Goal: Task Accomplishment & Management: Use online tool/utility

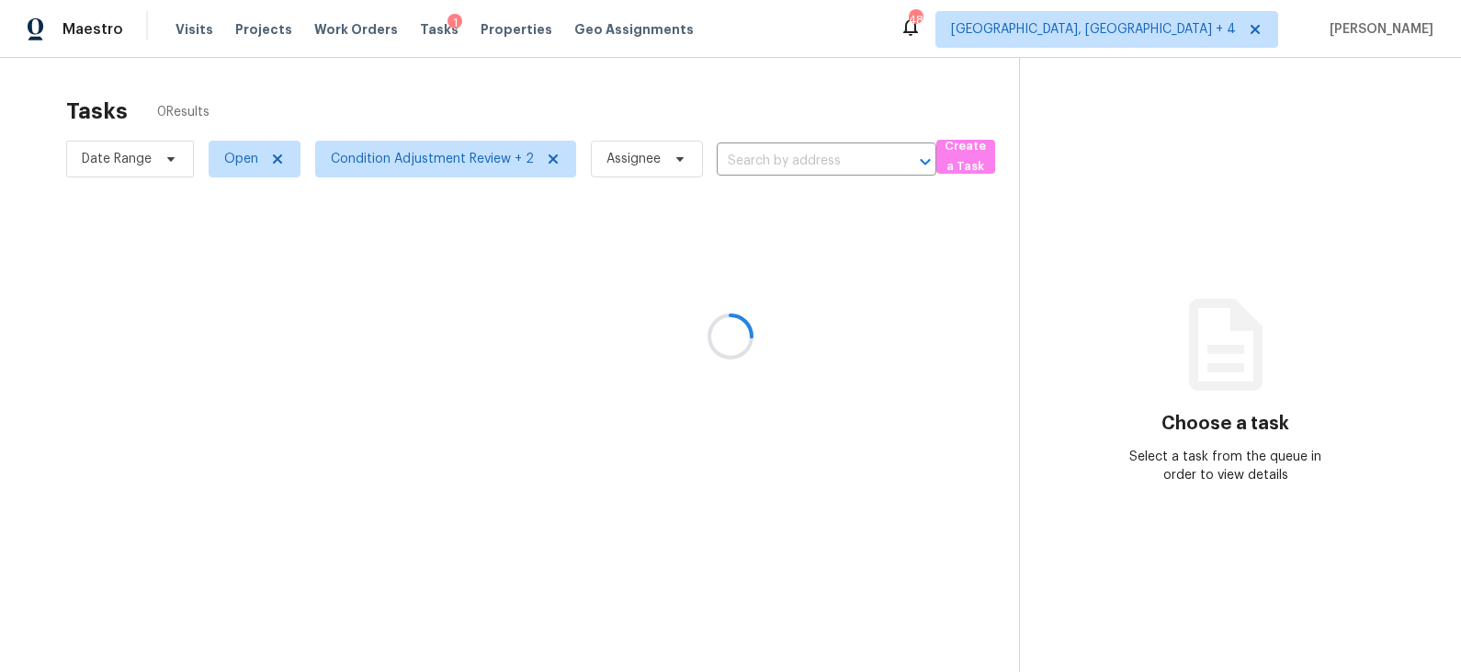
click at [435, 152] on div at bounding box center [730, 336] width 1461 height 672
click at [435, 157] on span "Condition Adjustment Review + 2" at bounding box center [432, 159] width 203 height 18
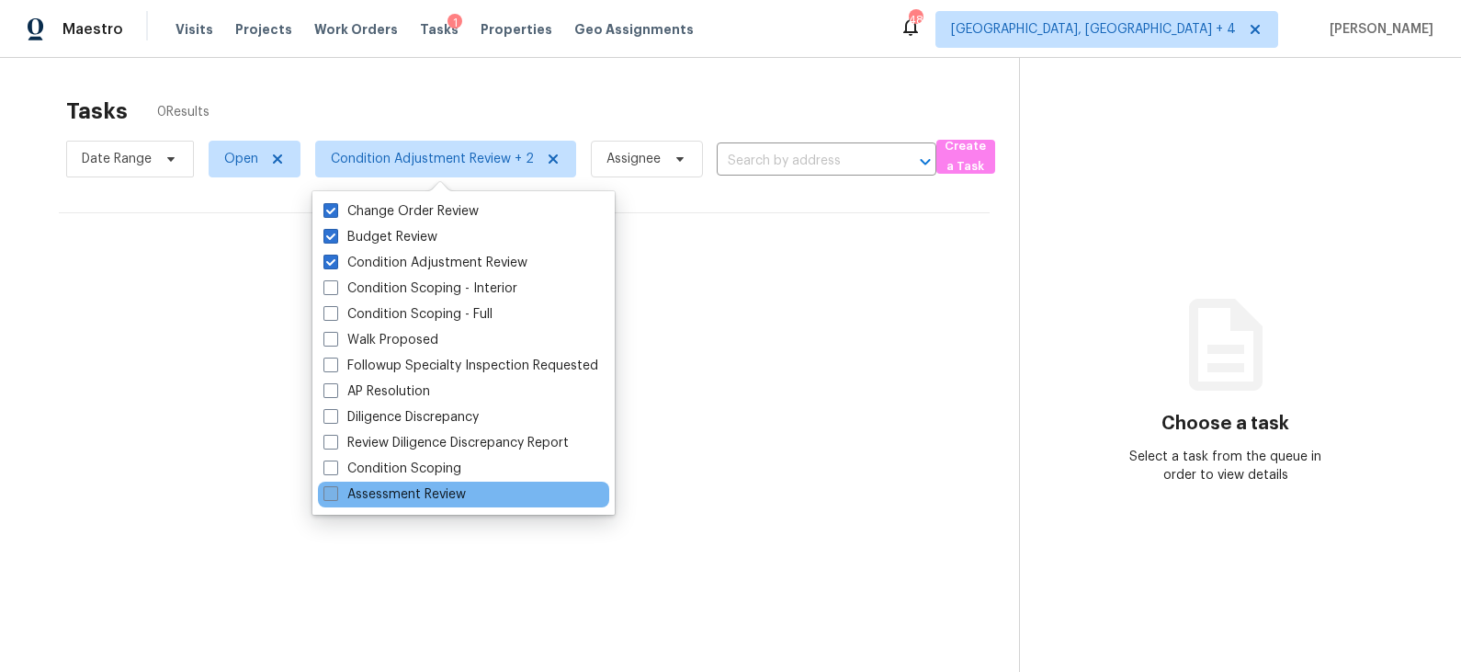
click at [411, 493] on label "Assessment Review" at bounding box center [394, 494] width 142 height 18
click at [335, 493] on input "Assessment Review" at bounding box center [329, 491] width 12 height 12
checkbox input "true"
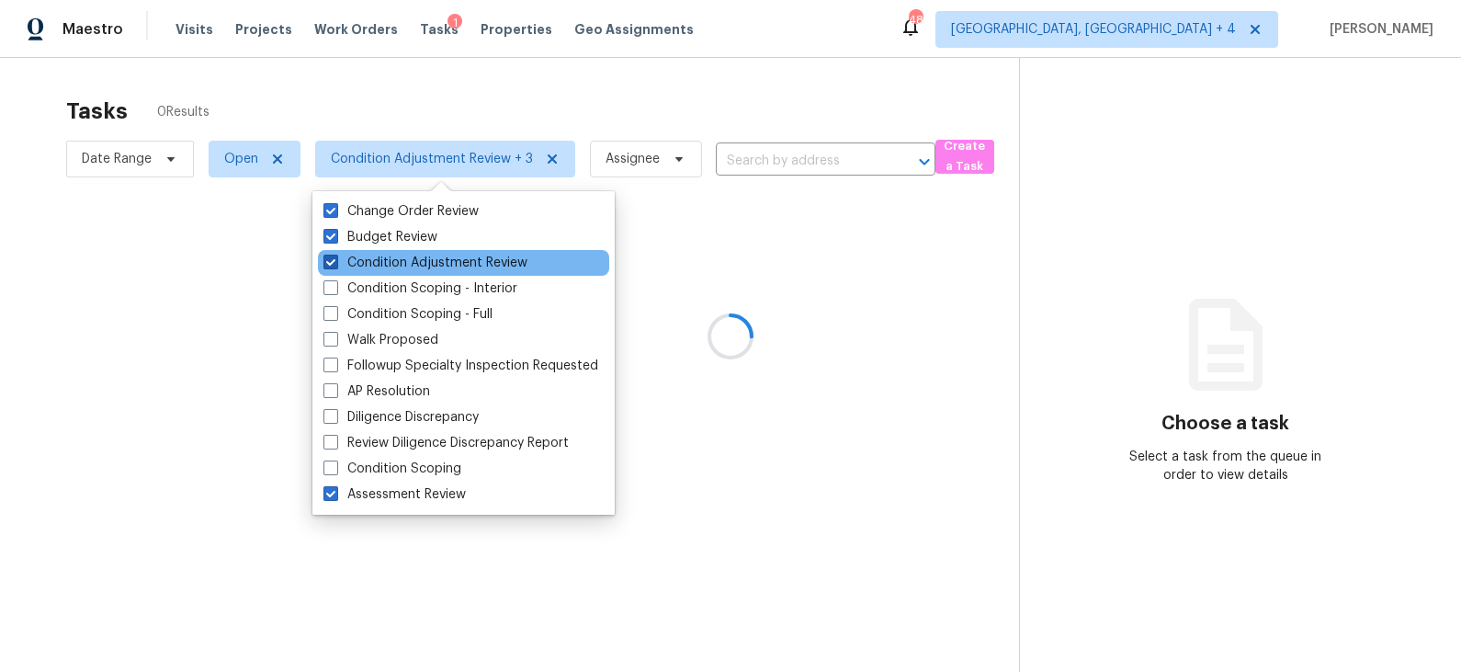
click at [422, 265] on label "Condition Adjustment Review" at bounding box center [425, 263] width 204 height 18
click at [335, 265] on input "Condition Adjustment Review" at bounding box center [329, 260] width 12 height 12
checkbox input "false"
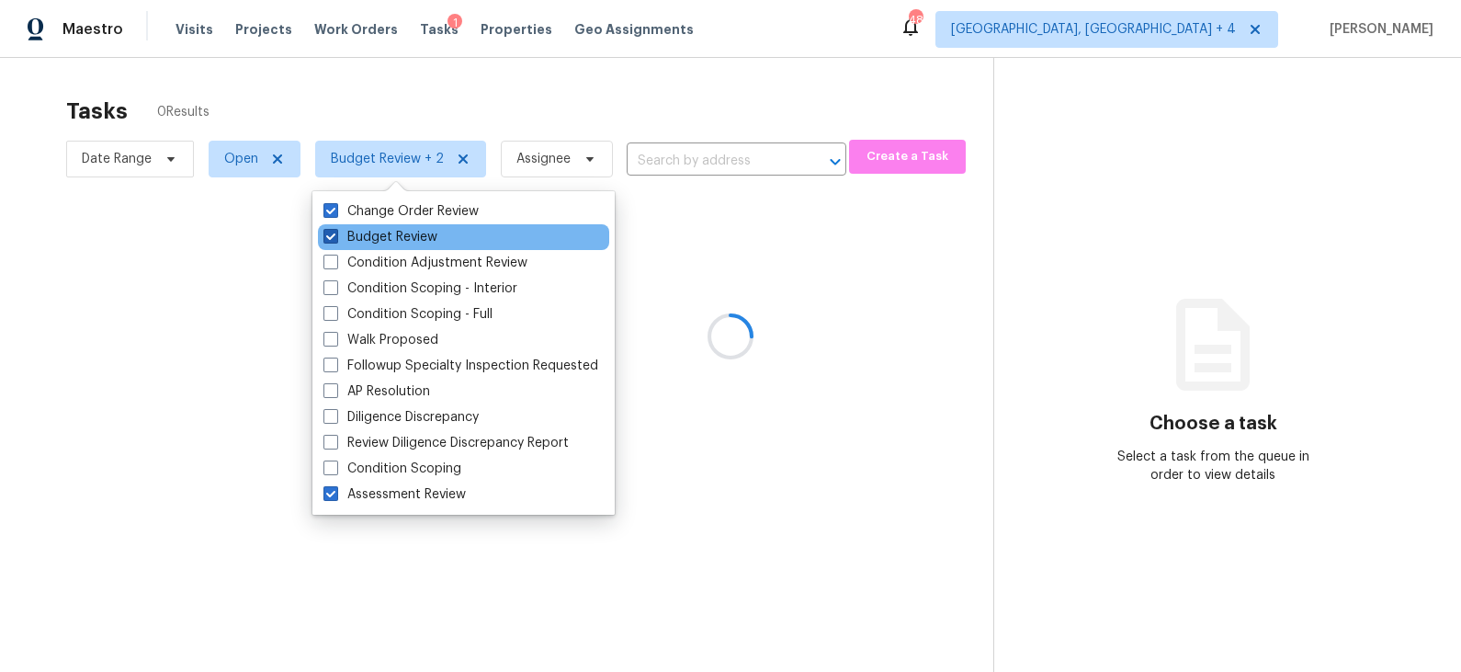
click at [412, 235] on label "Budget Review" at bounding box center [380, 237] width 114 height 18
click at [335, 235] on input "Budget Review" at bounding box center [329, 234] width 12 height 12
checkbox input "false"
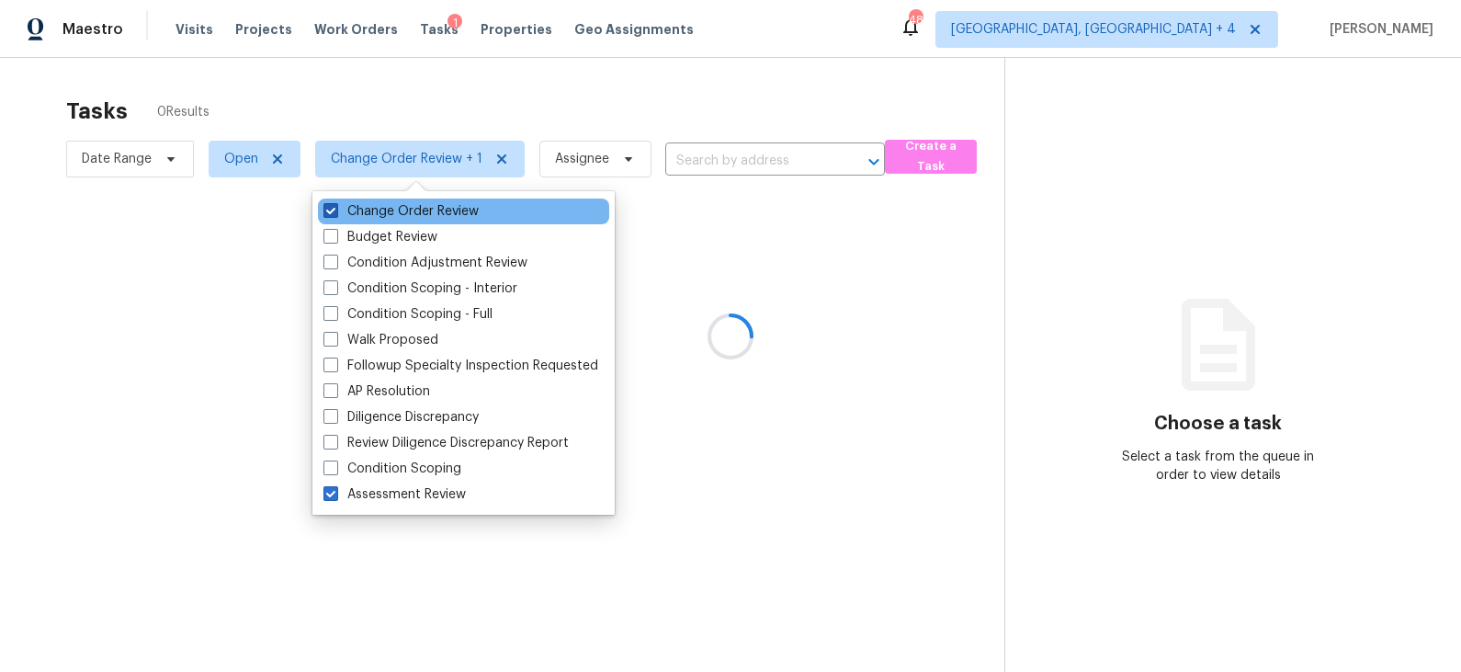
click at [420, 214] on label "Change Order Review" at bounding box center [400, 211] width 155 height 18
click at [335, 214] on input "Change Order Review" at bounding box center [329, 208] width 12 height 12
checkbox input "false"
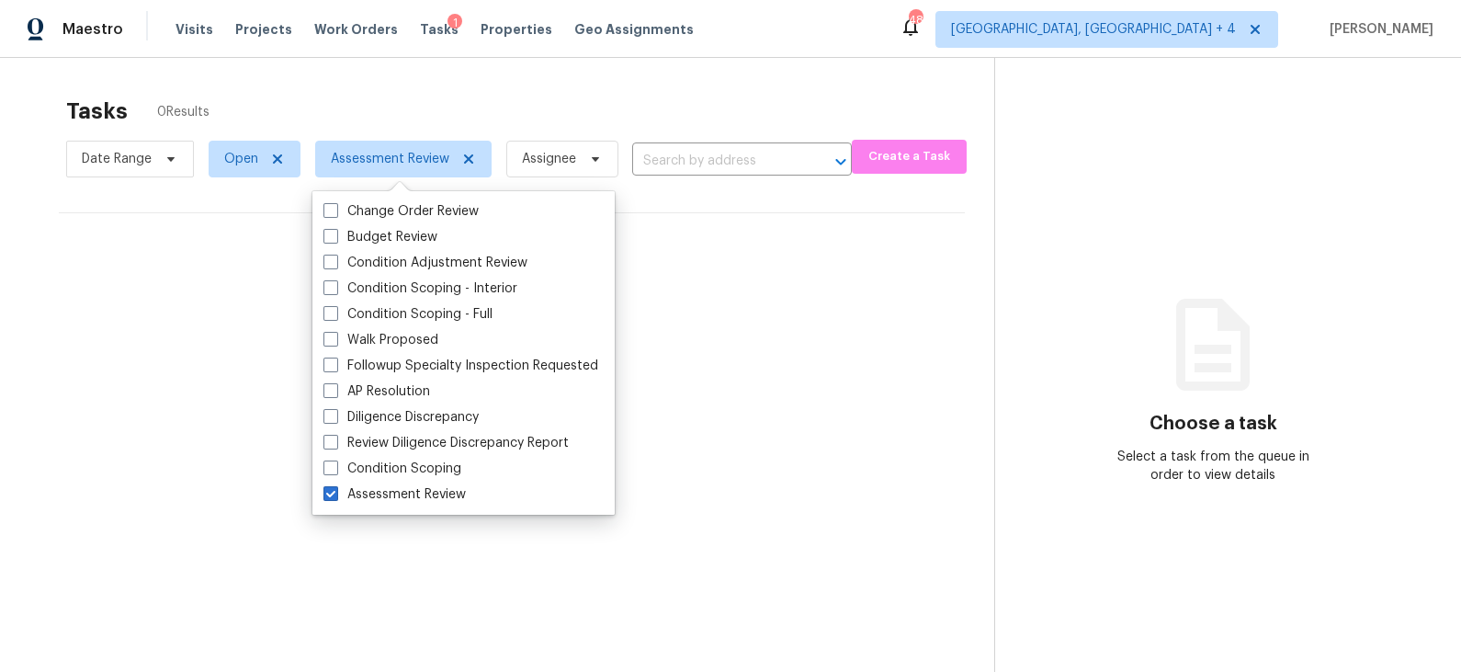
click at [509, 100] on div "Tasks 0 Results" at bounding box center [530, 111] width 928 height 48
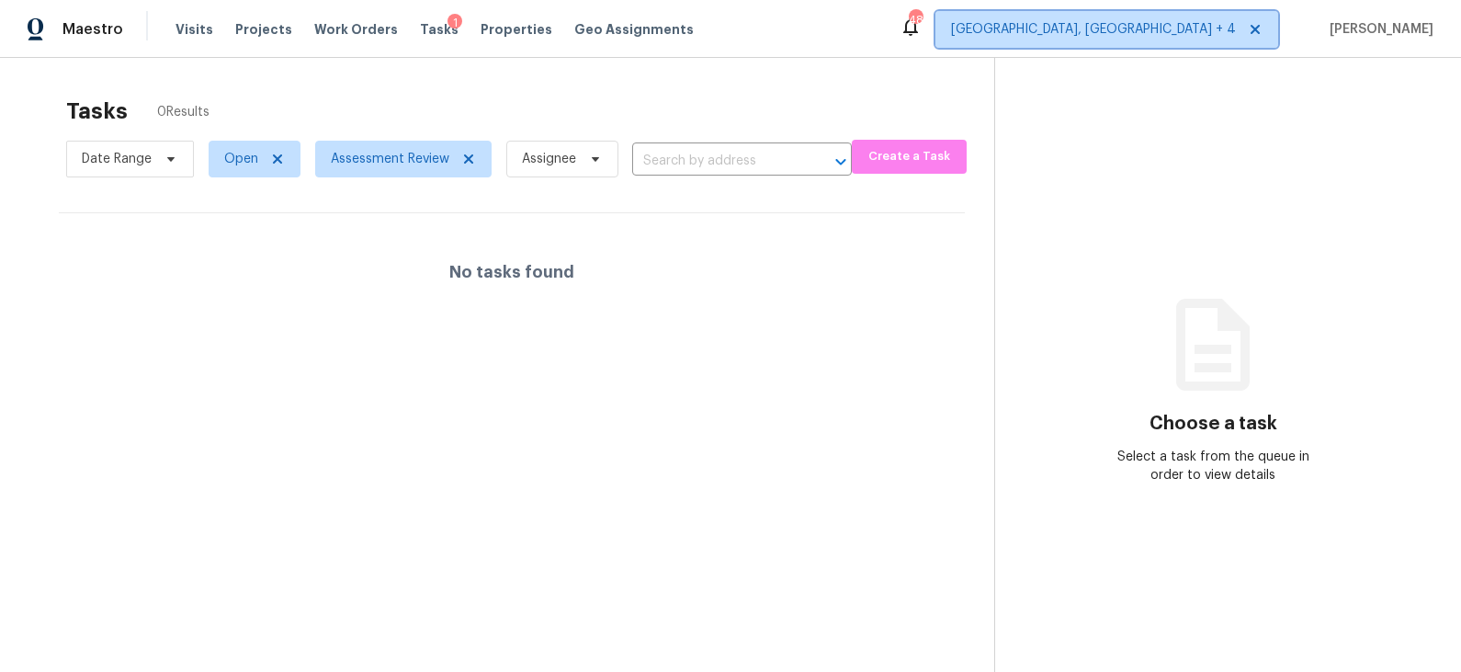
click at [1216, 30] on span "Prescott, AZ + 4" at bounding box center [1093, 29] width 285 height 18
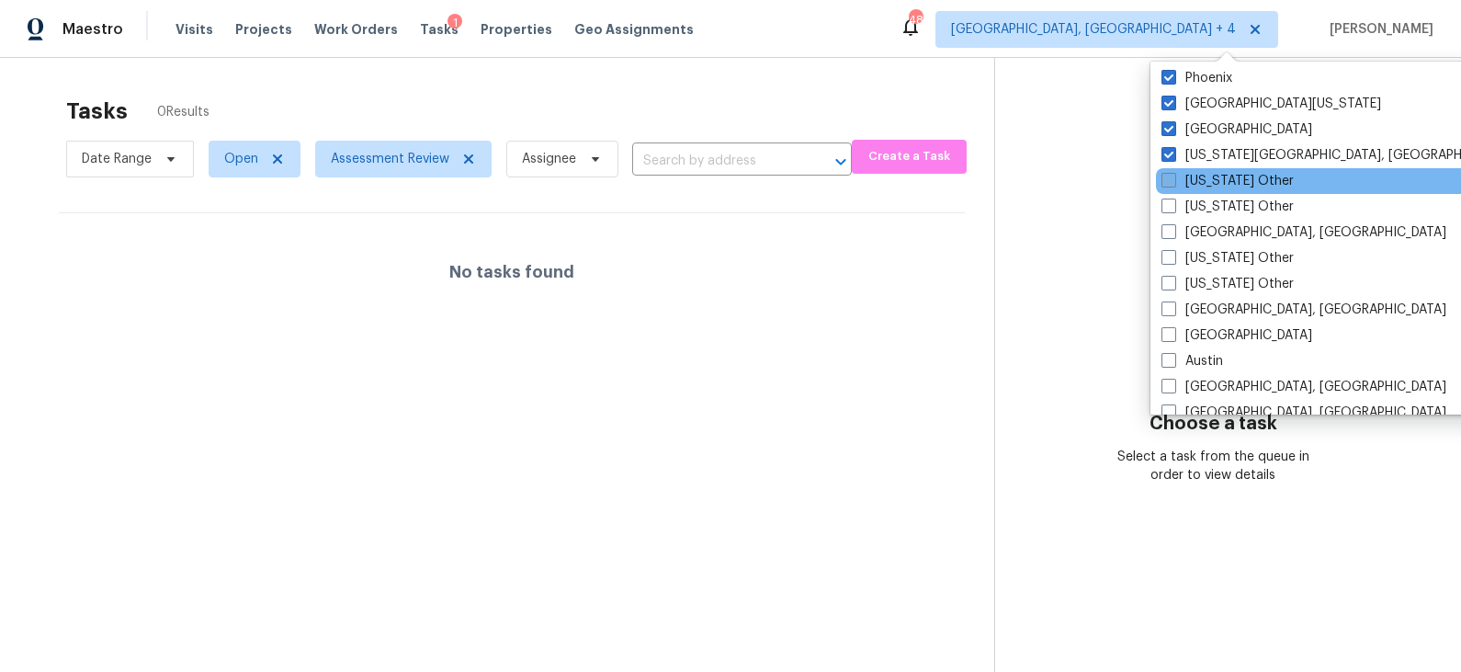
scroll to position [31, 0]
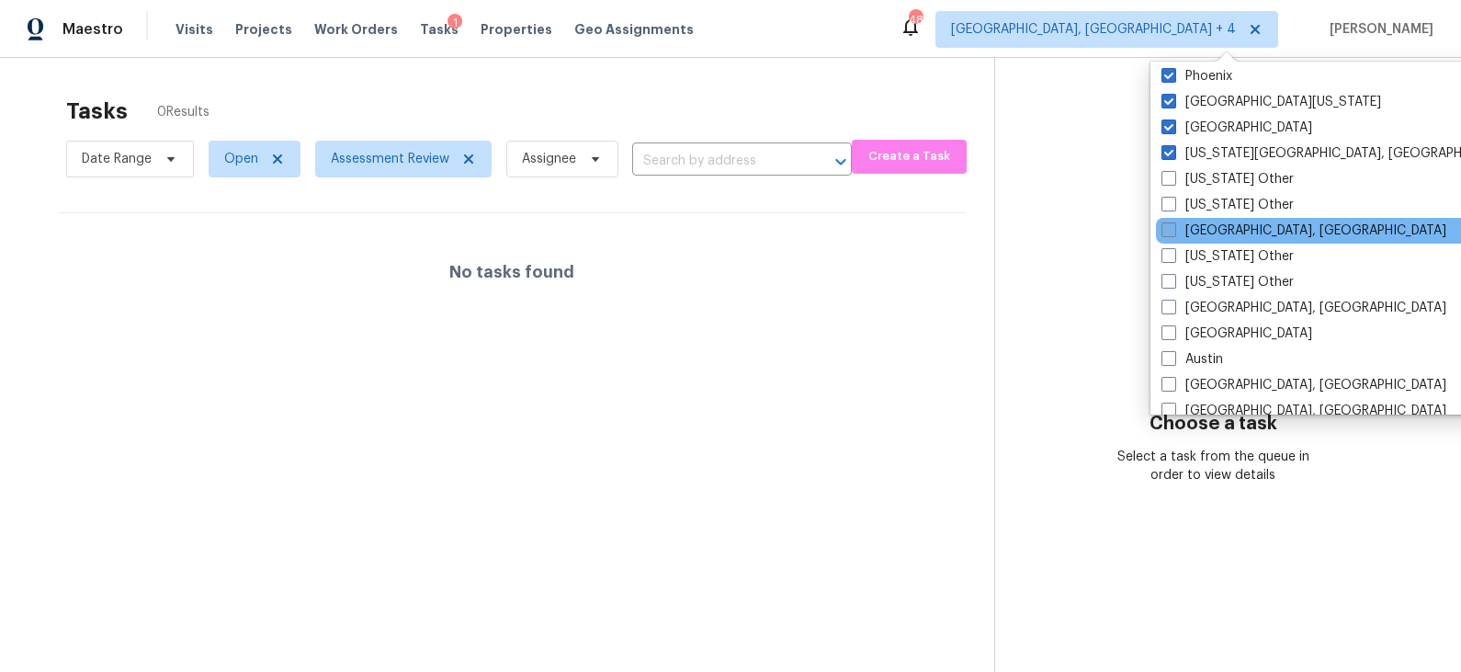
click at [1208, 227] on label "Albuquerque, NM" at bounding box center [1304, 230] width 285 height 18
click at [1174, 227] on input "Albuquerque, NM" at bounding box center [1168, 227] width 12 height 12
checkbox input "true"
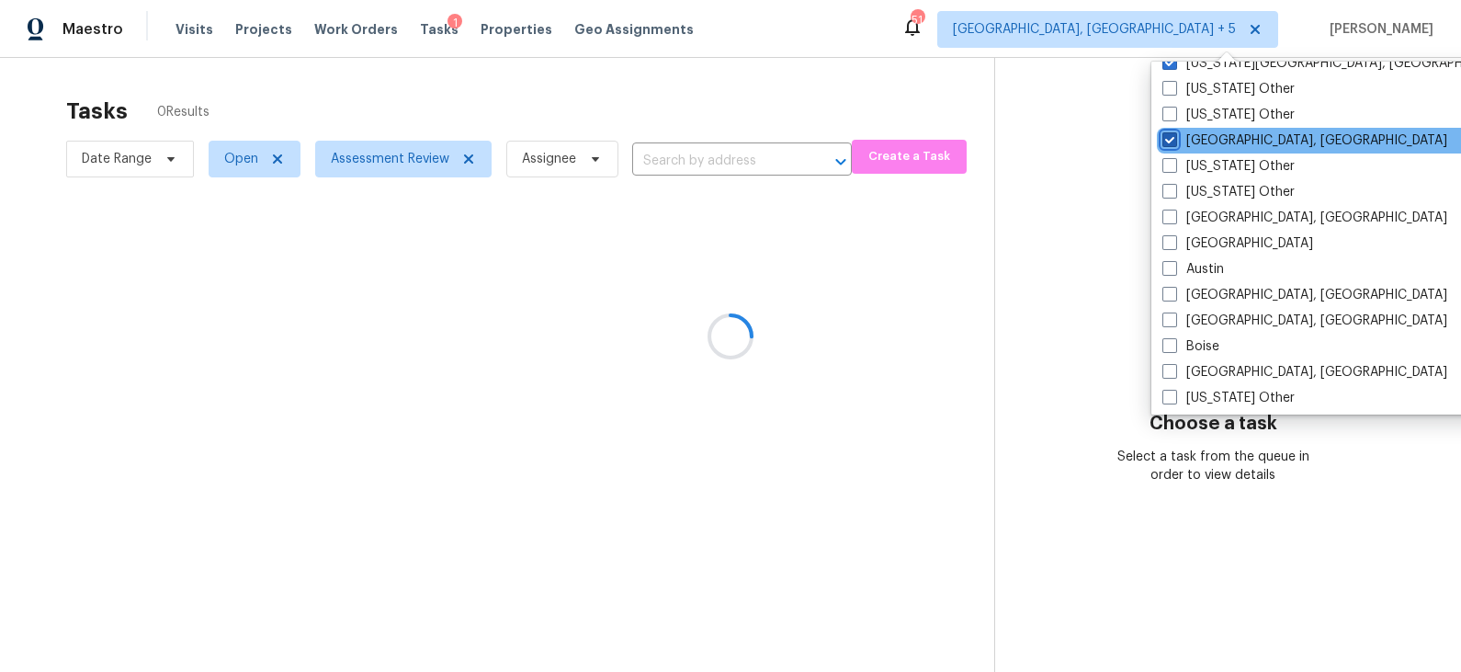
scroll to position [123, 0]
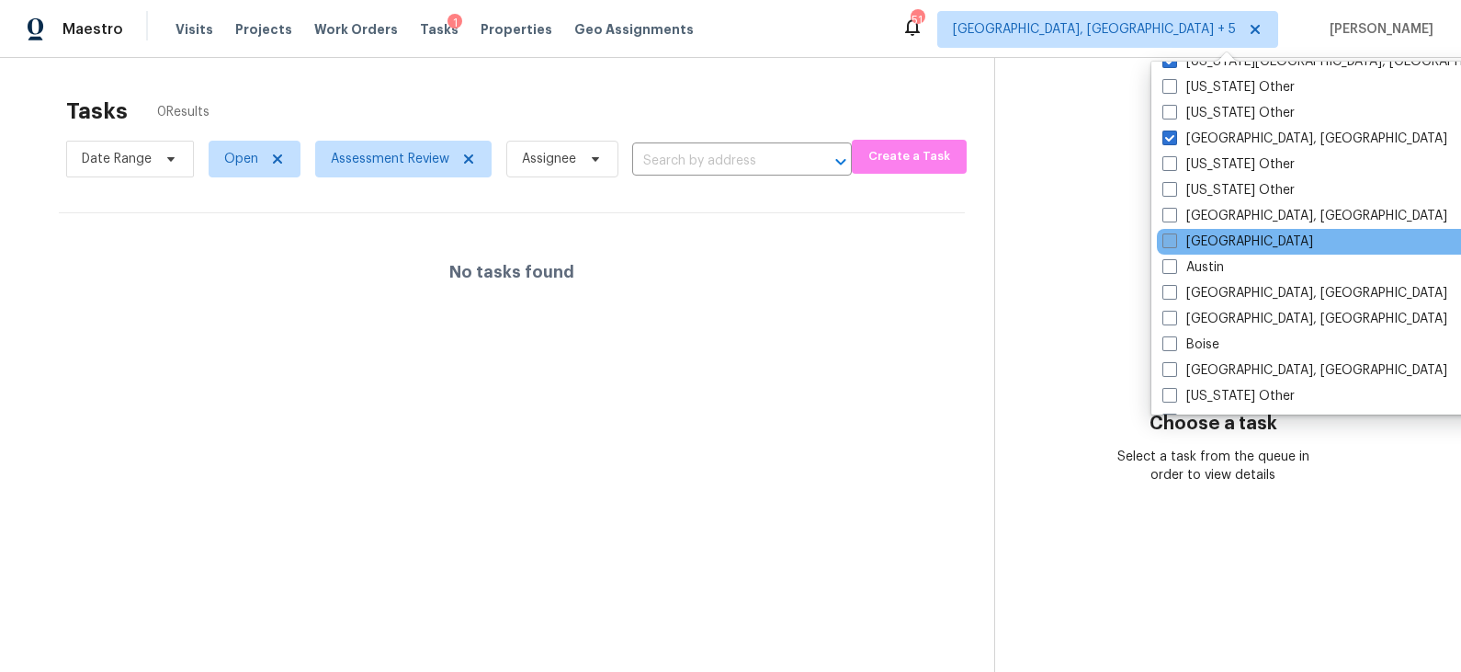
click at [1206, 240] on label "Atlanta" at bounding box center [1237, 241] width 151 height 18
click at [1174, 240] on input "Atlanta" at bounding box center [1168, 238] width 12 height 12
checkbox input "true"
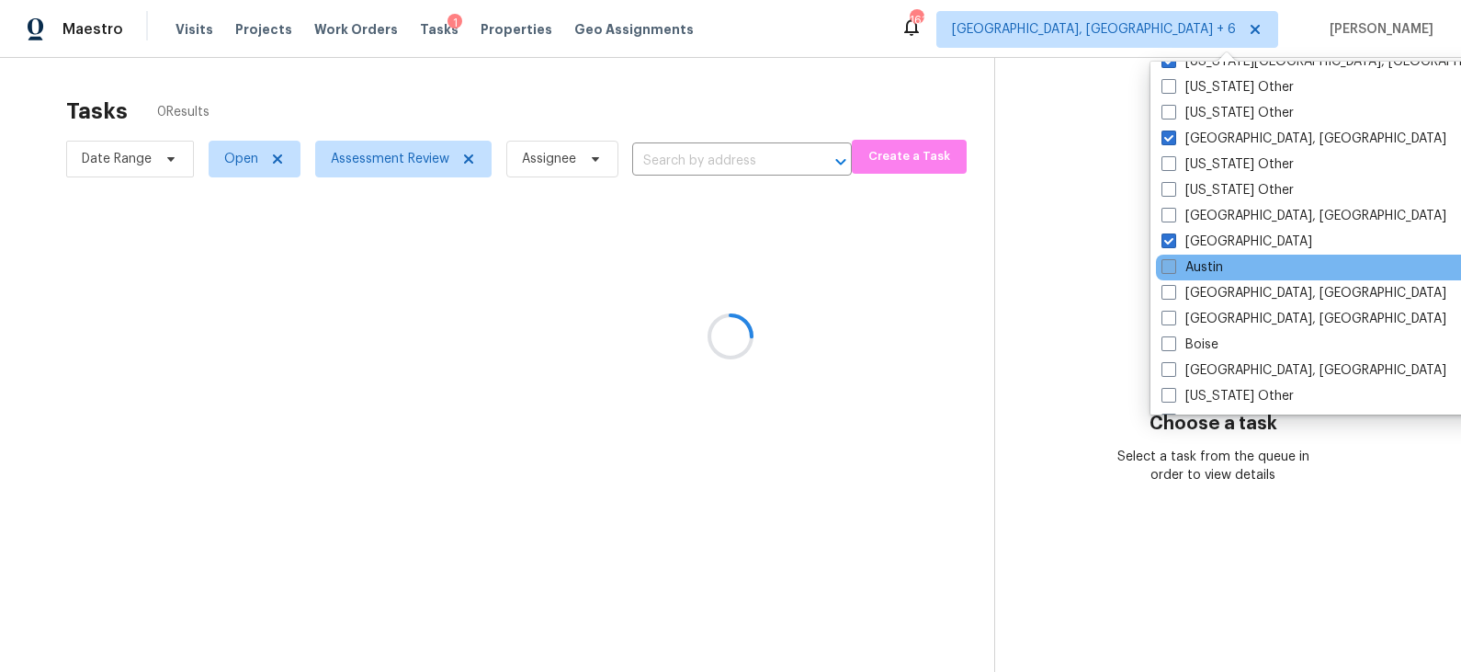
click at [1207, 267] on label "Austin" at bounding box center [1193, 267] width 62 height 18
click at [1174, 267] on input "Austin" at bounding box center [1168, 264] width 12 height 12
checkbox input "true"
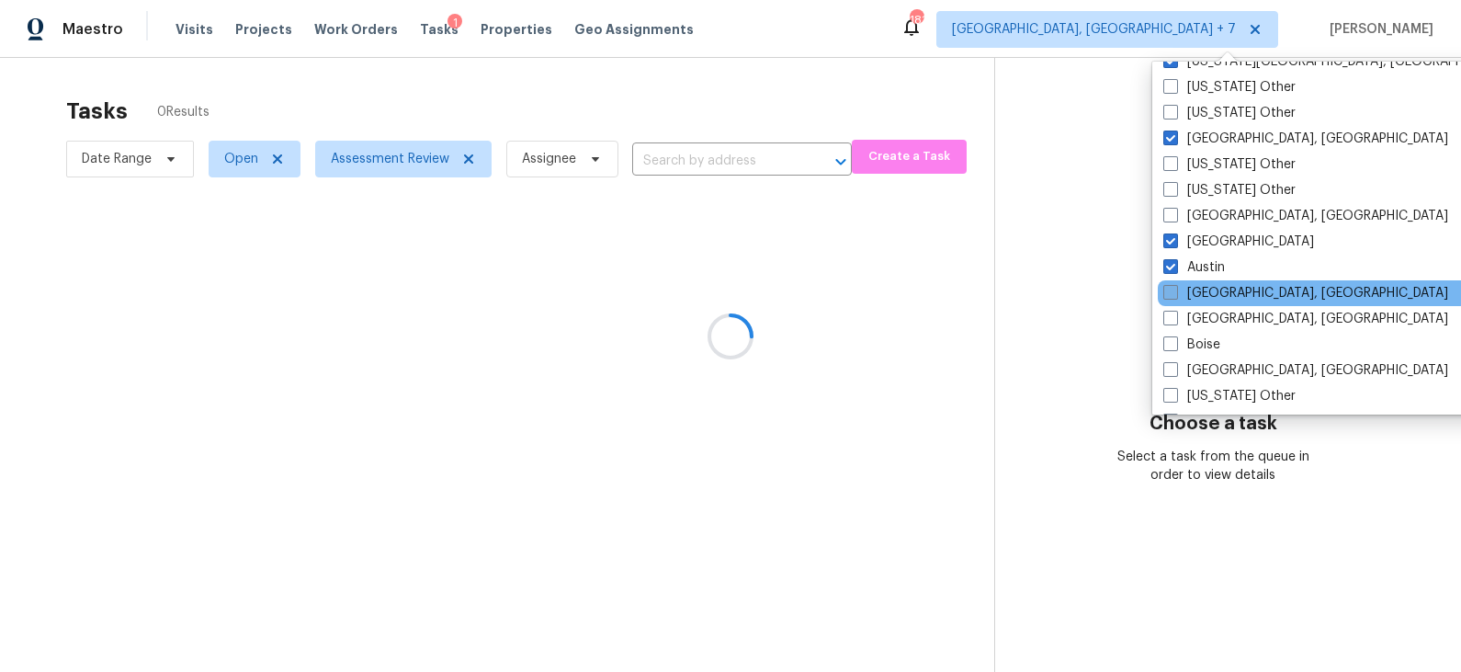
click at [1209, 290] on label "Baltimore, MD" at bounding box center [1305, 293] width 285 height 18
click at [1175, 290] on input "Baltimore, MD" at bounding box center [1169, 290] width 12 height 12
checkbox input "true"
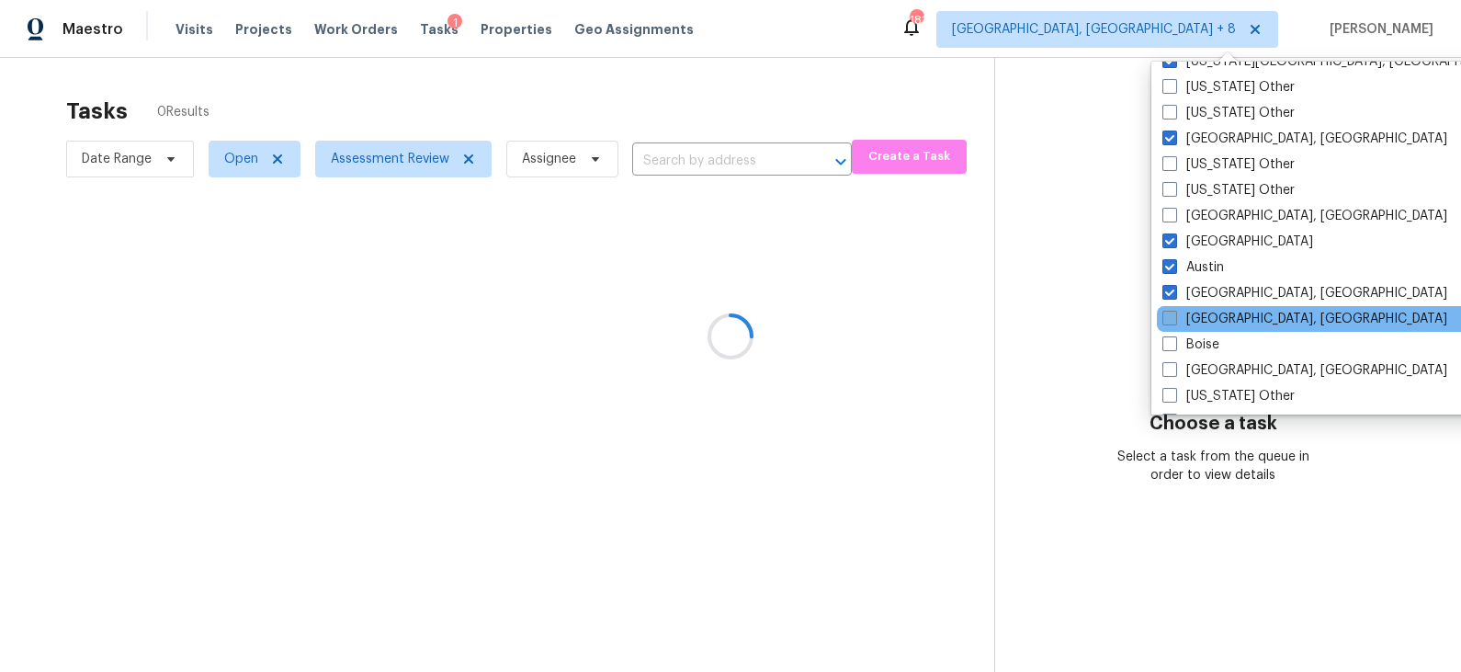
click at [1209, 317] on label "Birmingham, AL" at bounding box center [1304, 319] width 285 height 18
click at [1174, 317] on input "Birmingham, AL" at bounding box center [1168, 316] width 12 height 12
checkbox input "true"
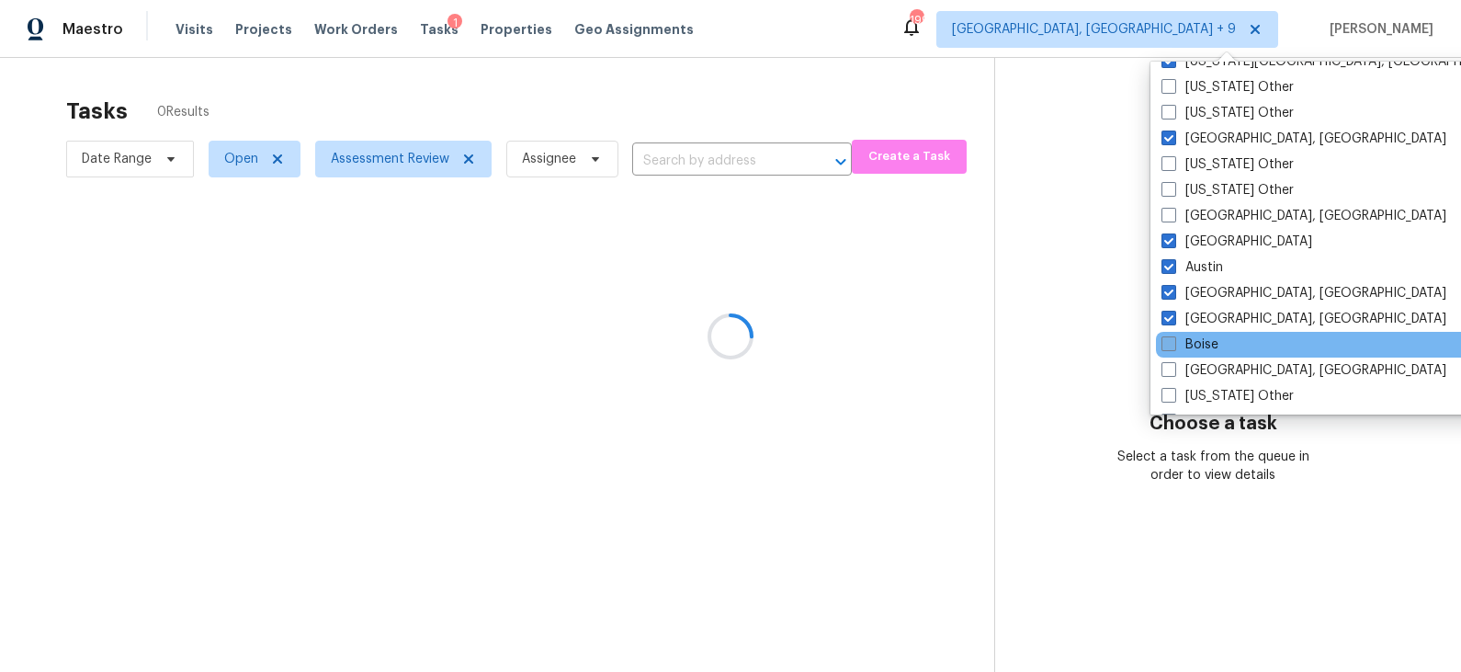
click at [1208, 335] on label "Boise" at bounding box center [1190, 344] width 57 height 18
click at [1174, 335] on input "Boise" at bounding box center [1168, 341] width 12 height 12
checkbox input "true"
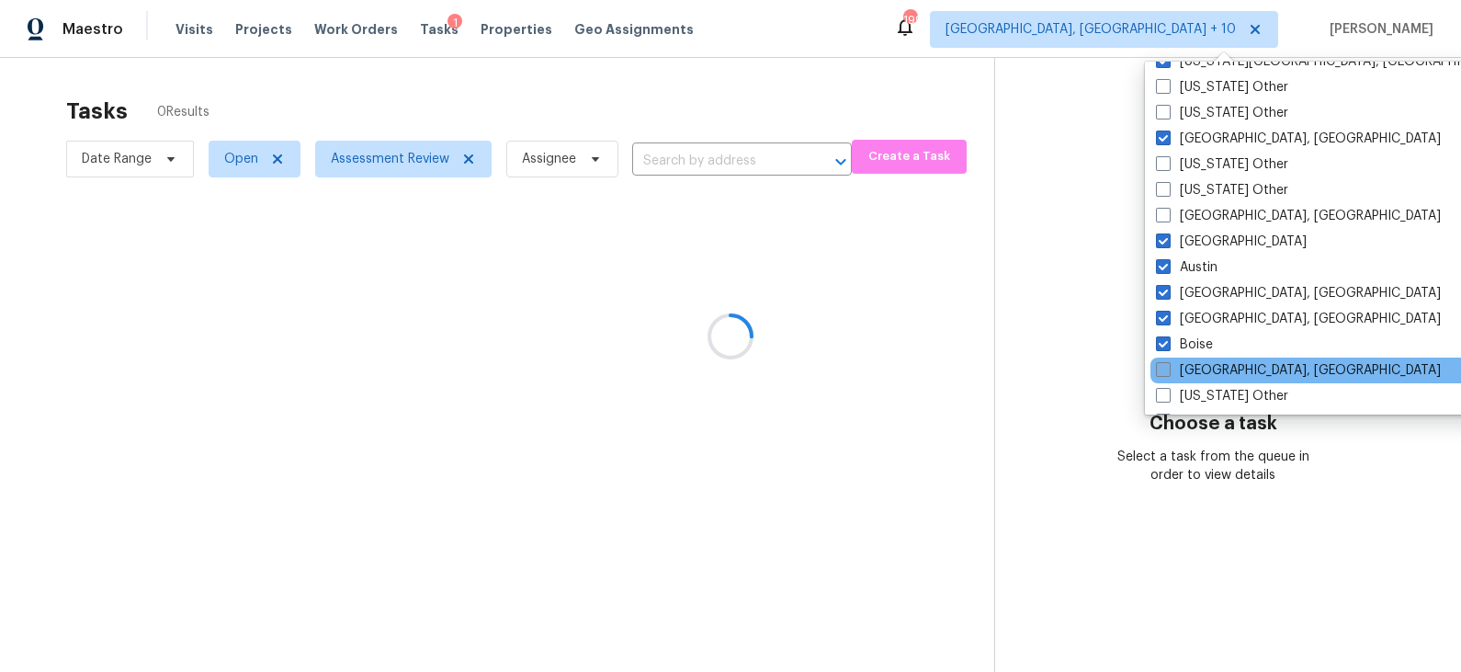
click at [1208, 363] on label "Boston, MA" at bounding box center [1298, 370] width 285 height 18
click at [1168, 363] on input "Boston, MA" at bounding box center [1162, 367] width 12 height 12
checkbox input "true"
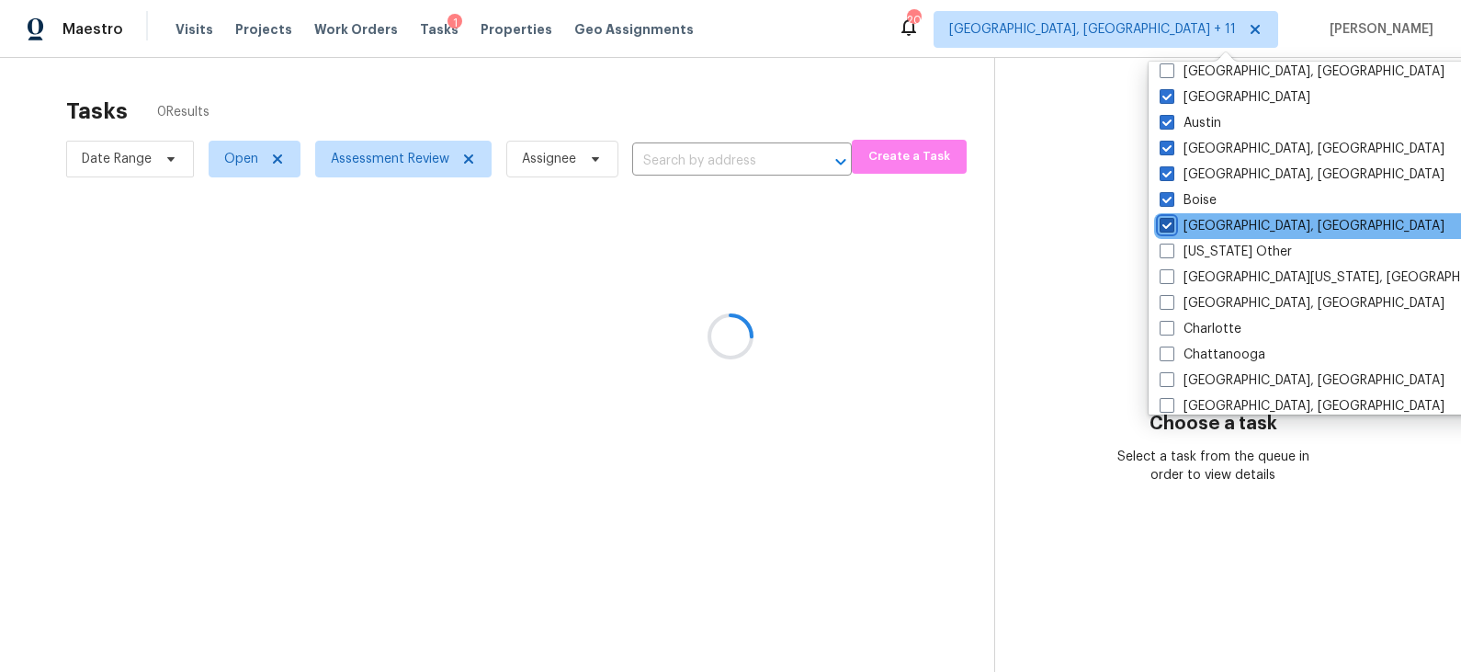
scroll to position [286, 0]
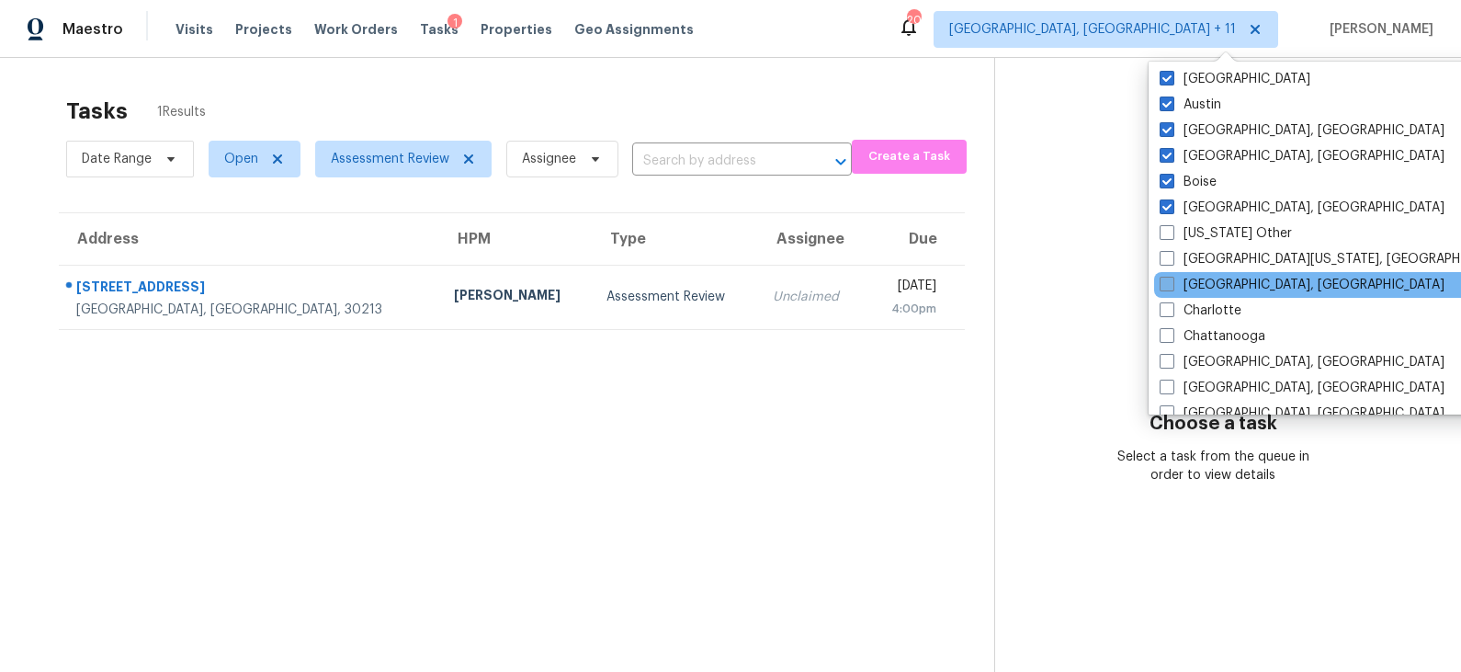
click at [1225, 282] on label "Charleston, SC" at bounding box center [1302, 285] width 285 height 18
click at [1172, 282] on input "Charleston, SC" at bounding box center [1166, 282] width 12 height 12
checkbox input "true"
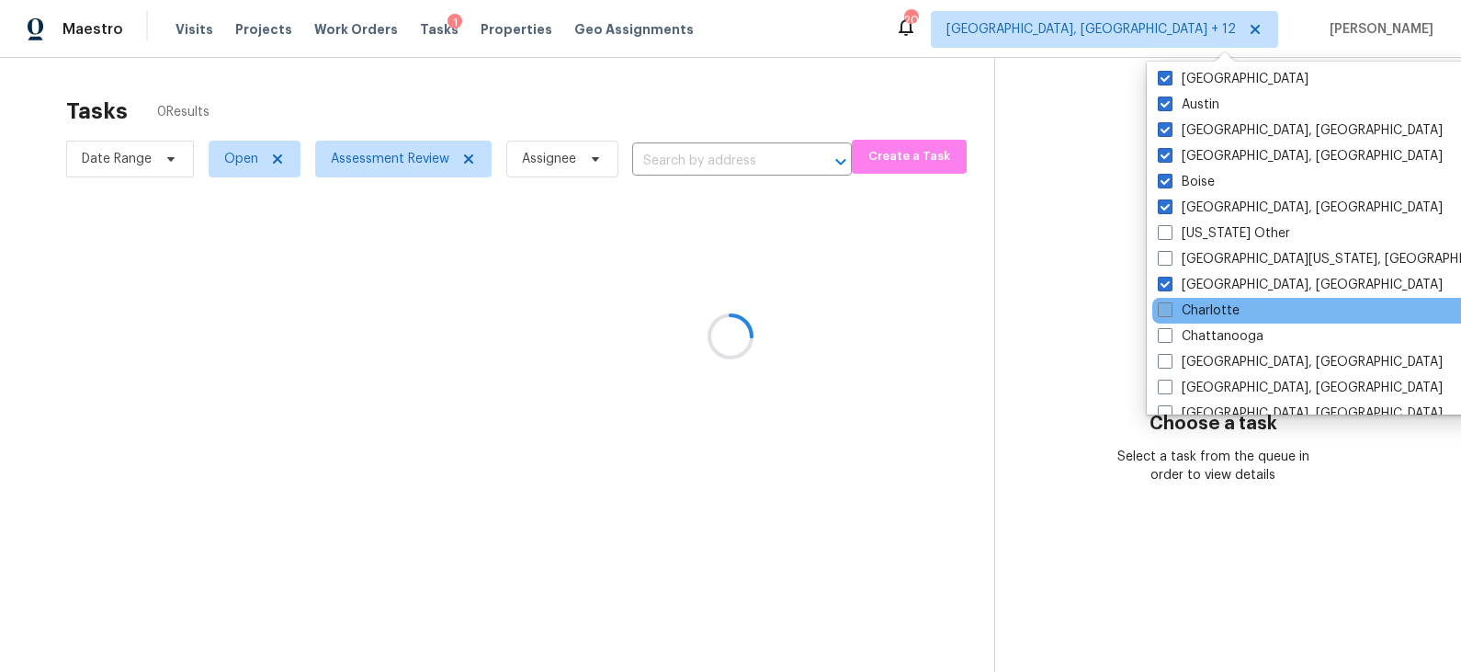
click at [1221, 304] on label "Charlotte" at bounding box center [1199, 310] width 82 height 18
click at [1170, 304] on input "Charlotte" at bounding box center [1164, 307] width 12 height 12
checkbox input "true"
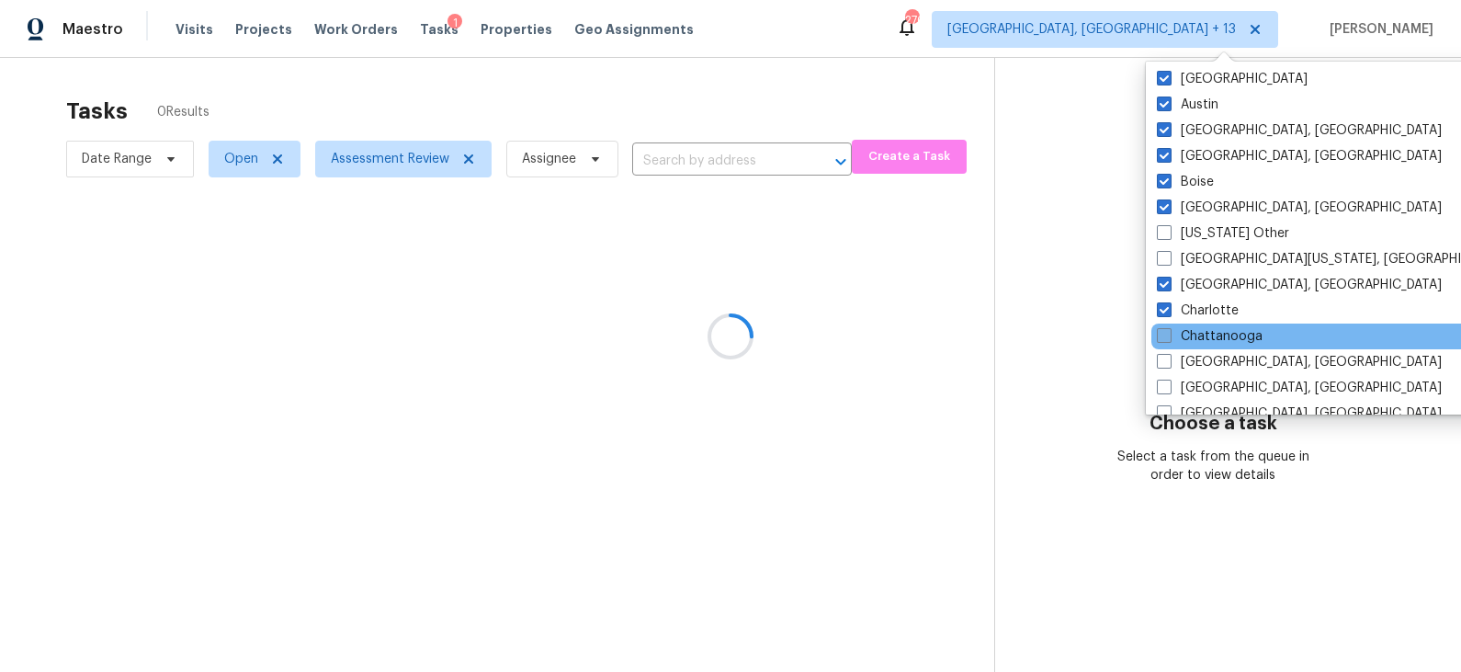
click at [1221, 338] on label "Chattanooga" at bounding box center [1210, 336] width 106 height 18
click at [1169, 338] on input "Chattanooga" at bounding box center [1163, 333] width 12 height 12
checkbox input "true"
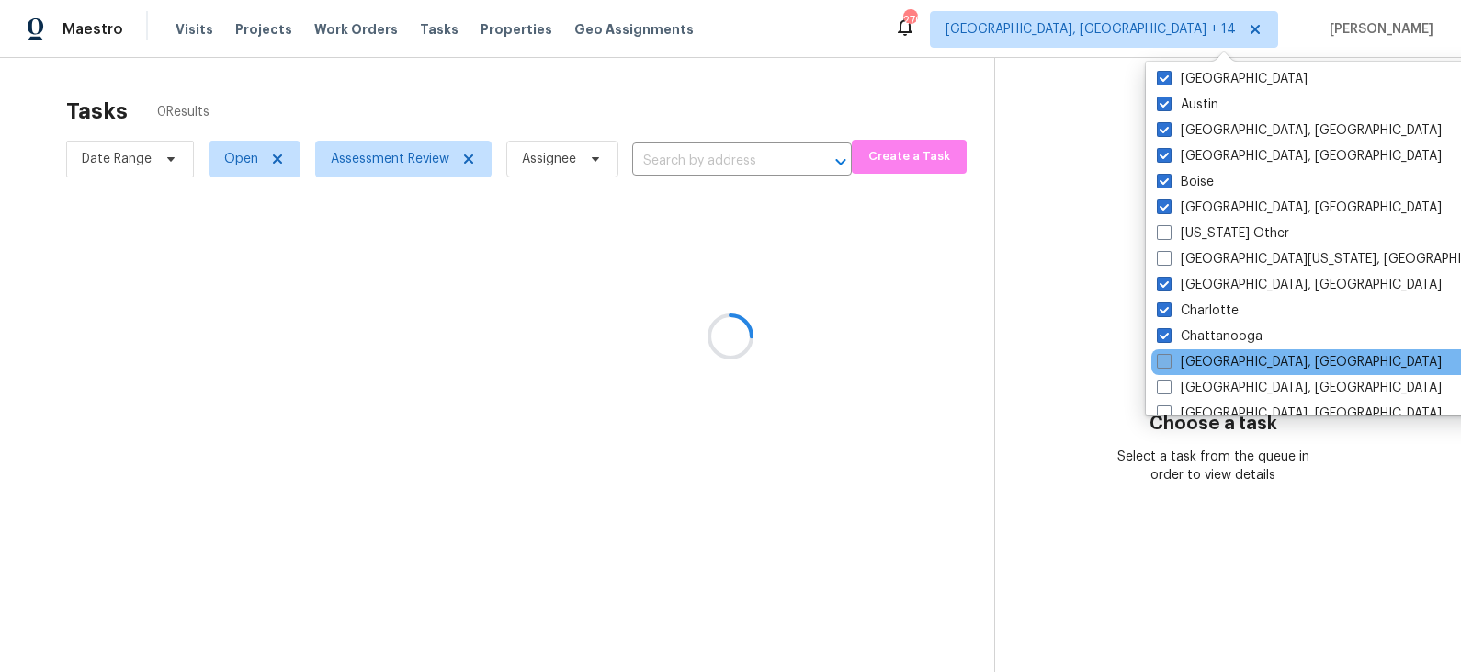
click at [1221, 358] on label "Chicago, IL" at bounding box center [1299, 362] width 285 height 18
click at [1169, 358] on input "Chicago, IL" at bounding box center [1163, 359] width 12 height 12
checkbox input "true"
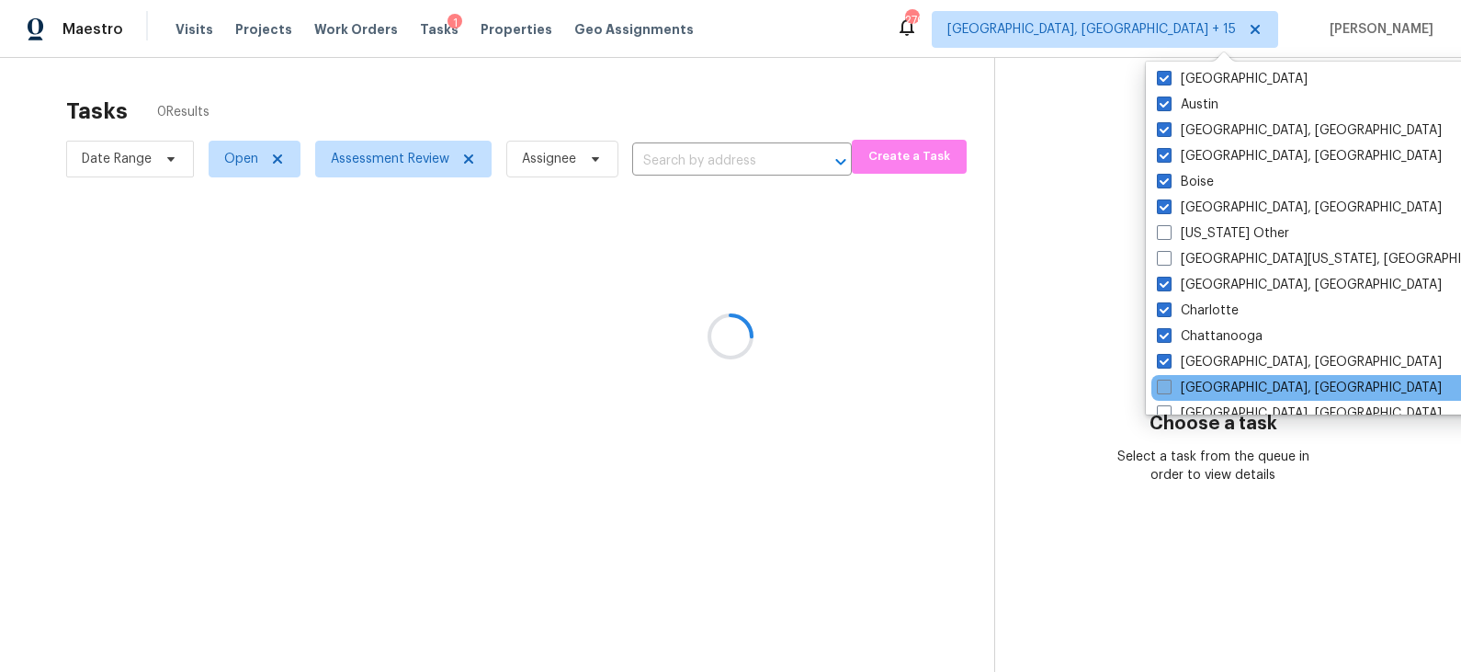
click at [1219, 379] on label "Cincinnati, OH" at bounding box center [1299, 388] width 285 height 18
click at [1169, 379] on input "Cincinnati, OH" at bounding box center [1163, 385] width 12 height 12
checkbox input "true"
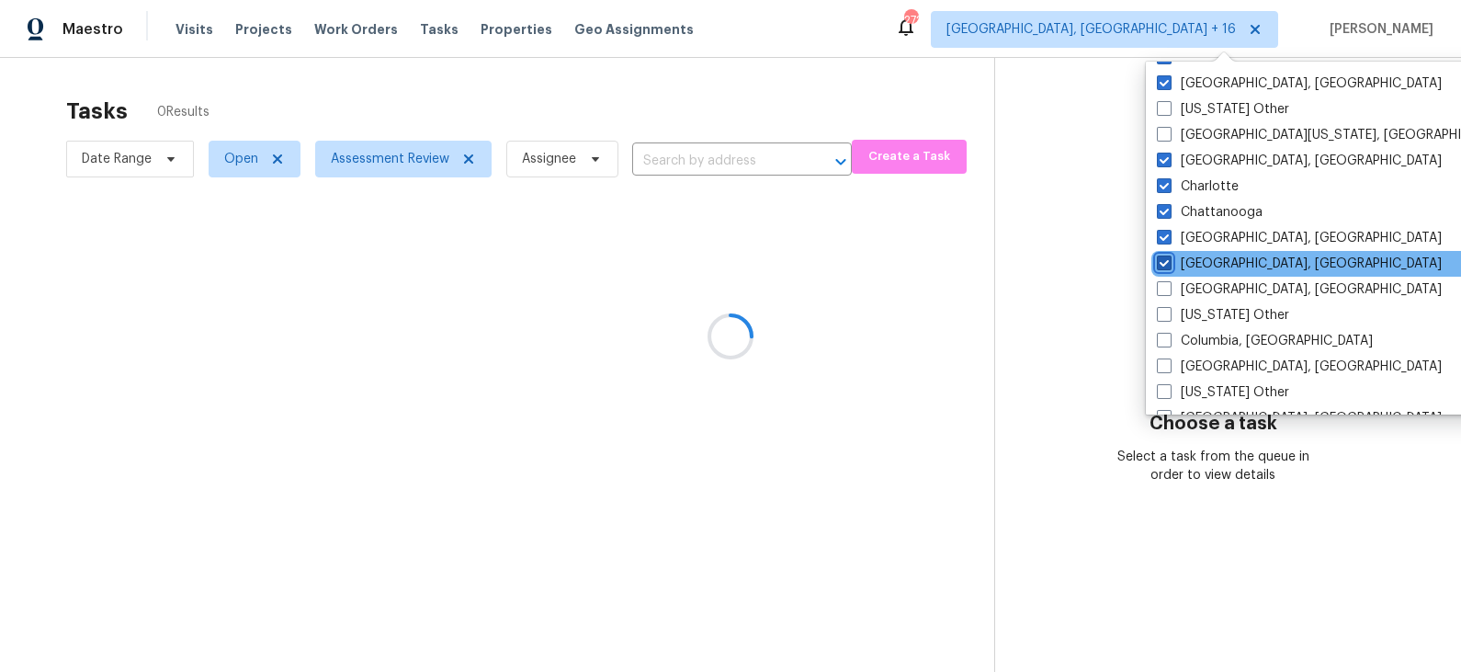
scroll to position [426, 0]
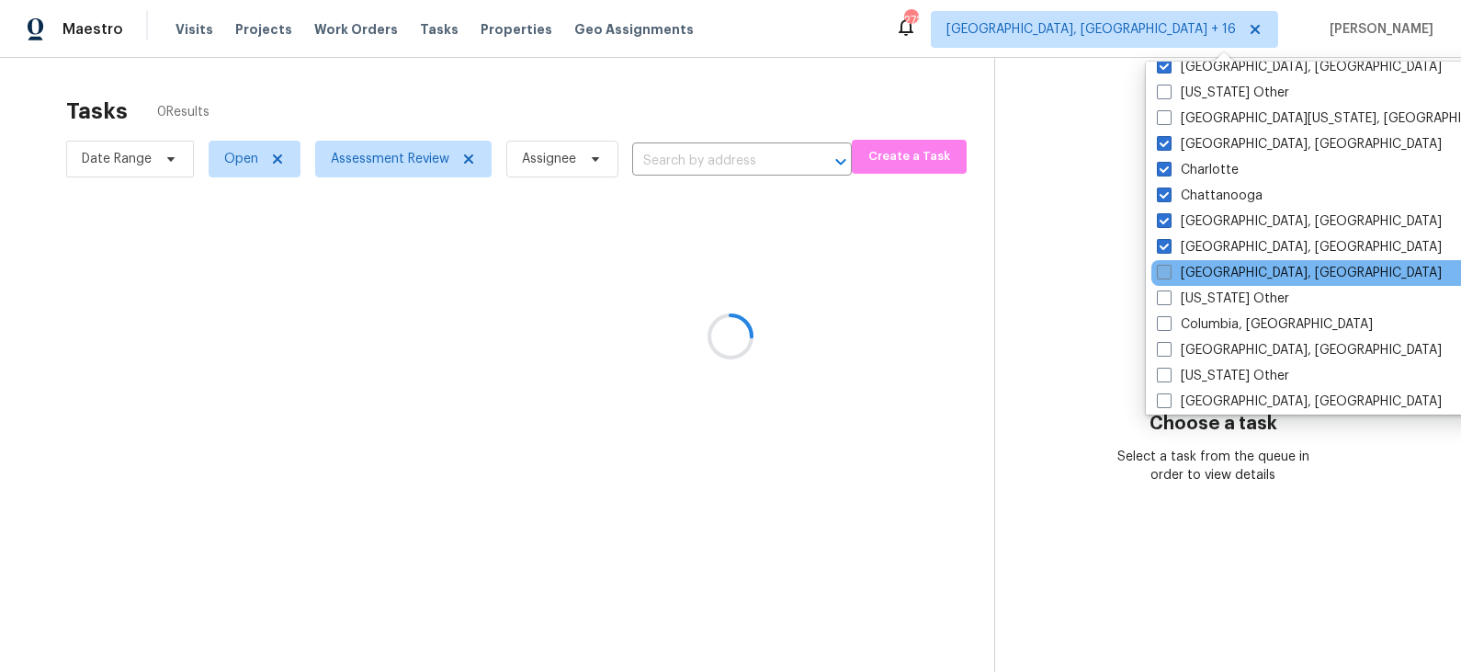
click at [1219, 264] on label "Cleveland, OH" at bounding box center [1299, 273] width 285 height 18
click at [1169, 264] on input "Cleveland, OH" at bounding box center [1163, 270] width 12 height 12
checkbox input "true"
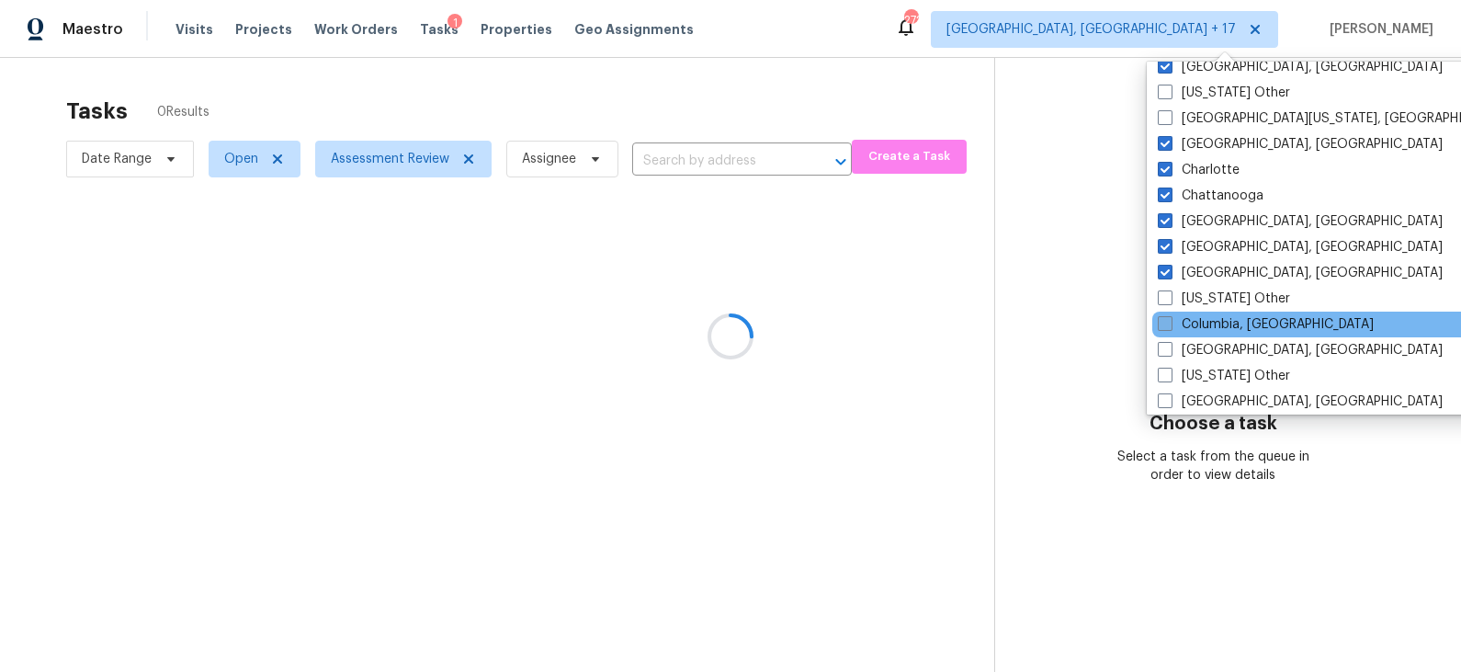
click at [1219, 315] on label "Columbia, SC" at bounding box center [1266, 324] width 216 height 18
click at [1170, 315] on input "Columbia, SC" at bounding box center [1164, 321] width 12 height 12
checkbox input "true"
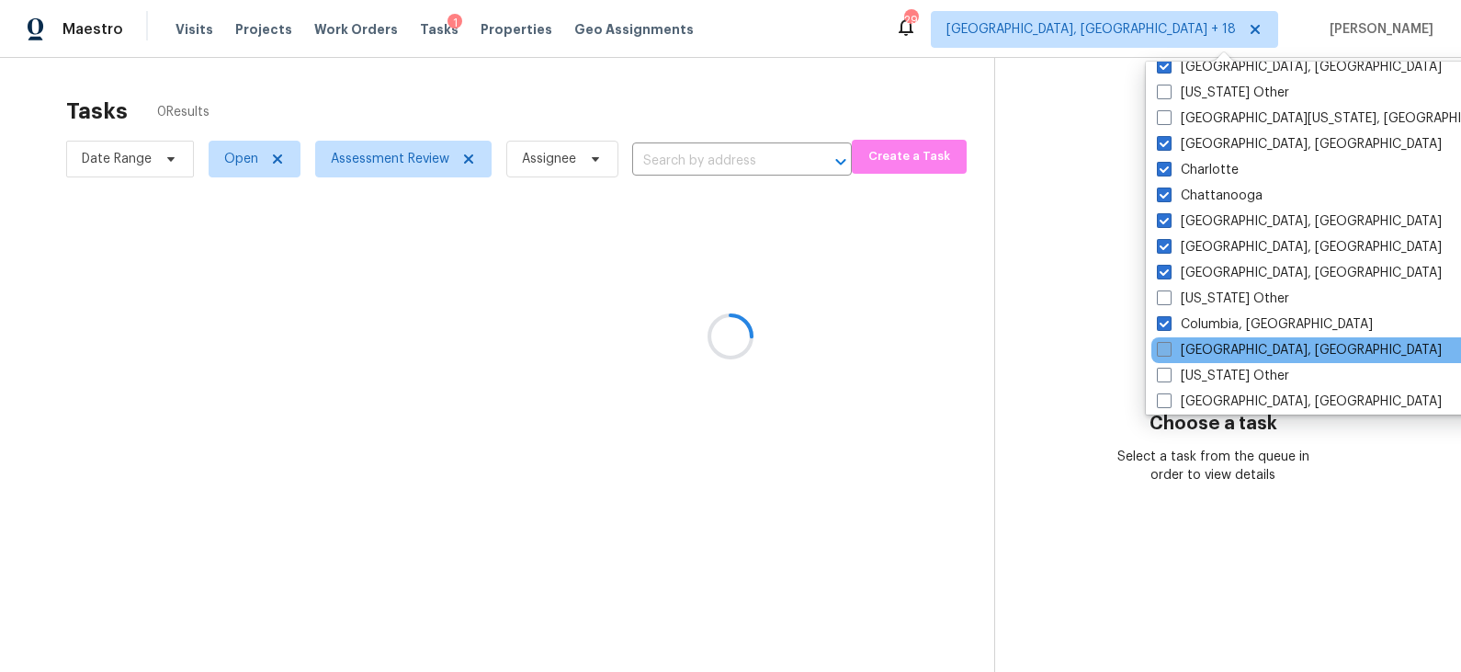
click at [1219, 342] on label "Columbus, OH" at bounding box center [1299, 350] width 285 height 18
click at [1169, 342] on input "Columbus, OH" at bounding box center [1163, 347] width 12 height 12
checkbox input "true"
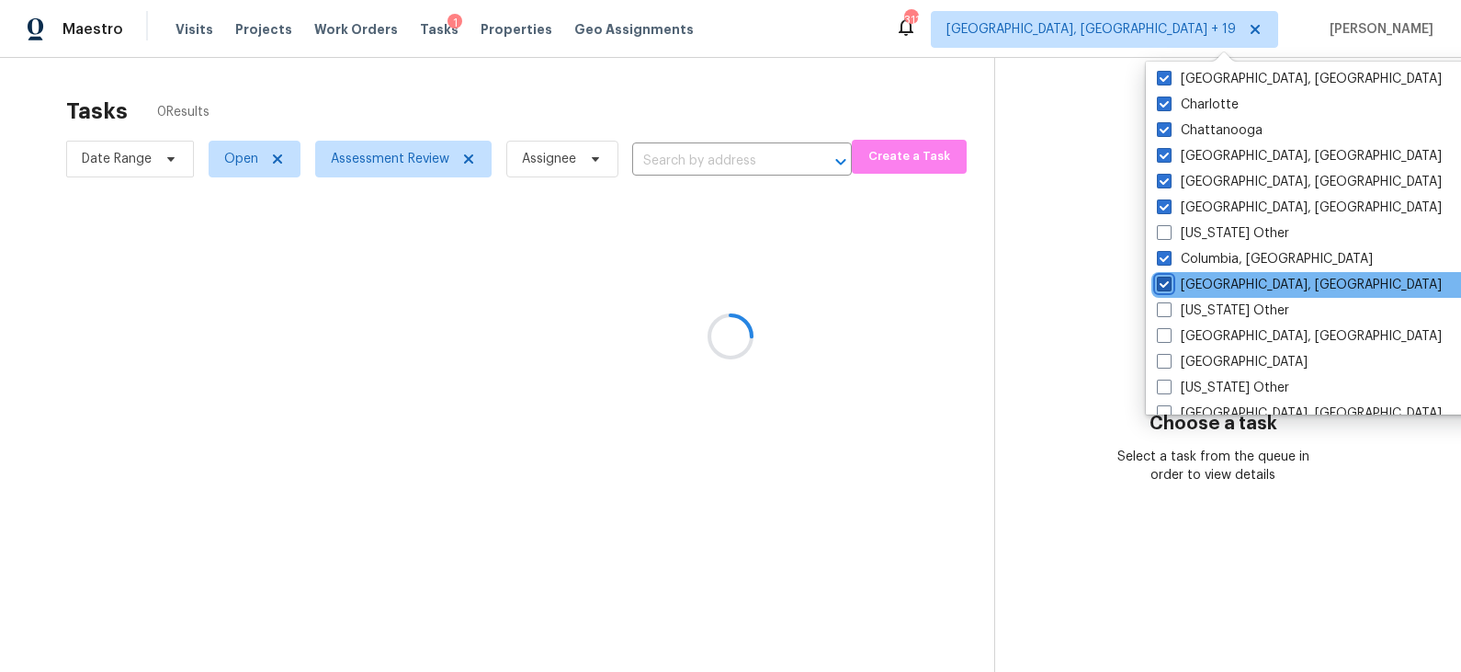
scroll to position [500, 0]
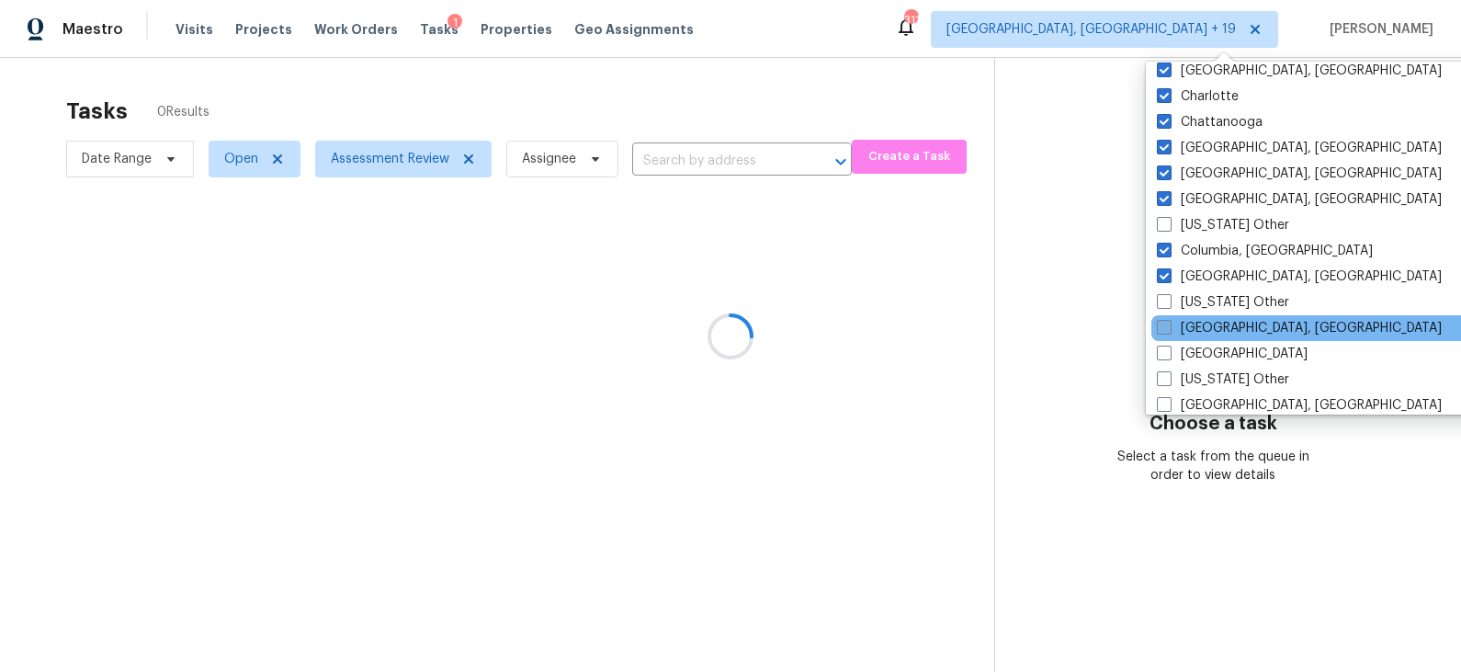
click at [1222, 332] on label "Corpus Christi, TX" at bounding box center [1299, 328] width 285 height 18
click at [1169, 331] on input "Corpus Christi, TX" at bounding box center [1163, 325] width 12 height 12
checkbox input "true"
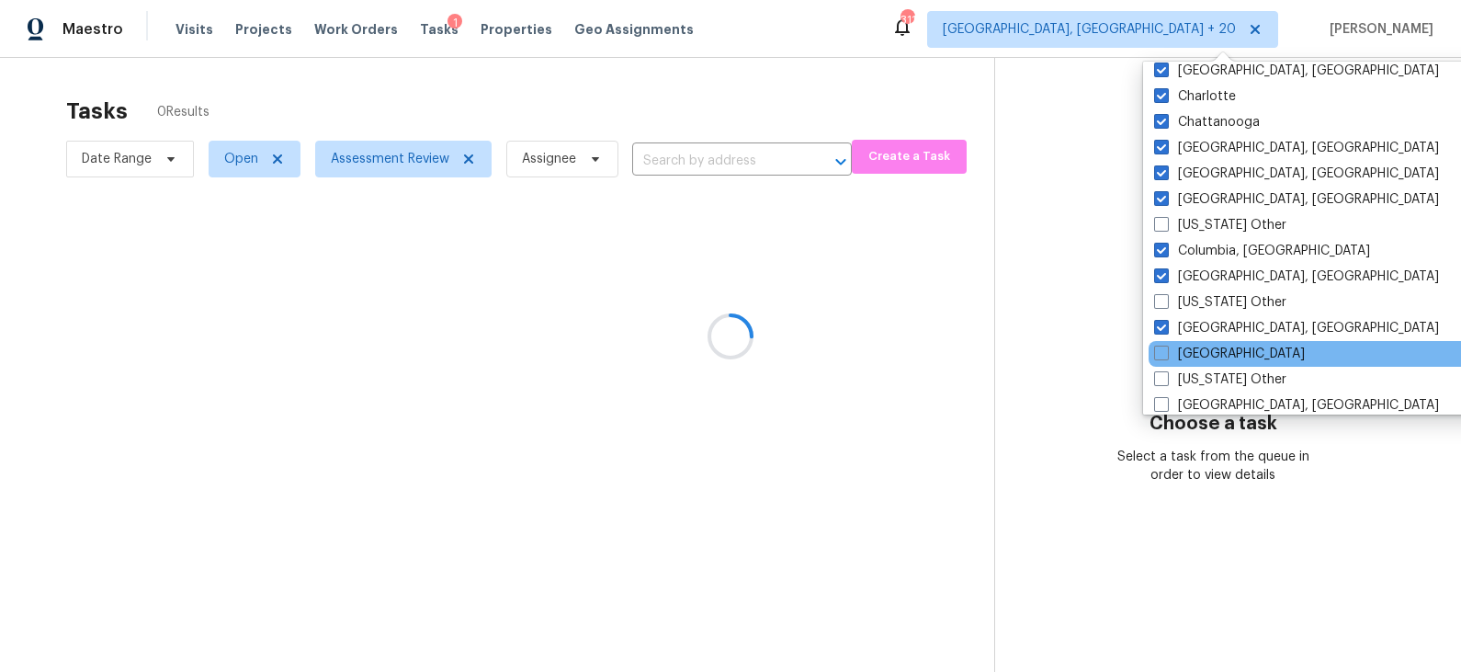
click at [1220, 348] on div "Dallas" at bounding box center [1334, 354] width 370 height 26
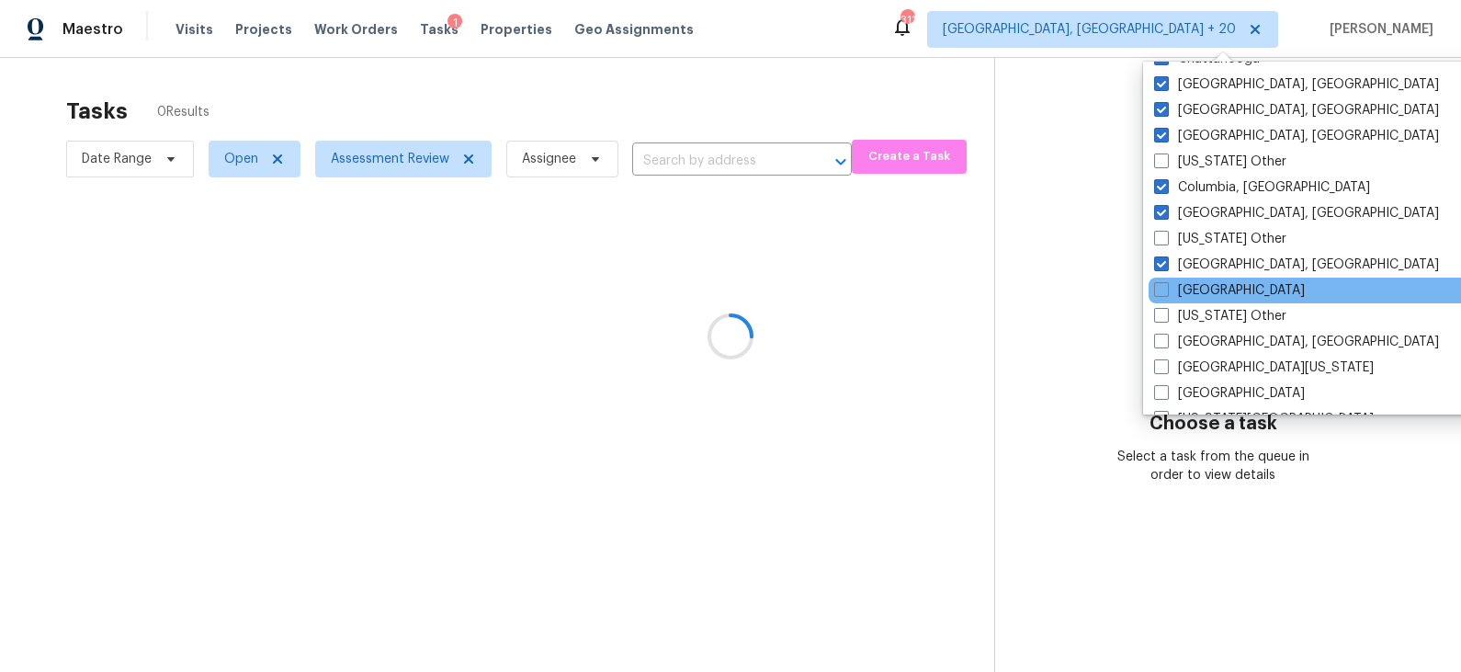
scroll to position [565, 0]
click at [1192, 290] on label "Dallas" at bounding box center [1229, 288] width 151 height 18
click at [1166, 290] on input "Dallas" at bounding box center [1160, 285] width 12 height 12
checkbox input "true"
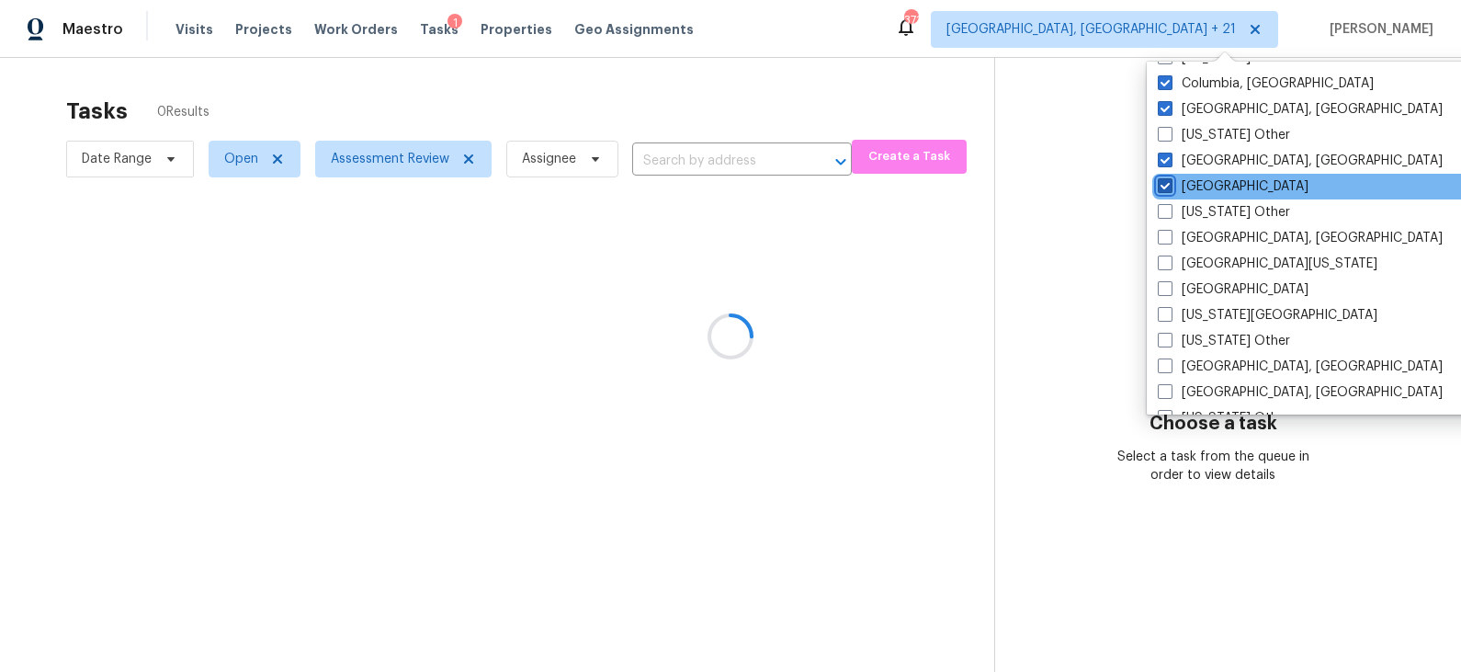
scroll to position [676, 0]
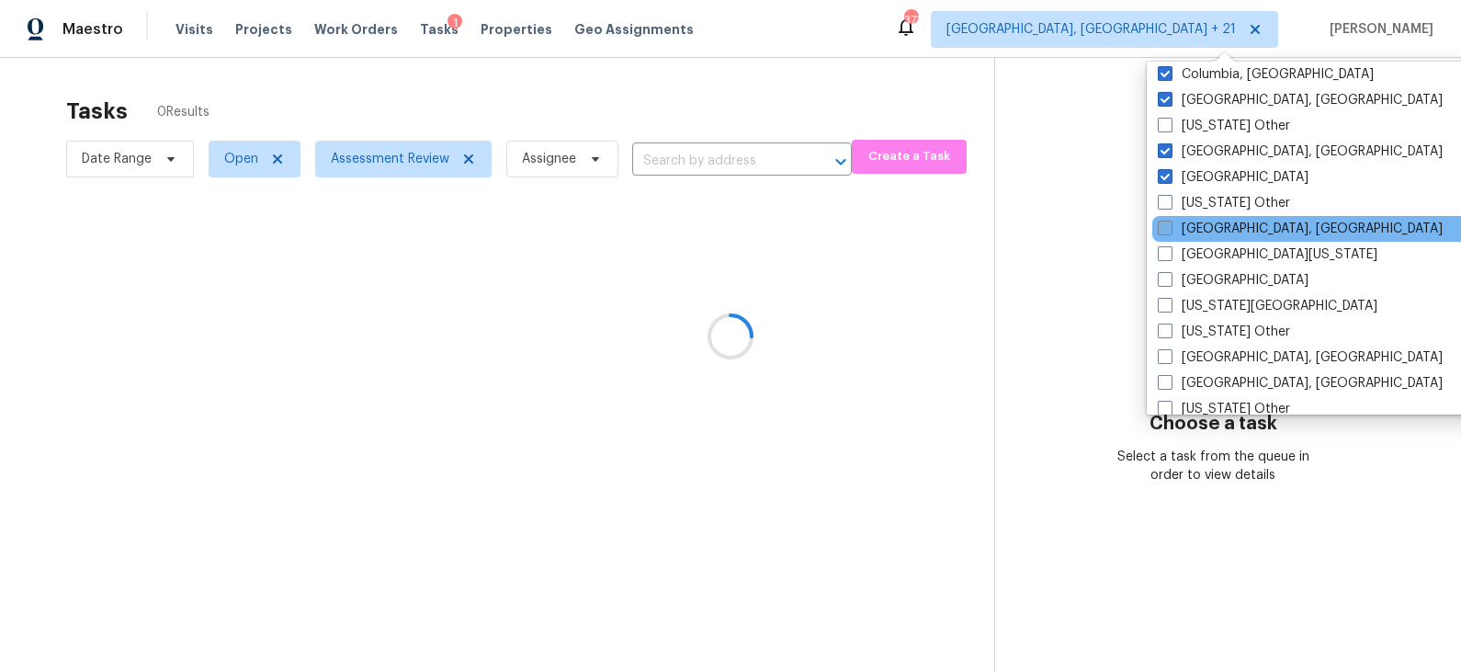
click at [1205, 236] on label "Detroit, MI" at bounding box center [1300, 229] width 285 height 18
click at [1170, 232] on input "Detroit, MI" at bounding box center [1164, 226] width 12 height 12
checkbox input "true"
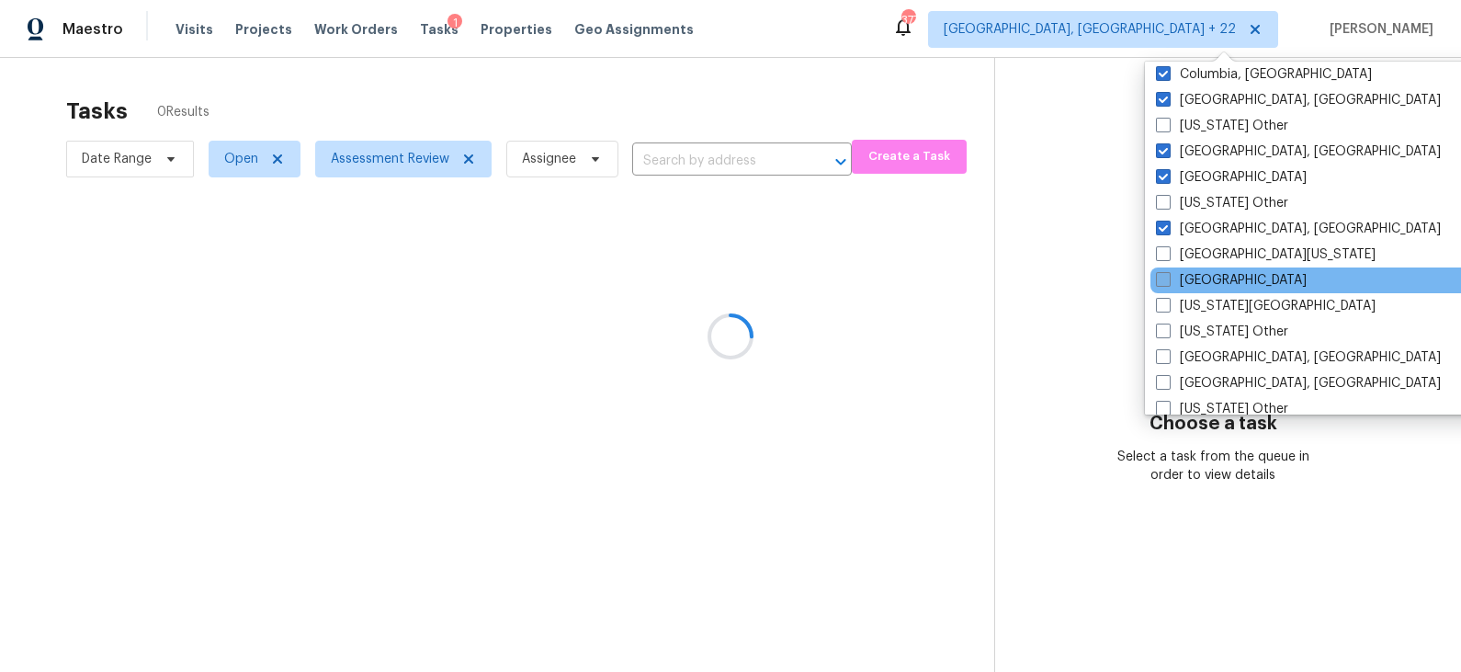
click at [1209, 279] on label "El Paso" at bounding box center [1231, 280] width 151 height 18
click at [1168, 279] on input "El Paso" at bounding box center [1162, 277] width 12 height 12
checkbox input "true"
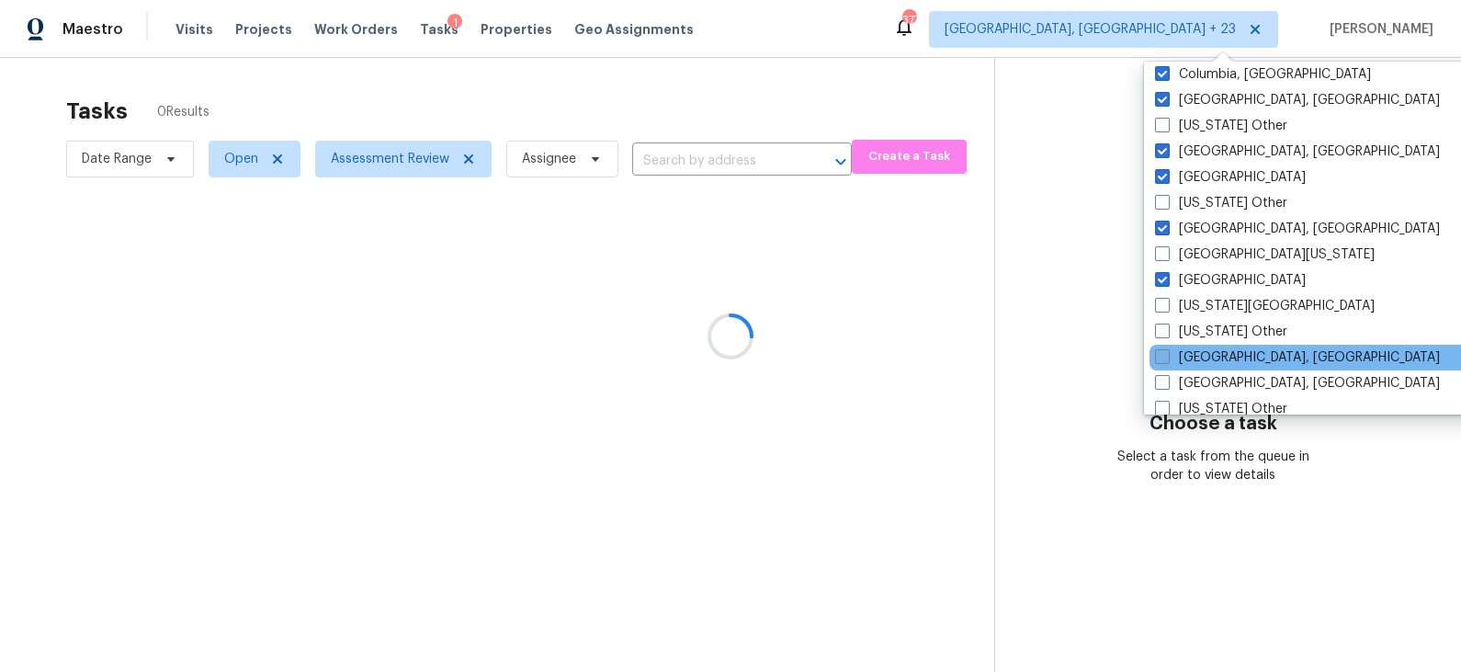
click at [1222, 355] on label "Greensboro, NC" at bounding box center [1297, 357] width 285 height 18
click at [1167, 355] on input "Greensboro, NC" at bounding box center [1161, 354] width 12 height 12
checkbox input "true"
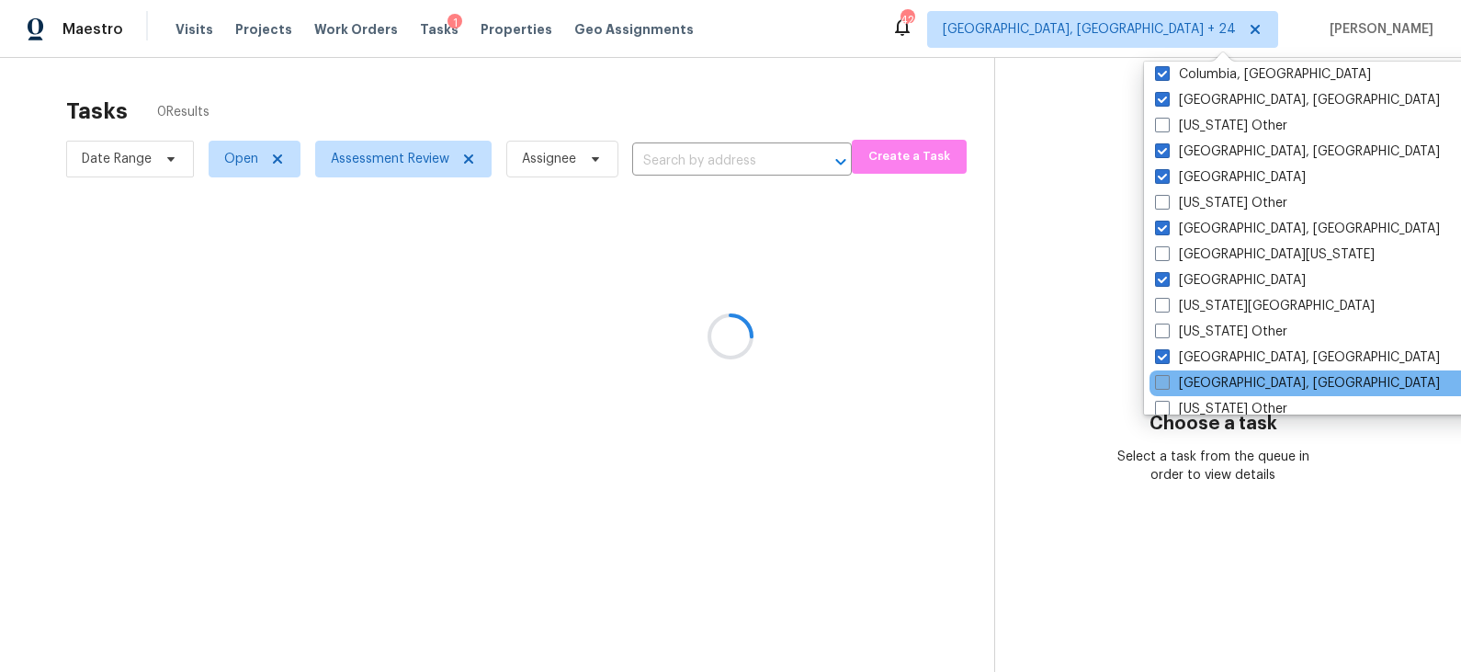
click at [1223, 379] on label "Greenville, SC" at bounding box center [1297, 383] width 285 height 18
click at [1167, 379] on input "Greenville, SC" at bounding box center [1161, 380] width 12 height 12
checkbox input "true"
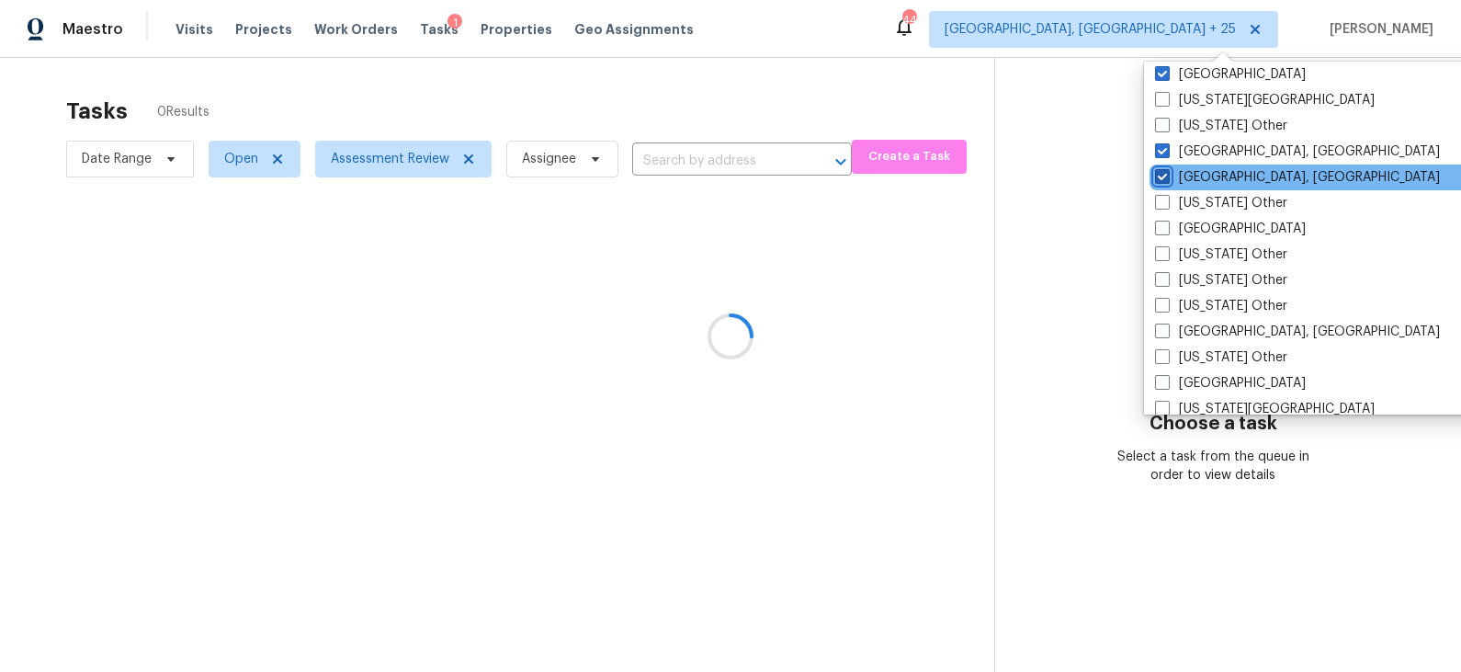
scroll to position [889, 0]
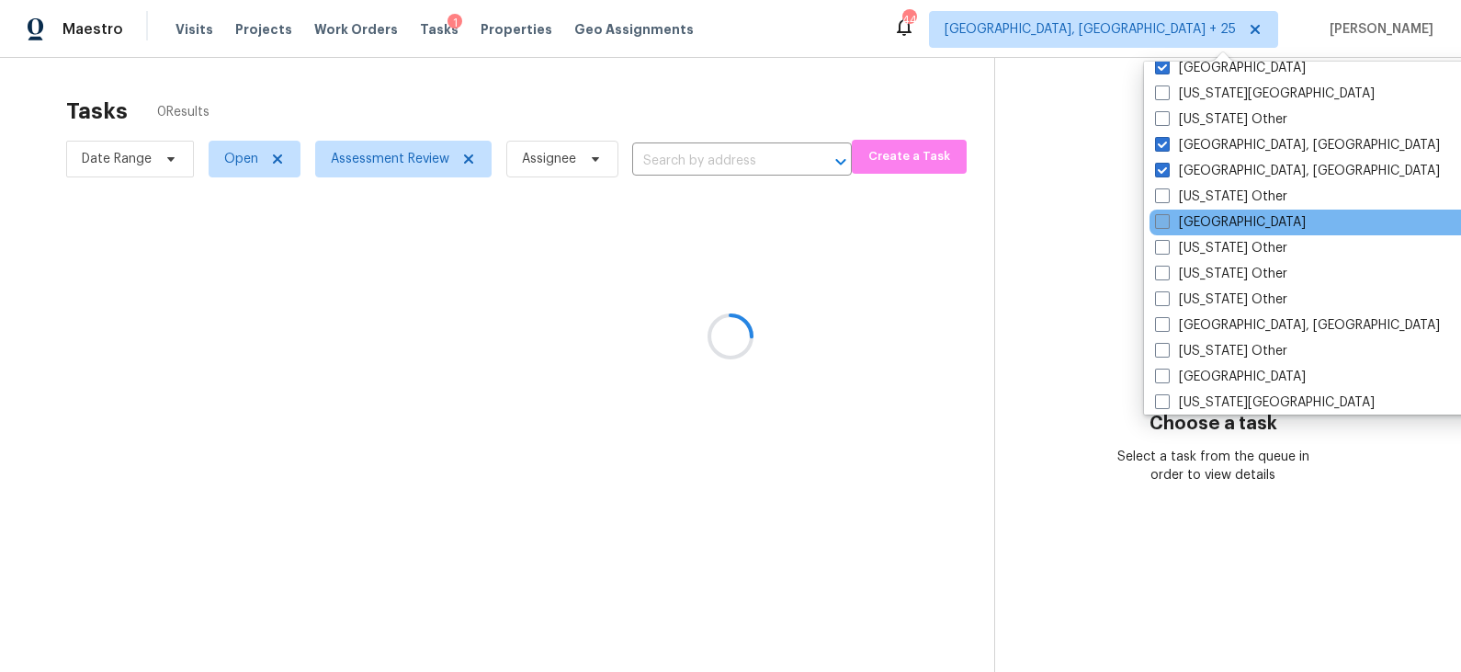
click at [1198, 219] on label "Houston" at bounding box center [1230, 222] width 151 height 18
click at [1167, 219] on input "Houston" at bounding box center [1161, 219] width 12 height 12
checkbox input "true"
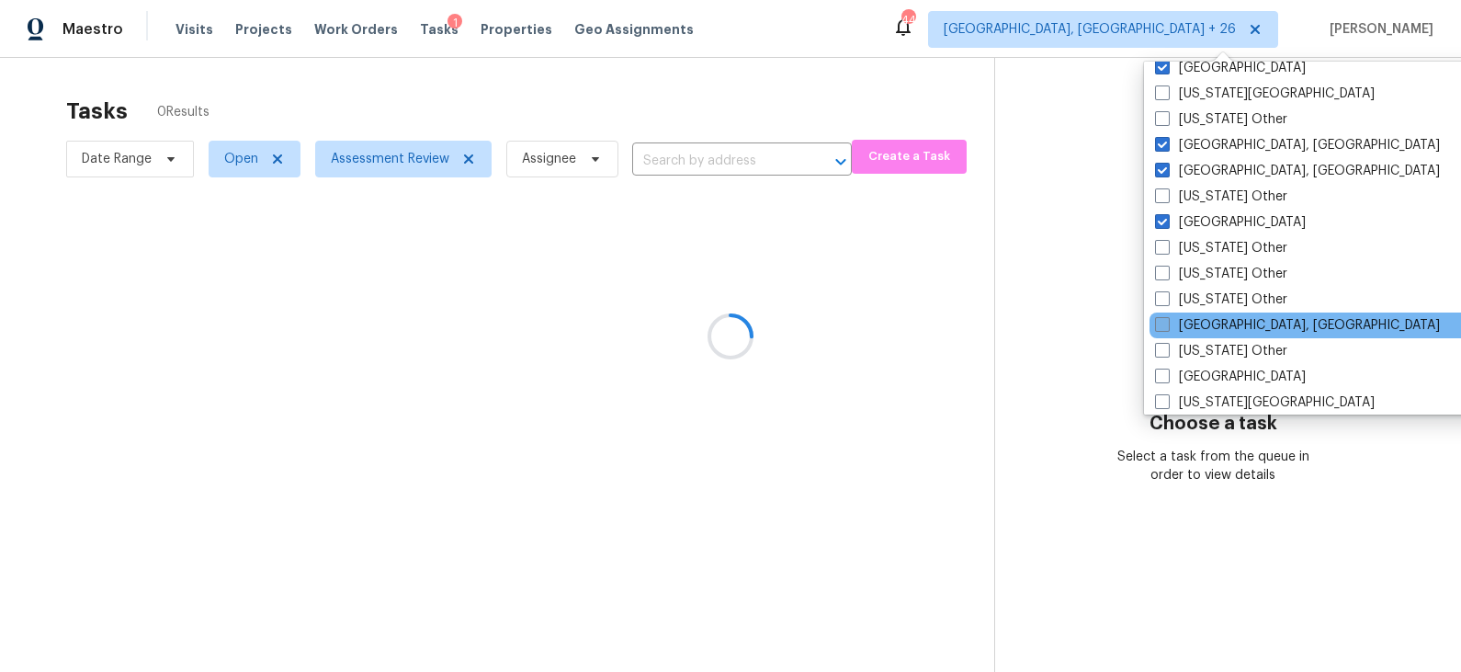
click at [1219, 317] on label "Indianapolis, IN" at bounding box center [1297, 325] width 285 height 18
click at [1167, 317] on input "Indianapolis, IN" at bounding box center [1161, 322] width 12 height 12
checkbox input "true"
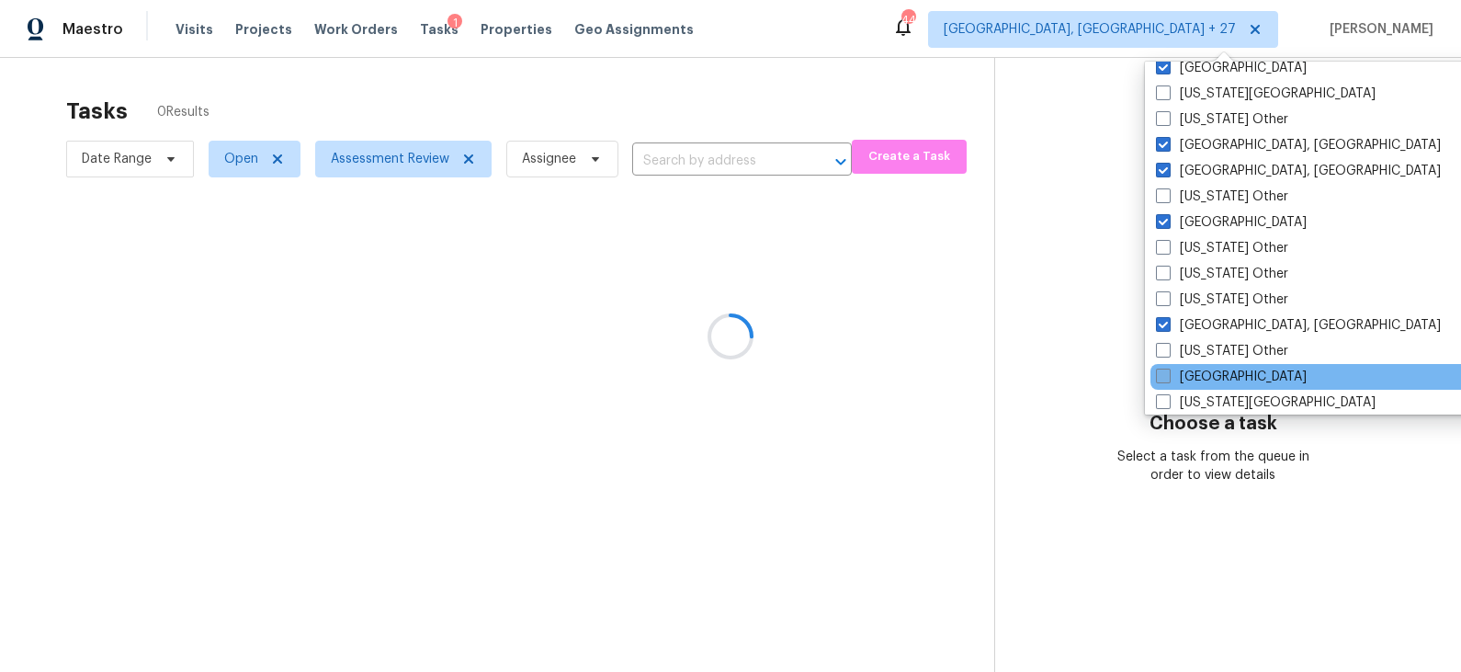
click at [1222, 369] on label "Jacksonville" at bounding box center [1231, 377] width 151 height 18
click at [1168, 369] on input "Jacksonville" at bounding box center [1162, 374] width 12 height 12
checkbox input "true"
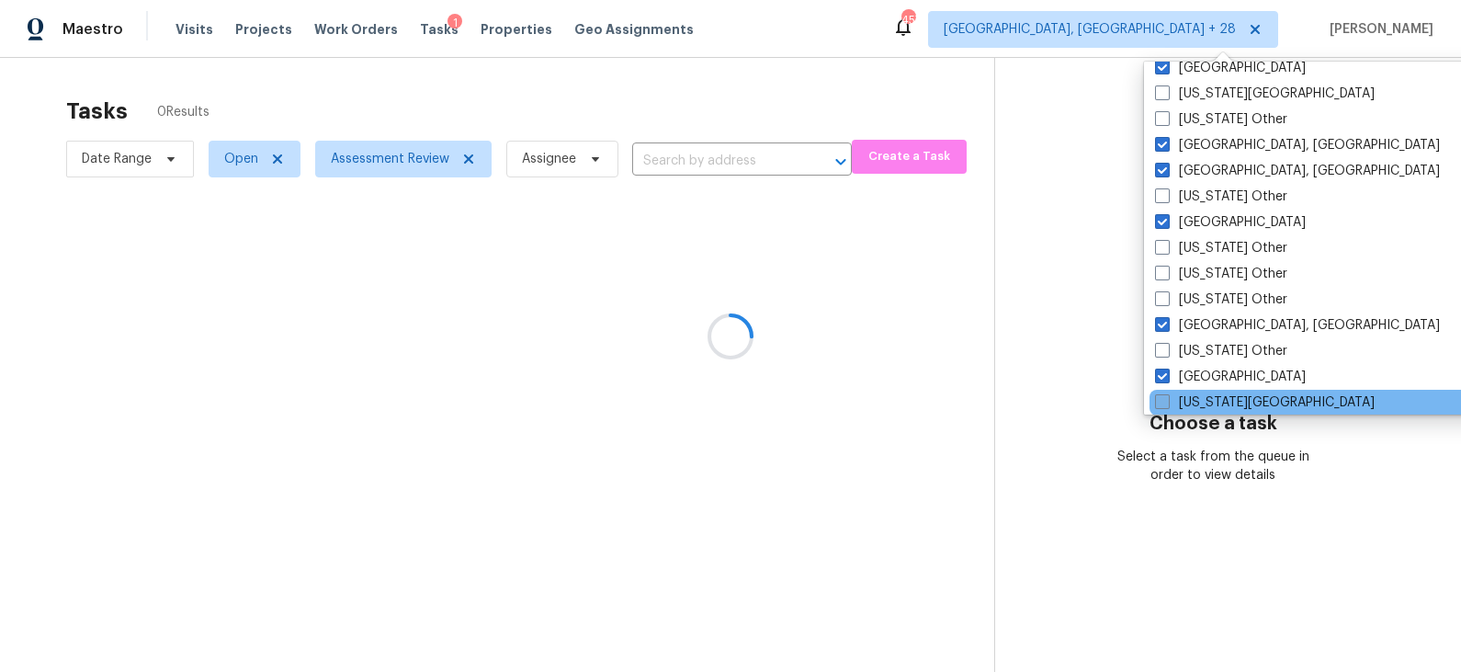
click at [1218, 395] on label "Kansas City" at bounding box center [1265, 402] width 220 height 18
click at [1167, 395] on input "Kansas City" at bounding box center [1161, 399] width 12 height 12
checkbox input "true"
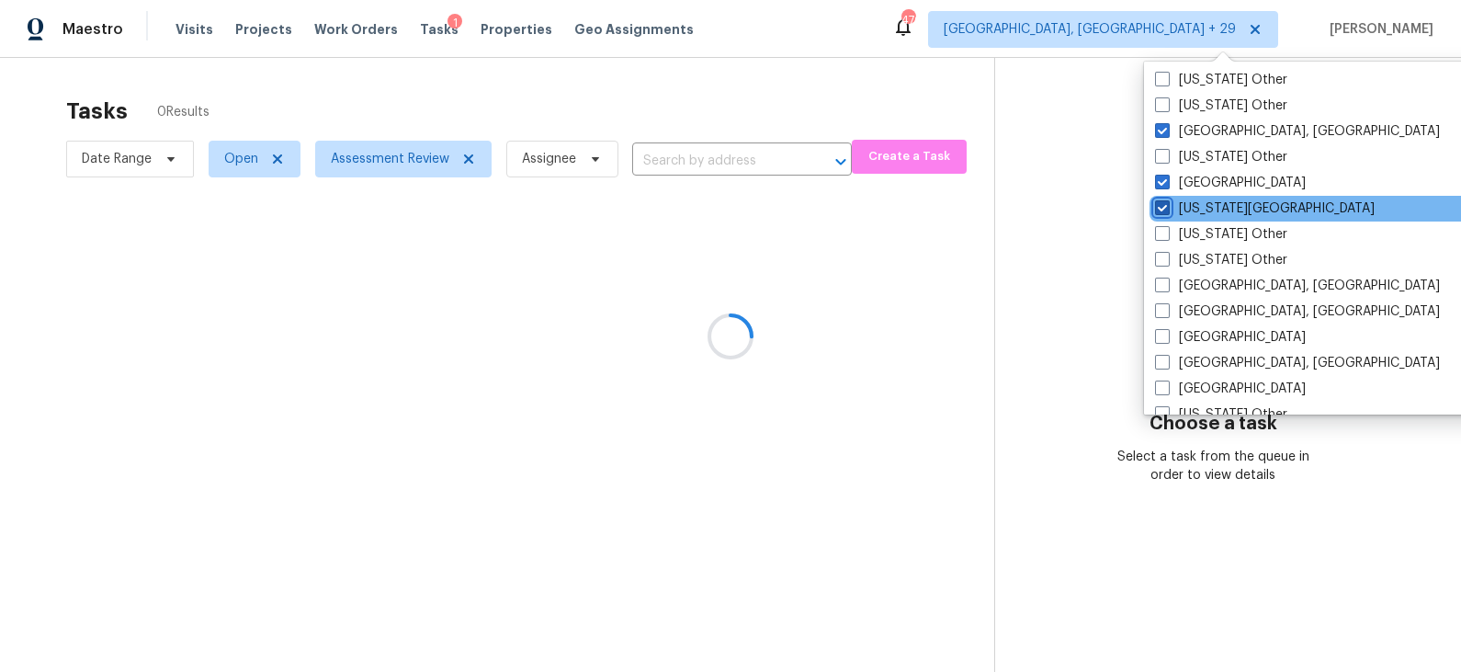
scroll to position [1115, 0]
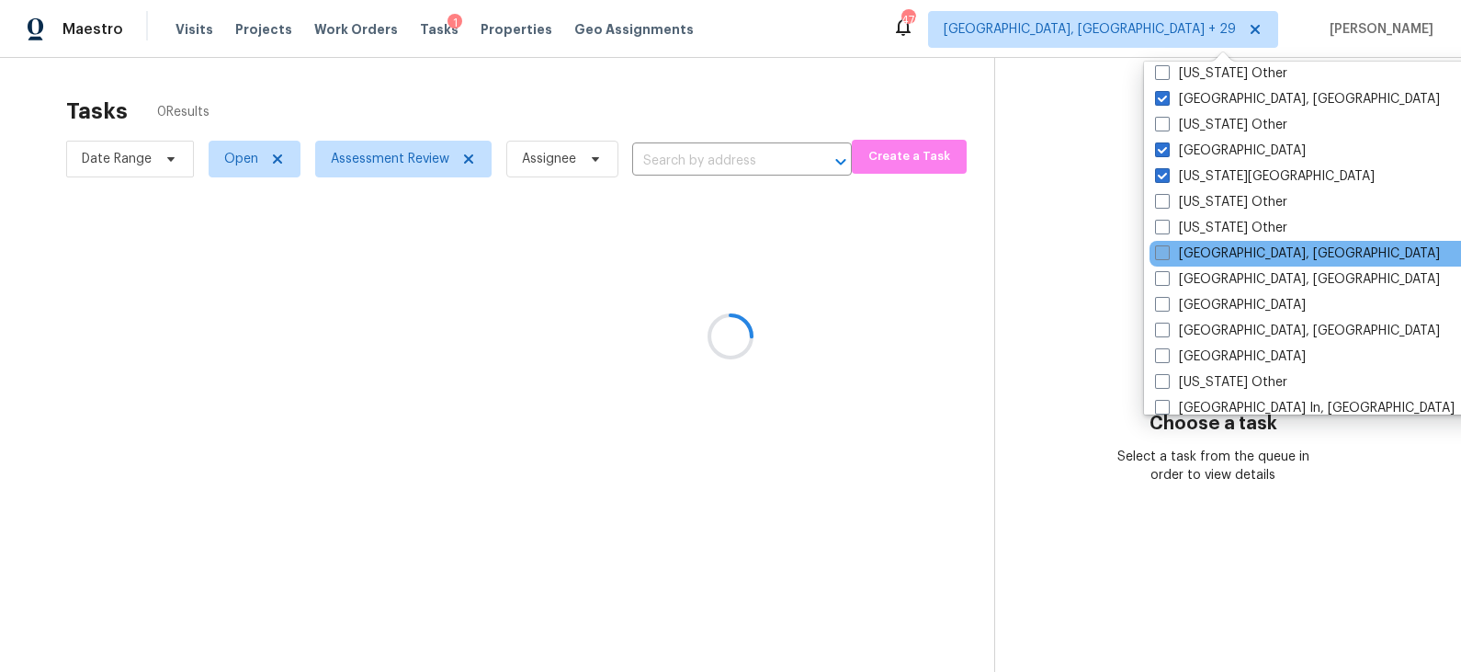
click at [1217, 250] on label "Killeen, TX" at bounding box center [1297, 253] width 285 height 18
click at [1167, 250] on input "Killeen, TX" at bounding box center [1161, 250] width 12 height 12
checkbox input "true"
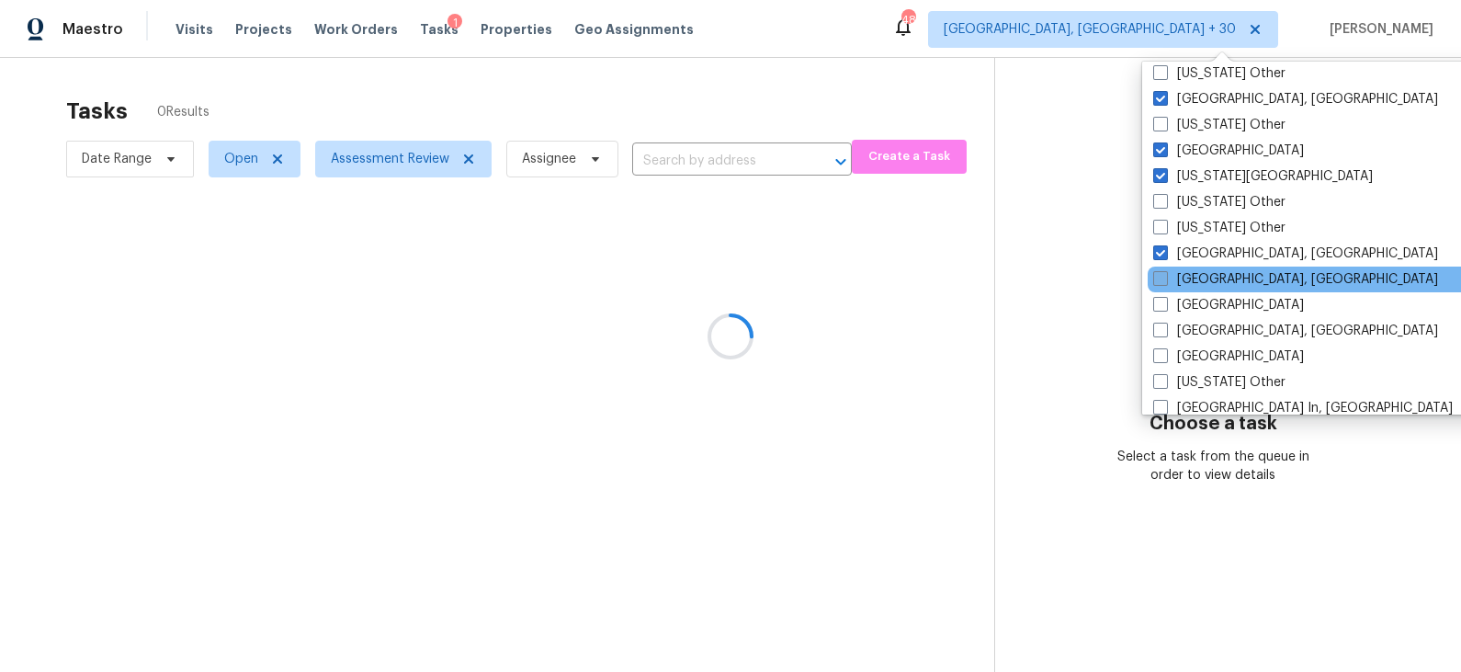
click at [1216, 278] on label "Knoxville, TN" at bounding box center [1295, 279] width 285 height 18
click at [1165, 278] on input "Knoxville, TN" at bounding box center [1159, 276] width 12 height 12
checkbox input "true"
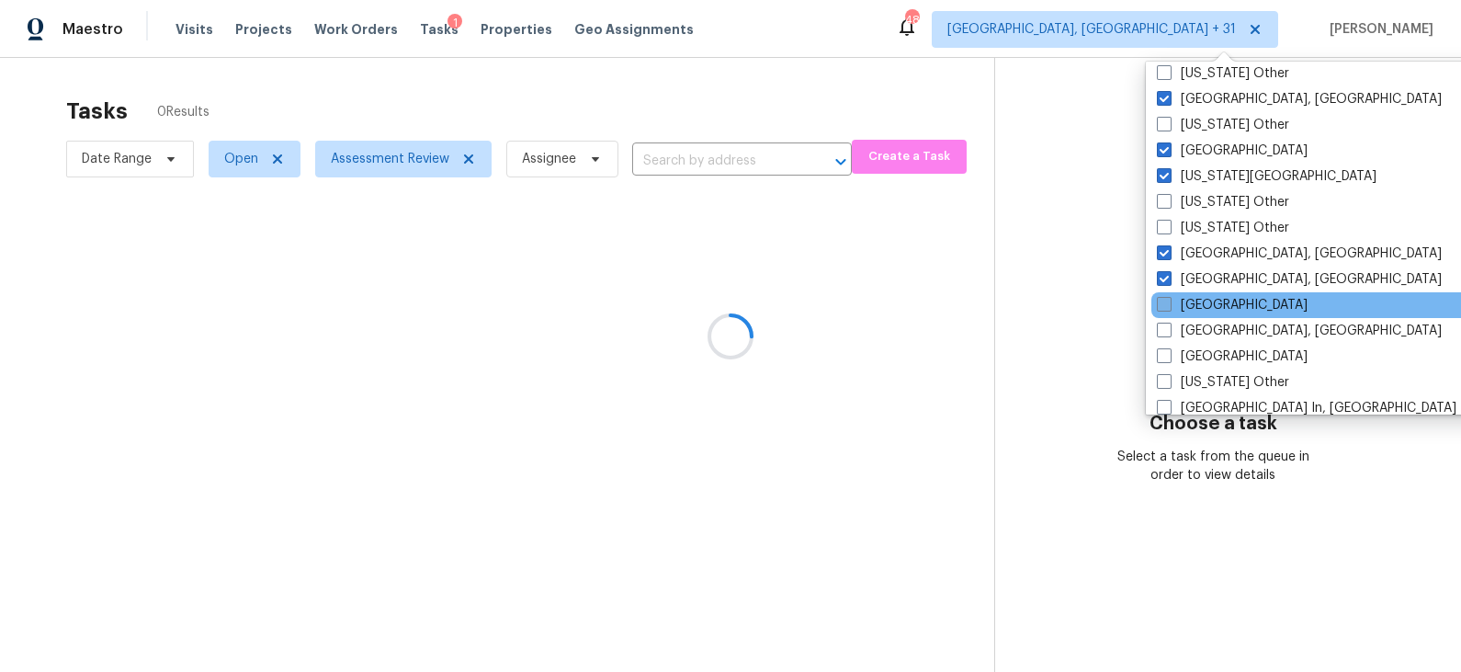
click at [1216, 301] on label "Las Vegas" at bounding box center [1232, 305] width 151 height 18
click at [1169, 301] on input "Las Vegas" at bounding box center [1163, 302] width 12 height 12
checkbox input "true"
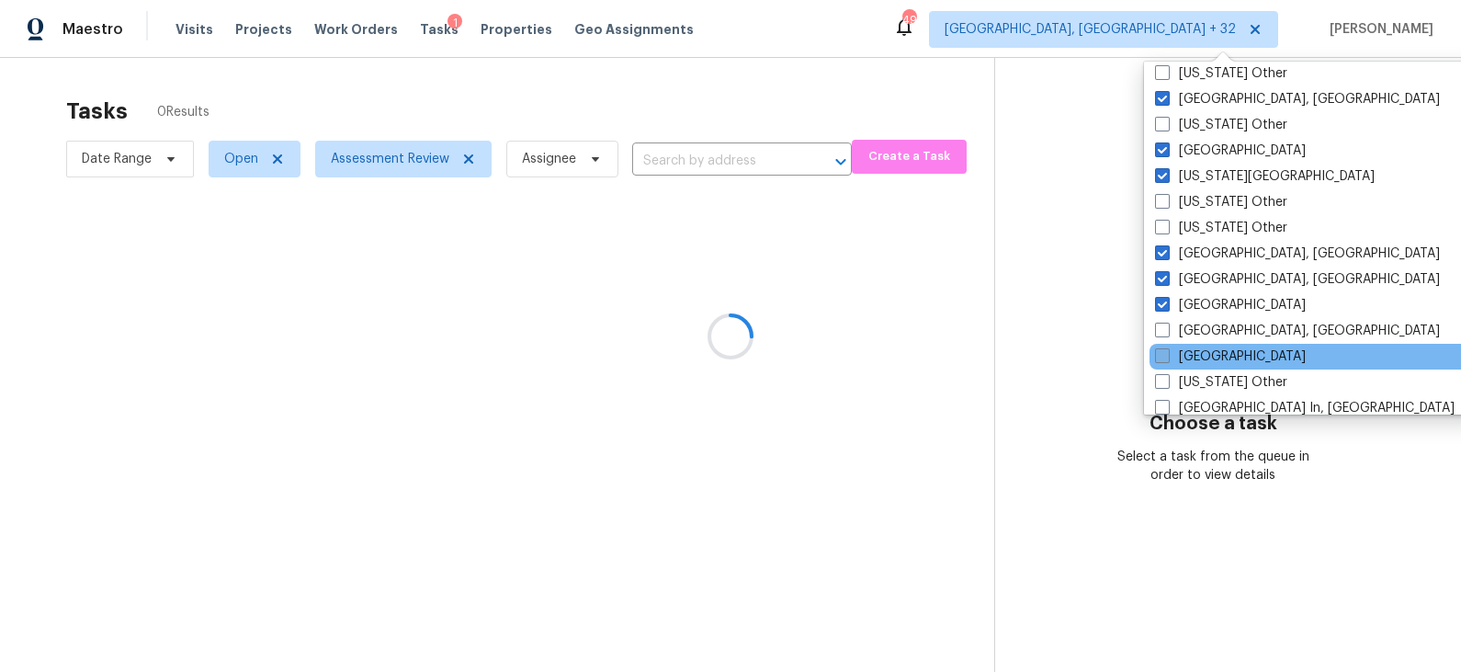
click at [1217, 353] on label "Los Angeles" at bounding box center [1230, 356] width 151 height 18
click at [1167, 353] on input "Los Angeles" at bounding box center [1161, 353] width 12 height 12
checkbox input "true"
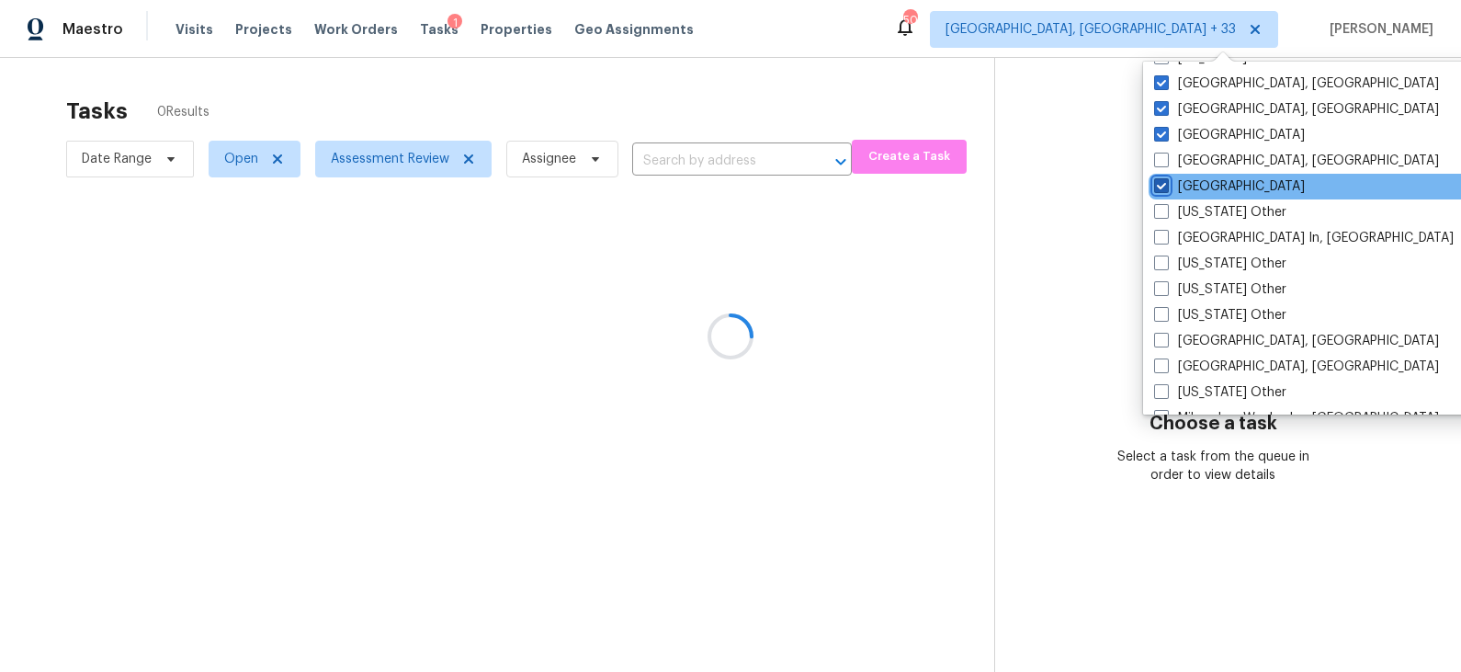
scroll to position [1300, 0]
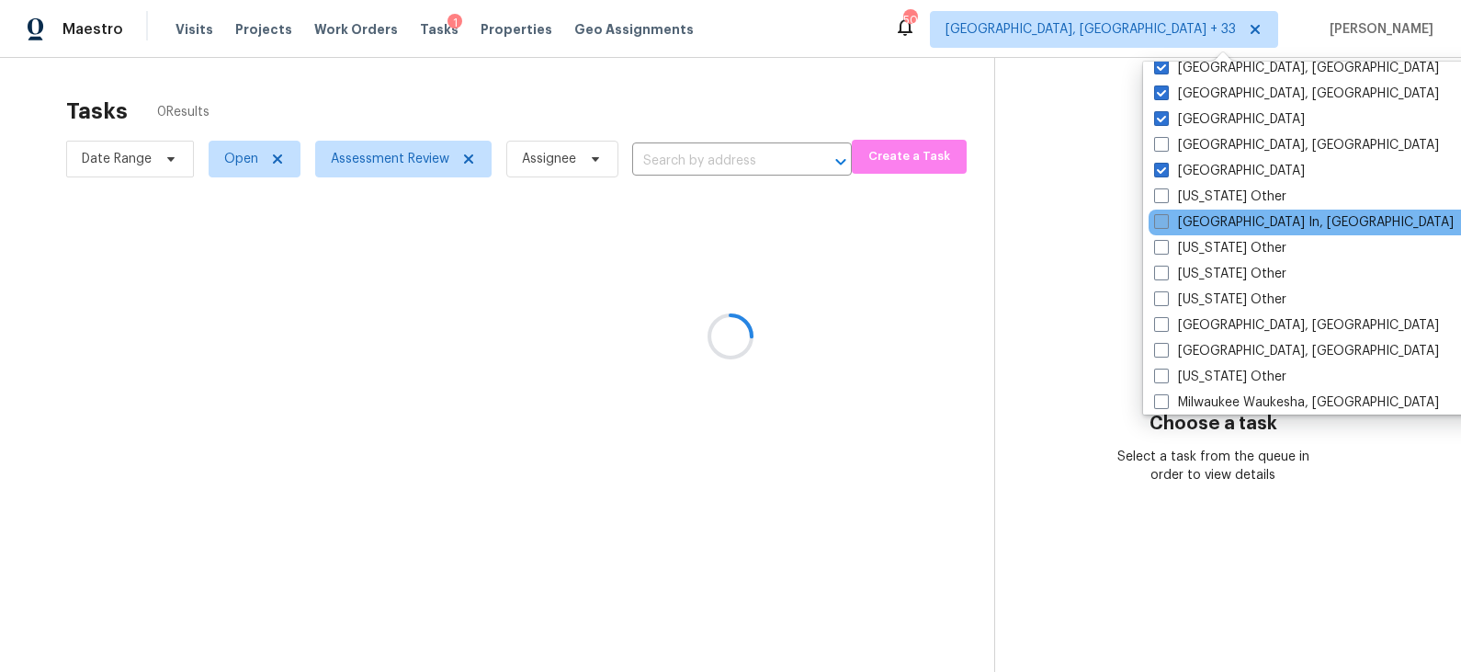
click at [1212, 215] on label "Louisville In, KY" at bounding box center [1304, 222] width 300 height 18
click at [1166, 215] on input "Louisville In, KY" at bounding box center [1160, 219] width 12 height 12
checkbox input "true"
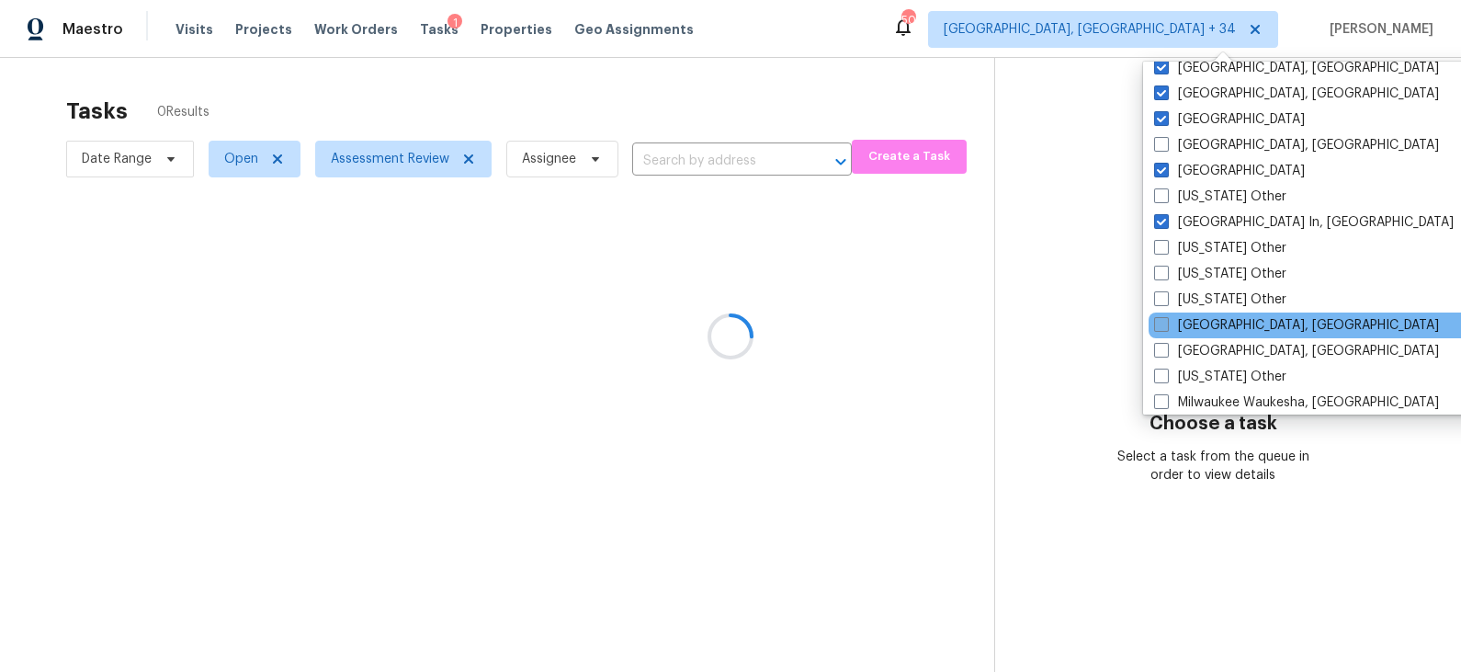
click at [1222, 320] on label "Memphis, TN" at bounding box center [1296, 325] width 285 height 18
click at [1166, 320] on input "Memphis, TN" at bounding box center [1160, 322] width 12 height 12
checkbox input "true"
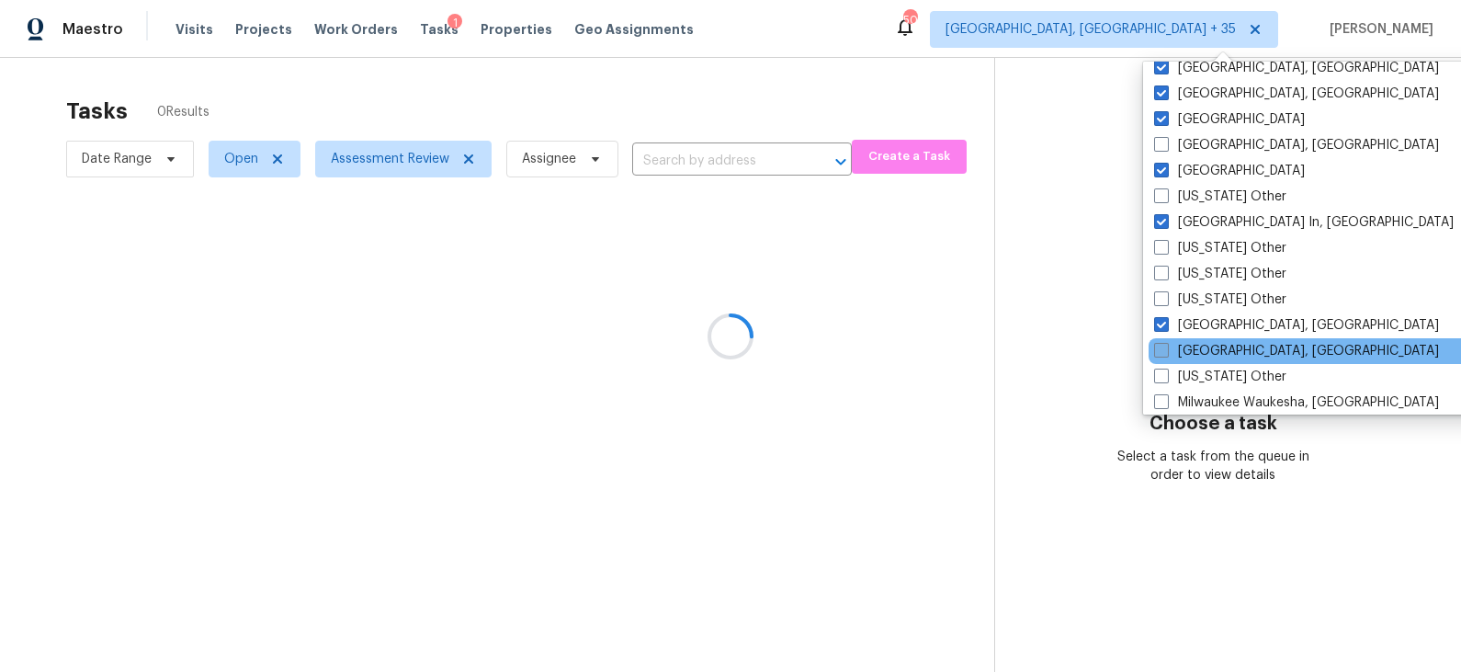
click at [1219, 349] on label "Miami, FL" at bounding box center [1296, 351] width 285 height 18
click at [1166, 349] on input "Miami, FL" at bounding box center [1160, 348] width 12 height 12
checkbox input "true"
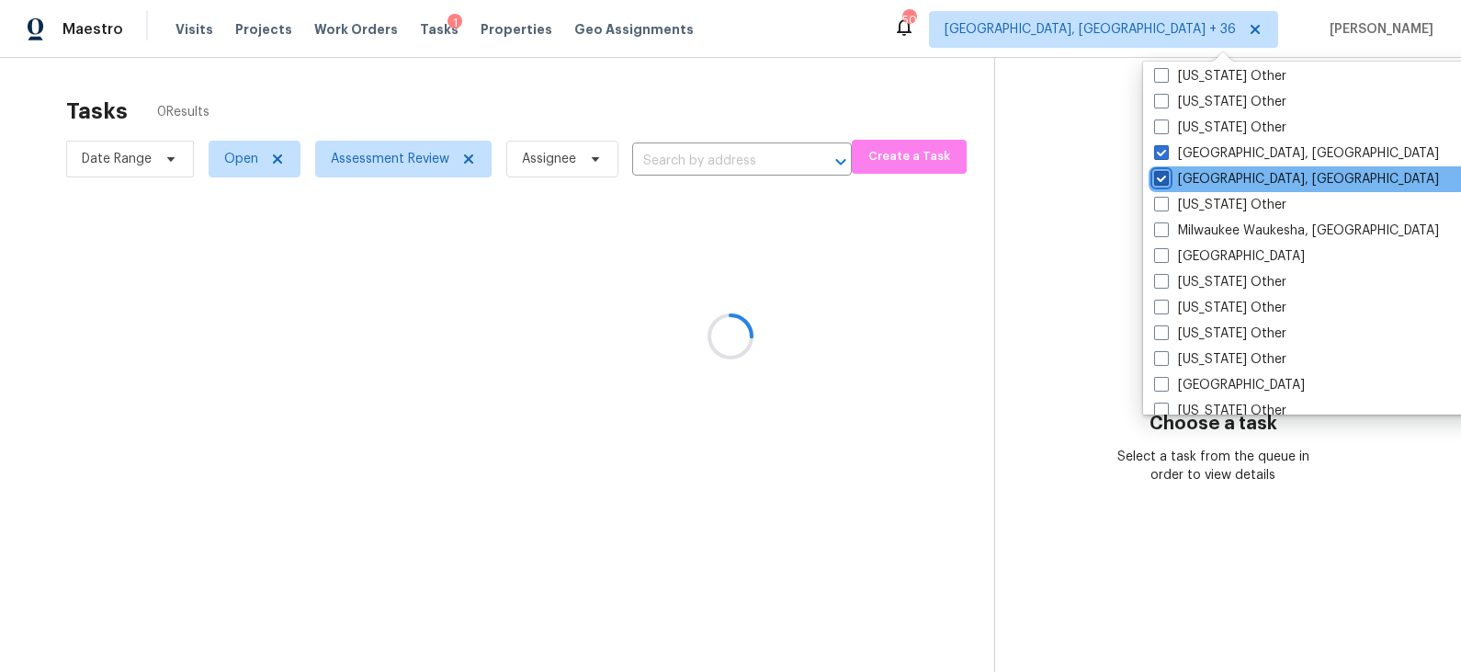
scroll to position [1476, 0]
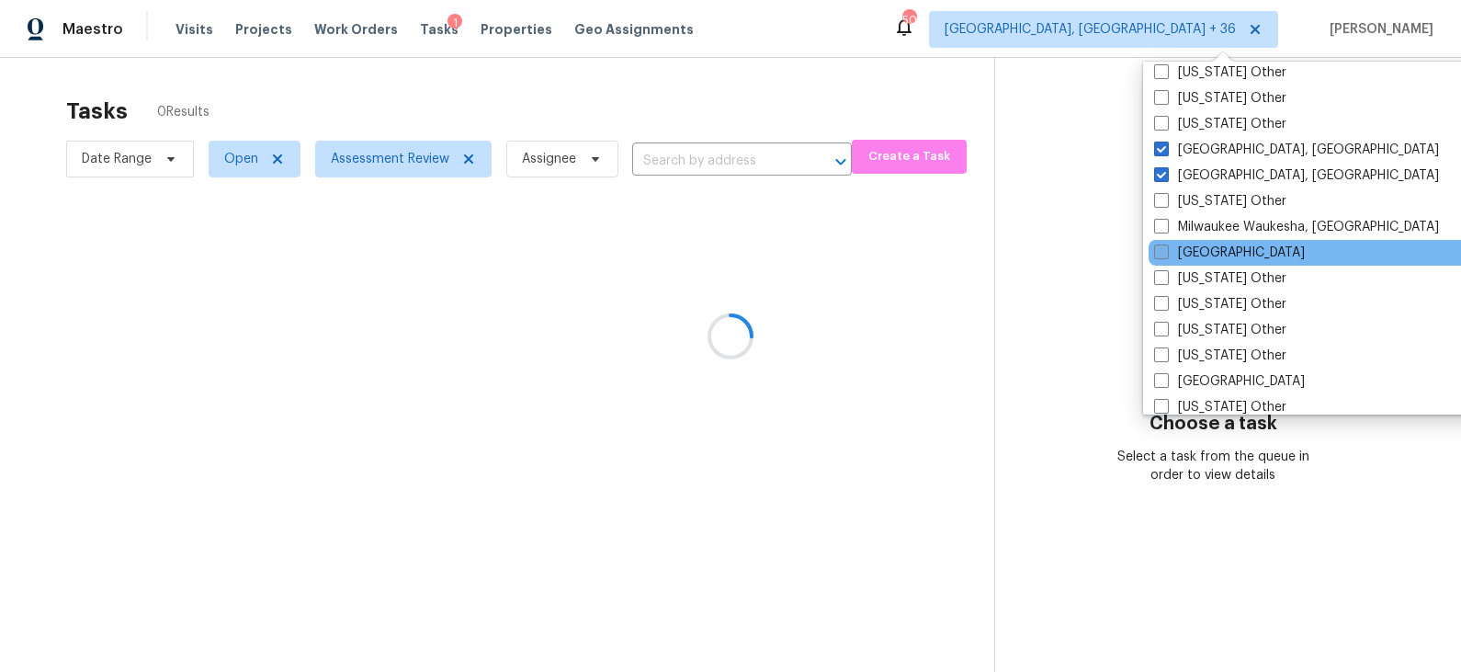
click at [1222, 250] on label "Minneapolis" at bounding box center [1229, 253] width 151 height 18
click at [1166, 250] on input "Minneapolis" at bounding box center [1160, 250] width 12 height 12
checkbox input "true"
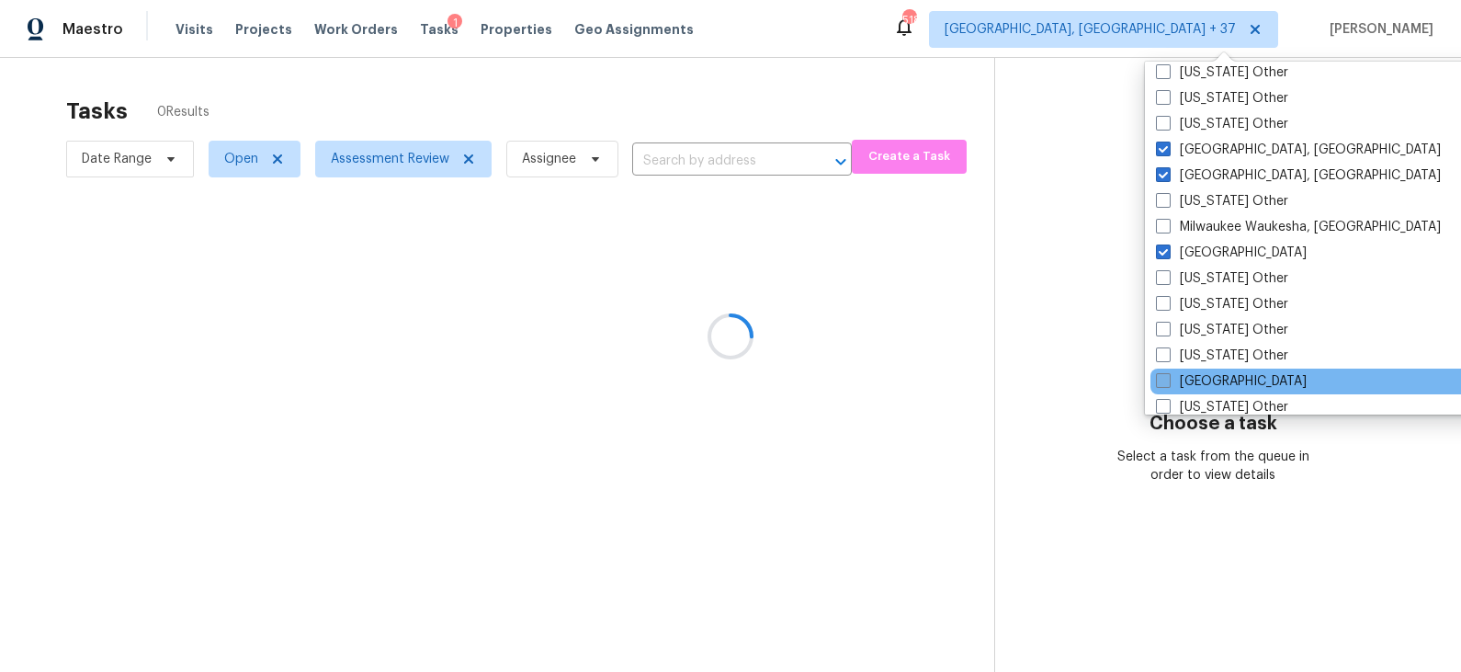
click at [1231, 372] on label "Nashville" at bounding box center [1231, 381] width 151 height 18
click at [1168, 372] on input "Nashville" at bounding box center [1162, 378] width 12 height 12
checkbox input "true"
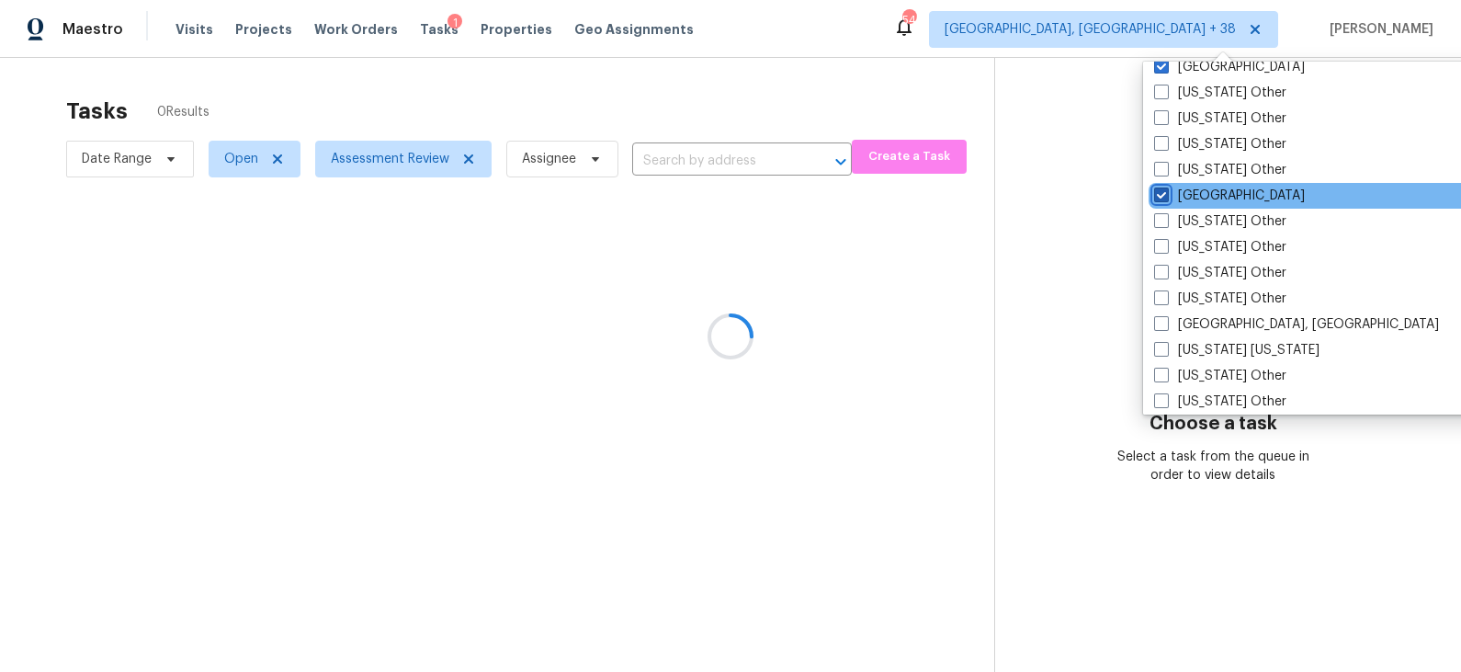
scroll to position [1663, 0]
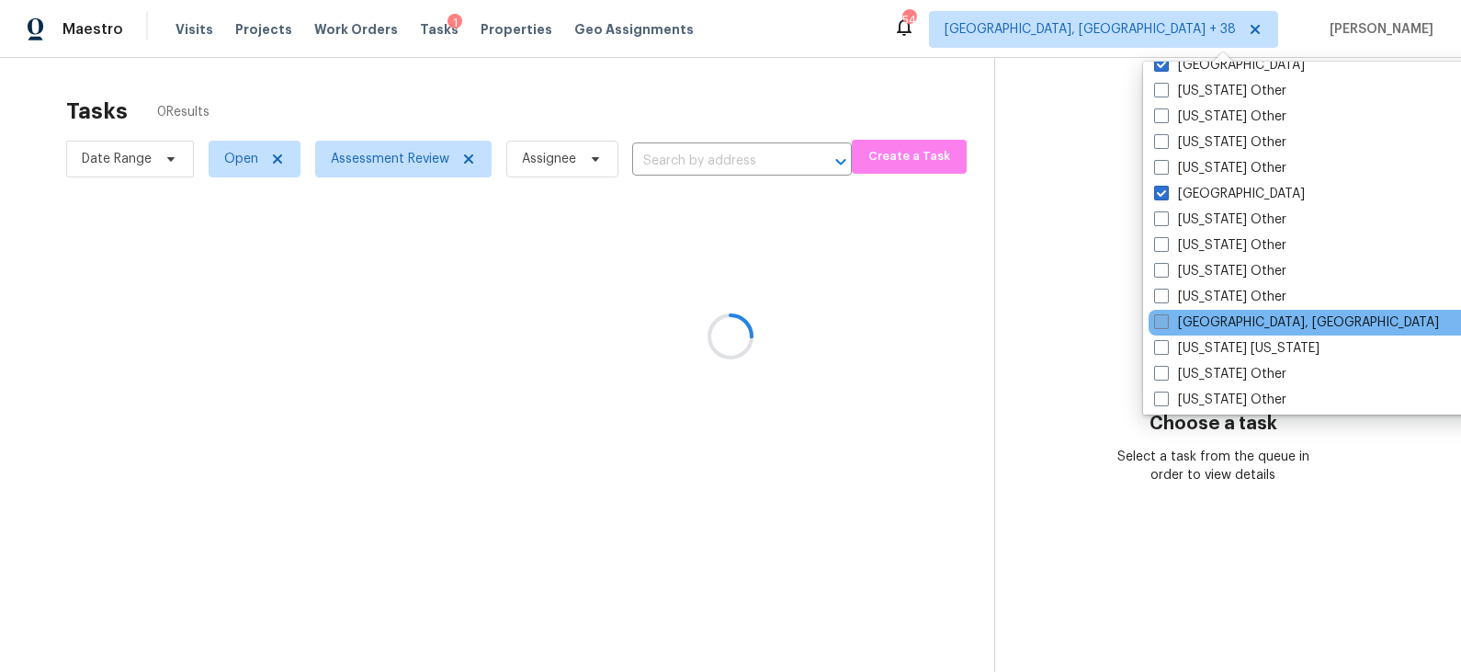
click at [1237, 324] on label "New Orleans, LA" at bounding box center [1296, 322] width 285 height 18
click at [1166, 324] on input "New Orleans, LA" at bounding box center [1160, 319] width 12 height 12
click at [1236, 324] on label "New Orleans, LA" at bounding box center [1296, 322] width 285 height 18
click at [1166, 324] on input "New Orleans, LA" at bounding box center [1160, 319] width 12 height 12
checkbox input "false"
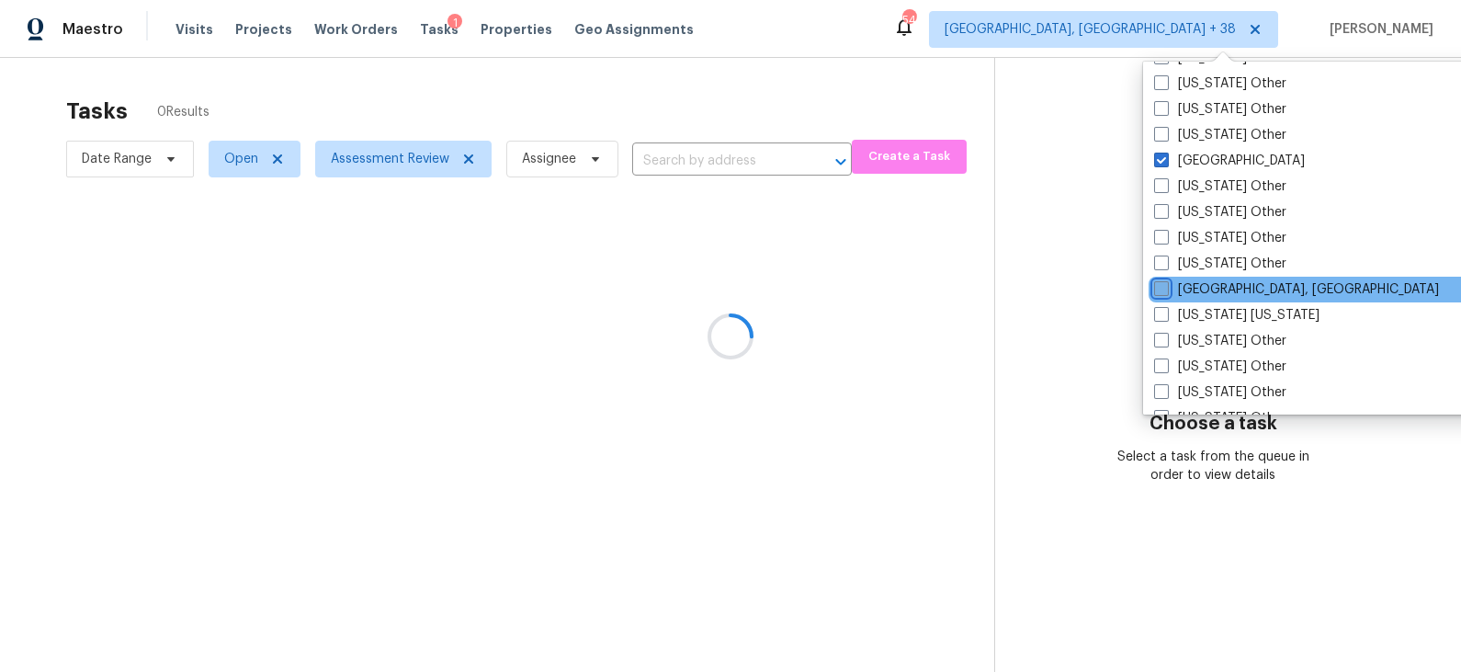
scroll to position [1702, 0]
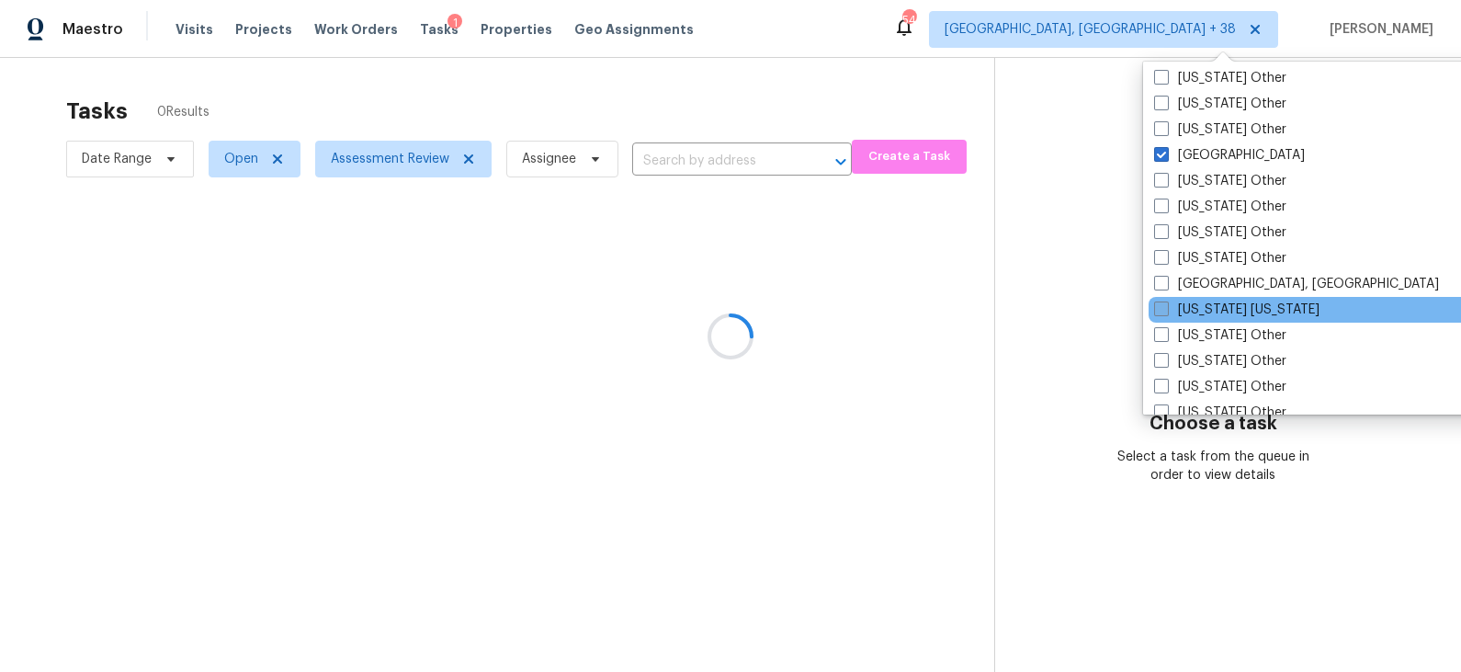
click at [1238, 314] on label "New York New Jersey" at bounding box center [1236, 310] width 165 height 18
click at [1166, 312] on input "New York New Jersey" at bounding box center [1160, 307] width 12 height 12
checkbox input "true"
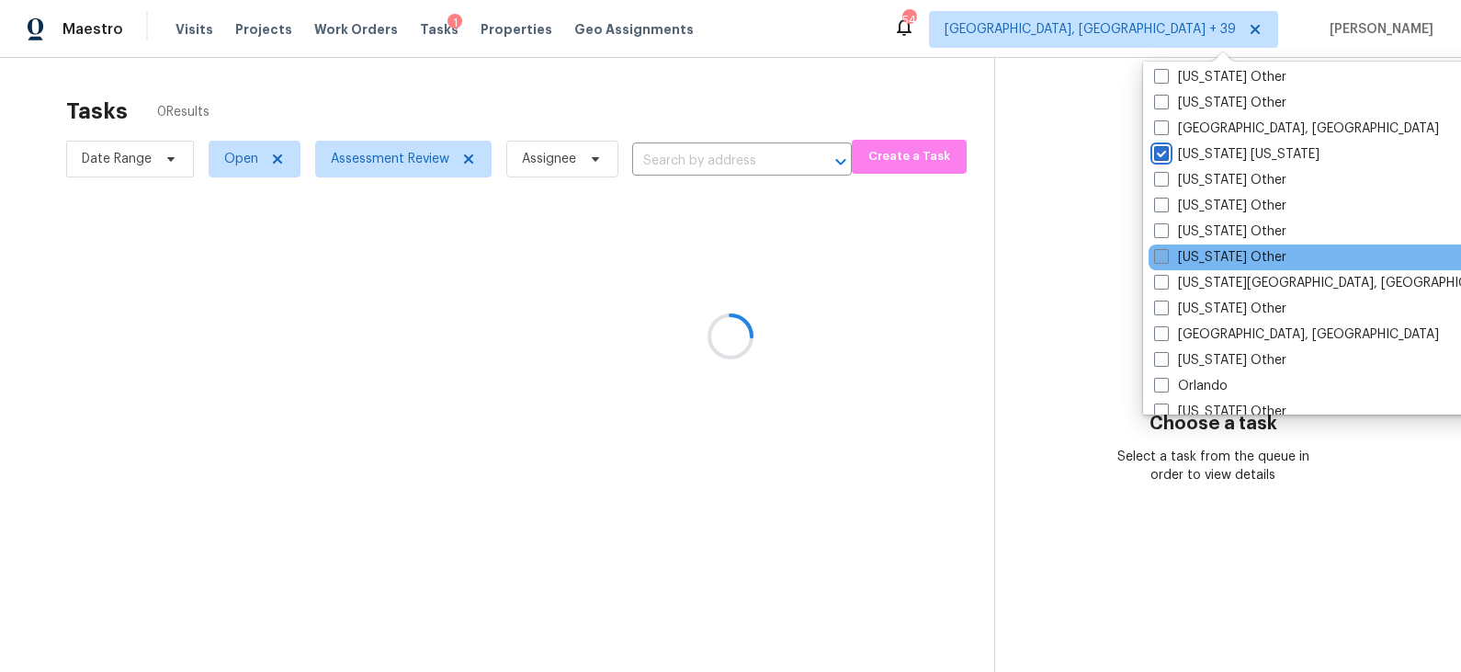
scroll to position [1861, 0]
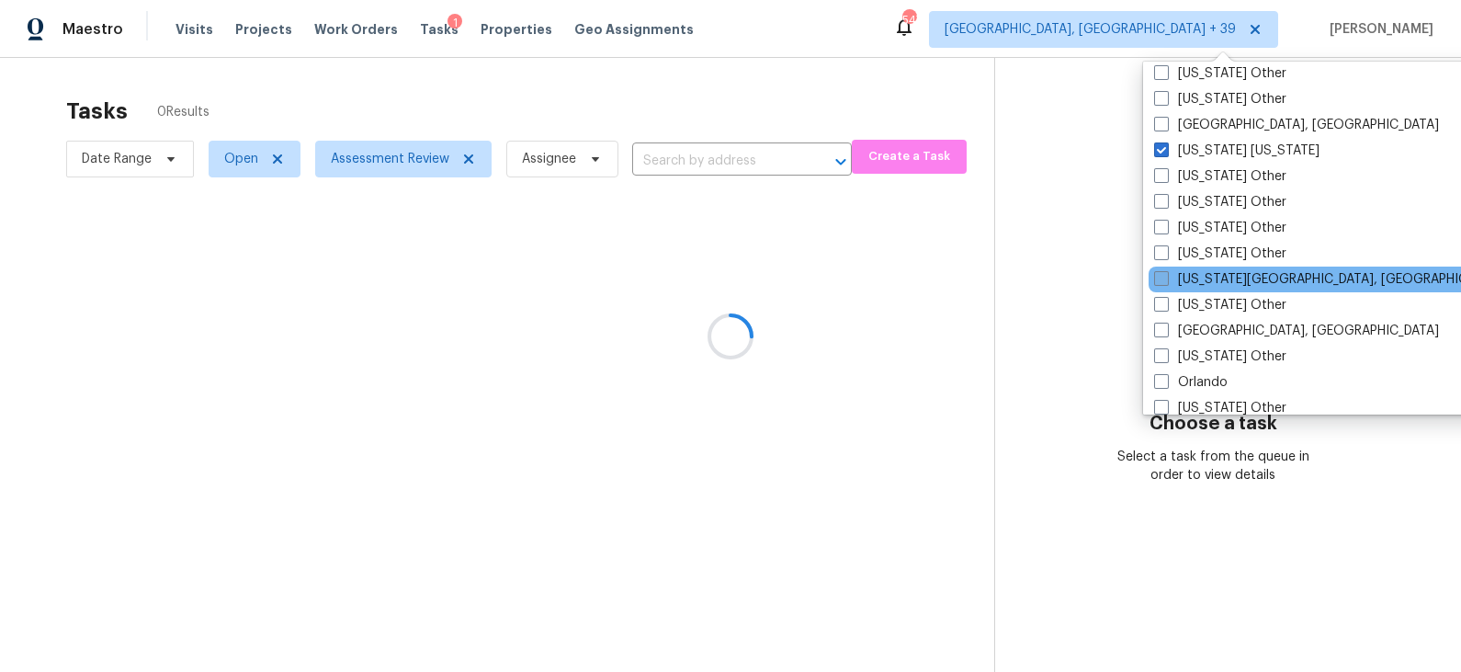
click at [1239, 283] on label "Oklahoma City, OK" at bounding box center [1331, 279] width 354 height 18
click at [1166, 282] on input "Oklahoma City, OK" at bounding box center [1160, 276] width 12 height 12
checkbox input "true"
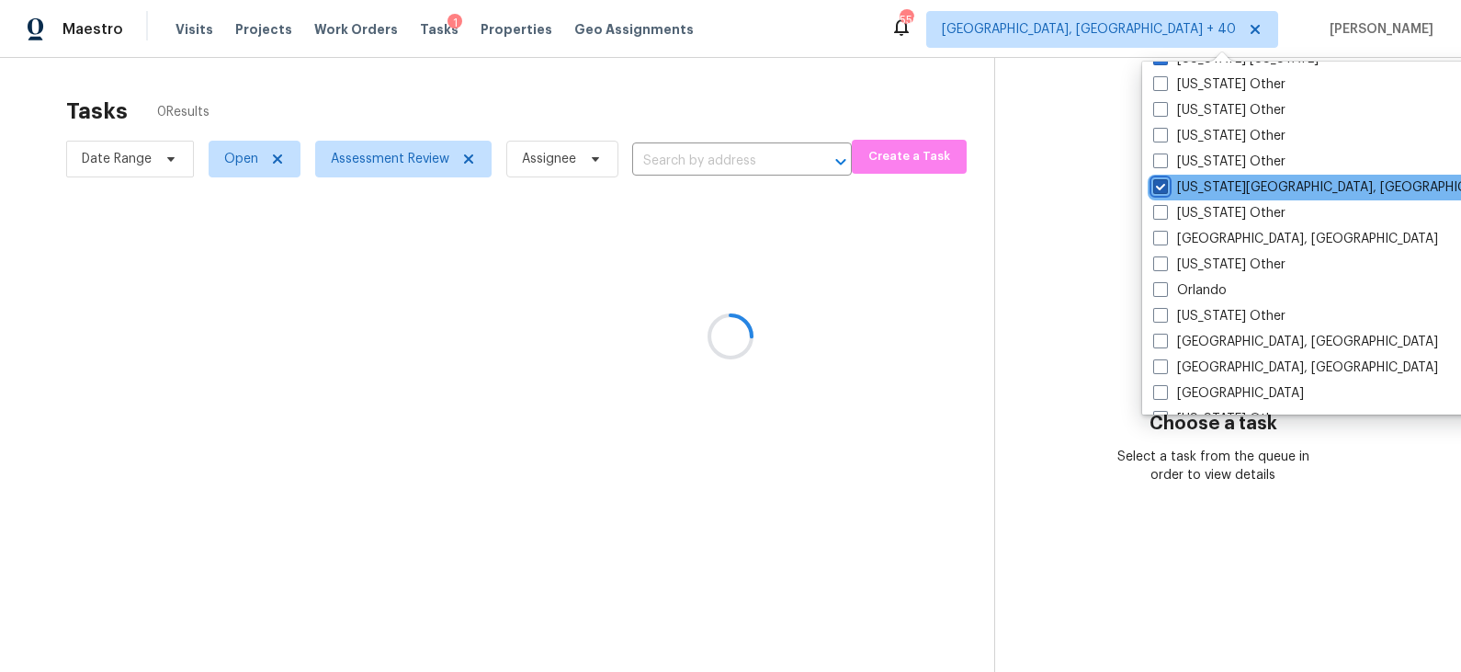
scroll to position [1955, 0]
click at [1239, 283] on div "Orlando" at bounding box center [1333, 289] width 370 height 26
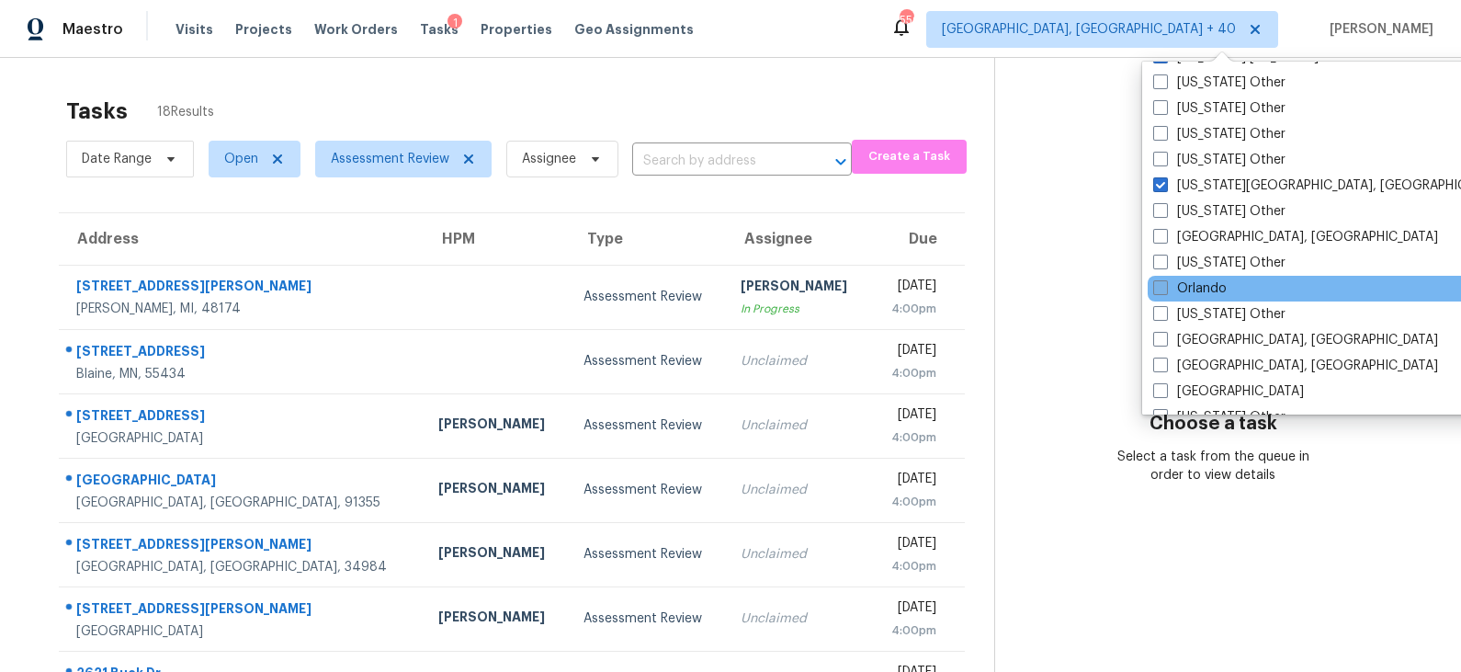
click at [1204, 286] on label "Orlando" at bounding box center [1190, 288] width 74 height 18
click at [1165, 286] on input "Orlando" at bounding box center [1159, 285] width 12 height 12
checkbox input "true"
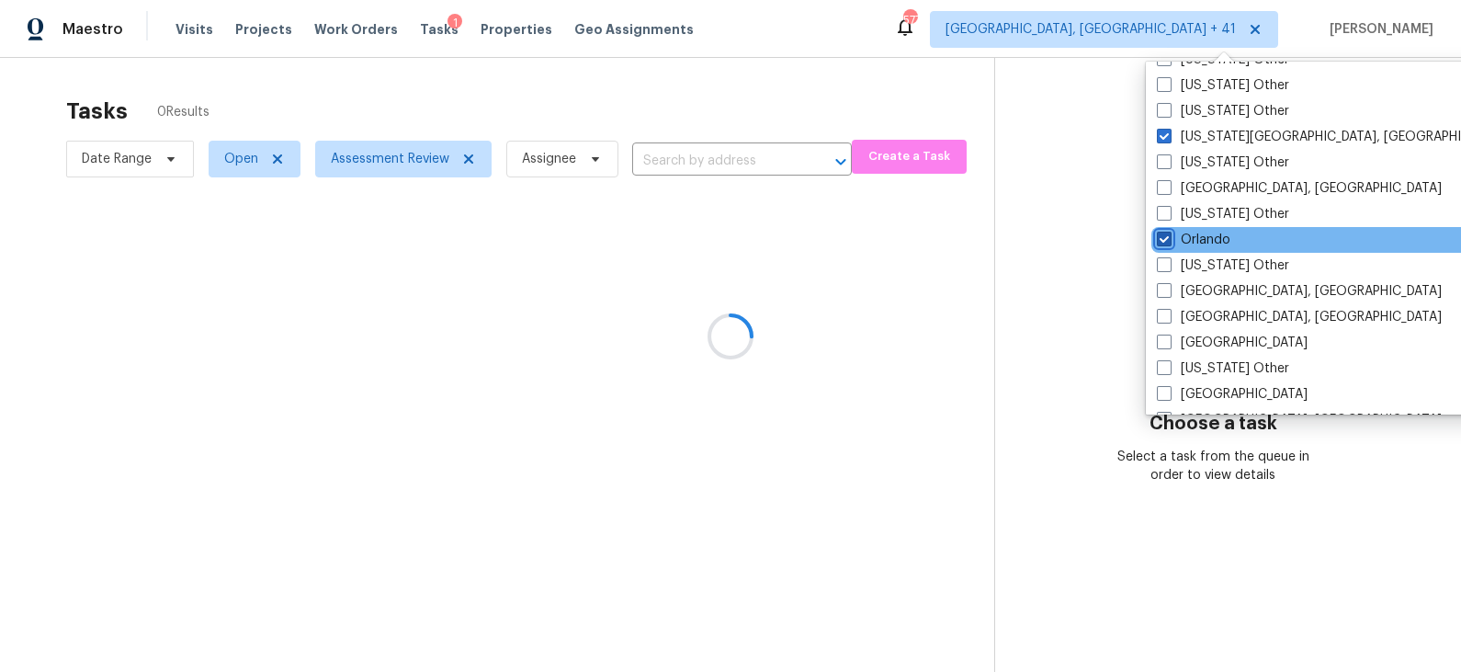
scroll to position [2031, 0]
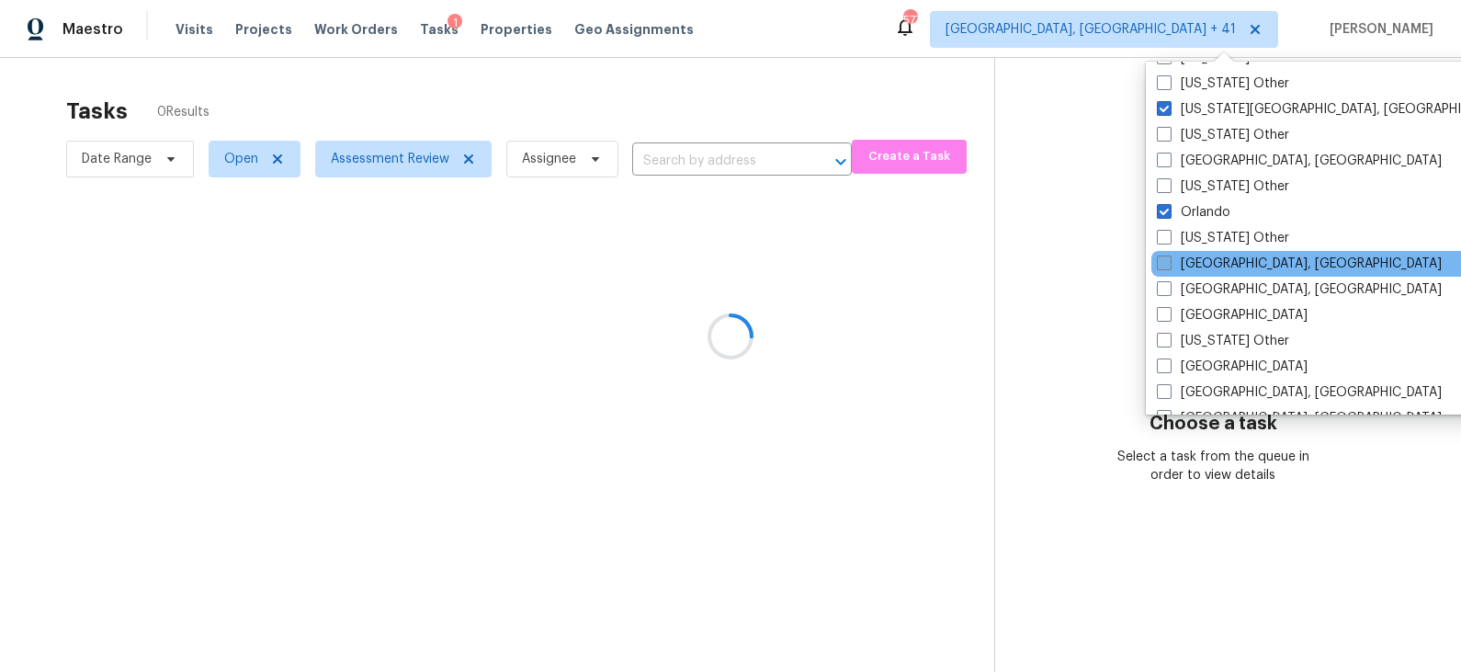
click at [1217, 265] on label "Philadelphia, PA" at bounding box center [1299, 264] width 285 height 18
click at [1169, 265] on input "Philadelphia, PA" at bounding box center [1163, 261] width 12 height 12
checkbox input "true"
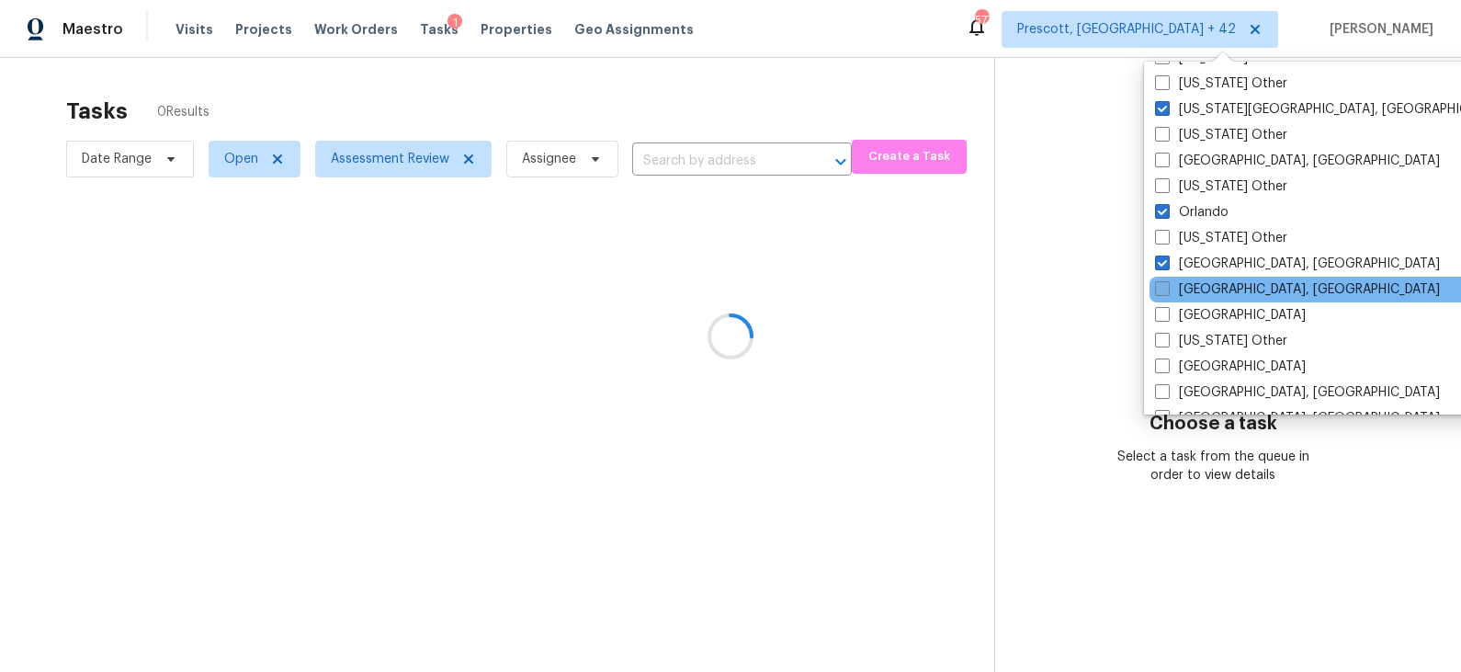
click at [1216, 284] on label "Pittsburgh, PA" at bounding box center [1297, 289] width 285 height 18
click at [1167, 284] on input "Pittsburgh, PA" at bounding box center [1161, 286] width 12 height 12
checkbox input "true"
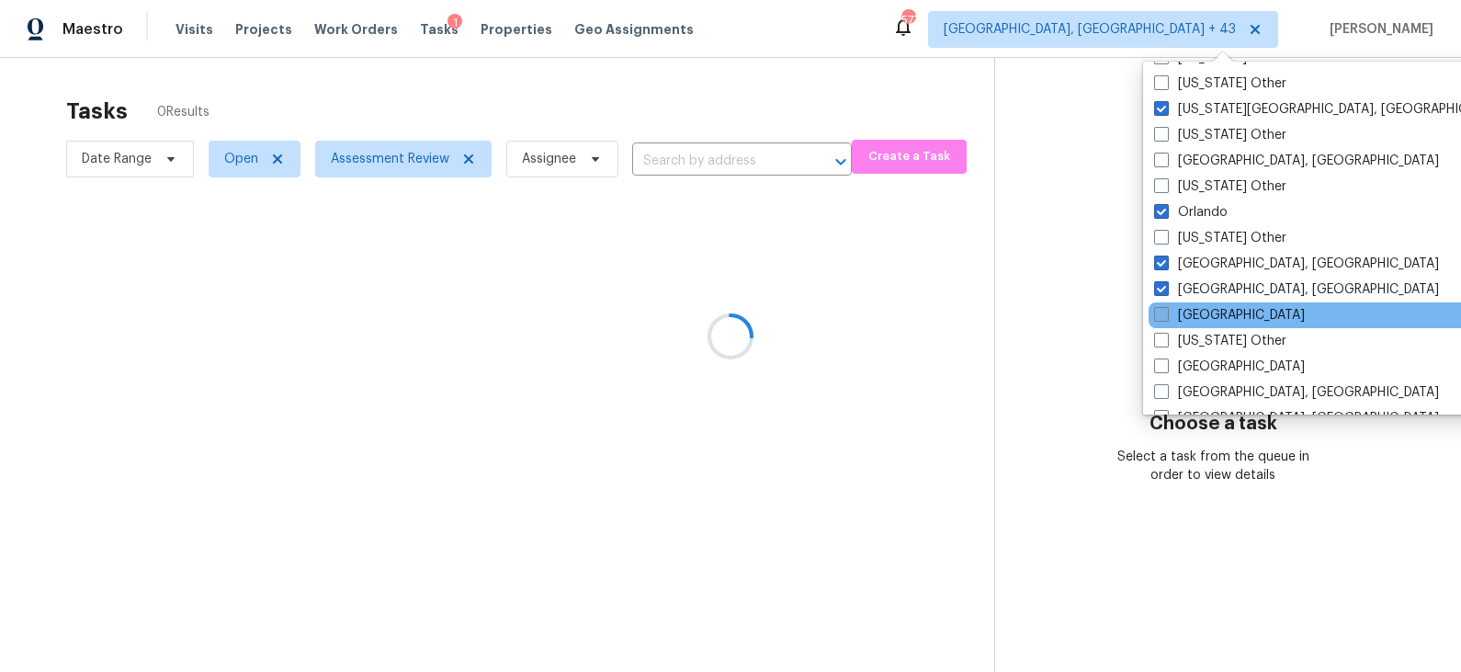
click at [1214, 308] on label "Portland" at bounding box center [1229, 315] width 151 height 18
click at [1166, 308] on input "Portland" at bounding box center [1160, 312] width 12 height 12
checkbox input "true"
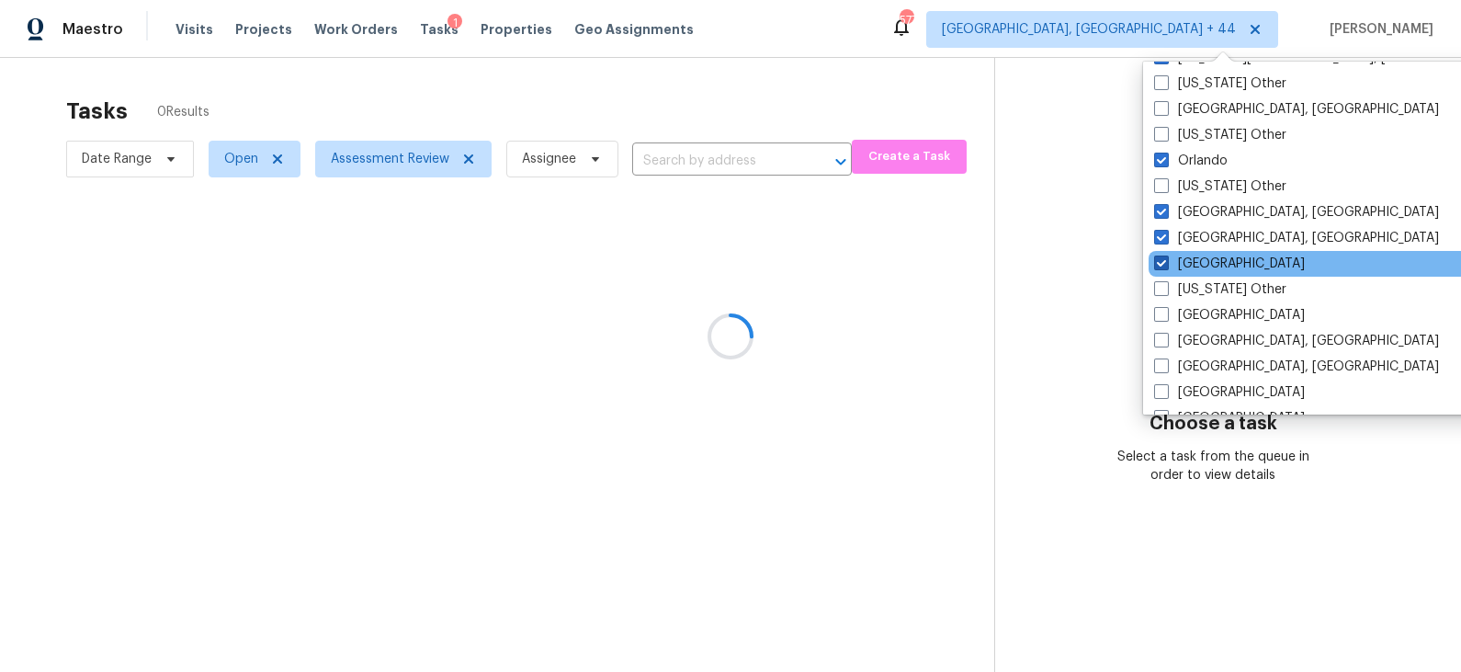
click at [1214, 308] on label "Raleigh" at bounding box center [1229, 315] width 151 height 18
click at [1166, 308] on input "Raleigh" at bounding box center [1160, 312] width 12 height 12
checkbox input "true"
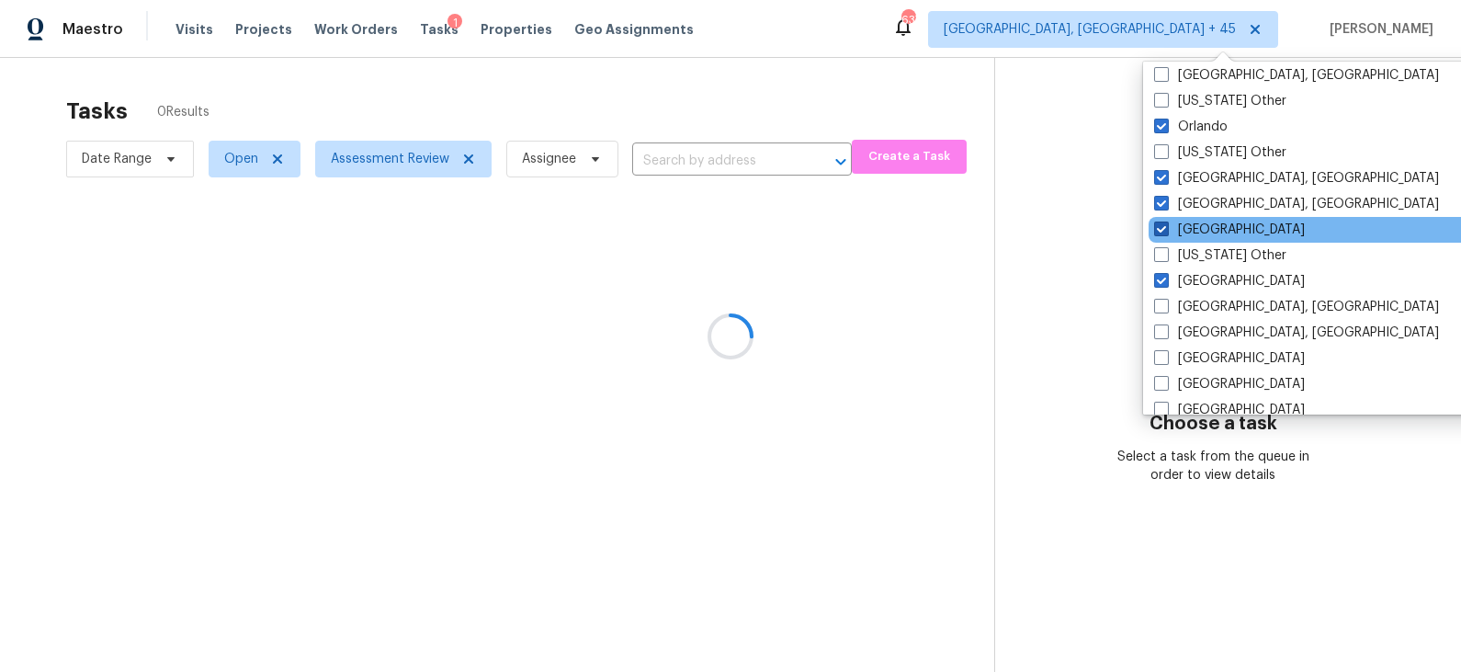
click at [1214, 308] on label "Reno, NV" at bounding box center [1296, 307] width 285 height 18
click at [1166, 308] on input "Reno, NV" at bounding box center [1160, 304] width 12 height 12
checkbox input "true"
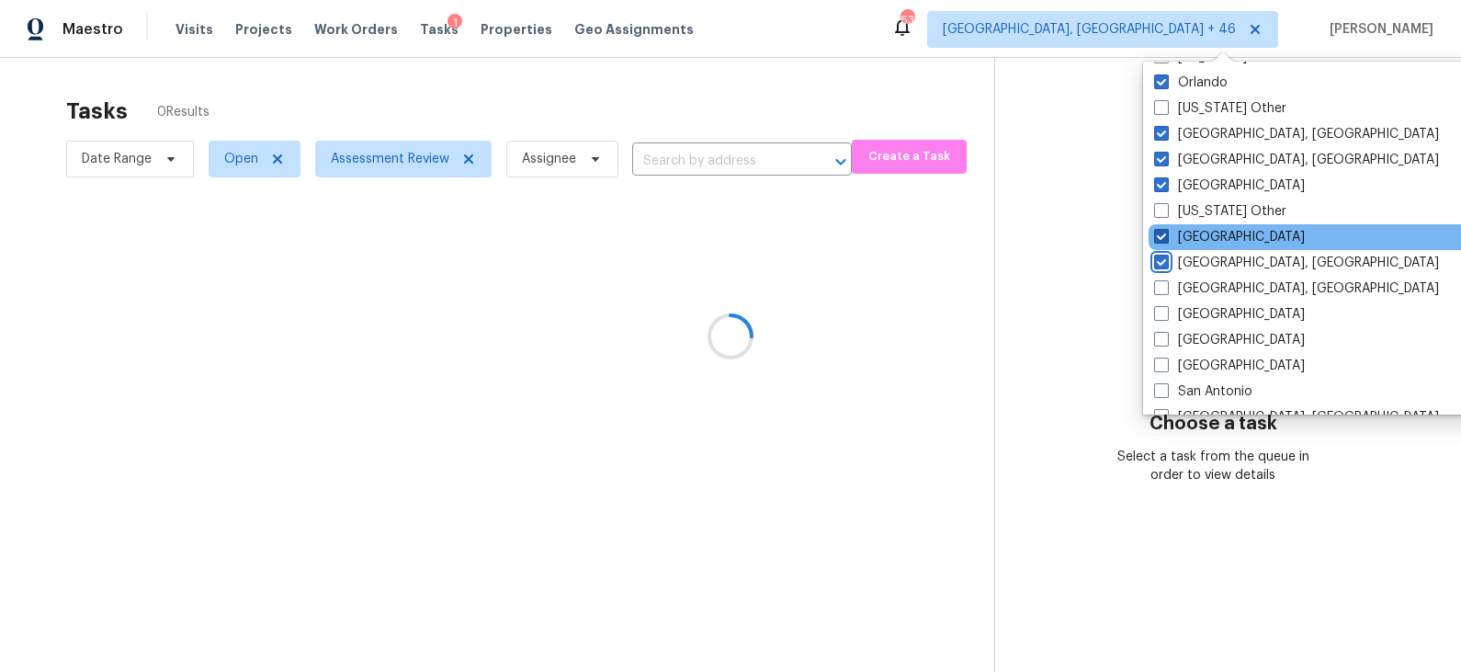
scroll to position [2161, 0]
click at [1215, 287] on label "Richmond, VA" at bounding box center [1296, 287] width 285 height 18
click at [1166, 287] on input "Richmond, VA" at bounding box center [1160, 284] width 12 height 12
checkbox input "true"
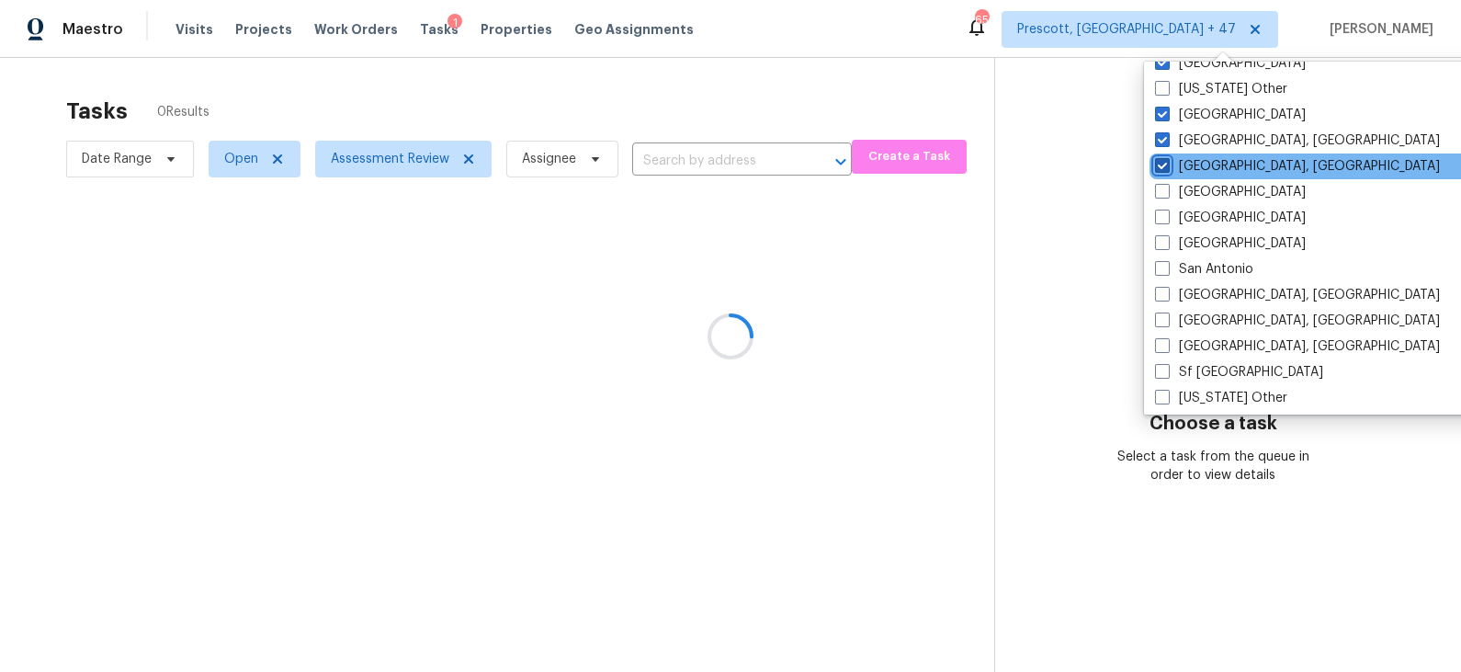
scroll to position [2285, 0]
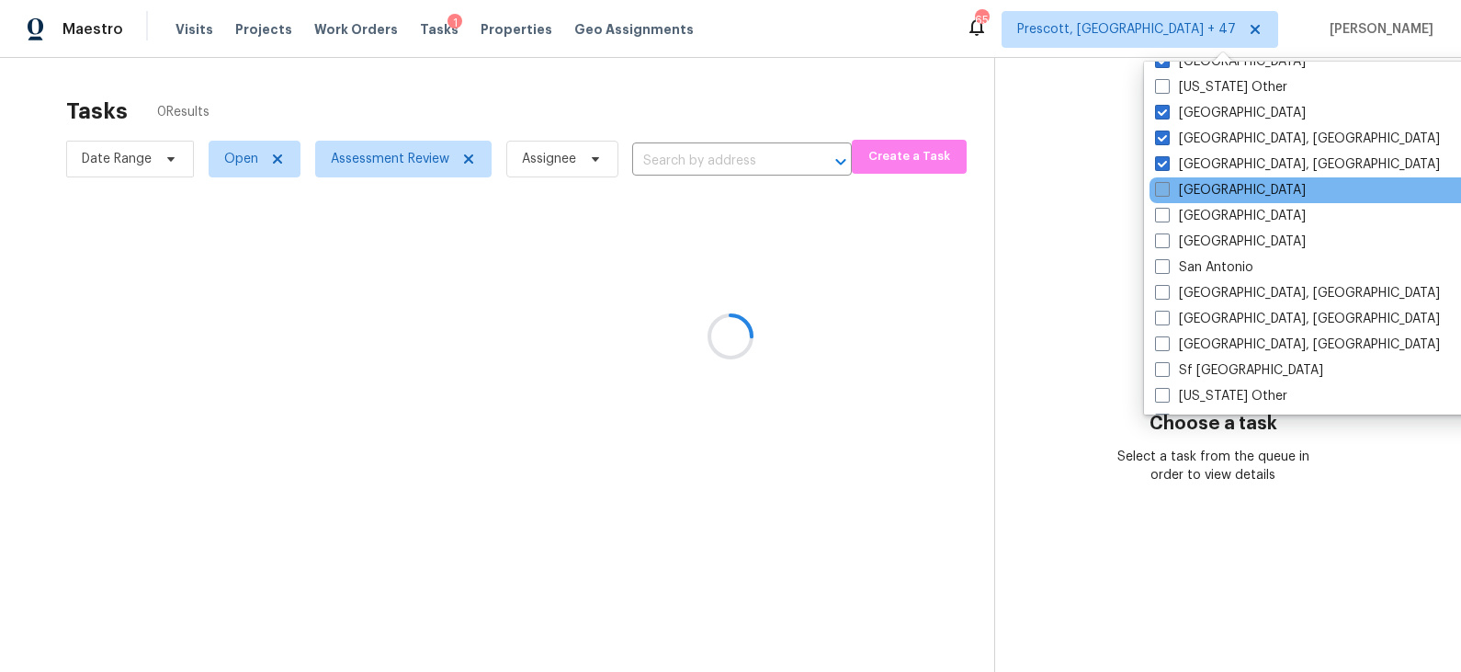
click at [1214, 192] on label "Riverside" at bounding box center [1230, 190] width 151 height 18
click at [1167, 192] on input "Riverside" at bounding box center [1161, 187] width 12 height 12
checkbox input "true"
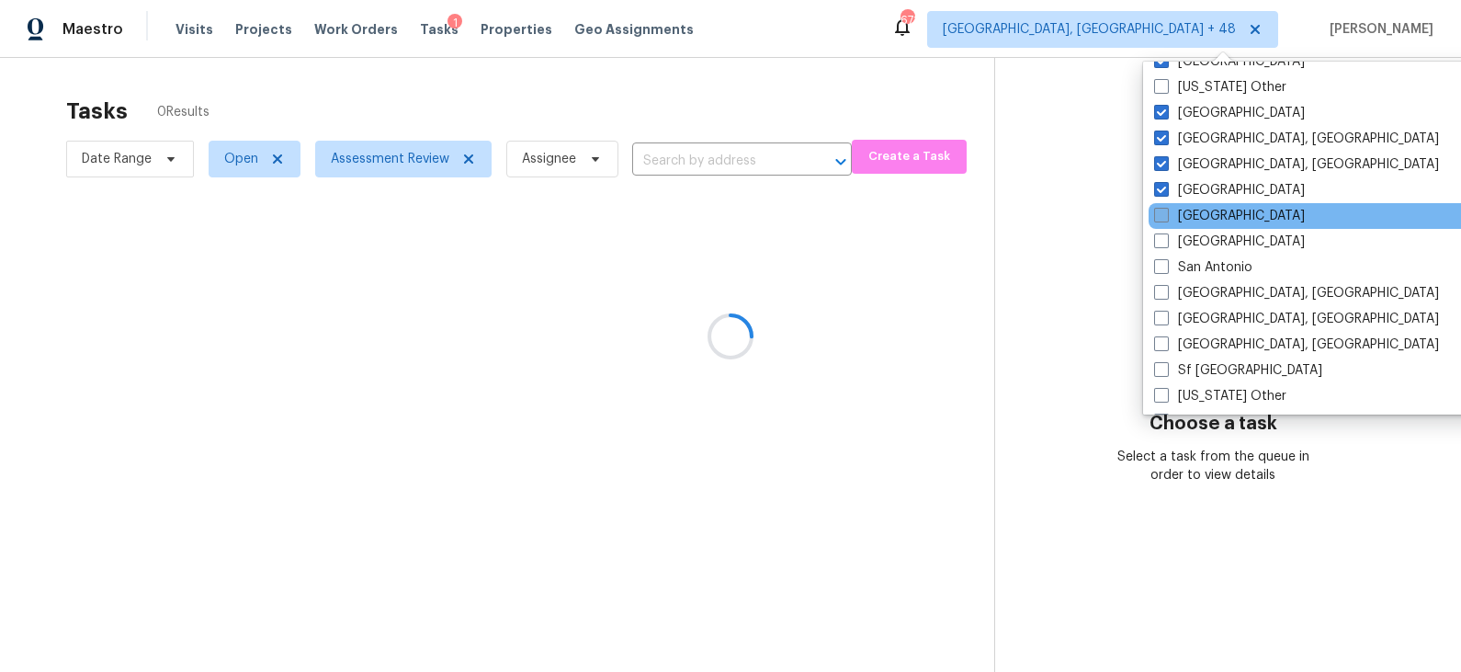
click at [1213, 210] on label "Sacramento" at bounding box center [1229, 216] width 151 height 18
click at [1166, 210] on input "Sacramento" at bounding box center [1160, 213] width 12 height 12
checkbox input "true"
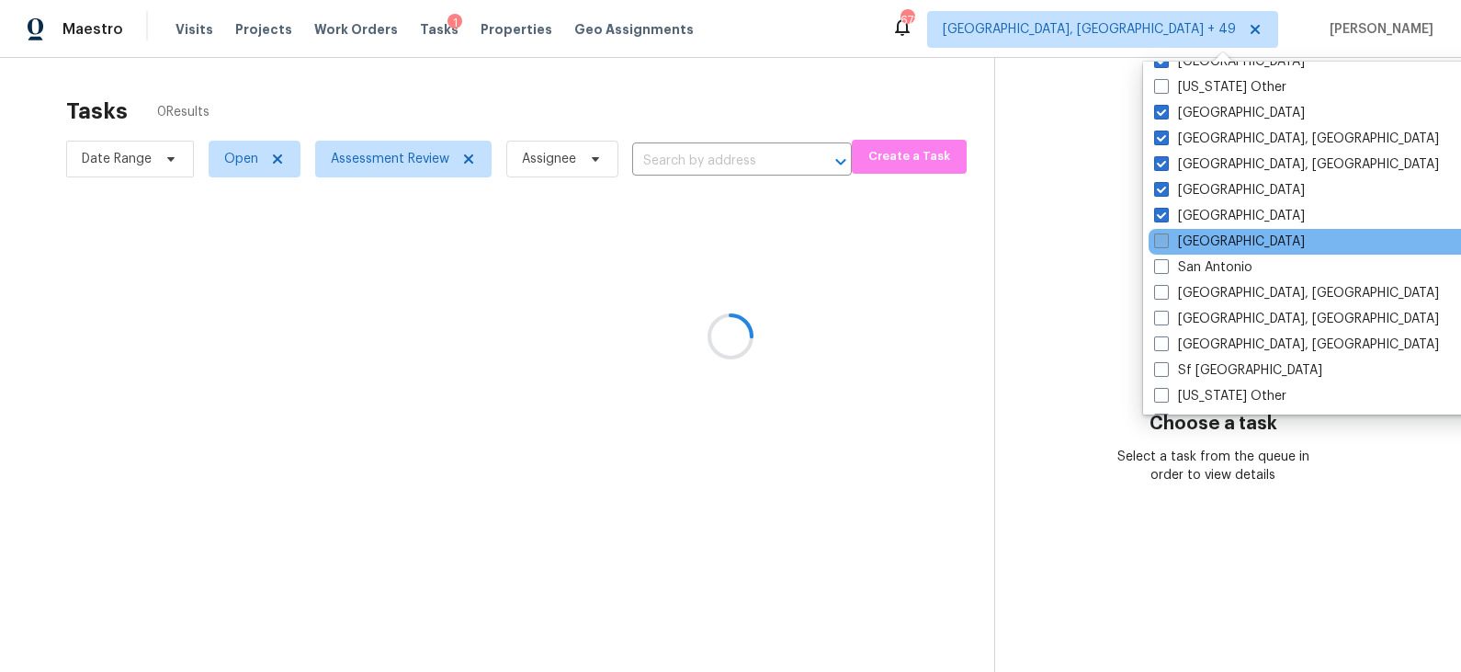
click at [1209, 234] on label "Salt Lake City" at bounding box center [1229, 241] width 151 height 18
click at [1166, 234] on input "Salt Lake City" at bounding box center [1160, 238] width 12 height 12
checkbox input "true"
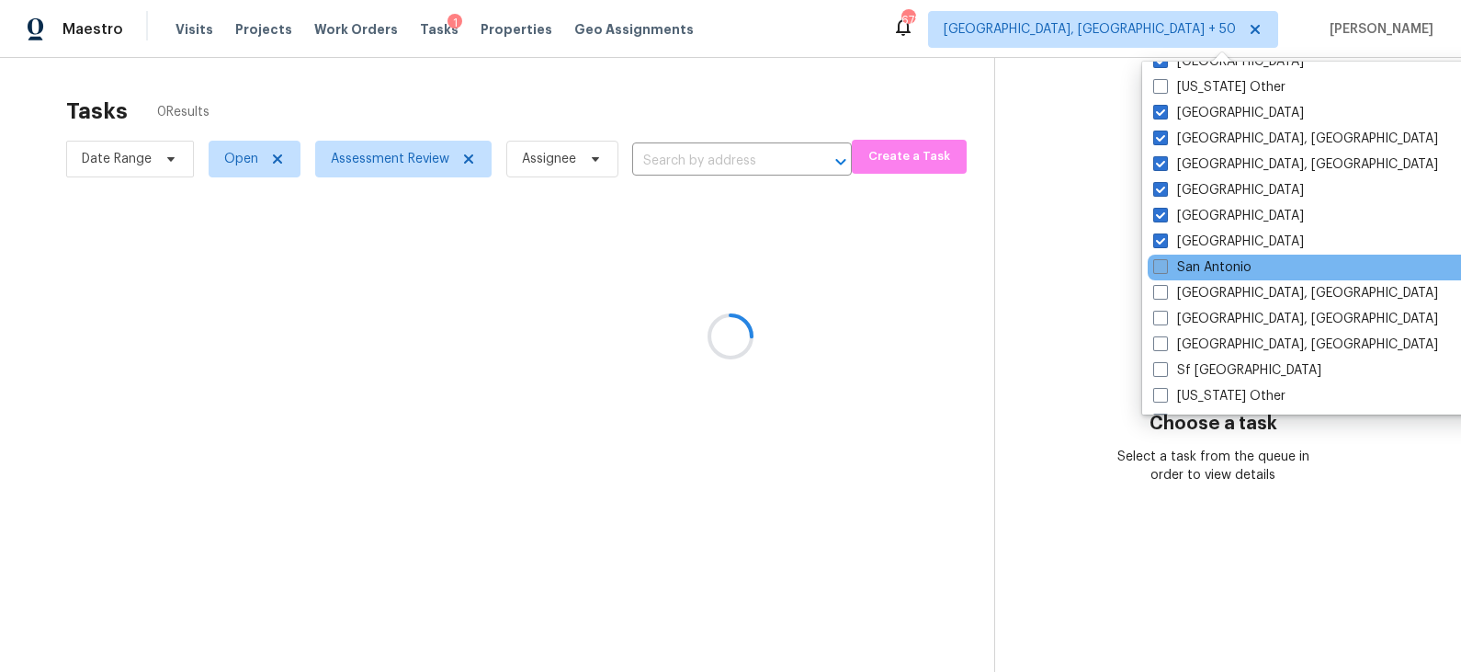
click at [1210, 261] on label "San Antonio" at bounding box center [1202, 267] width 98 height 18
click at [1165, 261] on input "San Antonio" at bounding box center [1159, 264] width 12 height 12
checkbox input "true"
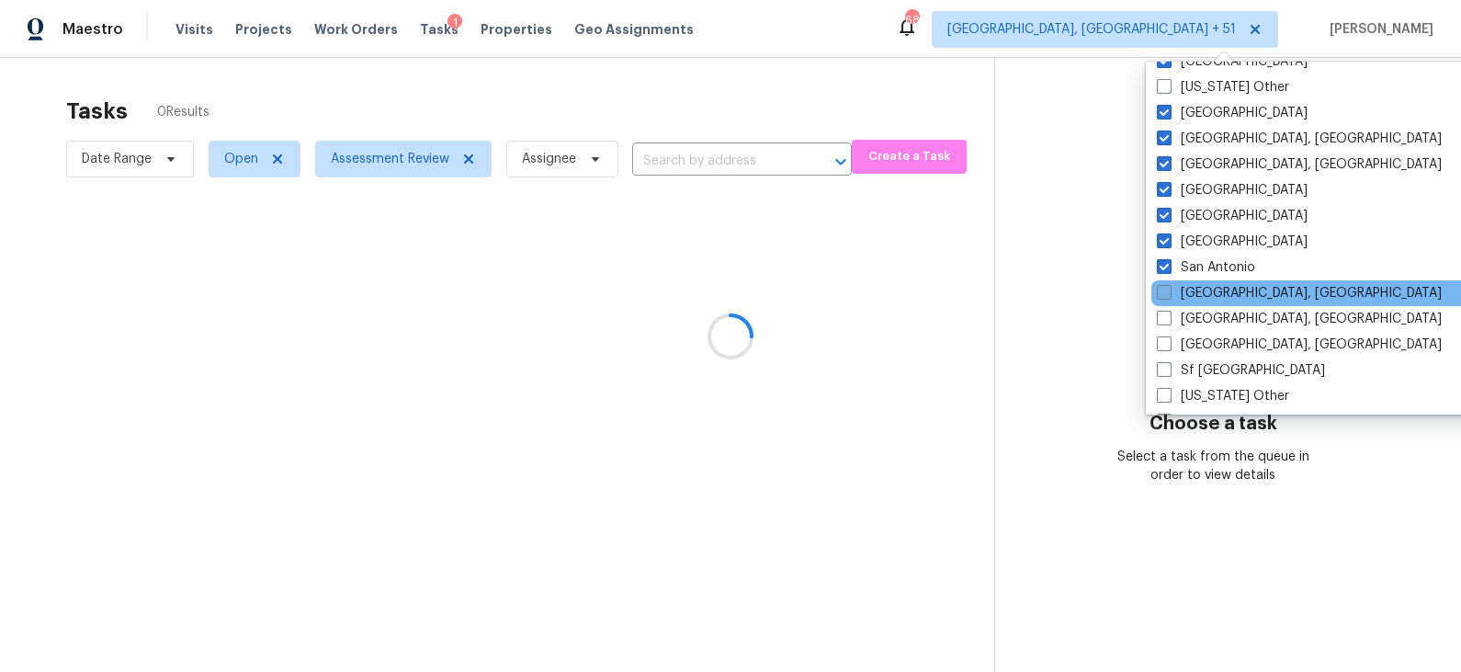
click at [1211, 285] on label "San Diego, CA" at bounding box center [1299, 293] width 285 height 18
click at [1169, 285] on input "San Diego, CA" at bounding box center [1163, 290] width 12 height 12
checkbox input "true"
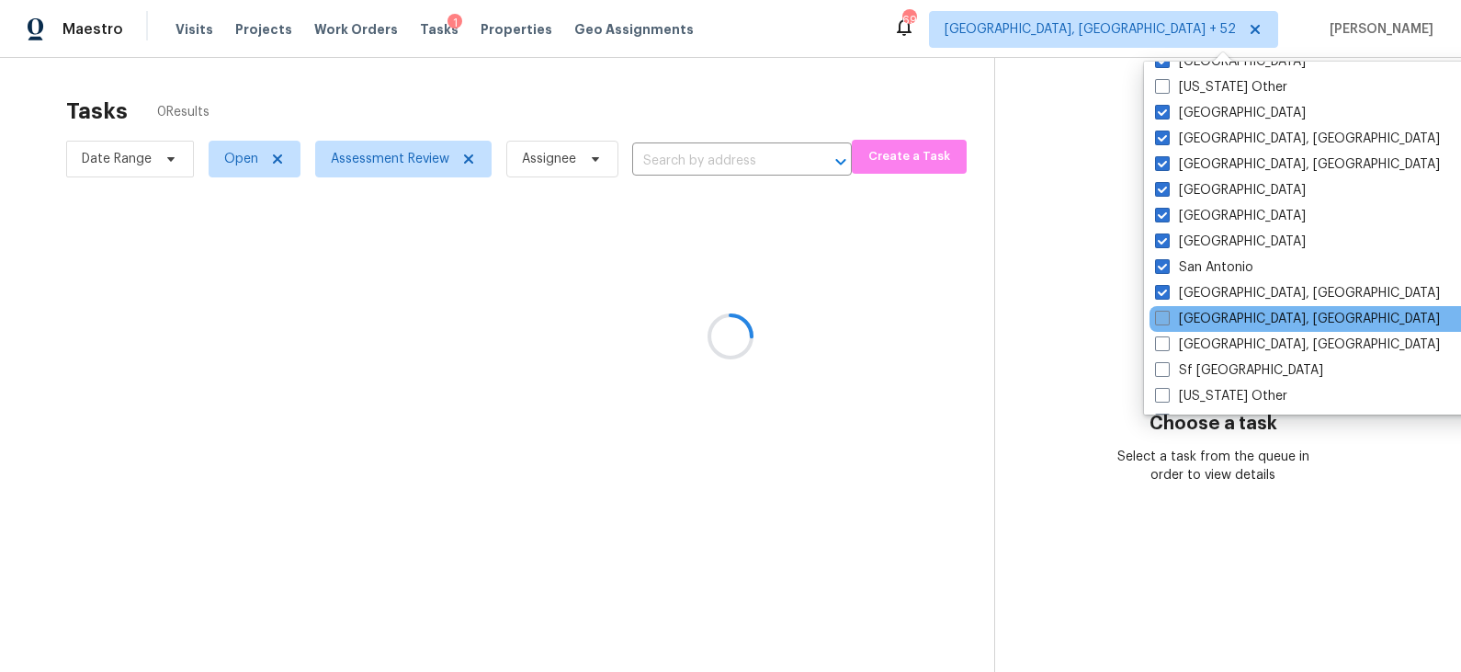
click at [1212, 310] on label "Savannah, GA" at bounding box center [1297, 319] width 285 height 18
click at [1167, 310] on input "Savannah, GA" at bounding box center [1161, 316] width 12 height 12
checkbox input "true"
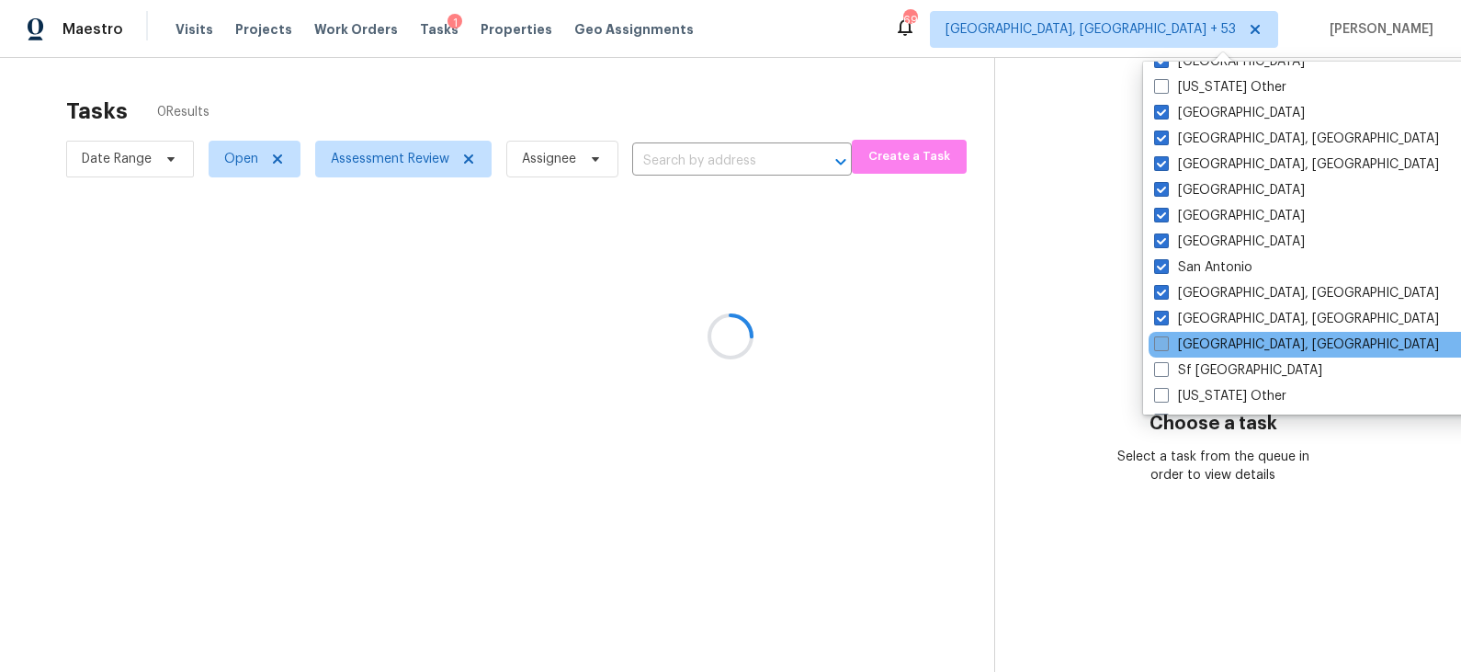
click at [1212, 336] on label "Seattle, WA" at bounding box center [1296, 344] width 285 height 18
click at [1166, 336] on input "Seattle, WA" at bounding box center [1160, 341] width 12 height 12
checkbox input "true"
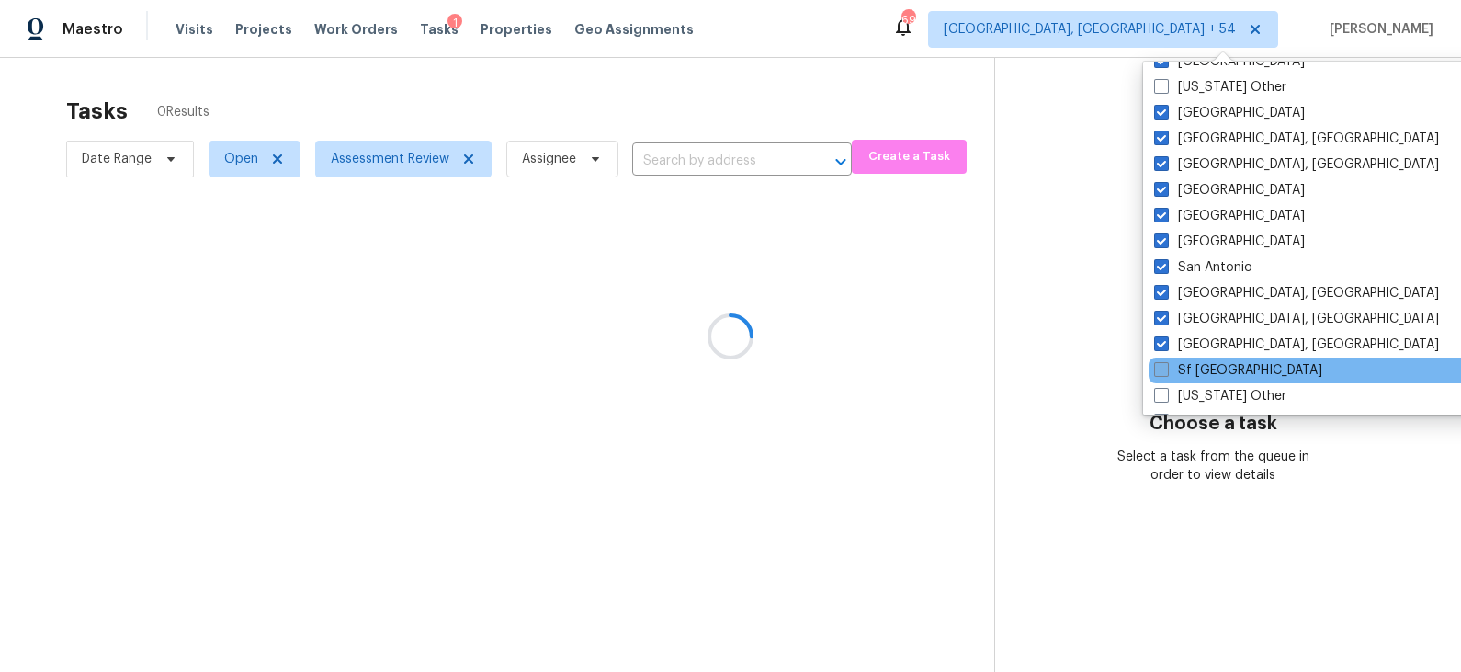
click at [1215, 367] on label "Sf Bay Area" at bounding box center [1238, 370] width 168 height 18
click at [1166, 367] on input "Sf Bay Area" at bounding box center [1160, 367] width 12 height 12
checkbox input "true"
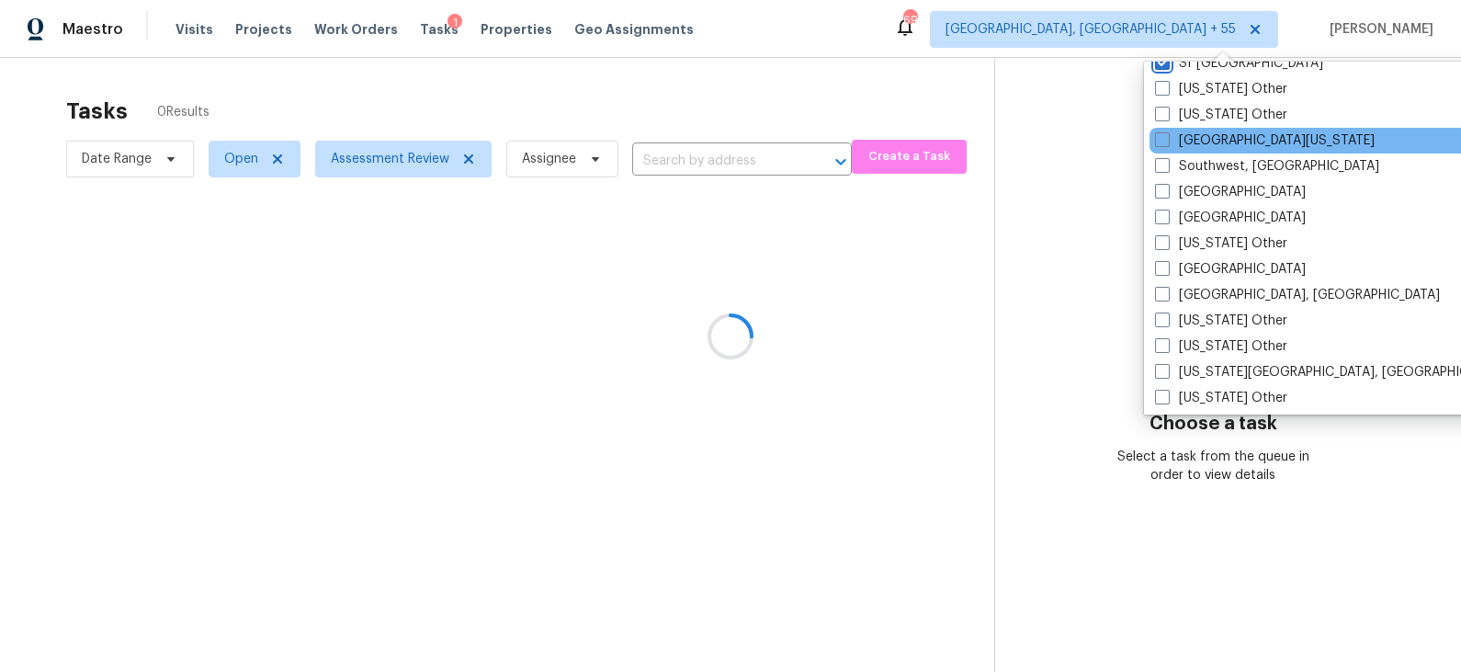
scroll to position [2575, 0]
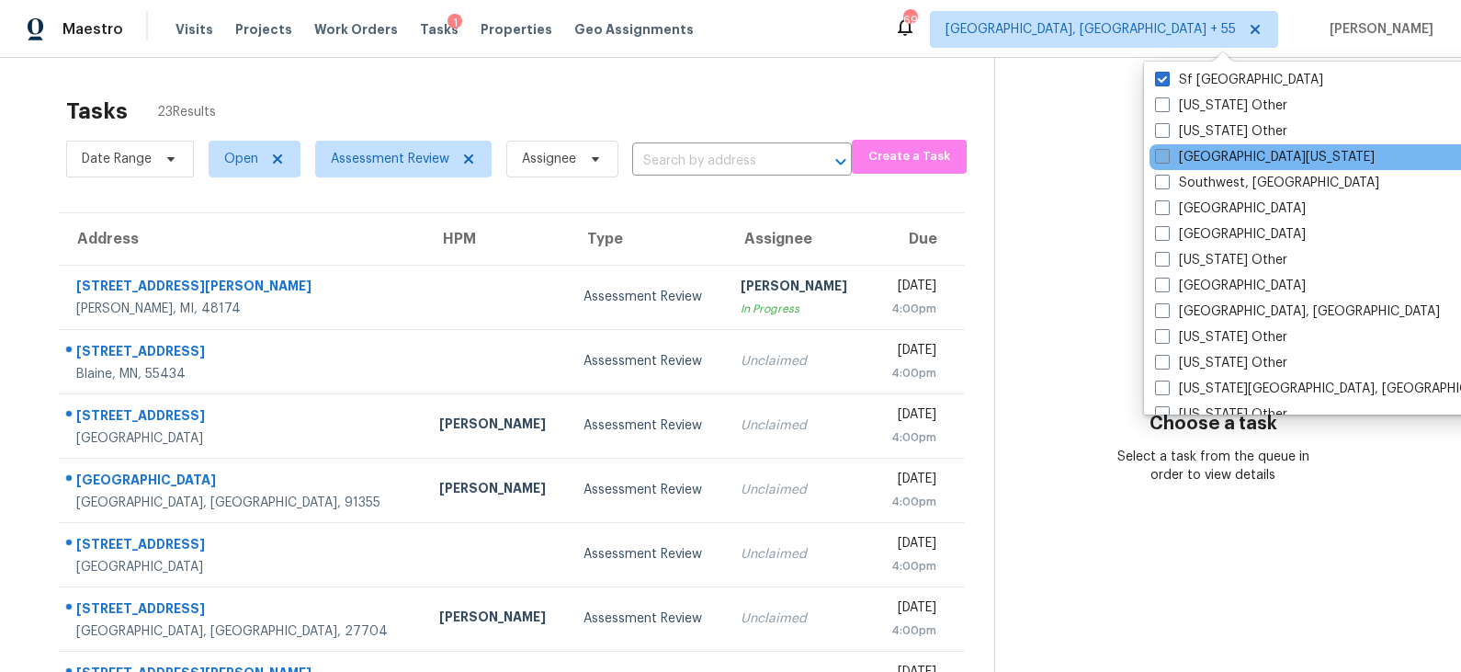
click at [1238, 155] on label "South Texas" at bounding box center [1265, 157] width 220 height 18
click at [1167, 155] on input "South Texas" at bounding box center [1161, 154] width 12 height 12
checkbox input "true"
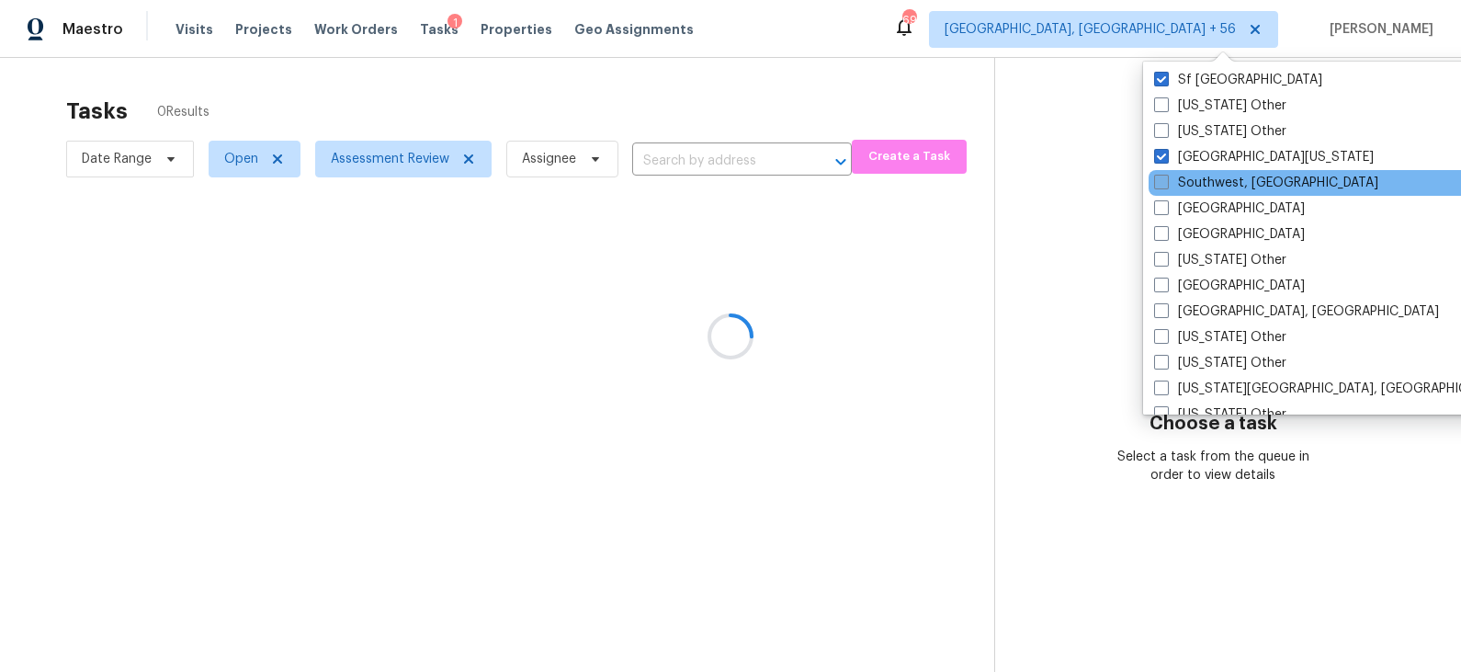
click at [1236, 179] on label "Southwest, FL" at bounding box center [1266, 183] width 224 height 18
click at [1166, 179] on input "Southwest, FL" at bounding box center [1160, 180] width 12 height 12
checkbox input "true"
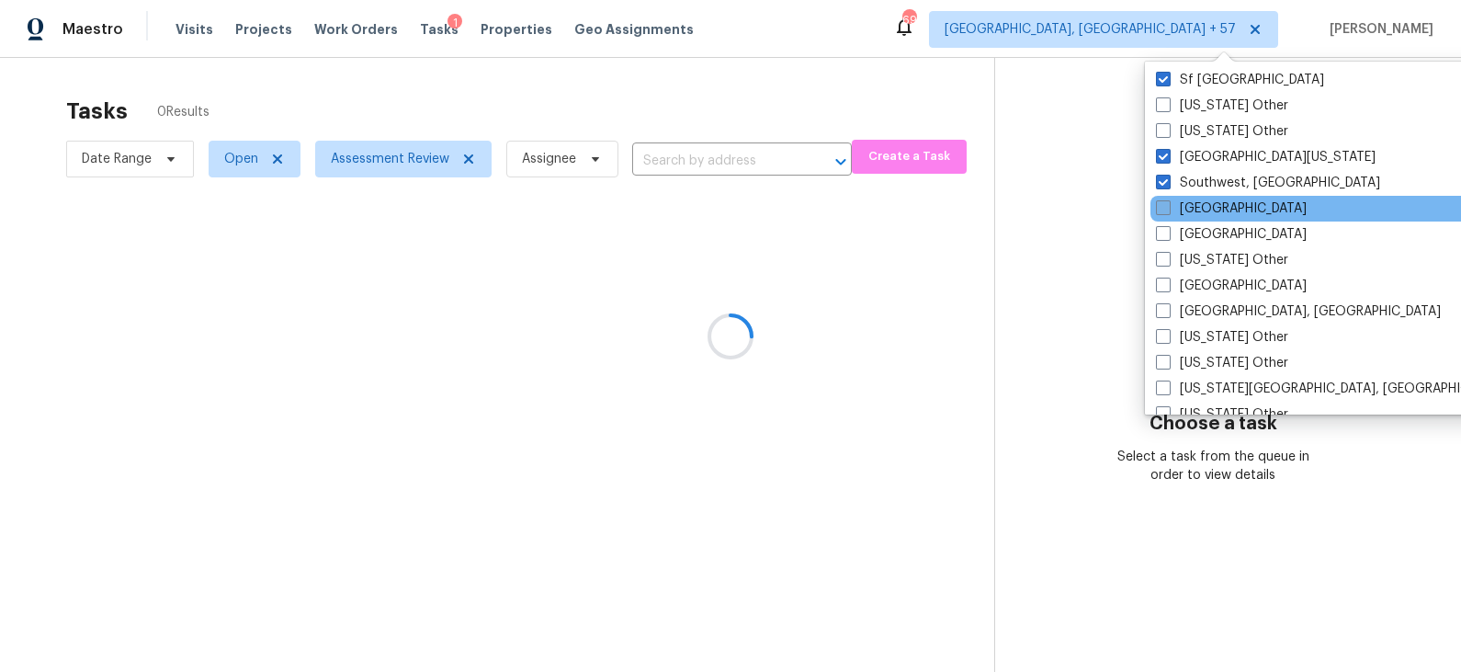
click at [1222, 201] on label "St Louis" at bounding box center [1231, 208] width 151 height 18
click at [1168, 201] on input "St Louis" at bounding box center [1162, 205] width 12 height 12
checkbox input "true"
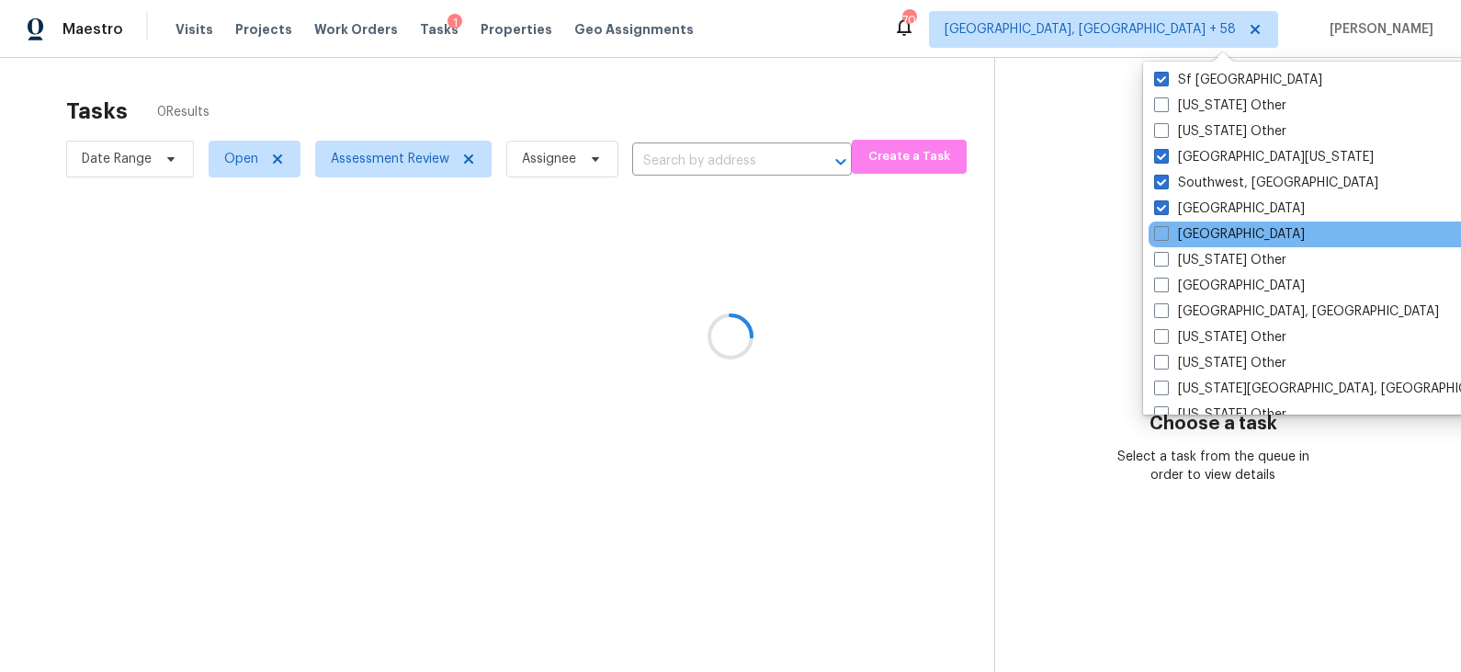
click at [1219, 223] on div "Tampa" at bounding box center [1334, 234] width 370 height 26
click at [1201, 232] on label "Tampa" at bounding box center [1229, 234] width 151 height 18
click at [1166, 232] on input "Tampa" at bounding box center [1160, 231] width 12 height 12
checkbox input "true"
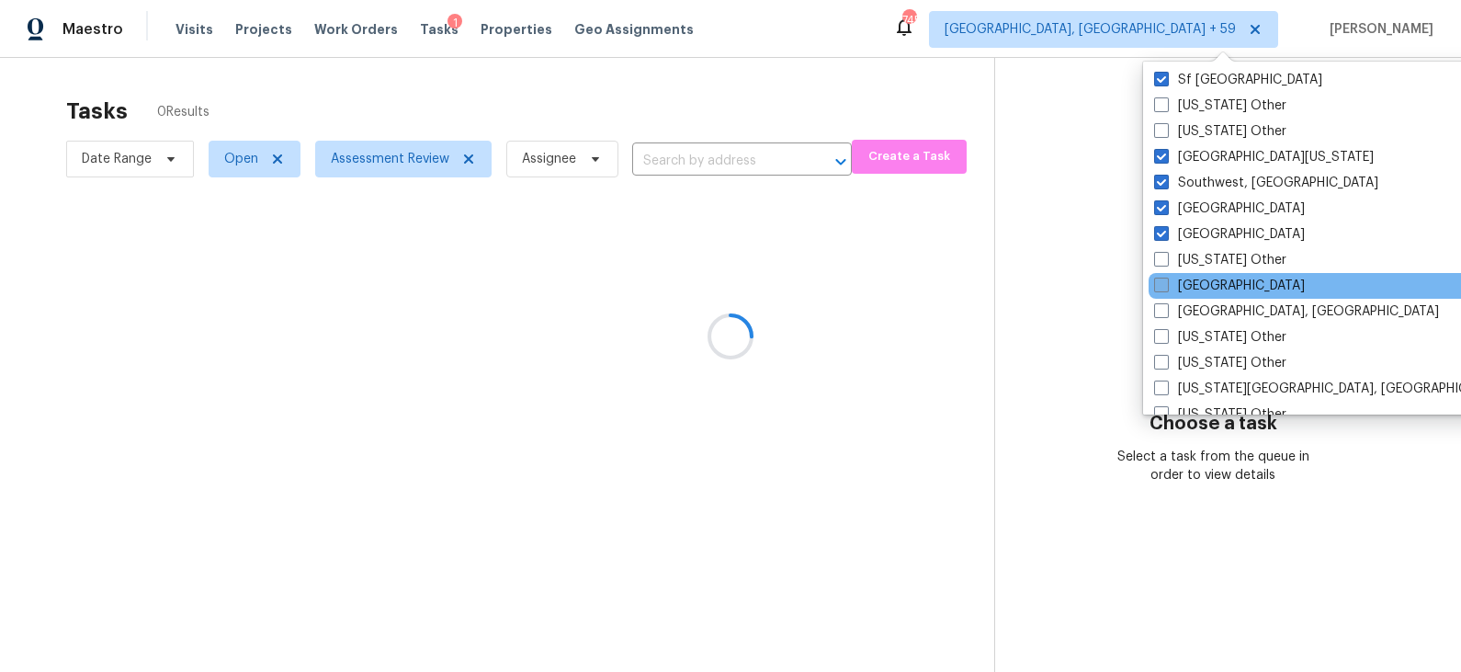
click at [1205, 288] on label "Tucson" at bounding box center [1229, 286] width 151 height 18
click at [1166, 288] on input "Tucson" at bounding box center [1160, 283] width 12 height 12
checkbox input "true"
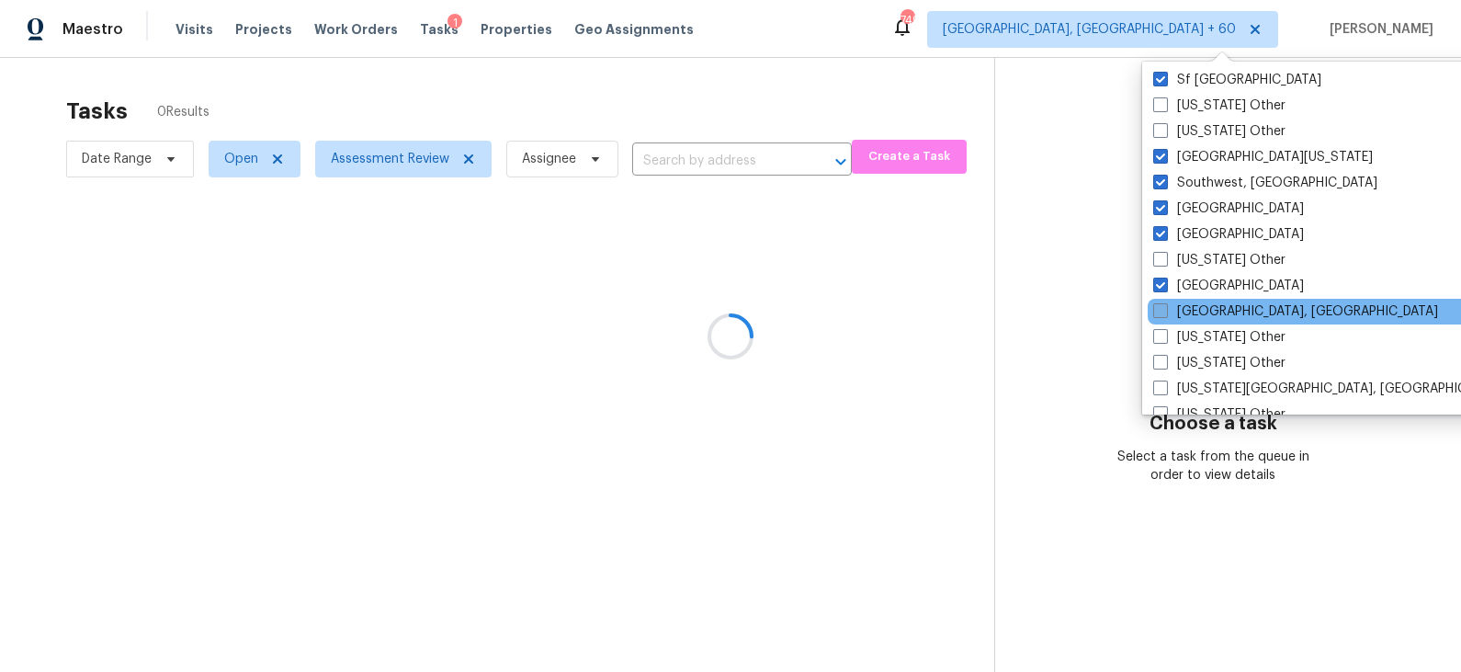
click at [1208, 303] on label "Tulsa, OK" at bounding box center [1295, 311] width 285 height 18
click at [1165, 303] on input "Tulsa, OK" at bounding box center [1159, 308] width 12 height 12
checkbox input "true"
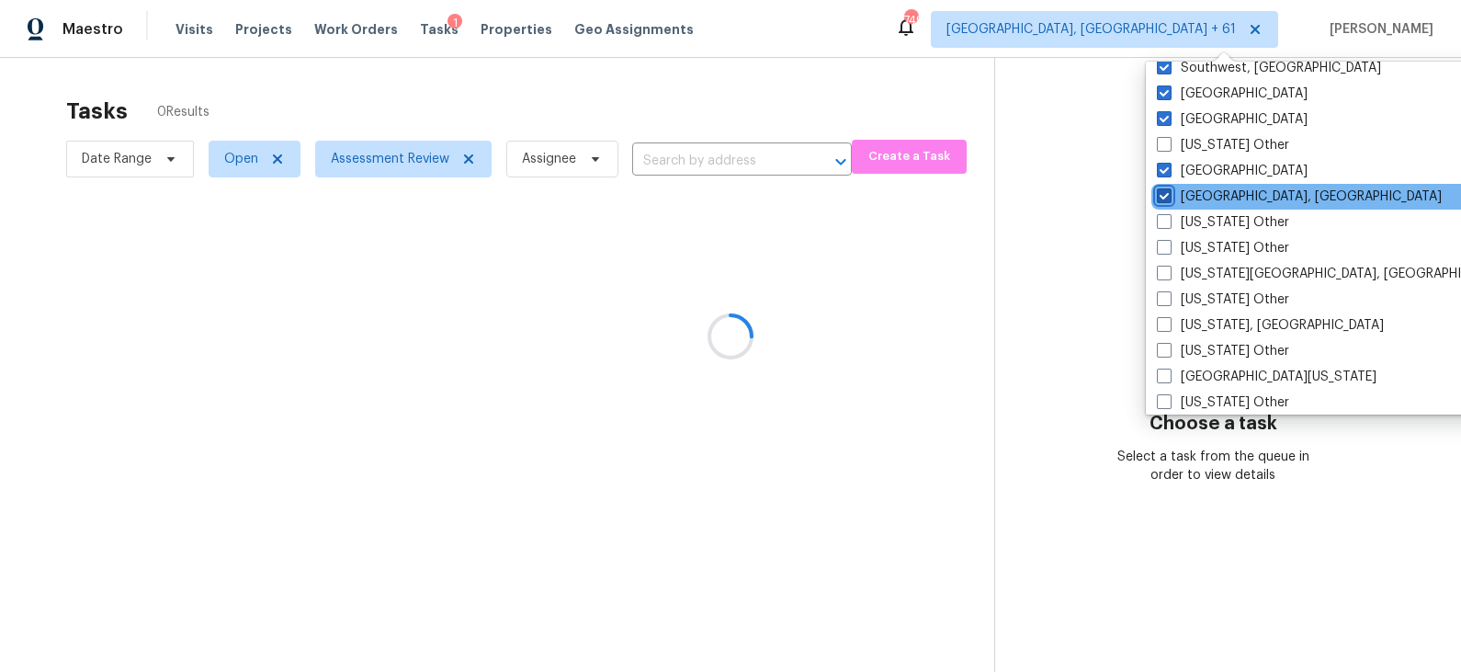
scroll to position [2726, 0]
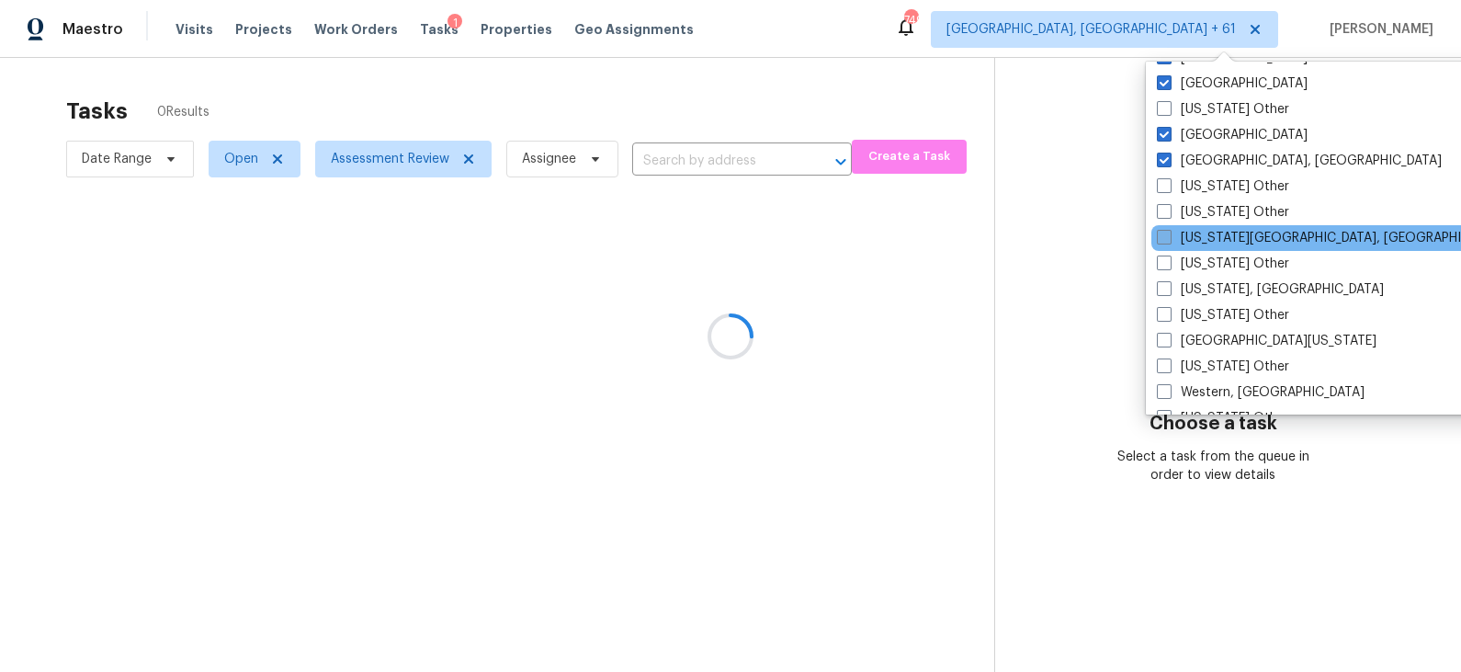
click at [1224, 237] on label "Virginia Beach, VA" at bounding box center [1334, 238] width 354 height 18
click at [1169, 237] on input "Virginia Beach, VA" at bounding box center [1163, 235] width 12 height 12
checkbox input "true"
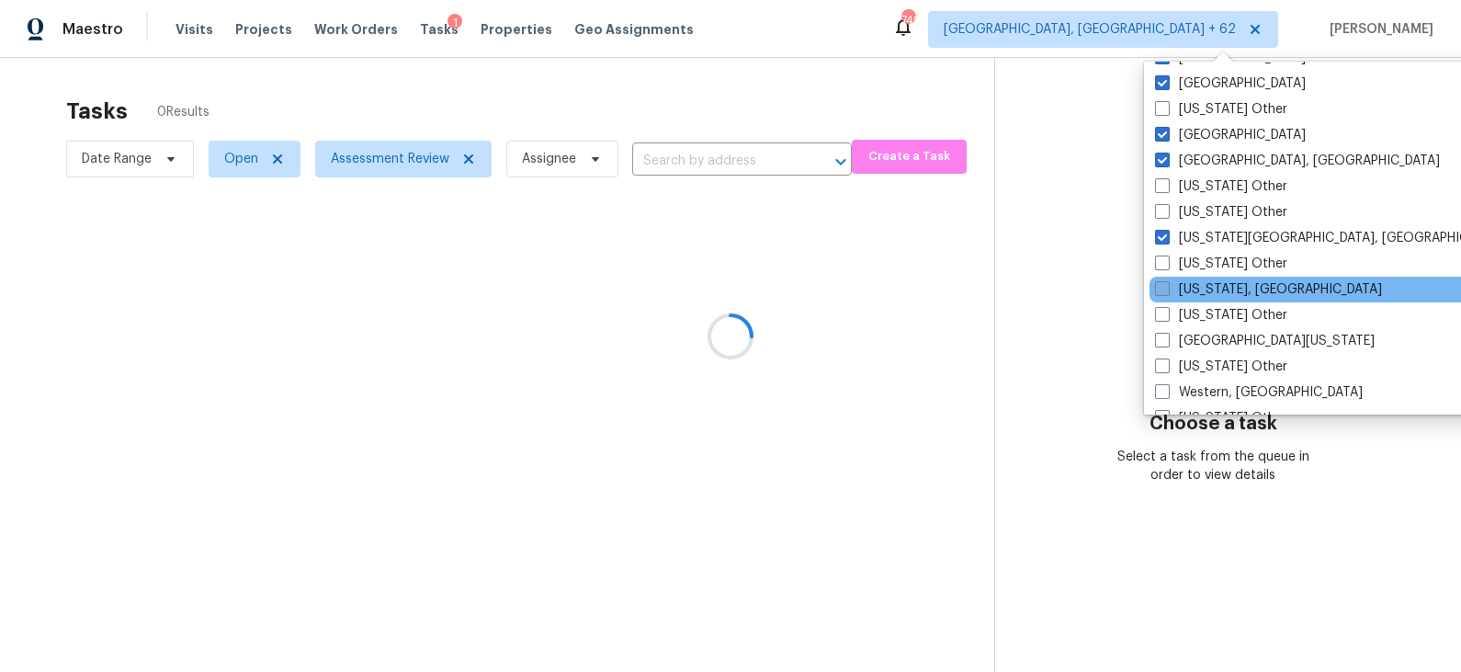
click at [1221, 285] on label "Washington, DC" at bounding box center [1268, 289] width 227 height 18
click at [1167, 285] on input "Washington, DC" at bounding box center [1161, 286] width 12 height 12
checkbox input "true"
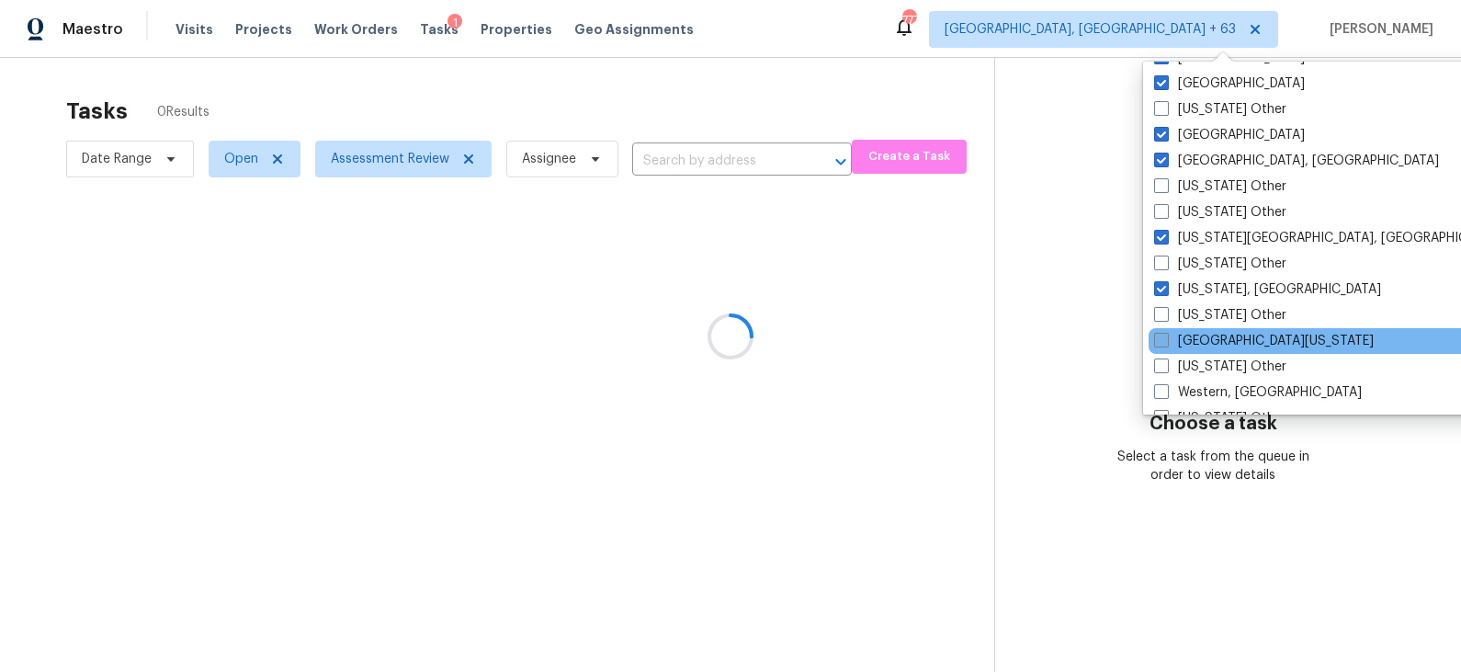
click at [1222, 337] on label "West Texas" at bounding box center [1264, 341] width 220 height 18
click at [1166, 337] on input "West Texas" at bounding box center [1160, 338] width 12 height 12
checkbox input "true"
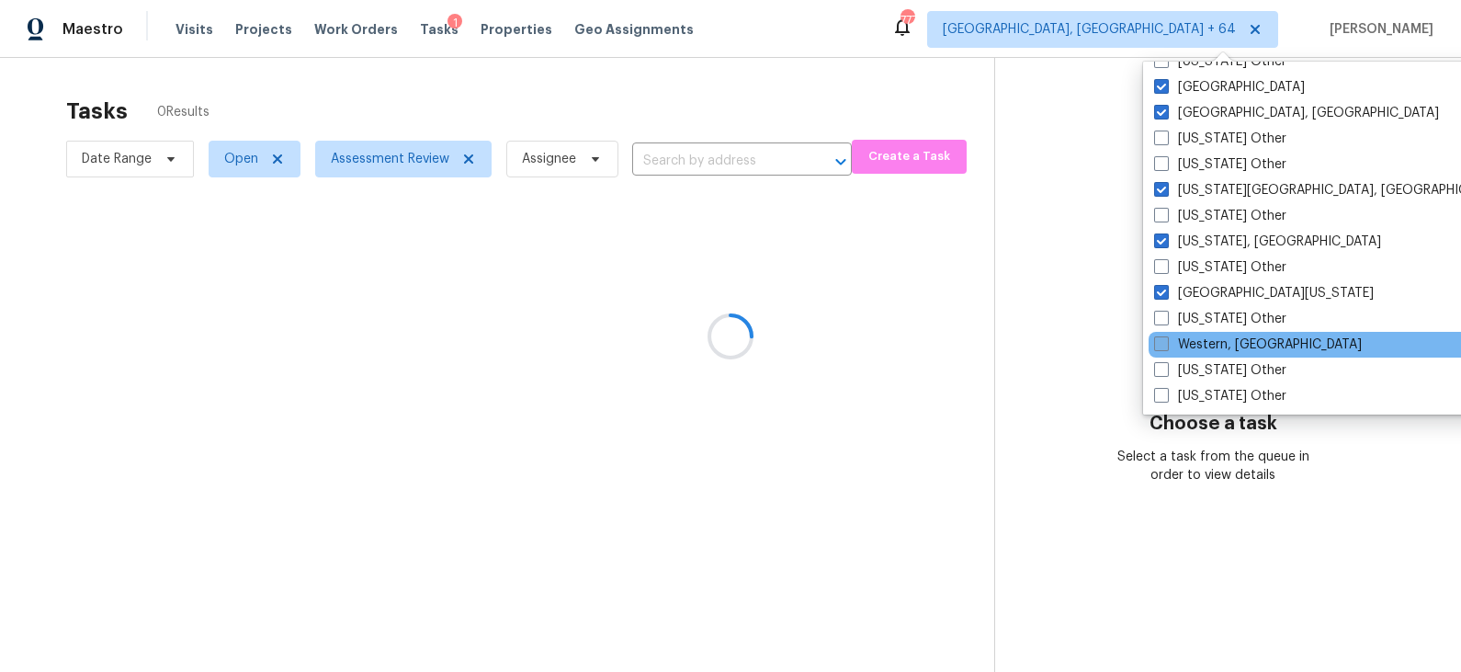
click at [1223, 346] on label "Western, NY" at bounding box center [1258, 344] width 208 height 18
click at [1166, 346] on input "Western, NY" at bounding box center [1160, 341] width 12 height 12
checkbox input "true"
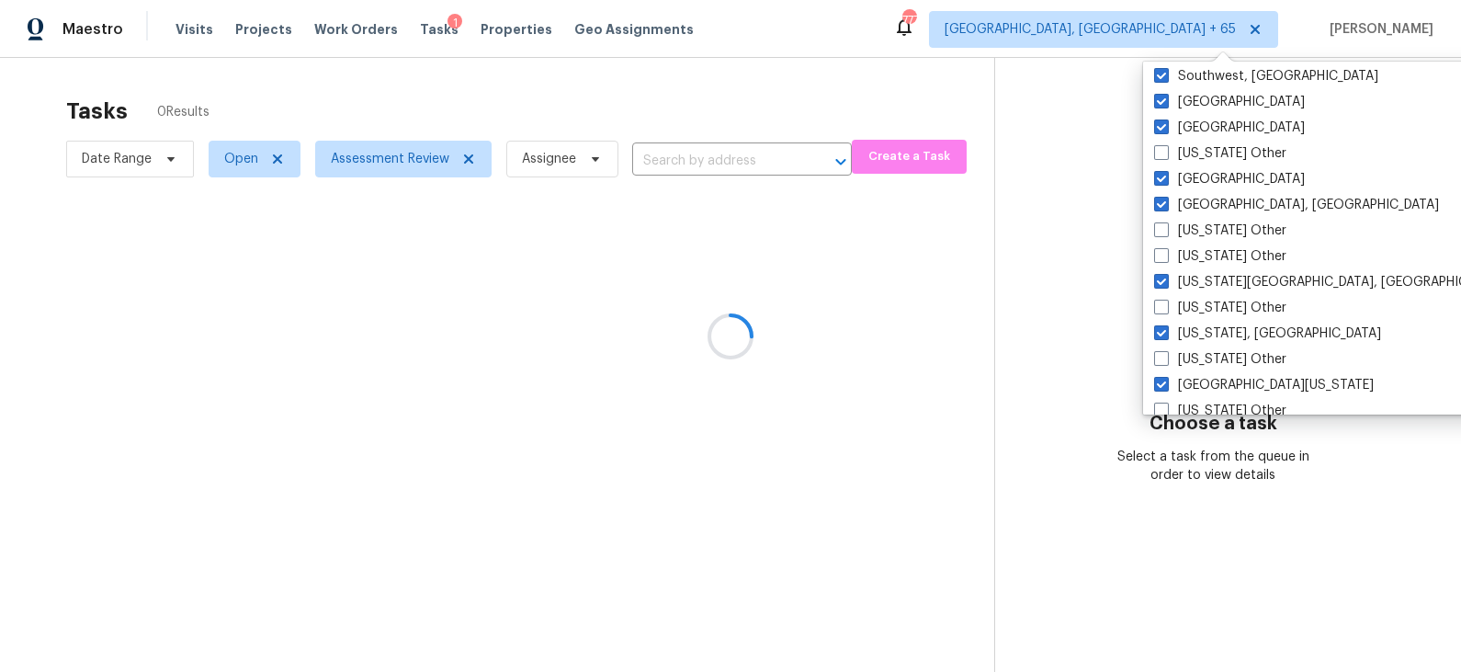
scroll to position [2671, 0]
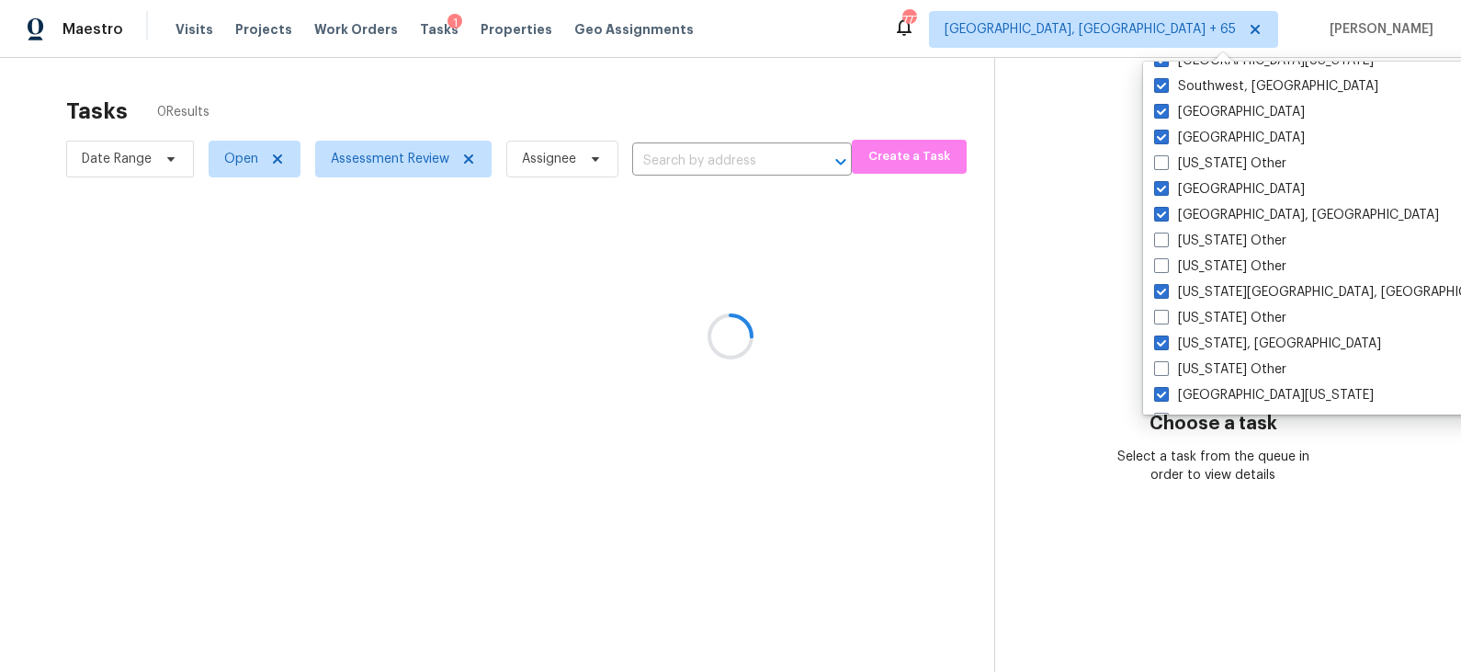
click at [1035, 43] on div at bounding box center [730, 336] width 1461 height 672
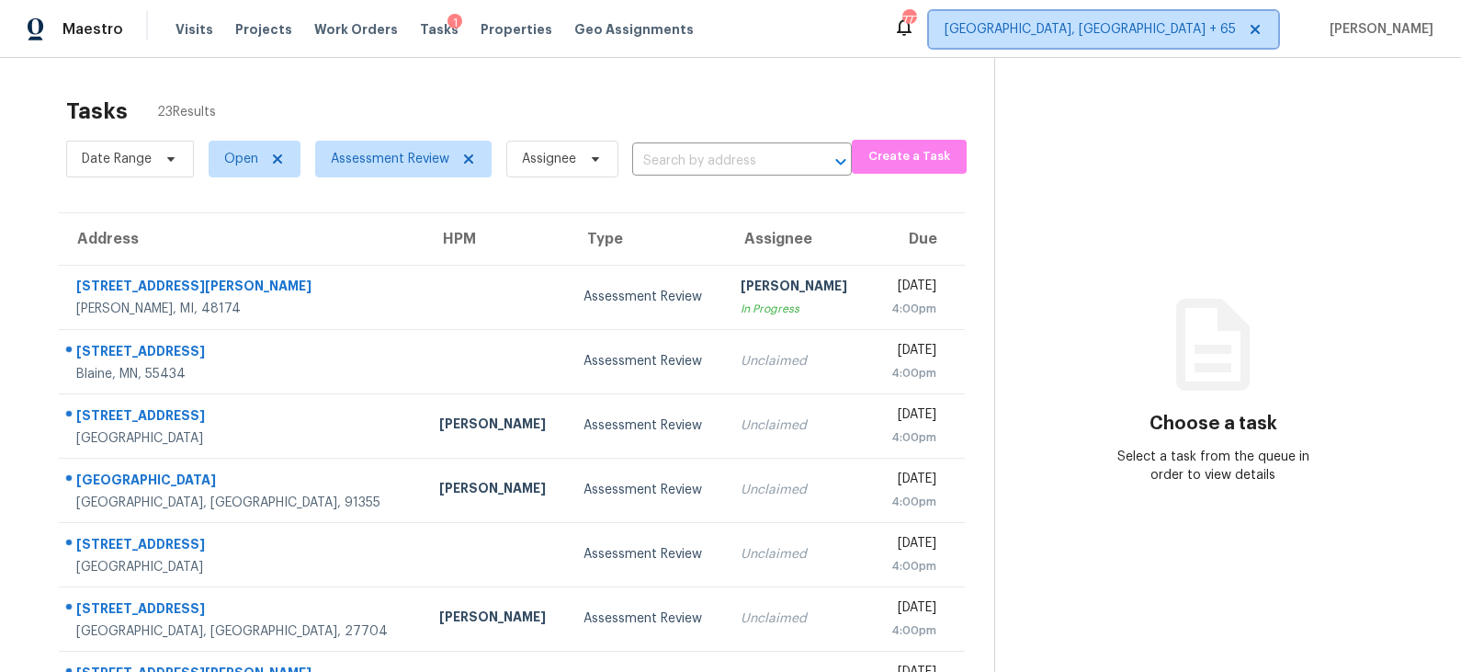
click at [1220, 36] on span "Prescott, AZ + 65" at bounding box center [1090, 29] width 291 height 18
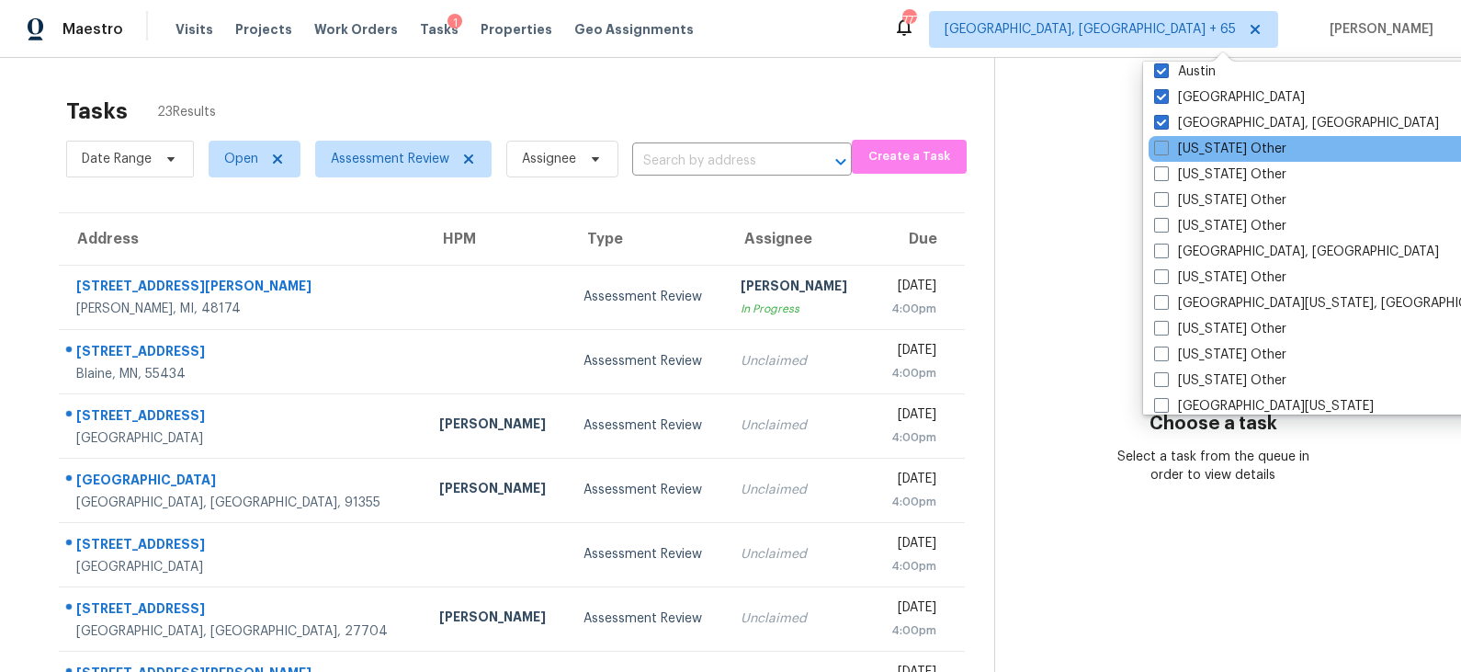
scroll to position [1656, 0]
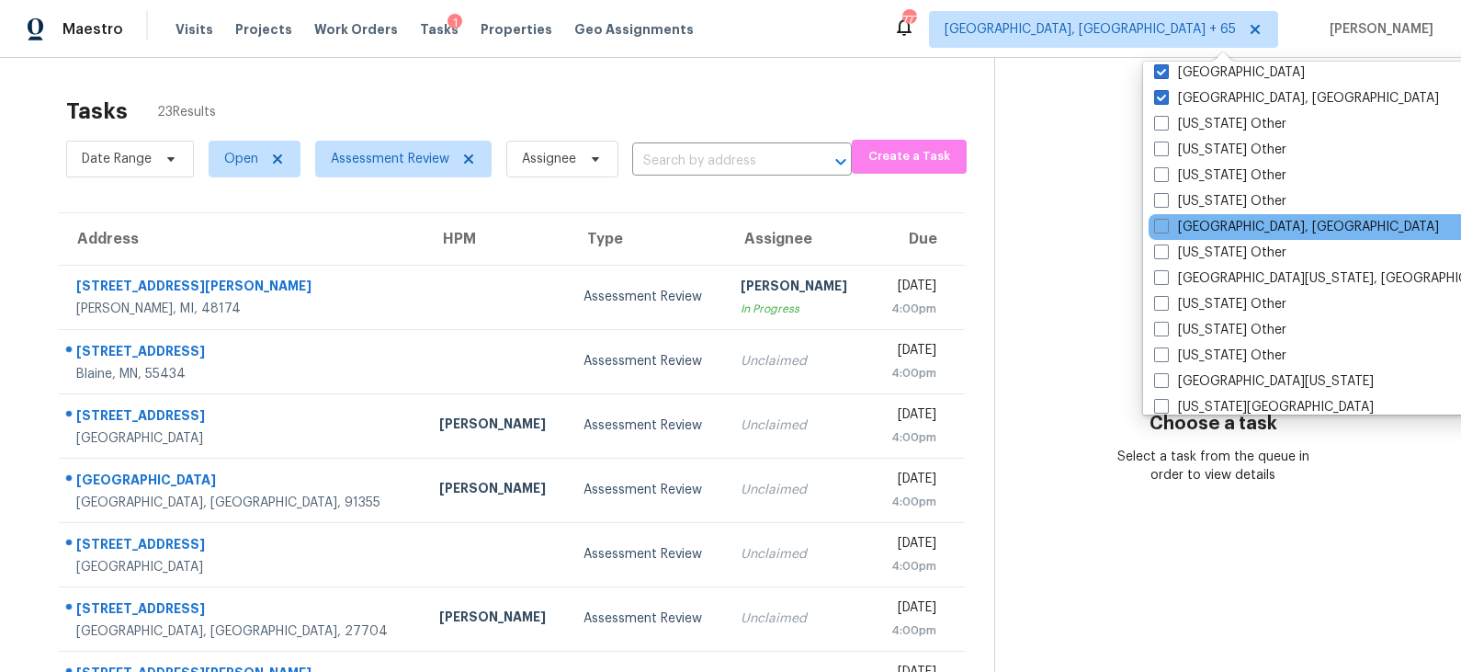
click at [1283, 222] on div "Asheville, NC" at bounding box center [1334, 227] width 370 height 26
click at [1241, 223] on label "Asheville, NC" at bounding box center [1296, 227] width 285 height 18
click at [1166, 223] on input "Asheville, NC" at bounding box center [1160, 224] width 12 height 12
checkbox input "true"
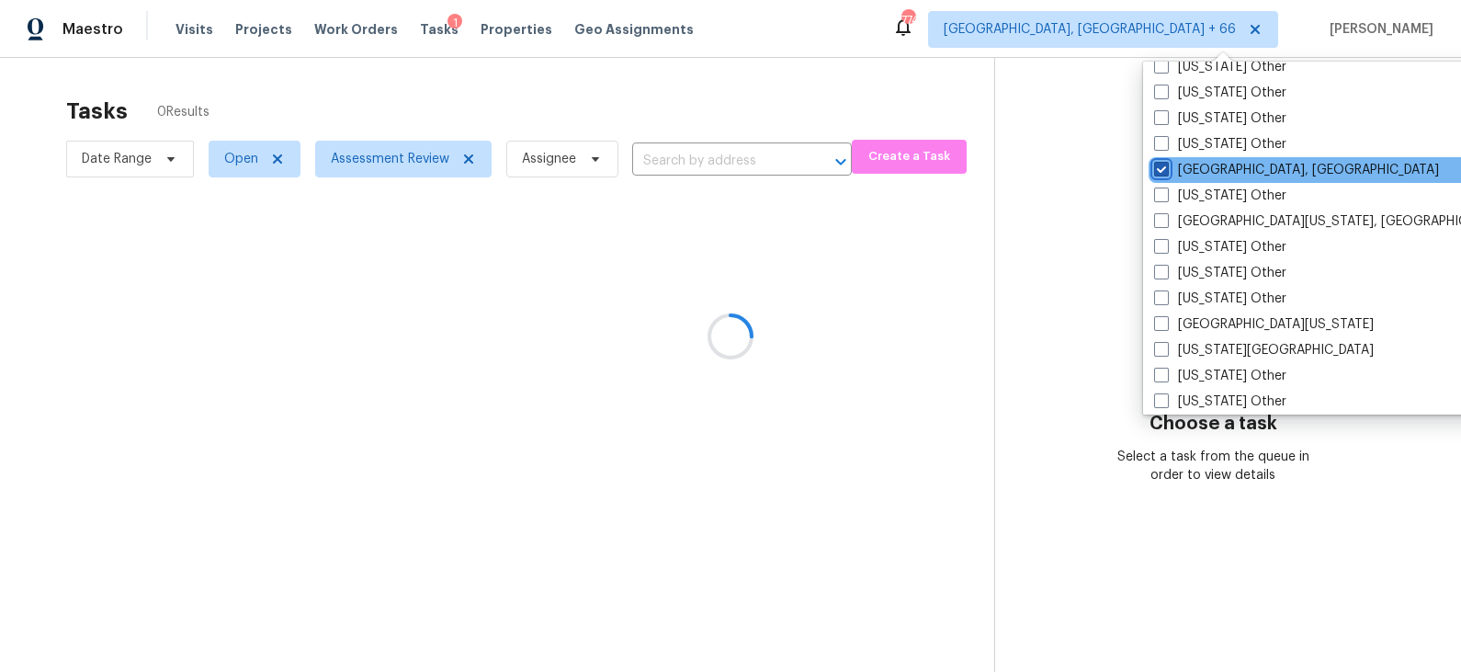
scroll to position [1718, 0]
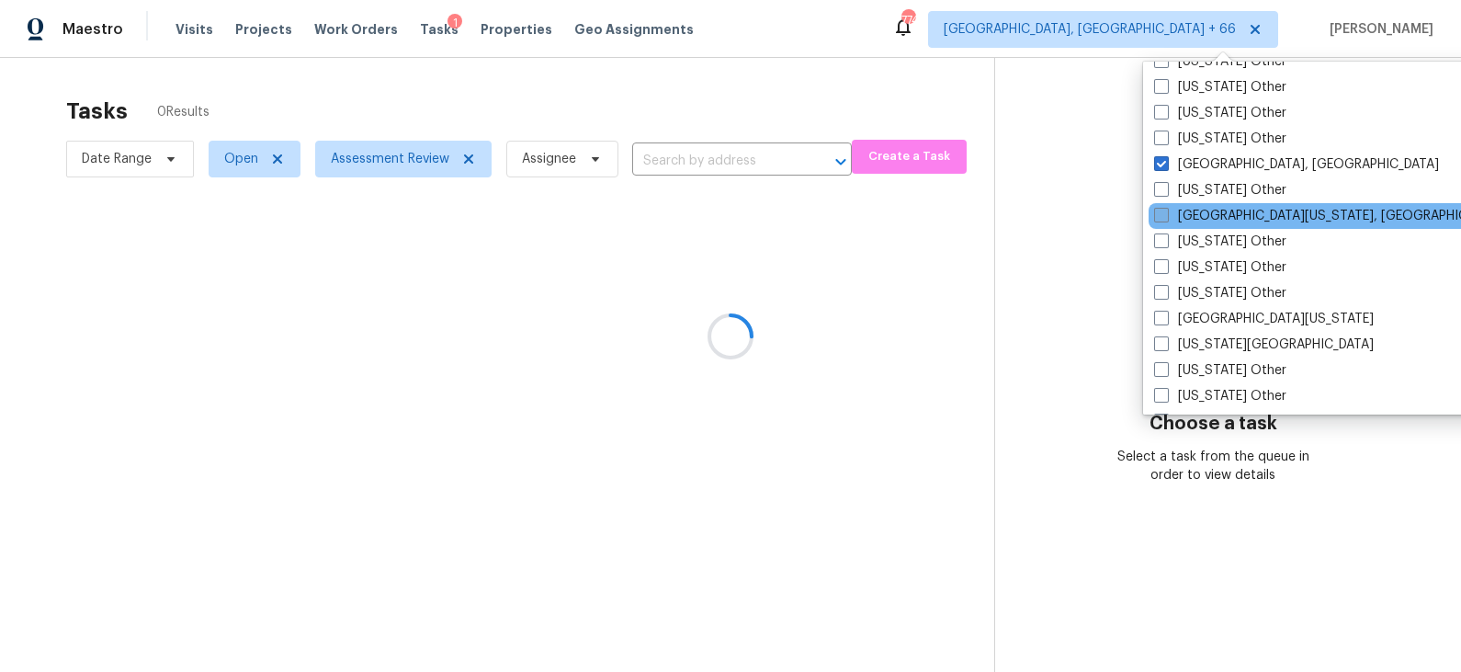
click at [1241, 217] on label "Central California, CA" at bounding box center [1331, 216] width 354 height 18
click at [1166, 217] on input "Central California, CA" at bounding box center [1160, 213] width 12 height 12
checkbox input "true"
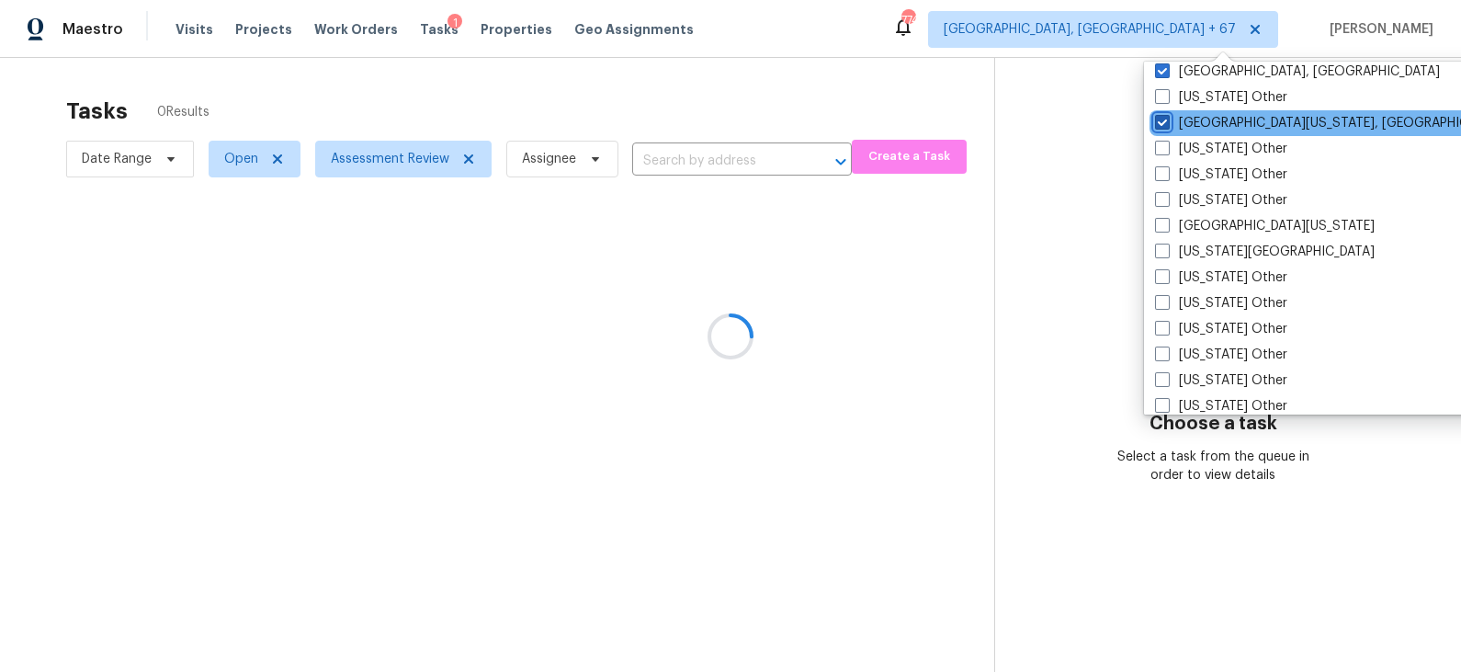
scroll to position [1814, 0]
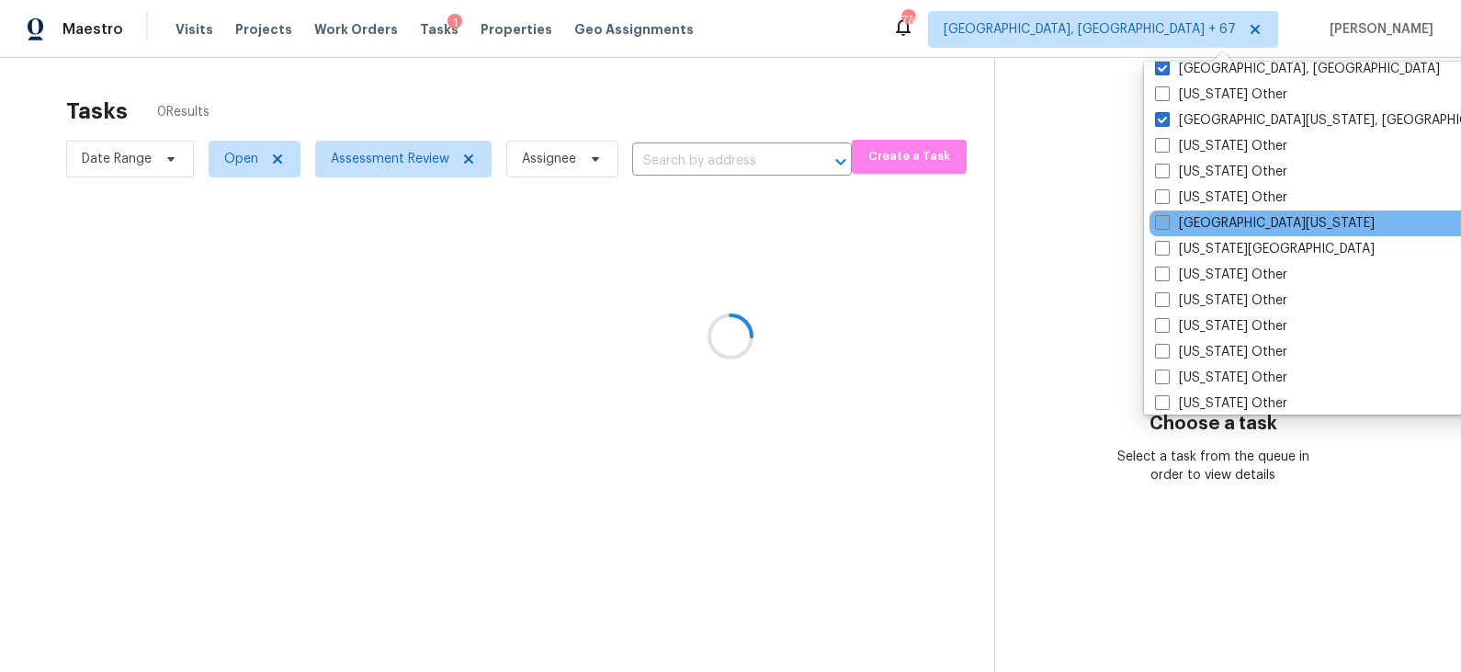
click at [1237, 217] on label "East Texas" at bounding box center [1265, 223] width 220 height 18
click at [1167, 217] on input "East Texas" at bounding box center [1161, 220] width 12 height 12
checkbox input "true"
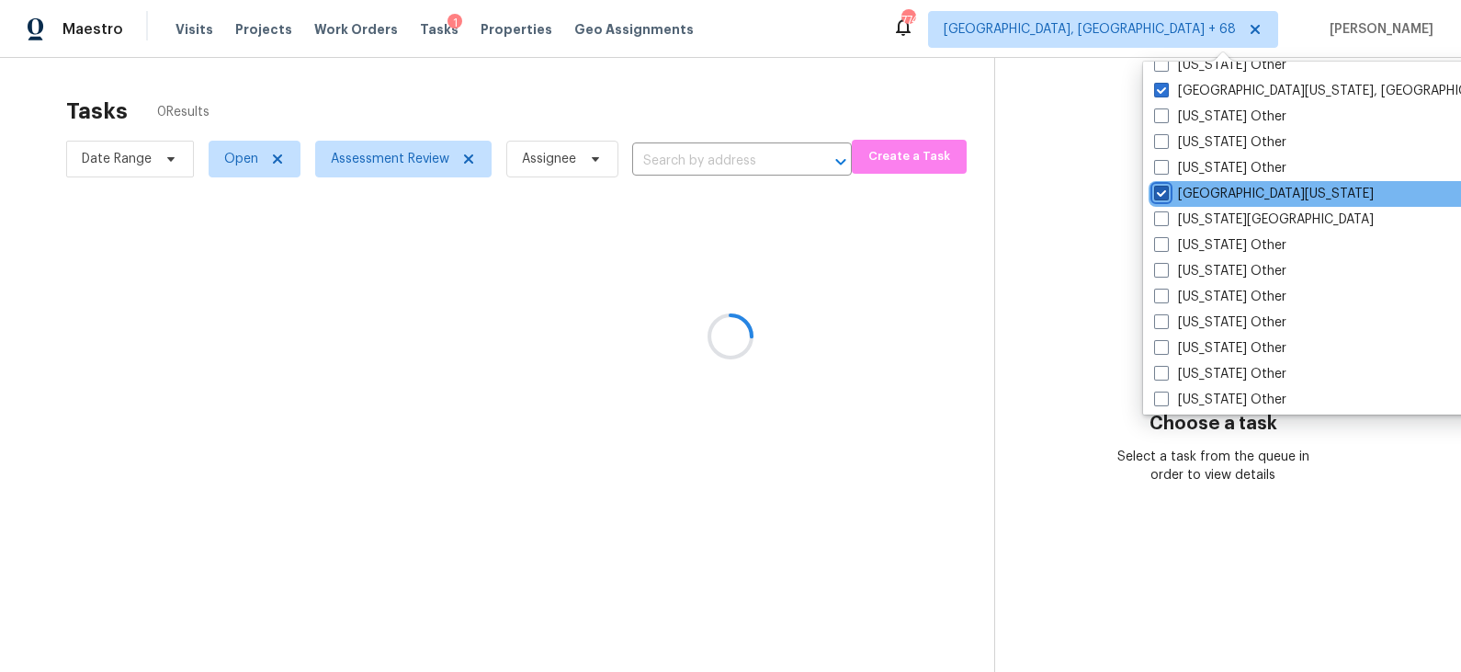
scroll to position [1844, 0]
click at [1237, 217] on label "Florida Panhandle" at bounding box center [1264, 219] width 220 height 18
click at [1166, 217] on input "Florida Panhandle" at bounding box center [1160, 216] width 12 height 12
checkbox input "true"
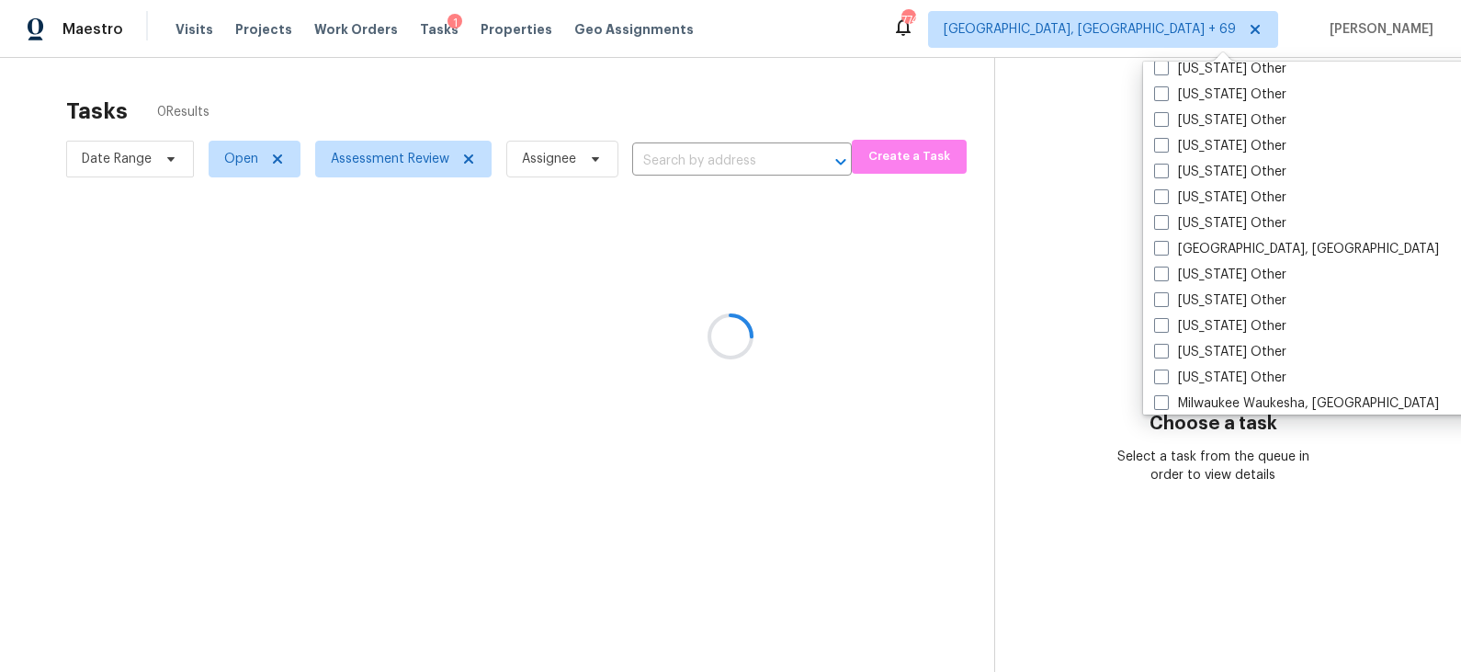
scroll to position [2068, 0]
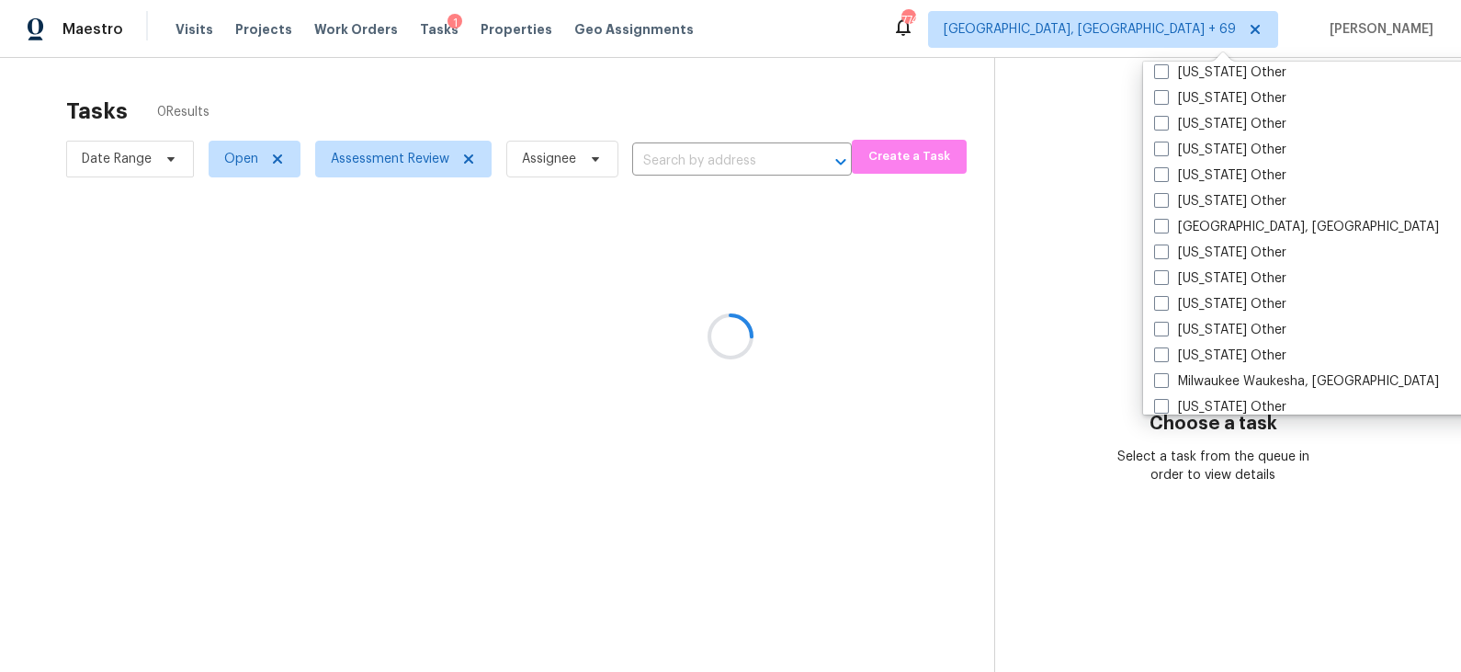
click at [1237, 218] on label "Little Rock, AR" at bounding box center [1296, 227] width 285 height 18
click at [1166, 218] on input "Little Rock, AR" at bounding box center [1160, 224] width 12 height 12
checkbox input "true"
click at [1237, 217] on label "Milwaukee Waukesha, WI" at bounding box center [1296, 224] width 285 height 18
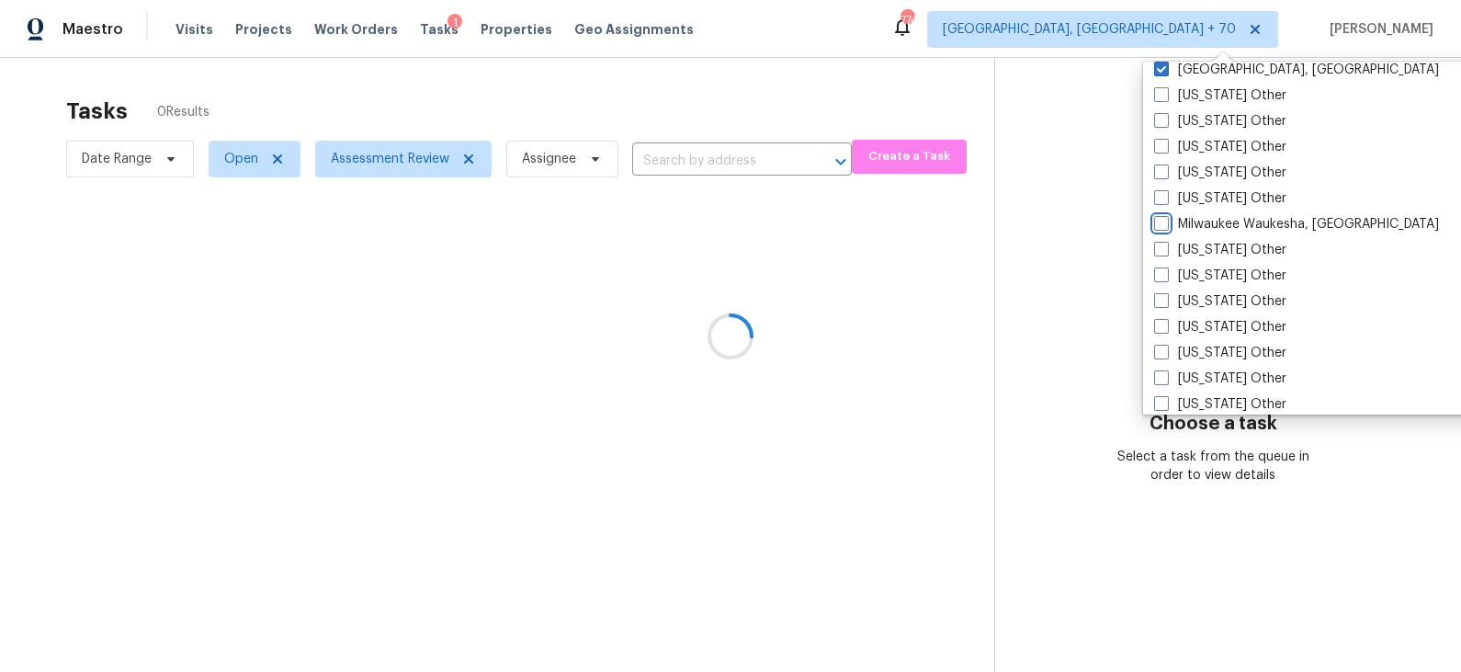
click at [1166, 217] on input "Milwaukee Waukesha, WI" at bounding box center [1160, 221] width 12 height 12
checkbox input "true"
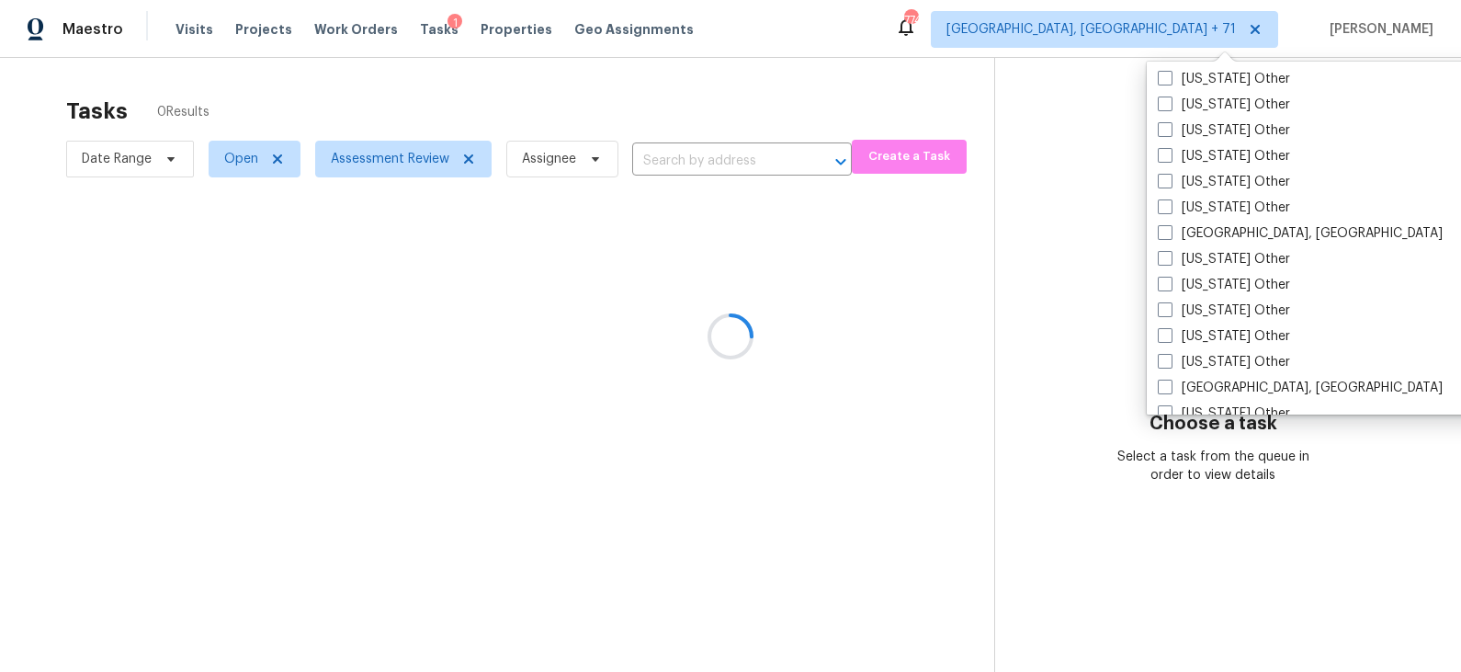
scroll to position [2454, 0]
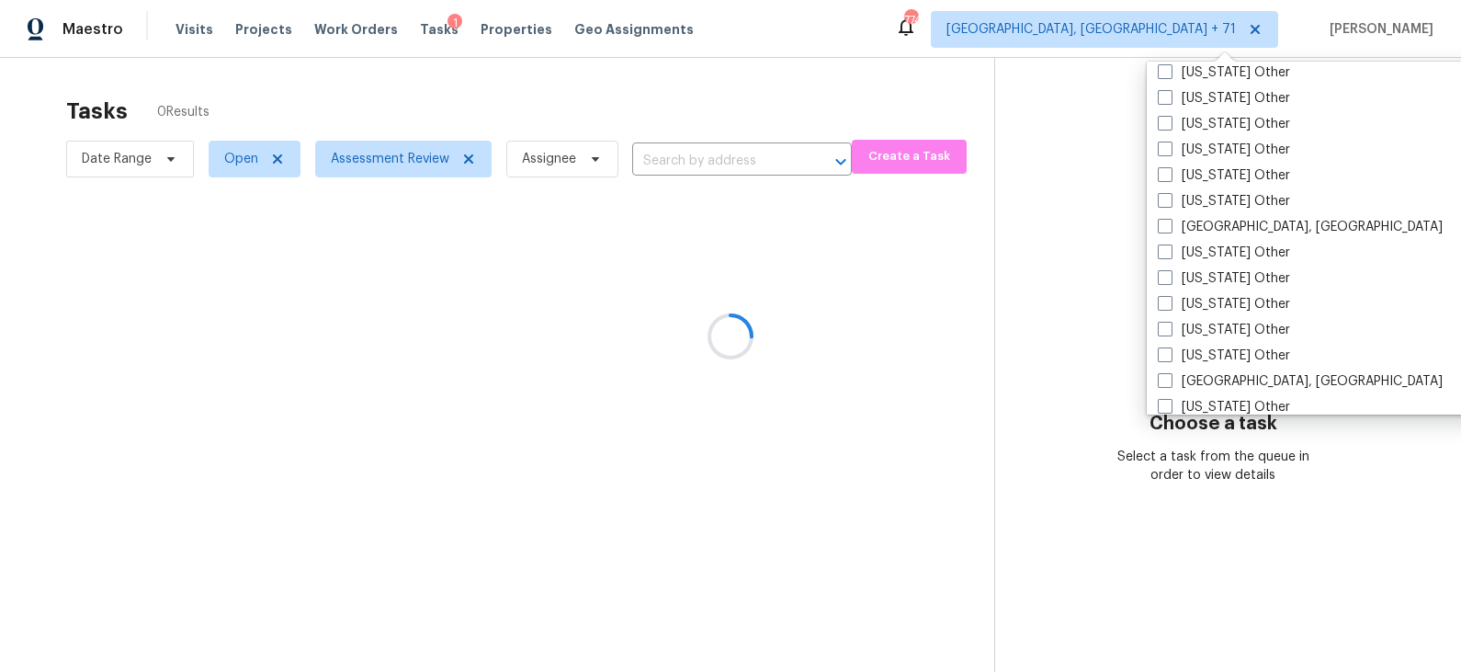
click at [1237, 218] on label "New Orleans, LA" at bounding box center [1300, 227] width 285 height 18
click at [1170, 218] on input "New Orleans, LA" at bounding box center [1164, 224] width 12 height 12
checkbox input "true"
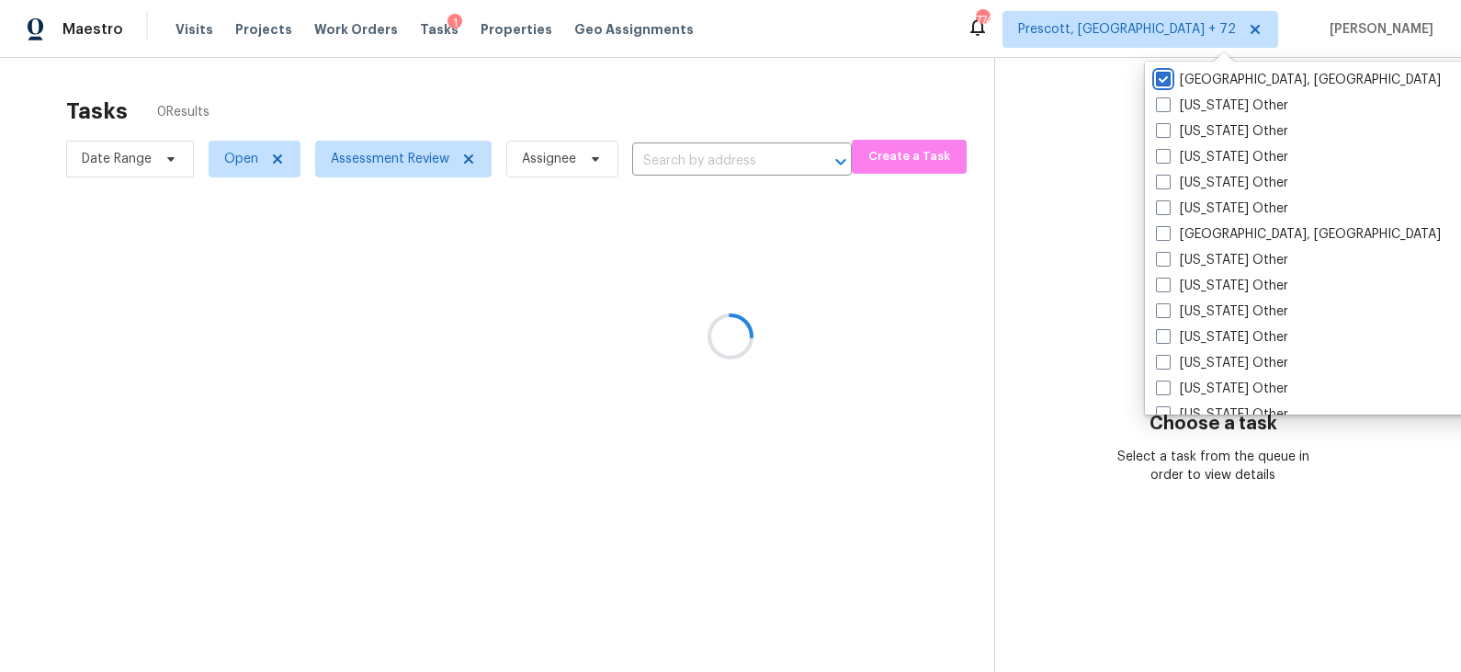
scroll to position [2602, 0]
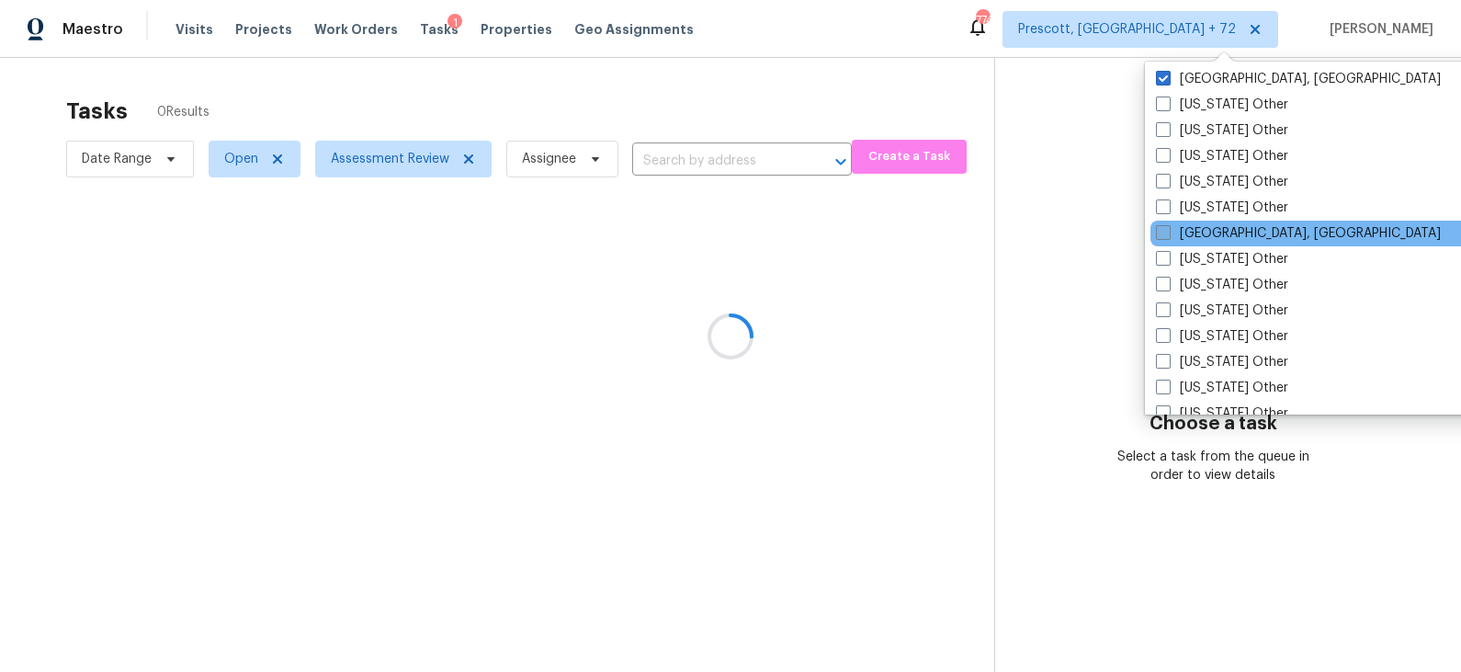
click at [1237, 225] on label "Omaha, NE" at bounding box center [1298, 233] width 285 height 18
click at [1168, 225] on input "Omaha, NE" at bounding box center [1162, 230] width 12 height 12
checkbox input "true"
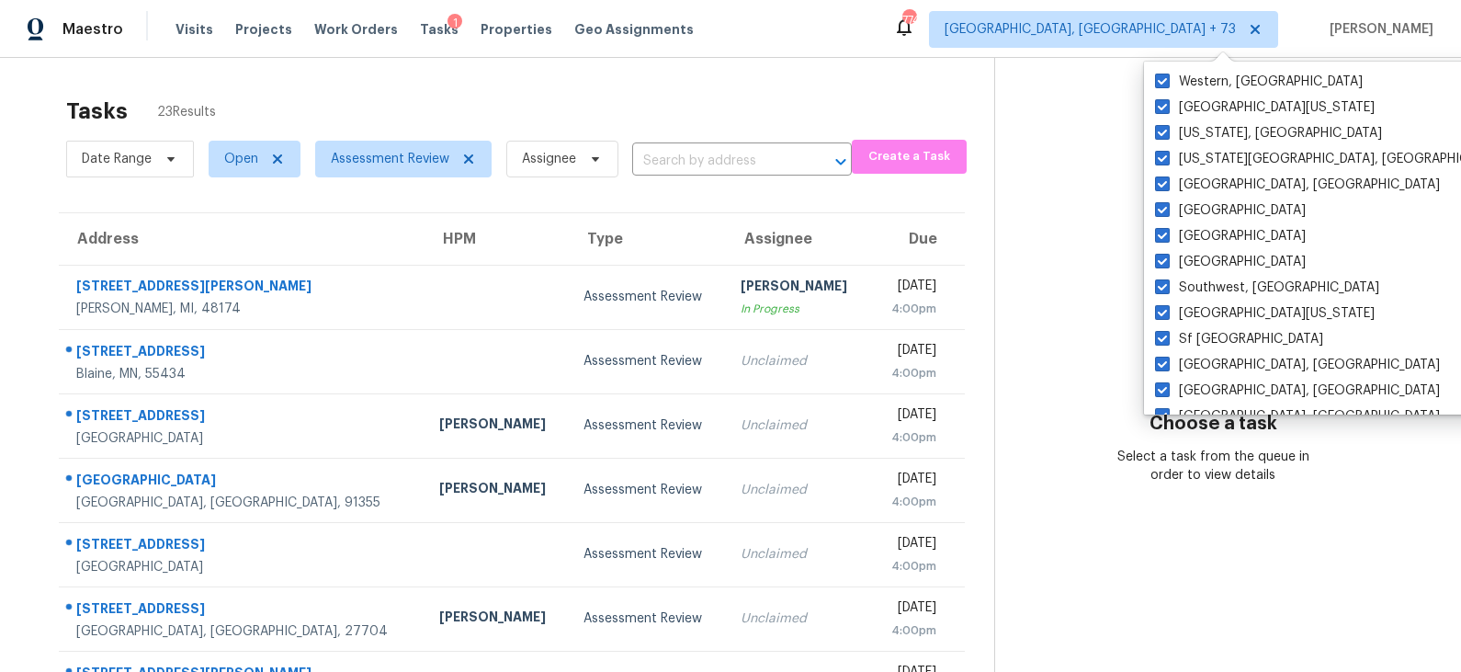
click at [1021, 26] on div "Maestro Visits Projects Work Orders Tasks 1 Properties Geo Assignments 774 Pres…" at bounding box center [730, 29] width 1461 height 58
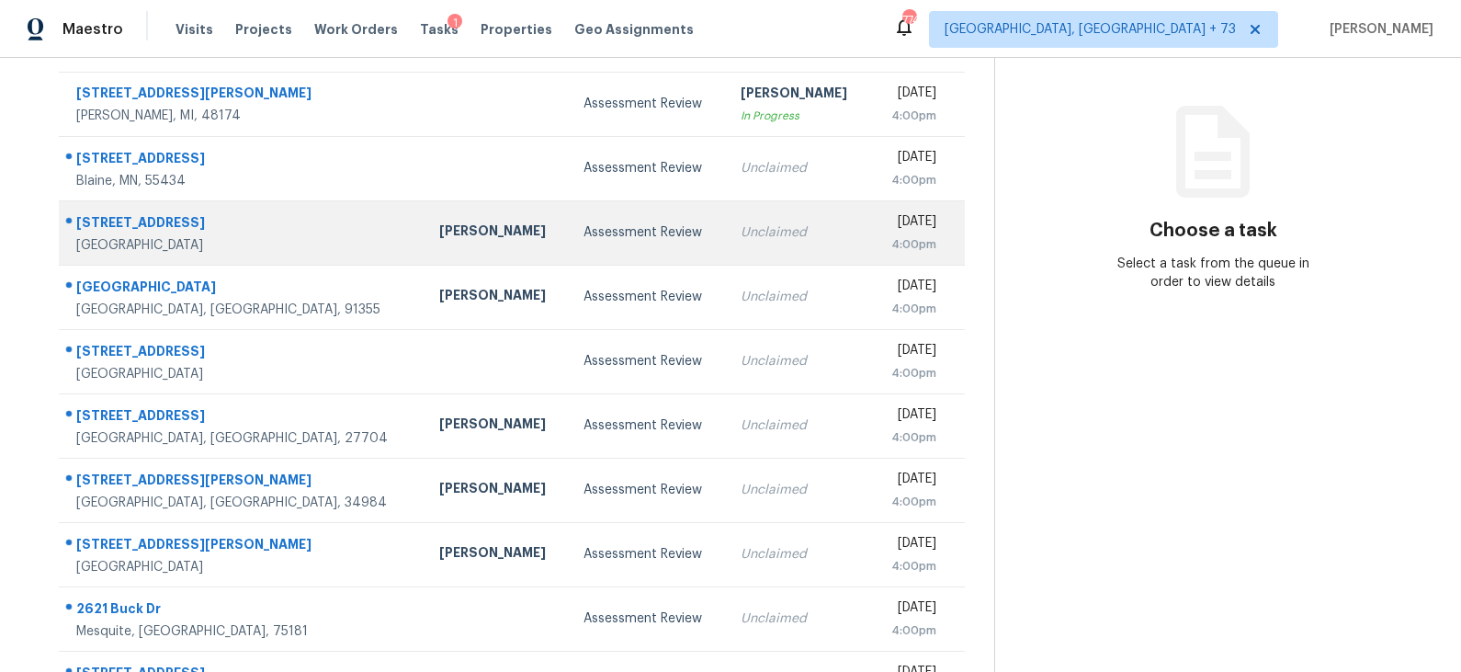
scroll to position [283, 0]
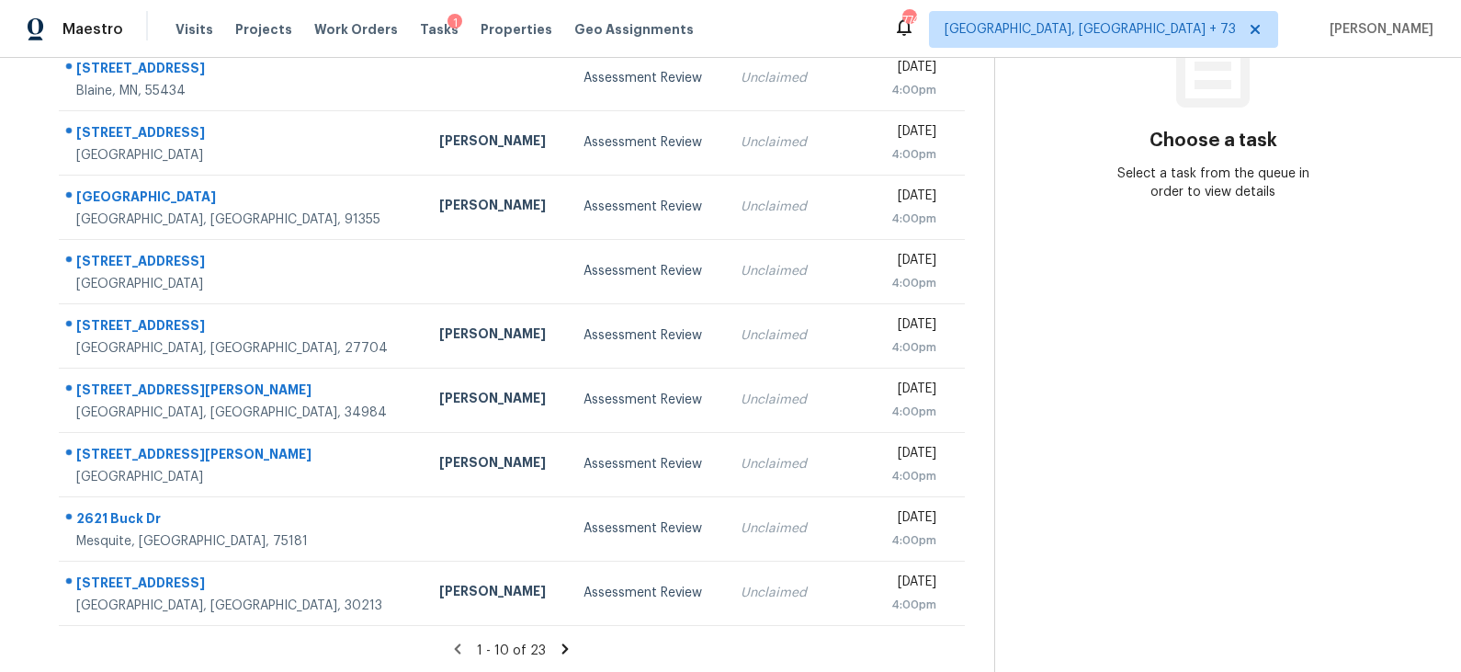
click at [563, 647] on icon at bounding box center [565, 648] width 6 height 10
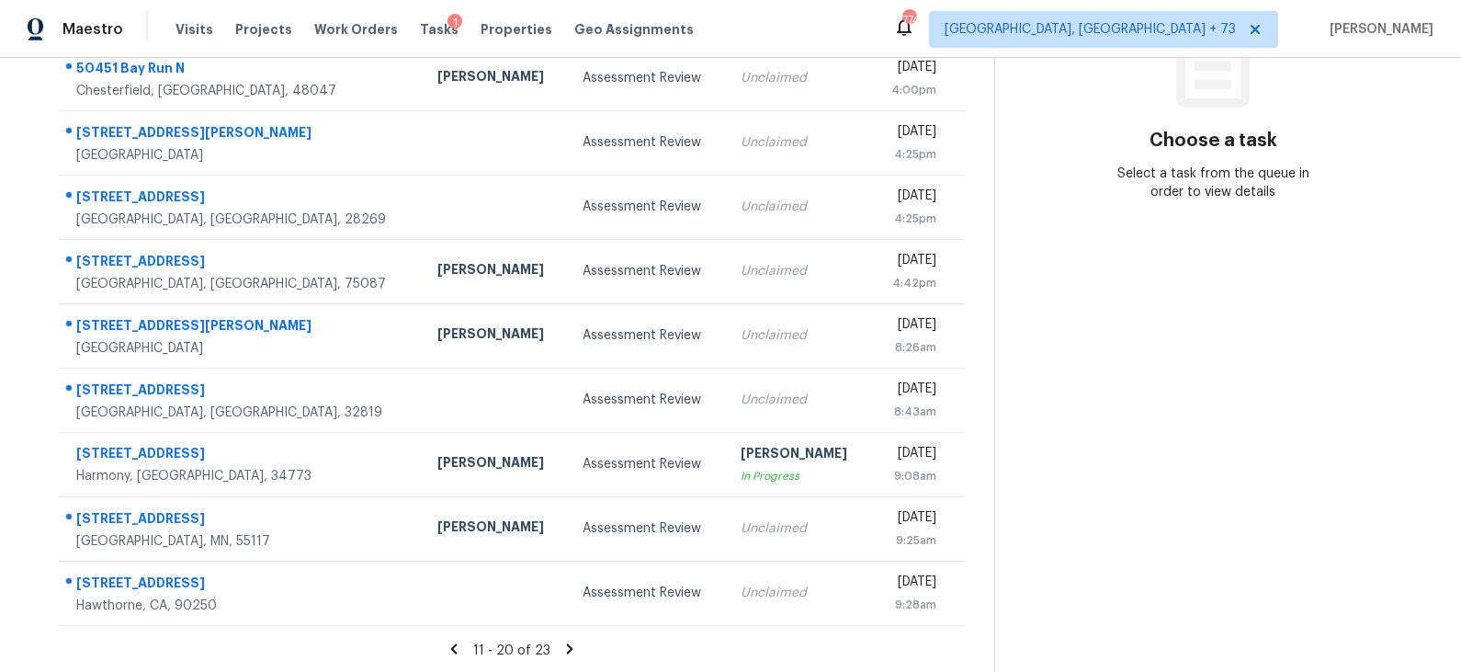
click at [568, 647] on icon at bounding box center [570, 648] width 6 height 10
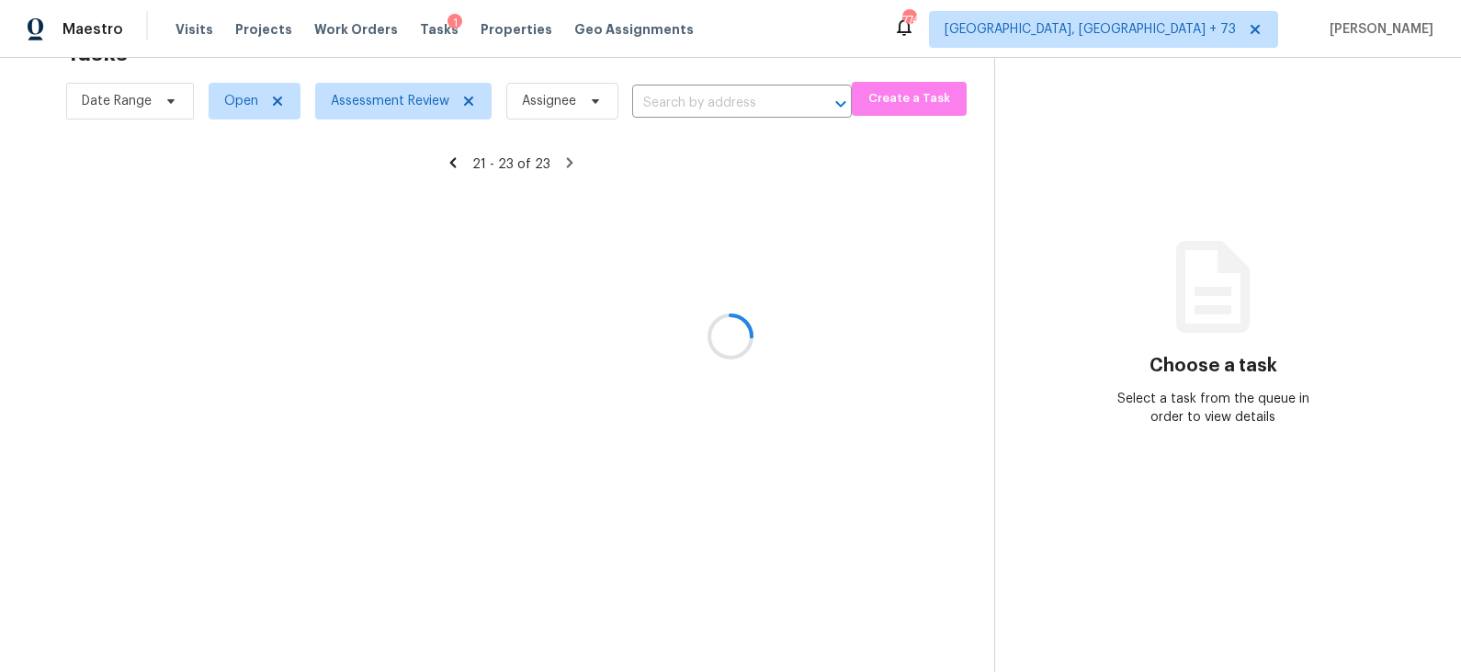
scroll to position [57, 0]
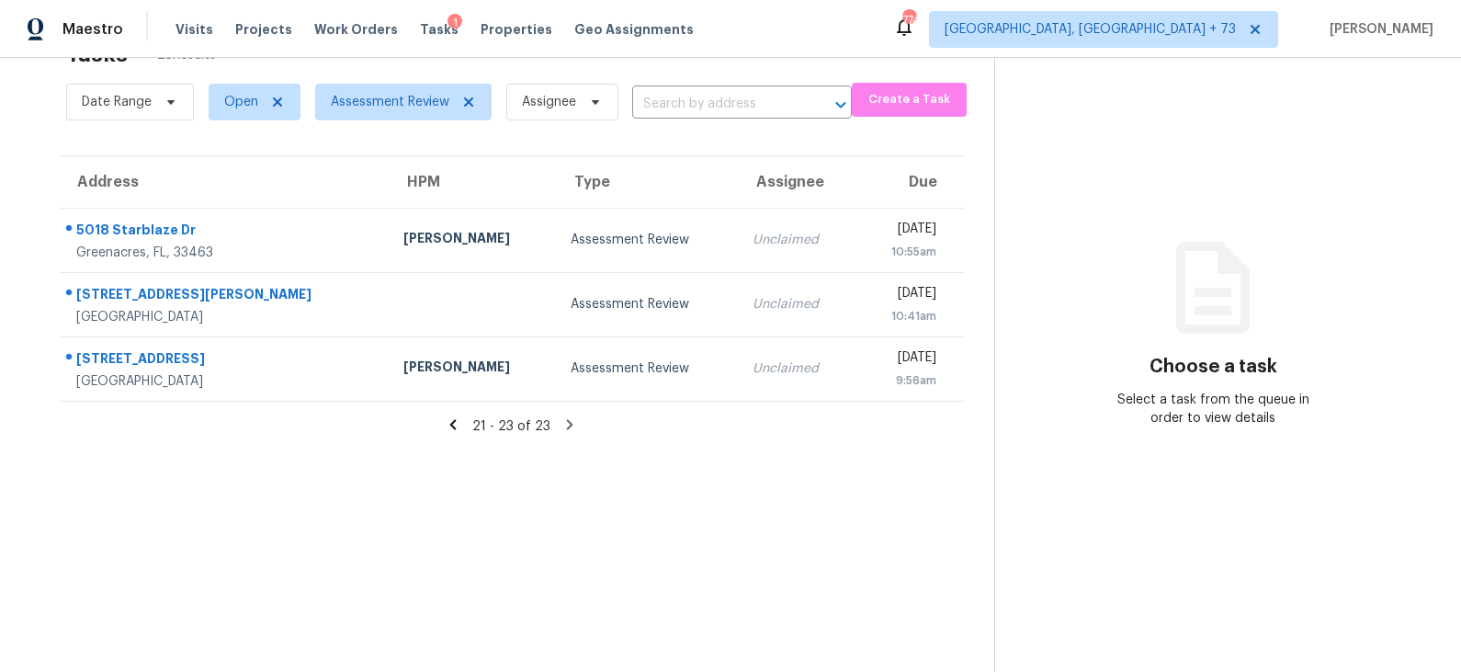
click at [457, 422] on icon at bounding box center [453, 424] width 17 height 17
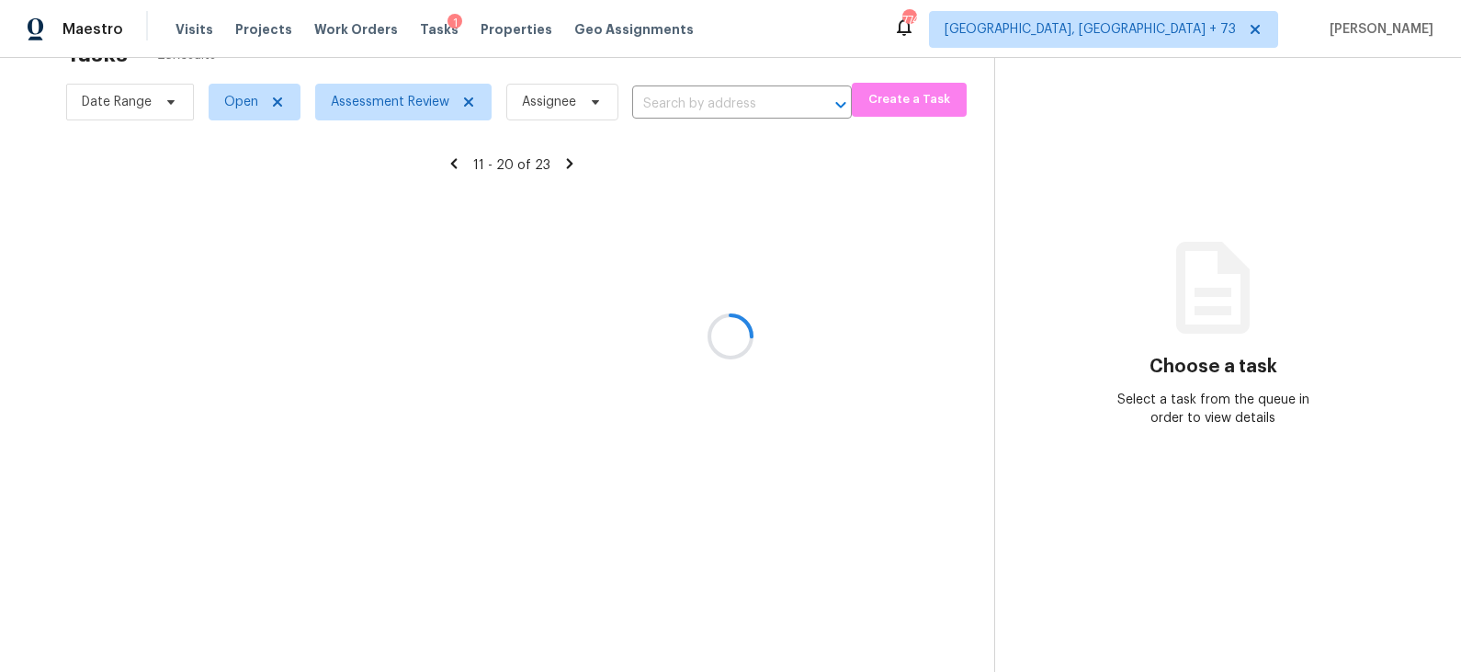
scroll to position [283, 0]
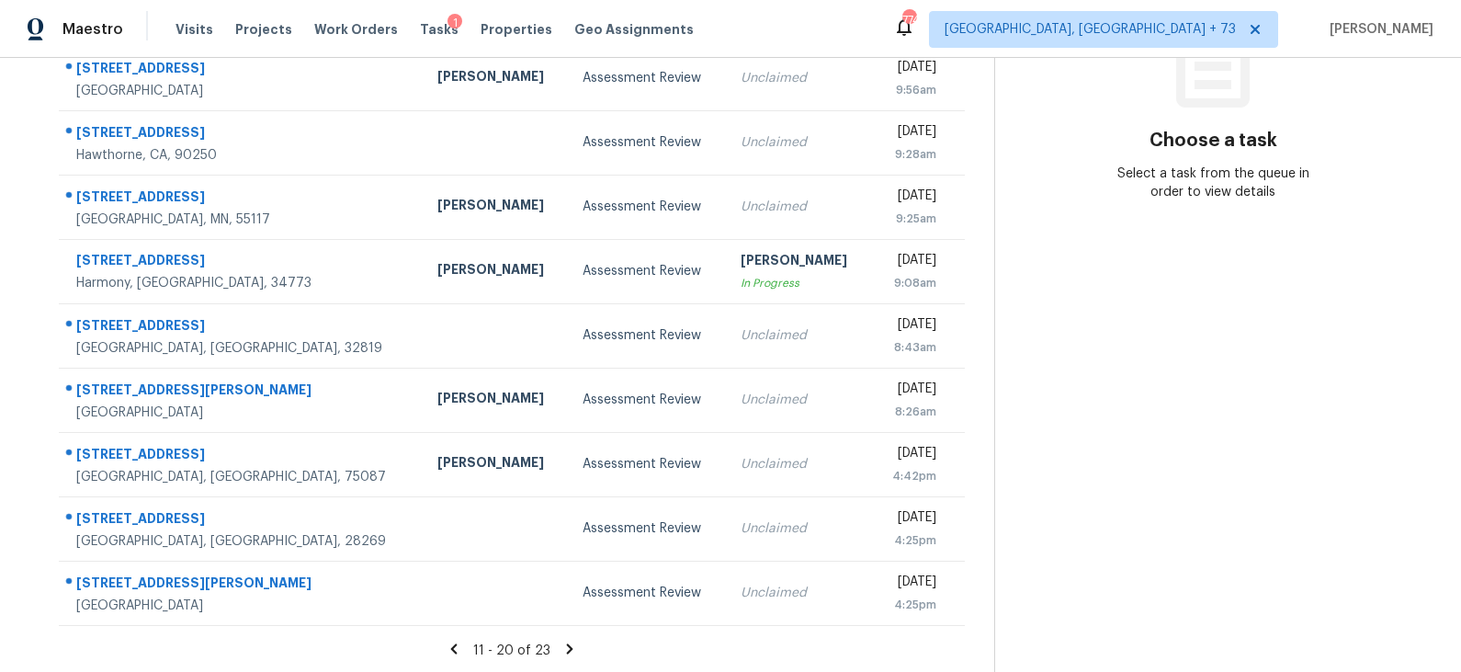
click at [457, 651] on icon at bounding box center [454, 648] width 6 height 10
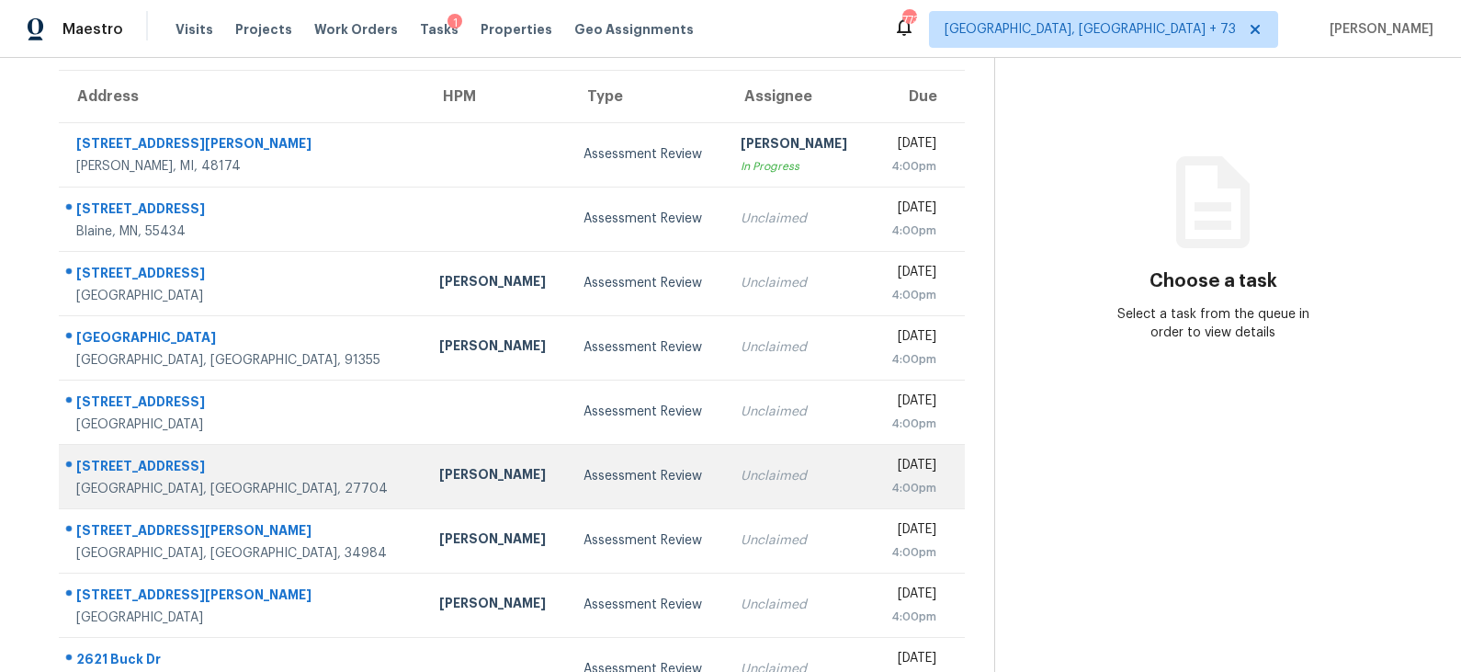
scroll to position [141, 0]
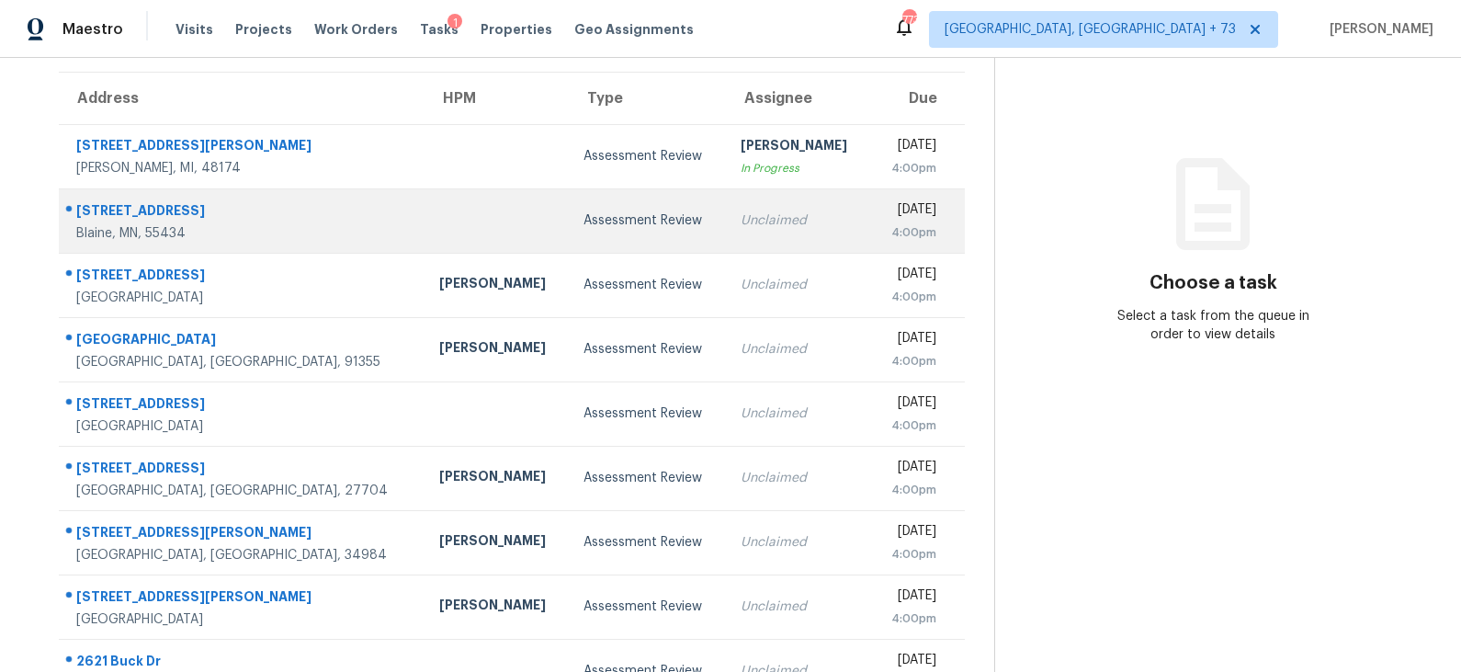
click at [584, 224] on div "Assessment Review" at bounding box center [648, 220] width 128 height 18
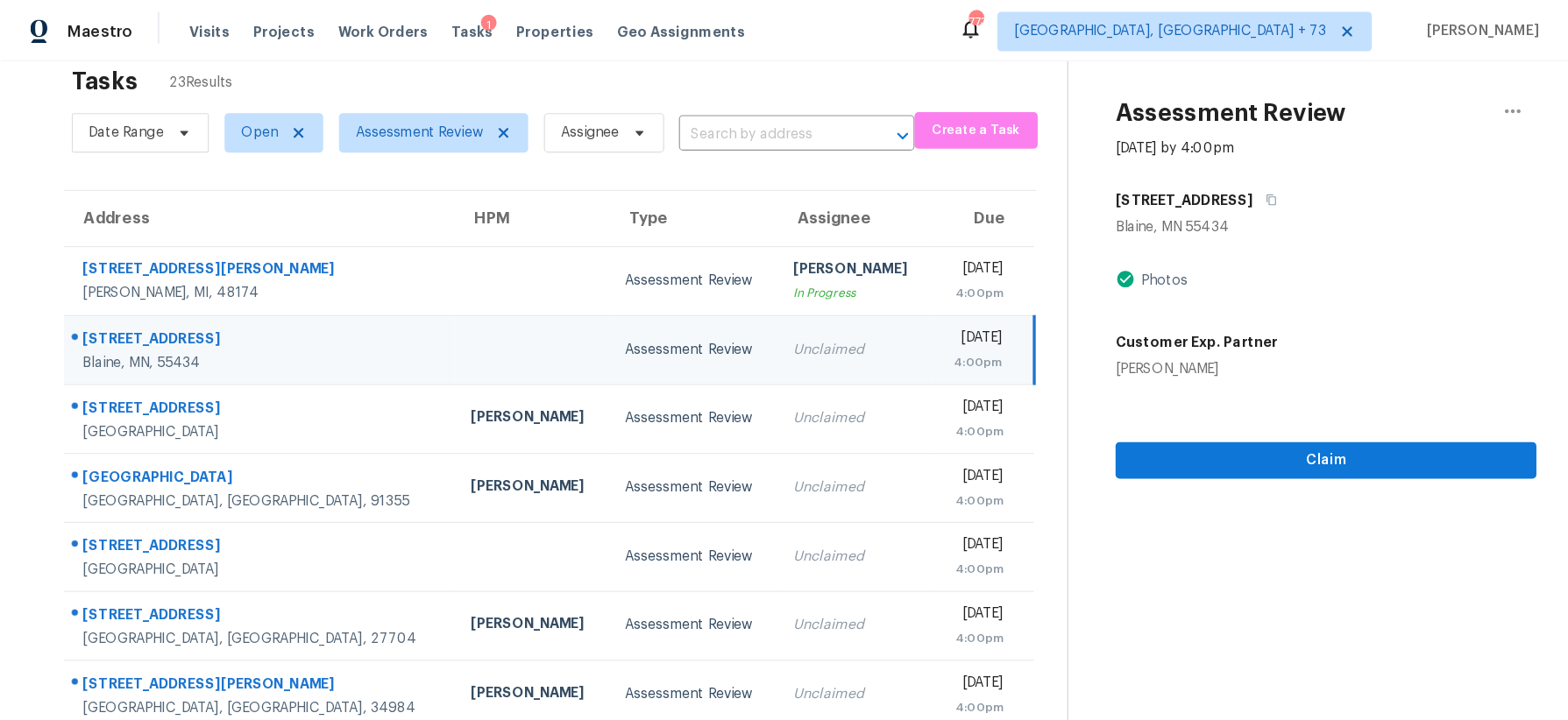
scroll to position [0, 0]
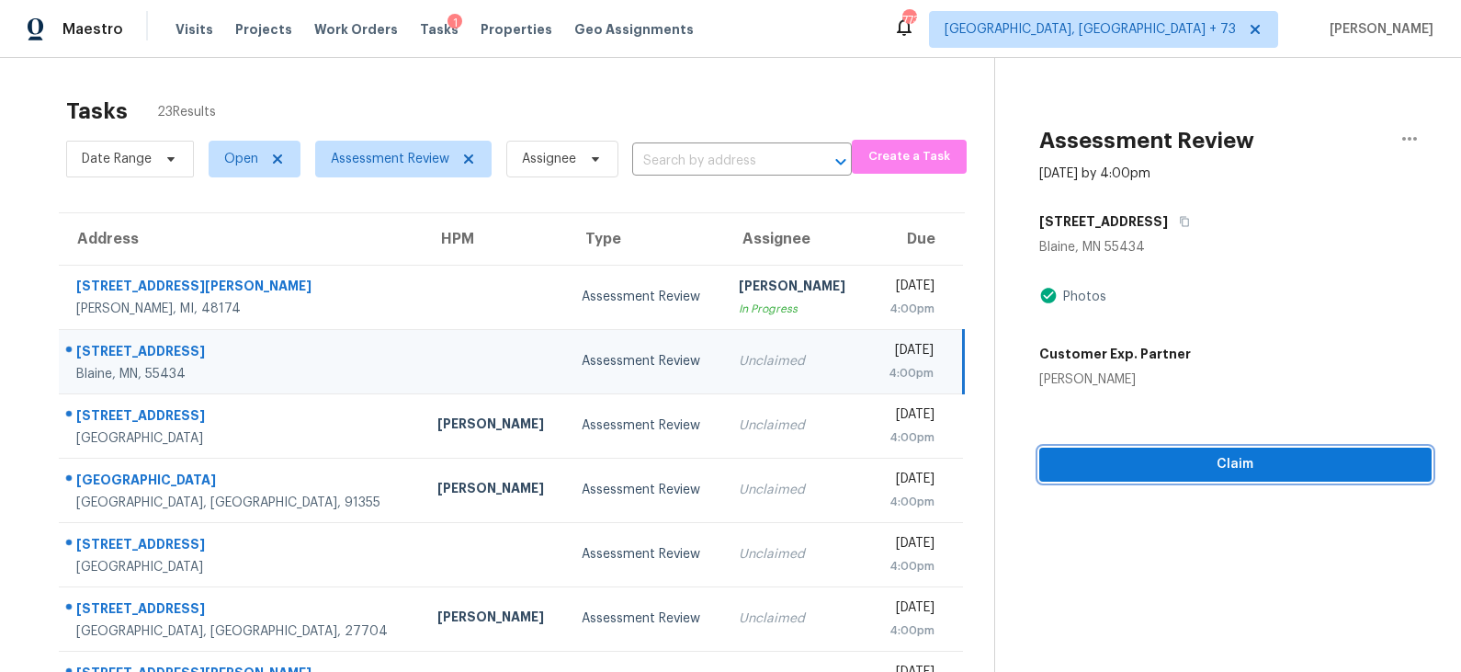
click at [1162, 463] on span "Claim" at bounding box center [1235, 464] width 363 height 23
click at [1162, 463] on span "Start Assessment" at bounding box center [1235, 464] width 363 height 23
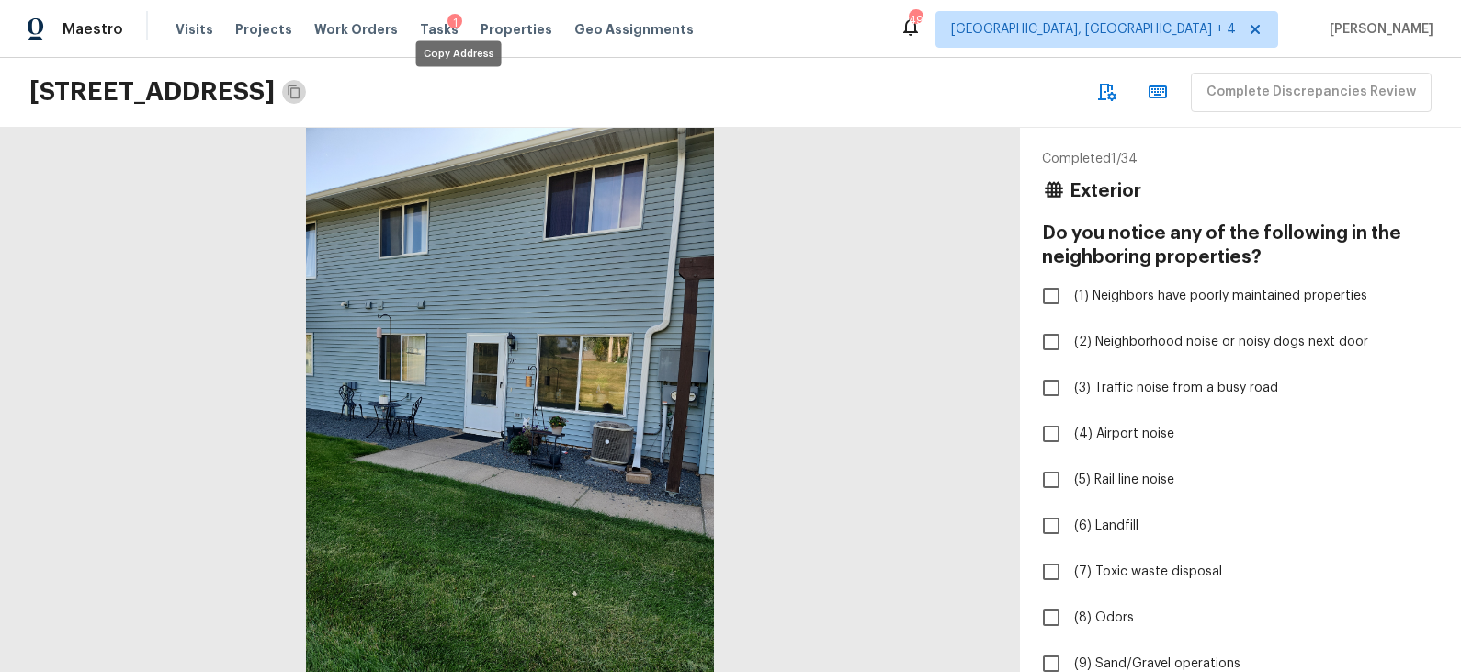
click at [301, 94] on icon "Copy Address" at bounding box center [294, 92] width 15 height 15
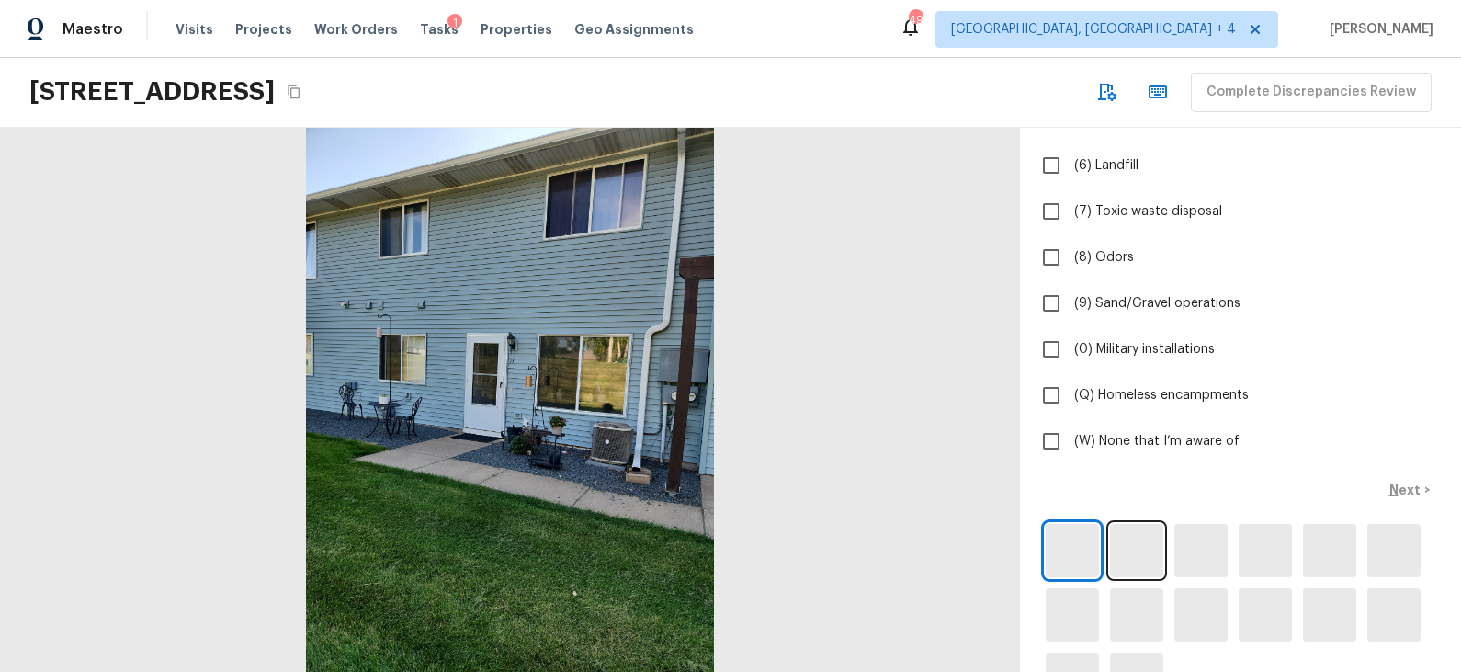
scroll to position [419, 0]
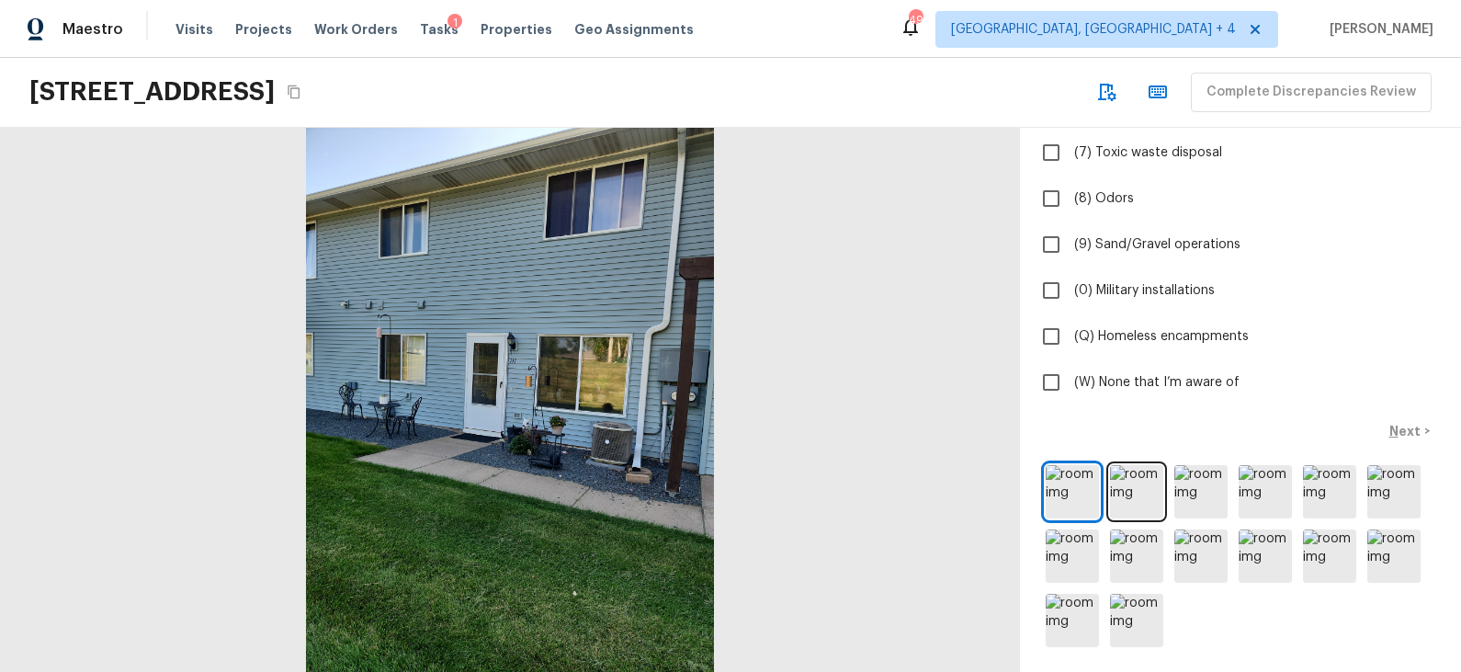
click at [677, 399] on div at bounding box center [510, 400] width 1020 height 544
click at [1141, 483] on img at bounding box center [1136, 491] width 53 height 53
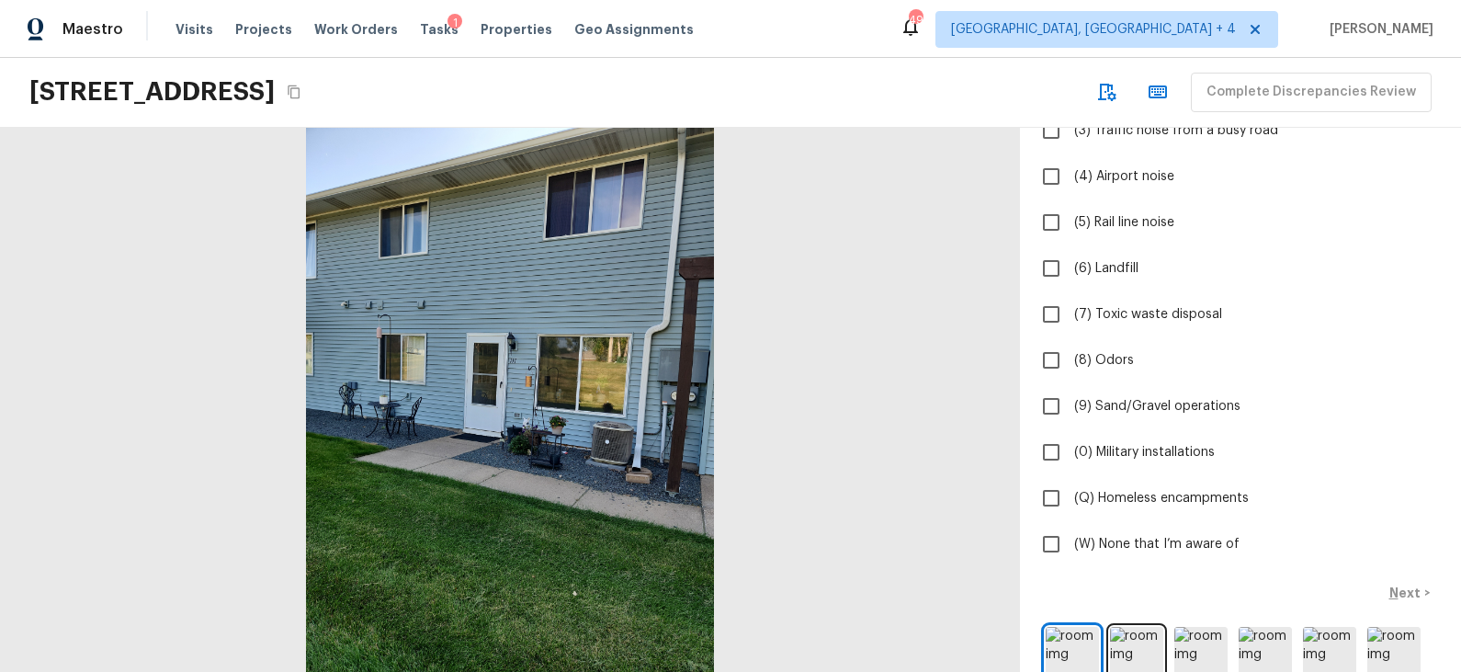
scroll to position [266, 0]
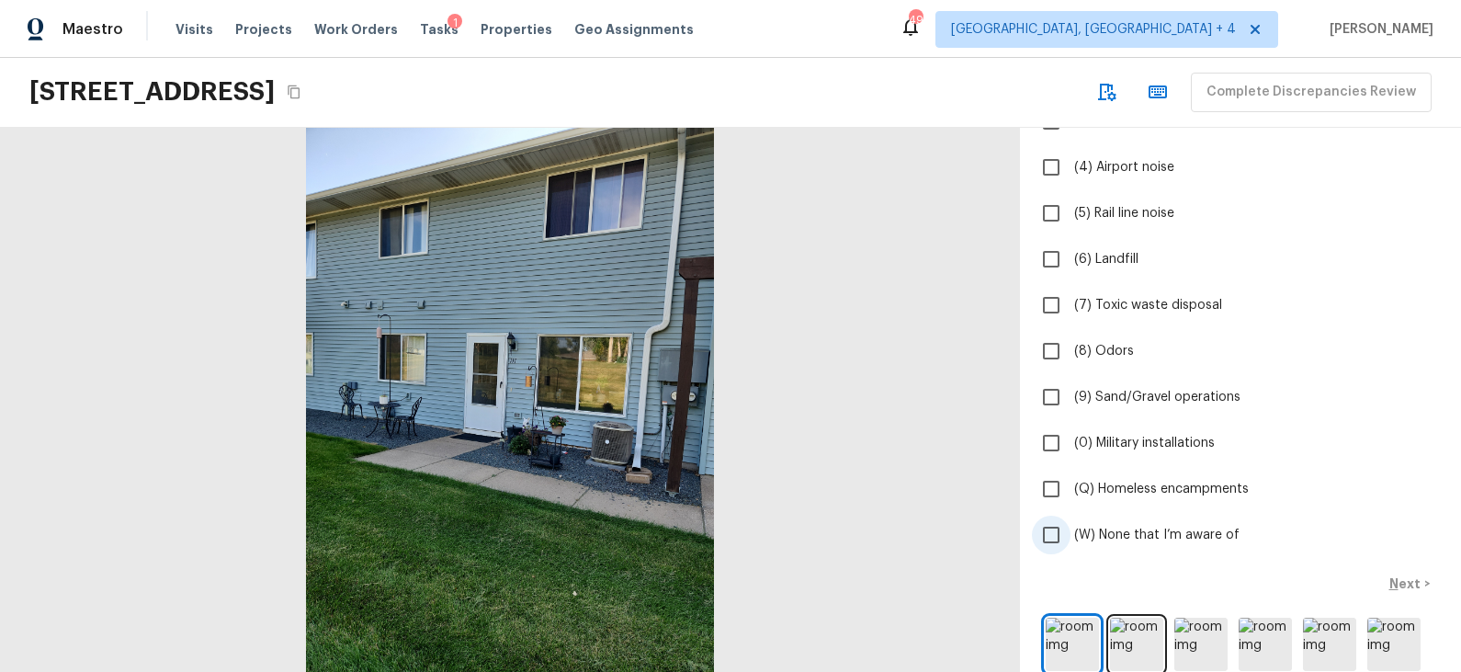
click at [1163, 535] on span "(W) None that I’m aware of" at bounding box center [1156, 535] width 165 height 18
click at [1071, 535] on input "(W) None that I’m aware of" at bounding box center [1051, 535] width 39 height 39
checkbox input "true"
click at [1408, 578] on p "Next" at bounding box center [1406, 583] width 35 height 18
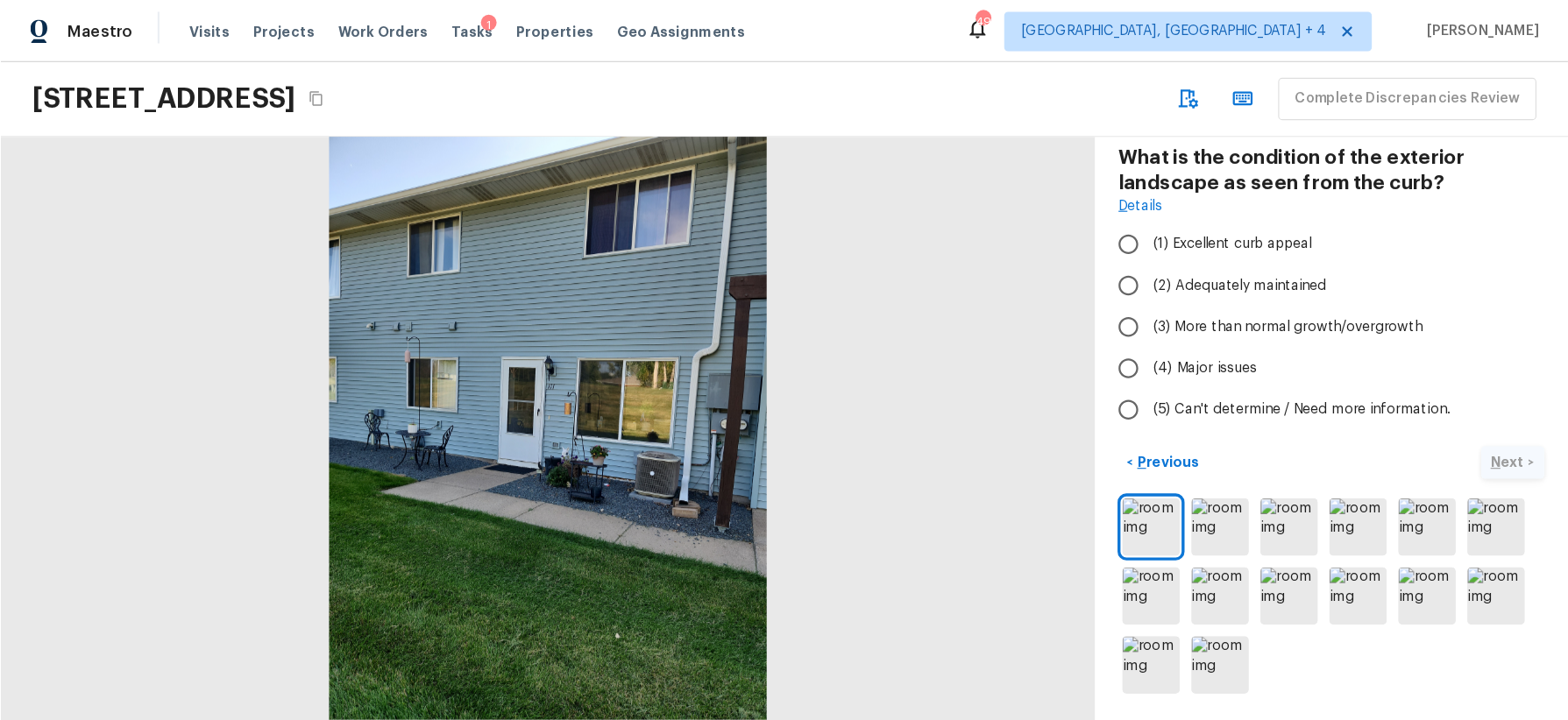
scroll to position [3, 0]
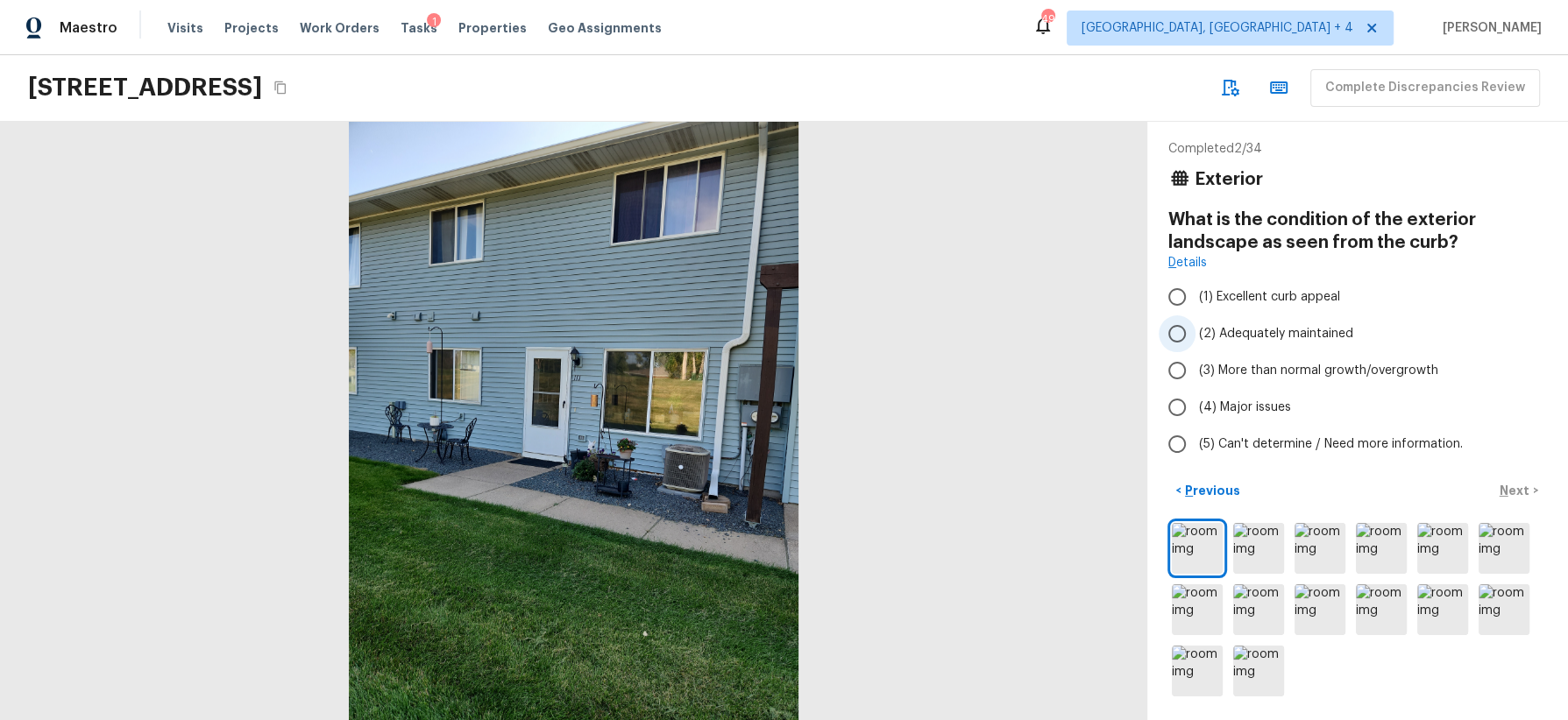
click at [1302, 327] on span "(2) Adequately maintained" at bounding box center [1276, 334] width 155 height 17
click at [1195, 327] on input "(2) Adequately maintained" at bounding box center [1177, 334] width 37 height 37
radio input "true"
click at [1393, 487] on p "Next" at bounding box center [1516, 490] width 33 height 17
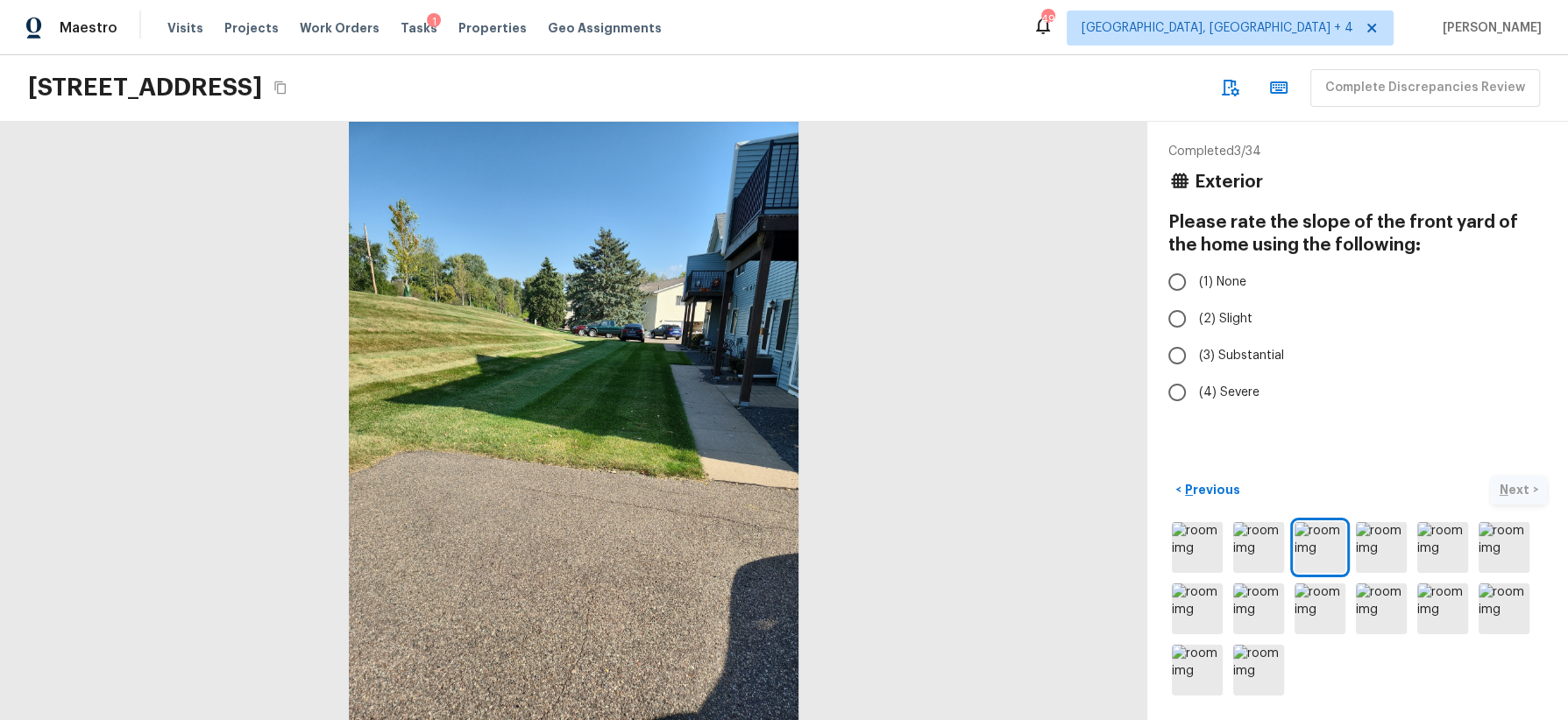
scroll to position [0, 0]
click at [1253, 354] on span "(3) Substantial" at bounding box center [1241, 356] width 85 height 17
click at [1195, 354] on input "(3) Substantial" at bounding box center [1177, 356] width 37 height 37
radio input "true"
click at [1393, 485] on p "Next" at bounding box center [1516, 490] width 33 height 17
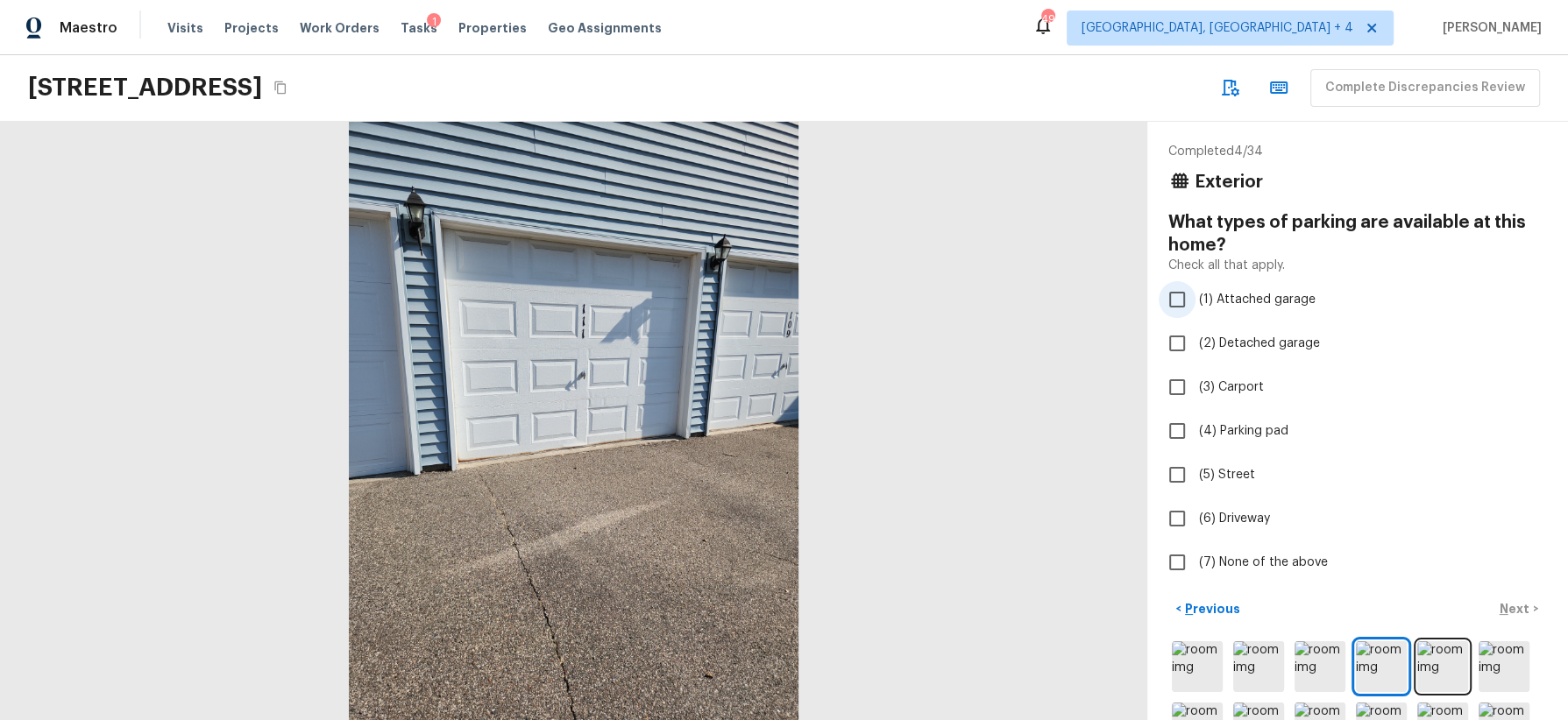
click at [1279, 298] on span "(1) Attached garage" at bounding box center [1257, 299] width 116 height 17
click at [1195, 298] on input "(1) Attached garage" at bounding box center [1177, 299] width 37 height 37
checkbox input "true"
click at [1393, 607] on p "Next" at bounding box center [1516, 608] width 33 height 17
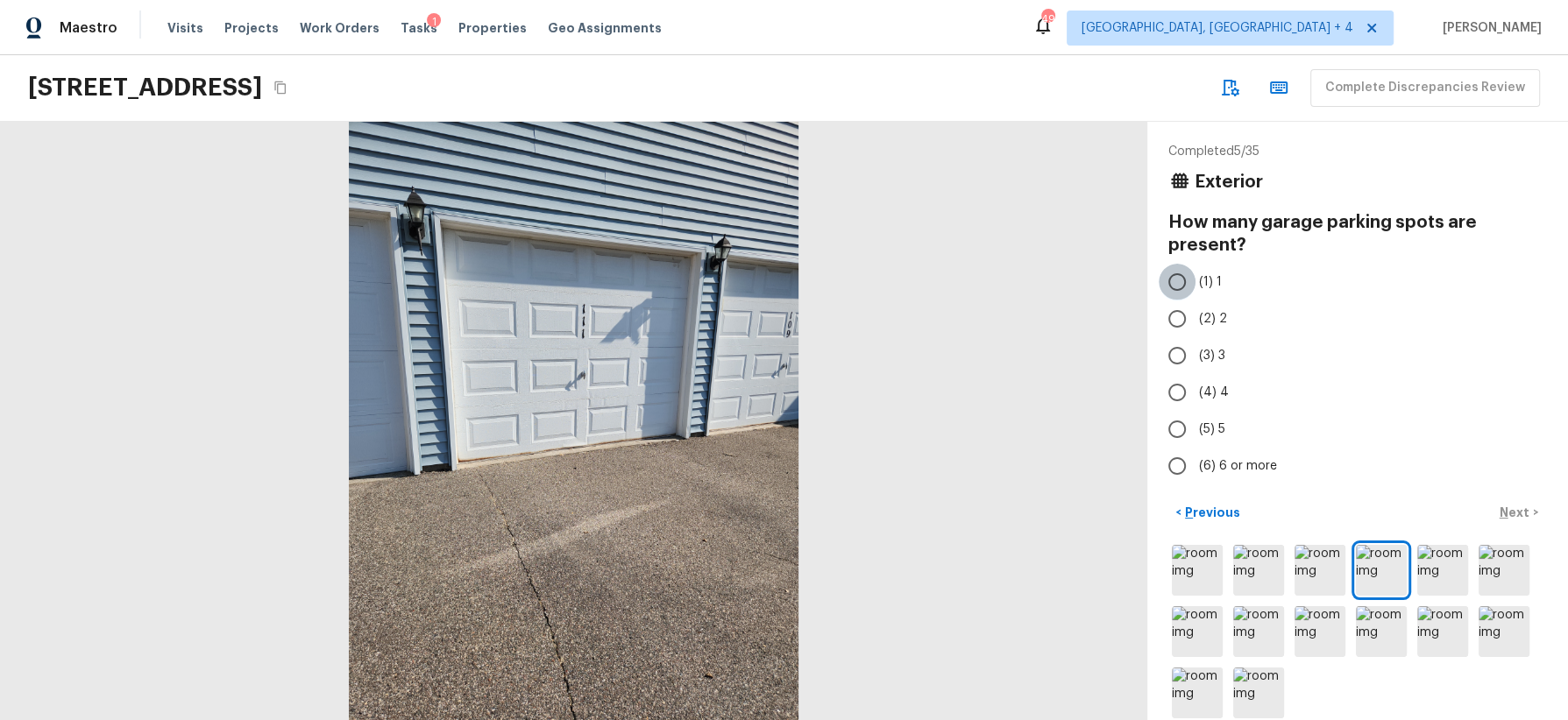
click at [1182, 277] on input "(1) 1" at bounding box center [1177, 282] width 37 height 37
radio input "true"
click at [1393, 507] on p "Next" at bounding box center [1516, 512] width 33 height 17
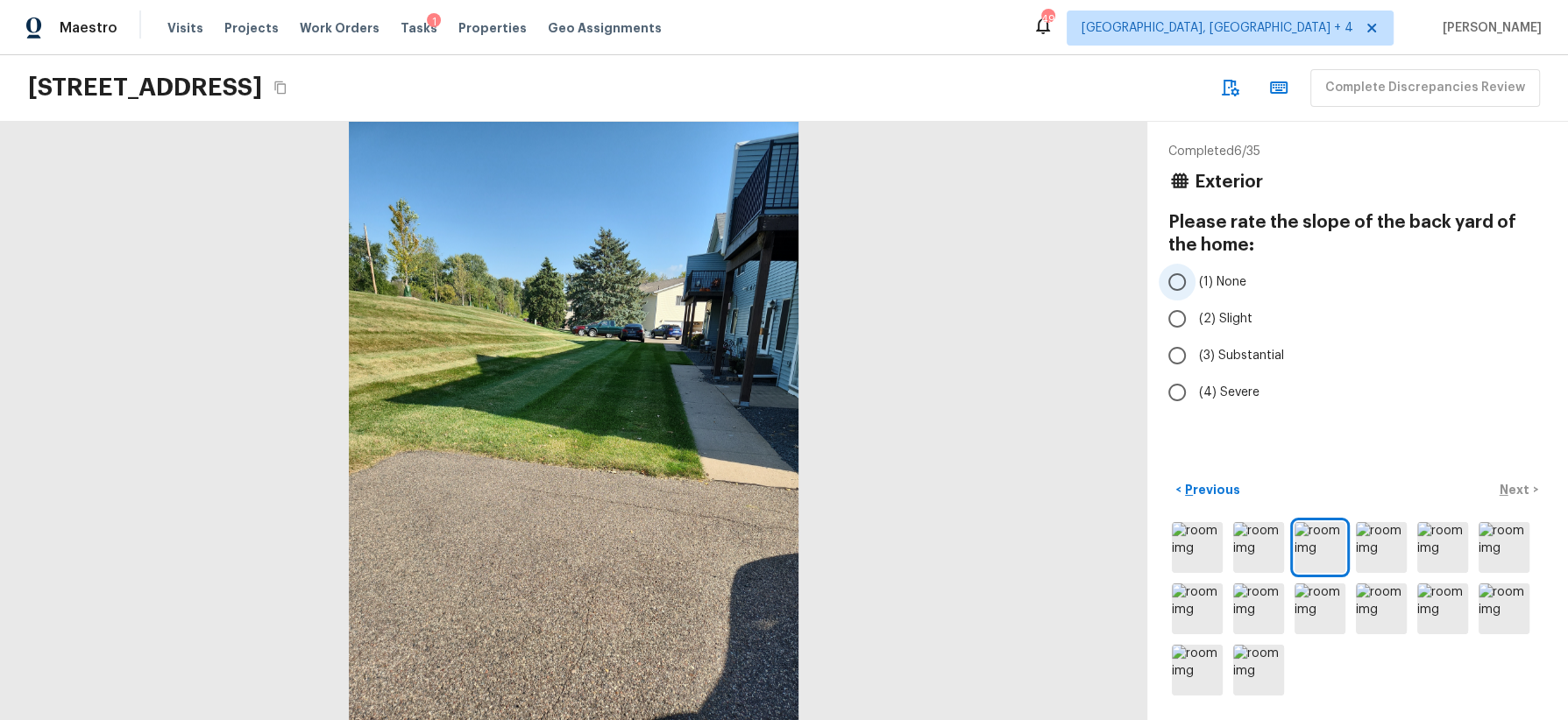
click at [1216, 282] on span "(1) None" at bounding box center [1223, 282] width 48 height 17
click at [1195, 282] on input "(1) None" at bounding box center [1177, 282] width 37 height 37
radio input "true"
click at [1393, 488] on p "Next" at bounding box center [1516, 490] width 33 height 17
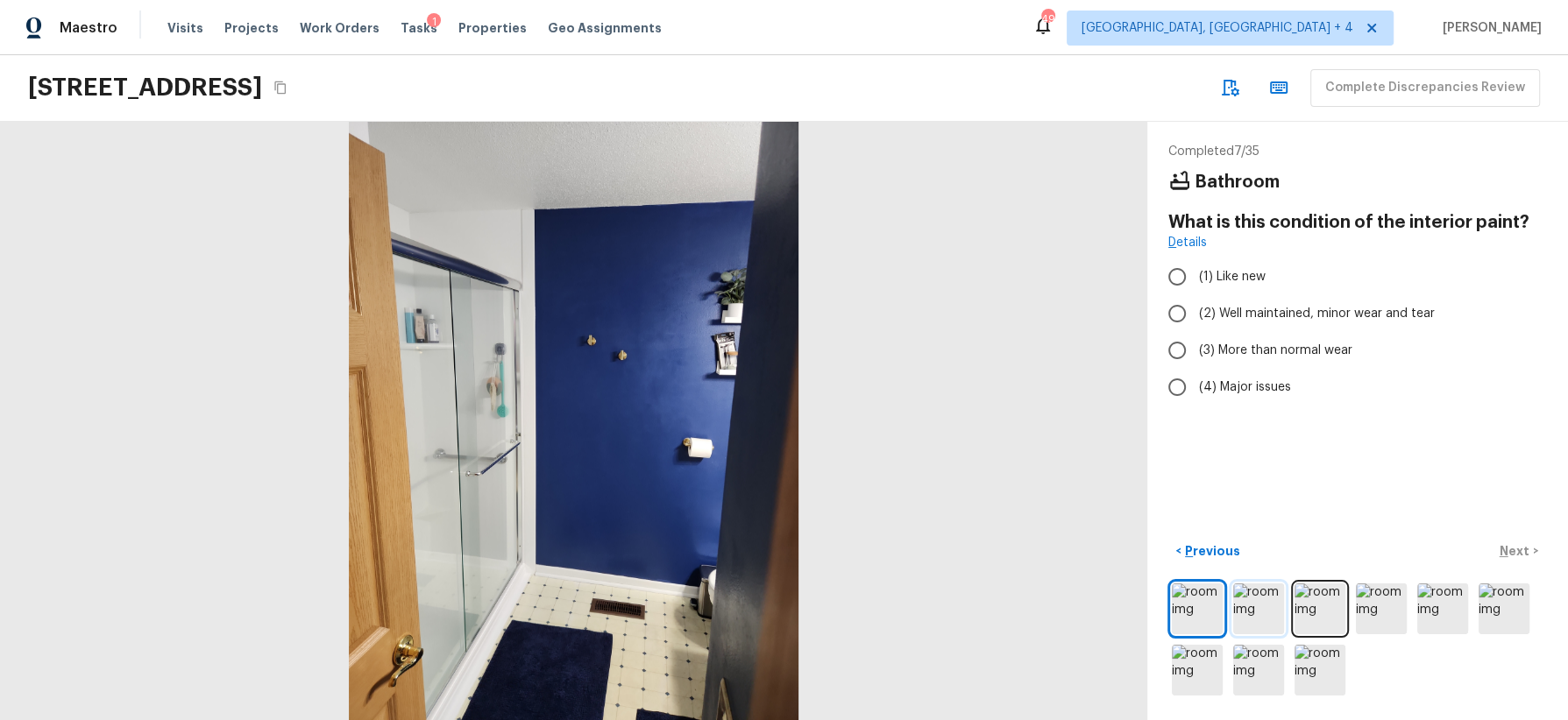
click at [1252, 602] on img at bounding box center [1258, 608] width 51 height 51
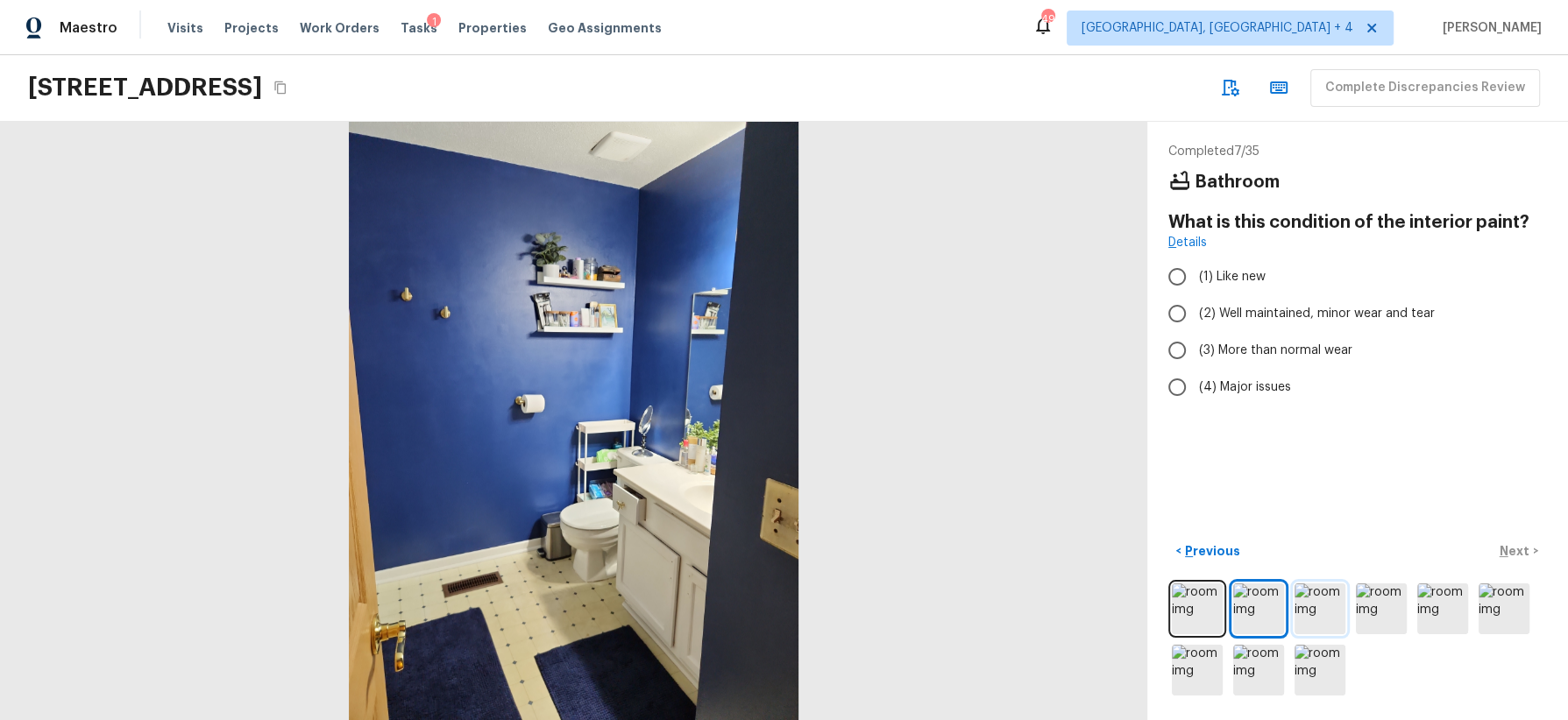
click at [1322, 605] on img at bounding box center [1319, 608] width 51 height 51
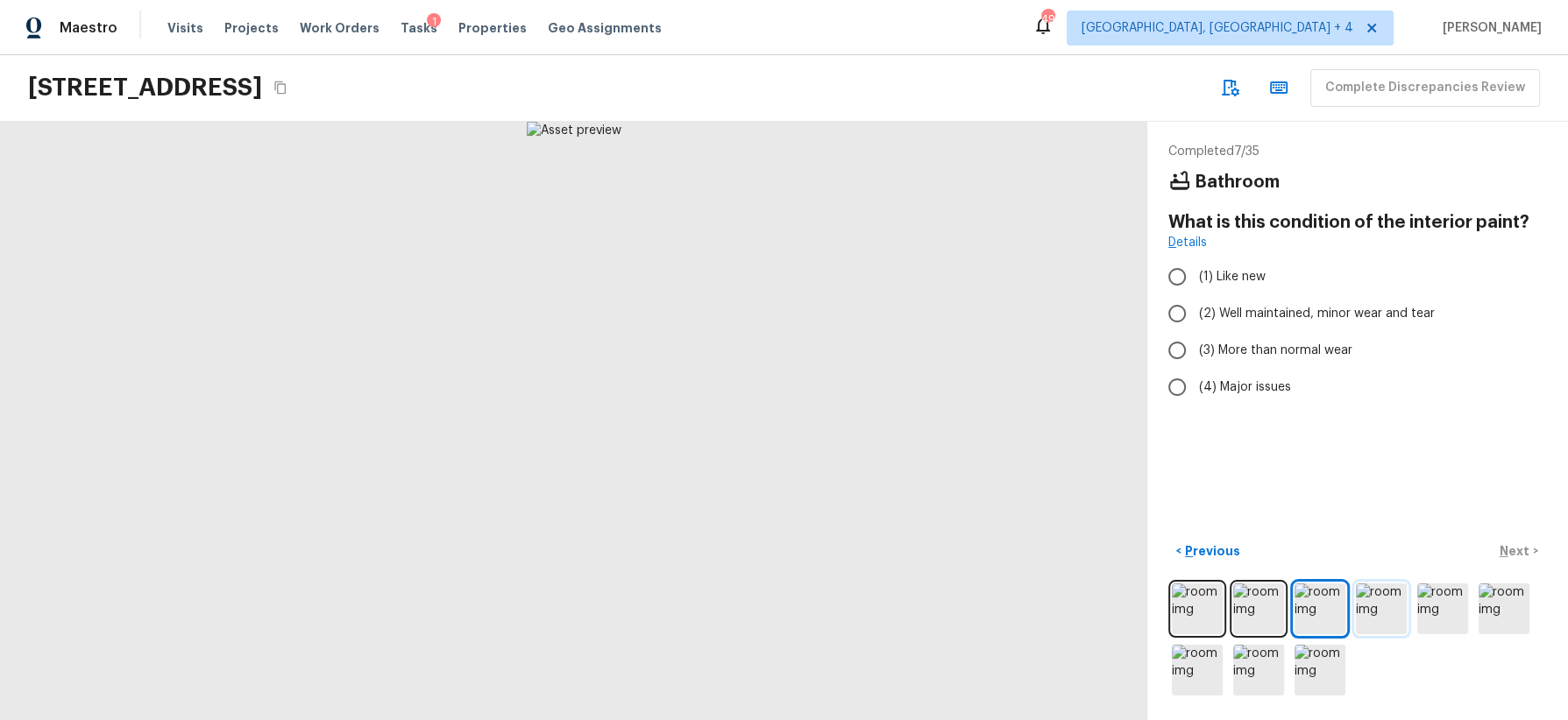
click at [1389, 607] on img at bounding box center [1381, 608] width 51 height 51
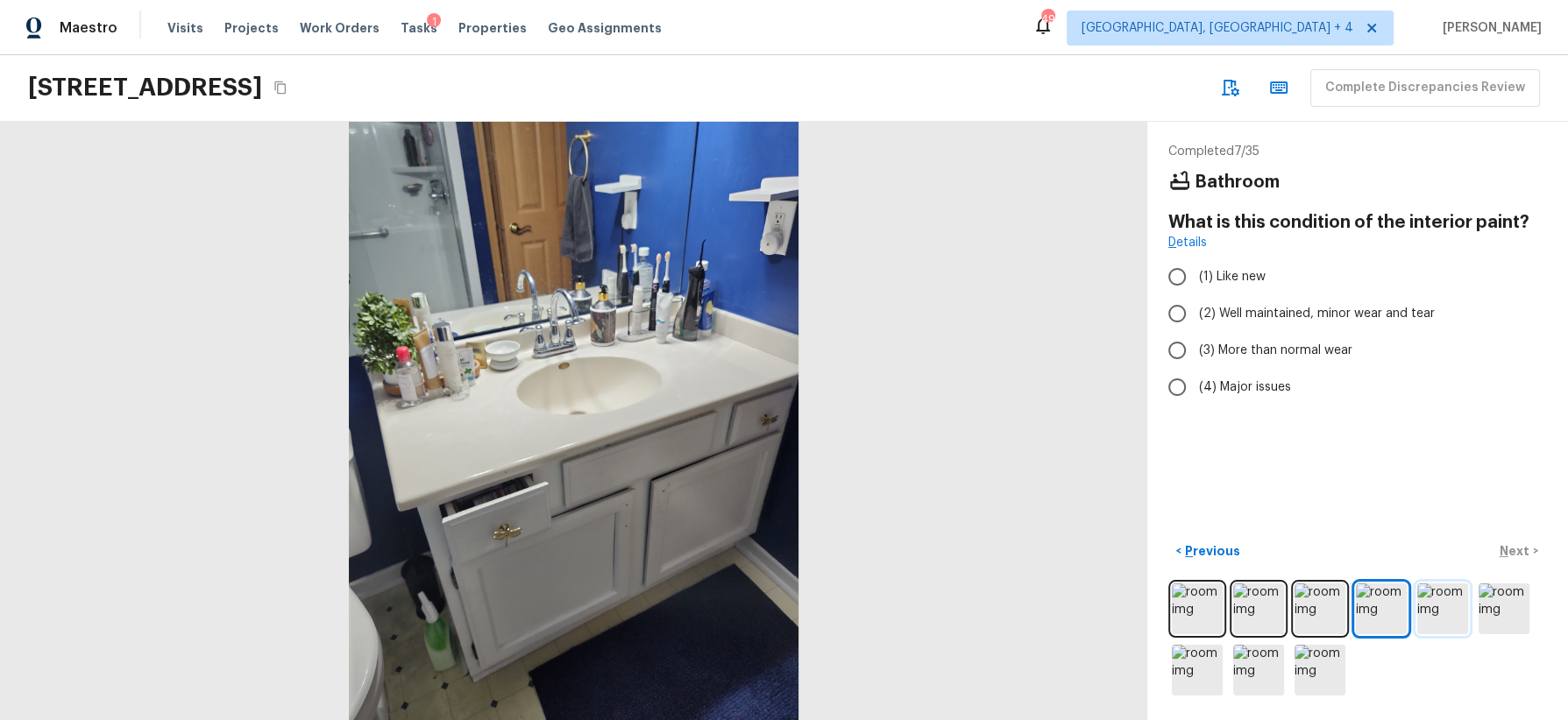
click at [1393, 602] on img at bounding box center [1442, 608] width 51 height 51
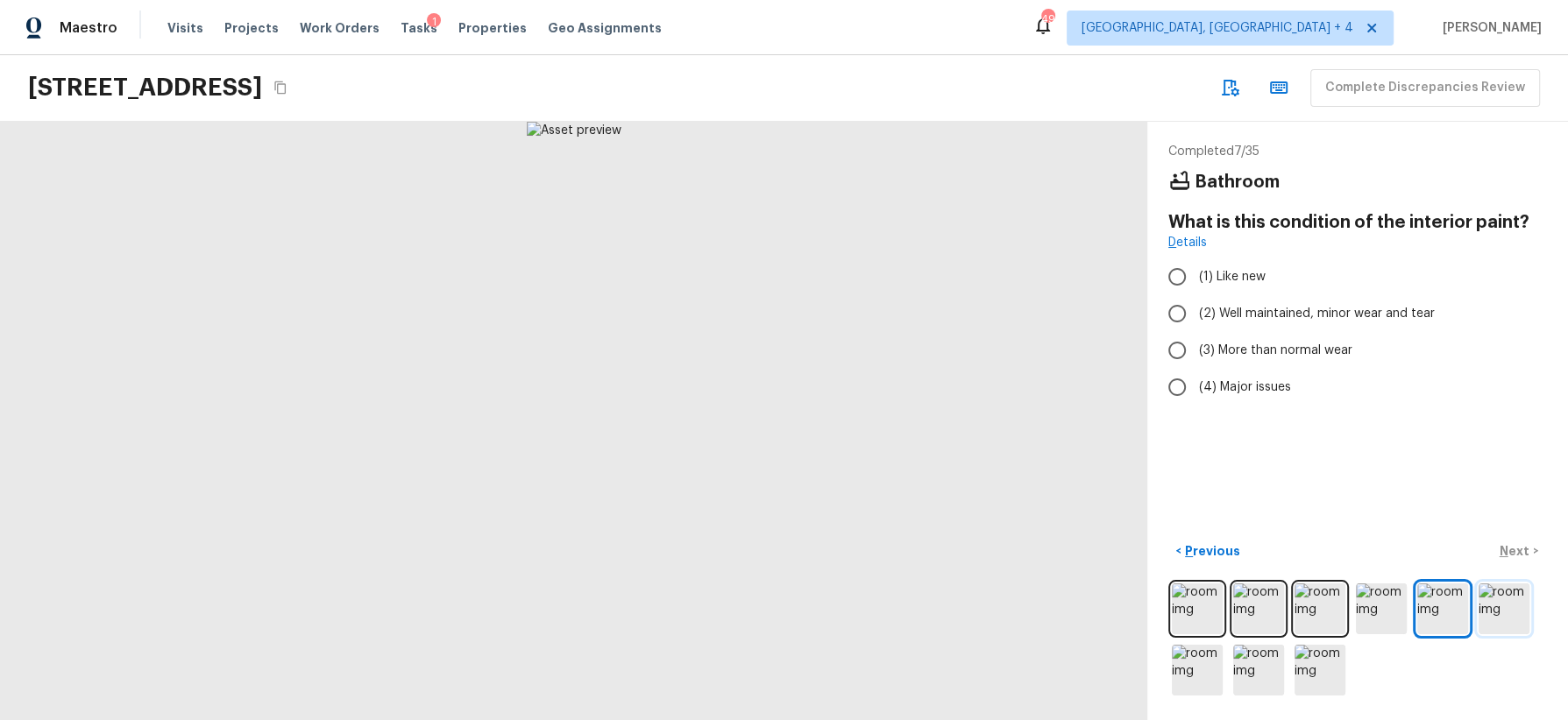
click at [1393, 609] on img at bounding box center [1503, 608] width 51 height 51
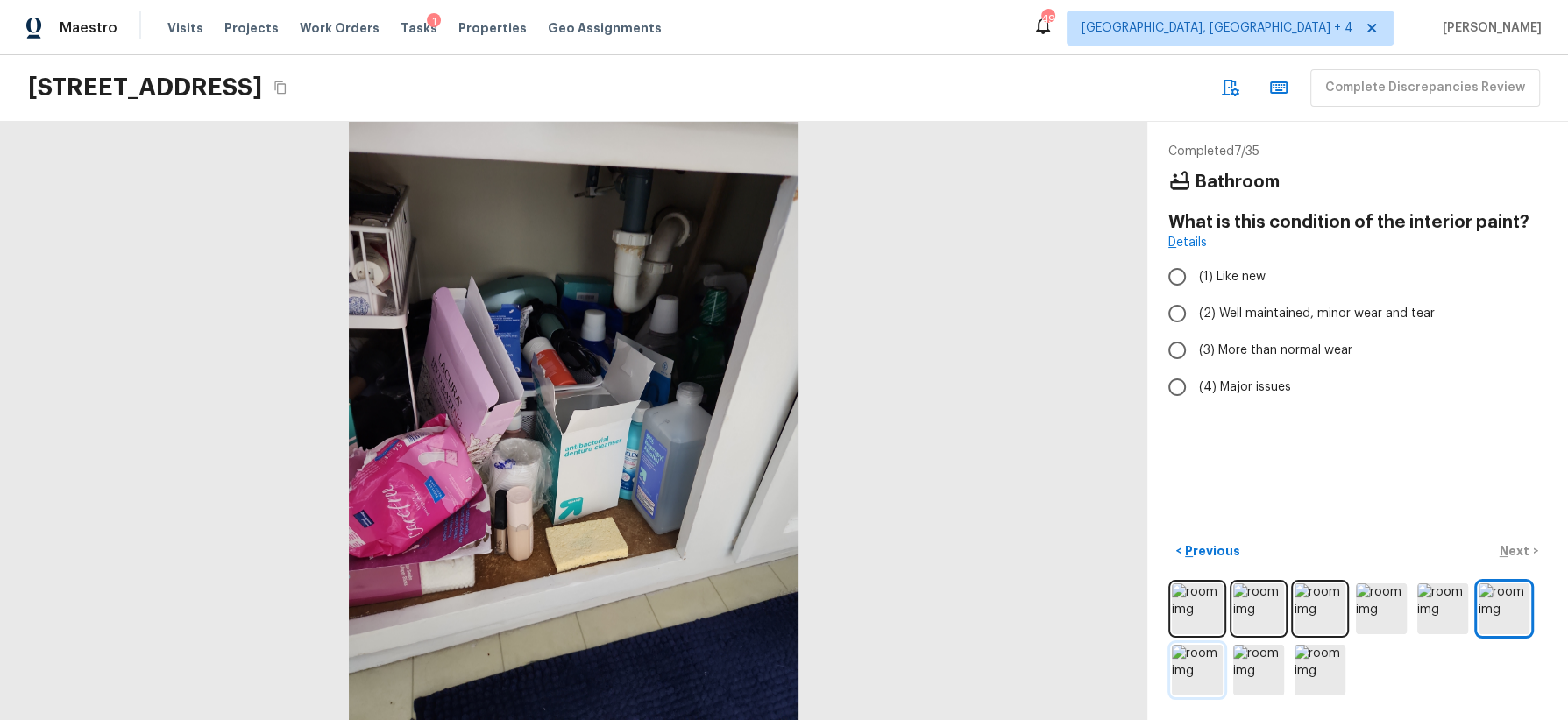
click at [1204, 640] on img at bounding box center [1197, 669] width 51 height 51
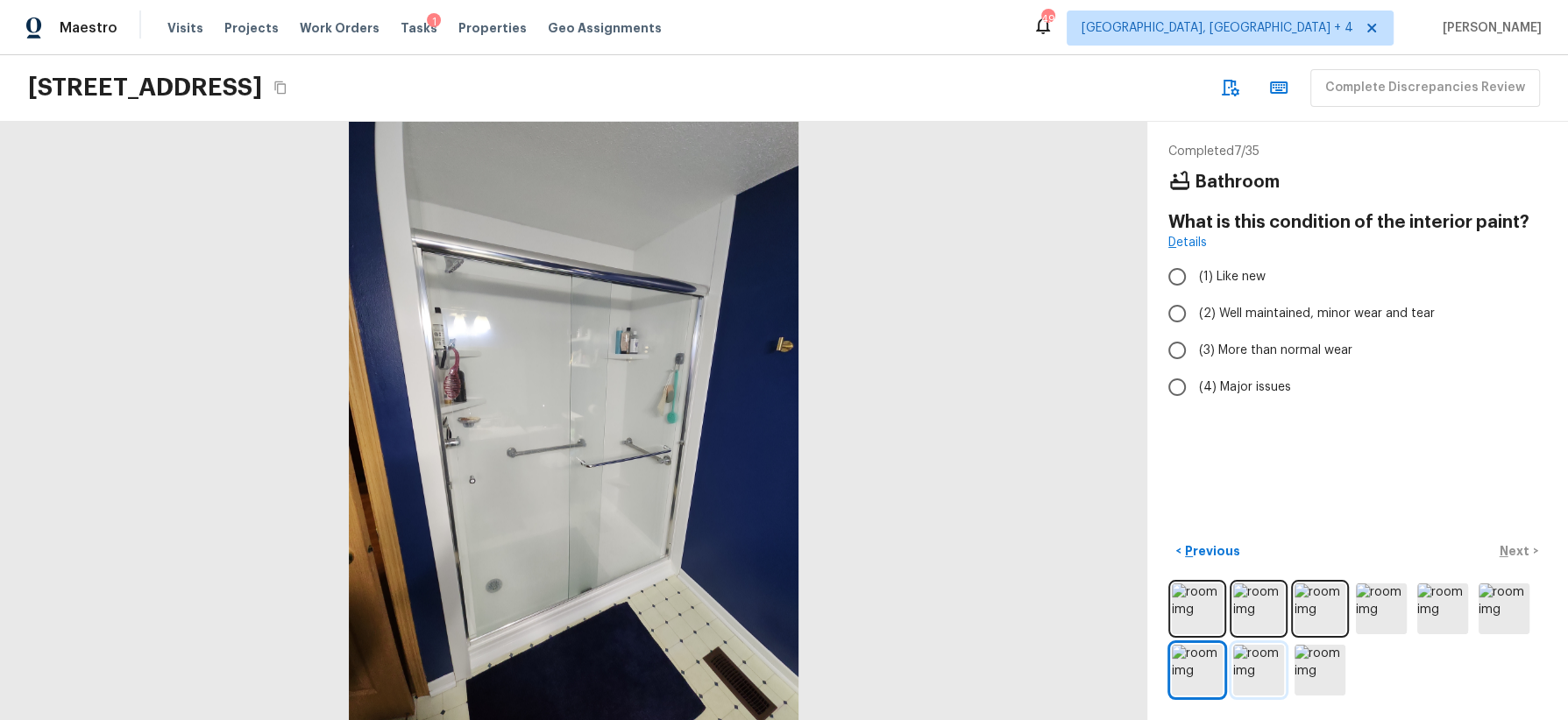
click at [1264, 640] on img at bounding box center [1258, 669] width 51 height 51
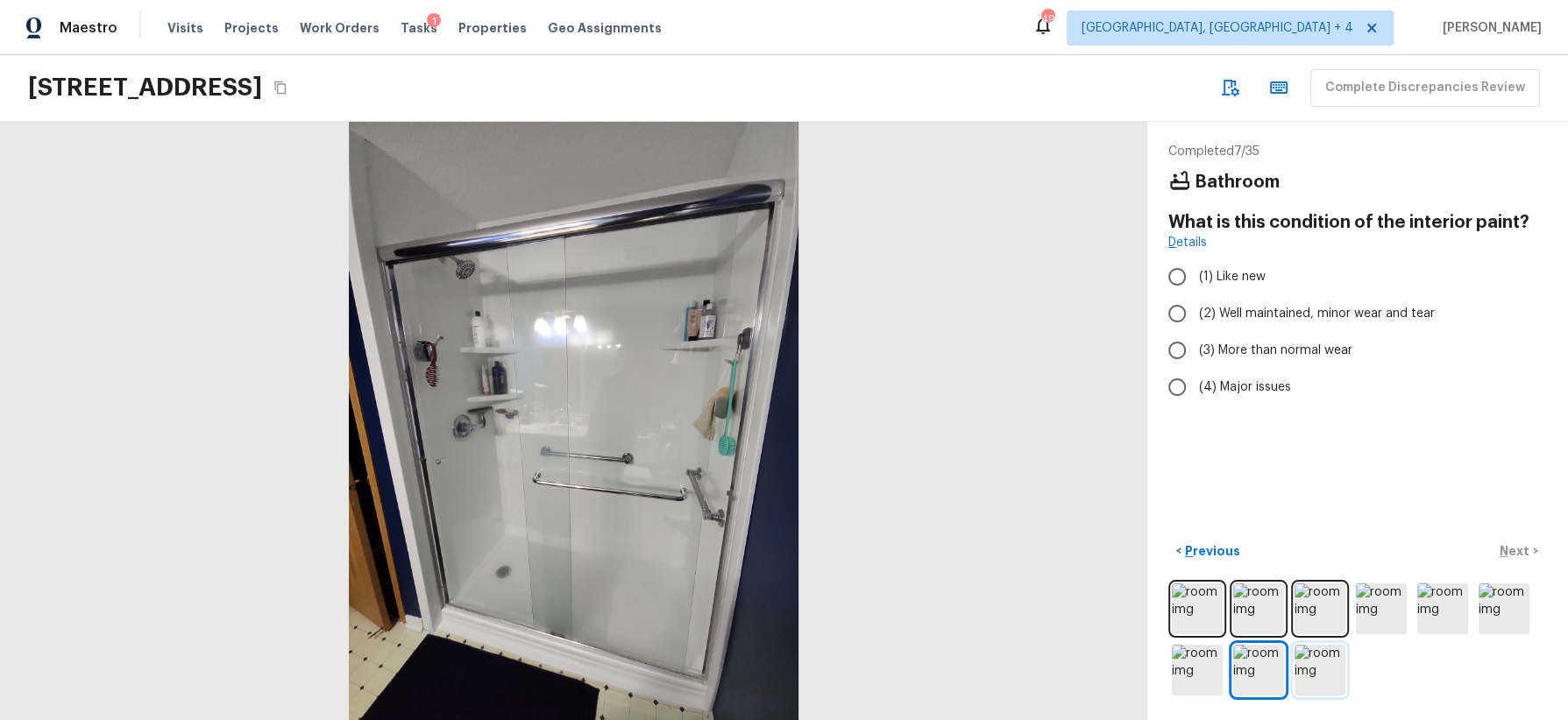
click at [1315, 640] on img at bounding box center [1319, 669] width 51 height 51
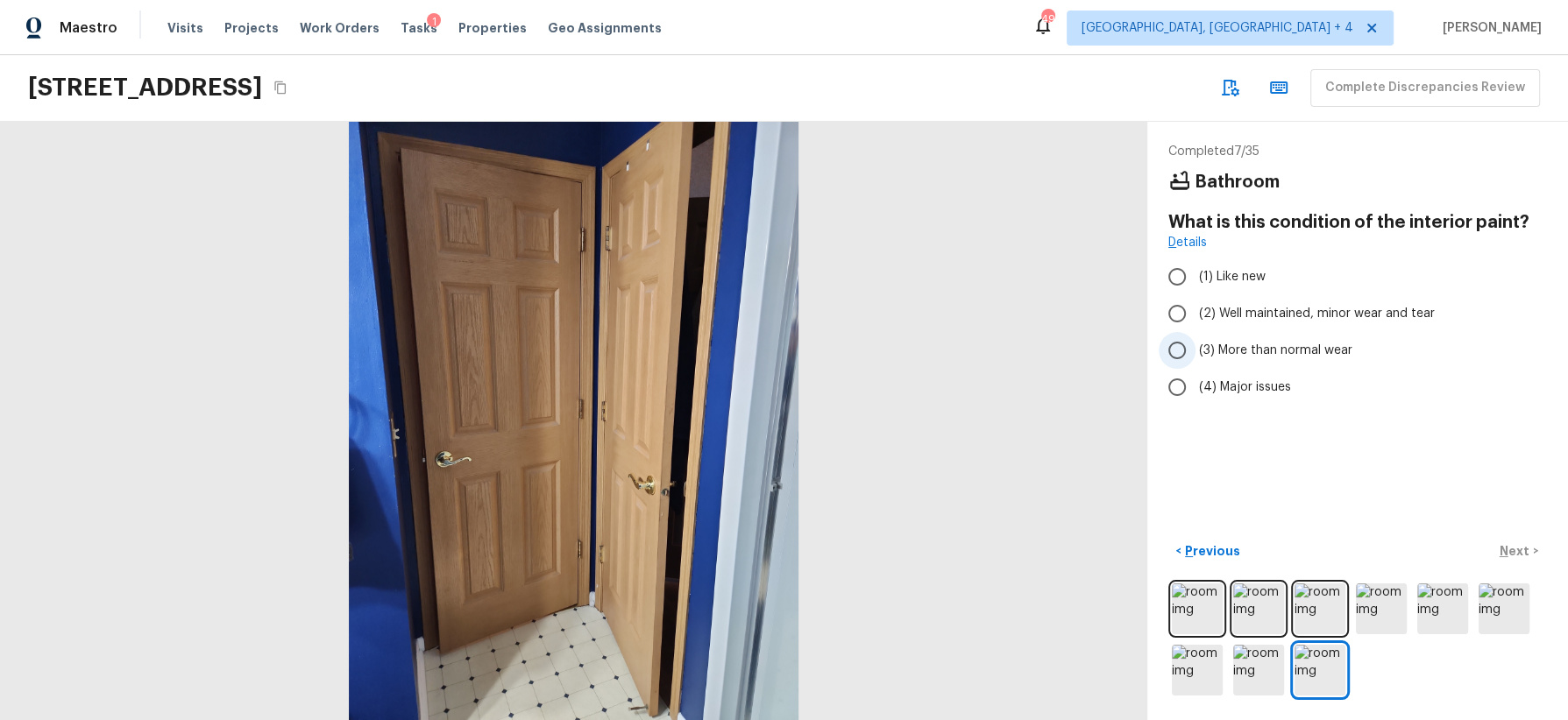
click at [1312, 351] on span "(3) More than normal wear" at bounding box center [1275, 350] width 154 height 17
click at [1195, 351] on input "(3) More than normal wear" at bounding box center [1177, 350] width 37 height 37
radio input "true"
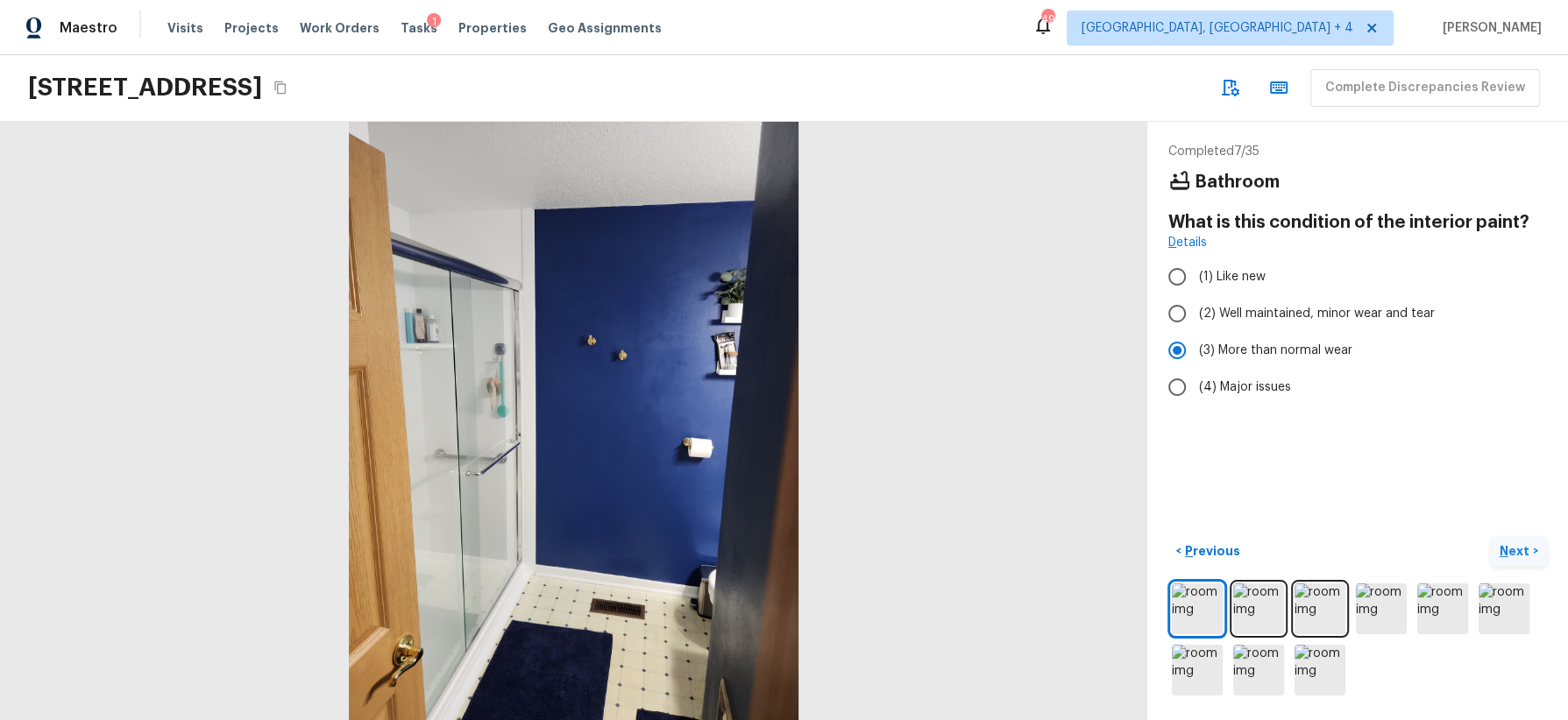
click at [1393, 546] on p "Next" at bounding box center [1516, 551] width 33 height 17
click at [1289, 318] on span "(2) Well maintained, minor wear and tear" at bounding box center [1316, 314] width 236 height 17
click at [1195, 318] on input "(2) Well maintained, minor wear and tear" at bounding box center [1177, 314] width 37 height 37
radio input "true"
click at [1393, 548] on p "Next" at bounding box center [1516, 551] width 33 height 17
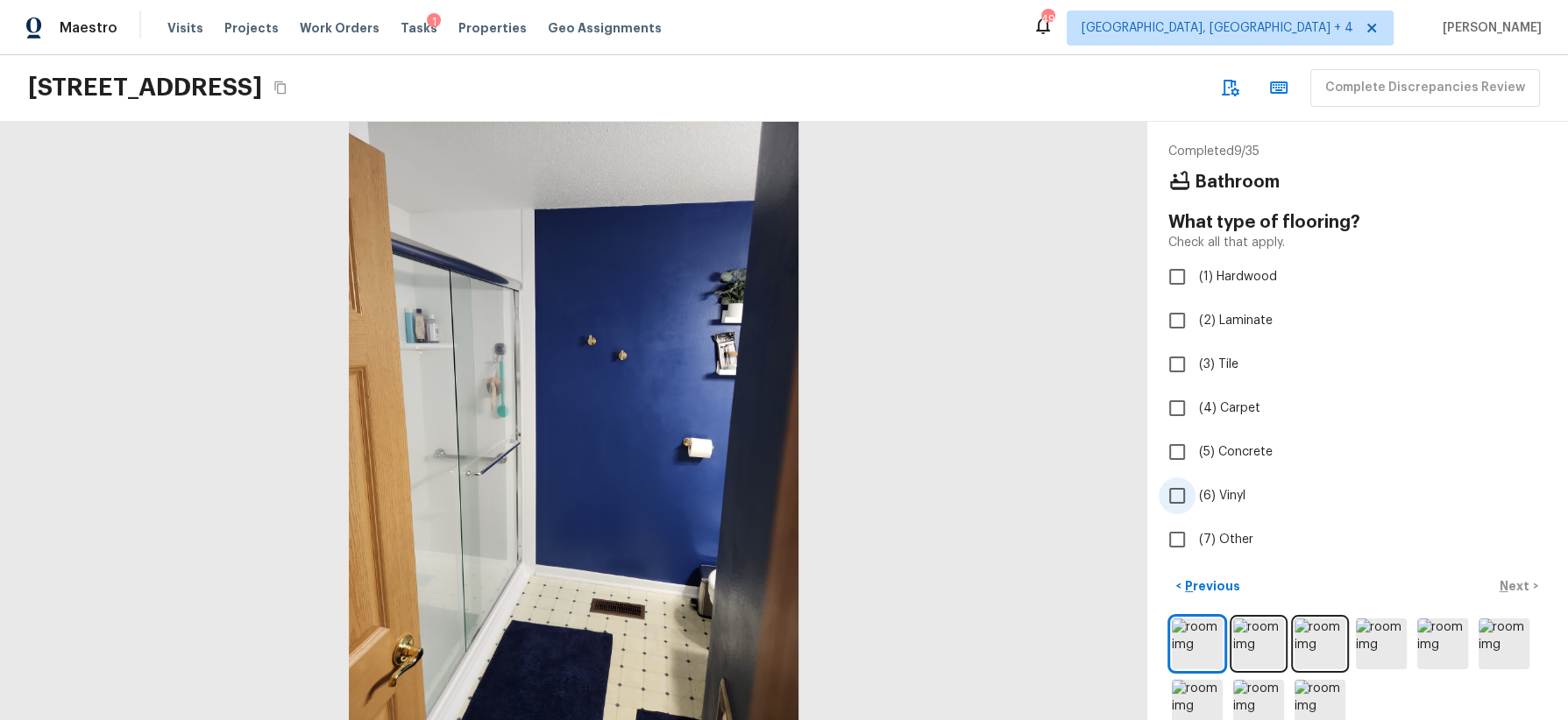
click at [1237, 492] on span "(6) Vinyl" at bounding box center [1222, 496] width 47 height 17
click at [1195, 492] on input "(6) Vinyl" at bounding box center [1177, 496] width 37 height 37
checkbox input "true"
click at [1393, 587] on p "Next" at bounding box center [1516, 586] width 33 height 17
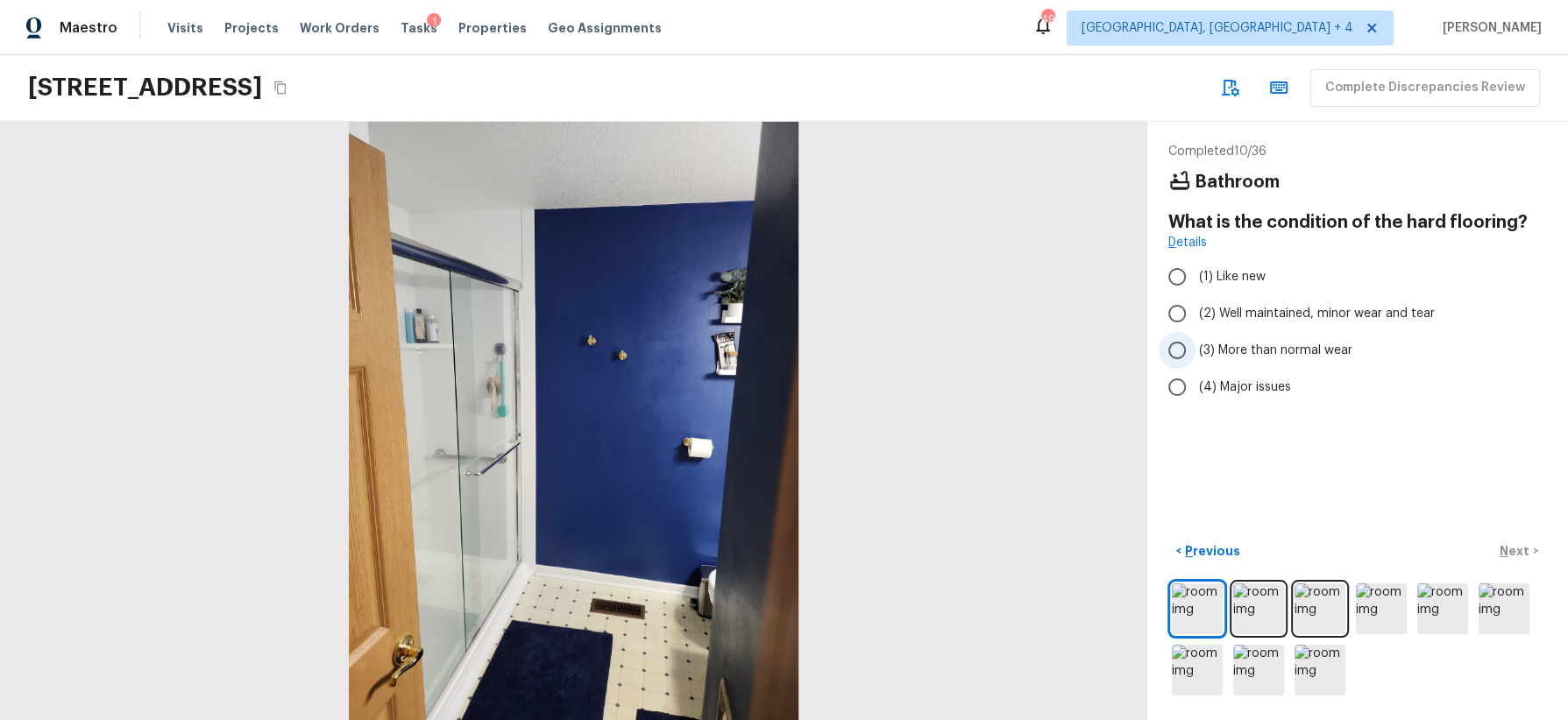
click at [1285, 350] on span "(3) More than normal wear" at bounding box center [1275, 350] width 154 height 17
click at [1195, 350] on input "(3) More than normal wear" at bounding box center [1177, 350] width 37 height 37
radio input "true"
click at [1393, 550] on p "Next" at bounding box center [1516, 551] width 33 height 17
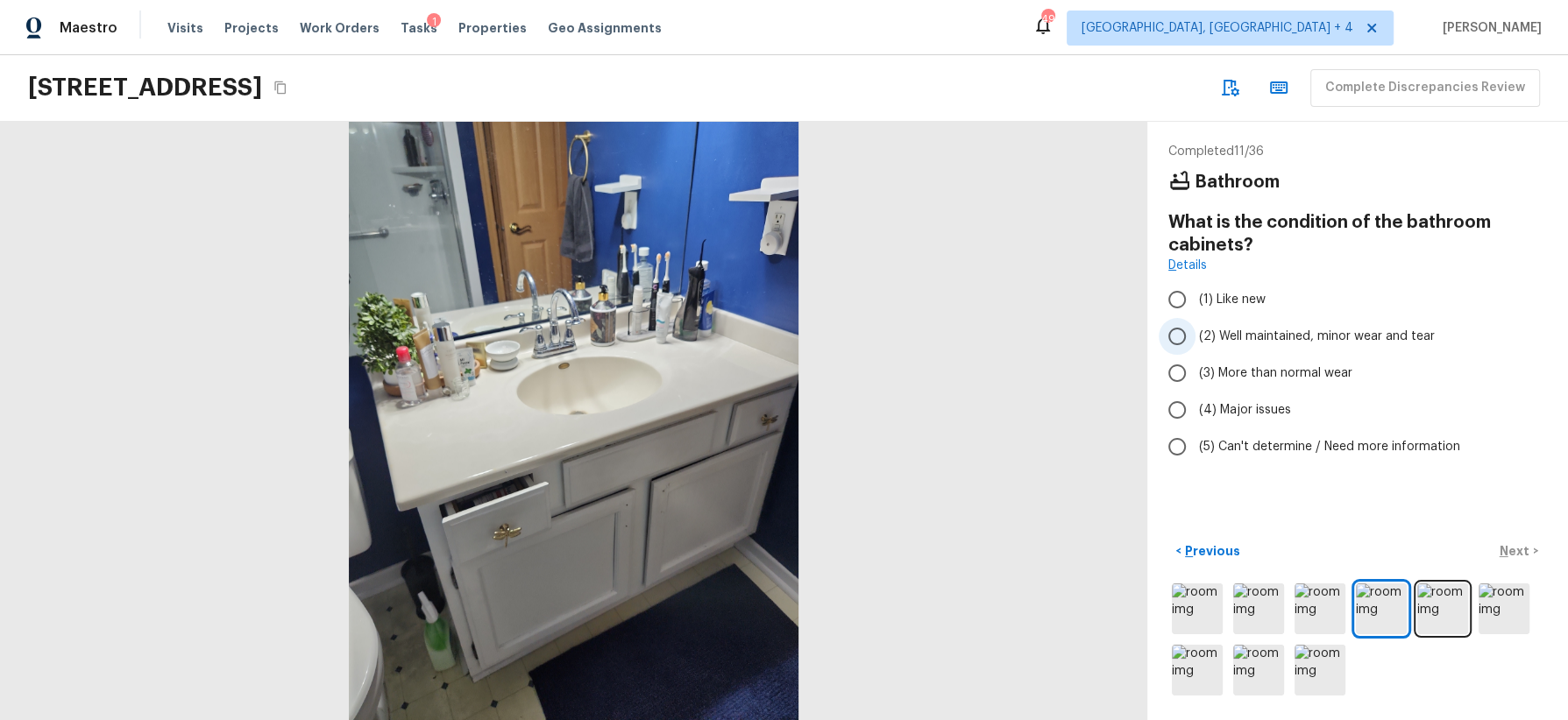
click at [1311, 334] on span "(2) Well maintained, minor wear and tear" at bounding box center [1316, 337] width 236 height 17
click at [1195, 334] on input "(2) Well maintained, minor wear and tear" at bounding box center [1177, 337] width 37 height 37
radio input "true"
click at [1393, 546] on p "Next" at bounding box center [1516, 551] width 33 height 17
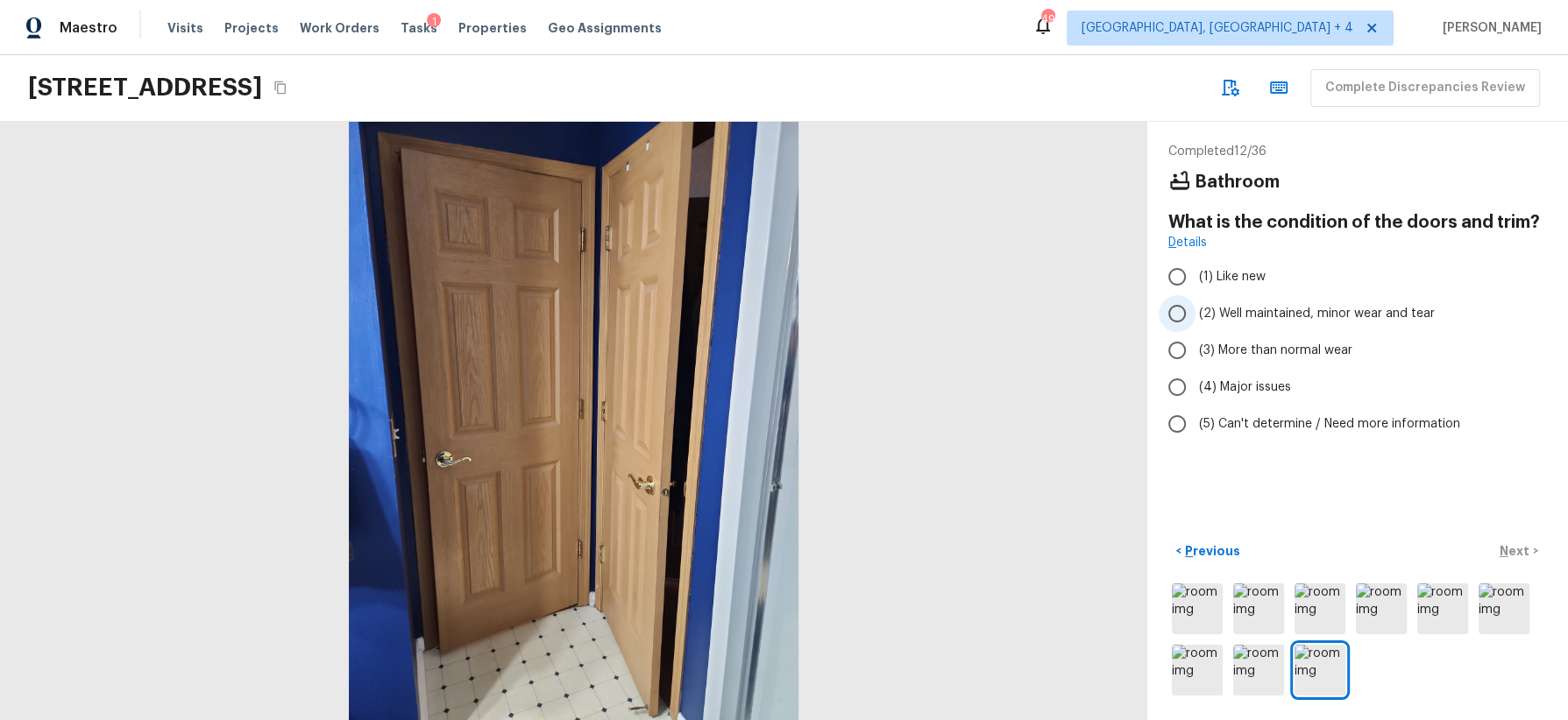
click at [1305, 310] on span "(2) Well maintained, minor wear and tear" at bounding box center [1316, 314] width 236 height 17
click at [1195, 310] on input "(2) Well maintained, minor wear and tear" at bounding box center [1177, 314] width 37 height 37
radio input "true"
click at [1393, 553] on p "Next" at bounding box center [1516, 551] width 33 height 17
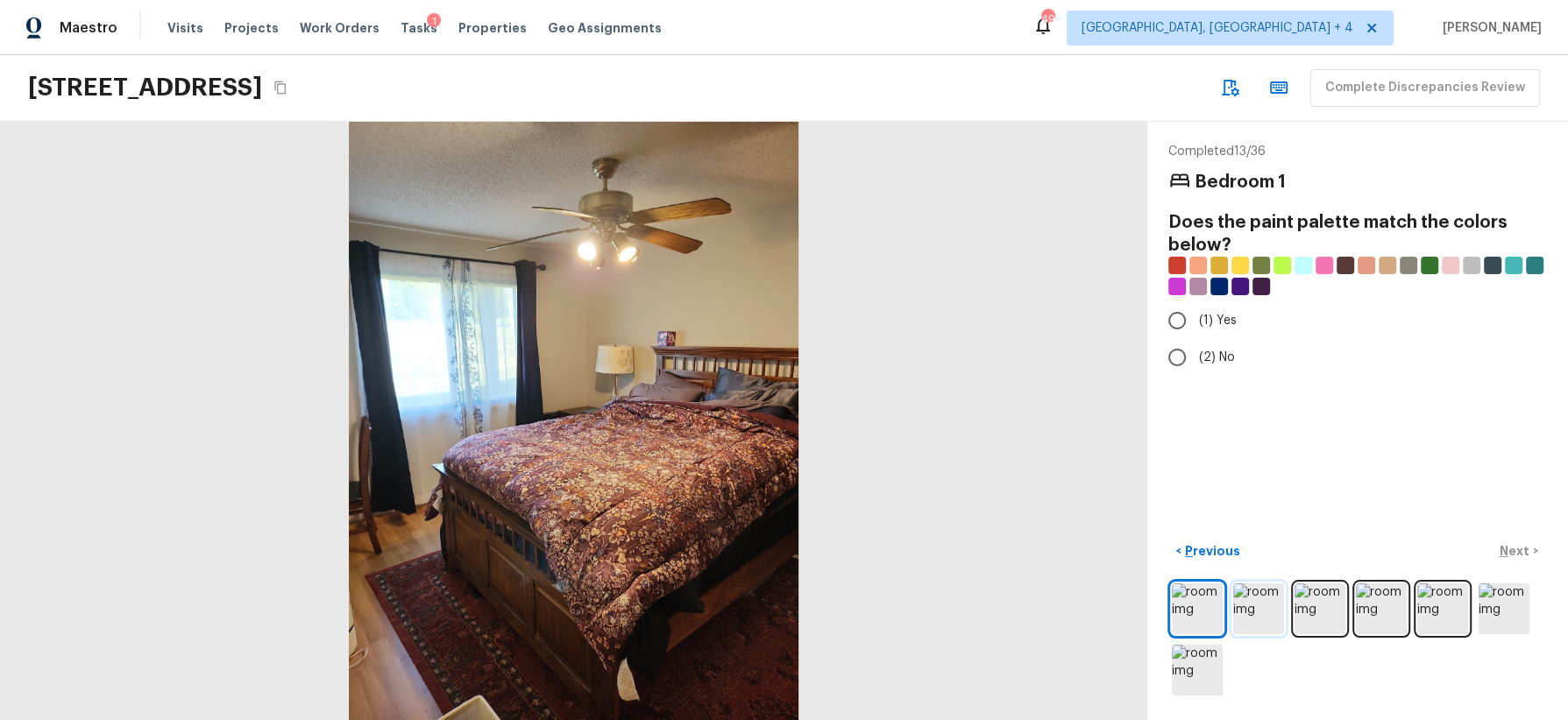
click at [1260, 601] on img at bounding box center [1258, 608] width 51 height 51
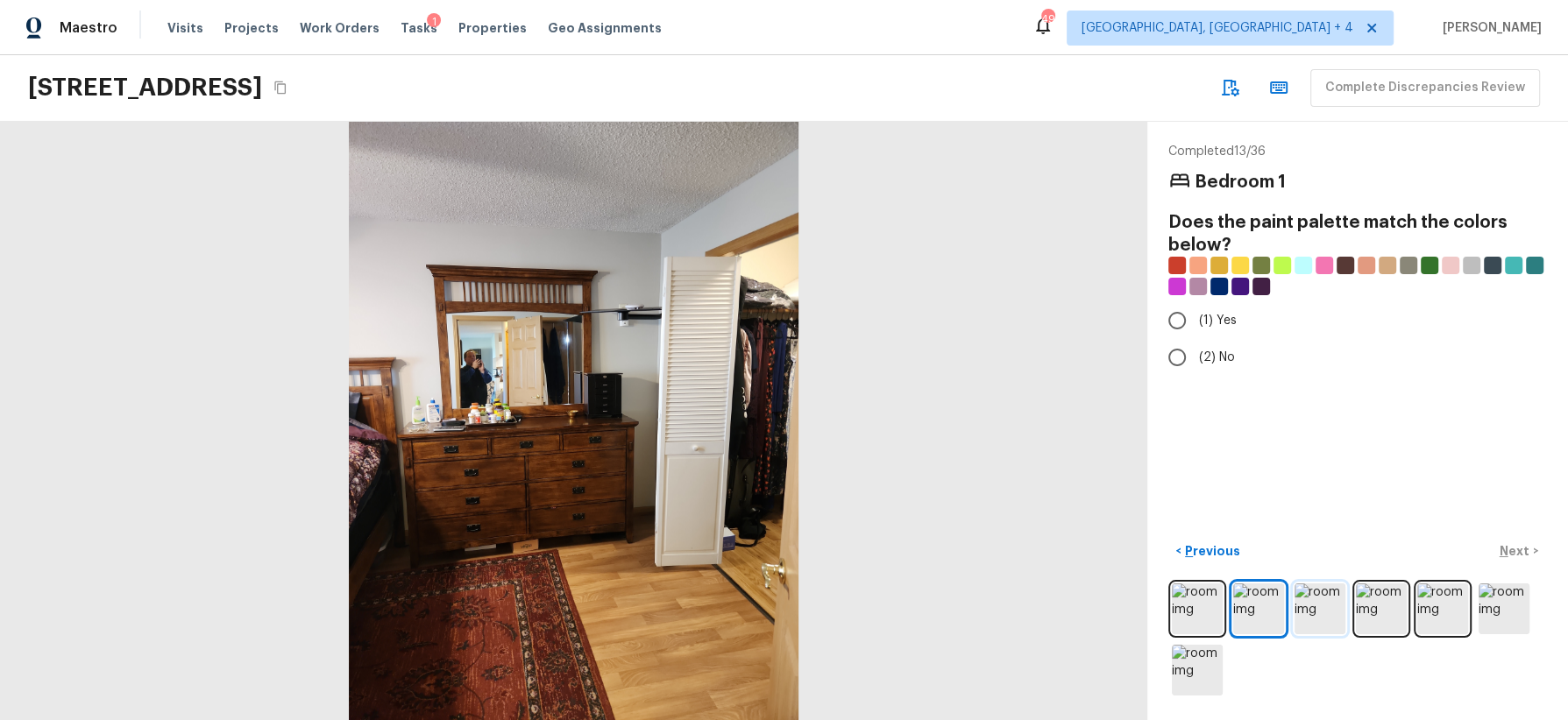
click at [1325, 605] on img at bounding box center [1319, 608] width 51 height 51
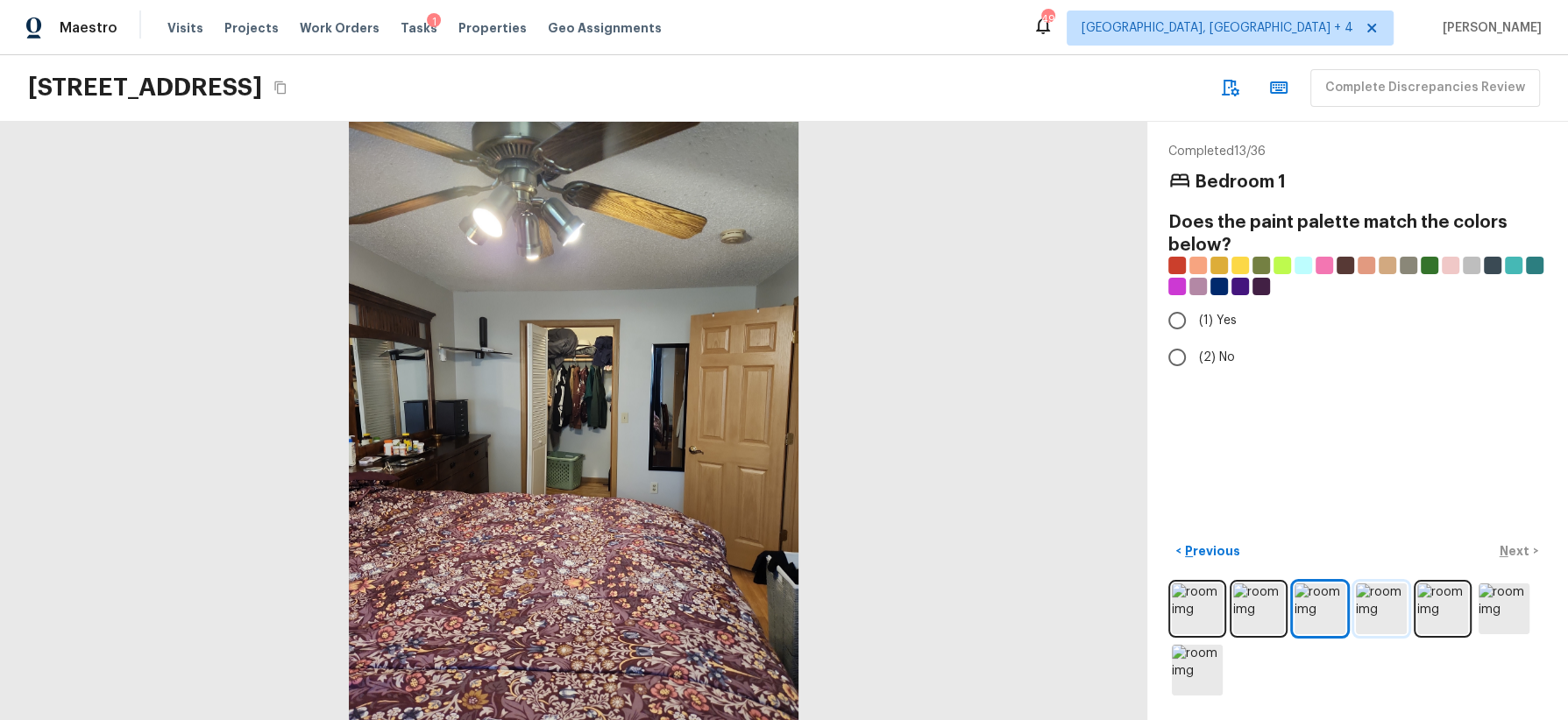
click at [1392, 613] on img at bounding box center [1381, 608] width 51 height 51
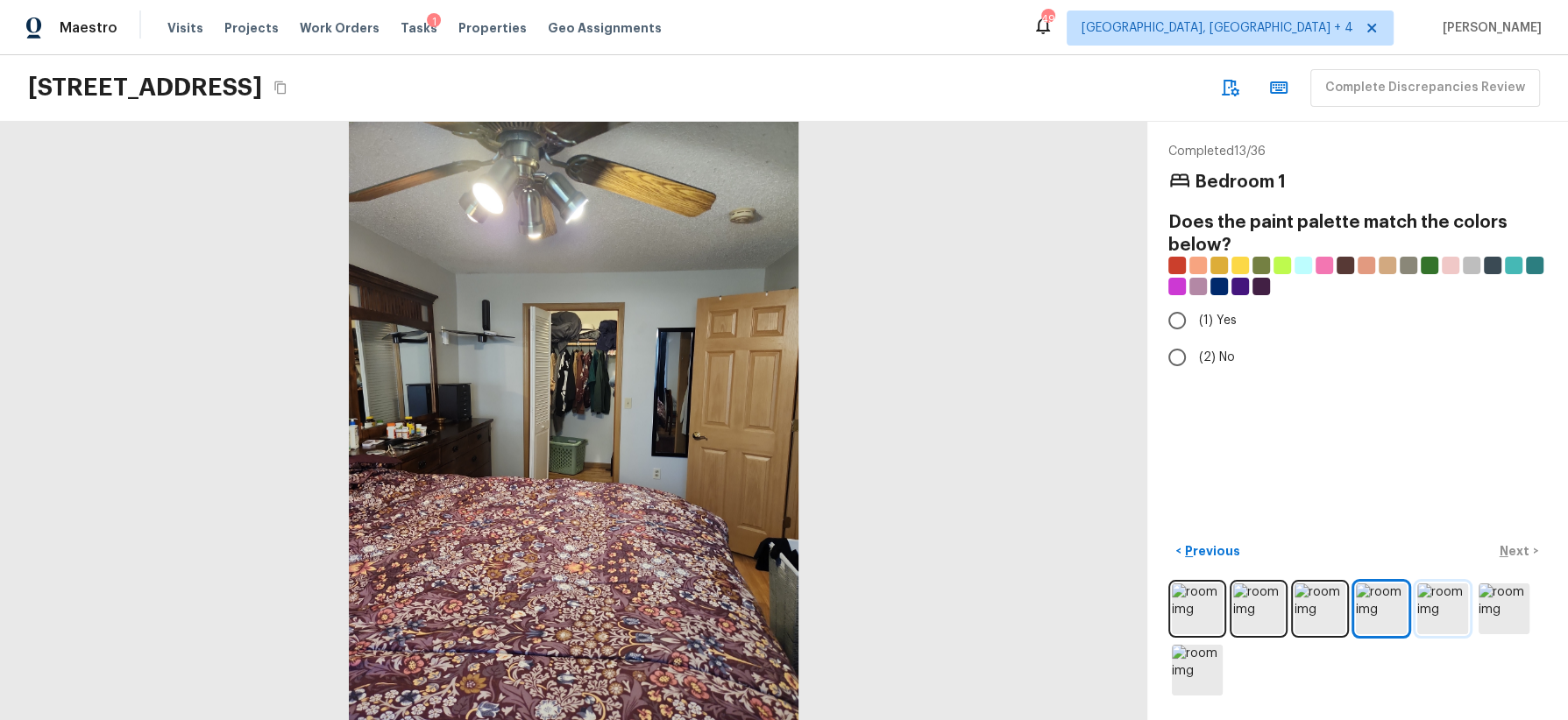
click at [1393, 615] on img at bounding box center [1442, 608] width 51 height 51
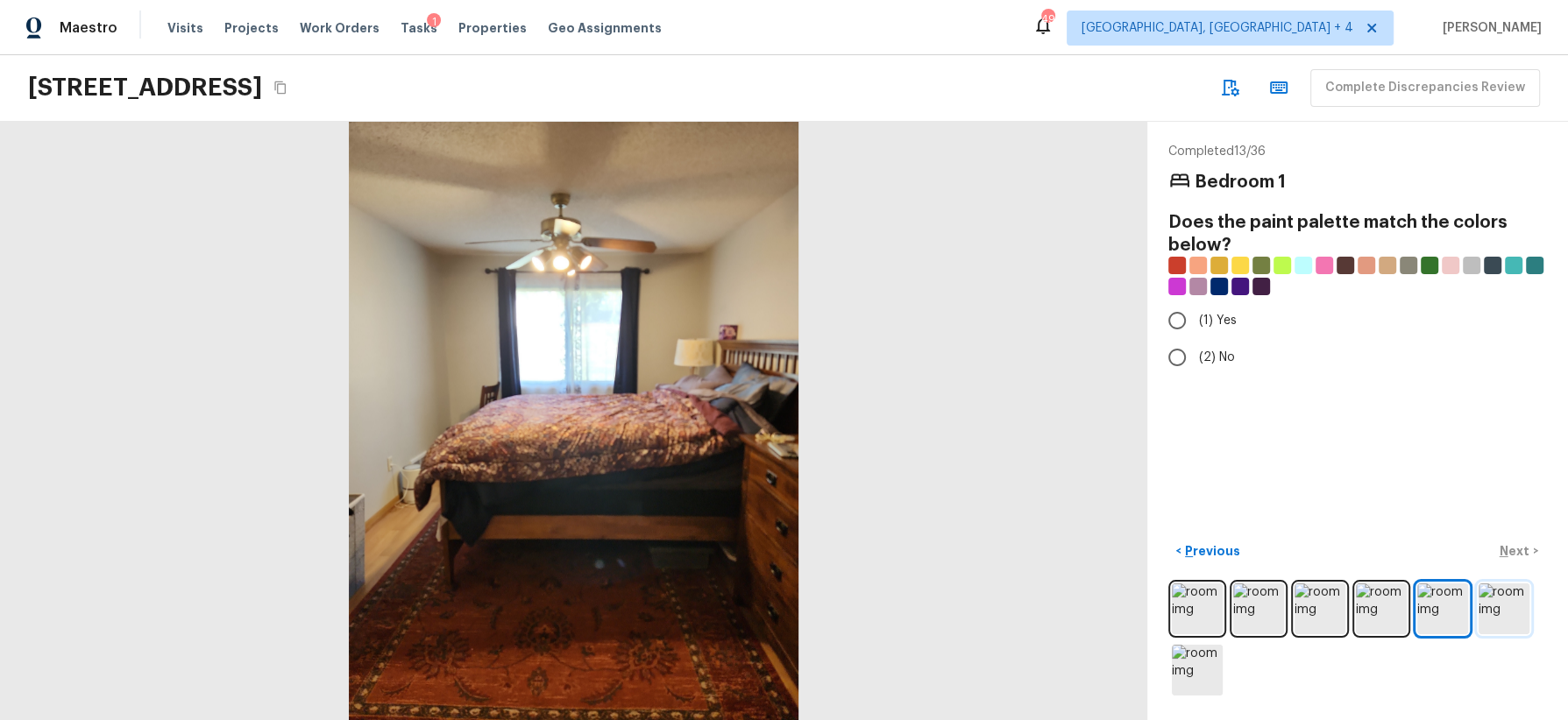
click at [1393, 613] on img at bounding box center [1503, 608] width 51 height 51
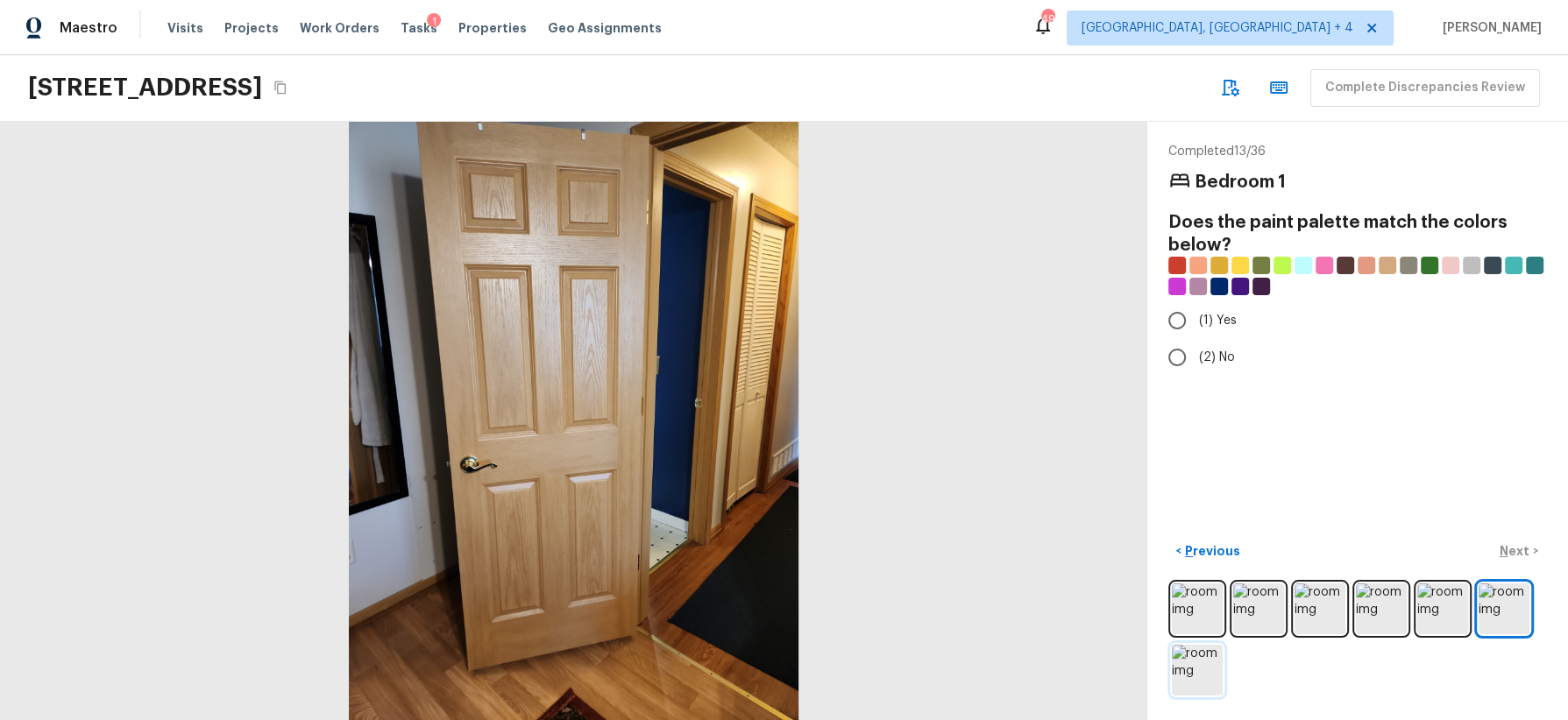
click at [1204, 640] on img at bounding box center [1197, 669] width 51 height 51
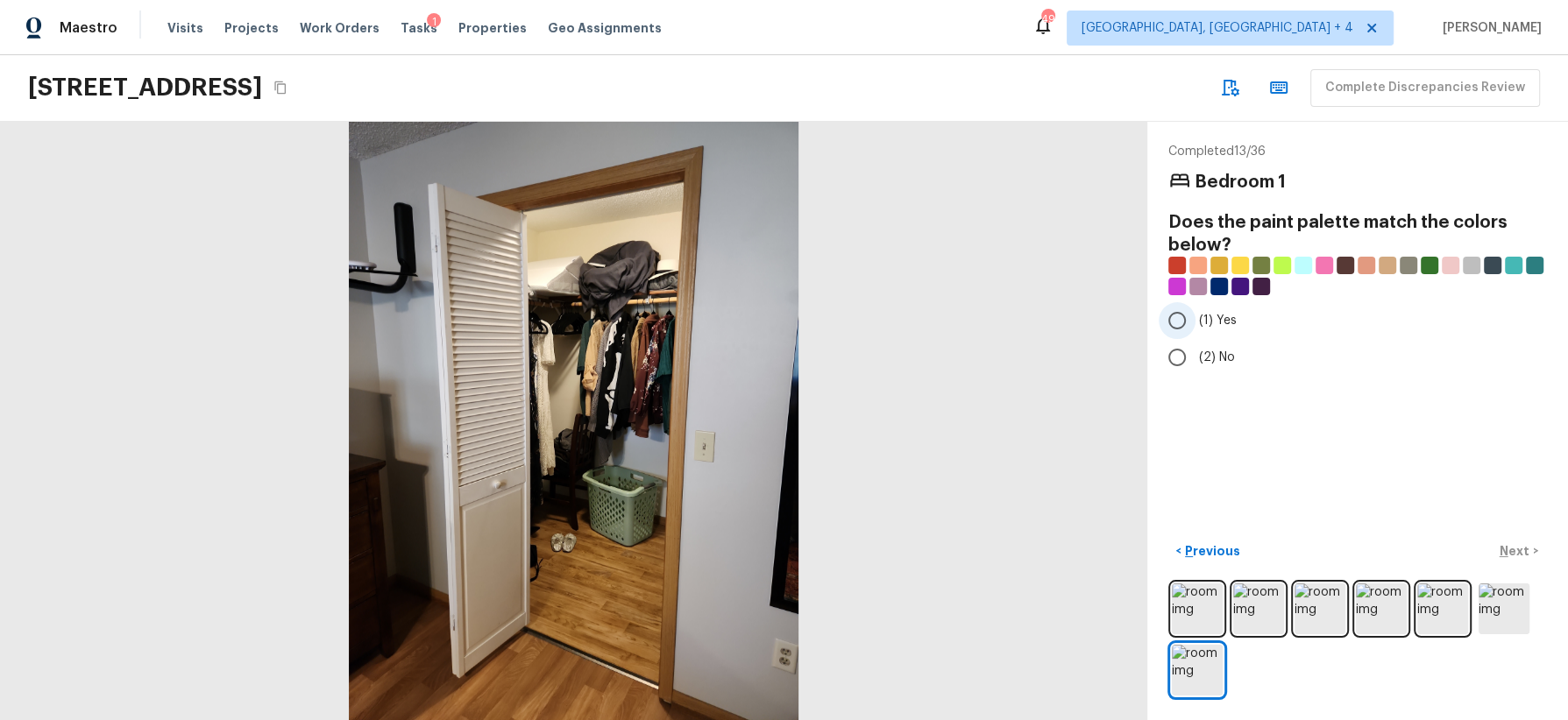
click at [1227, 318] on span "(1) Yes" at bounding box center [1218, 320] width 38 height 17
click at [1195, 318] on input "(1) Yes" at bounding box center [1177, 320] width 37 height 37
radio input "true"
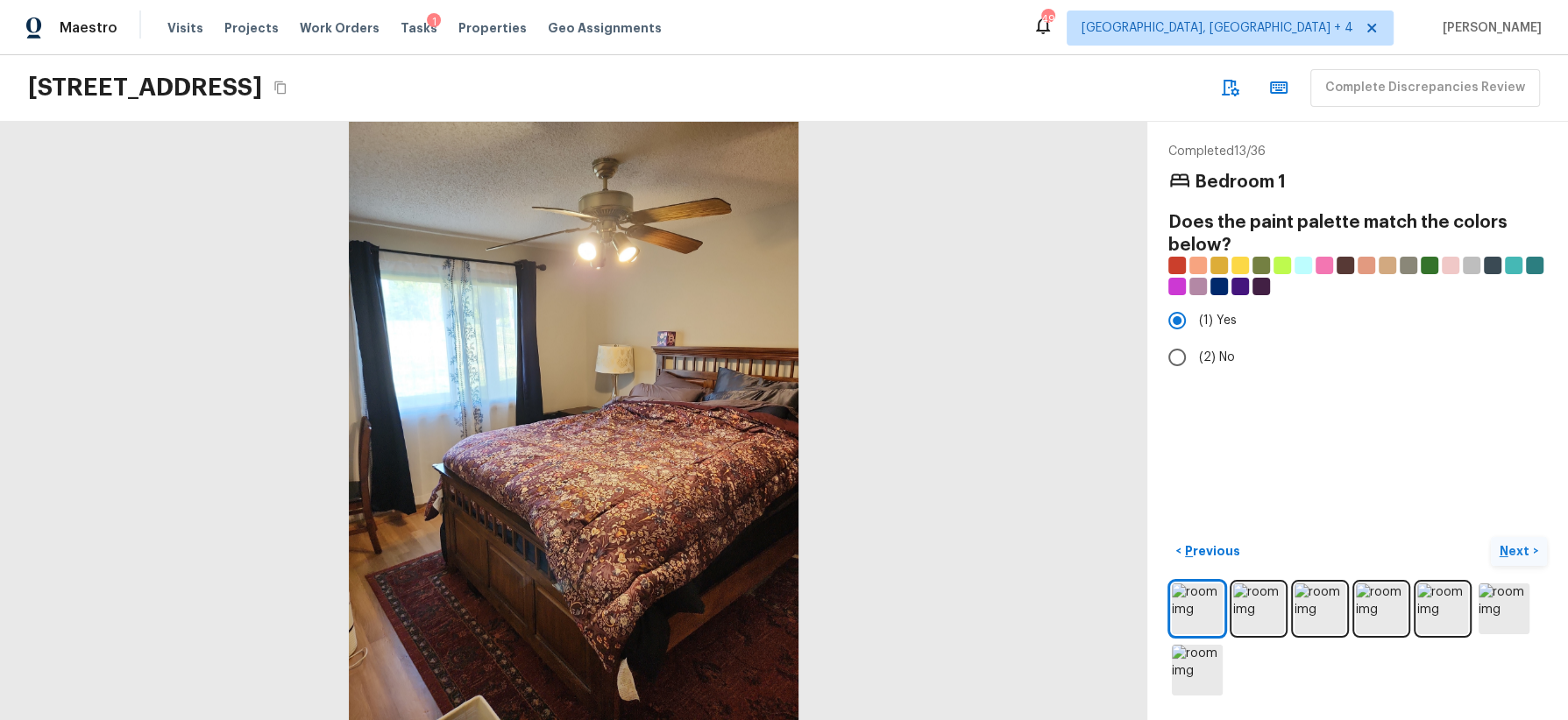
click at [1393, 546] on p "Next" at bounding box center [1516, 551] width 33 height 17
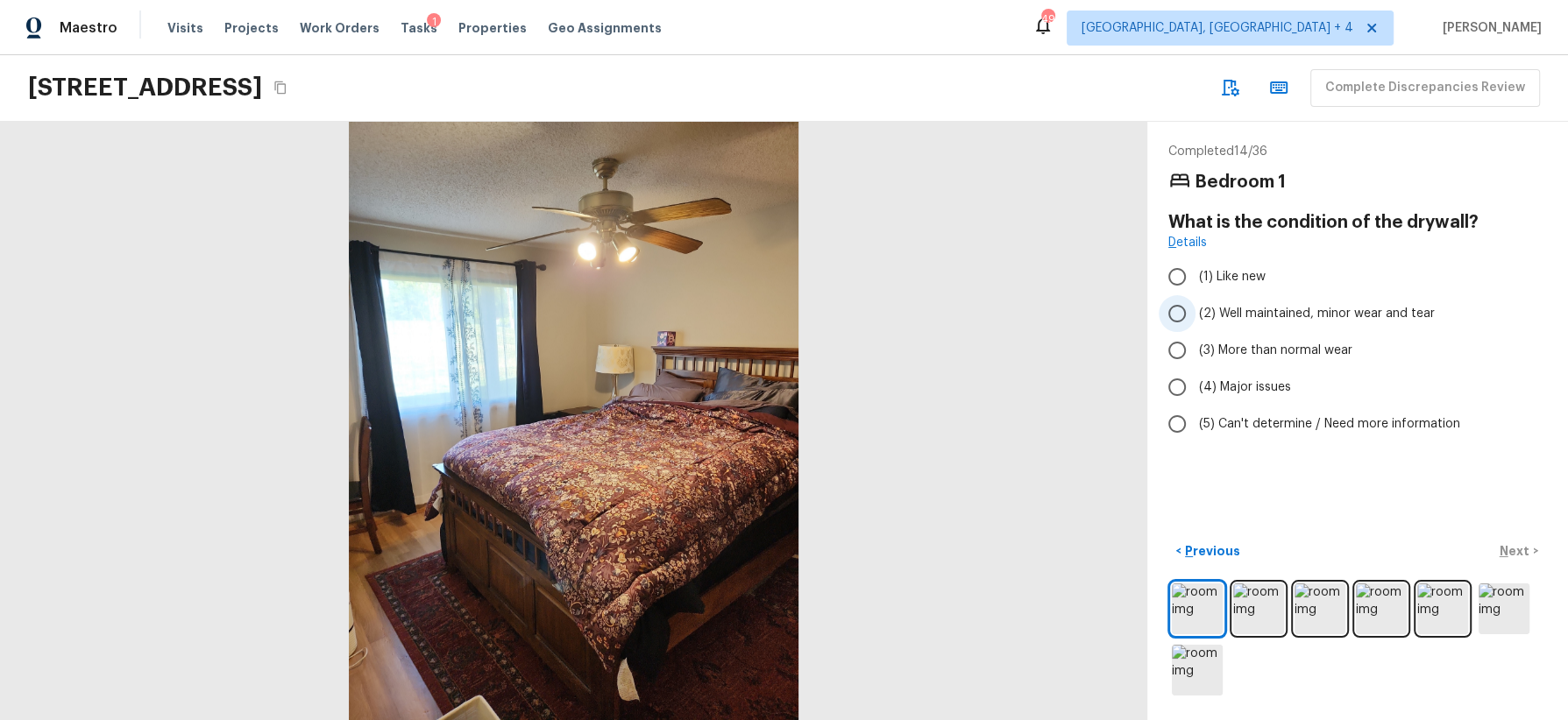
click at [1295, 315] on span "(2) Well maintained, minor wear and tear" at bounding box center [1316, 314] width 236 height 17
click at [1195, 315] on input "(2) Well maintained, minor wear and tear" at bounding box center [1177, 314] width 37 height 37
radio input "true"
click at [1393, 546] on p "Next" at bounding box center [1516, 551] width 33 height 17
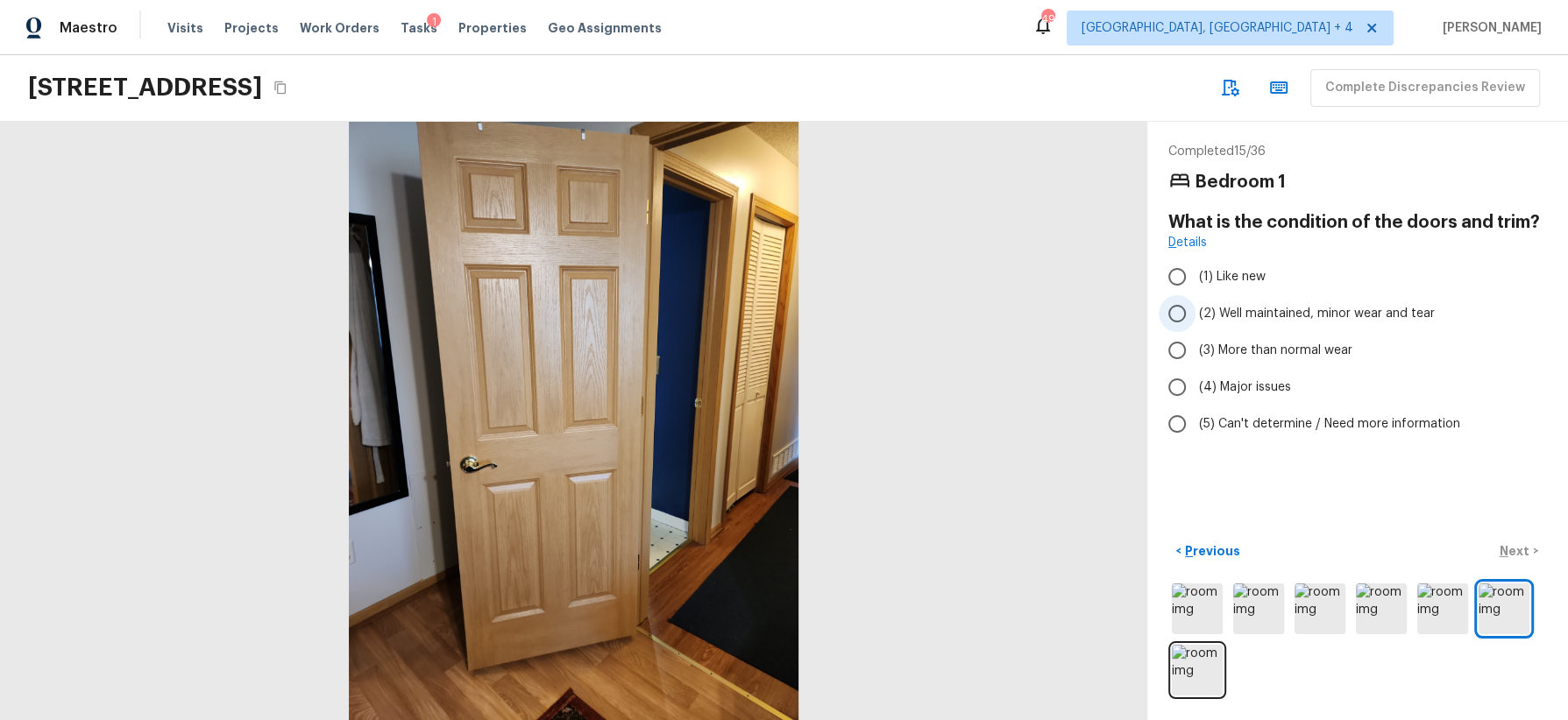
click at [1312, 310] on span "(2) Well maintained, minor wear and tear" at bounding box center [1316, 314] width 236 height 17
click at [1195, 310] on input "(2) Well maintained, minor wear and tear" at bounding box center [1177, 314] width 37 height 37
radio input "true"
click at [1393, 546] on p "Next" at bounding box center [1516, 551] width 33 height 17
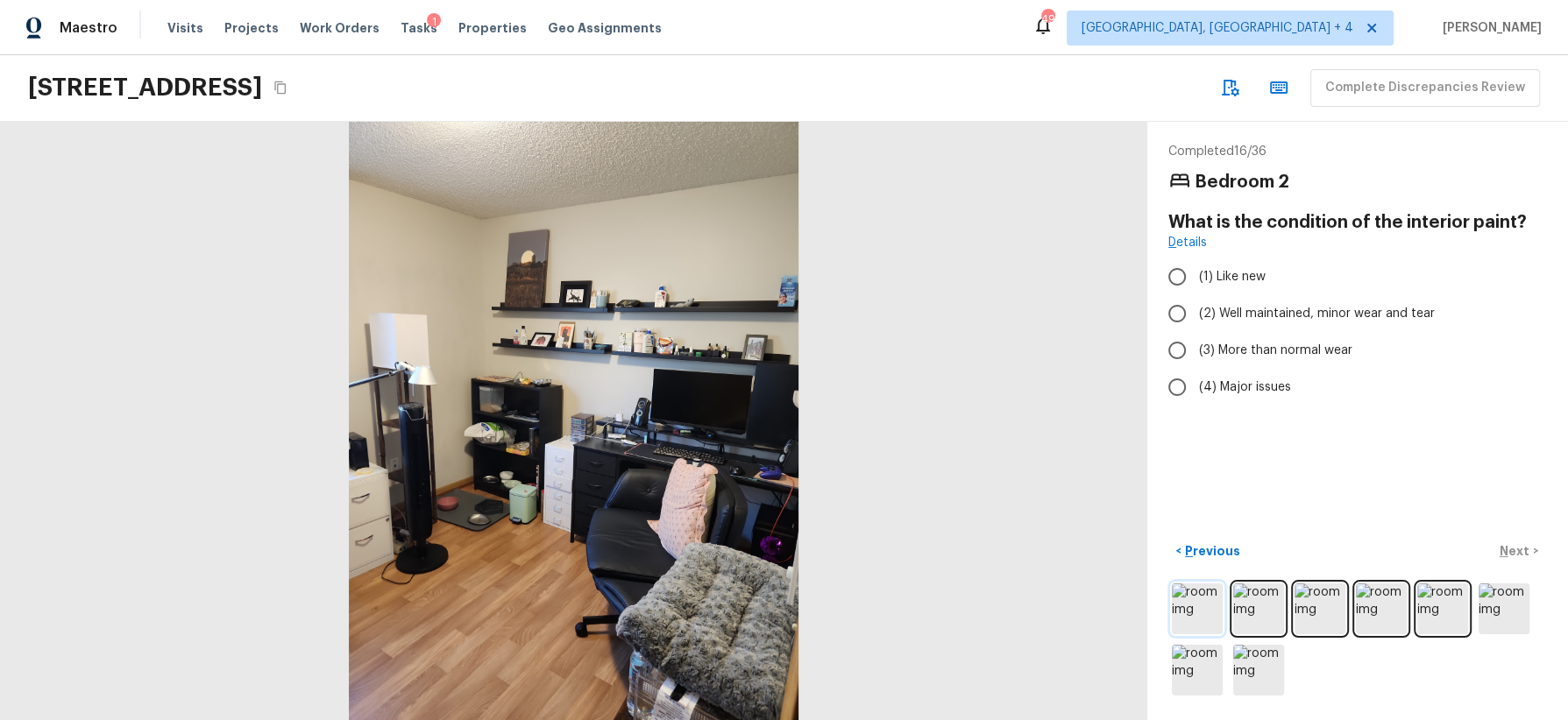
click at [1195, 597] on img at bounding box center [1197, 608] width 51 height 51
click at [1263, 609] on img at bounding box center [1258, 608] width 51 height 51
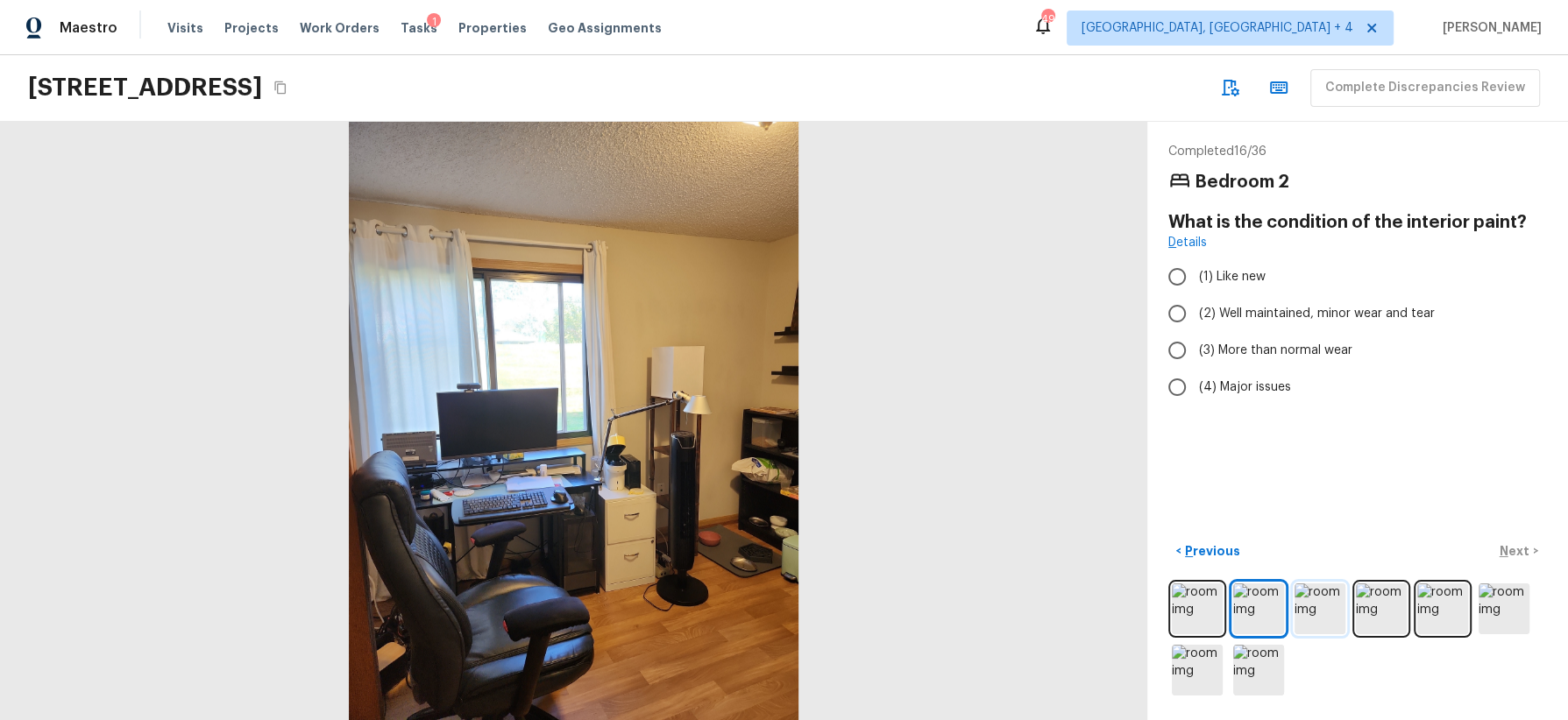
click at [1317, 608] on img at bounding box center [1319, 608] width 51 height 51
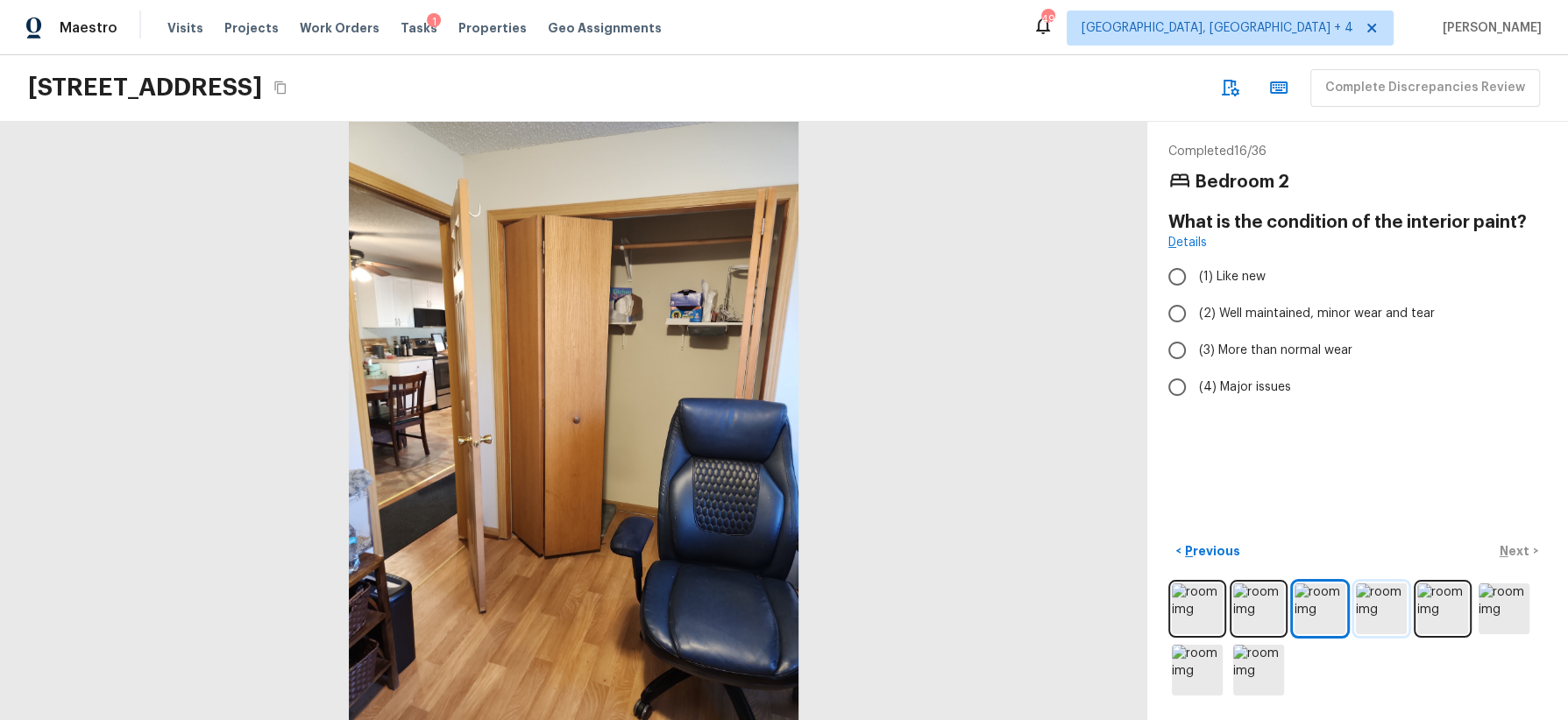
click at [1389, 604] on img at bounding box center [1381, 608] width 51 height 51
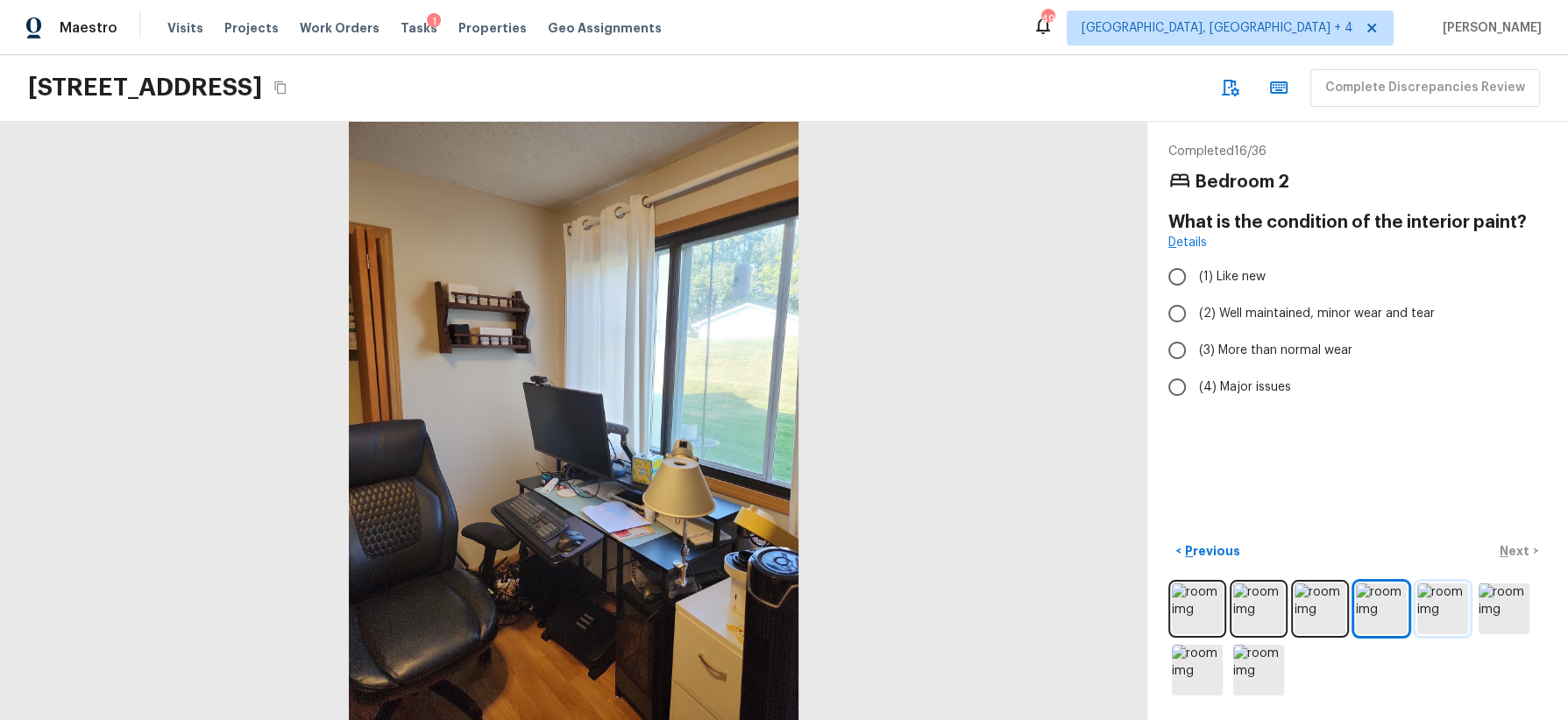
click at [1393, 604] on img at bounding box center [1442, 608] width 51 height 51
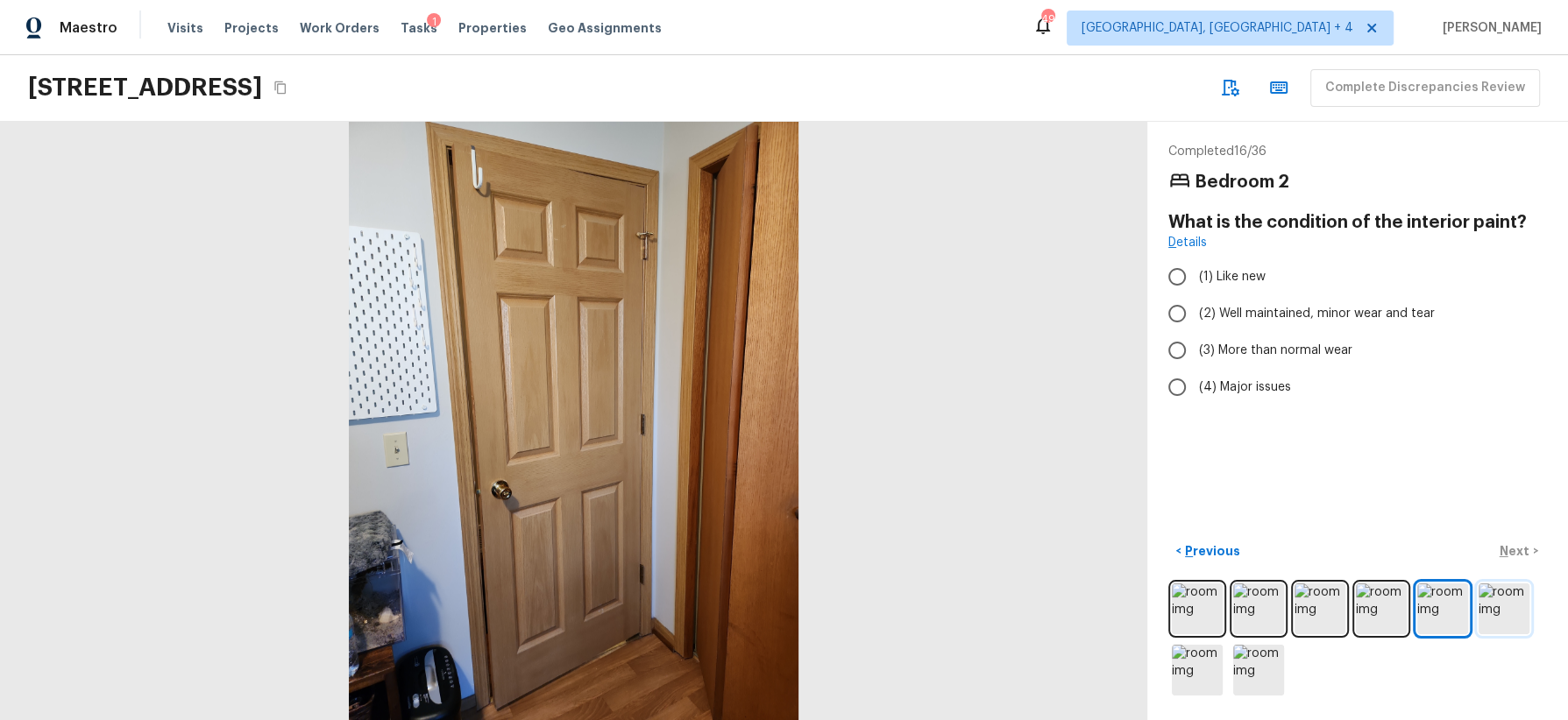
click at [1393, 614] on img at bounding box center [1503, 608] width 51 height 51
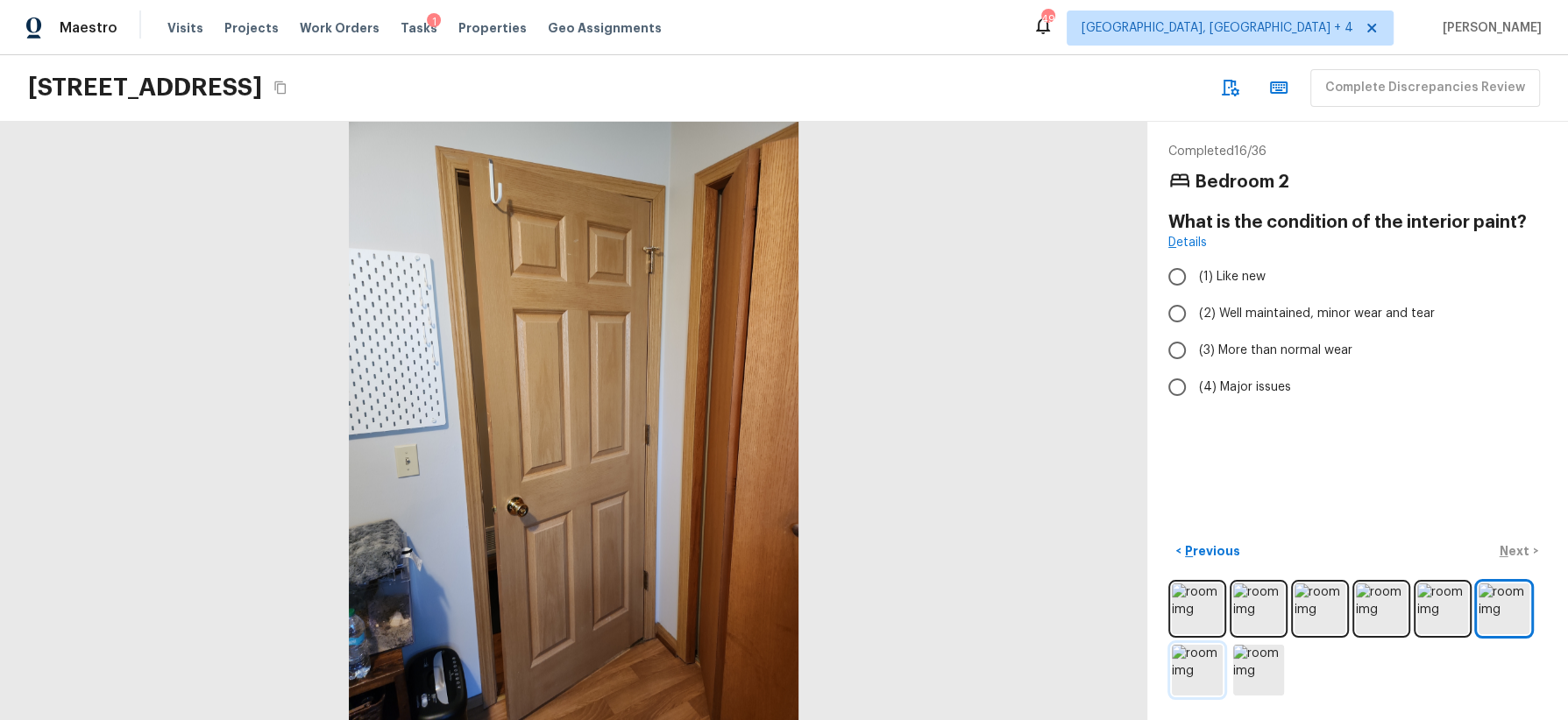
click at [1191, 640] on img at bounding box center [1197, 669] width 51 height 51
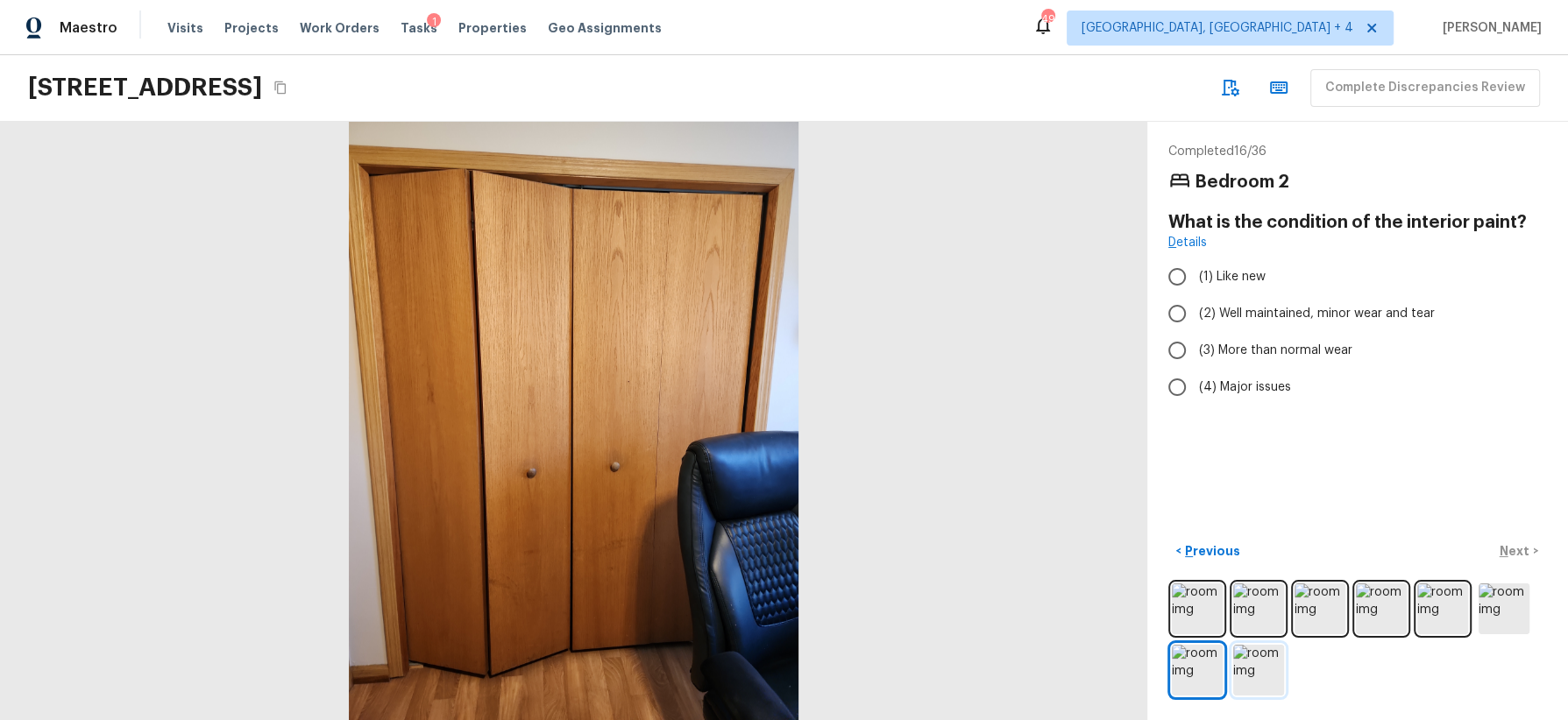
click at [1257, 640] on img at bounding box center [1258, 669] width 51 height 51
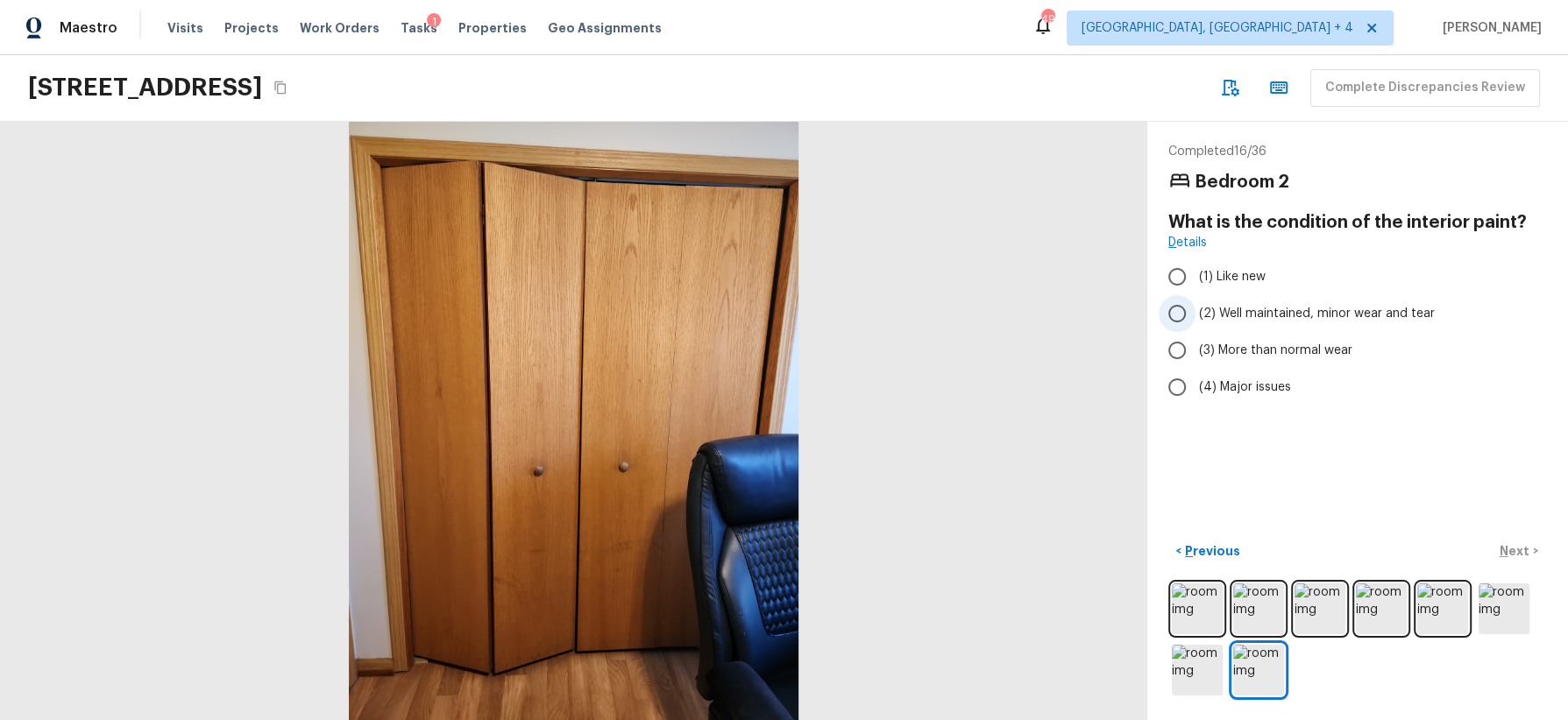
click at [1307, 316] on span "(2) Well maintained, minor wear and tear" at bounding box center [1316, 314] width 236 height 17
click at [1195, 316] on input "(2) Well maintained, minor wear and tear" at bounding box center [1177, 314] width 37 height 37
radio input "true"
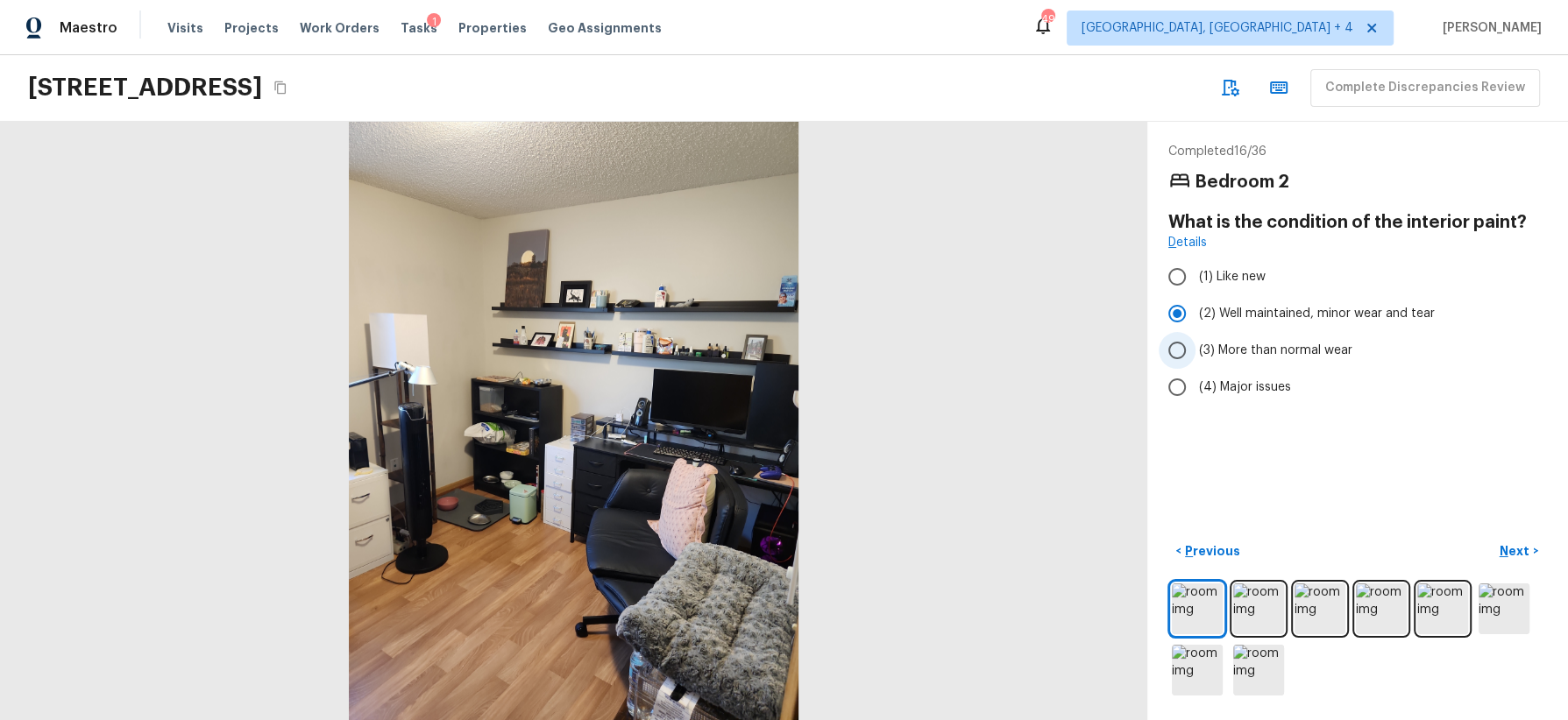
click at [1305, 343] on span "(3) More than normal wear" at bounding box center [1275, 350] width 154 height 17
click at [1195, 343] on input "(3) More than normal wear" at bounding box center [1177, 350] width 37 height 37
radio input "true"
click at [1393, 547] on p "Next" at bounding box center [1516, 551] width 33 height 17
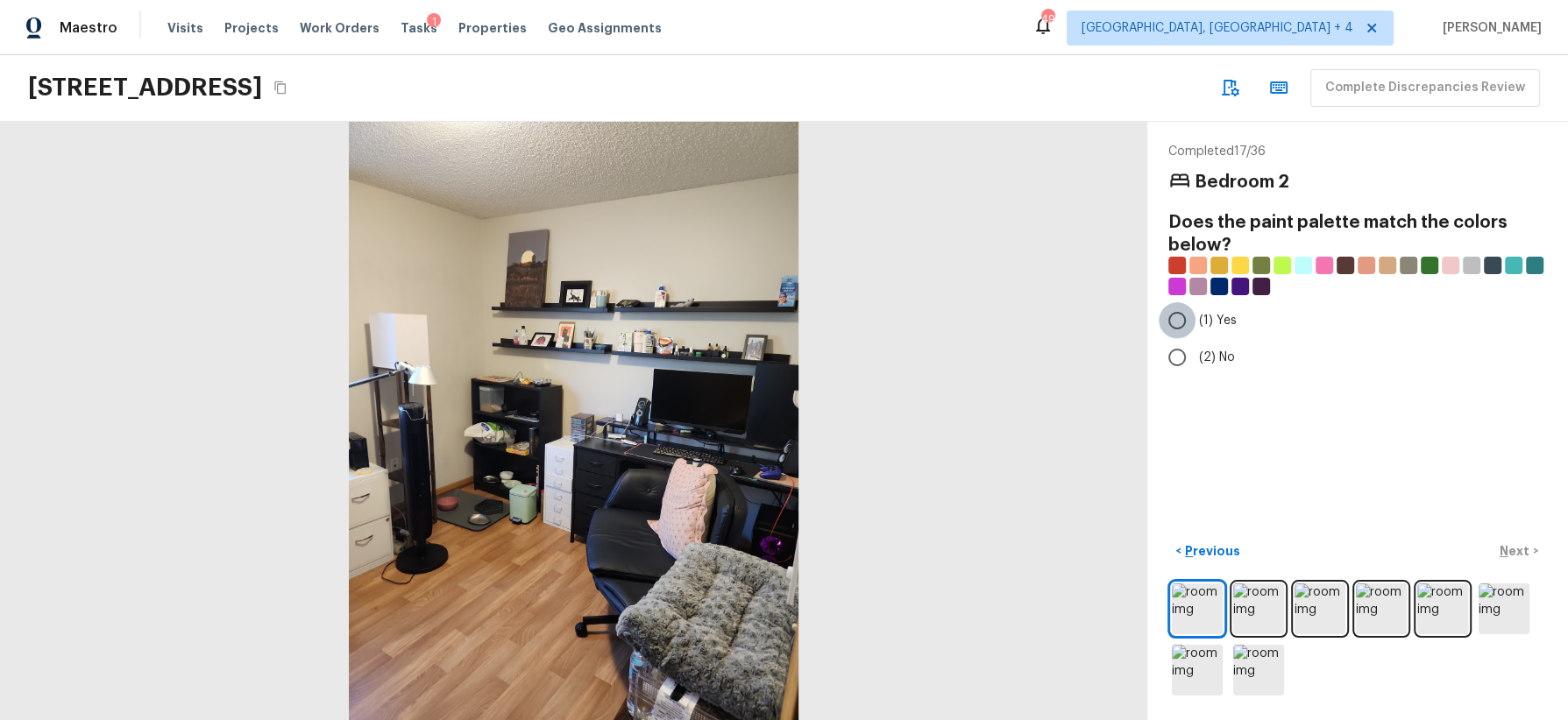
click at [1185, 318] on input "(1) Yes" at bounding box center [1177, 320] width 37 height 37
radio input "true"
click at [1393, 544] on p "Next" at bounding box center [1516, 551] width 33 height 17
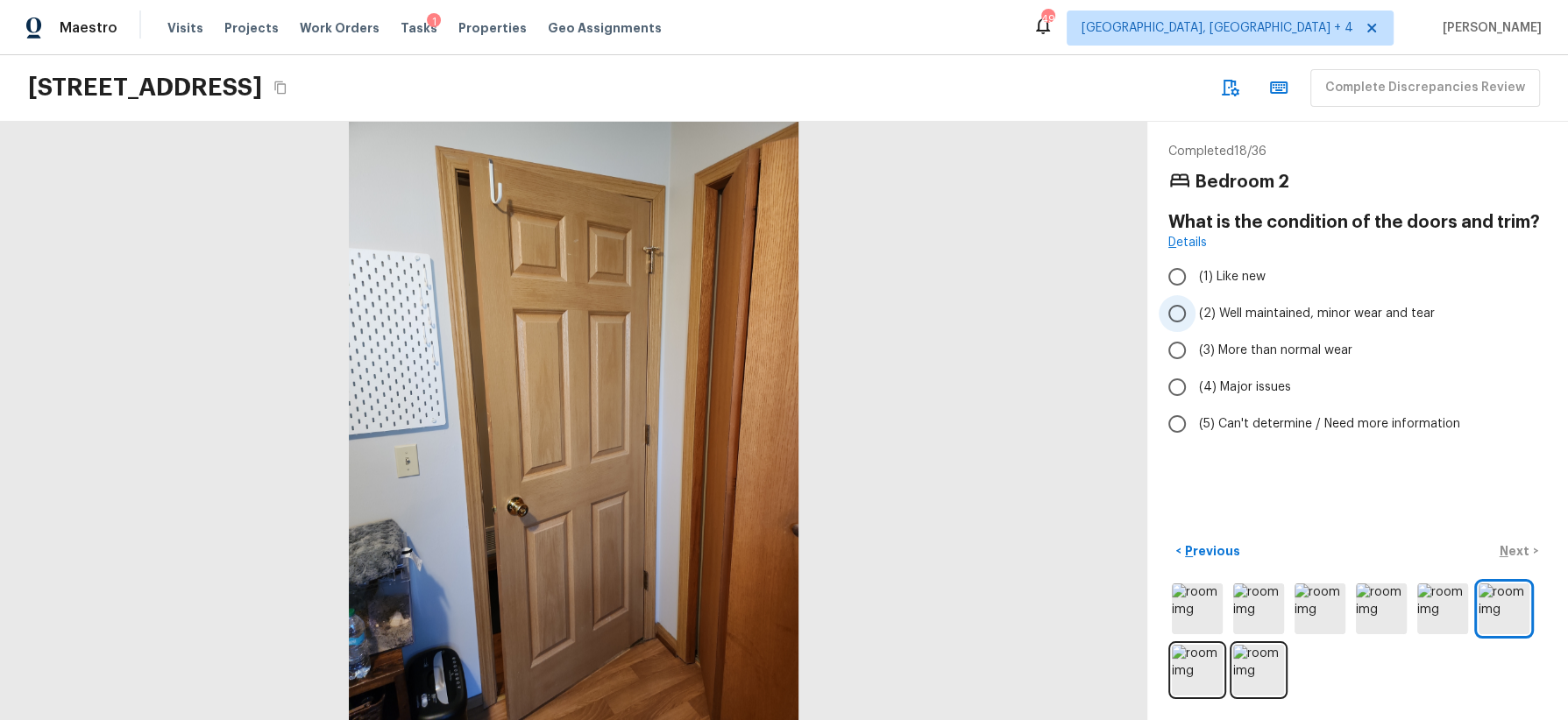
click at [1323, 311] on span "(2) Well maintained, minor wear and tear" at bounding box center [1316, 314] width 236 height 17
click at [1195, 311] on input "(2) Well maintained, minor wear and tear" at bounding box center [1177, 314] width 37 height 37
radio input "true"
click at [1393, 552] on p "Next" at bounding box center [1516, 551] width 33 height 17
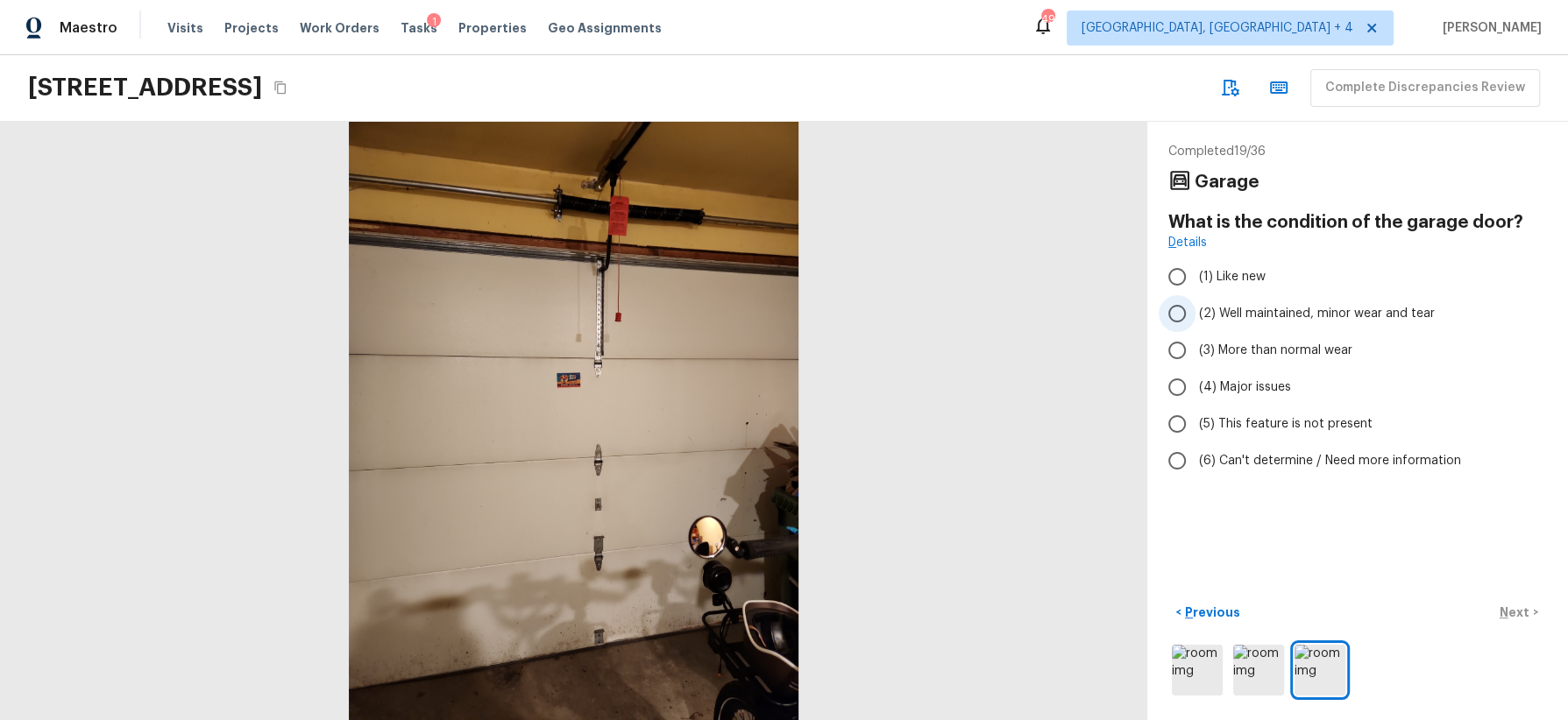
click at [1250, 305] on span "(2) Well maintained, minor wear and tear" at bounding box center [1316, 314] width 236 height 17
click at [1195, 305] on input "(2) Well maintained, minor wear and tear" at bounding box center [1177, 314] width 37 height 37
radio input "true"
click at [1393, 606] on p "Next" at bounding box center [1516, 612] width 33 height 17
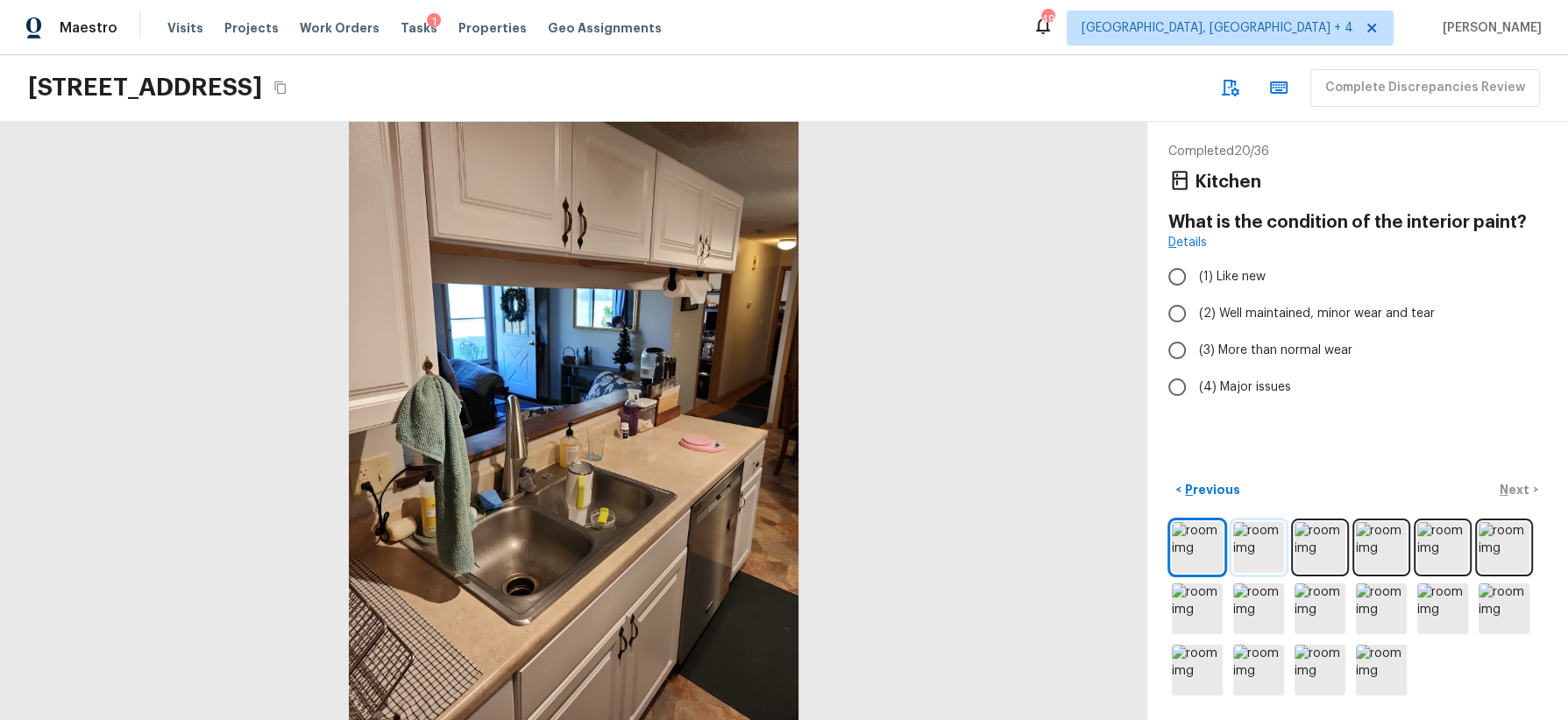
click at [1257, 545] on img at bounding box center [1258, 547] width 51 height 51
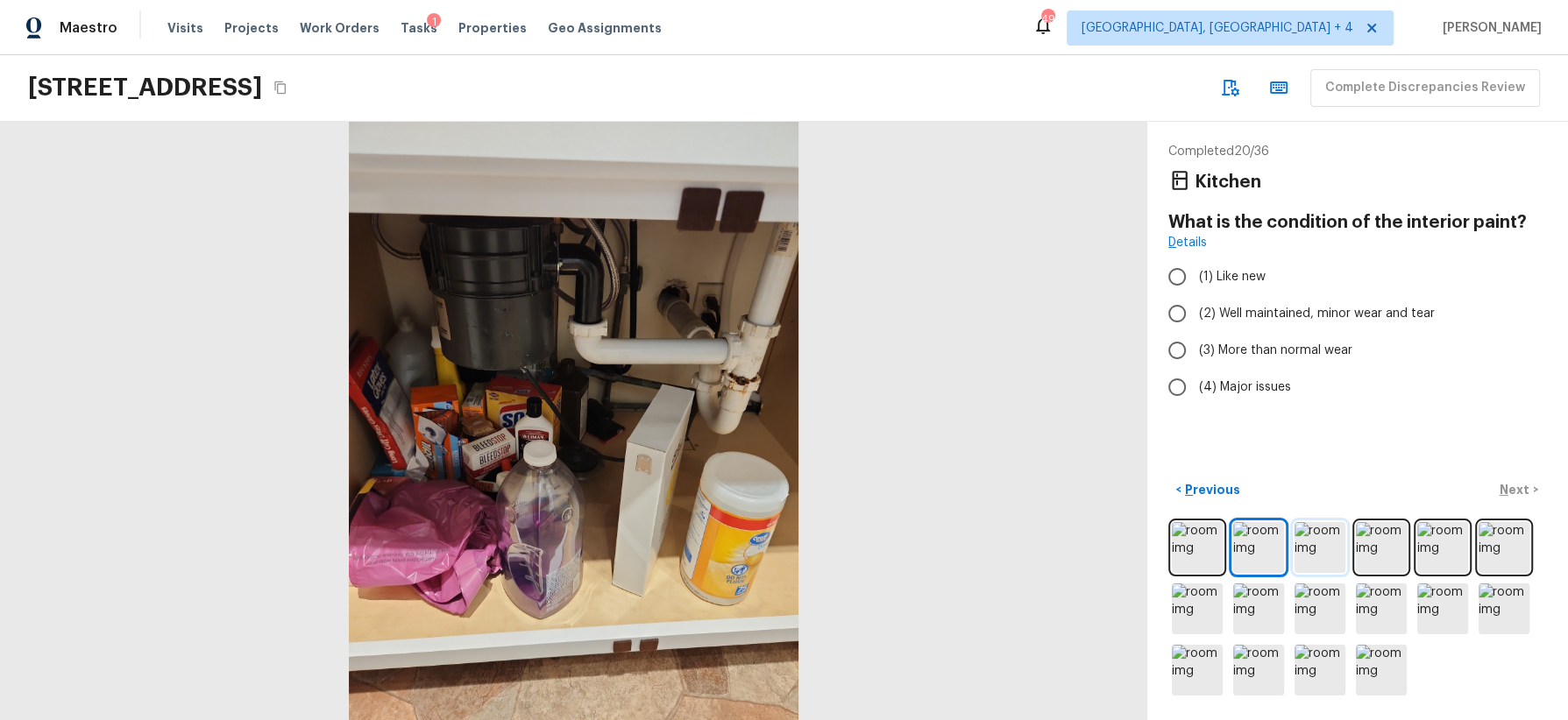
click at [1324, 539] on img at bounding box center [1319, 547] width 51 height 51
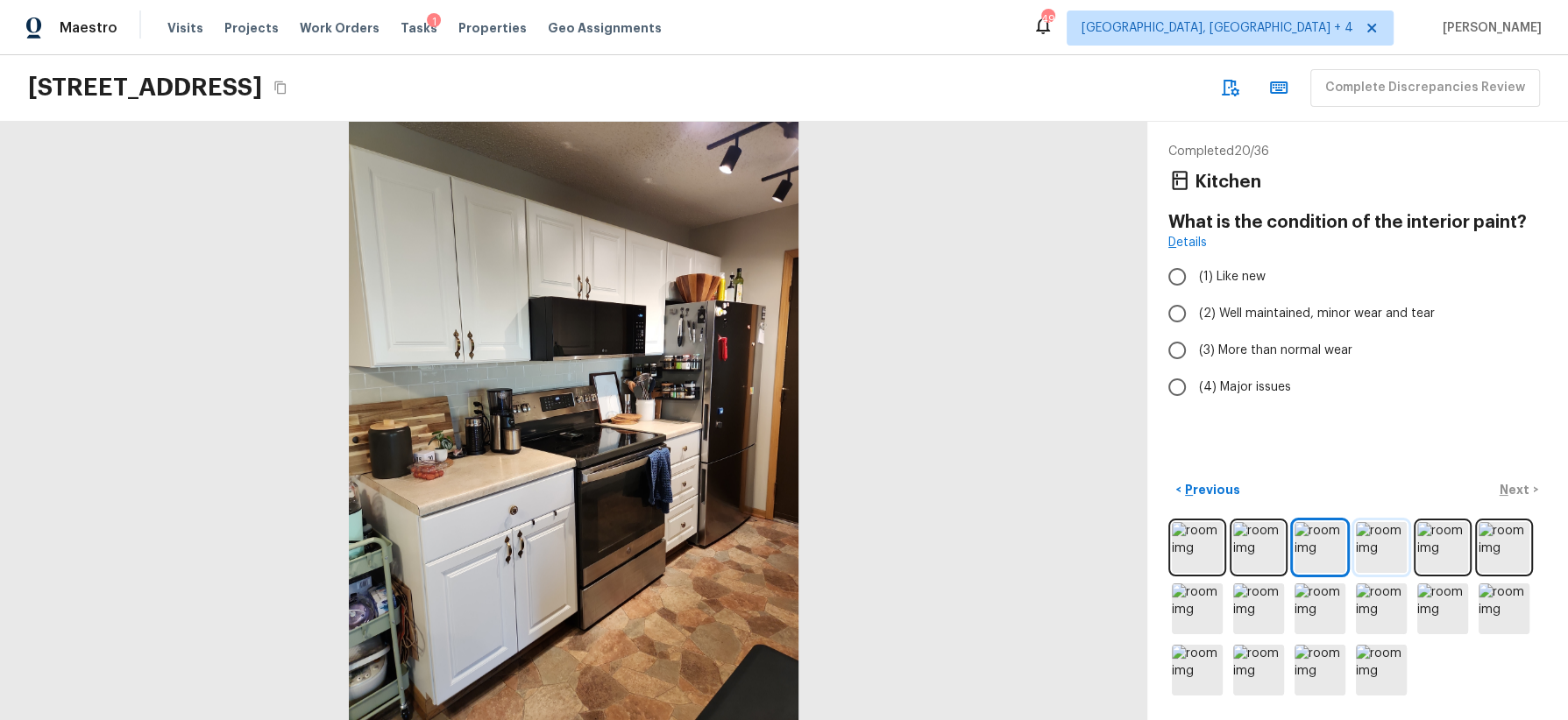
click at [1364, 544] on img at bounding box center [1381, 547] width 51 height 51
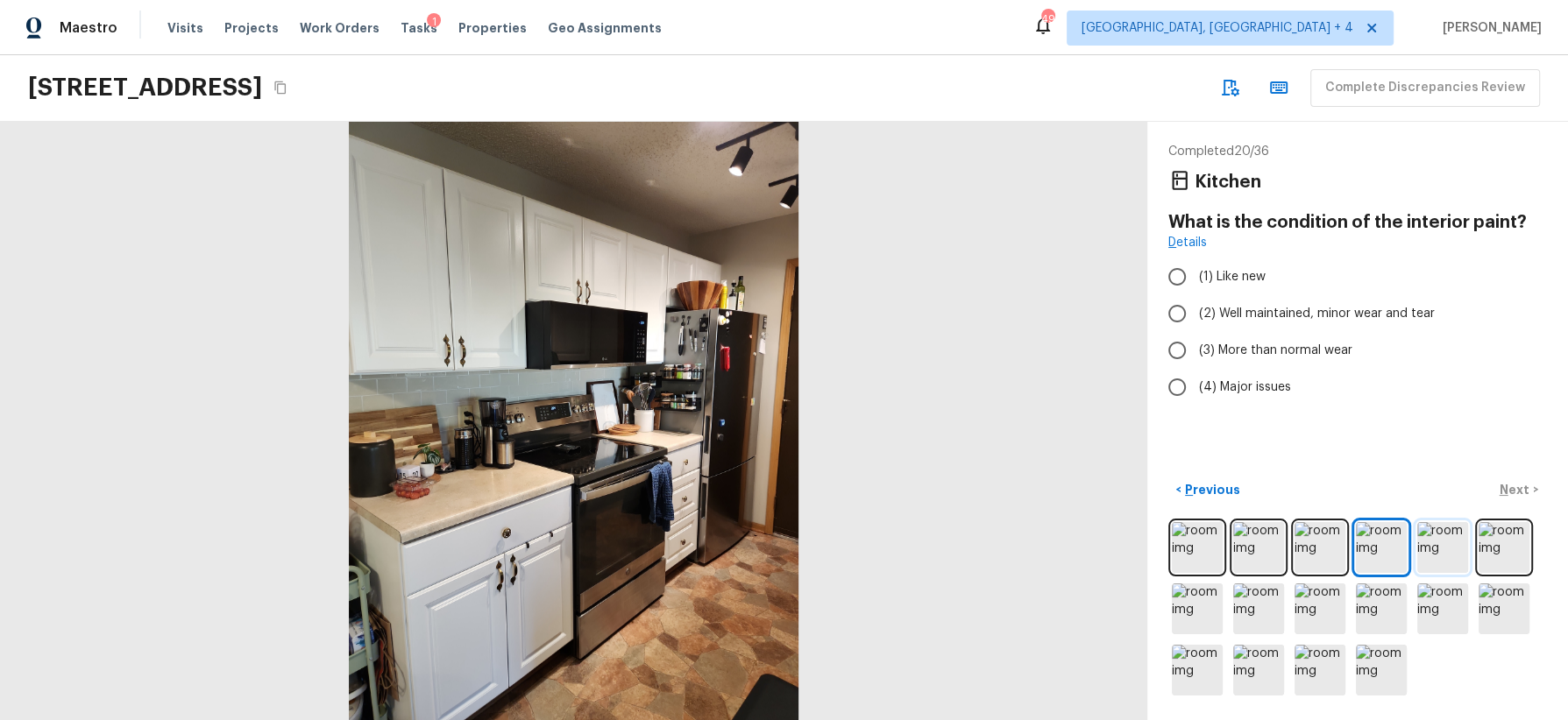
click at [1393, 545] on img at bounding box center [1442, 547] width 51 height 51
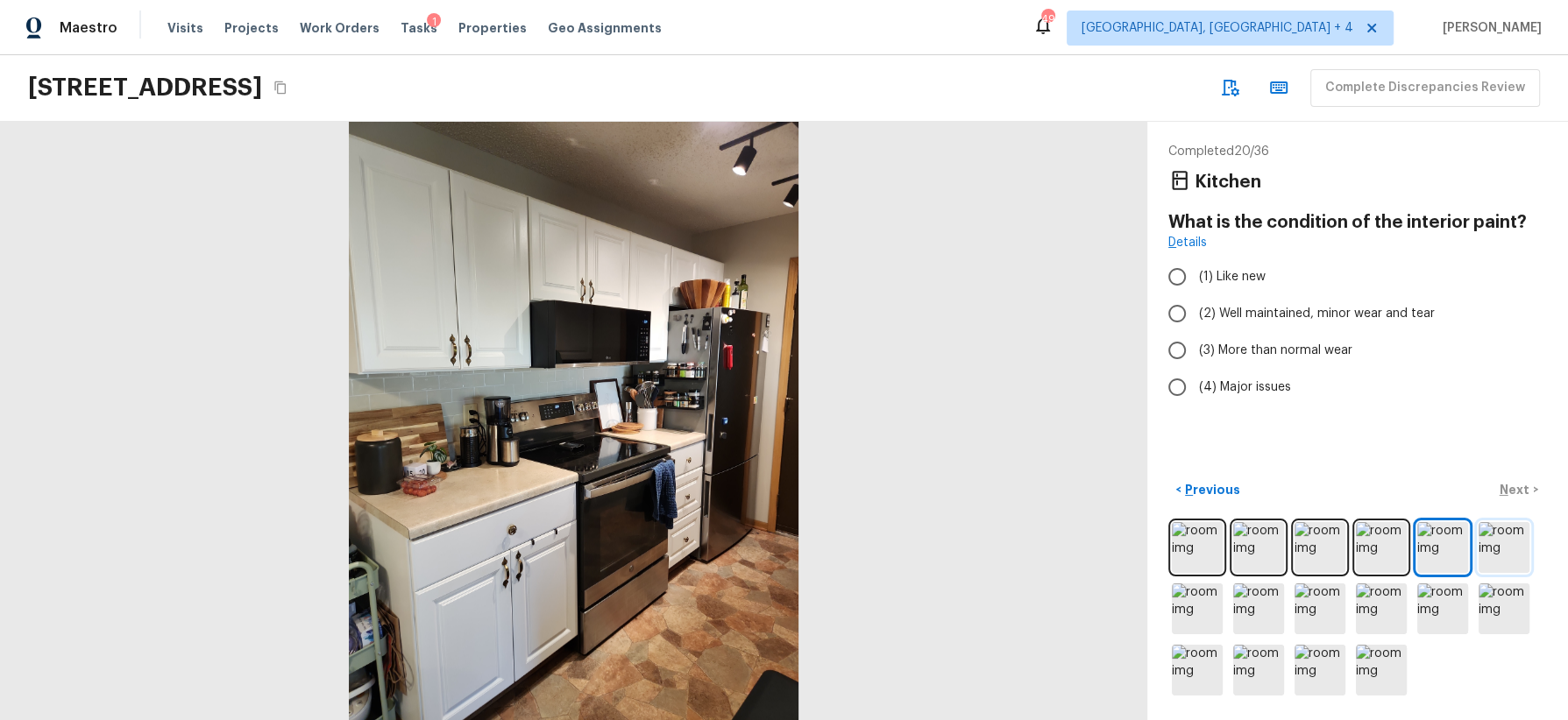
click at [1393, 546] on img at bounding box center [1503, 547] width 51 height 51
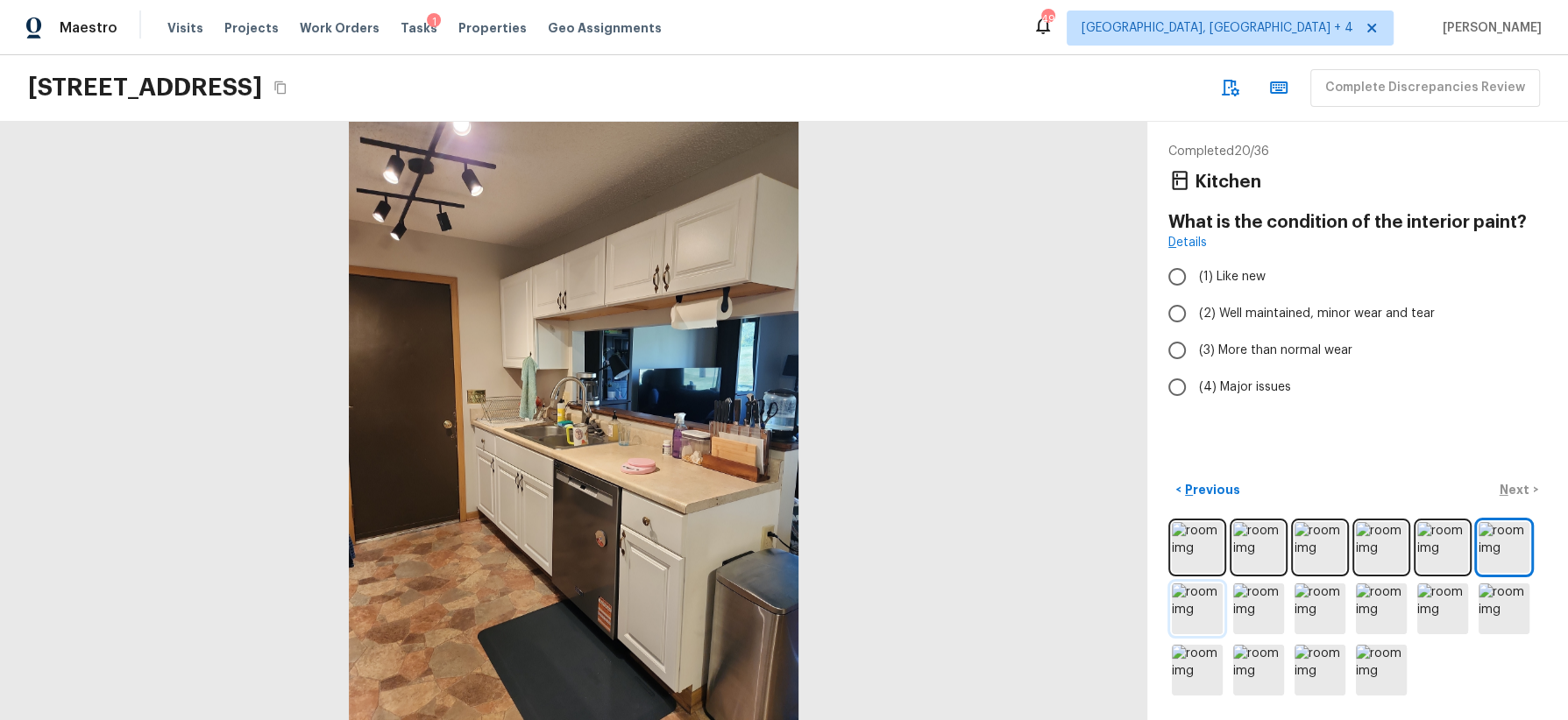
click at [1202, 607] on img at bounding box center [1197, 608] width 51 height 51
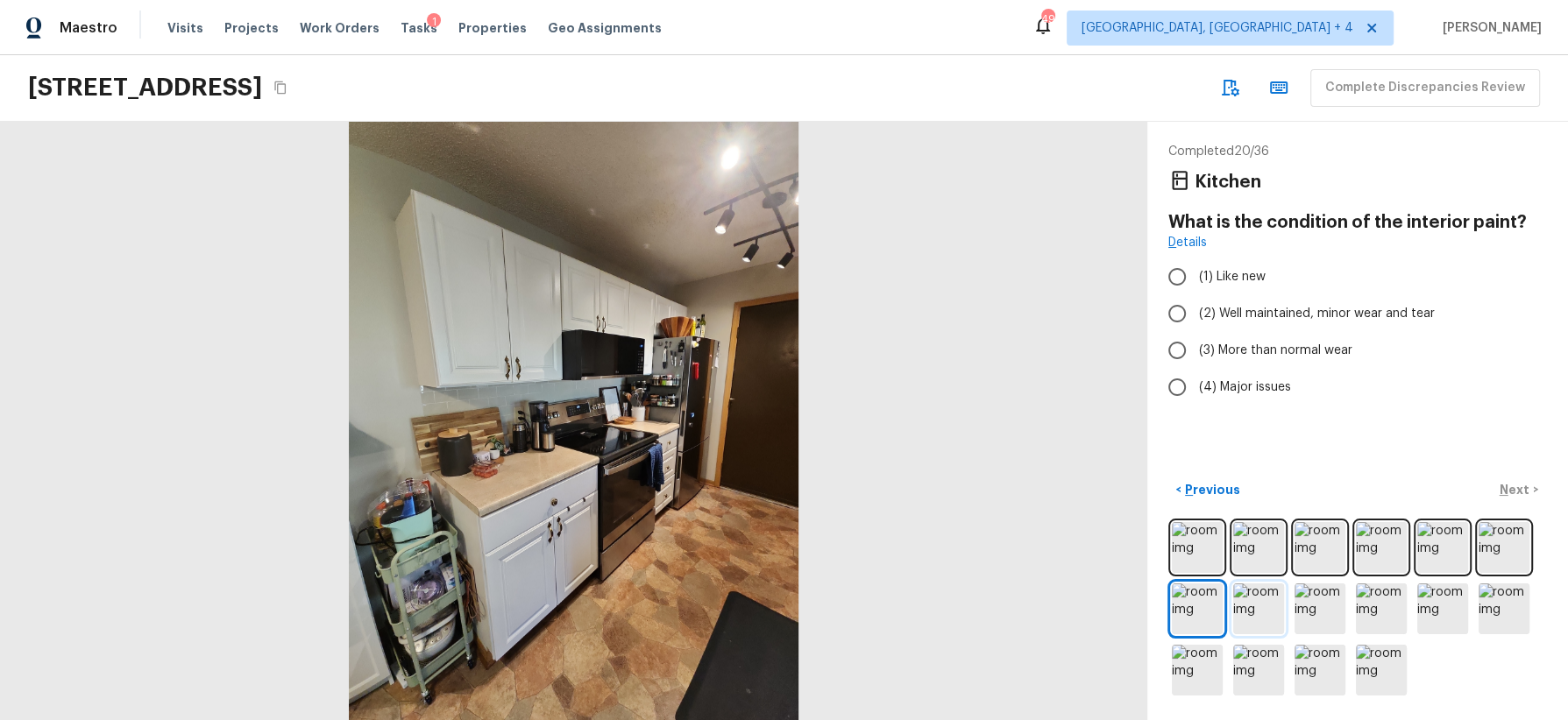
click at [1256, 603] on img at bounding box center [1258, 608] width 51 height 51
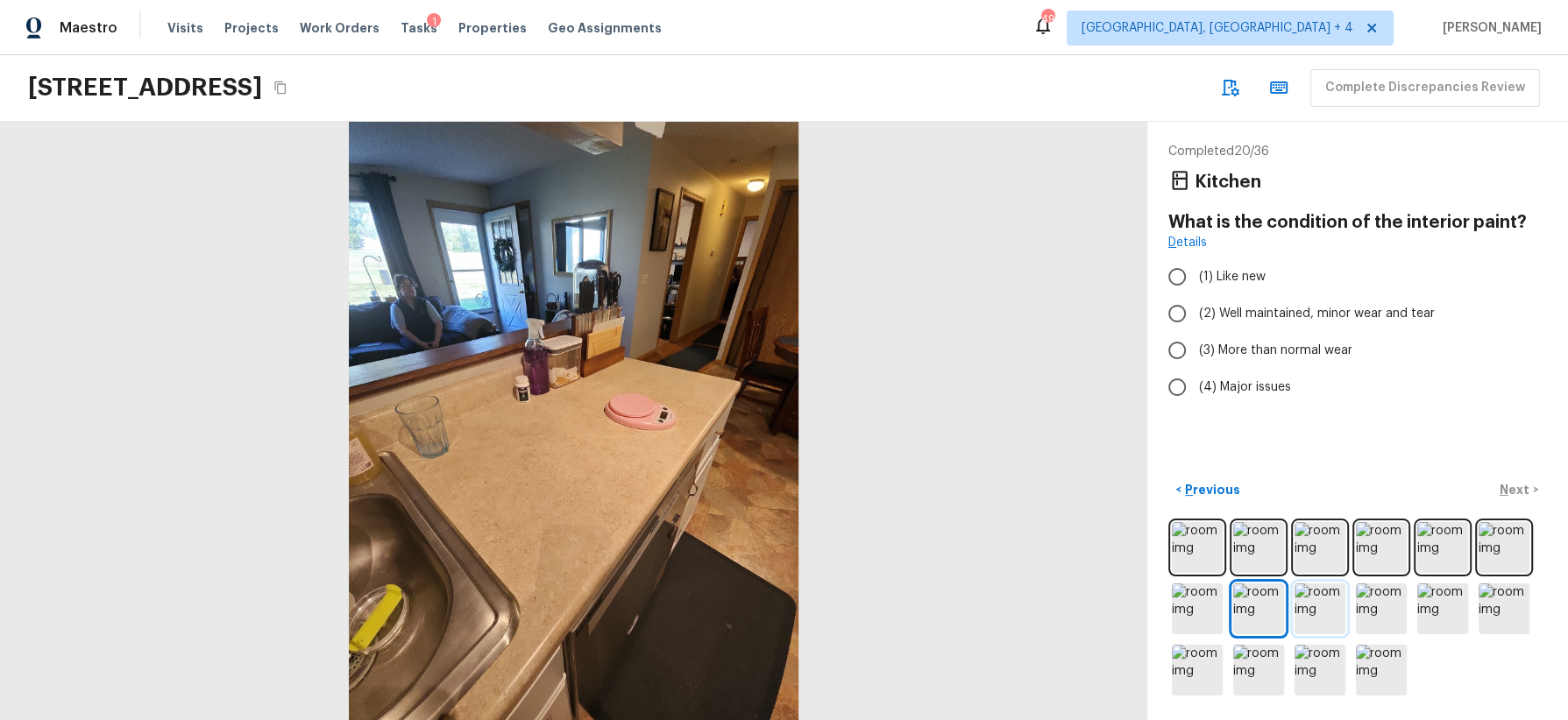
click at [1319, 606] on img at bounding box center [1319, 608] width 51 height 51
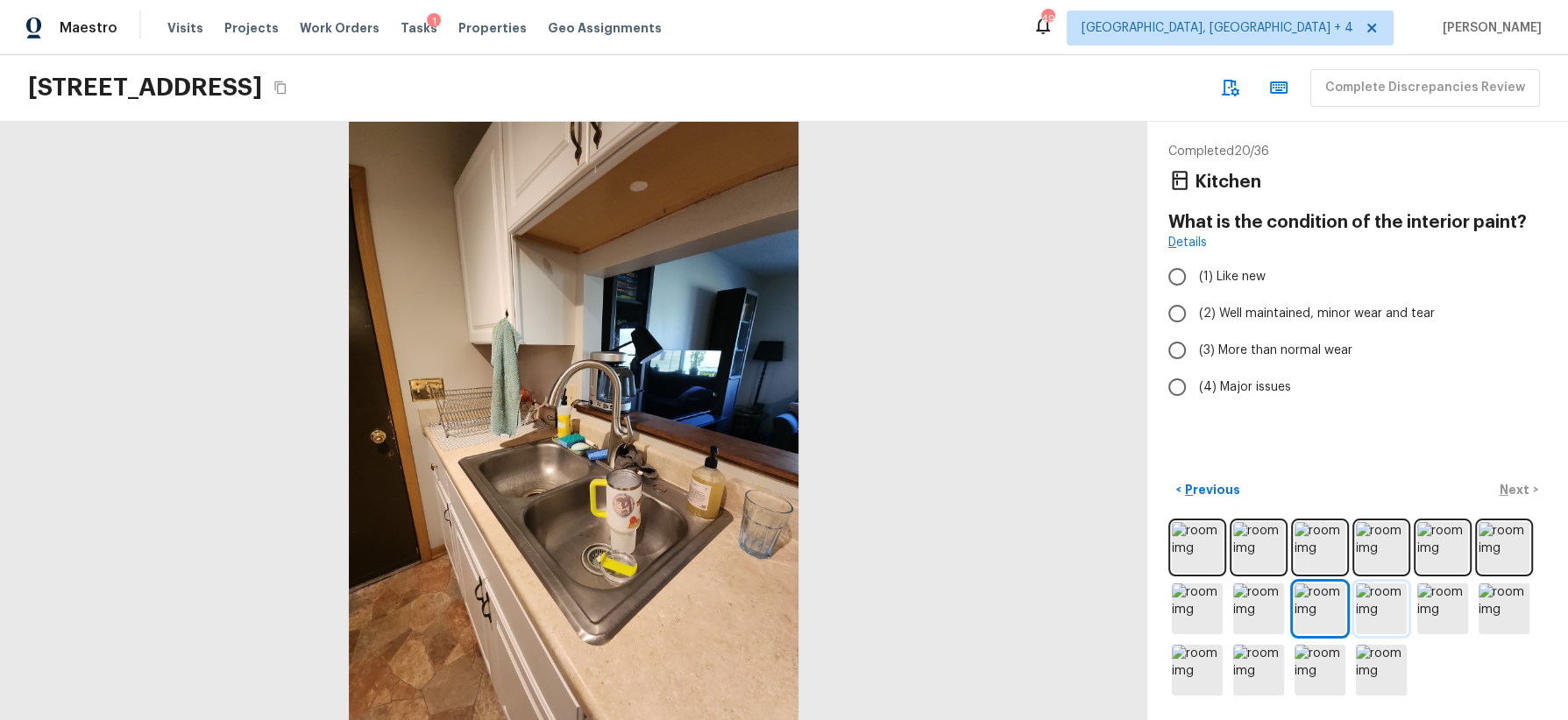
click at [1379, 608] on img at bounding box center [1381, 608] width 51 height 51
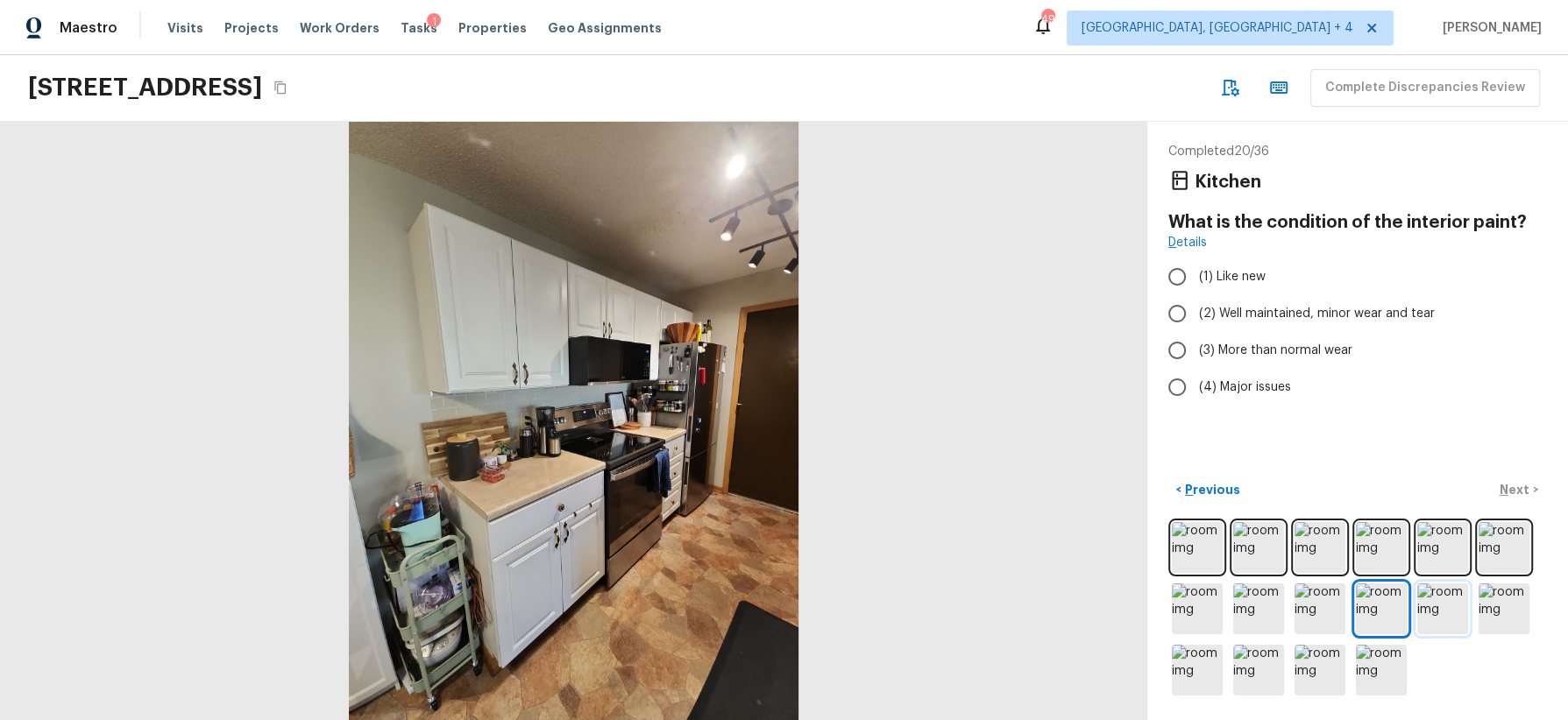
click at [1393, 610] on img at bounding box center [1442, 608] width 51 height 51
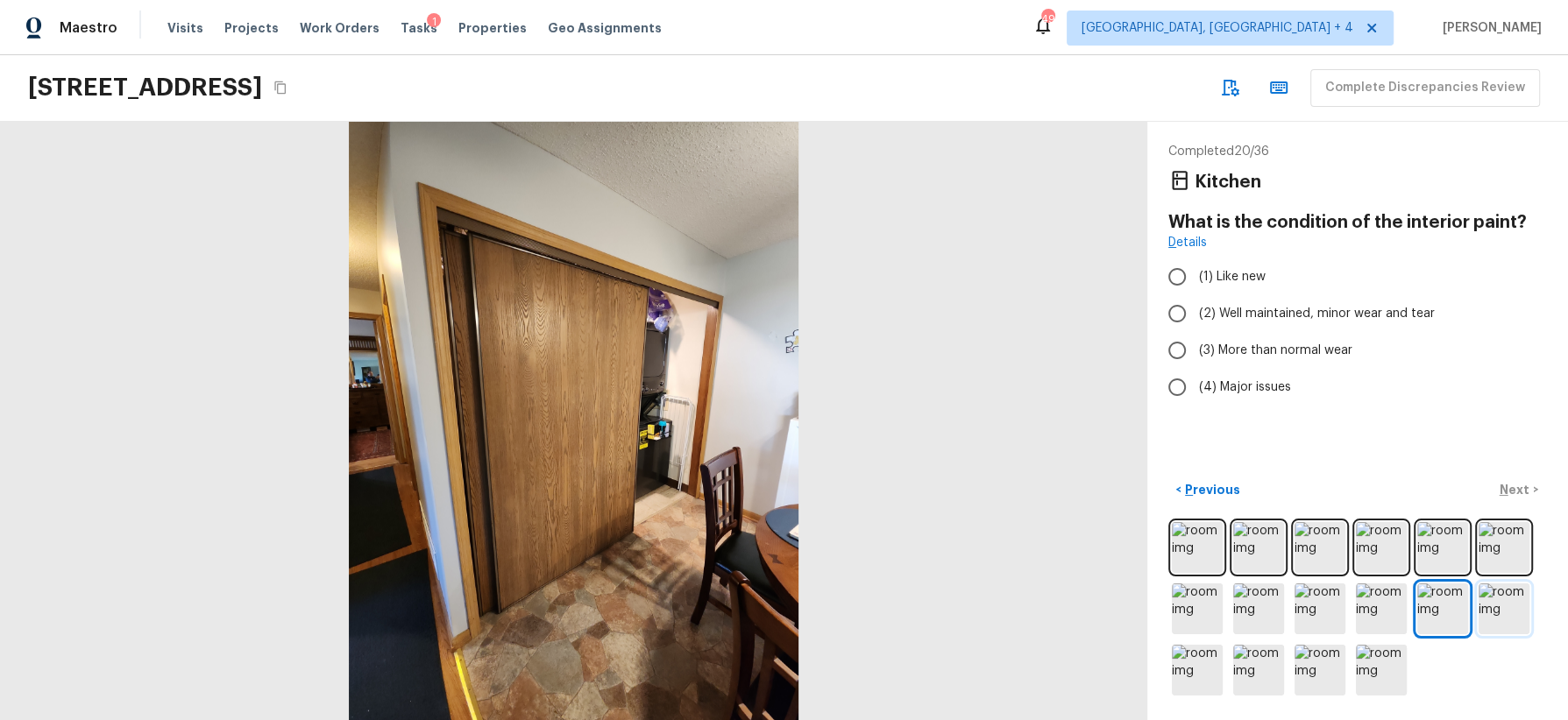
click at [1393, 605] on img at bounding box center [1503, 608] width 51 height 51
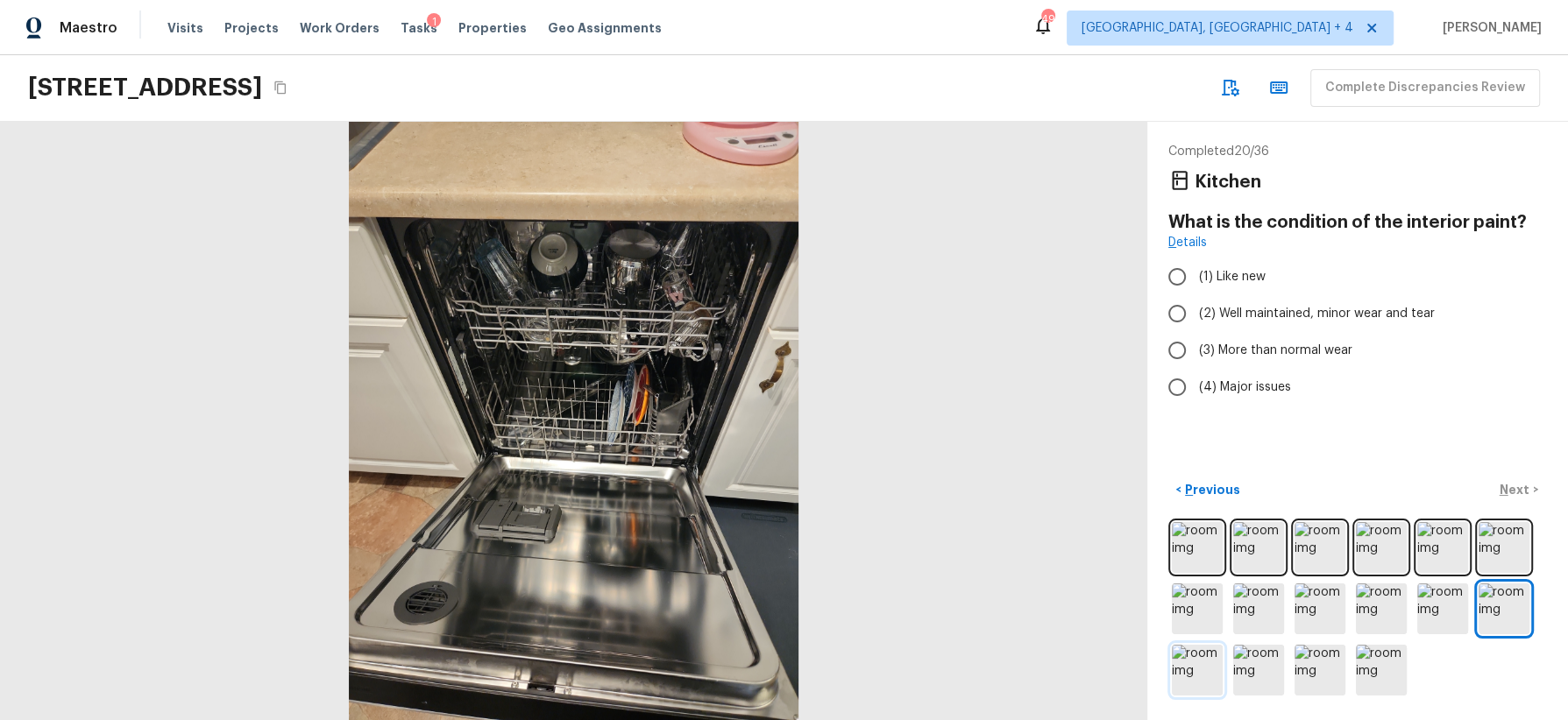
click at [1203, 640] on img at bounding box center [1197, 669] width 51 height 51
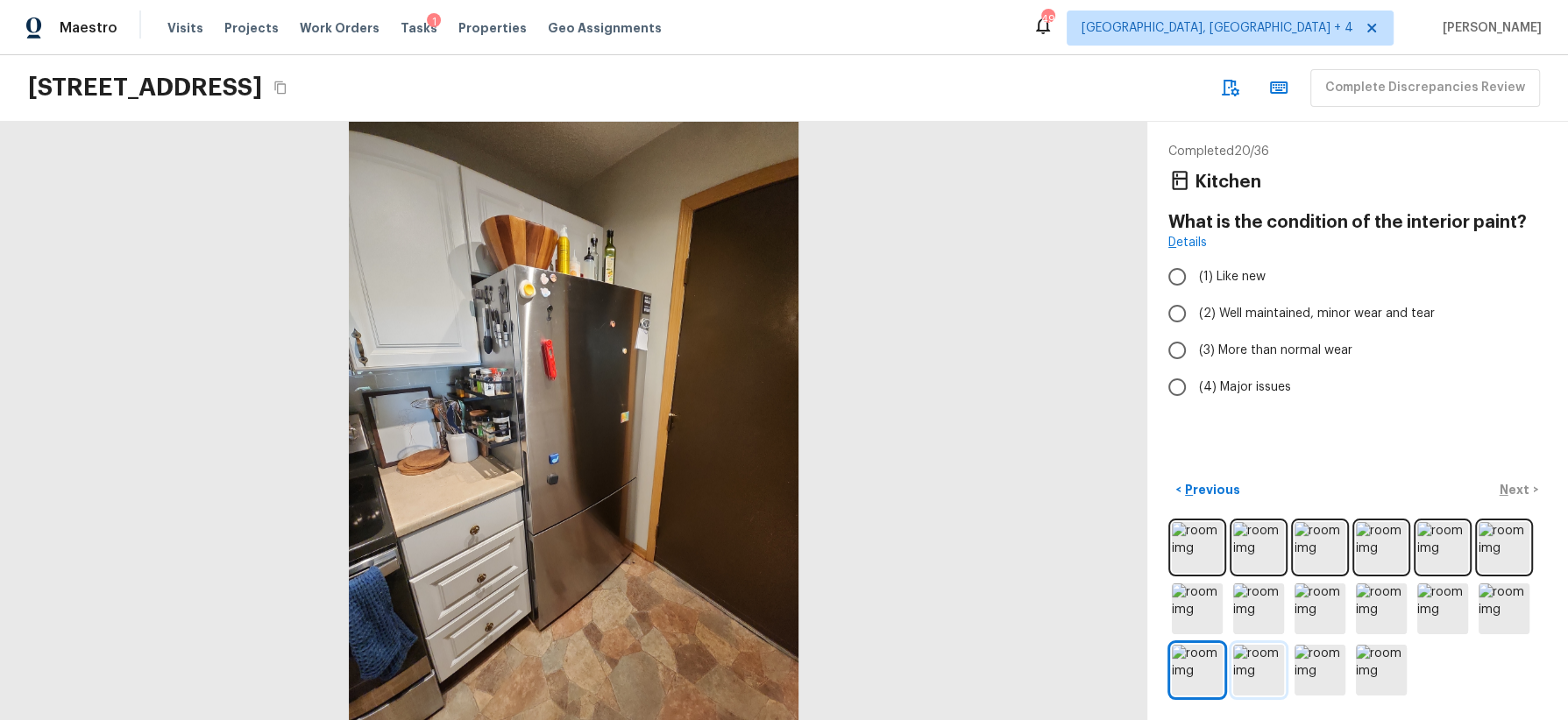
click at [1254, 640] on img at bounding box center [1258, 669] width 51 height 51
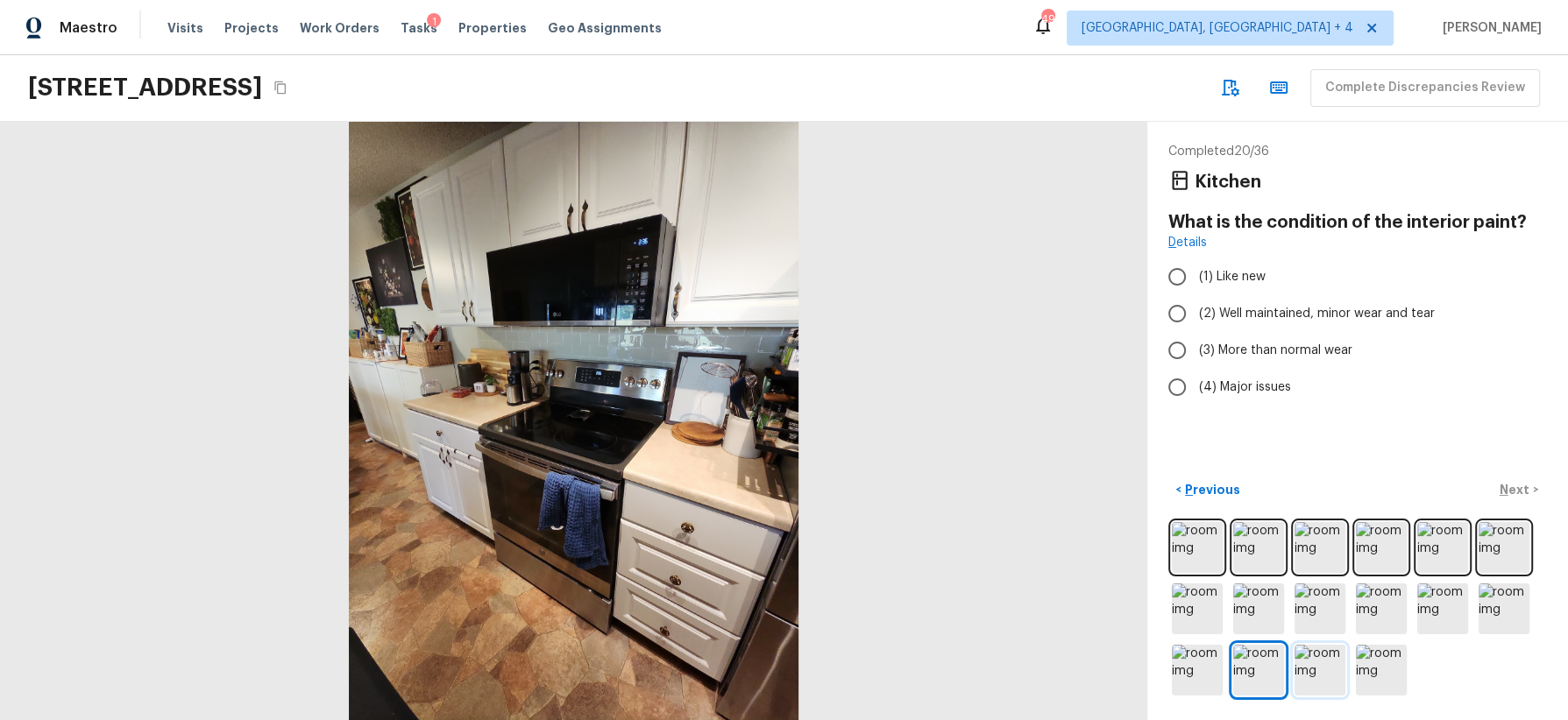
click at [1319, 640] on img at bounding box center [1319, 669] width 51 height 51
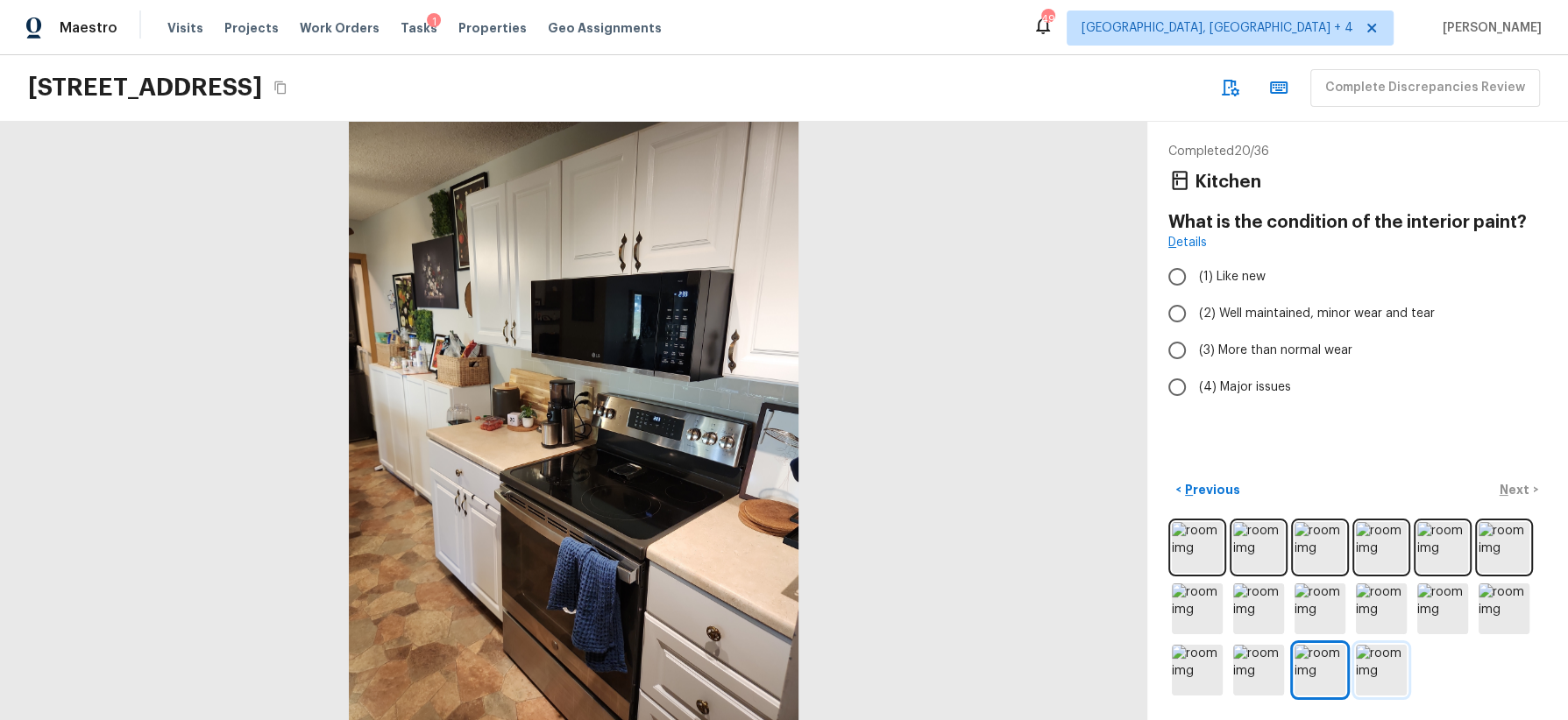
click at [1391, 640] on img at bounding box center [1381, 669] width 51 height 51
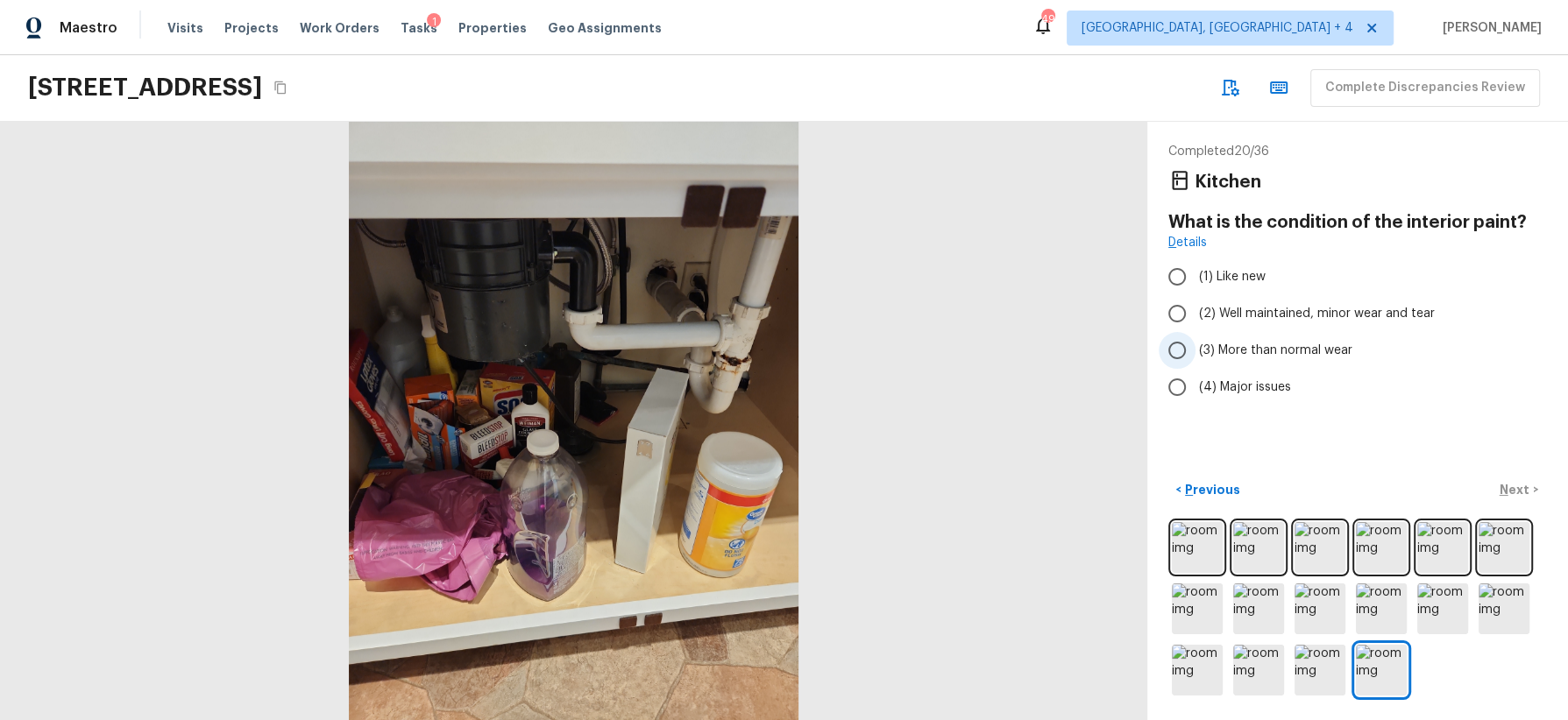
click at [1365, 339] on label "(3) More than normal wear" at bounding box center [1346, 350] width 374 height 37
click at [1195, 339] on input "(3) More than normal wear" at bounding box center [1177, 350] width 37 height 37
radio input "true"
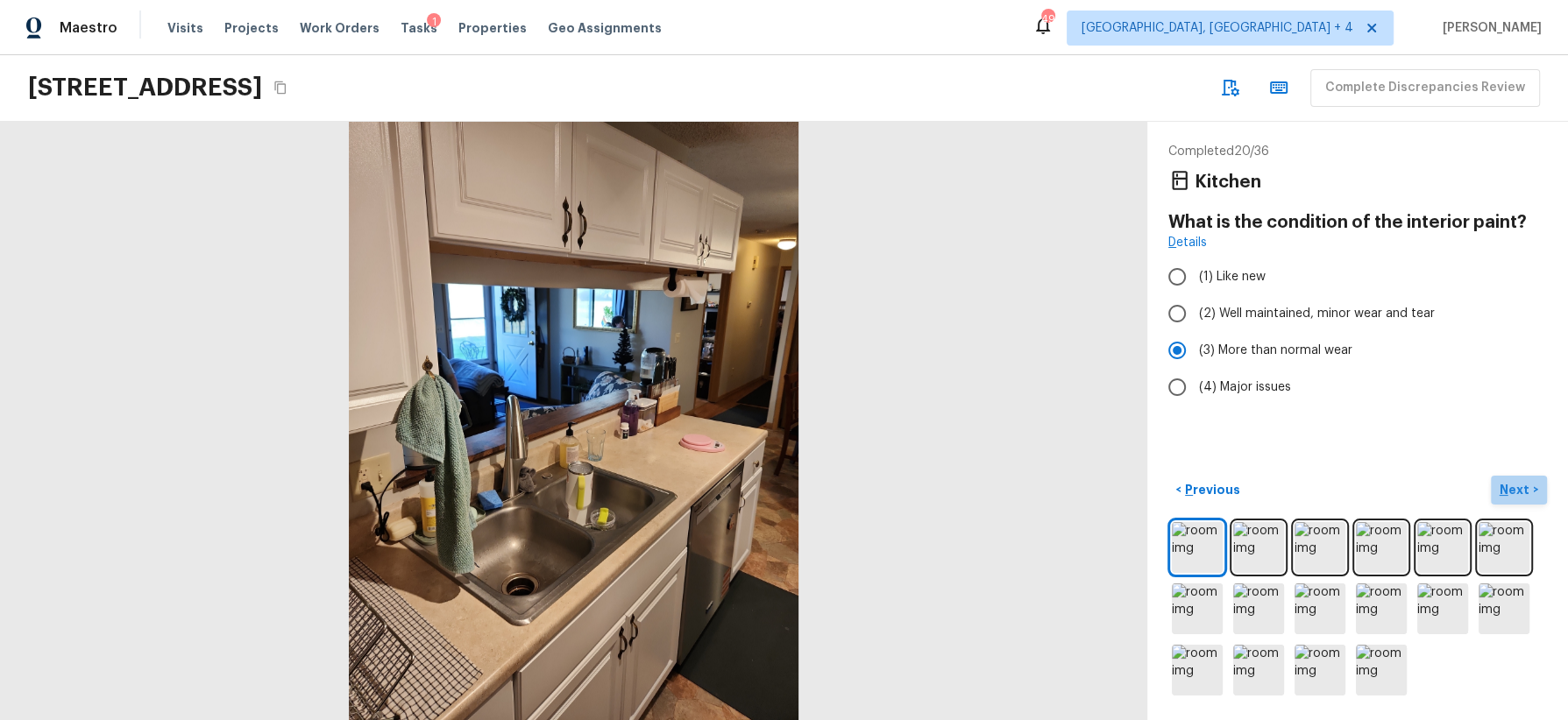
click at [1393, 488] on p "Next" at bounding box center [1516, 490] width 33 height 17
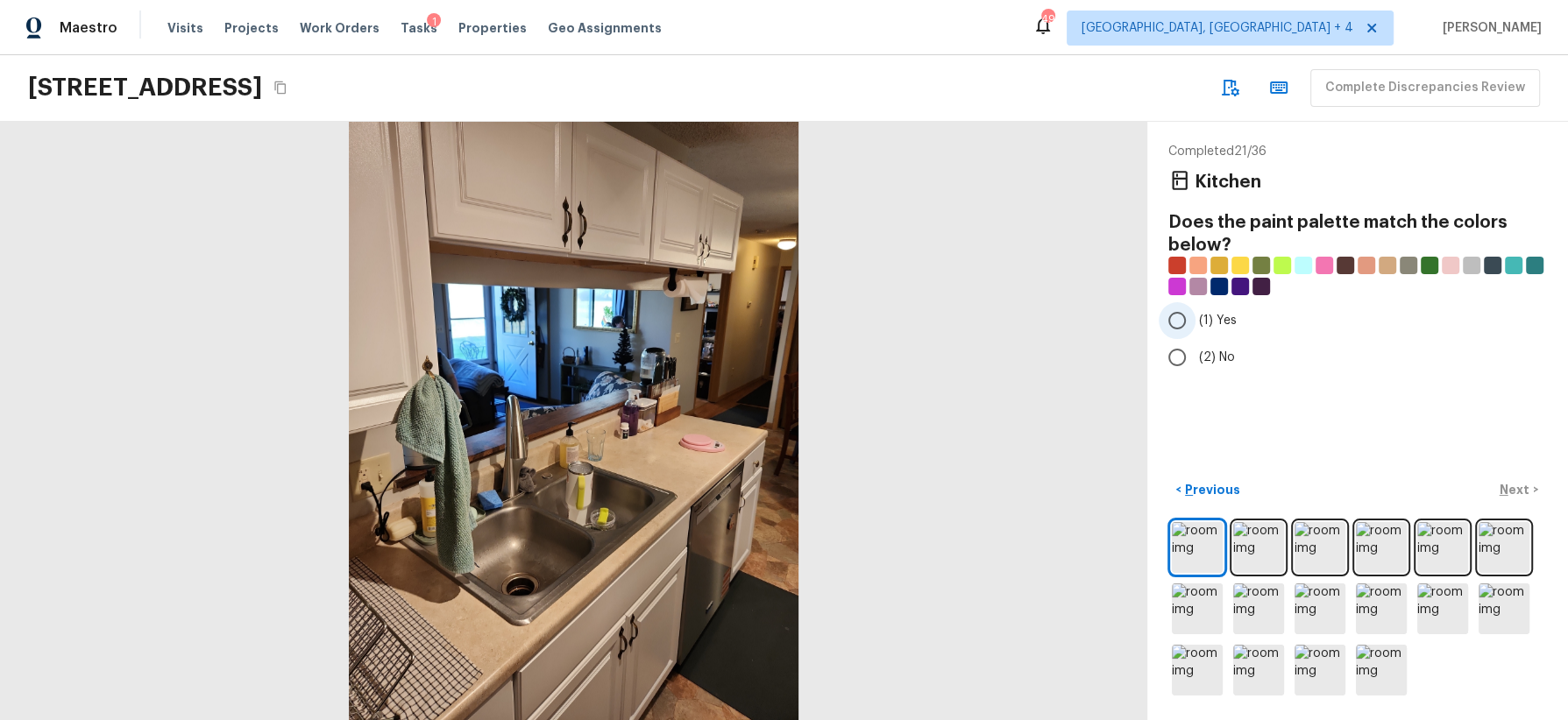
click at [1215, 317] on span "(1) Yes" at bounding box center [1218, 320] width 38 height 17
click at [1195, 317] on input "(1) Yes" at bounding box center [1177, 320] width 37 height 37
radio input "true"
click at [1393, 484] on p "Next" at bounding box center [1516, 490] width 33 height 17
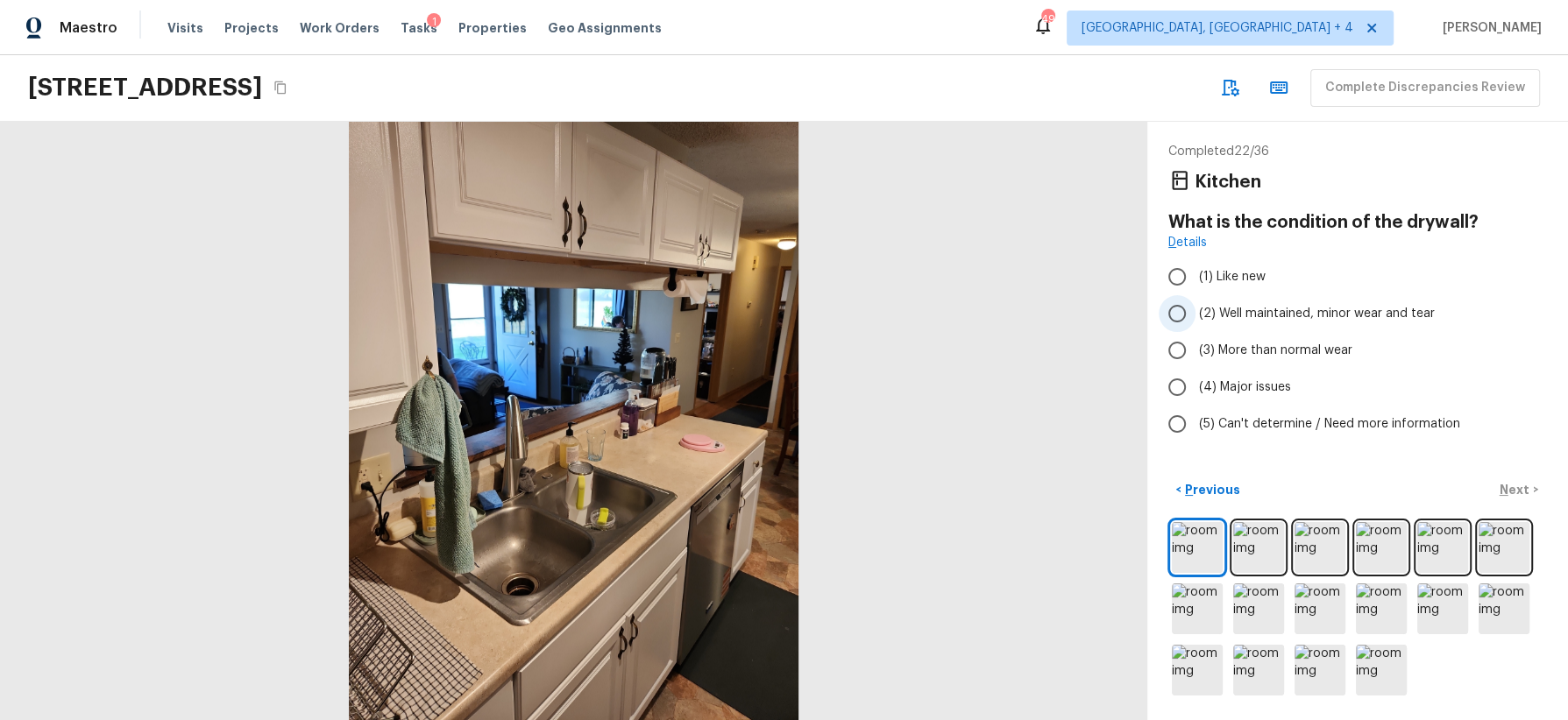
click at [1342, 314] on span "(2) Well maintained, minor wear and tear" at bounding box center [1316, 314] width 236 height 17
click at [1195, 314] on input "(2) Well maintained, minor wear and tear" at bounding box center [1177, 314] width 37 height 37
radio input "true"
click at [1393, 483] on p "Next" at bounding box center [1516, 490] width 33 height 17
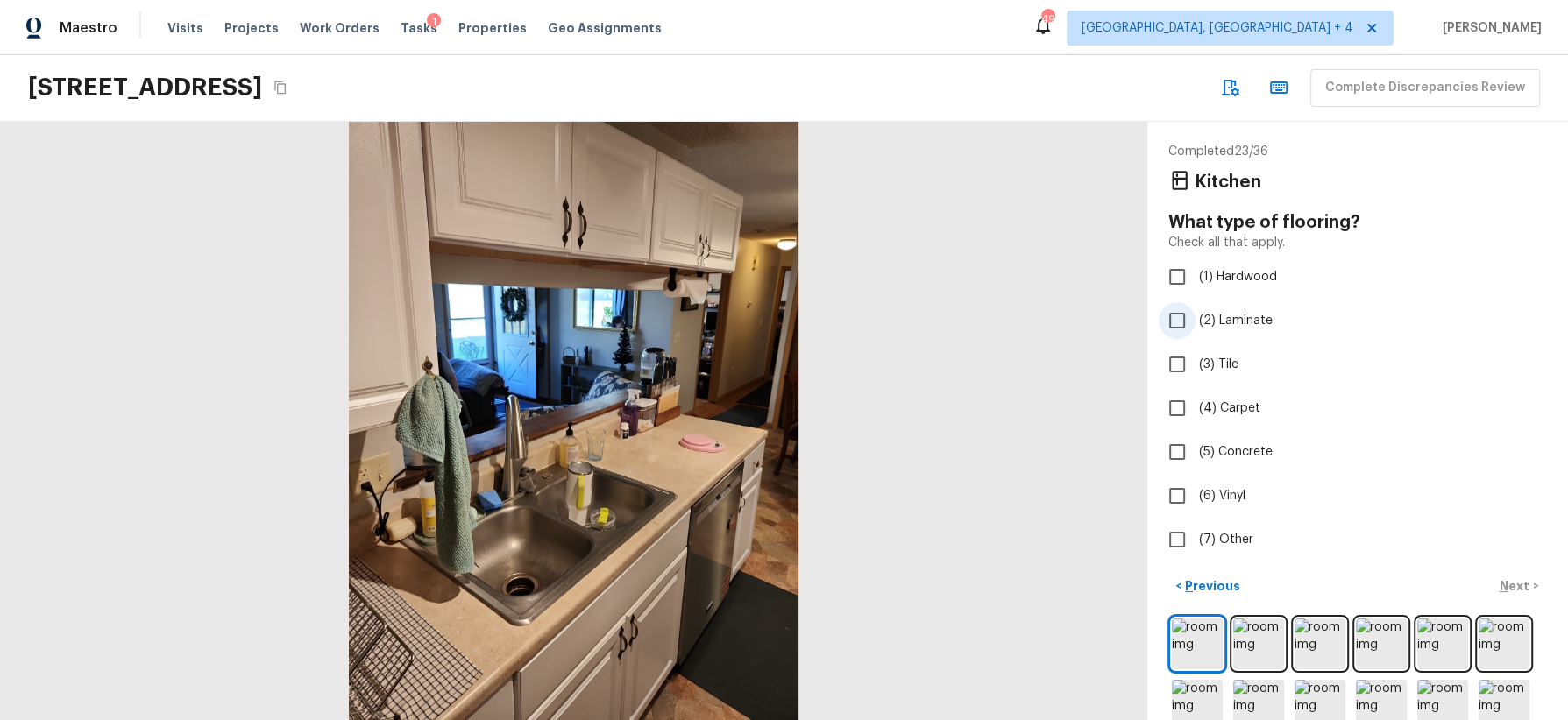
click at [1244, 320] on span "(2) Laminate" at bounding box center [1235, 320] width 73 height 17
click at [1195, 320] on input "(2) Laminate" at bounding box center [1177, 320] width 37 height 37
checkbox input "true"
click at [1393, 584] on p "Next" at bounding box center [1516, 586] width 33 height 17
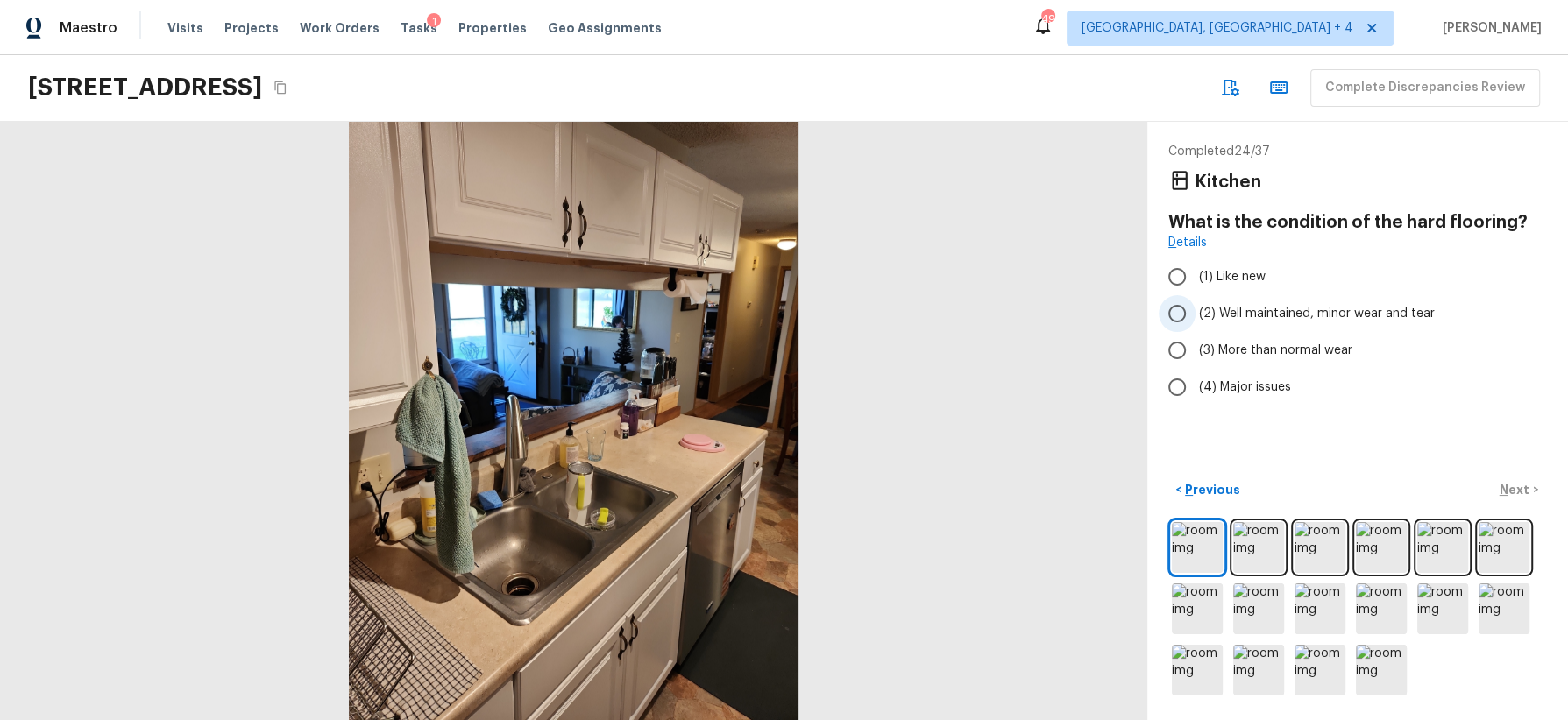
click at [1347, 314] on span "(2) Well maintained, minor wear and tear" at bounding box center [1316, 314] width 236 height 17
click at [1195, 314] on input "(2) Well maintained, minor wear and tear" at bounding box center [1177, 314] width 37 height 37
radio input "true"
click at [1393, 485] on p "Next" at bounding box center [1516, 490] width 33 height 17
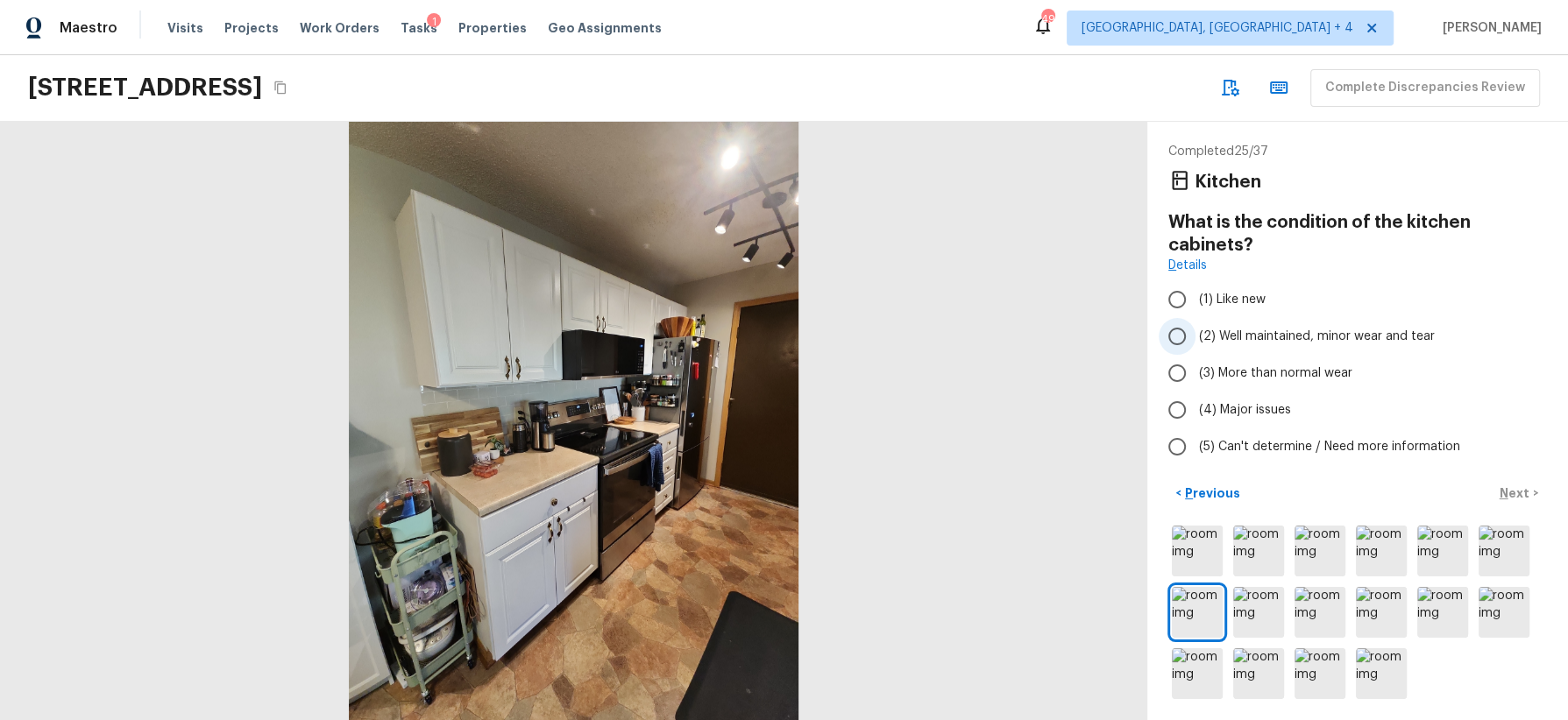
click at [1335, 334] on span "(2) Well maintained, minor wear and tear" at bounding box center [1316, 337] width 236 height 17
click at [1195, 334] on input "(2) Well maintained, minor wear and tear" at bounding box center [1177, 337] width 37 height 37
radio input "true"
click at [1393, 493] on p "Next" at bounding box center [1516, 493] width 33 height 17
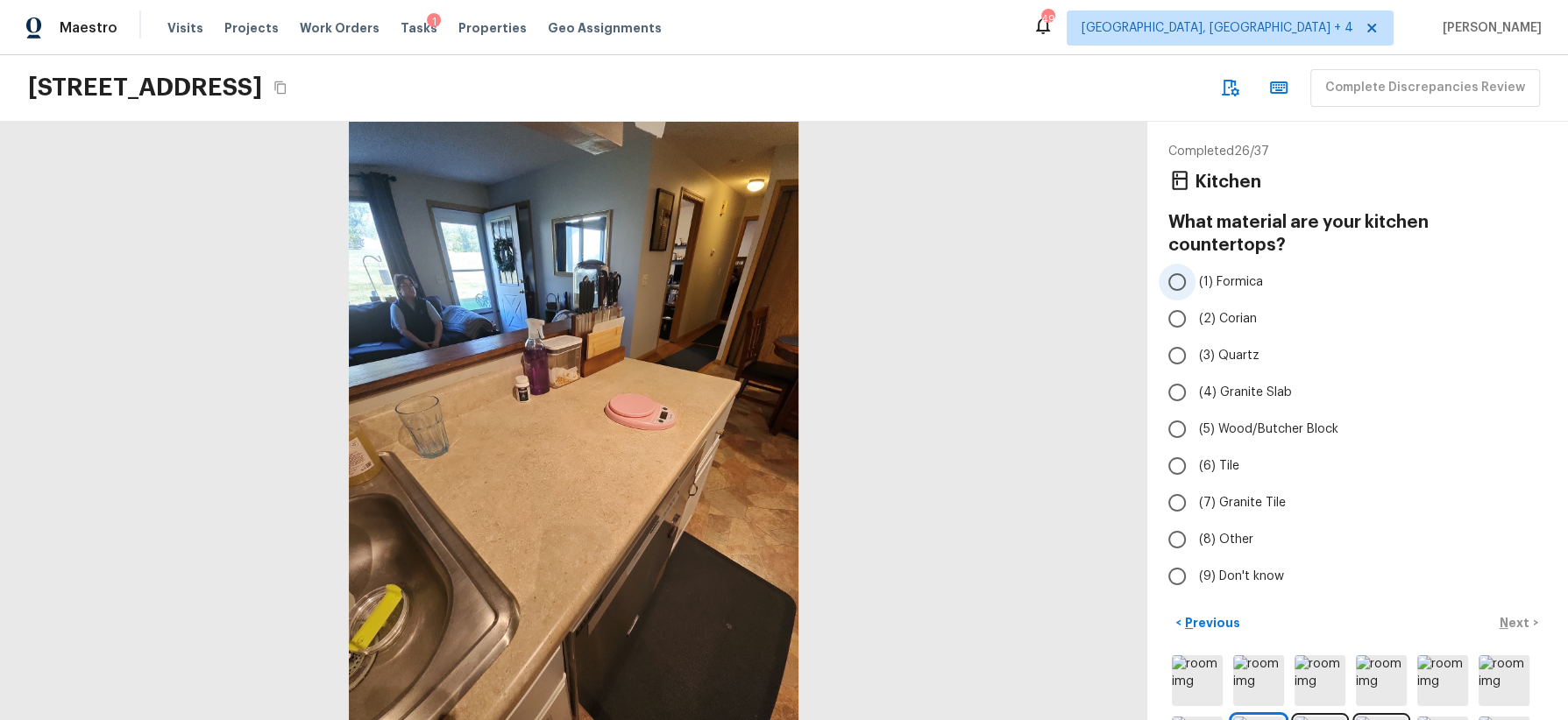
click at [1249, 274] on span "(1) Formica" at bounding box center [1230, 282] width 64 height 17
click at [1195, 264] on input "(1) Formica" at bounding box center [1177, 282] width 37 height 37
radio input "true"
click at [1393, 614] on p "Next" at bounding box center [1516, 623] width 33 height 17
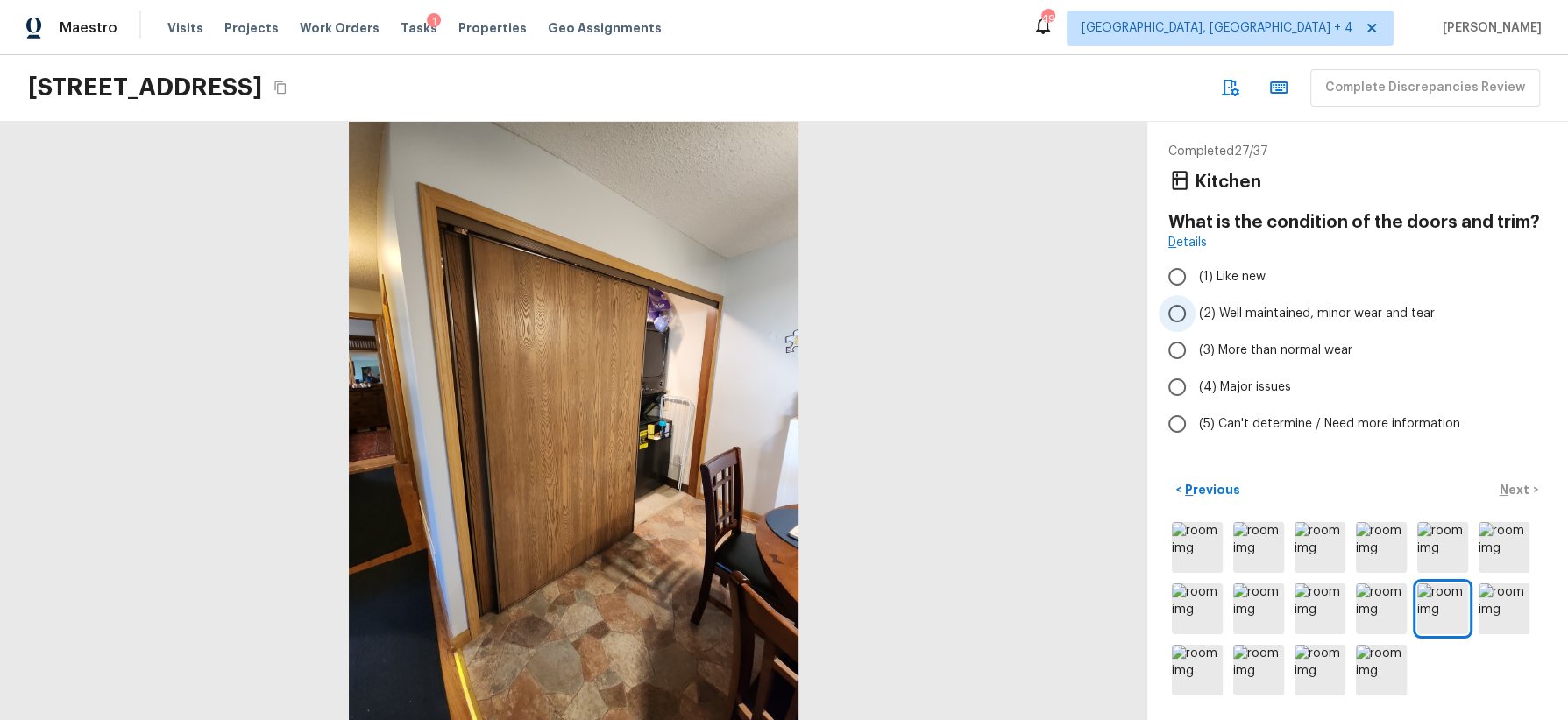
click at [1351, 311] on span "(2) Well maintained, minor wear and tear" at bounding box center [1316, 314] width 236 height 17
click at [1195, 311] on input "(2) Well maintained, minor wear and tear" at bounding box center [1177, 314] width 37 height 37
radio input "true"
click at [1393, 484] on p "Next" at bounding box center [1516, 490] width 33 height 17
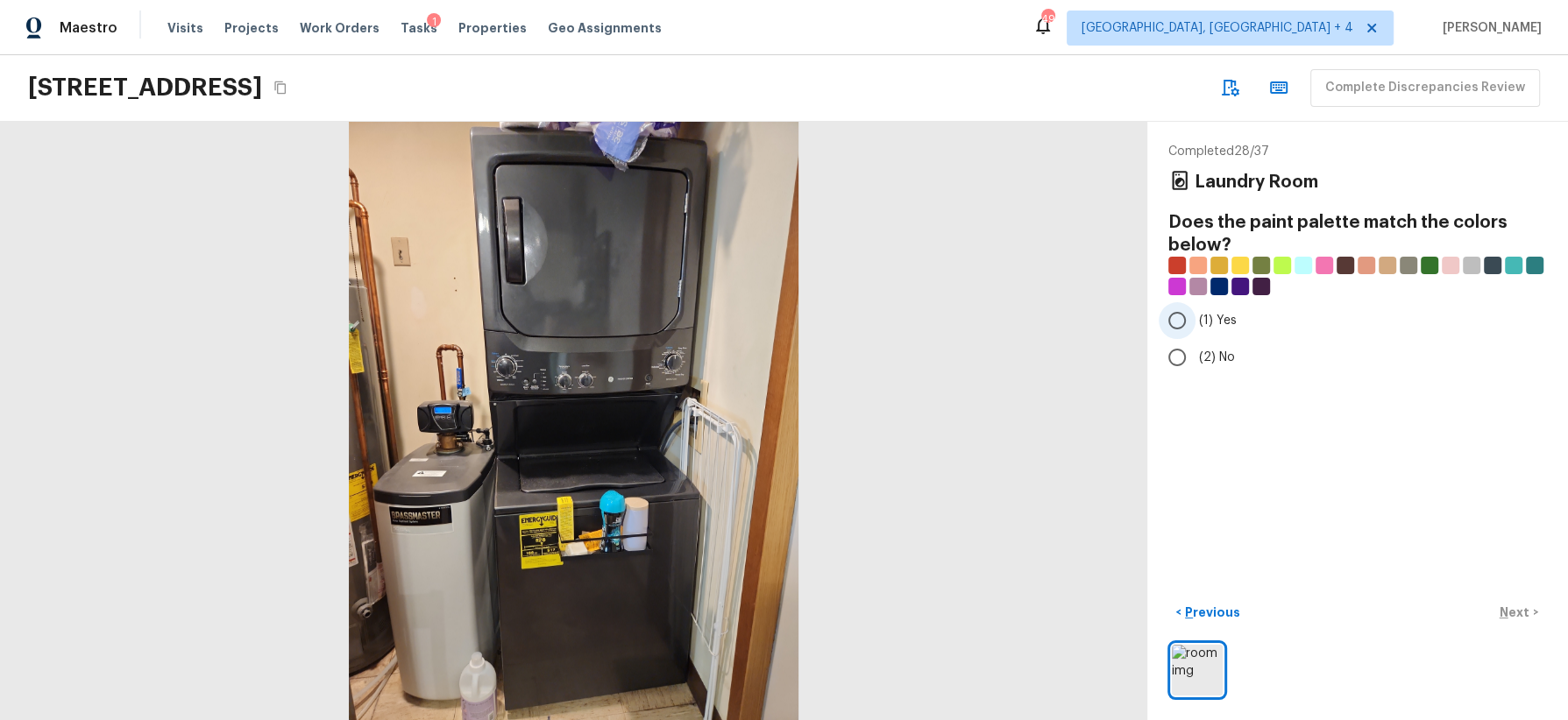
click at [1220, 319] on span "(1) Yes" at bounding box center [1218, 320] width 38 height 17
click at [1195, 319] on input "(1) Yes" at bounding box center [1177, 320] width 37 height 37
radio input "true"
click at [1393, 607] on p "Next" at bounding box center [1516, 612] width 33 height 17
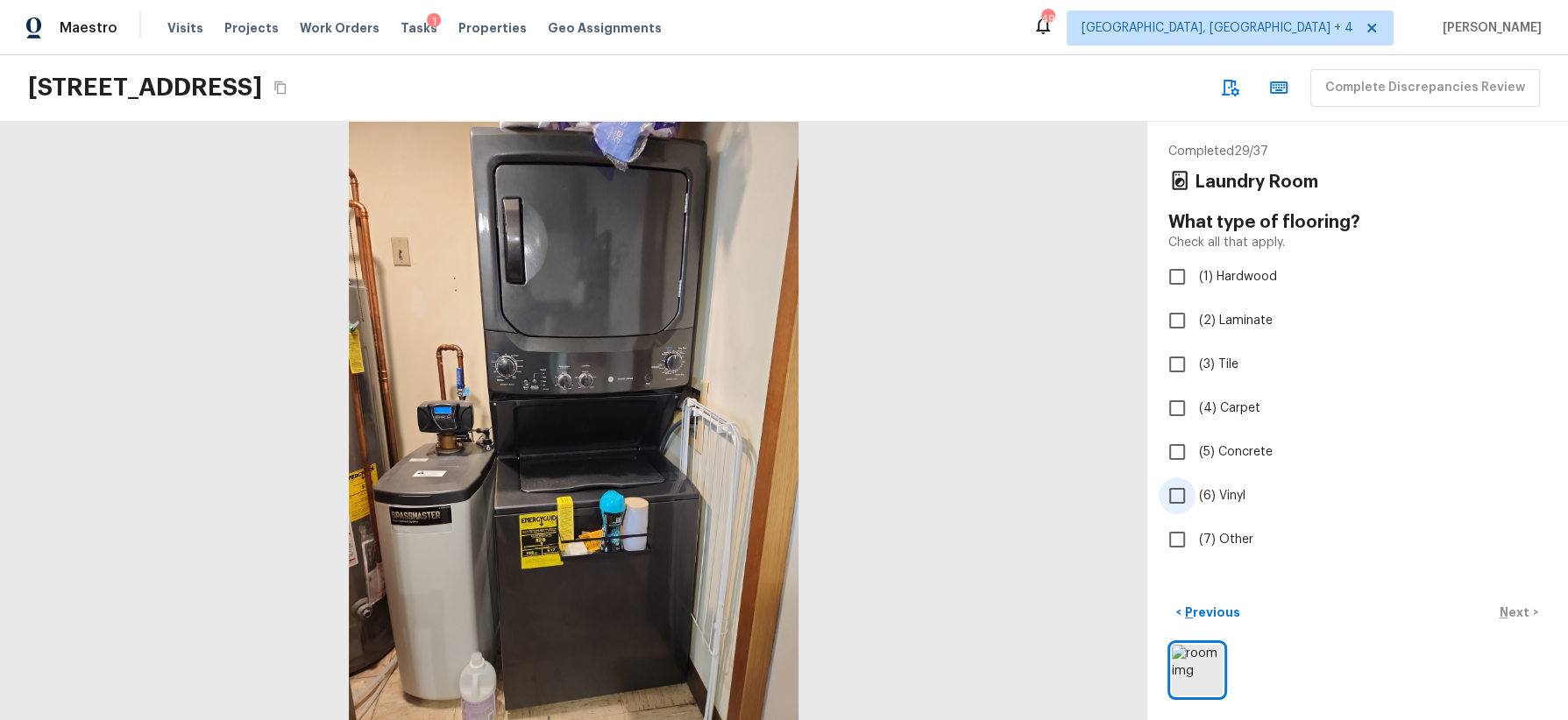
click at [1228, 492] on span "(6) Vinyl" at bounding box center [1222, 496] width 47 height 17
click at [1195, 492] on input "(6) Vinyl" at bounding box center [1177, 496] width 37 height 37
checkbox input "true"
click at [1393, 609] on p "Next" at bounding box center [1516, 612] width 33 height 17
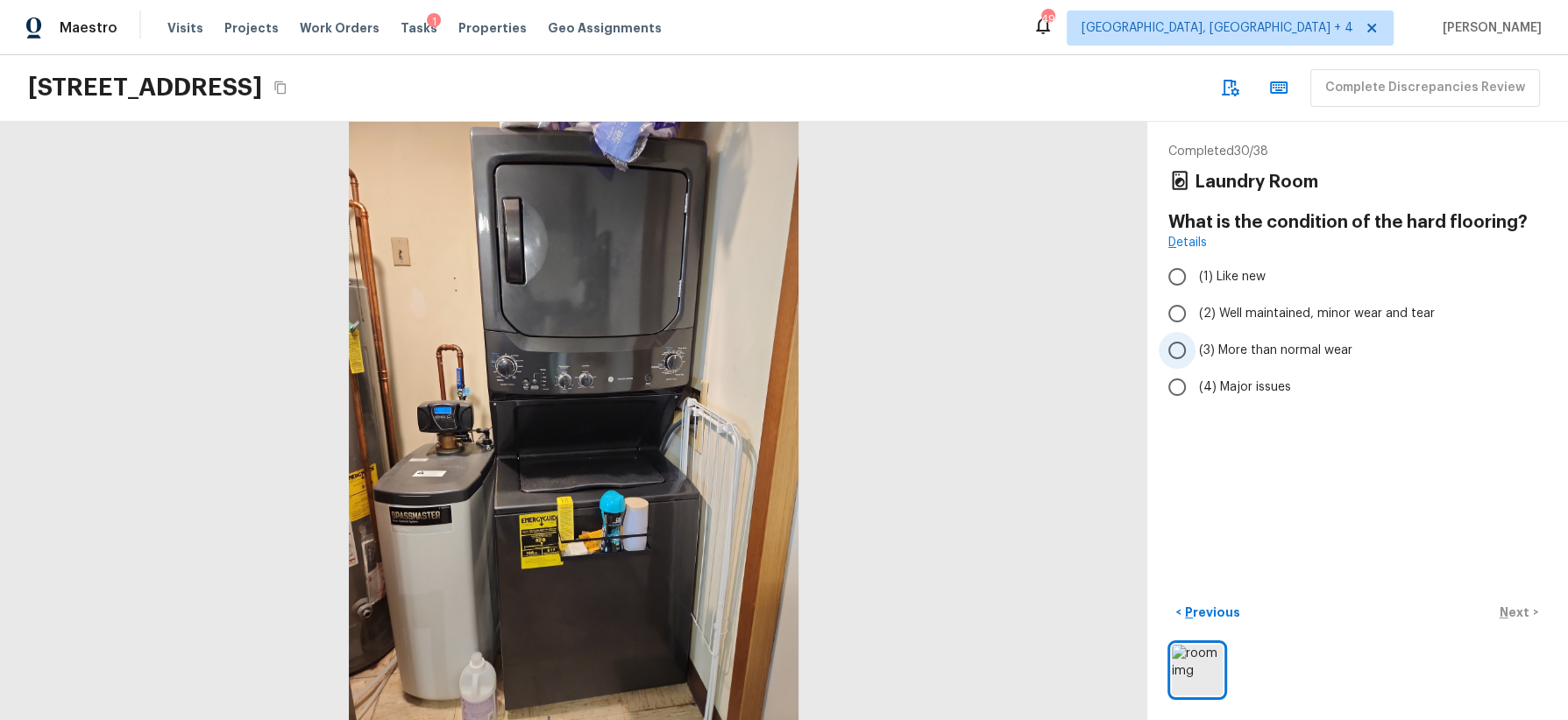
click at [1292, 342] on span "(3) More than normal wear" at bounding box center [1275, 350] width 154 height 17
click at [1195, 342] on input "(3) More than normal wear" at bounding box center [1177, 350] width 37 height 37
radio input "true"
click at [1393, 606] on p "Next" at bounding box center [1516, 612] width 33 height 17
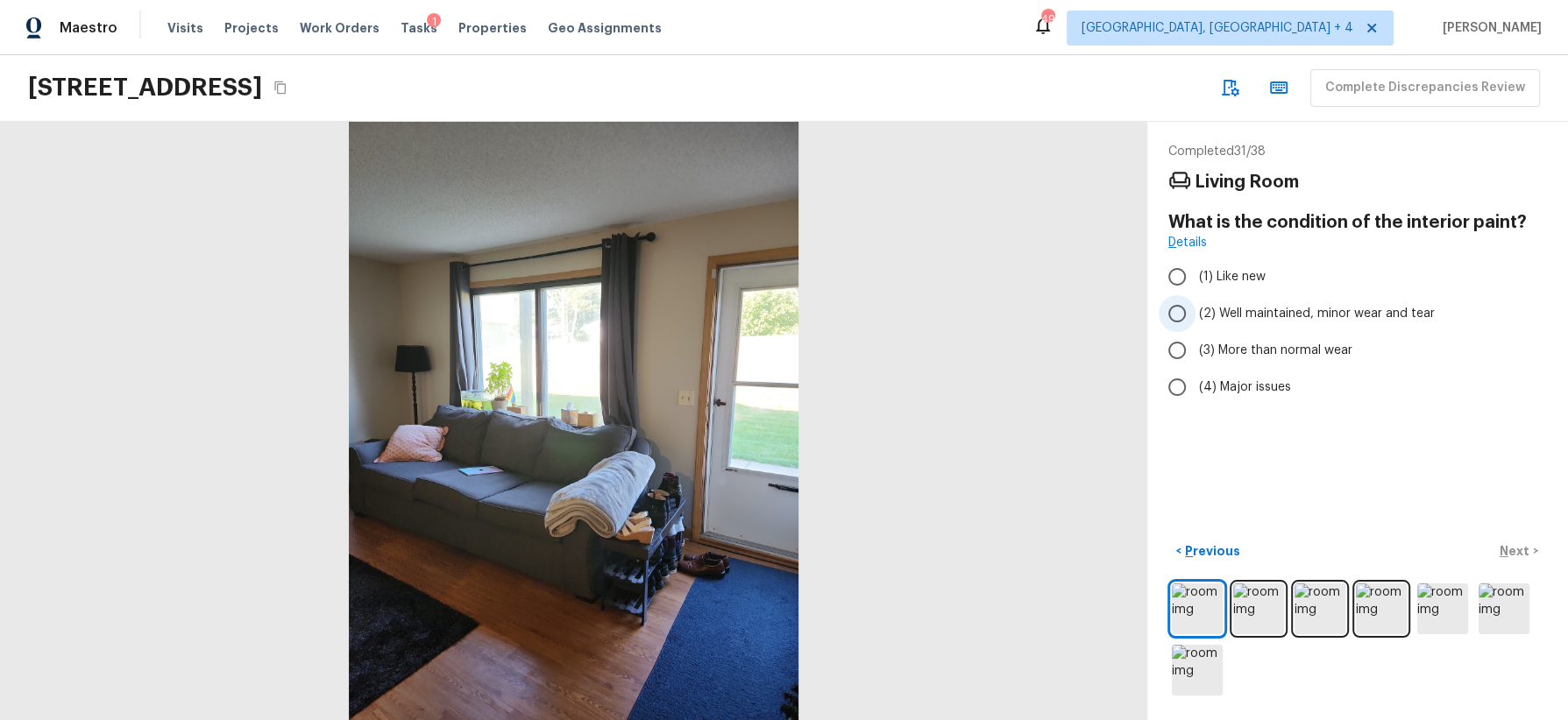
click at [1359, 312] on span "(2) Well maintained, minor wear and tear" at bounding box center [1316, 314] width 236 height 17
click at [1195, 312] on input "(2) Well maintained, minor wear and tear" at bounding box center [1177, 314] width 37 height 37
radio input "true"
click at [1308, 343] on span "(3) More than normal wear" at bounding box center [1275, 350] width 154 height 17
click at [1195, 343] on input "(3) More than normal wear" at bounding box center [1177, 350] width 37 height 37
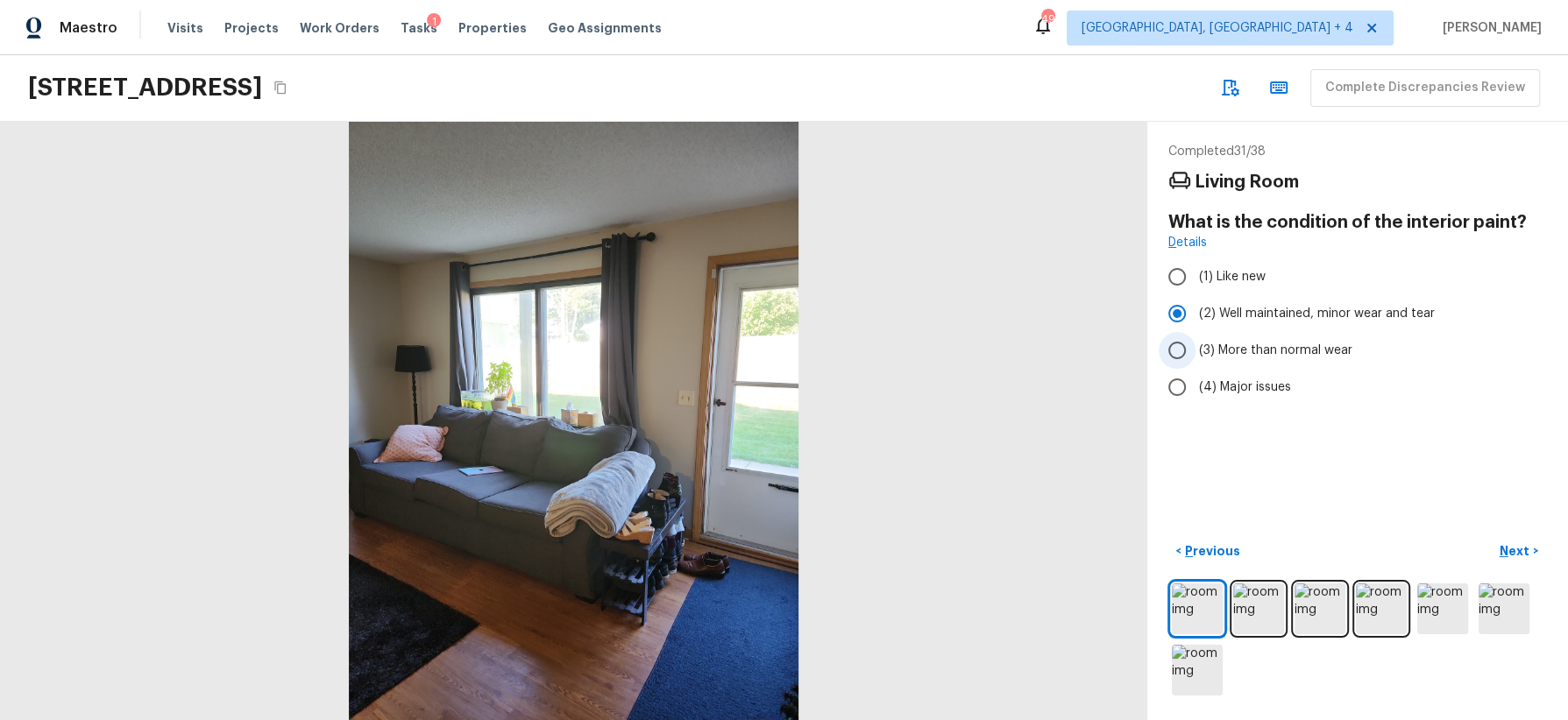
radio input "true"
click at [1393, 545] on p "Next" at bounding box center [1516, 551] width 33 height 17
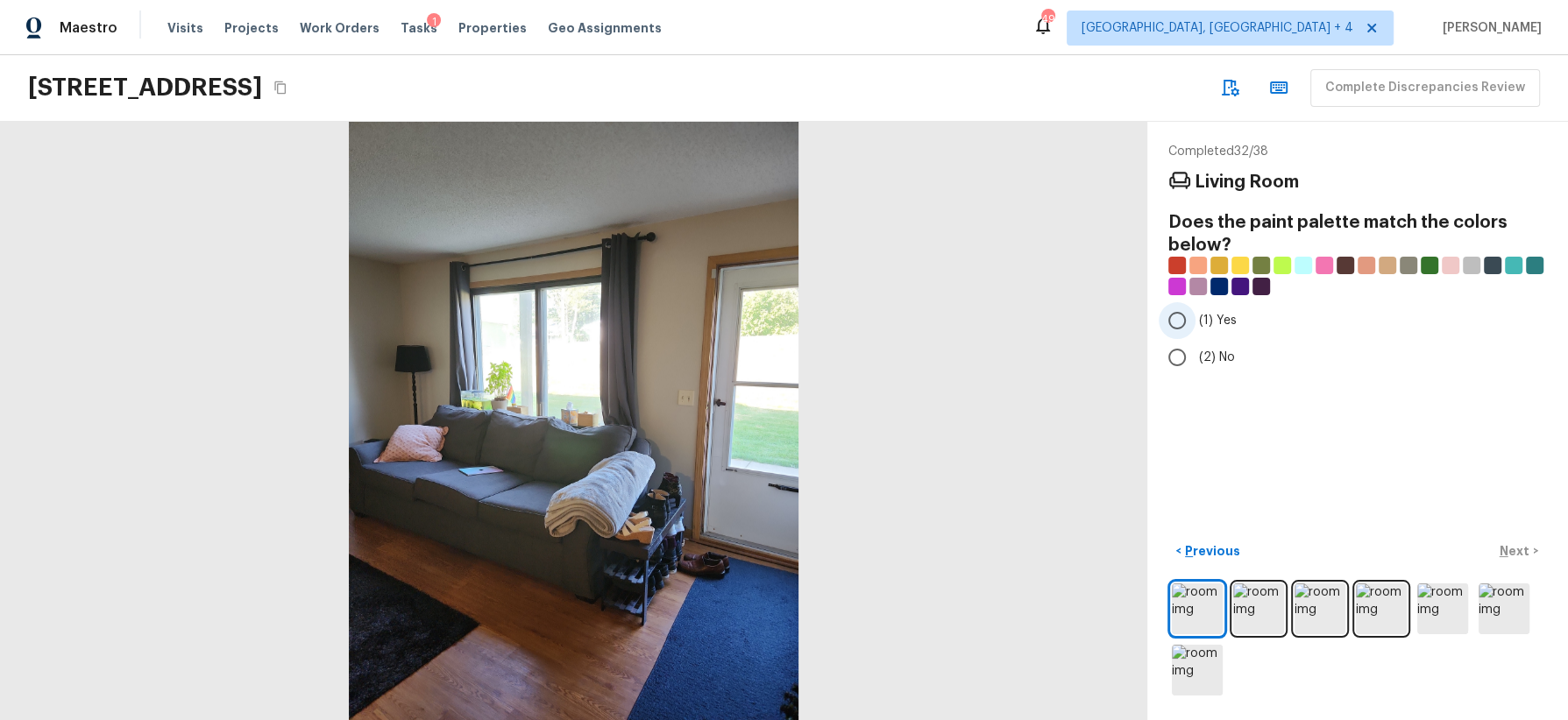
click at [1214, 326] on span "(1) Yes" at bounding box center [1218, 320] width 38 height 17
click at [1195, 326] on input "(1) Yes" at bounding box center [1177, 320] width 37 height 37
radio input "true"
click at [1393, 543] on p "Next" at bounding box center [1516, 551] width 33 height 17
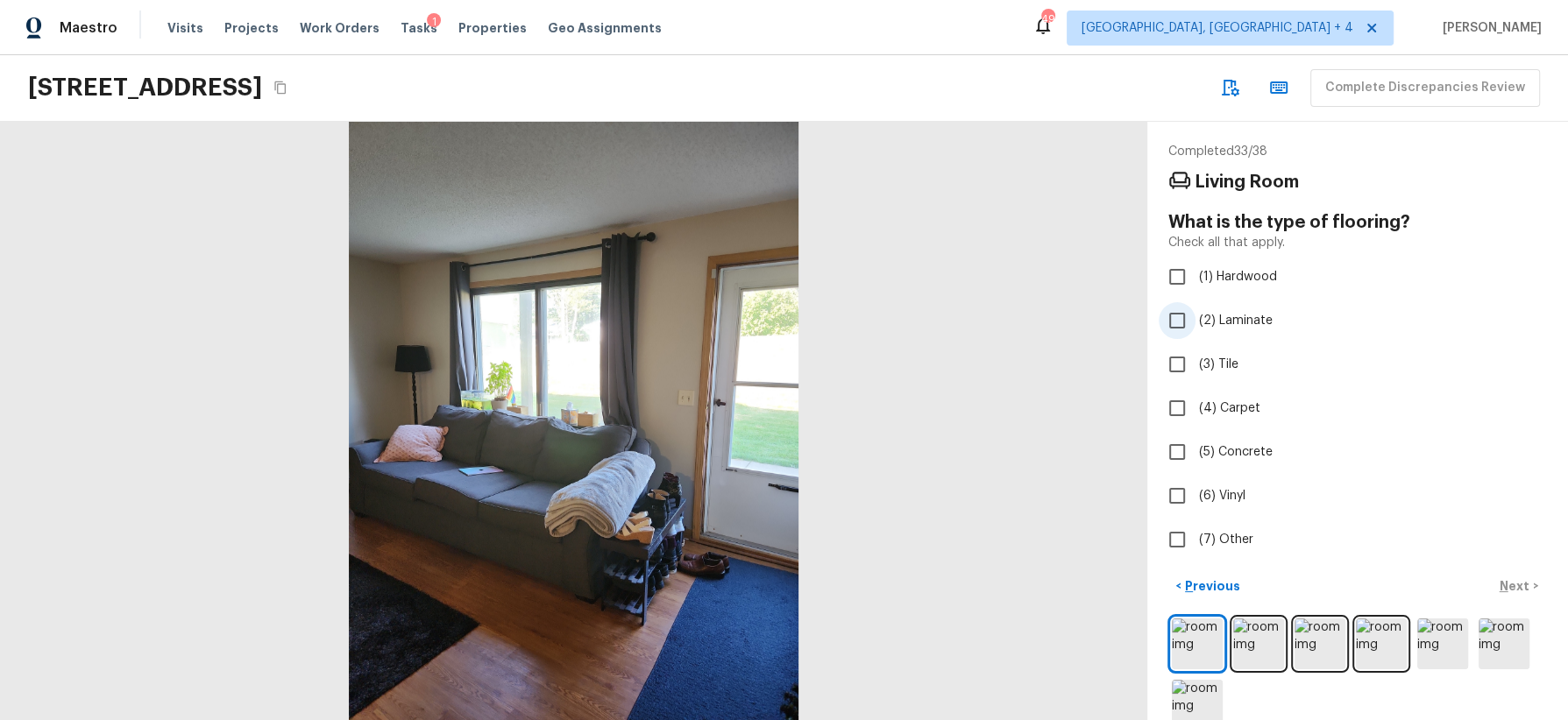
click at [1251, 319] on span "(2) Laminate" at bounding box center [1235, 320] width 73 height 17
click at [1195, 319] on input "(2) Laminate" at bounding box center [1177, 320] width 37 height 37
checkbox input "true"
click at [1393, 585] on p "Next" at bounding box center [1516, 586] width 33 height 17
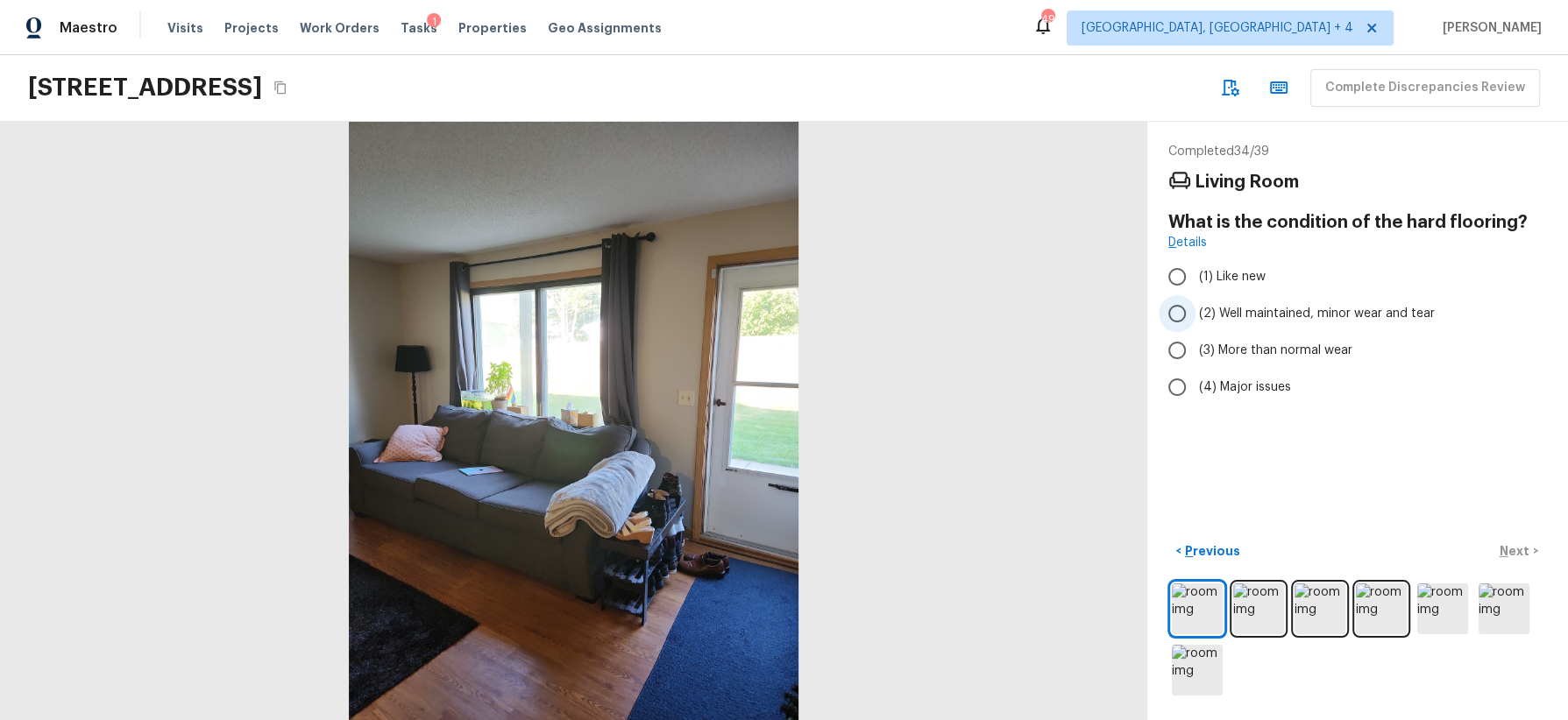
click at [1336, 310] on span "(2) Well maintained, minor wear and tear" at bounding box center [1316, 314] width 236 height 17
click at [1195, 310] on input "(2) Well maintained, minor wear and tear" at bounding box center [1177, 314] width 37 height 37
radio input "true"
click at [1393, 546] on p "Next" at bounding box center [1516, 551] width 33 height 17
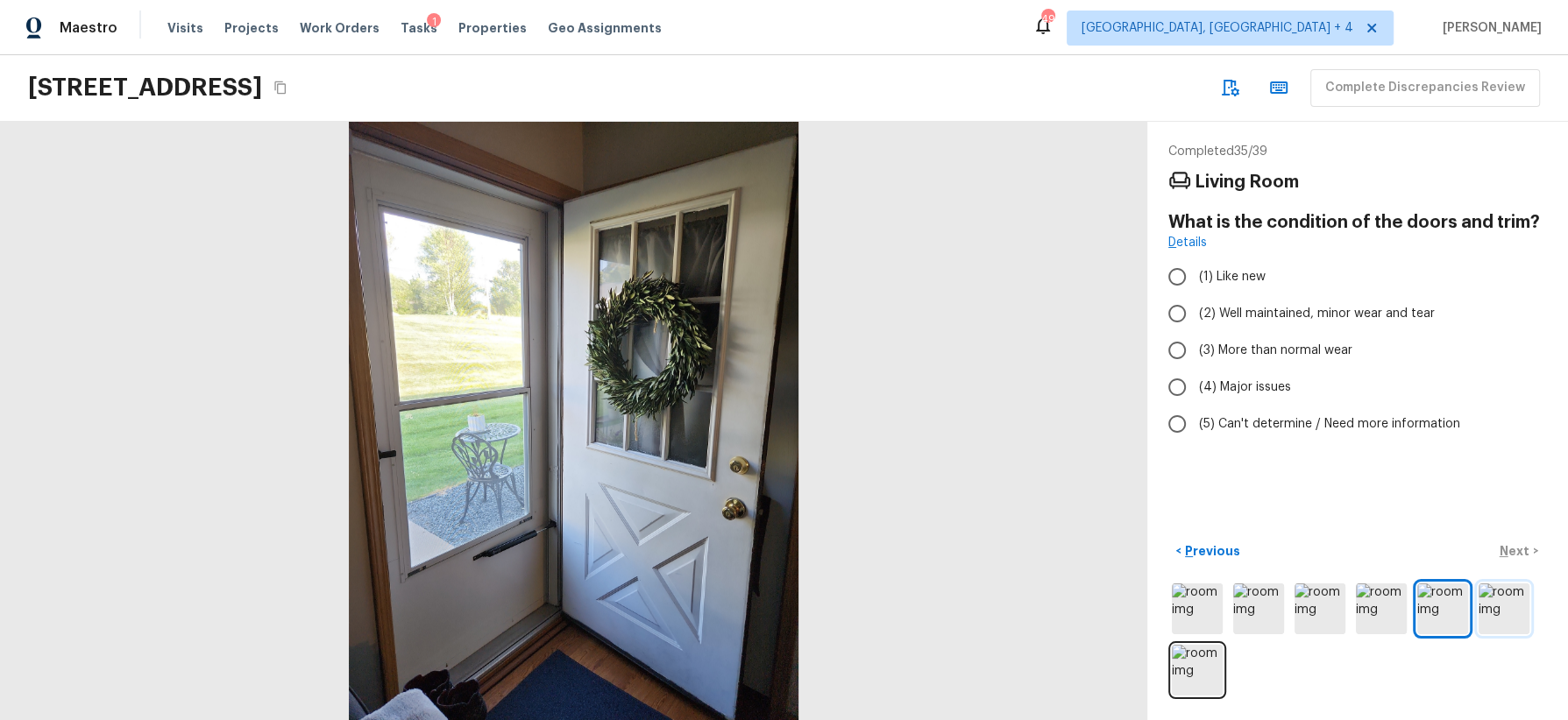
click at [1393, 601] on img at bounding box center [1503, 608] width 51 height 51
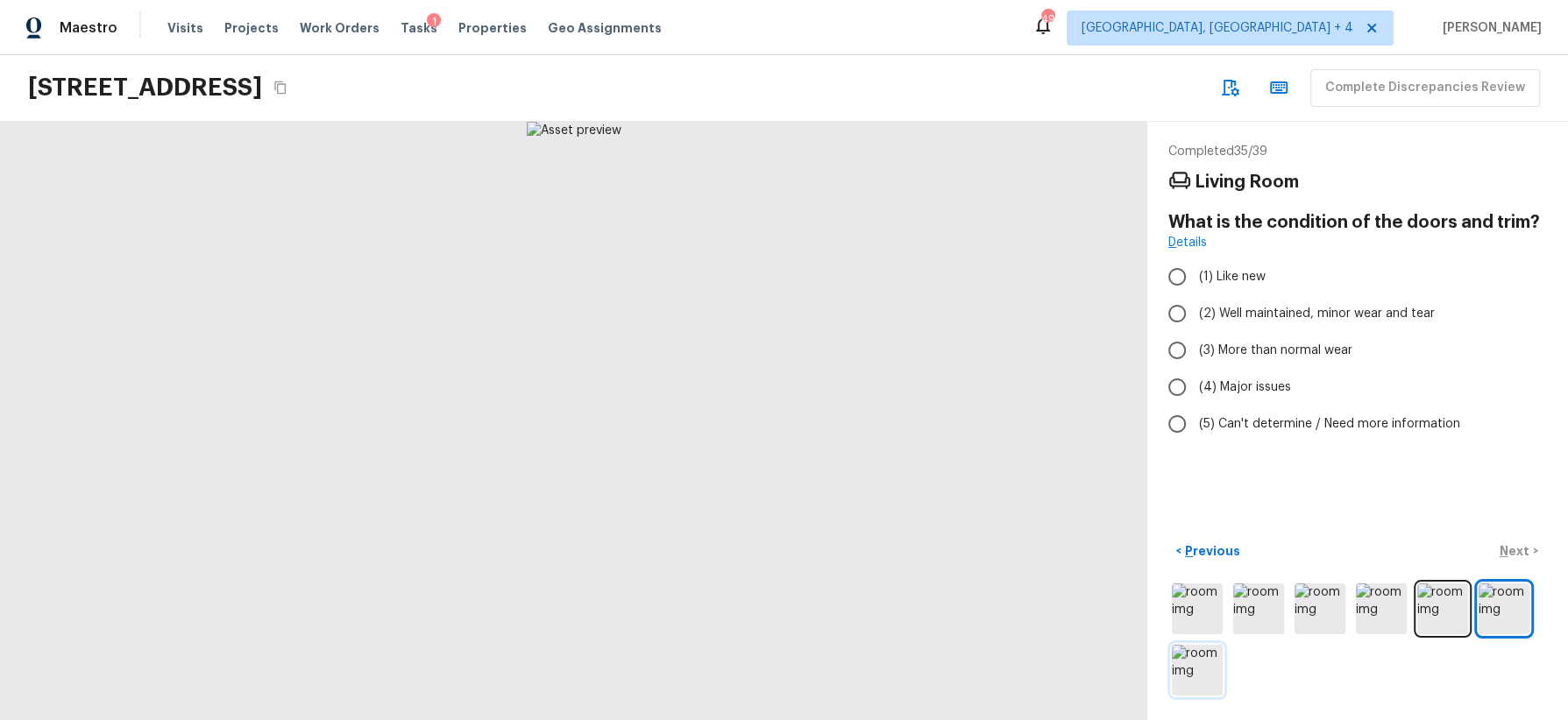
click at [1194, 640] on img at bounding box center [1197, 669] width 51 height 51
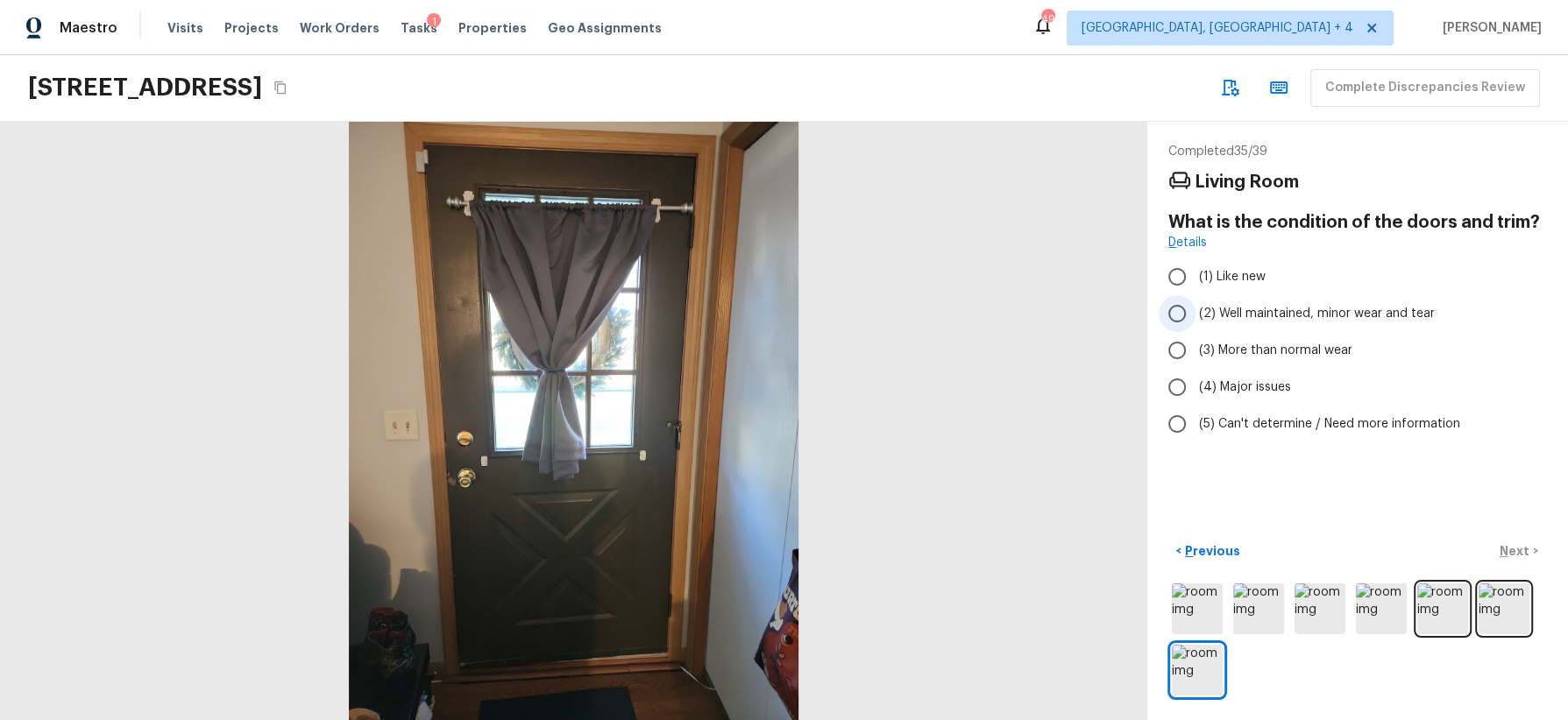
click at [1343, 306] on span "(2) Well maintained, minor wear and tear" at bounding box center [1316, 314] width 236 height 17
click at [1195, 306] on input "(2) Well maintained, minor wear and tear" at bounding box center [1177, 314] width 37 height 37
radio input "true"
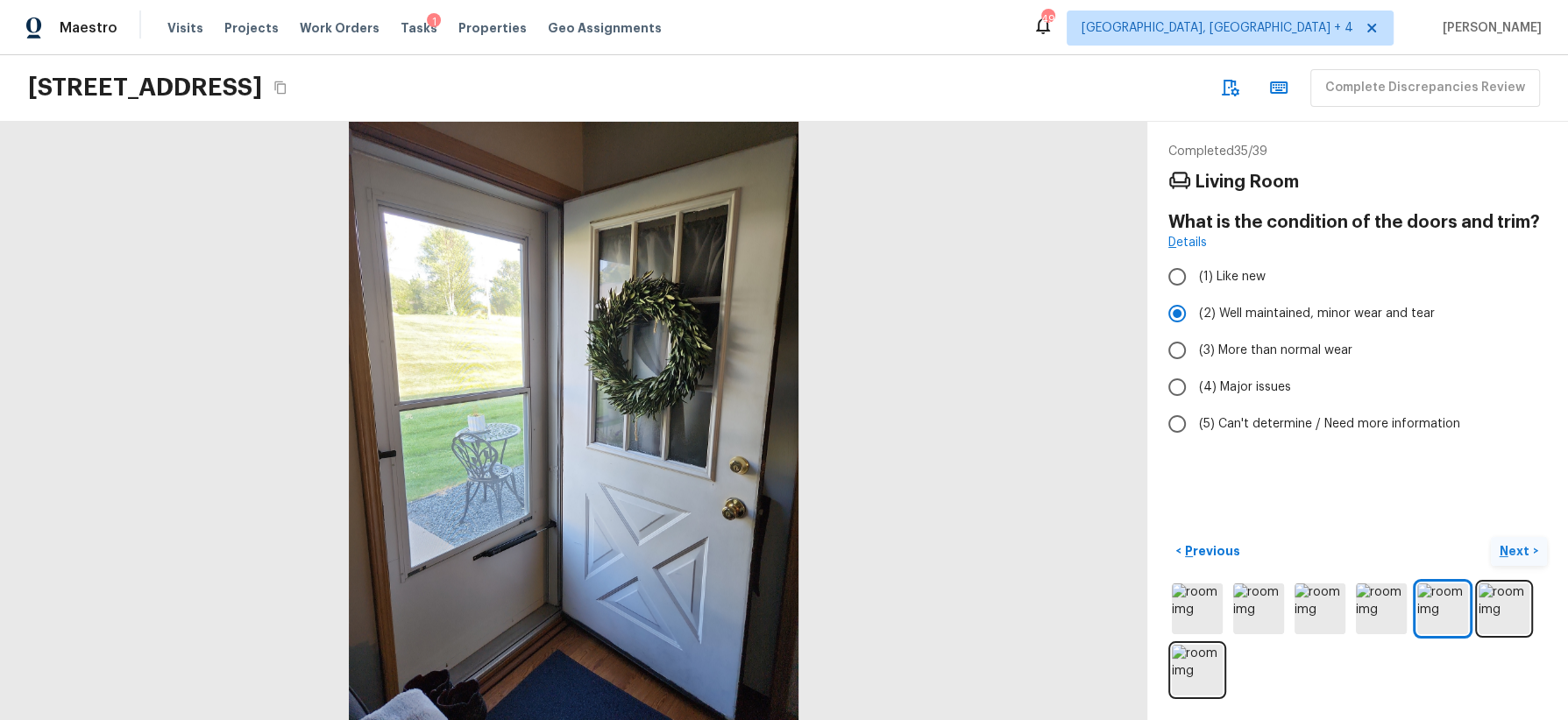
click at [1393, 544] on p "Next" at bounding box center [1516, 551] width 33 height 17
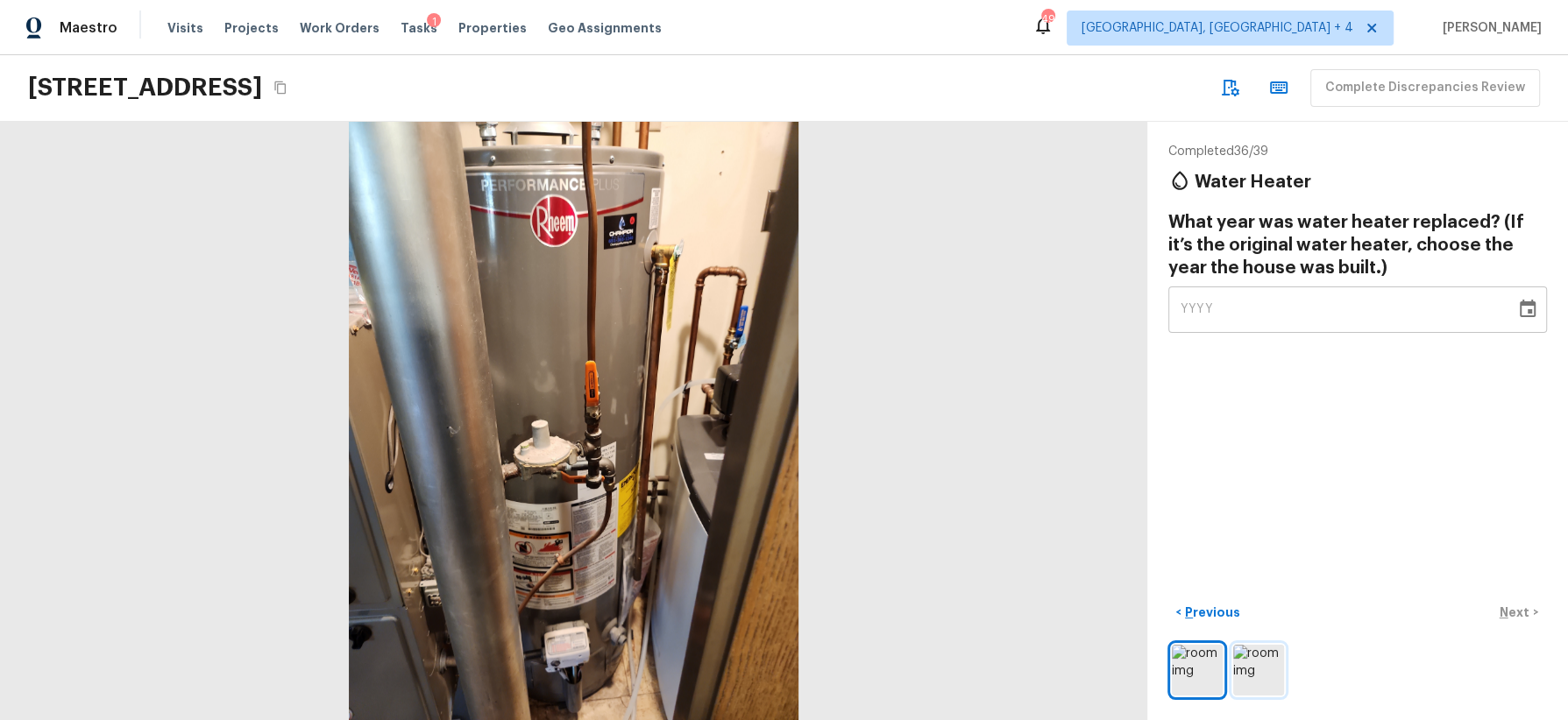
click at [1265, 640] on img at bounding box center [1258, 669] width 51 height 51
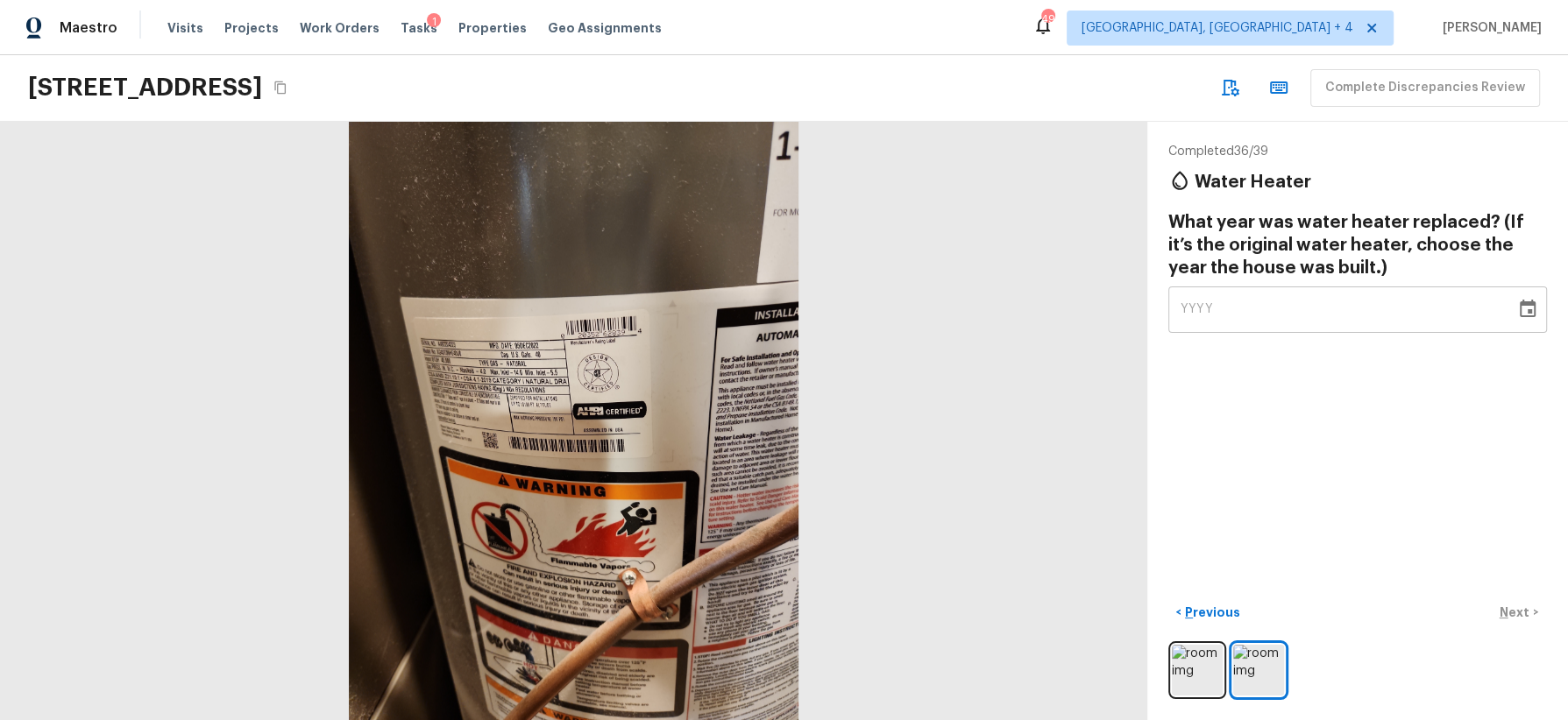
click at [1393, 315] on icon "Choose date" at bounding box center [1527, 308] width 16 height 17
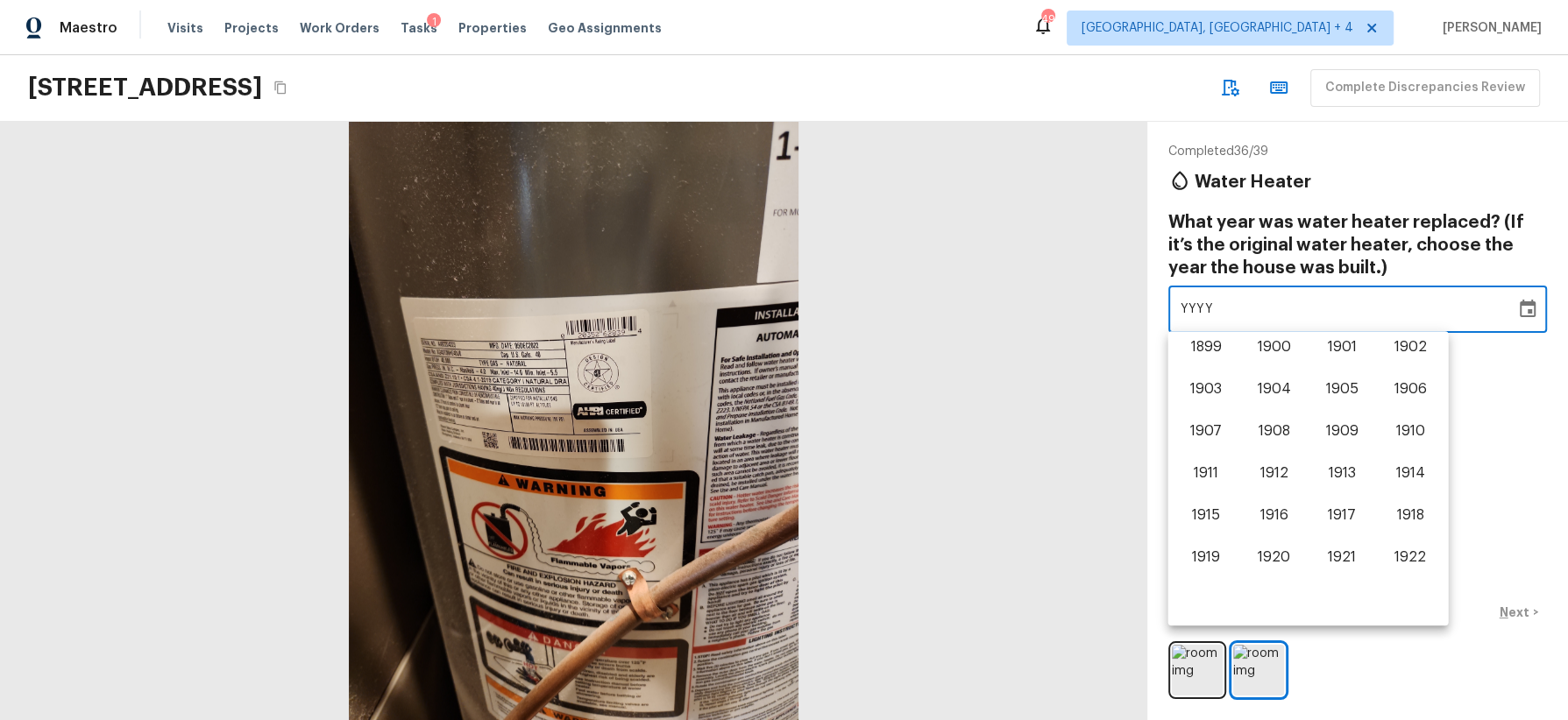
scroll to position [1089, 0]
click at [1393, 509] on button "2022" at bounding box center [1411, 519] width 63 height 31
type input "2022"
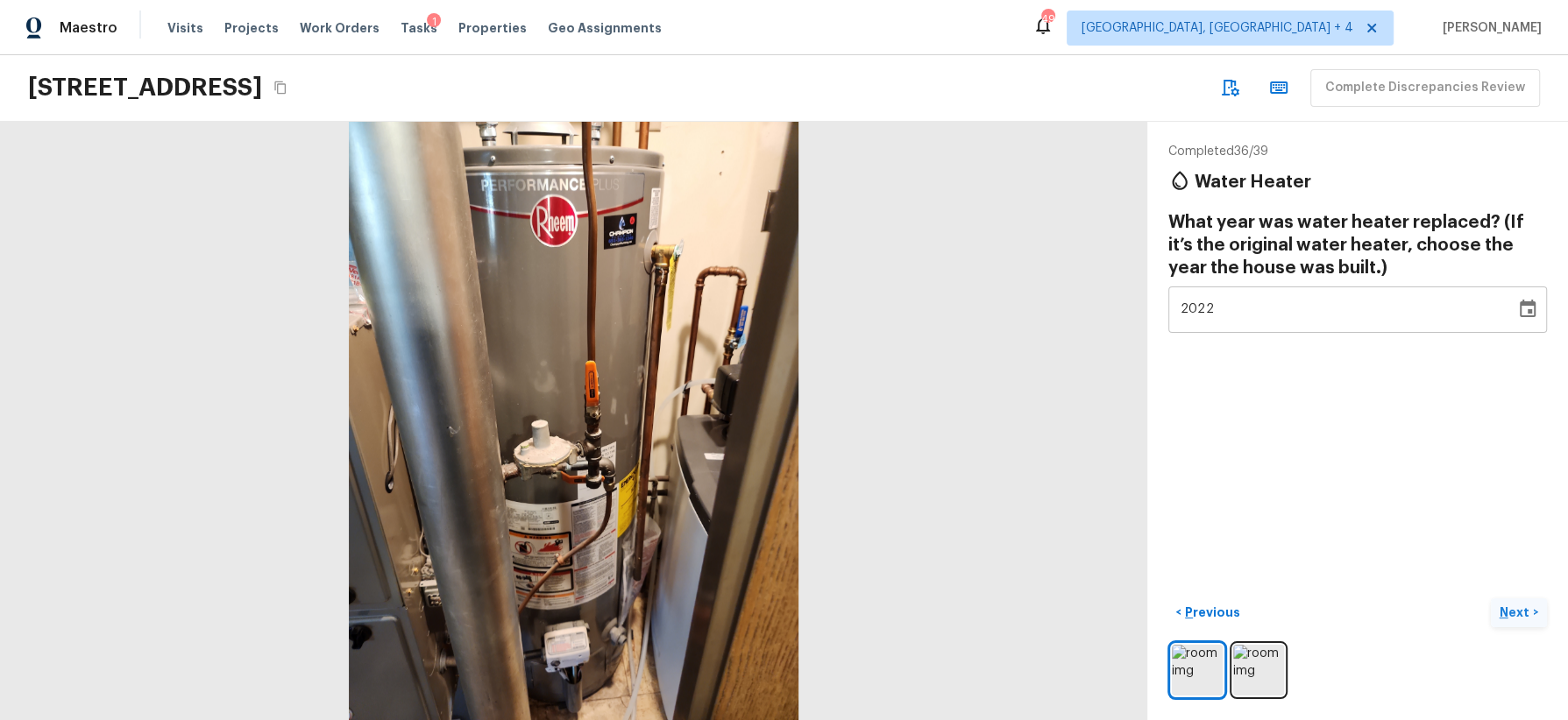
click at [1393, 611] on p "Next" at bounding box center [1516, 612] width 33 height 17
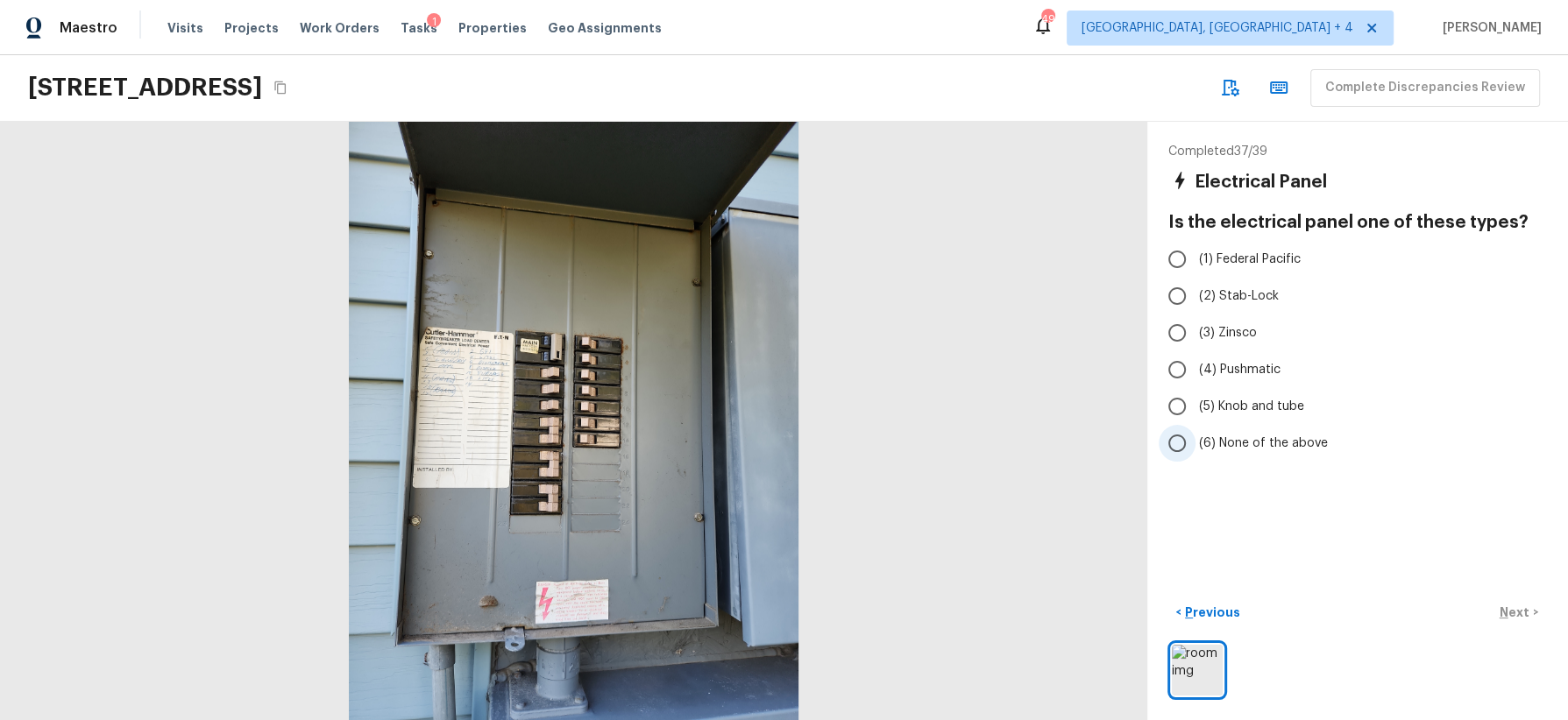
click at [1273, 439] on span "(6) None of the above" at bounding box center [1263, 443] width 129 height 17
click at [1195, 439] on input "(6) None of the above" at bounding box center [1177, 443] width 37 height 37
radio input "true"
click at [1393, 611] on p "Next" at bounding box center [1516, 612] width 33 height 17
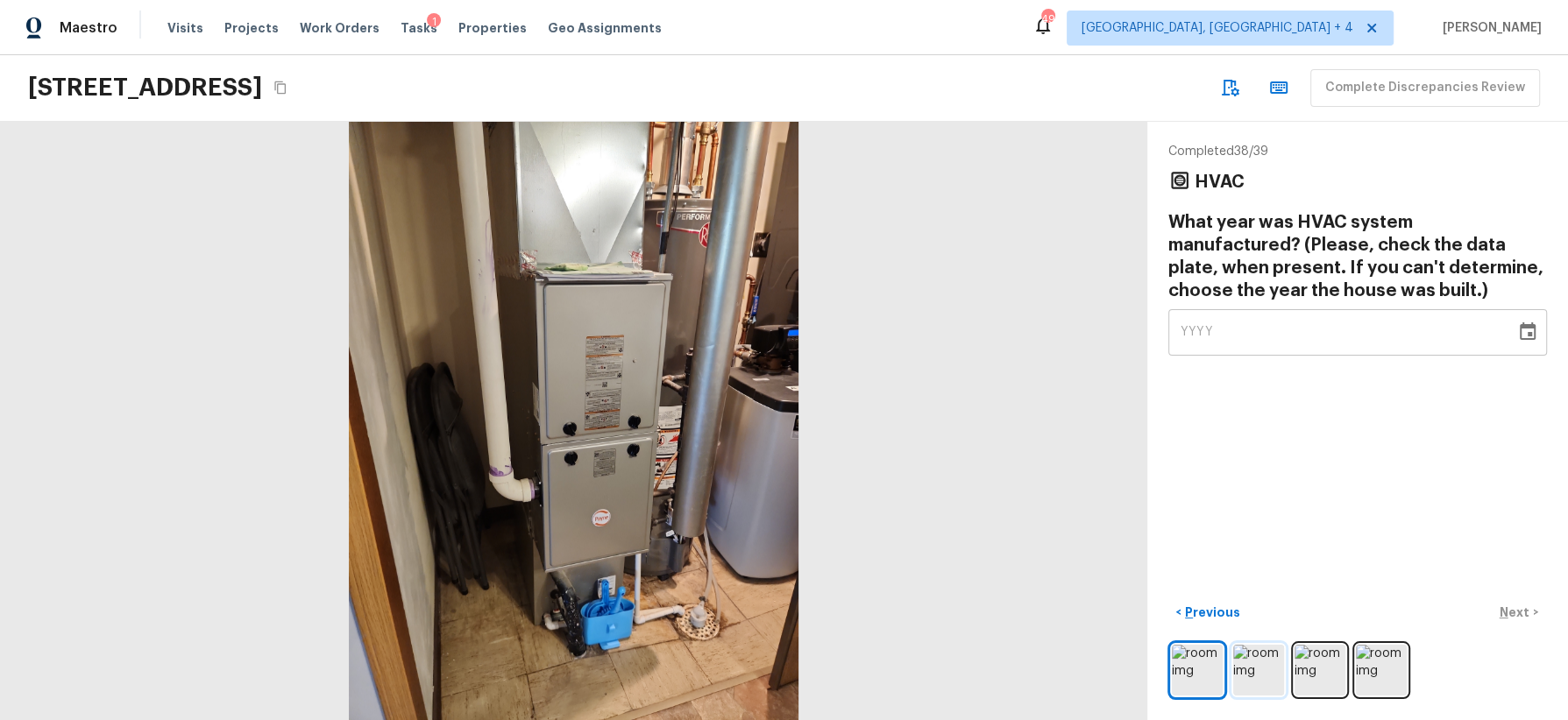
click at [1259, 640] on img at bounding box center [1258, 669] width 51 height 51
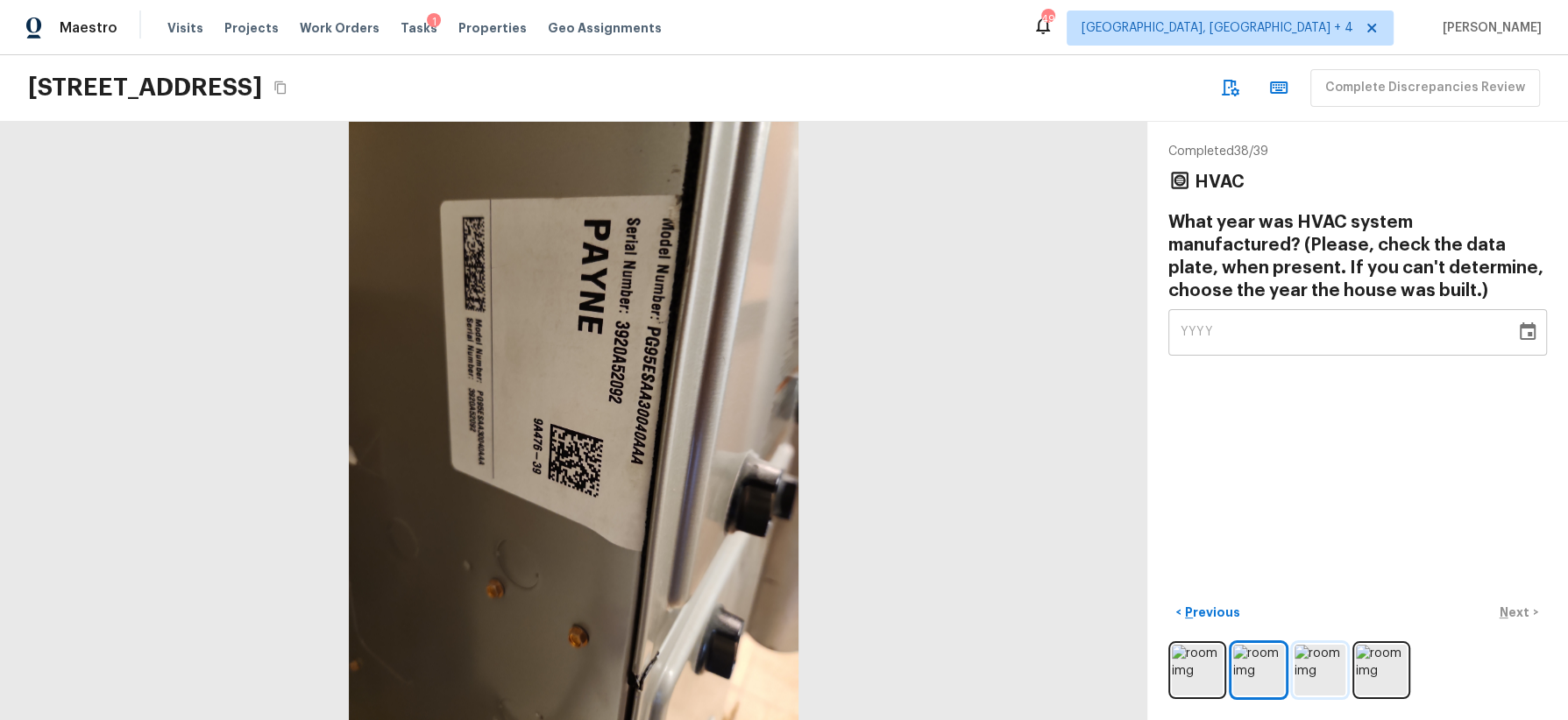
click at [1327, 640] on img at bounding box center [1319, 669] width 51 height 51
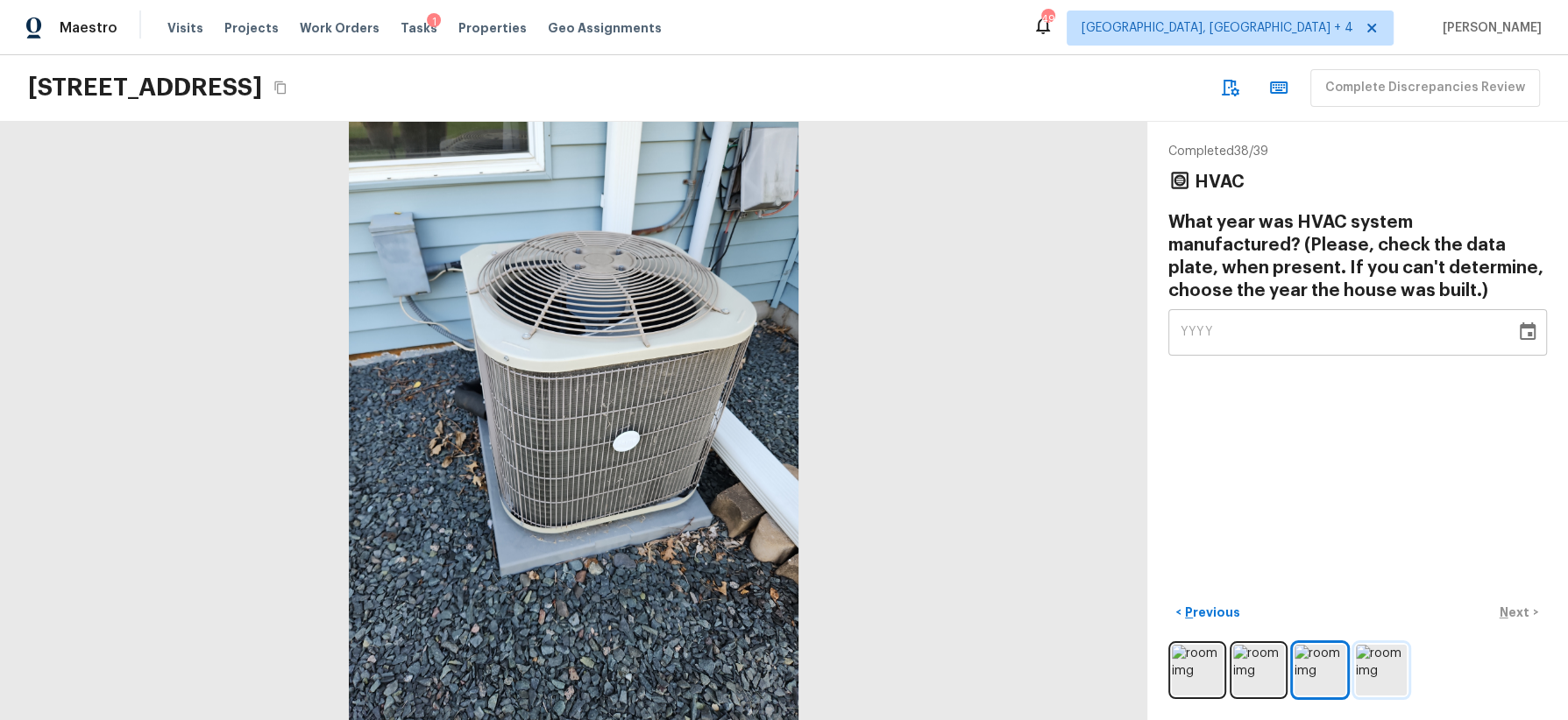
click at [1378, 640] on img at bounding box center [1381, 669] width 51 height 51
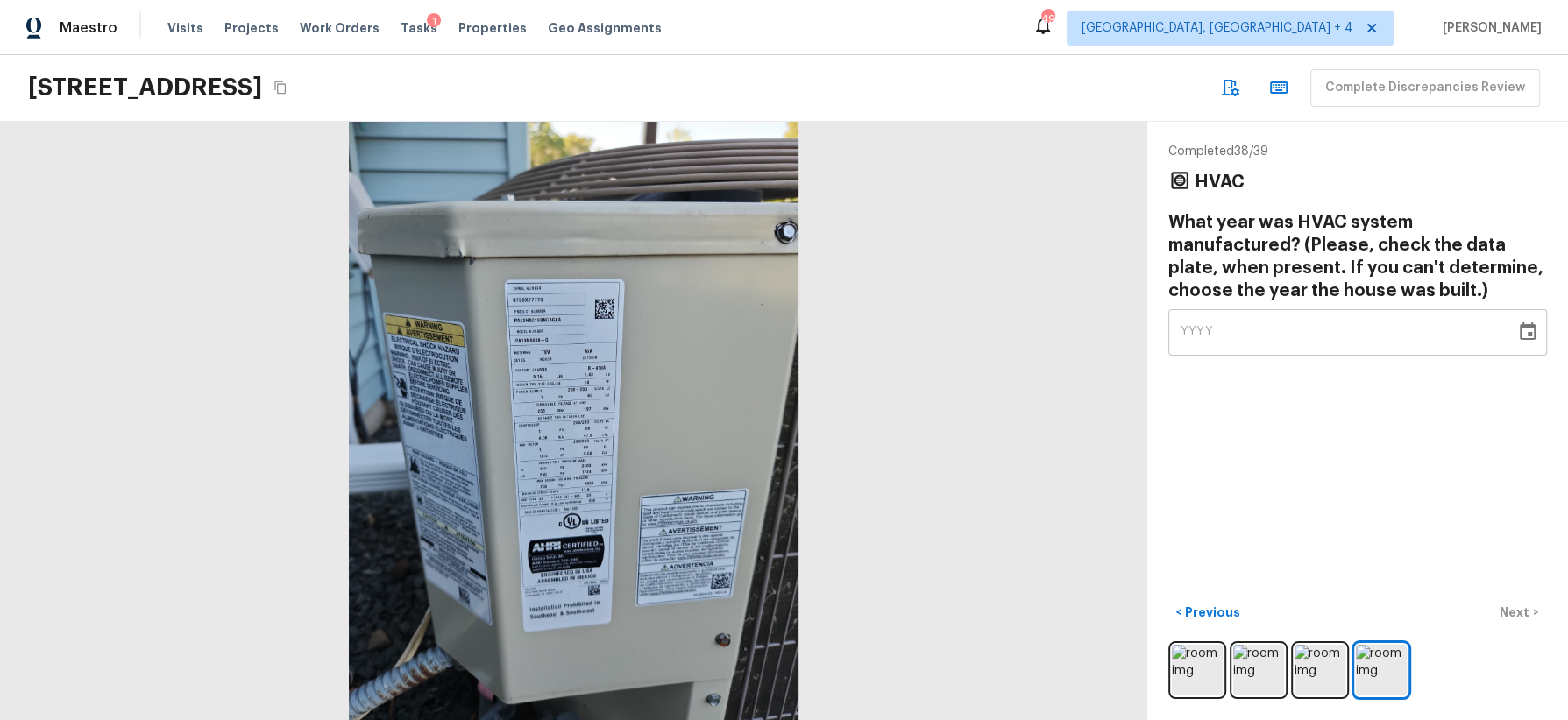
click at [1393, 334] on icon "Choose date" at bounding box center [1527, 331] width 16 height 17
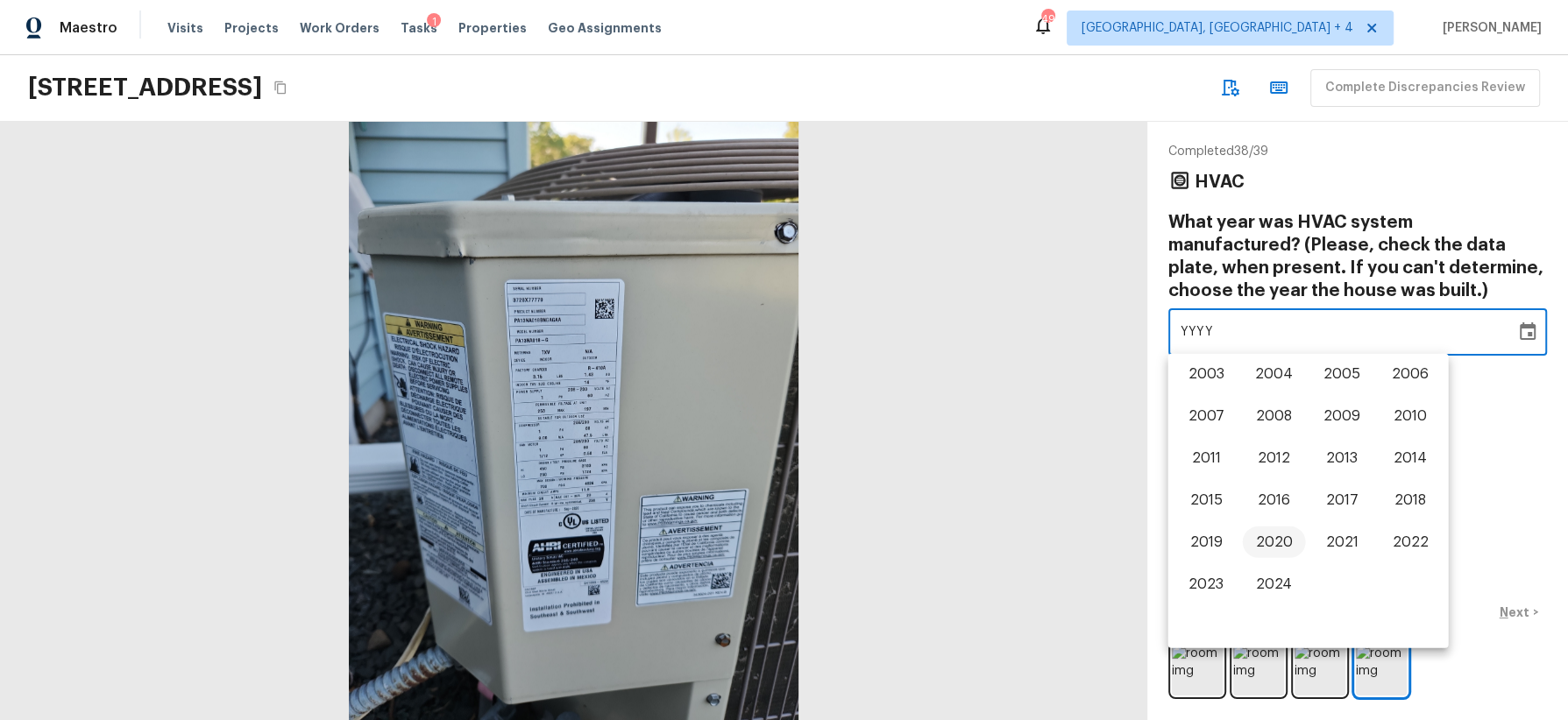
click at [1289, 537] on button "2020" at bounding box center [1274, 542] width 63 height 31
type input "2020"
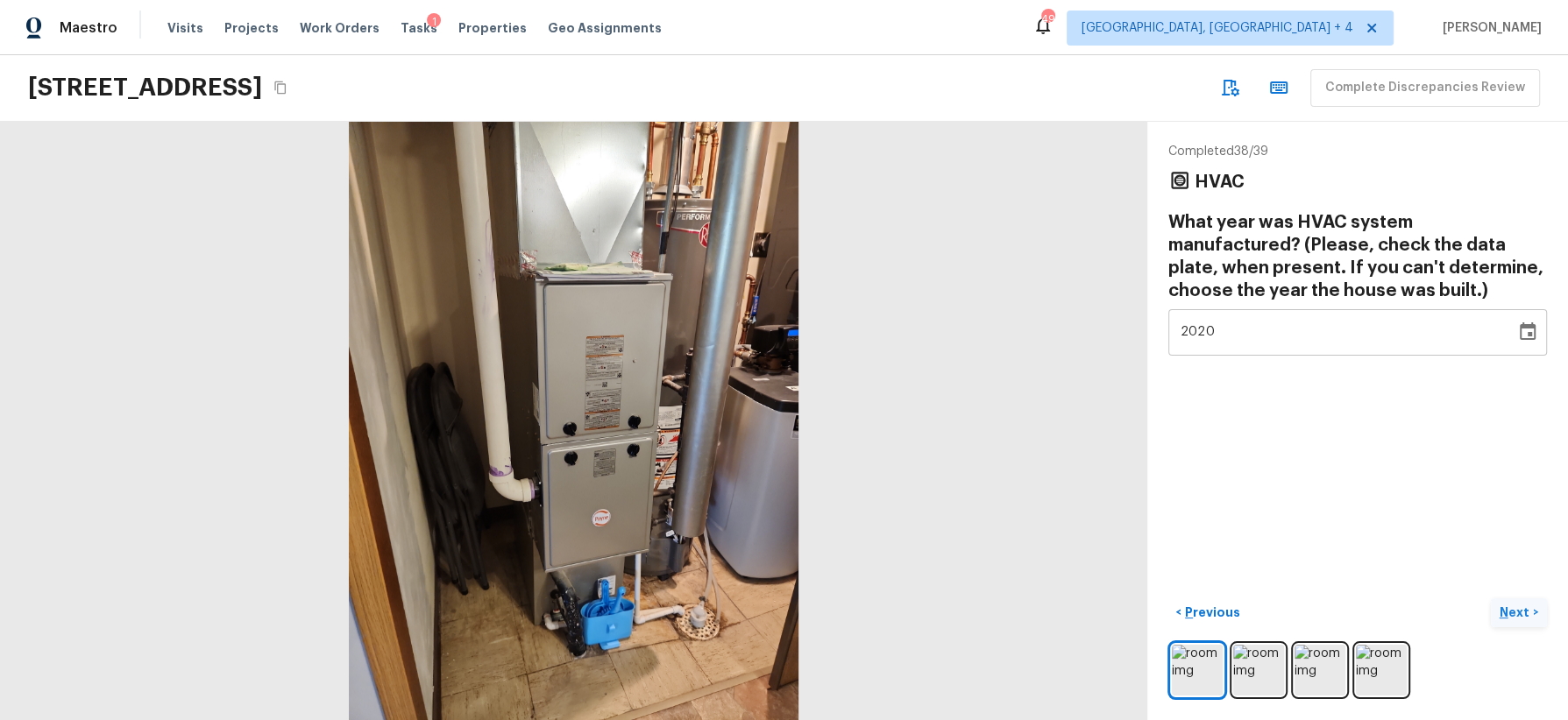
click at [1393, 605] on p "Next" at bounding box center [1516, 612] width 33 height 17
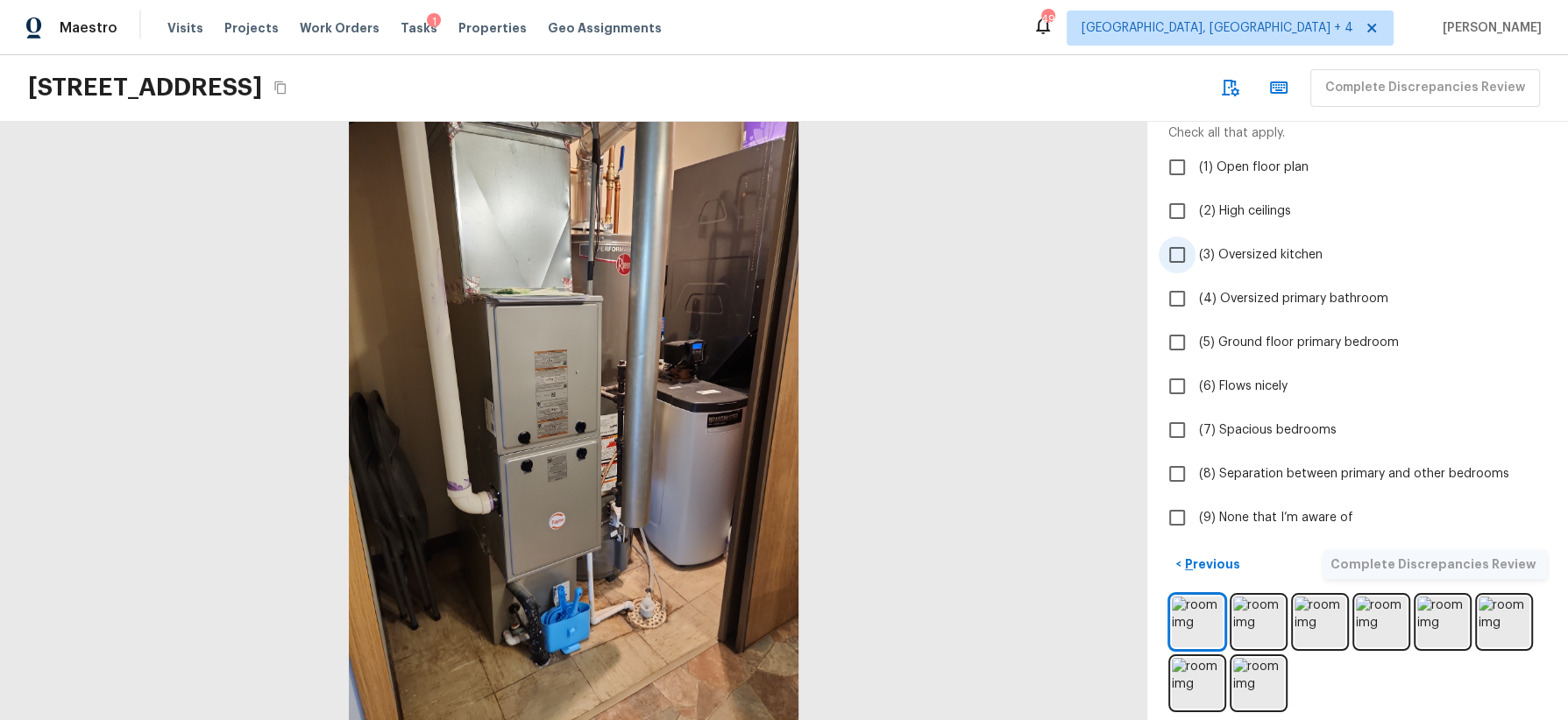
scroll to position [121, 0]
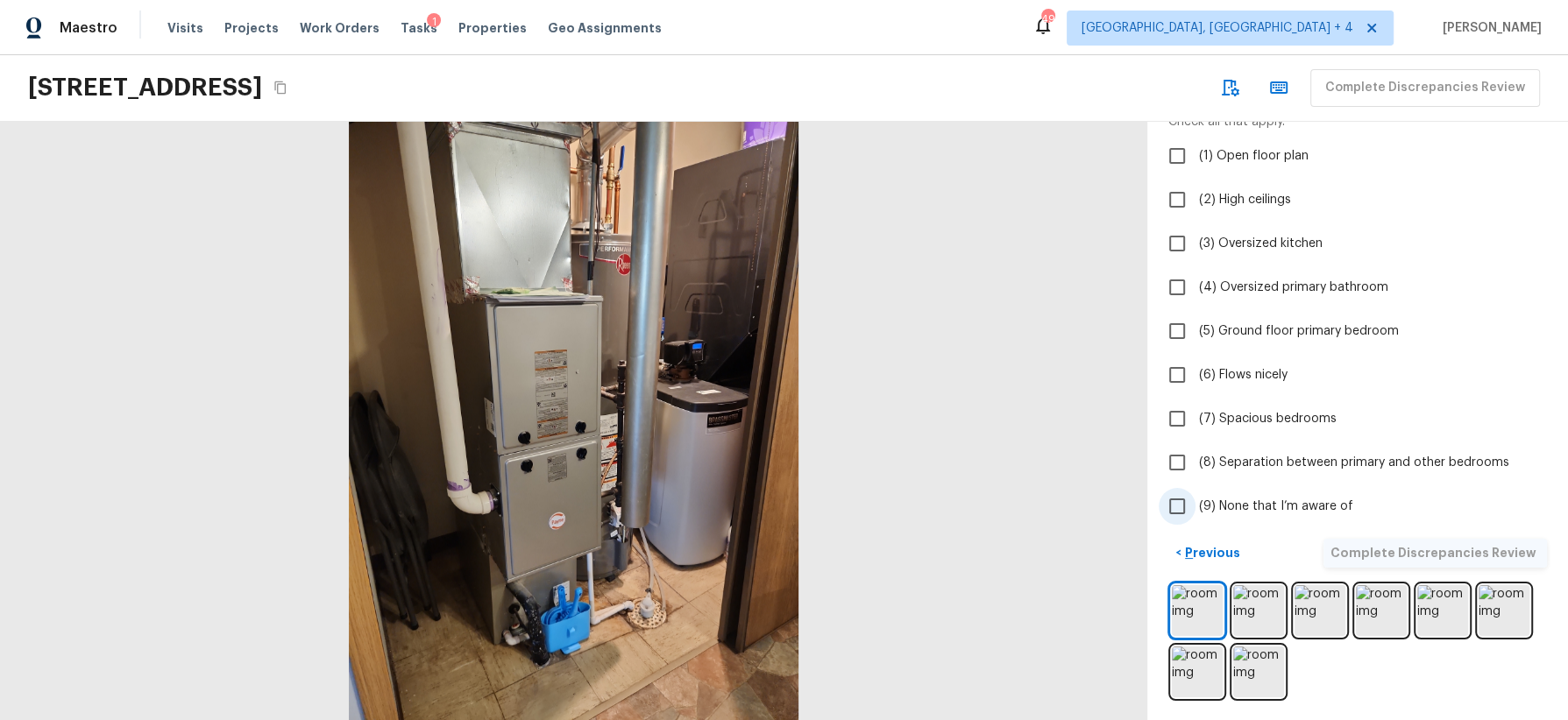
click at [1312, 498] on span "(9) None that I’m aware of" at bounding box center [1276, 506] width 155 height 17
click at [1195, 496] on input "(9) None that I’m aware of" at bounding box center [1177, 506] width 37 height 37
checkbox input "true"
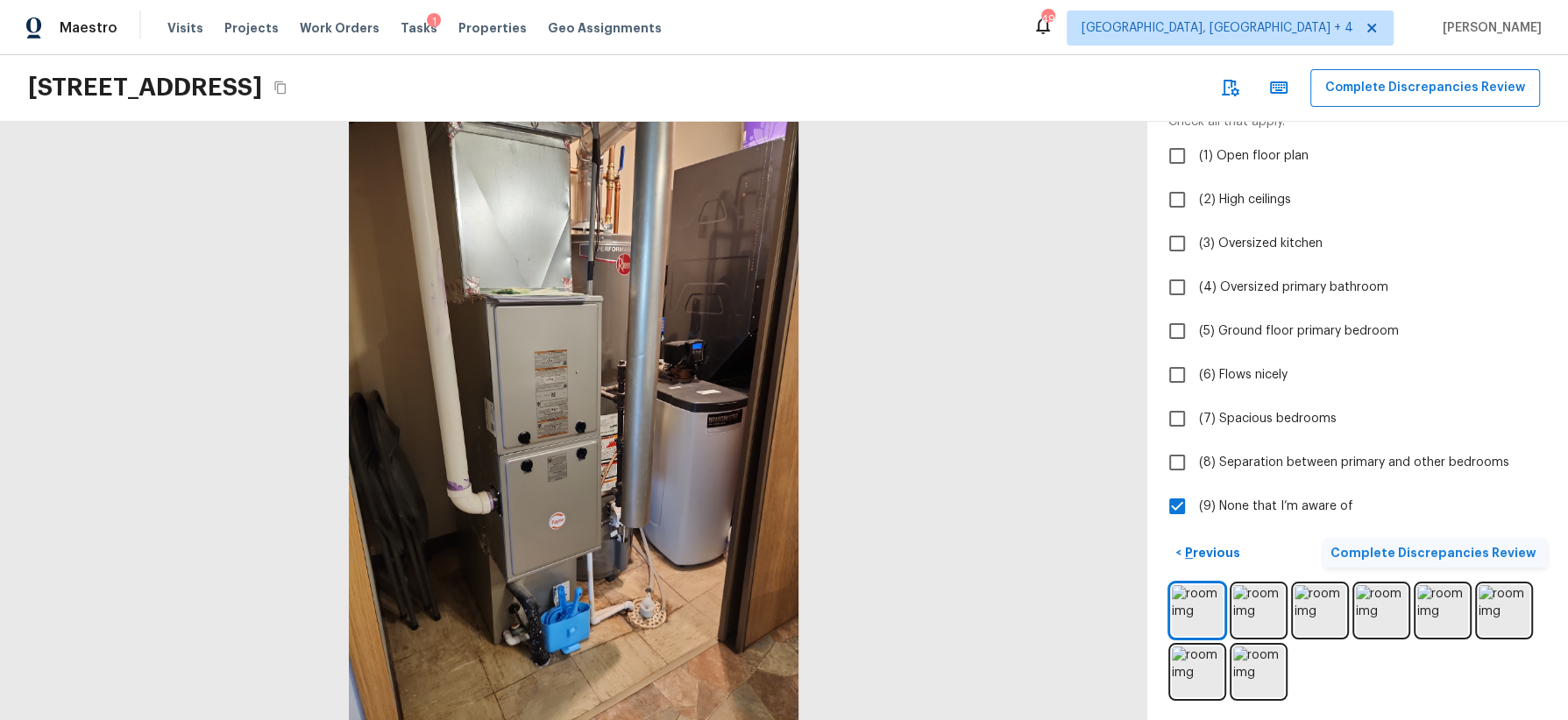
click at [1393, 555] on p "Complete Discrepancies Review" at bounding box center [1435, 553] width 210 height 17
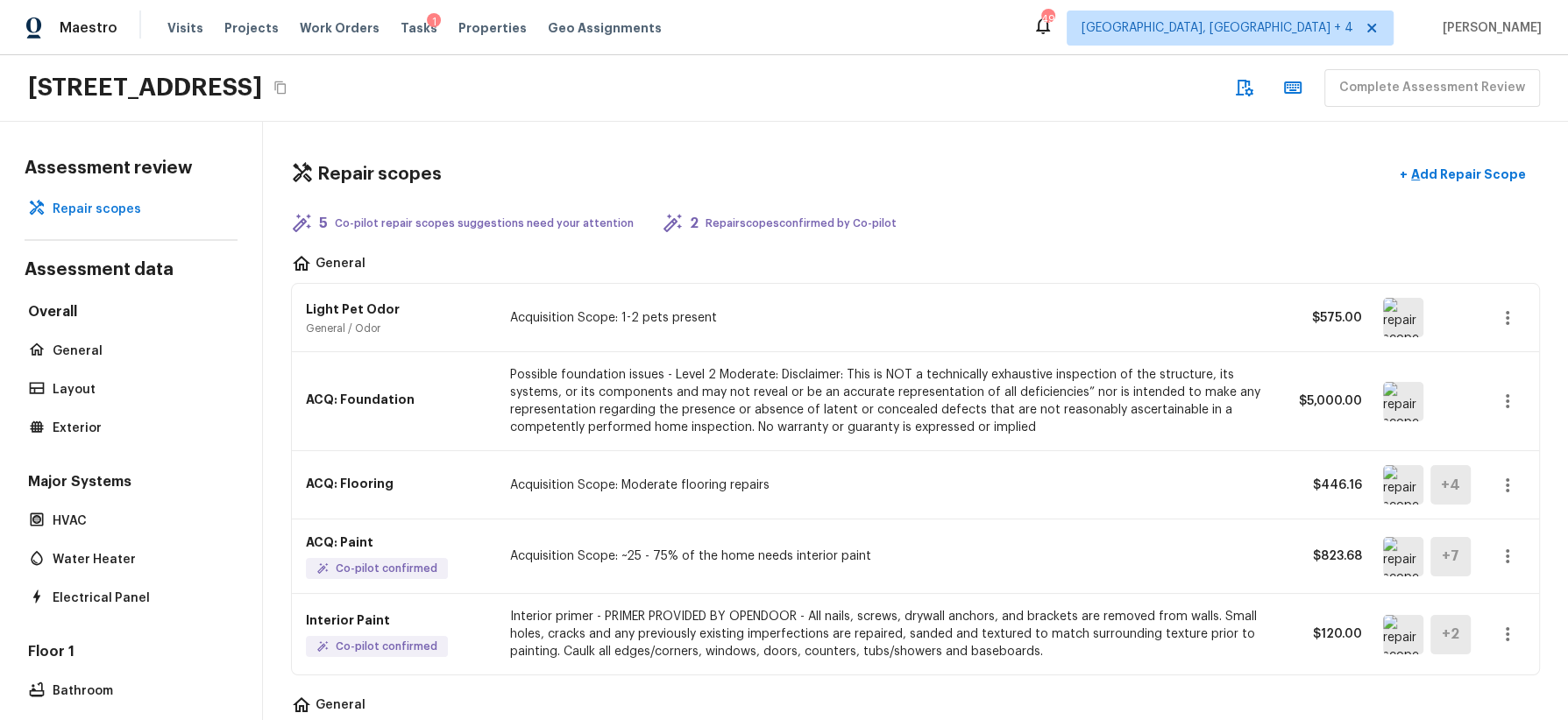
click at [1393, 319] on img at bounding box center [1403, 317] width 40 height 39
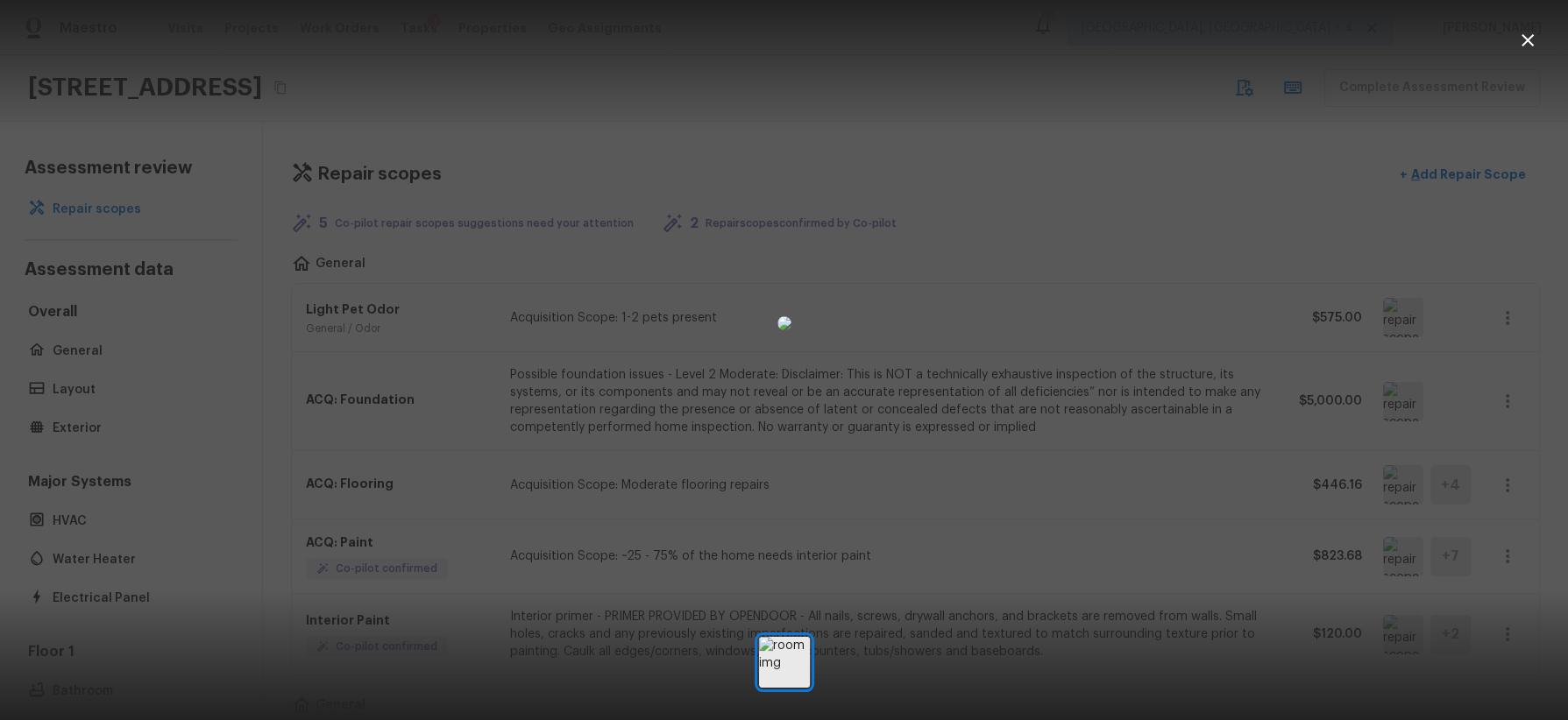
click at [1206, 216] on div at bounding box center [784, 322] width 1568 height 590
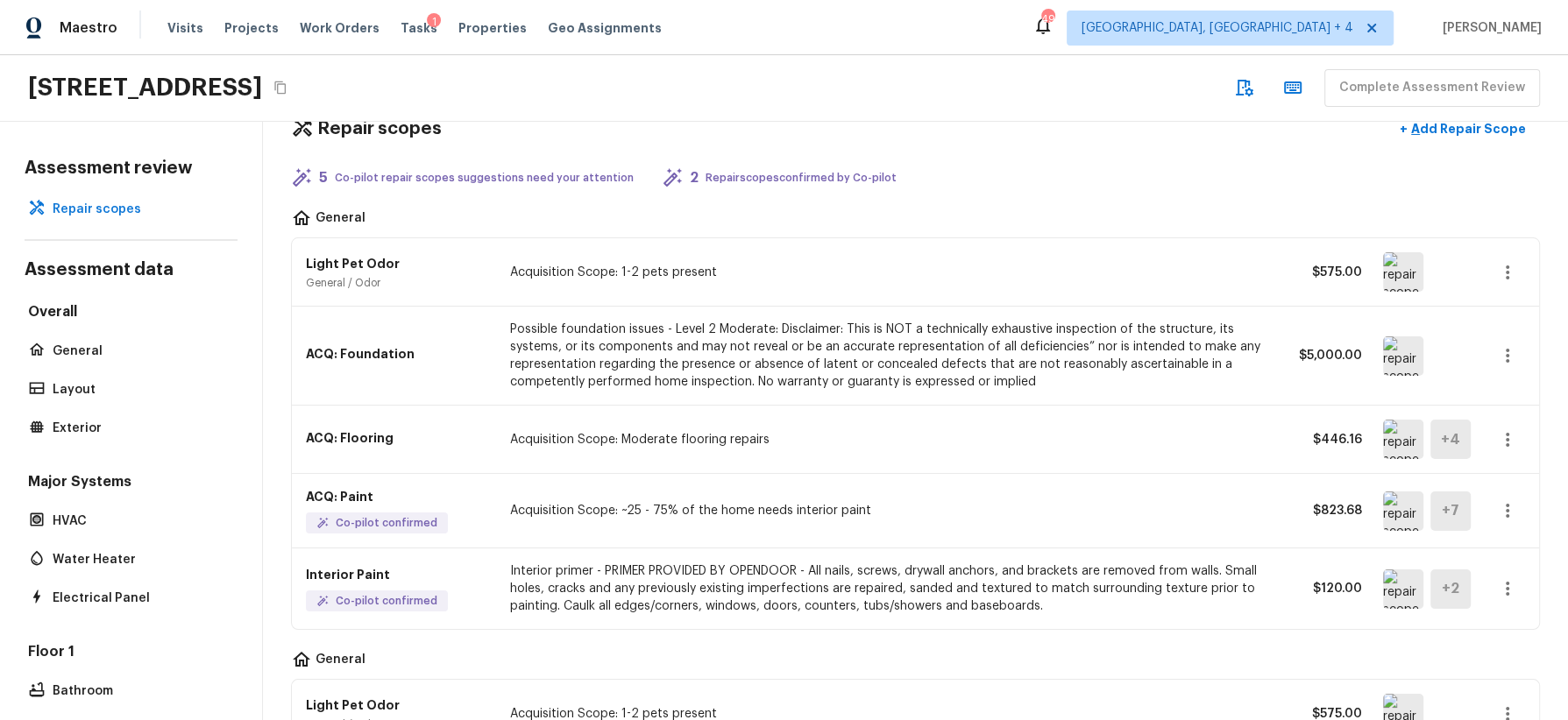
scroll to position [57, 0]
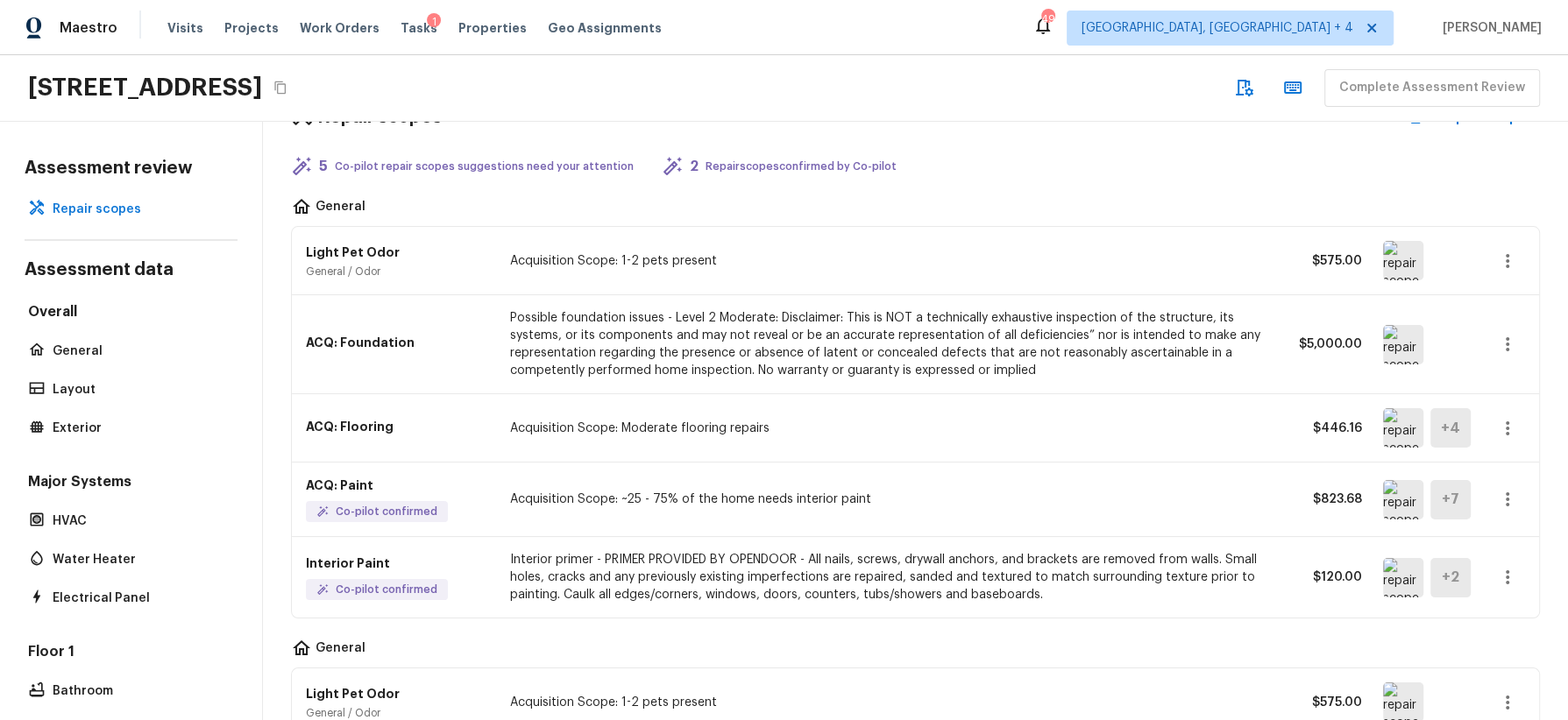
click at [1393, 340] on img at bounding box center [1403, 344] width 40 height 39
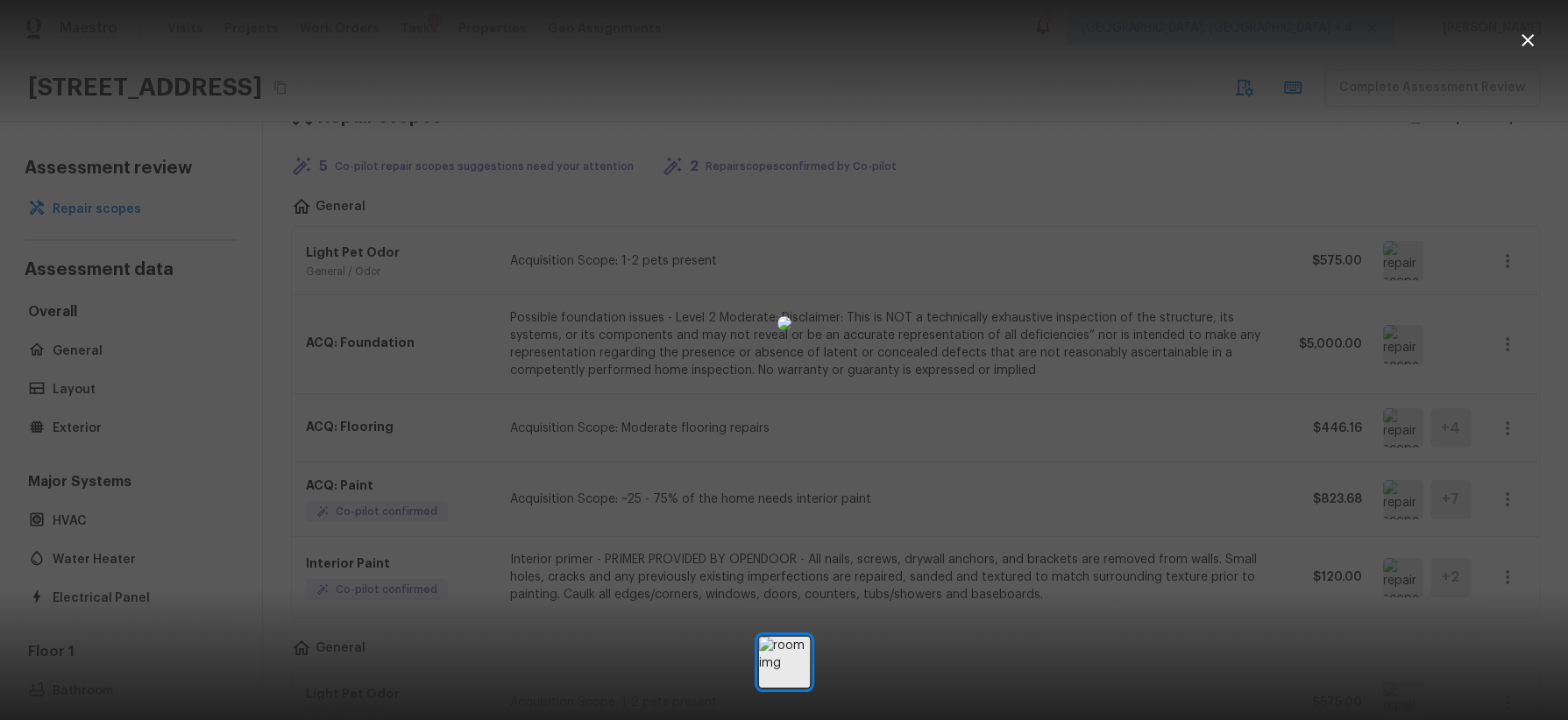
click at [1142, 299] on div at bounding box center [784, 322] width 1568 height 590
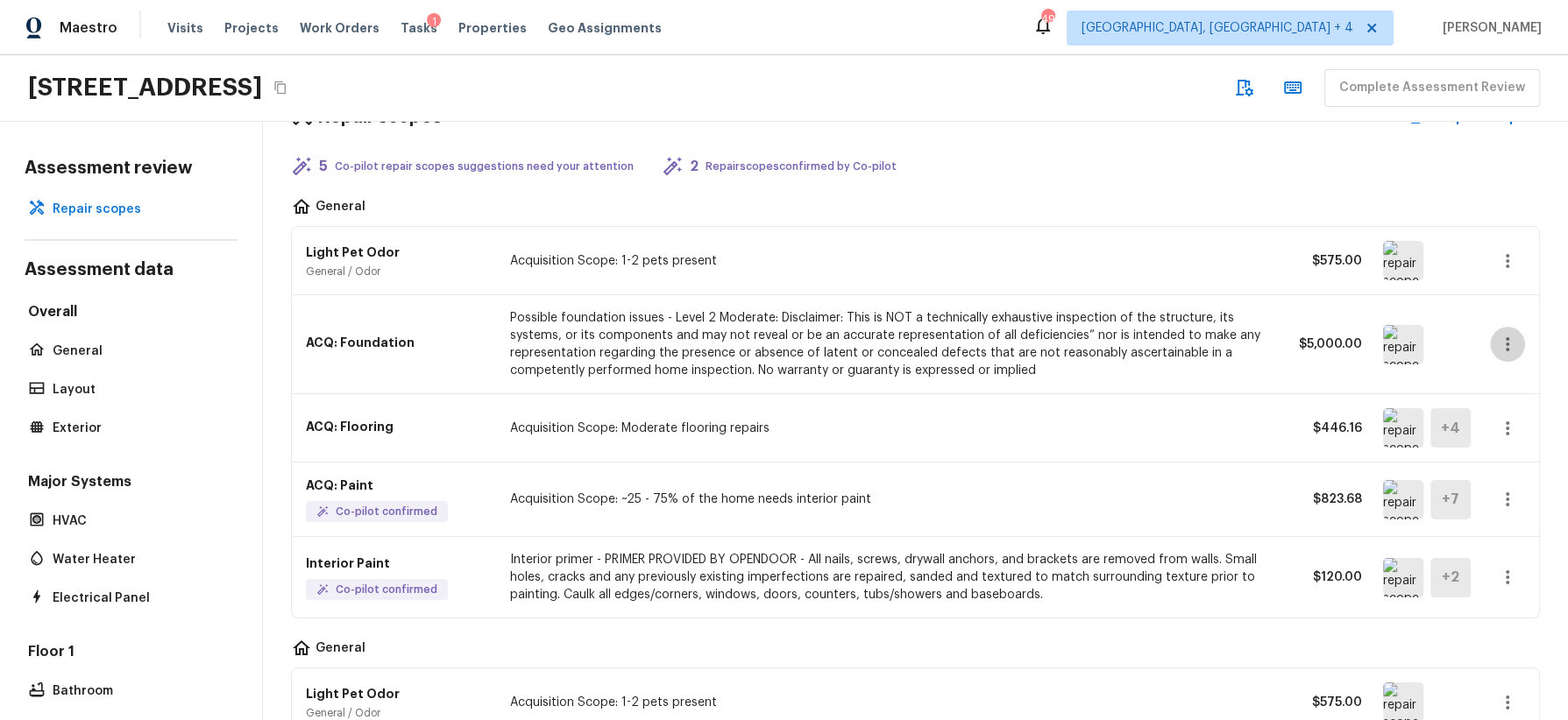
click at [1393, 341] on icon "button" at bounding box center [1508, 344] width 21 height 21
click at [1393, 395] on li "Edit" at bounding box center [1513, 393] width 81 height 52
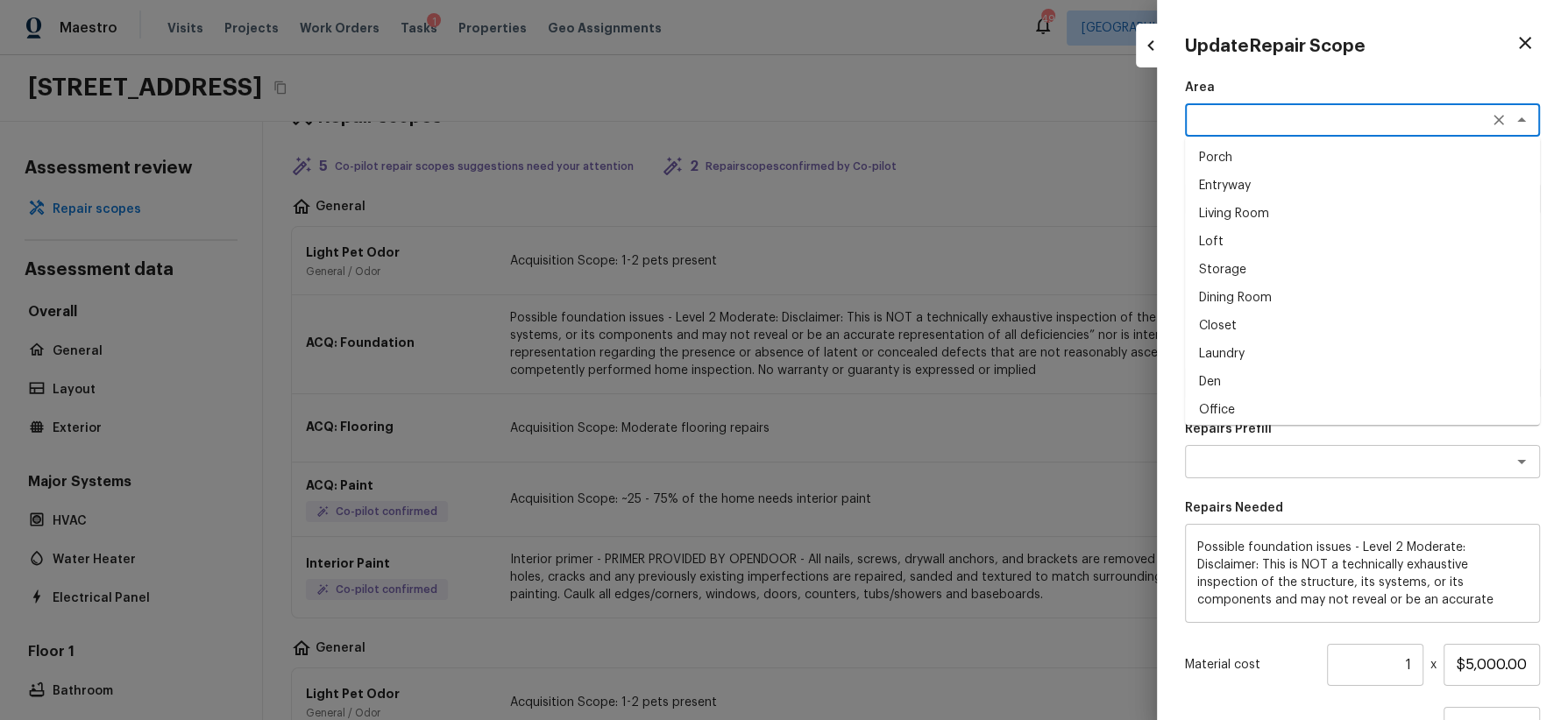
click at [1333, 126] on textarea at bounding box center [1338, 120] width 290 height 17
click at [1299, 156] on li "Garage" at bounding box center [1362, 157] width 355 height 28
type textarea "Garage"
click at [1287, 199] on textarea at bounding box center [1338, 198] width 290 height 17
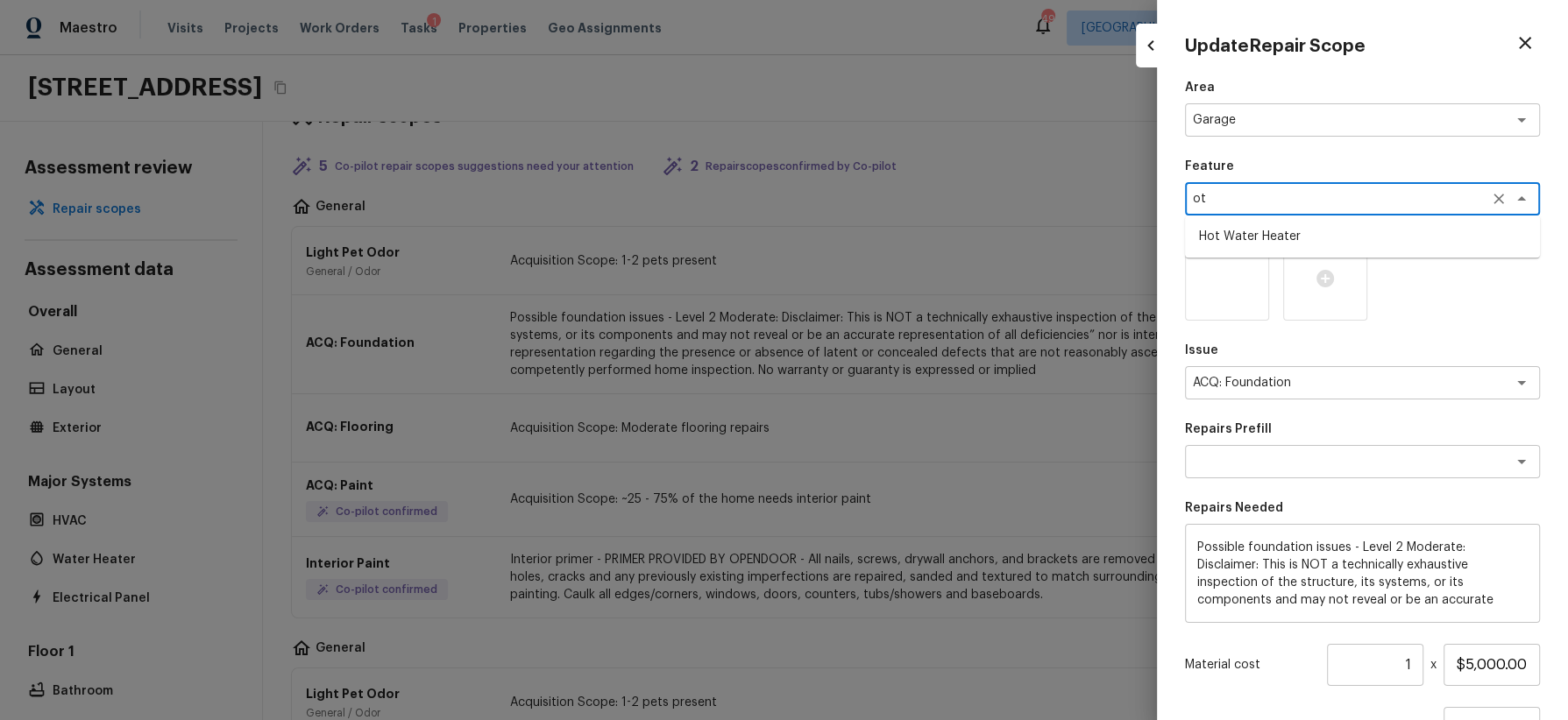
type textarea "o"
click at [1270, 233] on li "Walls and Ceiling" at bounding box center [1362, 236] width 355 height 28
type textarea "Walls and Ceiling"
click at [1294, 387] on textarea "ACQ: Foundation" at bounding box center [1338, 382] width 290 height 17
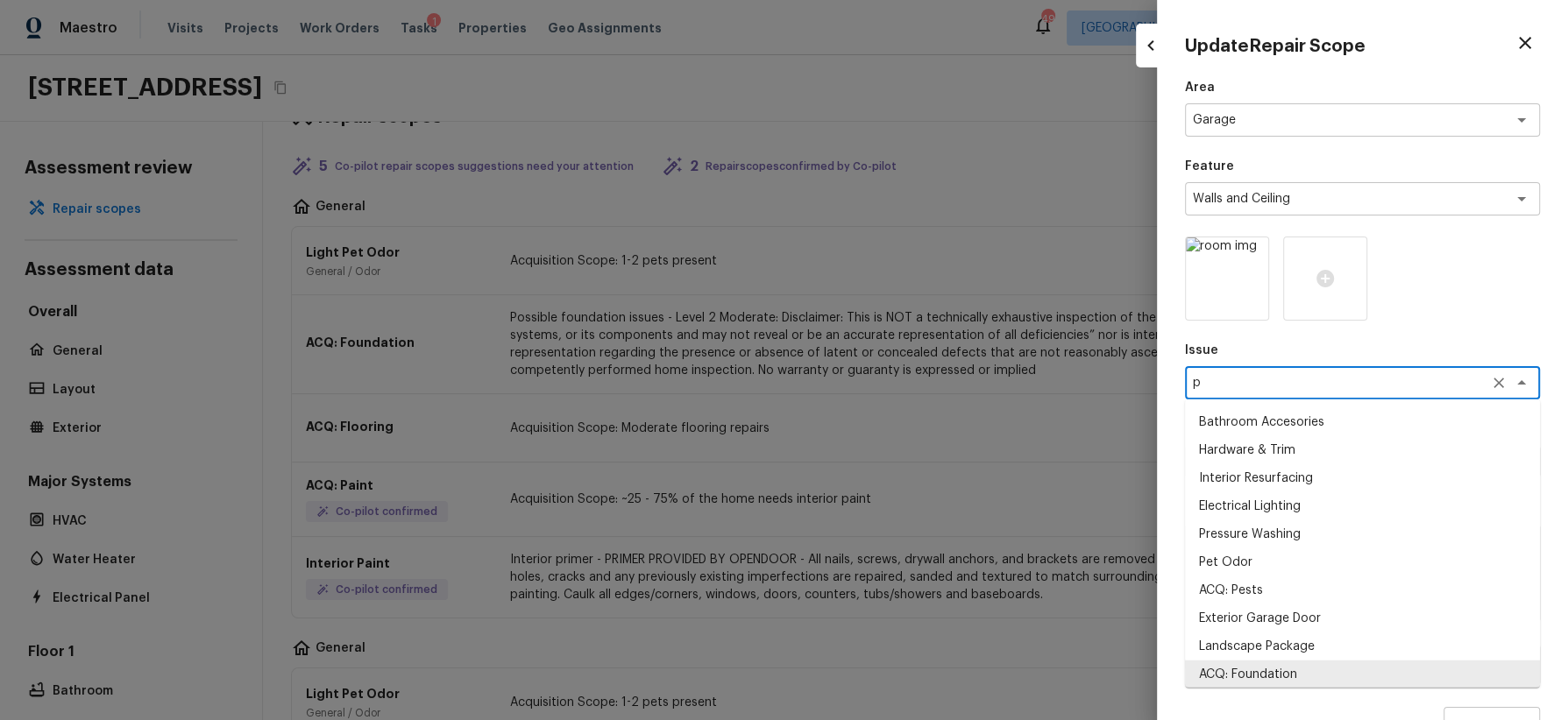
scroll to position [0, 0]
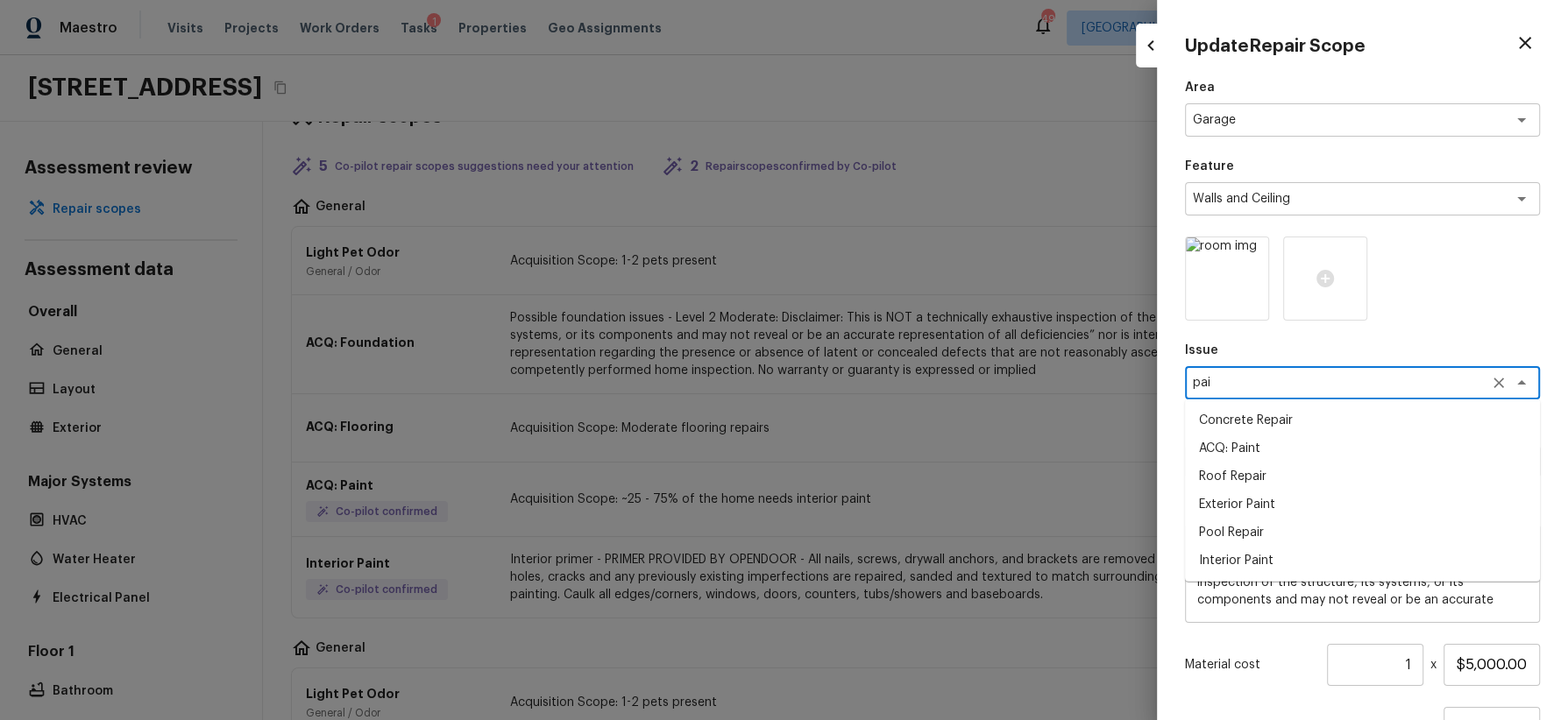
click at [1271, 553] on li "Interior Paint" at bounding box center [1362, 560] width 355 height 28
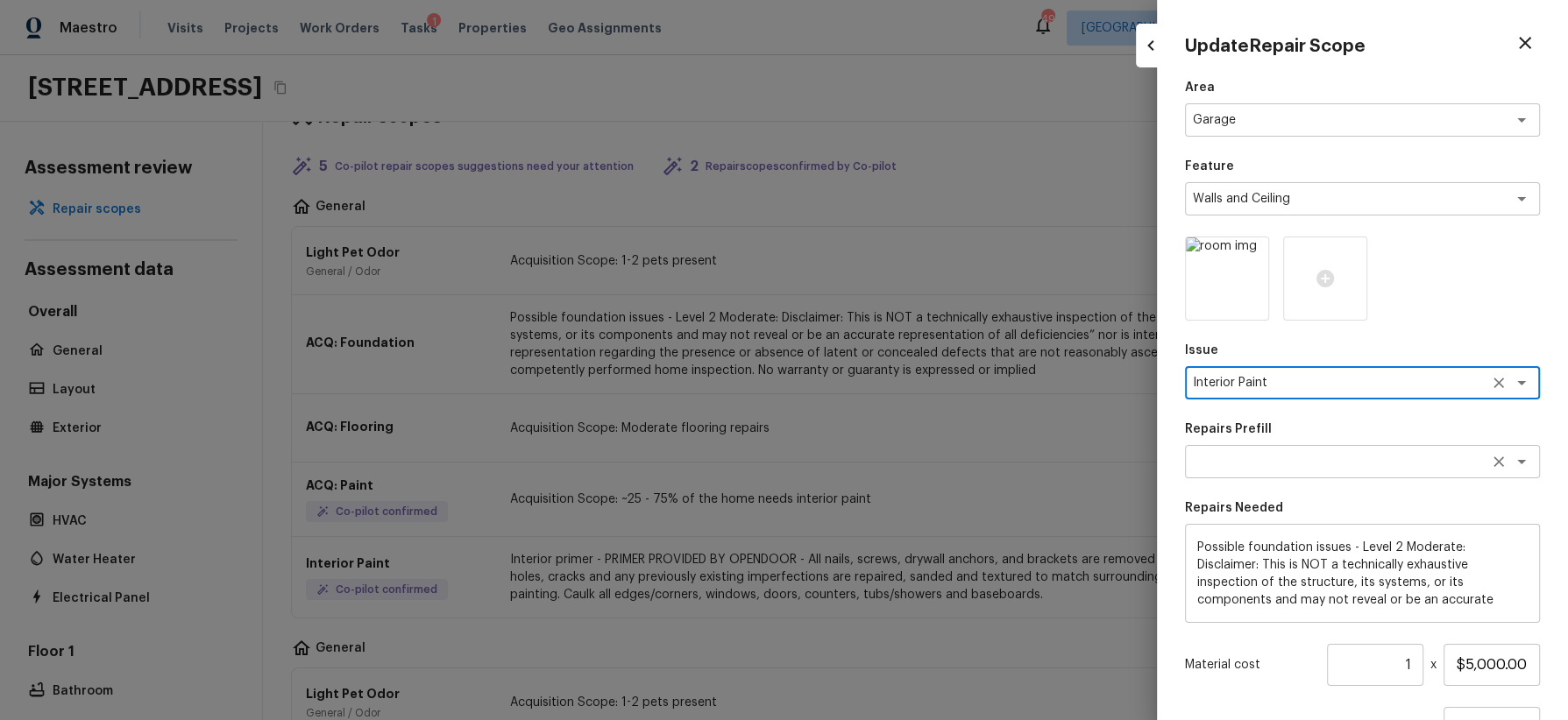
type textarea "Interior Paint"
click at [1310, 463] on textarea at bounding box center [1338, 462] width 290 height 17
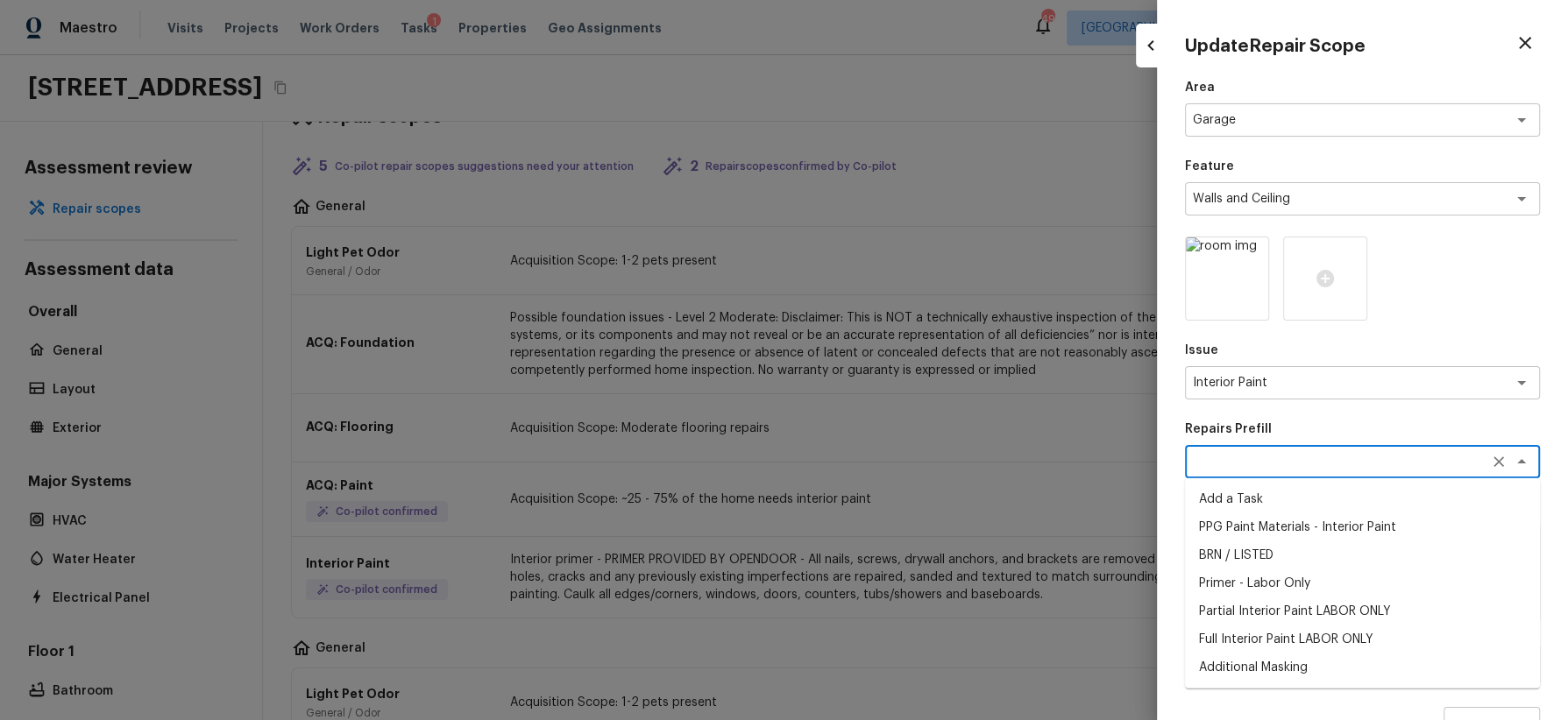
click at [1304, 613] on li "Partial Interior Paint LABOR ONLY" at bounding box center [1362, 611] width 355 height 28
type textarea "Partial Interior Paint LABOR ONLY"
type textarea "Partial Interior paint - Prep, mask, and paint specified interior areas. Ensure…"
type input "$1.72"
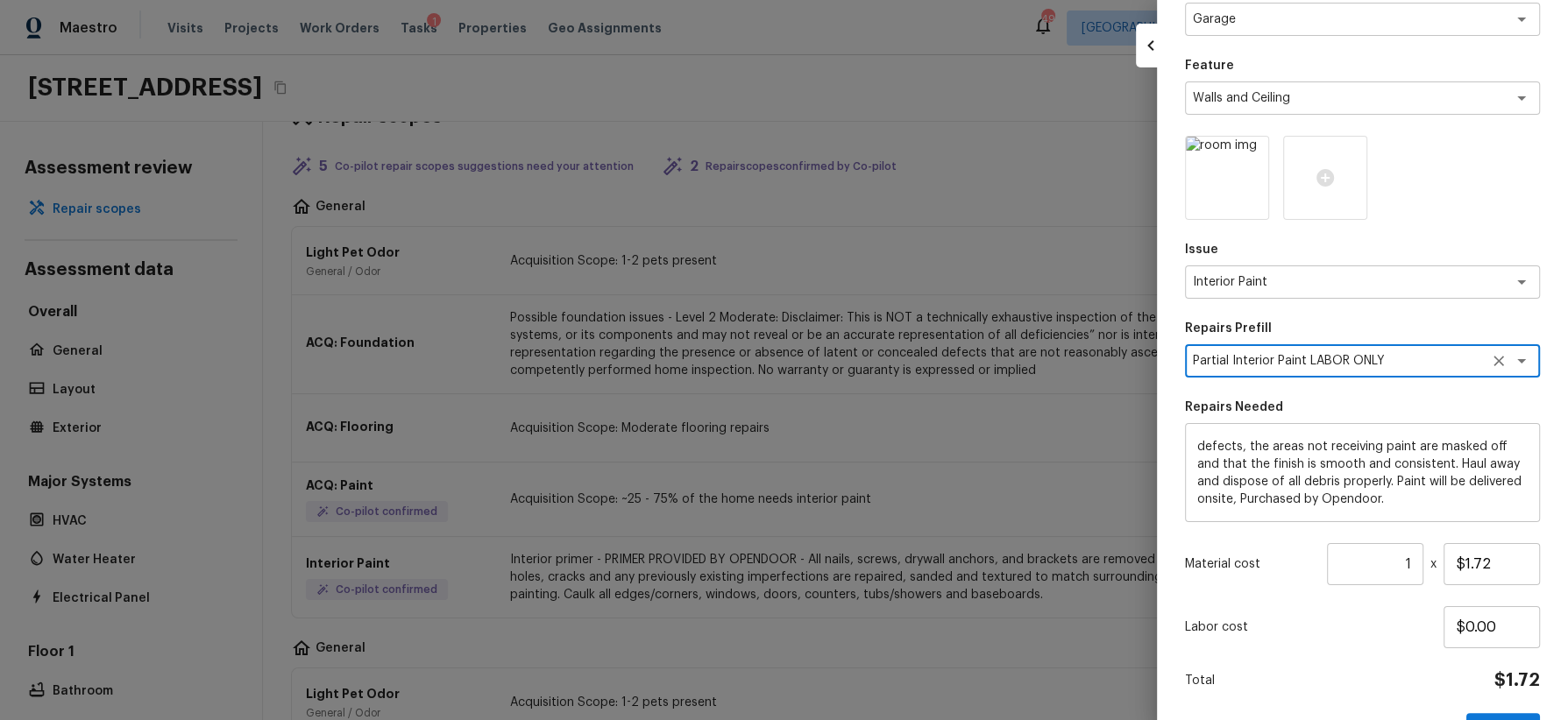
scroll to position [156, 0]
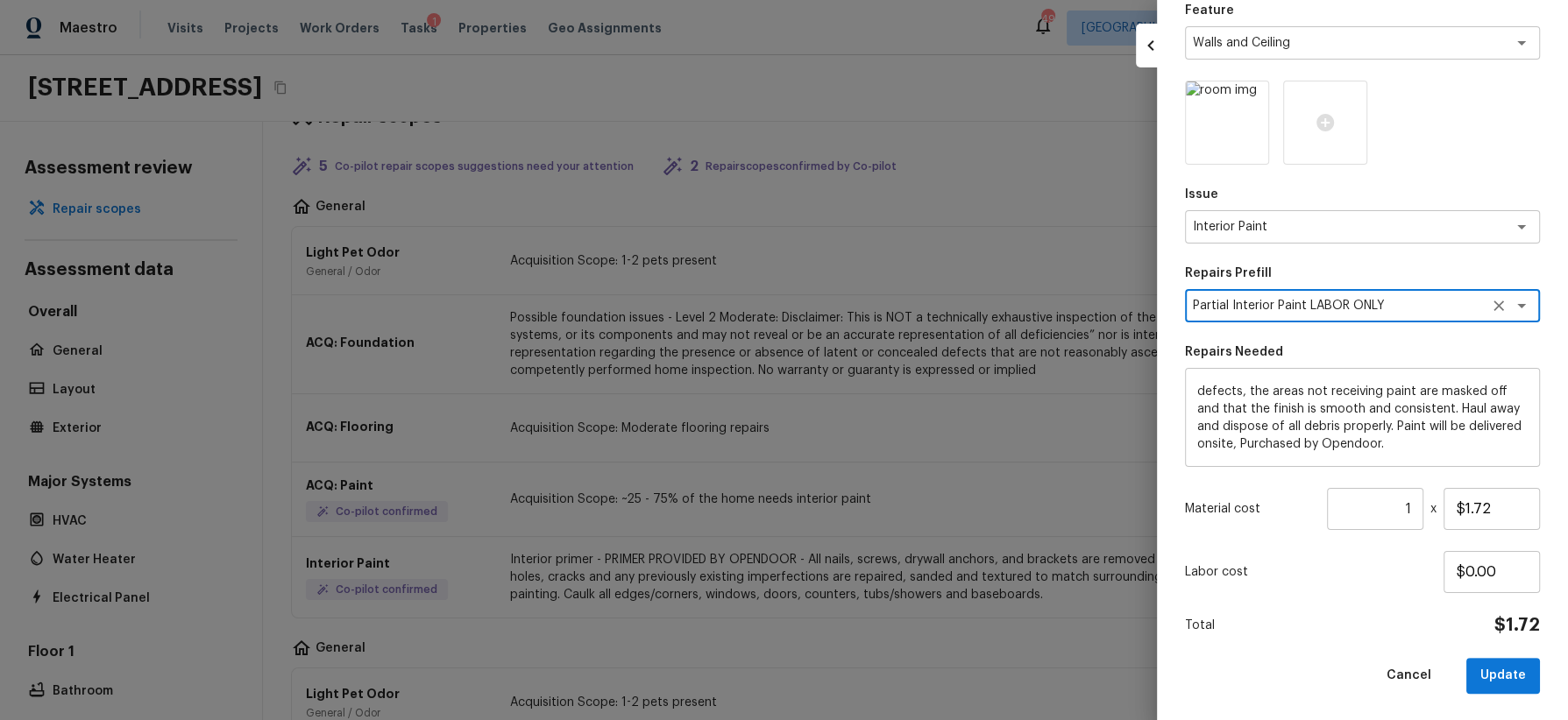
click at [1393, 508] on input "1" at bounding box center [1374, 509] width 96 height 42
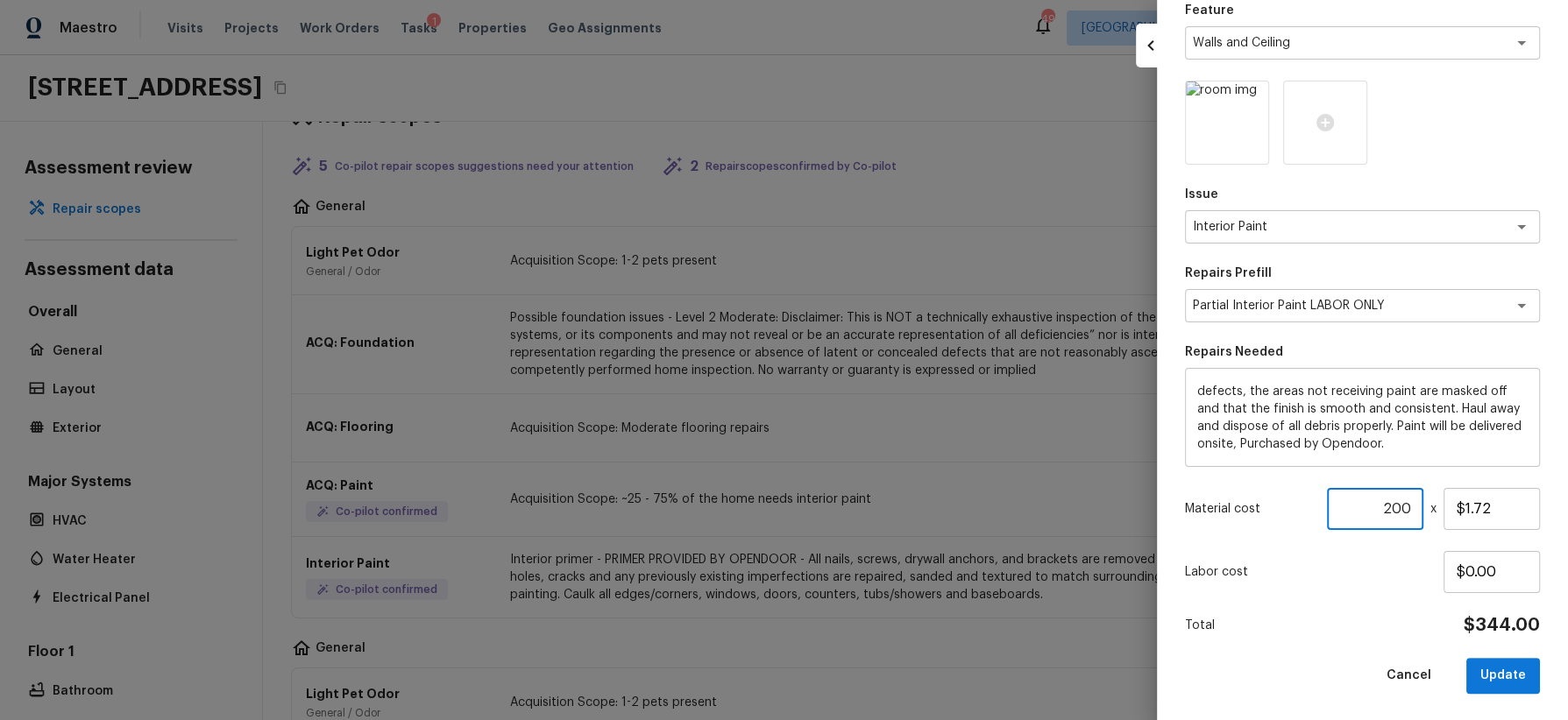
type input "200"
click at [1375, 573] on p "Labor cost" at bounding box center [1313, 572] width 258 height 17
click at [1393, 640] on button "Update" at bounding box center [1502, 676] width 73 height 36
type textarea "Possible foundation issues - Level 2 Moderate: Disclaimer: This is NOT a techni…"
type input "1"
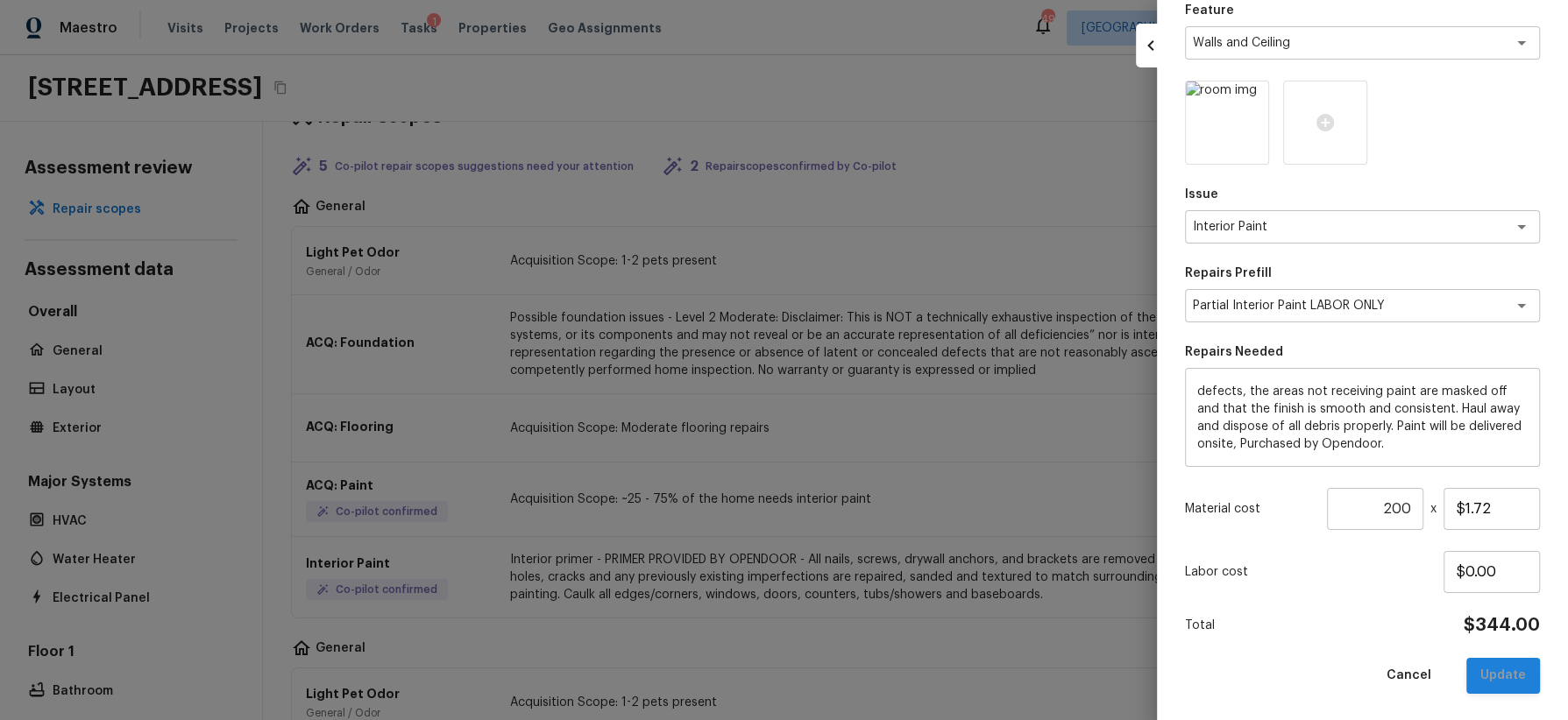
type input "$5,000.00"
type textarea "ACQ: Foundation"
type input "$0.00"
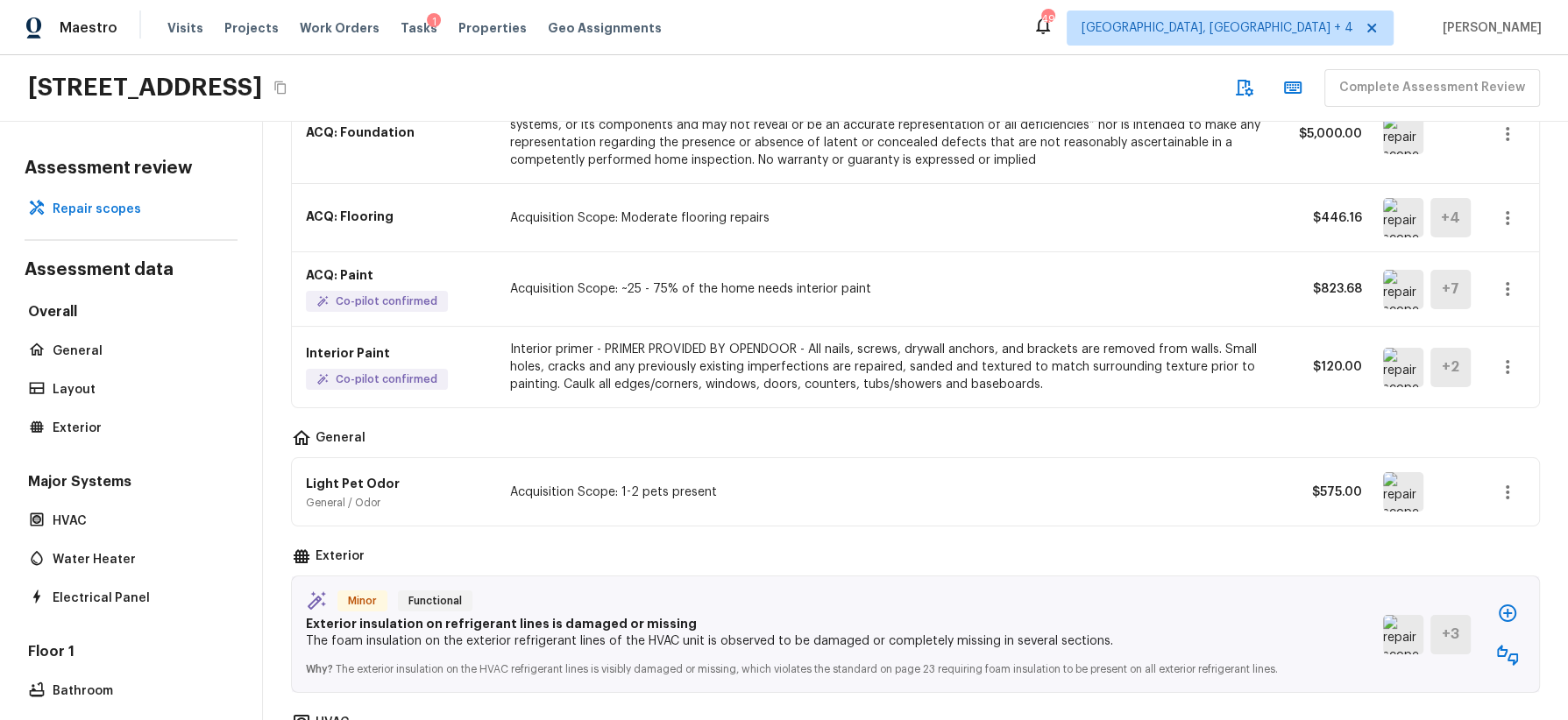
scroll to position [269, 0]
click at [1393, 483] on icon "button" at bounding box center [1508, 491] width 21 height 21
click at [1393, 593] on li "Remove" at bounding box center [1500, 589] width 113 height 52
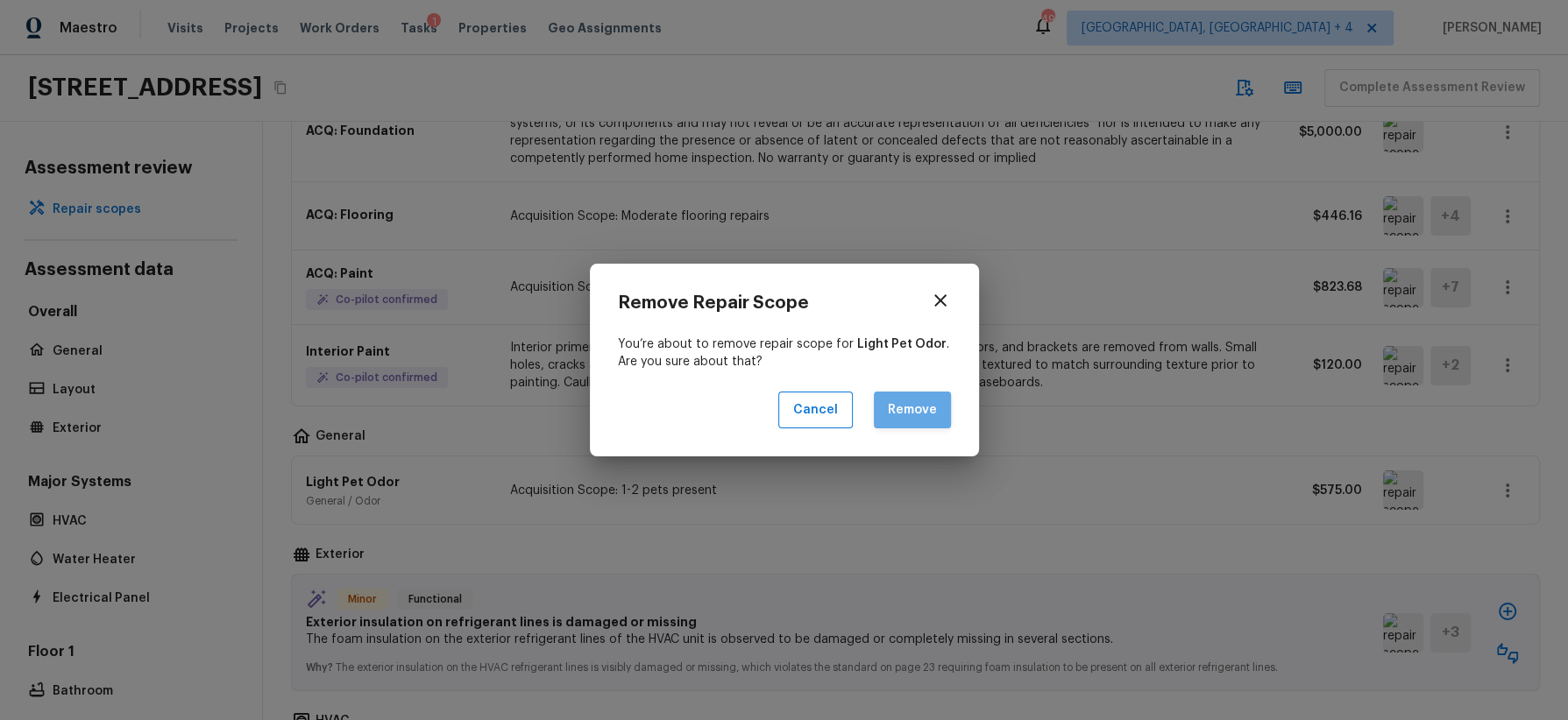
click at [919, 413] on button "Remove" at bounding box center [912, 411] width 77 height 38
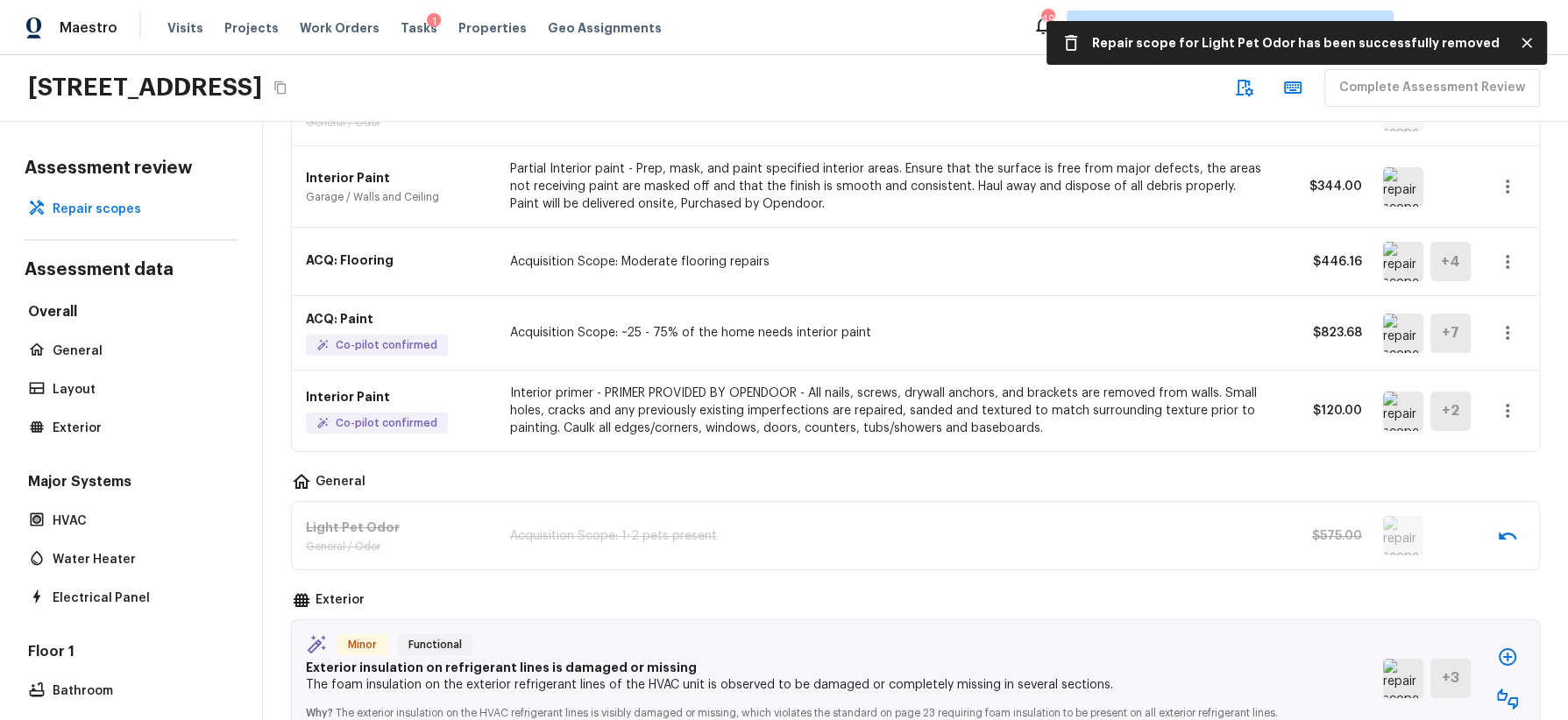
scroll to position [226, 0]
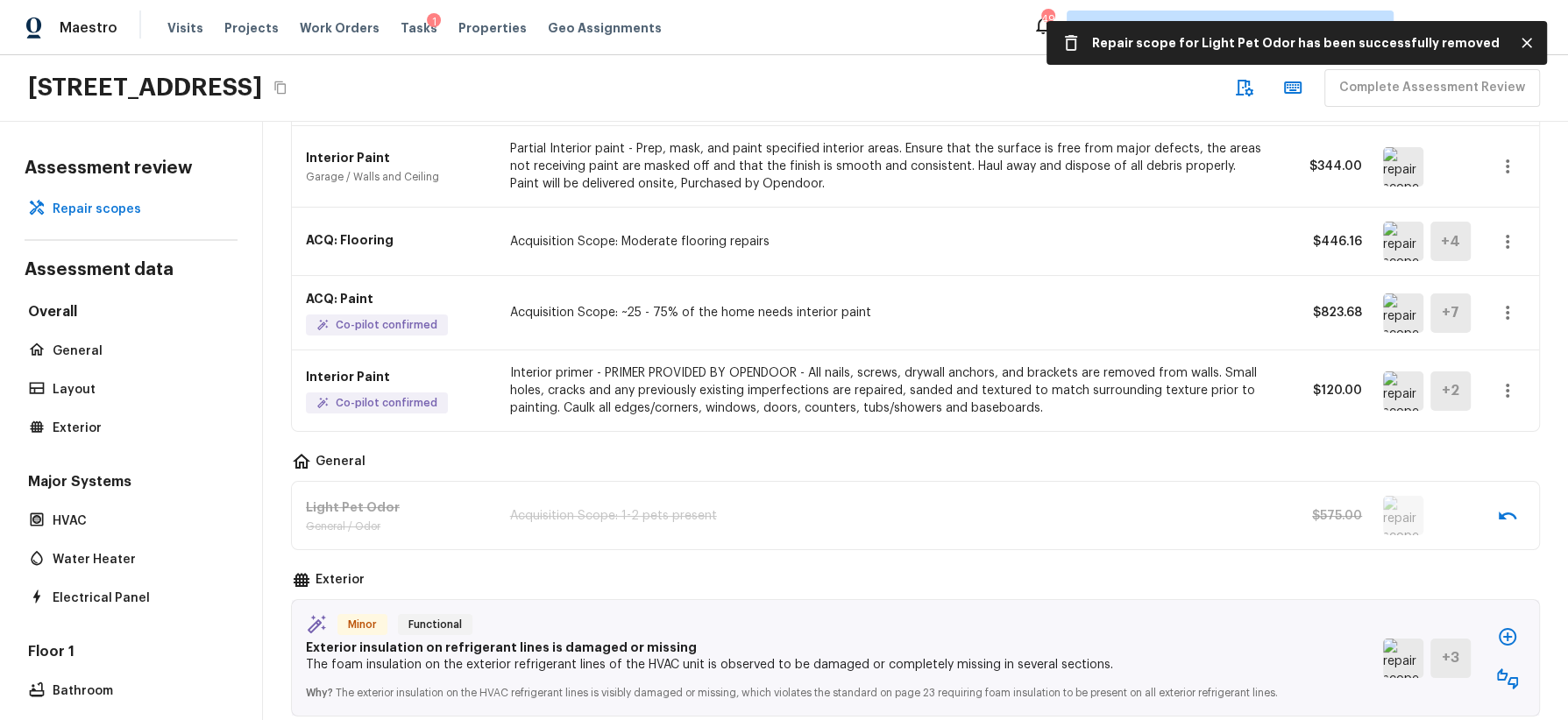
click at [1393, 512] on icon "button" at bounding box center [1507, 516] width 17 height 8
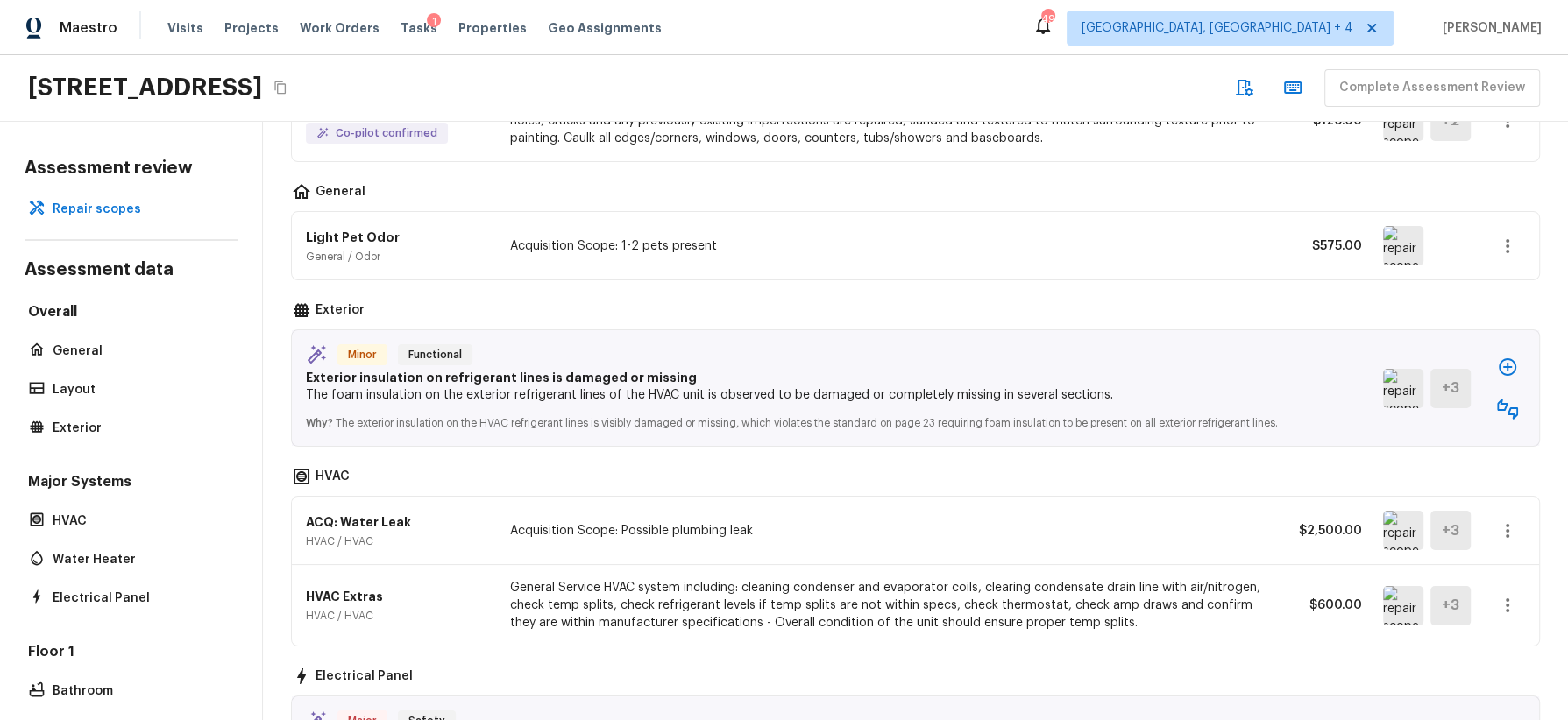
scroll to position [499, 0]
click at [1393, 394] on img at bounding box center [1403, 385] width 40 height 39
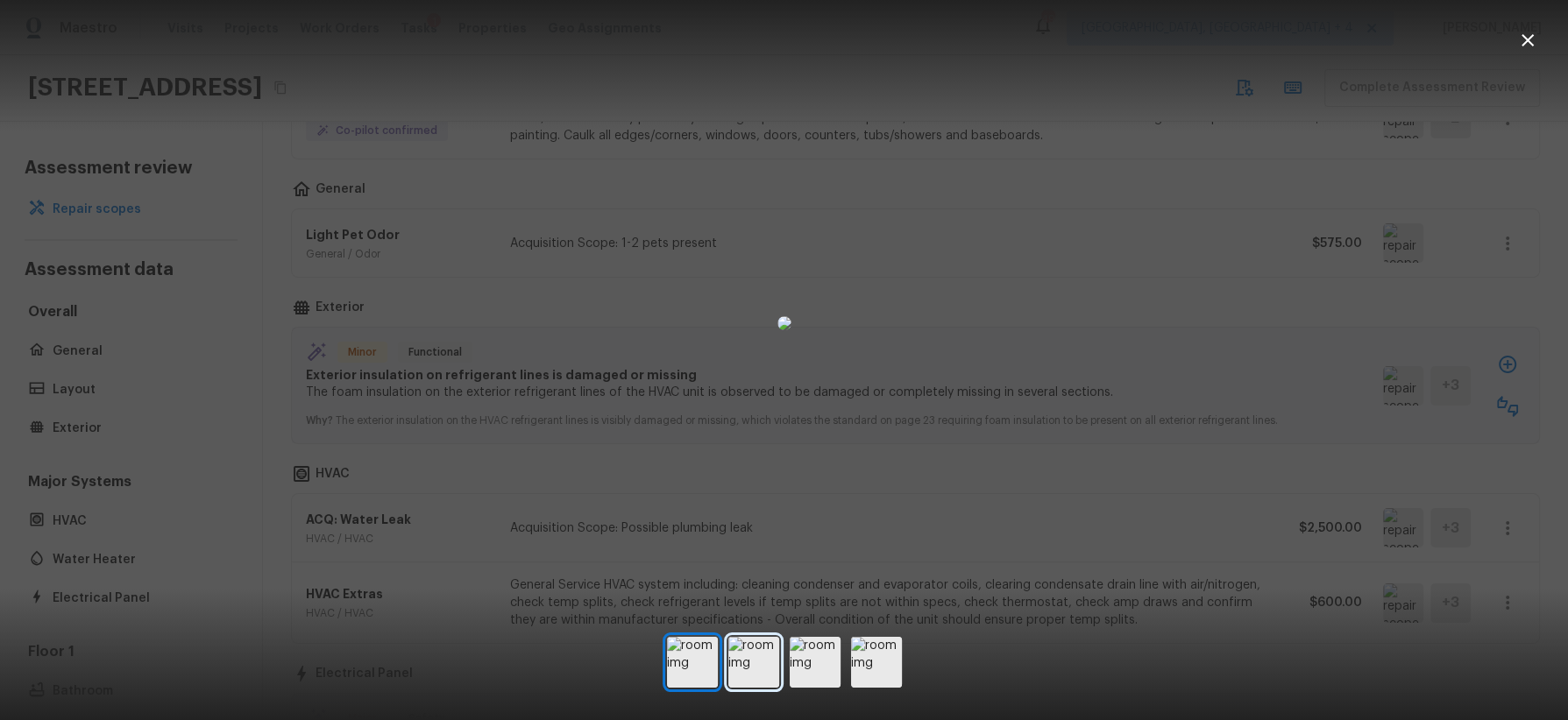
click at [755, 640] on img at bounding box center [753, 662] width 51 height 51
click at [817, 640] on img at bounding box center [815, 662] width 51 height 51
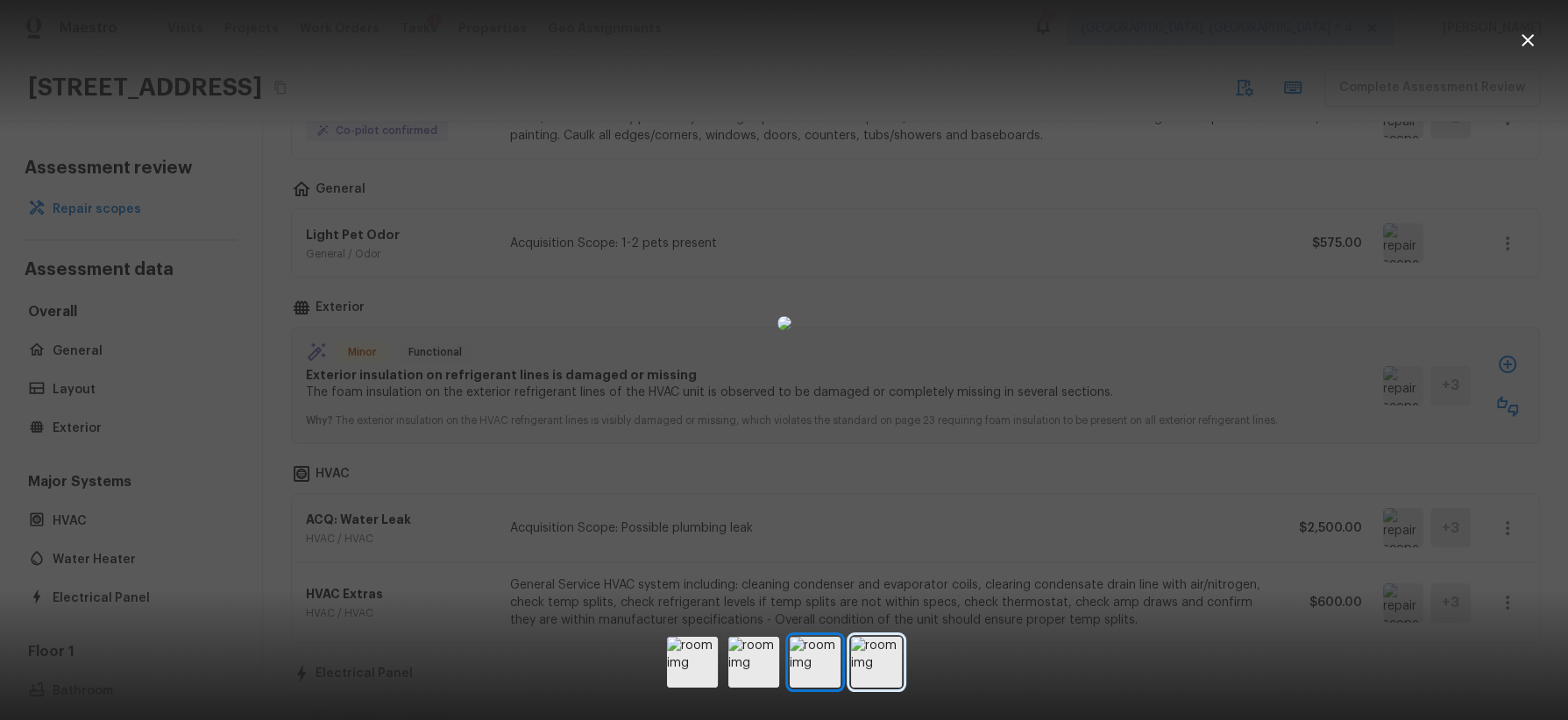
click at [867, 640] on img at bounding box center [876, 662] width 51 height 51
click at [1269, 382] on div at bounding box center [784, 322] width 1568 height 590
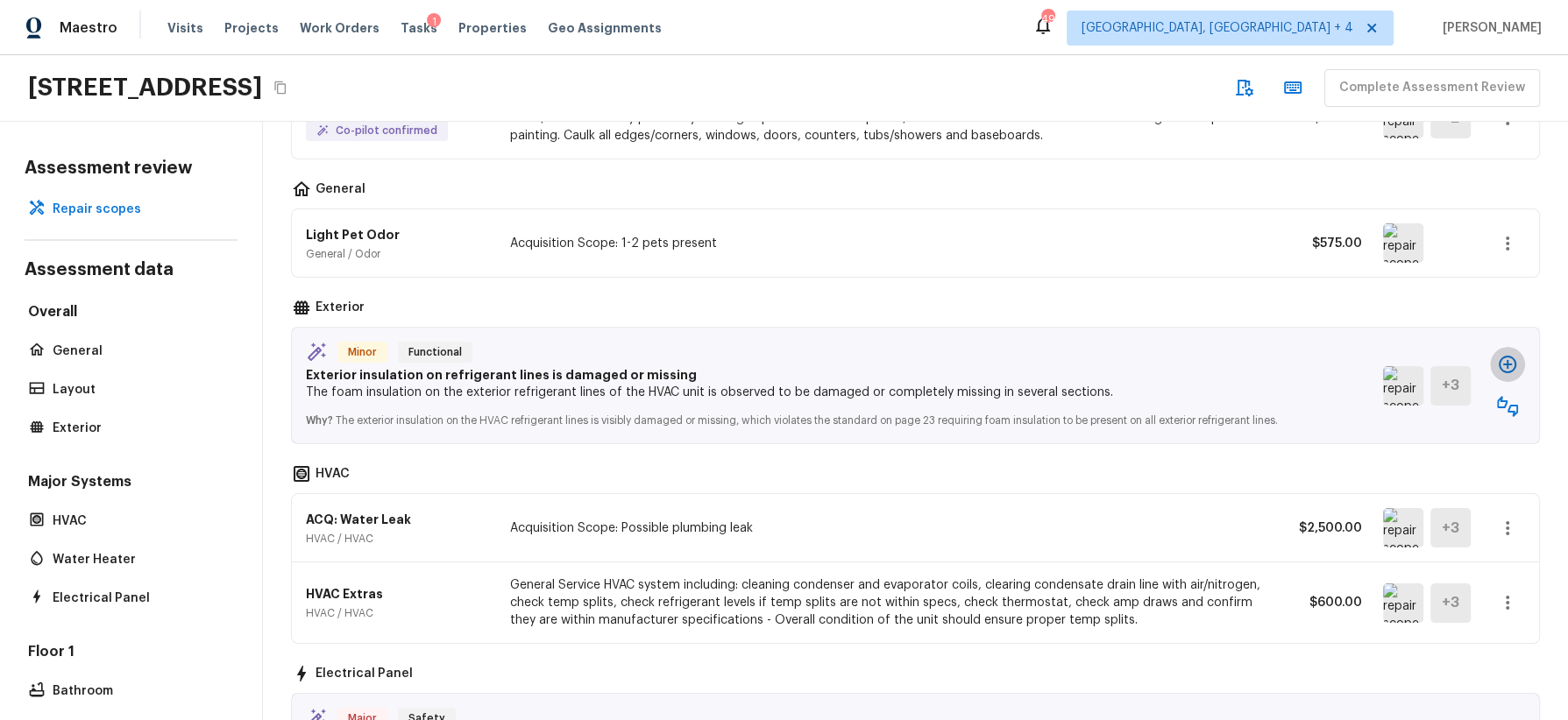
click at [1393, 361] on icon "button" at bounding box center [1508, 364] width 21 height 21
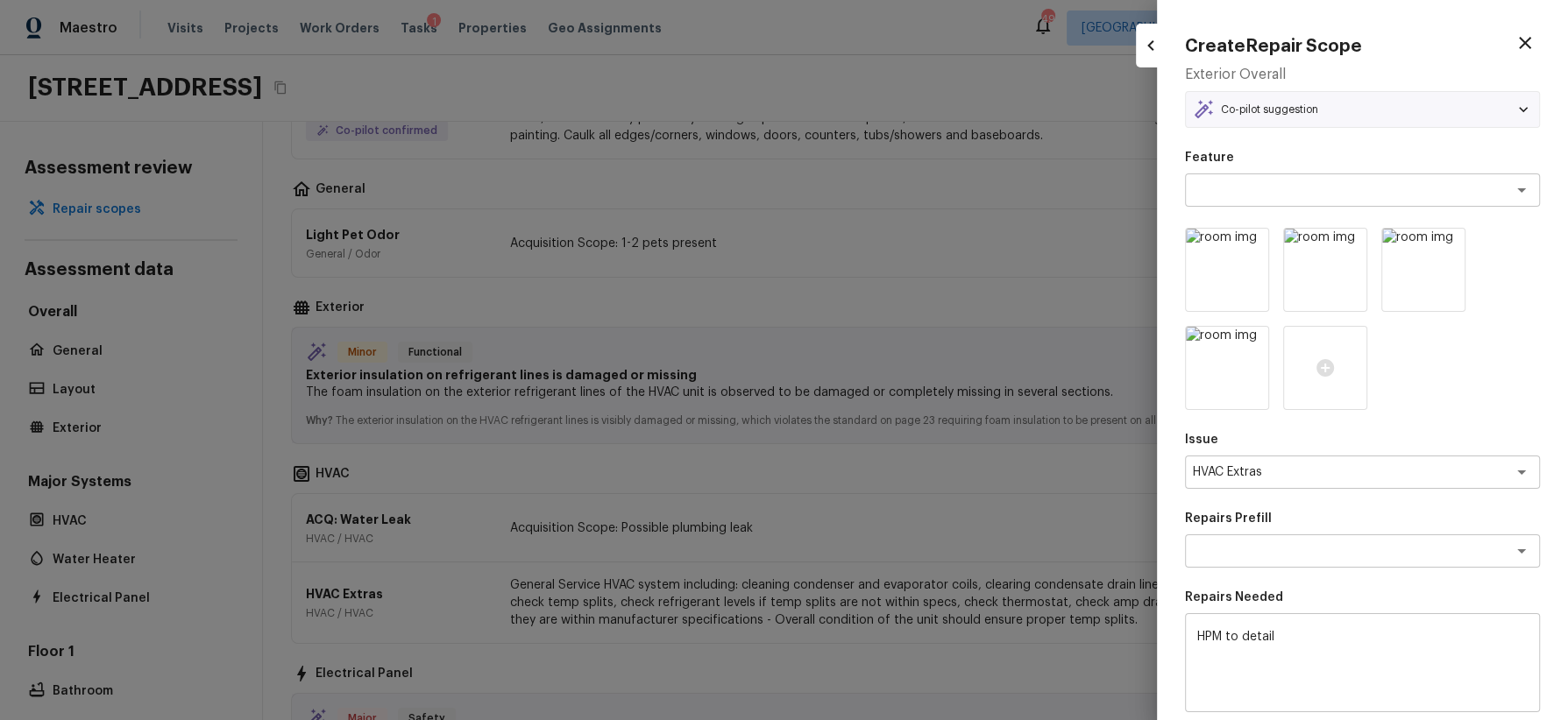
type textarea "Add A Task"
click at [1393, 39] on icon "button" at bounding box center [1525, 43] width 21 height 21
type input "$0.00"
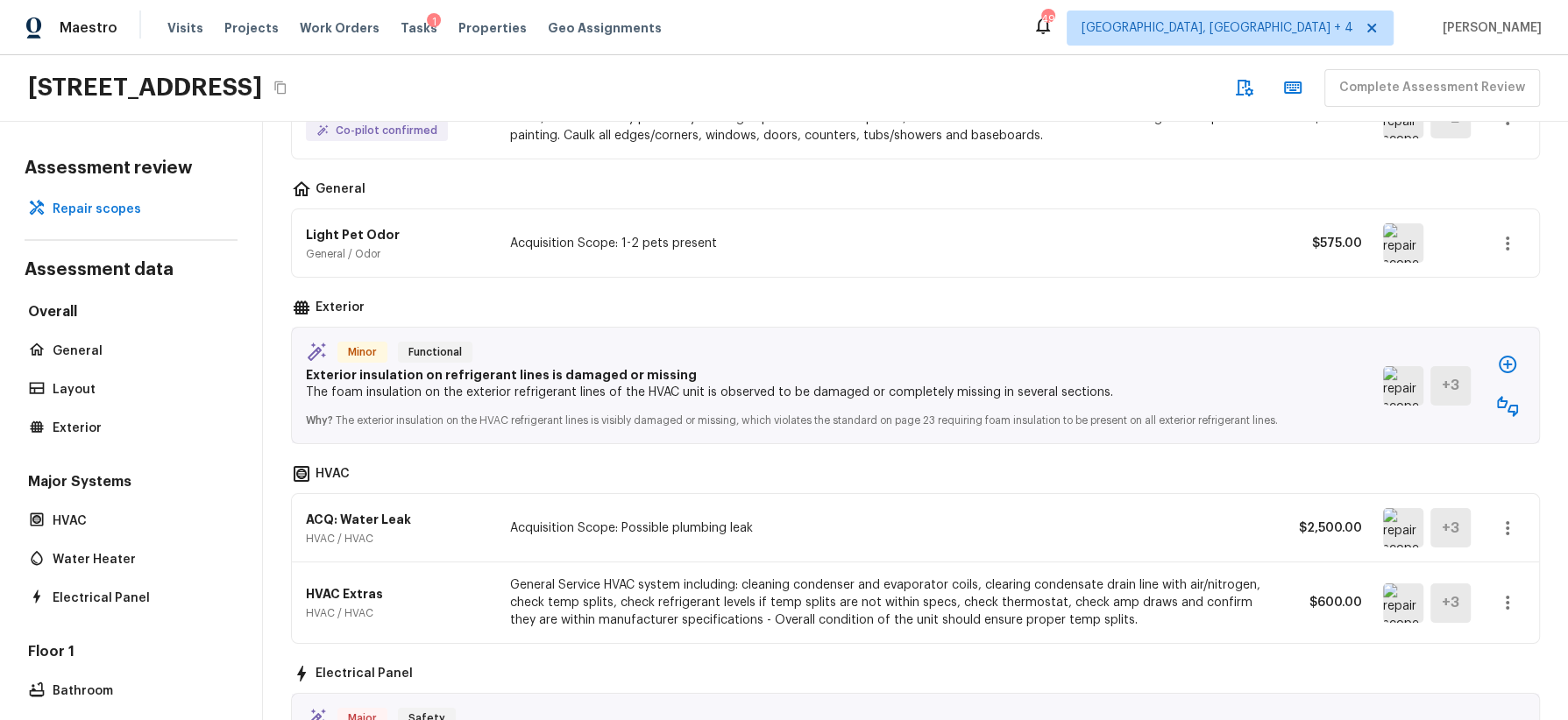
click at [1393, 406] on icon "button" at bounding box center [1508, 406] width 21 height 21
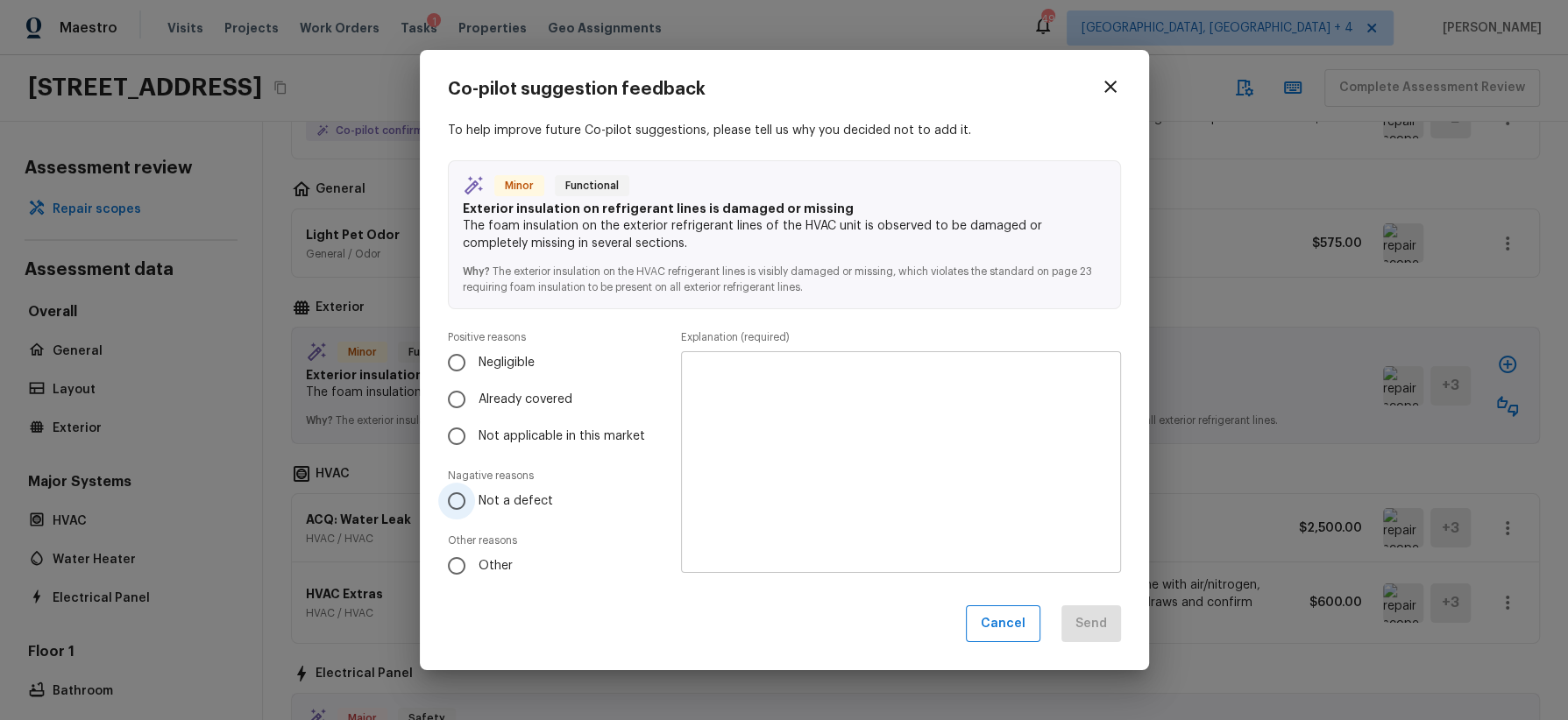
click at [508, 503] on span "Not a defect" at bounding box center [516, 501] width 74 height 17
click at [475, 503] on input "Not a defect" at bounding box center [456, 501] width 37 height 37
radio input "true"
click at [834, 402] on textarea at bounding box center [900, 462] width 415 height 193
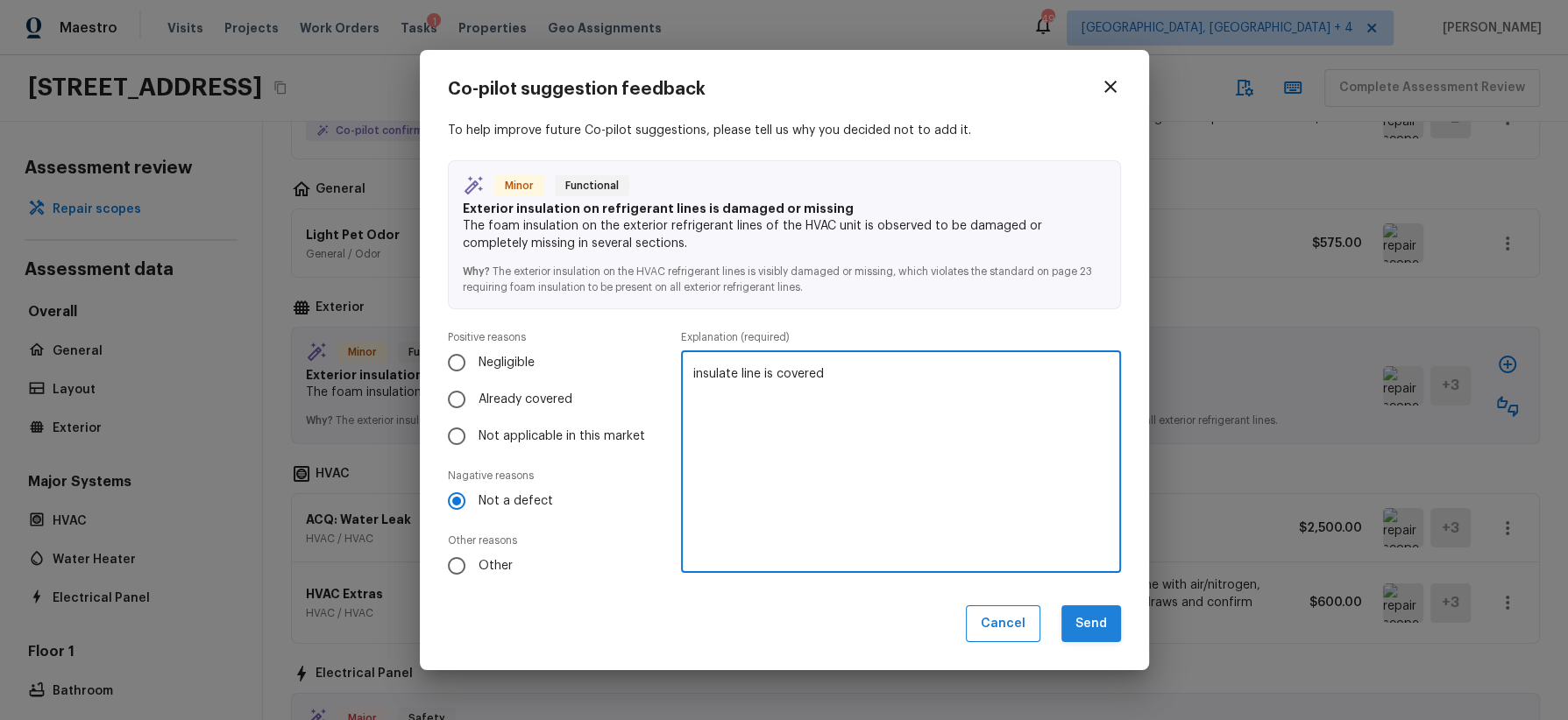
type textarea "insulate line is covered"
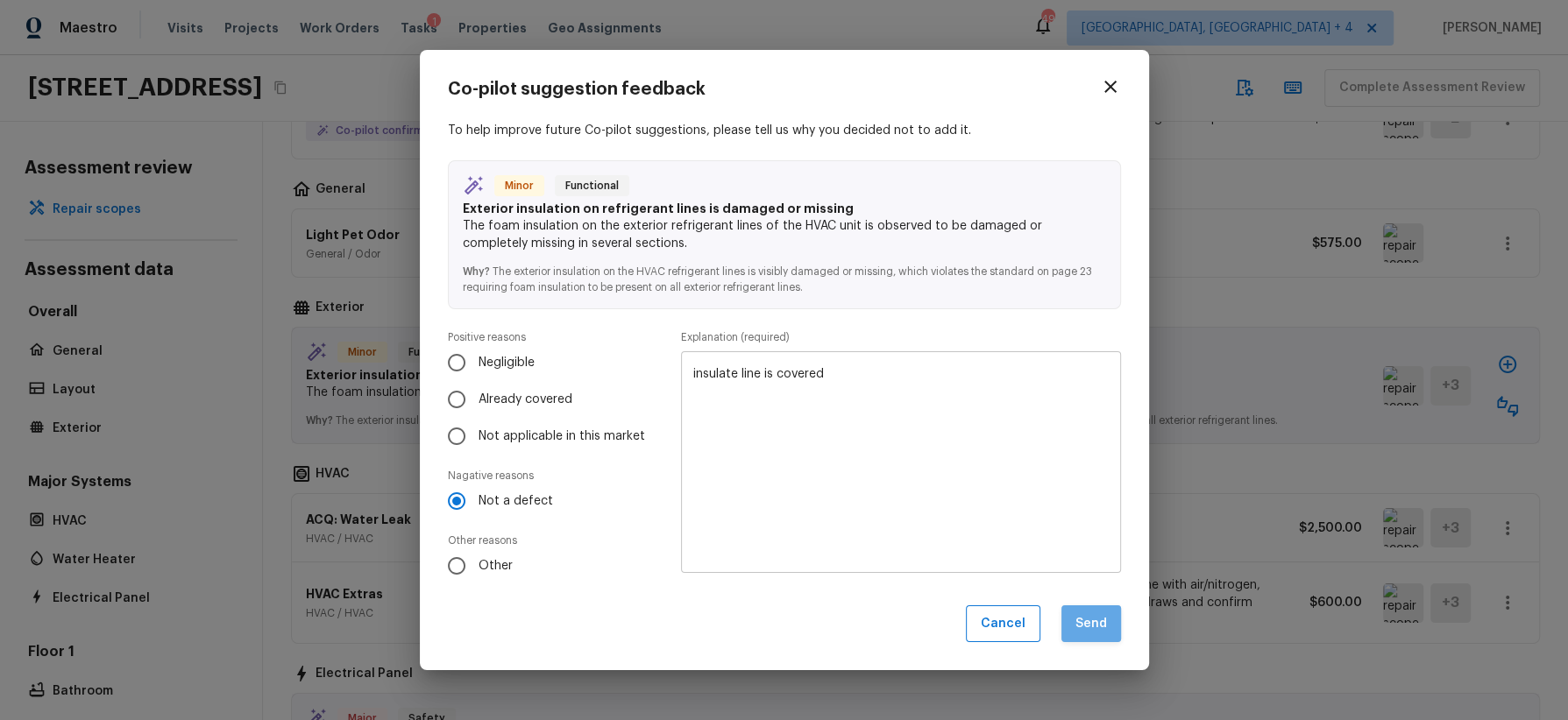
click at [1090, 623] on button "Send" at bounding box center [1091, 625] width 59 height 38
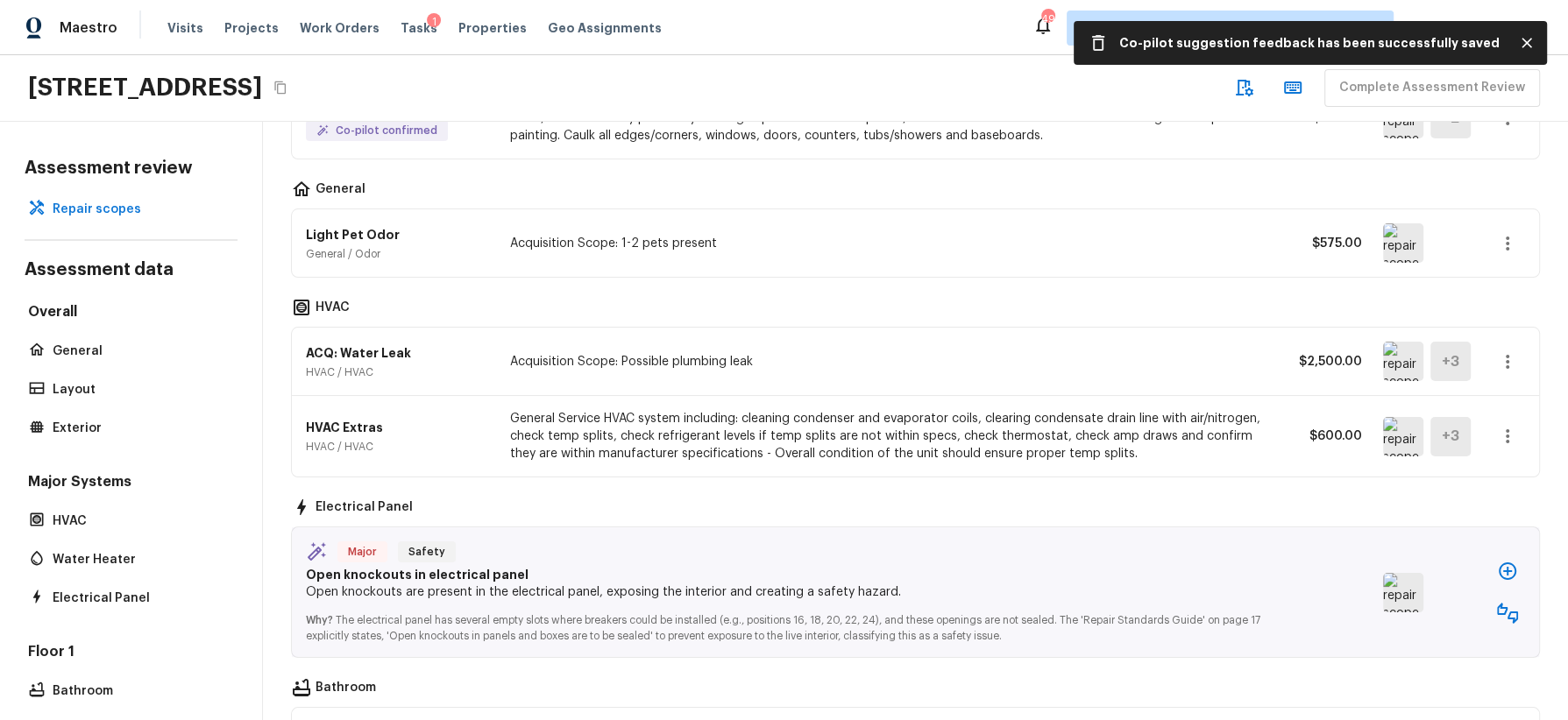
click at [1393, 361] on img at bounding box center [1403, 360] width 40 height 39
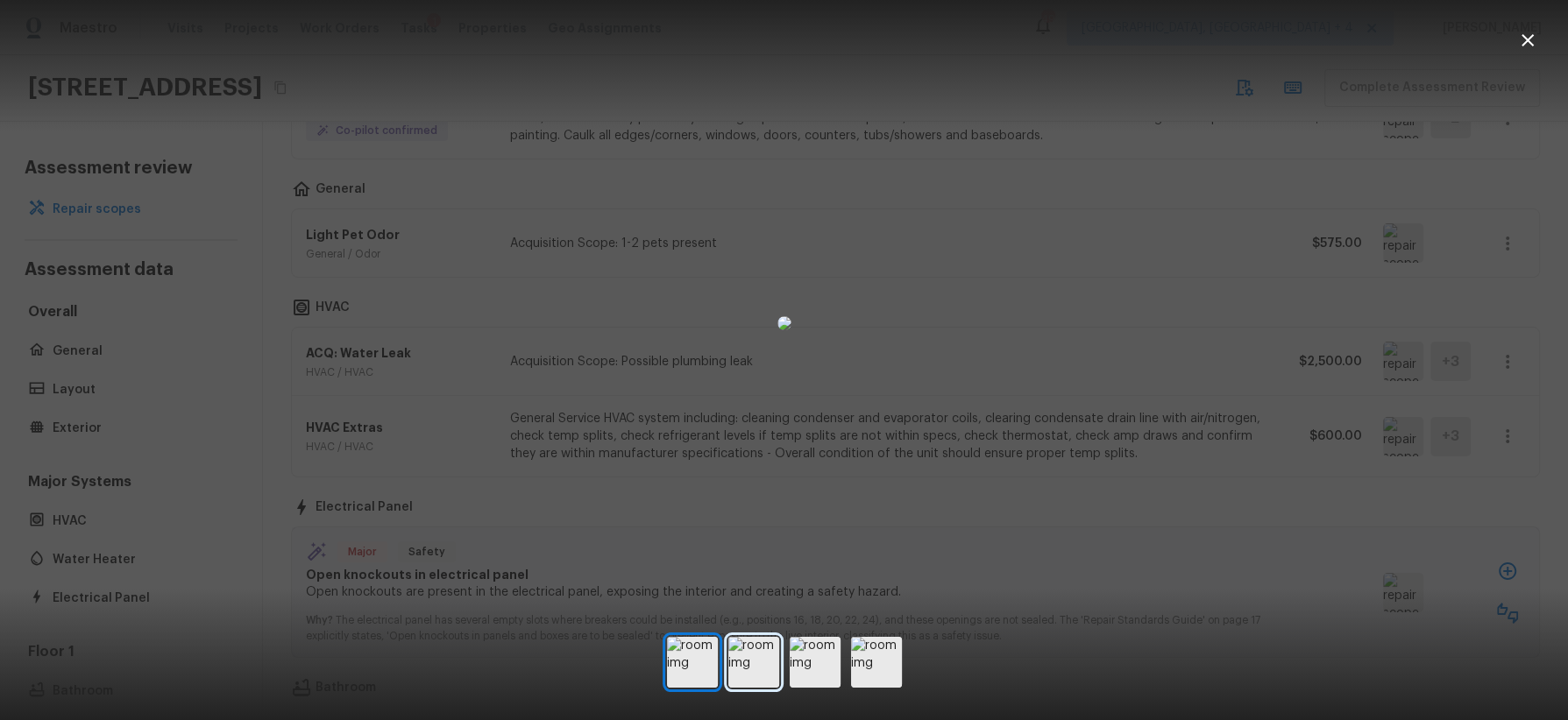
click at [750, 640] on img at bounding box center [753, 662] width 51 height 51
click at [807, 640] on img at bounding box center [815, 662] width 51 height 51
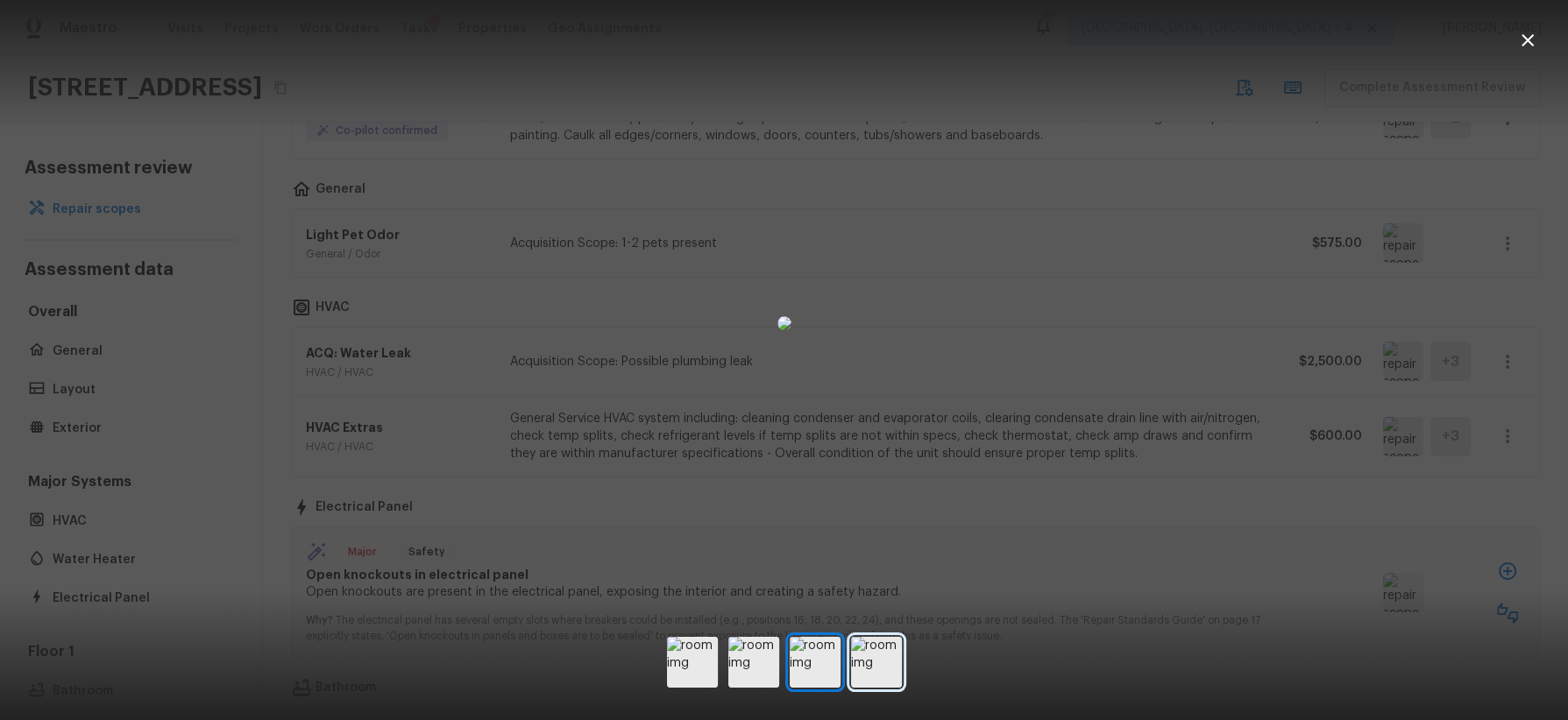
click at [877, 640] on img at bounding box center [876, 662] width 51 height 51
click at [1110, 521] on div at bounding box center [784, 322] width 1568 height 590
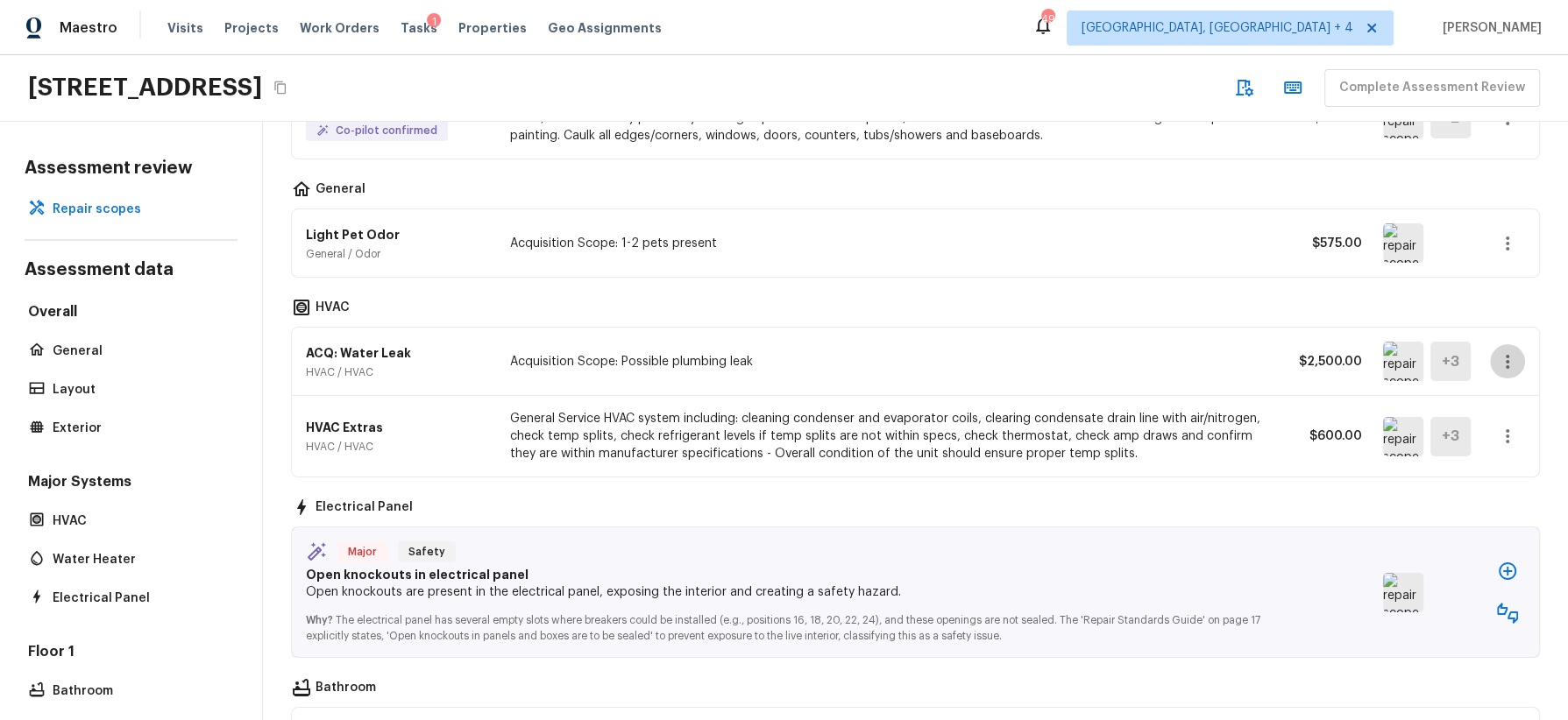
click at [1393, 359] on icon "button" at bounding box center [1508, 362] width 21 height 21
click at [1393, 462] on li "Remove" at bounding box center [1500, 460] width 113 height 52
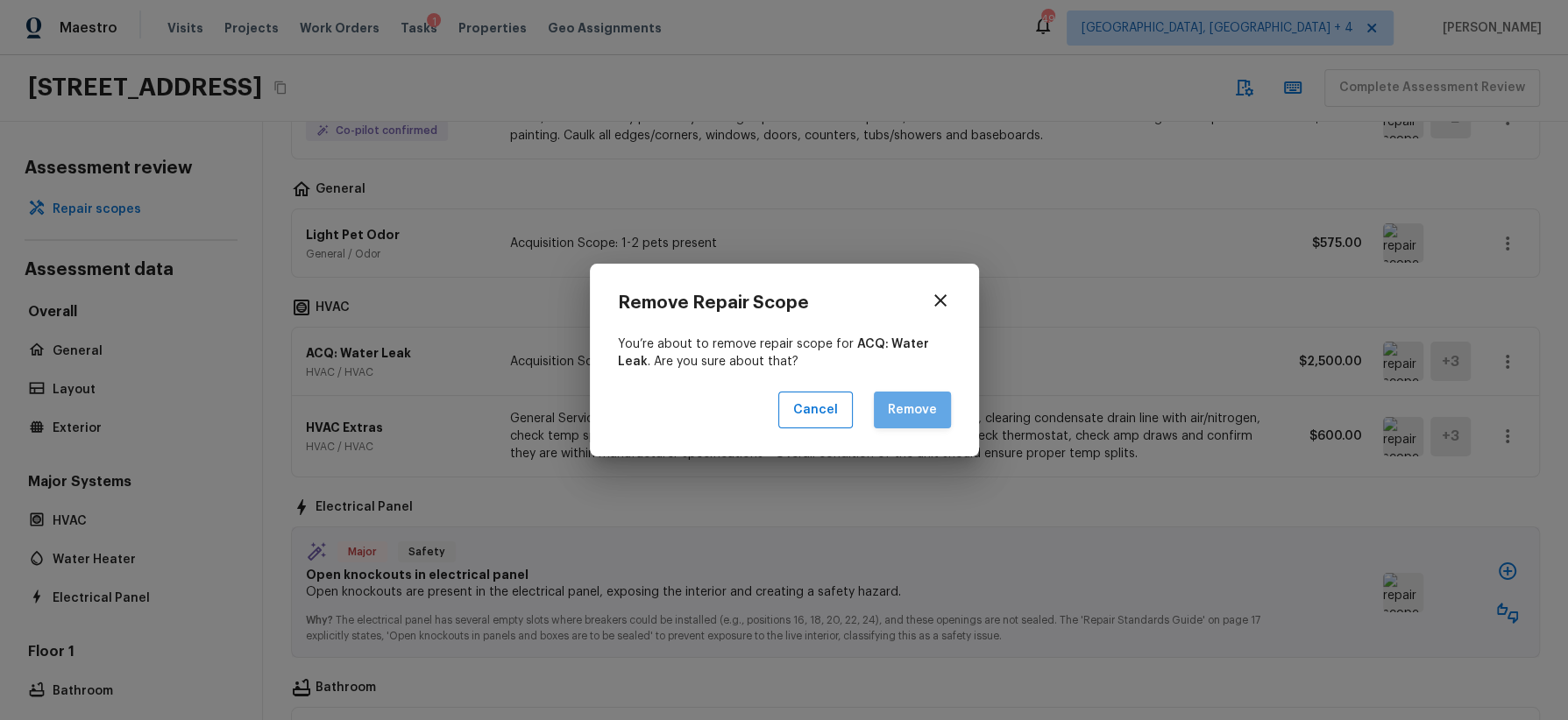
click at [928, 406] on button "Remove" at bounding box center [912, 411] width 77 height 38
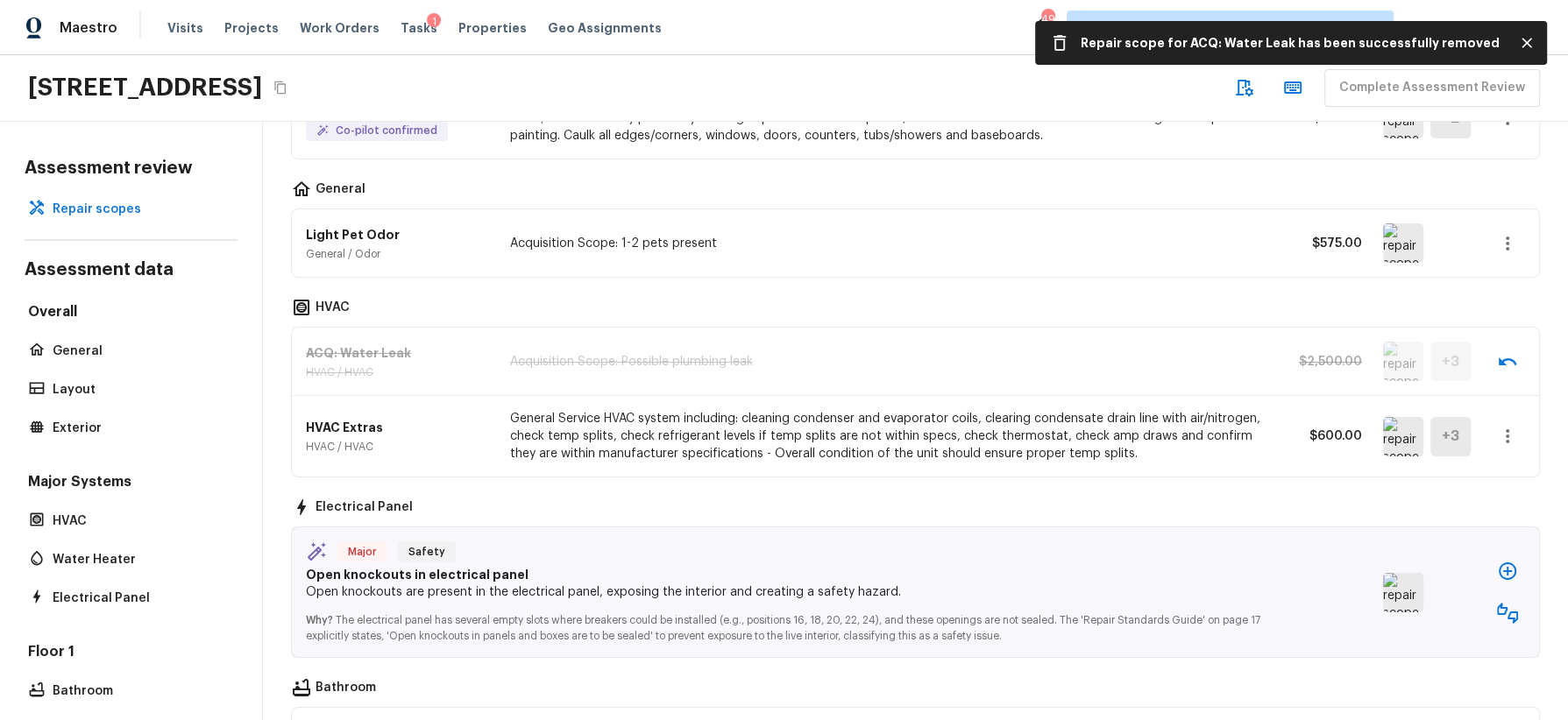
click at [1393, 427] on img at bounding box center [1403, 436] width 40 height 39
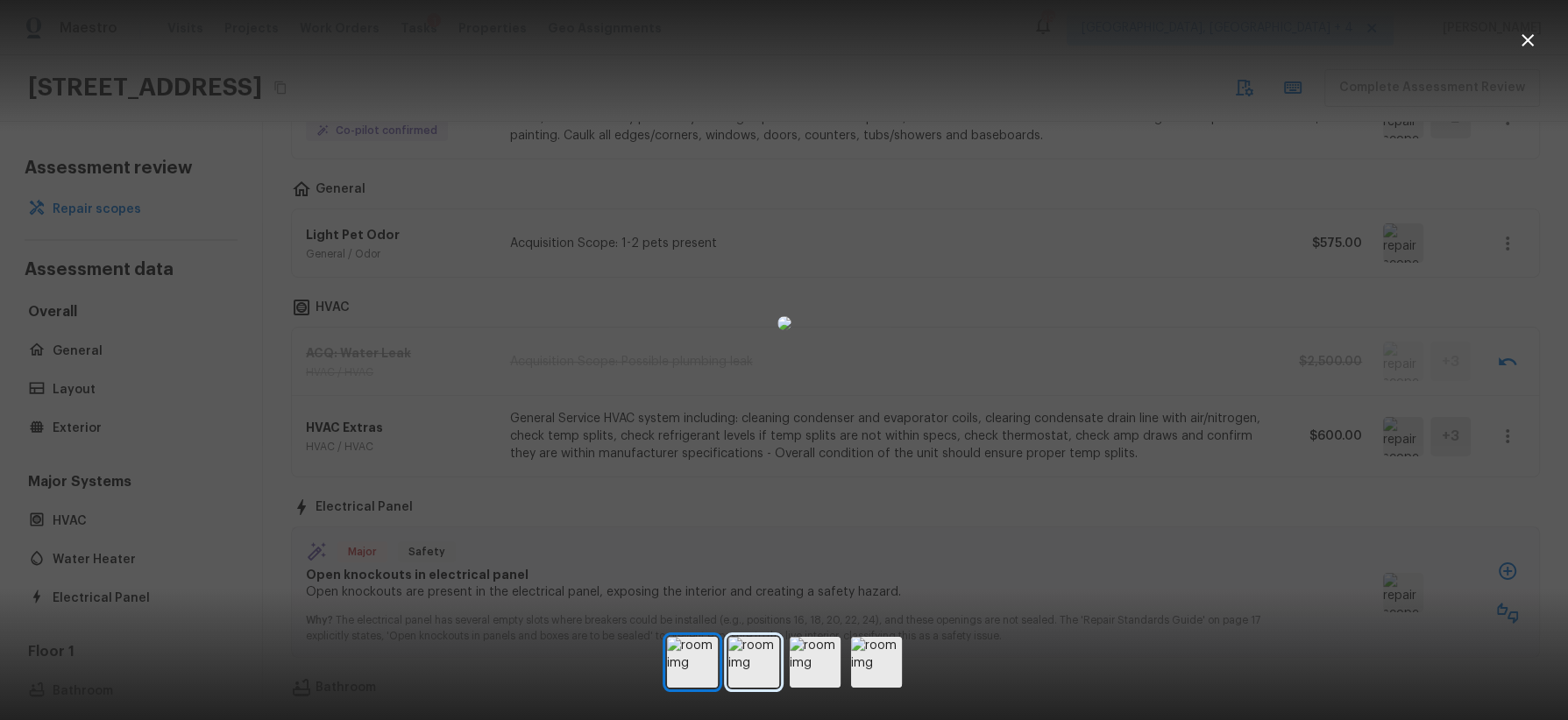
click at [755, 640] on img at bounding box center [753, 662] width 51 height 51
click at [811, 640] on img at bounding box center [815, 662] width 51 height 51
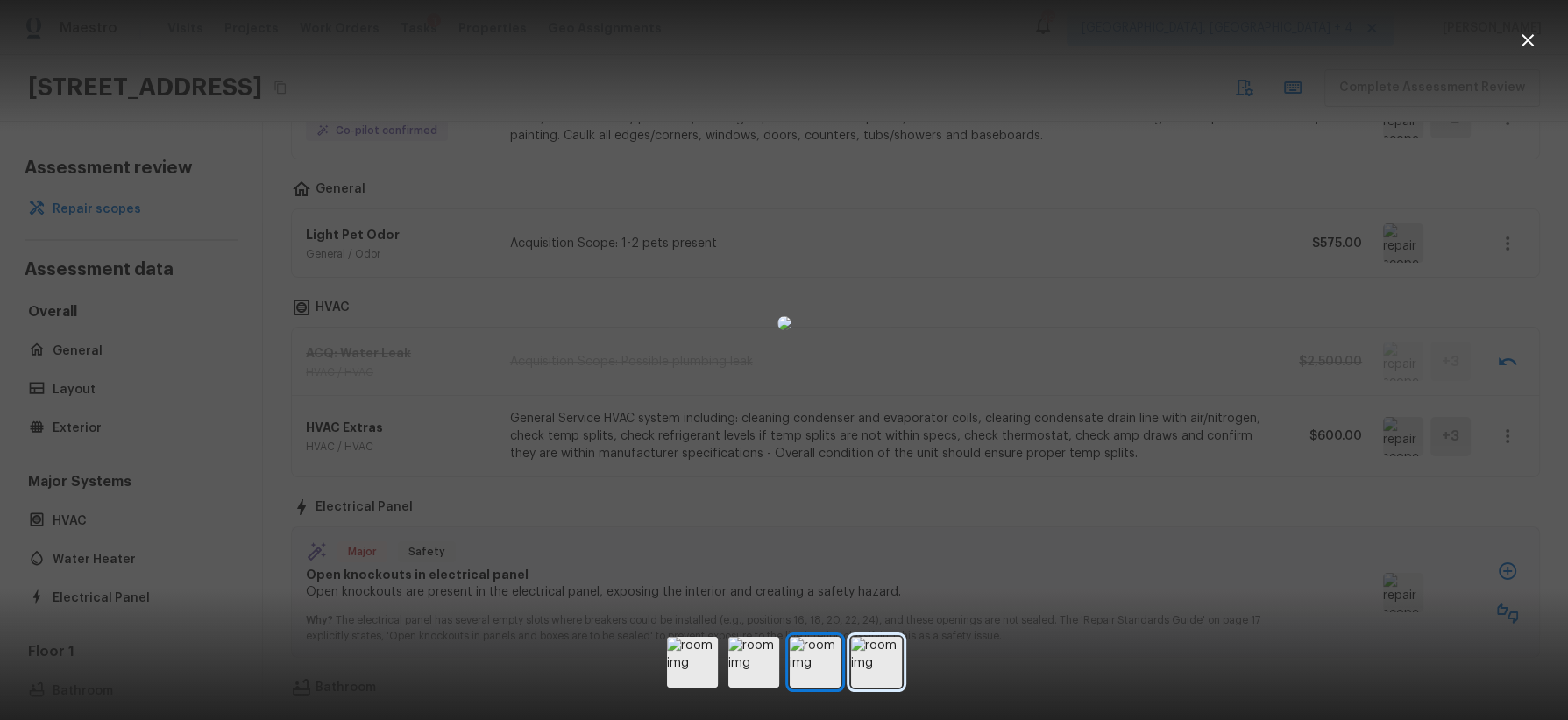
click at [869, 640] on img at bounding box center [876, 662] width 51 height 51
click at [1166, 590] on div at bounding box center [784, 322] width 1568 height 590
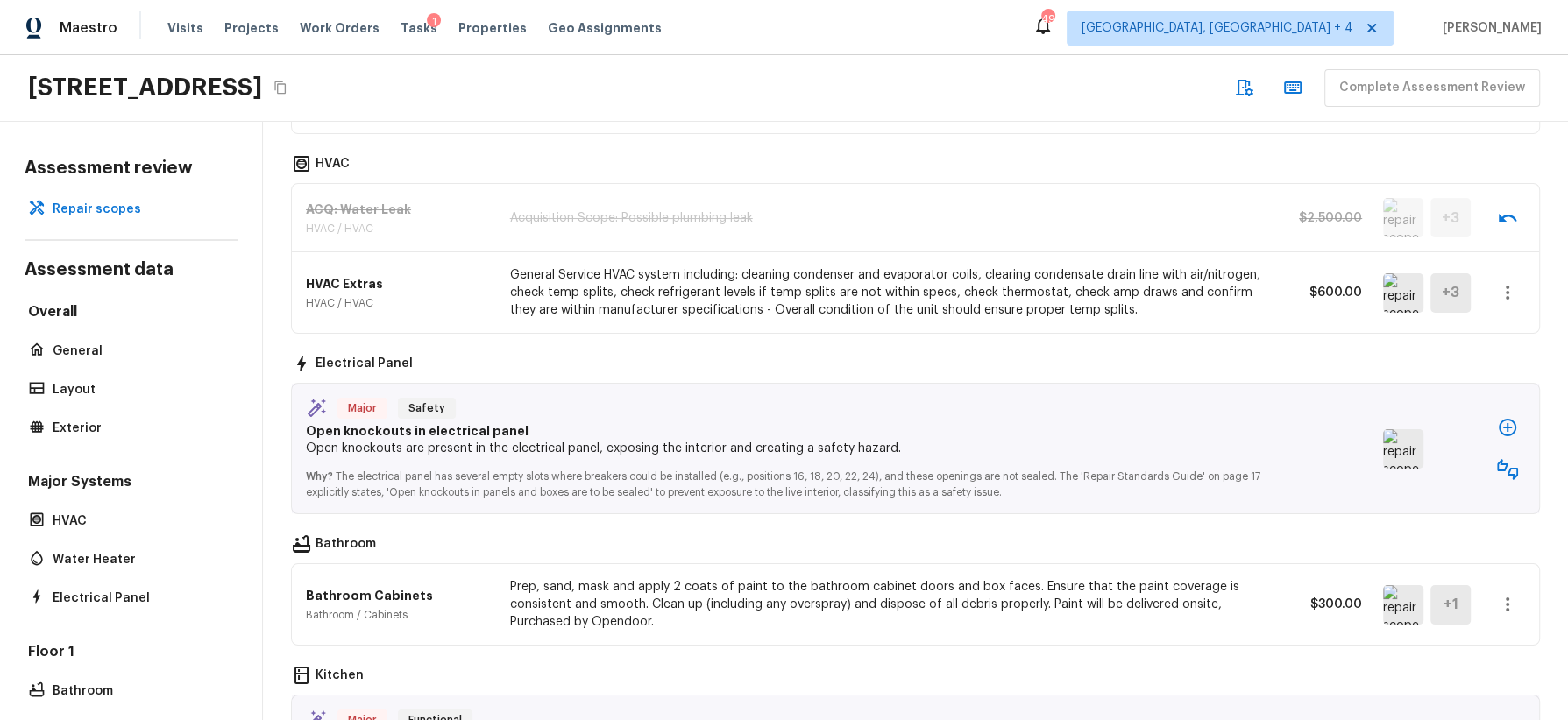
scroll to position [644, 0]
click at [1393, 436] on img at bounding box center [1403, 446] width 40 height 39
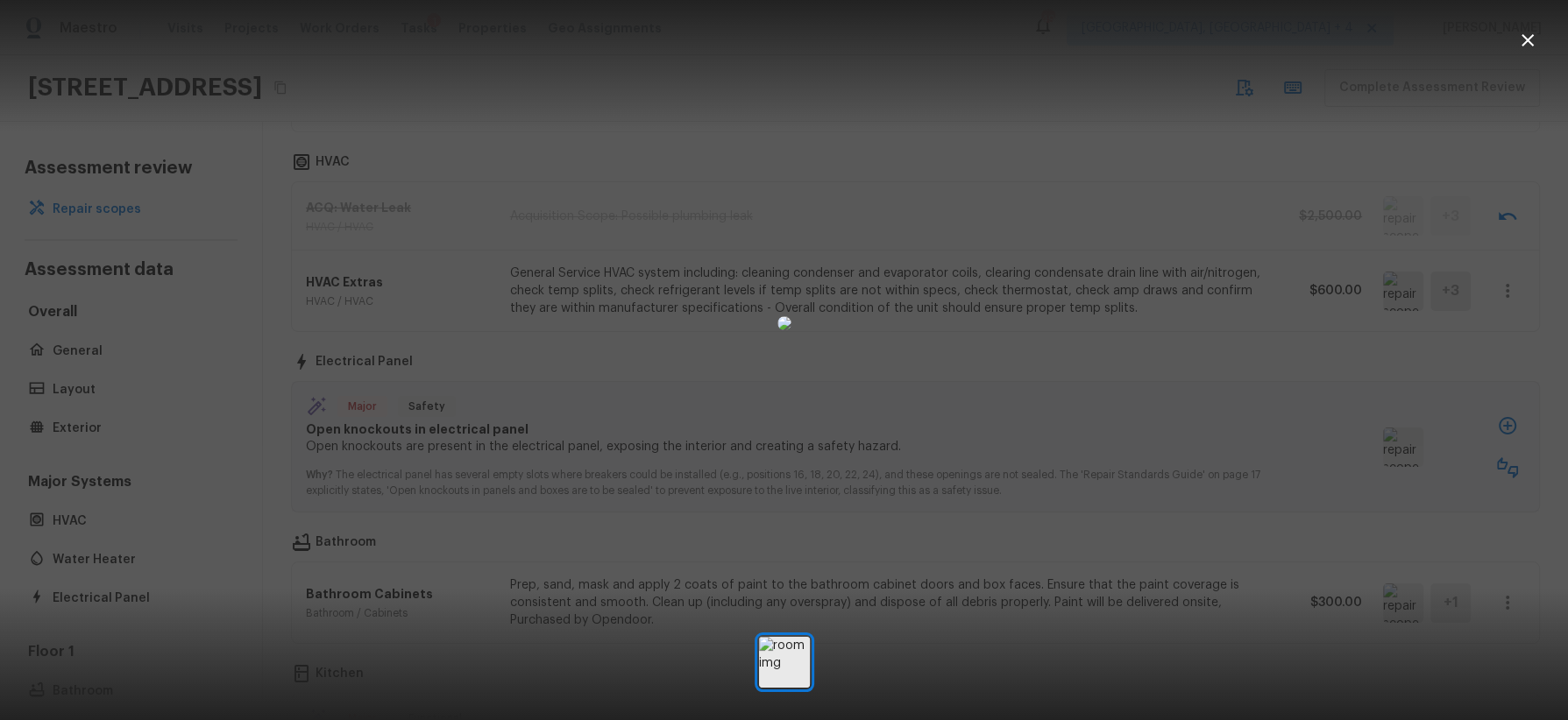
click at [1269, 378] on div at bounding box center [784, 322] width 1568 height 590
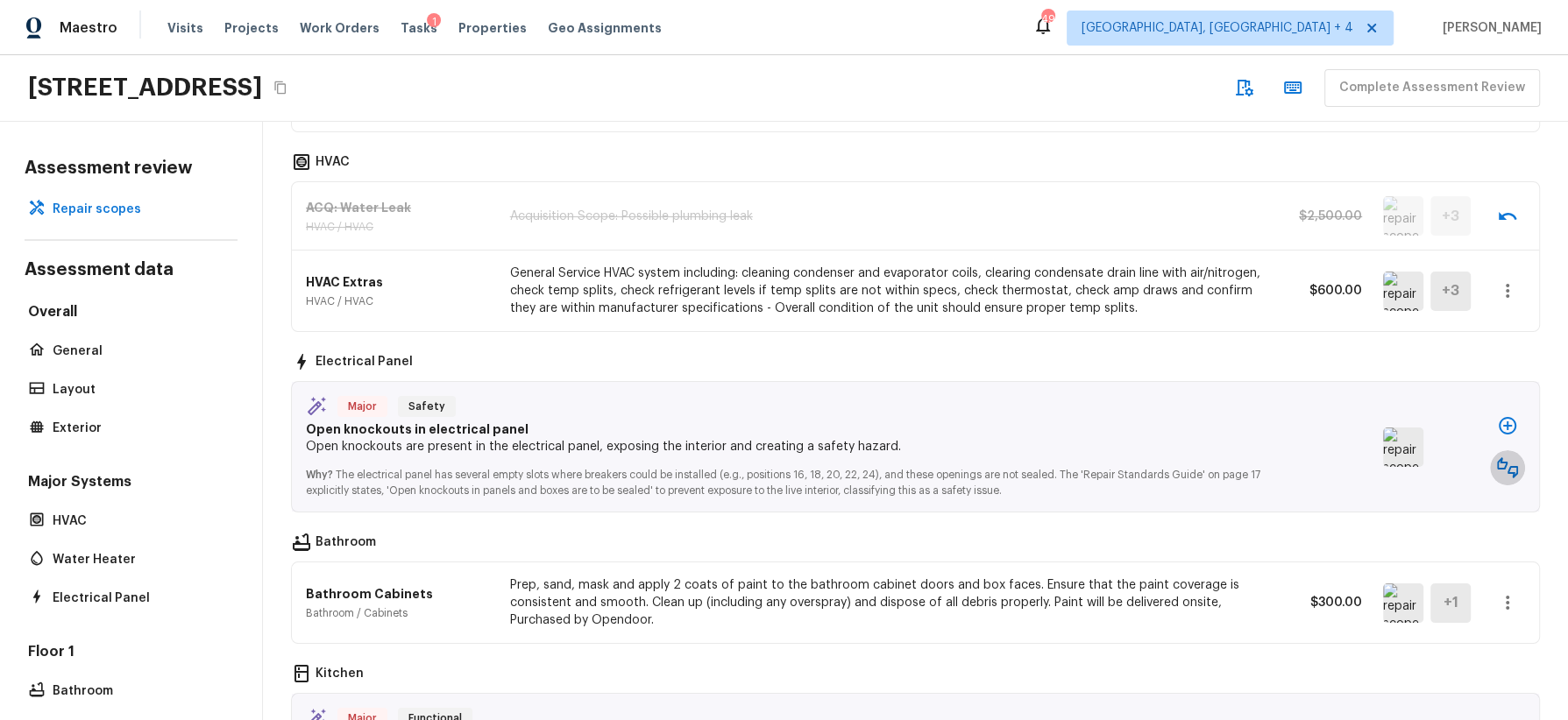
click at [1393, 462] on icon "button" at bounding box center [1508, 468] width 21 height 21
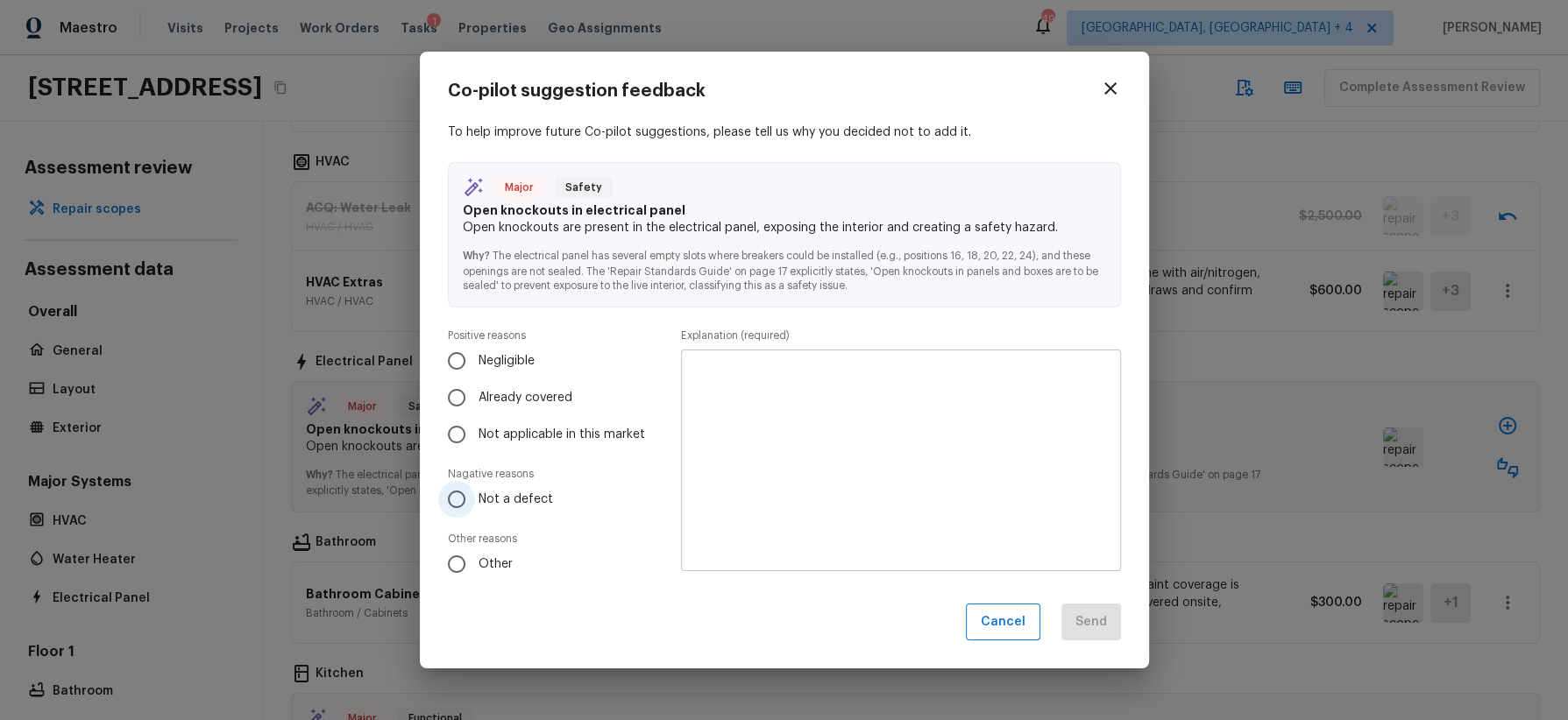
click at [522, 497] on span "Not a defect" at bounding box center [516, 500] width 74 height 17
click at [475, 497] on input "Not a defect" at bounding box center [456, 500] width 37 height 37
radio input "true"
click at [799, 492] on textarea at bounding box center [900, 460] width 415 height 193
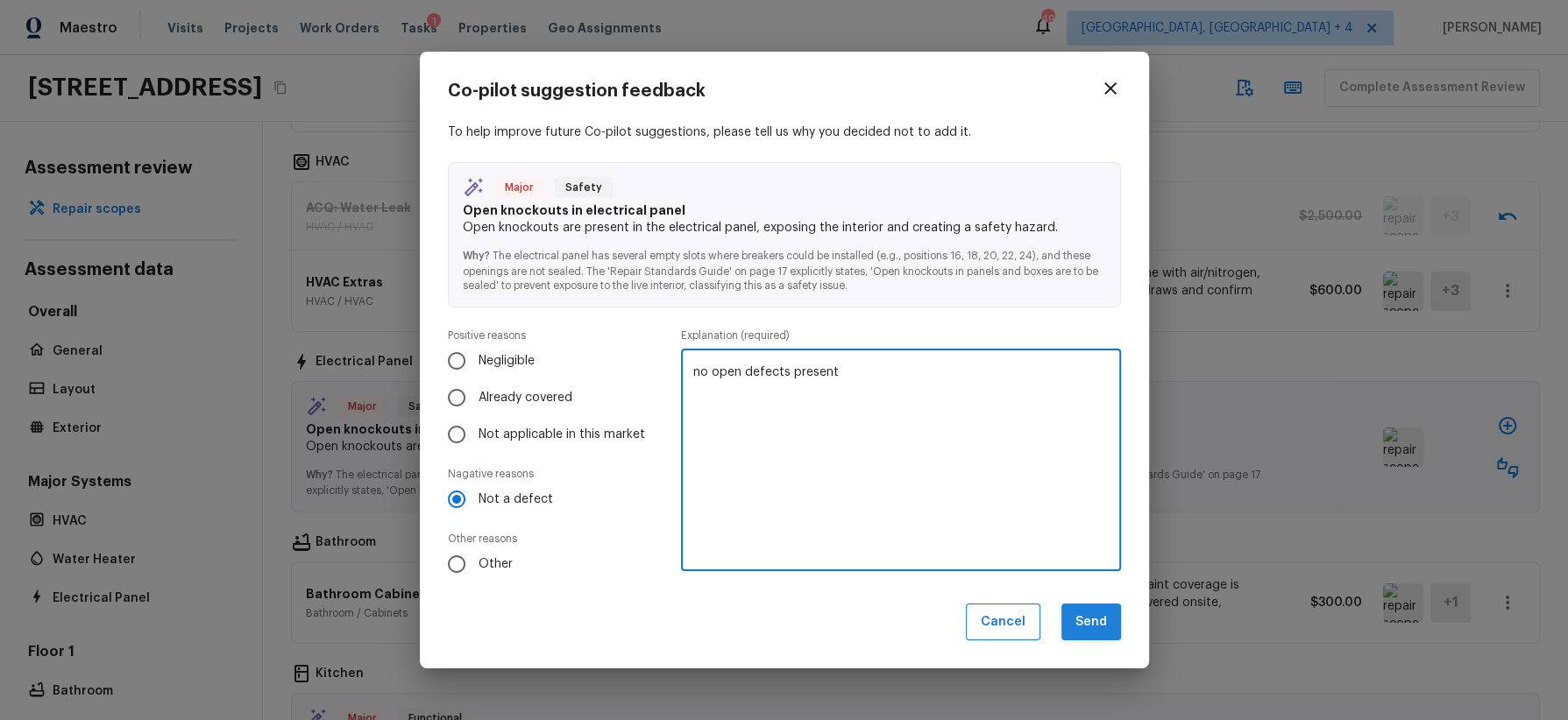
type textarea "no open defects present"
click at [1091, 627] on button "Send" at bounding box center [1091, 623] width 59 height 38
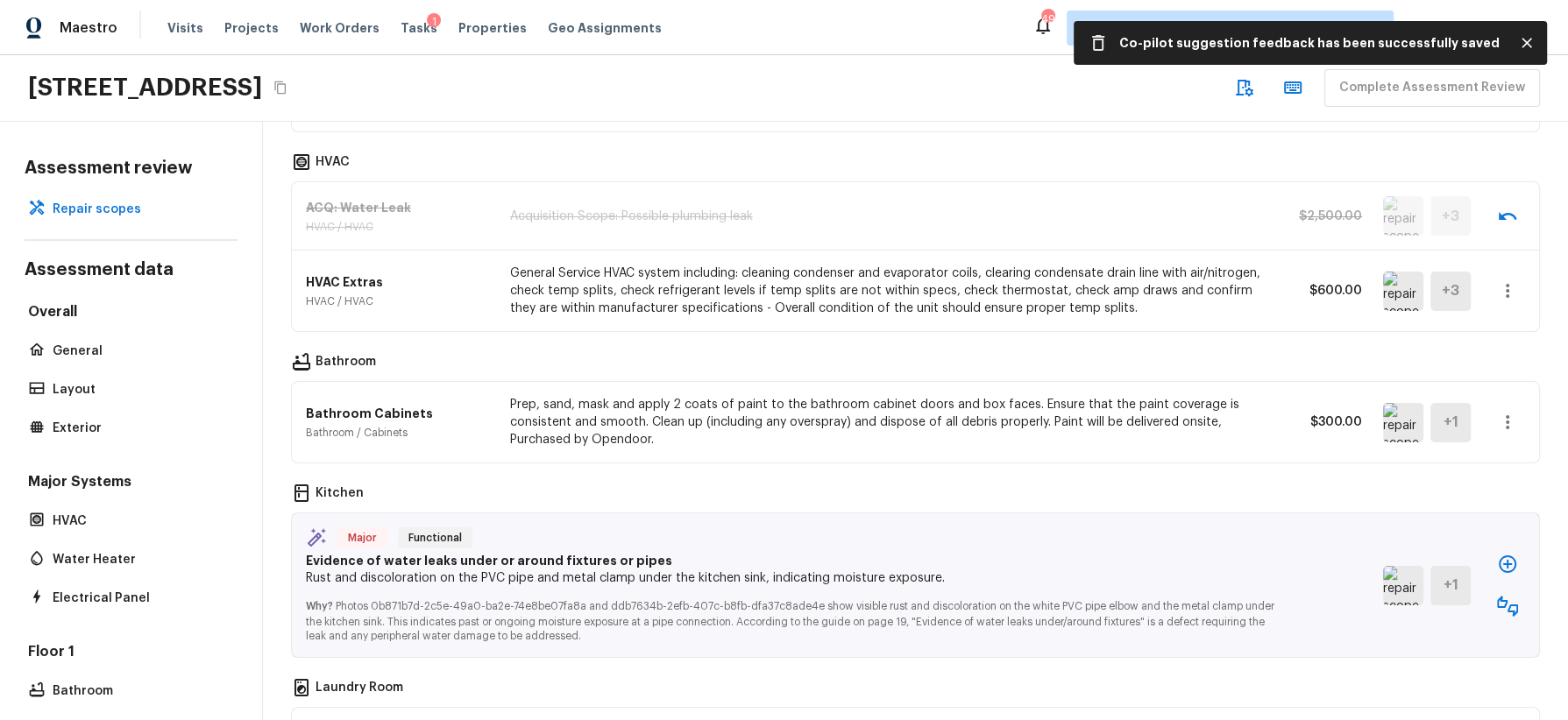
click at [1393, 420] on img at bounding box center [1403, 422] width 40 height 39
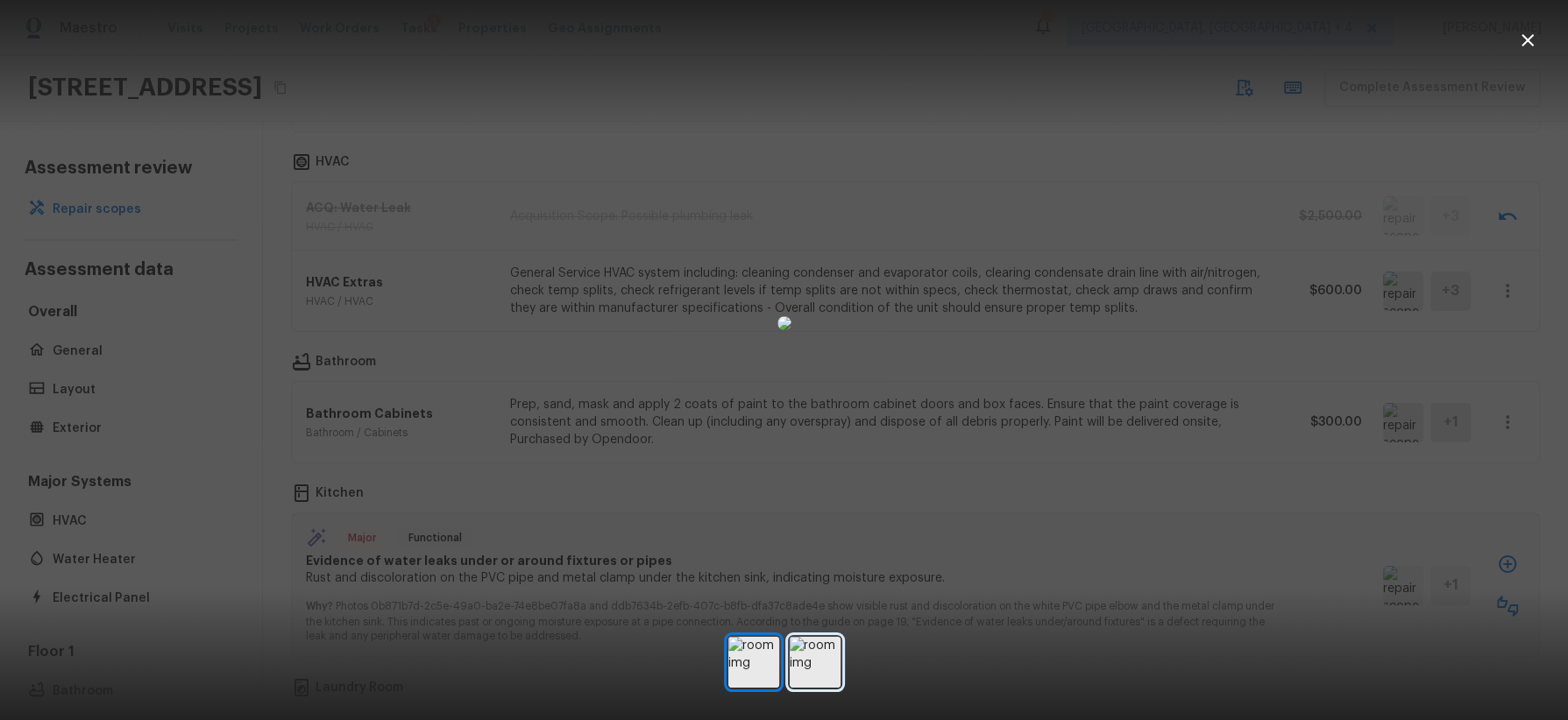
click at [825, 640] on img at bounding box center [815, 662] width 51 height 51
click at [1182, 416] on div at bounding box center [784, 322] width 1568 height 590
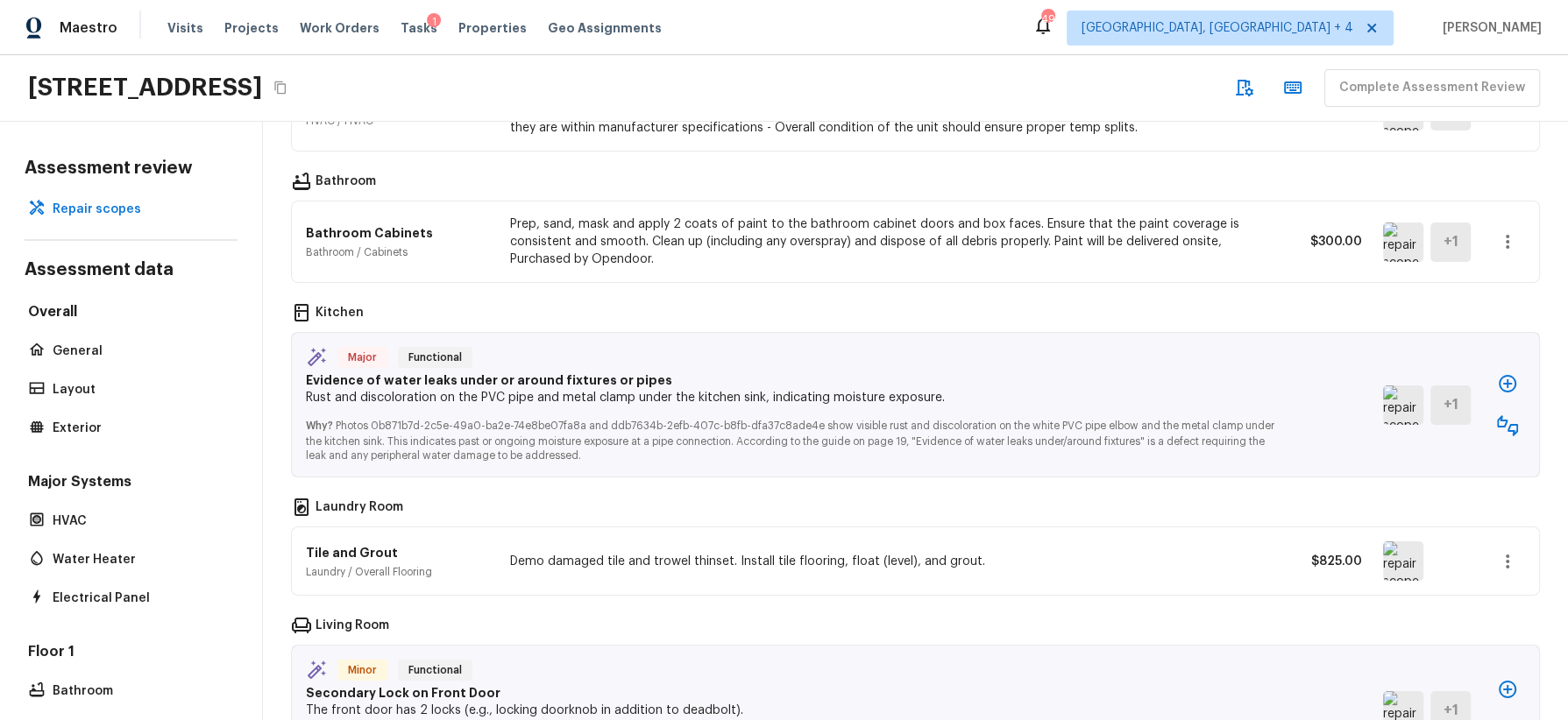
scroll to position [827, 0]
click at [1393, 399] on img at bounding box center [1403, 403] width 40 height 39
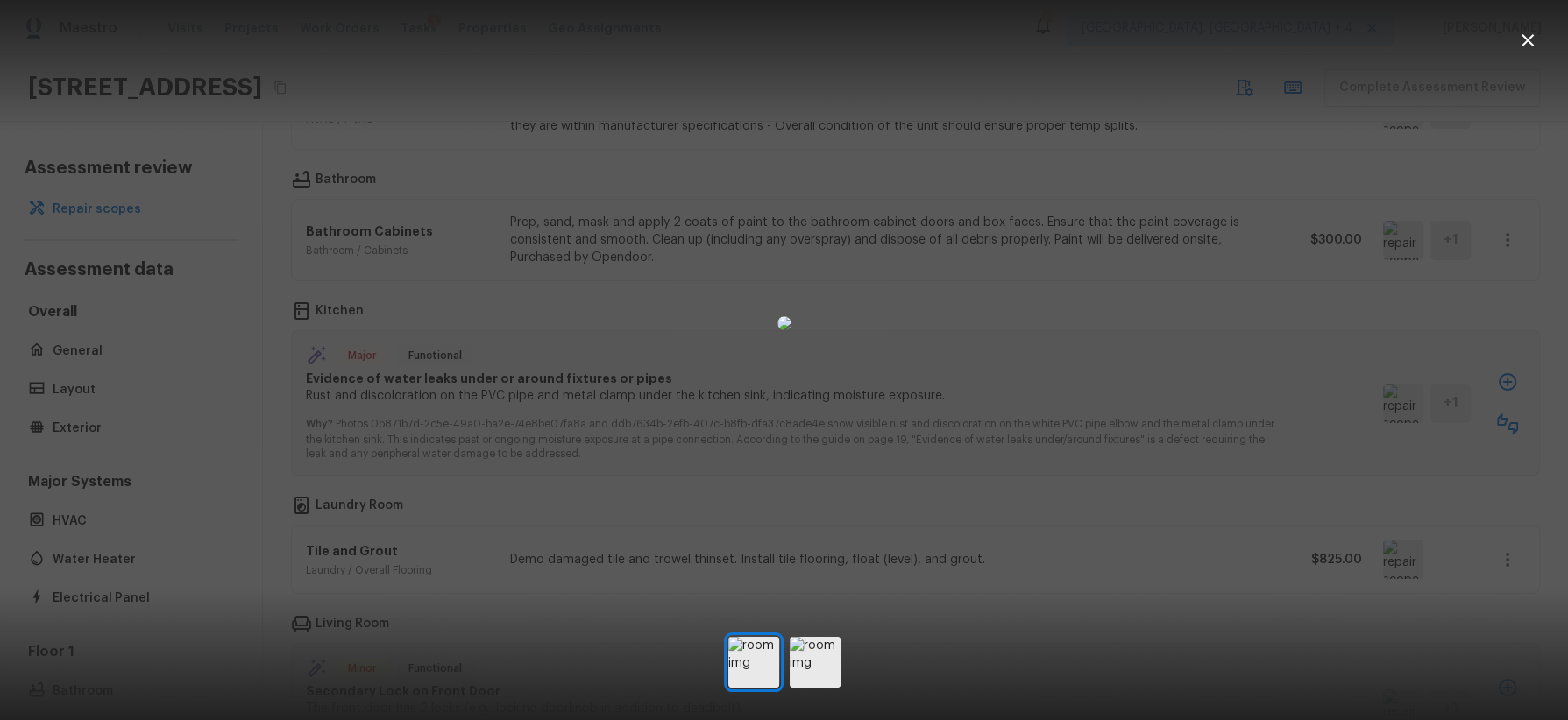
click at [1260, 432] on div at bounding box center [784, 322] width 1568 height 590
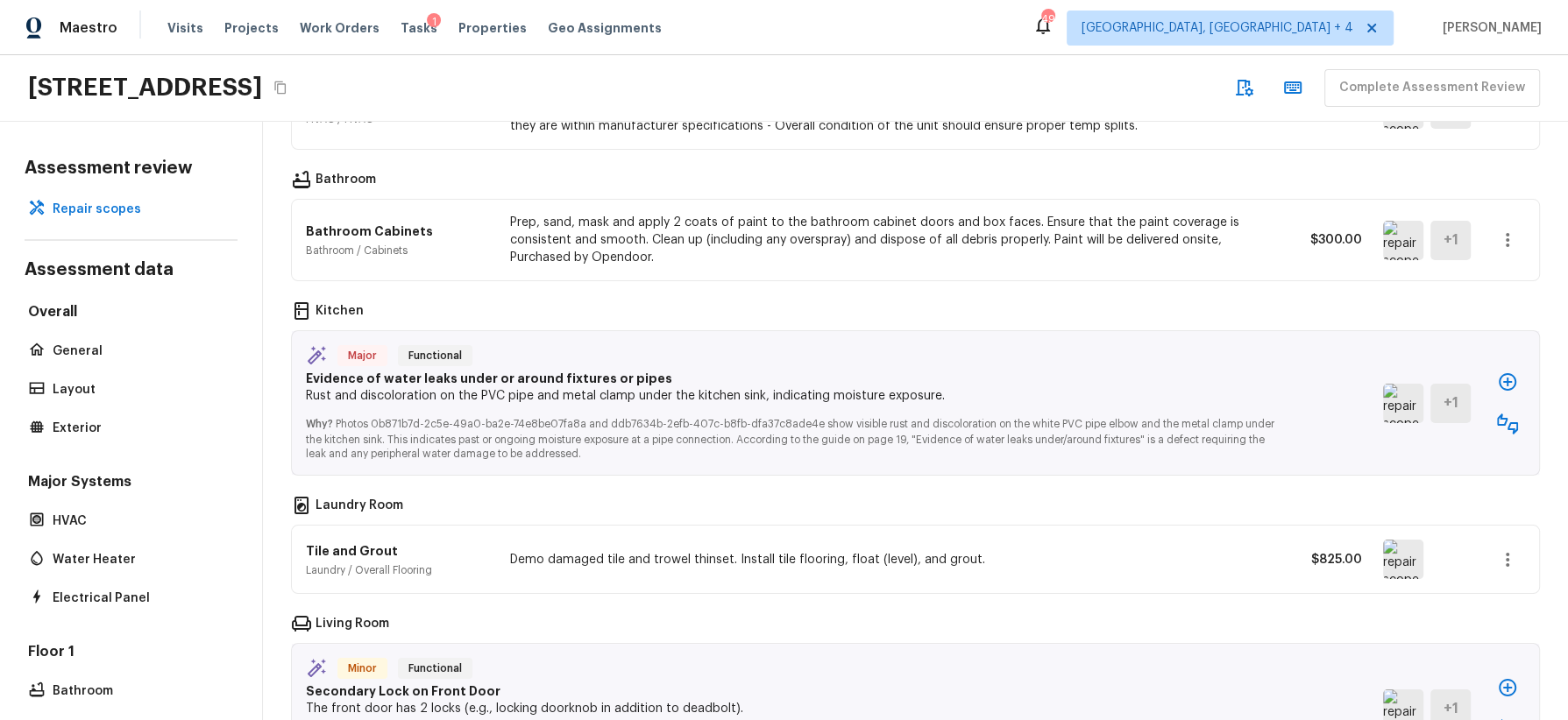
click at [1393, 376] on icon "button" at bounding box center [1507, 381] width 17 height 17
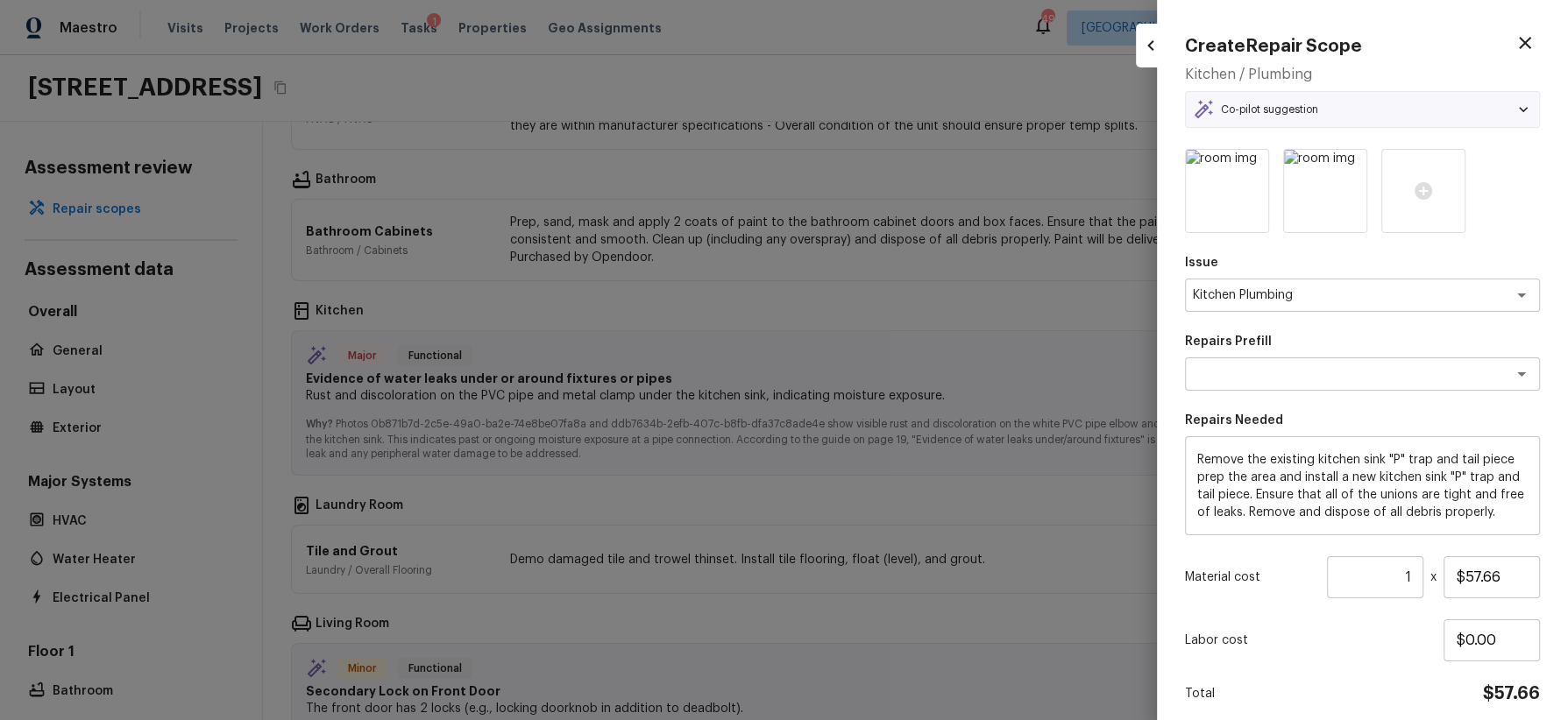
type textarea "Replace Kitchen "P" Trap"
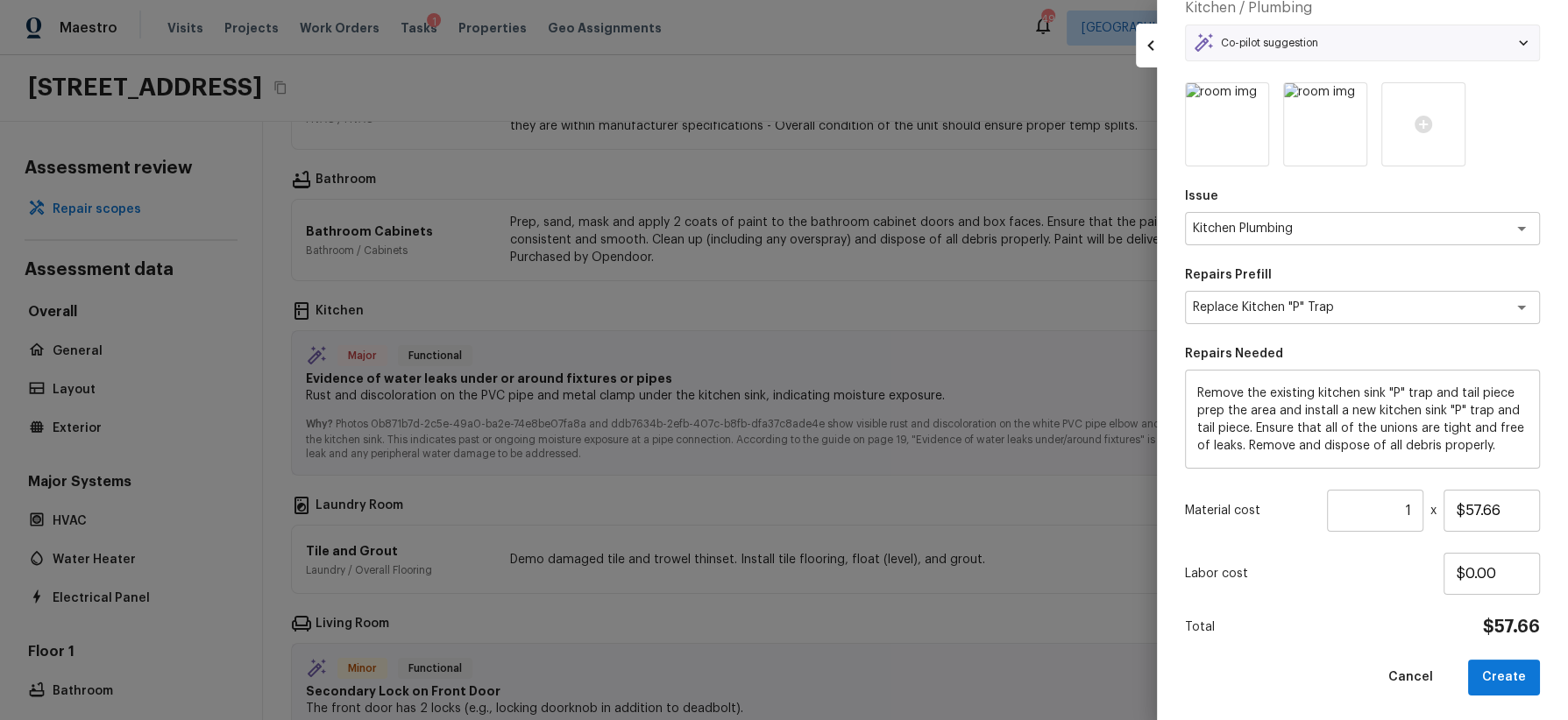
scroll to position [69, 0]
click at [1393, 640] on button "Create" at bounding box center [1503, 676] width 72 height 36
type input "$0.00"
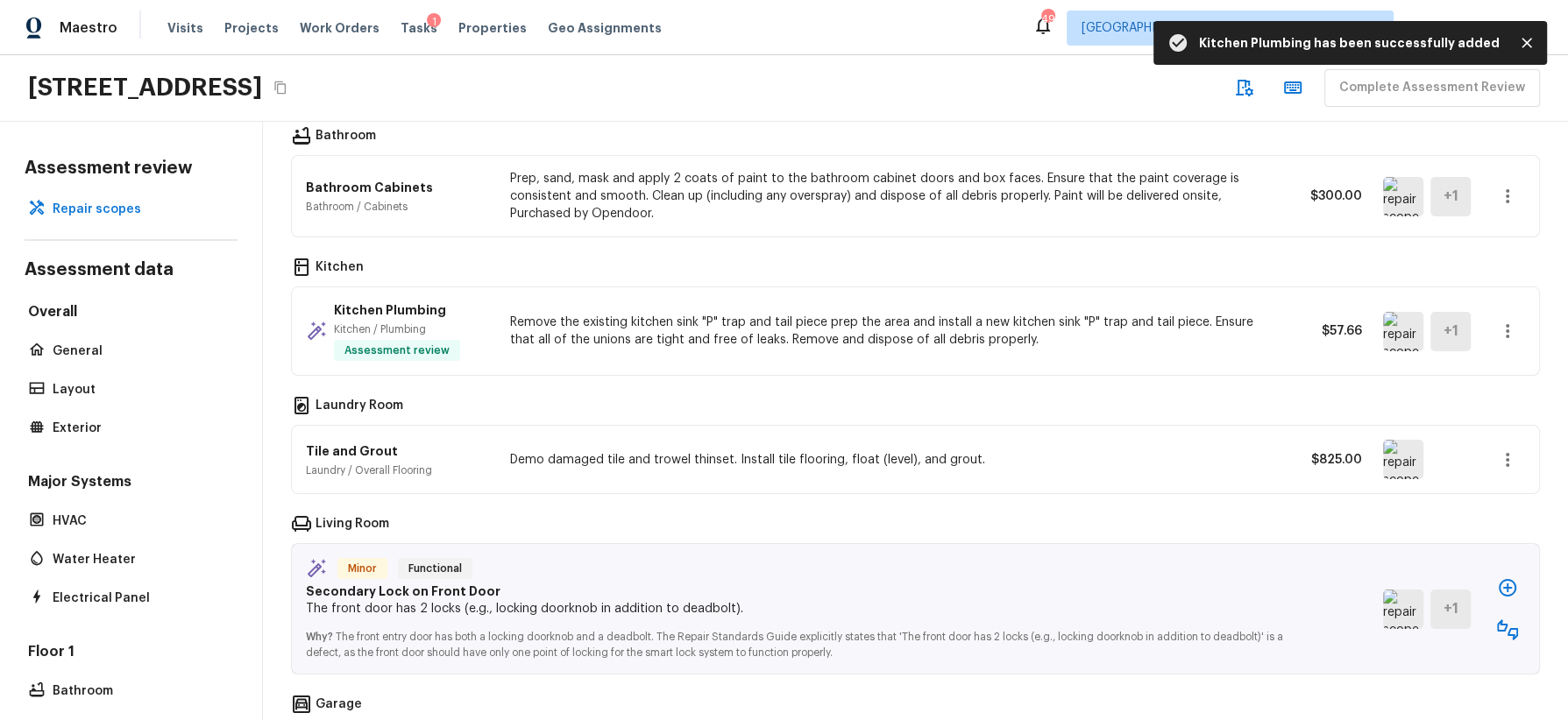
scroll to position [873, 0]
click at [1393, 448] on img at bounding box center [1403, 457] width 40 height 39
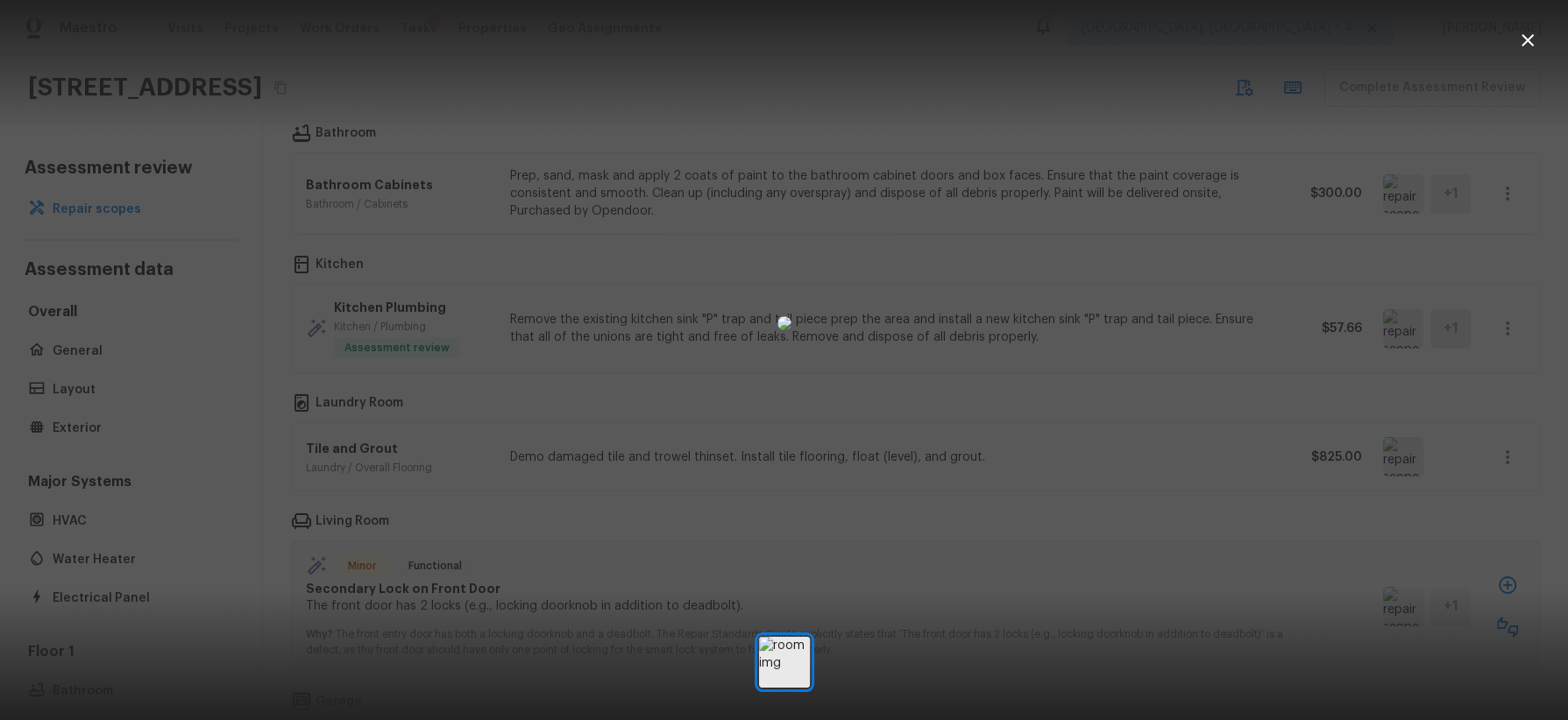
click at [1280, 414] on div at bounding box center [784, 322] width 1568 height 590
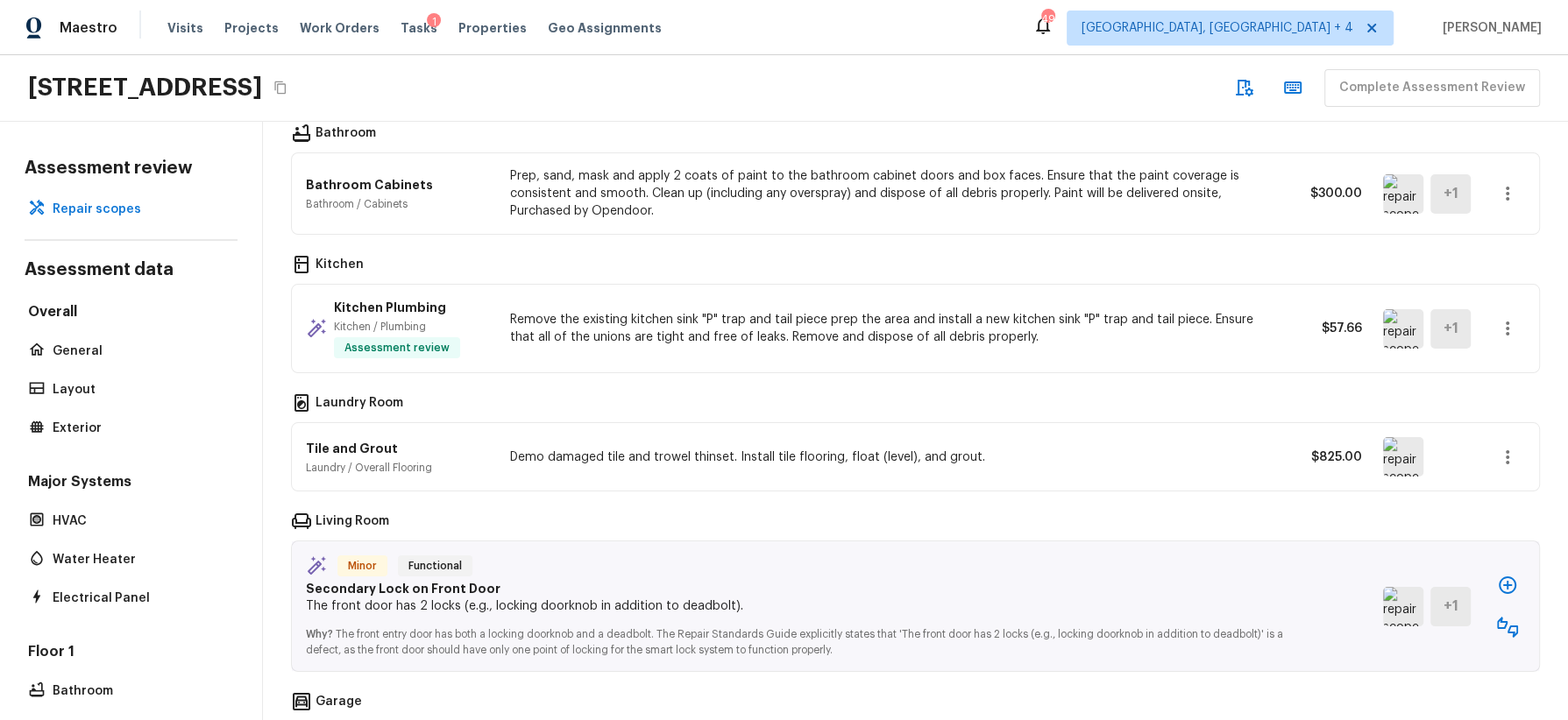
click at [1393, 449] on icon "button" at bounding box center [1508, 458] width 21 height 21
click at [1393, 496] on li "Edit" at bounding box center [1500, 500] width 113 height 52
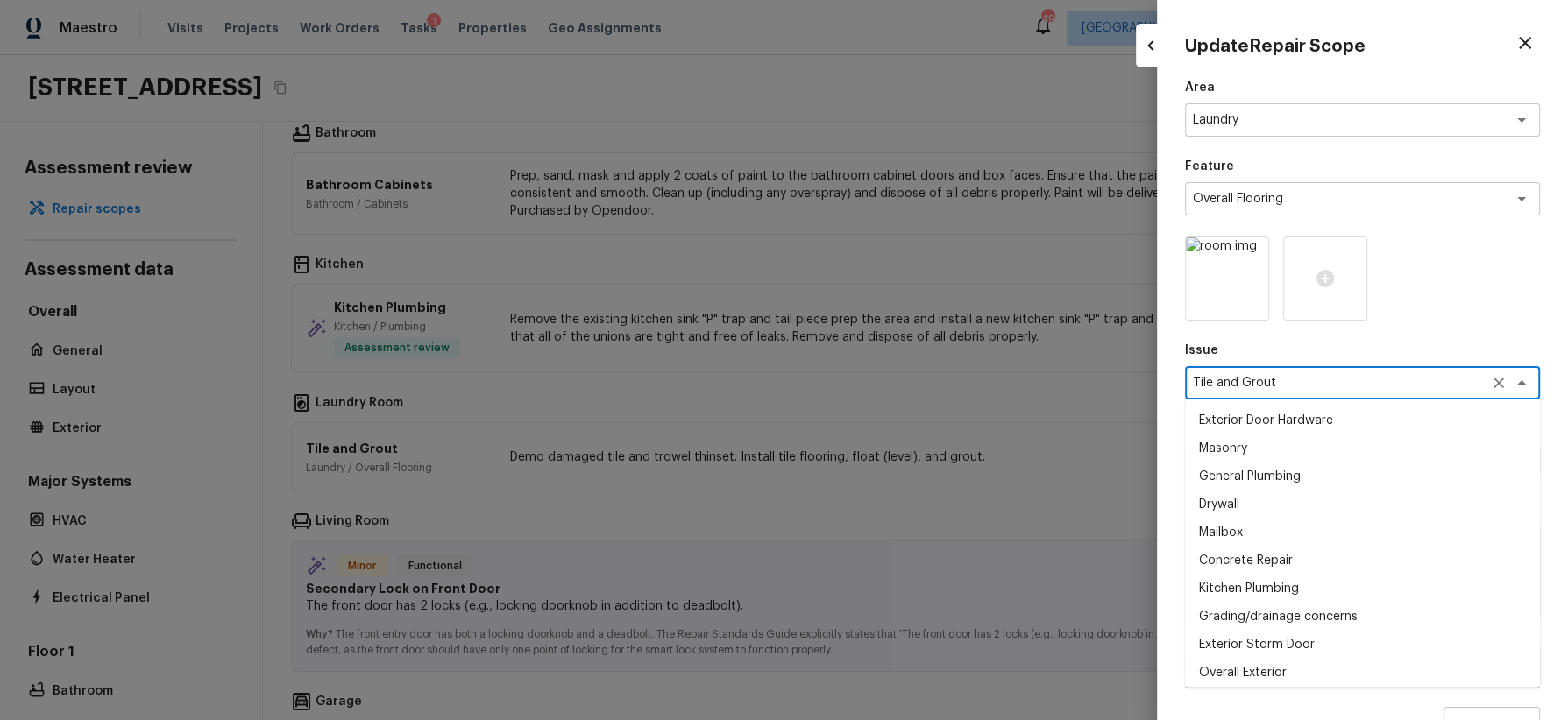
click at [1314, 379] on textarea "Tile and Grout" at bounding box center [1338, 382] width 290 height 17
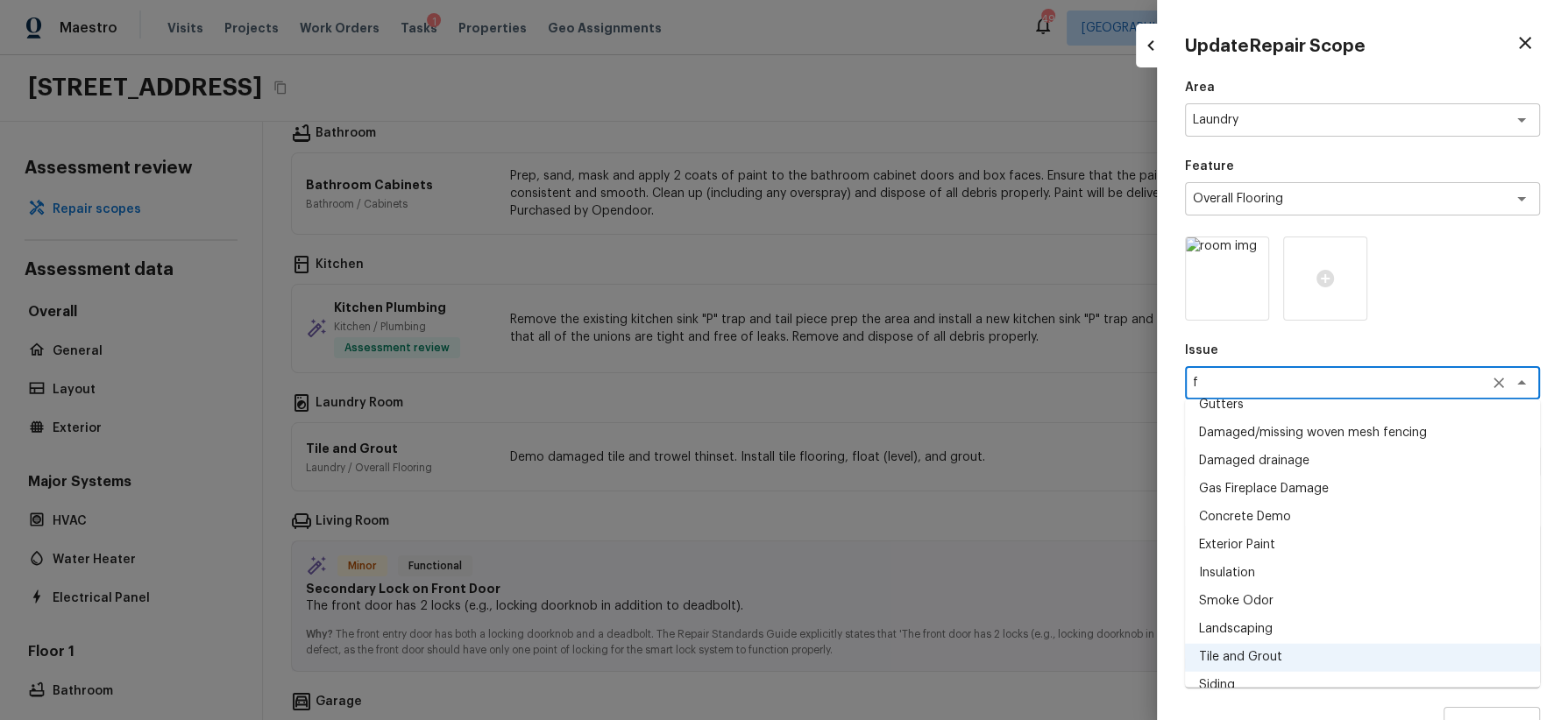
scroll to position [0, 0]
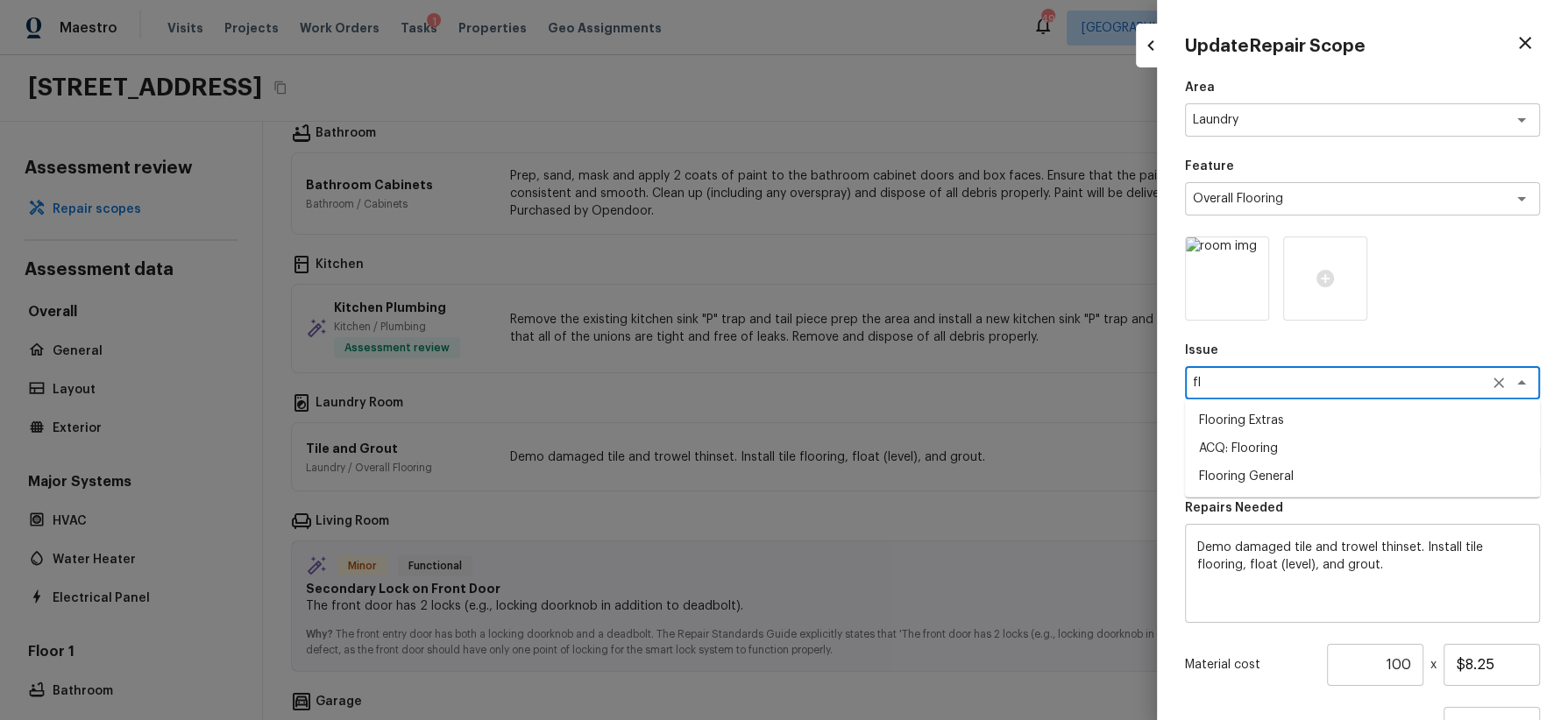
click at [1263, 422] on li "Flooring Extras" at bounding box center [1362, 420] width 355 height 28
type textarea "Flooring Extras"
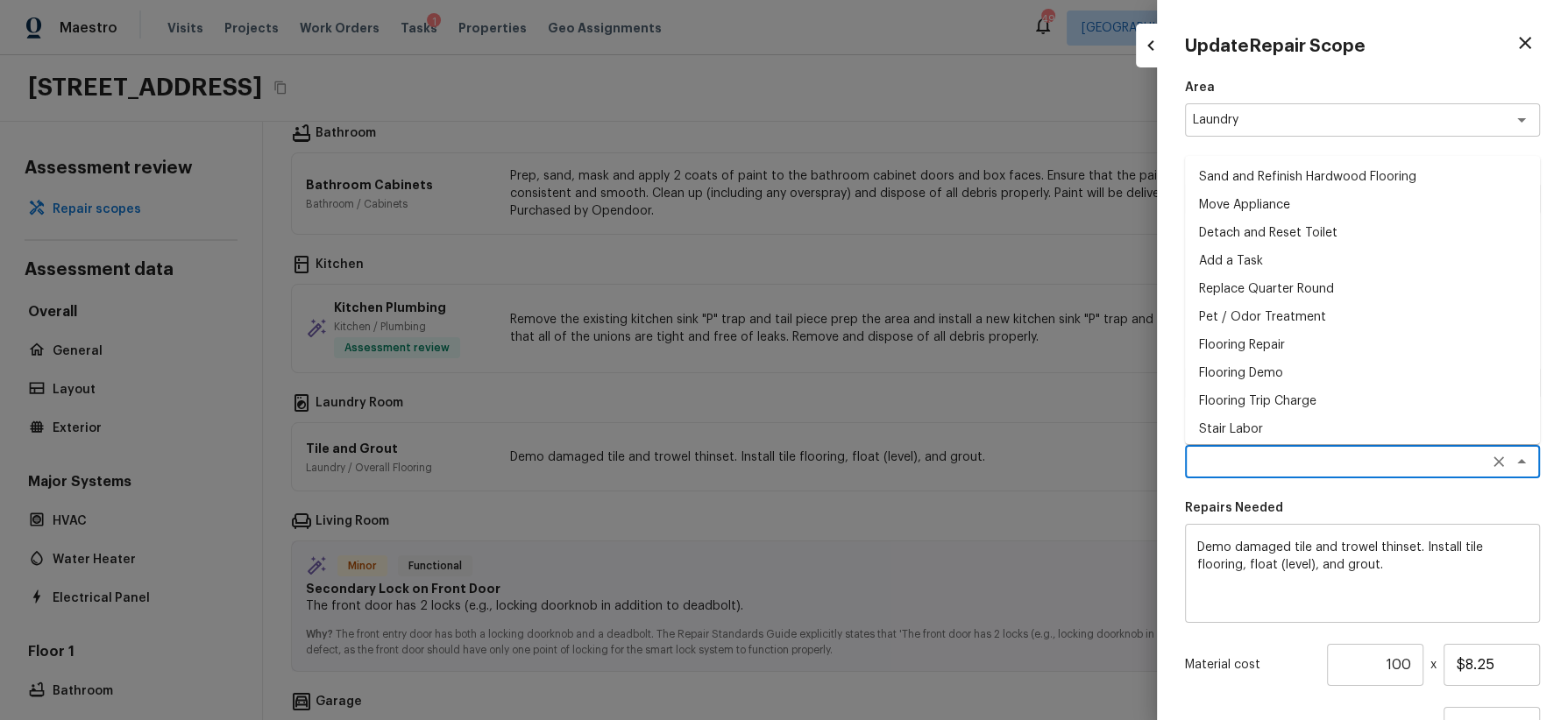
click at [1292, 455] on textarea at bounding box center [1338, 462] width 290 height 17
click at [1310, 350] on li "Flooring Repair" at bounding box center [1362, 344] width 355 height 28
type textarea "Flooring Repair"
type textarea "(Please use this pre-fill to detail your Flooring repairs)"
type input "$1.00"
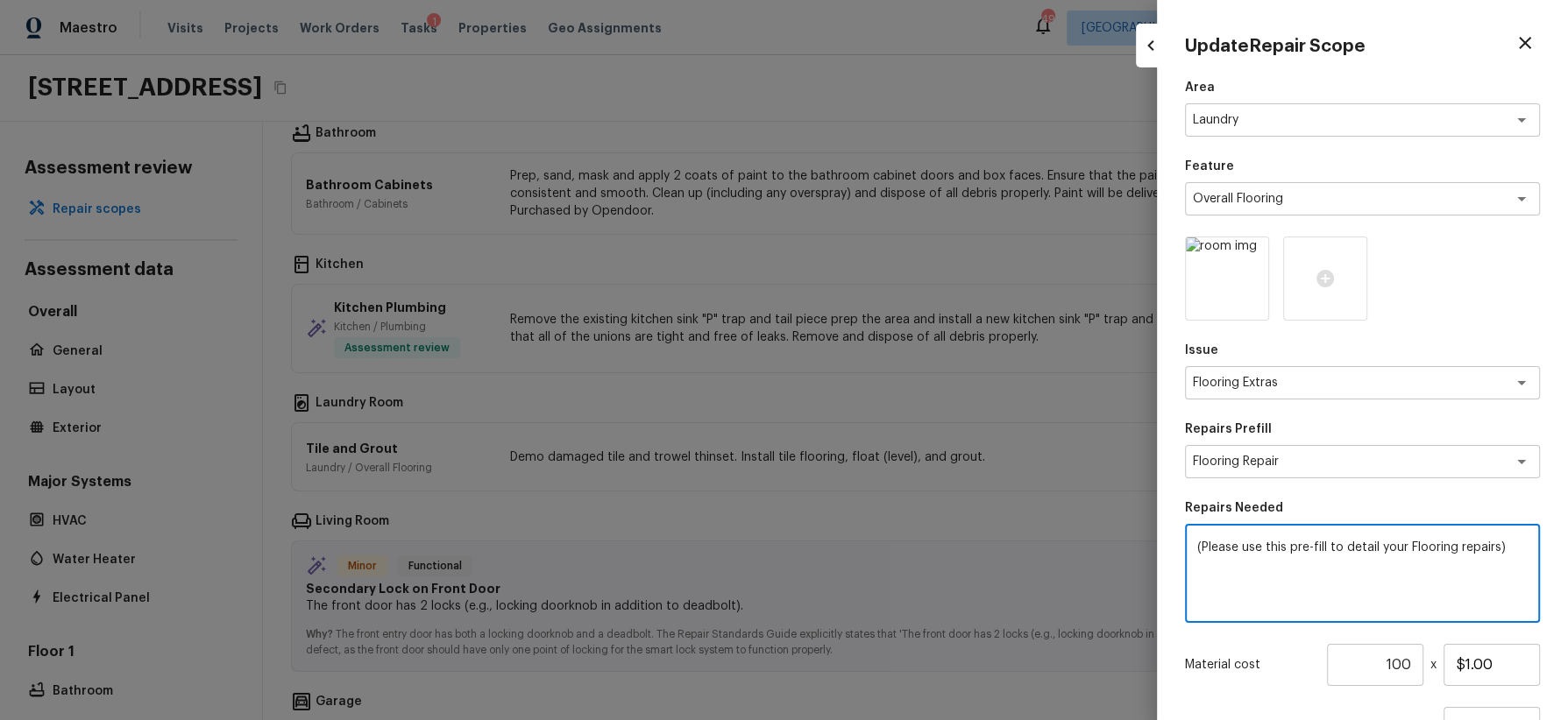
click at [1312, 543] on textarea "(Please use this pre-fill to detail your Flooring repairs)" at bounding box center [1362, 574] width 330 height 71
type textarea "replace vinyl flooring in laundry room"
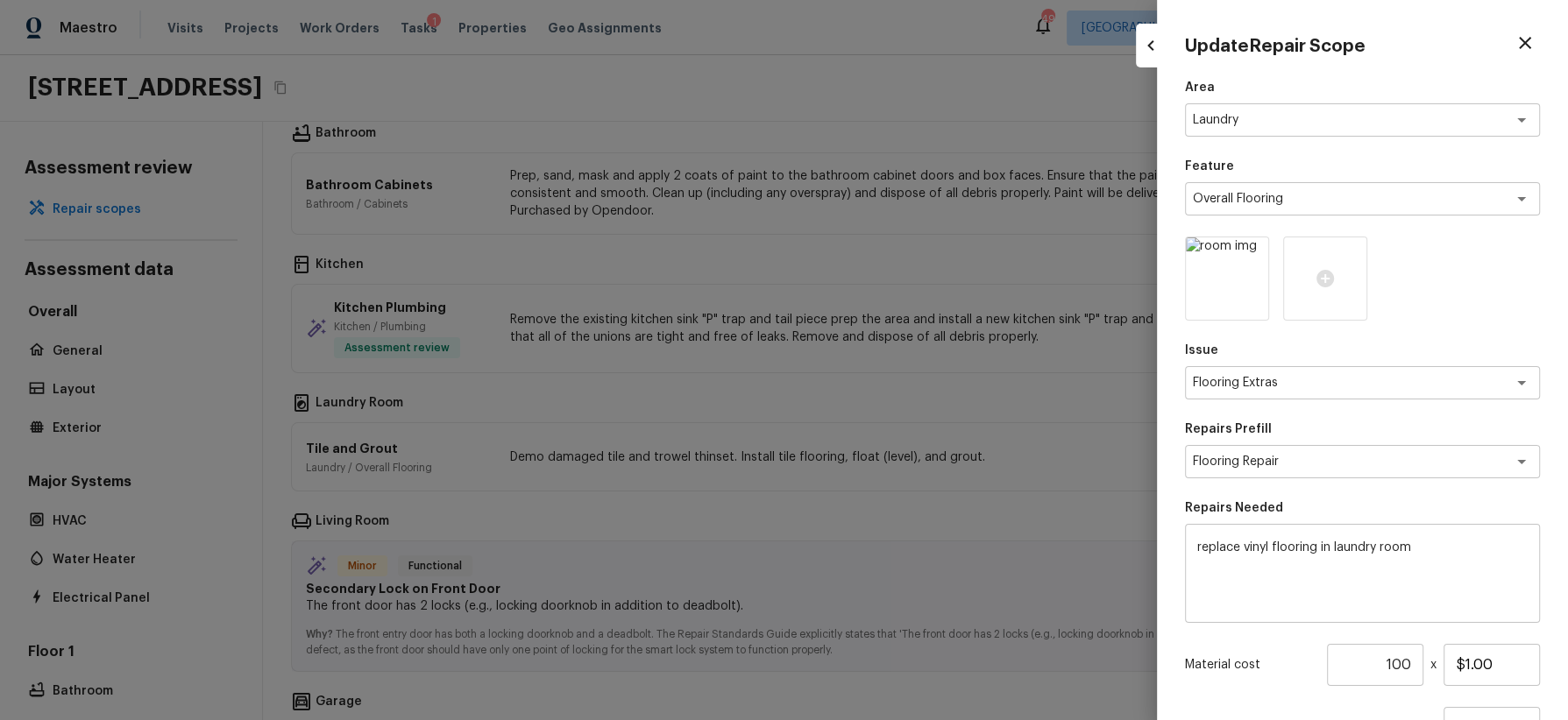
click at [1303, 640] on p "Material cost" at bounding box center [1252, 665] width 135 height 17
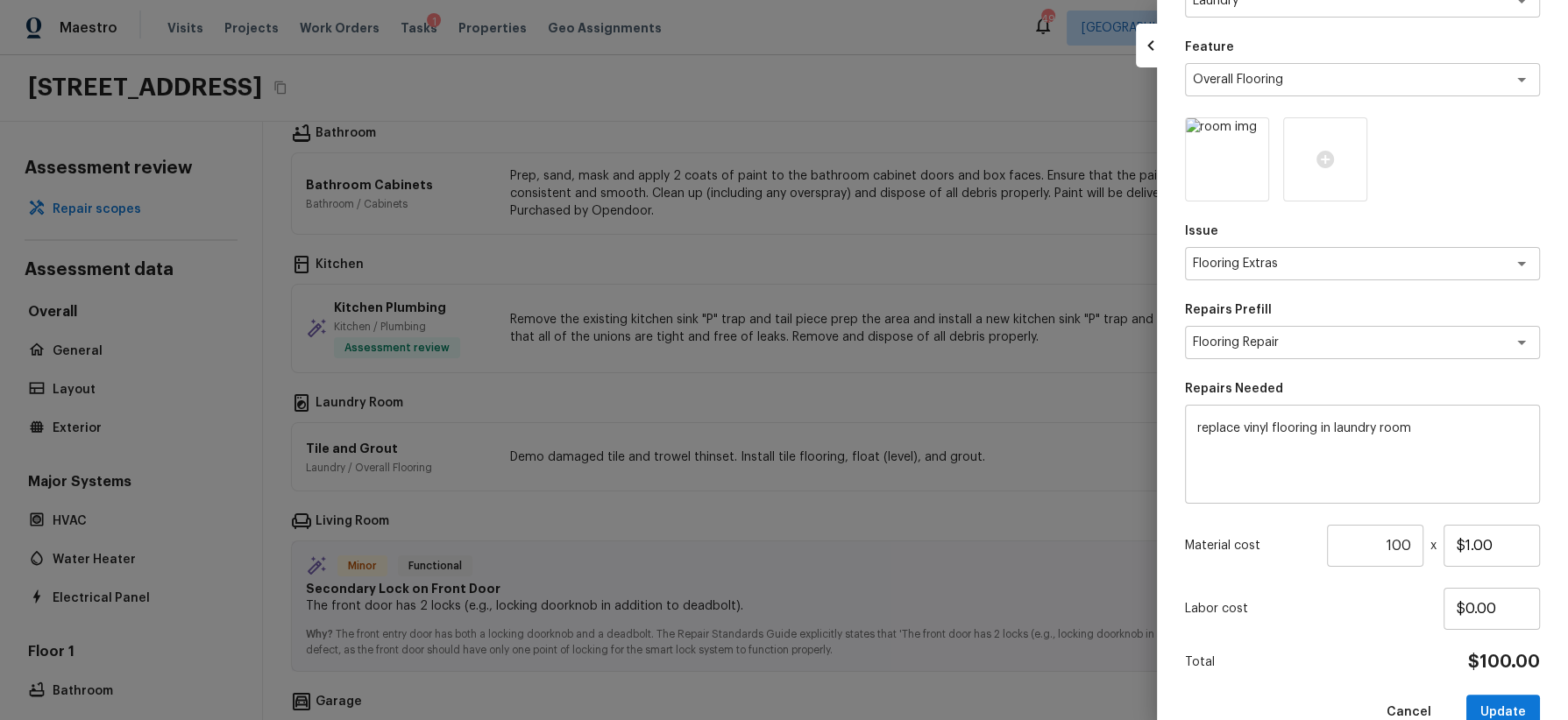
scroll to position [120, 0]
click at [1393, 545] on input "$1.00" at bounding box center [1492, 545] width 96 height 42
type input "$2.75"
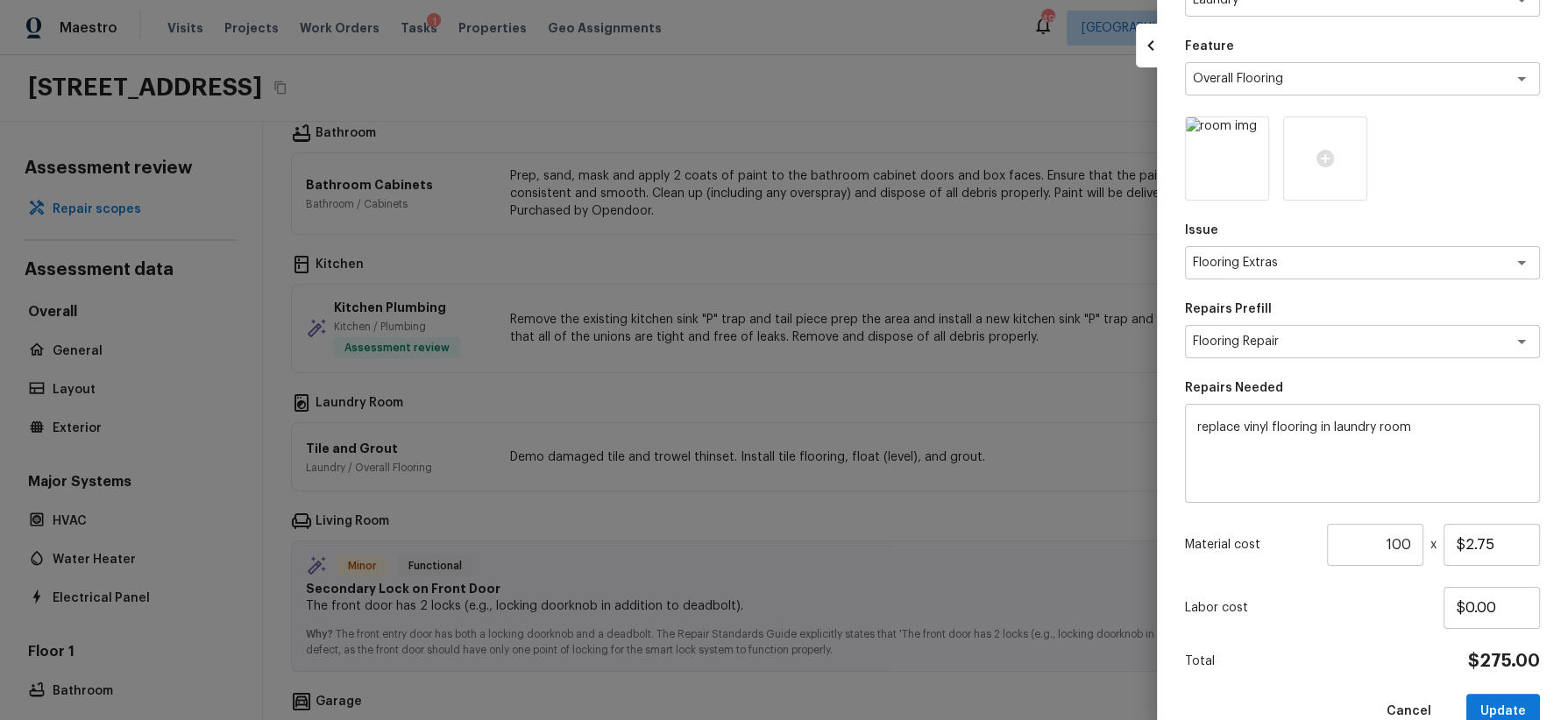
click at [1393, 598] on div "Labor cost $0.00" at bounding box center [1362, 608] width 355 height 42
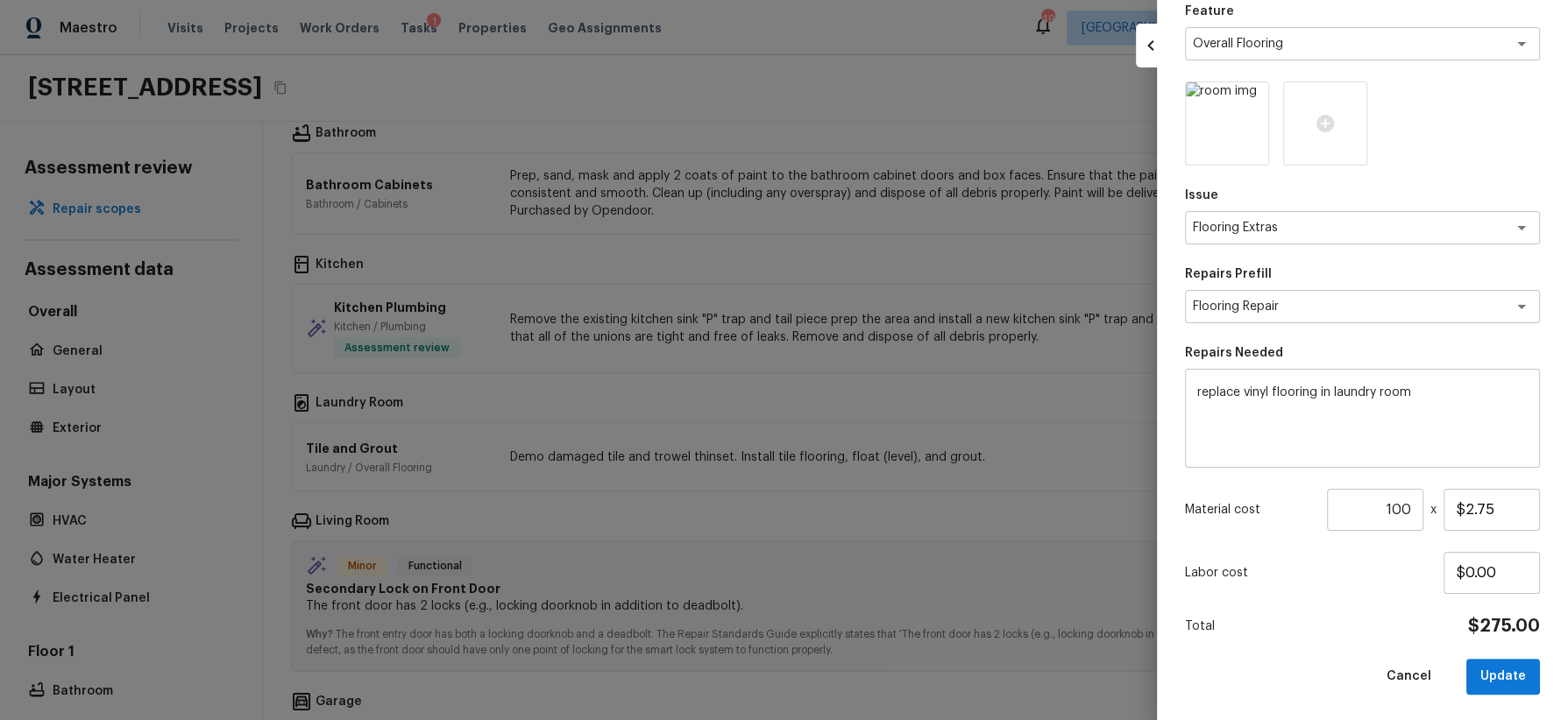
scroll to position [156, 0]
click at [1393, 640] on button "Update" at bounding box center [1502, 676] width 73 height 36
type textarea "Demo damaged tile and trowel thinset. Install tile flooring, float (level), and…"
type input "$8.25"
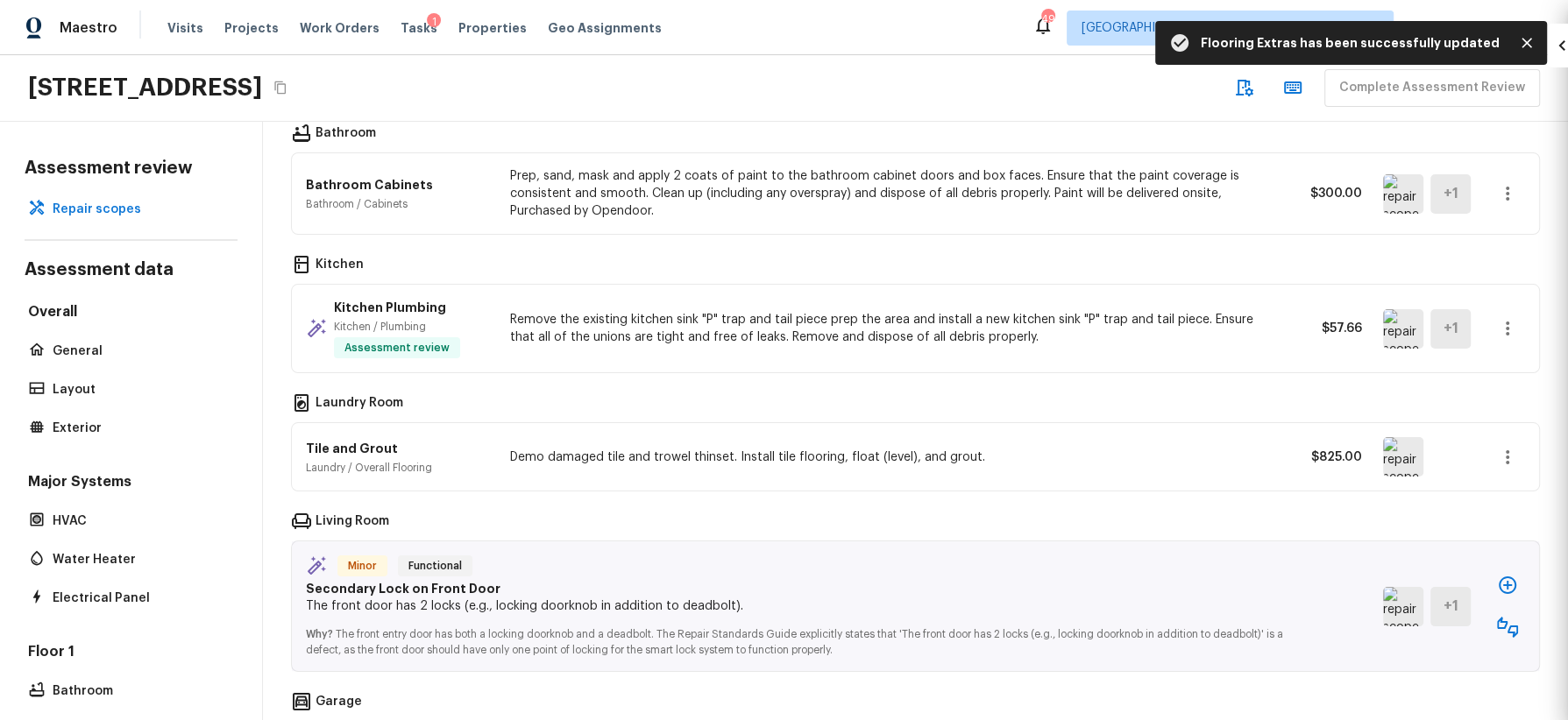
type textarea "Tile and Grout"
type input "1"
type input "$0.00"
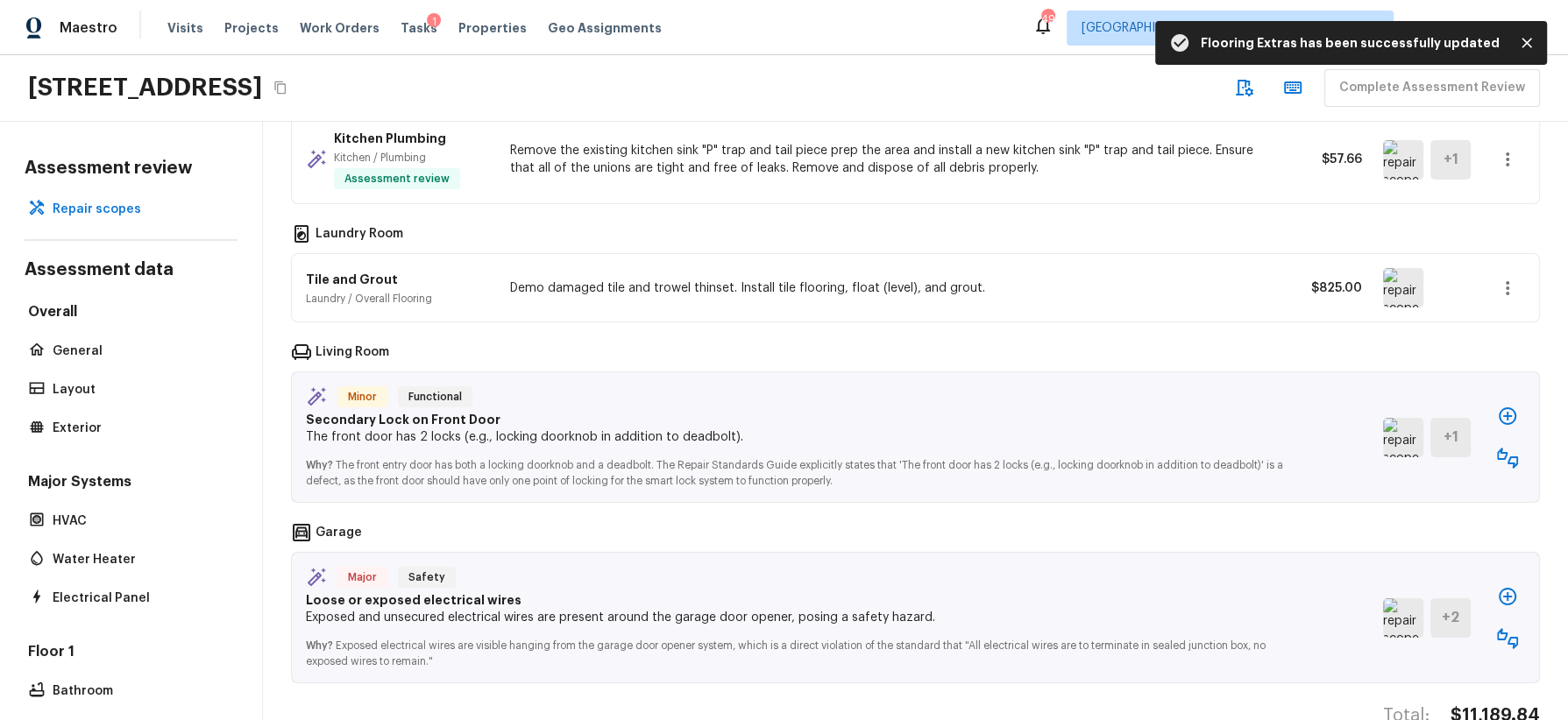
scroll to position [1045, 0]
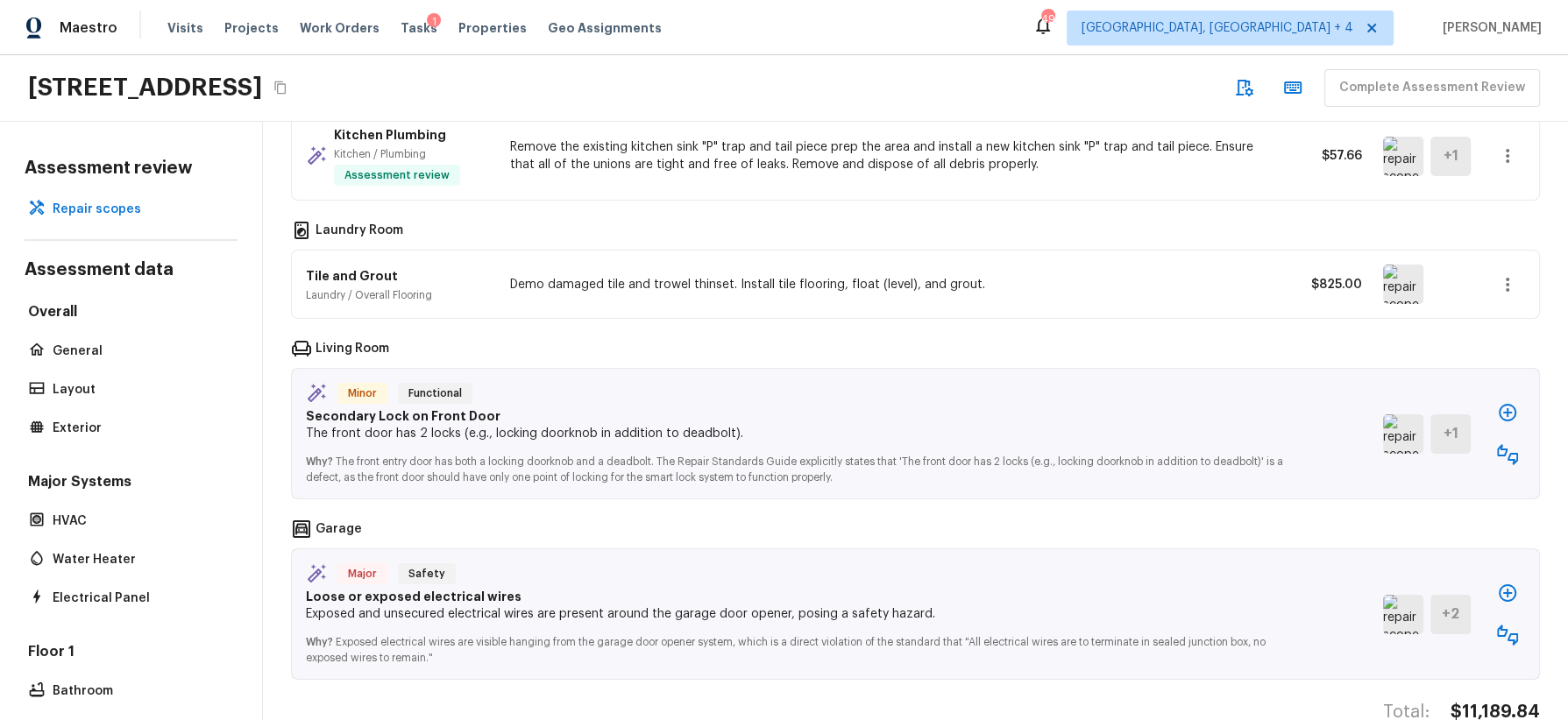
click at [1393, 419] on img at bounding box center [1403, 434] width 40 height 39
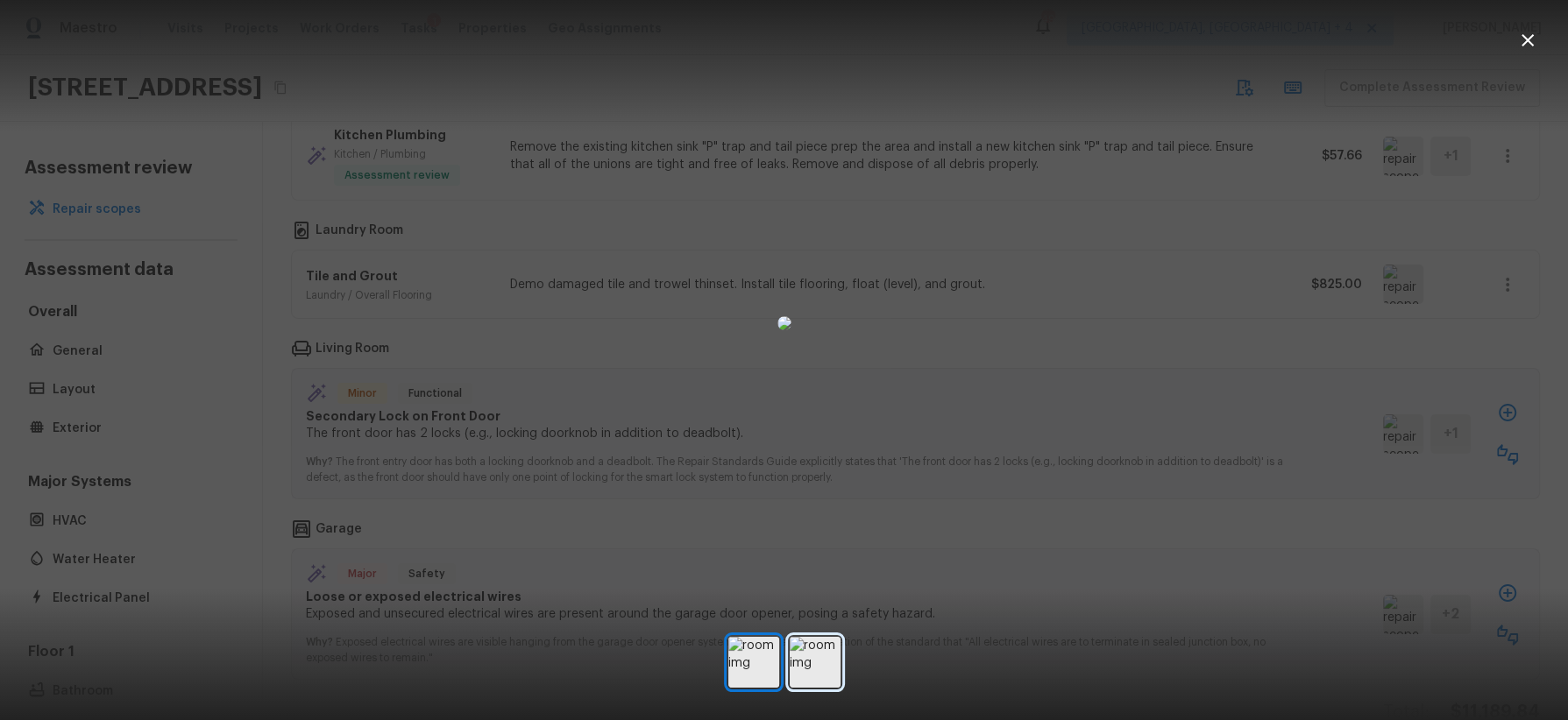
click at [817, 640] on img at bounding box center [815, 662] width 51 height 51
click at [1149, 442] on div at bounding box center [784, 322] width 1568 height 590
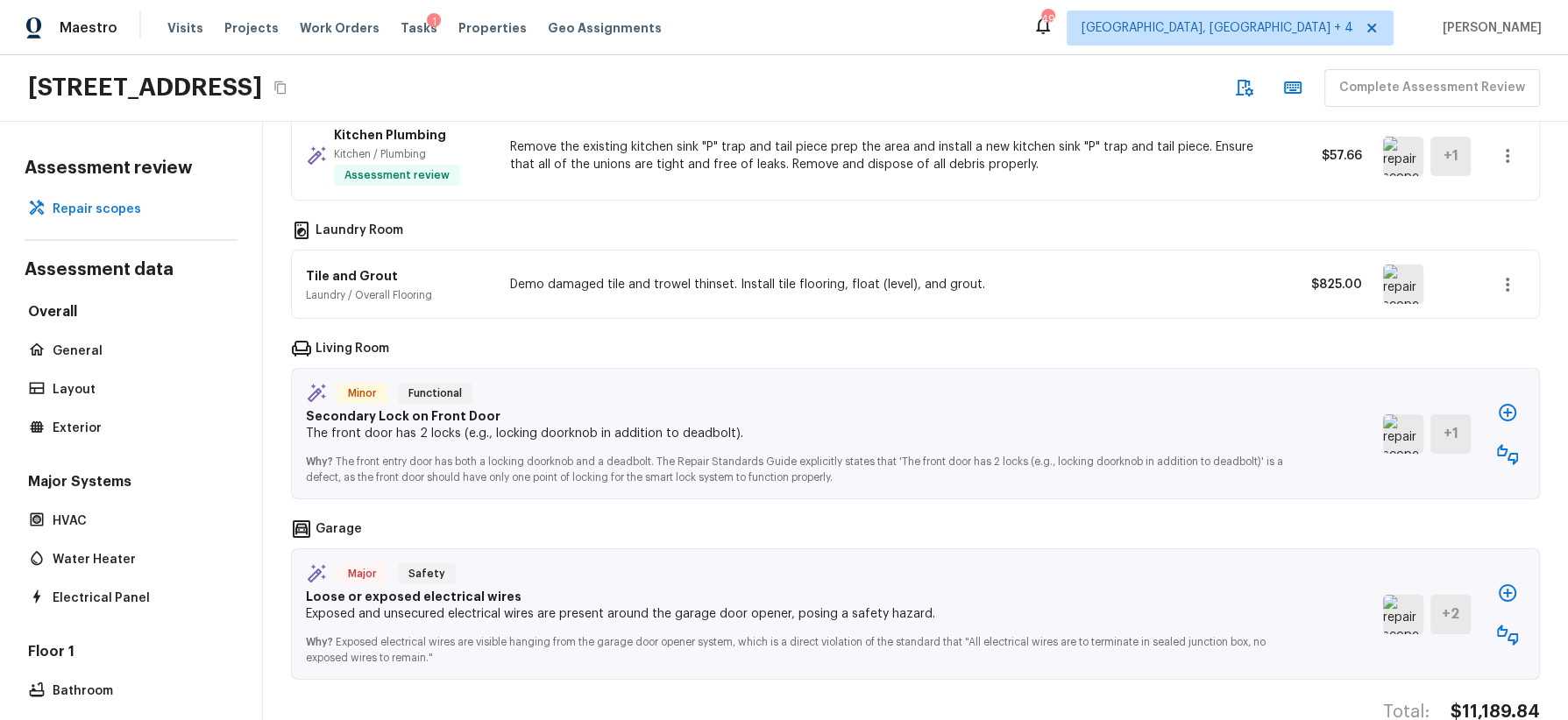
click at [1393, 406] on icon "button" at bounding box center [1508, 413] width 21 height 21
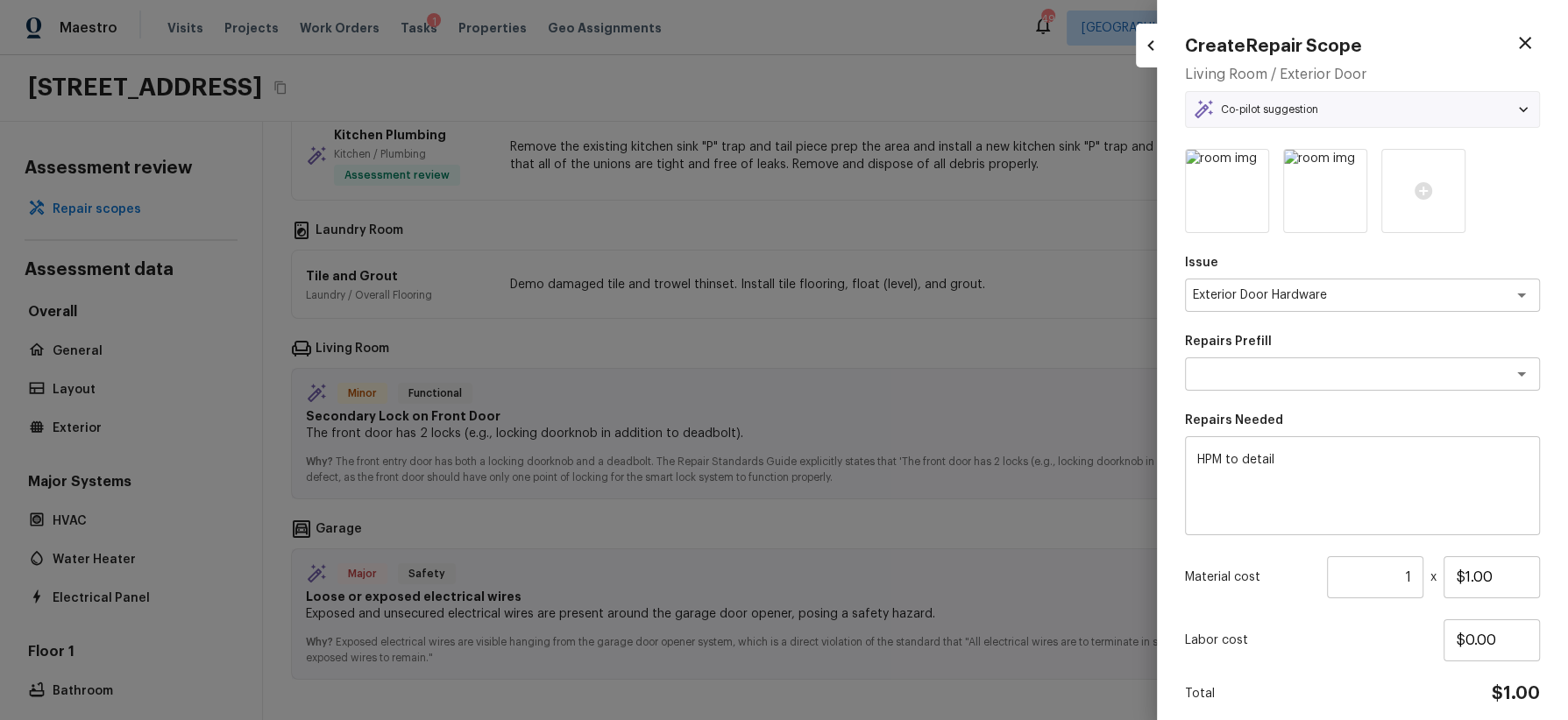
type textarea "Add a Task"
click at [1393, 35] on icon "button" at bounding box center [1525, 43] width 21 height 21
type input "$0.00"
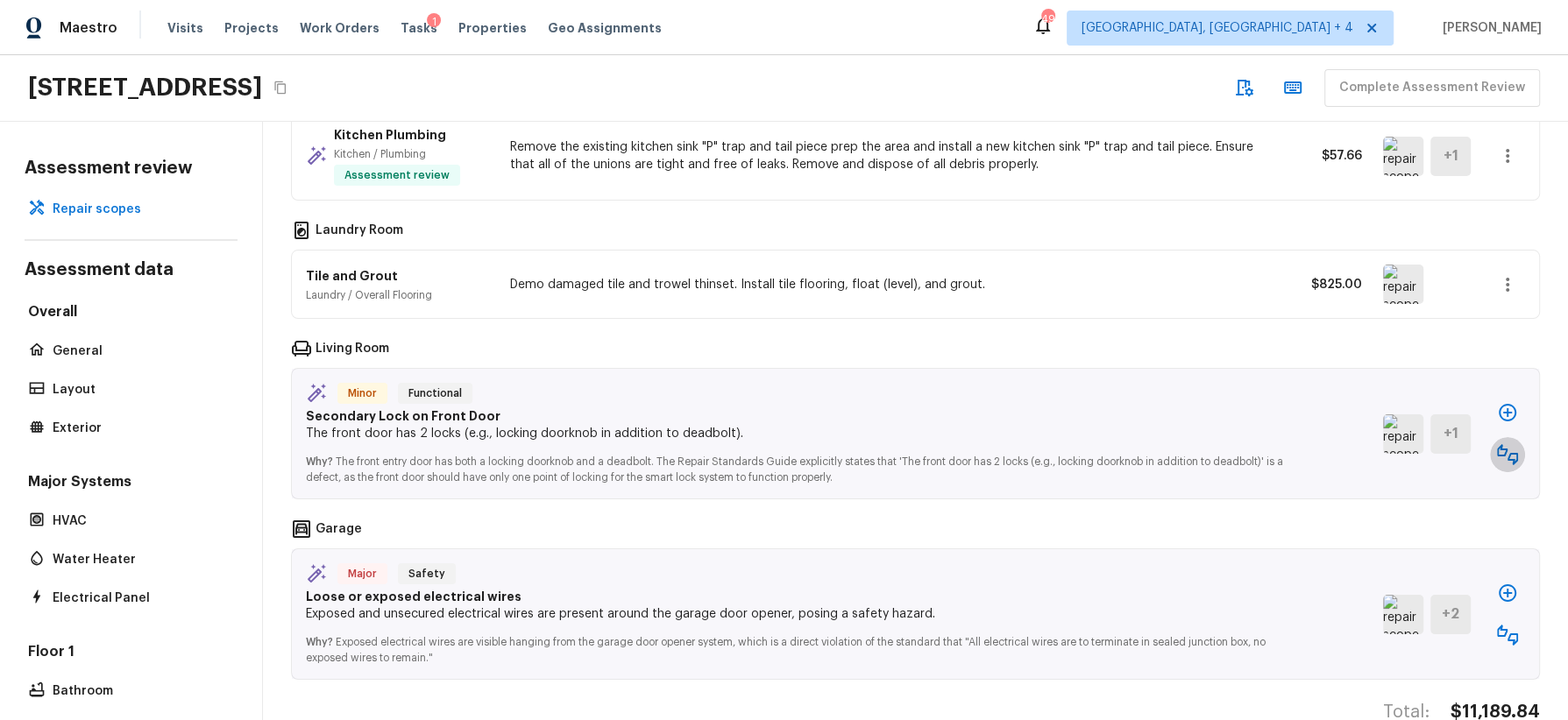
click at [1393, 448] on icon "button" at bounding box center [1508, 455] width 21 height 21
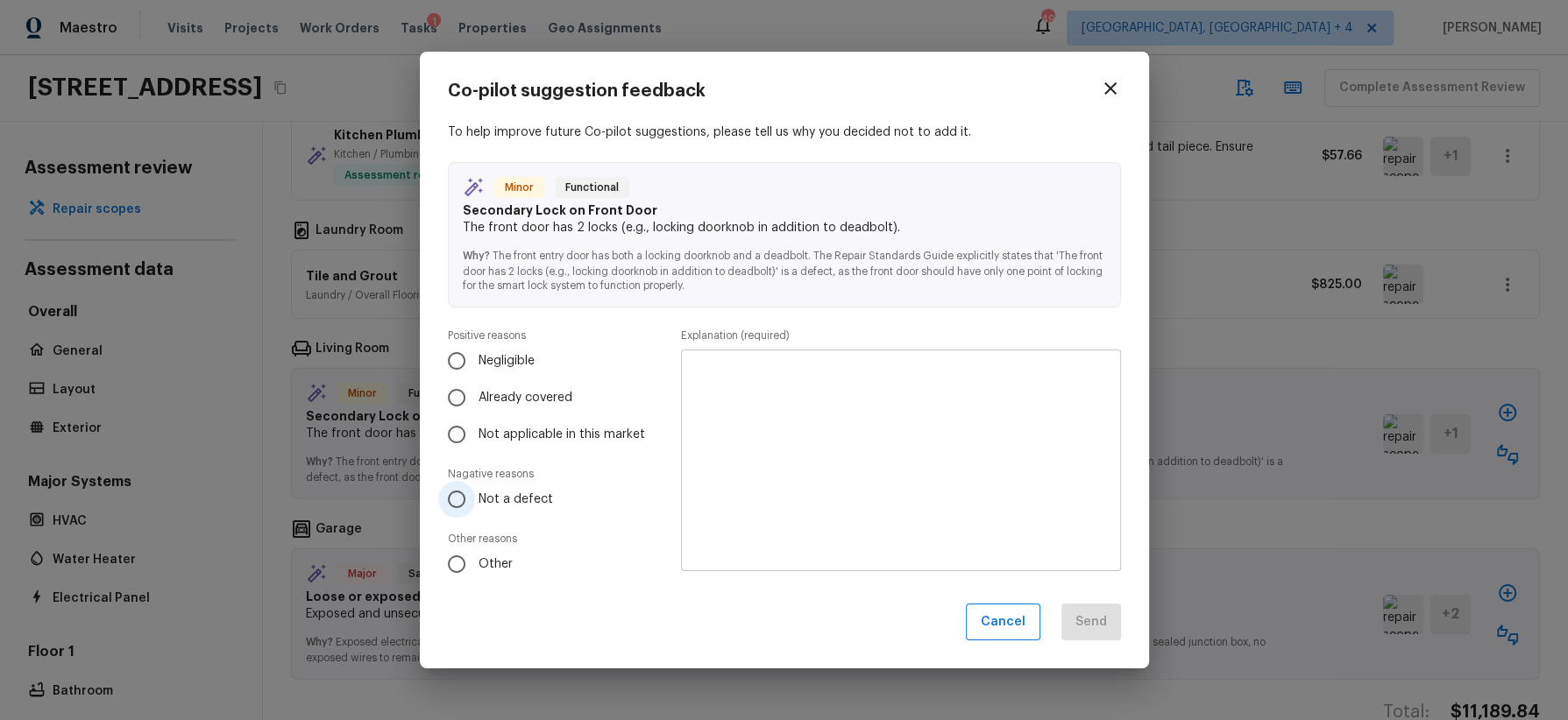
click at [529, 502] on span "Not a defect" at bounding box center [516, 500] width 74 height 17
click at [475, 502] on input "Not a defect" at bounding box center [456, 500] width 37 height 37
radio input "true"
click at [781, 444] on textarea at bounding box center [900, 460] width 415 height 193
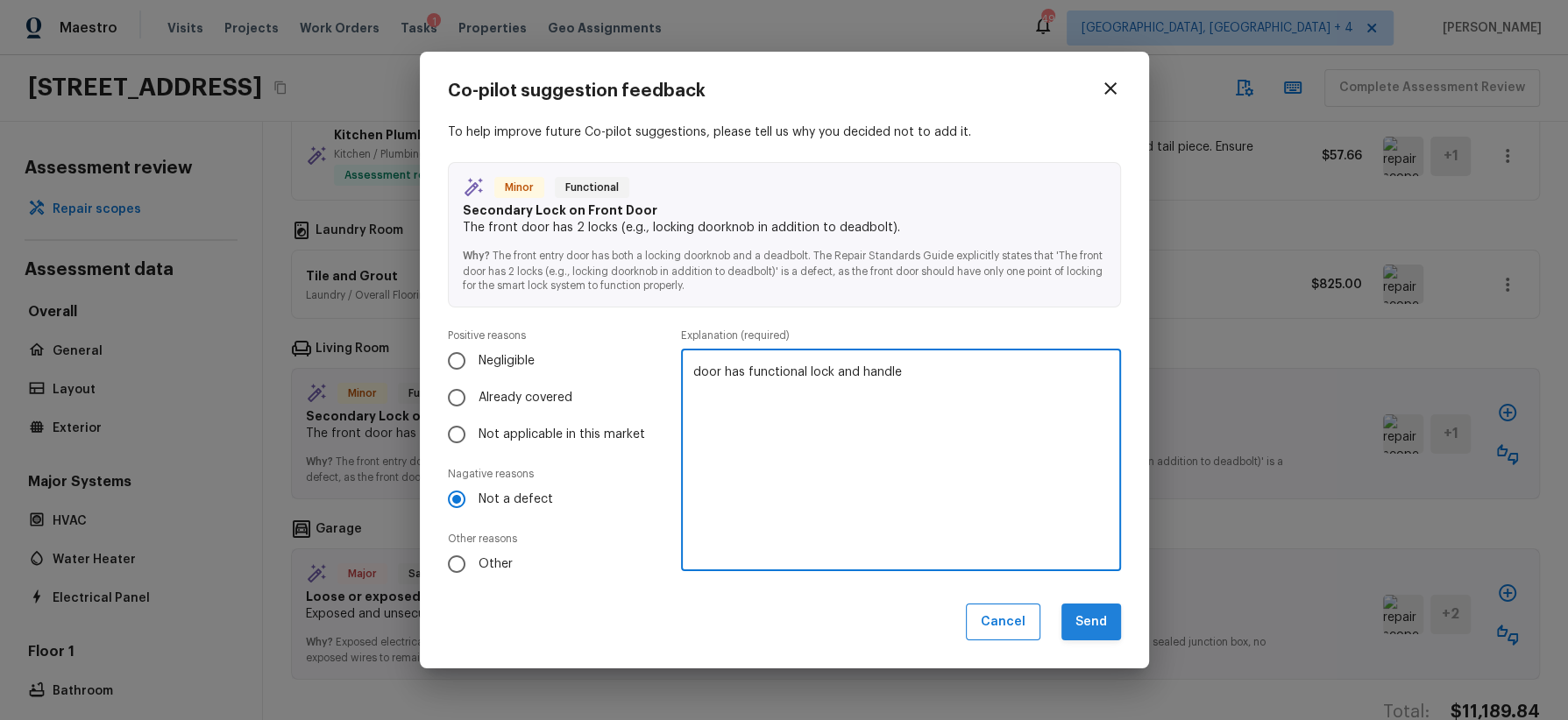
type textarea "door has functional lock and handle"
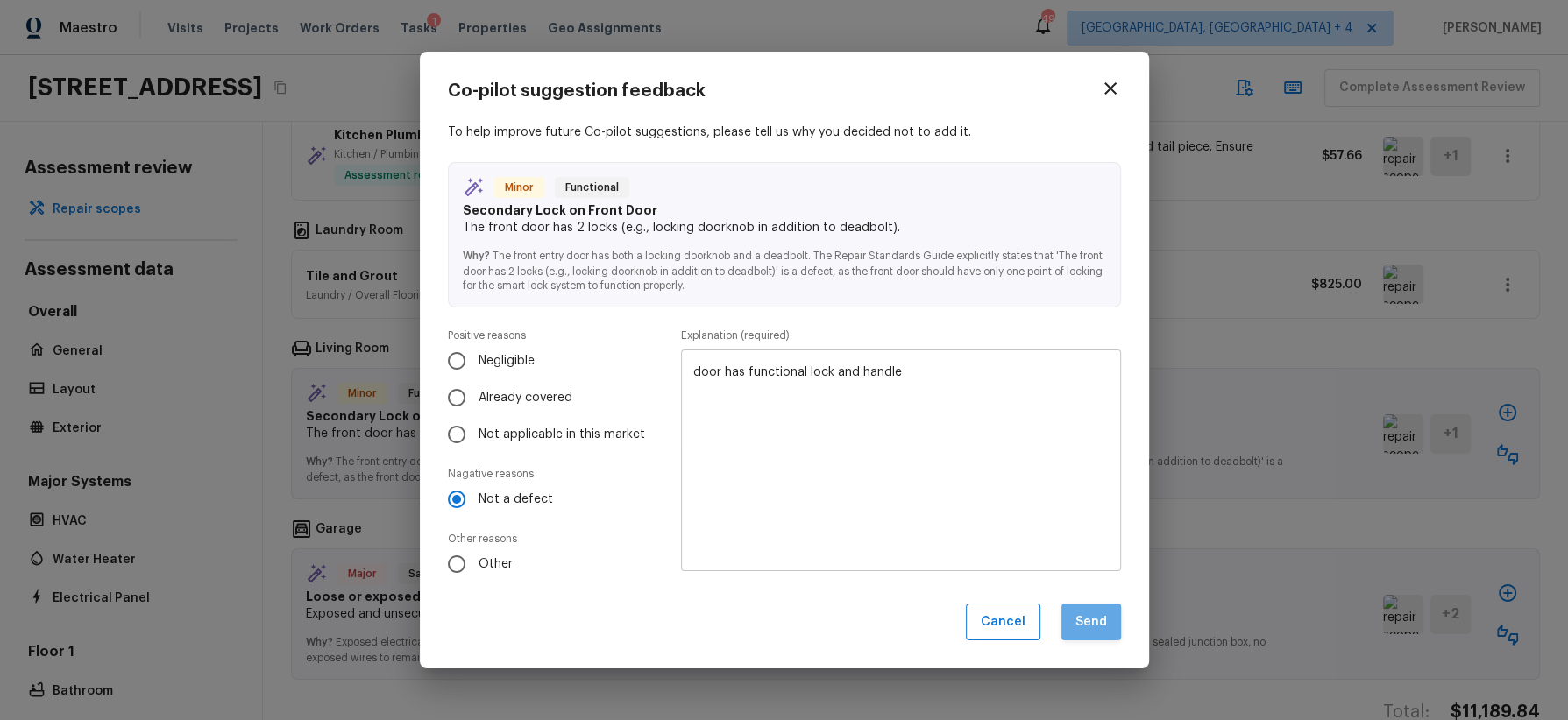
click at [1087, 614] on button "Send" at bounding box center [1091, 623] width 59 height 38
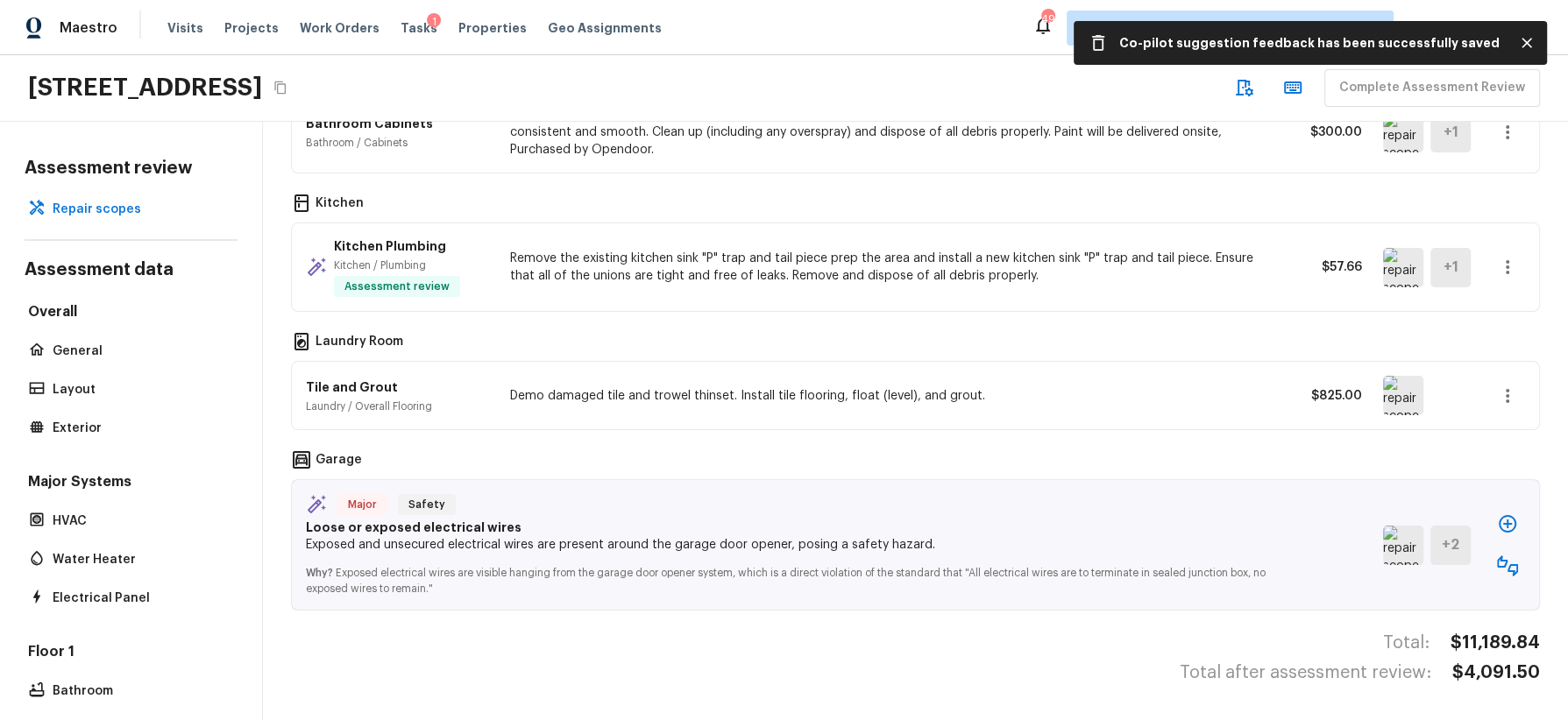
scroll to position [926, 0]
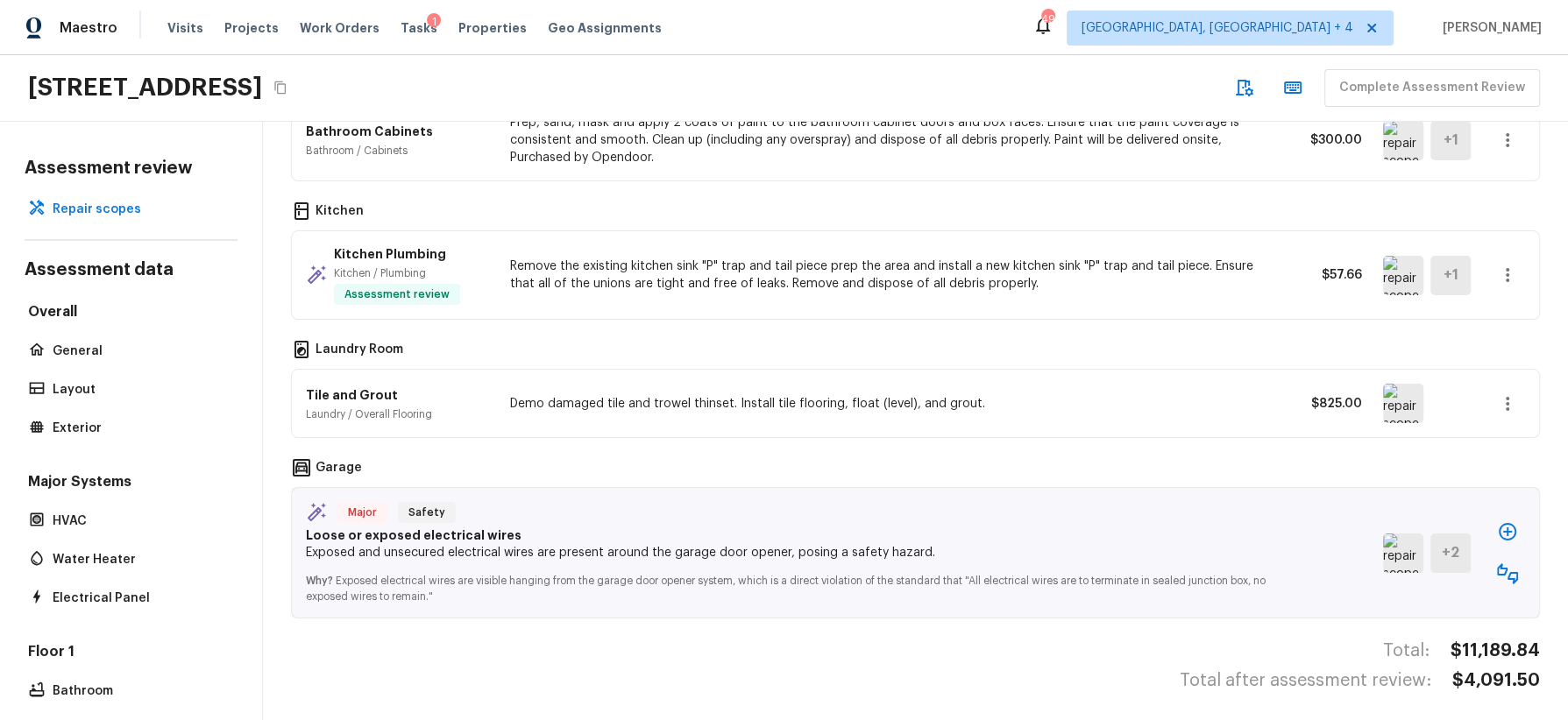
click at [1393, 551] on img at bounding box center [1403, 553] width 40 height 39
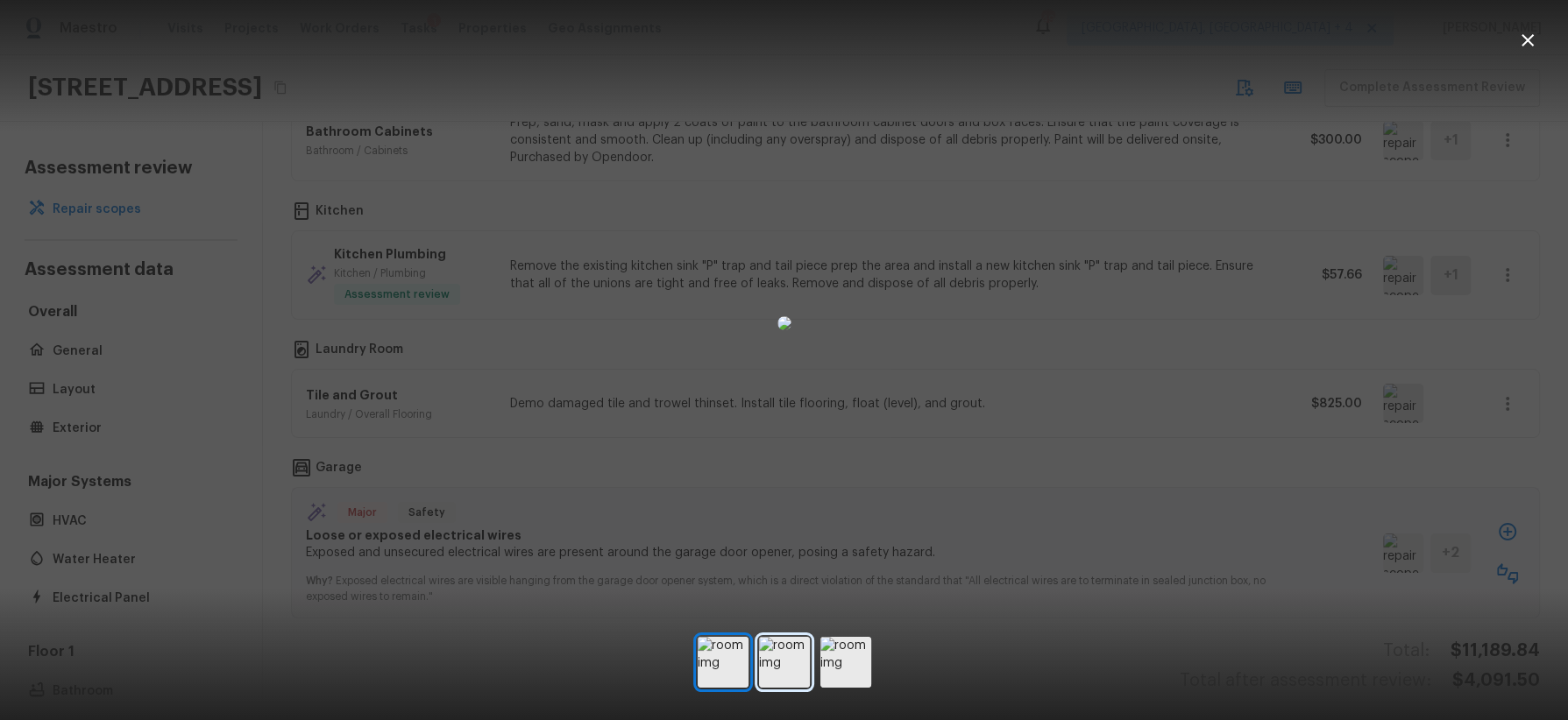
click at [784, 640] on img at bounding box center [784, 662] width 51 height 51
click at [849, 640] on img at bounding box center [845, 662] width 51 height 51
click at [1145, 514] on div at bounding box center [784, 322] width 1568 height 590
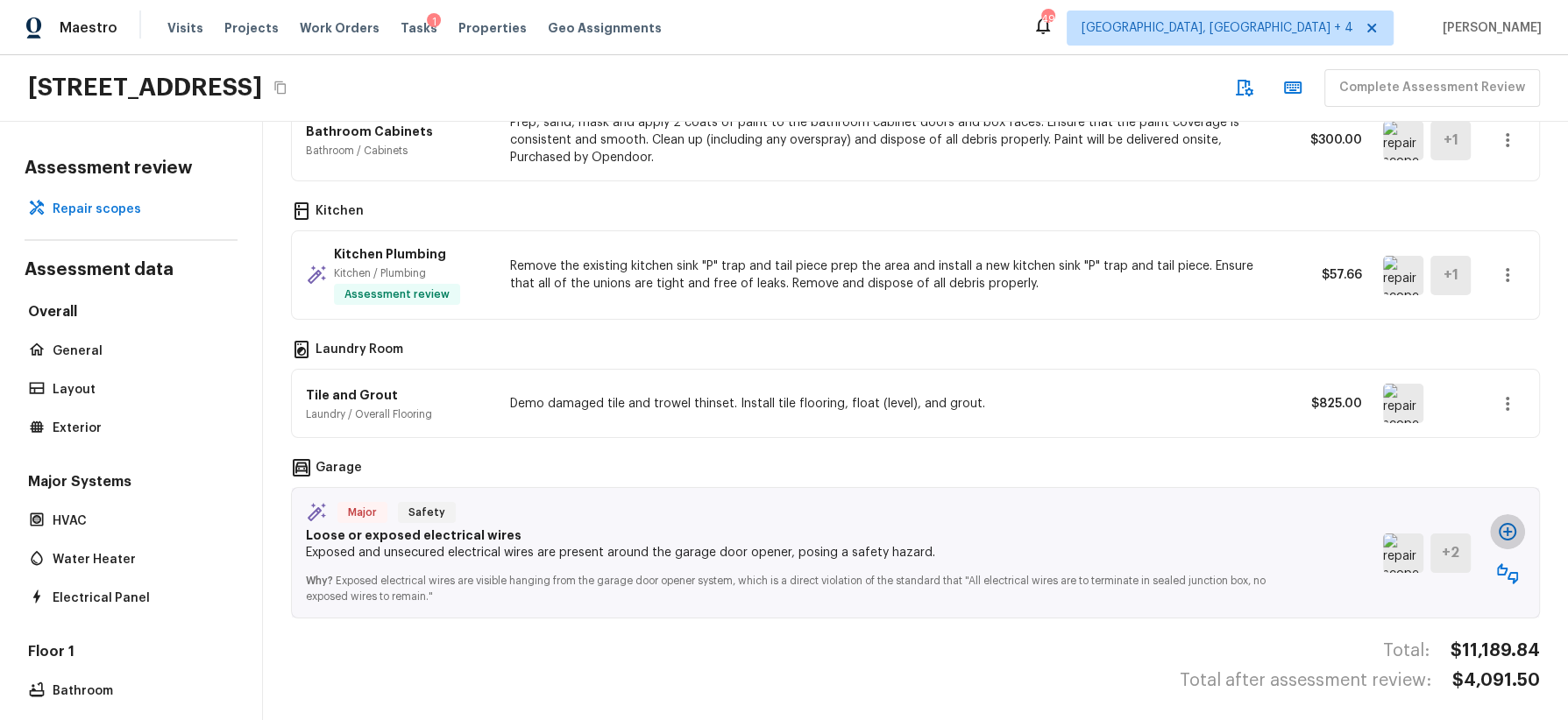
click at [1393, 522] on icon "button" at bounding box center [1508, 532] width 21 height 21
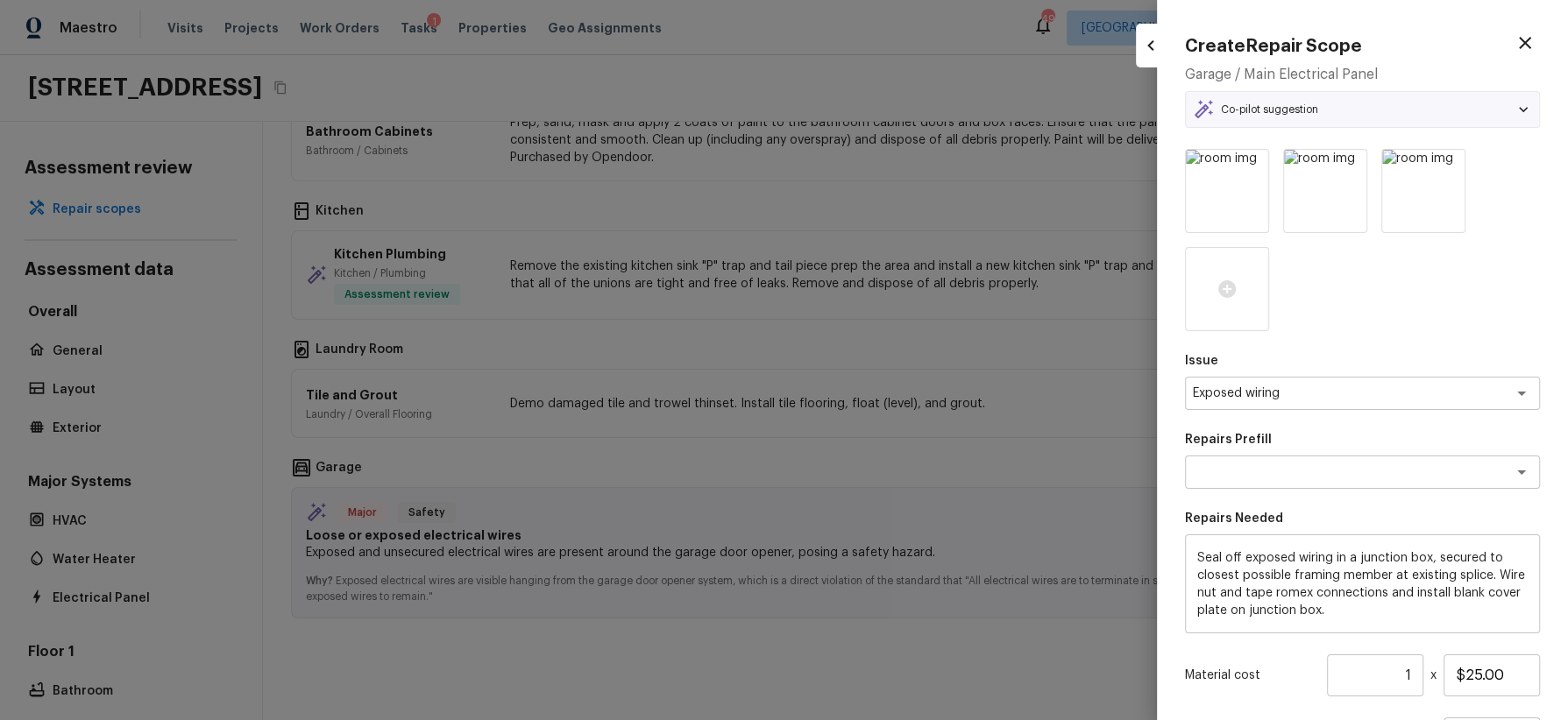
type textarea "Correct exposed wiring"
click at [1376, 392] on textarea "Exposed wiring" at bounding box center [1338, 393] width 290 height 17
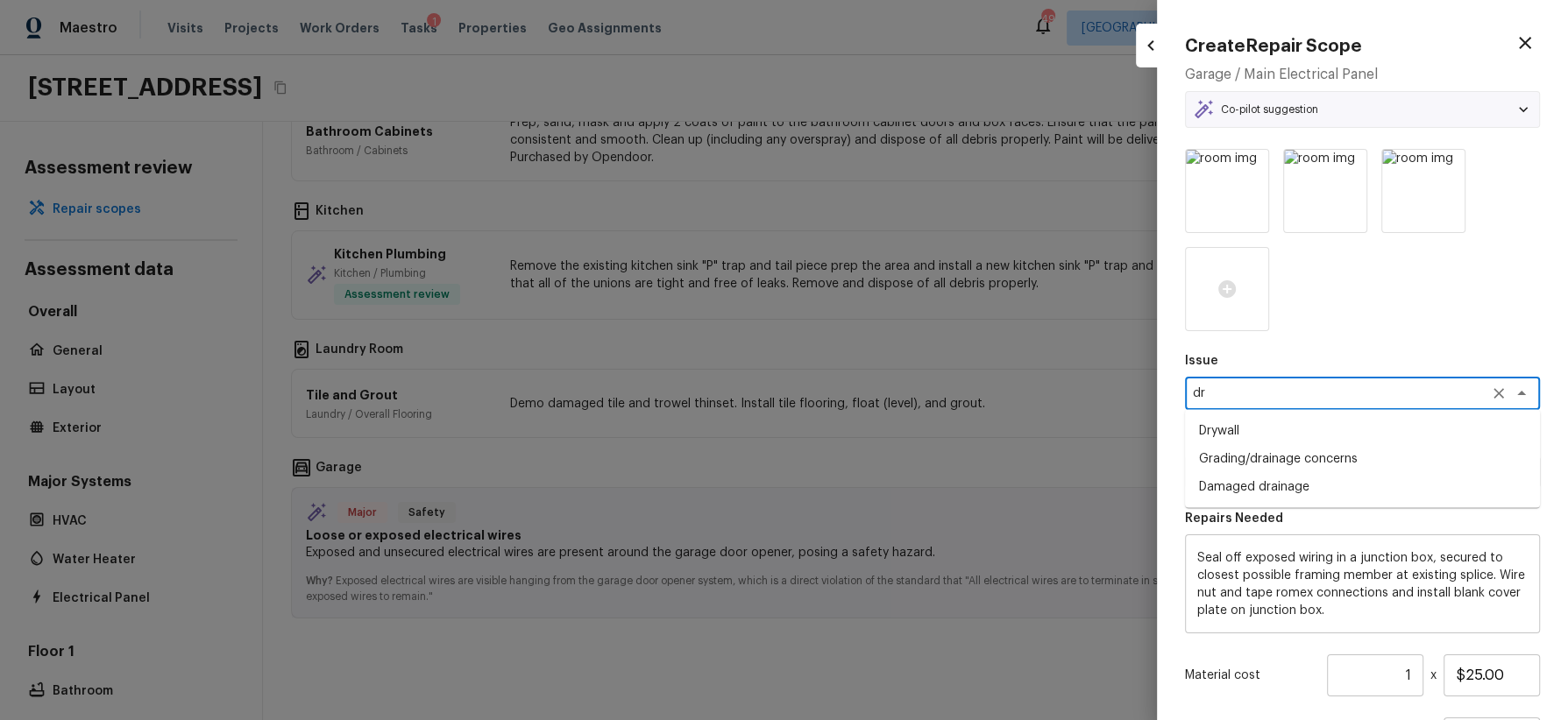
scroll to position [0, 0]
click at [1326, 429] on li "Drywall" at bounding box center [1362, 430] width 355 height 28
type textarea "Drywall"
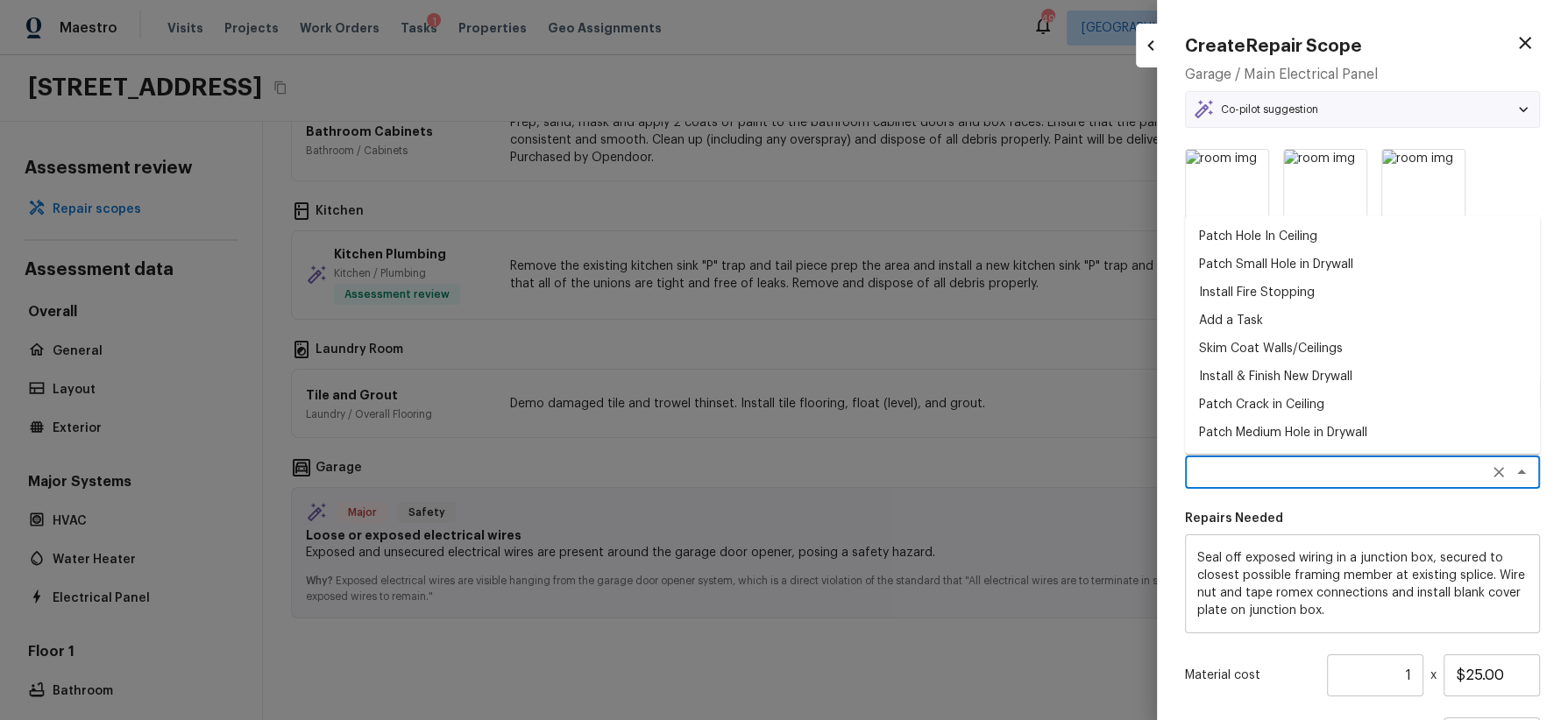
click at [1311, 476] on textarea at bounding box center [1338, 472] width 290 height 17
click at [1303, 240] on li "Patch Hole In Ceiling" at bounding box center [1362, 236] width 355 height 28
type textarea "Patch Hole In Ceiling"
type textarea "Prep/scrape all loose material from the damaged area; prime if needed. Patch th…"
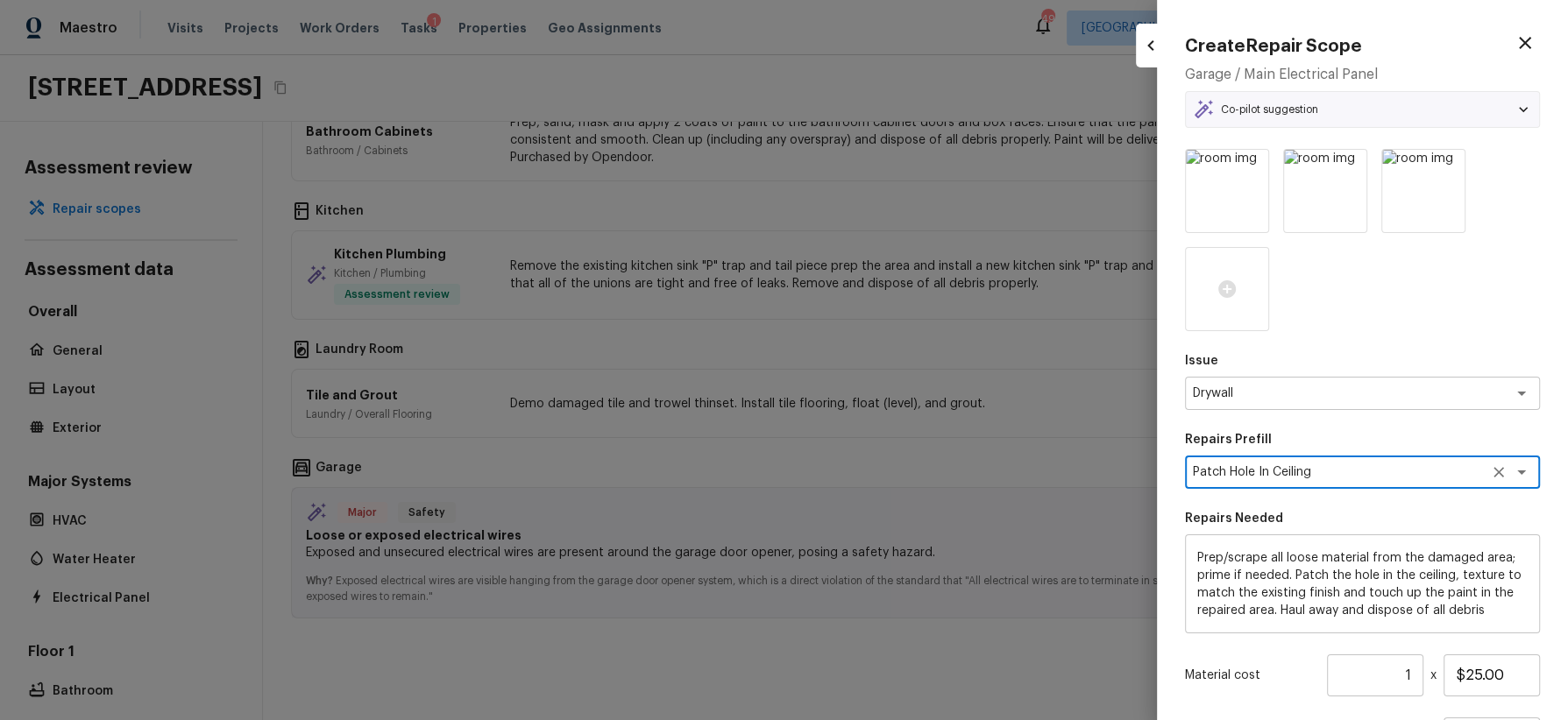
scroll to position [167, 0]
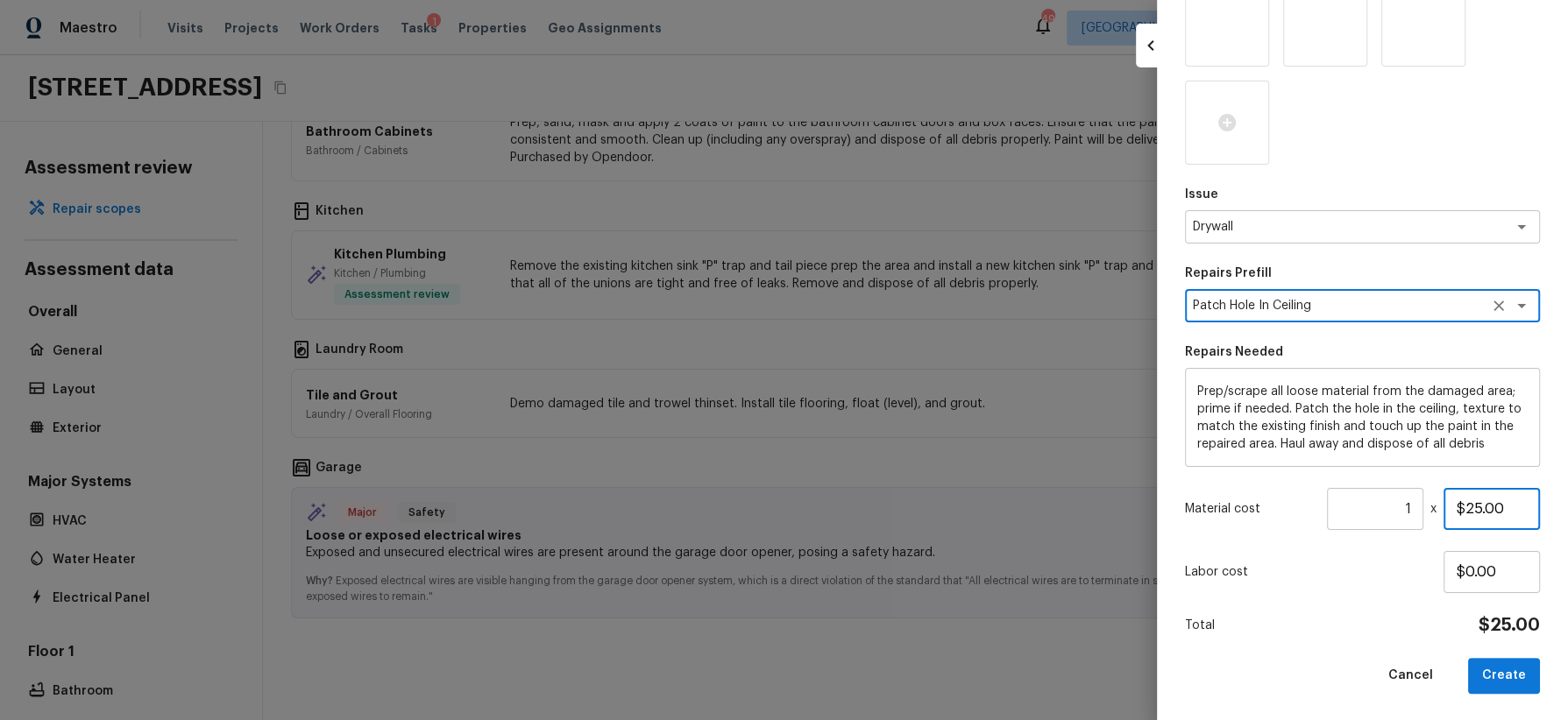
click at [1393, 508] on input "$25.00" at bounding box center [1492, 509] width 96 height 42
type input "$150.00"
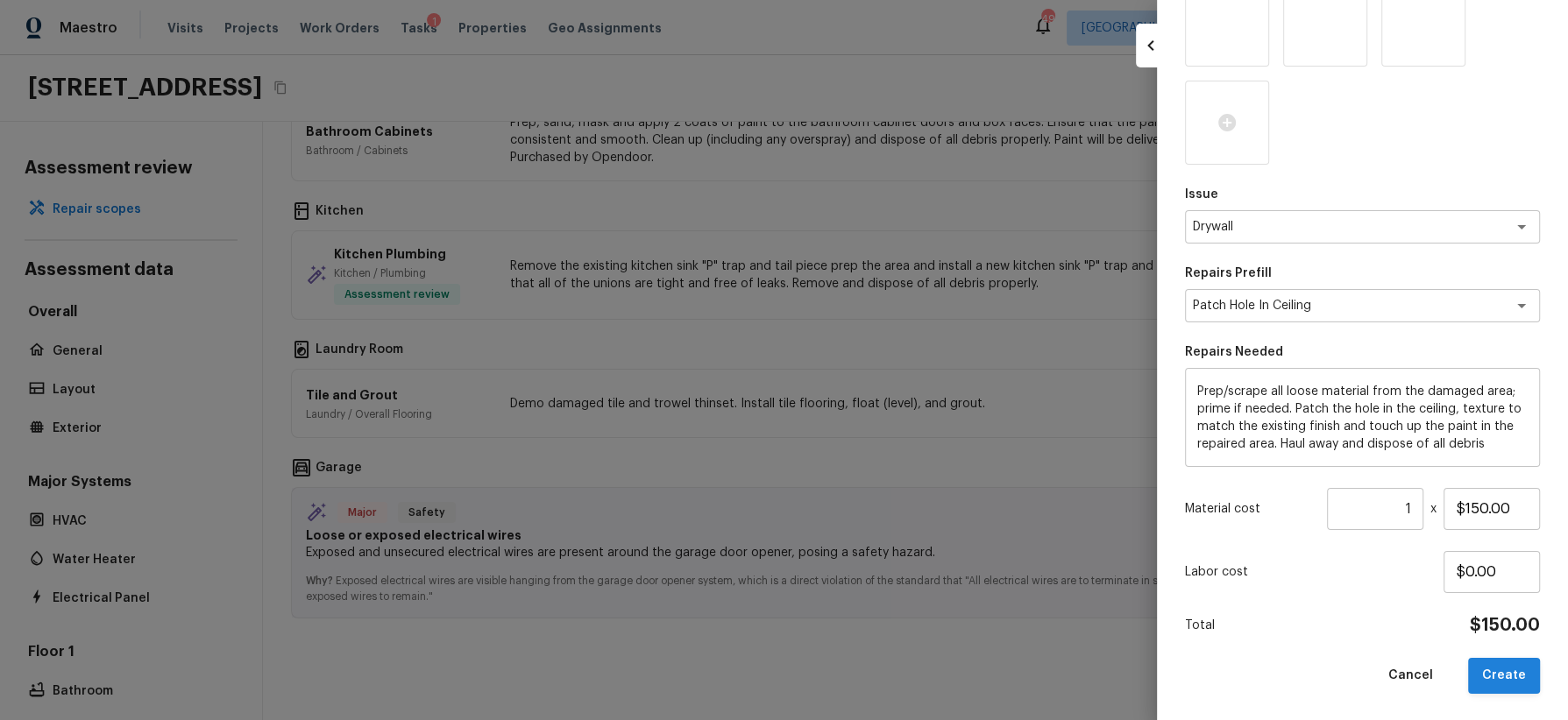
click at [1393, 640] on button "Create" at bounding box center [1503, 676] width 72 height 36
type input "$0.00"
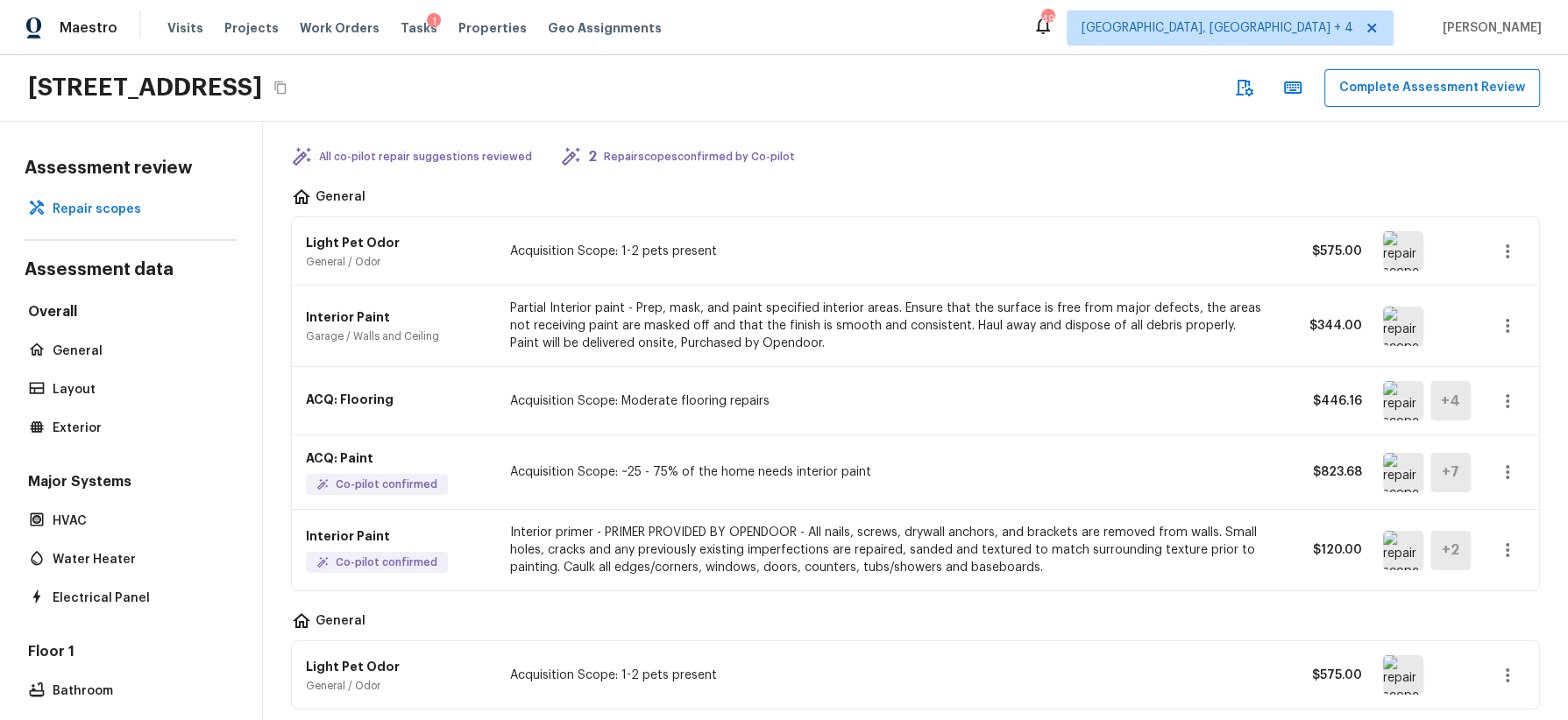
scroll to position [69, 0]
click at [1393, 466] on icon "button" at bounding box center [1508, 470] width 4 height 14
click at [1393, 511] on li "Edit" at bounding box center [1513, 518] width 81 height 52
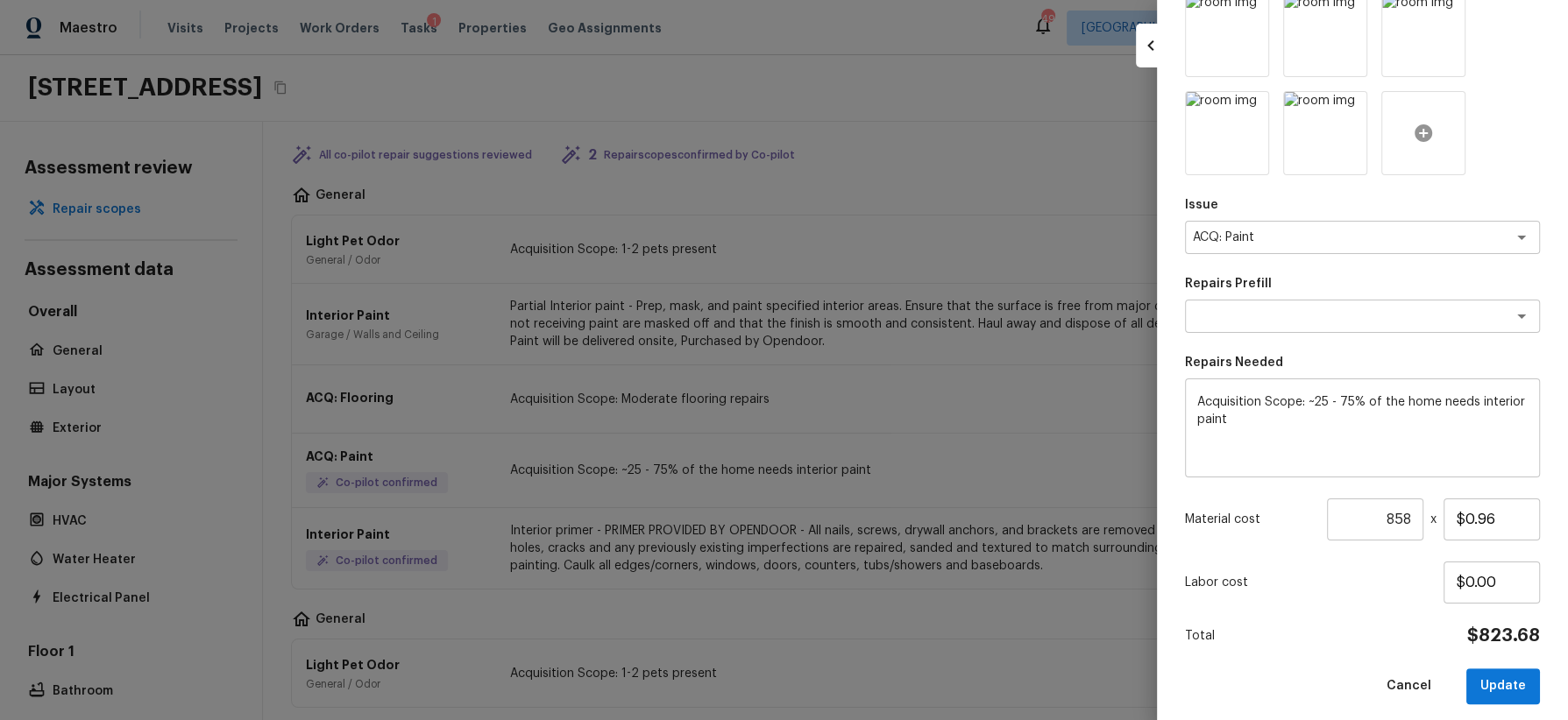
scroll to position [353, 0]
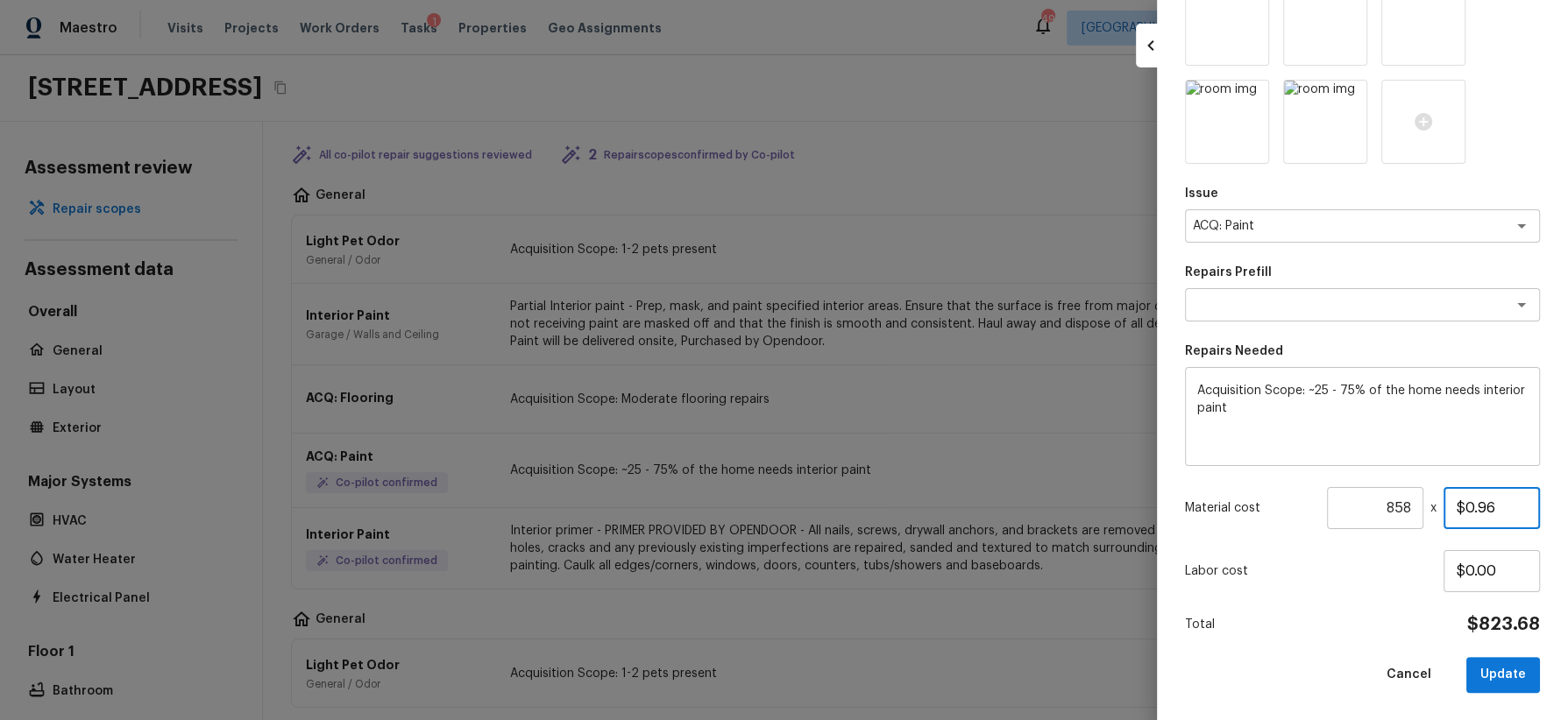
click at [1393, 509] on input "$0.96" at bounding box center [1492, 508] width 96 height 42
type input "$1.25"
click at [1393, 640] on button "Update" at bounding box center [1502, 675] width 73 height 36
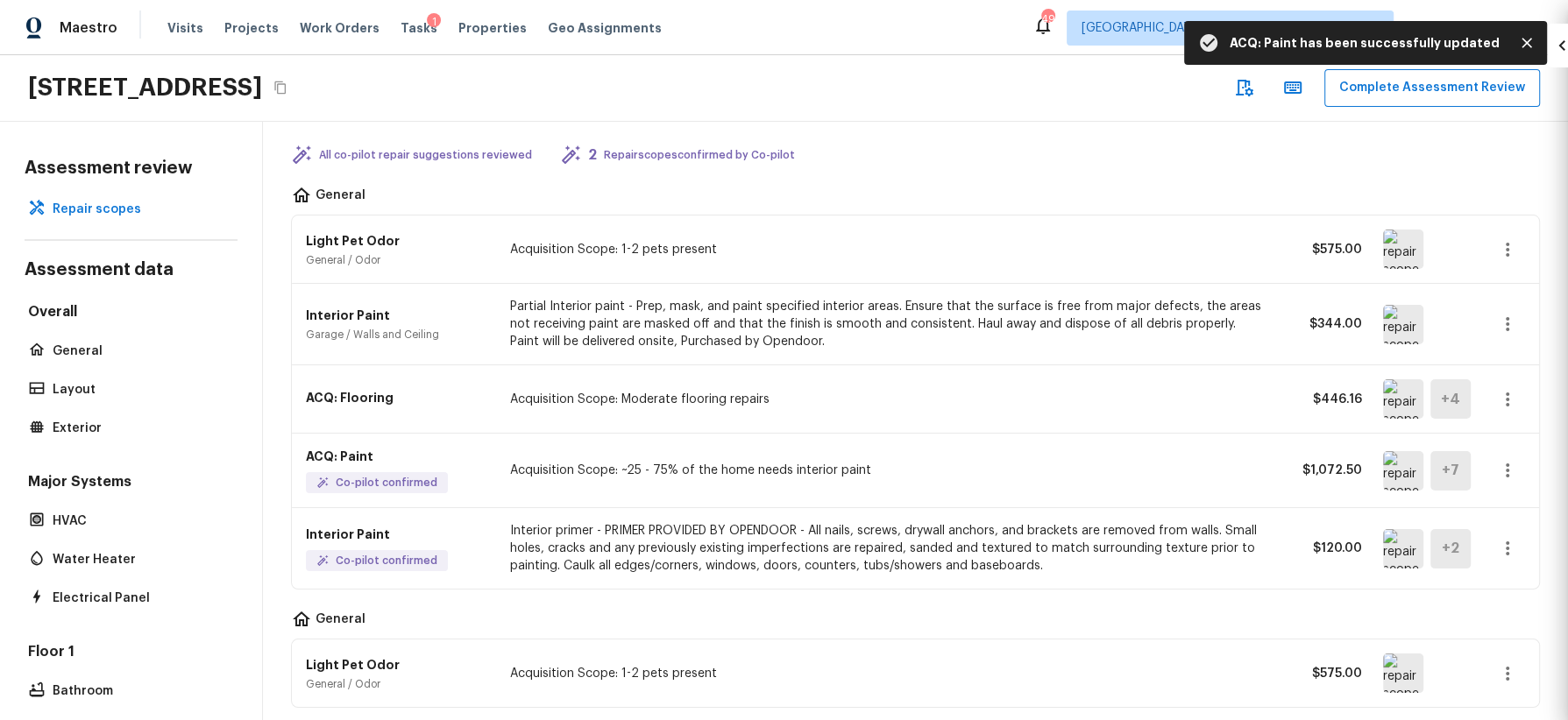
type input "1"
type input "$0.00"
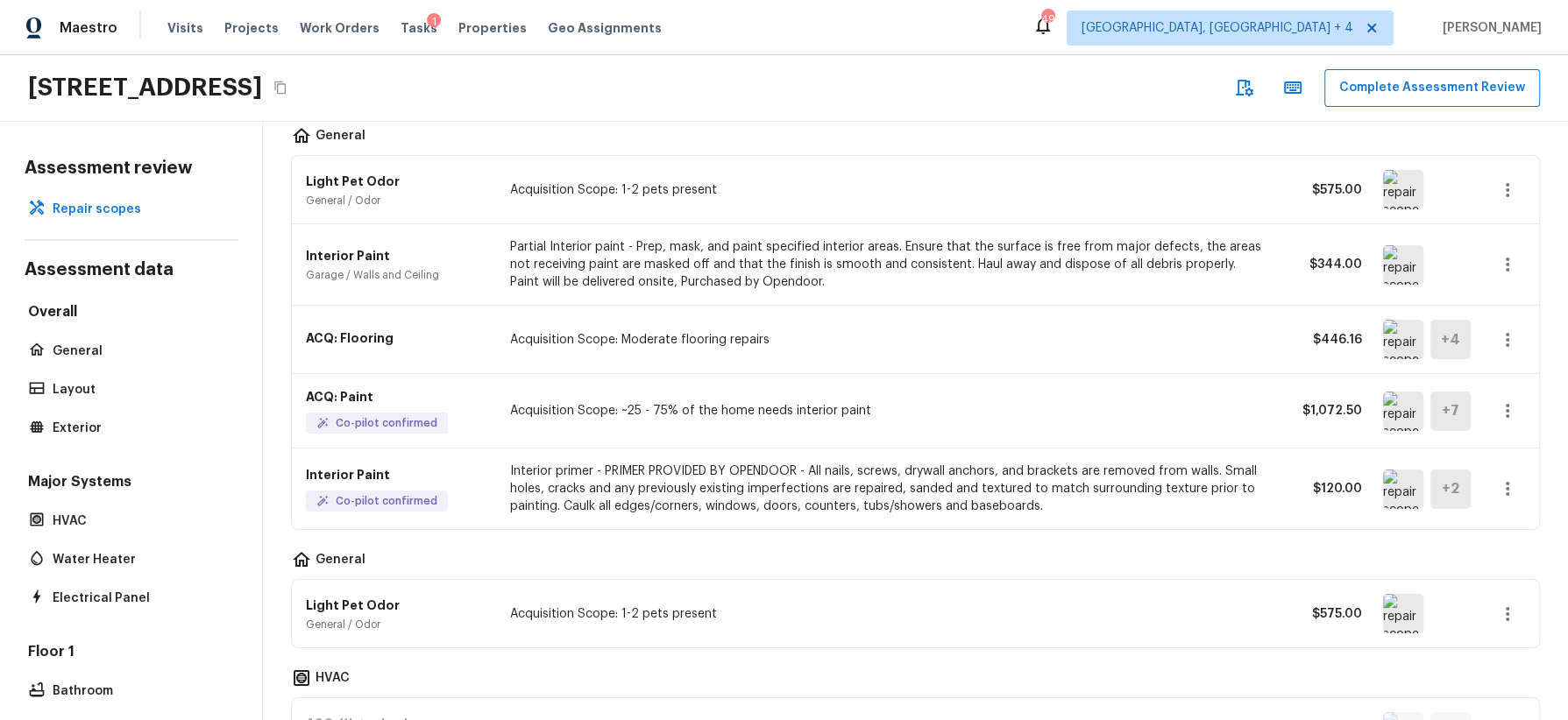
scroll to position [0, 0]
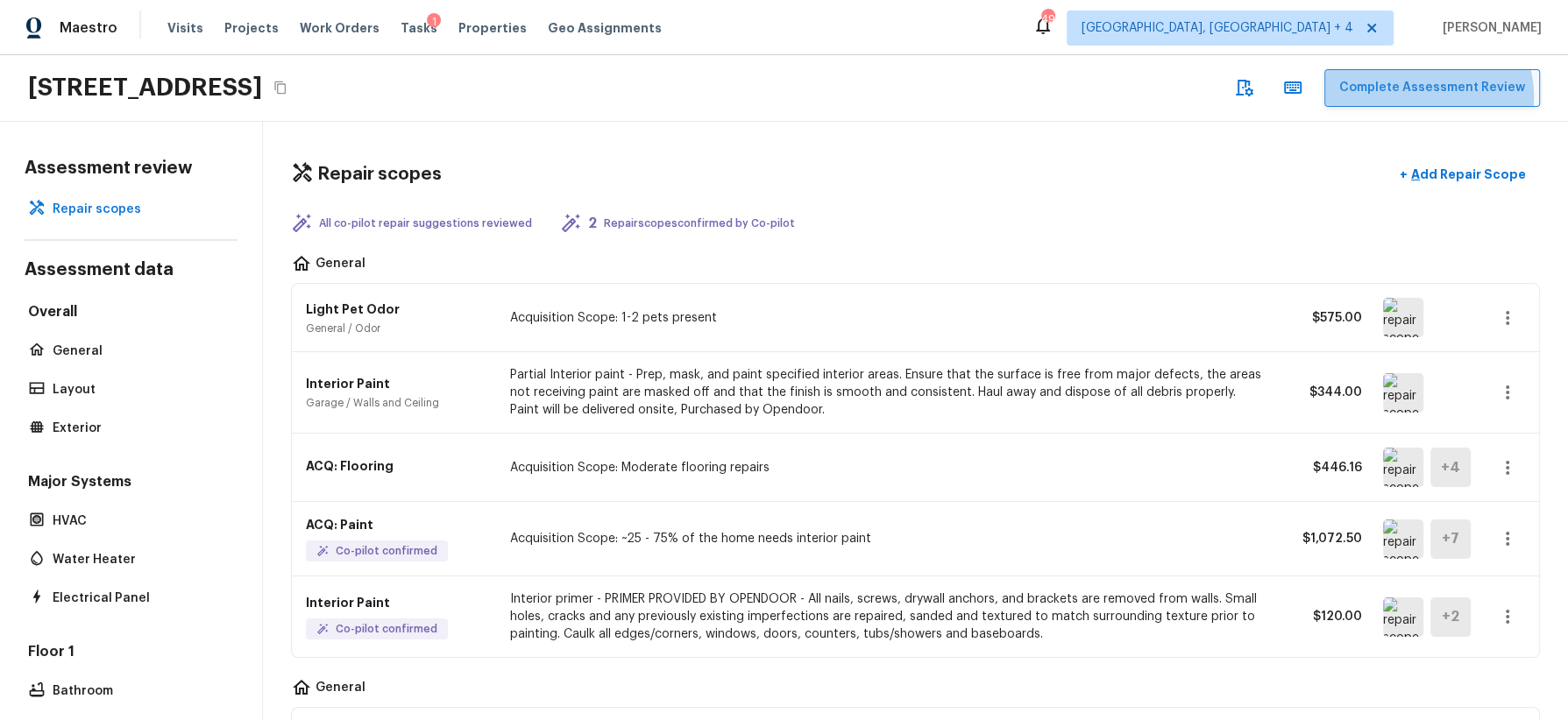
click at [1393, 95] on button "Complete Assessment Review" at bounding box center [1433, 89] width 216 height 38
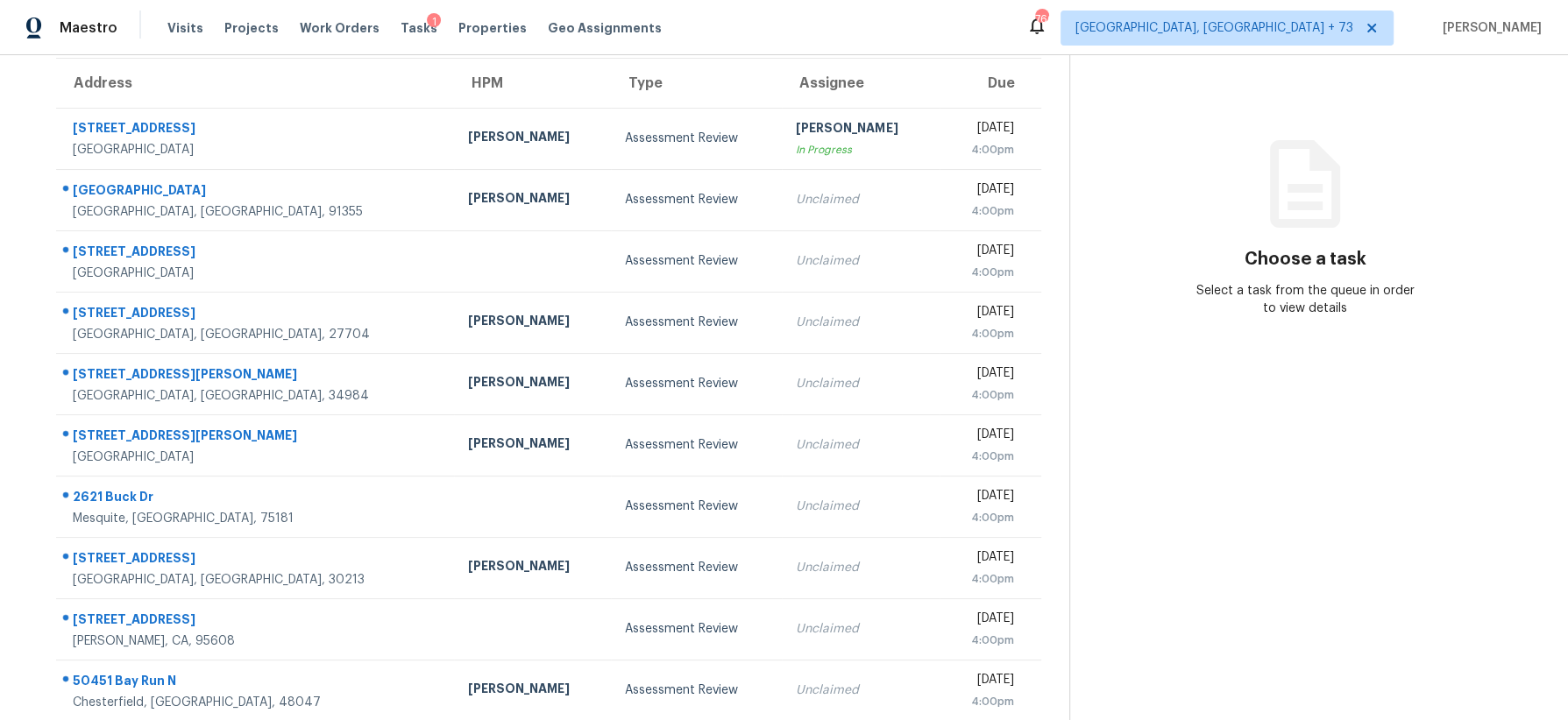
scroll to position [191, 0]
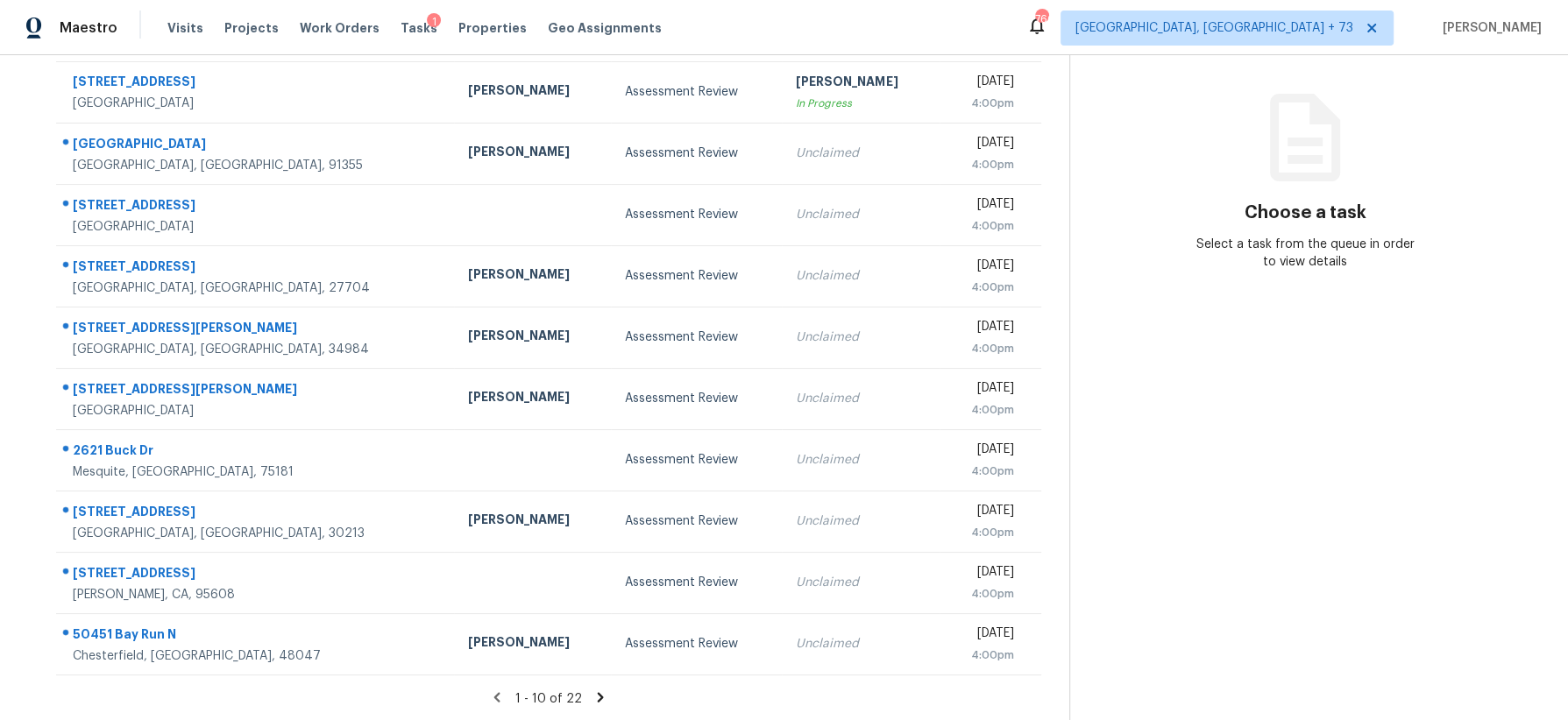
click at [598, 694] on icon at bounding box center [601, 697] width 6 height 10
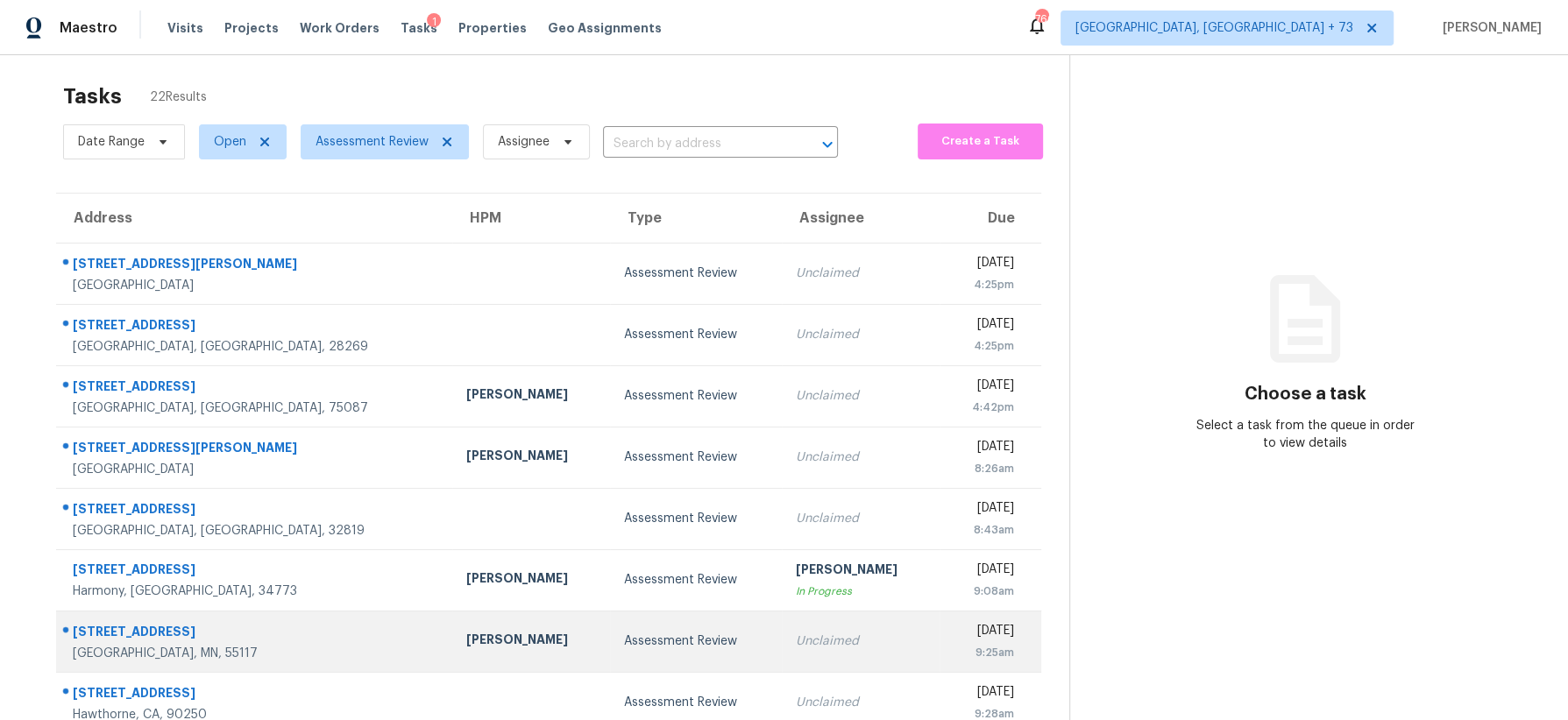
scroll to position [0, 0]
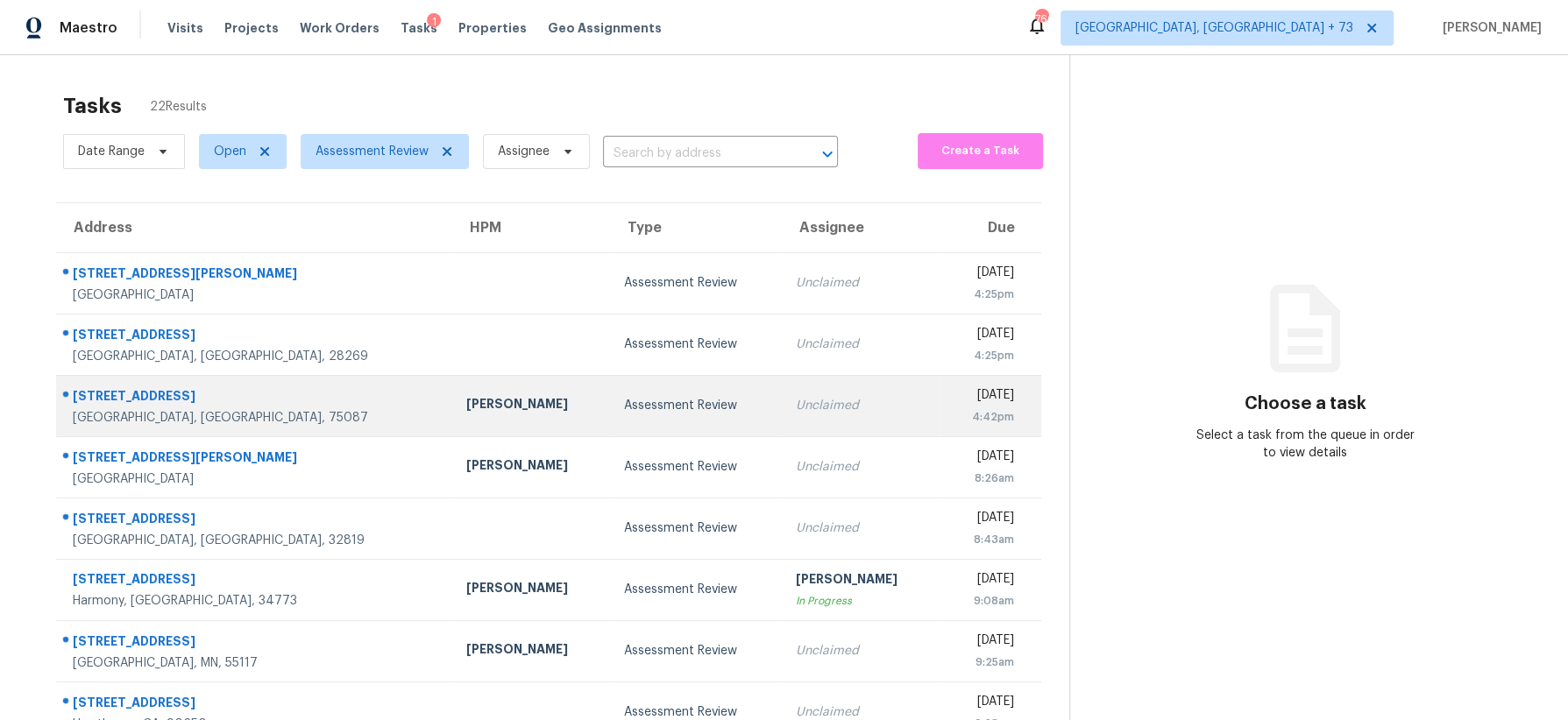
click at [624, 399] on div "Assessment Review" at bounding box center [695, 405] width 144 height 17
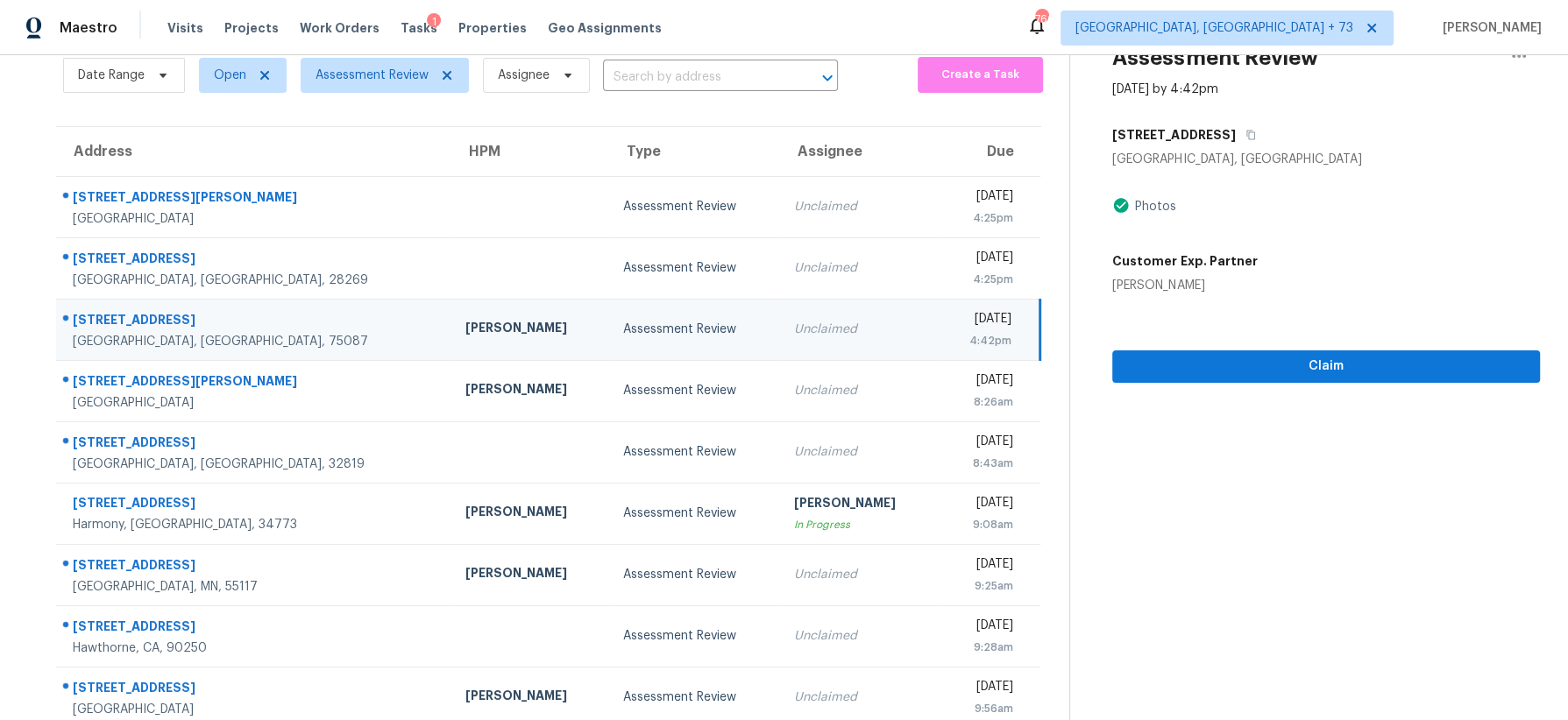
scroll to position [191, 0]
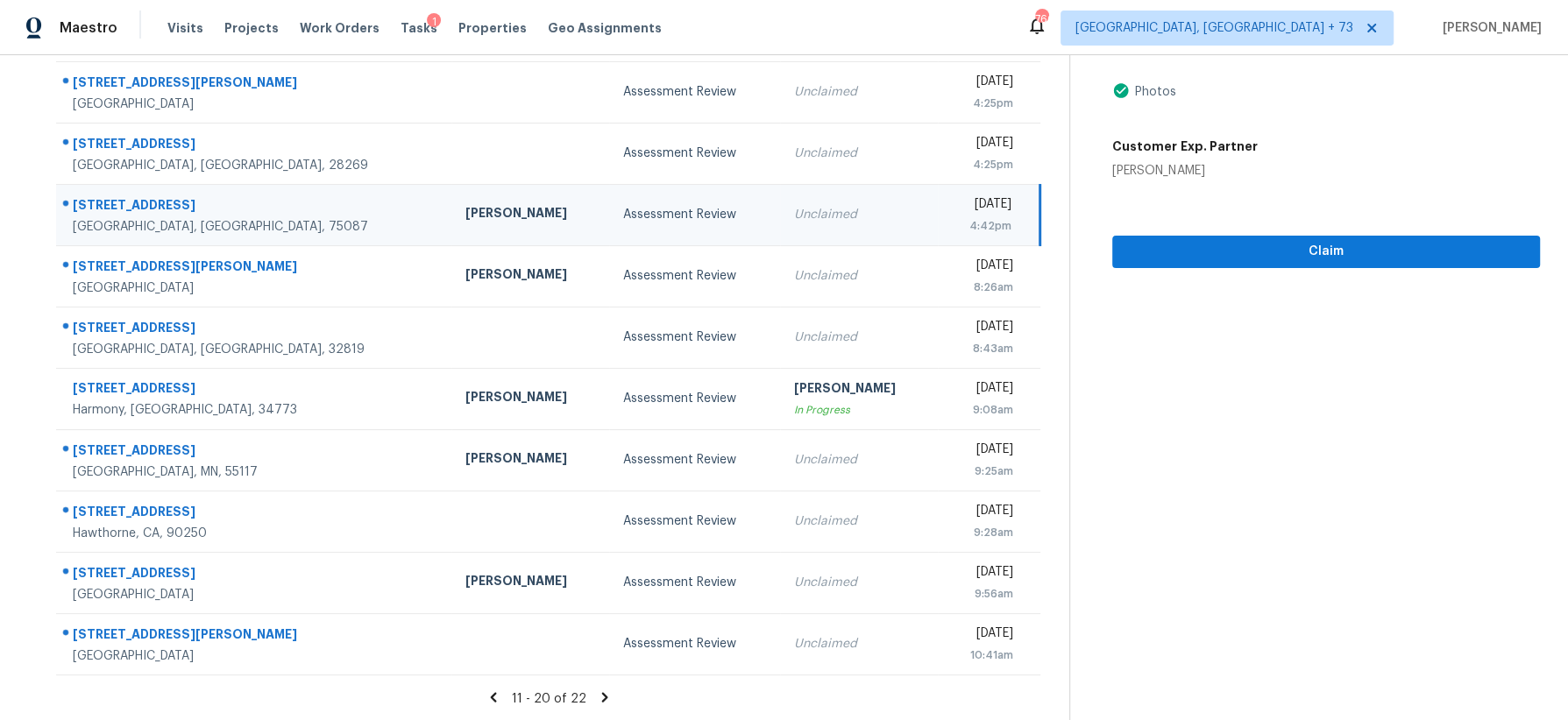
click at [501, 701] on icon at bounding box center [493, 697] width 16 height 16
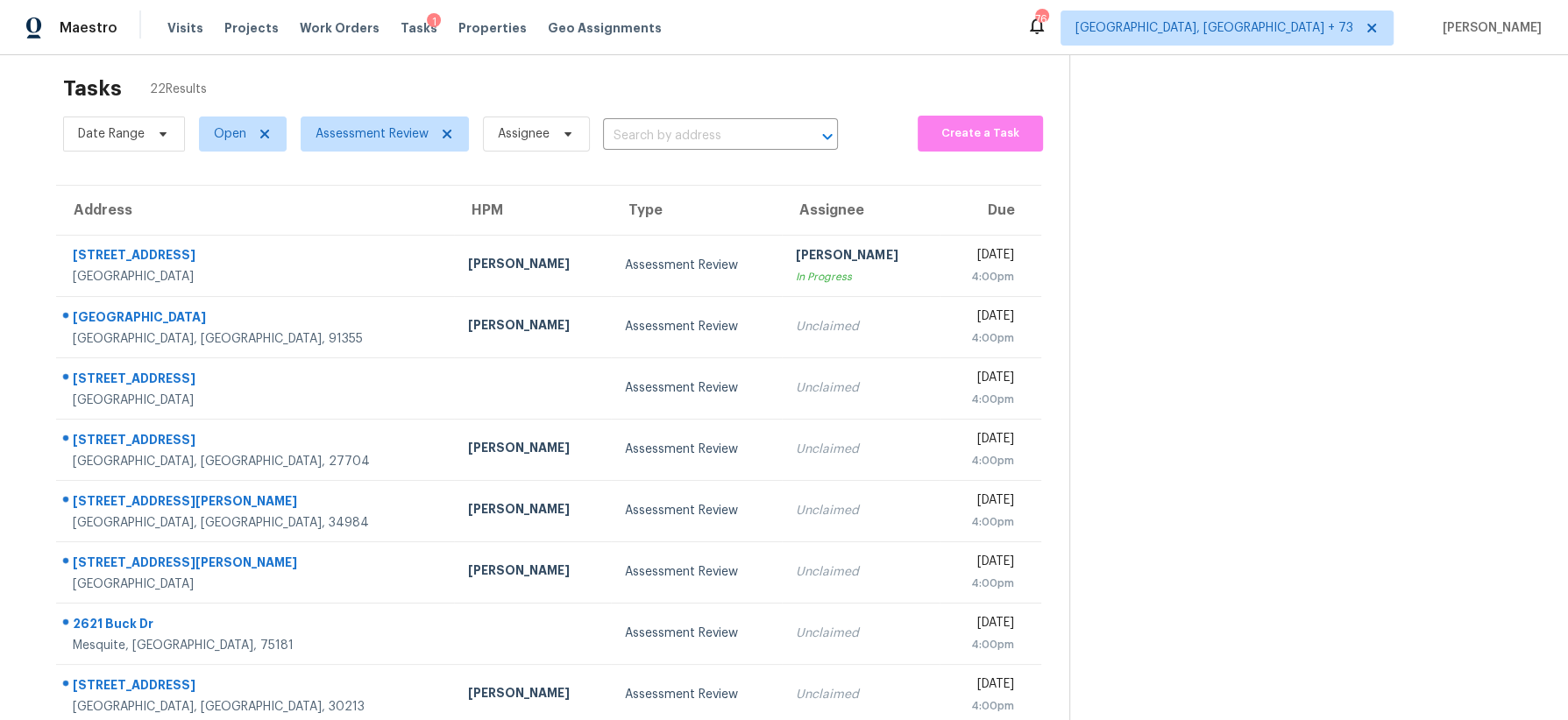
scroll to position [0, 0]
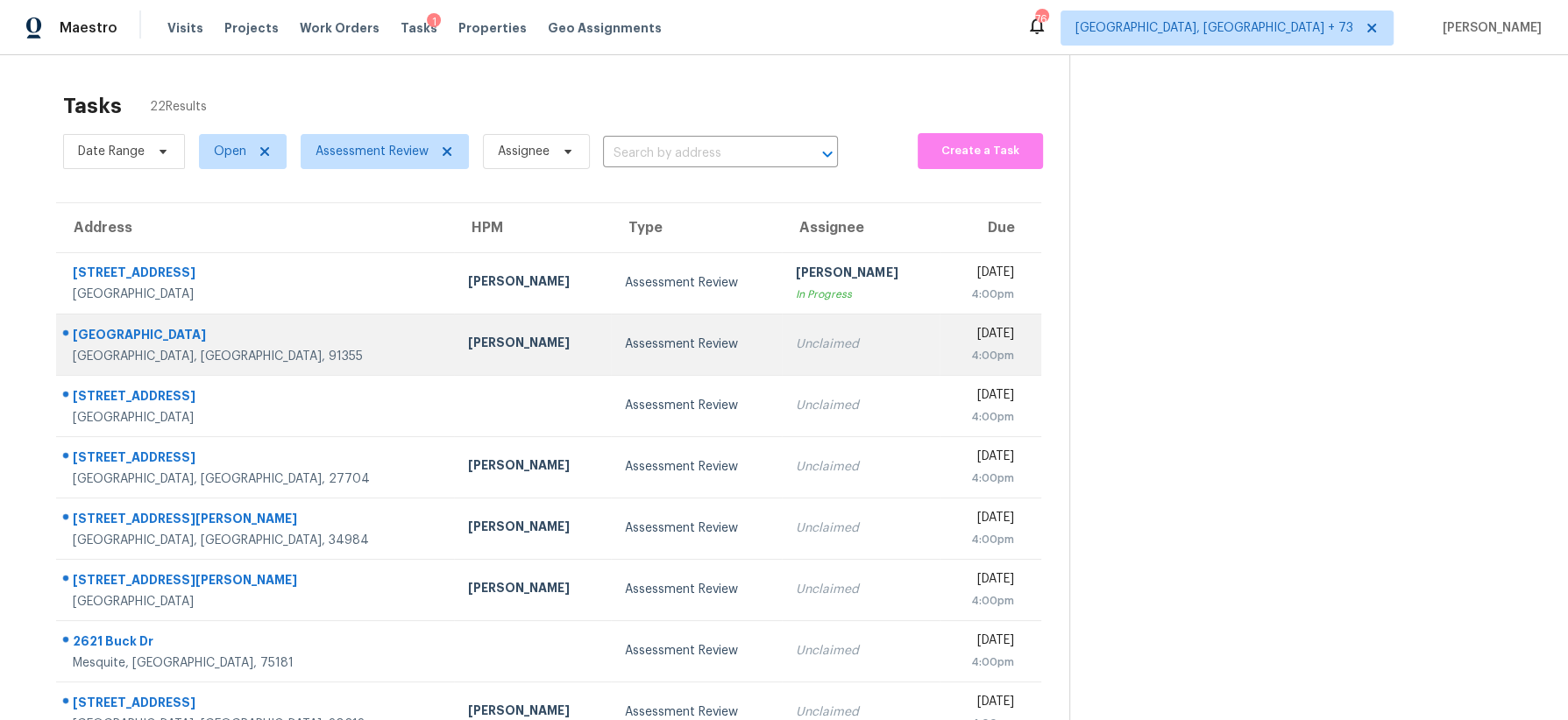
click at [611, 333] on td "Assessment Review" at bounding box center [696, 344] width 171 height 61
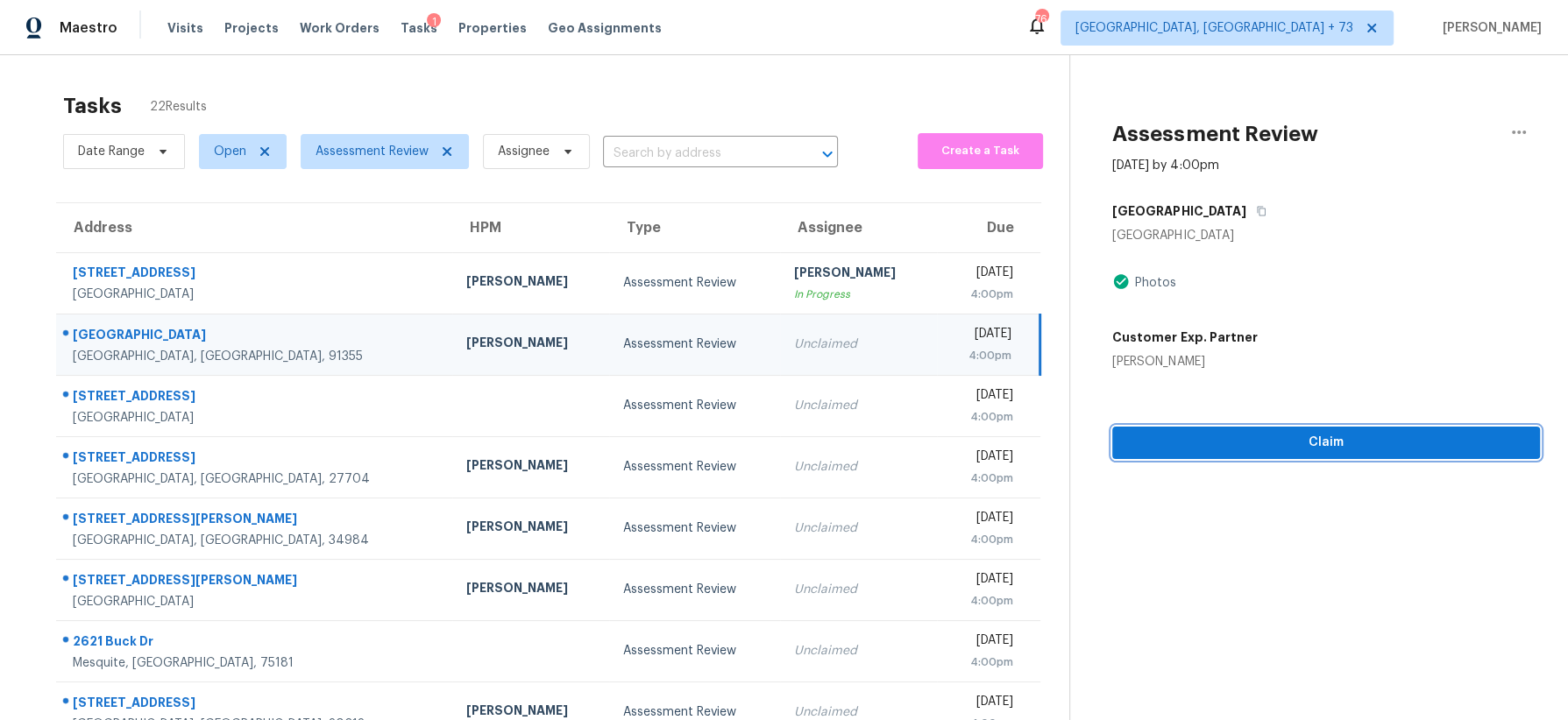
click at [1275, 448] on span "Claim" at bounding box center [1326, 442] width 400 height 22
click at [1275, 448] on span "Start Assessment" at bounding box center [1326, 442] width 400 height 22
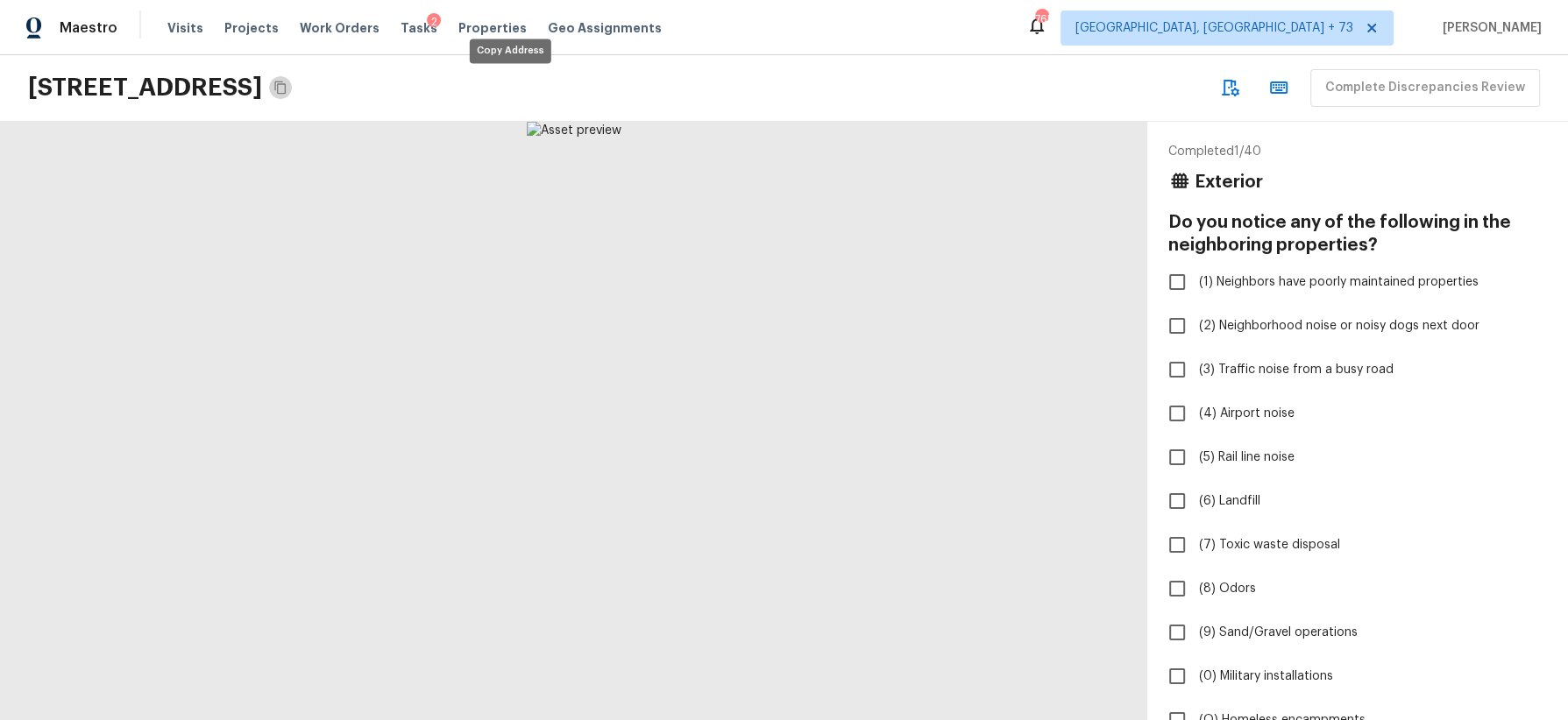
click at [287, 85] on icon "Copy Address" at bounding box center [280, 88] width 14 height 14
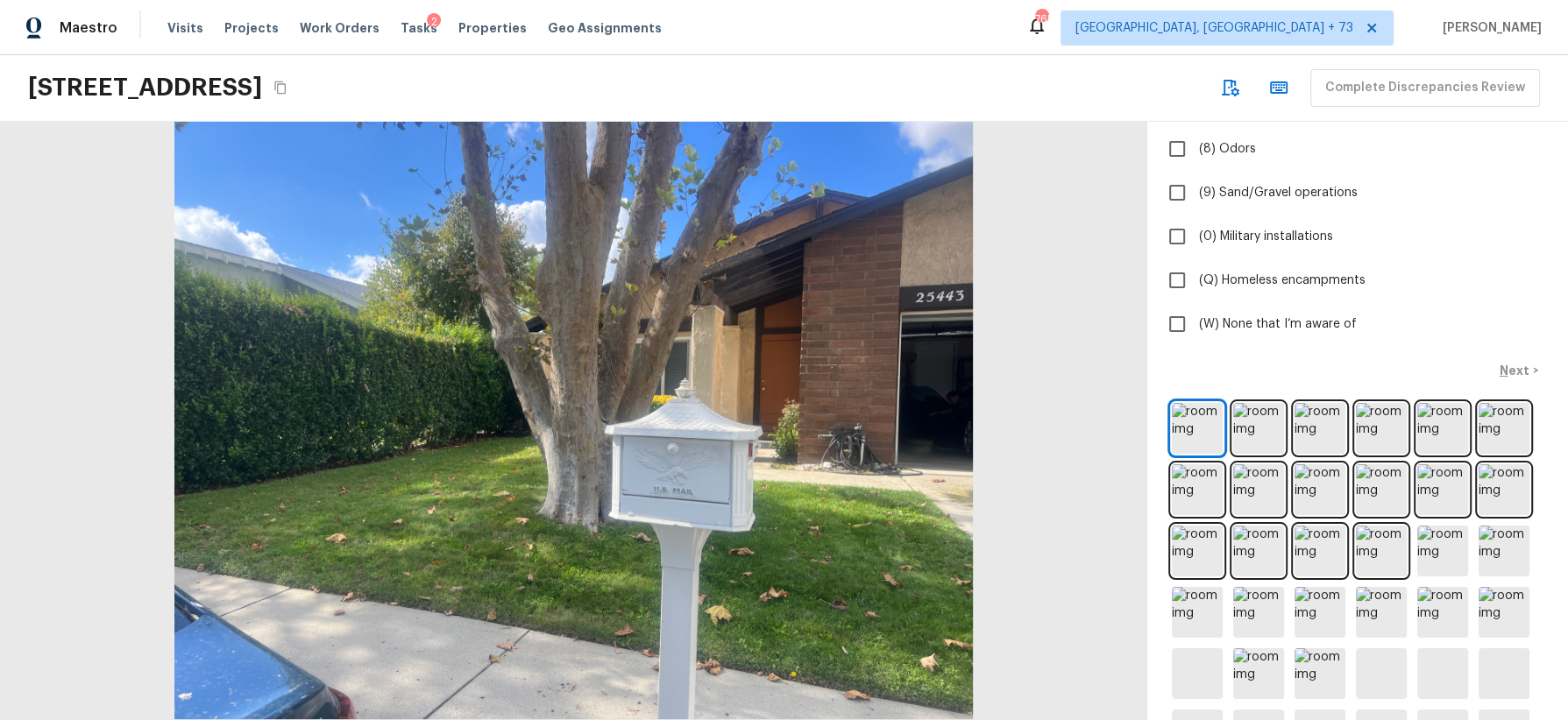
scroll to position [458, 0]
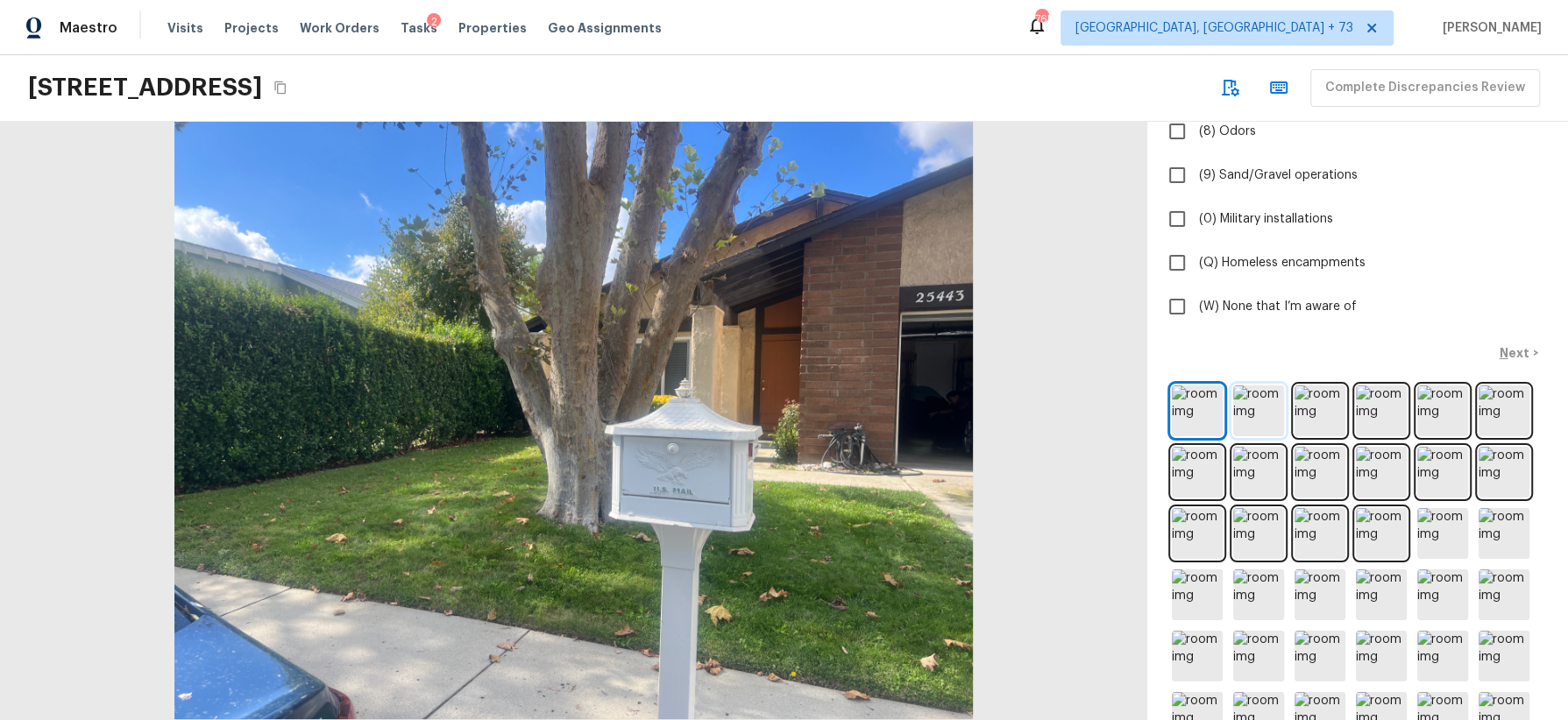
click at [1258, 414] on img at bounding box center [1258, 410] width 51 height 51
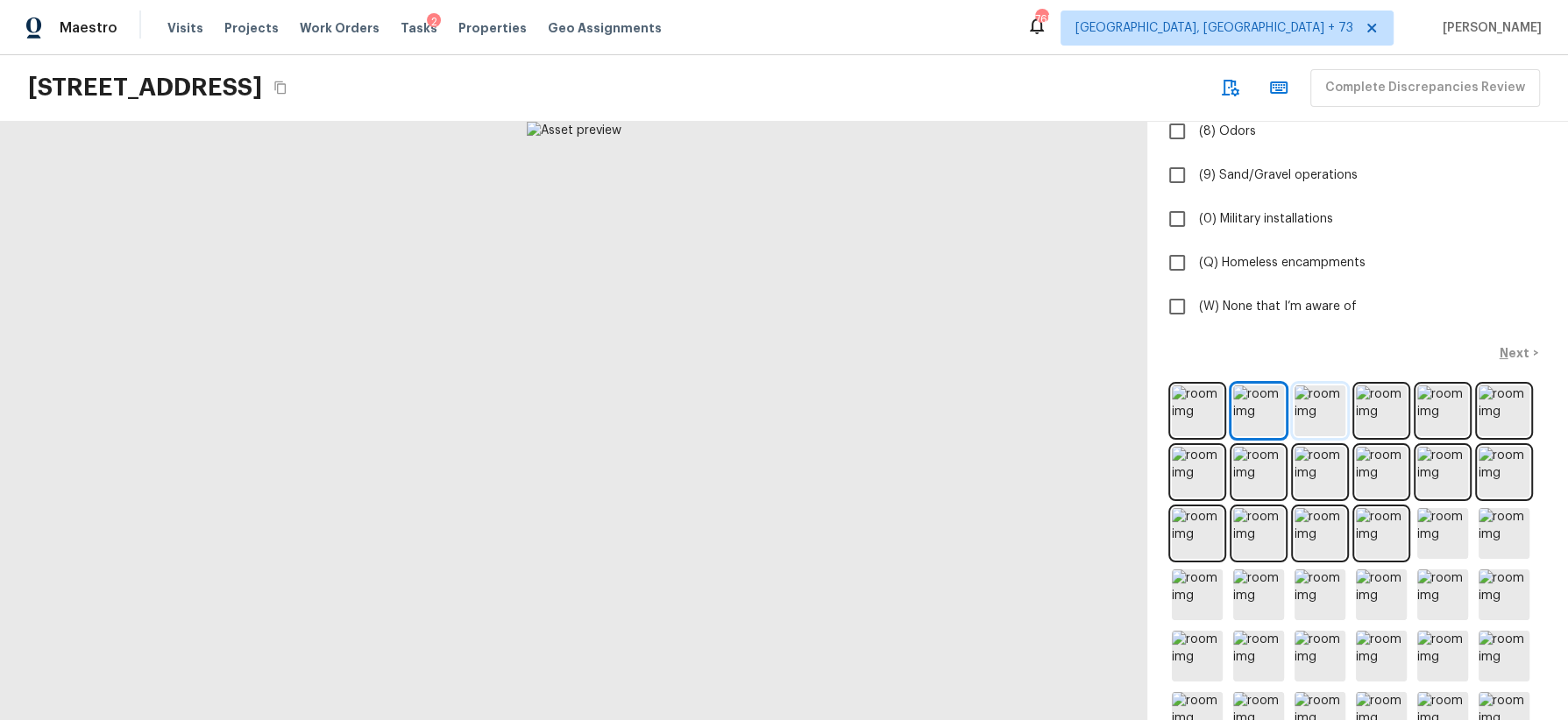
click at [1308, 417] on img at bounding box center [1319, 410] width 51 height 51
click at [1369, 417] on img at bounding box center [1381, 410] width 51 height 51
click at [1440, 421] on img at bounding box center [1442, 410] width 51 height 51
click at [1519, 411] on img at bounding box center [1503, 410] width 51 height 51
click at [1195, 472] on img at bounding box center [1197, 472] width 51 height 51
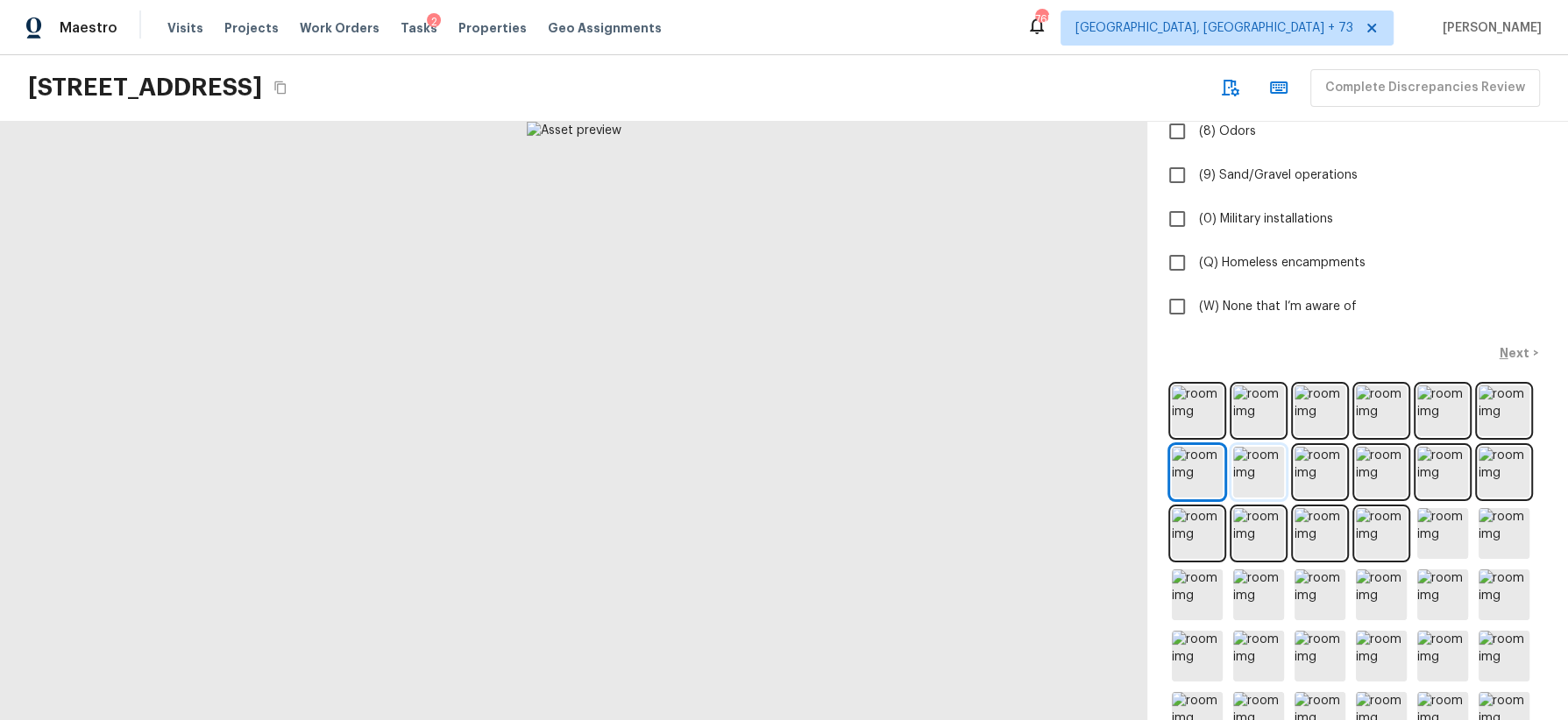
click at [1249, 470] on img at bounding box center [1258, 472] width 51 height 51
click at [1314, 477] on img at bounding box center [1319, 472] width 51 height 51
click at [1371, 479] on img at bounding box center [1381, 472] width 51 height 51
click at [1436, 473] on img at bounding box center [1442, 472] width 51 height 51
click at [1500, 476] on img at bounding box center [1503, 472] width 51 height 51
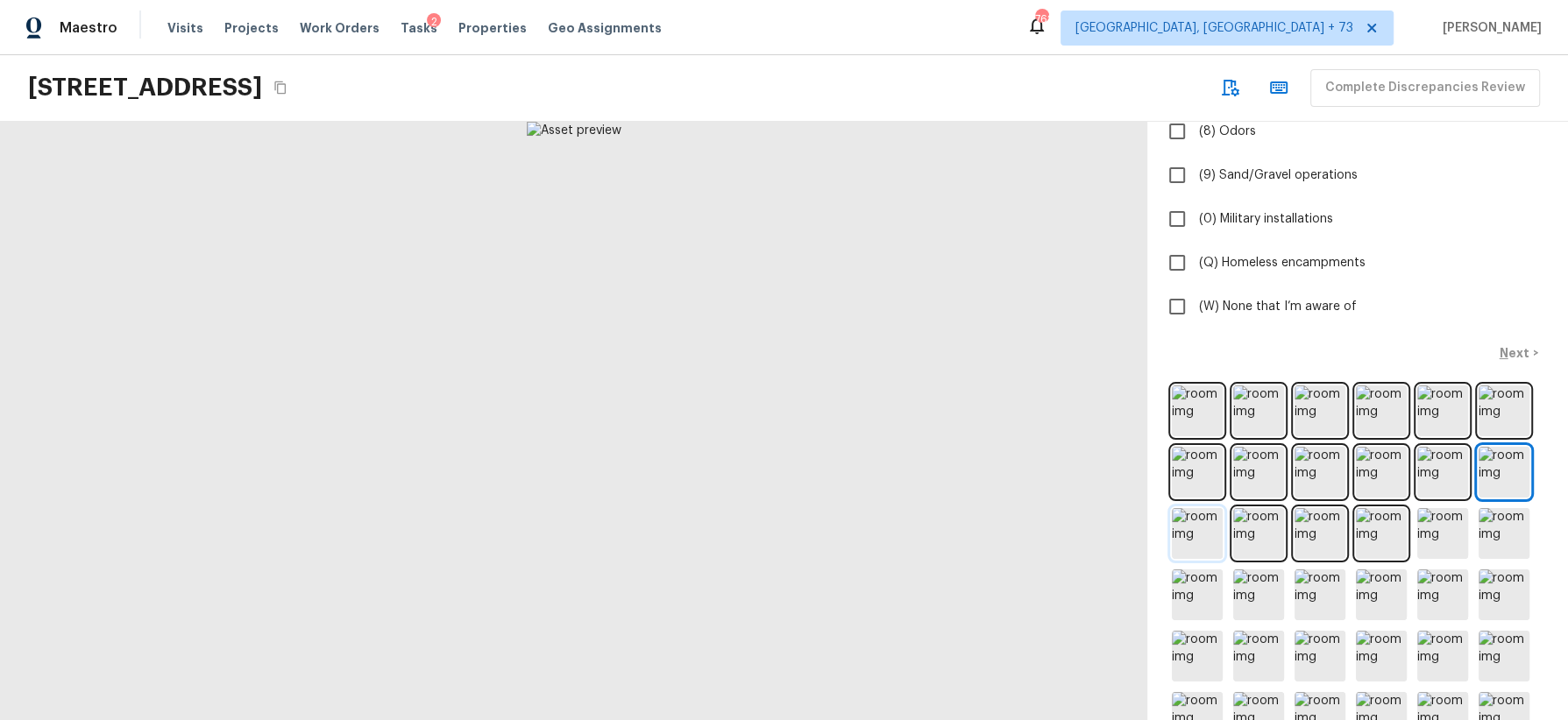
click at [1206, 540] on img at bounding box center [1197, 533] width 51 height 51
click at [1250, 535] on img at bounding box center [1258, 533] width 51 height 51
click at [1311, 534] on img at bounding box center [1319, 533] width 51 height 51
click at [1379, 539] on img at bounding box center [1381, 533] width 51 height 51
click at [1450, 533] on img at bounding box center [1442, 533] width 51 height 51
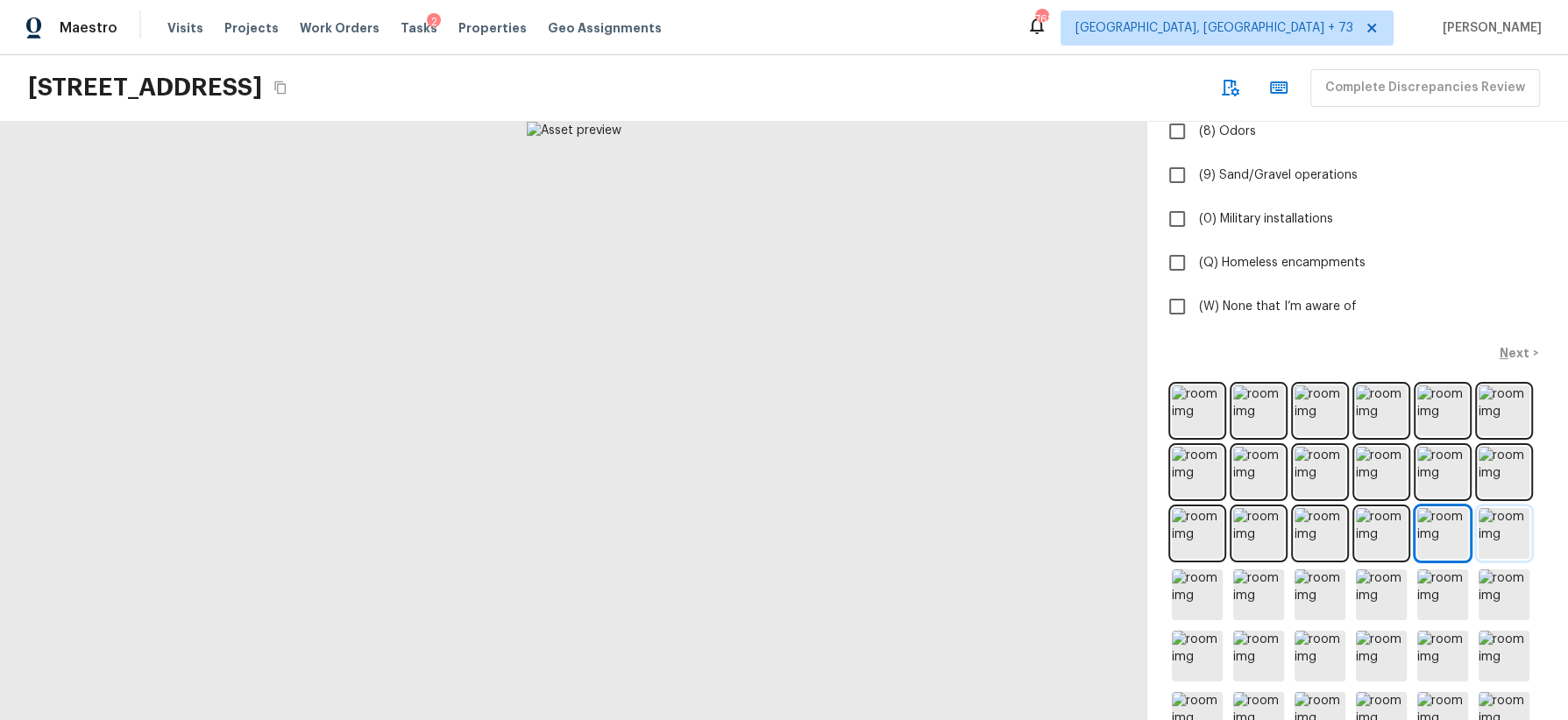
click at [1496, 531] on img at bounding box center [1503, 533] width 51 height 51
click at [1202, 597] on img at bounding box center [1197, 594] width 51 height 51
click at [1259, 594] on img at bounding box center [1258, 594] width 51 height 51
click at [1316, 591] on img at bounding box center [1319, 594] width 51 height 51
click at [1380, 589] on img at bounding box center [1381, 594] width 51 height 51
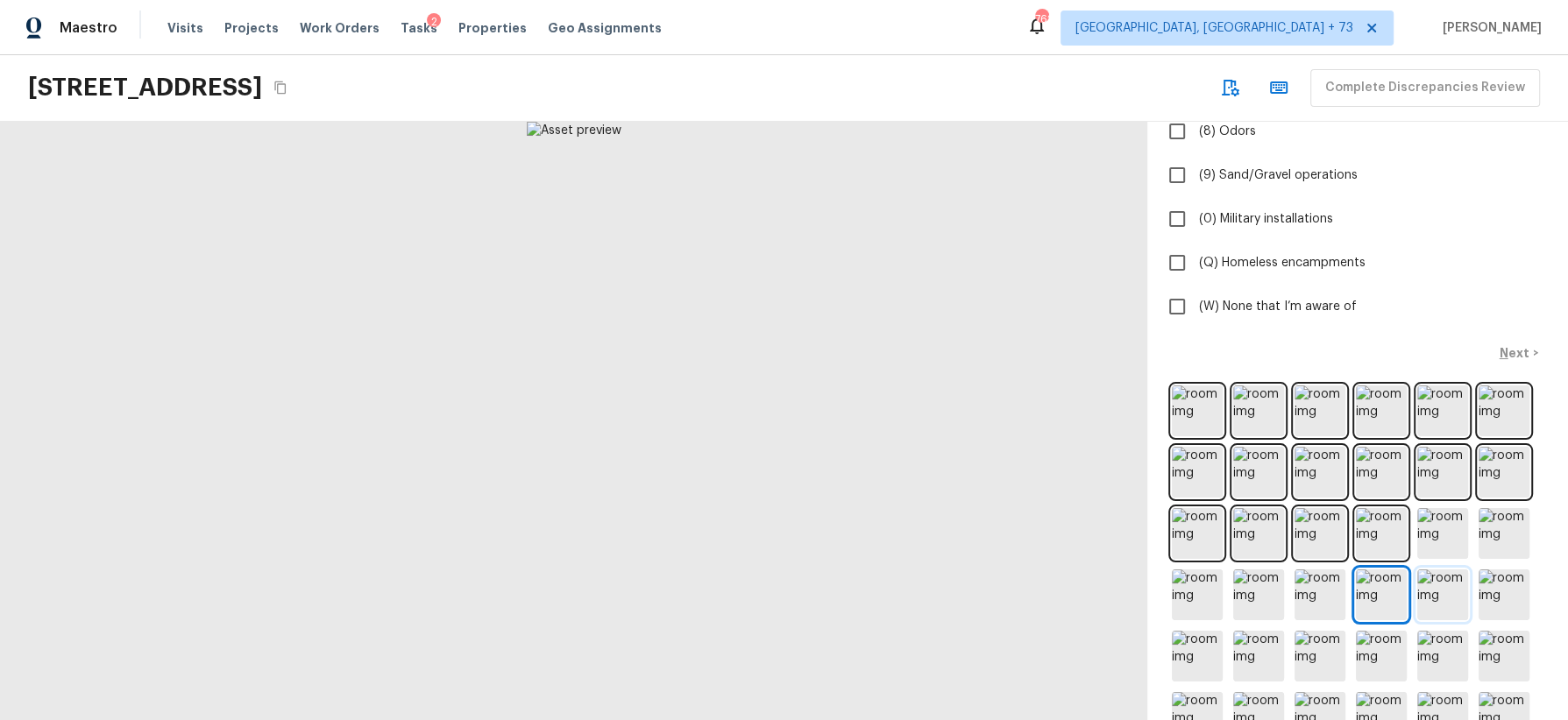
click at [1433, 590] on img at bounding box center [1442, 594] width 51 height 51
click at [1502, 590] on img at bounding box center [1503, 594] width 51 height 51
click at [1198, 649] on img at bounding box center [1197, 656] width 51 height 51
click at [1256, 654] on img at bounding box center [1258, 656] width 51 height 51
click at [1314, 660] on img at bounding box center [1319, 656] width 51 height 51
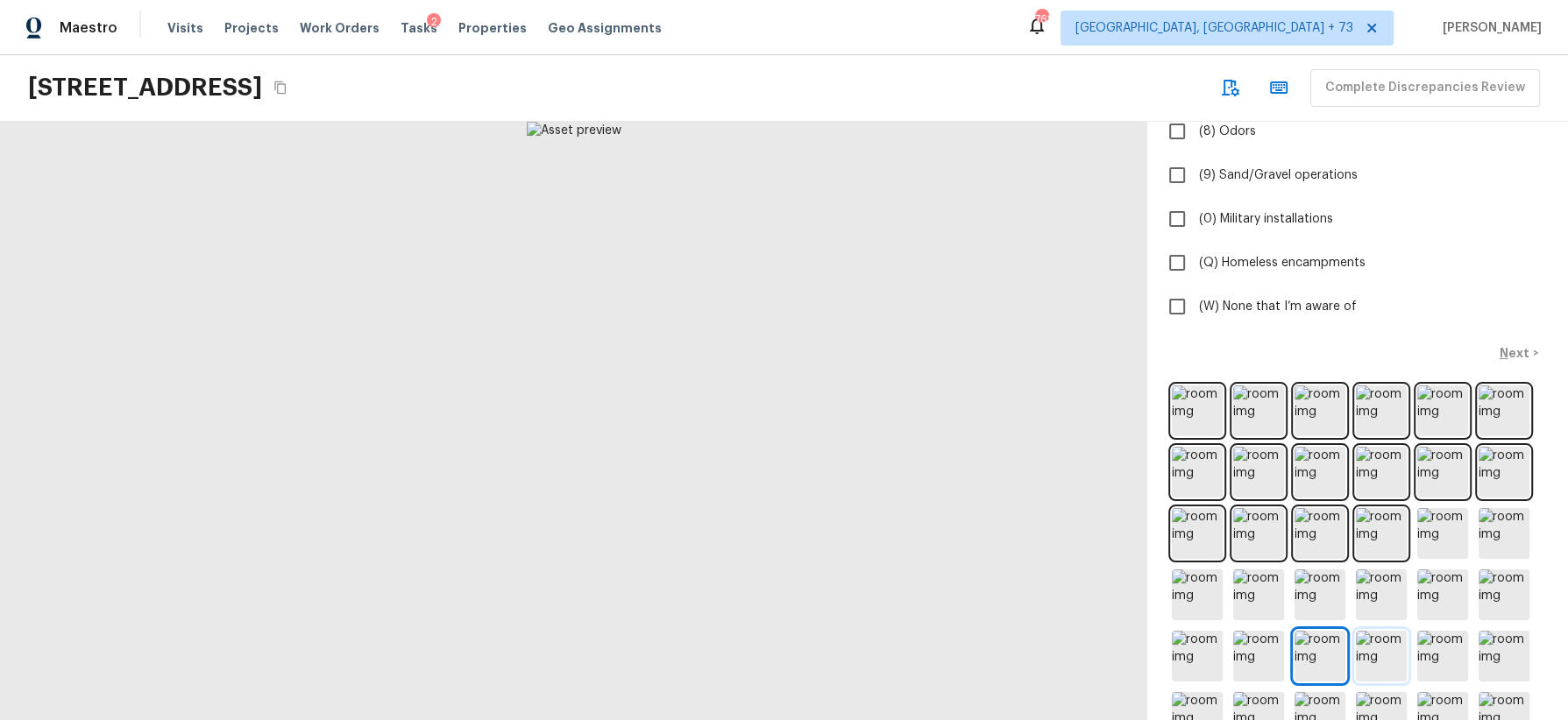
click at [1388, 656] on img at bounding box center [1381, 656] width 51 height 51
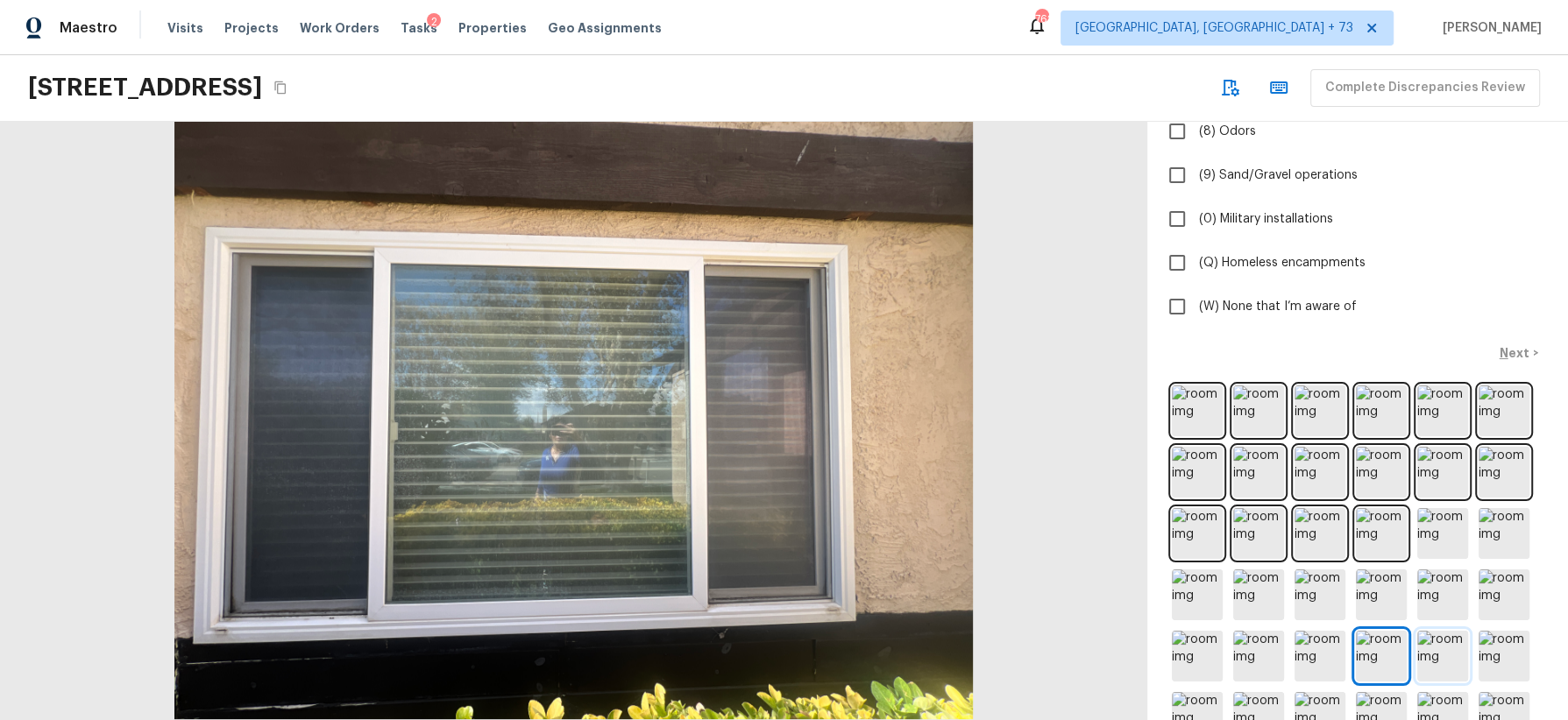
click at [1440, 656] on img at bounding box center [1442, 656] width 51 height 51
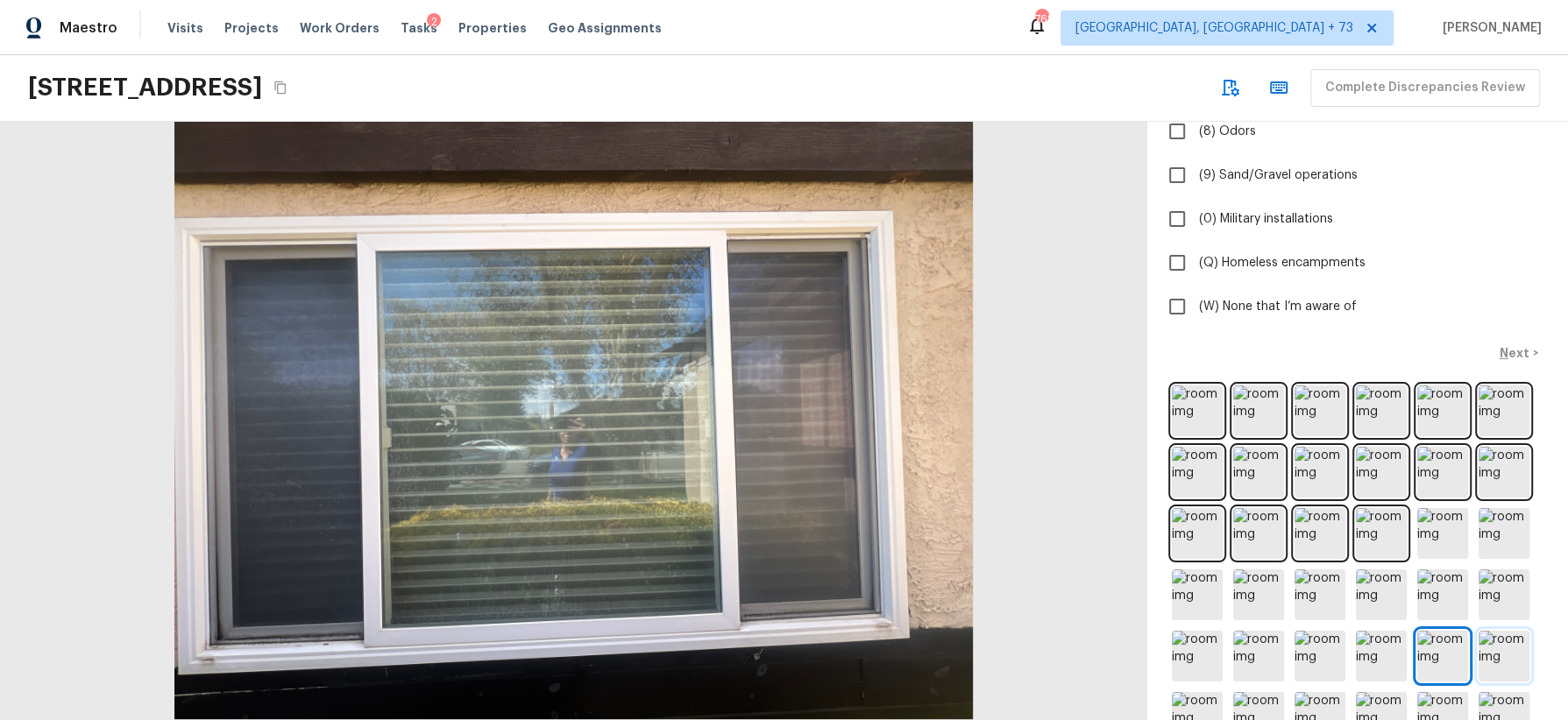
click at [1499, 652] on img at bounding box center [1503, 656] width 51 height 51
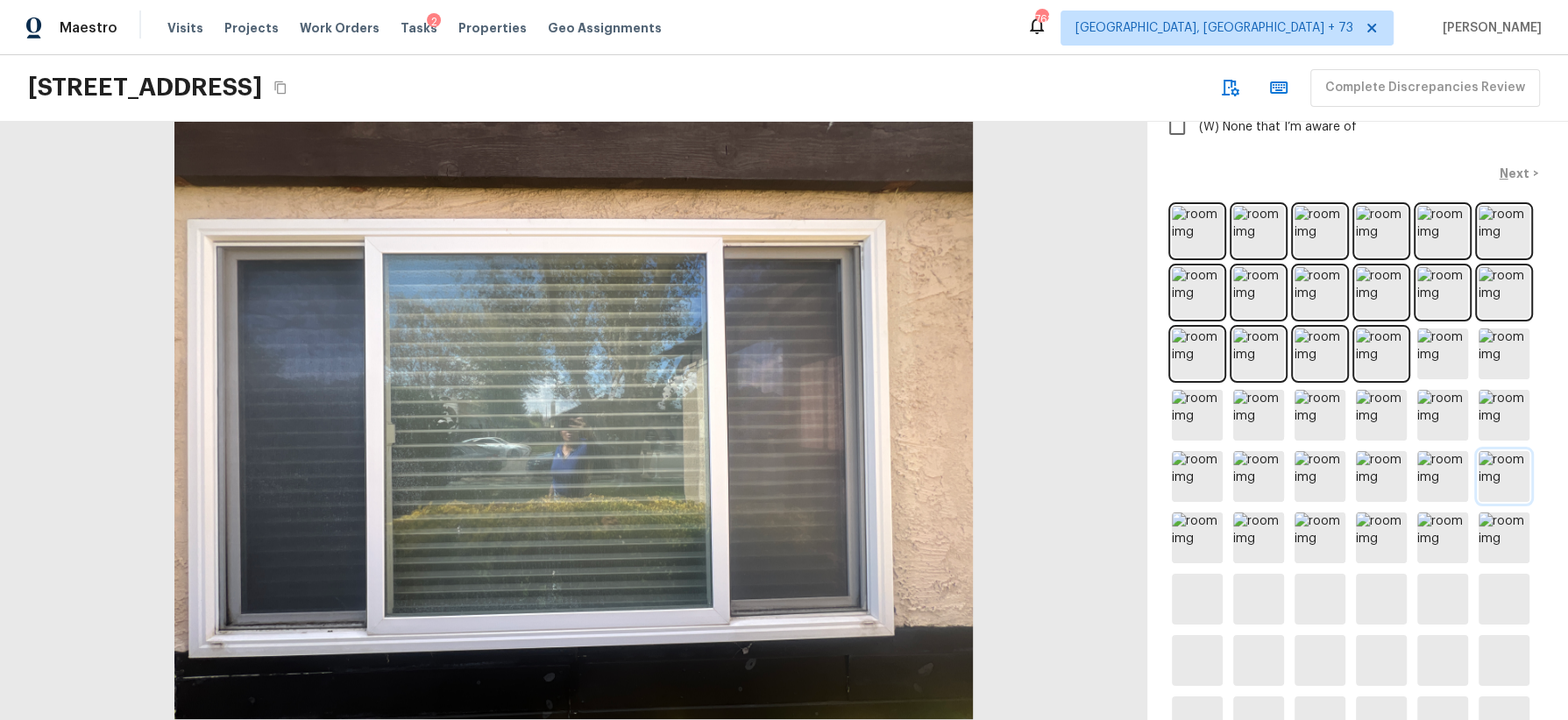
scroll to position [643, 0]
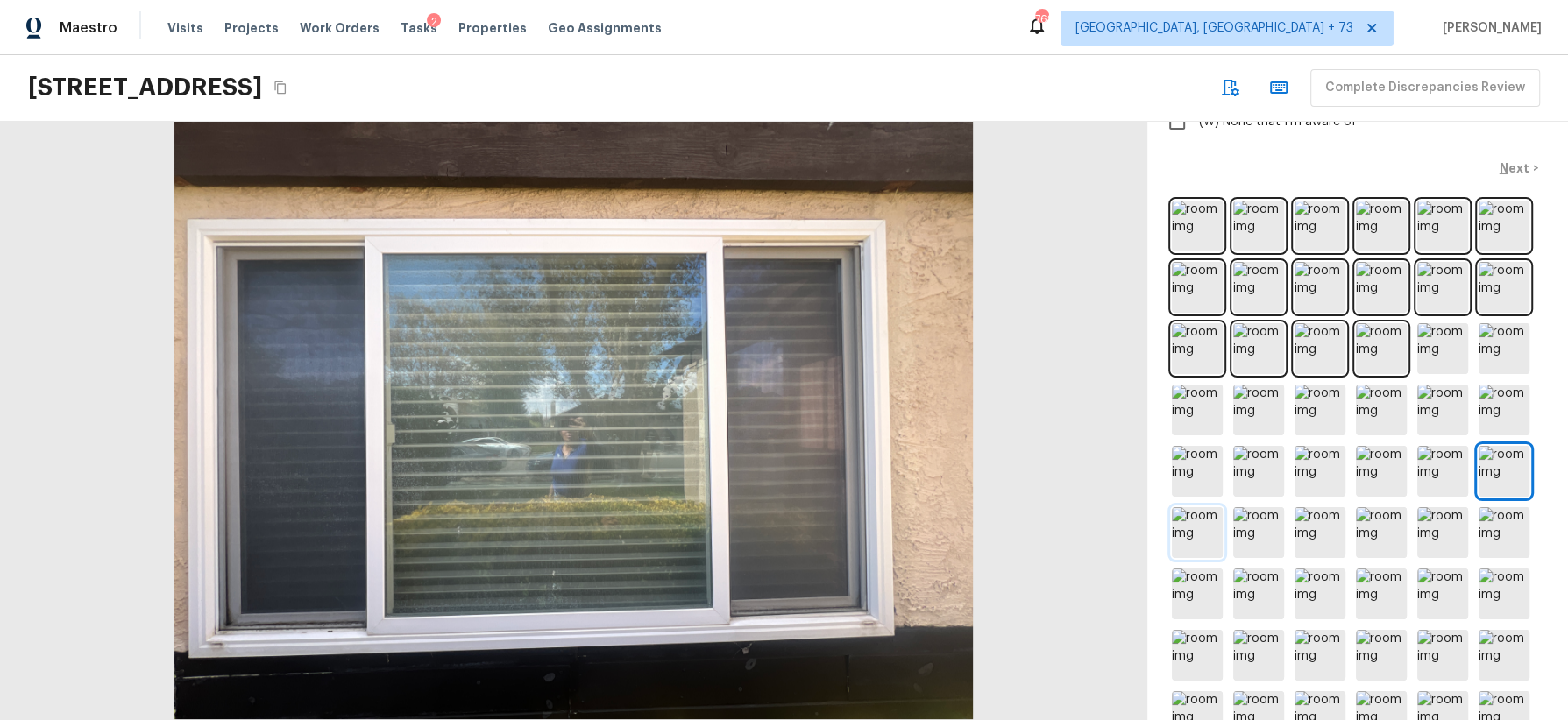
click at [1206, 534] on img at bounding box center [1197, 532] width 51 height 51
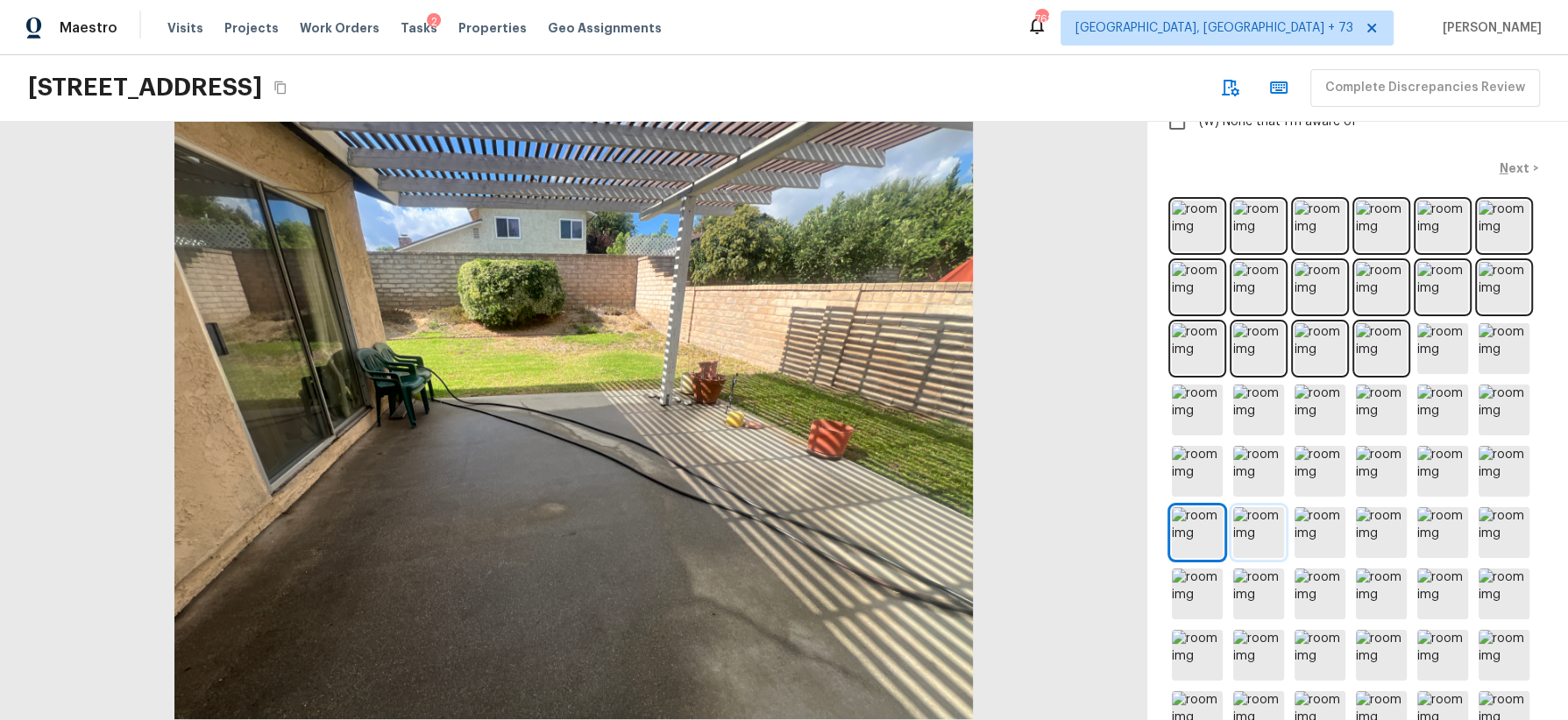
click at [1259, 526] on img at bounding box center [1258, 532] width 51 height 51
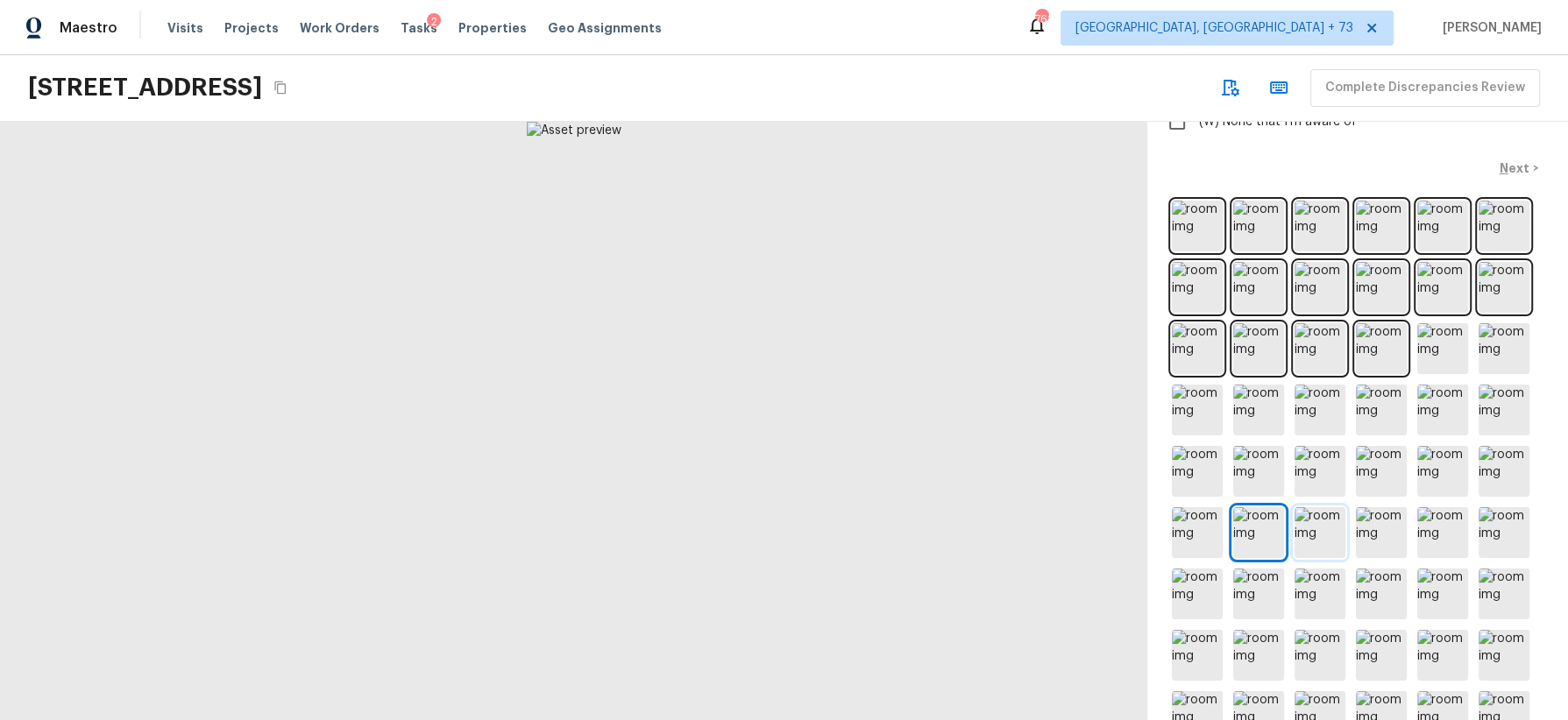
click at [1325, 524] on img at bounding box center [1319, 532] width 51 height 51
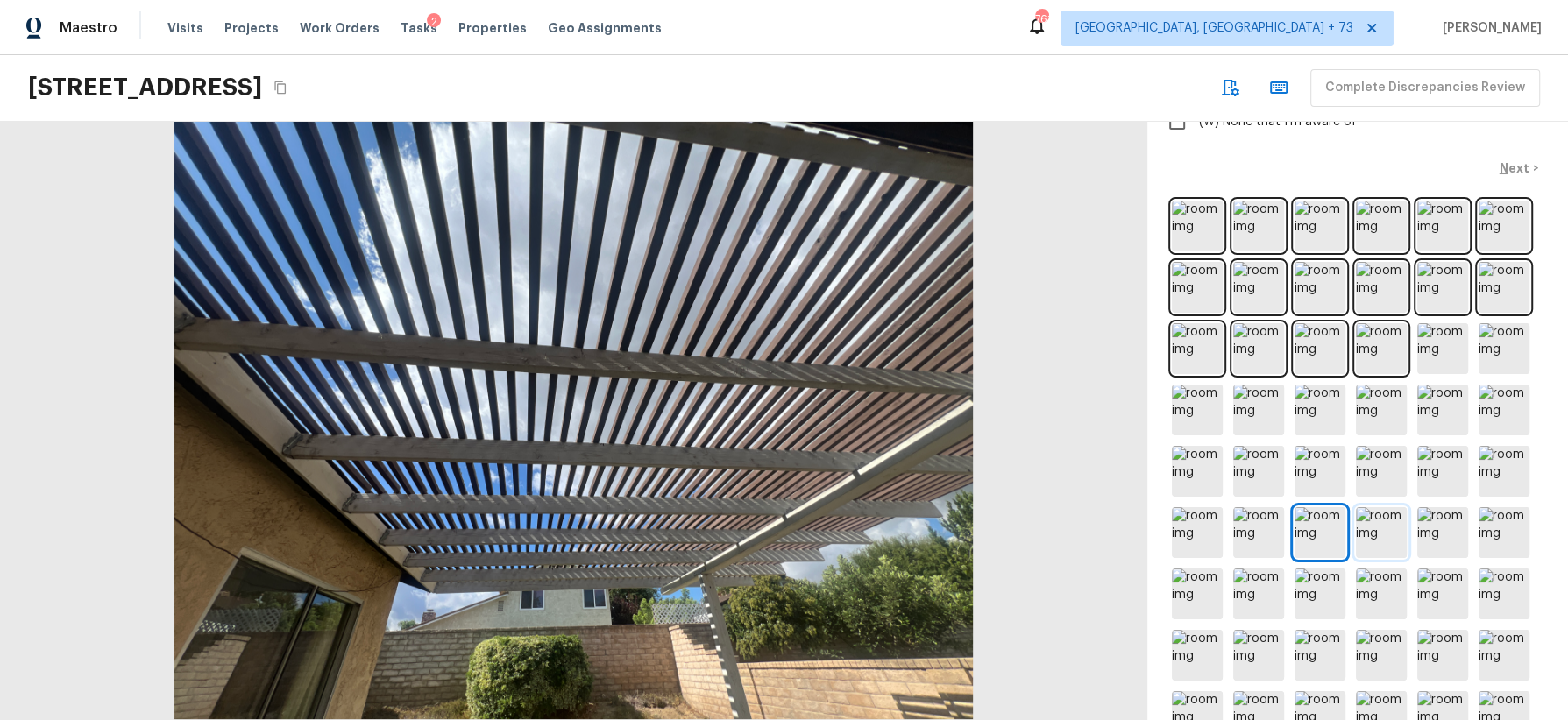
click at [1387, 525] on img at bounding box center [1381, 532] width 51 height 51
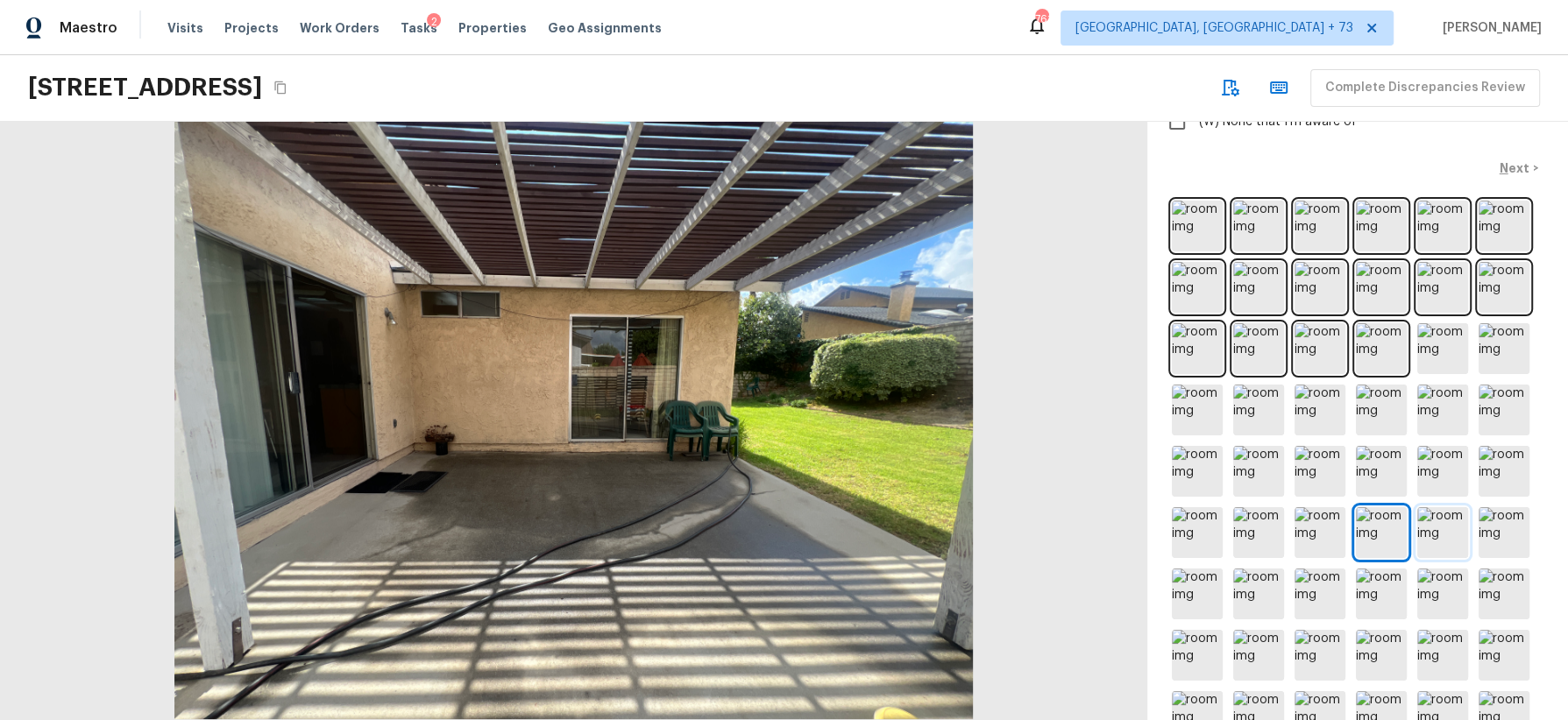
click at [1449, 529] on img at bounding box center [1442, 532] width 51 height 51
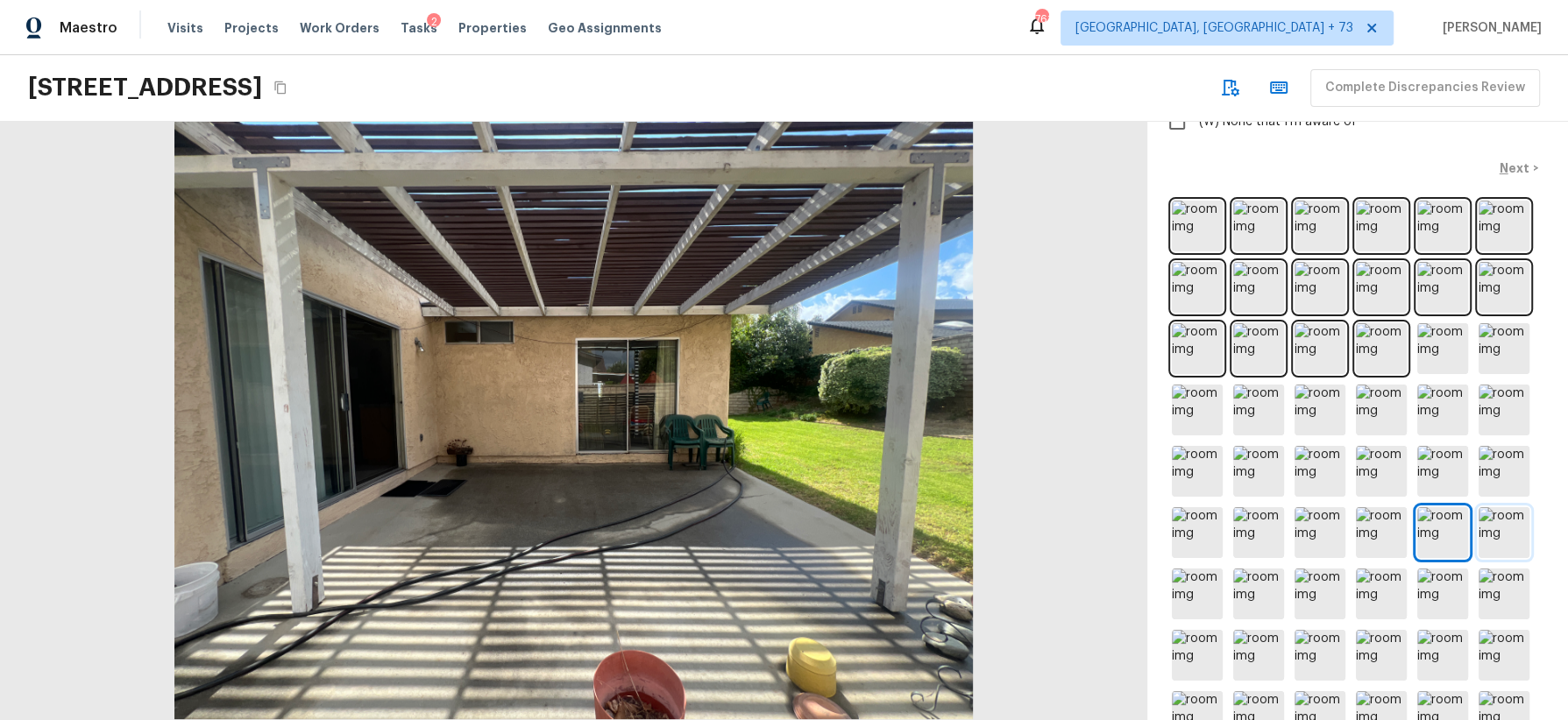
click at [1498, 527] on img at bounding box center [1503, 532] width 51 height 51
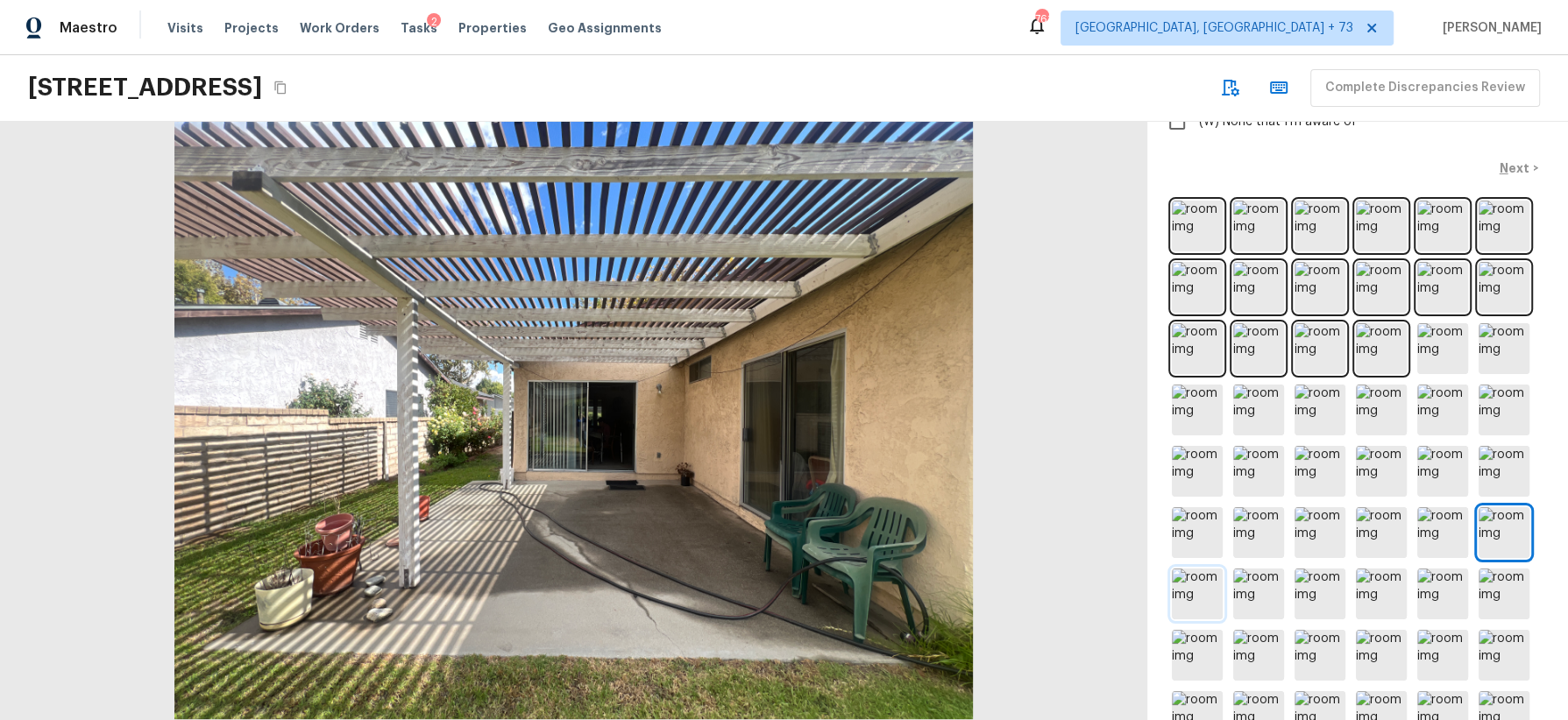
click at [1205, 591] on img at bounding box center [1197, 593] width 51 height 51
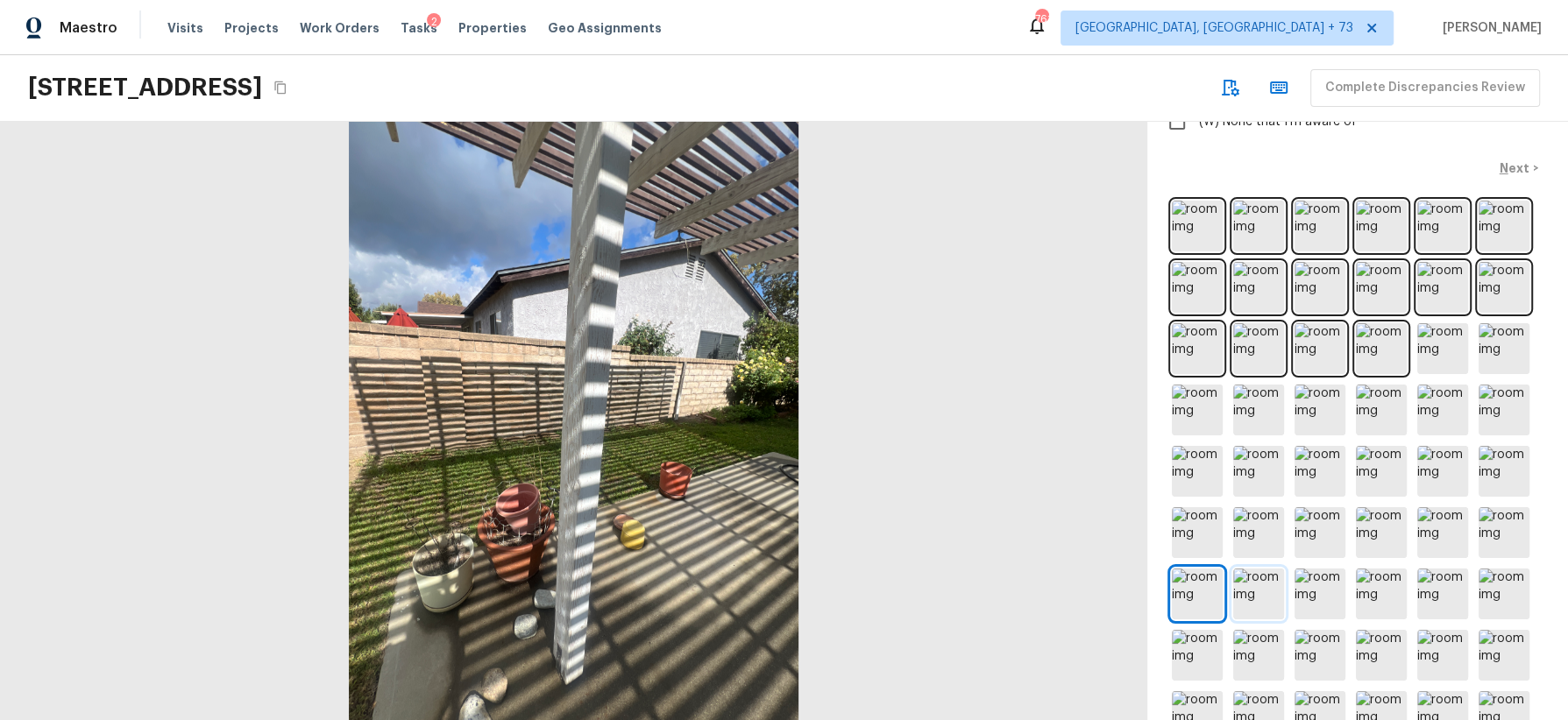
click at [1253, 600] on img at bounding box center [1258, 593] width 51 height 51
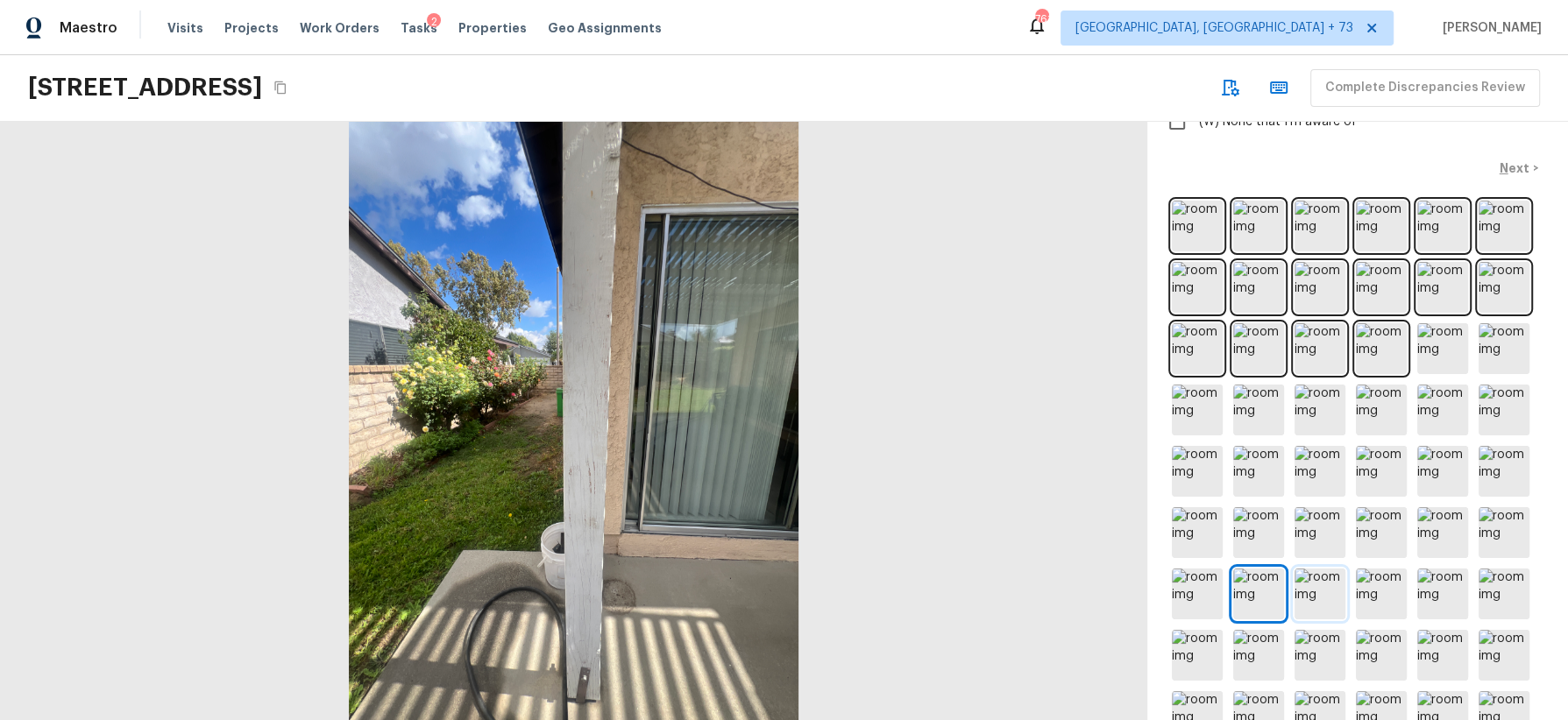
click at [1323, 586] on img at bounding box center [1319, 593] width 51 height 51
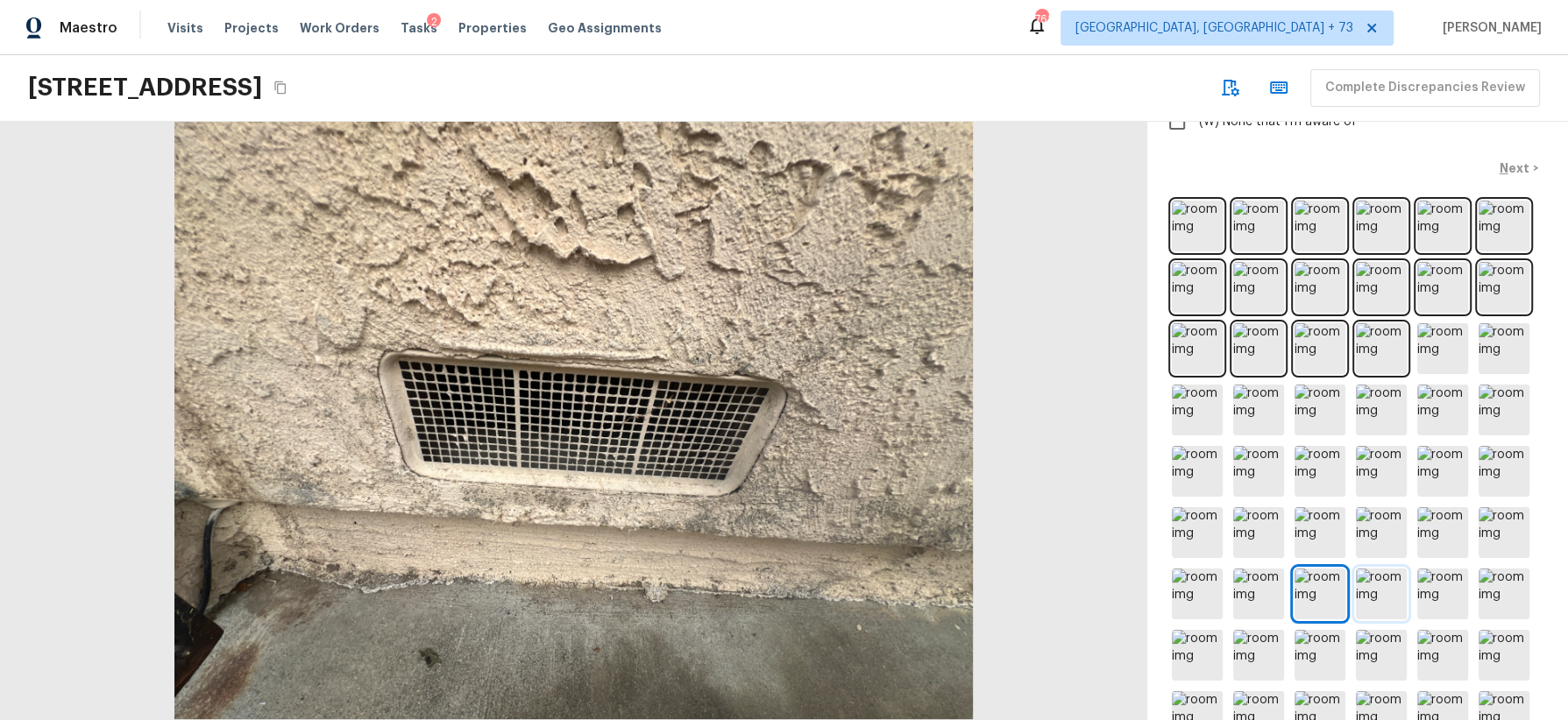
click at [1388, 584] on img at bounding box center [1381, 593] width 51 height 51
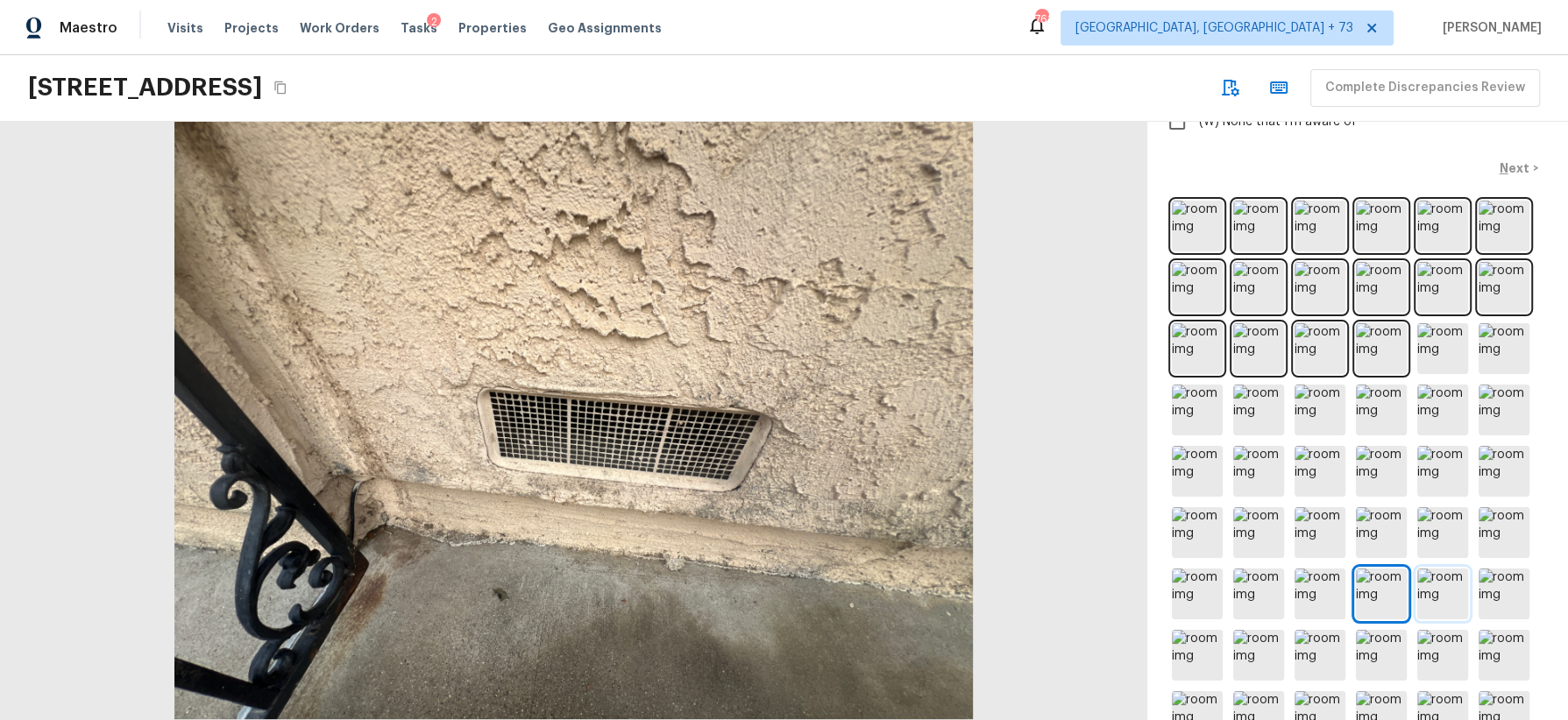
click at [1436, 594] on img at bounding box center [1442, 593] width 51 height 51
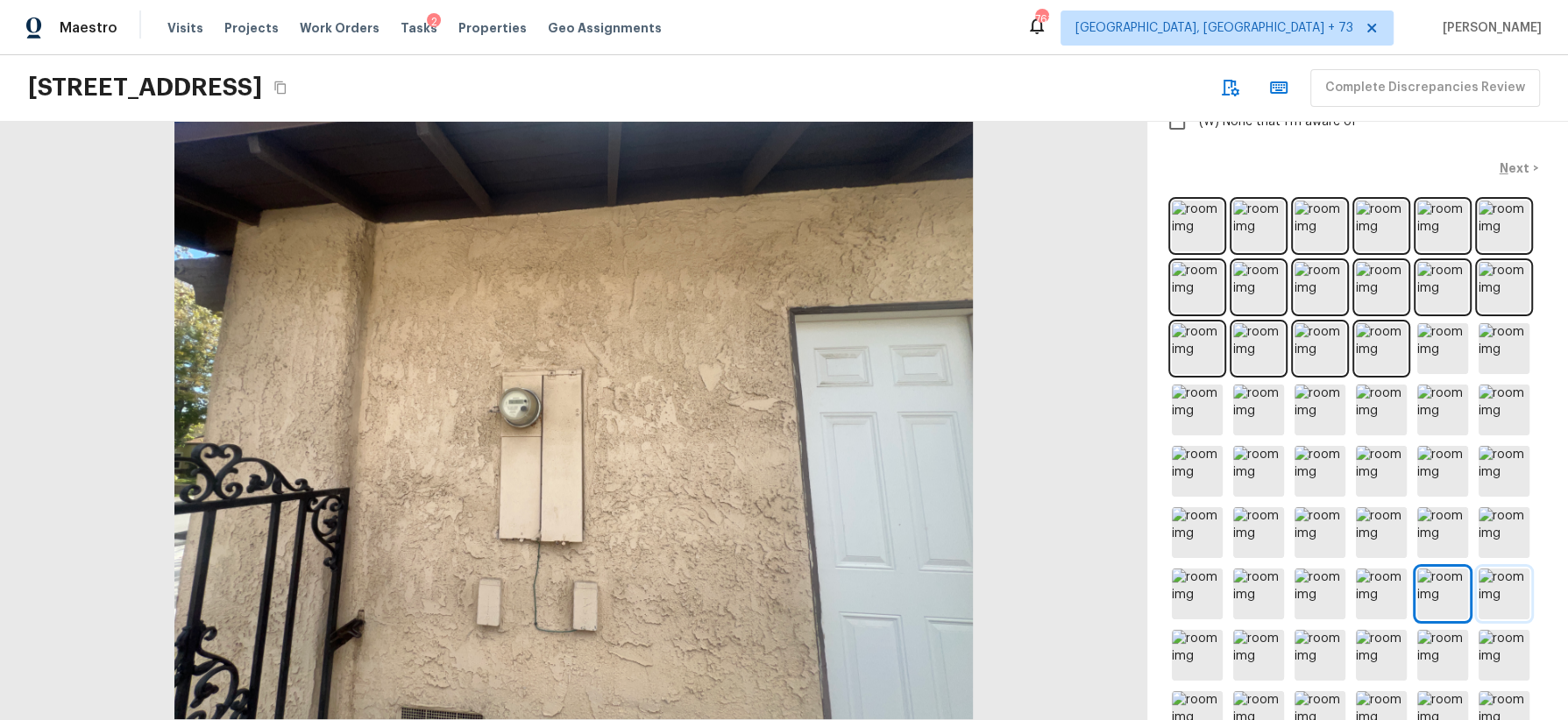
click at [1496, 595] on img at bounding box center [1503, 593] width 51 height 51
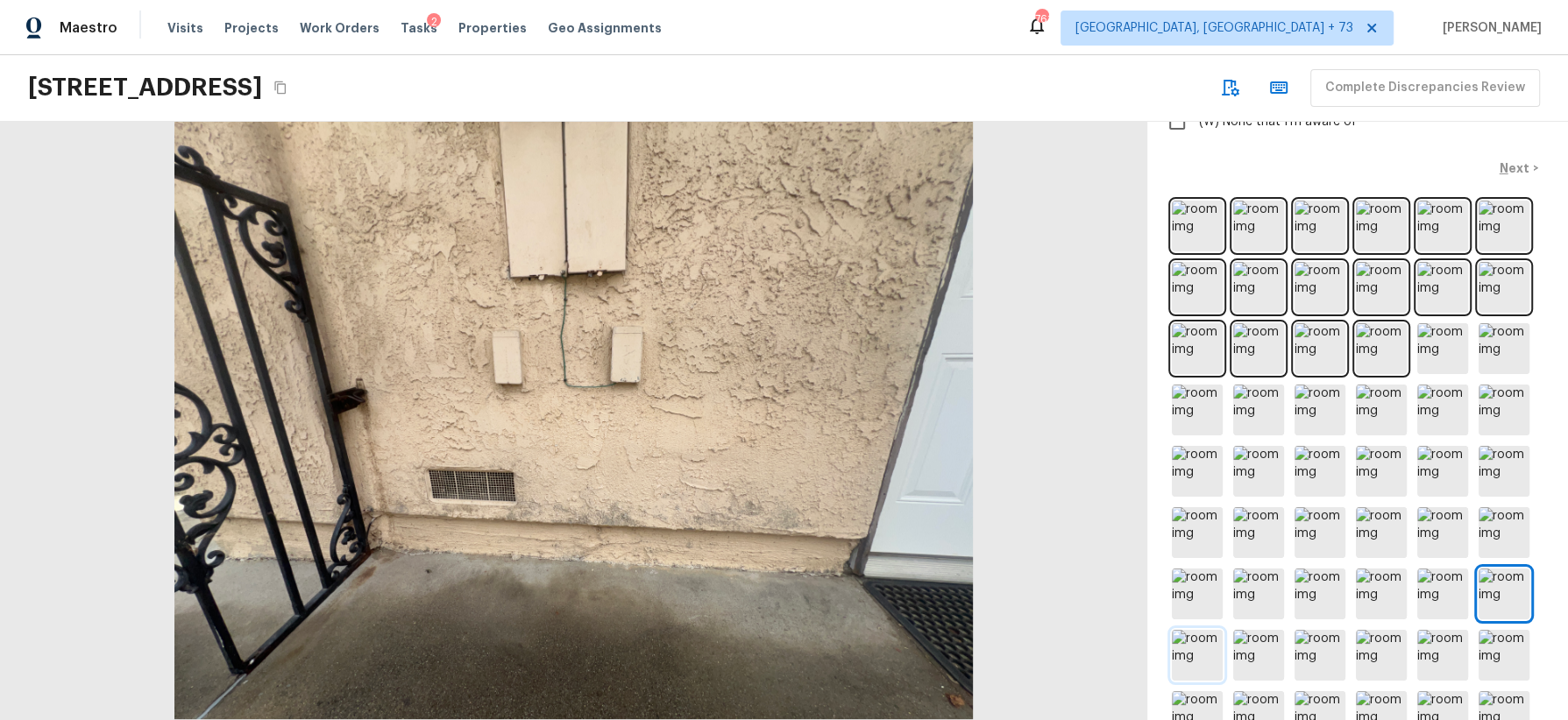
click at [1195, 655] on img at bounding box center [1197, 655] width 51 height 51
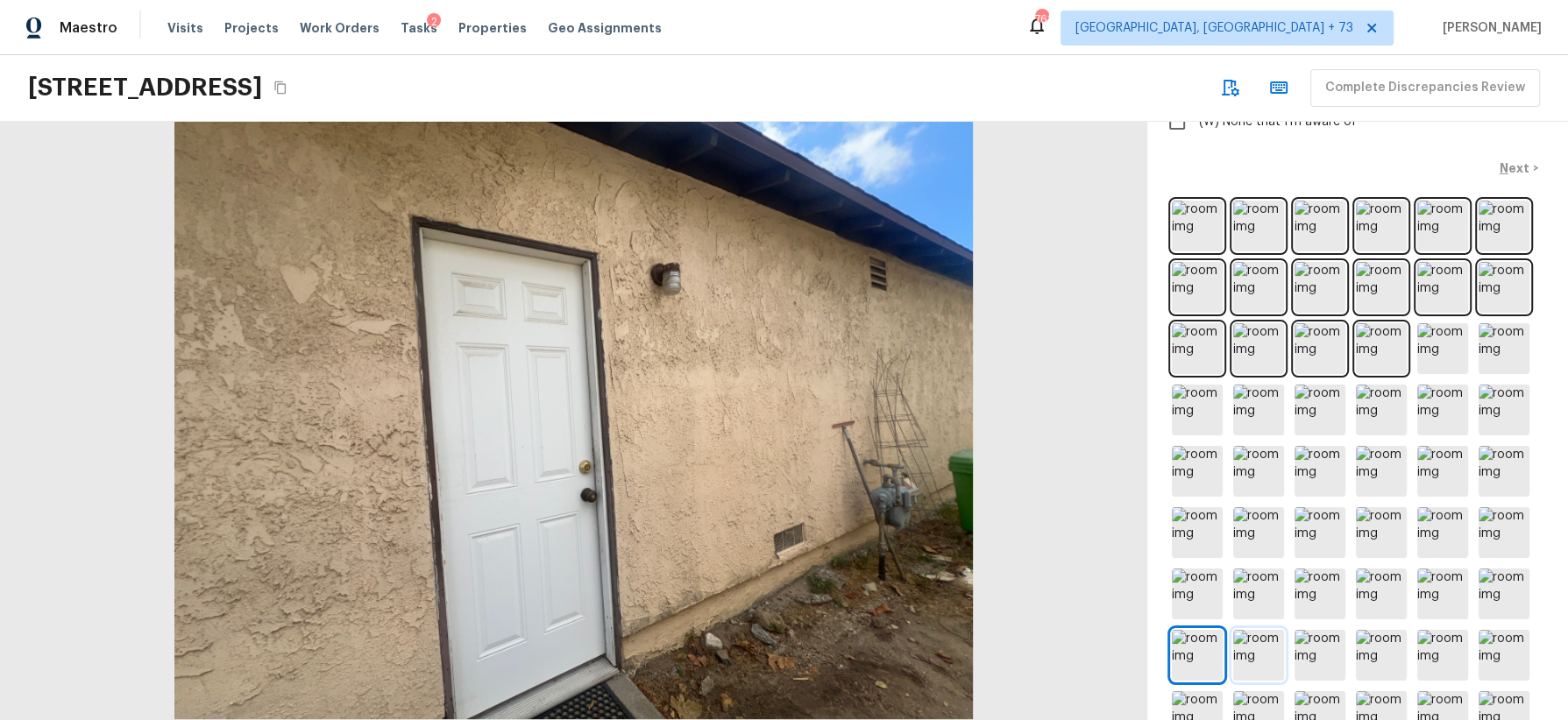
click at [1253, 648] on img at bounding box center [1258, 655] width 51 height 51
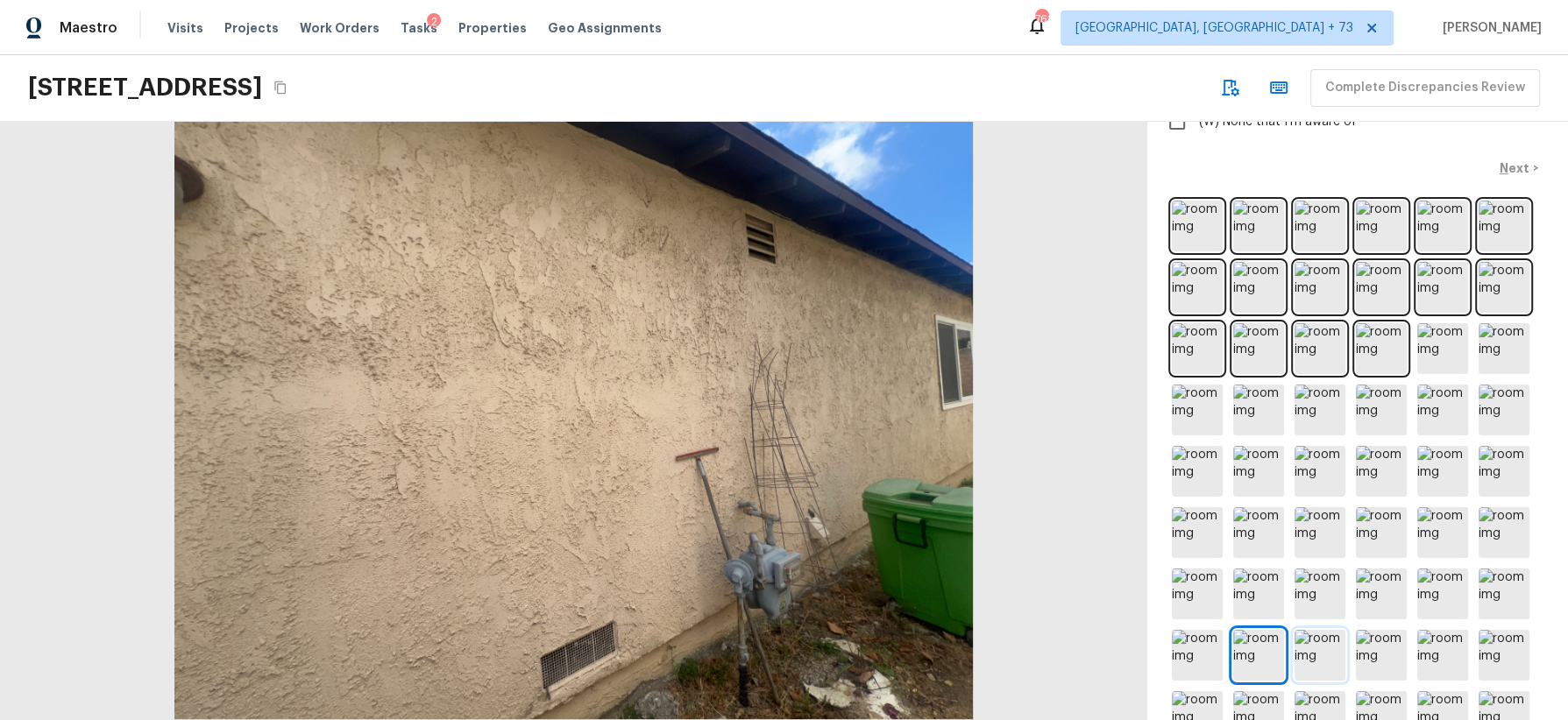
click at [1321, 648] on img at bounding box center [1319, 655] width 51 height 51
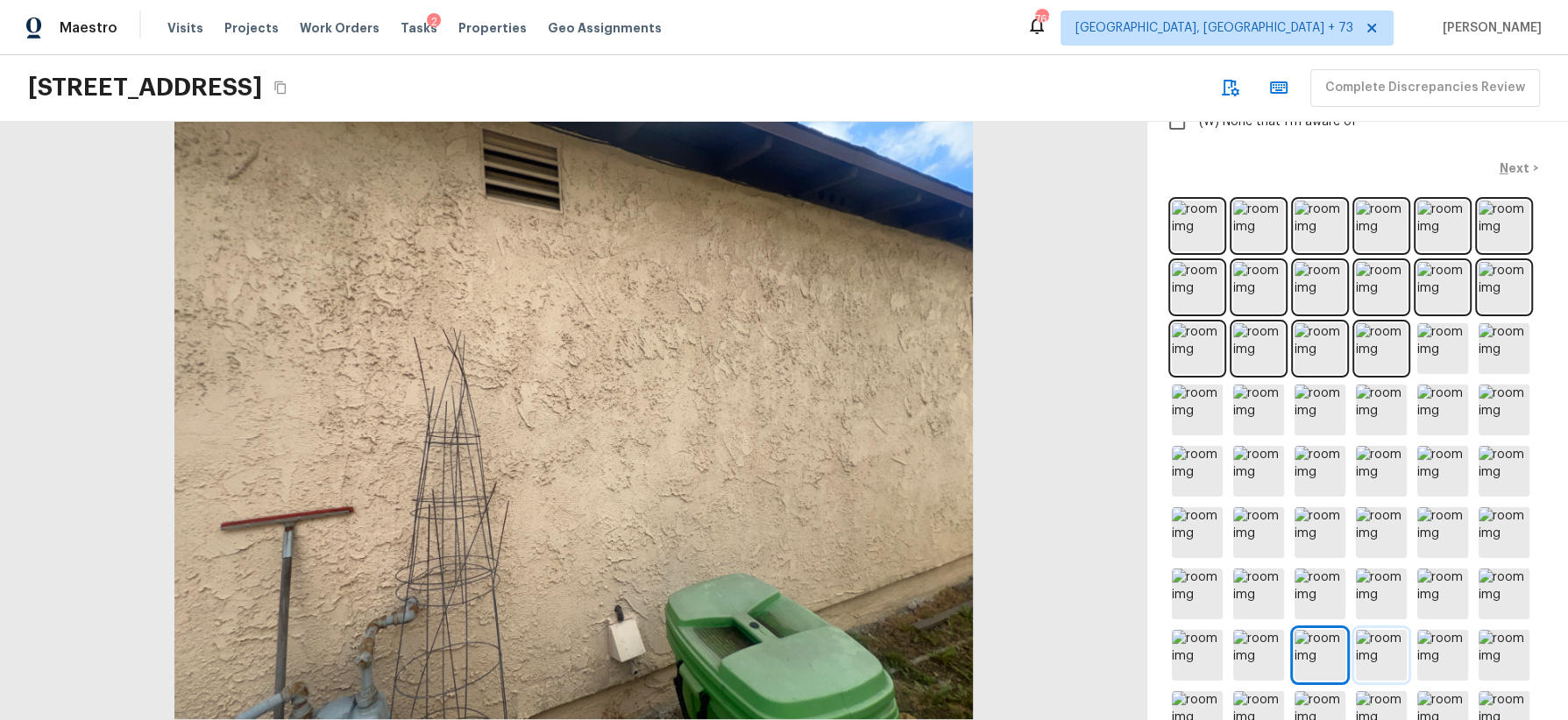
click at [1377, 651] on img at bounding box center [1381, 655] width 51 height 51
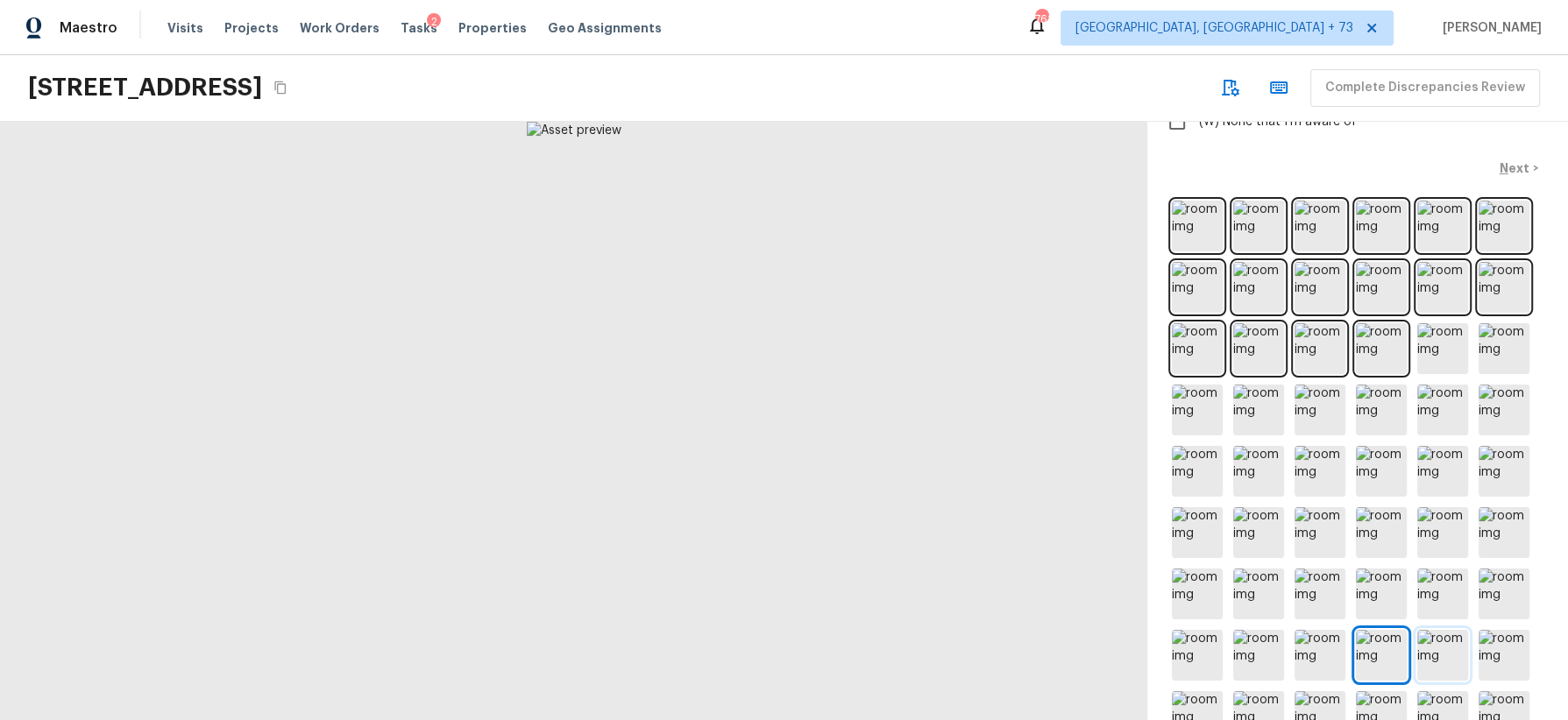
click at [1455, 647] on img at bounding box center [1442, 655] width 51 height 51
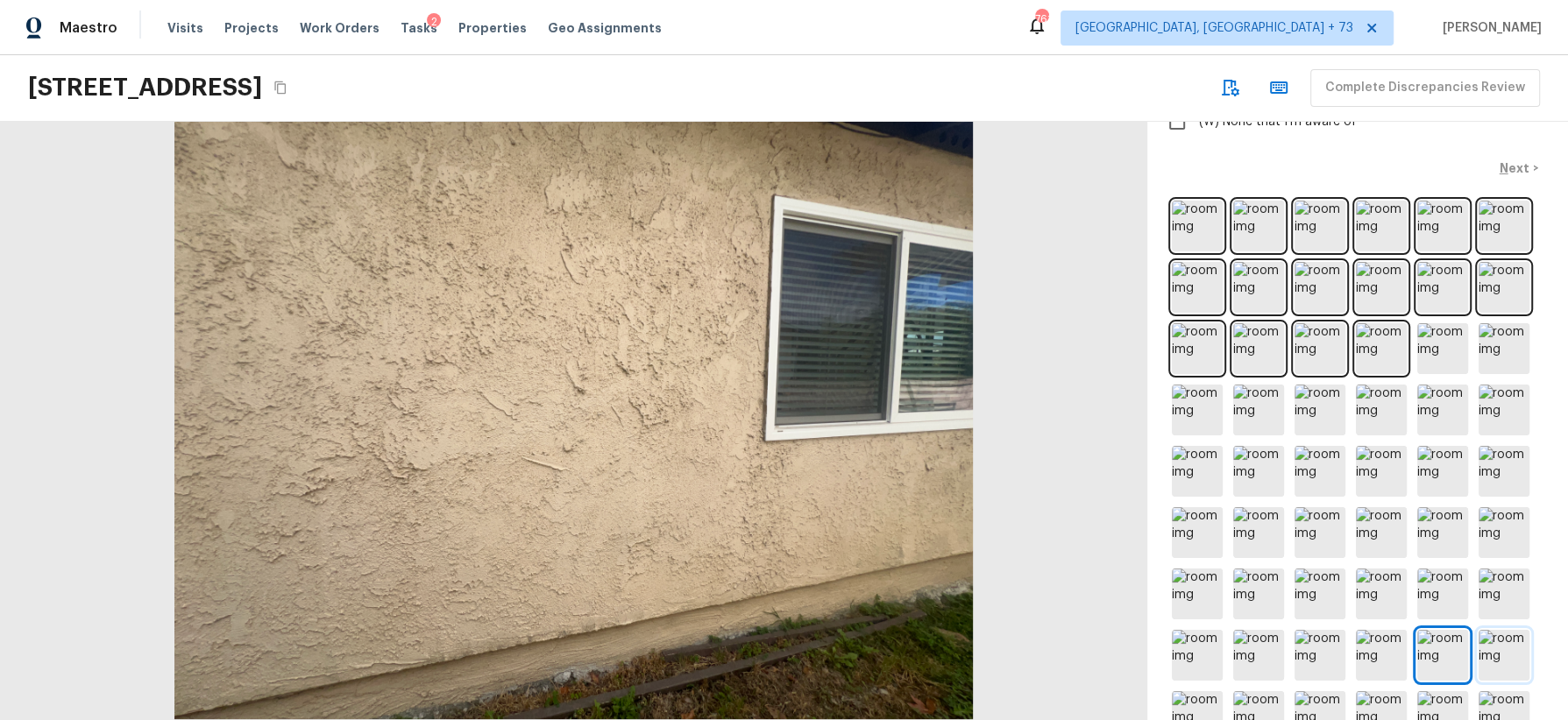
click at [1493, 645] on img at bounding box center [1503, 655] width 51 height 51
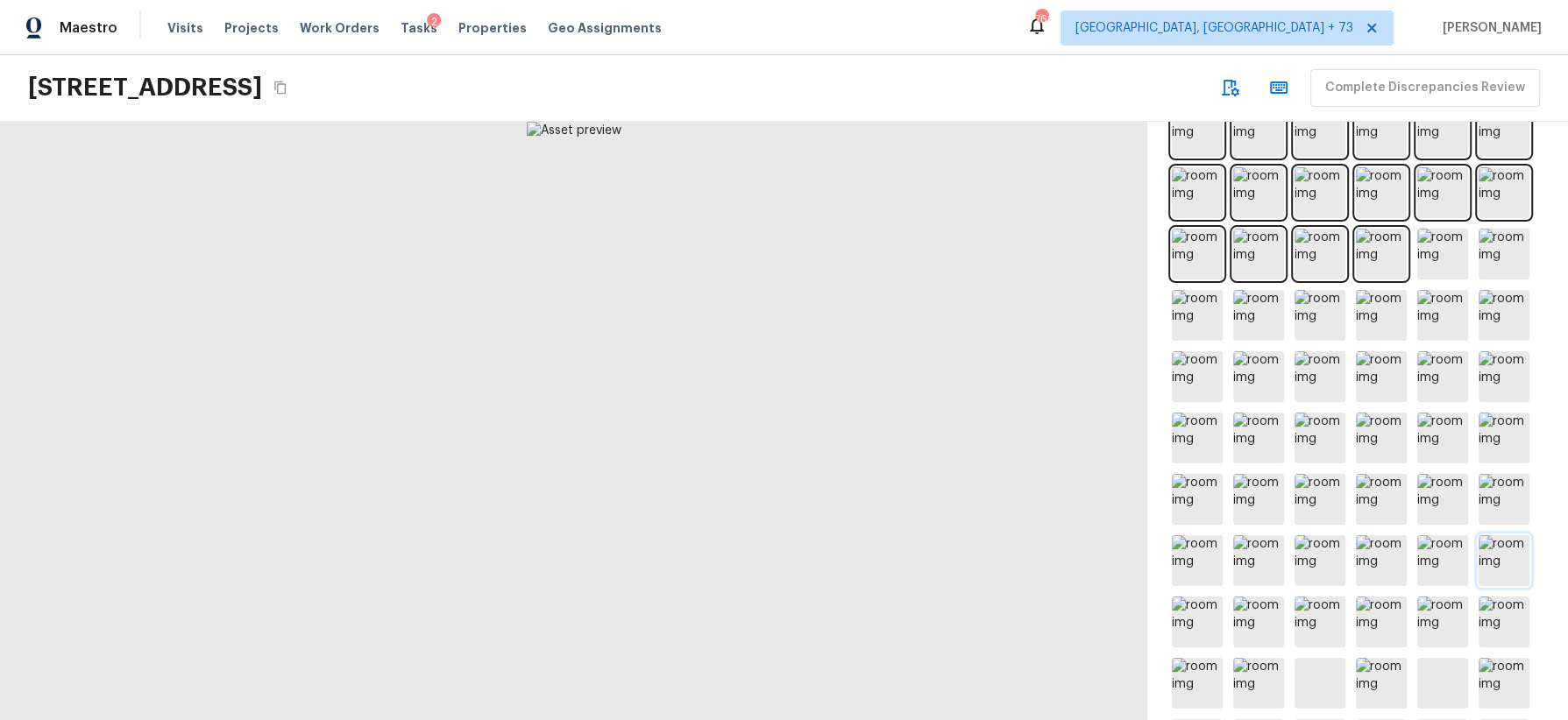
scroll to position [745, 0]
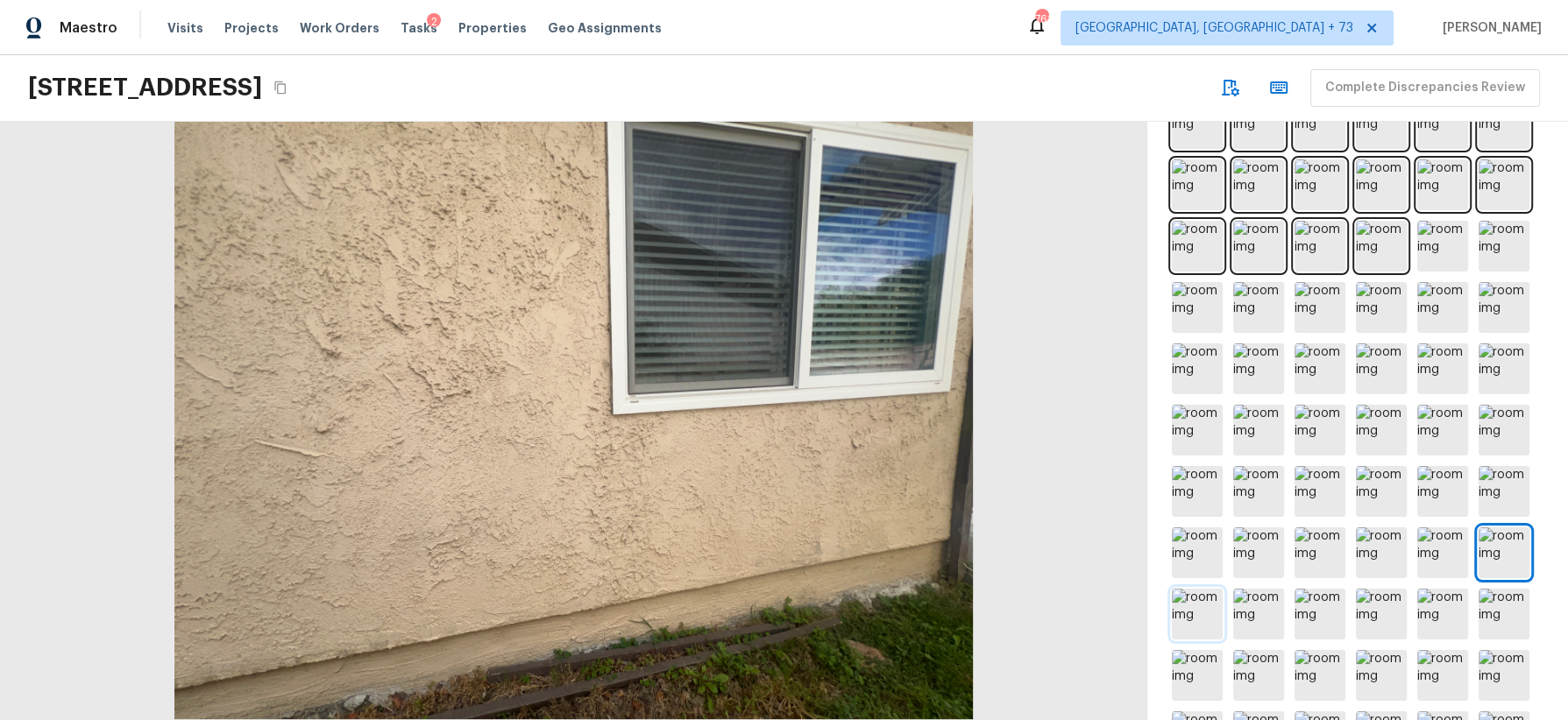
click at [1198, 613] on img at bounding box center [1197, 614] width 51 height 51
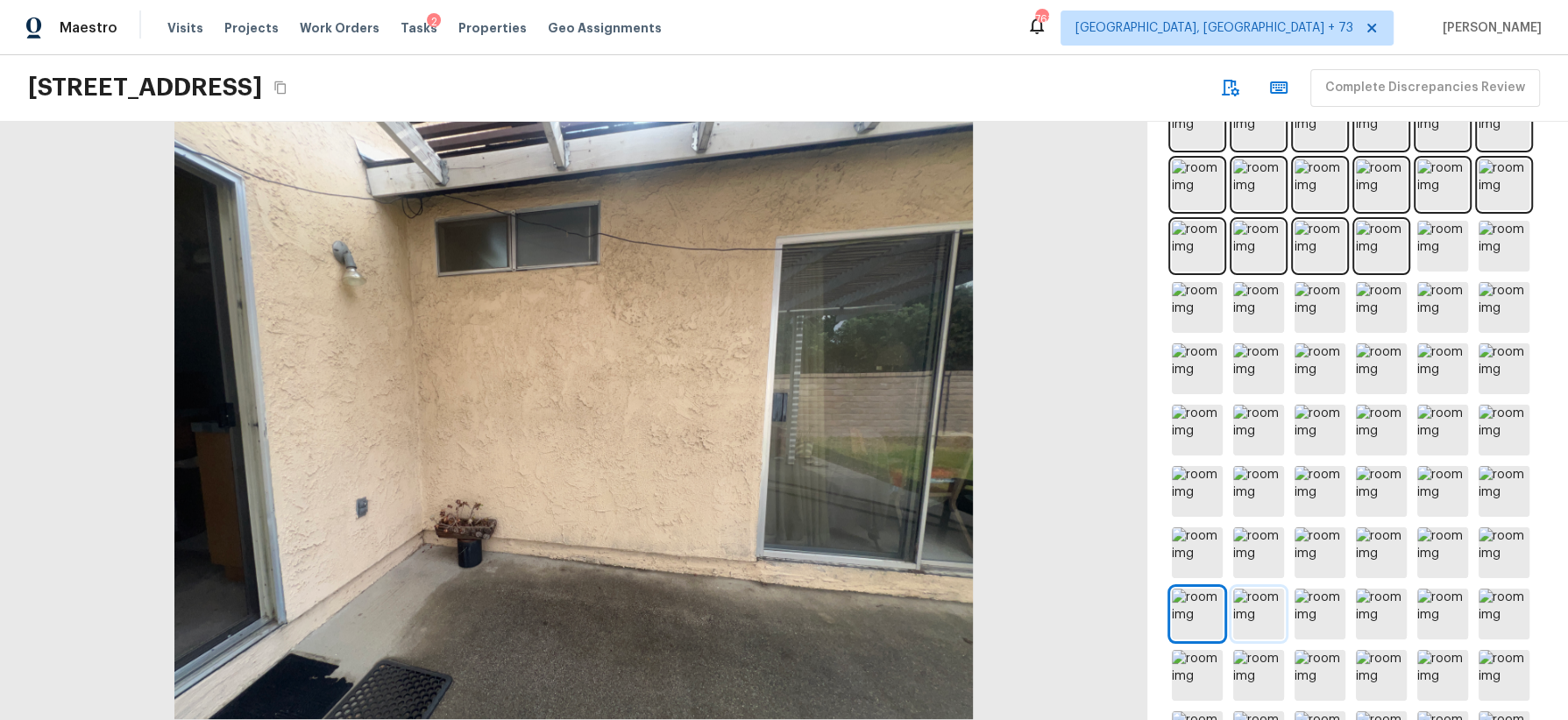
click at [1257, 617] on img at bounding box center [1258, 614] width 51 height 51
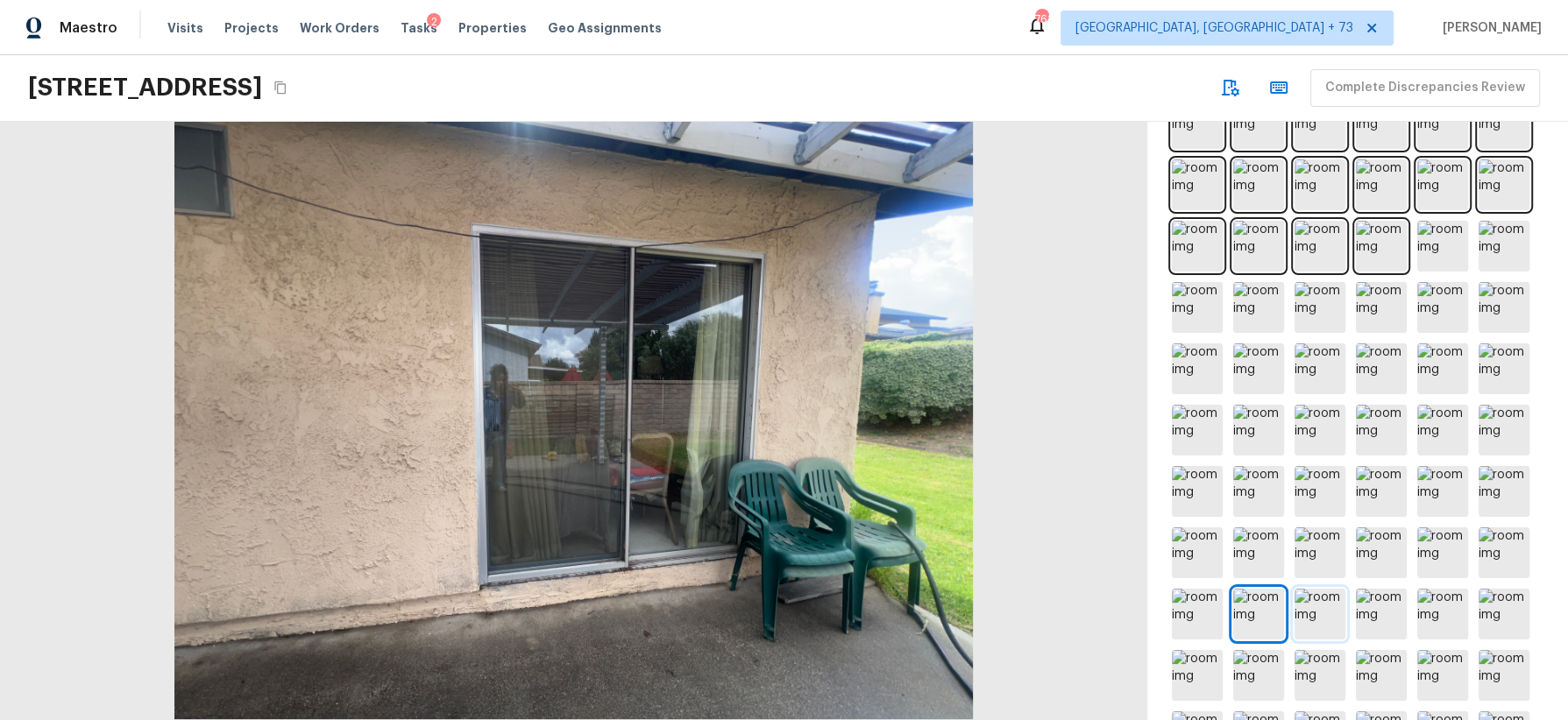
click at [1317, 607] on img at bounding box center [1319, 614] width 51 height 51
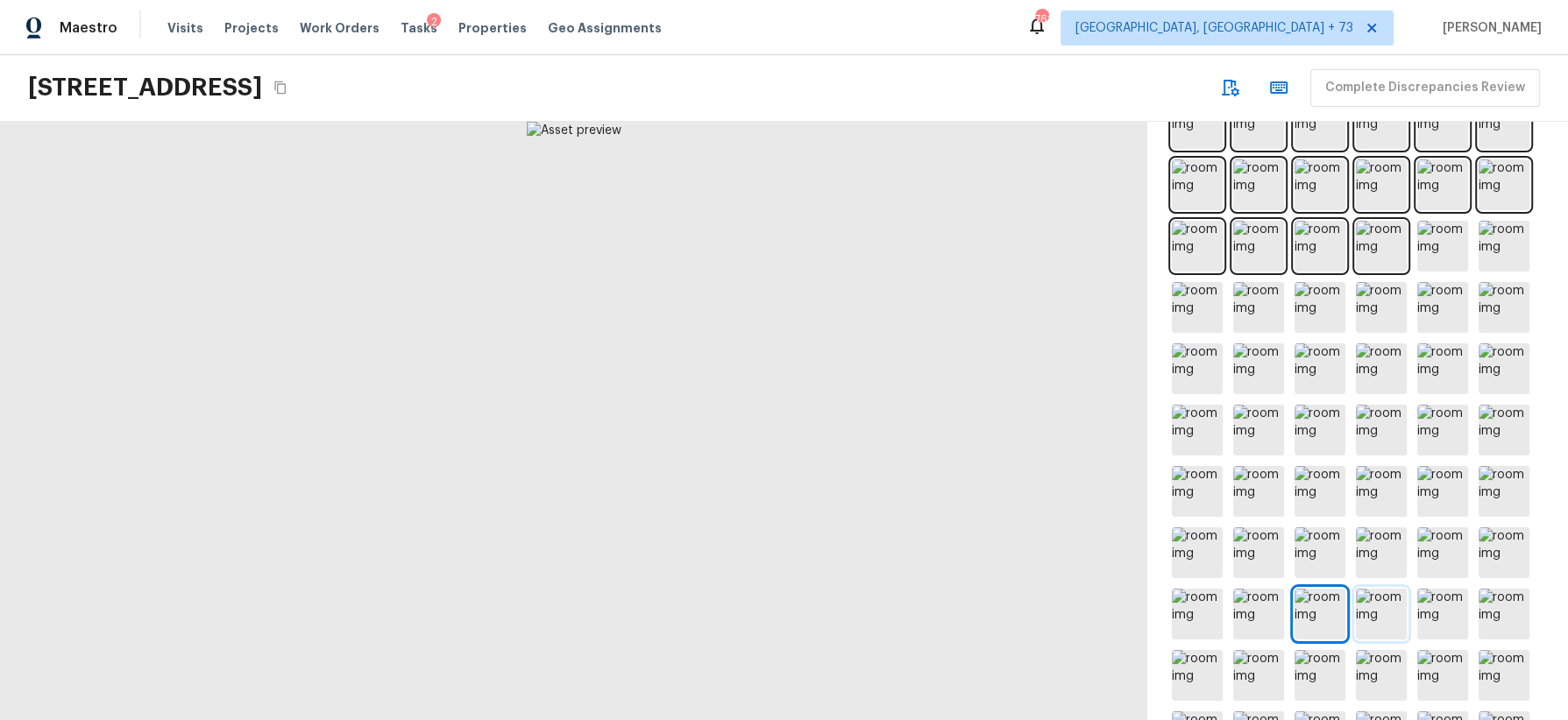
click at [1379, 613] on img at bounding box center [1381, 614] width 51 height 51
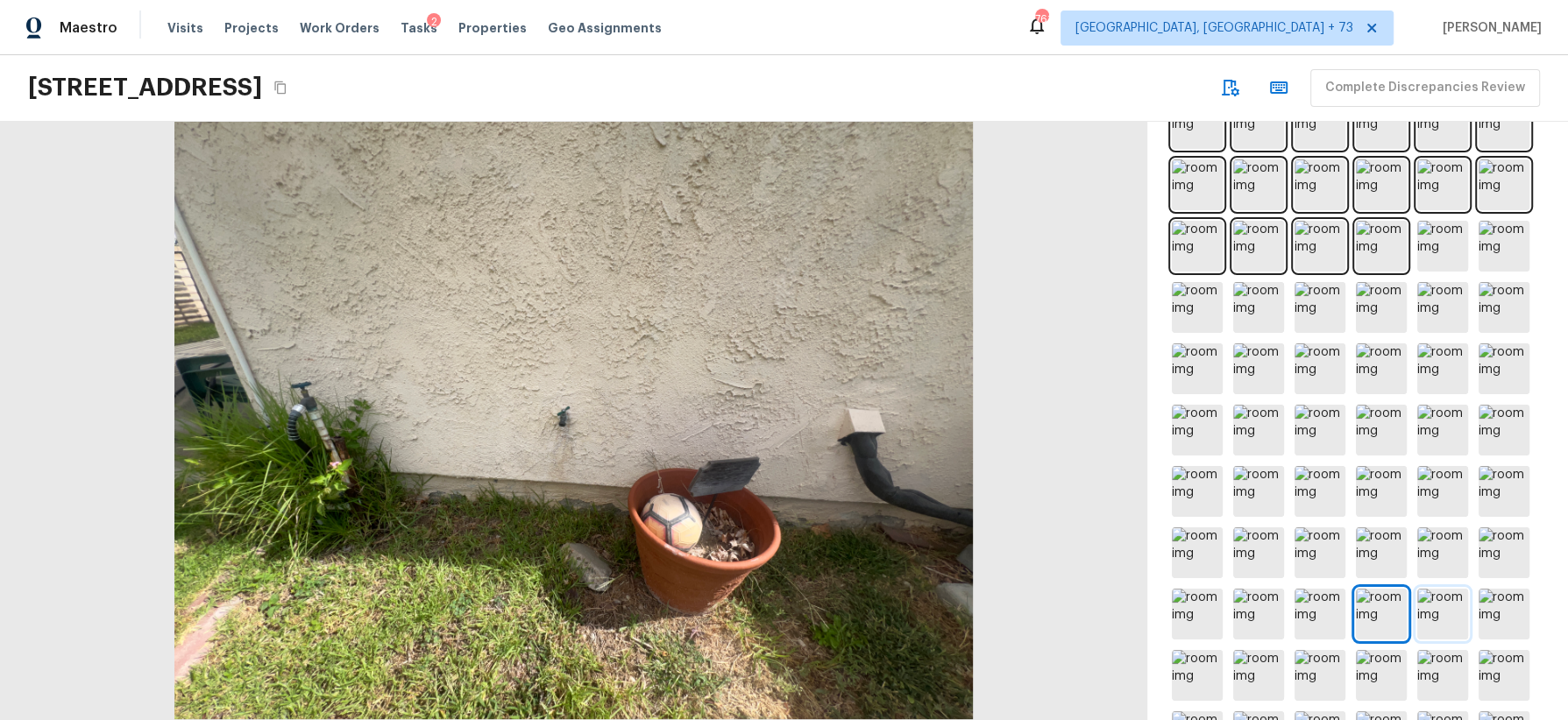
click at [1433, 615] on img at bounding box center [1442, 614] width 51 height 51
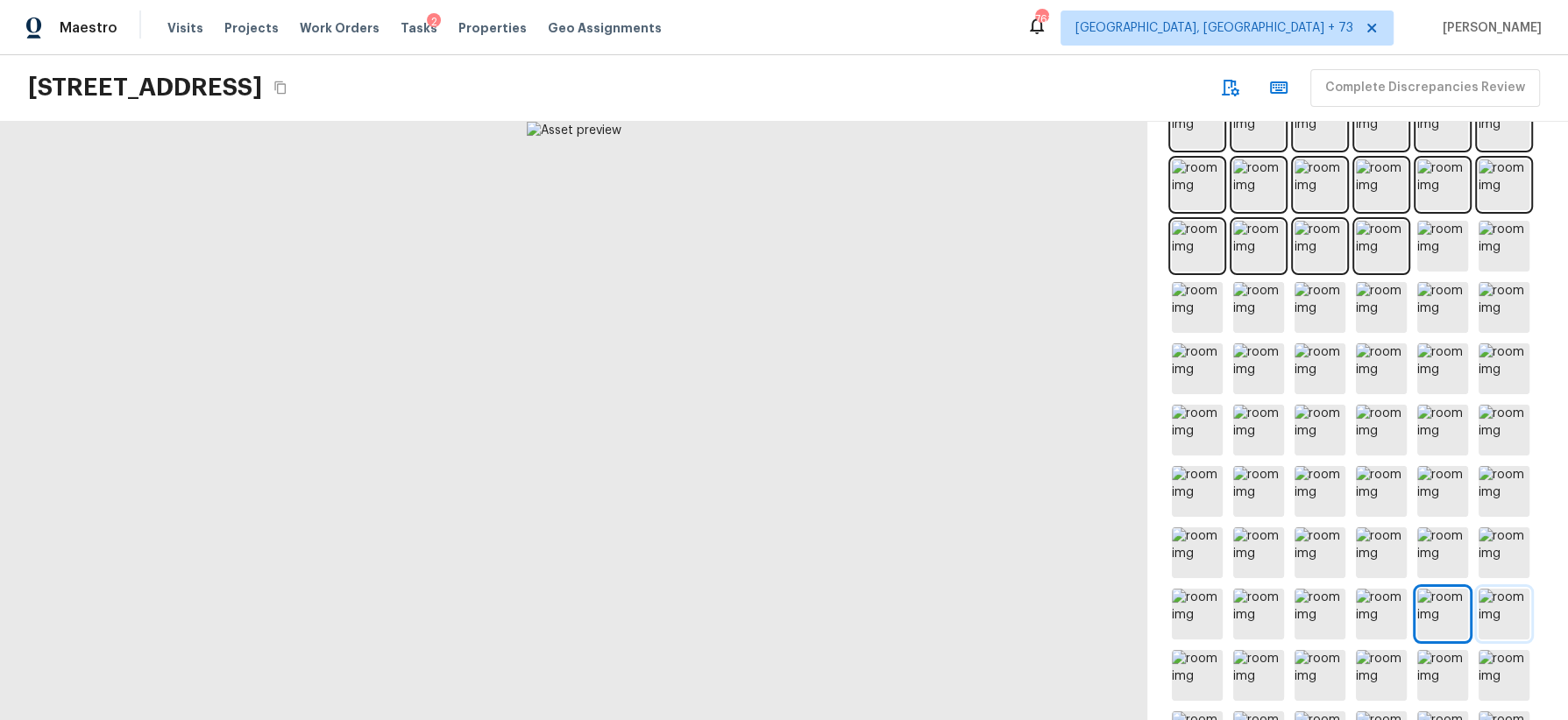
click at [1499, 611] on img at bounding box center [1503, 614] width 51 height 51
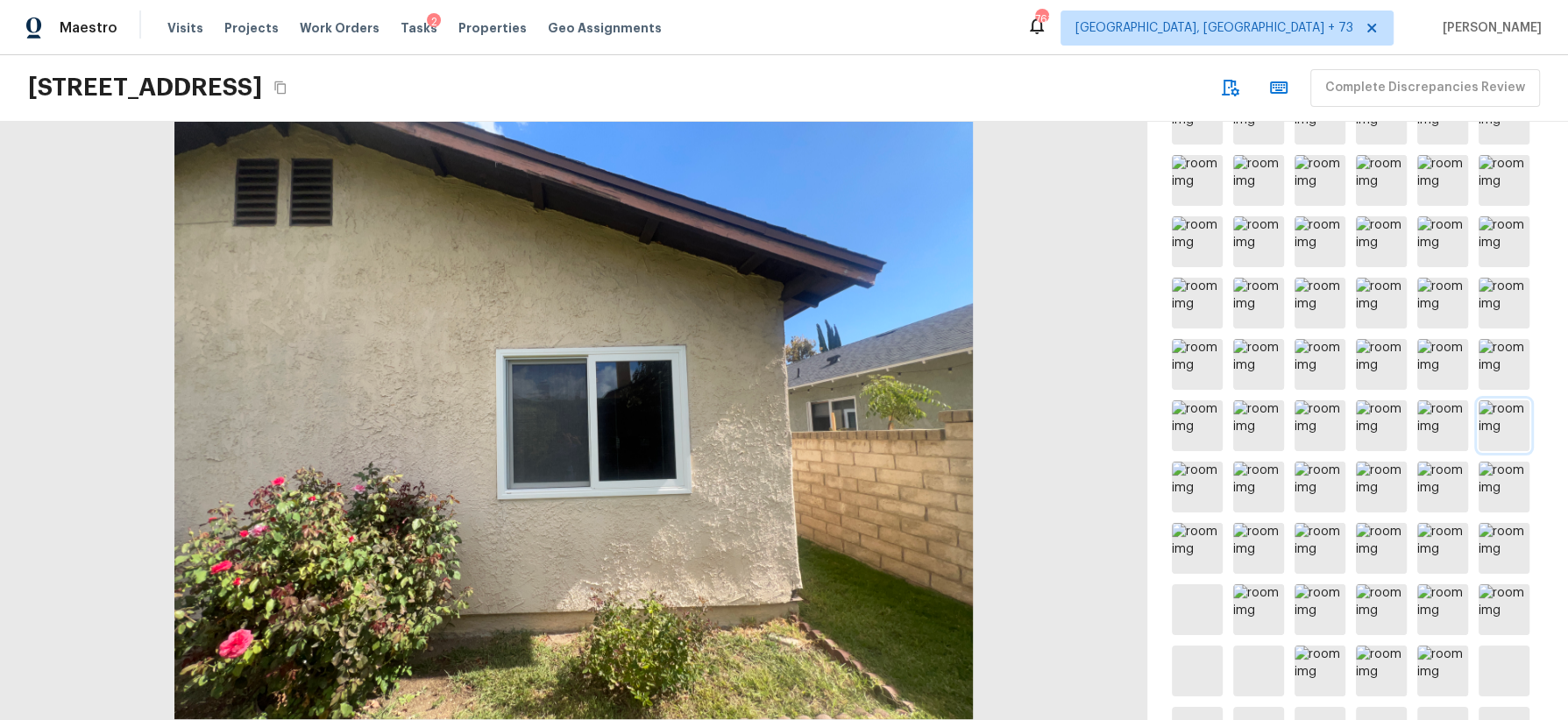
scroll to position [939, 0]
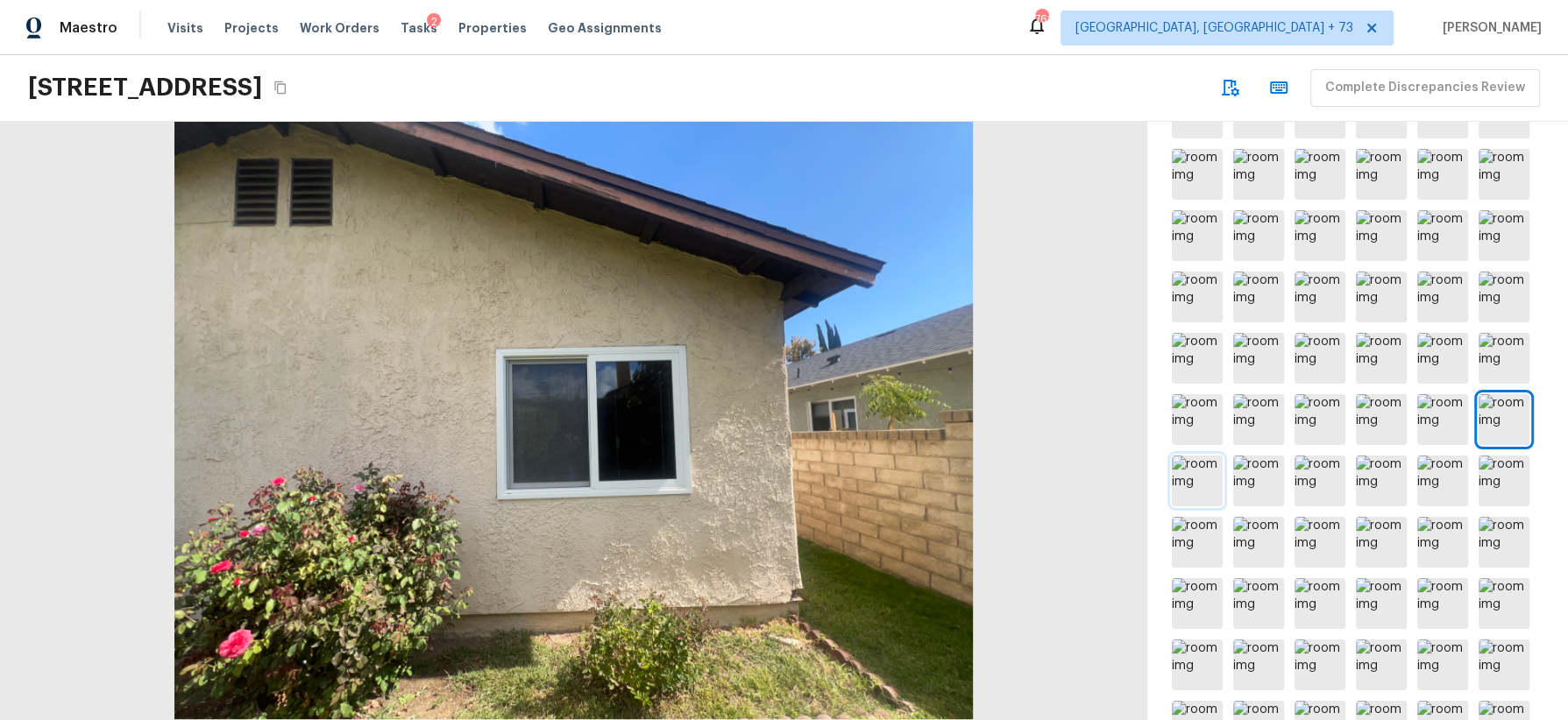
click at [1204, 482] on img at bounding box center [1197, 481] width 51 height 51
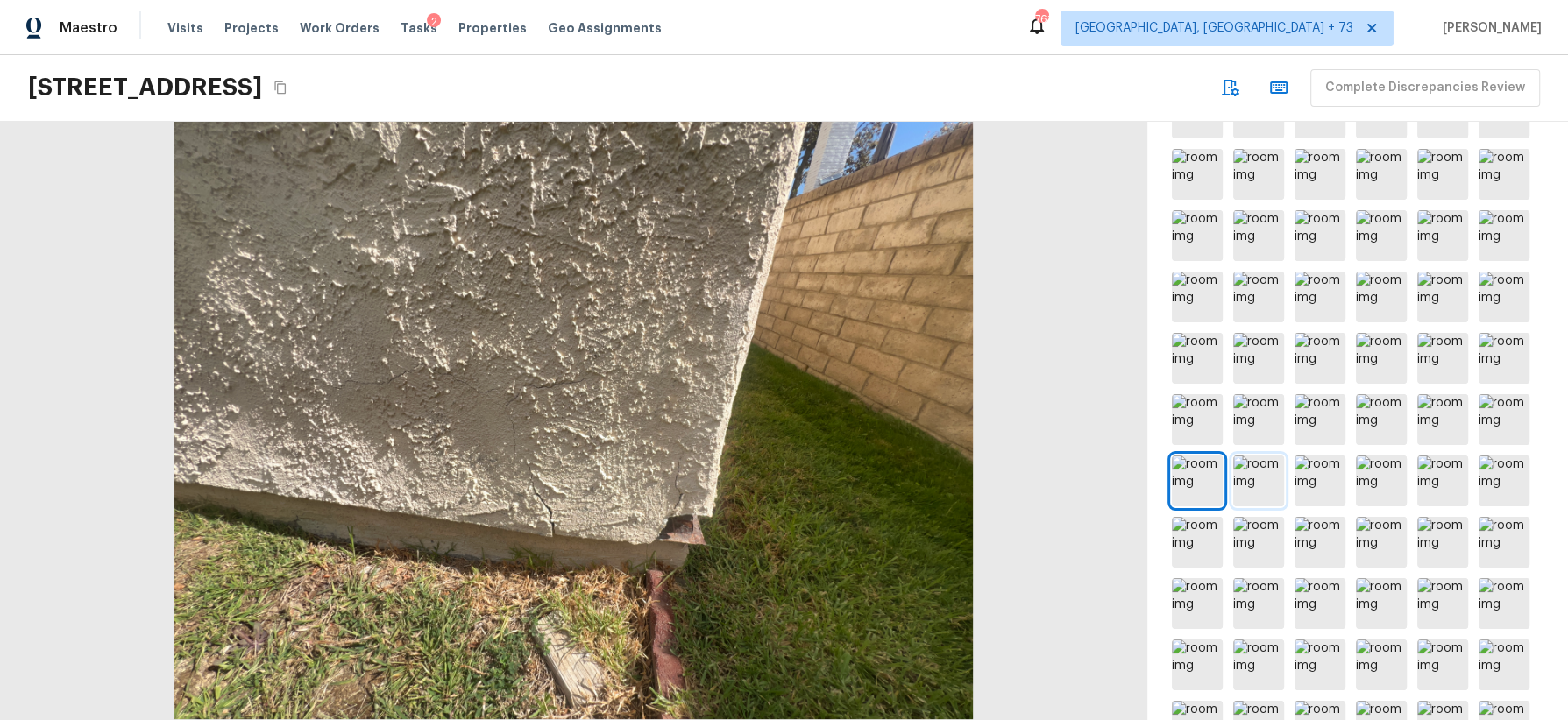
click at [1256, 484] on img at bounding box center [1258, 481] width 51 height 51
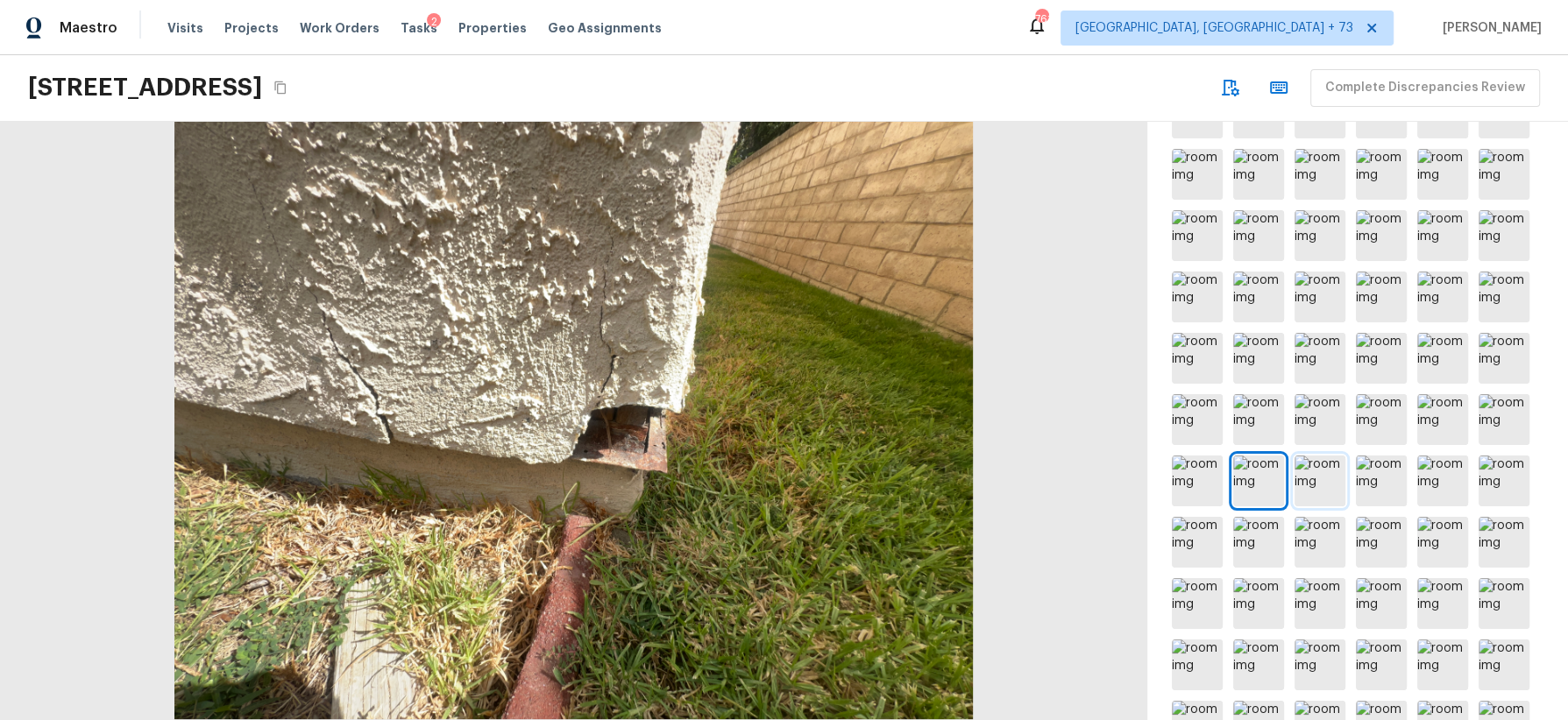
click at [1309, 490] on img at bounding box center [1319, 481] width 51 height 51
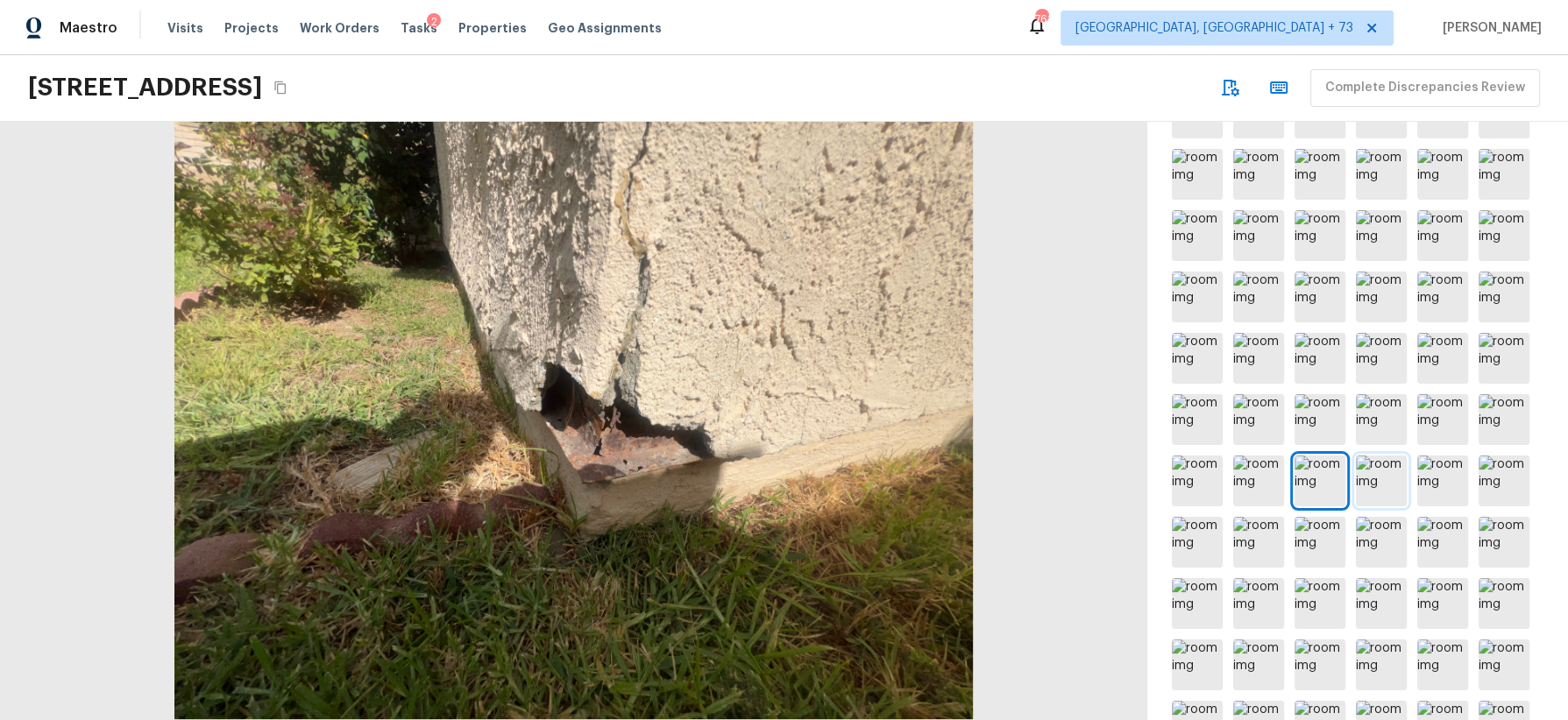
click at [1369, 488] on img at bounding box center [1381, 481] width 51 height 51
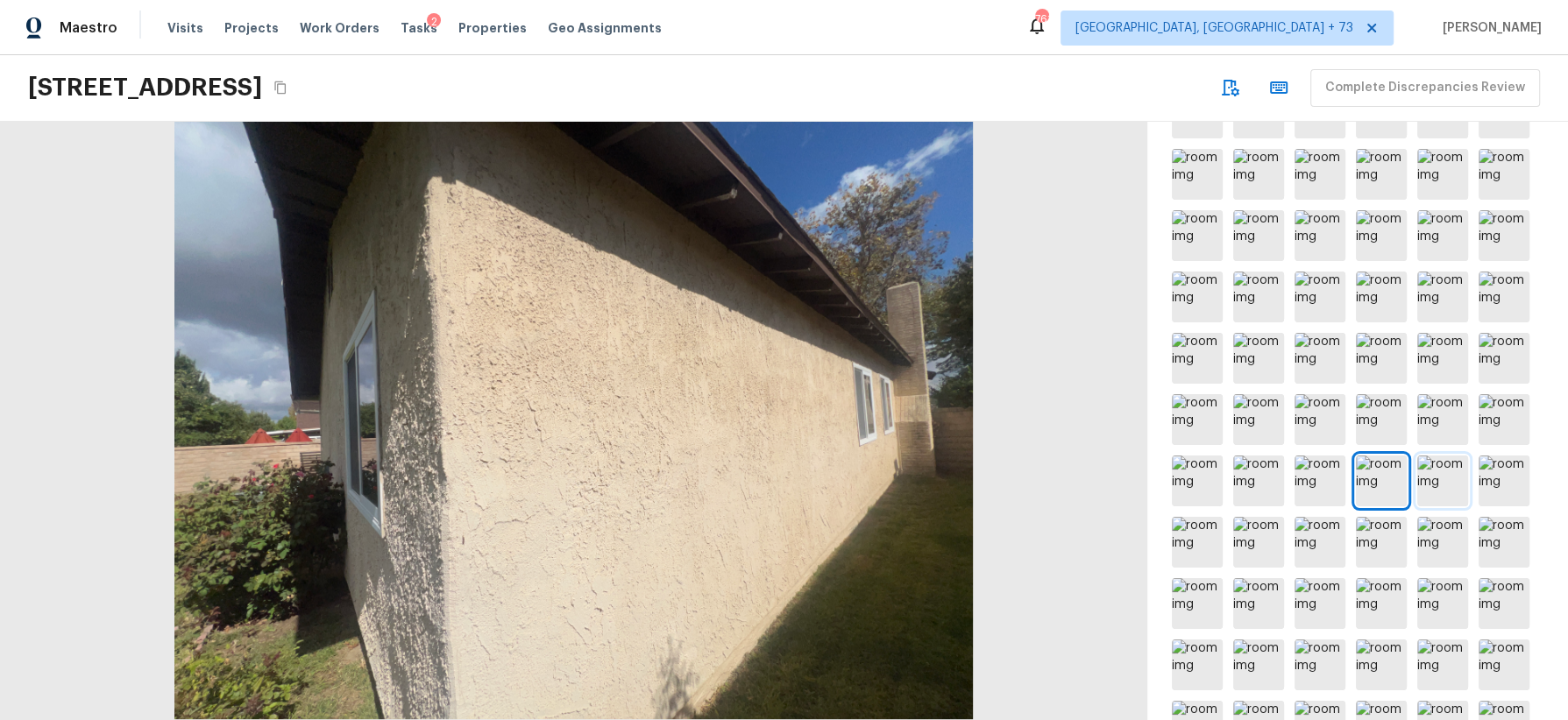
click at [1433, 492] on img at bounding box center [1442, 481] width 51 height 51
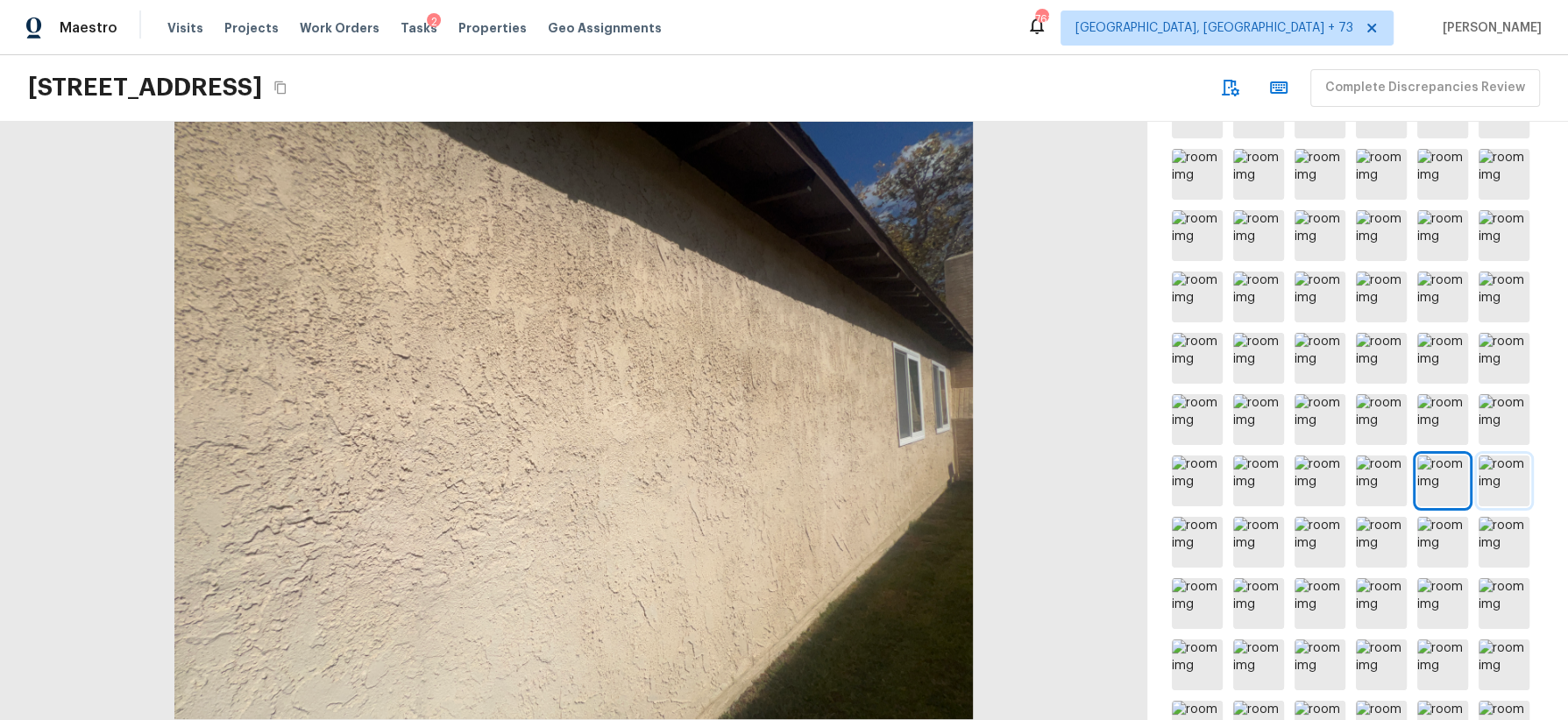
click at [1508, 483] on img at bounding box center [1503, 481] width 51 height 51
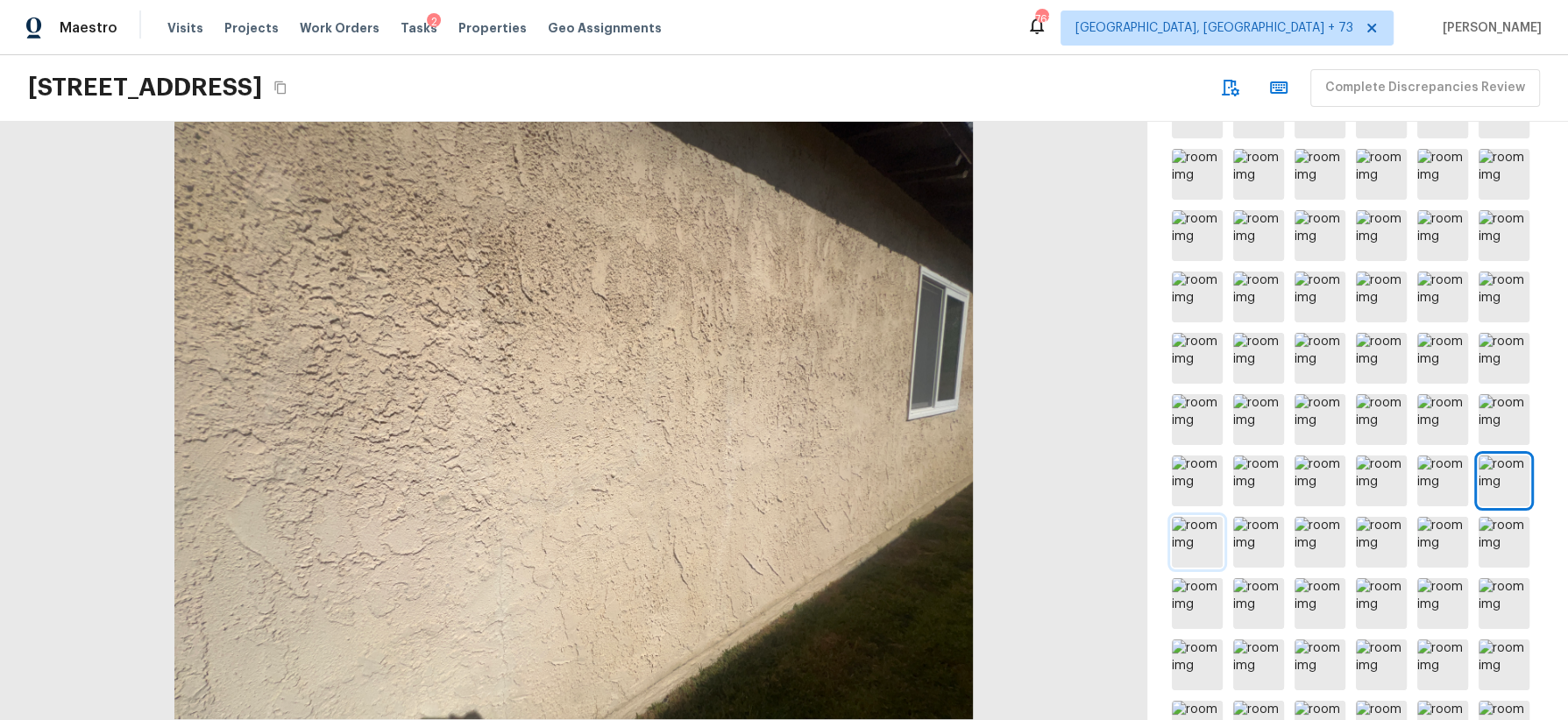
click at [1204, 541] on img at bounding box center [1197, 542] width 51 height 51
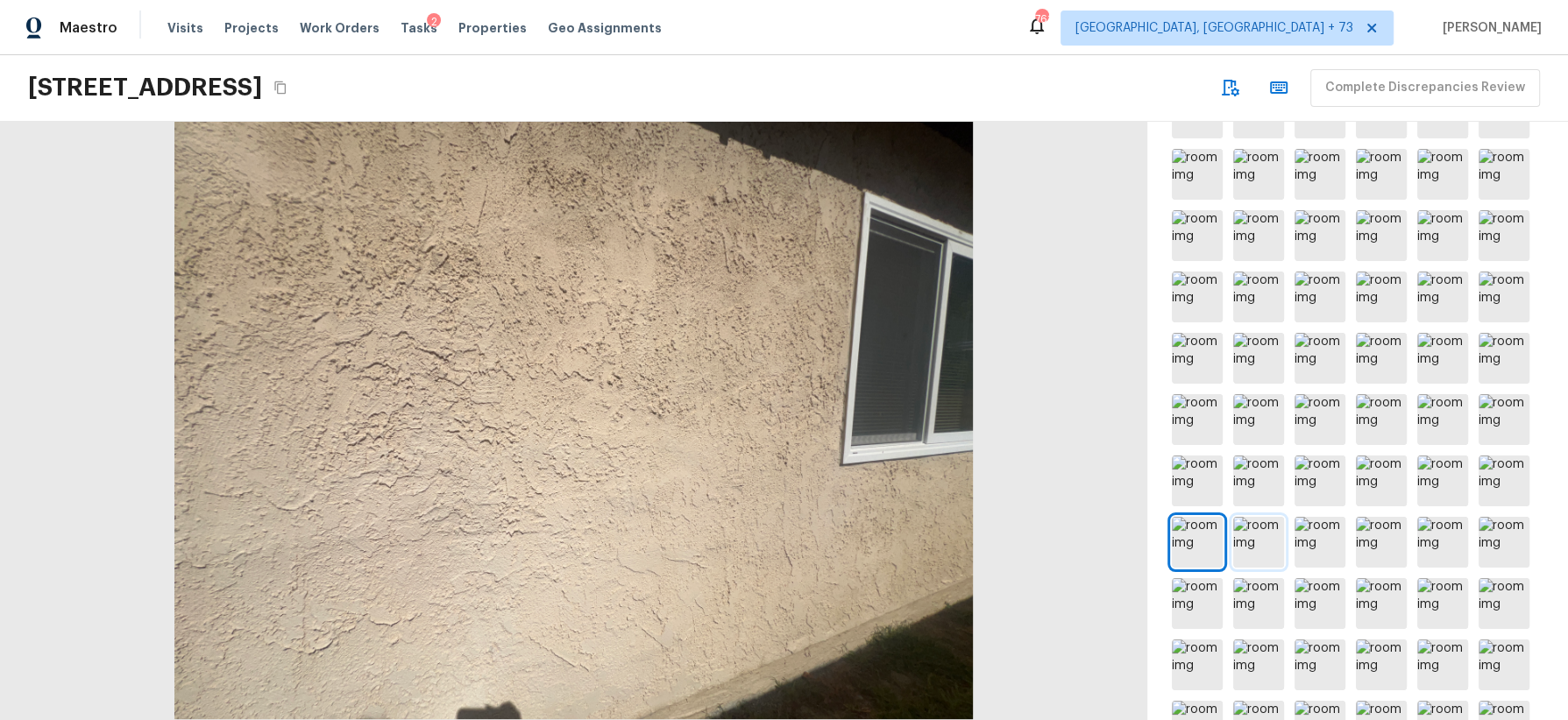
click at [1269, 545] on img at bounding box center [1258, 542] width 51 height 51
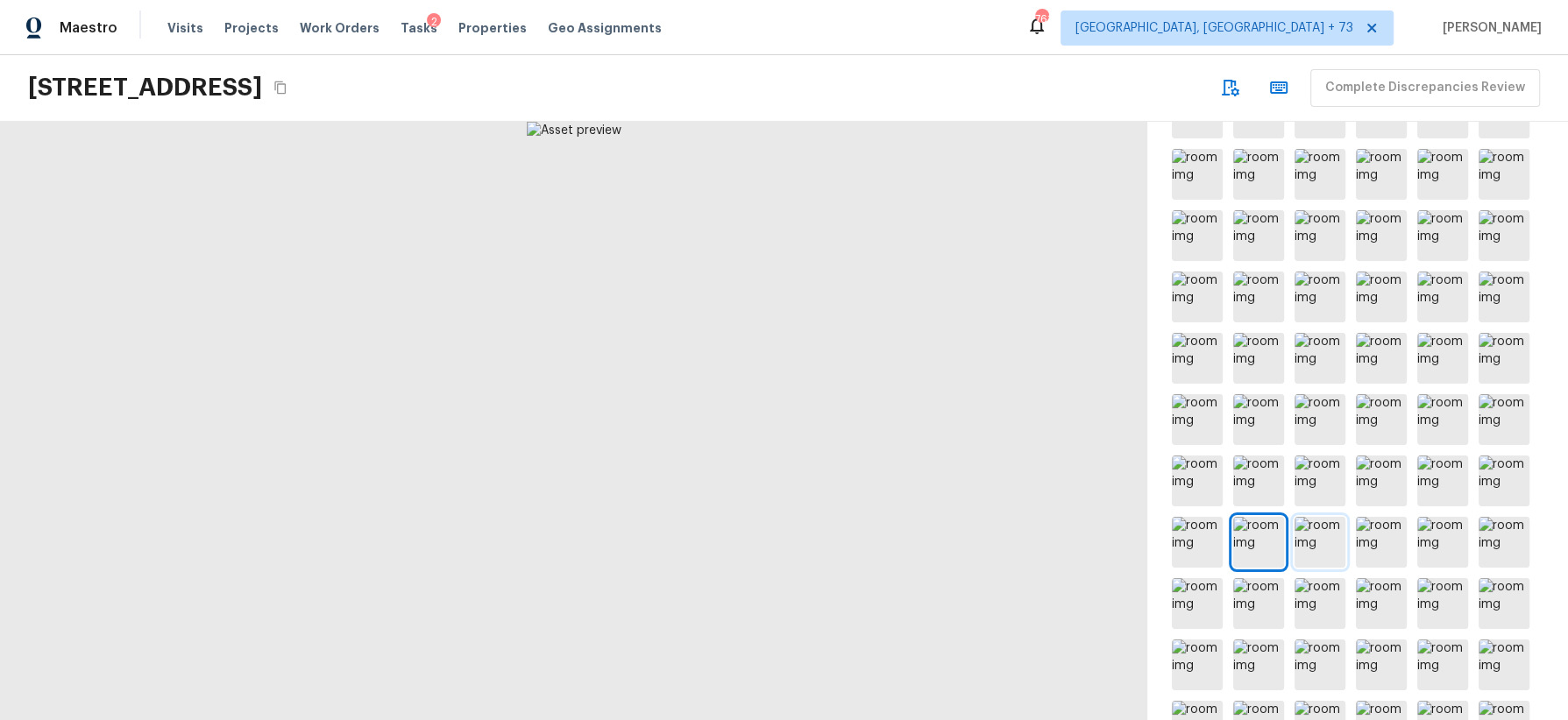
click at [1318, 550] on img at bounding box center [1319, 542] width 51 height 51
click at [1375, 555] on img at bounding box center [1381, 542] width 51 height 51
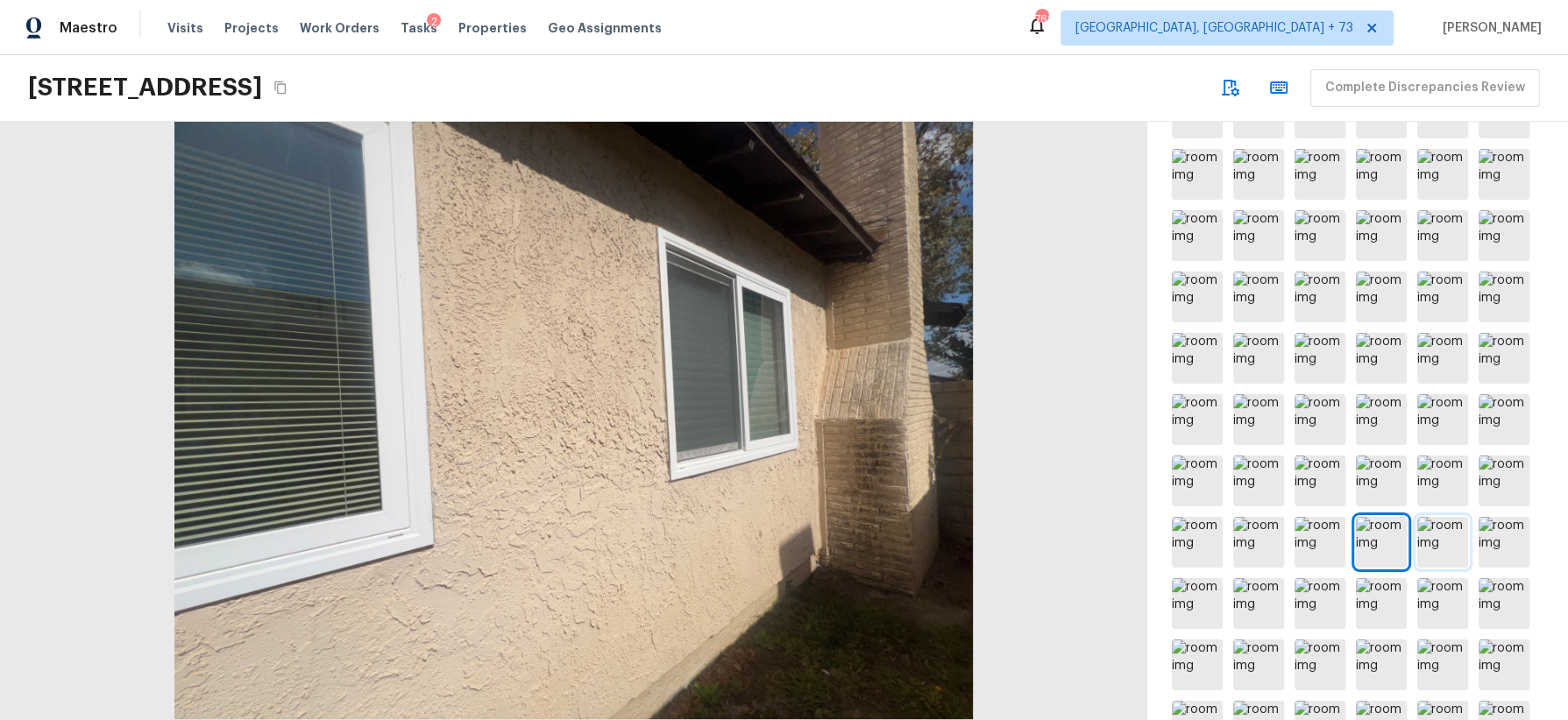
click at [1445, 545] on img at bounding box center [1442, 542] width 51 height 51
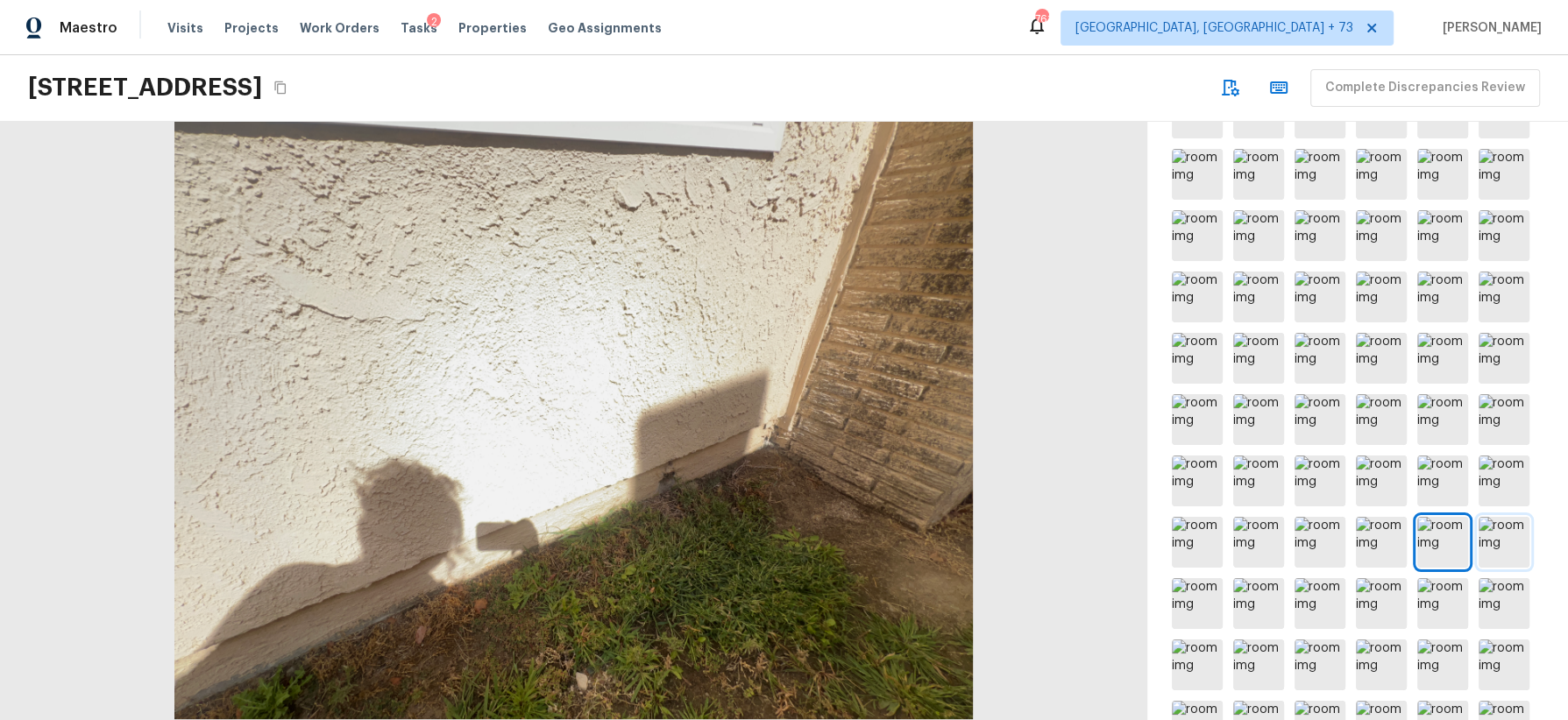
click at [1490, 545] on img at bounding box center [1503, 542] width 51 height 51
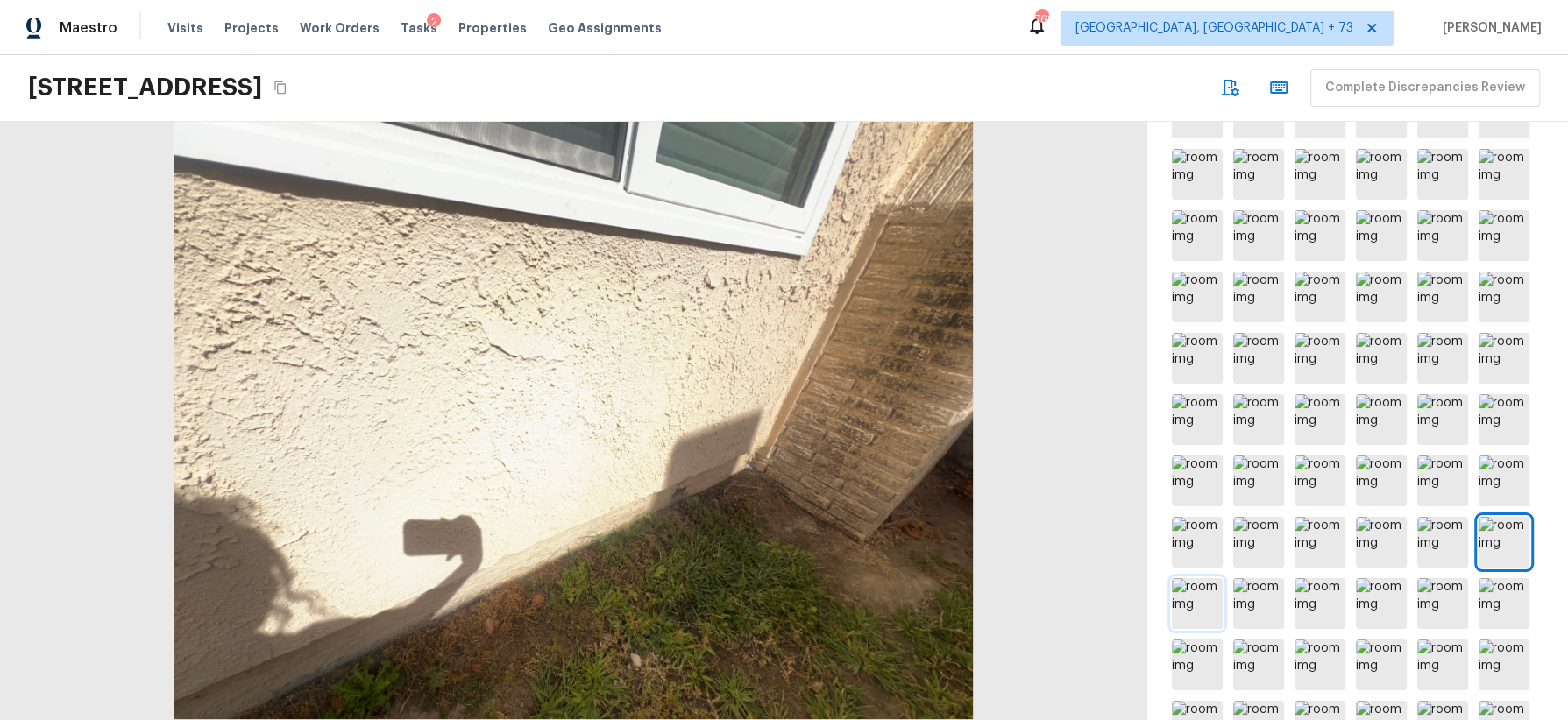
click at [1199, 596] on img at bounding box center [1197, 604] width 51 height 51
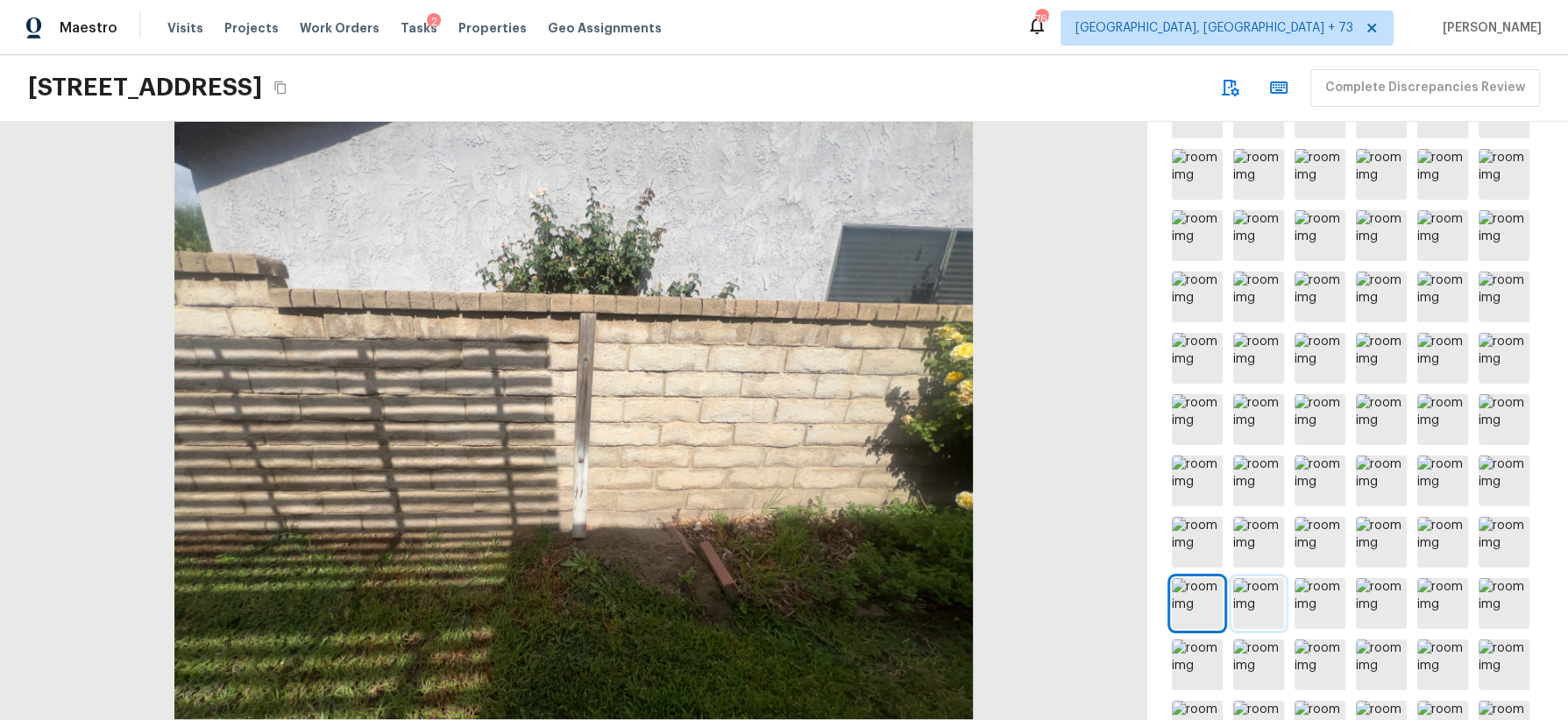
click at [1258, 592] on img at bounding box center [1258, 604] width 51 height 51
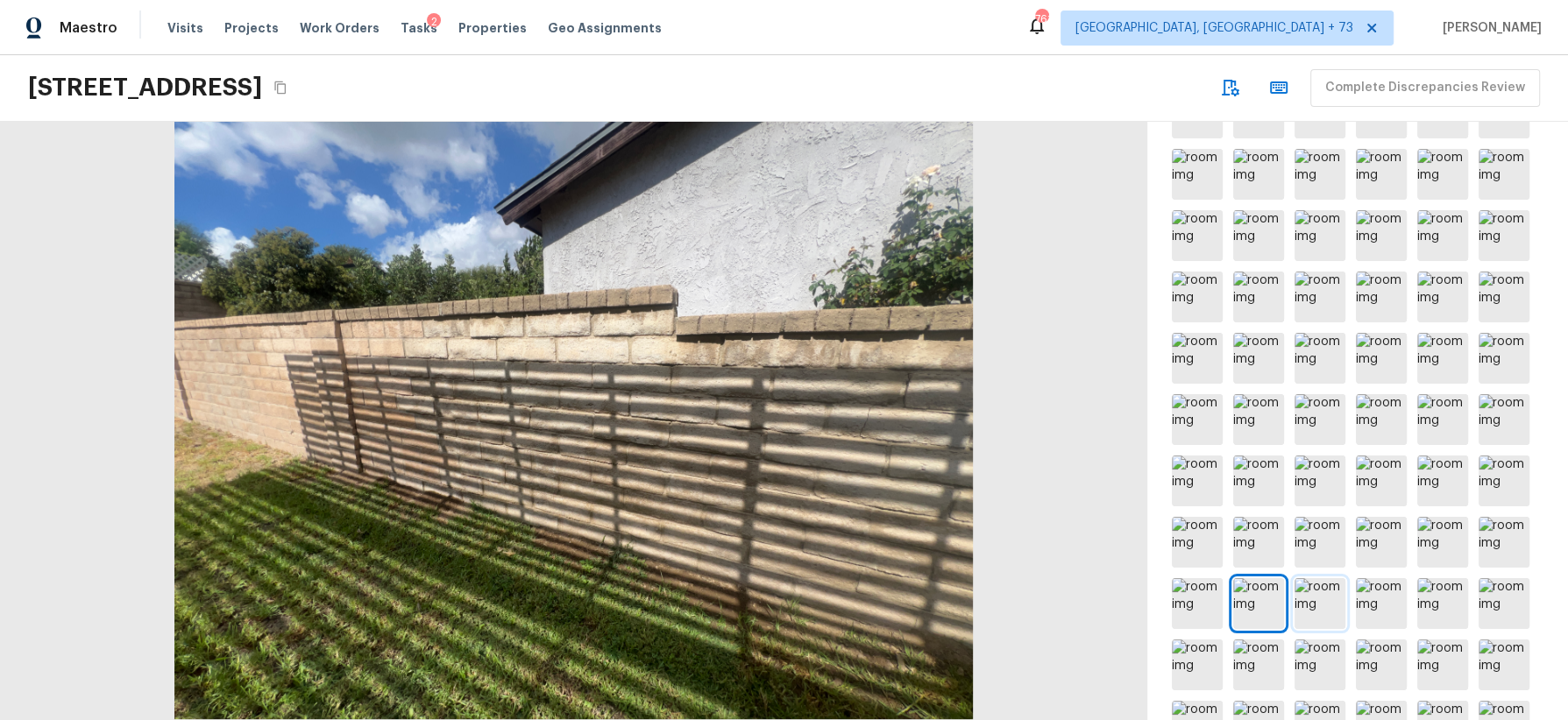
click at [1323, 595] on img at bounding box center [1319, 604] width 51 height 51
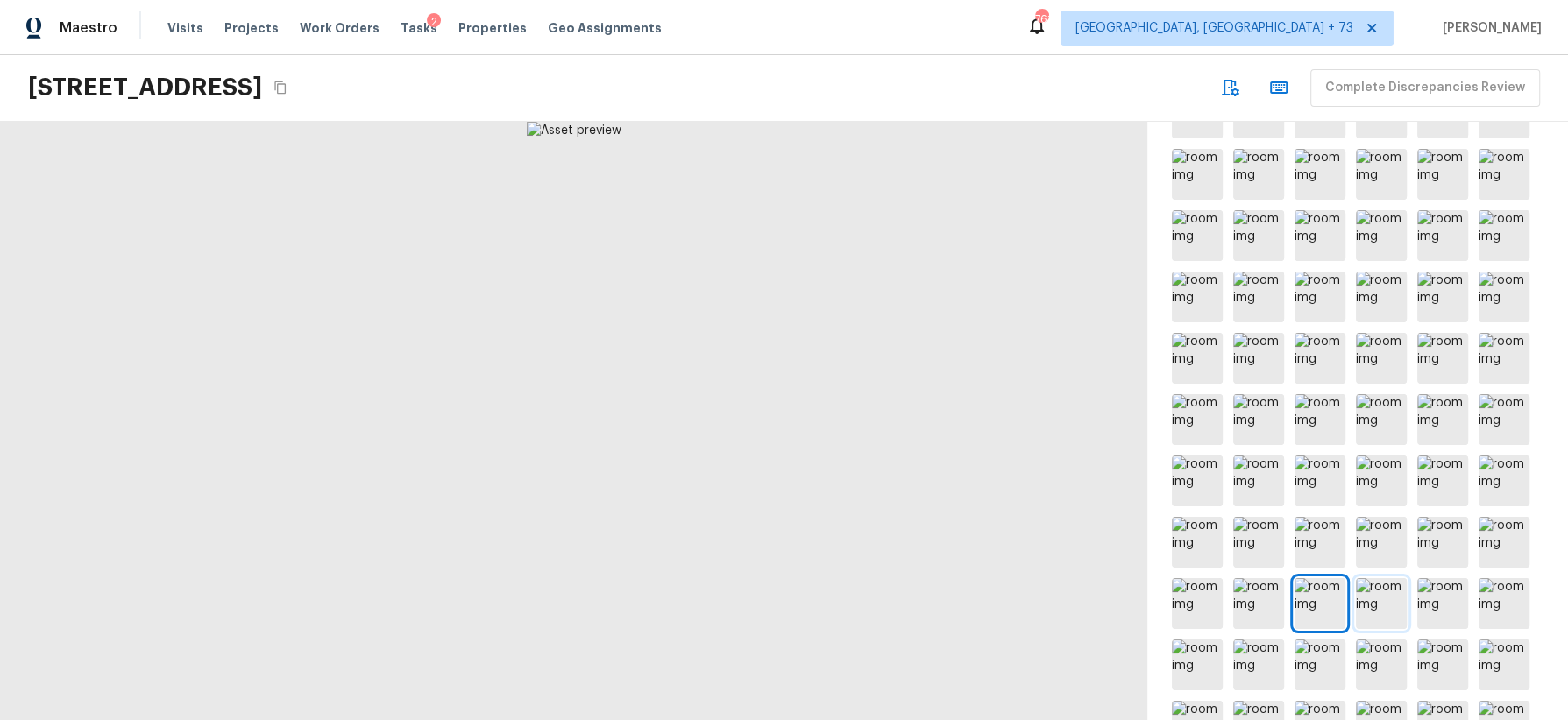
click at [1379, 597] on img at bounding box center [1381, 604] width 51 height 51
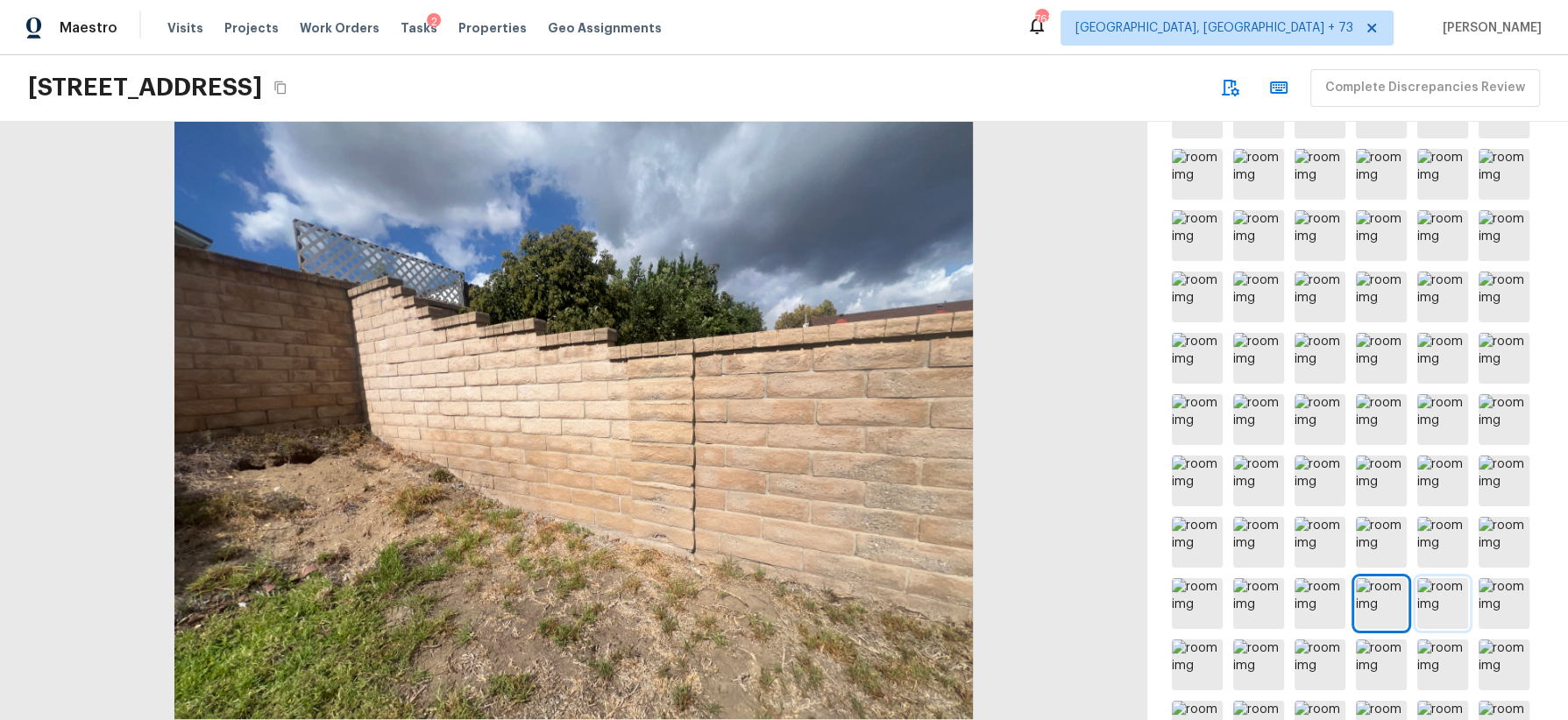
click at [1449, 598] on img at bounding box center [1442, 604] width 51 height 51
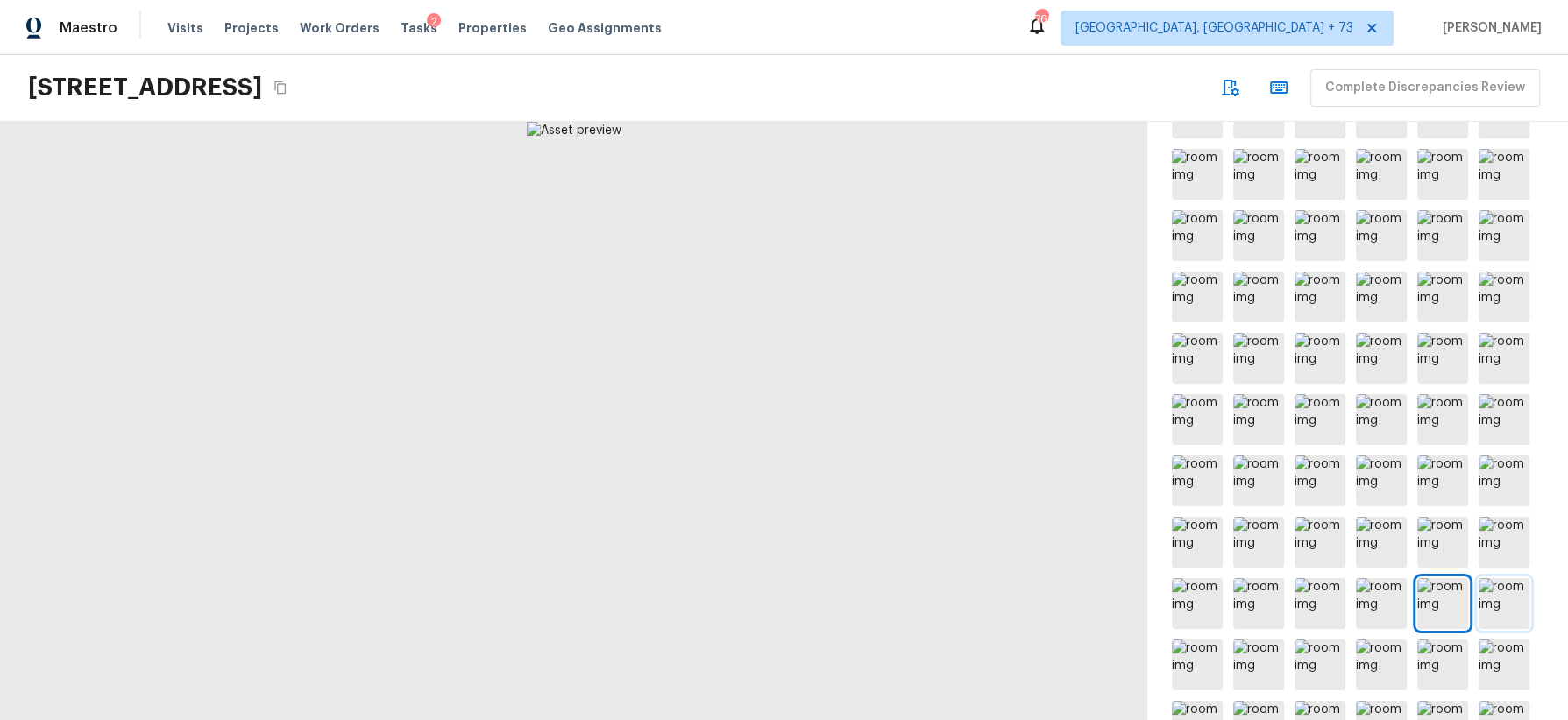
click at [1497, 594] on img at bounding box center [1503, 604] width 51 height 51
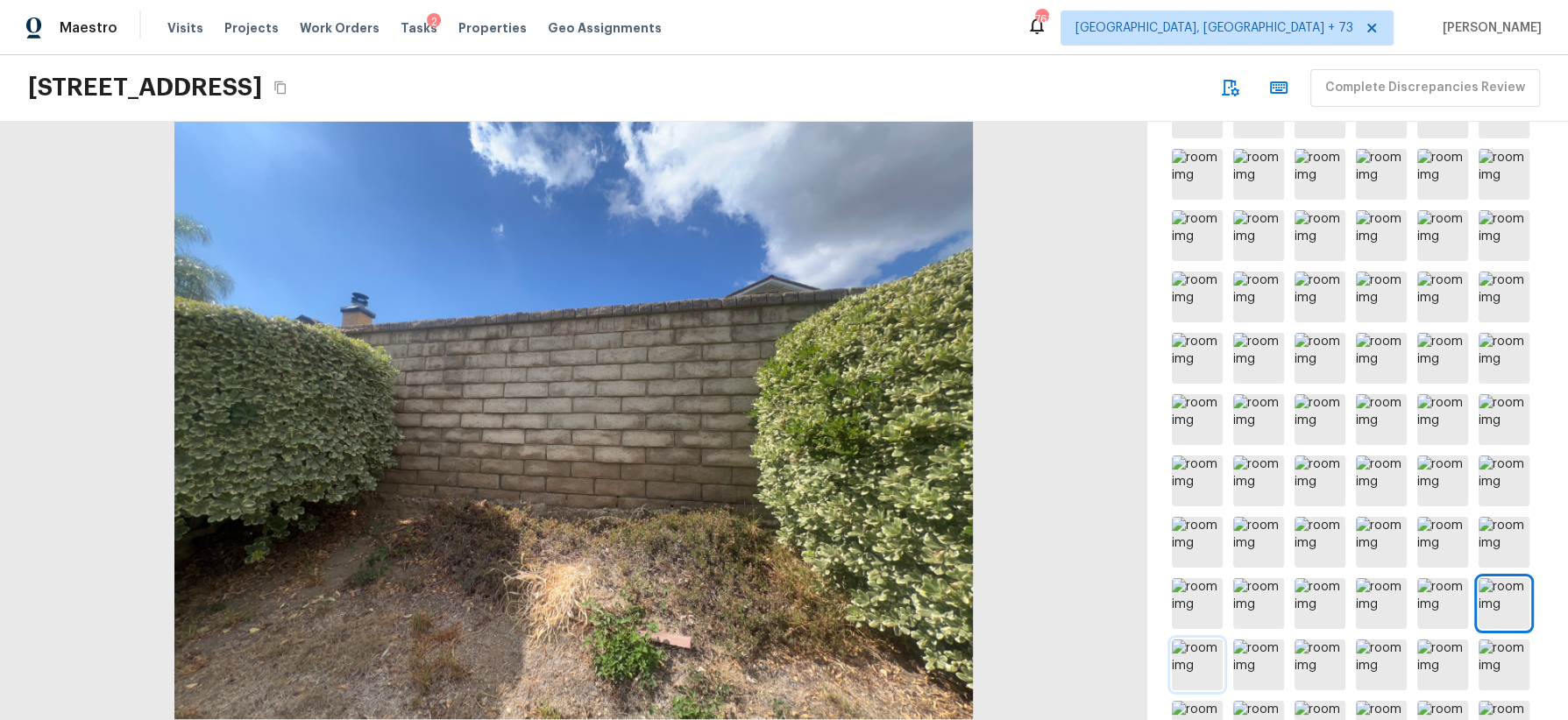
click at [1193, 667] on img at bounding box center [1197, 665] width 51 height 51
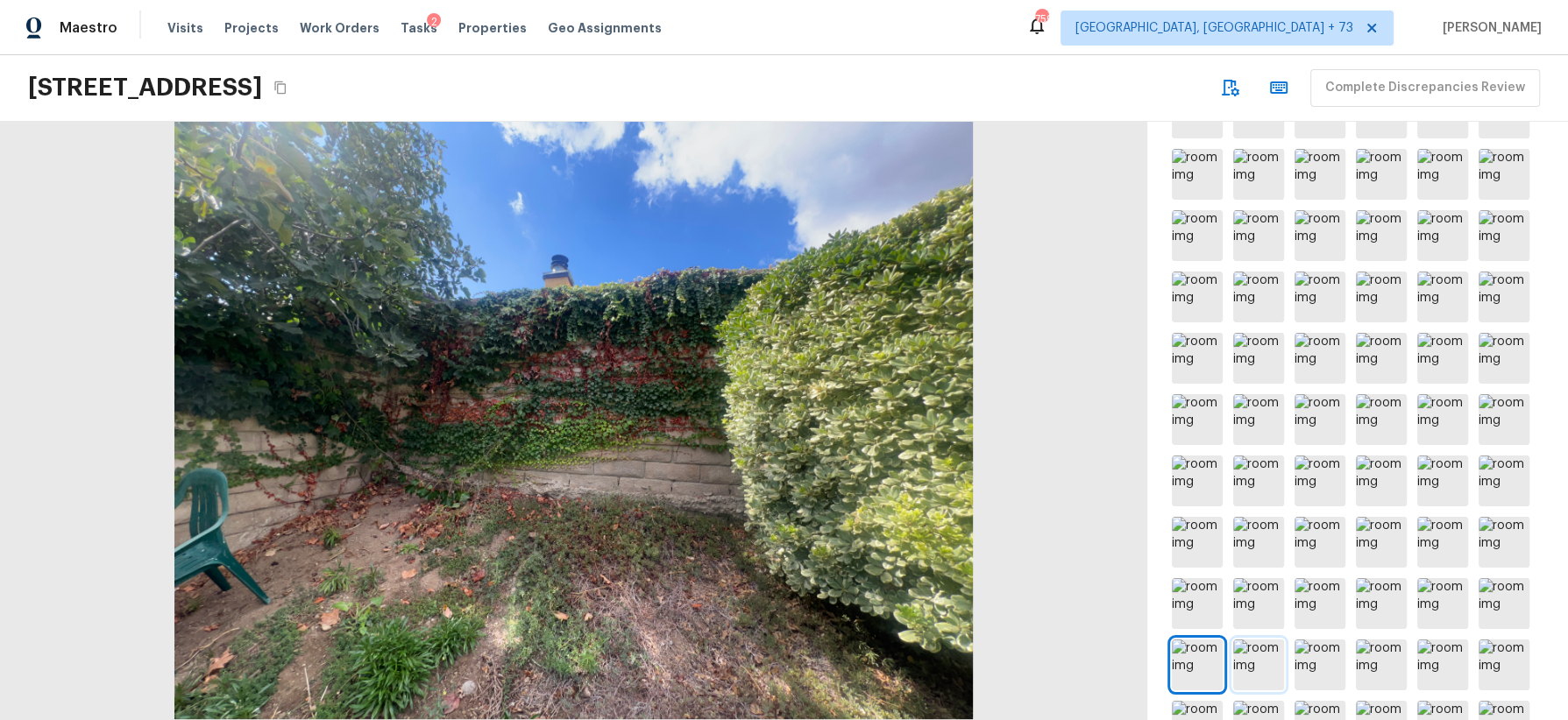
click at [1268, 671] on img at bounding box center [1258, 665] width 51 height 51
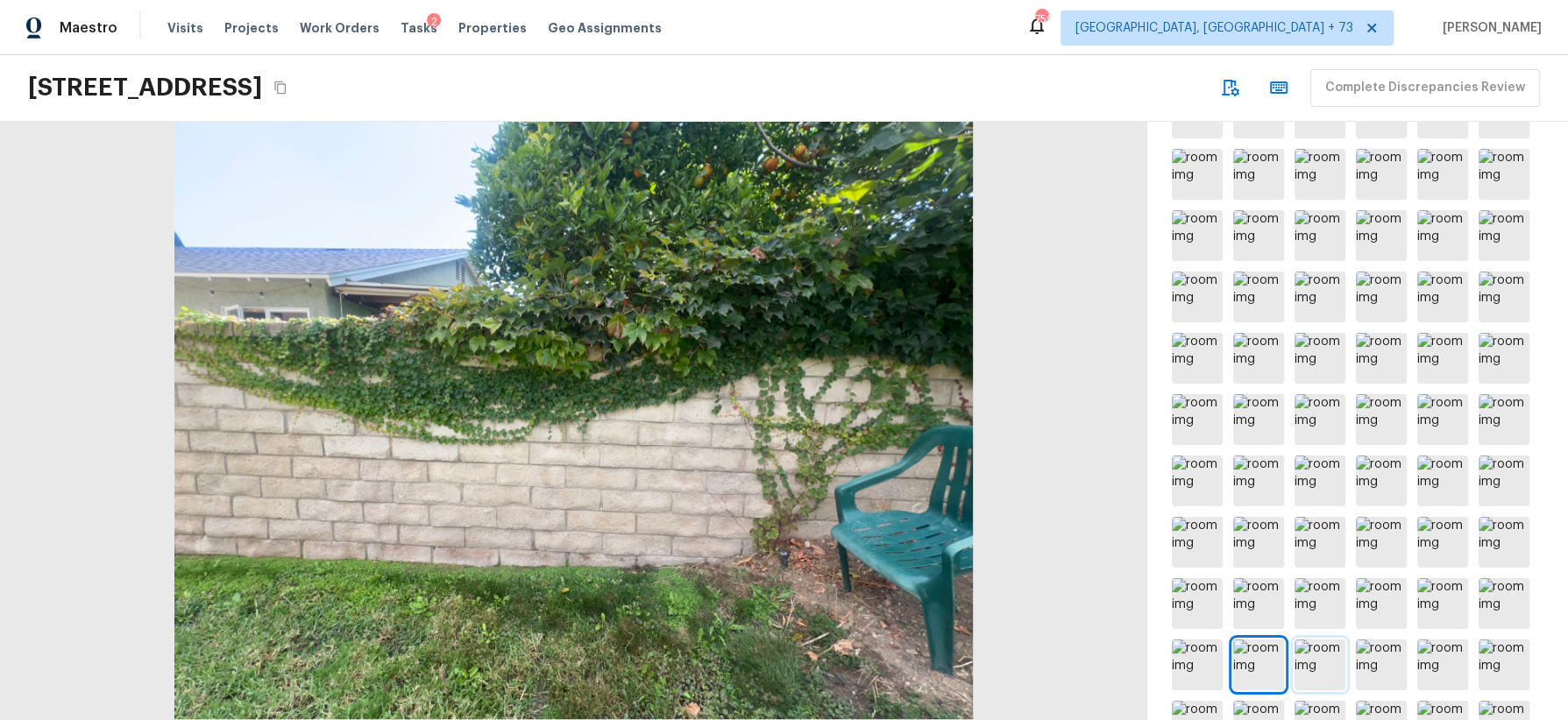
click at [1326, 654] on img at bounding box center [1319, 665] width 51 height 51
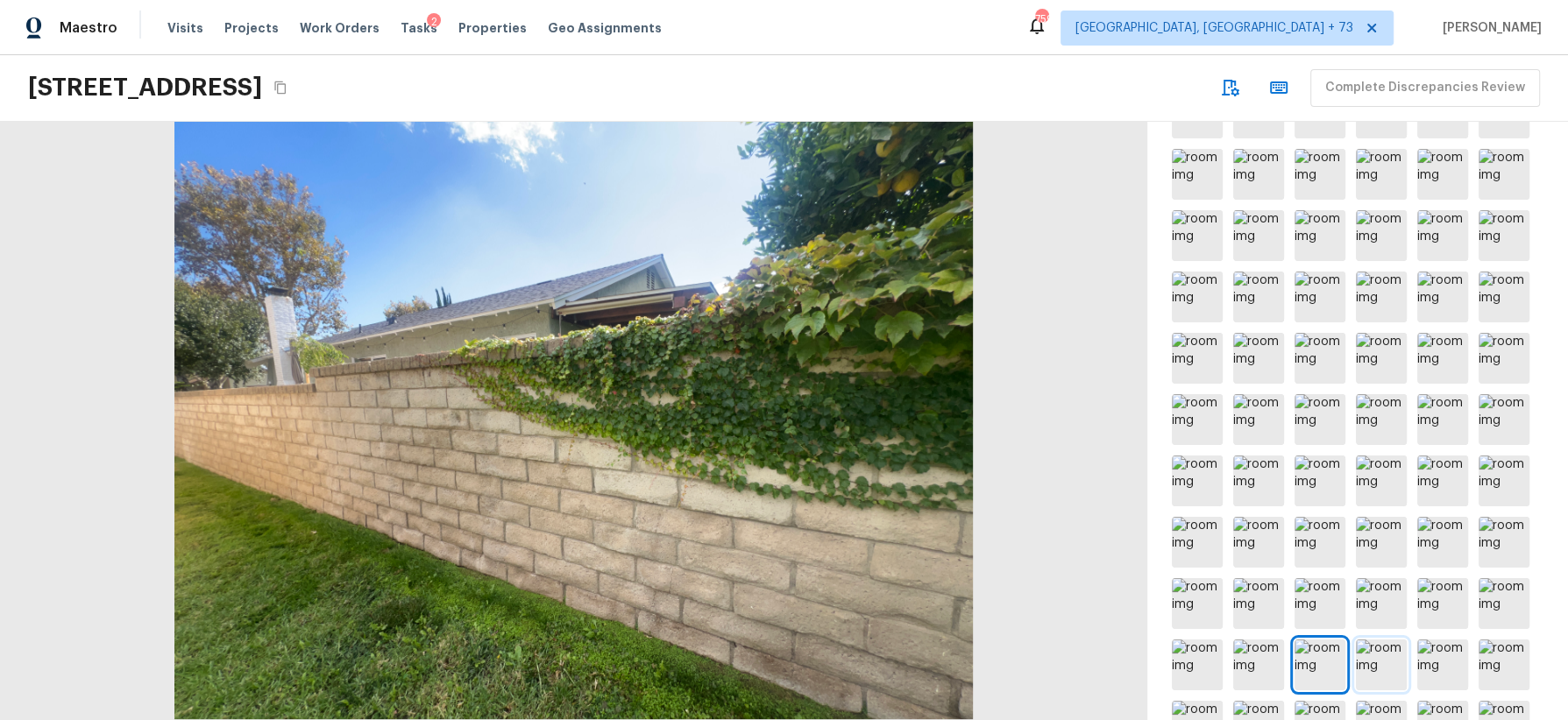
click at [1385, 656] on img at bounding box center [1381, 665] width 51 height 51
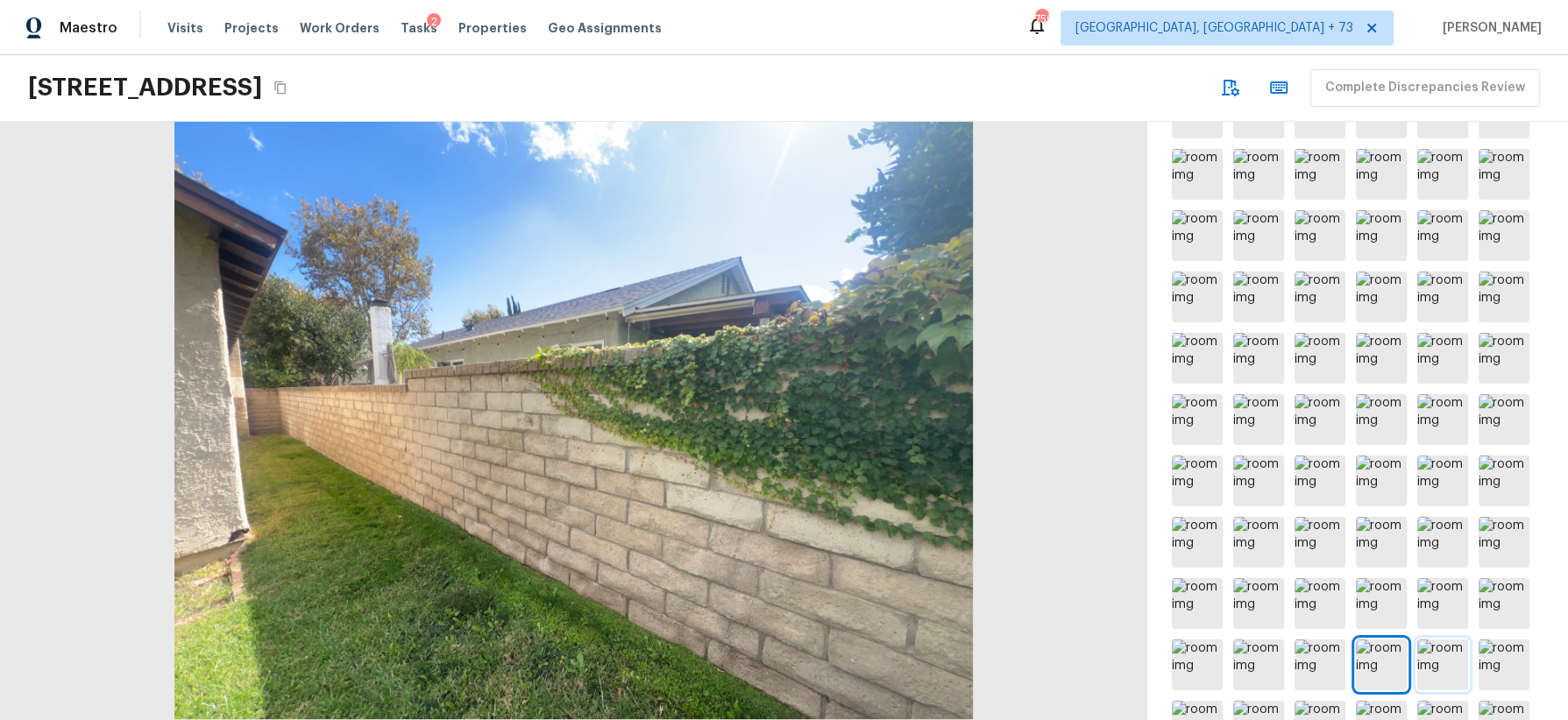
click at [1447, 664] on img at bounding box center [1442, 665] width 51 height 51
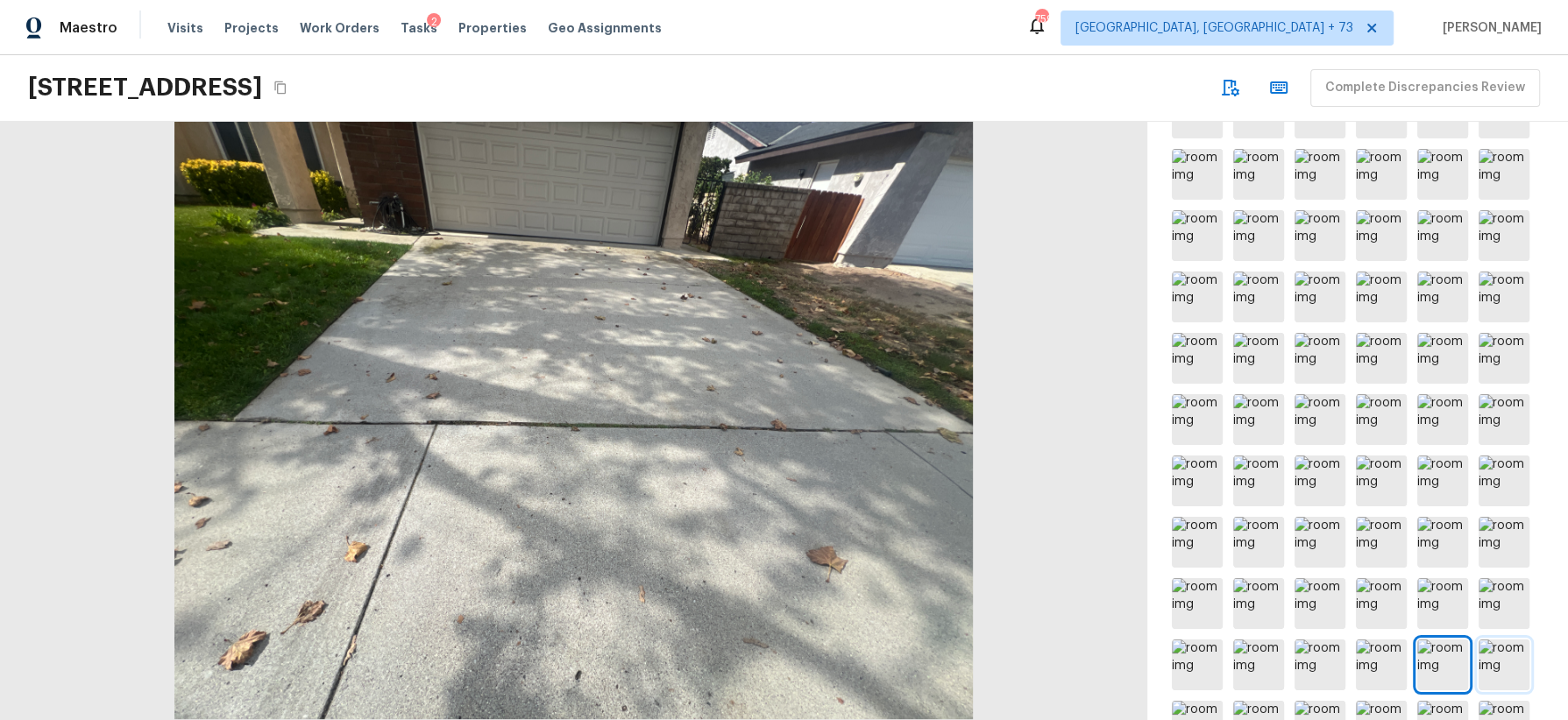
click at [1502, 662] on img at bounding box center [1503, 665] width 51 height 51
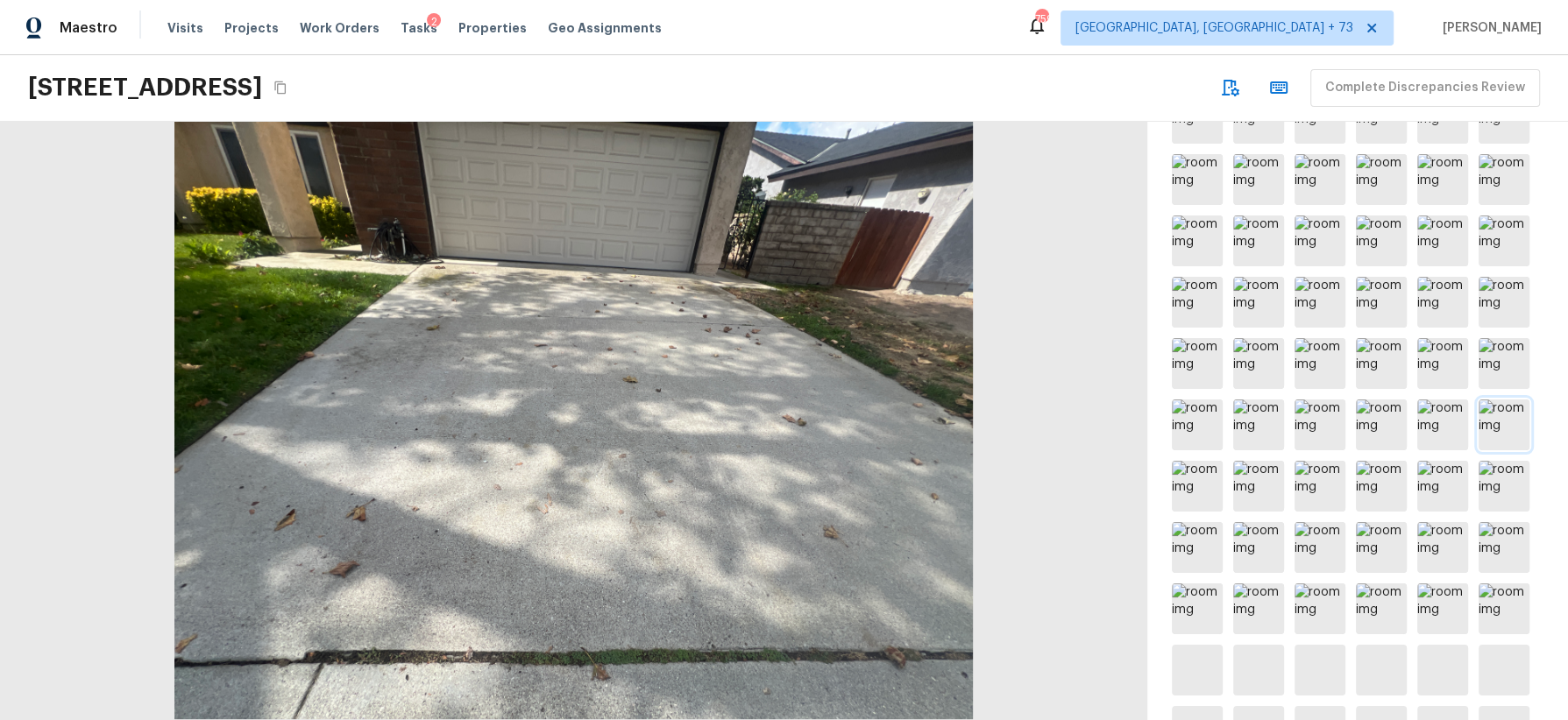
scroll to position [1193, 0]
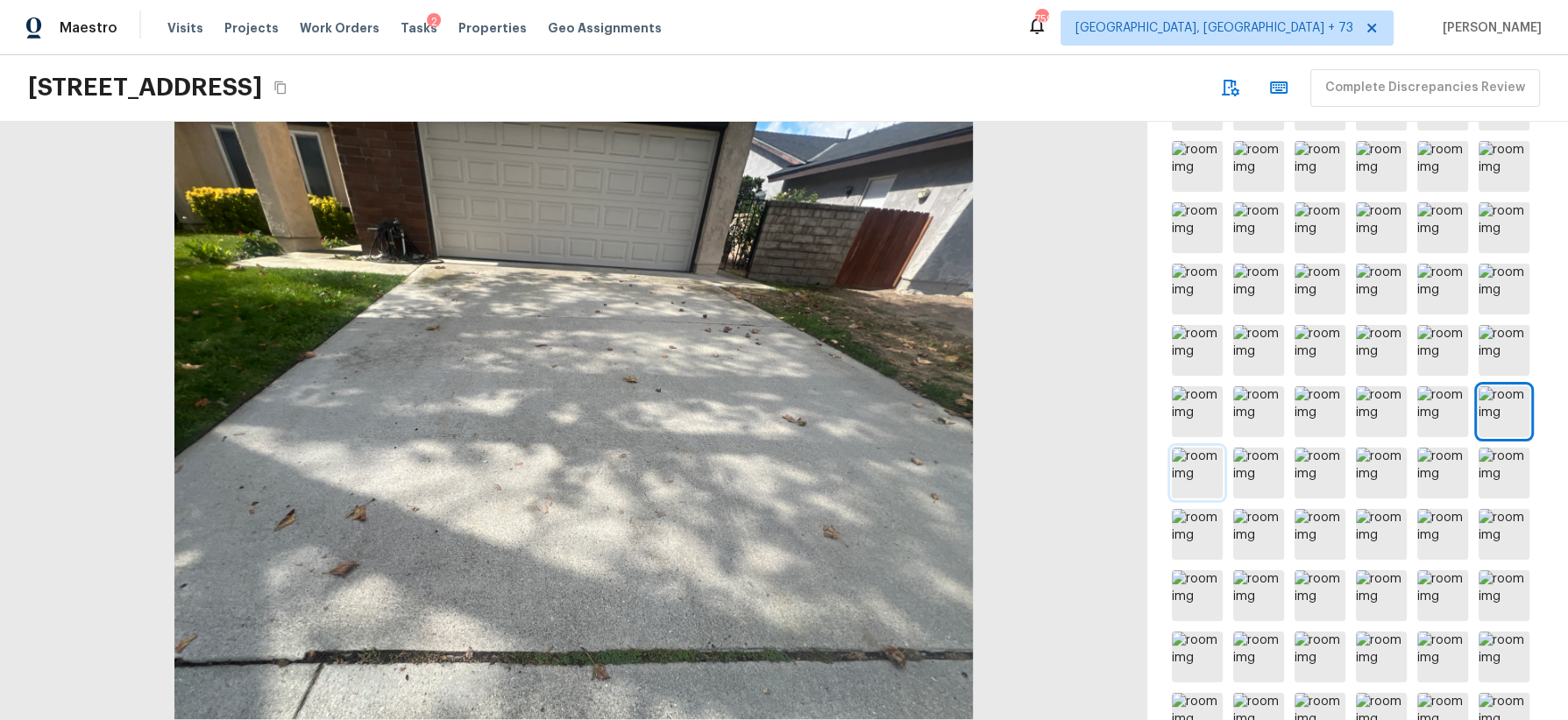
click at [1206, 481] on img at bounding box center [1197, 473] width 51 height 51
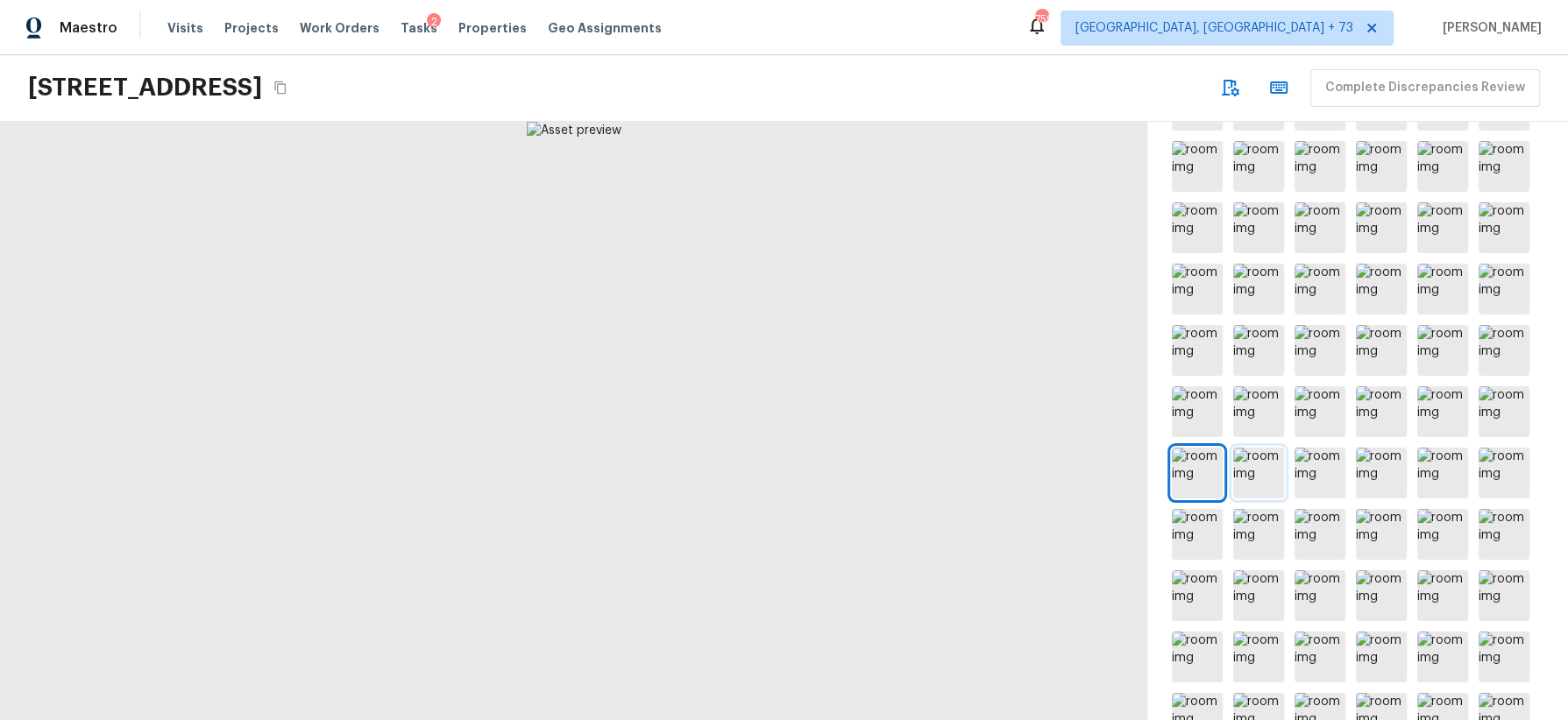
click at [1253, 477] on img at bounding box center [1258, 473] width 51 height 51
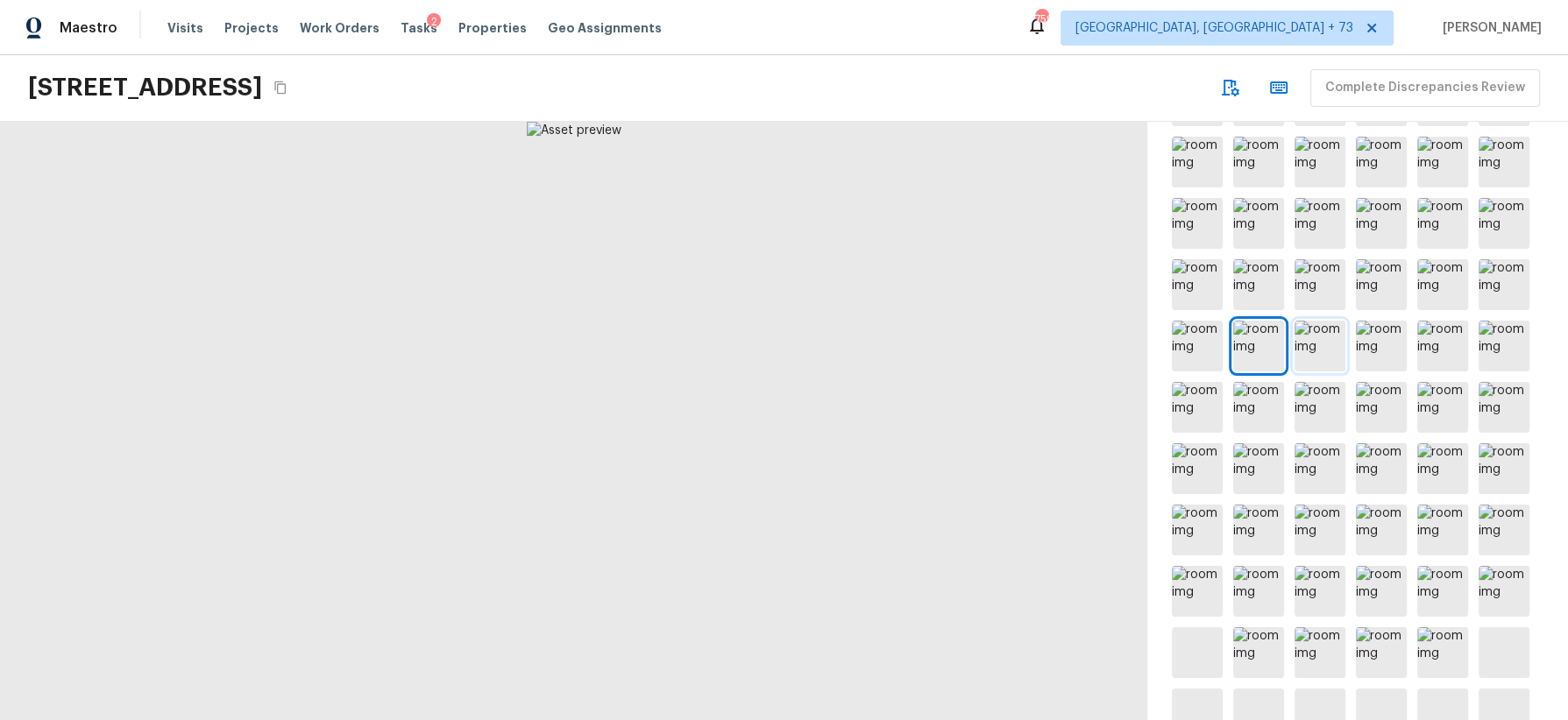
scroll to position [1336, 0]
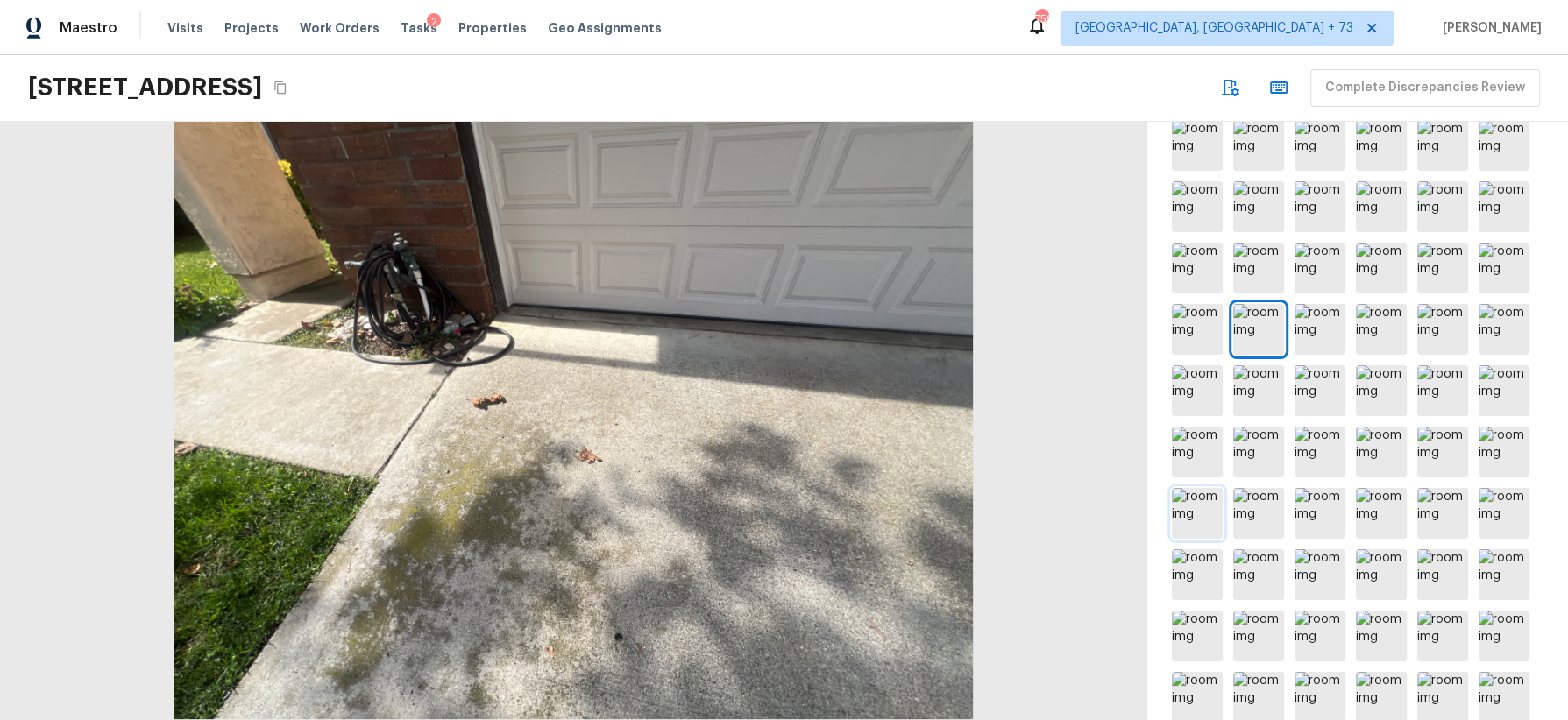
click at [1206, 512] on img at bounding box center [1197, 513] width 51 height 51
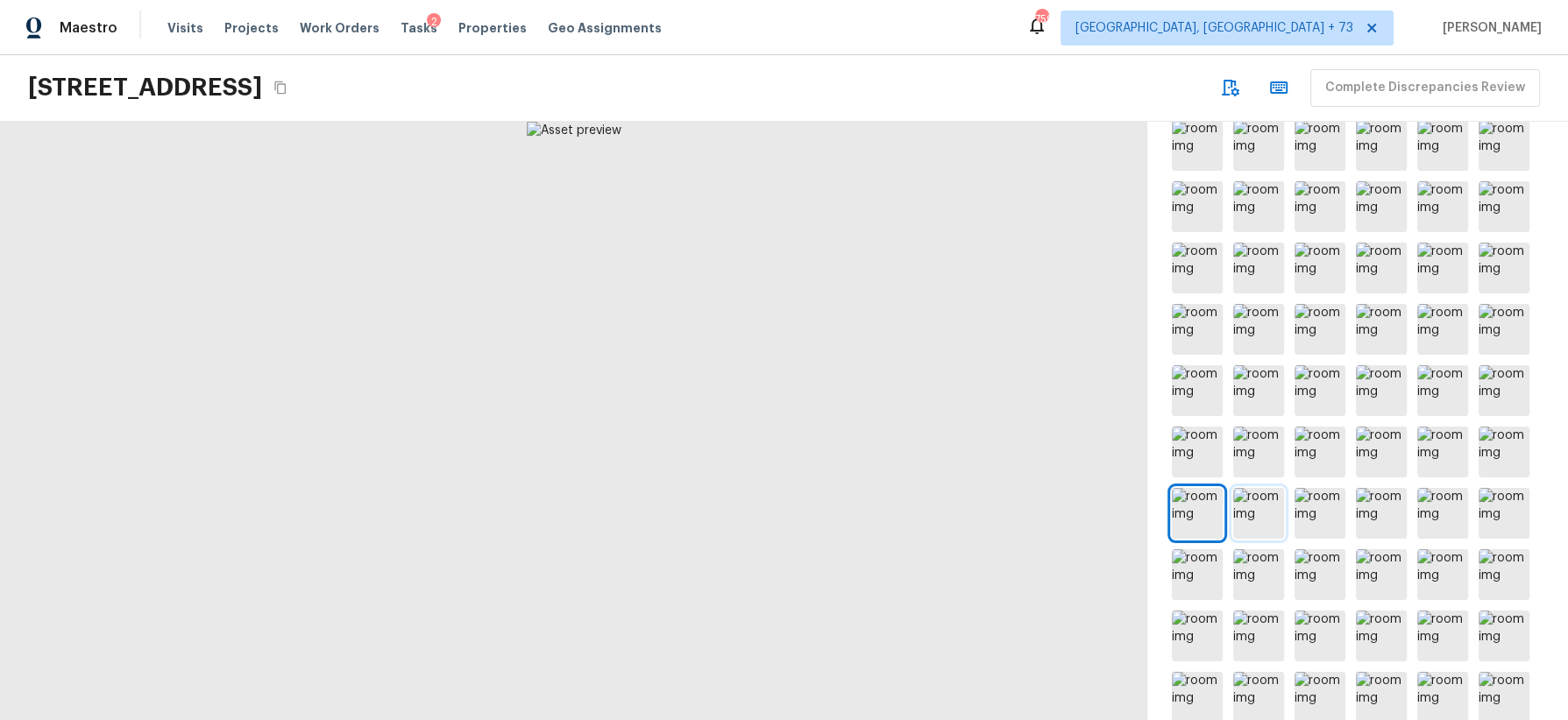
click at [1263, 510] on img at bounding box center [1258, 513] width 51 height 51
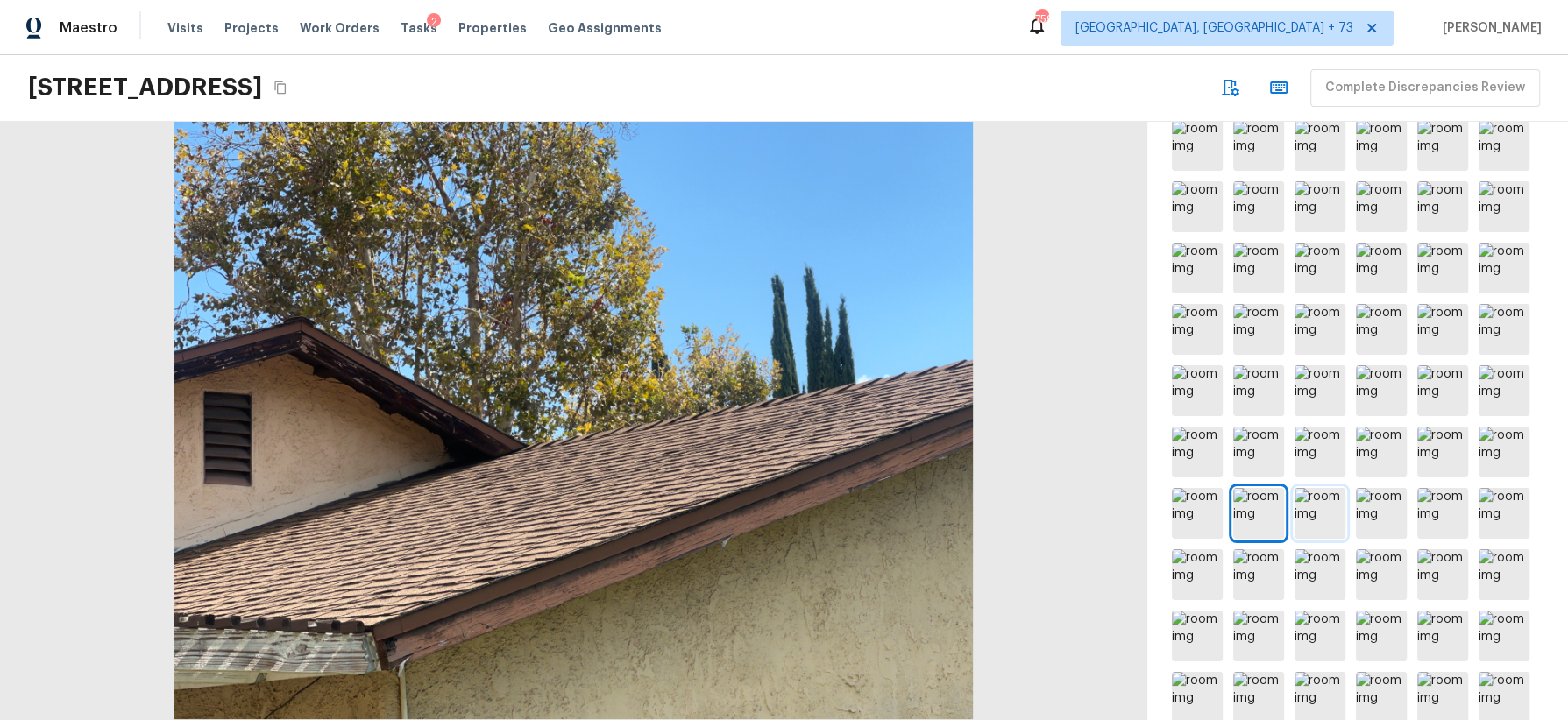
click at [1322, 512] on img at bounding box center [1319, 513] width 51 height 51
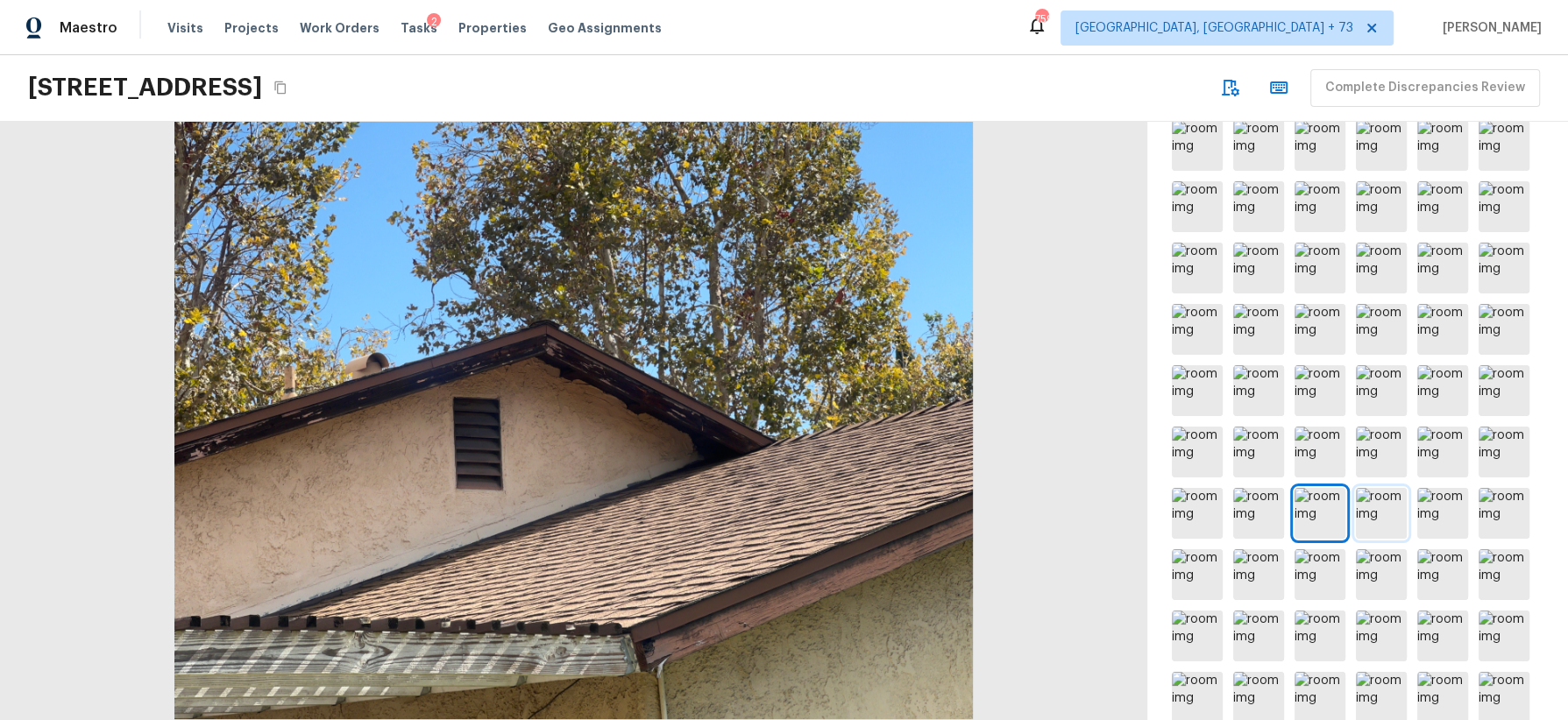
click at [1374, 519] on img at bounding box center [1381, 513] width 51 height 51
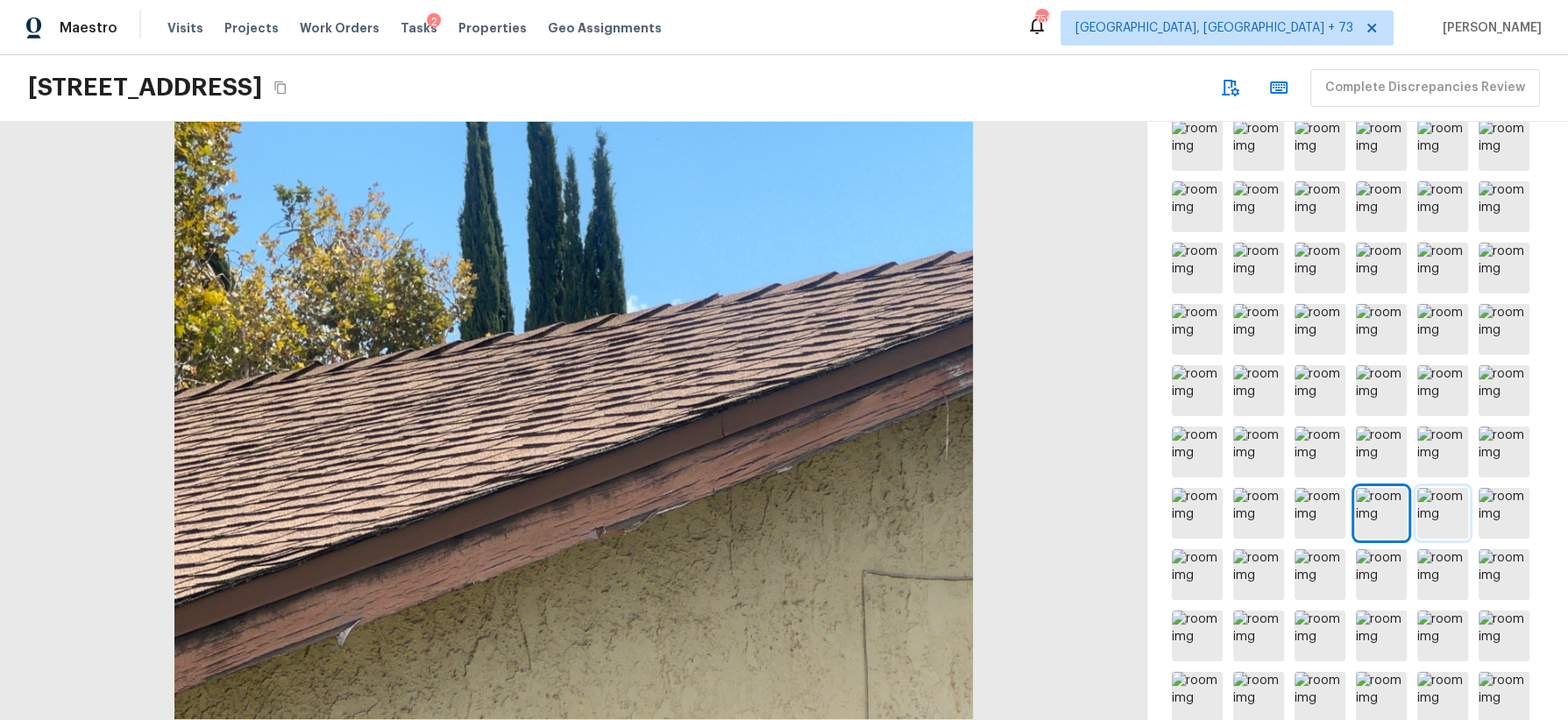
click at [1447, 521] on img at bounding box center [1442, 513] width 51 height 51
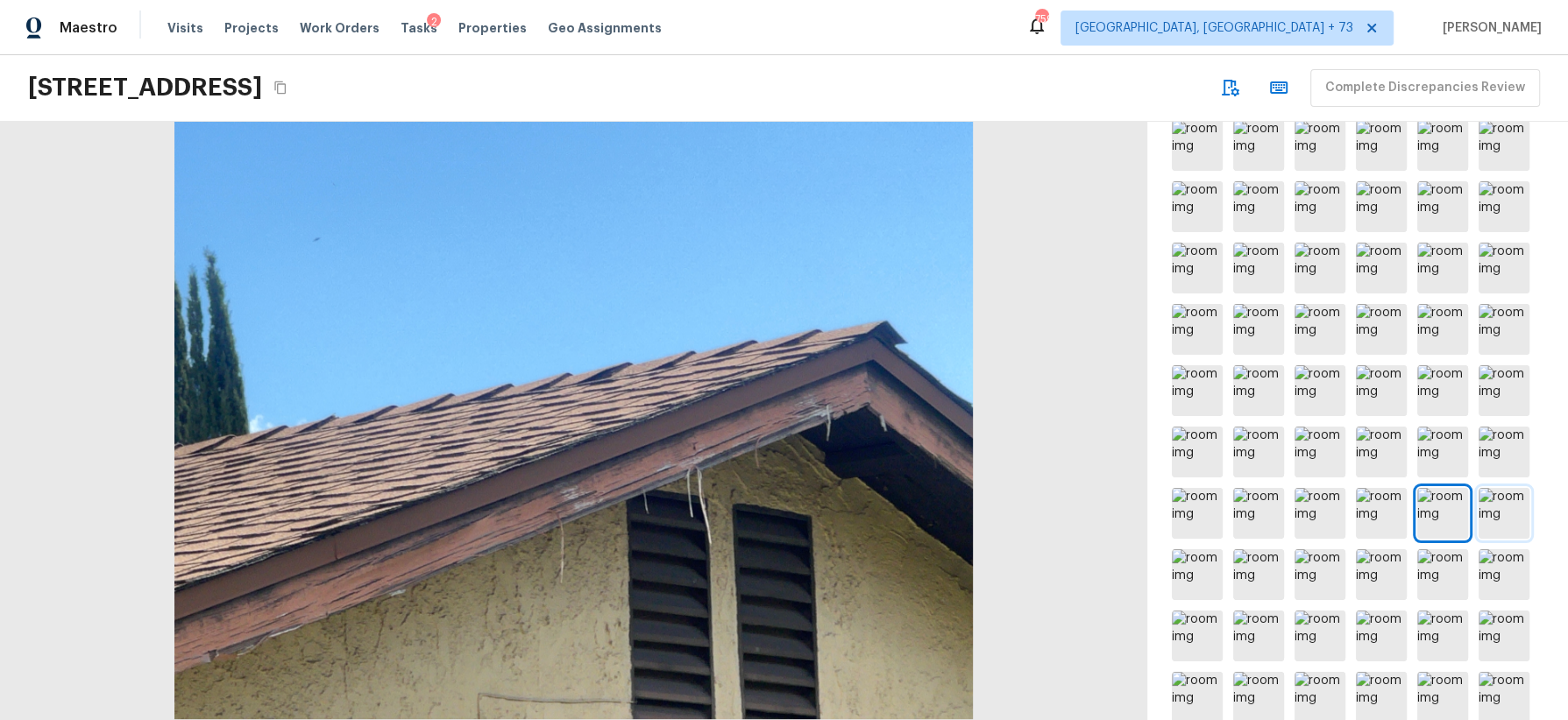
click at [1496, 514] on img at bounding box center [1503, 513] width 51 height 51
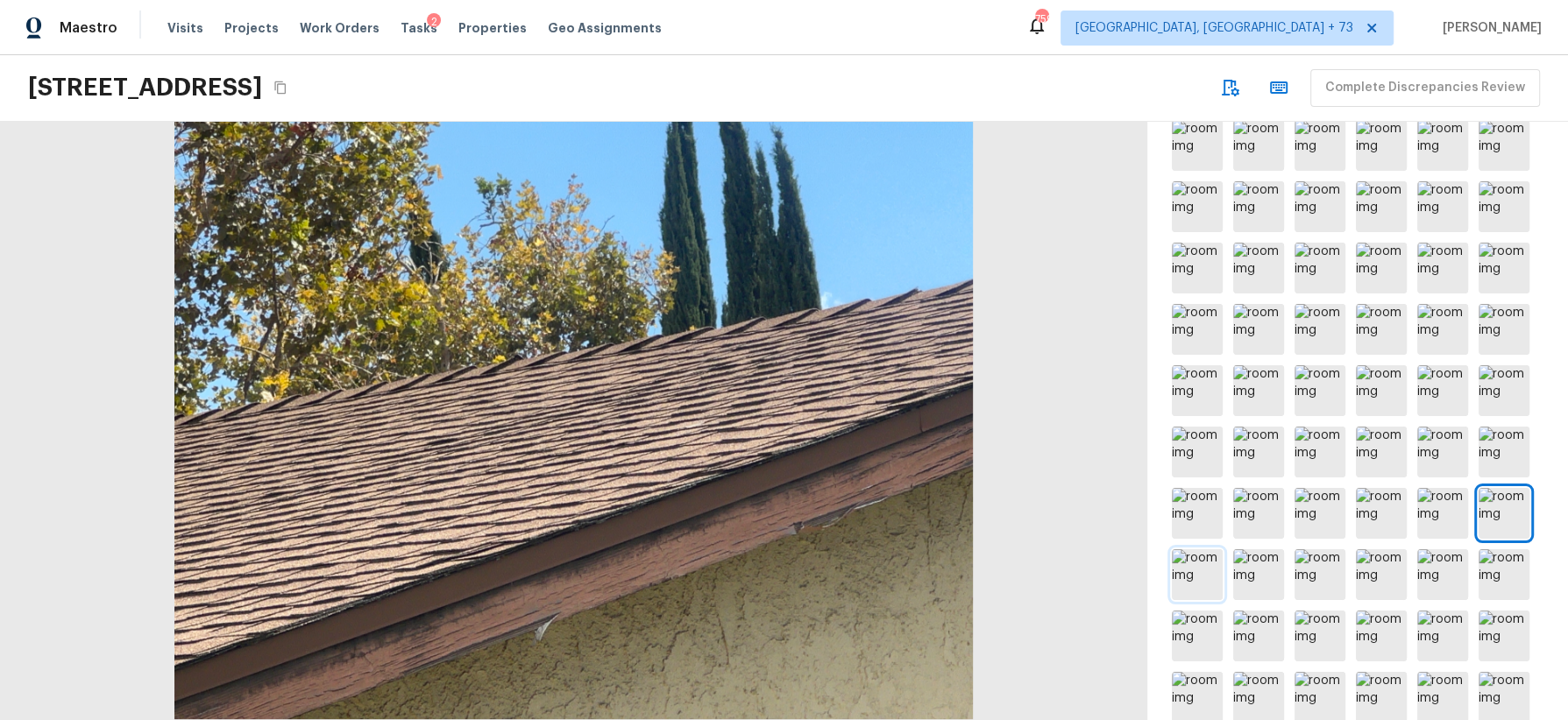
click at [1195, 576] on img at bounding box center [1197, 574] width 51 height 51
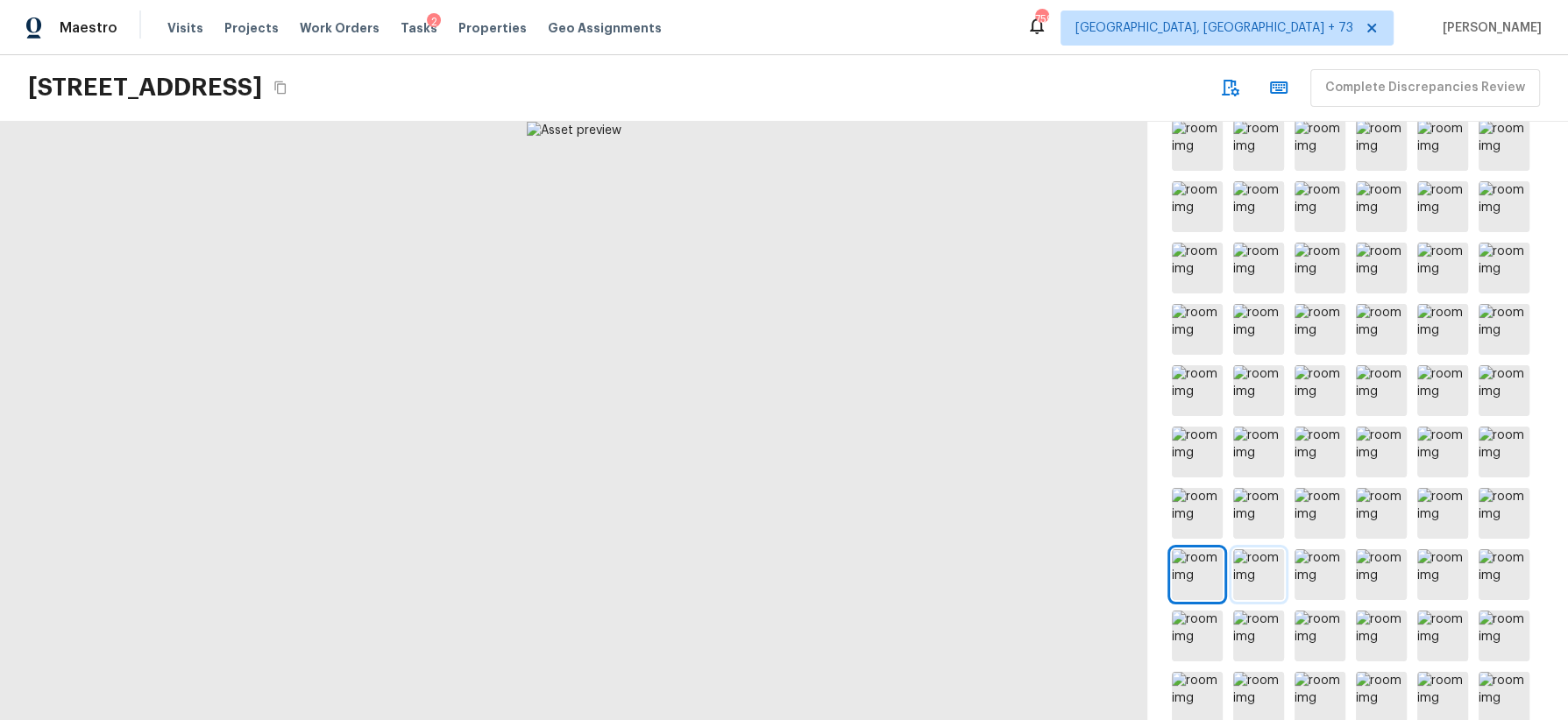
click at [1255, 576] on img at bounding box center [1258, 574] width 51 height 51
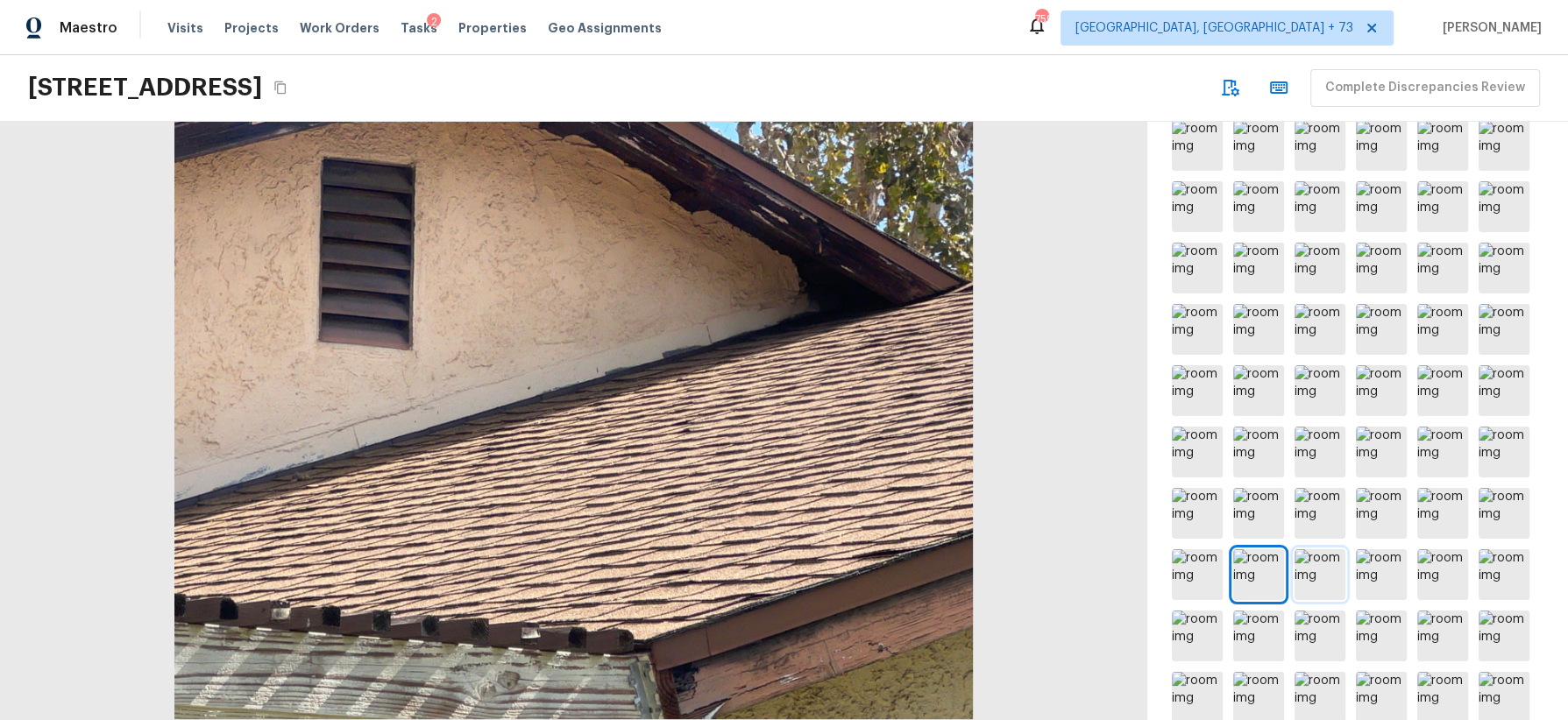
click at [1310, 577] on img at bounding box center [1319, 574] width 51 height 51
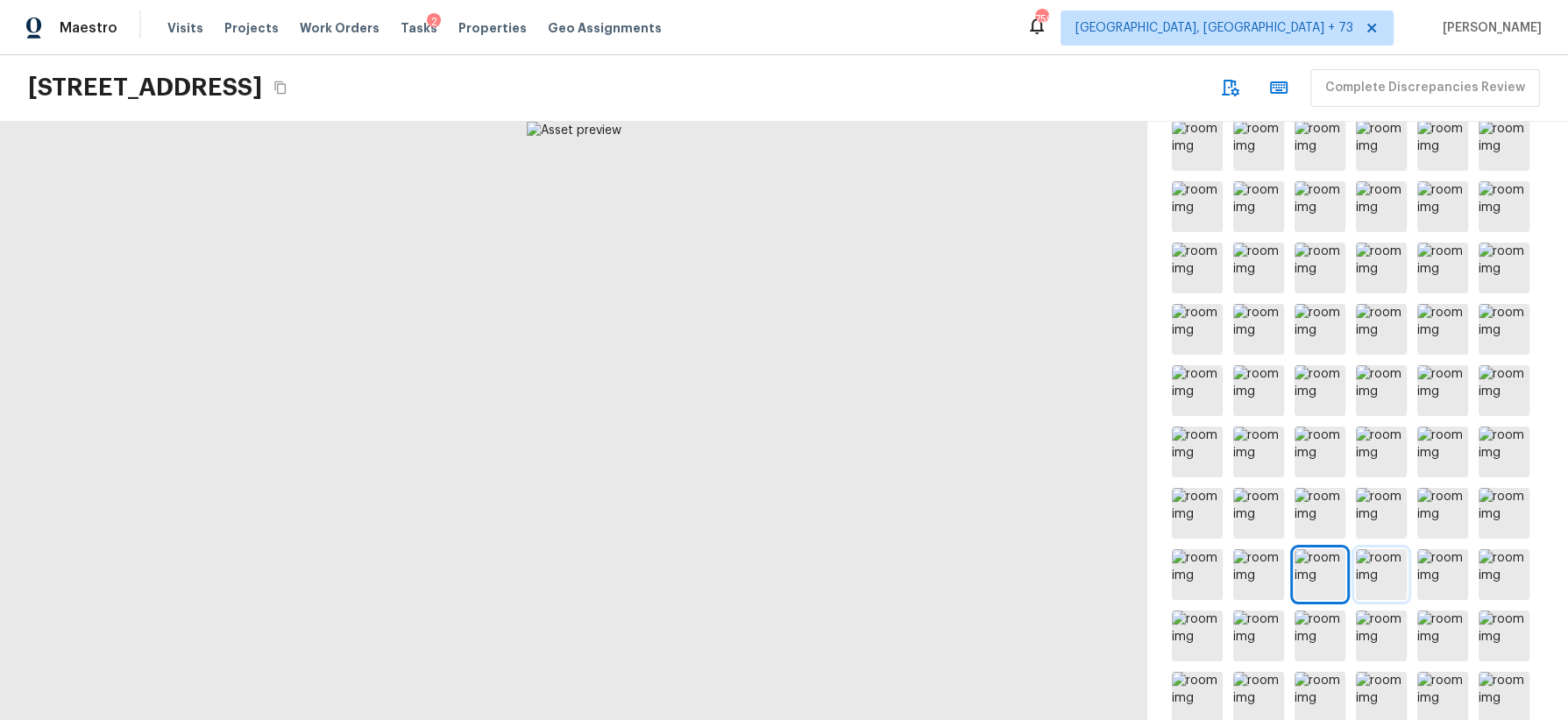
click at [1380, 571] on img at bounding box center [1381, 574] width 51 height 51
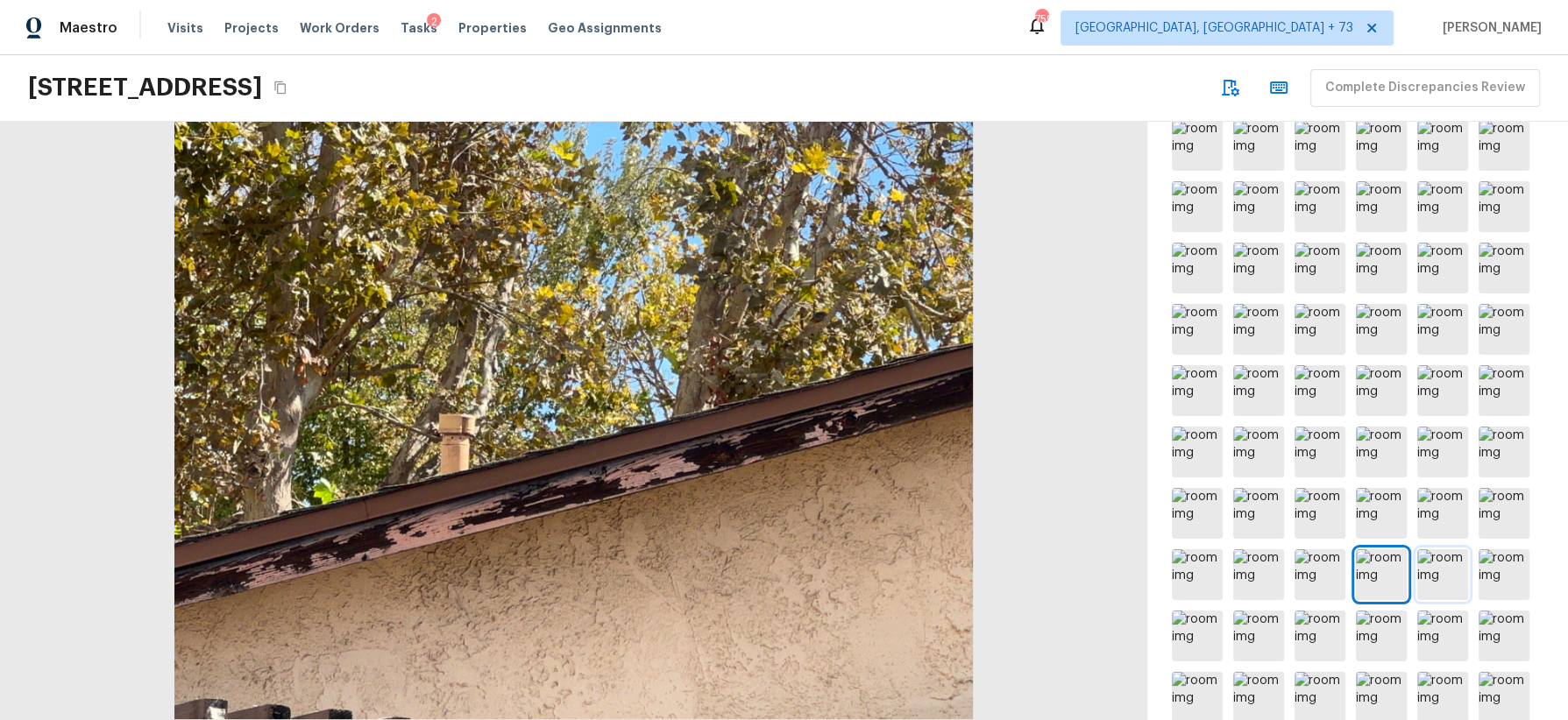
click at [1448, 578] on img at bounding box center [1442, 574] width 51 height 51
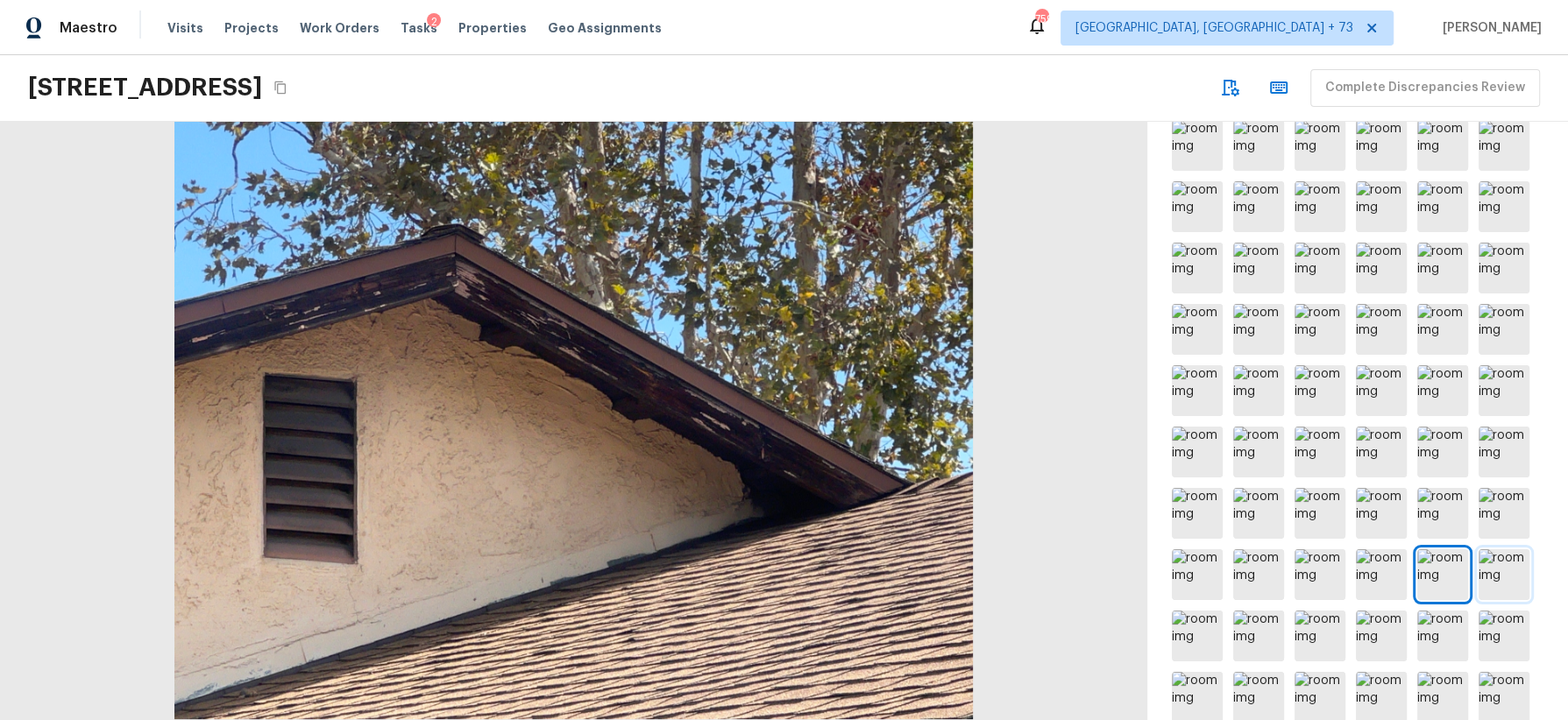
click at [1507, 582] on img at bounding box center [1503, 574] width 51 height 51
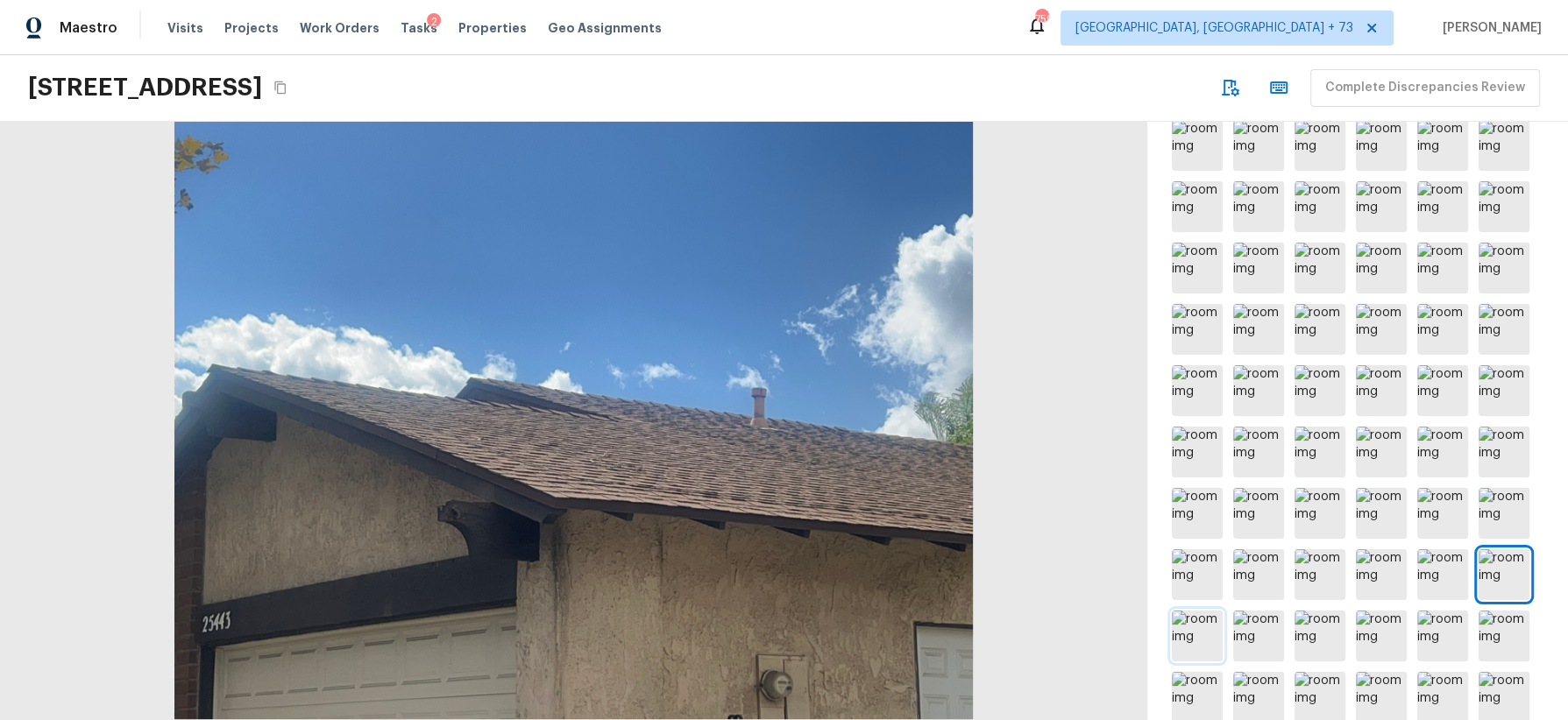
click at [1192, 633] on img at bounding box center [1197, 636] width 51 height 51
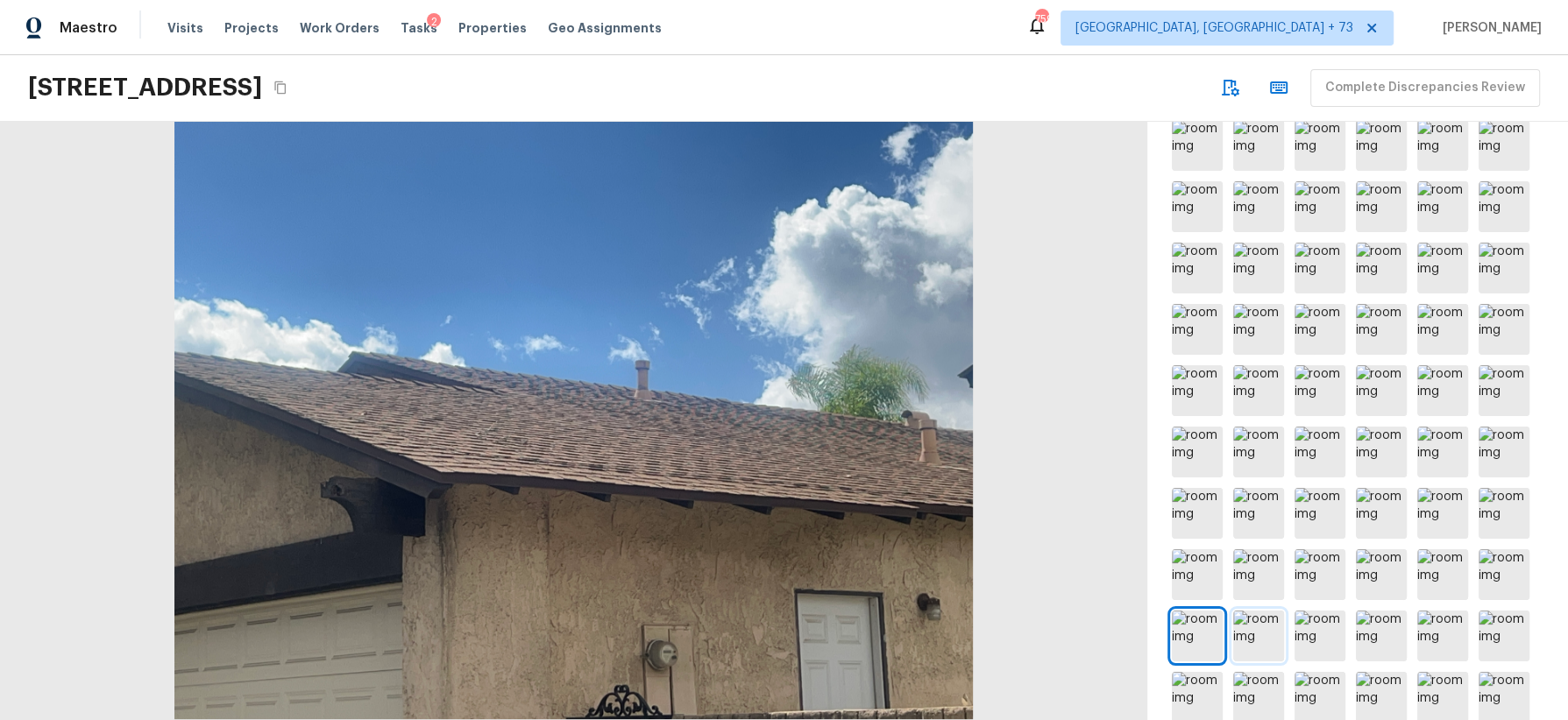
click at [1256, 636] on img at bounding box center [1258, 636] width 51 height 51
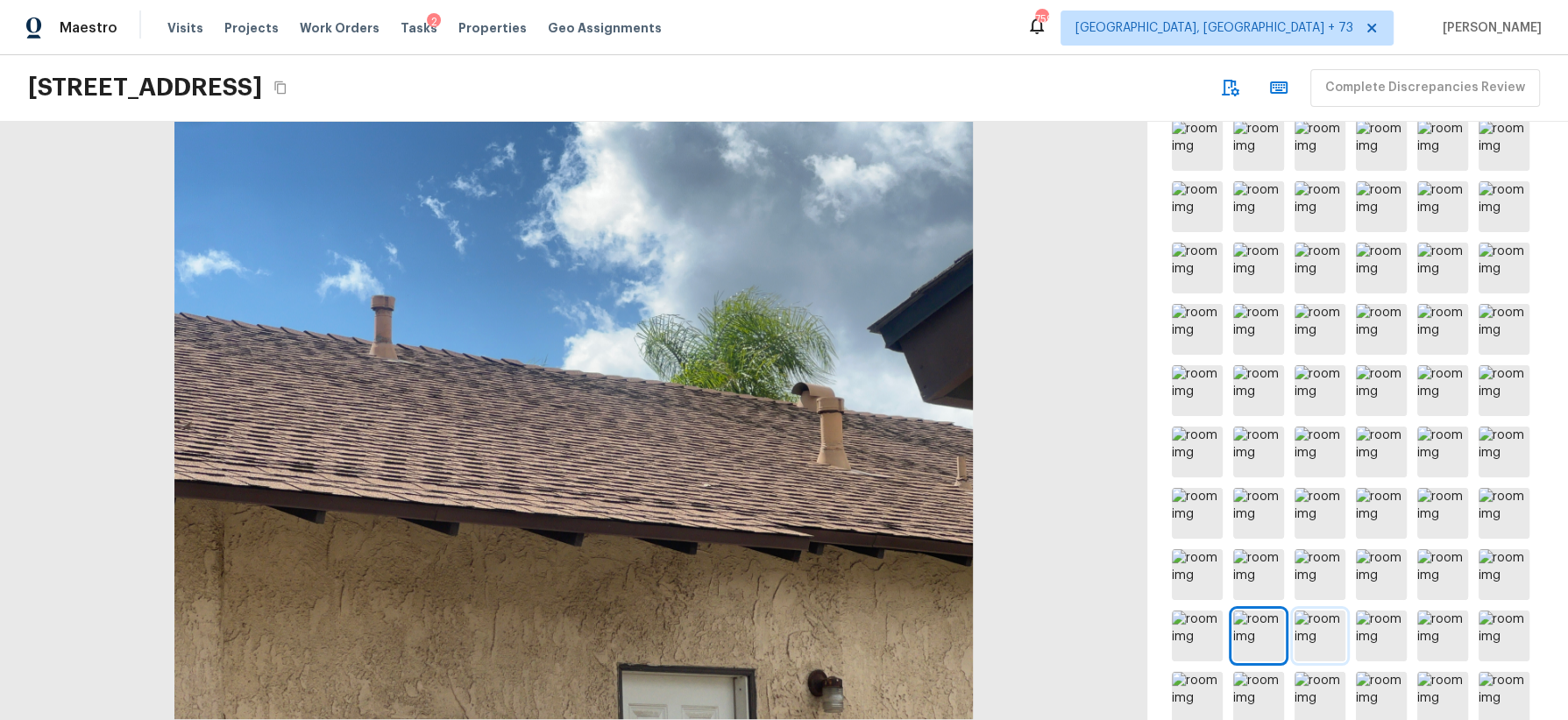
click at [1309, 636] on img at bounding box center [1319, 636] width 51 height 51
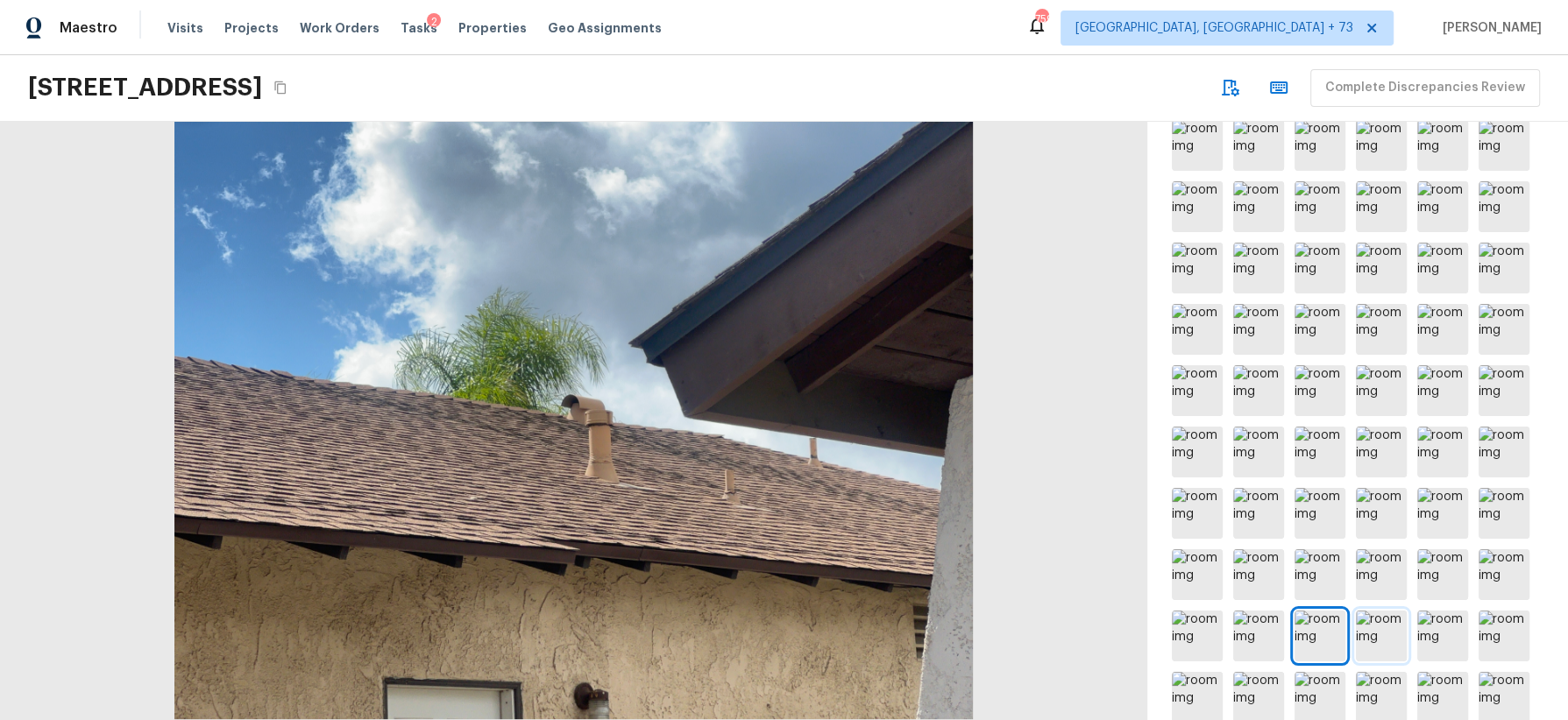
click at [1380, 628] on img at bounding box center [1381, 636] width 51 height 51
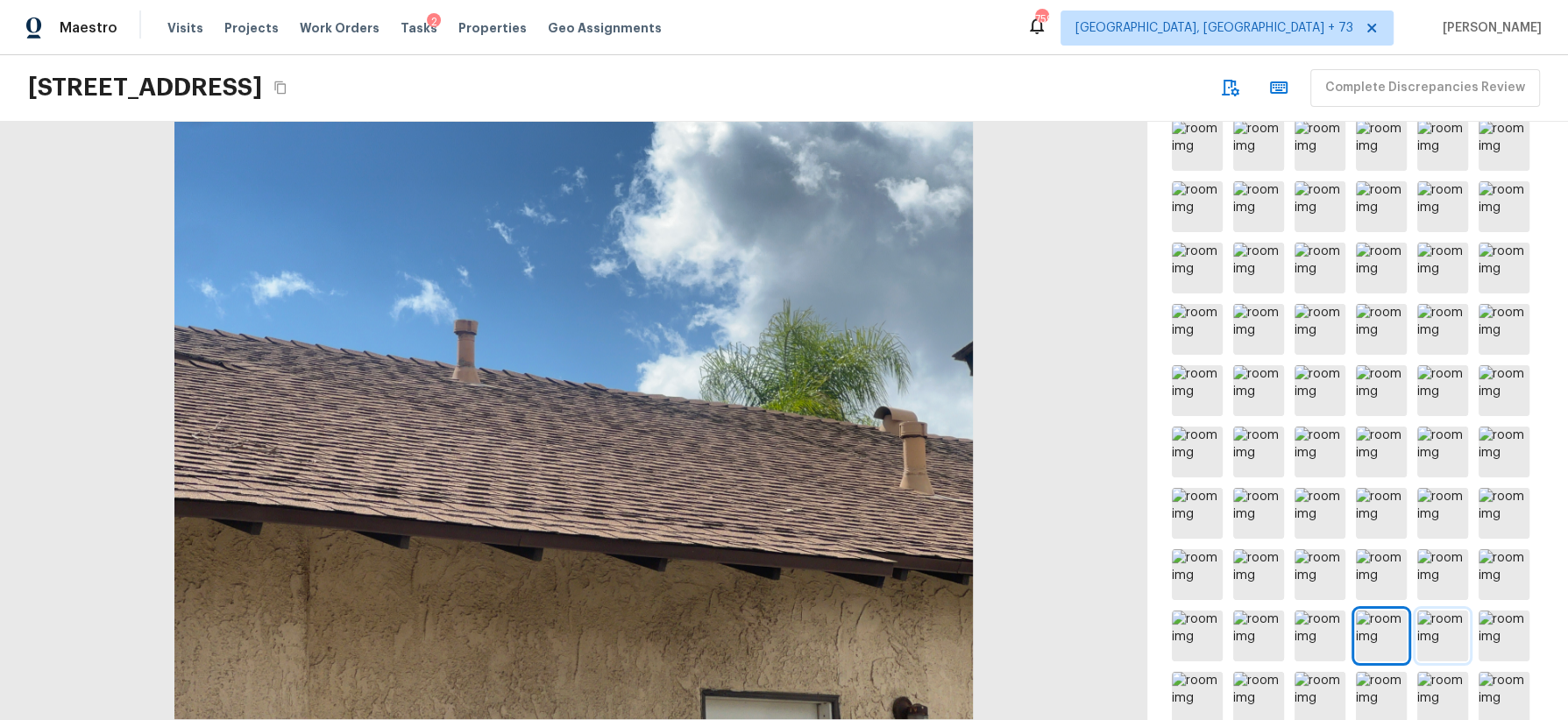
click at [1447, 632] on img at bounding box center [1442, 636] width 51 height 51
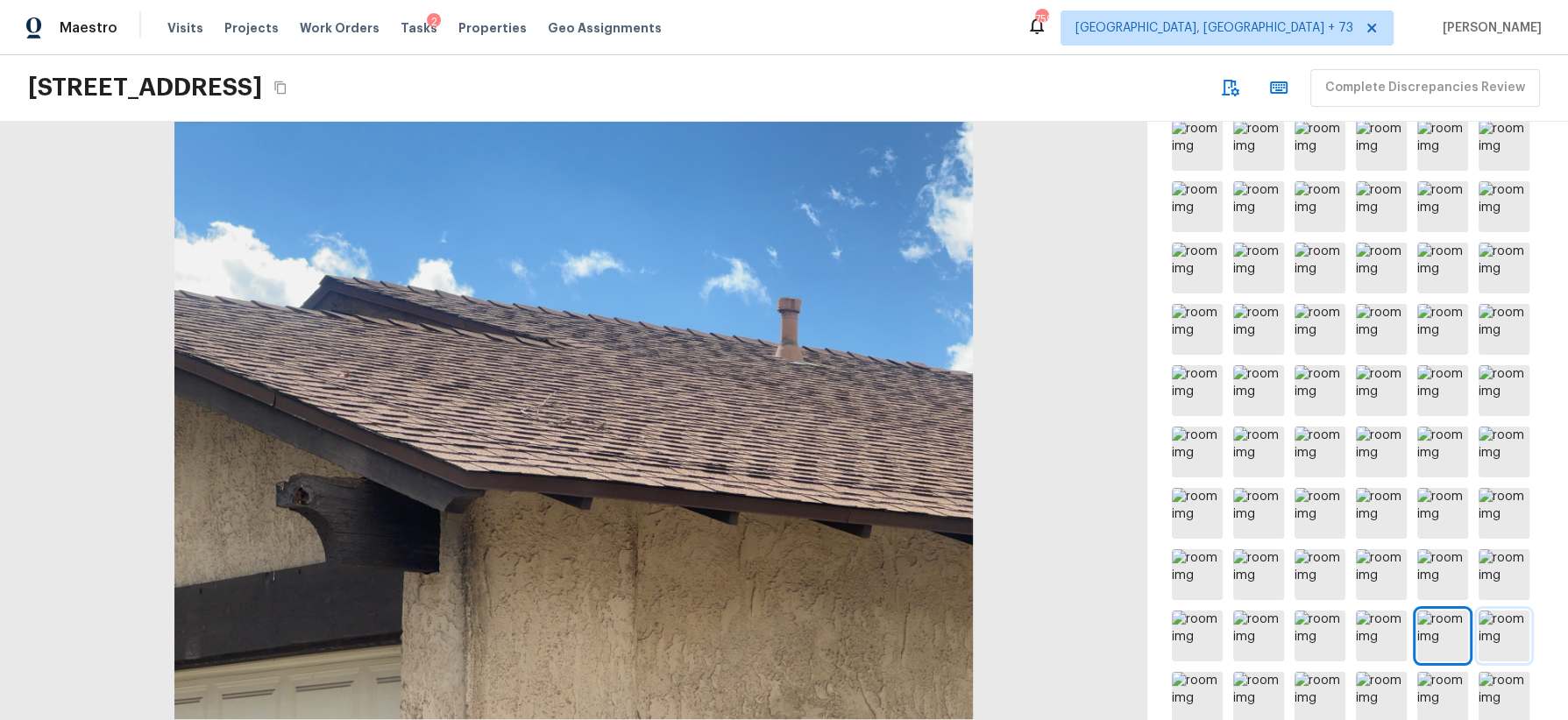
click at [1527, 634] on img at bounding box center [1503, 636] width 51 height 51
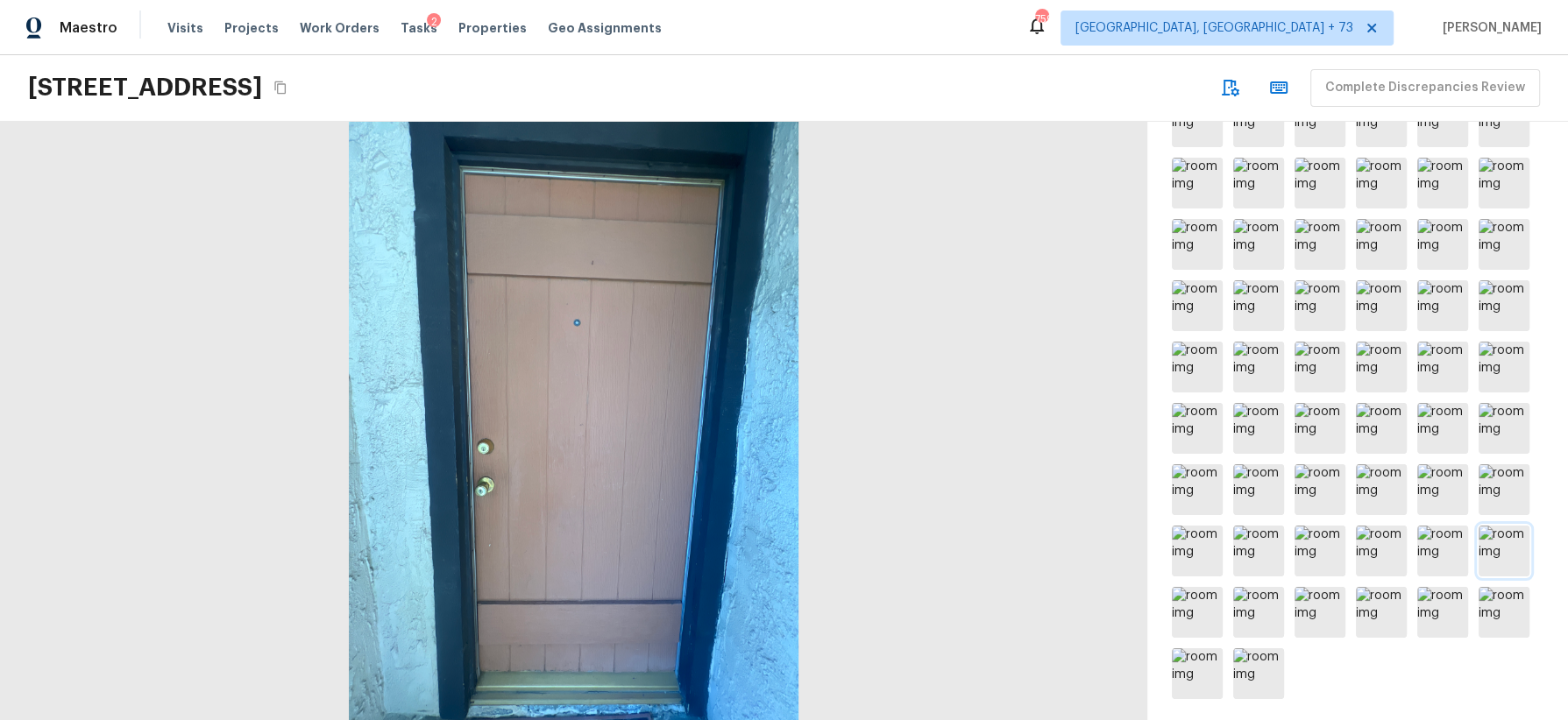
scroll to position [1424, 0]
click at [1186, 607] on img at bounding box center [1197, 609] width 51 height 51
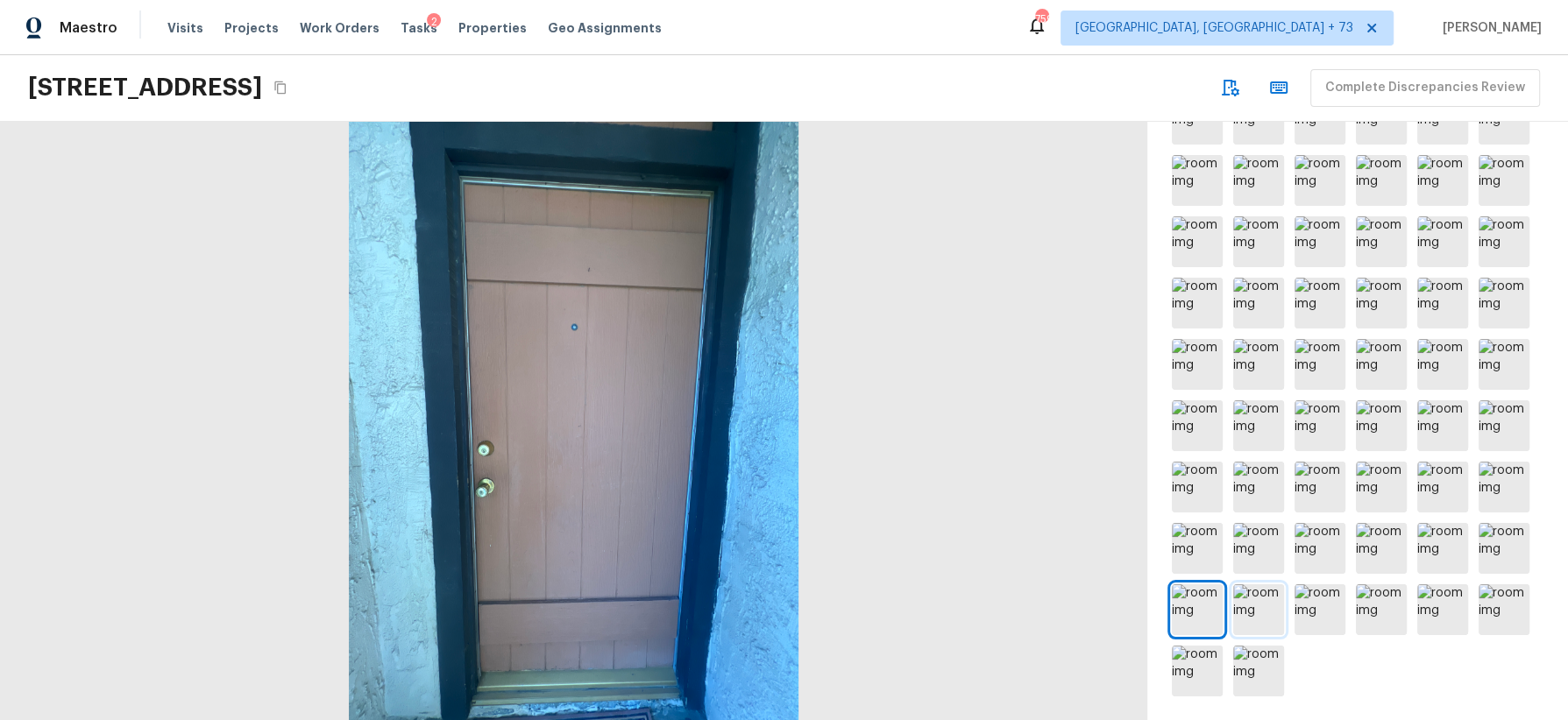
click at [1264, 607] on img at bounding box center [1258, 609] width 51 height 51
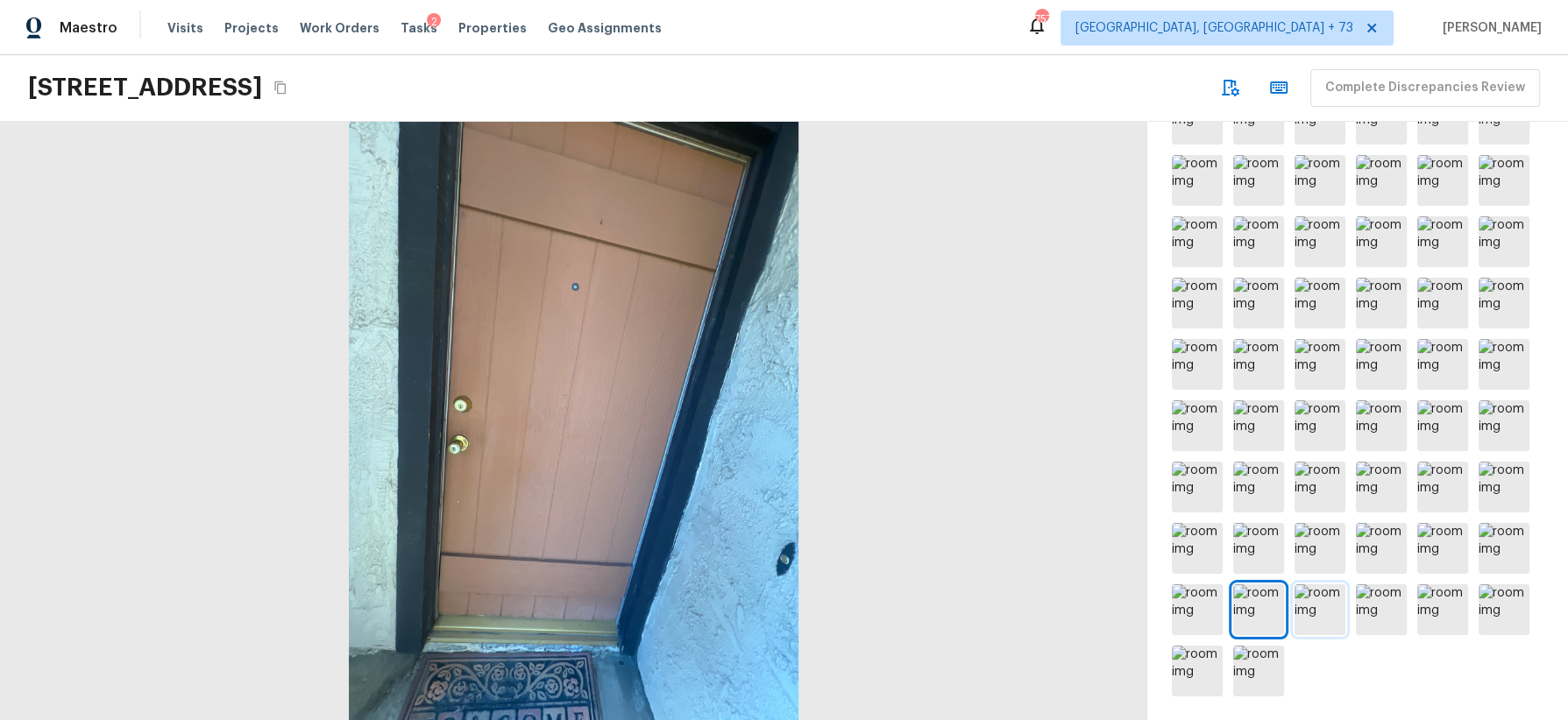
click at [1326, 609] on img at bounding box center [1319, 609] width 51 height 51
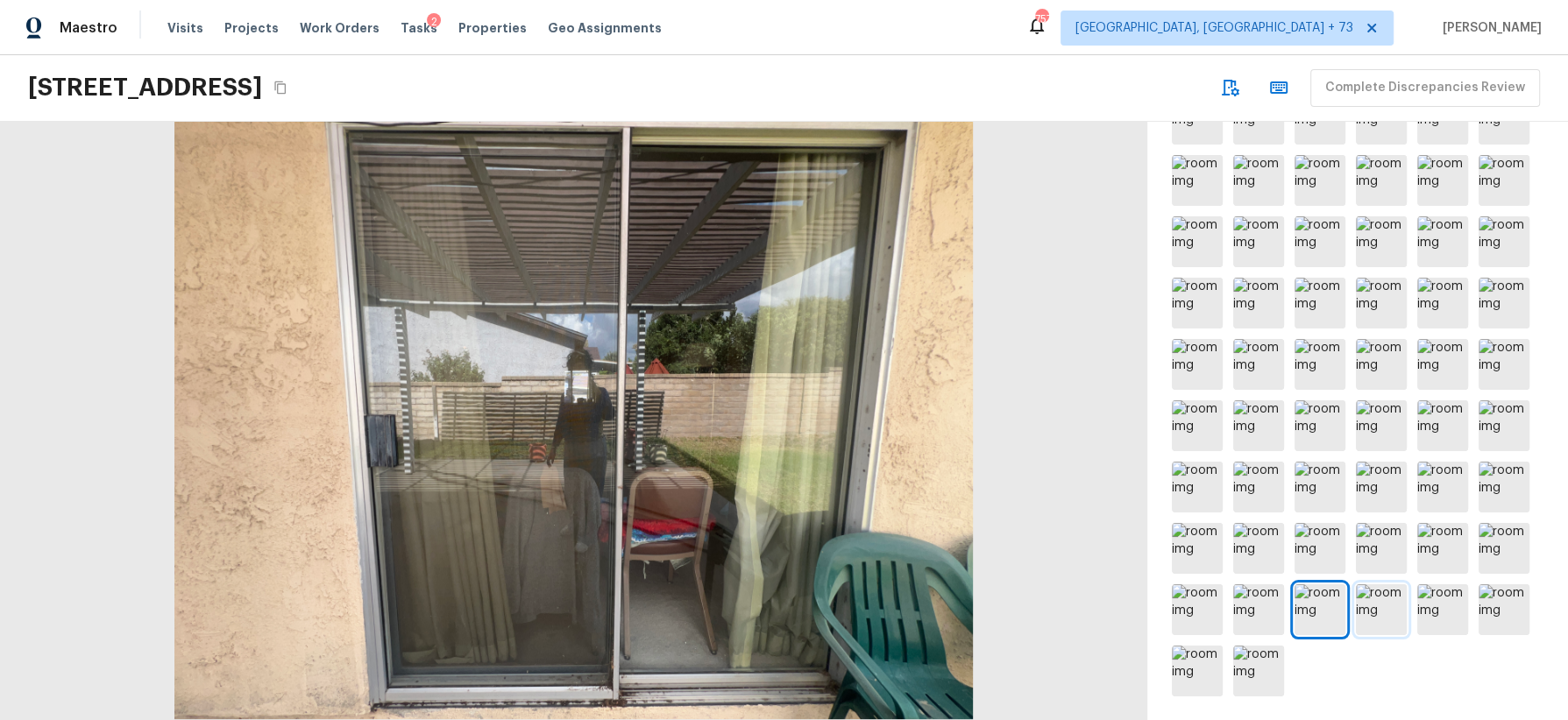
click at [1387, 611] on img at bounding box center [1381, 609] width 51 height 51
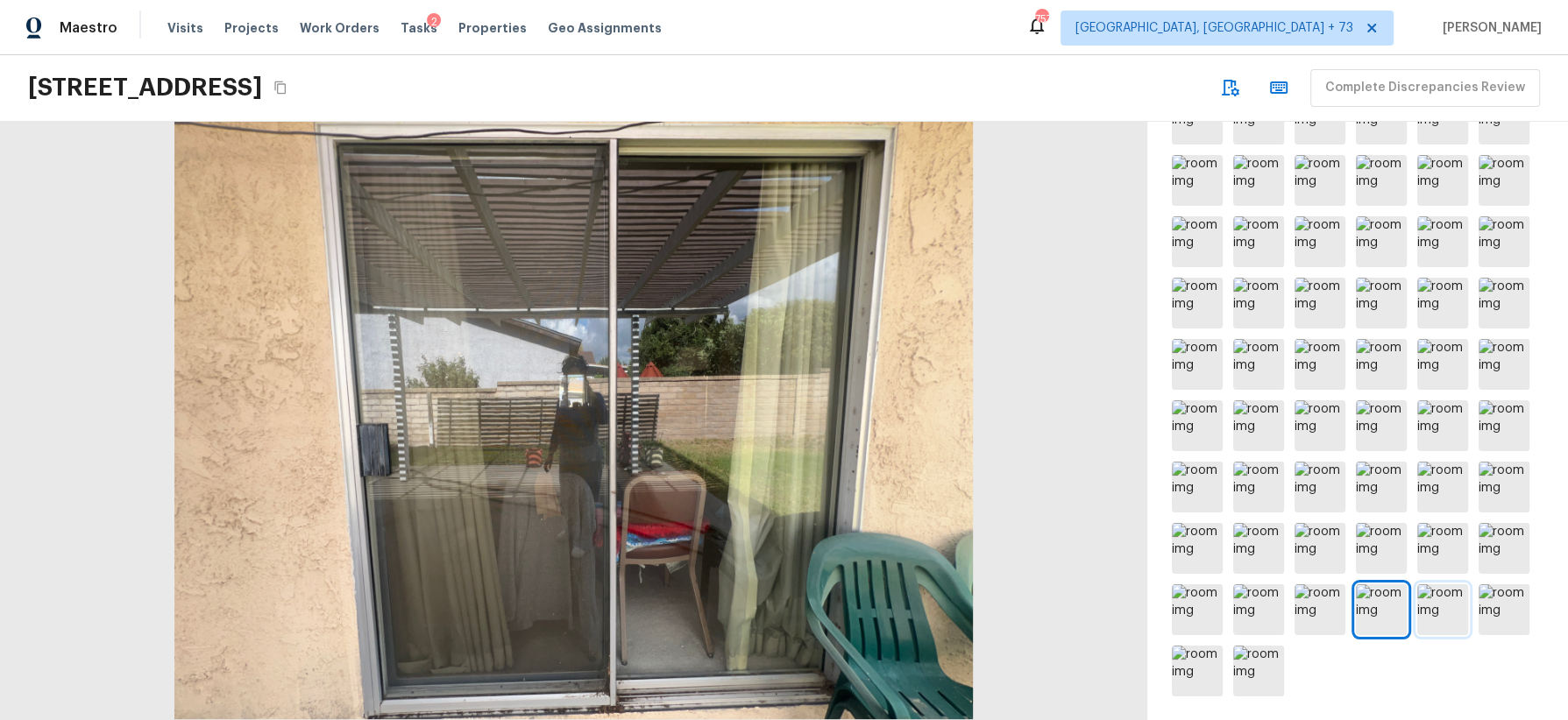
click at [1450, 606] on img at bounding box center [1442, 609] width 51 height 51
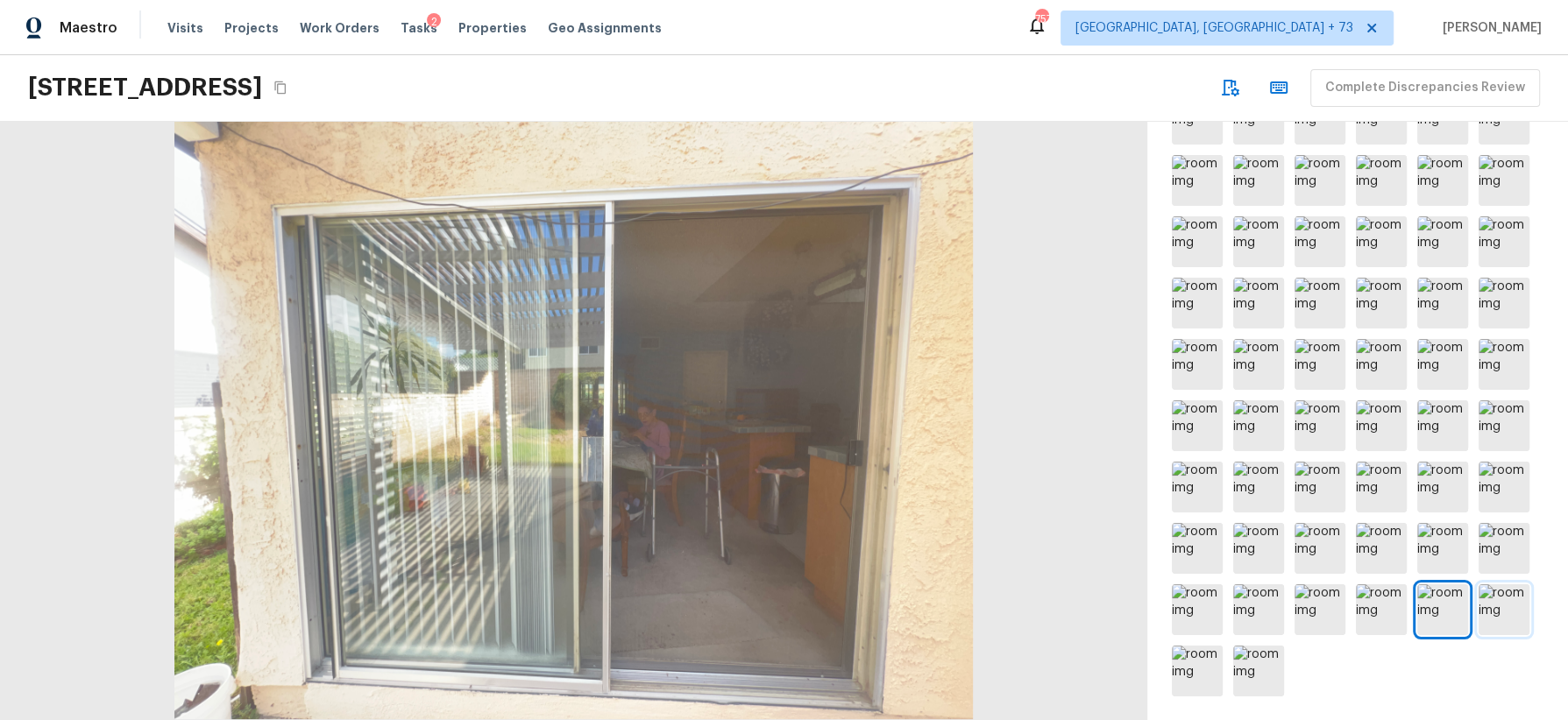
click at [1503, 602] on img at bounding box center [1503, 609] width 51 height 51
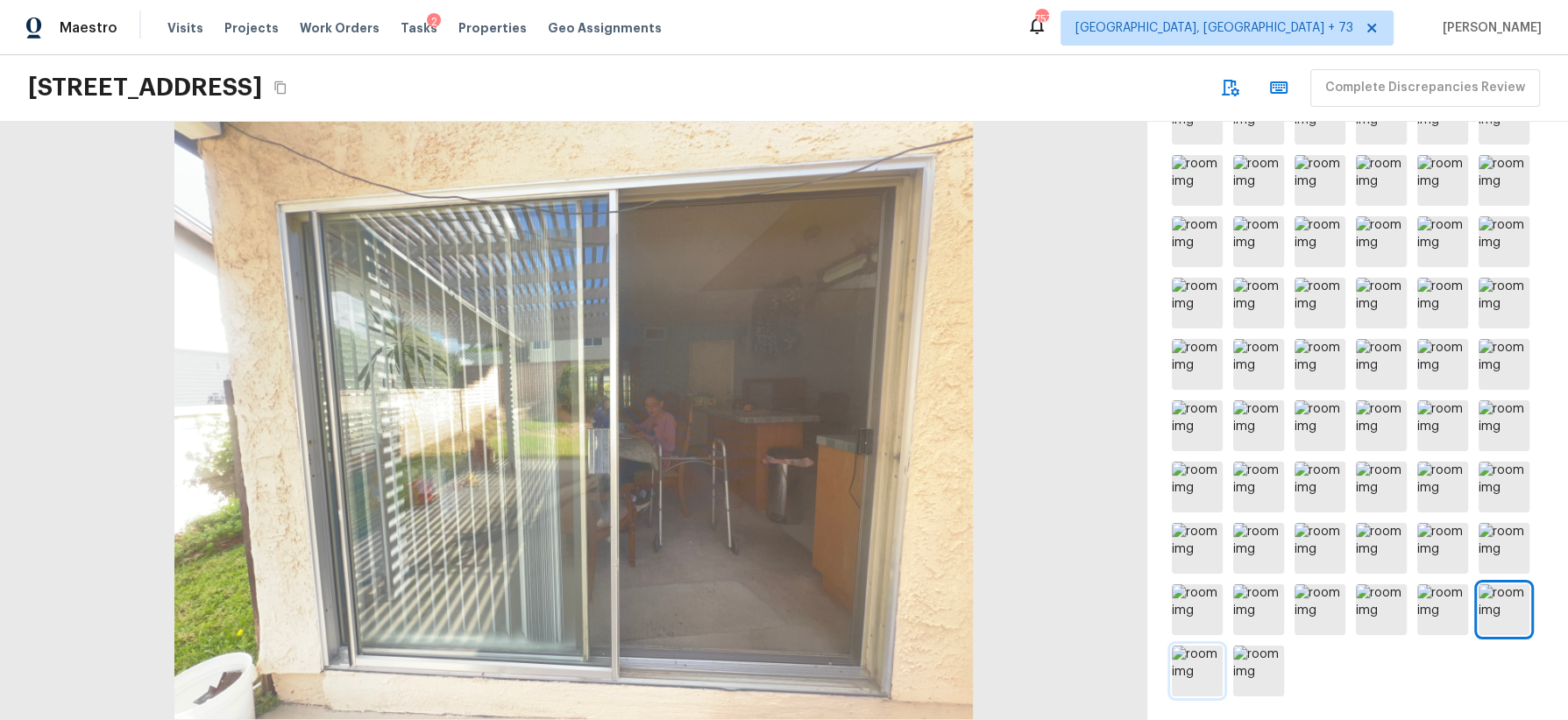
click at [1190, 668] on img at bounding box center [1197, 670] width 51 height 51
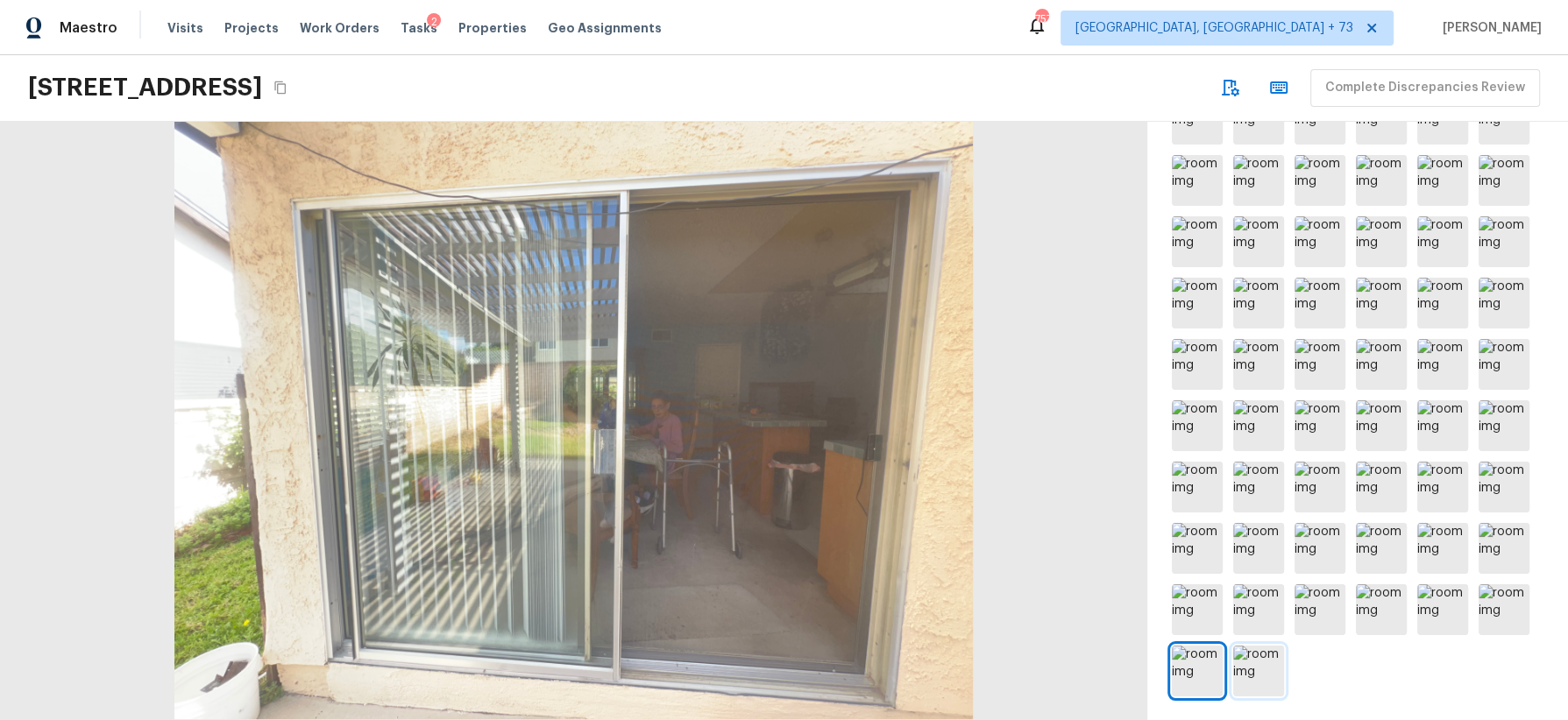
click at [1247, 679] on img at bounding box center [1258, 670] width 51 height 51
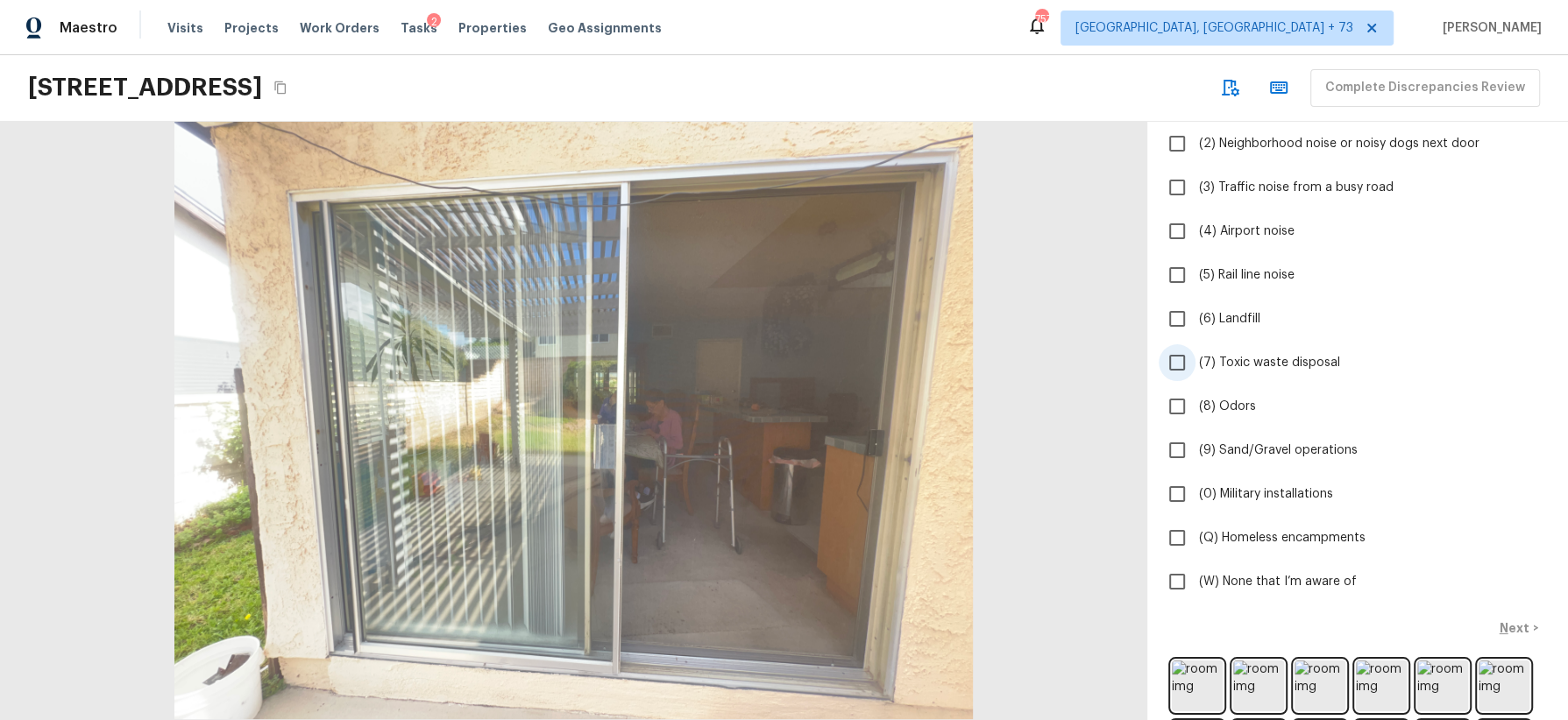
scroll to position [226, 0]
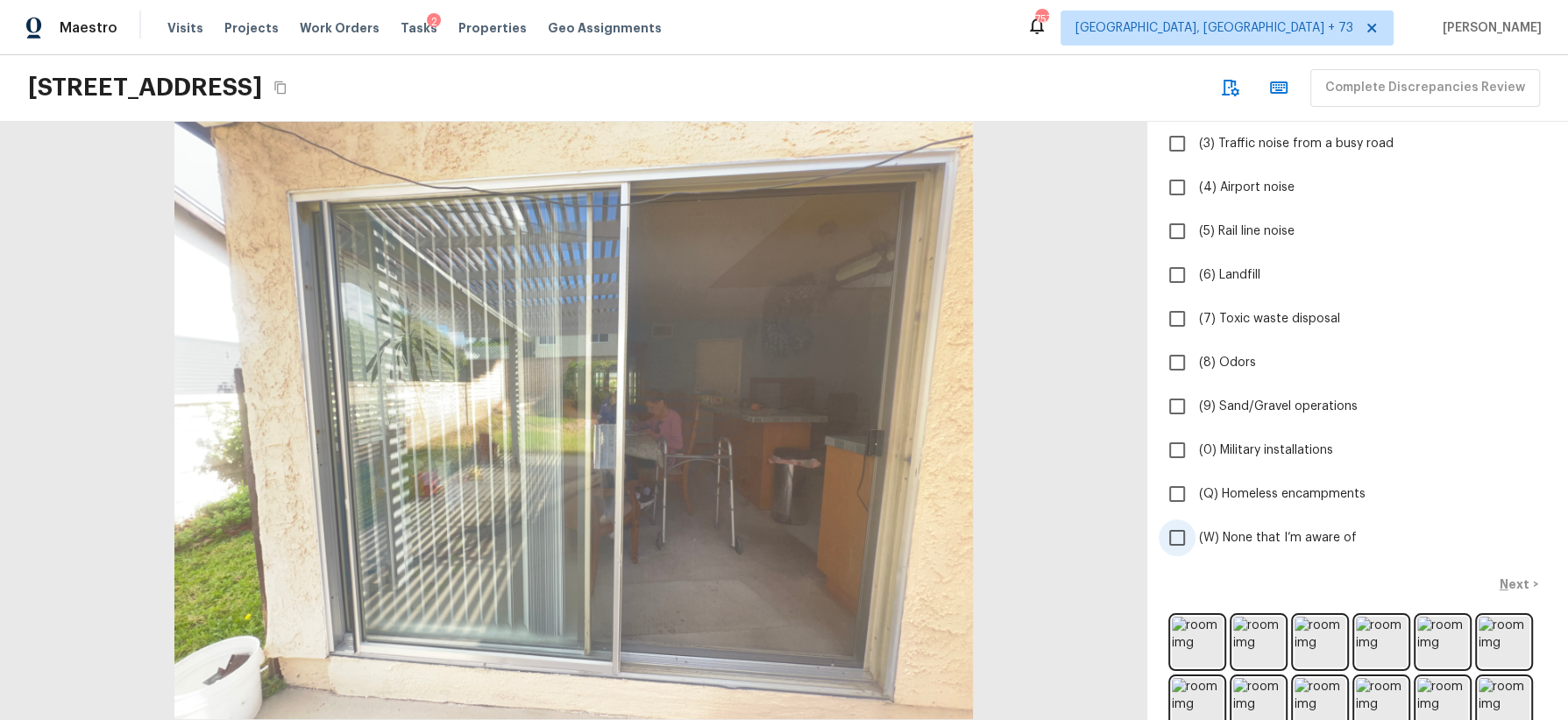
click at [1315, 532] on span "(W) None that I’m aware of" at bounding box center [1277, 538] width 157 height 17
click at [1195, 532] on input "(W) None that I’m aware of" at bounding box center [1177, 538] width 37 height 37
checkbox input "true"
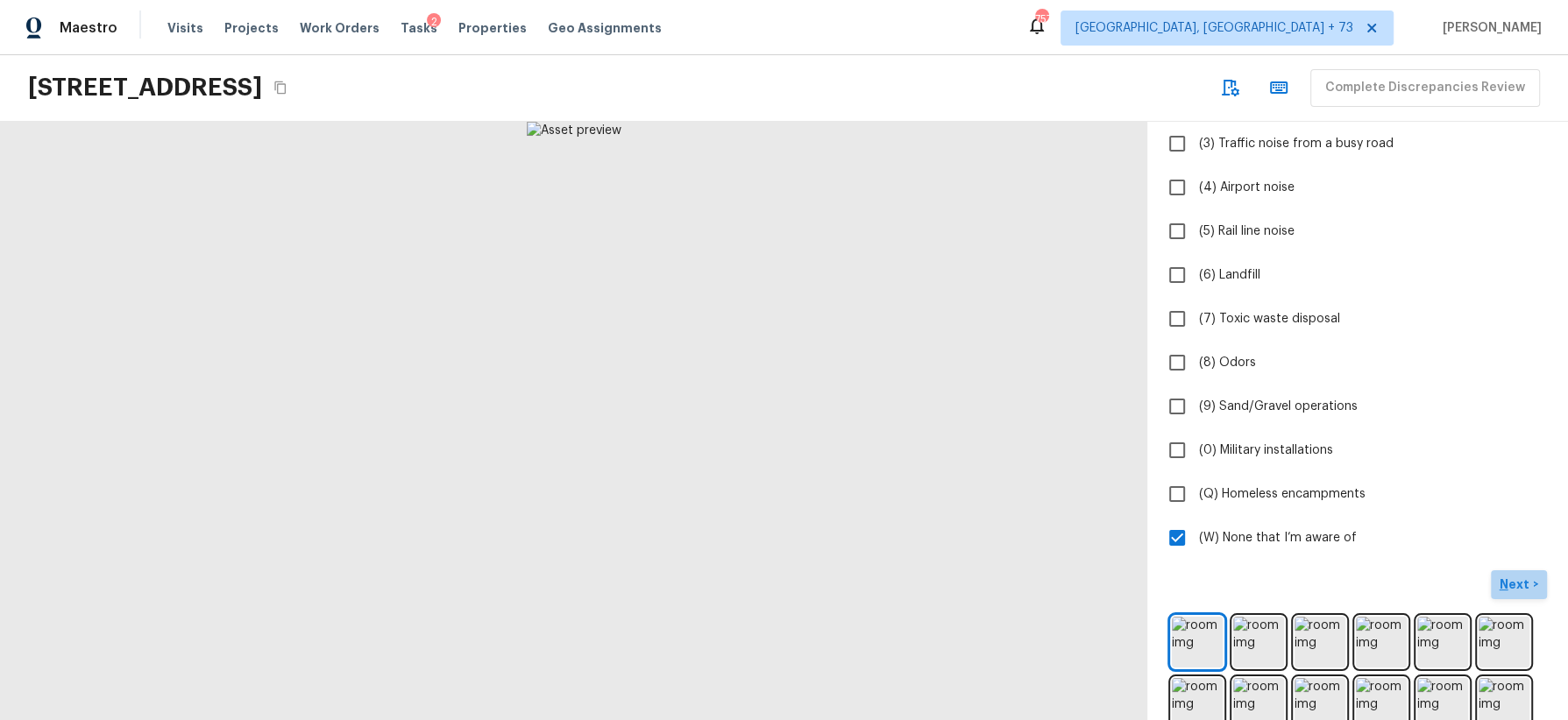
click at [1519, 579] on p "Next" at bounding box center [1516, 585] width 33 height 17
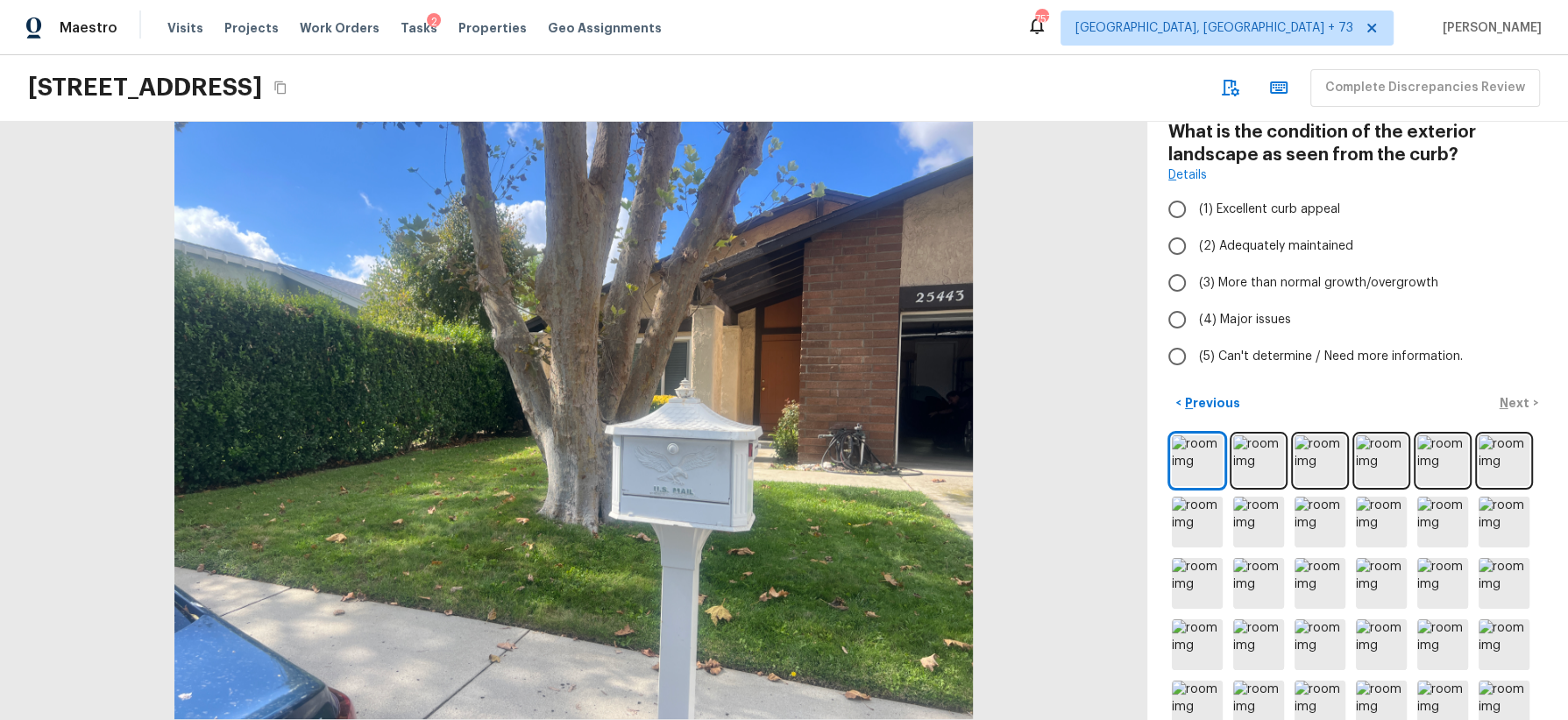
scroll to position [0, 0]
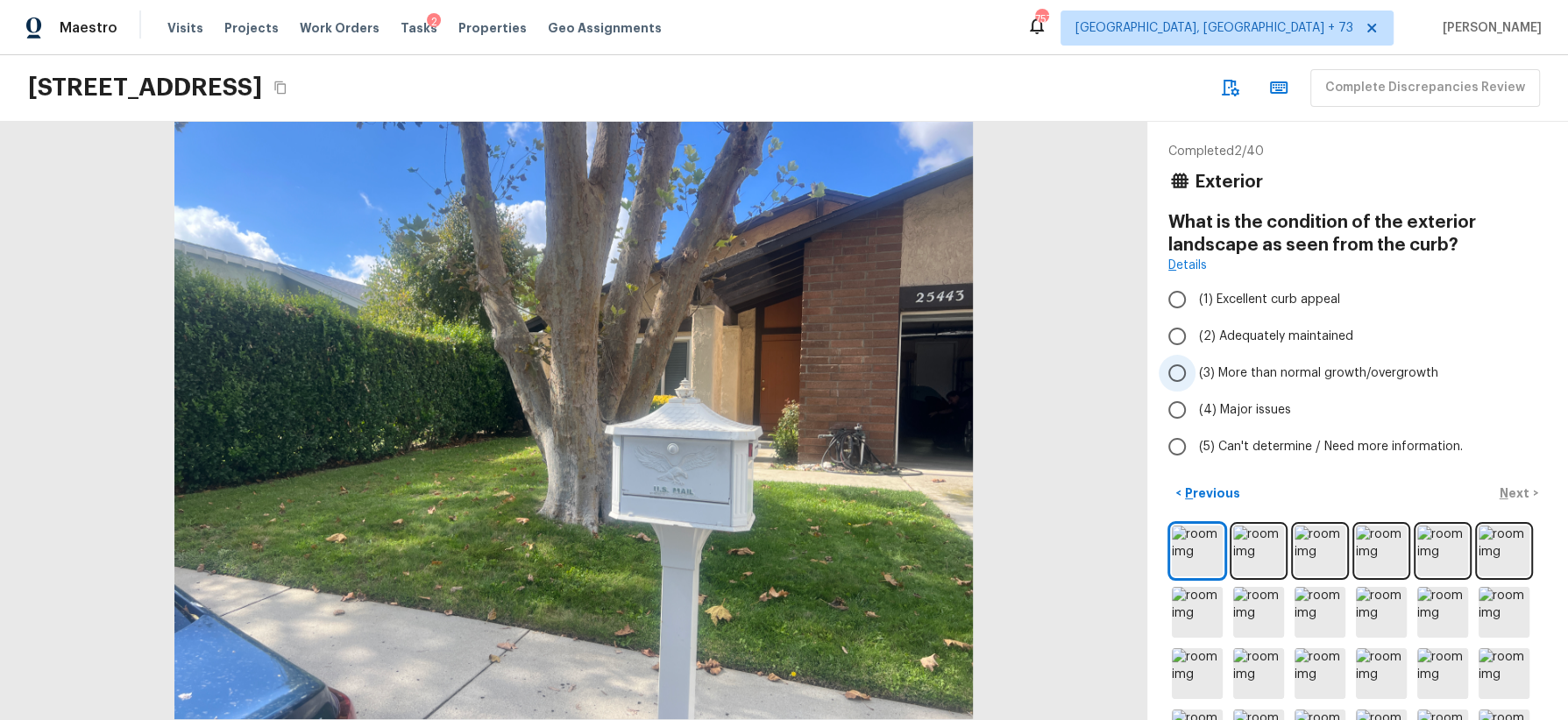
click at [1398, 366] on span "(3) More than normal growth/overgrowth" at bounding box center [1318, 373] width 239 height 17
click at [1195, 366] on input "(3) More than normal growth/overgrowth" at bounding box center [1177, 373] width 37 height 37
radio input "true"
click at [1513, 484] on p "Next" at bounding box center [1516, 493] width 33 height 17
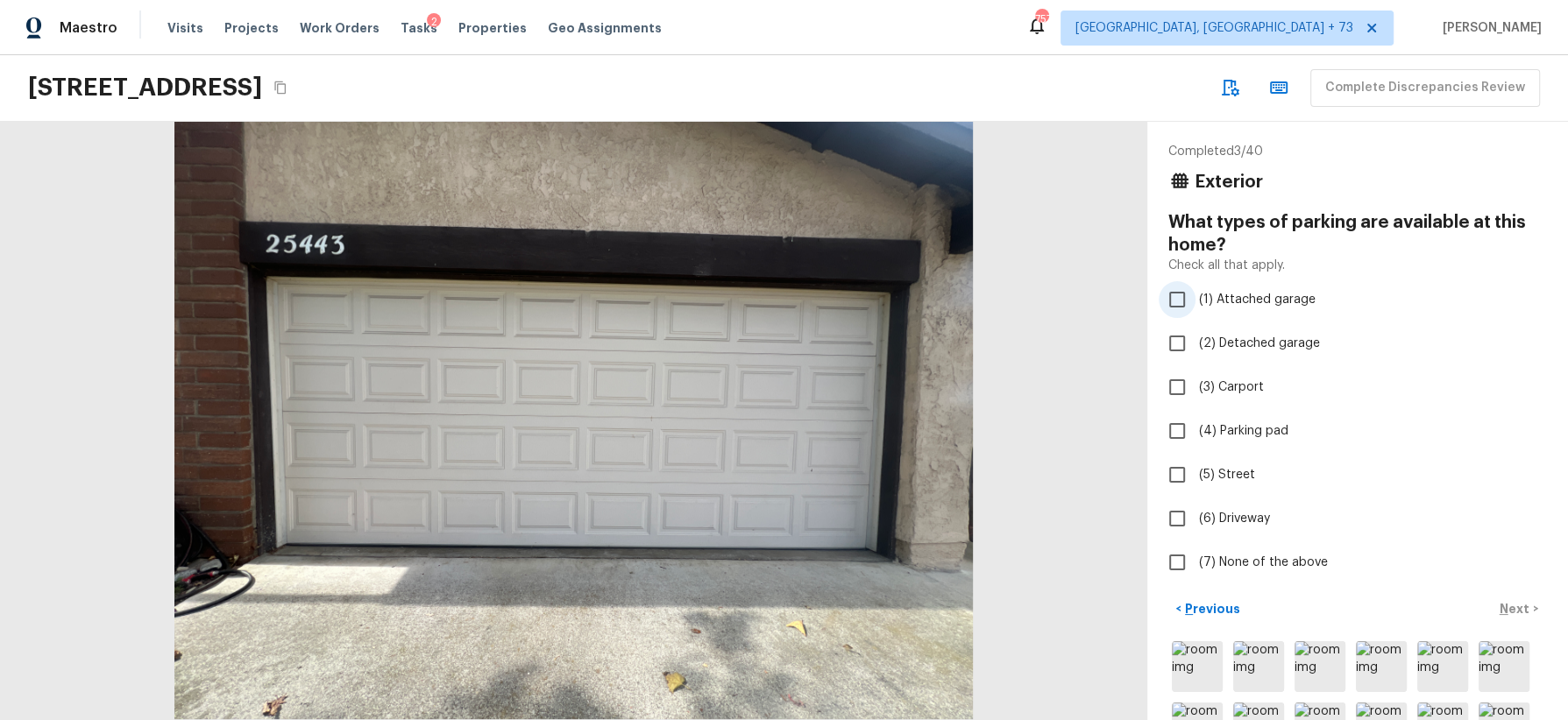
click at [1296, 300] on span "(1) Attached garage" at bounding box center [1257, 299] width 116 height 17
click at [1195, 300] on input "(1) Attached garage" at bounding box center [1177, 299] width 37 height 37
checkbox input "true"
click at [1245, 514] on span "(6) Driveway" at bounding box center [1234, 519] width 71 height 17
click at [1195, 514] on input "(6) Driveway" at bounding box center [1177, 519] width 37 height 37
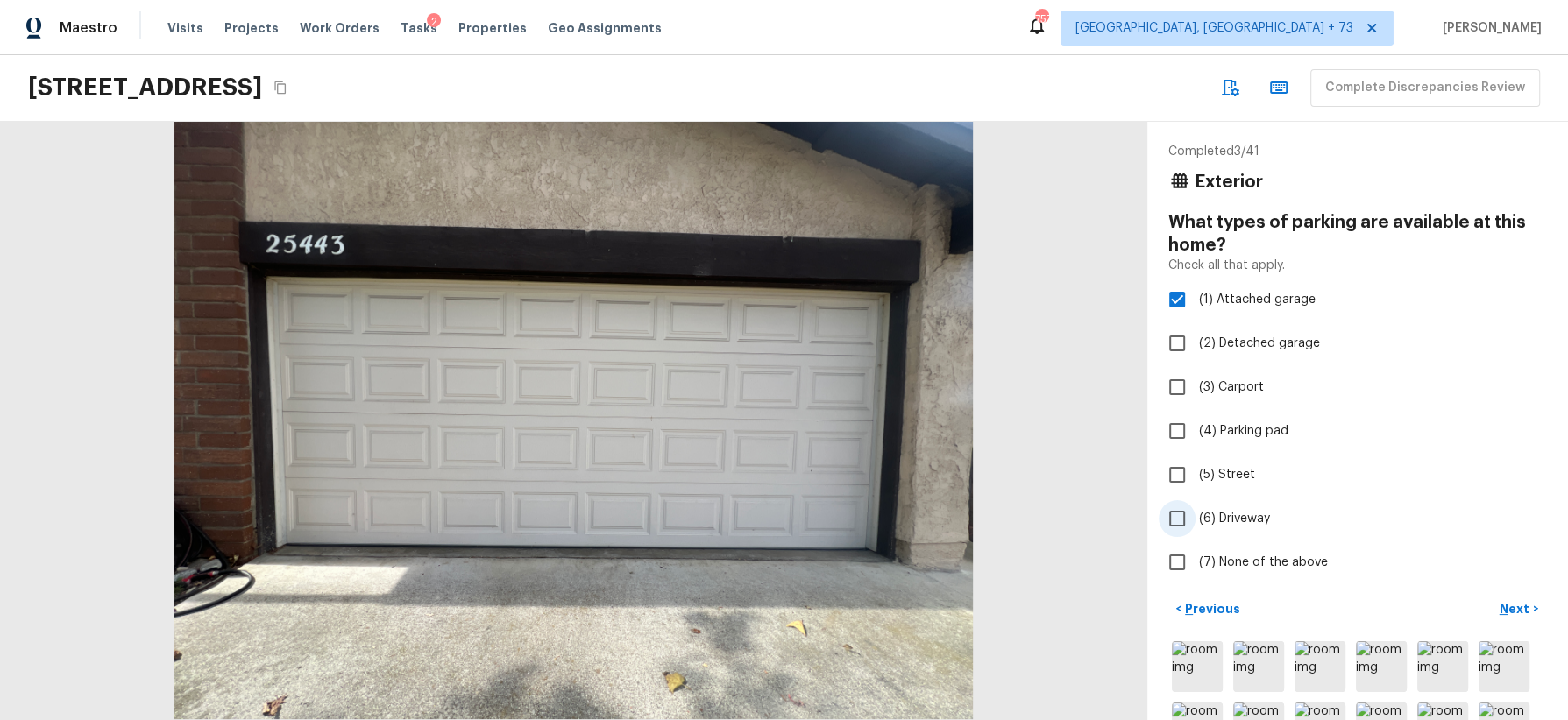
checkbox input "true"
click at [1517, 604] on p "Next" at bounding box center [1516, 608] width 33 height 17
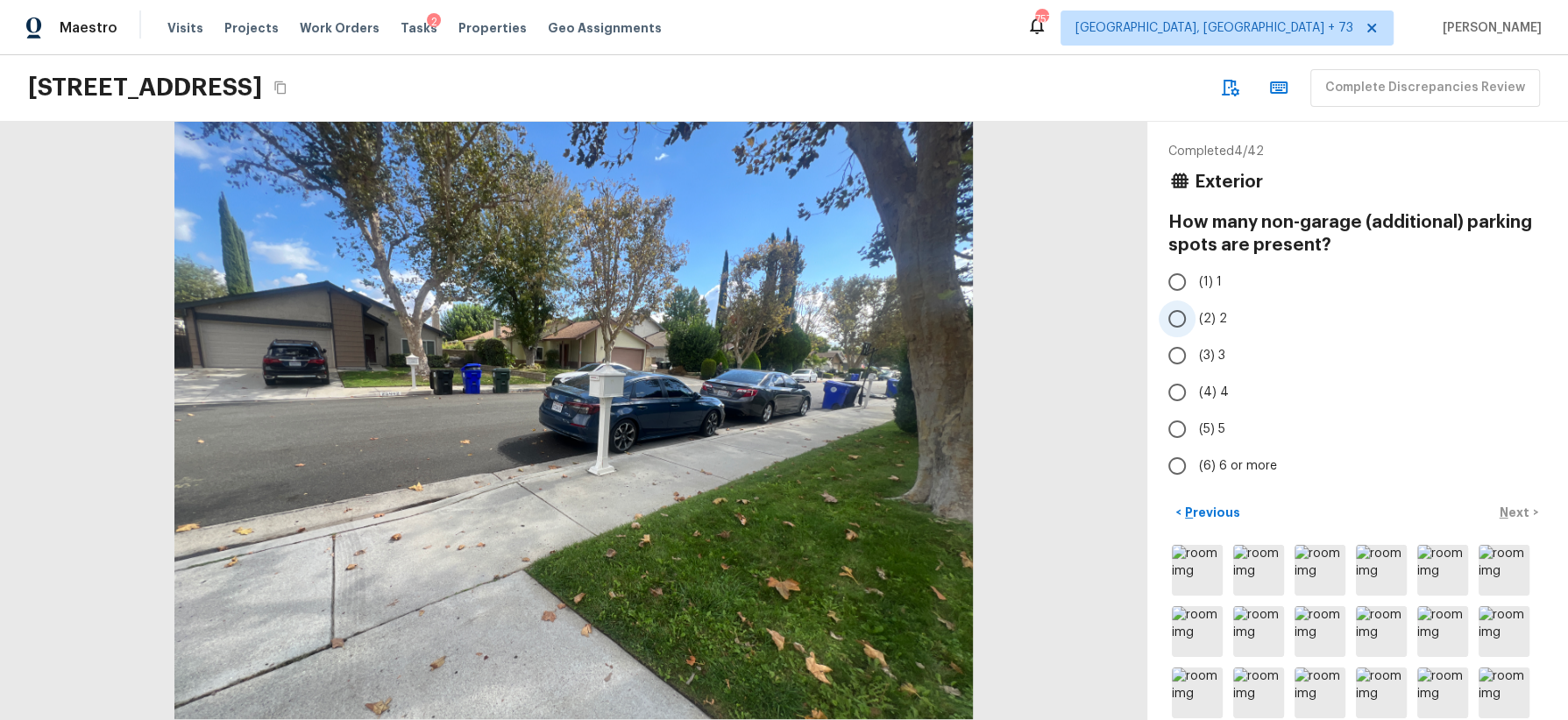
click at [1216, 319] on span "(2) 2" at bounding box center [1212, 319] width 28 height 17
click at [1195, 319] on input "(2) 2" at bounding box center [1177, 319] width 37 height 37
radio input "true"
click at [1509, 504] on p "Next" at bounding box center [1516, 512] width 33 height 17
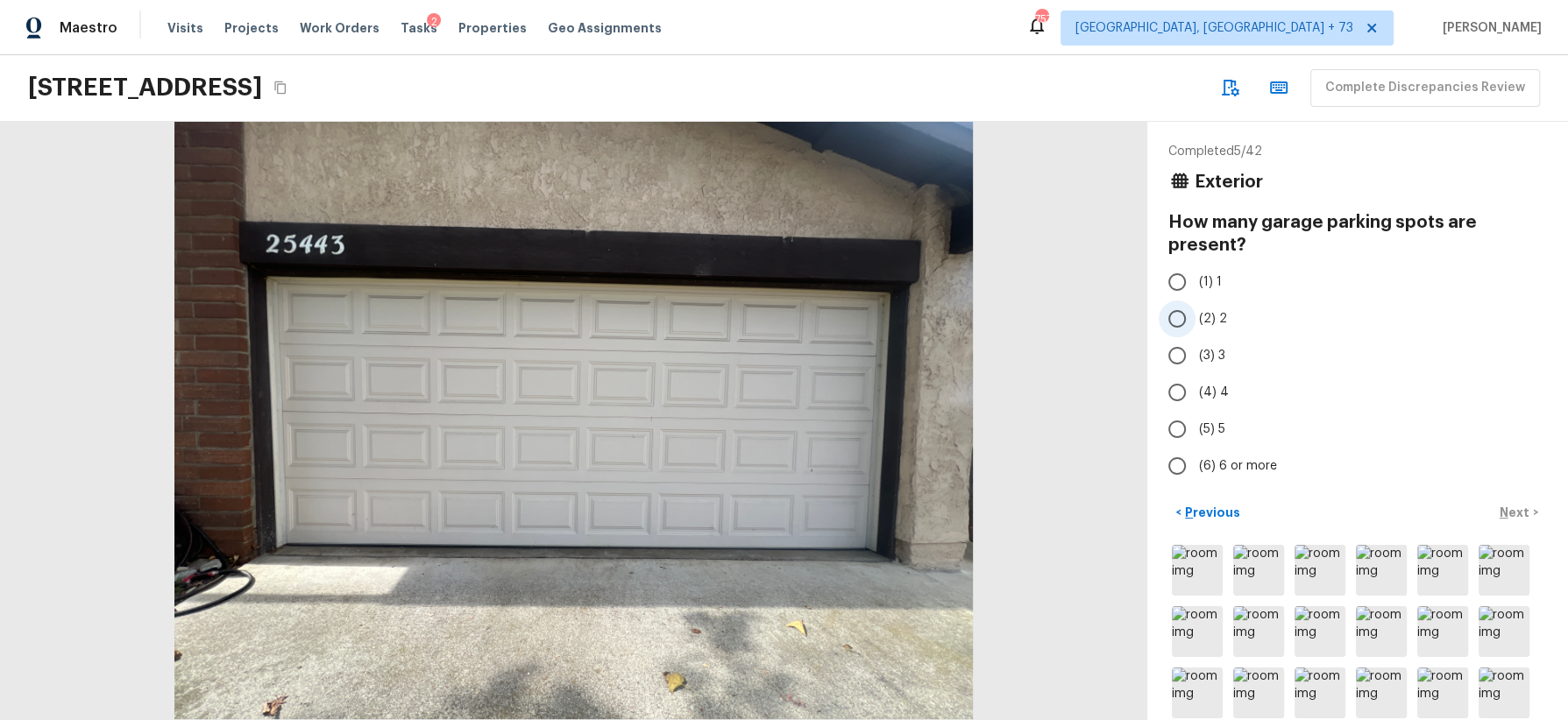
click at [1216, 319] on span "(2) 2" at bounding box center [1212, 319] width 28 height 17
click at [1195, 319] on input "(2) 2" at bounding box center [1177, 319] width 37 height 37
radio input "true"
click at [1518, 507] on p "Next" at bounding box center [1516, 512] width 33 height 17
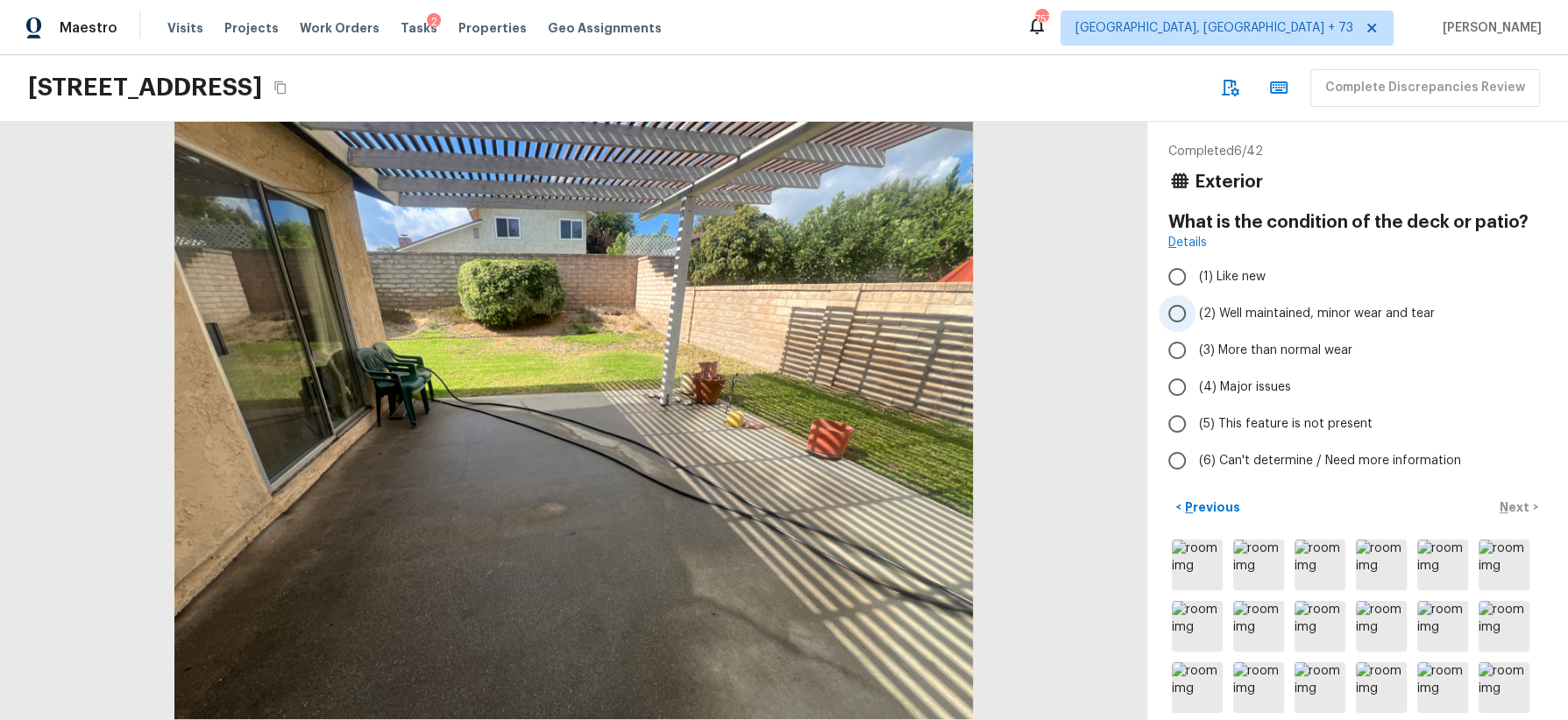
click at [1379, 316] on span "(2) Well maintained, minor wear and tear" at bounding box center [1316, 314] width 236 height 17
click at [1195, 316] on input "(2) Well maintained, minor wear and tear" at bounding box center [1177, 314] width 37 height 37
radio input "true"
click at [1512, 503] on p "Next" at bounding box center [1516, 507] width 33 height 17
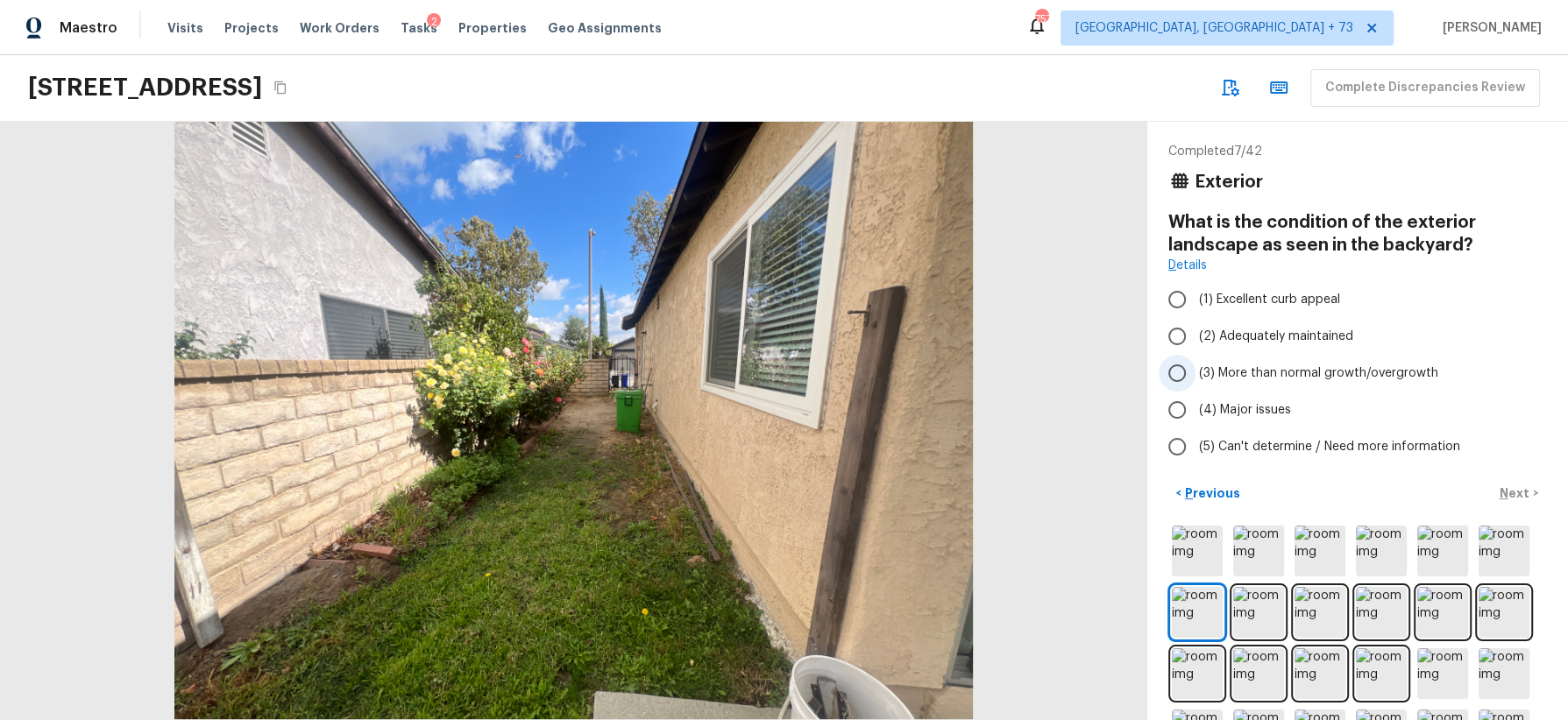
click at [1331, 377] on span "(3) More than normal growth/overgrowth" at bounding box center [1318, 373] width 239 height 17
click at [1195, 377] on input "(3) More than normal growth/overgrowth" at bounding box center [1177, 373] width 37 height 37
radio input "true"
click at [1524, 494] on p "Next" at bounding box center [1516, 493] width 33 height 17
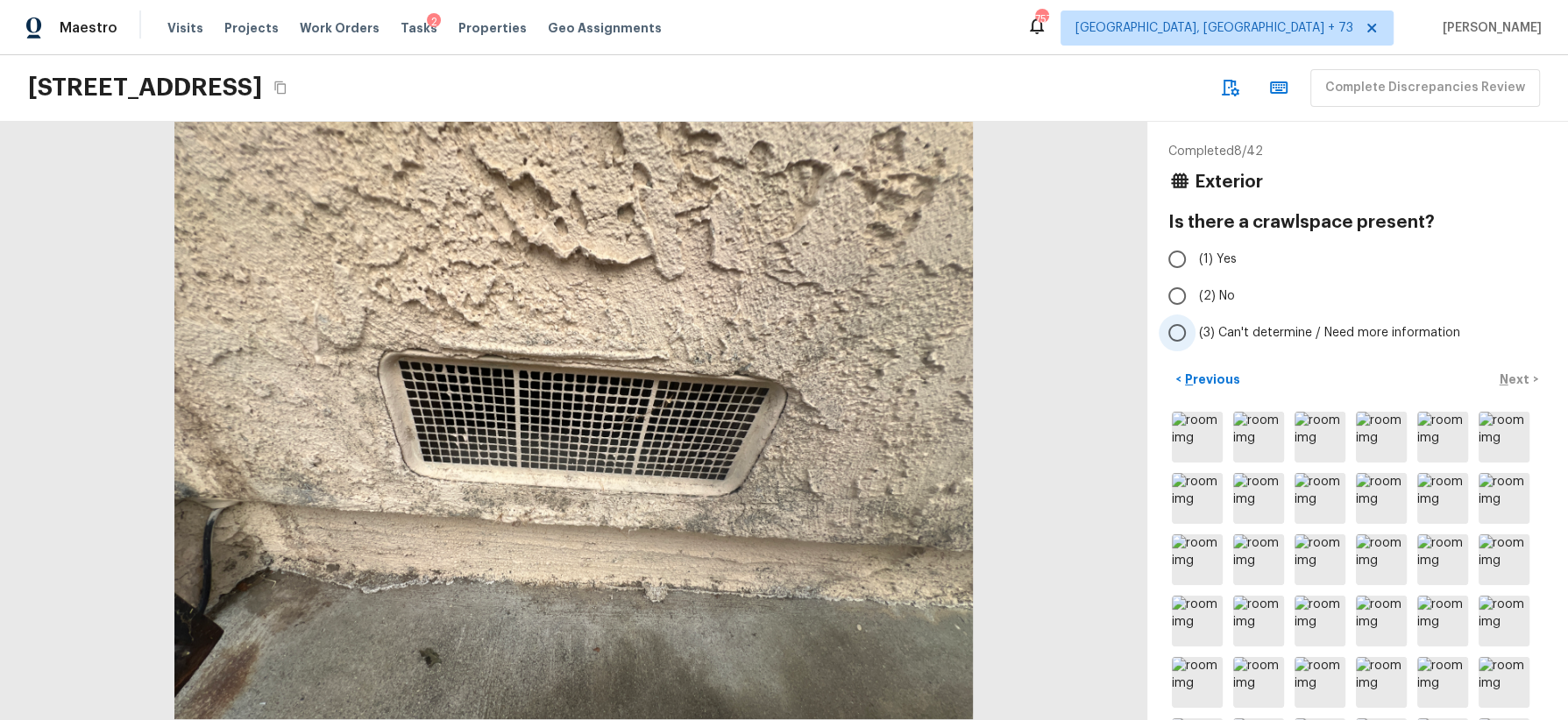
click at [1296, 331] on span "(3) Can't determine / Need more information" at bounding box center [1330, 333] width 261 height 17
click at [1195, 331] on input "(3) Can't determine / Need more information" at bounding box center [1177, 333] width 37 height 37
radio input "true"
click at [1516, 378] on p "Next" at bounding box center [1516, 380] width 33 height 17
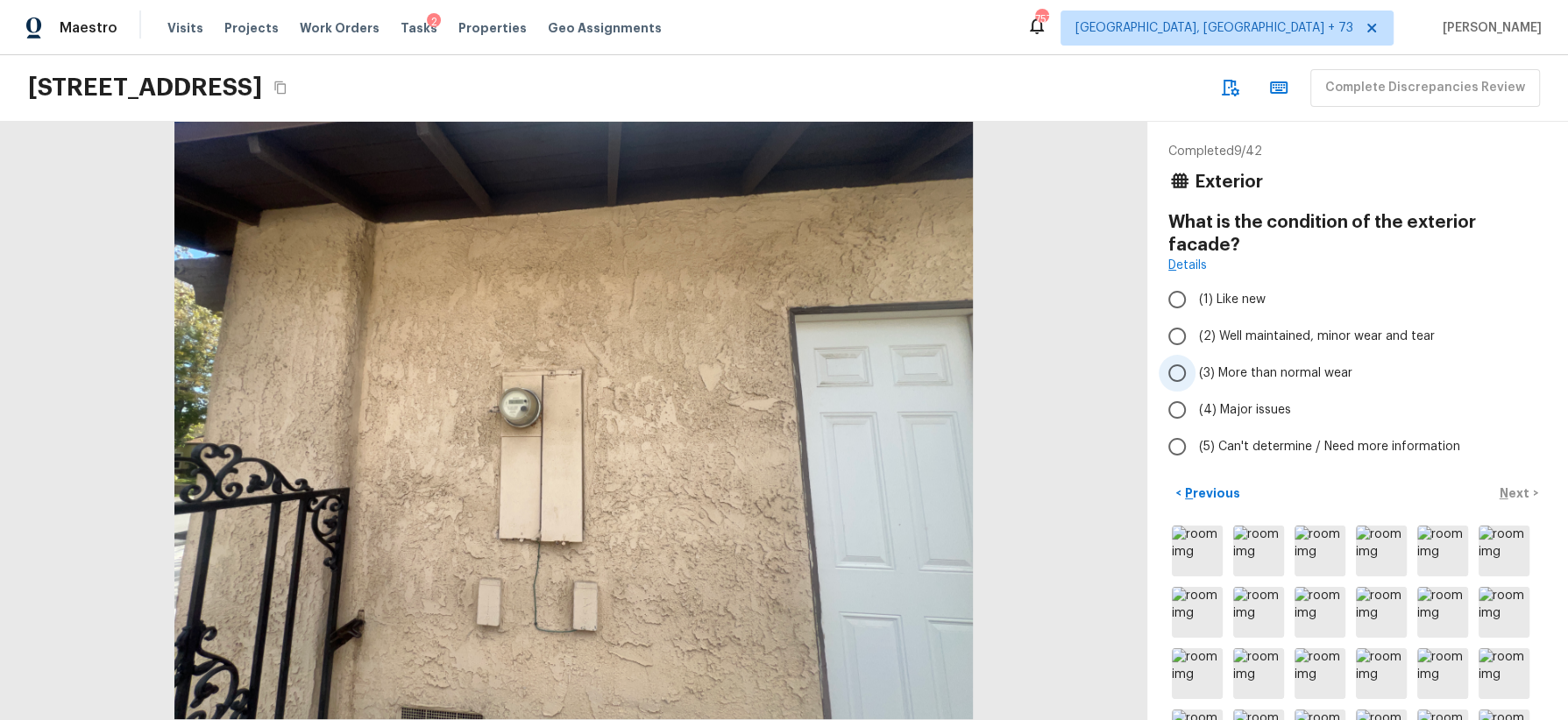
click at [1303, 364] on span "(3) More than normal wear" at bounding box center [1275, 373] width 154 height 17
click at [1195, 355] on input "(3) More than normal wear" at bounding box center [1177, 373] width 37 height 37
radio input "true"
click at [1518, 484] on p "Next" at bounding box center [1516, 493] width 33 height 17
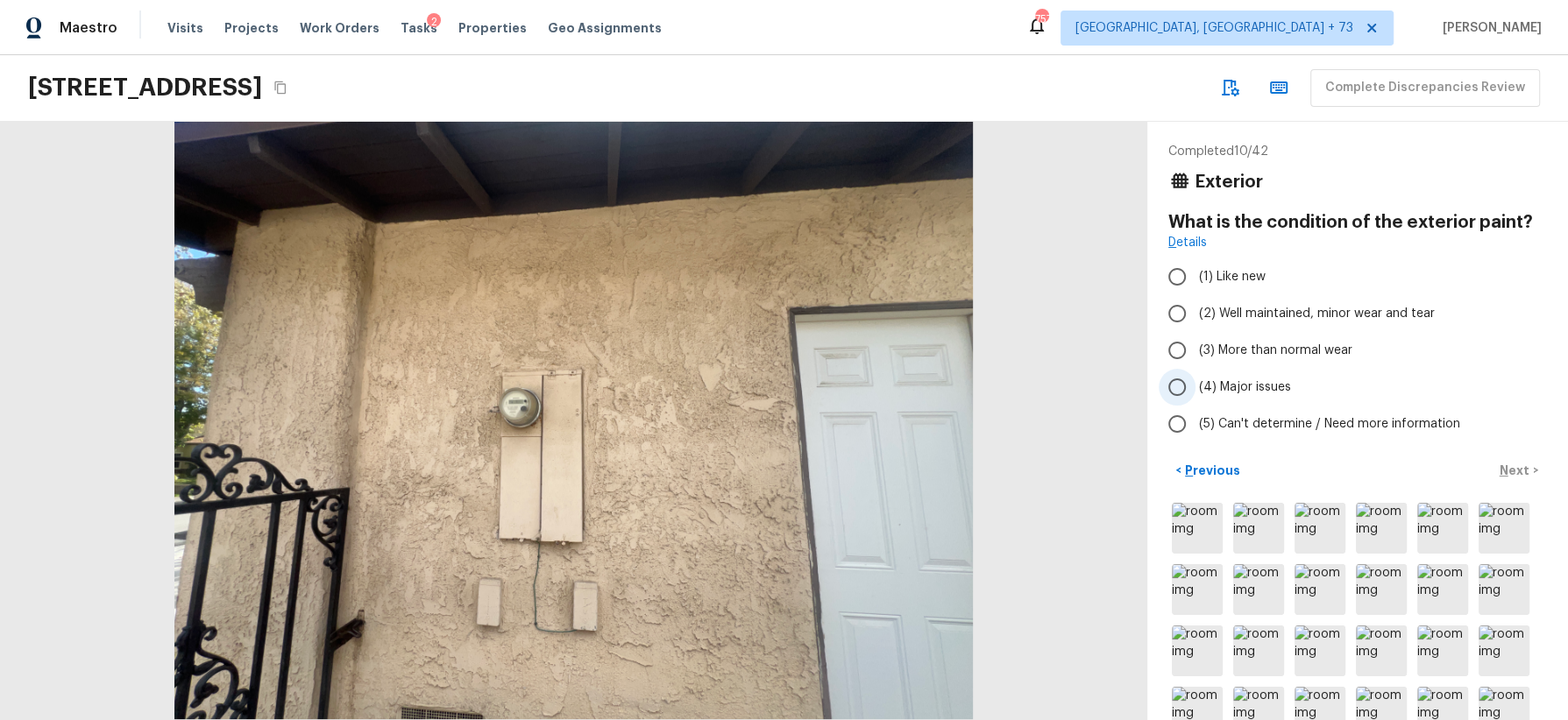
click at [1279, 386] on span "(4) Major issues" at bounding box center [1245, 387] width 92 height 17
click at [1195, 386] on input "(4) Major issues" at bounding box center [1177, 387] width 37 height 37
radio input "true"
click at [1516, 463] on p "Next" at bounding box center [1516, 470] width 33 height 17
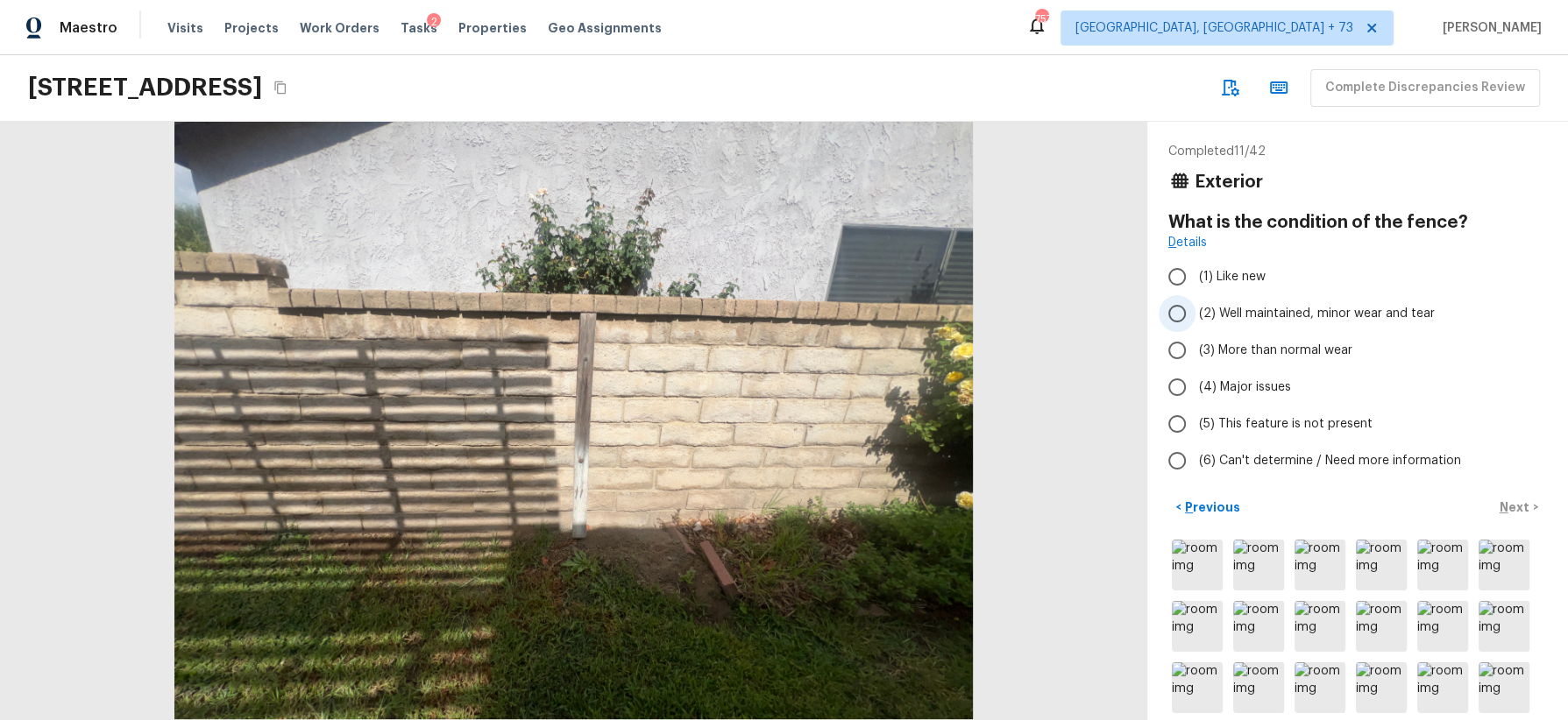
click at [1331, 319] on span "(2) Well maintained, minor wear and tear" at bounding box center [1316, 314] width 236 height 17
click at [1195, 319] on input "(2) Well maintained, minor wear and tear" at bounding box center [1177, 314] width 37 height 37
radio input "true"
click at [1515, 506] on p "Next" at bounding box center [1516, 507] width 33 height 17
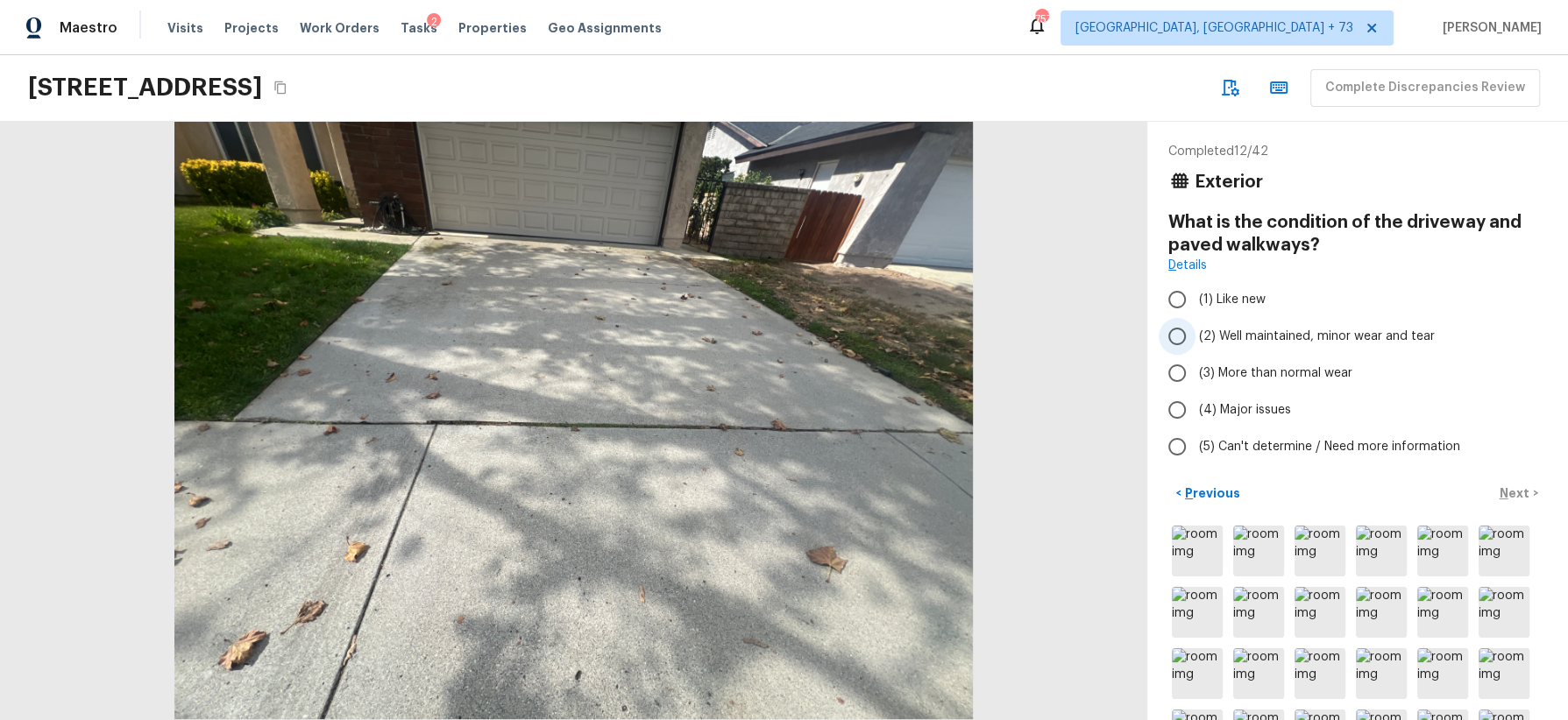
click at [1371, 335] on span "(2) Well maintained, minor wear and tear" at bounding box center [1316, 337] width 236 height 17
click at [1195, 335] on input "(2) Well maintained, minor wear and tear" at bounding box center [1177, 337] width 37 height 37
radio input "true"
click at [1511, 485] on p "Next" at bounding box center [1516, 493] width 33 height 17
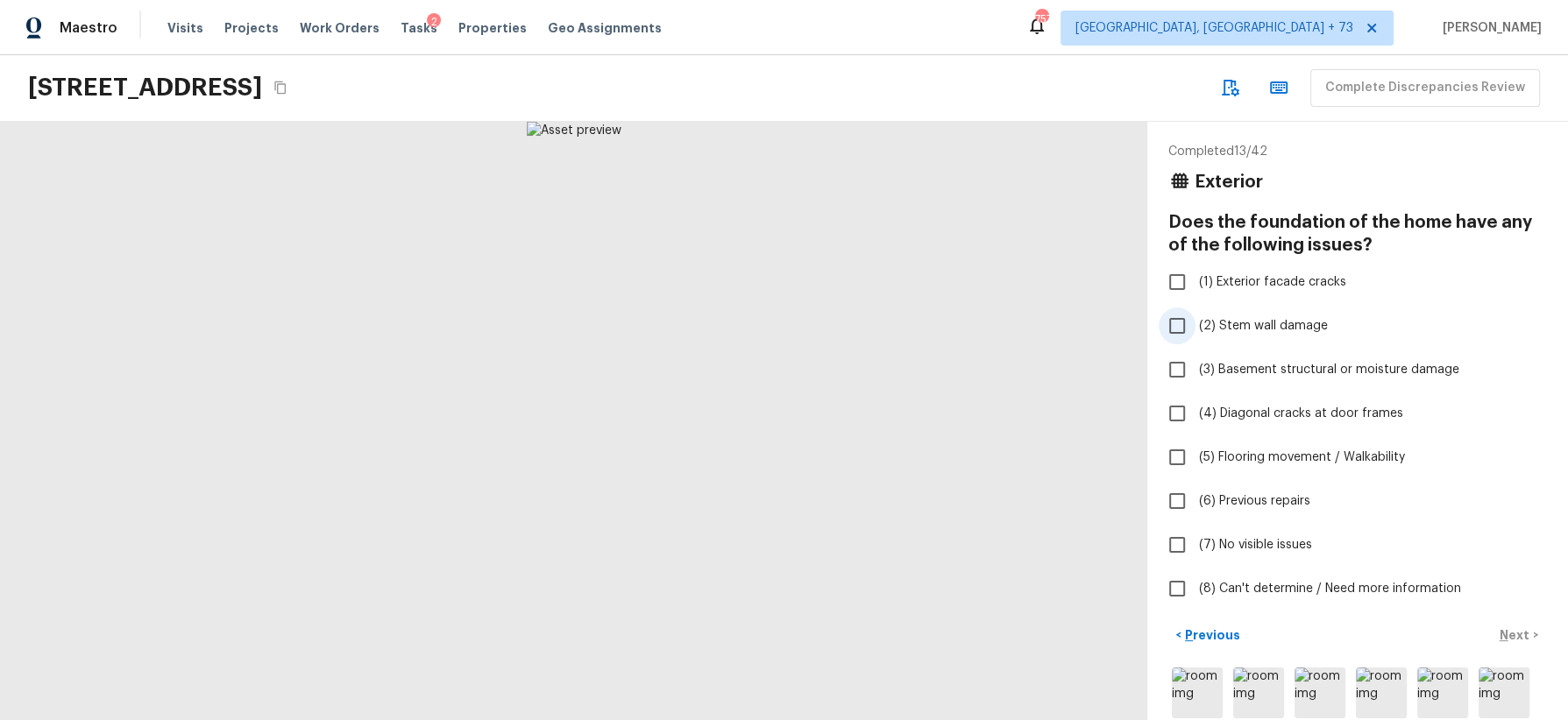
click at [1286, 323] on span "(2) Stem wall damage" at bounding box center [1263, 326] width 129 height 17
click at [1195, 323] on input "(2) Stem wall damage" at bounding box center [1177, 326] width 37 height 37
checkbox input "true"
click at [1289, 277] on span "(1) Exterior facade cracks" at bounding box center [1272, 282] width 147 height 17
click at [1195, 277] on input "(1) Exterior facade cracks" at bounding box center [1177, 282] width 37 height 37
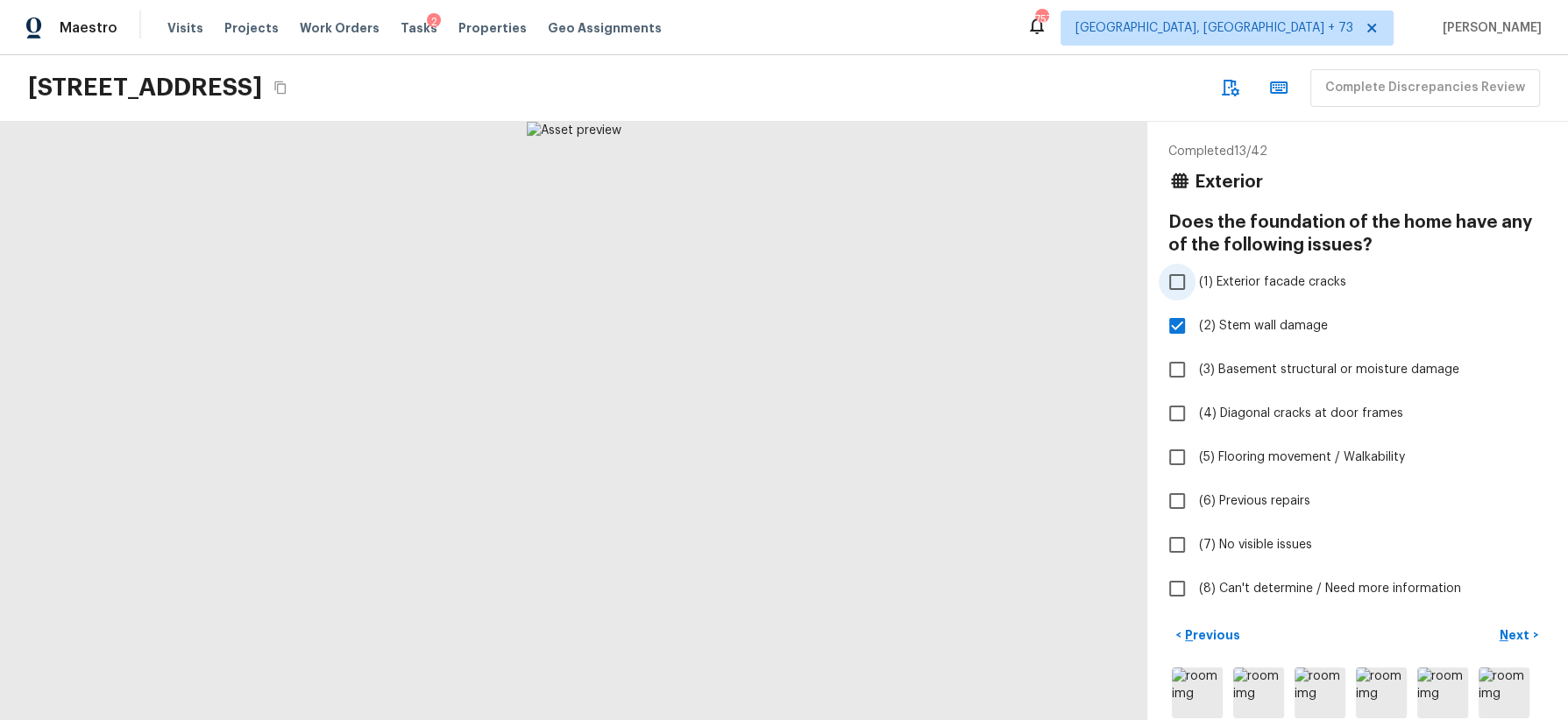
checkbox input "true"
click at [1517, 632] on p "Next" at bounding box center [1516, 635] width 33 height 17
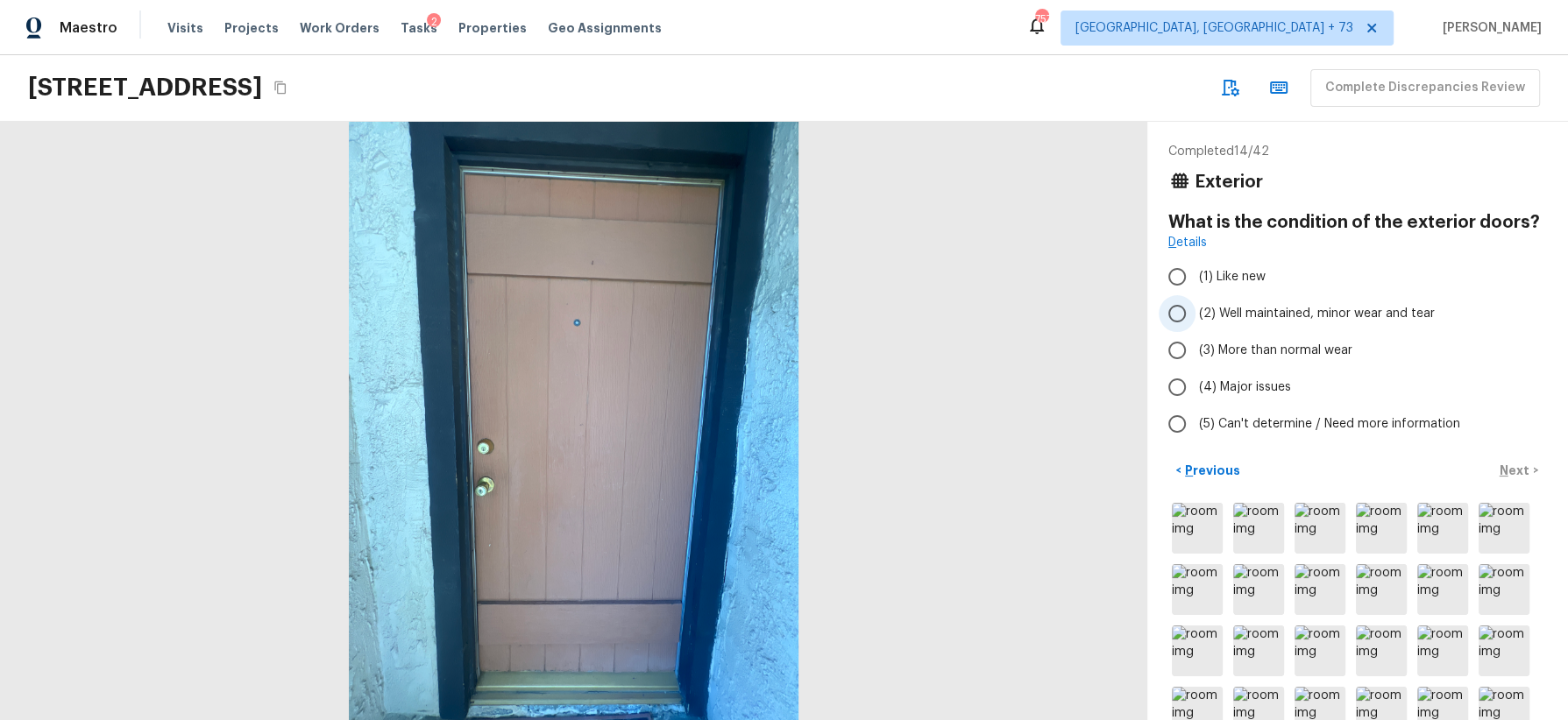
click at [1380, 305] on span "(2) Well maintained, minor wear and tear" at bounding box center [1316, 314] width 236 height 17
click at [1195, 303] on input "(2) Well maintained, minor wear and tear" at bounding box center [1177, 314] width 37 height 37
radio input "true"
click at [1514, 472] on p "Next" at bounding box center [1516, 470] width 33 height 17
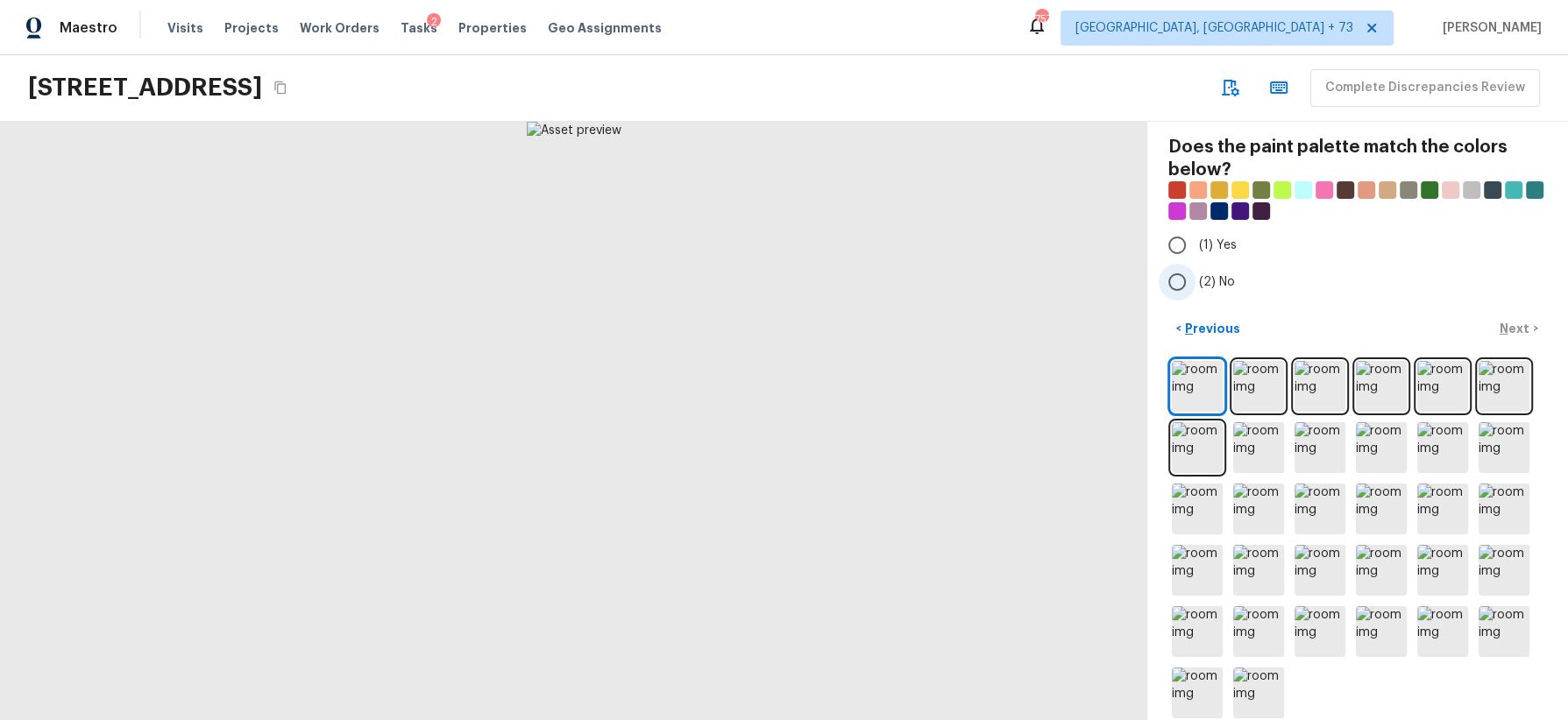
scroll to position [76, 0]
click at [1184, 243] on input "(1) Yes" at bounding box center [1177, 244] width 37 height 37
radio input "true"
click at [1522, 323] on p "Next" at bounding box center [1516, 328] width 33 height 17
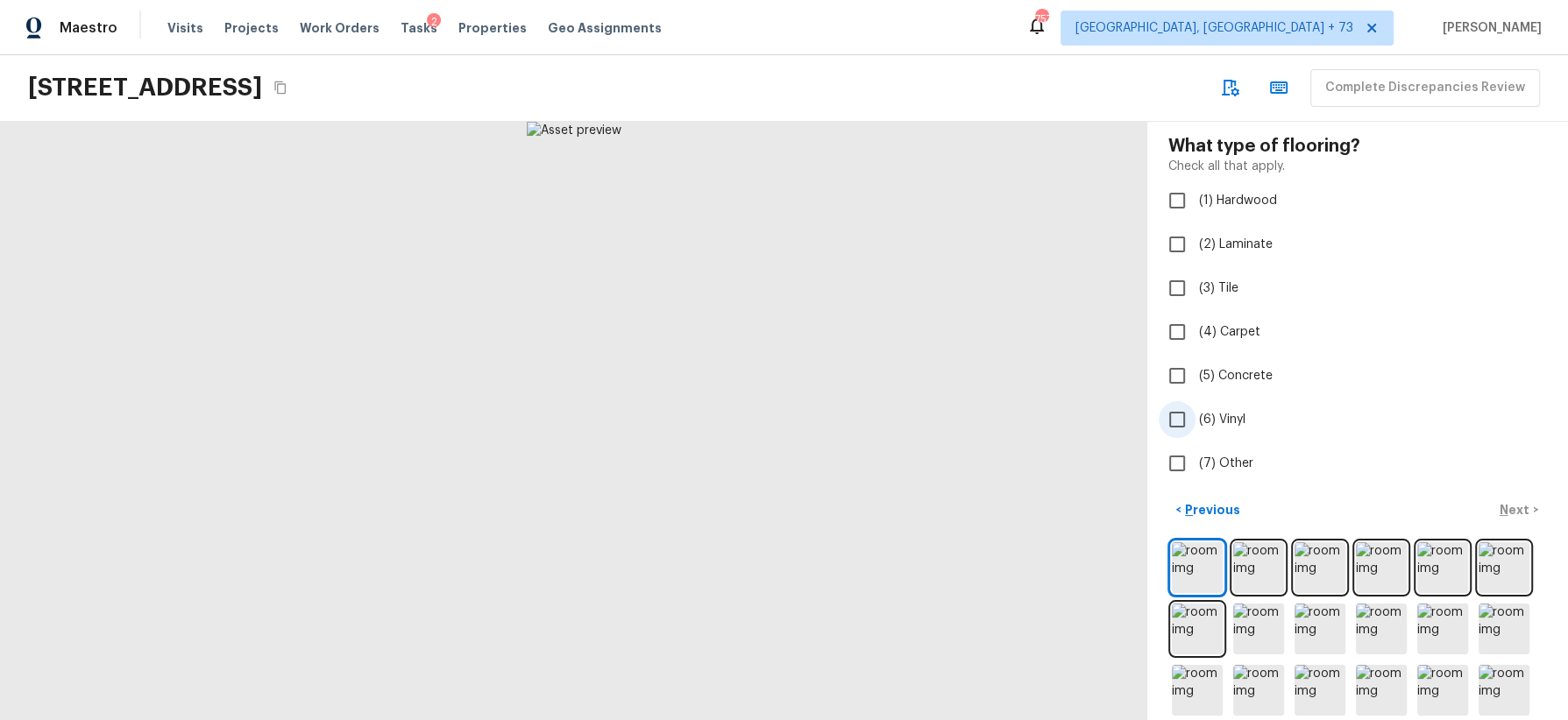
click at [1230, 413] on span "(6) Vinyl" at bounding box center [1222, 420] width 47 height 17
click at [1195, 413] on input "(6) Vinyl" at bounding box center [1177, 420] width 37 height 37
checkbox input "true"
click at [1526, 505] on p "Next" at bounding box center [1516, 510] width 33 height 17
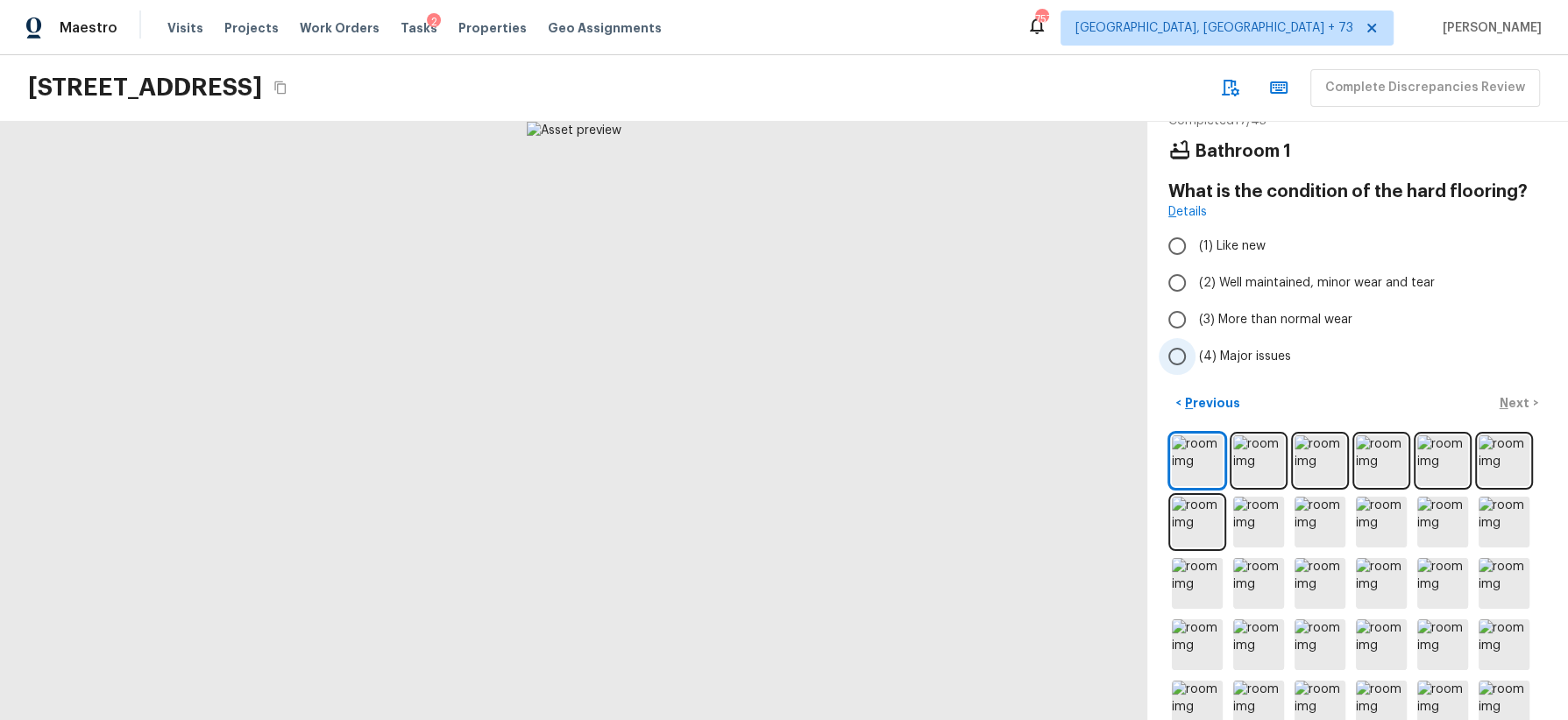
scroll to position [29, 0]
click at [1318, 319] on span "(3) More than normal wear" at bounding box center [1275, 321] width 154 height 17
click at [1195, 319] on input "(3) More than normal wear" at bounding box center [1177, 321] width 37 height 37
radio input "true"
click at [1509, 402] on p "Next" at bounding box center [1516, 404] width 33 height 17
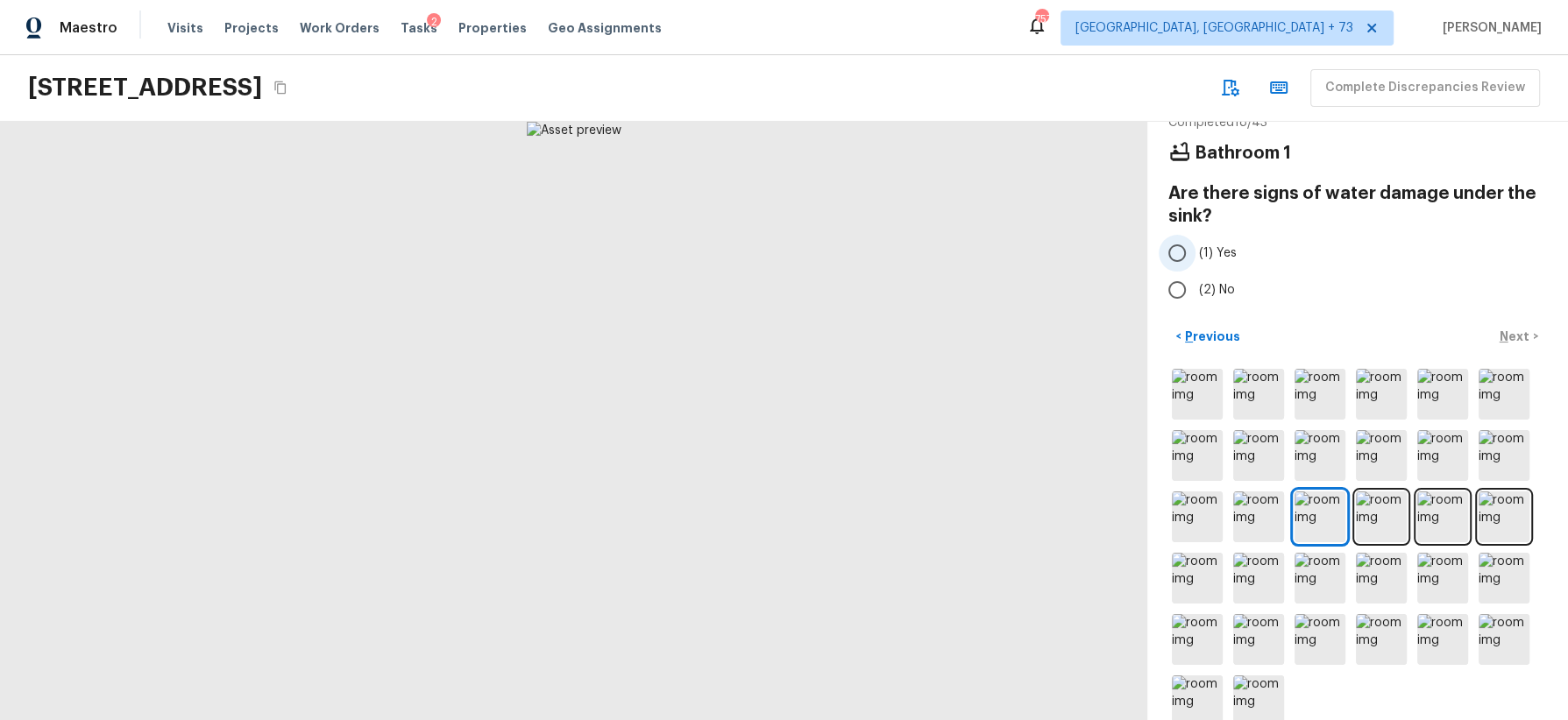
click at [1244, 243] on label "(1) Yes" at bounding box center [1346, 253] width 374 height 37
click at [1195, 243] on input "(1) Yes" at bounding box center [1177, 253] width 37 height 37
radio input "true"
click at [1518, 330] on p "Next" at bounding box center [1516, 337] width 33 height 17
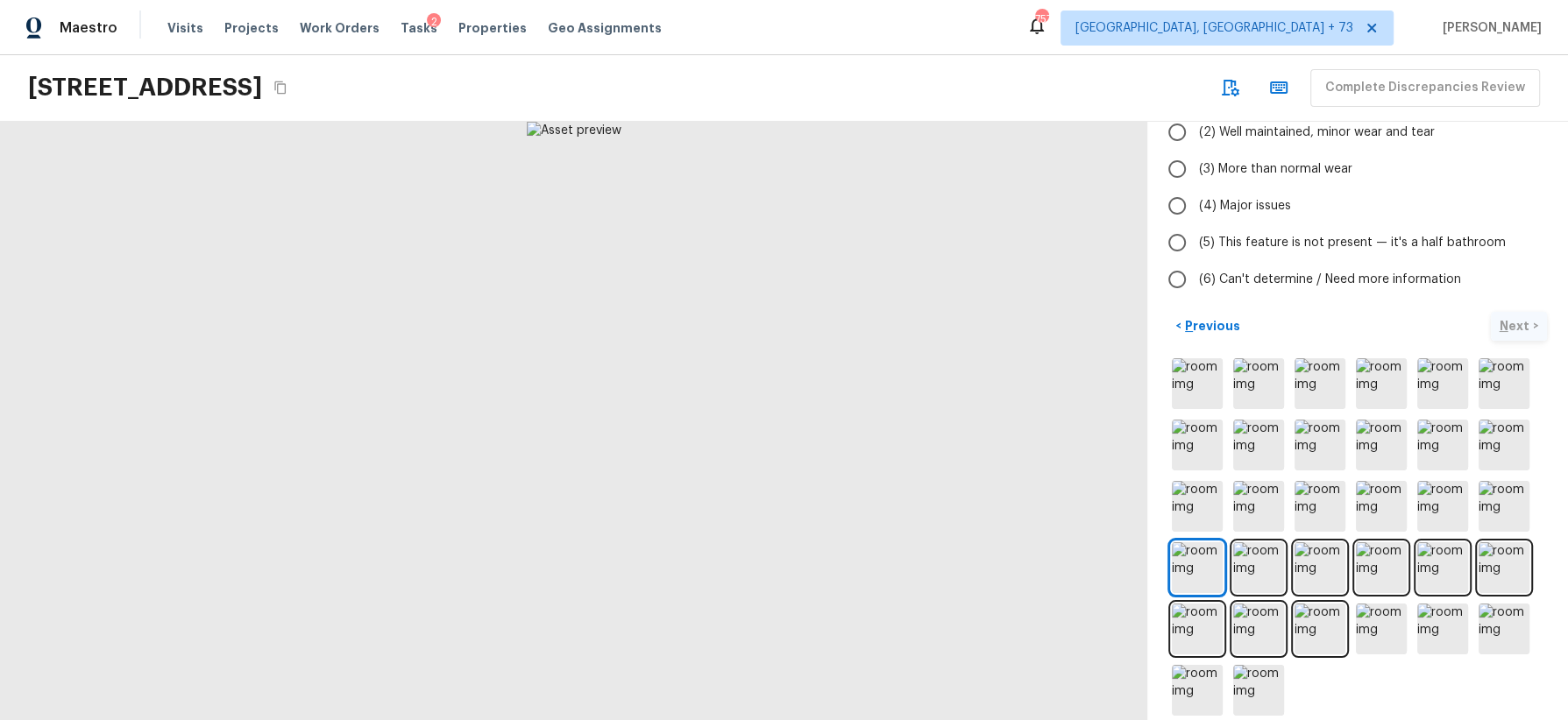
scroll to position [223, 0]
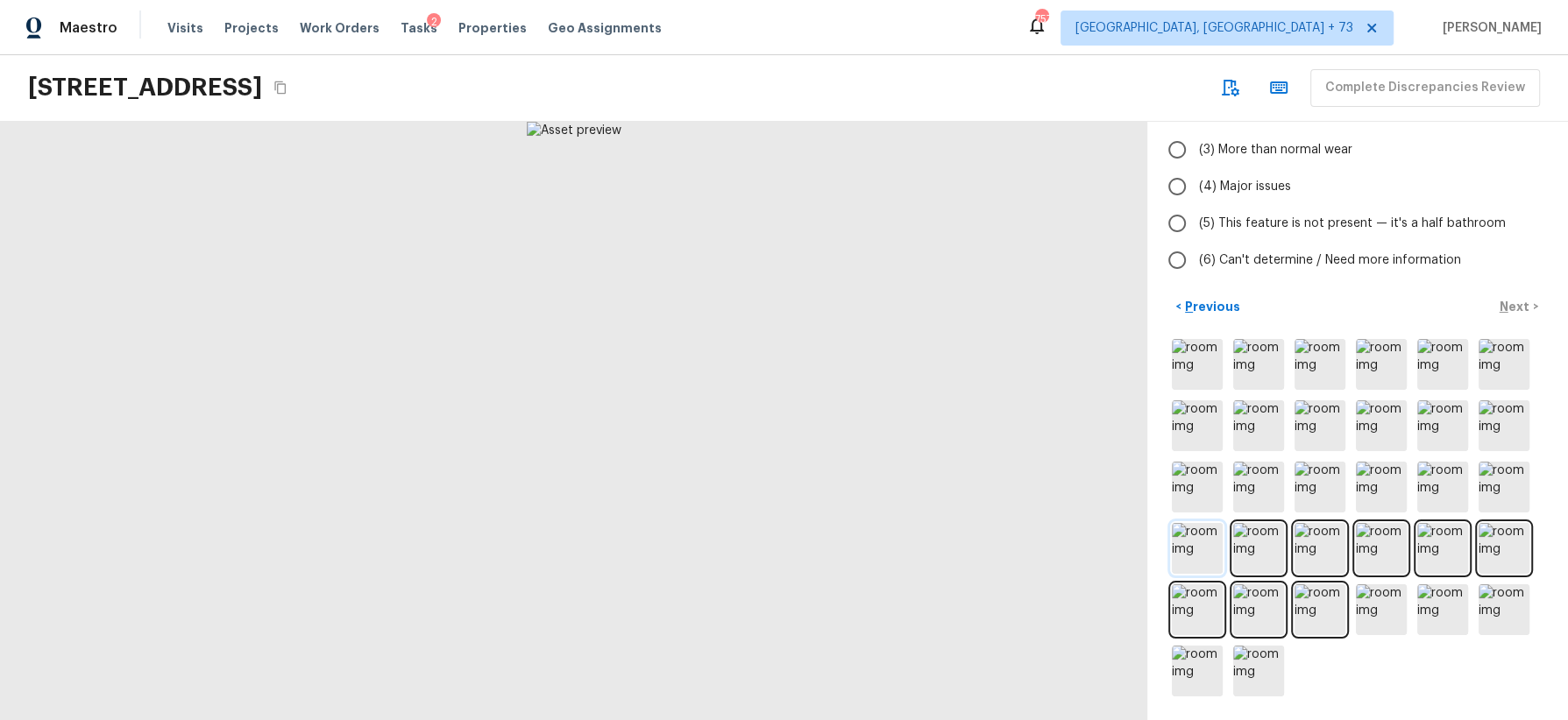
click at [1207, 530] on img at bounding box center [1197, 548] width 51 height 51
click at [1261, 545] on img at bounding box center [1258, 548] width 51 height 51
click at [1325, 544] on img at bounding box center [1319, 548] width 51 height 51
click at [1389, 546] on img at bounding box center [1381, 548] width 51 height 51
click at [1436, 554] on img at bounding box center [1442, 548] width 51 height 51
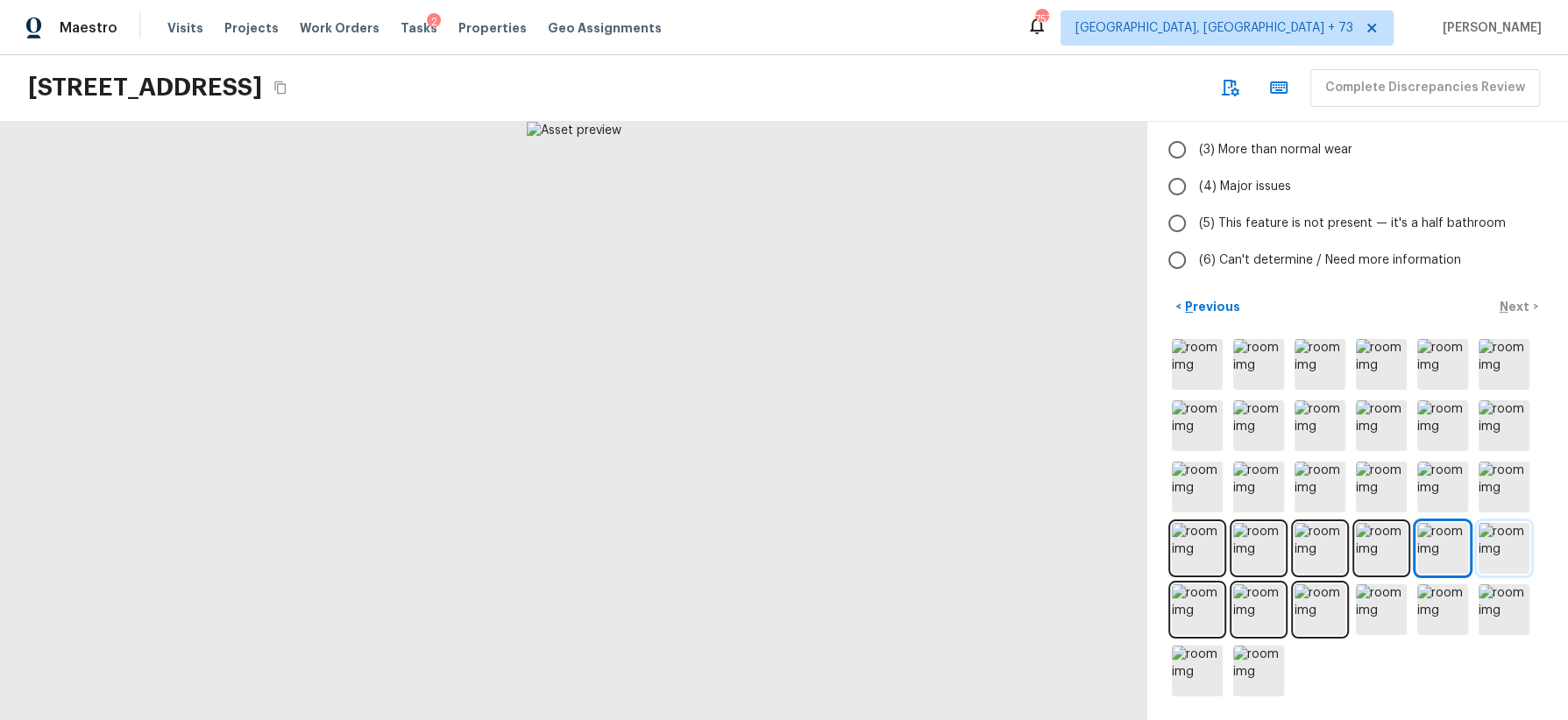
click at [1494, 554] on img at bounding box center [1503, 548] width 51 height 51
click at [1205, 602] on img at bounding box center [1197, 609] width 51 height 51
click at [1258, 608] on img at bounding box center [1258, 609] width 51 height 51
click at [1316, 611] on img at bounding box center [1319, 609] width 51 height 51
click at [1382, 607] on img at bounding box center [1381, 609] width 51 height 51
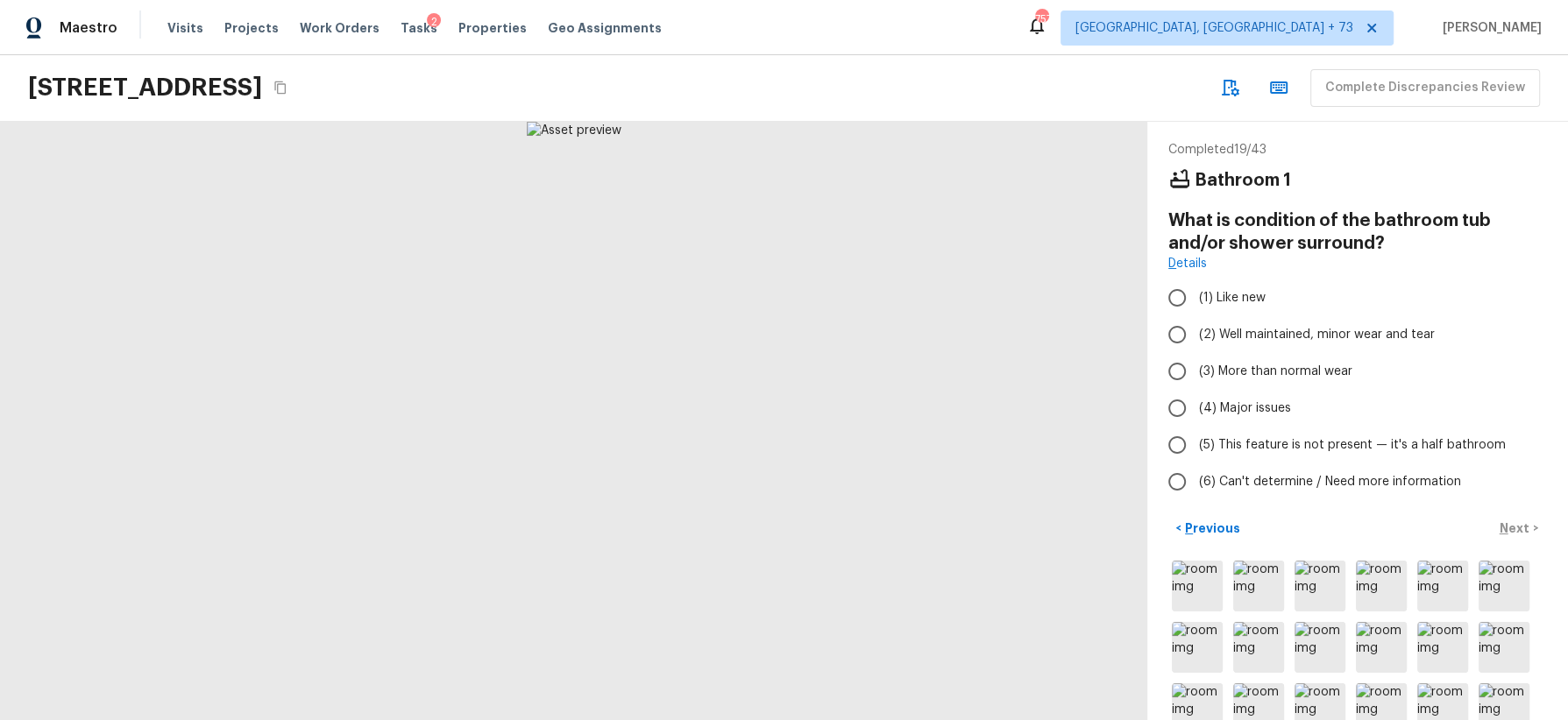
scroll to position [1, 0]
click at [1302, 365] on span "(3) More than normal wear" at bounding box center [1275, 372] width 154 height 17
click at [1195, 365] on input "(3) More than normal wear" at bounding box center [1177, 372] width 37 height 37
radio input "true"
click at [1510, 524] on p "Next" at bounding box center [1516, 529] width 33 height 17
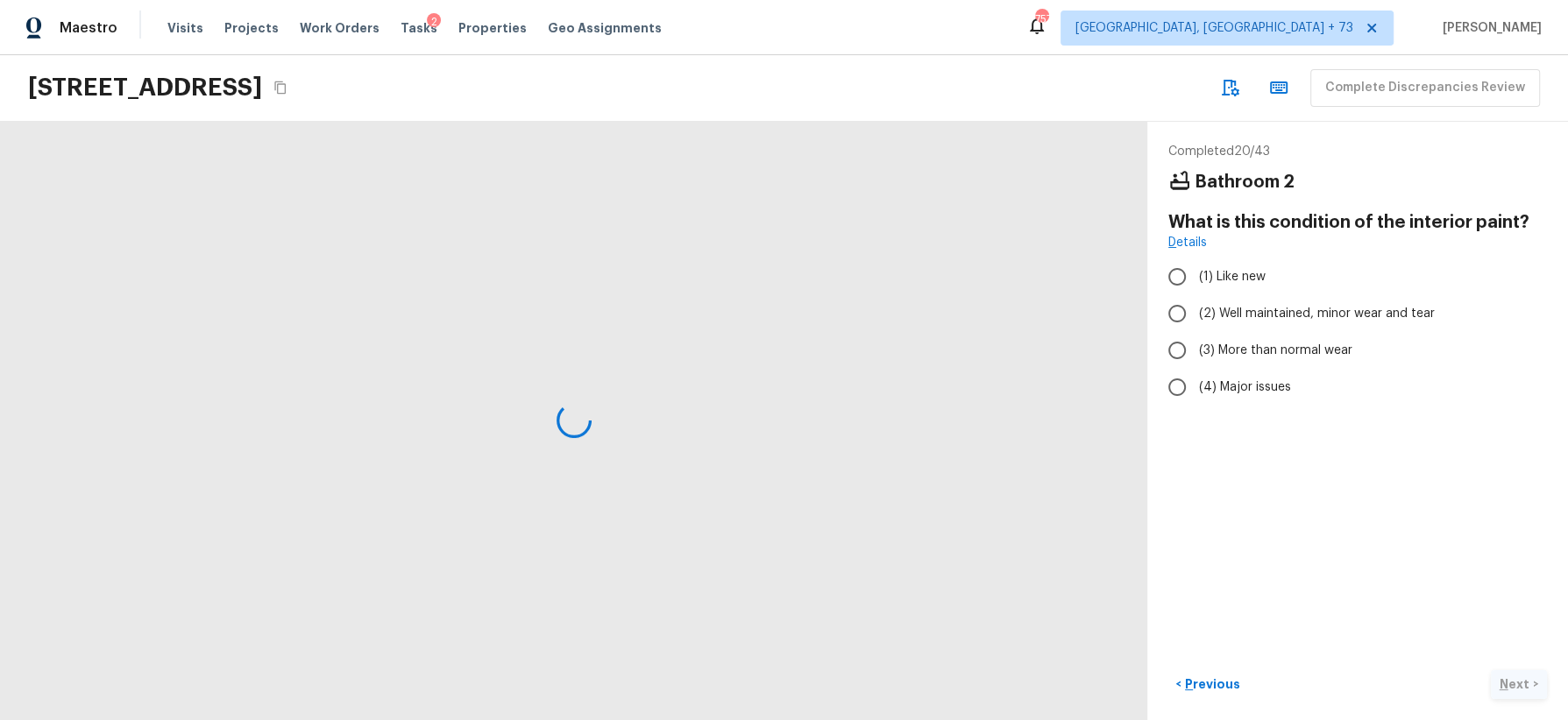
scroll to position [0, 0]
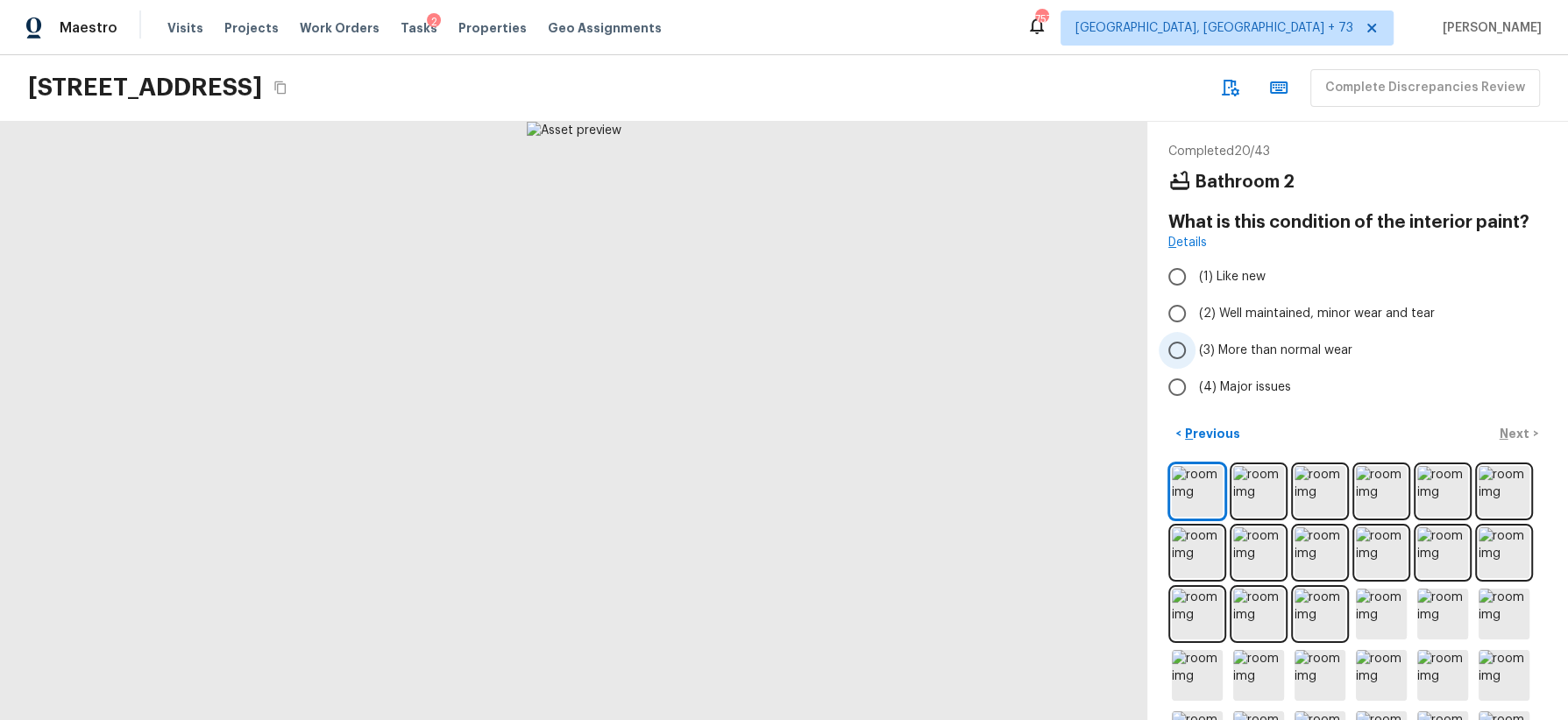
click at [1316, 349] on span "(3) More than normal wear" at bounding box center [1275, 350] width 154 height 17
click at [1195, 349] on input "(3) More than normal wear" at bounding box center [1177, 350] width 37 height 37
radio input "true"
click at [1512, 430] on p "Next" at bounding box center [1516, 434] width 33 height 17
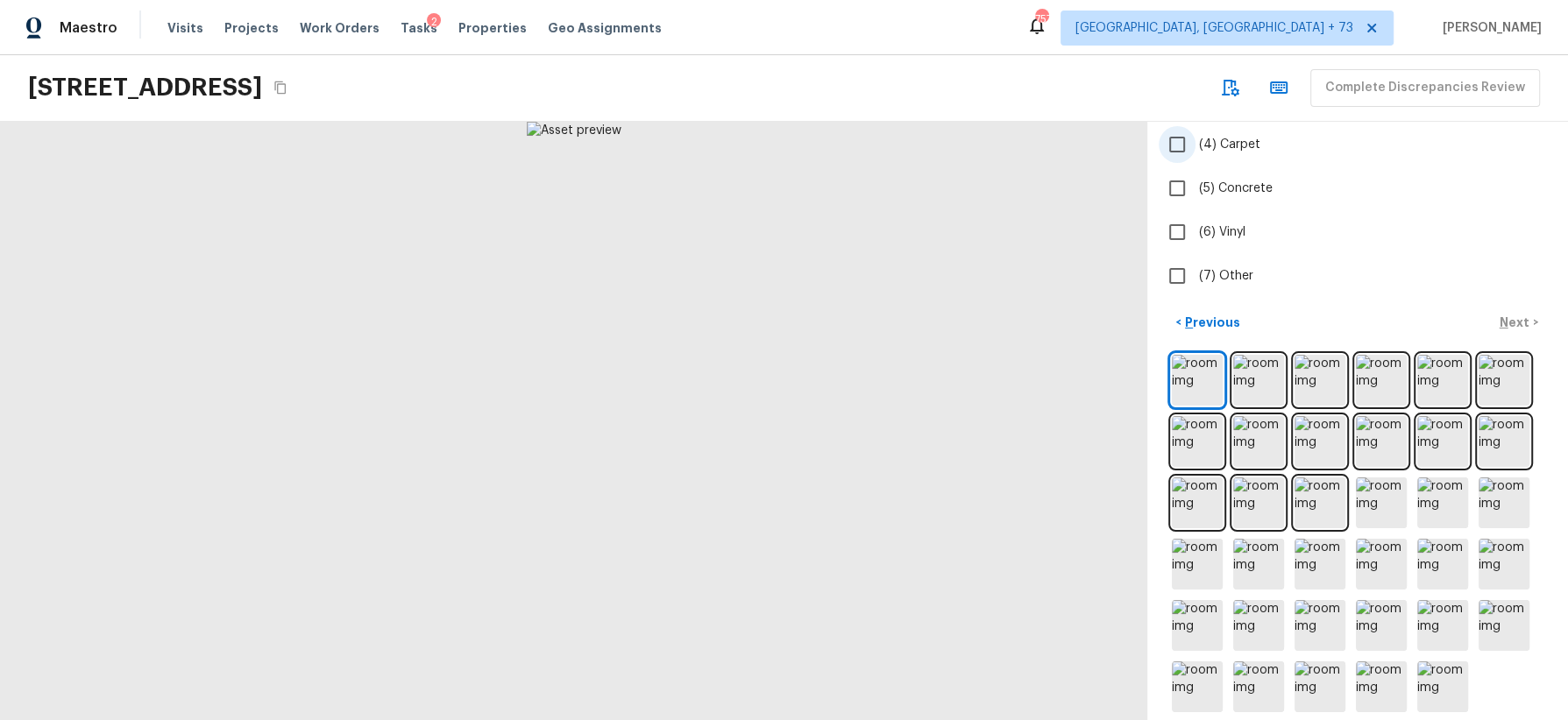
scroll to position [278, 0]
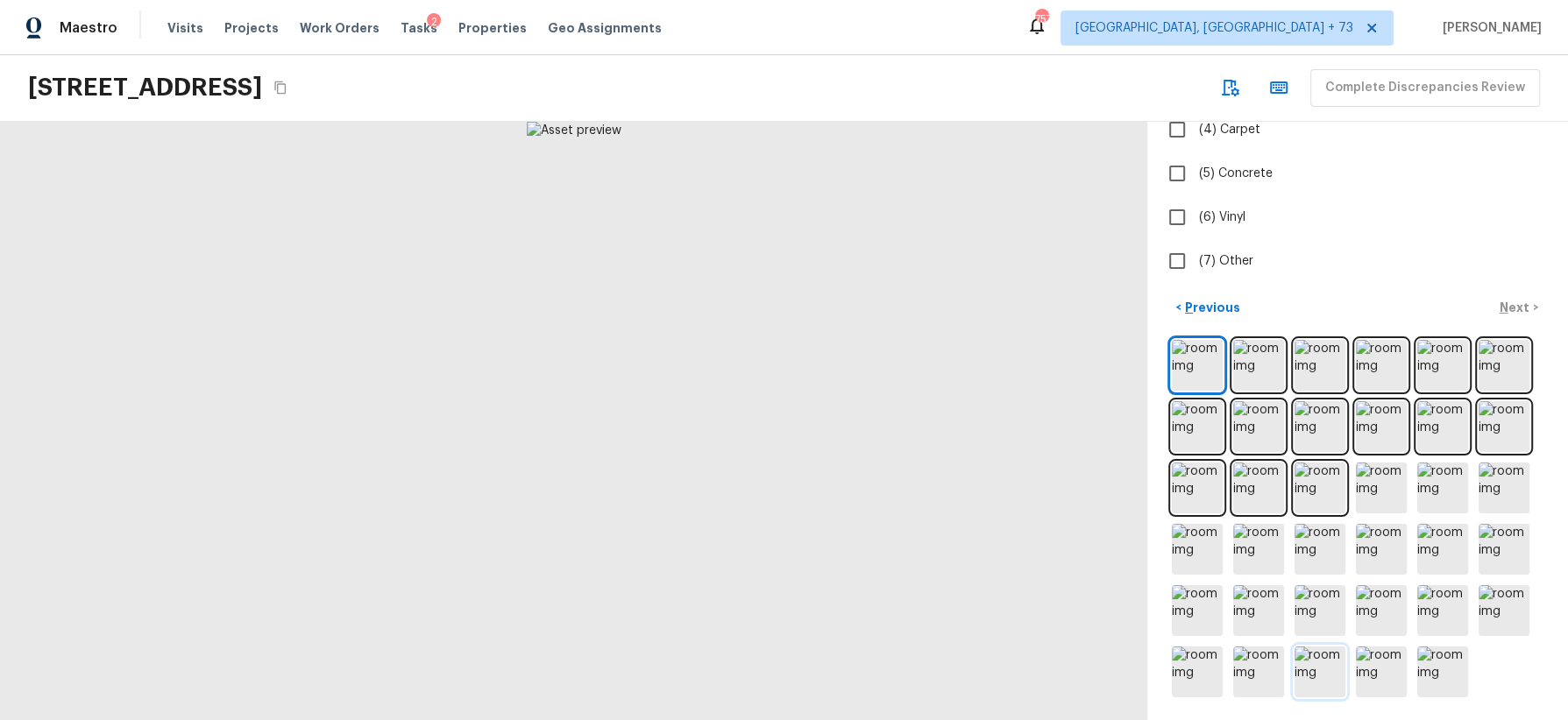
click at [1321, 678] on img at bounding box center [1319, 671] width 51 height 51
click at [1229, 211] on span "(6) Vinyl" at bounding box center [1222, 217] width 47 height 17
click at [1195, 211] on input "(6) Vinyl" at bounding box center [1177, 217] width 37 height 37
checkbox input "true"
click at [1522, 305] on p "Next" at bounding box center [1516, 307] width 33 height 17
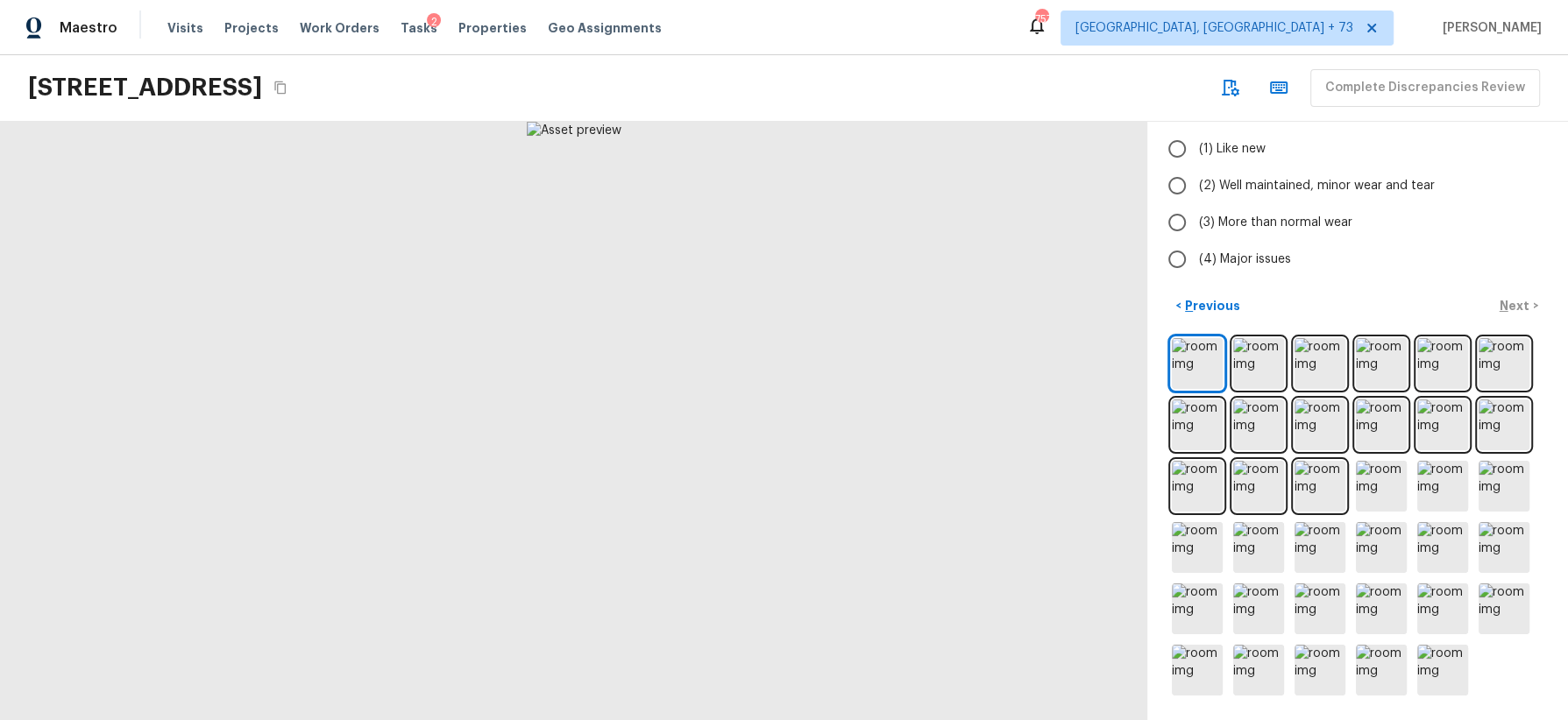
scroll to position [127, 0]
click at [1331, 218] on span "(3) More than normal wear" at bounding box center [1275, 223] width 154 height 17
click at [1195, 218] on input "(3) More than normal wear" at bounding box center [1177, 223] width 37 height 37
radio input "true"
click at [1513, 298] on p "Next" at bounding box center [1516, 306] width 33 height 17
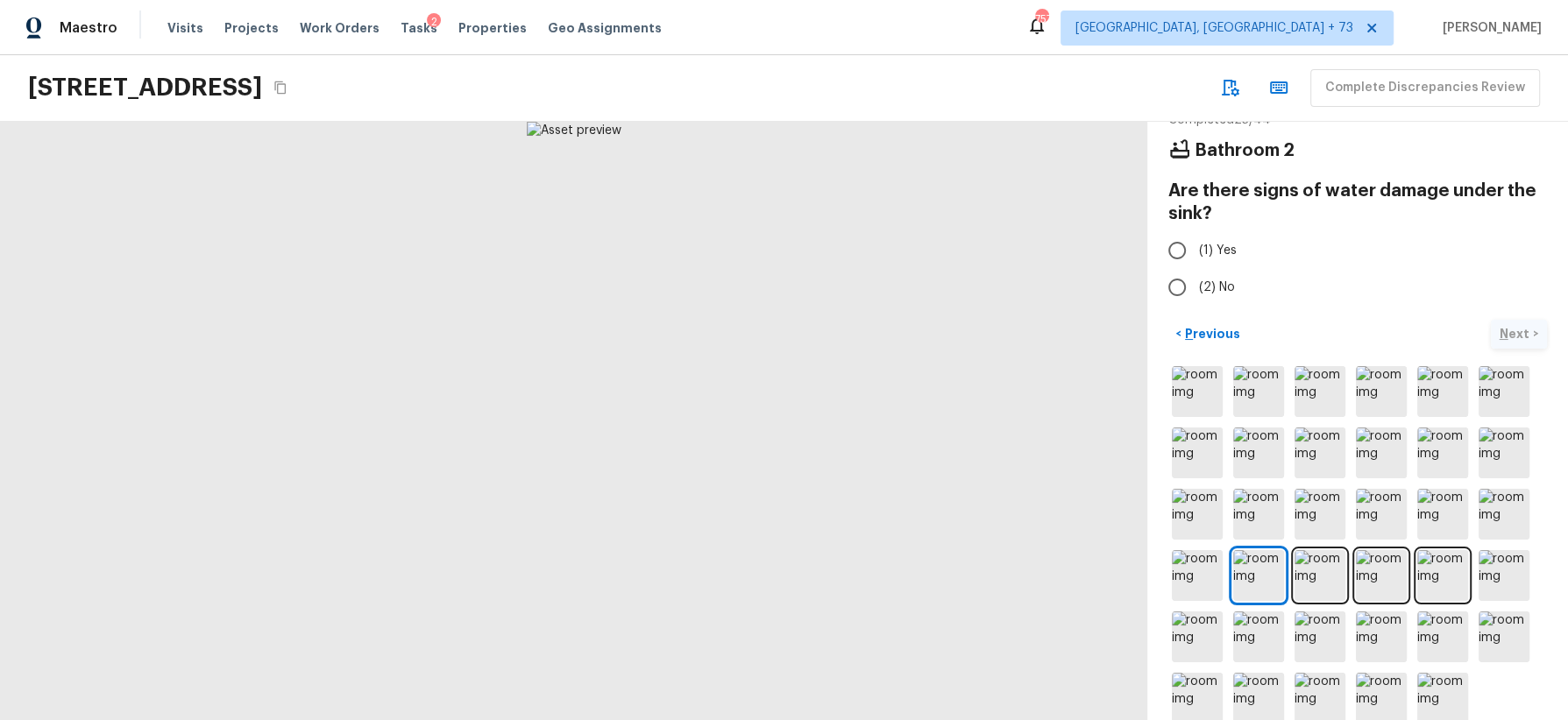
scroll to position [35, 0]
click at [1330, 567] on img at bounding box center [1319, 571] width 51 height 51
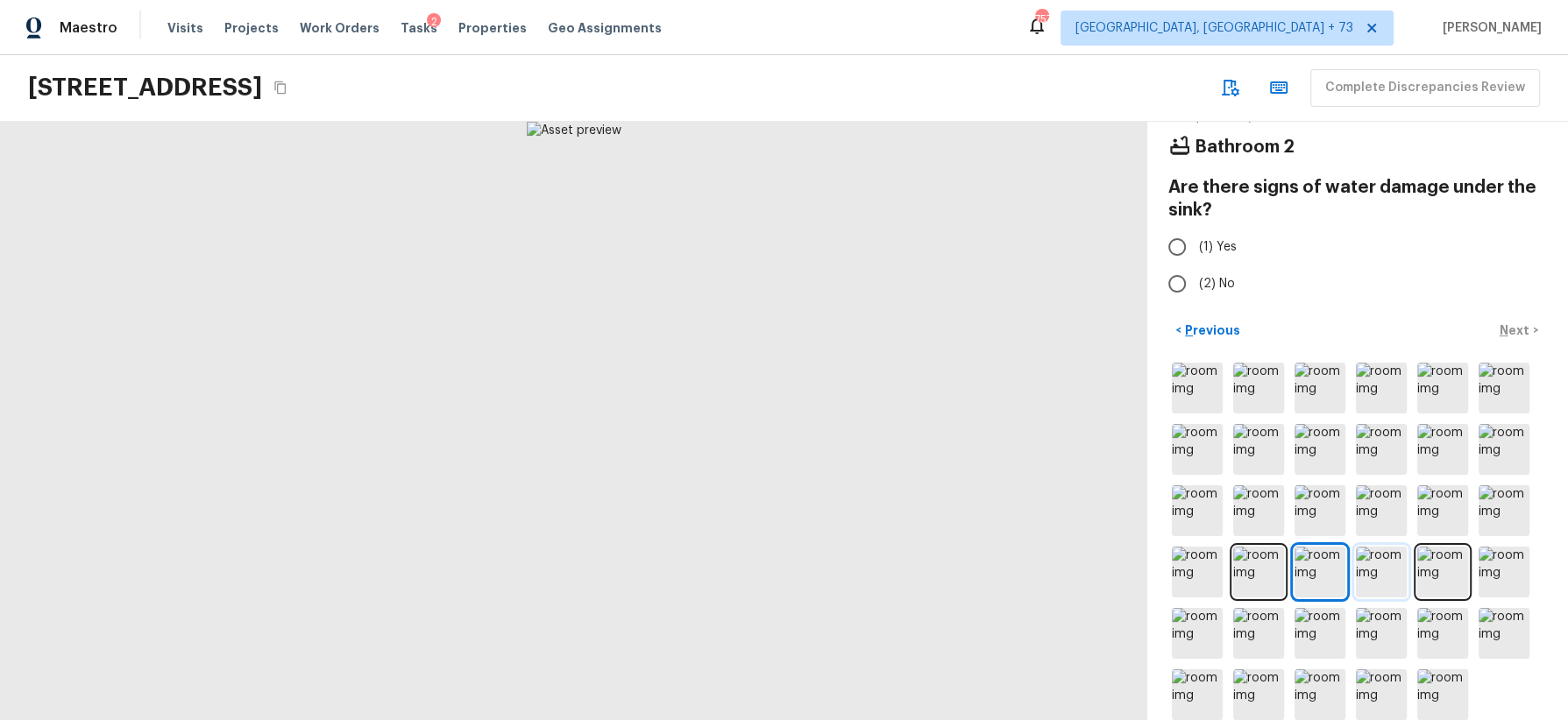
click at [1376, 571] on img at bounding box center [1381, 571] width 51 height 51
click at [1216, 251] on span "(1) Yes" at bounding box center [1218, 247] width 38 height 17
click at [1195, 251] on input "(1) Yes" at bounding box center [1177, 247] width 37 height 37
radio input "true"
click at [1511, 321] on p "Next" at bounding box center [1516, 330] width 33 height 17
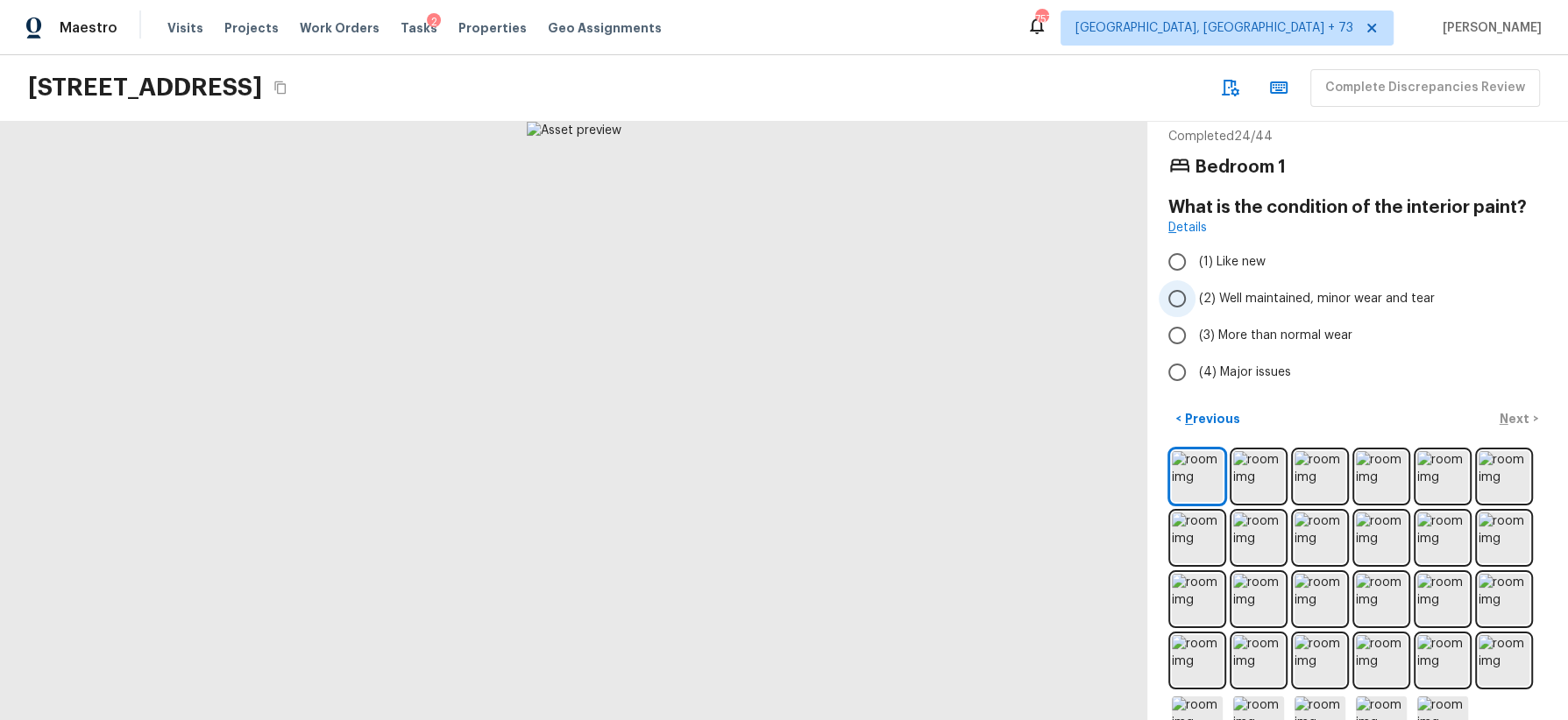
scroll to position [9, 0]
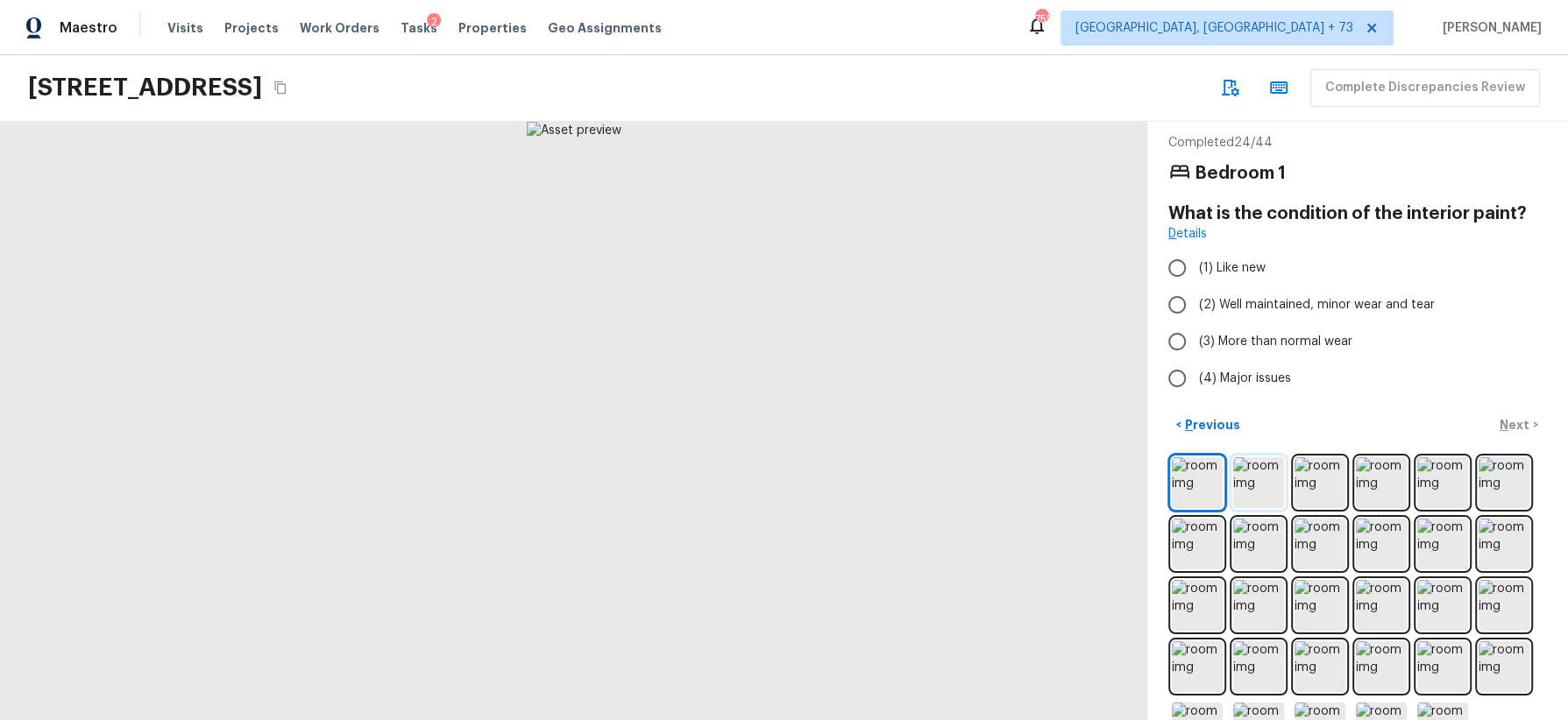
click at [1259, 477] on img at bounding box center [1258, 483] width 51 height 51
click at [1315, 479] on img at bounding box center [1319, 483] width 51 height 51
click at [1368, 483] on img at bounding box center [1381, 483] width 51 height 51
click at [1437, 486] on img at bounding box center [1442, 483] width 51 height 51
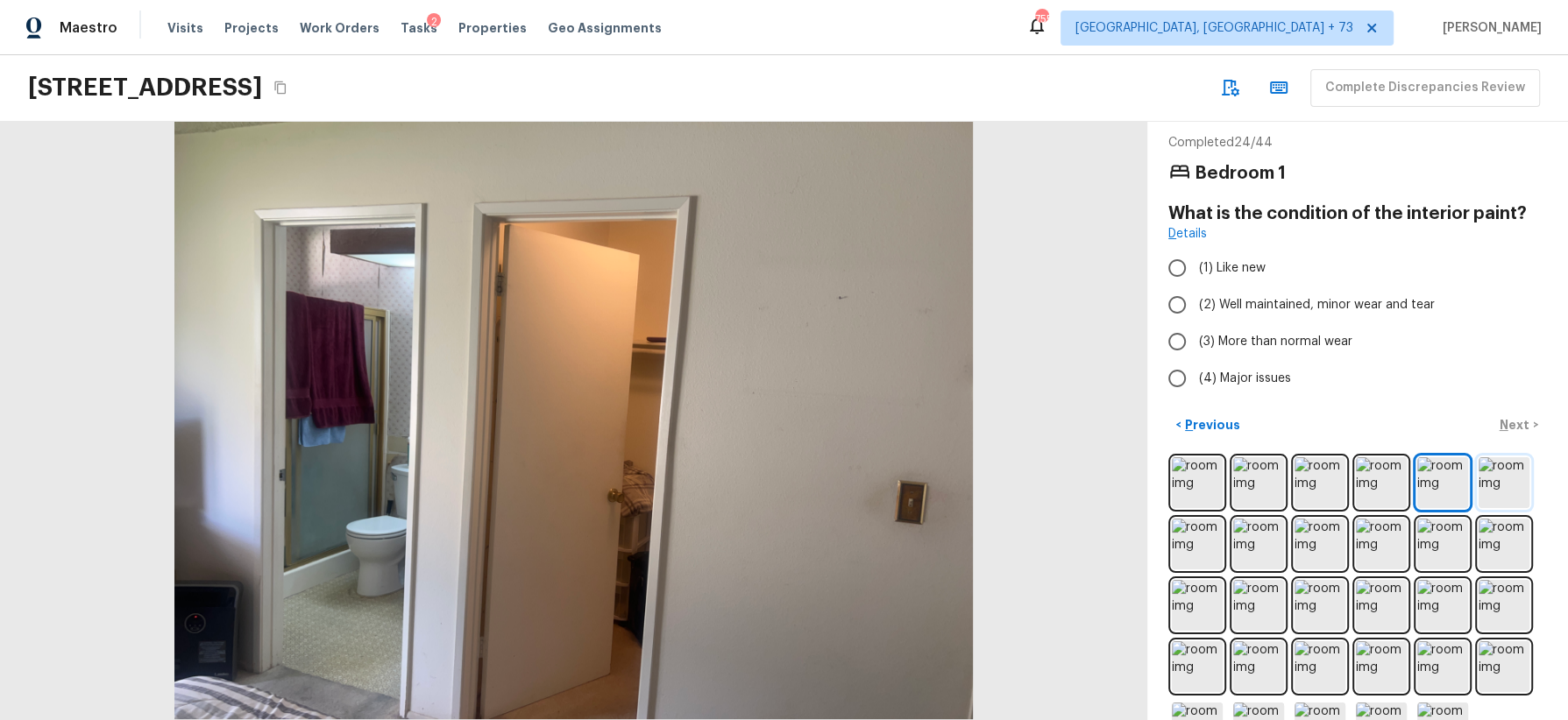
click at [1498, 492] on img at bounding box center [1503, 483] width 51 height 51
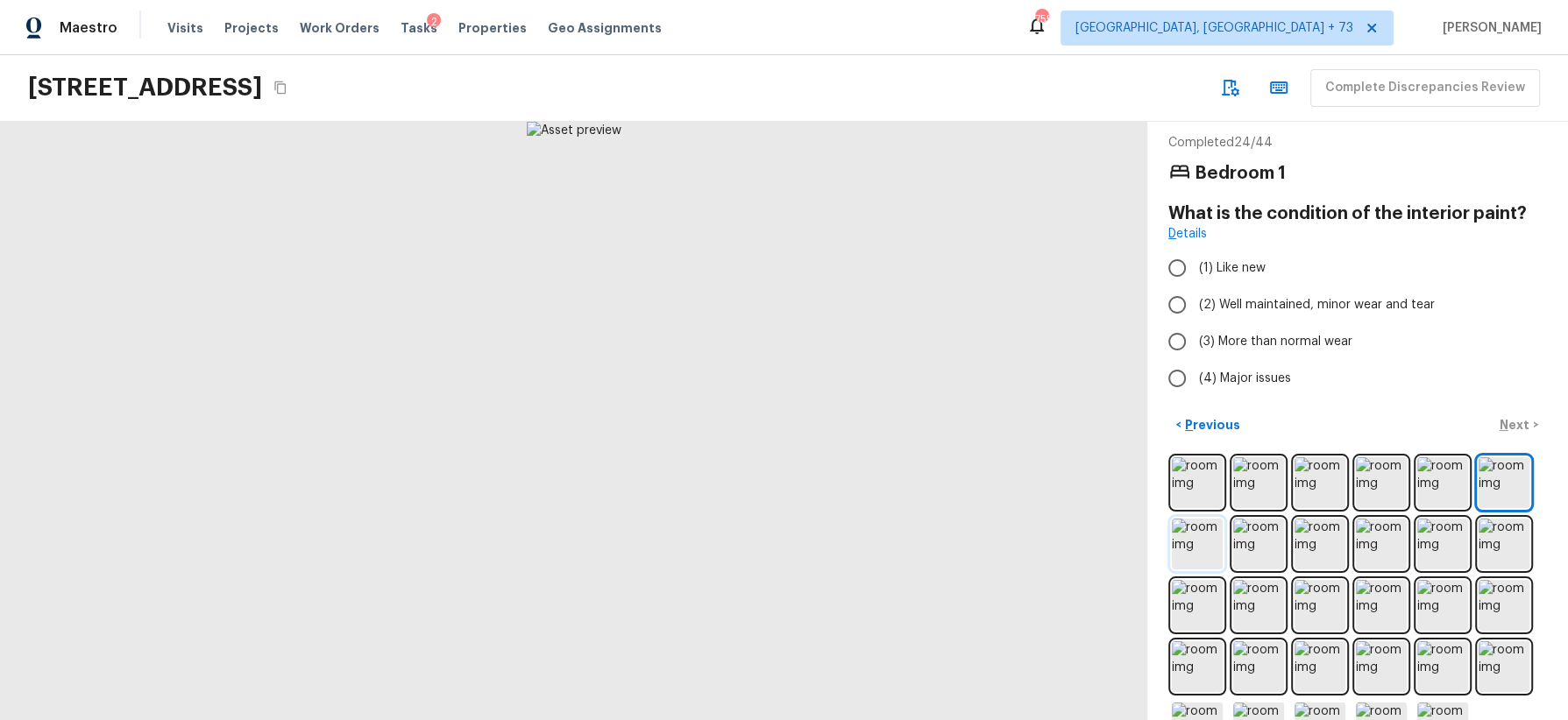
click at [1192, 538] on img at bounding box center [1197, 544] width 51 height 51
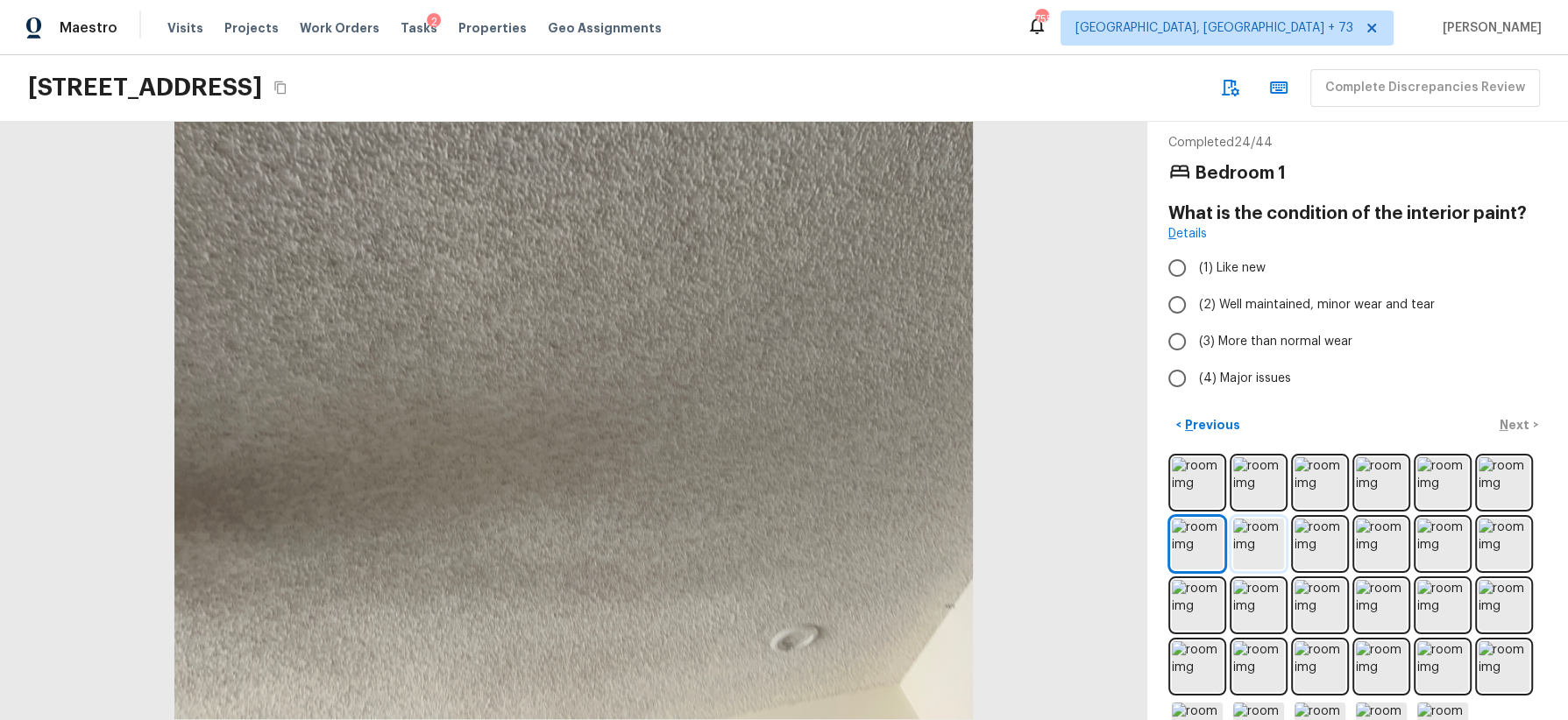
click at [1259, 545] on img at bounding box center [1258, 544] width 51 height 51
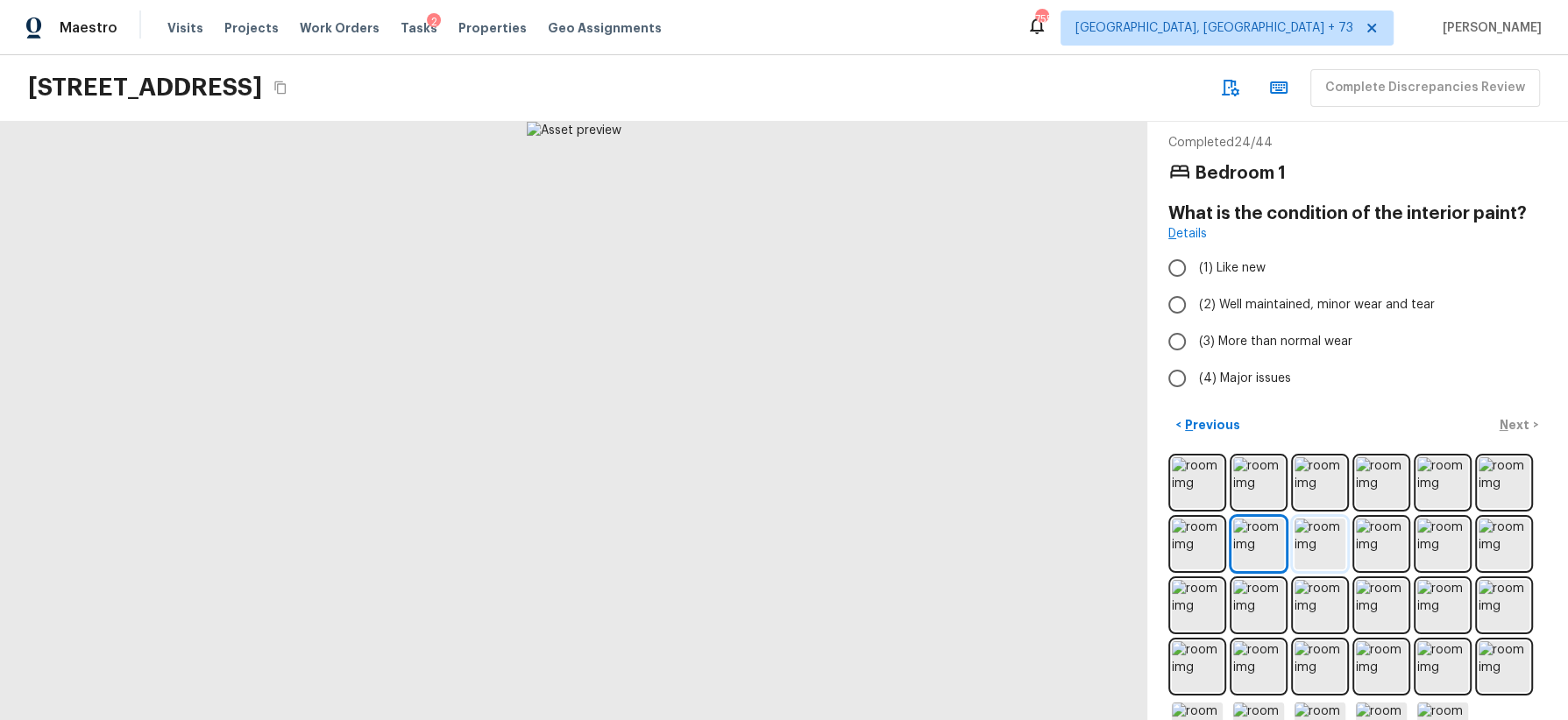
click at [1319, 548] on img at bounding box center [1319, 544] width 51 height 51
click at [1382, 545] on img at bounding box center [1381, 544] width 51 height 51
click at [1436, 547] on img at bounding box center [1442, 544] width 51 height 51
click at [1507, 546] on img at bounding box center [1503, 544] width 51 height 51
click at [1190, 603] on img at bounding box center [1197, 605] width 51 height 51
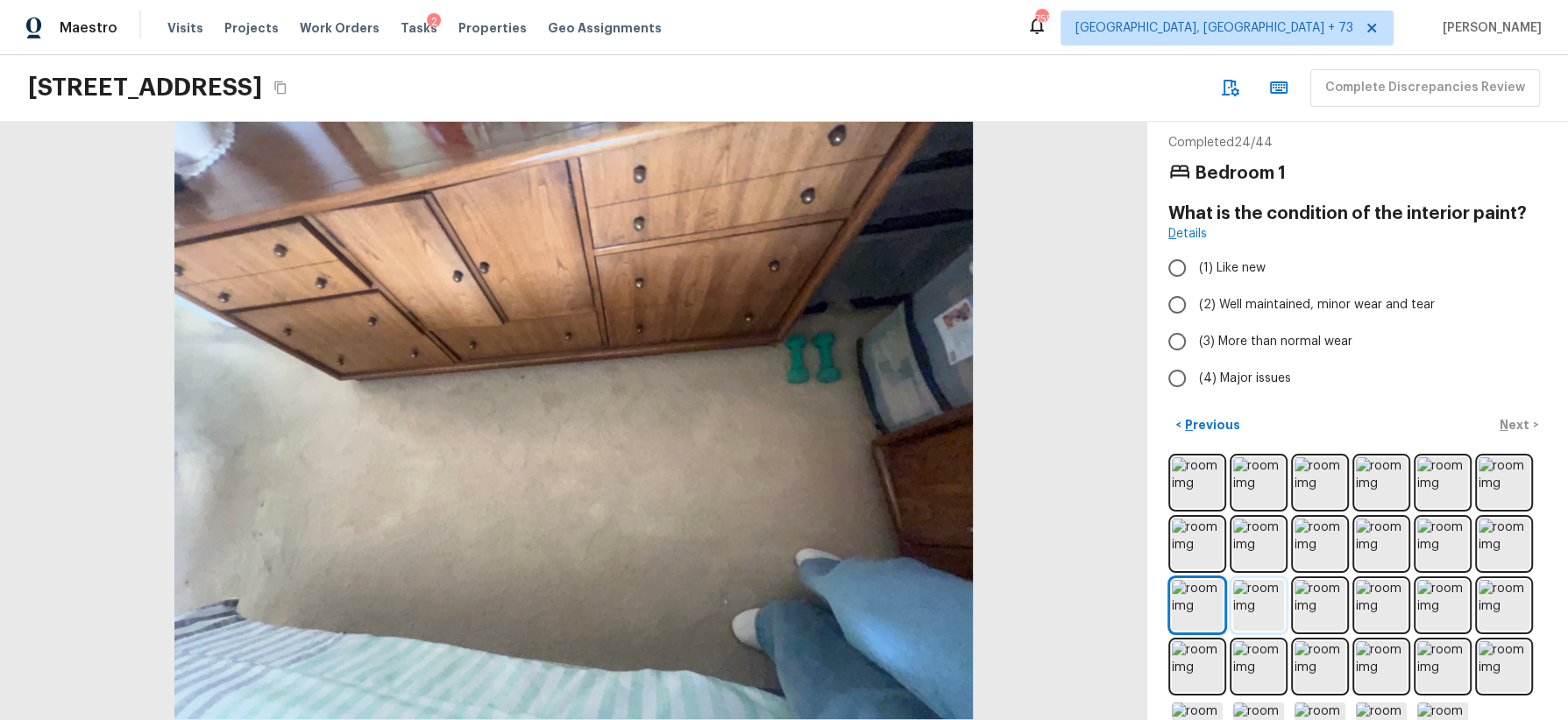
click at [1258, 609] on img at bounding box center [1258, 605] width 51 height 51
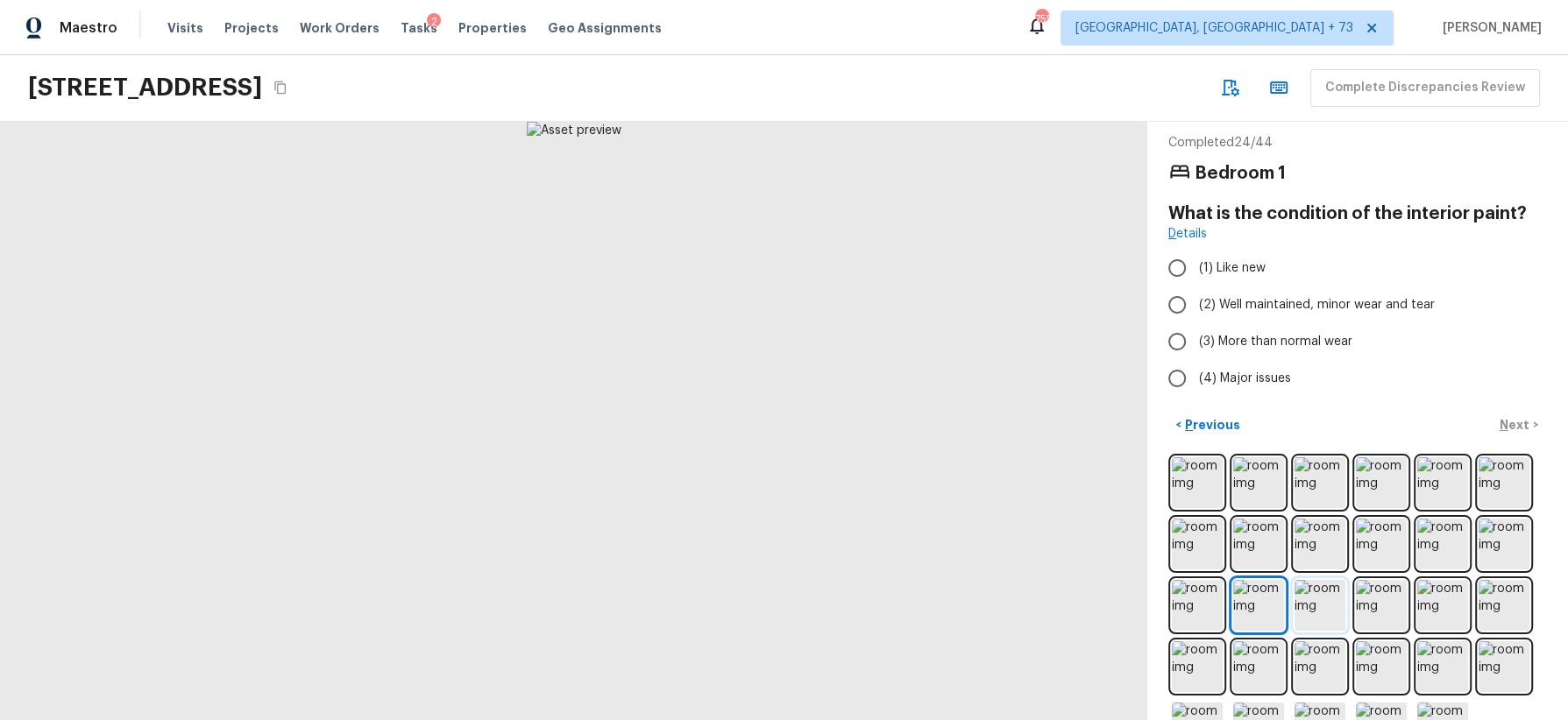
click at [1313, 610] on img at bounding box center [1319, 605] width 51 height 51
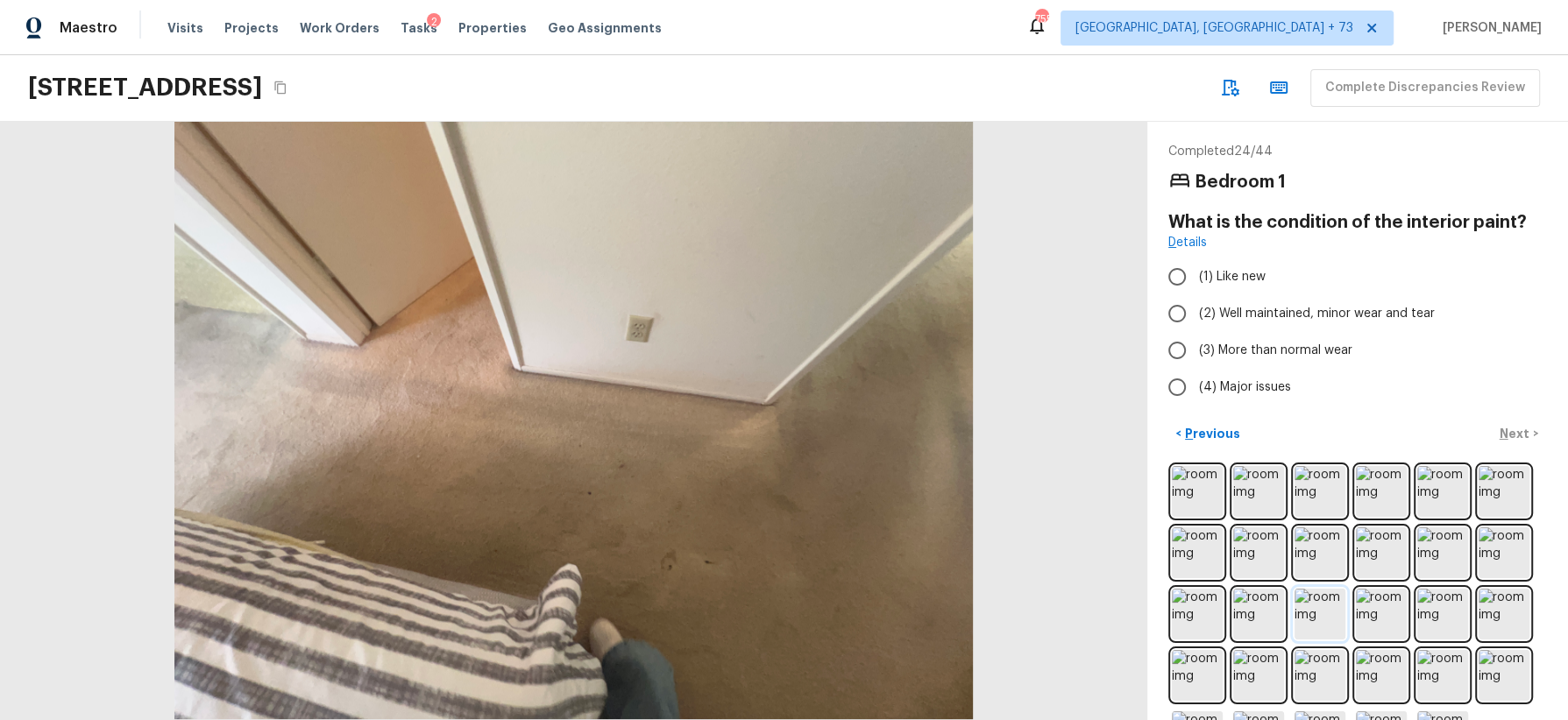
scroll to position [1, 0]
click at [1323, 361] on label "(3) More than normal wear" at bounding box center [1346, 349] width 374 height 37
click at [1195, 361] on input "(3) More than normal wear" at bounding box center [1177, 349] width 37 height 37
radio input "true"
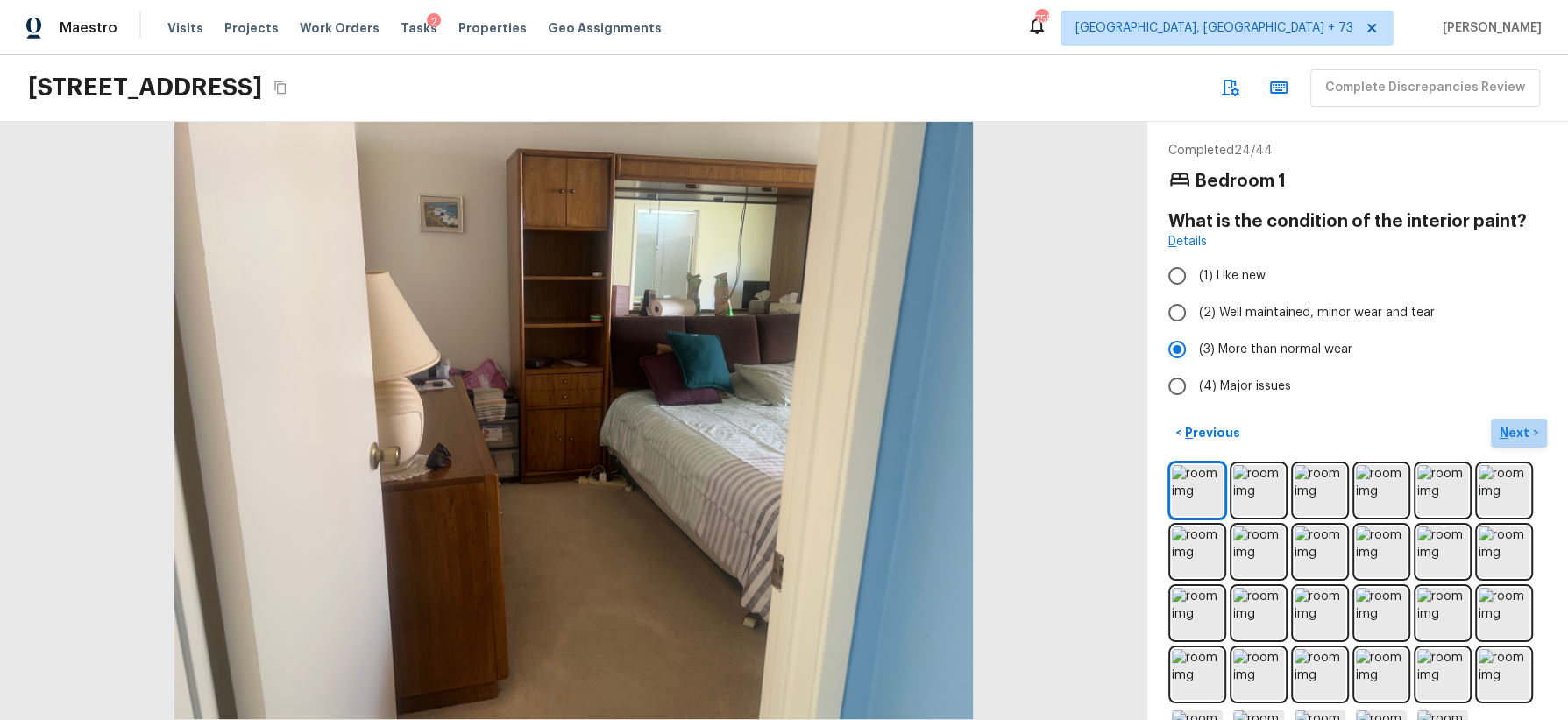
click at [1511, 427] on p "Next" at bounding box center [1516, 433] width 33 height 17
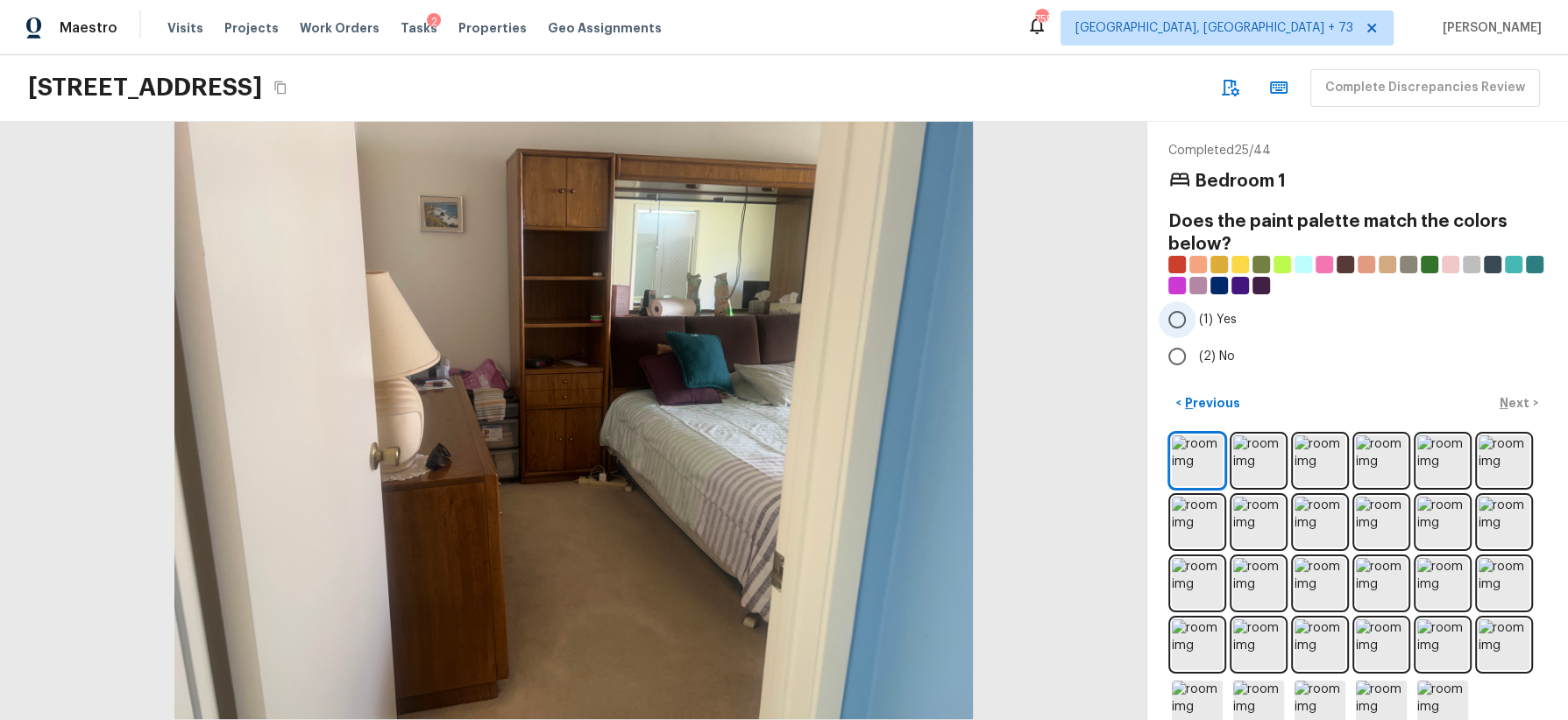
click at [1236, 319] on label "(1) Yes" at bounding box center [1346, 319] width 374 height 37
click at [1195, 319] on input "(1) Yes" at bounding box center [1177, 319] width 37 height 37
radio input "true"
click at [1509, 395] on p "Next" at bounding box center [1516, 403] width 33 height 17
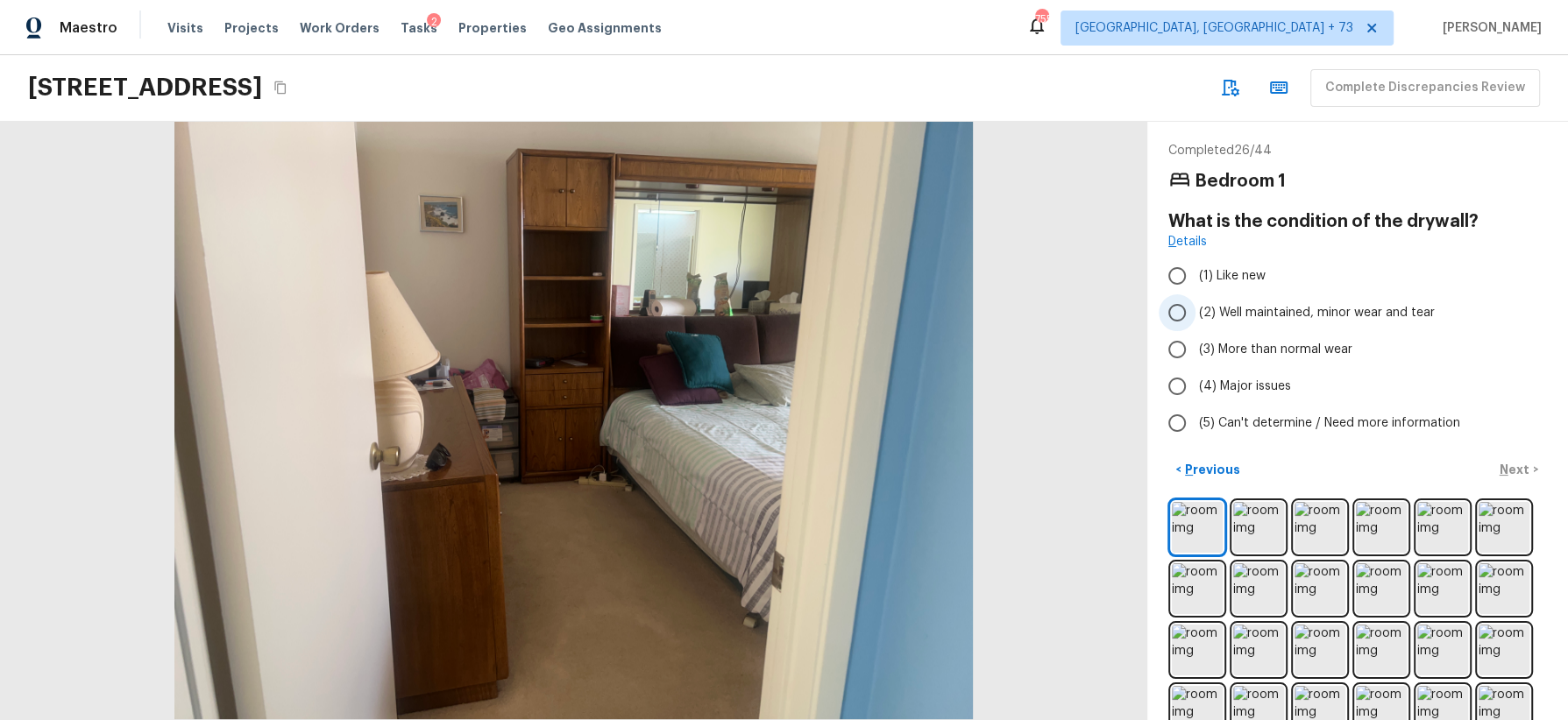
click at [1348, 315] on span "(2) Well maintained, minor wear and tear" at bounding box center [1316, 313] width 236 height 17
click at [1195, 315] on input "(2) Well maintained, minor wear and tear" at bounding box center [1177, 313] width 37 height 37
radio input "true"
click at [1518, 463] on p "Next" at bounding box center [1516, 469] width 33 height 17
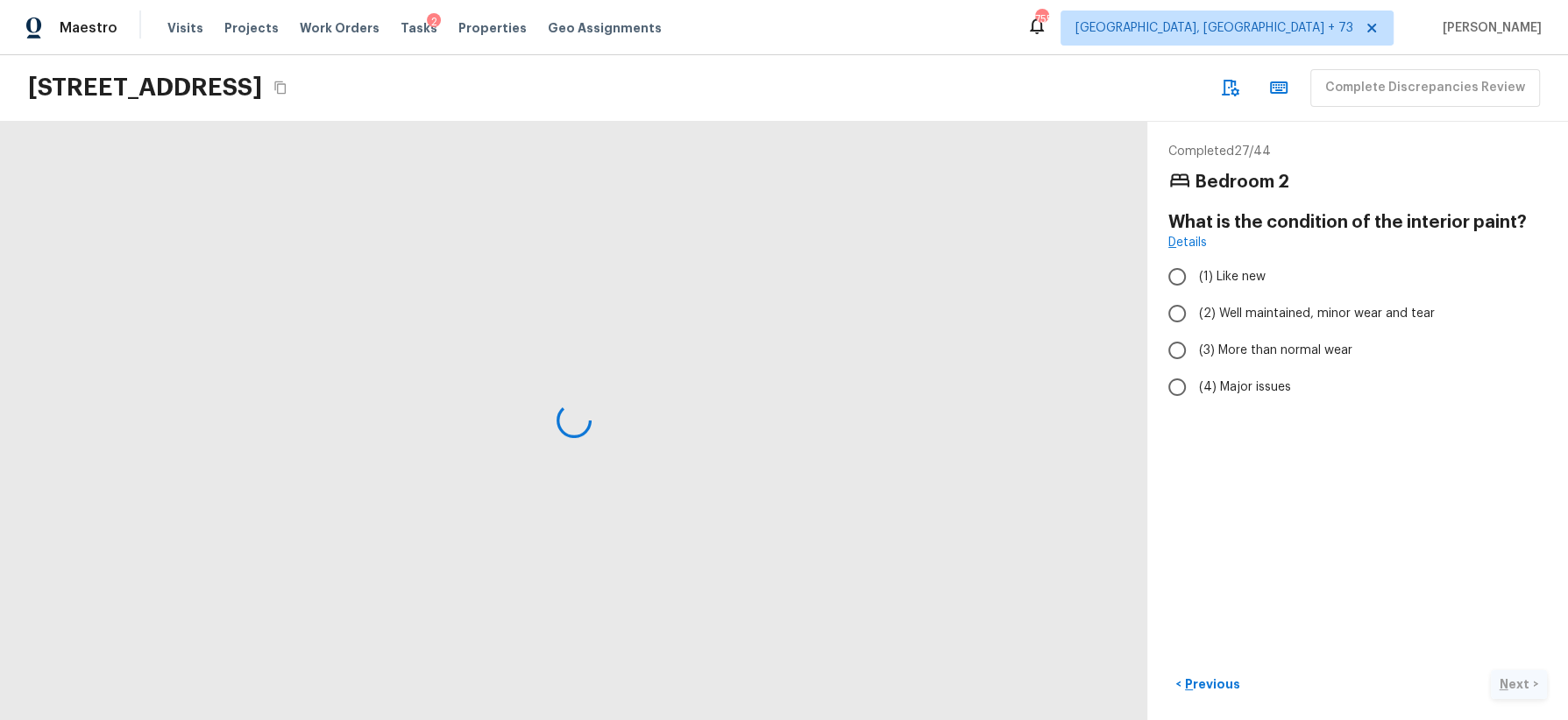
scroll to position [0, 0]
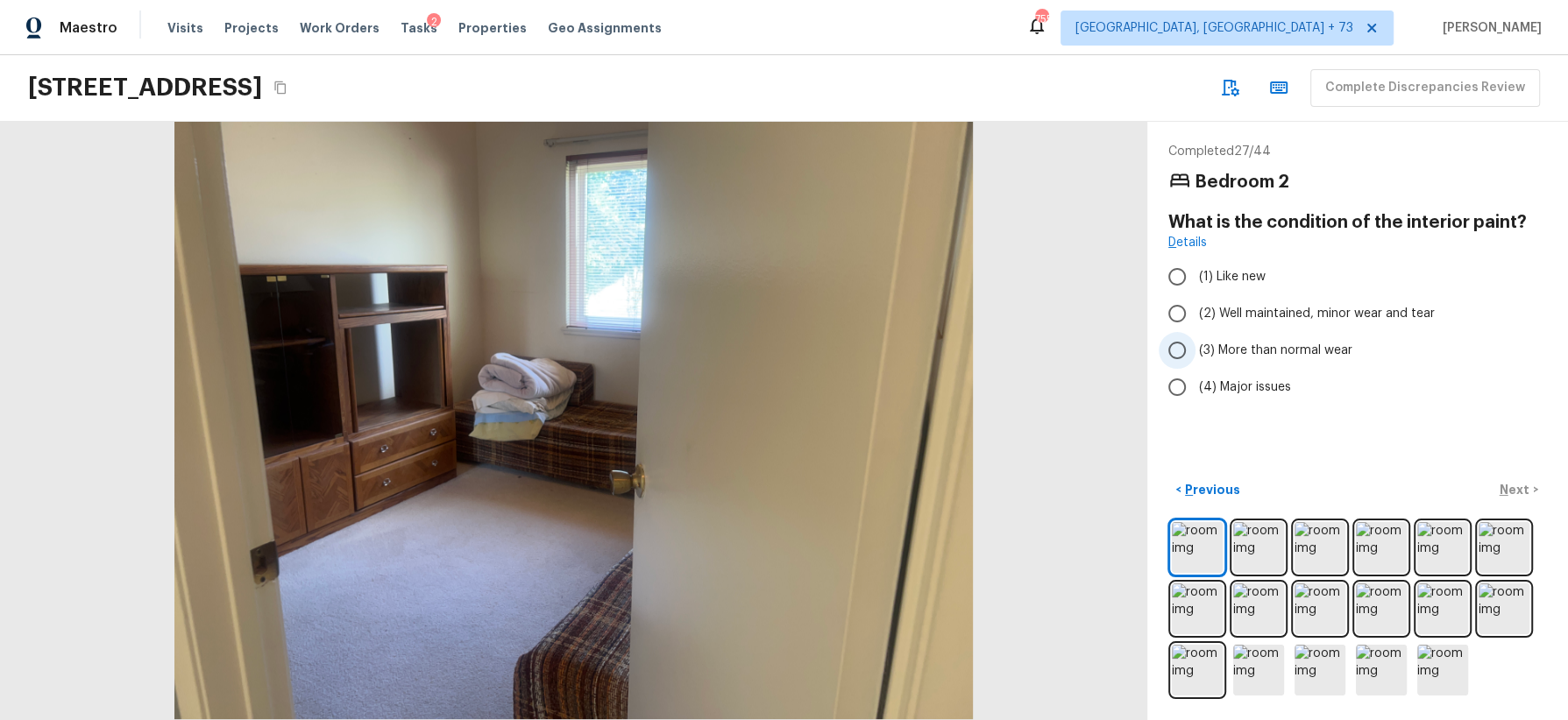
click at [1338, 353] on span "(3) More than normal wear" at bounding box center [1275, 350] width 154 height 17
click at [1195, 353] on input "(3) More than normal wear" at bounding box center [1177, 350] width 37 height 37
radio input "true"
click at [1516, 482] on p "Next" at bounding box center [1516, 490] width 33 height 17
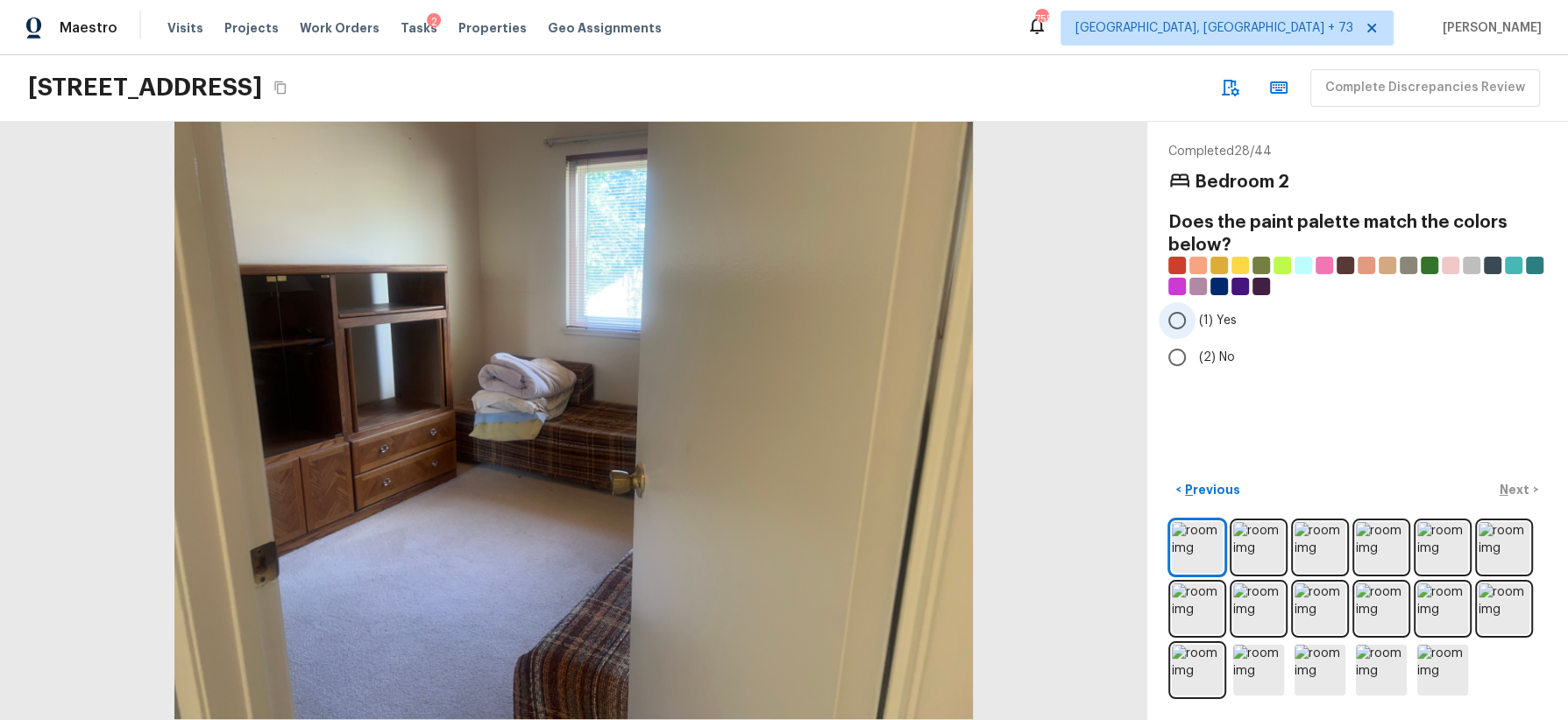
click at [1225, 314] on span "(1) Yes" at bounding box center [1218, 320] width 38 height 17
click at [1195, 314] on input "(1) Yes" at bounding box center [1177, 320] width 37 height 37
radio input "true"
click at [1519, 485] on p "Next" at bounding box center [1516, 490] width 33 height 17
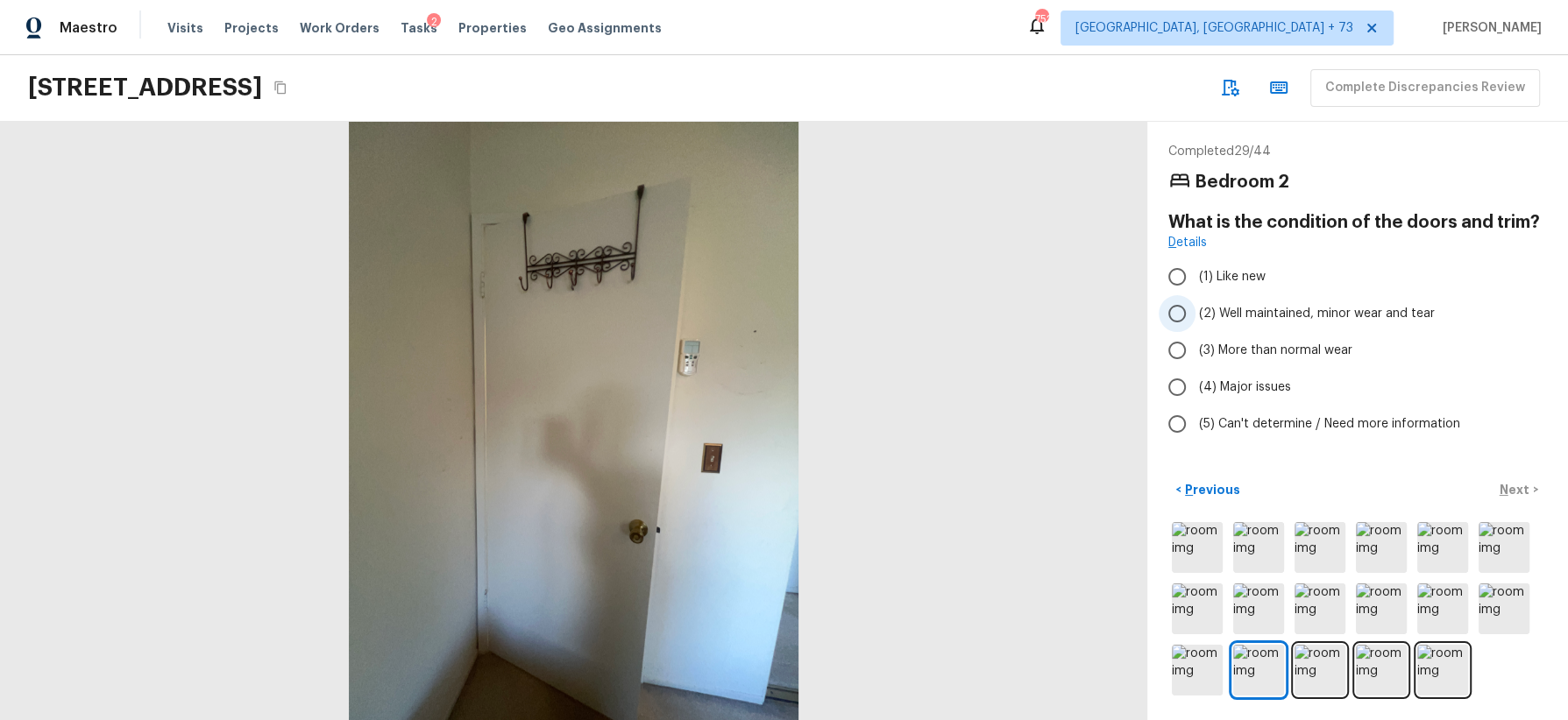
click at [1339, 310] on span "(2) Well maintained, minor wear and tear" at bounding box center [1316, 314] width 236 height 17
click at [1195, 310] on input "(2) Well maintained, minor wear and tear" at bounding box center [1177, 314] width 37 height 37
radio input "true"
click at [1330, 683] on img at bounding box center [1319, 669] width 51 height 51
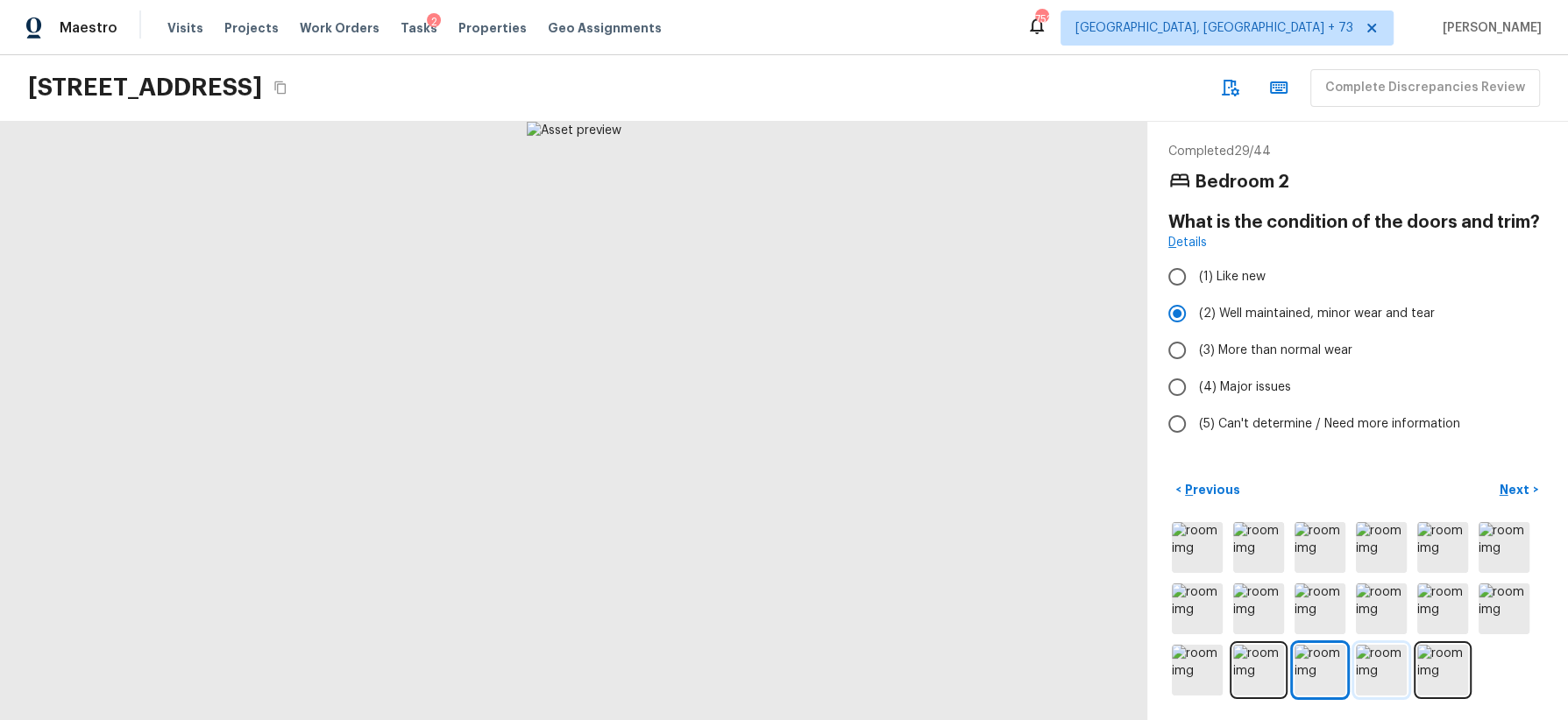
click at [1381, 670] on img at bounding box center [1381, 669] width 51 height 51
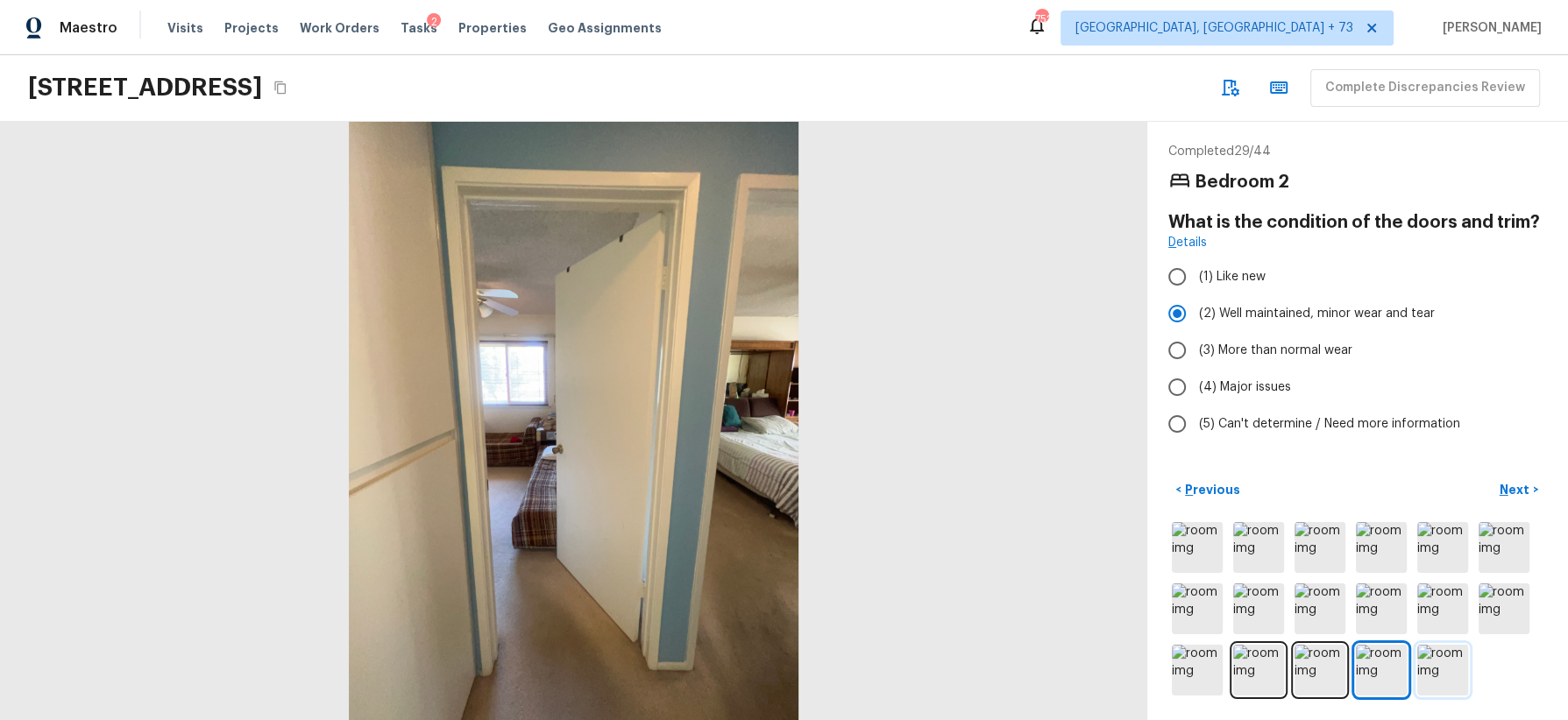
click at [1431, 678] on img at bounding box center [1442, 669] width 51 height 51
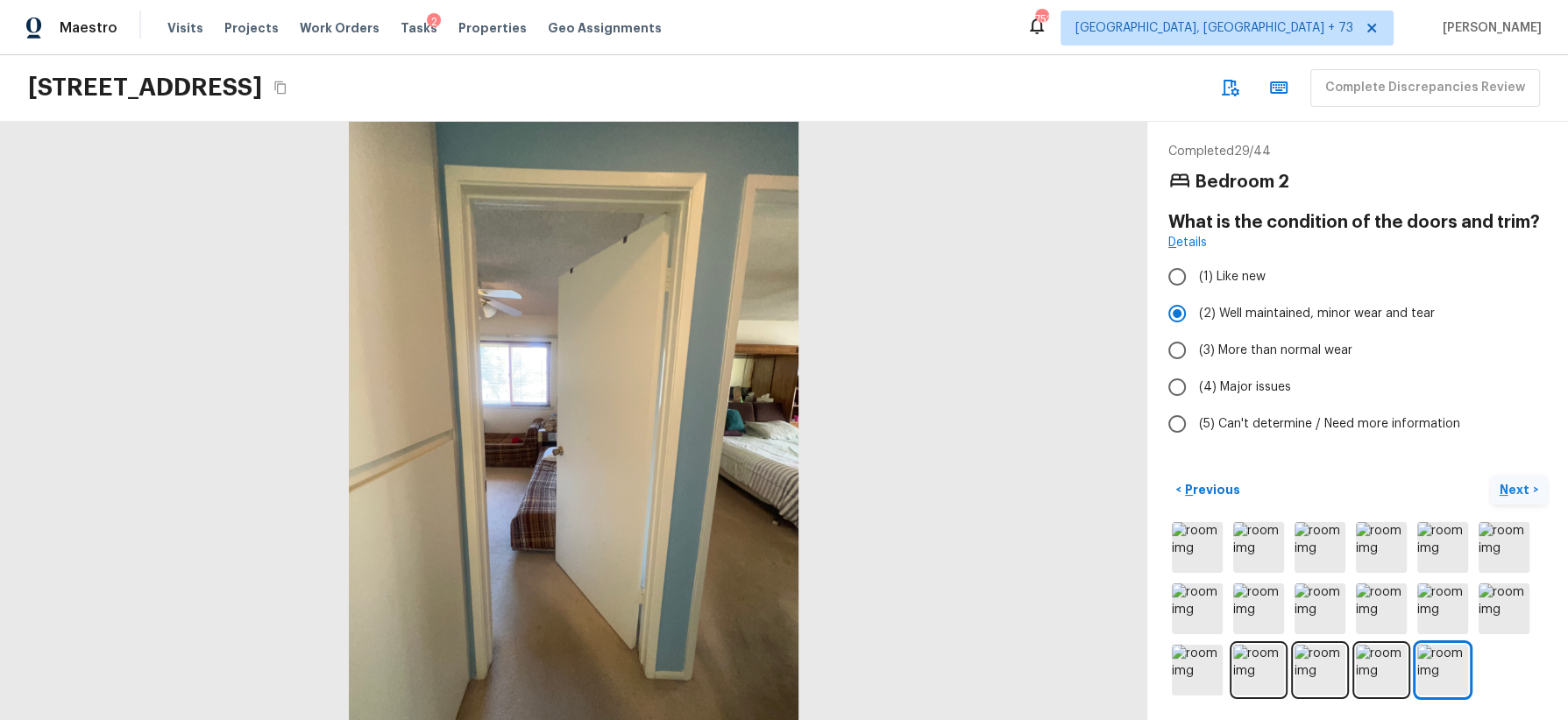
click at [1519, 482] on p "Next" at bounding box center [1516, 490] width 33 height 17
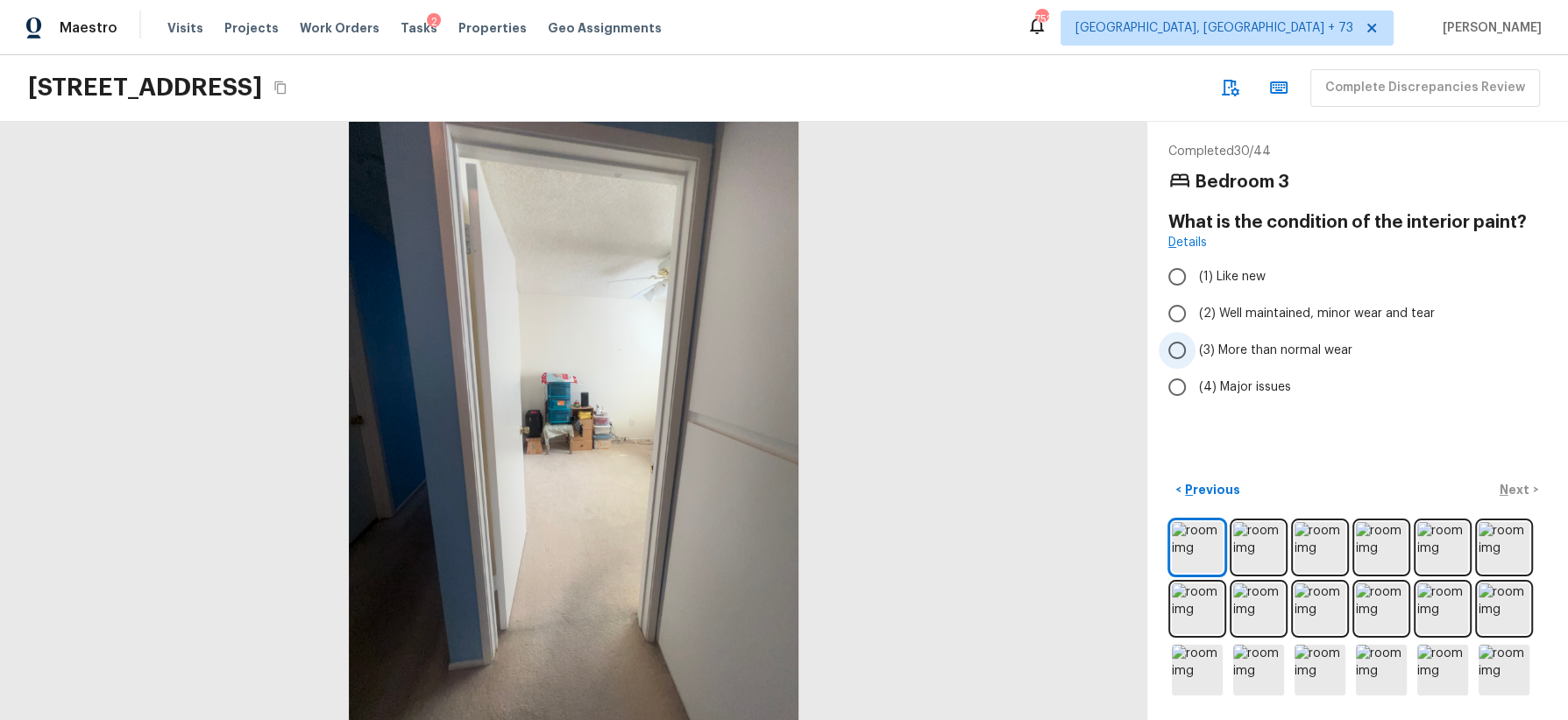
click at [1277, 346] on span "(3) More than normal wear" at bounding box center [1275, 350] width 154 height 17
click at [1195, 346] on input "(3) More than normal wear" at bounding box center [1177, 350] width 37 height 37
radio input "true"
click at [1507, 483] on p "Next" at bounding box center [1516, 490] width 33 height 17
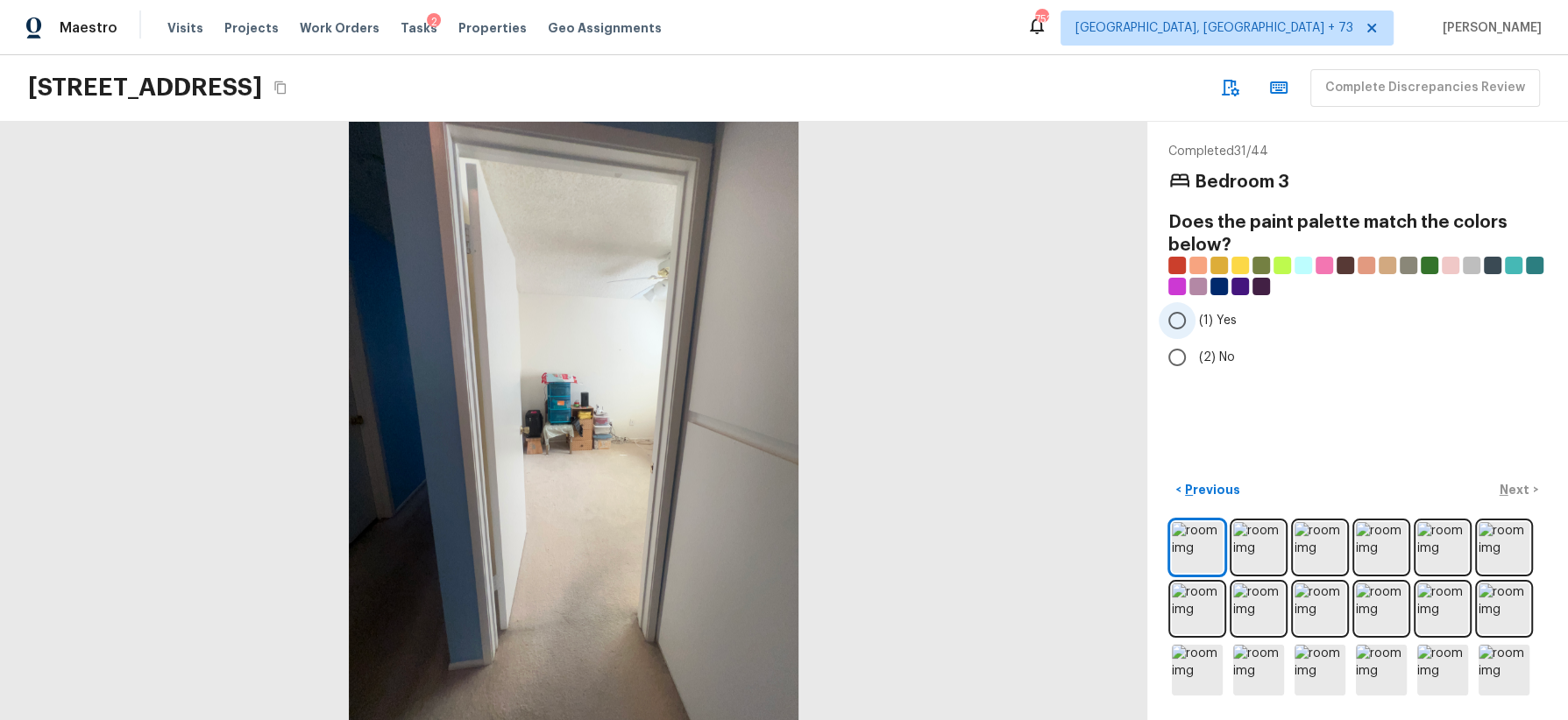
click at [1243, 321] on label "(1) Yes" at bounding box center [1346, 320] width 374 height 37
click at [1195, 321] on input "(1) Yes" at bounding box center [1177, 320] width 37 height 37
radio input "true"
click at [1515, 482] on p "Next" at bounding box center [1516, 490] width 33 height 17
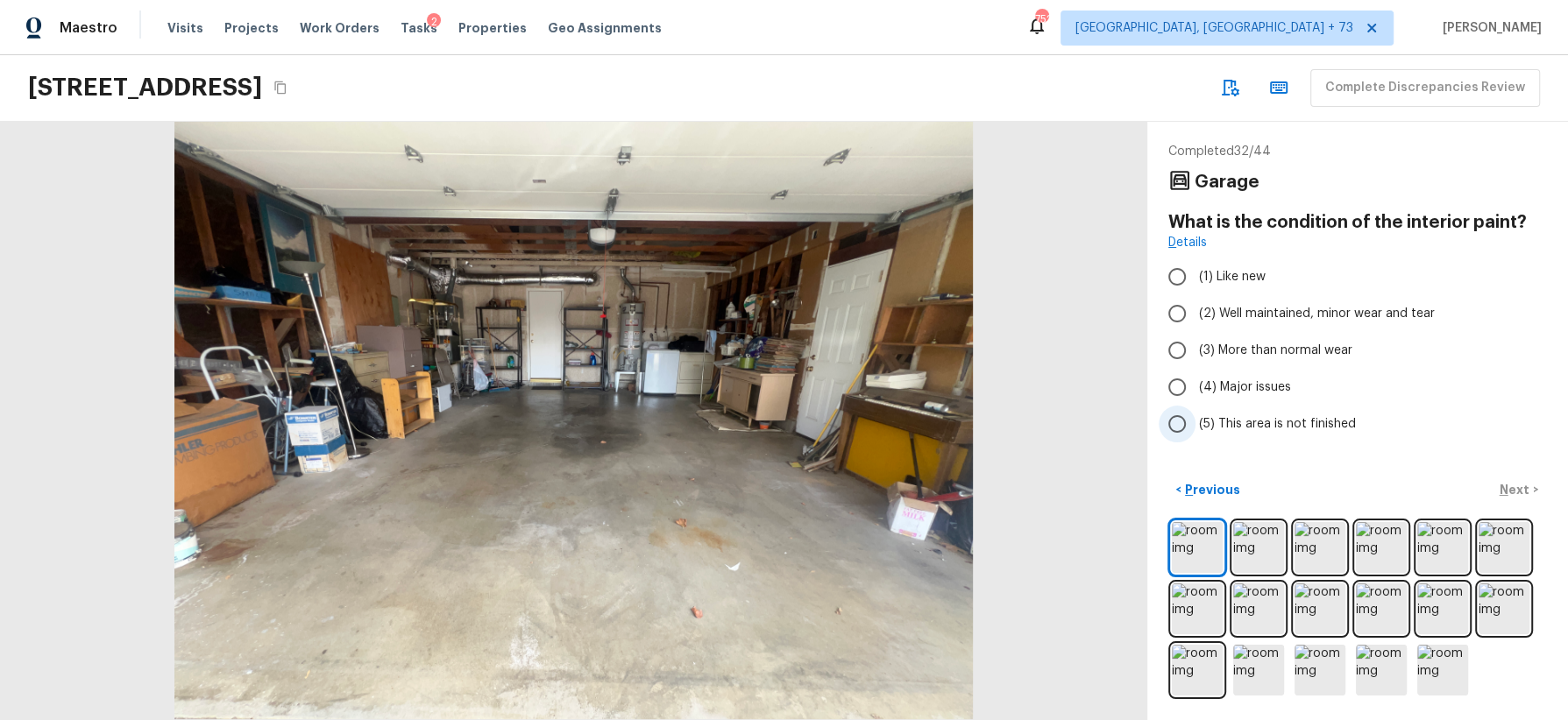
click at [1311, 416] on span "(5) This area is not finished" at bounding box center [1277, 424] width 156 height 17
click at [1195, 415] on input "(5) This area is not finished" at bounding box center [1177, 423] width 37 height 37
radio input "true"
click at [1518, 486] on p "Next" at bounding box center [1516, 490] width 33 height 17
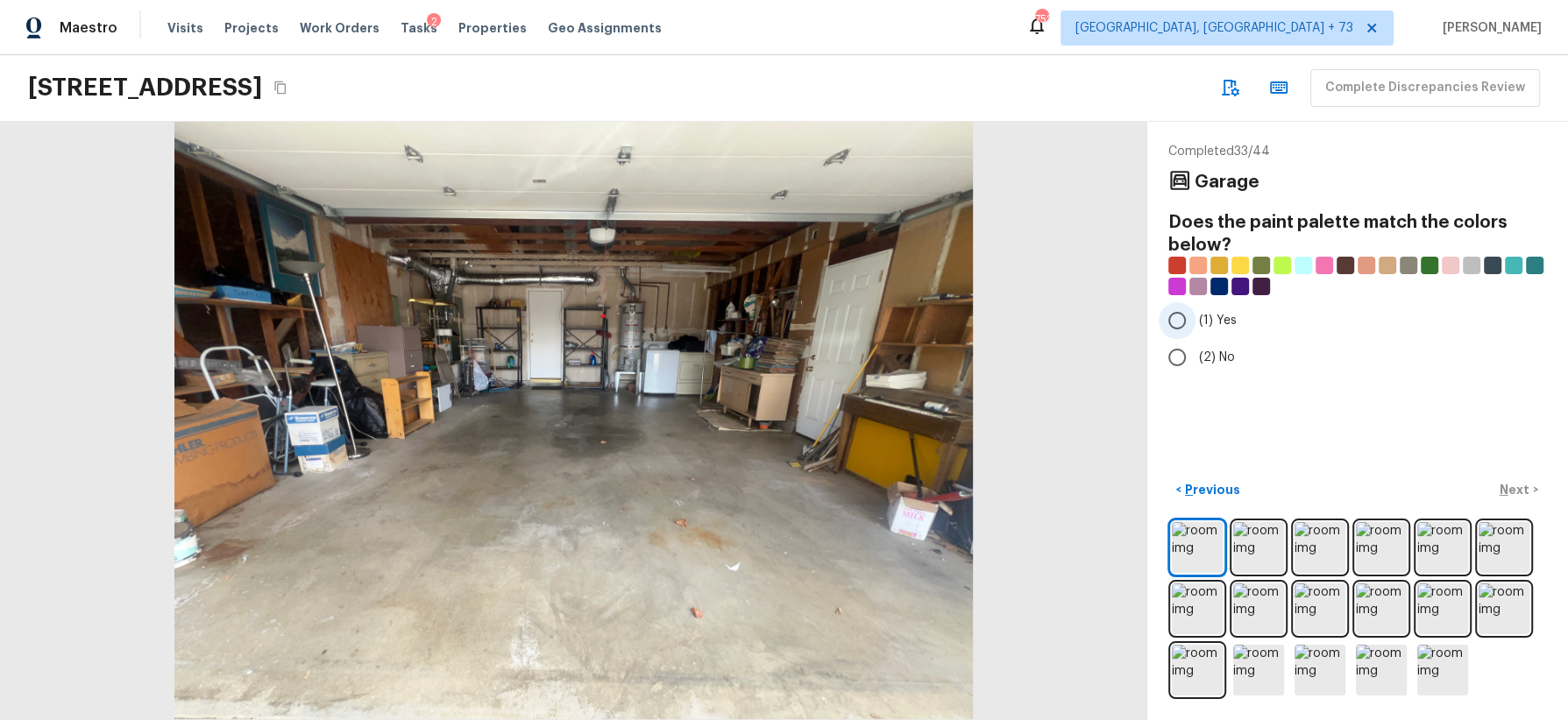
click at [1219, 316] on span "(1) Yes" at bounding box center [1218, 320] width 38 height 17
click at [1195, 316] on input "(1) Yes" at bounding box center [1177, 320] width 37 height 37
radio input "true"
click at [1212, 349] on span "(2) No" at bounding box center [1217, 358] width 36 height 17
click at [1195, 348] on input "(2) No" at bounding box center [1177, 358] width 37 height 37
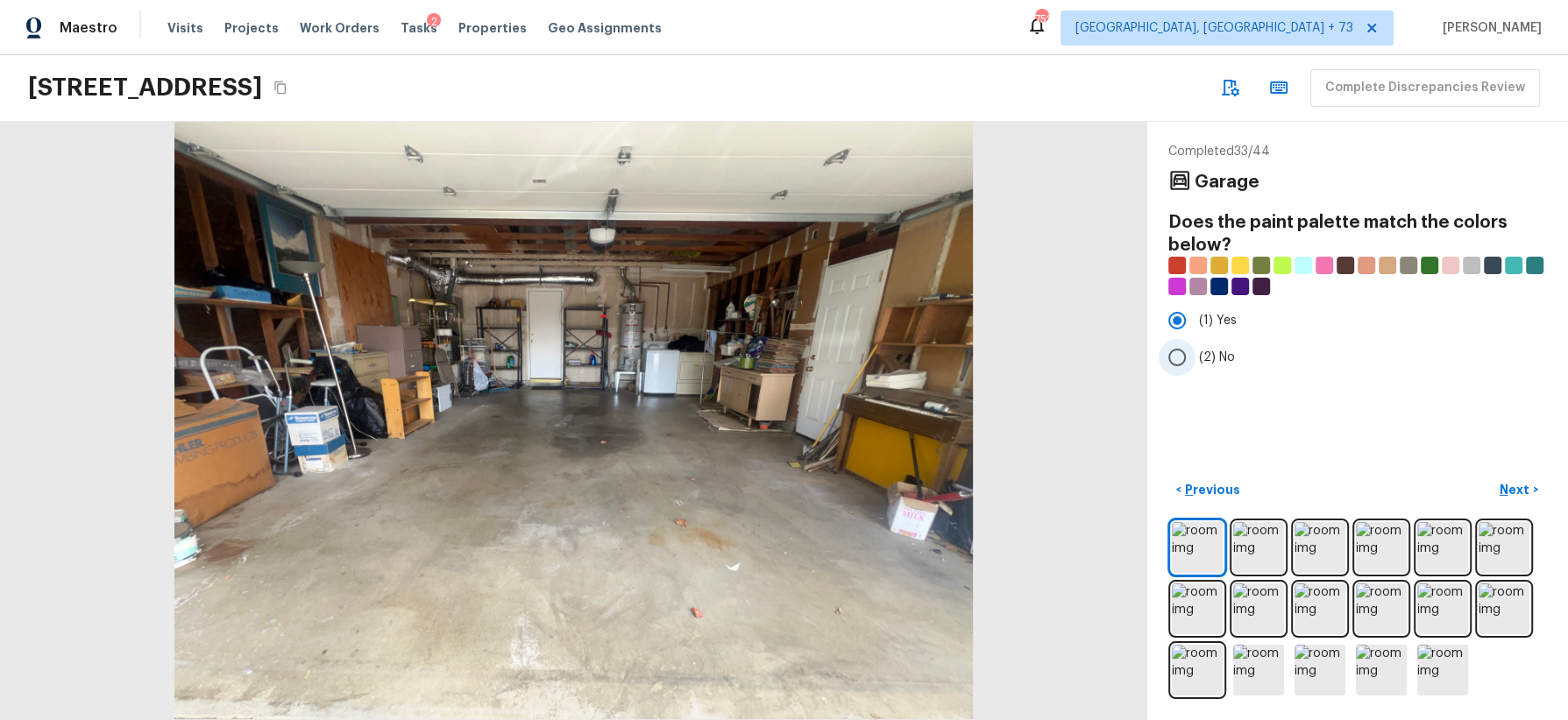
radio input "true"
click at [1517, 483] on p "Next" at bounding box center [1516, 490] width 33 height 17
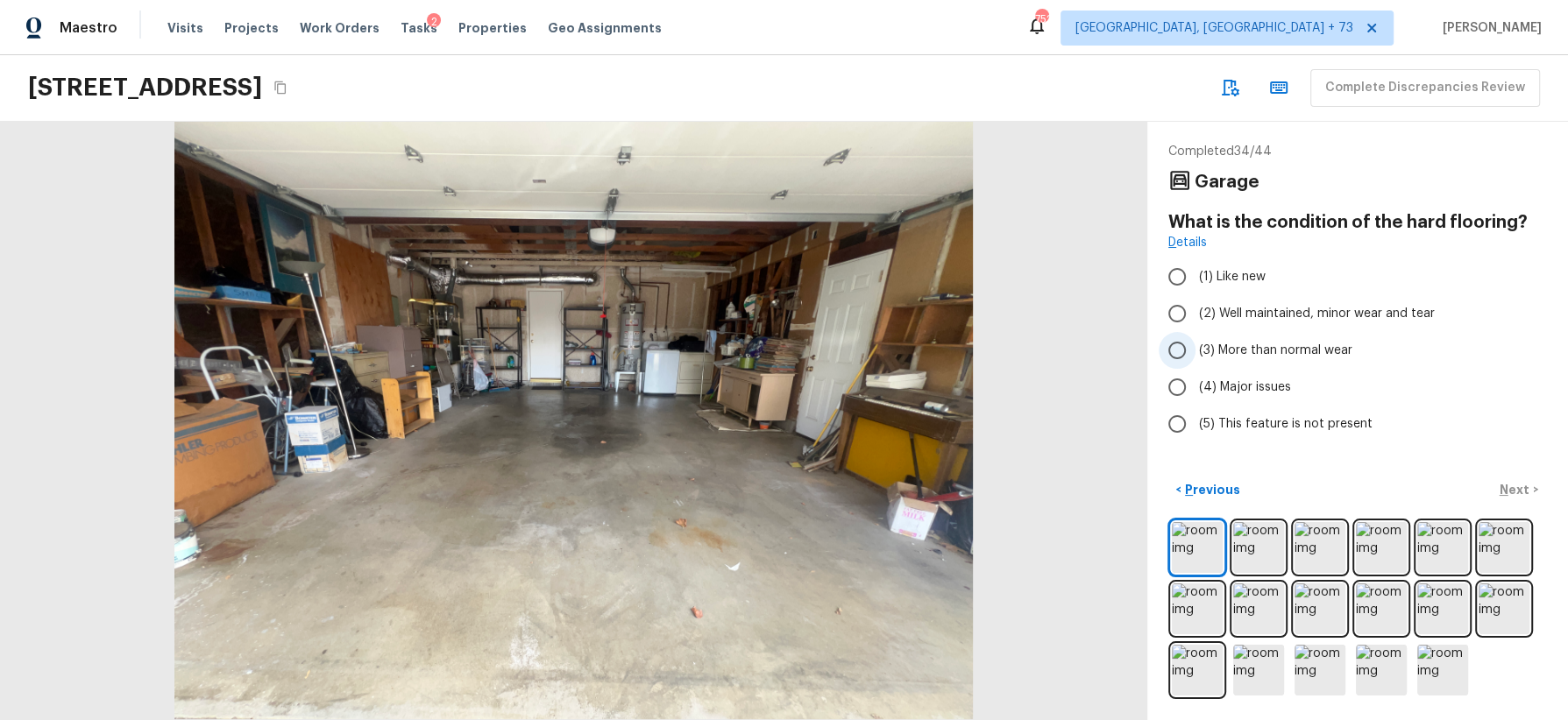
click at [1279, 350] on span "(3) More than normal wear" at bounding box center [1275, 350] width 154 height 17
click at [1195, 350] on input "(3) More than normal wear" at bounding box center [1177, 350] width 37 height 37
radio input "true"
click at [1517, 482] on p "Next" at bounding box center [1516, 490] width 33 height 17
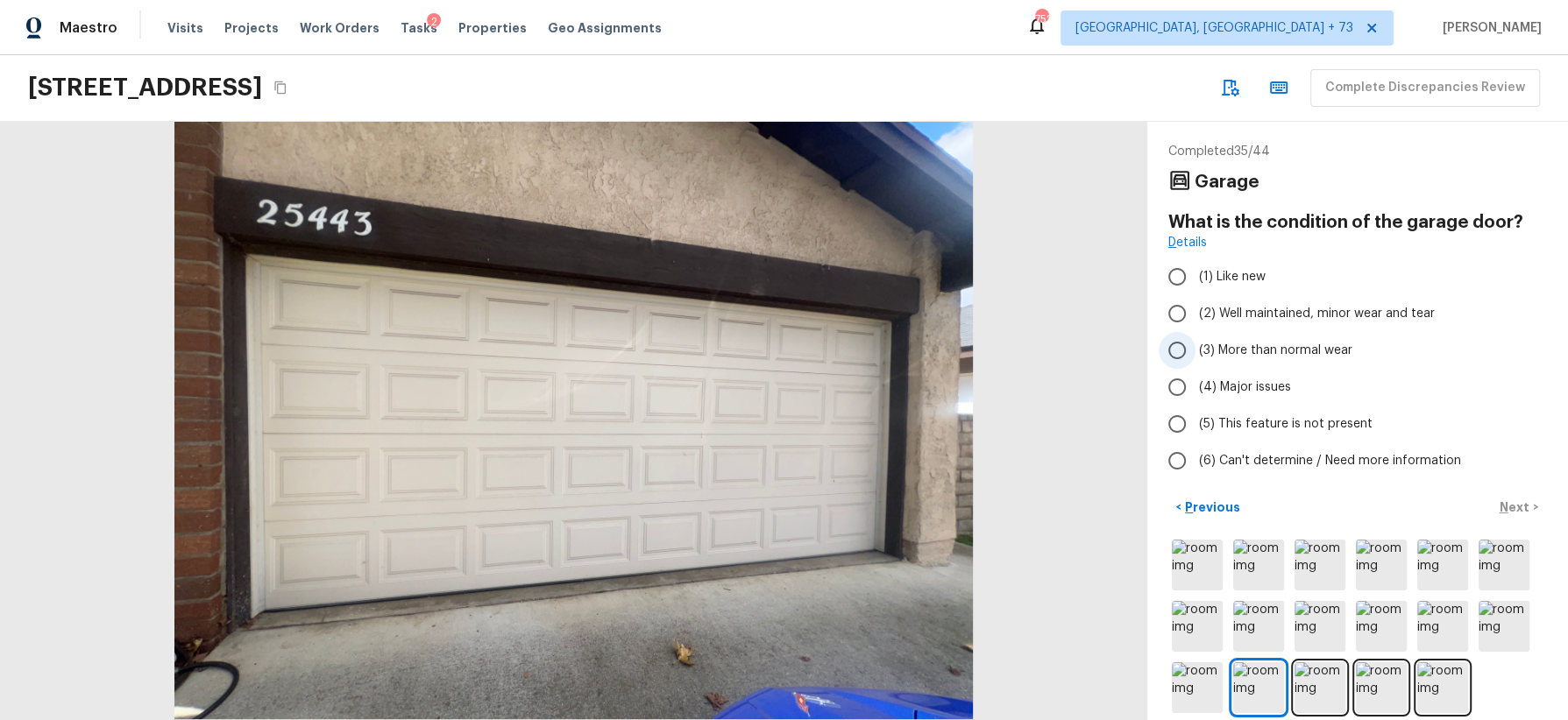
click at [1273, 357] on span "(3) More than normal wear" at bounding box center [1275, 350] width 154 height 17
click at [1195, 357] on input "(3) More than normal wear" at bounding box center [1177, 350] width 37 height 37
radio input "true"
click at [1509, 493] on button "Next >" at bounding box center [1518, 507] width 56 height 29
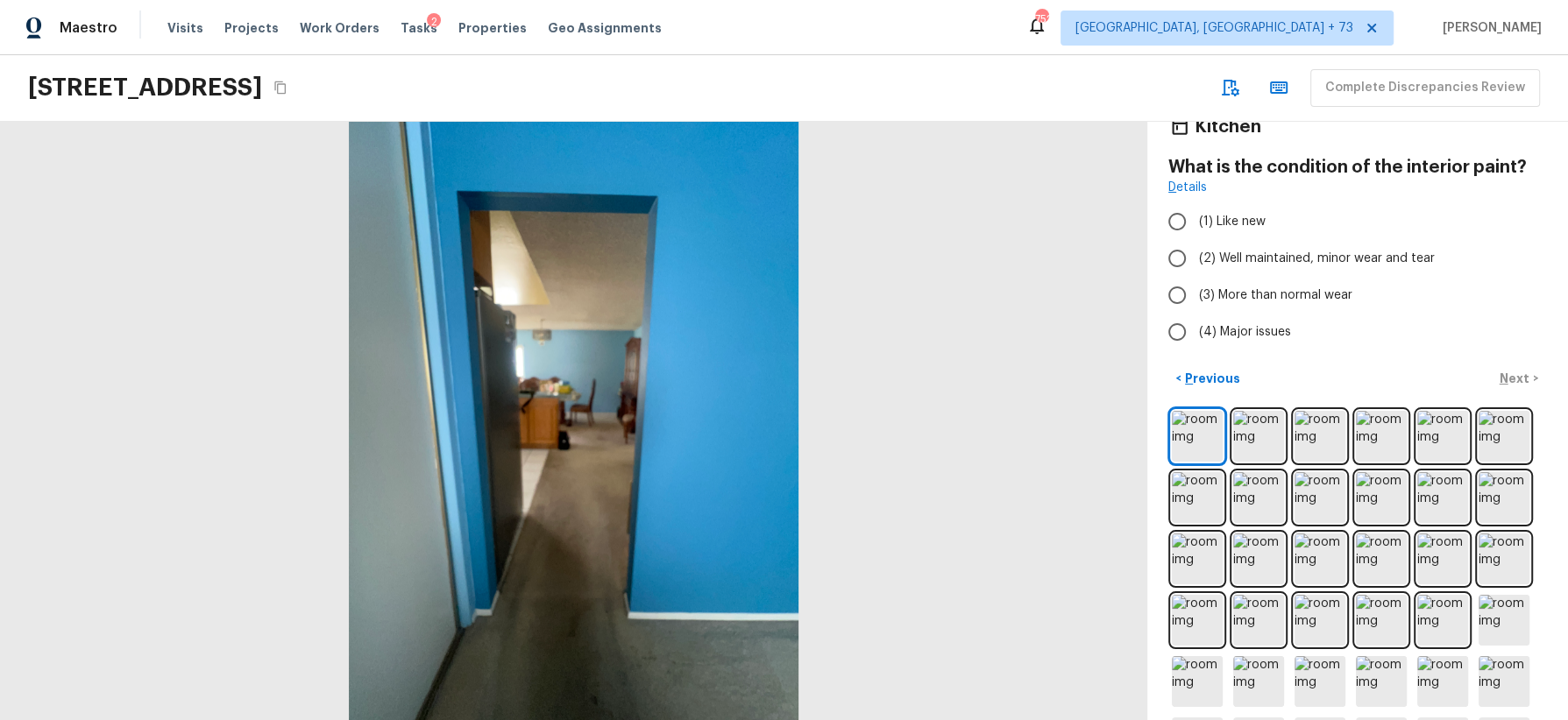
scroll to position [59, 0]
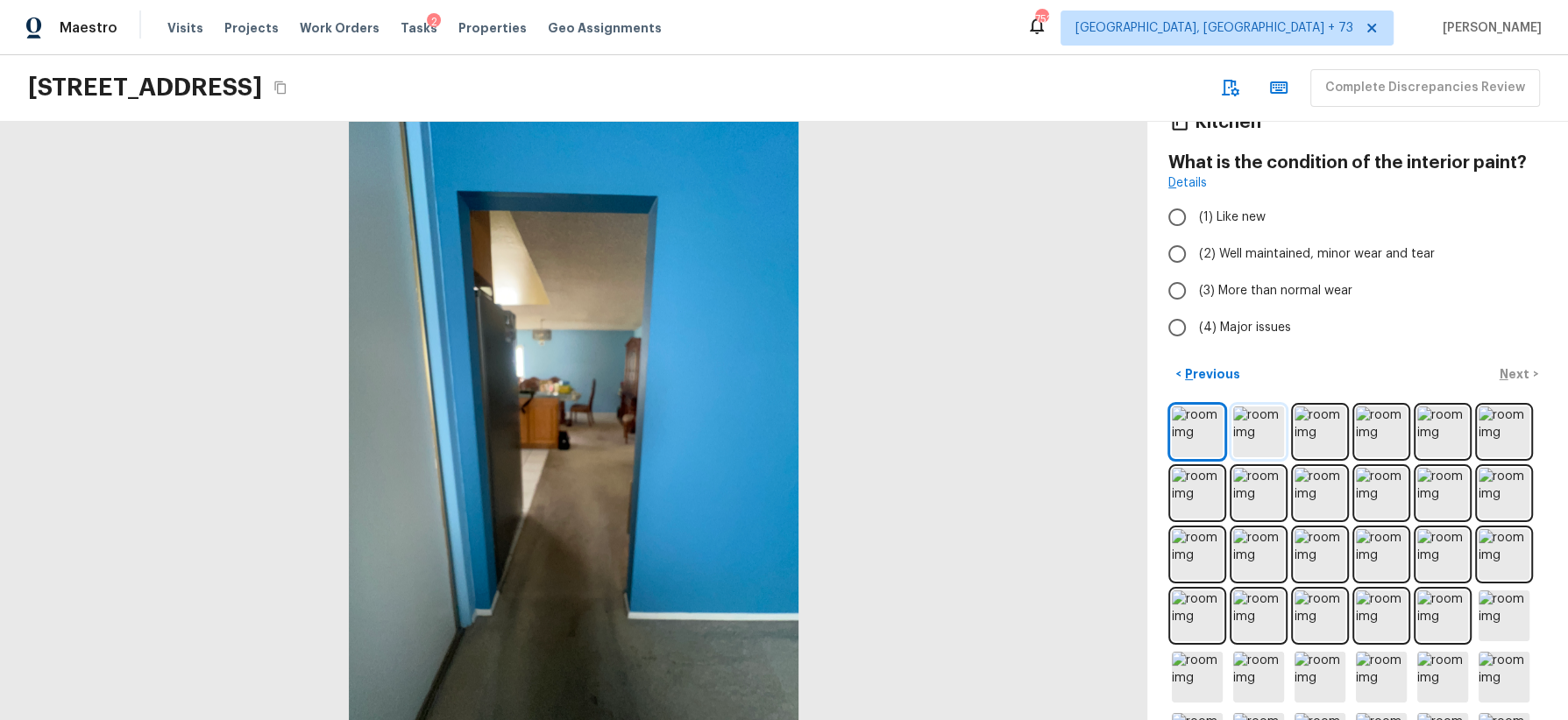
click at [1255, 427] on img at bounding box center [1258, 431] width 51 height 51
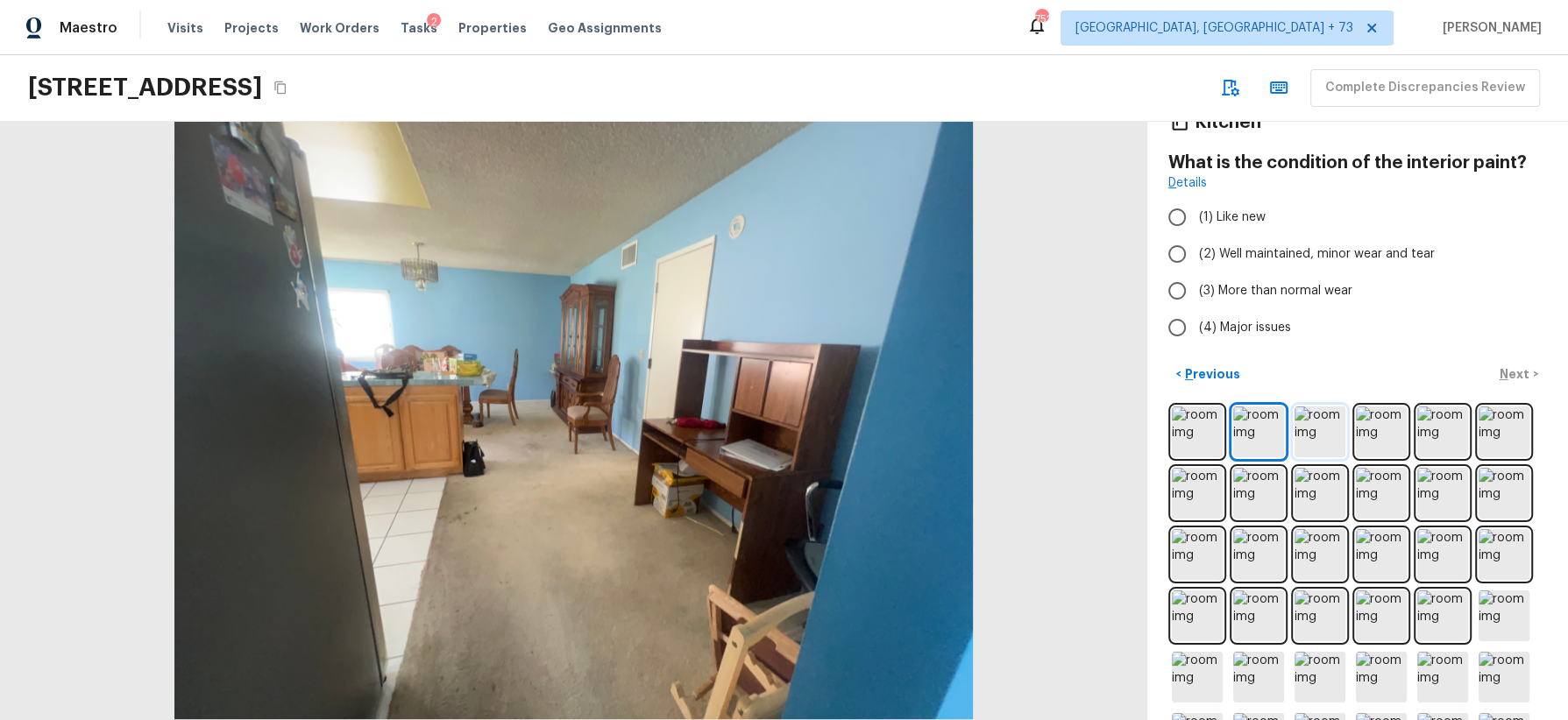
click at [1313, 429] on img at bounding box center [1319, 431] width 51 height 51
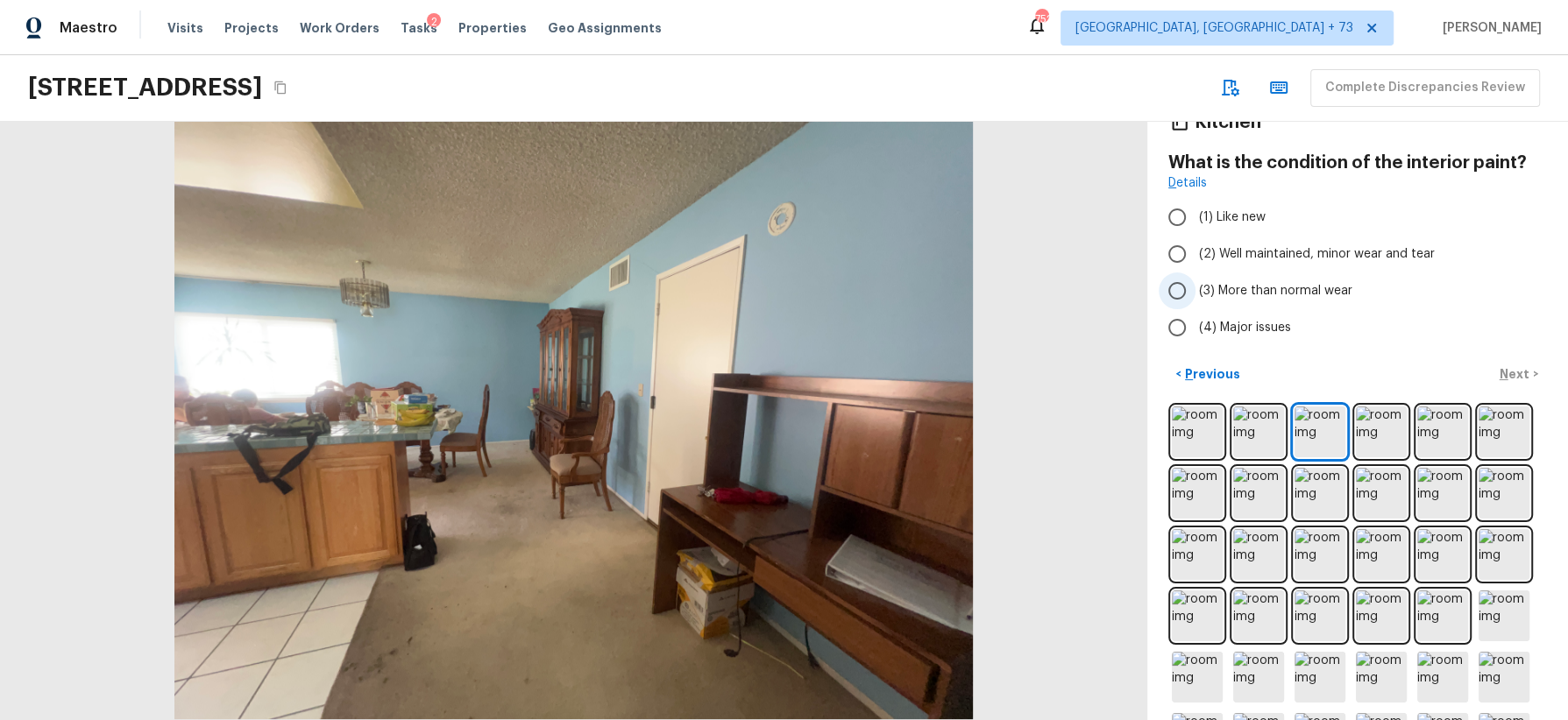
click at [1320, 292] on span "(3) More than normal wear" at bounding box center [1275, 291] width 154 height 17
click at [1195, 292] on input "(3) More than normal wear" at bounding box center [1177, 291] width 37 height 37
radio input "true"
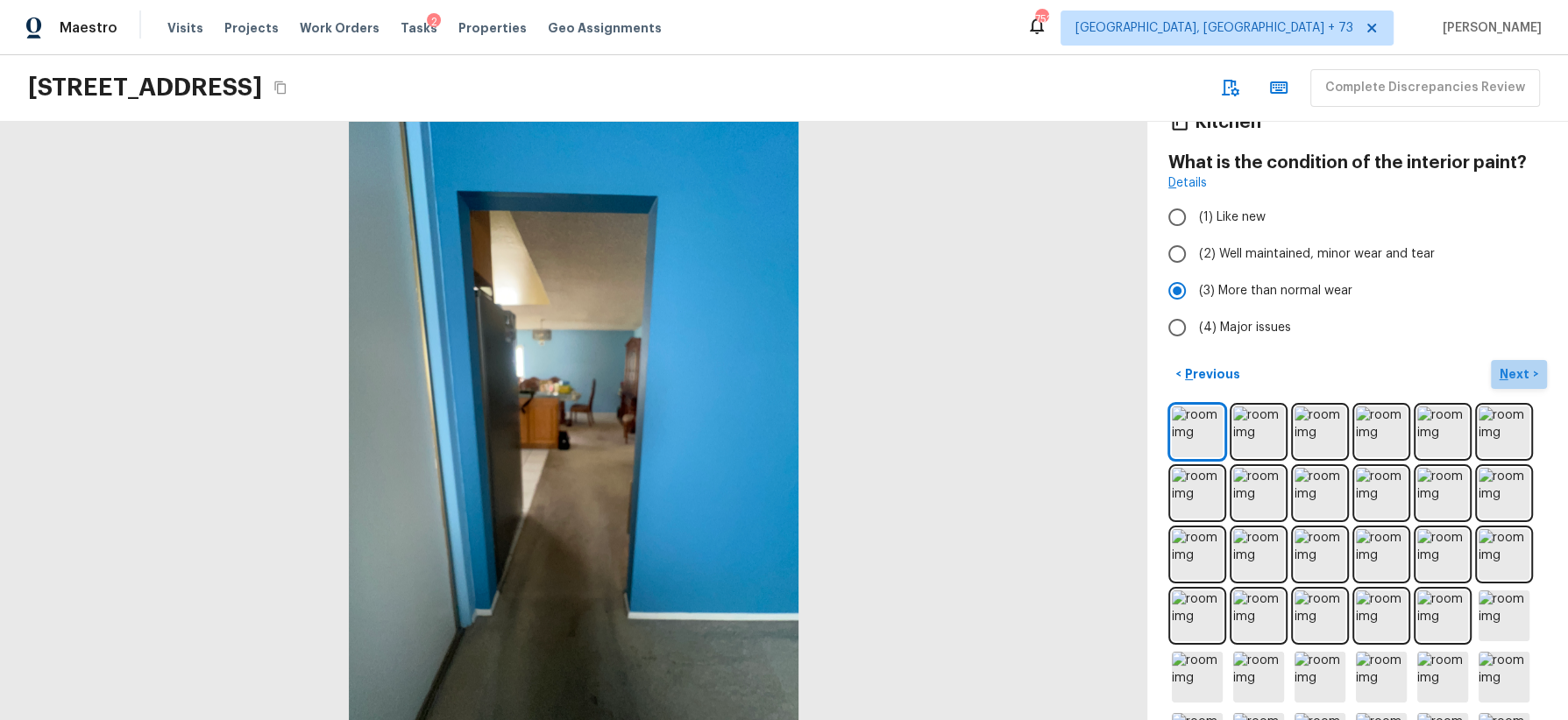
click at [1518, 370] on p "Next" at bounding box center [1516, 374] width 33 height 17
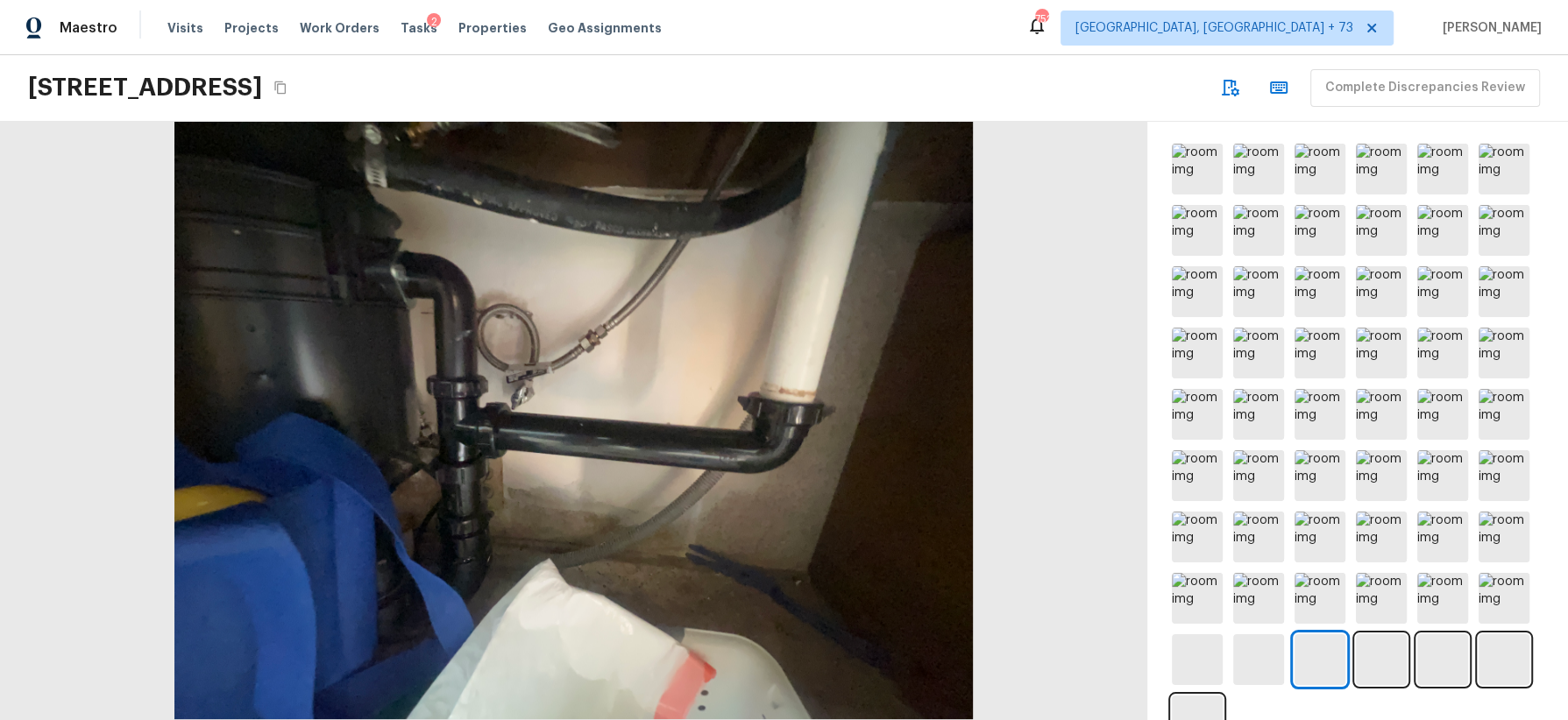
scroll to position [303, 0]
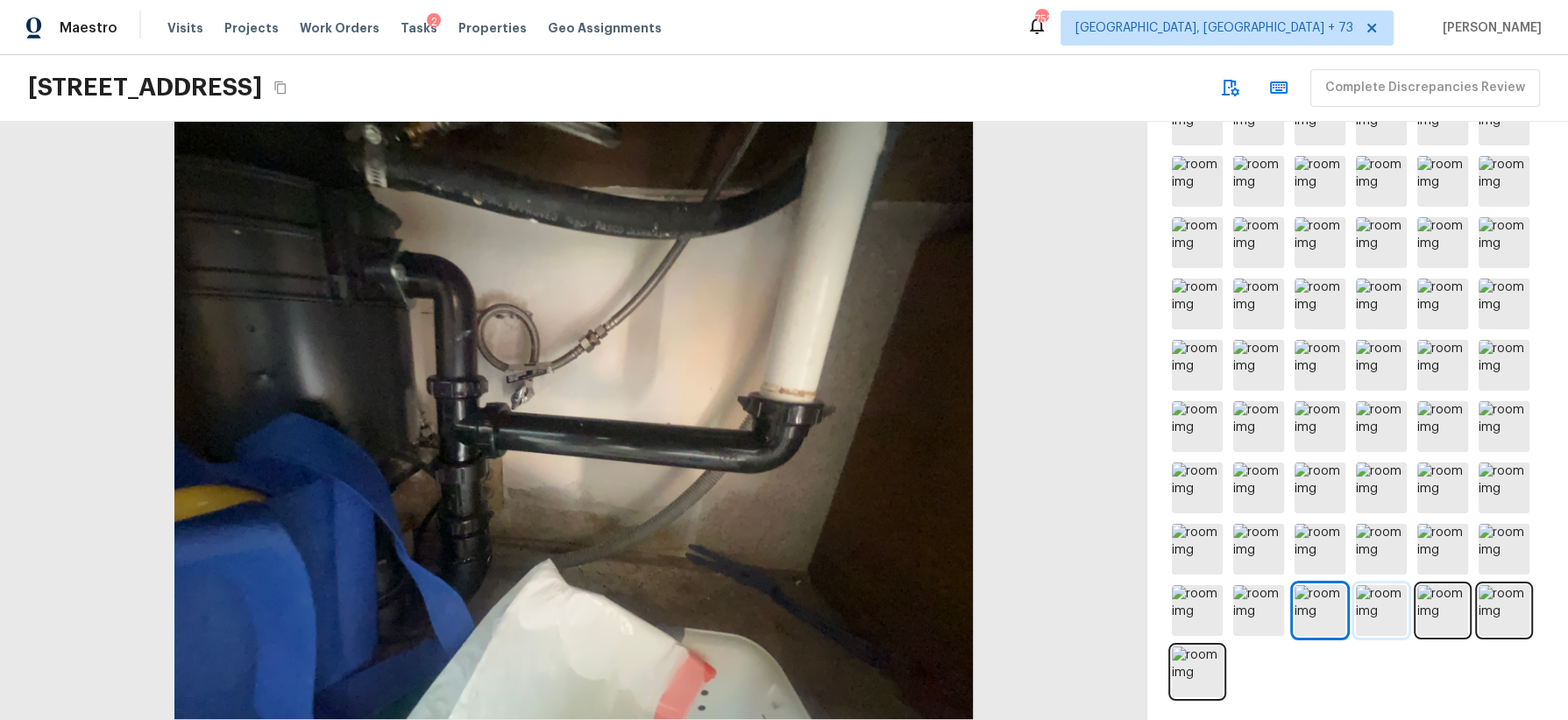
click at [1387, 604] on img at bounding box center [1381, 610] width 51 height 51
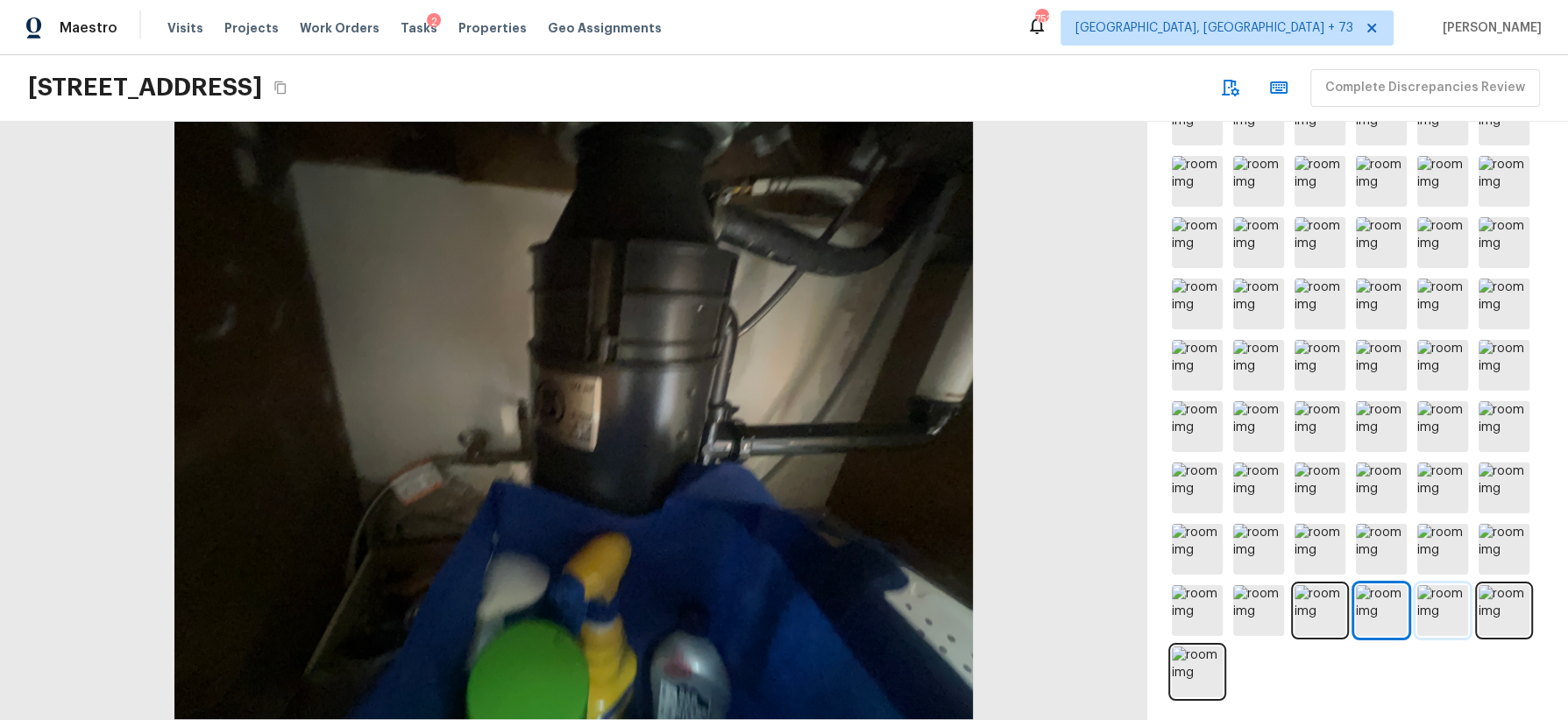
click at [1428, 609] on img at bounding box center [1442, 610] width 51 height 51
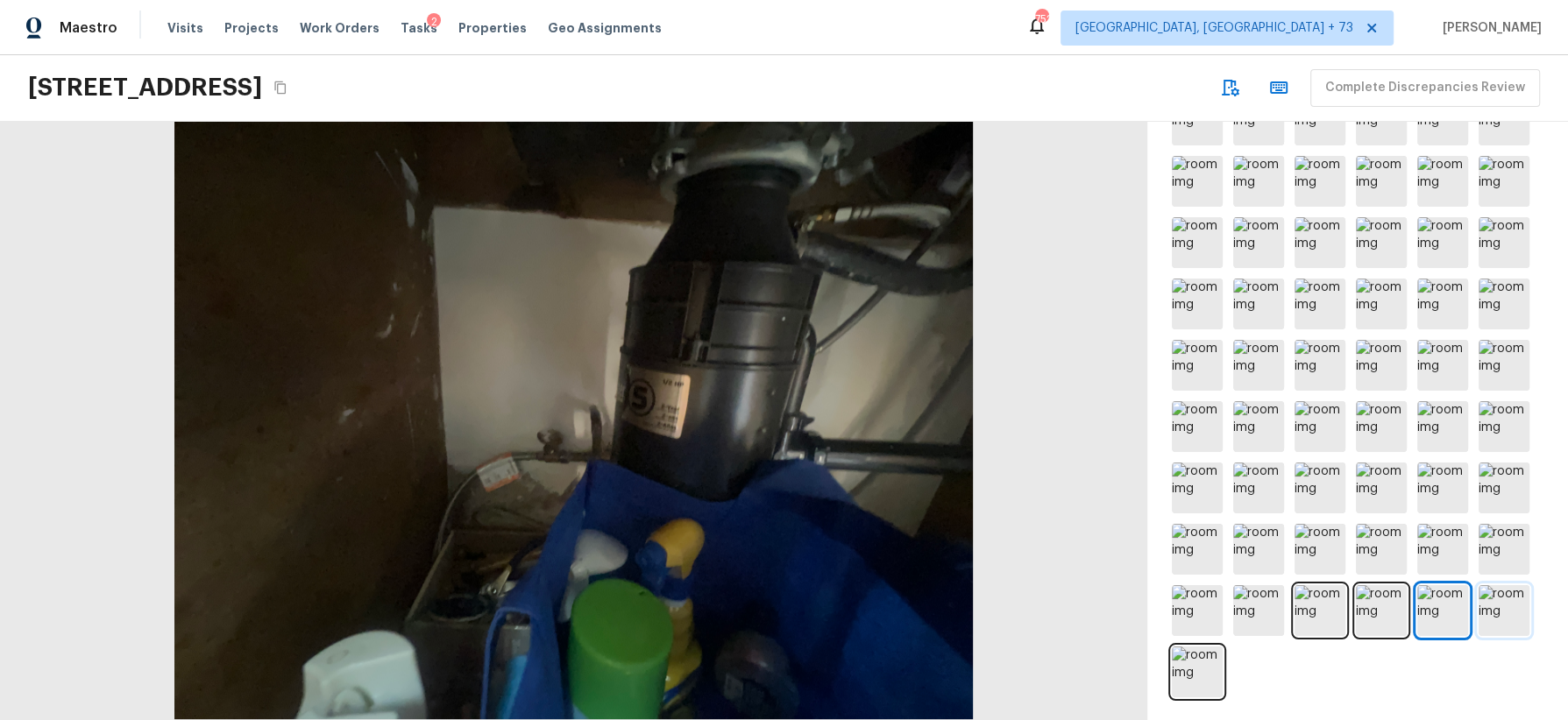
click at [1504, 609] on img at bounding box center [1503, 610] width 51 height 51
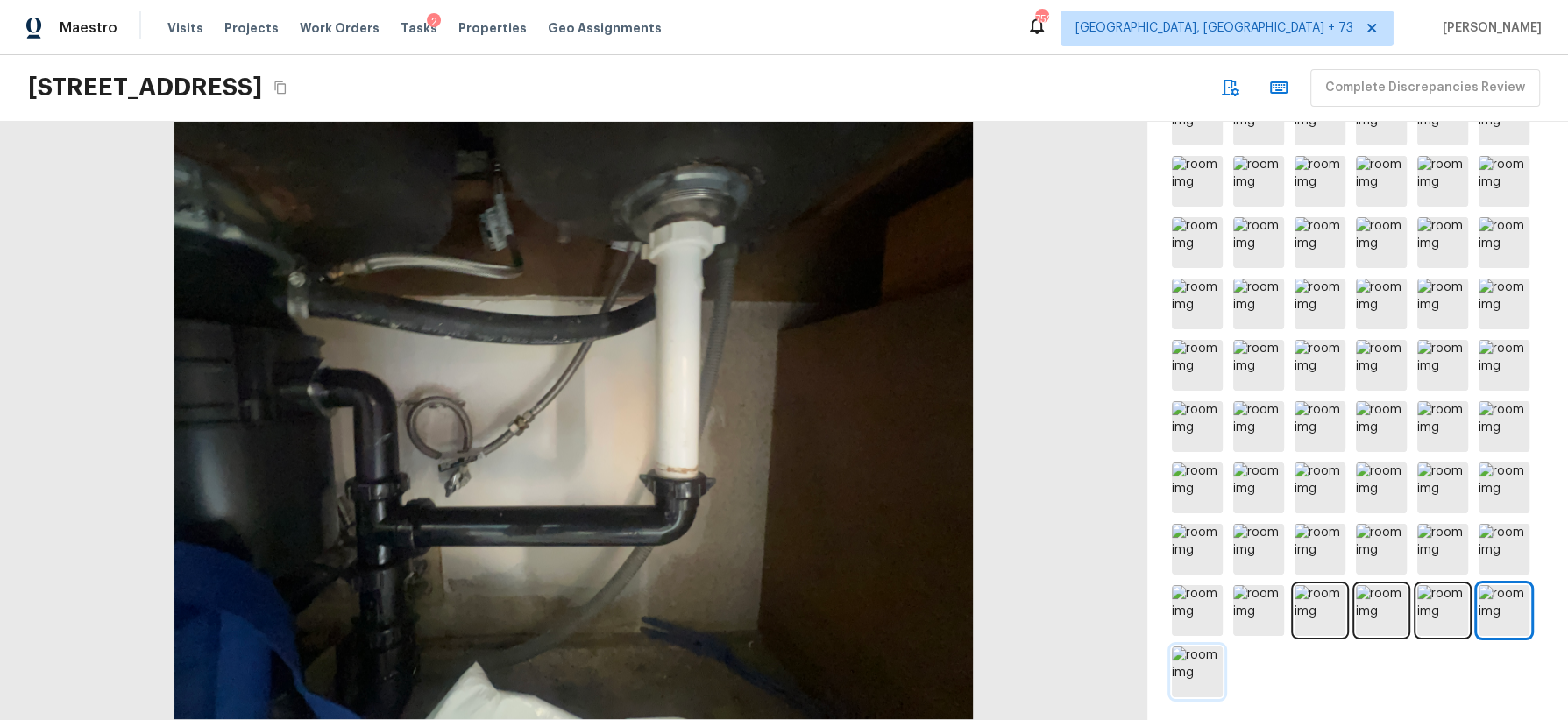
click at [1211, 668] on img at bounding box center [1197, 671] width 51 height 51
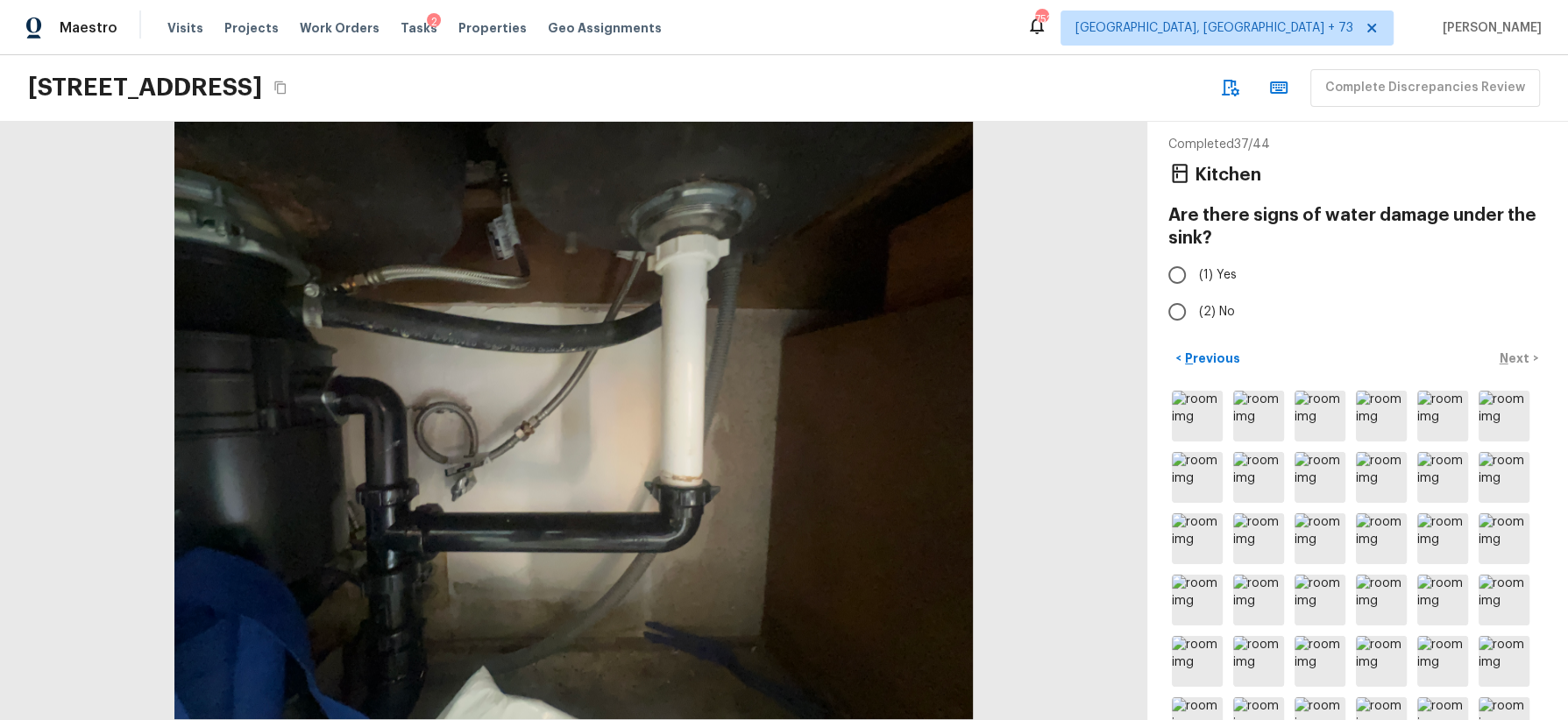
scroll to position [0, 0]
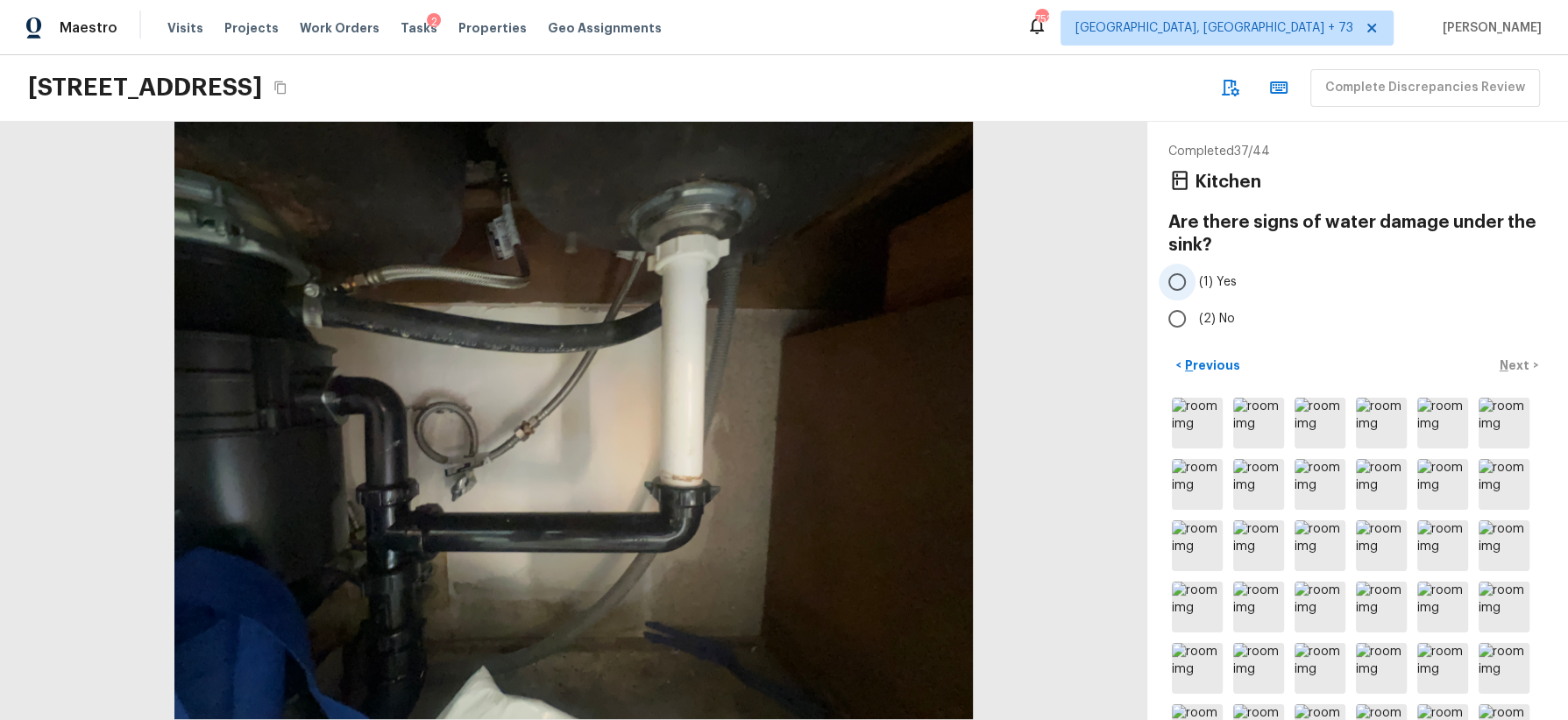
click at [1218, 275] on span "(1) Yes" at bounding box center [1218, 282] width 38 height 17
click at [1195, 275] on input "(1) Yes" at bounding box center [1177, 282] width 37 height 37
radio input "true"
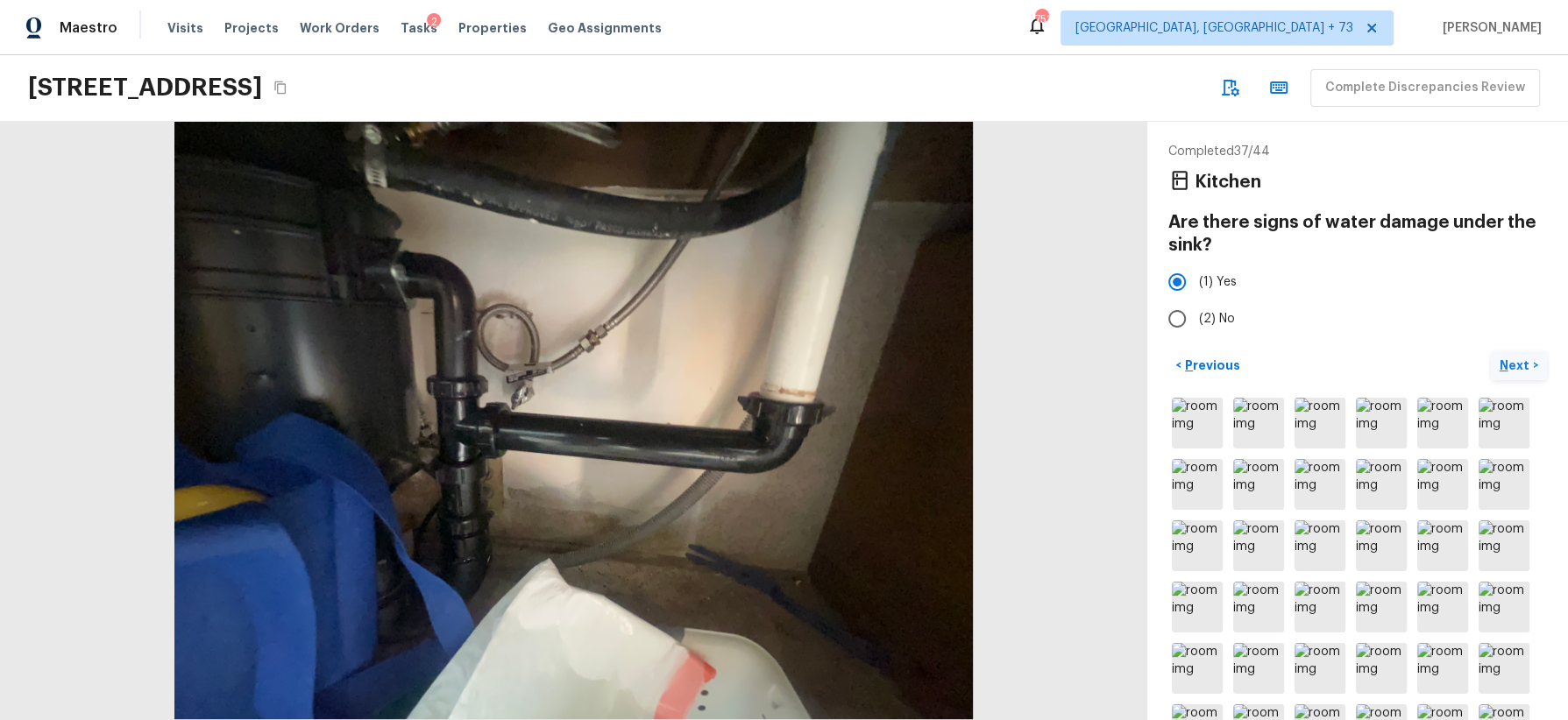
click at [1519, 360] on p "Next" at bounding box center [1516, 365] width 33 height 17
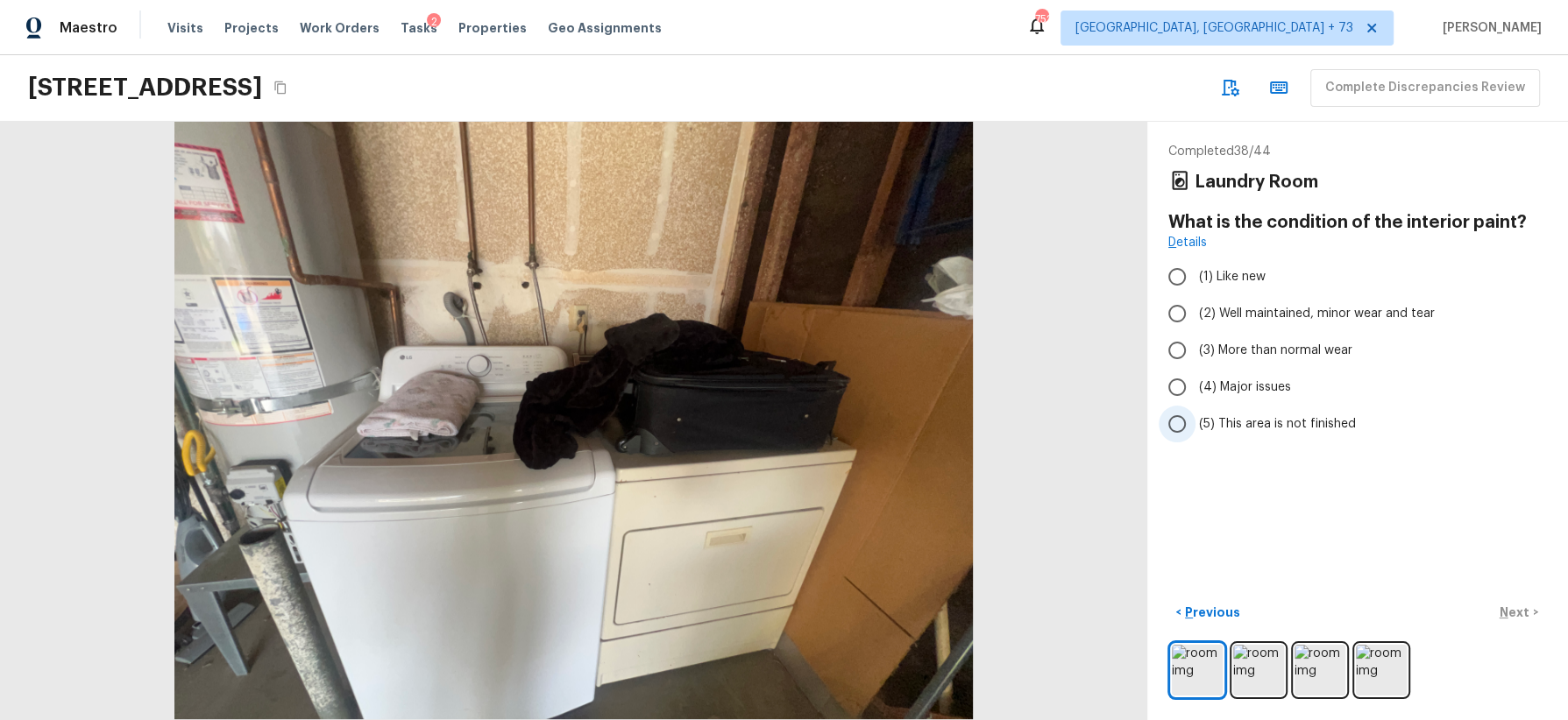
click at [1322, 417] on span "(5) This area is not finished" at bounding box center [1277, 424] width 156 height 17
click at [1195, 417] on input "(5) This area is not finished" at bounding box center [1177, 423] width 37 height 37
radio input "true"
click at [1524, 613] on p "Next" at bounding box center [1516, 612] width 33 height 17
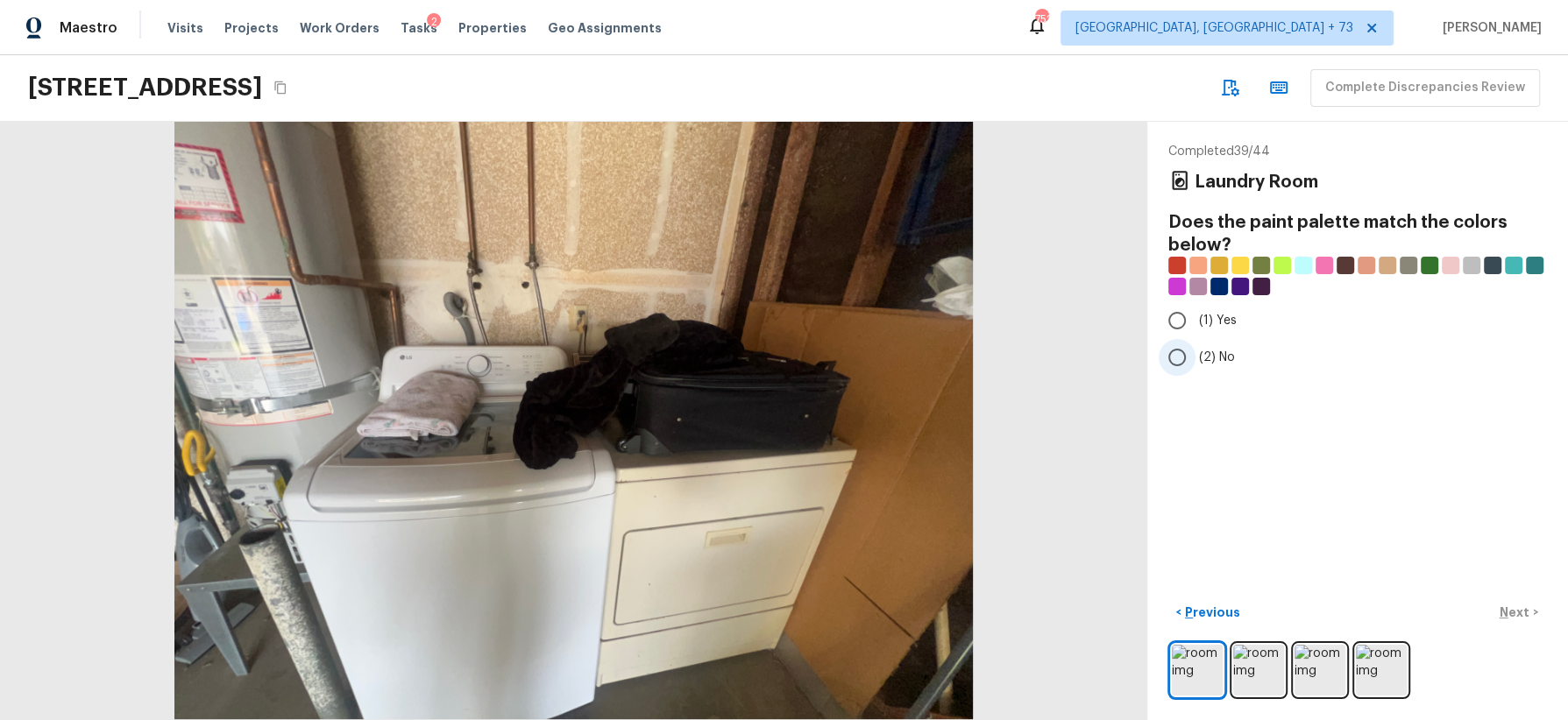
click at [1224, 356] on span "(2) No" at bounding box center [1217, 358] width 36 height 17
click at [1195, 356] on input "(2) No" at bounding box center [1177, 358] width 37 height 37
radio input "true"
click at [1517, 615] on p "Next" at bounding box center [1516, 612] width 33 height 17
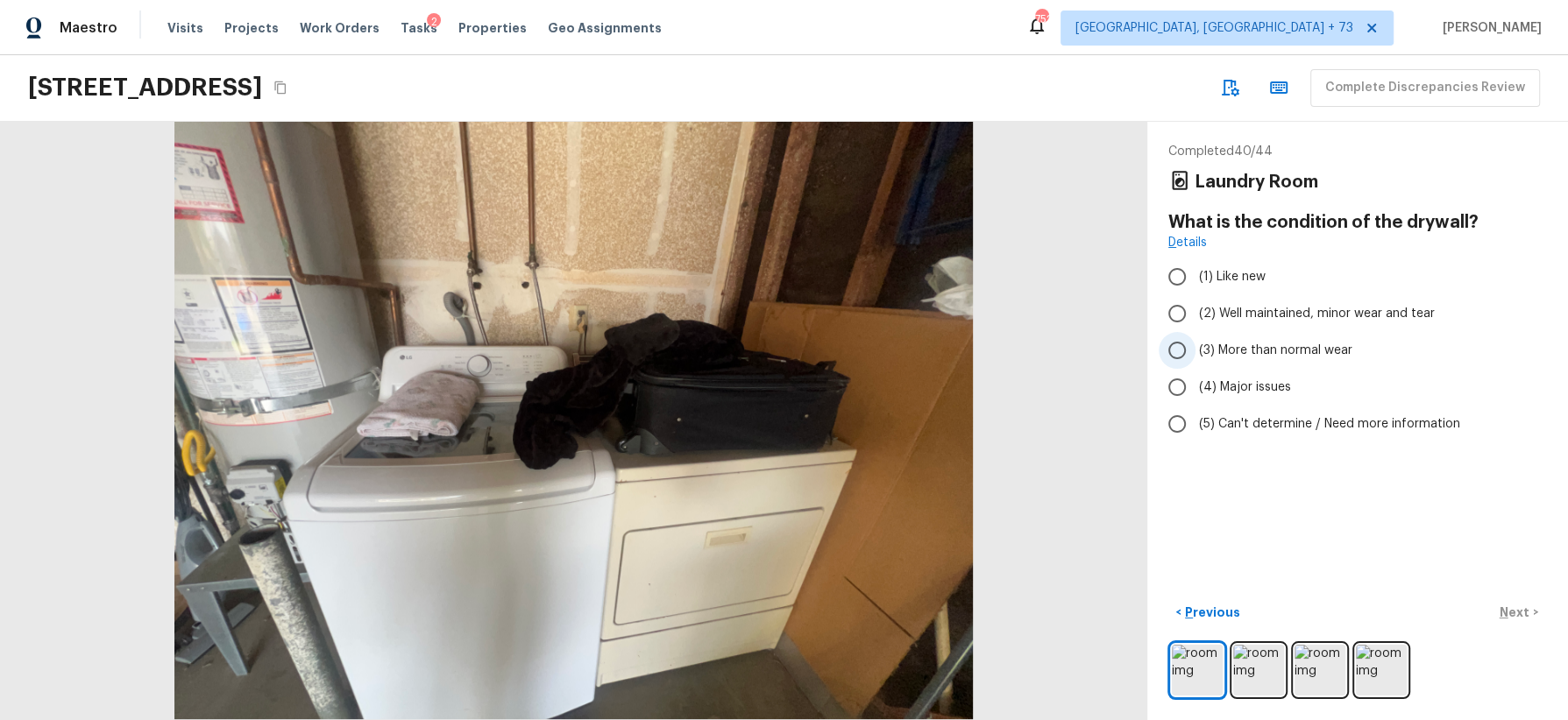
click at [1327, 352] on span "(3) More than normal wear" at bounding box center [1275, 350] width 154 height 17
click at [1195, 352] on input "(3) More than normal wear" at bounding box center [1177, 350] width 37 height 37
radio input "true"
click at [1515, 607] on p "Next" at bounding box center [1516, 612] width 33 height 17
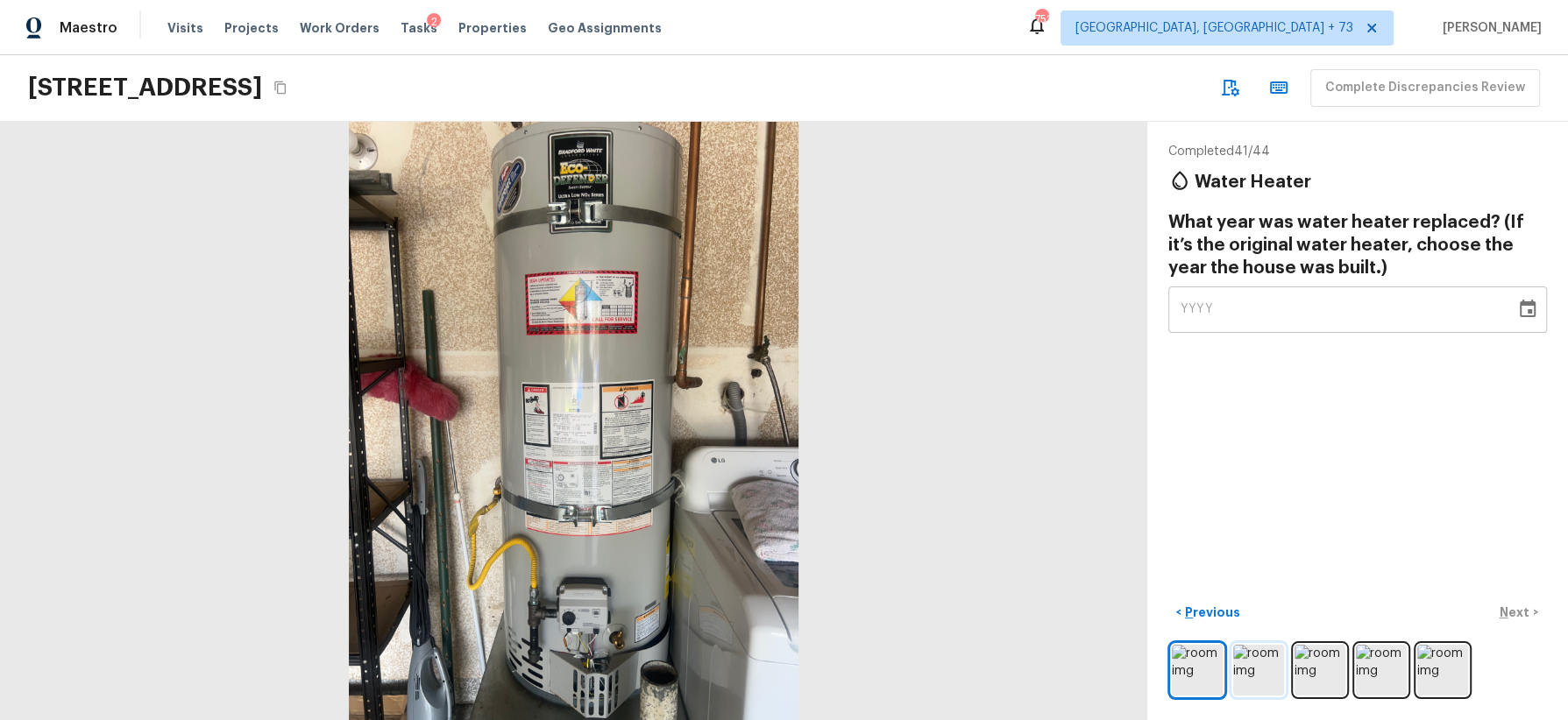
click at [1252, 676] on img at bounding box center [1258, 669] width 51 height 51
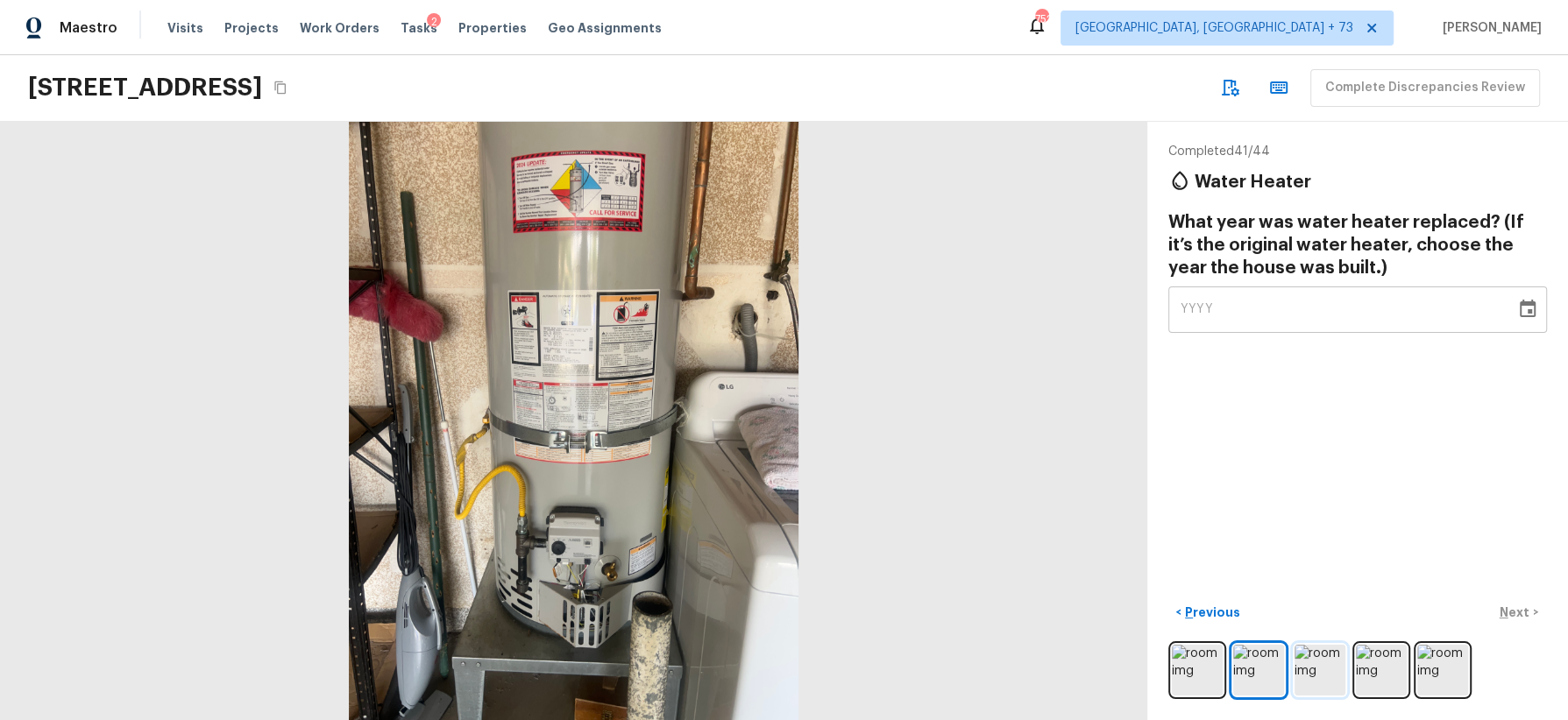
click at [1330, 671] on img at bounding box center [1319, 669] width 51 height 51
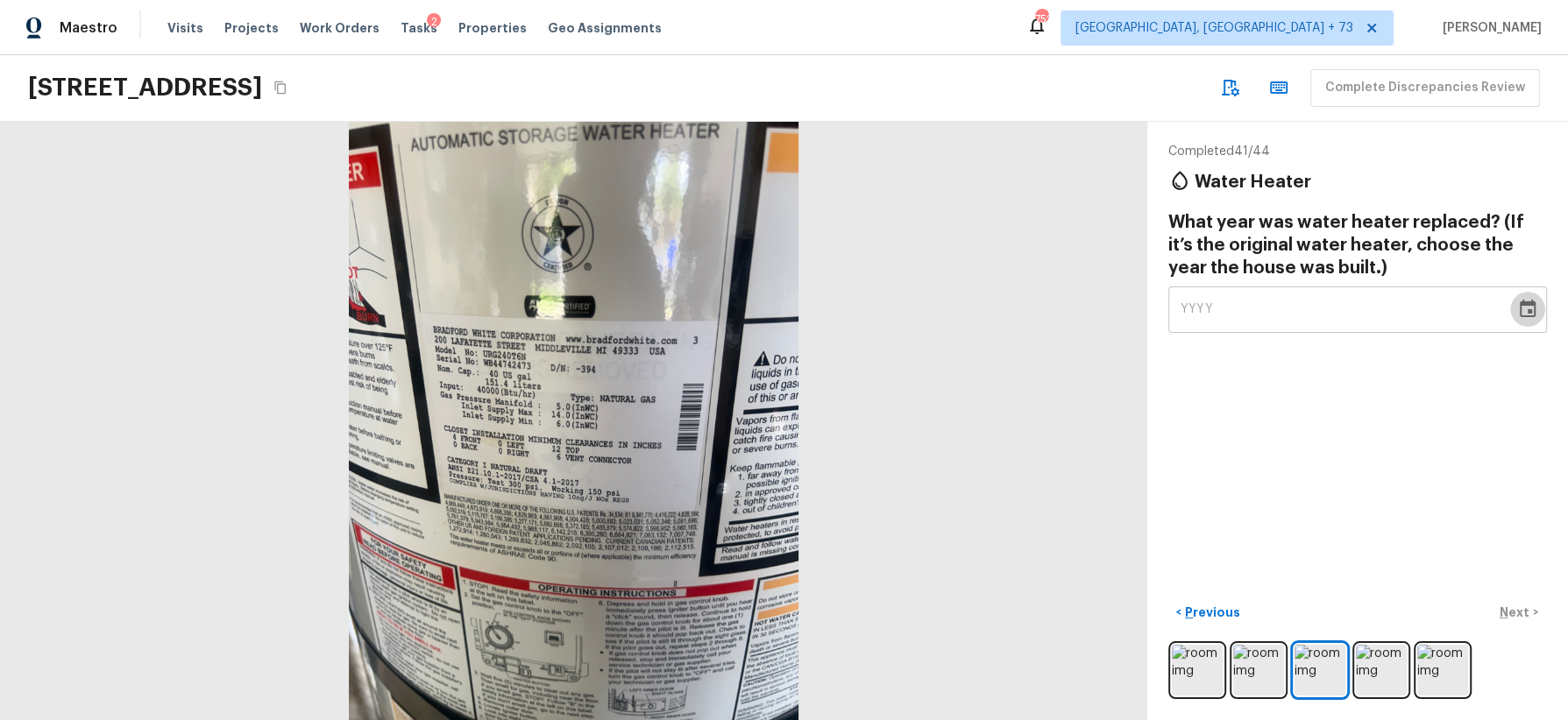
click at [1536, 308] on icon "Choose date" at bounding box center [1528, 309] width 21 height 21
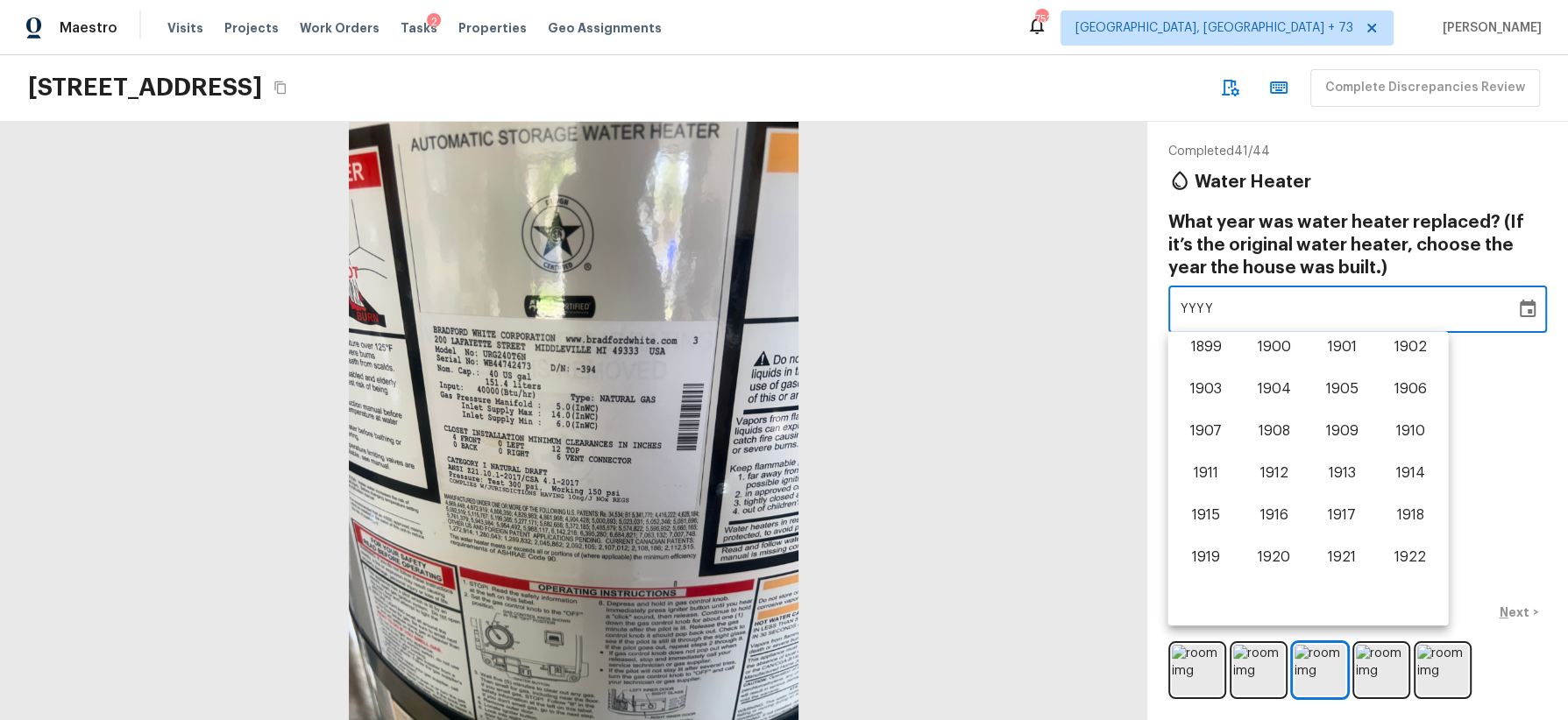
scroll to position [1089, 0]
click at [1351, 474] on button "2017" at bounding box center [1342, 477] width 63 height 31
type input "2017"
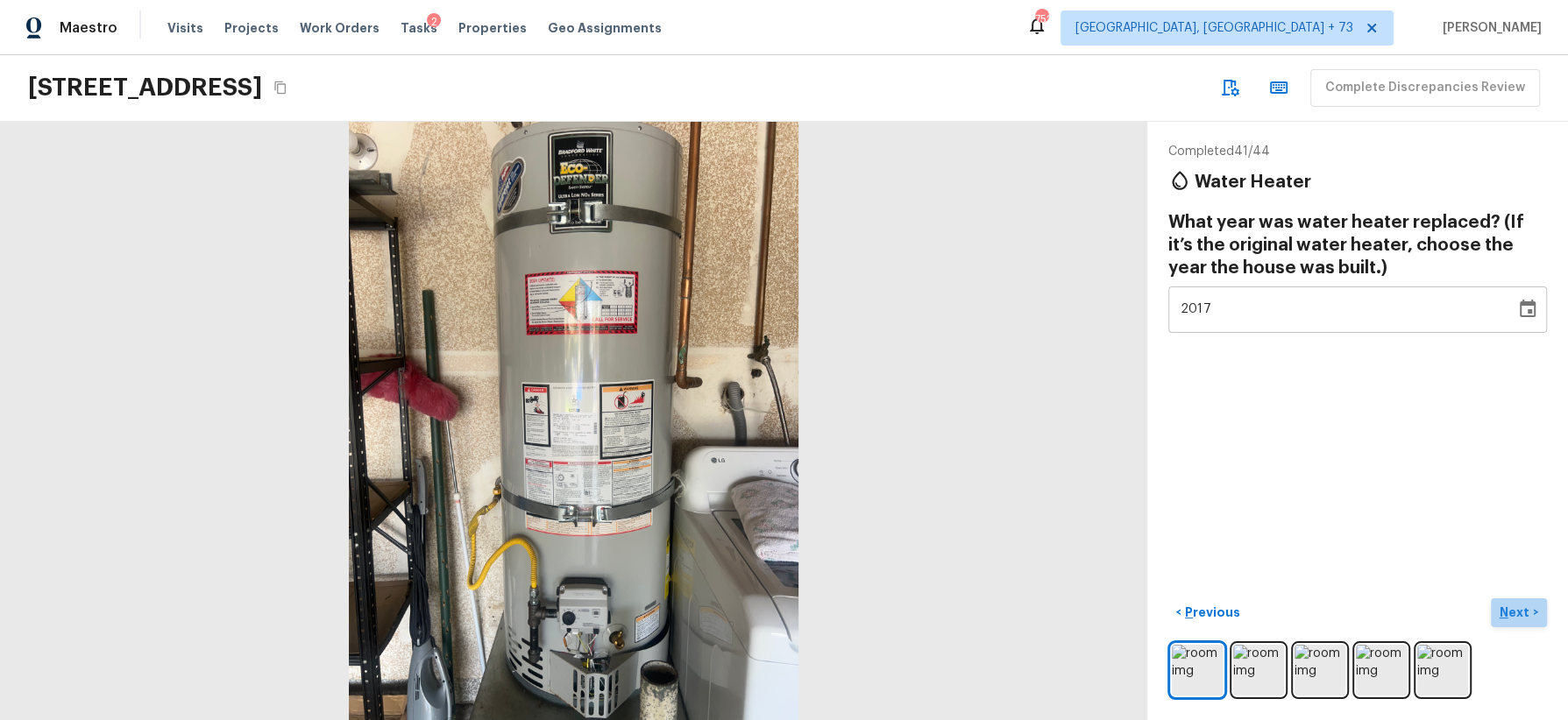
click at [1515, 614] on p "Next" at bounding box center [1516, 612] width 33 height 17
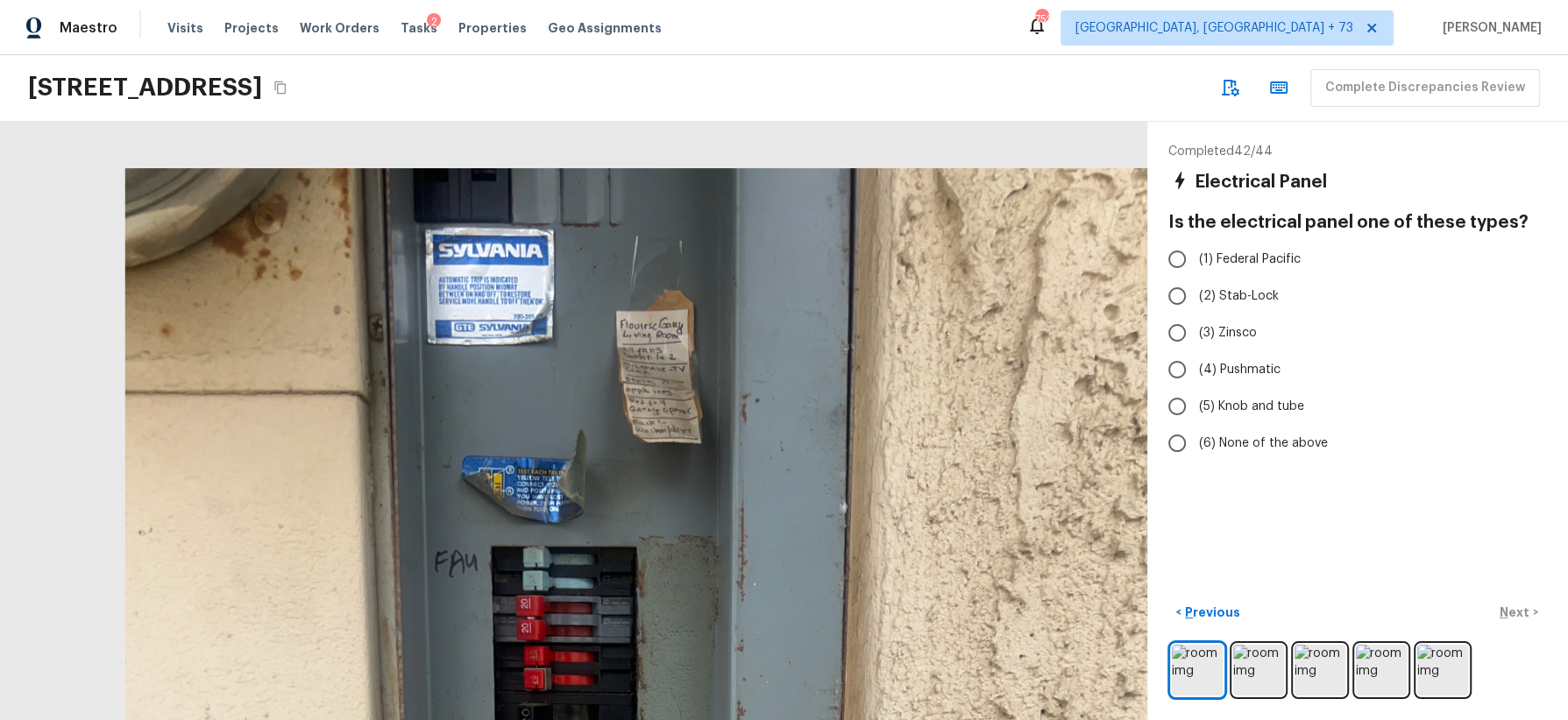
drag, startPoint x: 609, startPoint y: 210, endPoint x: 624, endPoint y: 479, distance: 269.4
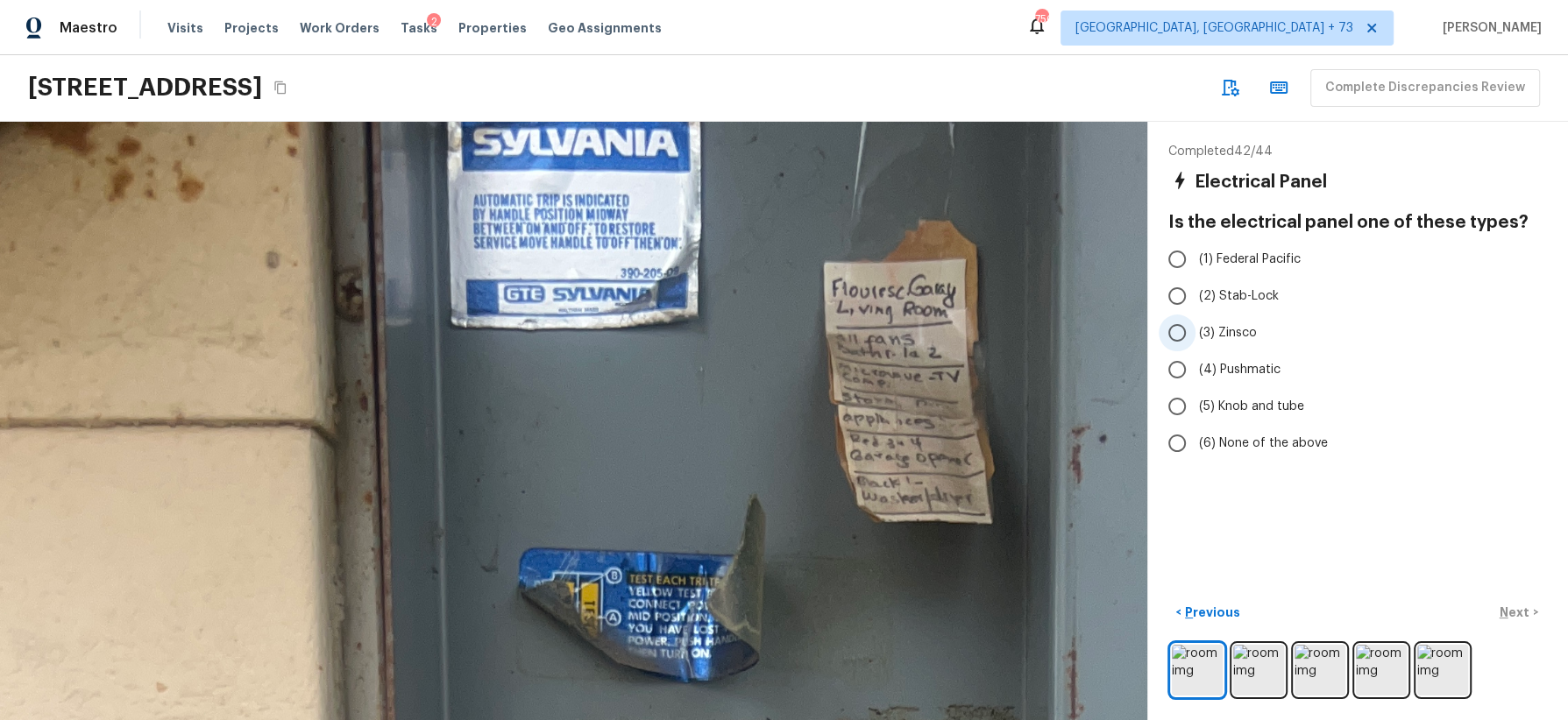
click at [1242, 327] on span "(3) Zinsco" at bounding box center [1228, 333] width 58 height 17
click at [1195, 327] on input "(3) Zinsco" at bounding box center [1177, 333] width 37 height 37
radio input "true"
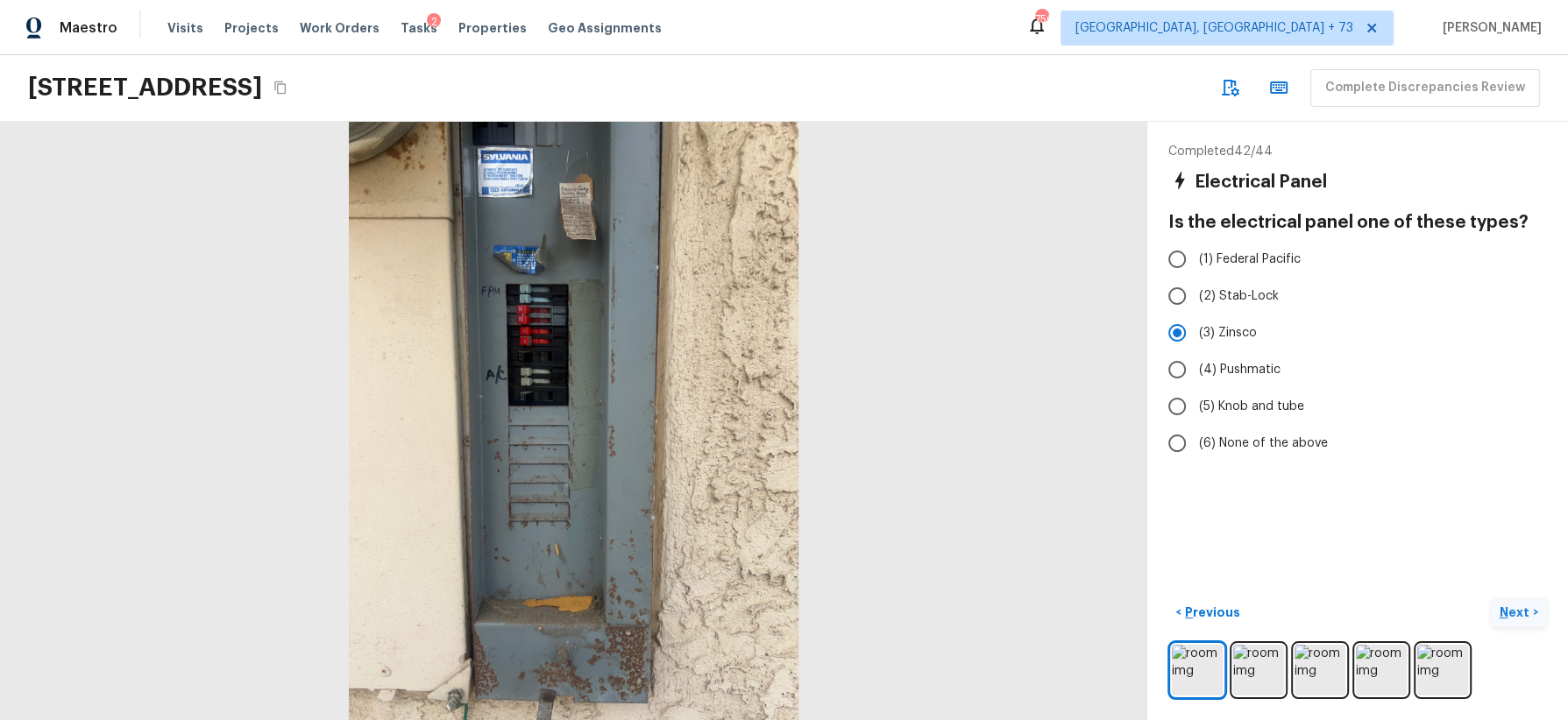
click at [1522, 613] on p "Next" at bounding box center [1516, 612] width 33 height 17
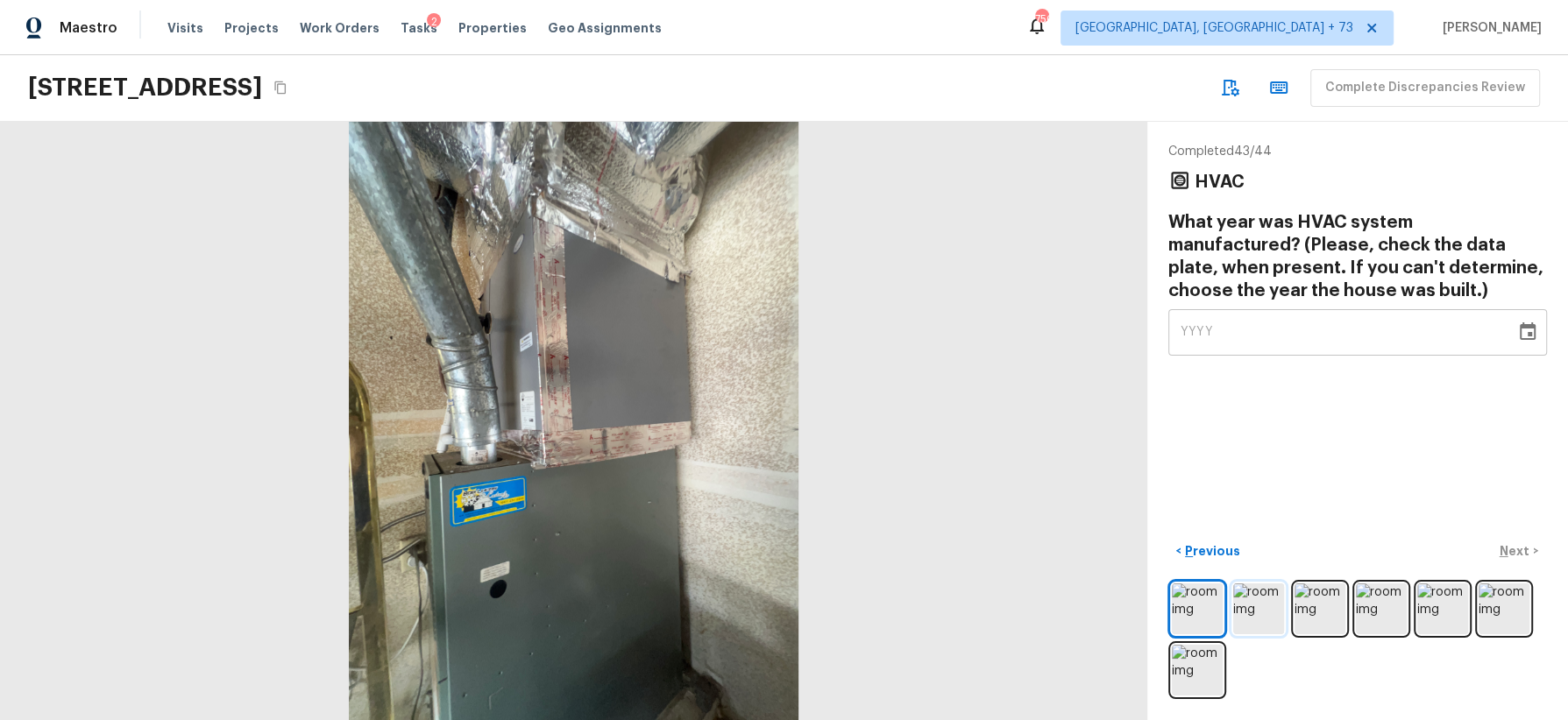
click at [1267, 607] on img at bounding box center [1258, 608] width 51 height 51
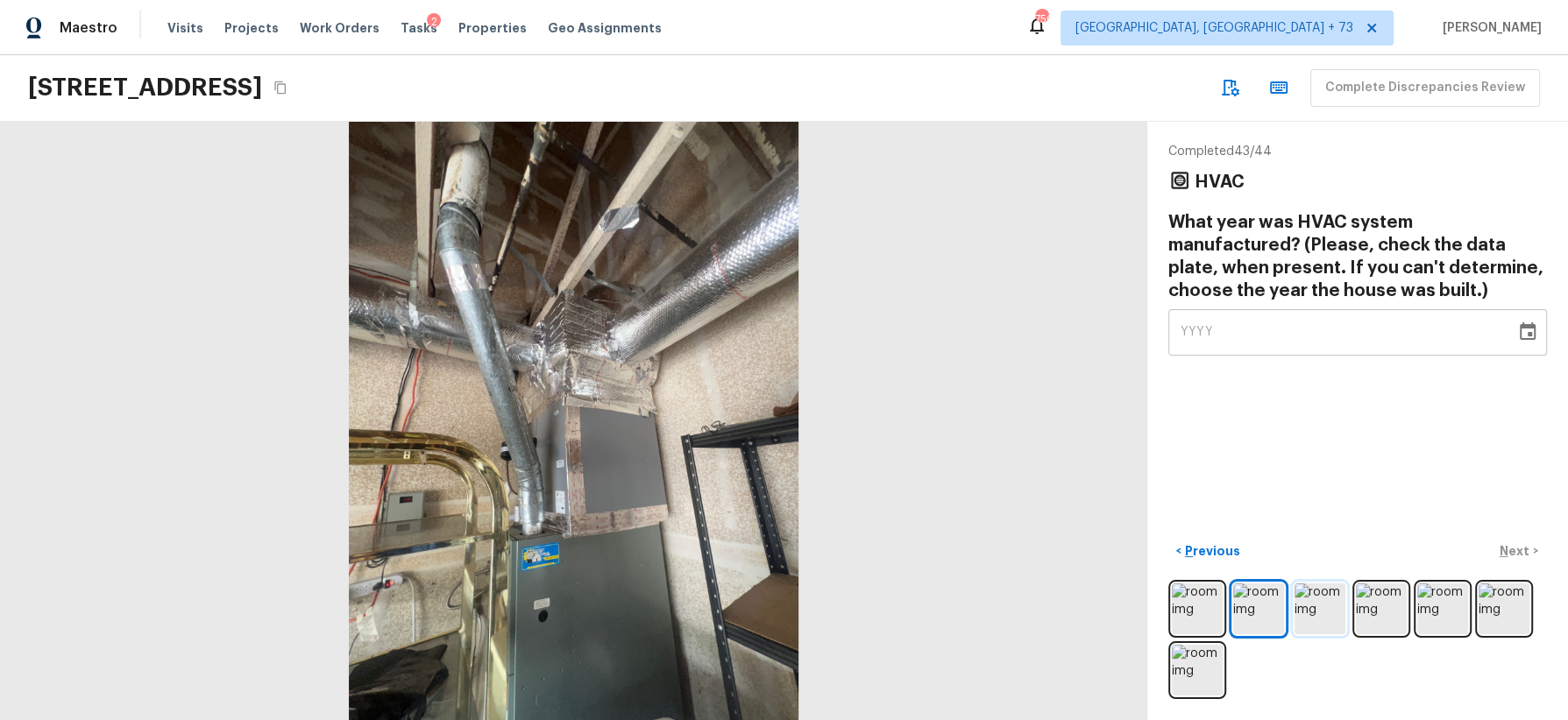
click at [1327, 602] on img at bounding box center [1319, 608] width 51 height 51
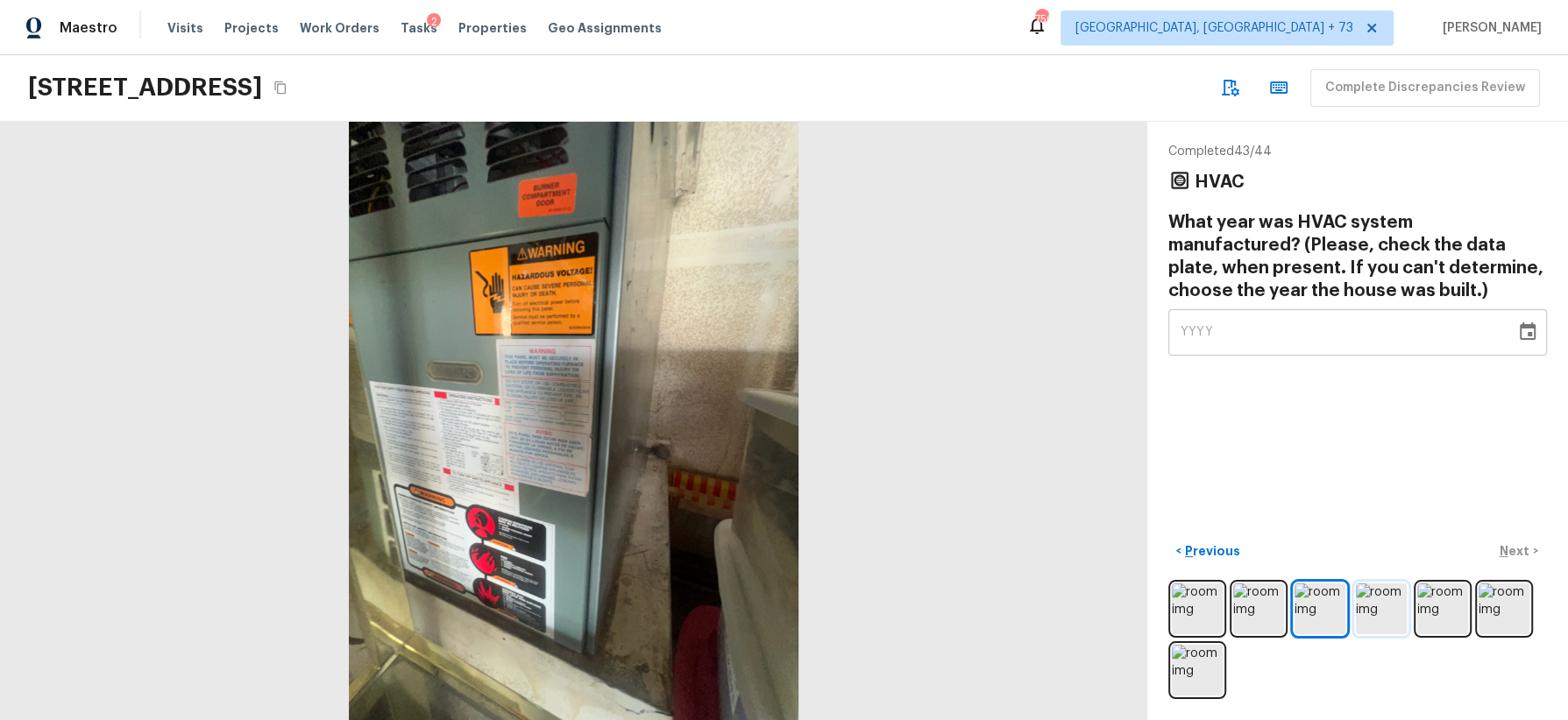
click at [1377, 611] on img at bounding box center [1381, 608] width 51 height 51
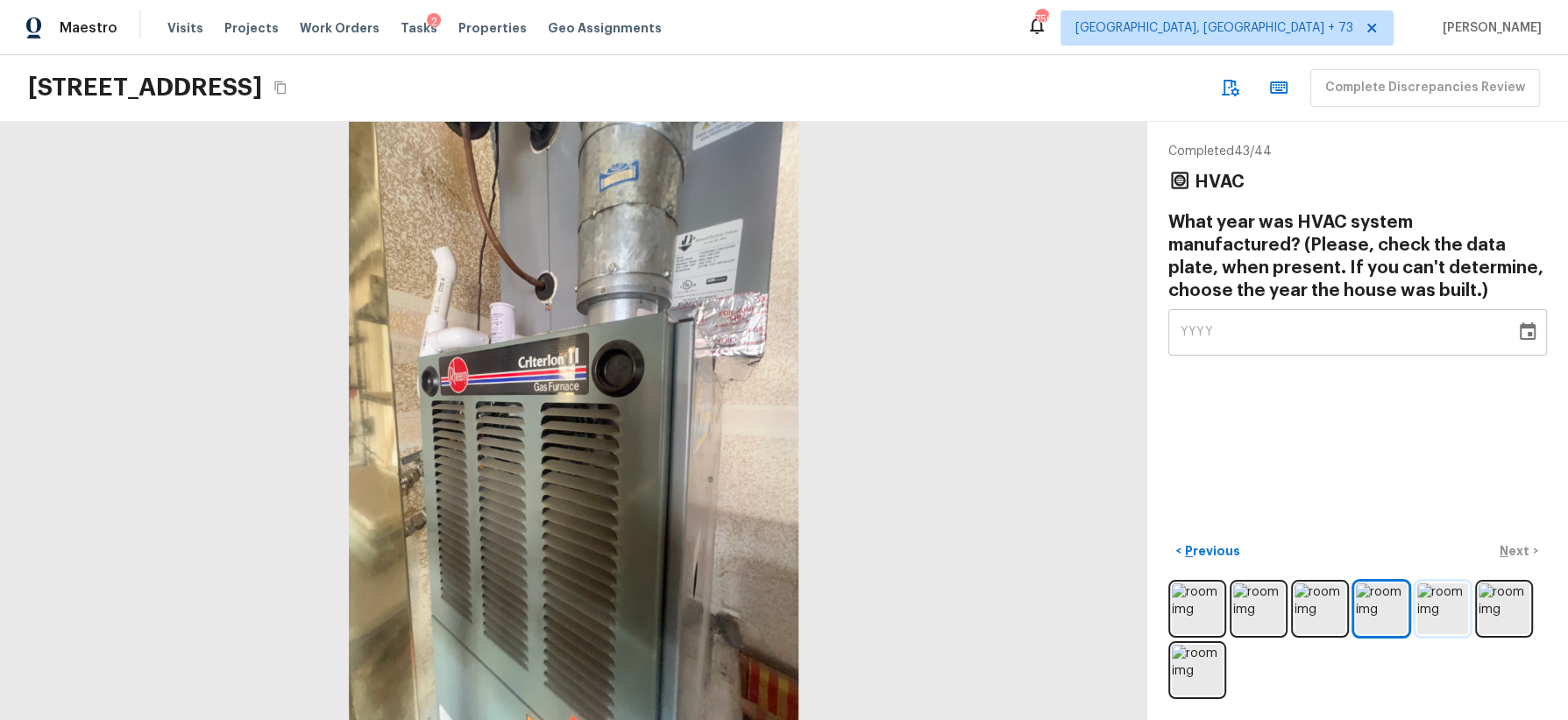
click at [1450, 618] on img at bounding box center [1442, 608] width 51 height 51
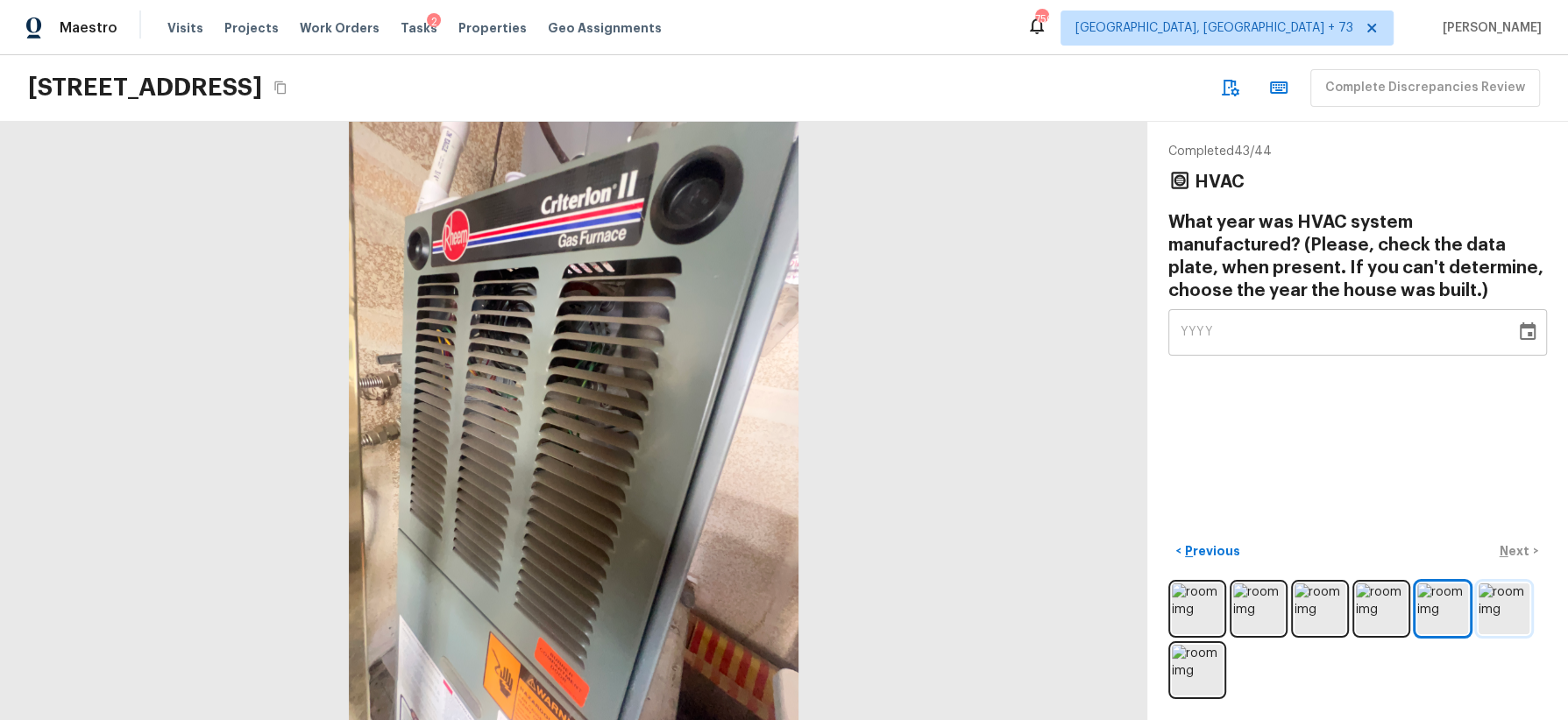
click at [1514, 603] on img at bounding box center [1503, 608] width 51 height 51
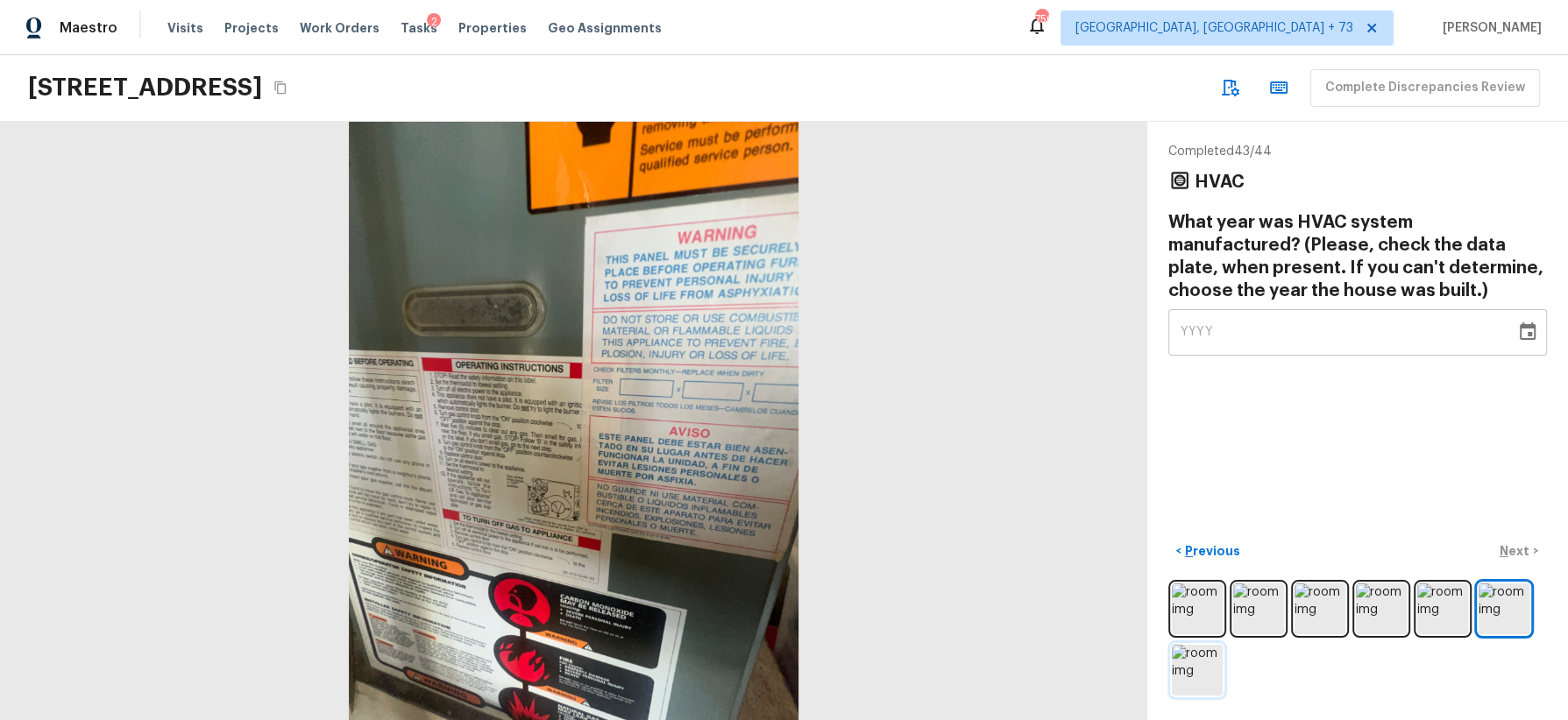
click at [1195, 664] on img at bounding box center [1197, 669] width 51 height 51
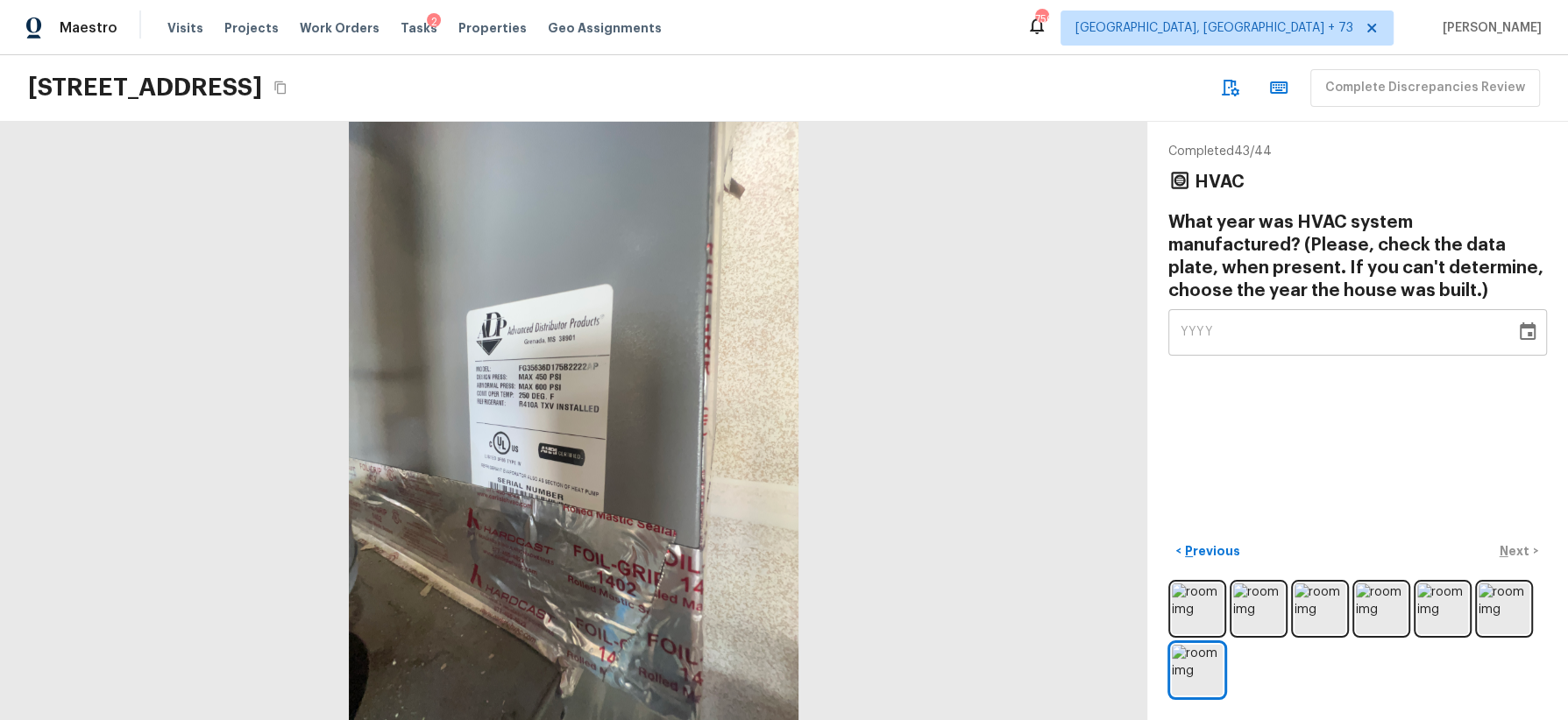
click at [1528, 330] on icon "Choose date" at bounding box center [1528, 332] width 21 height 21
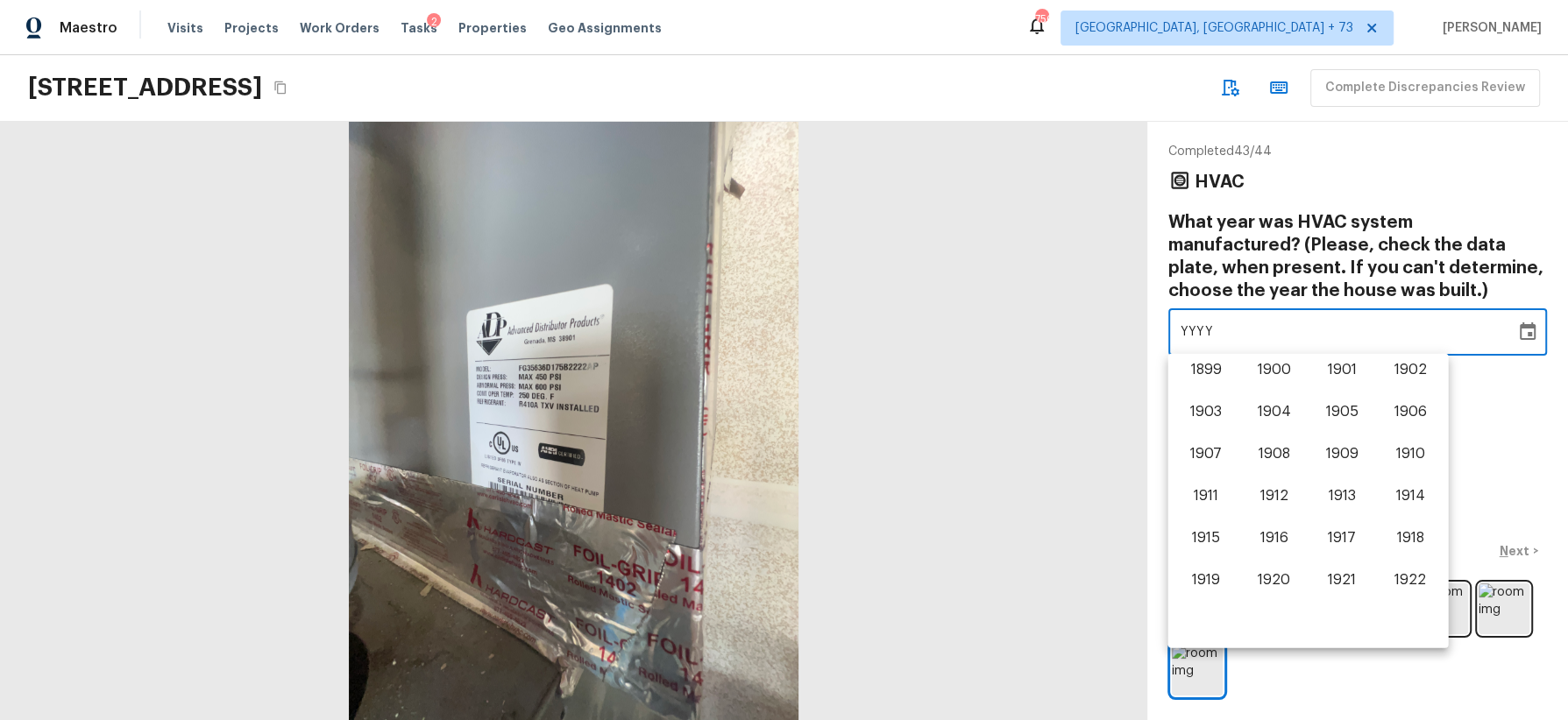
scroll to position [1089, 0]
click at [1217, 498] on button "2015" at bounding box center [1206, 500] width 63 height 31
type input "2015"
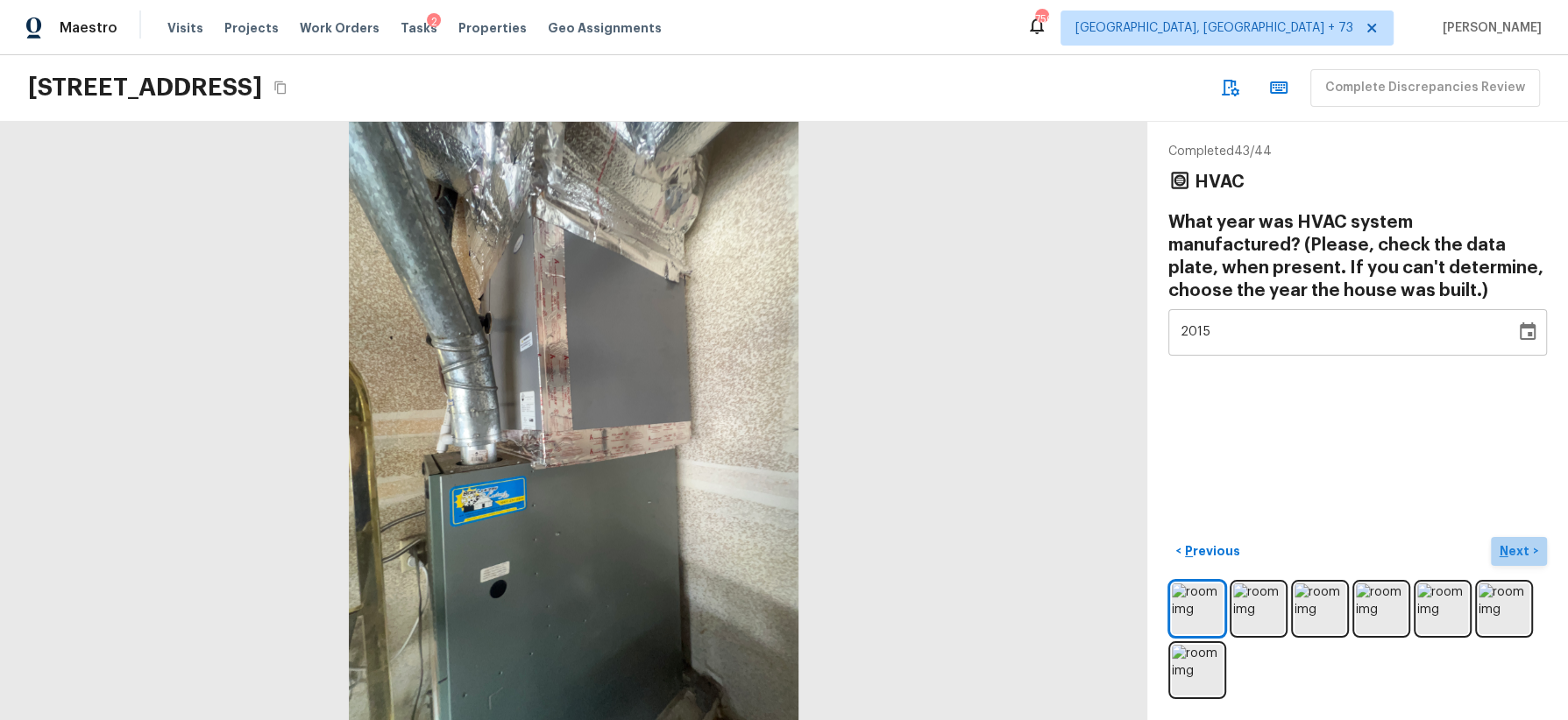
click at [1510, 545] on p "Next" at bounding box center [1516, 551] width 33 height 17
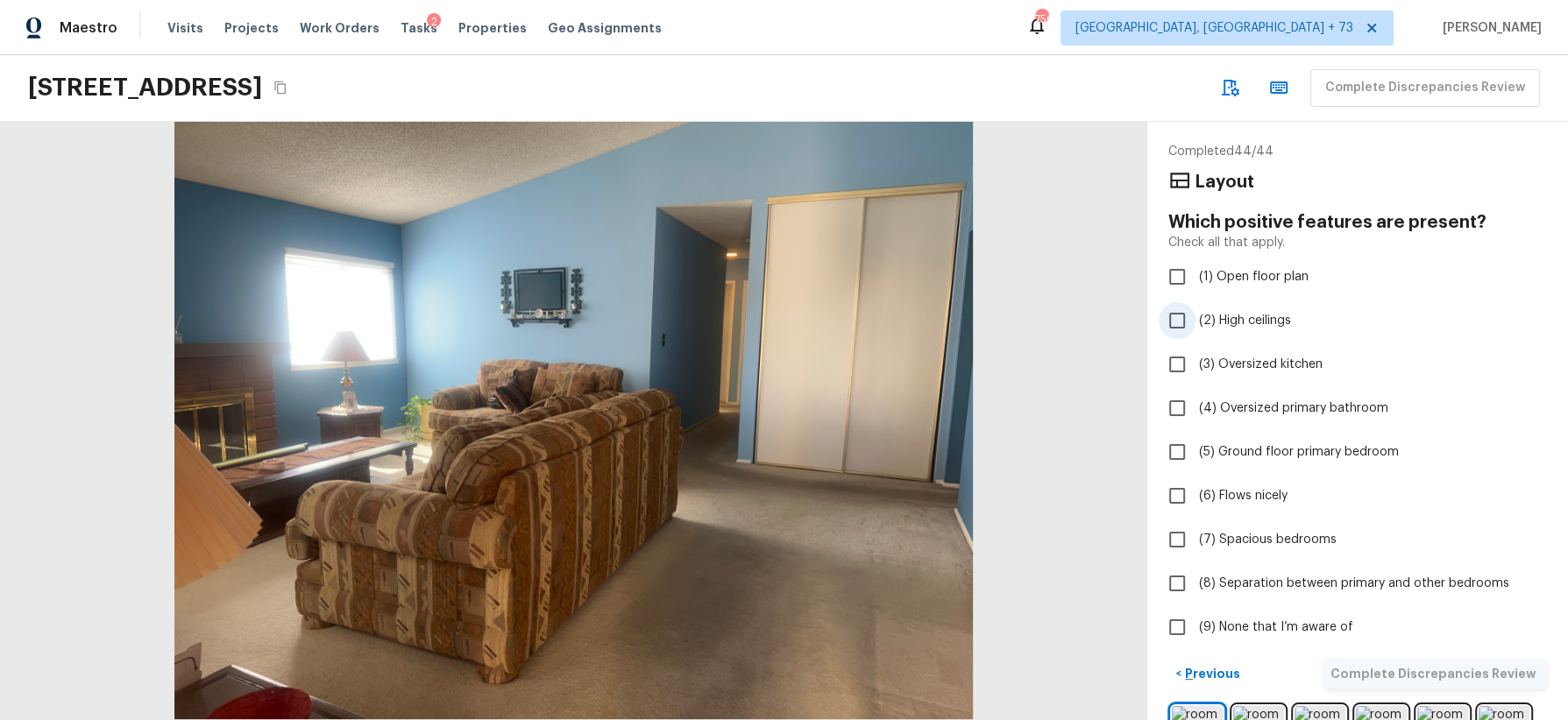
click at [1275, 319] on span "(2) High ceilings" at bounding box center [1245, 320] width 92 height 17
click at [1195, 319] on input "(2) High ceilings" at bounding box center [1177, 320] width 37 height 37
checkbox input "true"
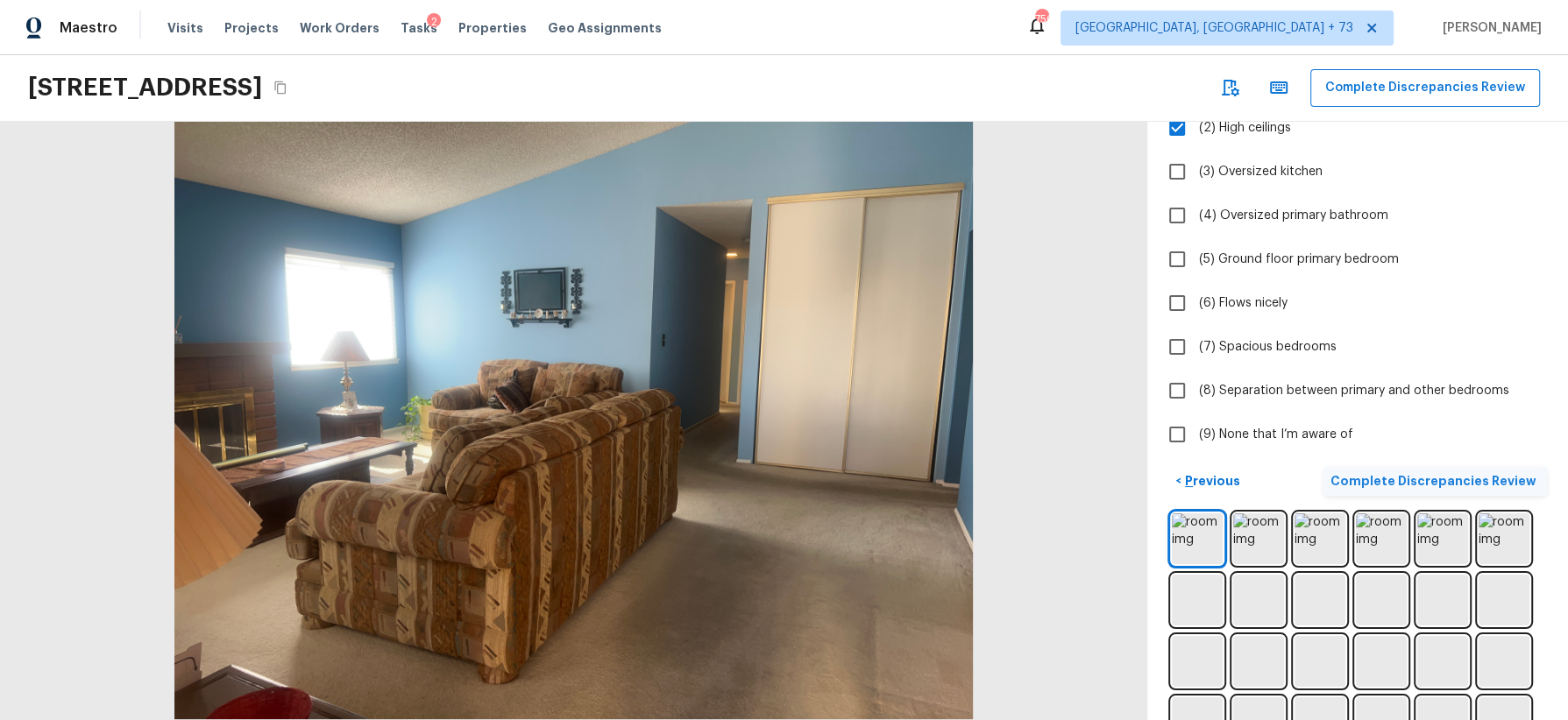
scroll to position [305, 0]
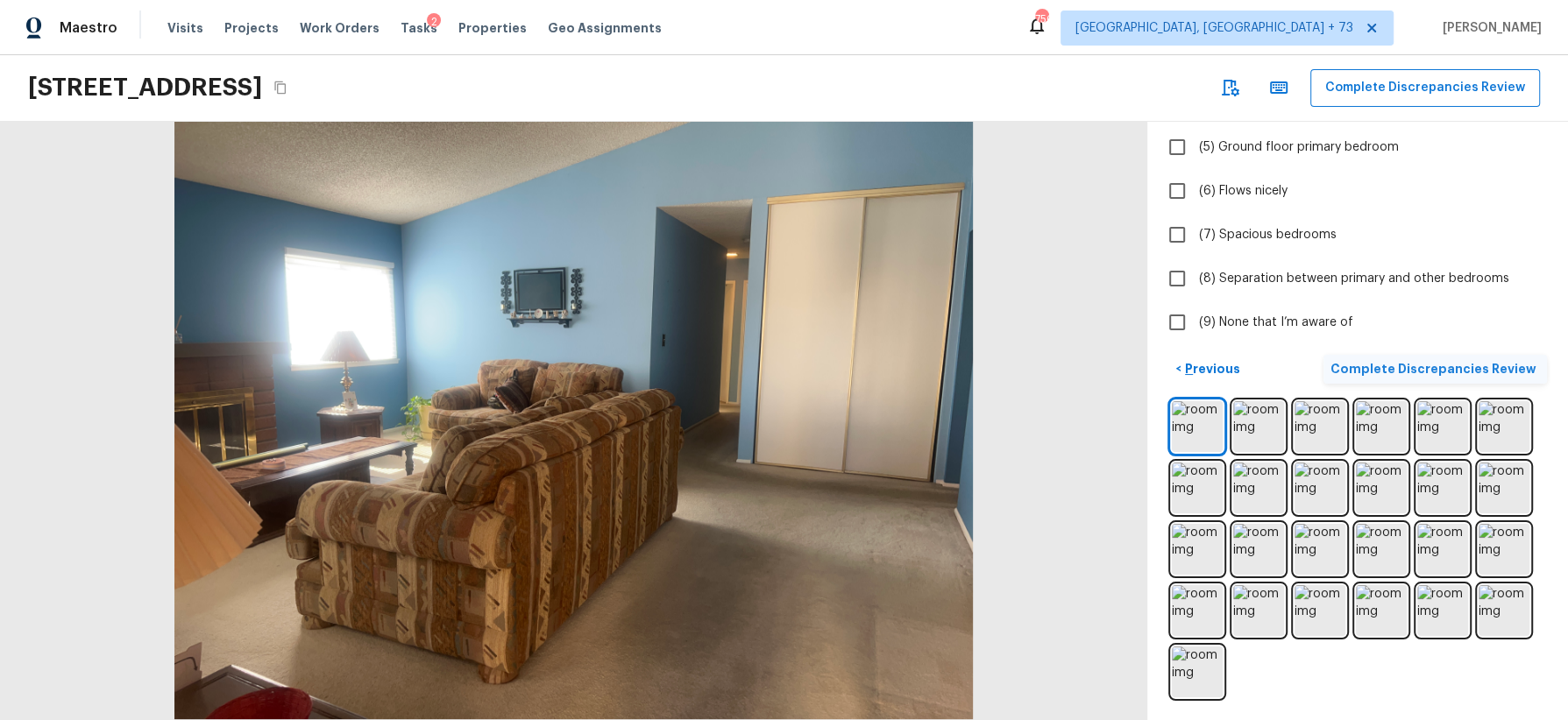
click at [1434, 367] on p "Complete Discrepancies Review" at bounding box center [1435, 369] width 210 height 17
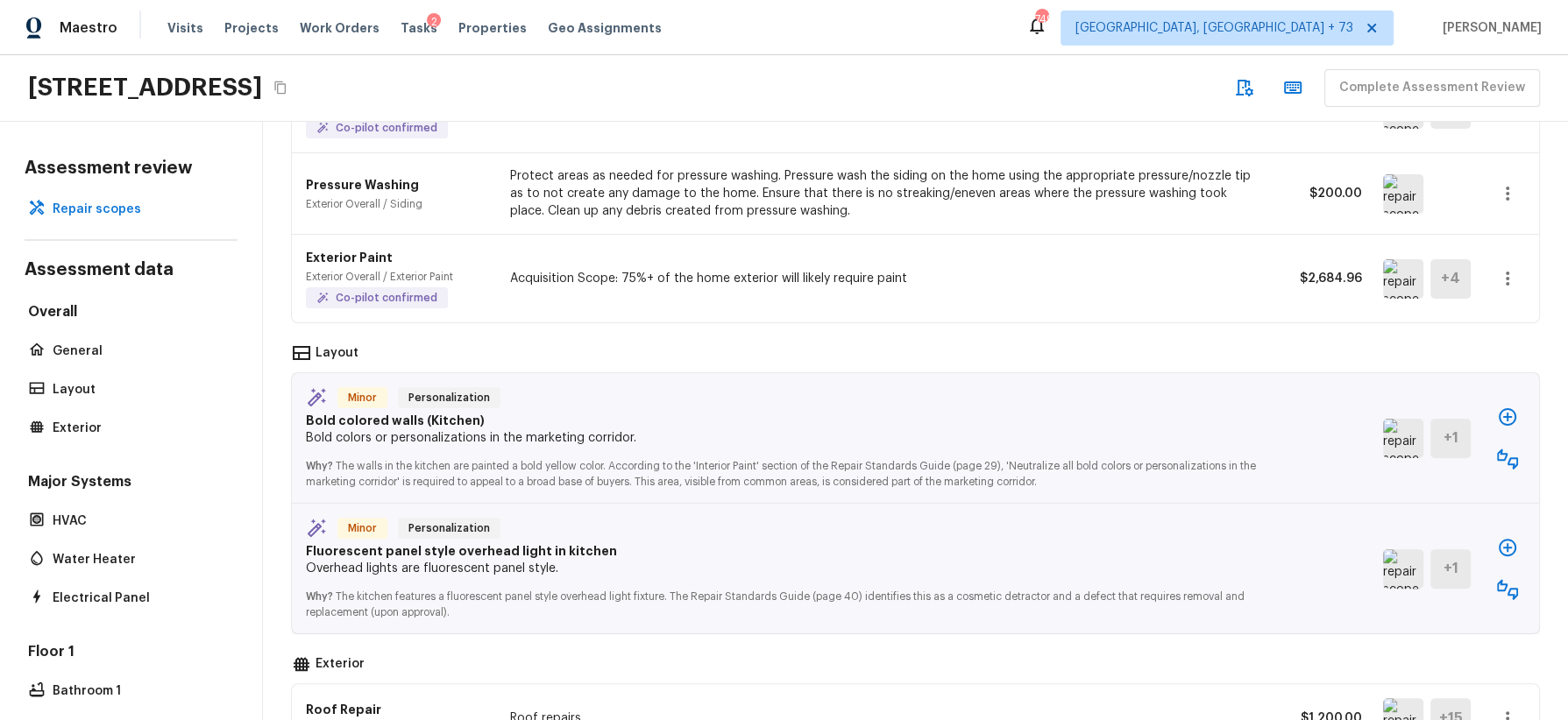
scroll to position [486, 0]
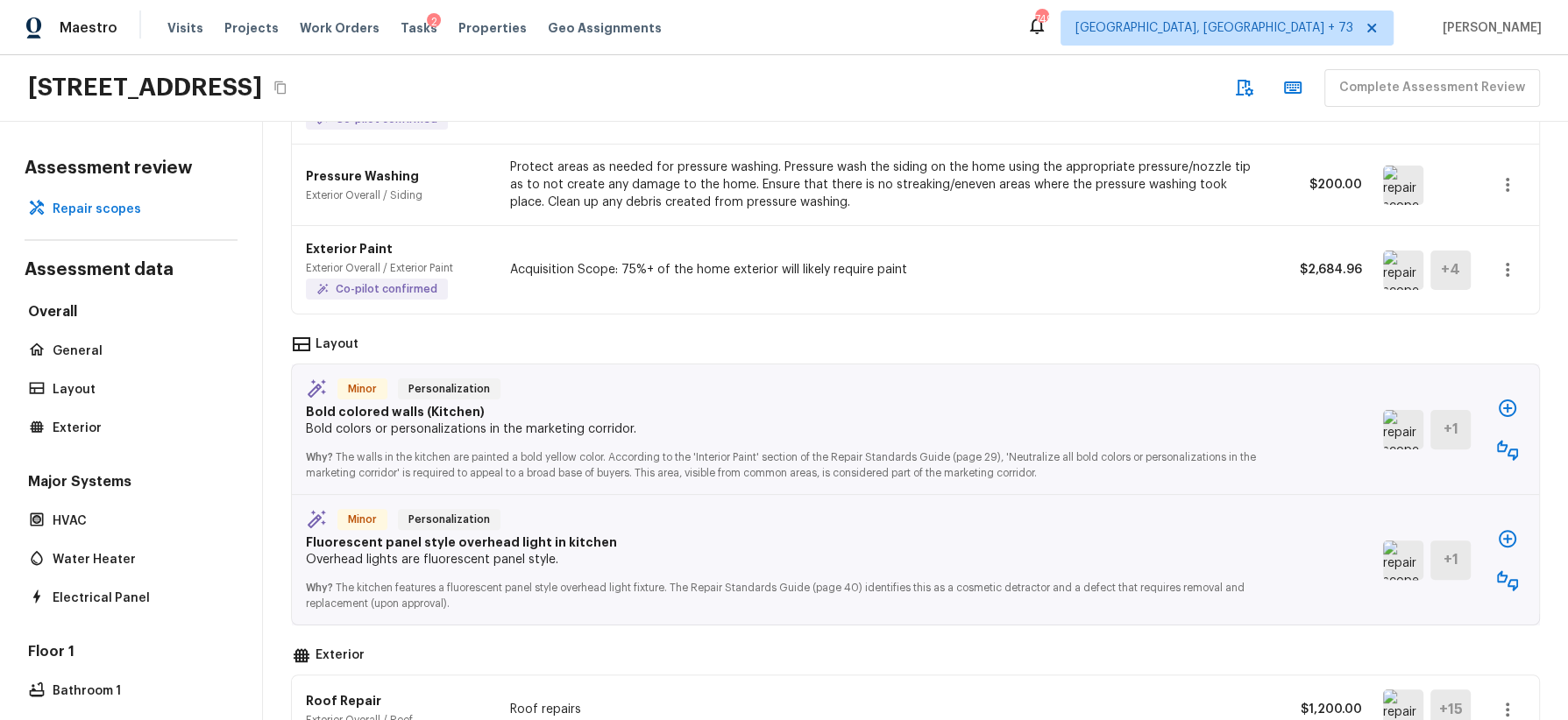
click at [1393, 430] on img at bounding box center [1403, 429] width 40 height 39
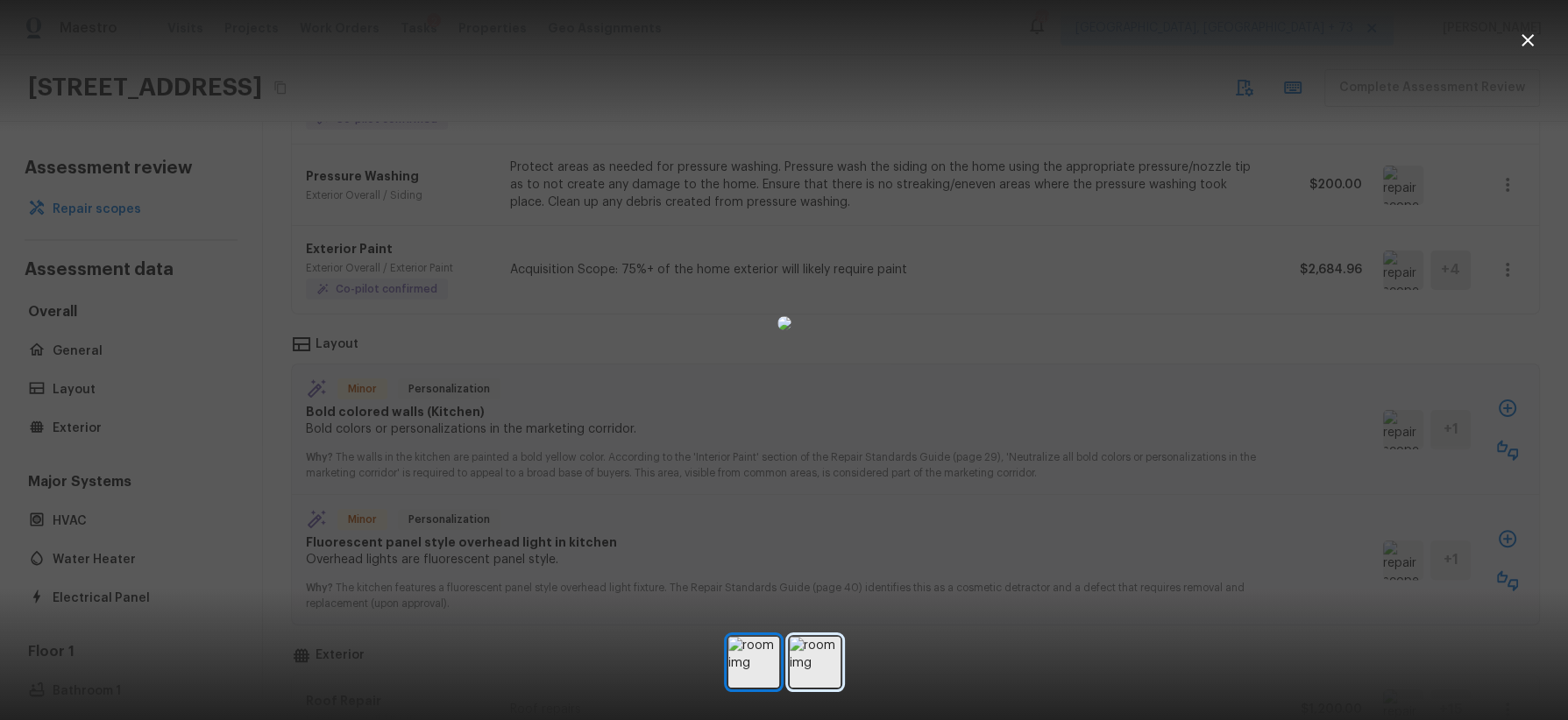
click at [822, 664] on img at bounding box center [815, 662] width 51 height 51
click at [1204, 471] on div at bounding box center [784, 322] width 1568 height 590
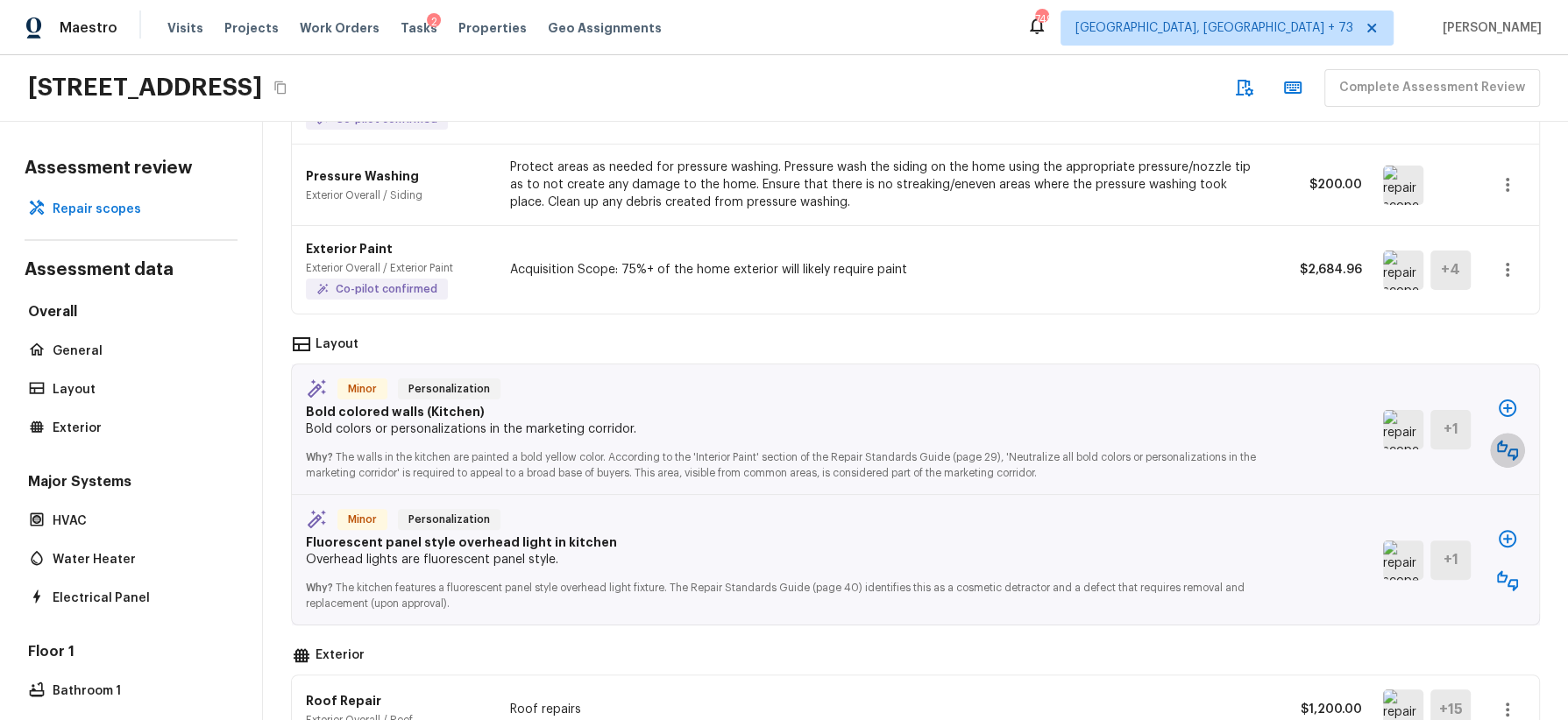
click at [1505, 440] on icon "button" at bounding box center [1508, 450] width 21 height 21
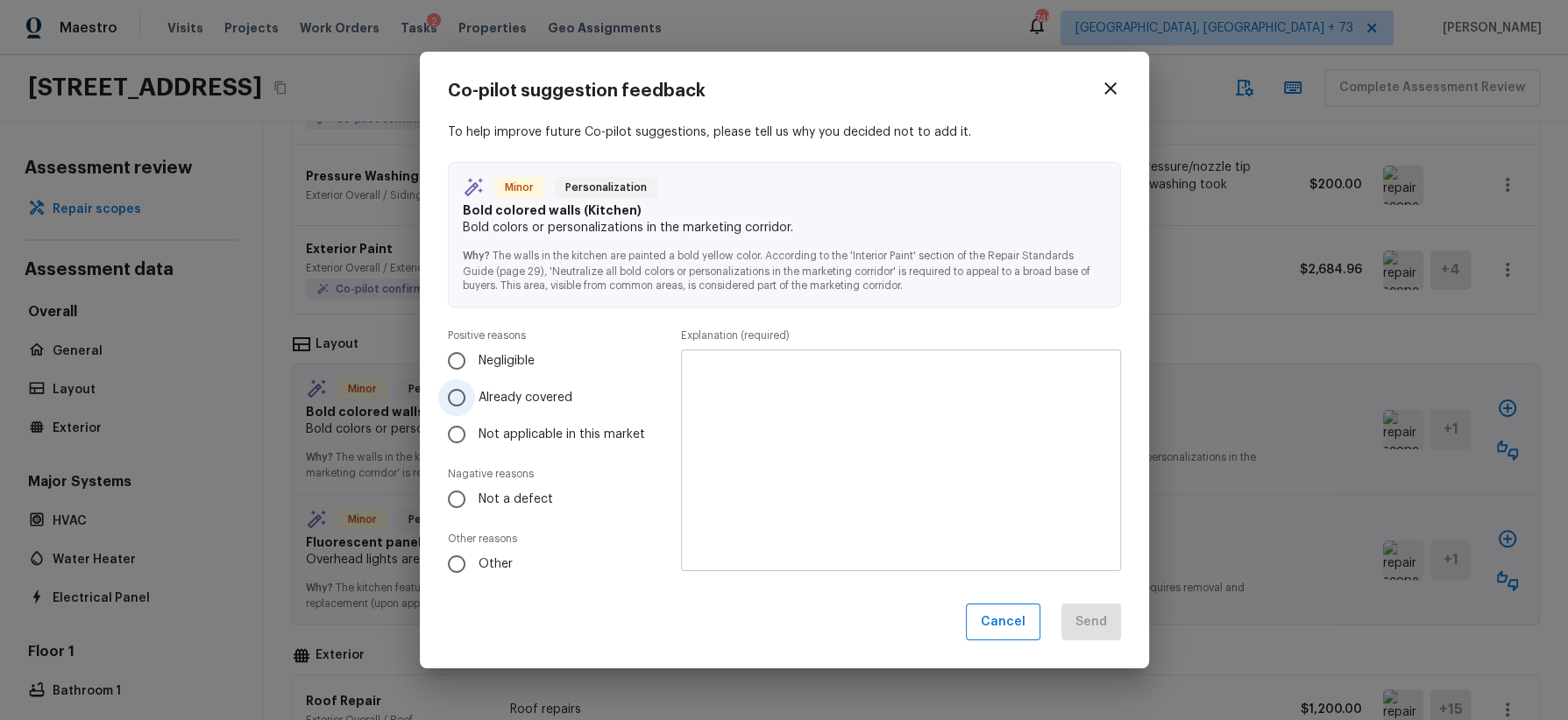
click at [544, 398] on span "Already covered" at bounding box center [526, 398] width 93 height 17
click at [475, 398] on input "Already covered" at bounding box center [456, 398] width 37 height 37
radio input "true"
click at [804, 422] on textarea at bounding box center [900, 460] width 415 height 193
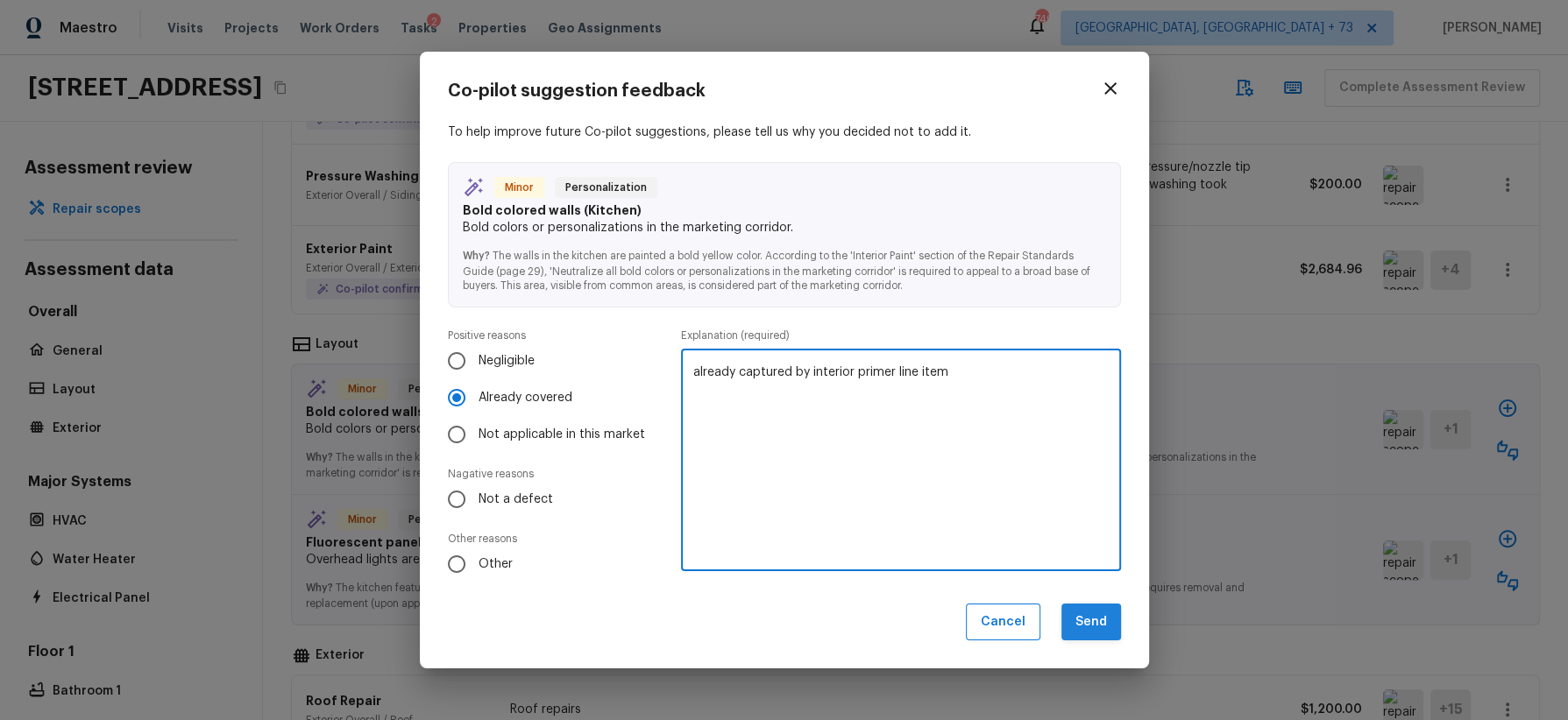
type textarea "already captured by interior primer line item"
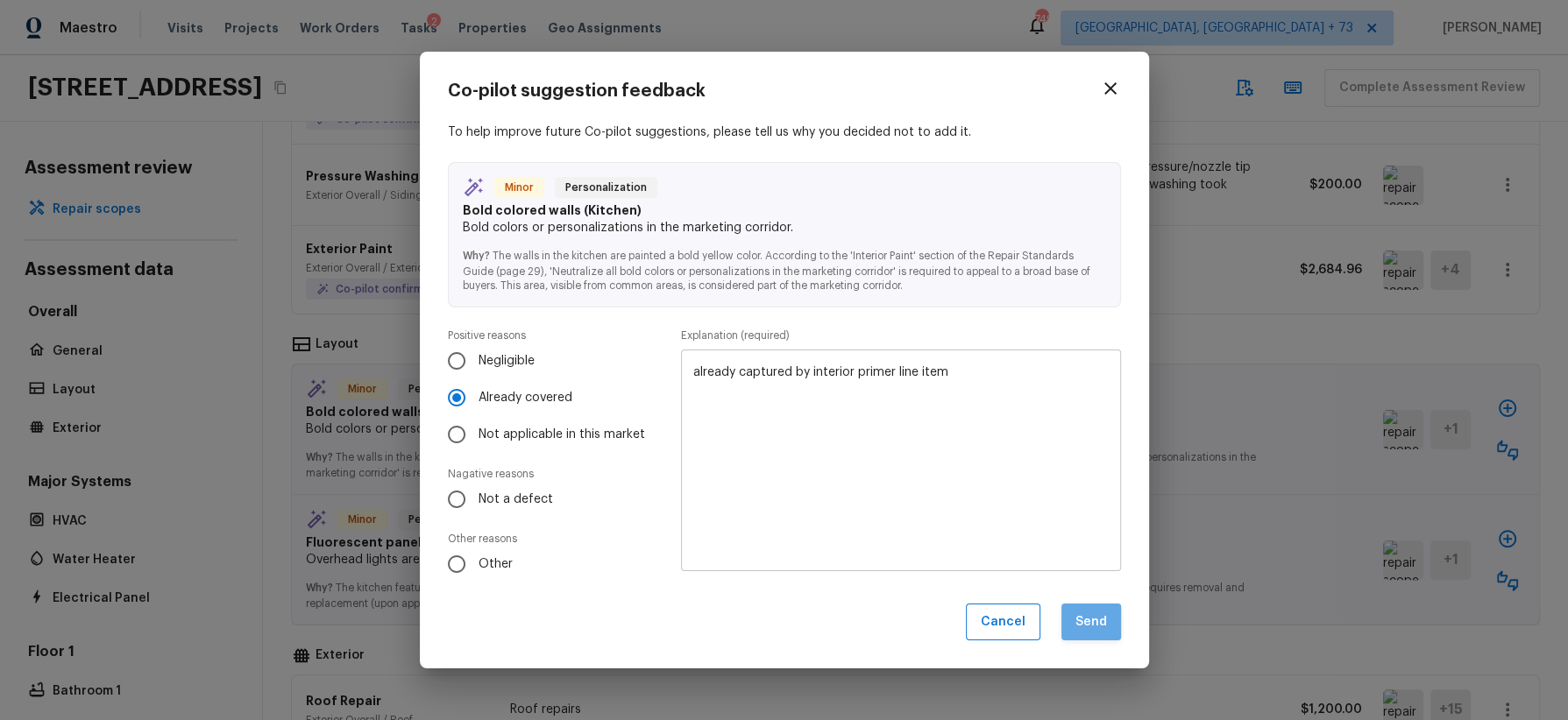
click at [1084, 617] on button "Send" at bounding box center [1091, 623] width 59 height 38
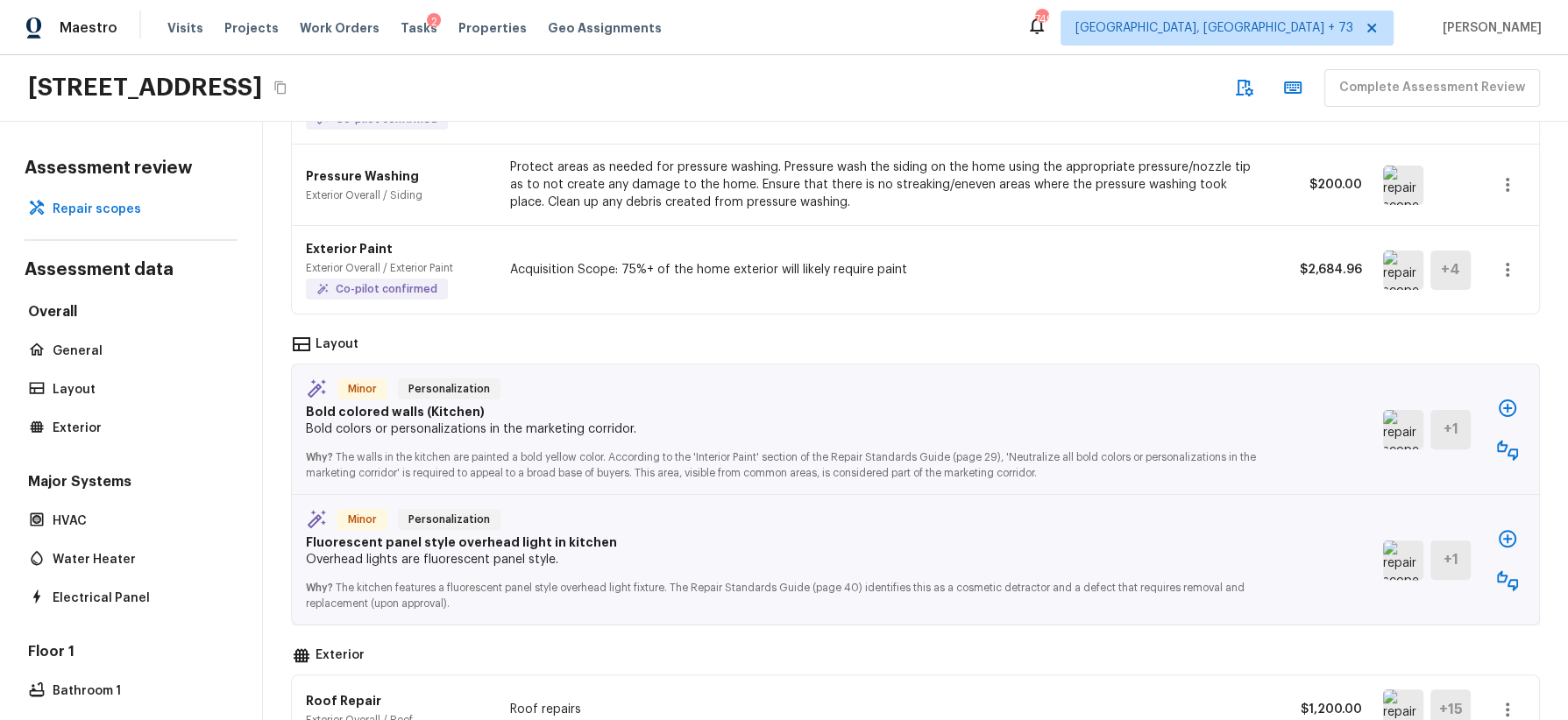
click at [1513, 441] on icon "button" at bounding box center [1508, 450] width 21 height 21
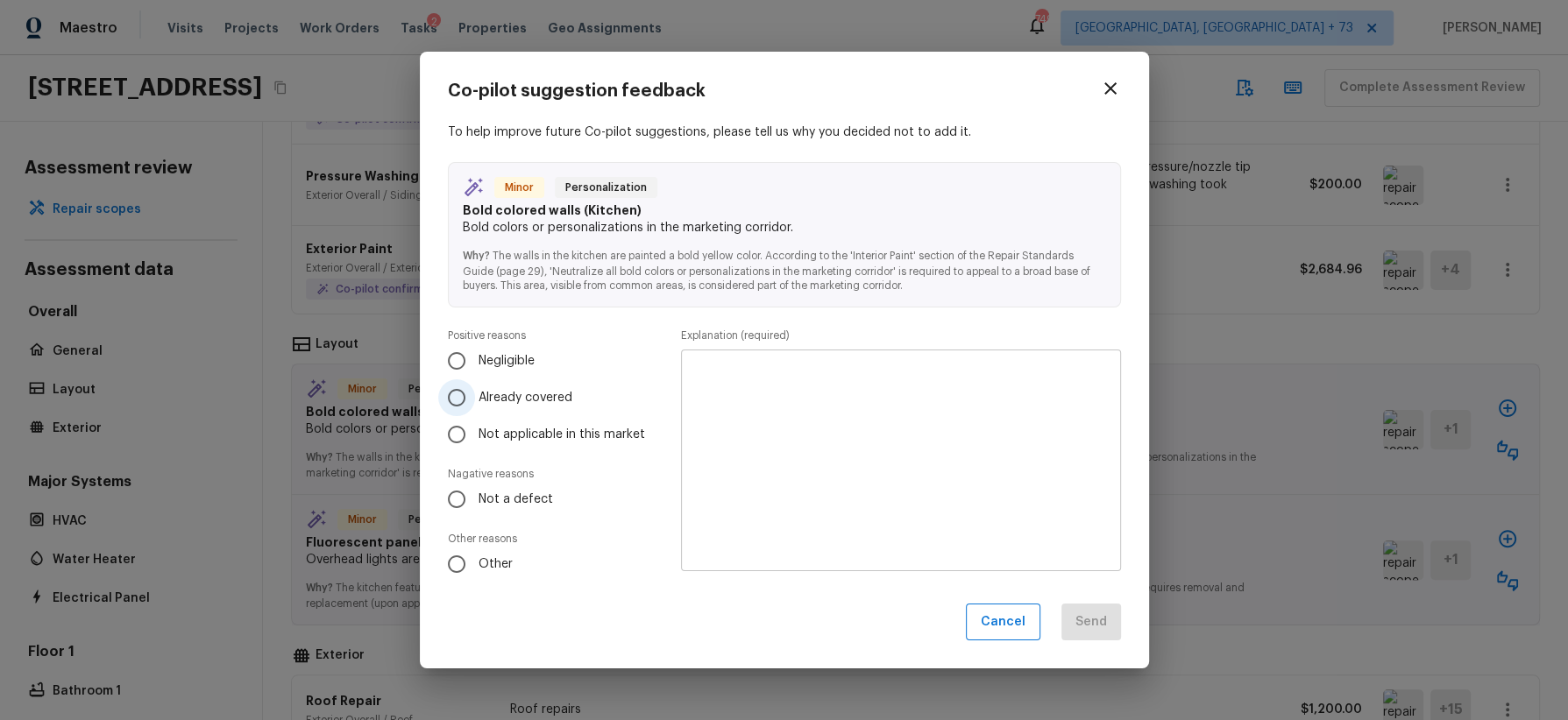
click at [530, 390] on span "Already covered" at bounding box center [526, 398] width 93 height 17
click at [475, 390] on input "Already covered" at bounding box center [456, 398] width 37 height 37
radio input "true"
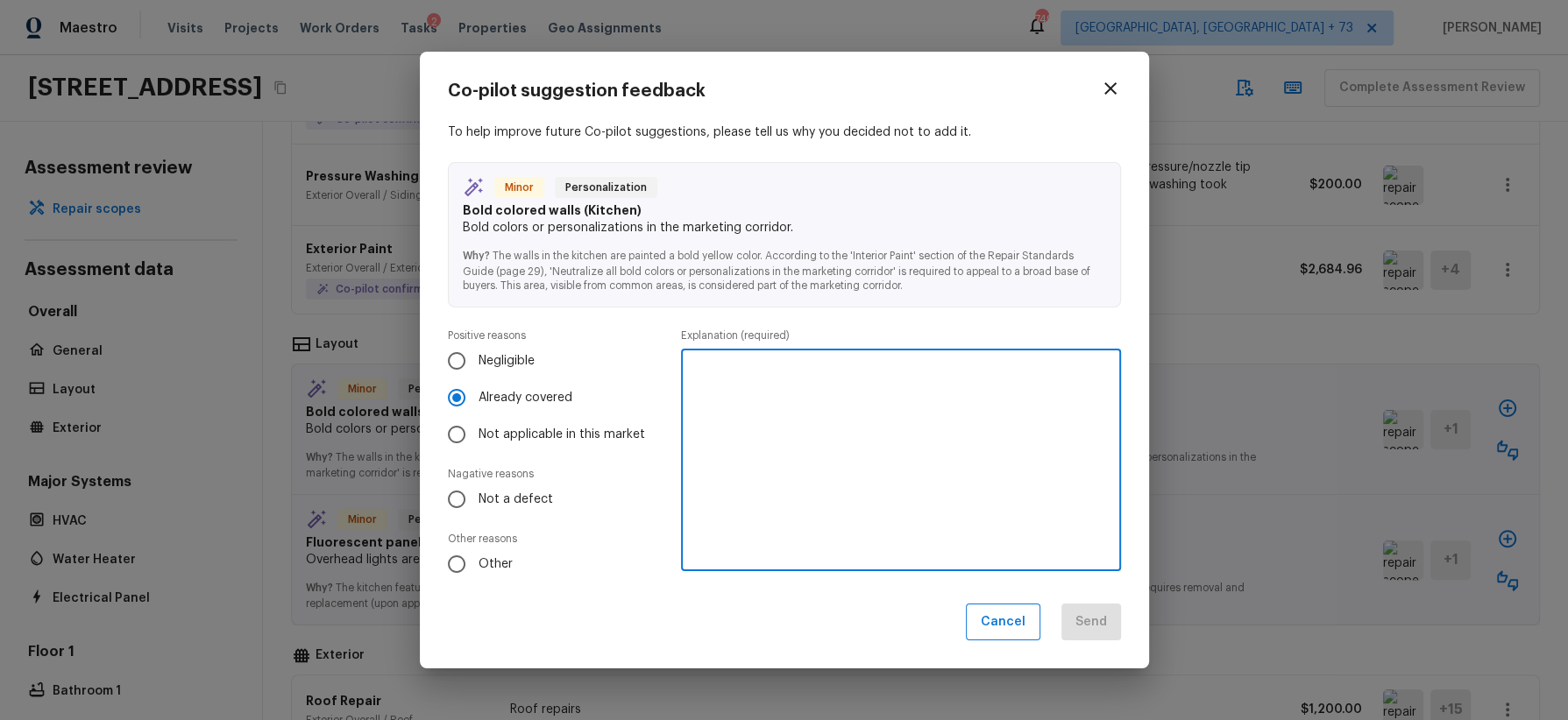
click at [783, 403] on textarea at bounding box center [900, 460] width 415 height 193
click at [914, 376] on textarea "covered by interior primer line item" at bounding box center [900, 460] width 415 height 193
type textarea "covered by interior primer line item"
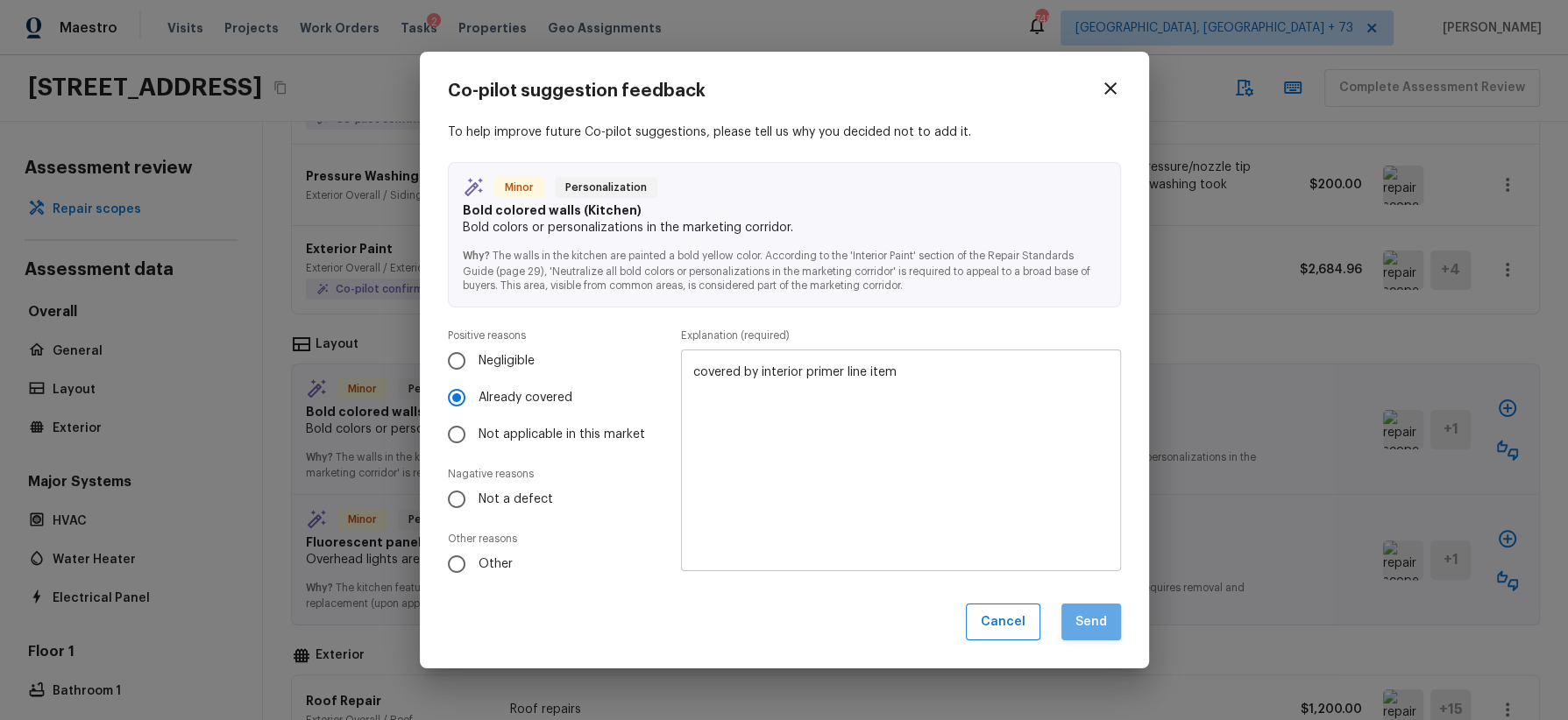
click at [1093, 621] on button "Send" at bounding box center [1091, 623] width 59 height 38
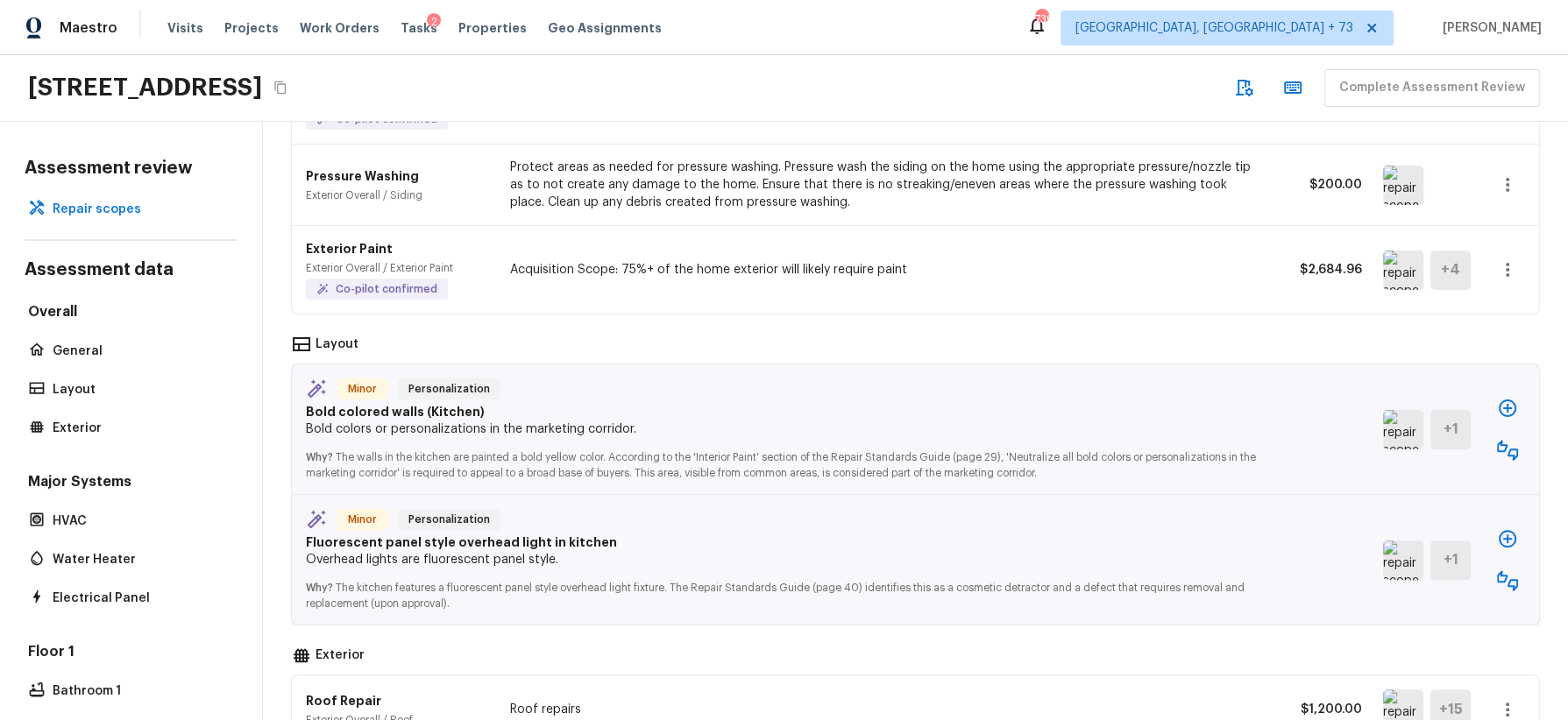
click at [1506, 440] on icon "button" at bounding box center [1508, 450] width 21 height 21
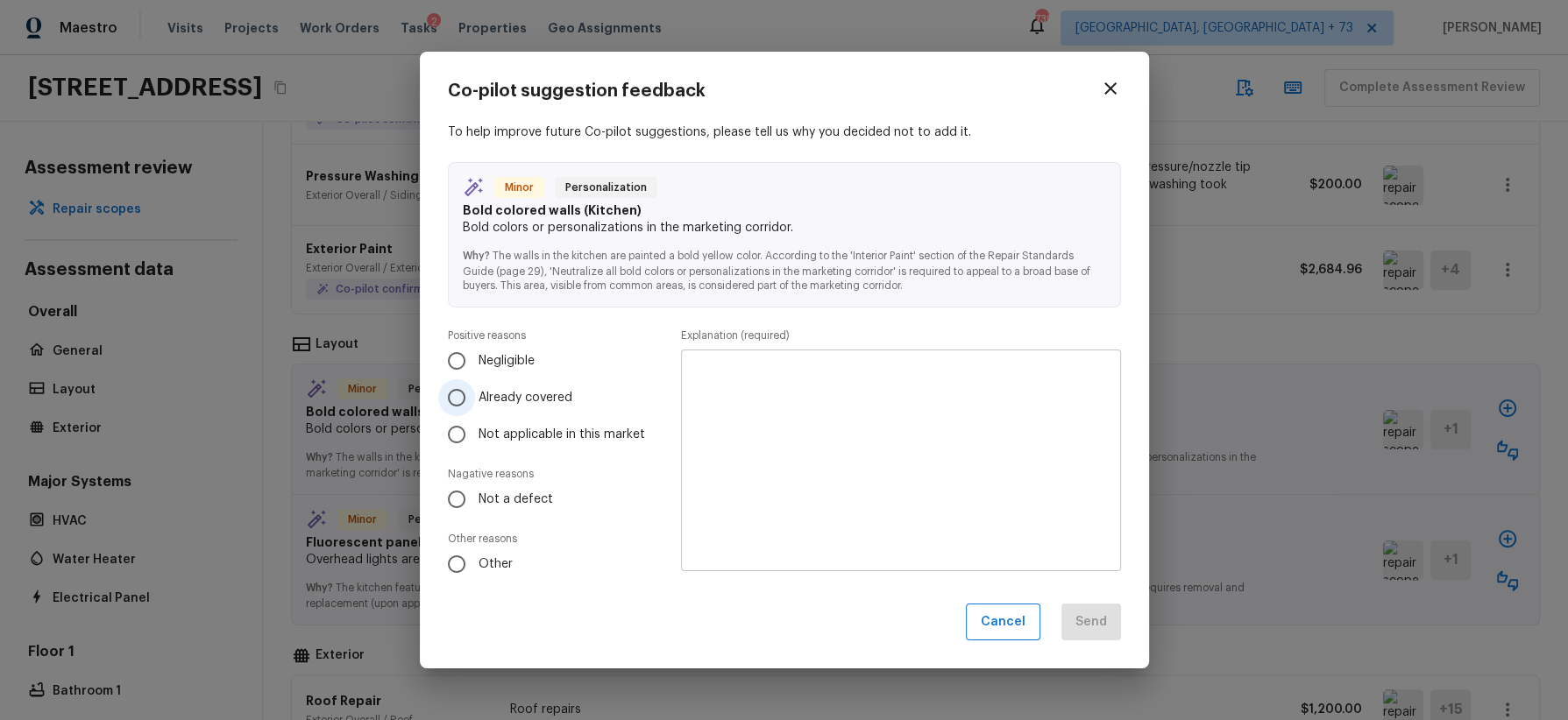
click at [560, 395] on span "Already covered" at bounding box center [526, 398] width 93 height 17
click at [475, 395] on input "Already covered" at bounding box center [456, 398] width 37 height 37
radio input "true"
click at [777, 414] on textarea at bounding box center [900, 460] width 415 height 193
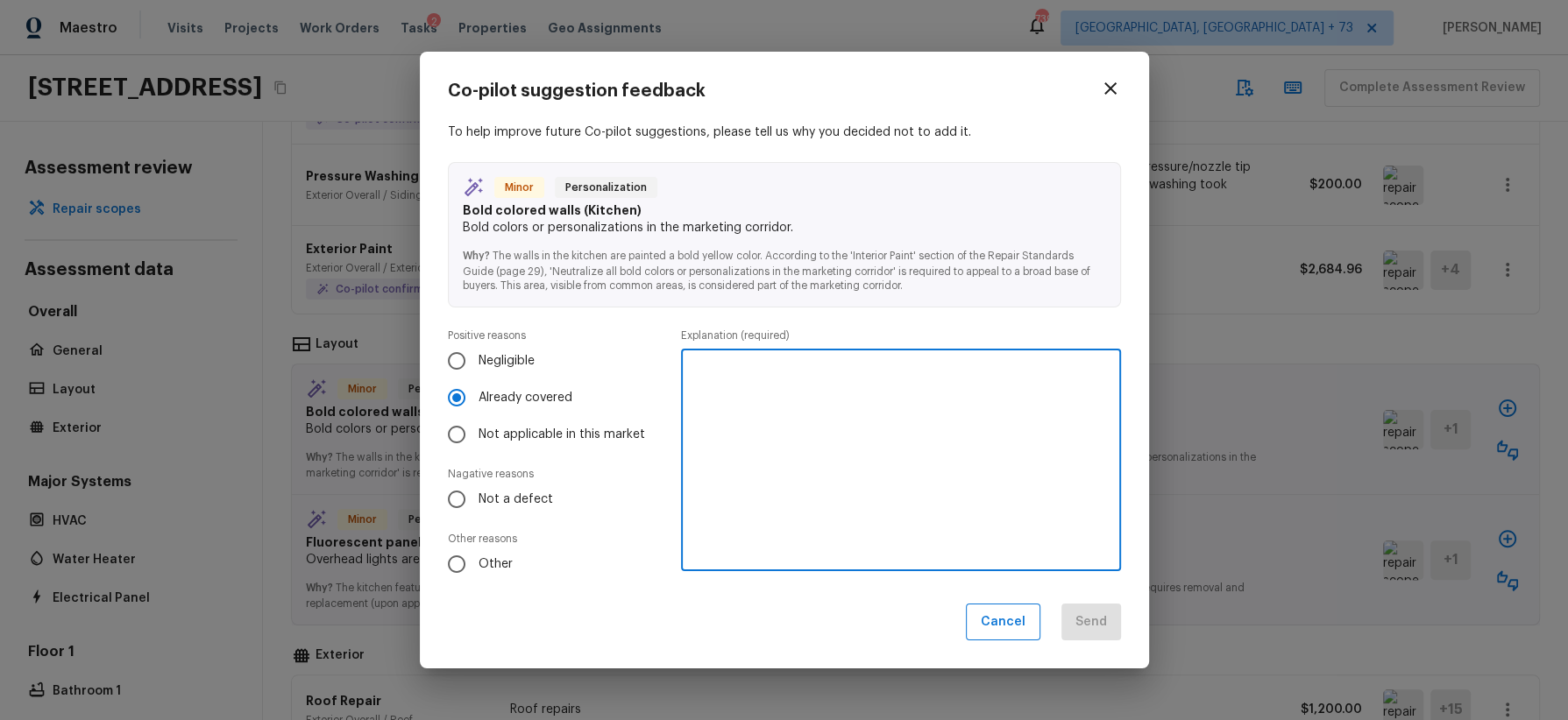
paste textarea "covered by interior primer line item"
type textarea "covered by interior primer line item"
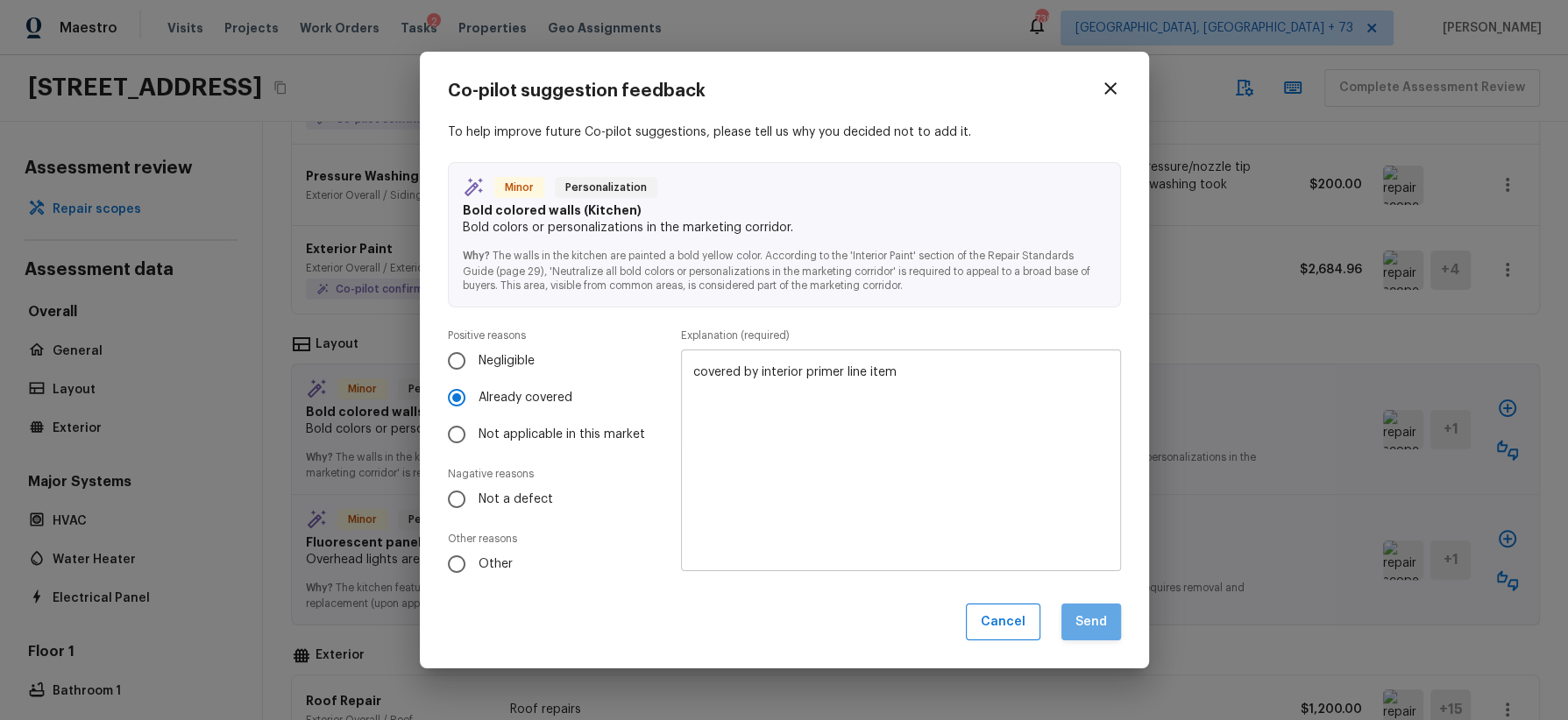
click at [1098, 622] on button "Send" at bounding box center [1091, 623] width 59 height 38
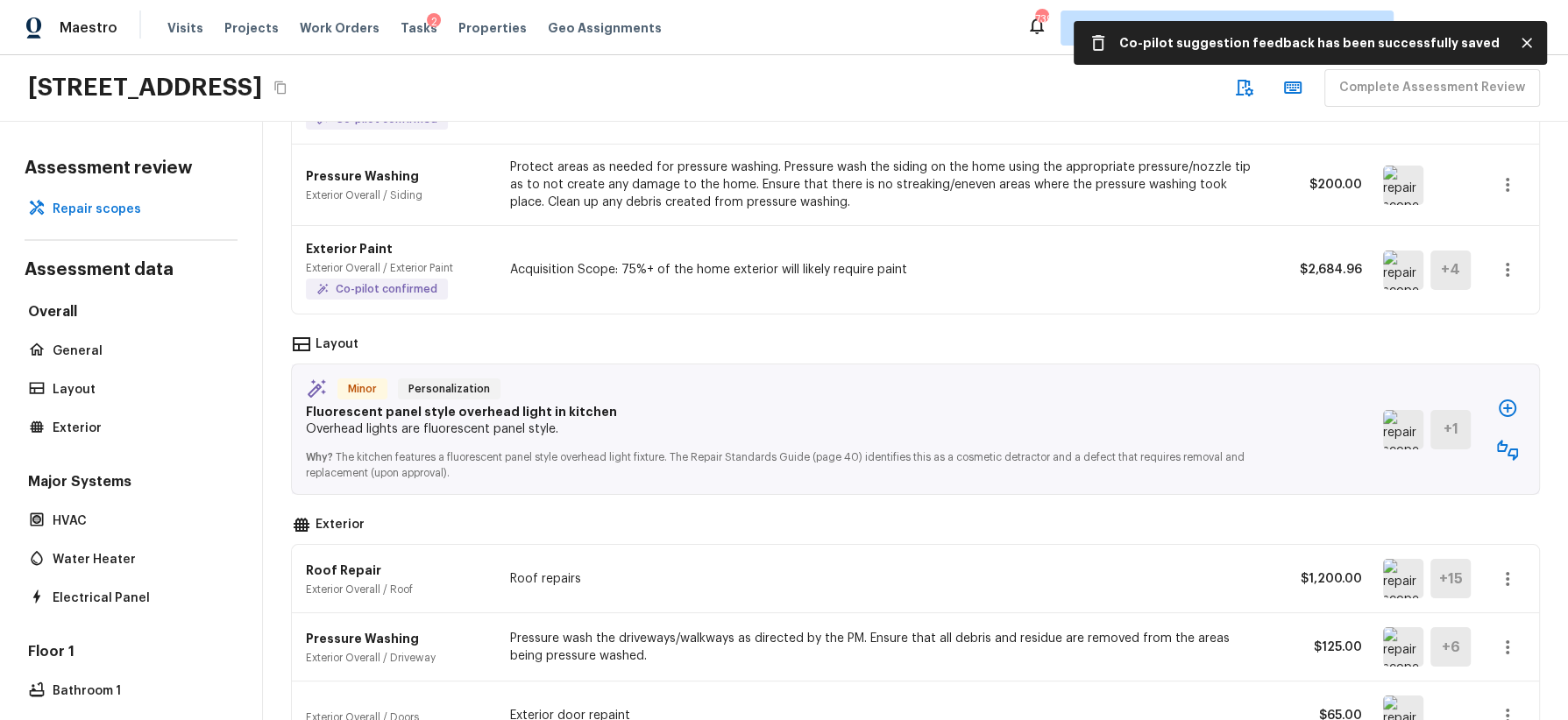
click at [1393, 429] on img at bounding box center [1403, 429] width 40 height 39
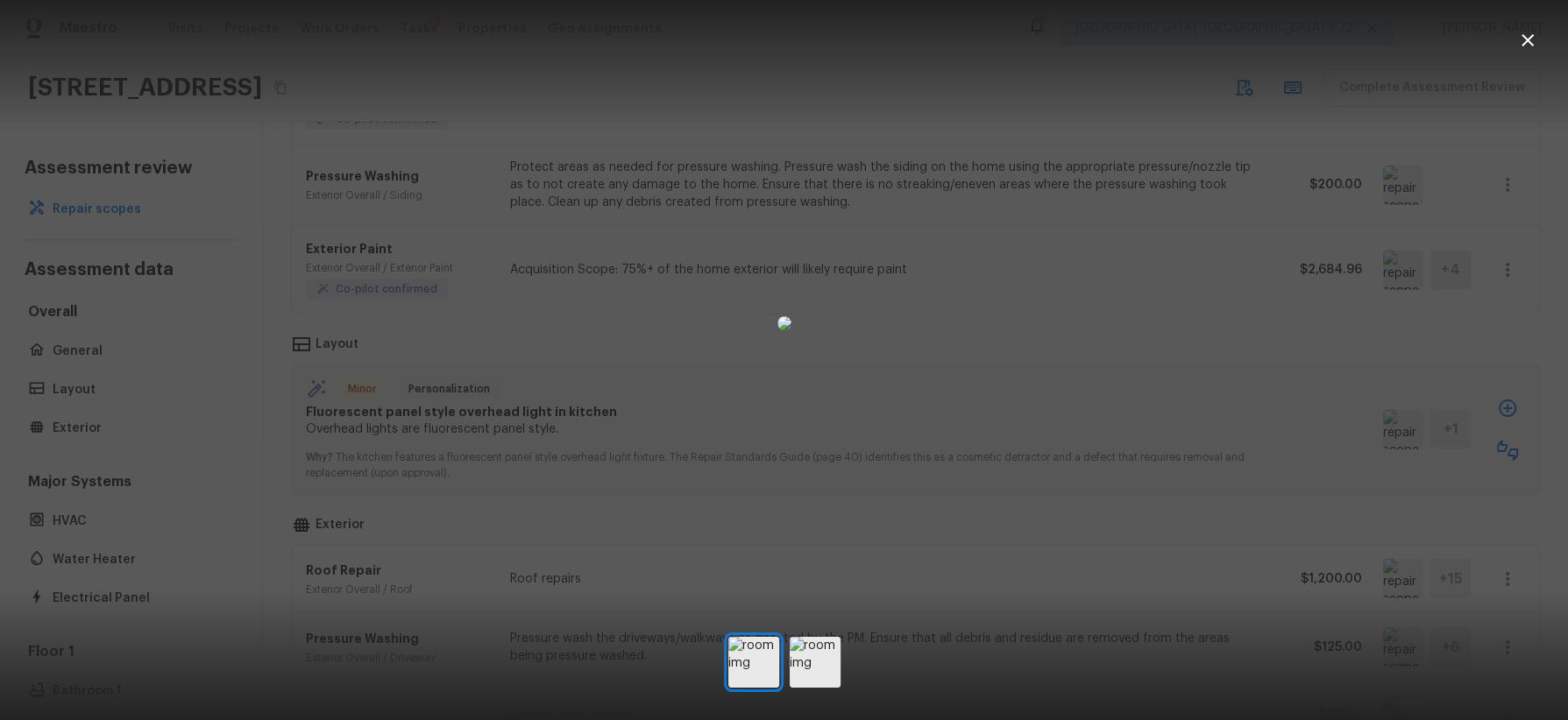
click at [1306, 375] on div at bounding box center [784, 322] width 1568 height 590
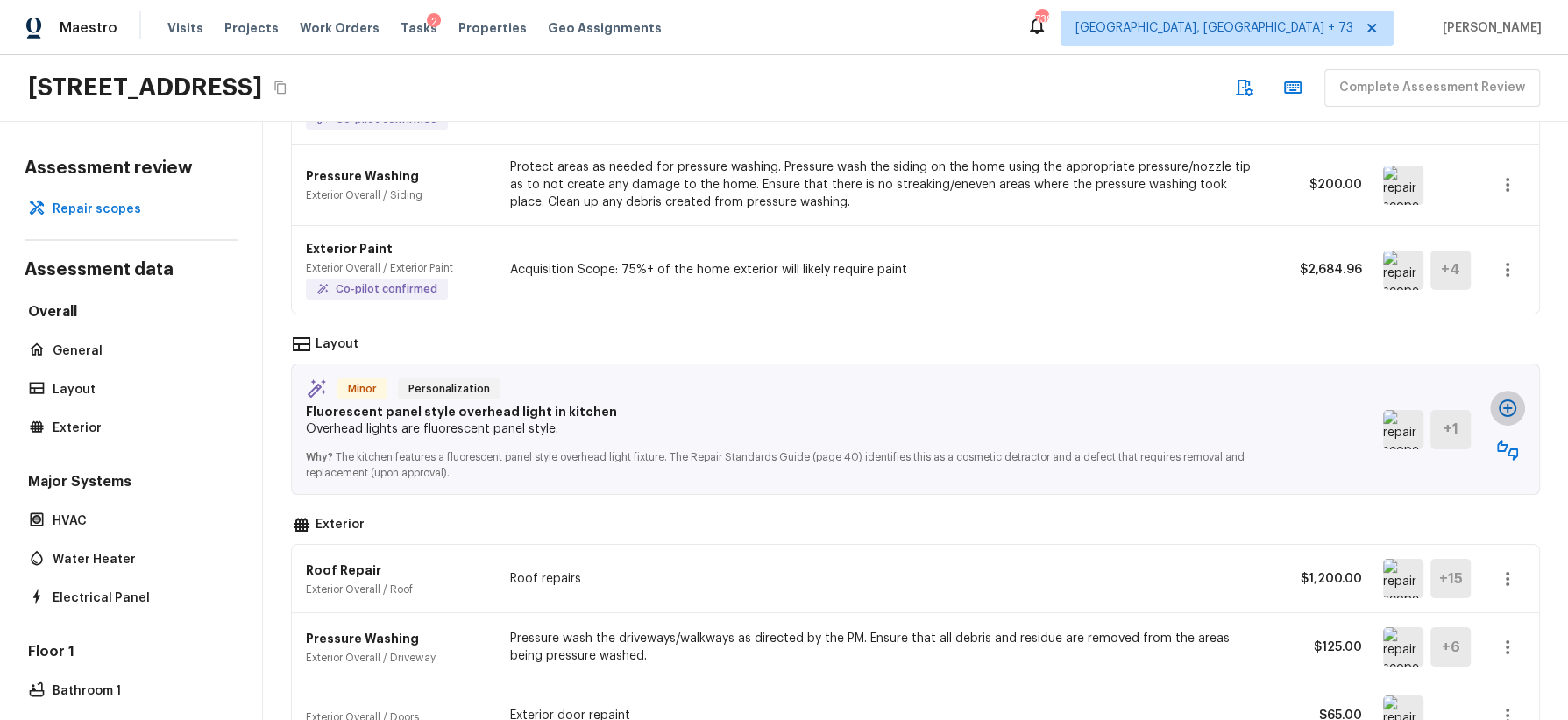
click at [1506, 406] on icon "button" at bounding box center [1508, 408] width 21 height 21
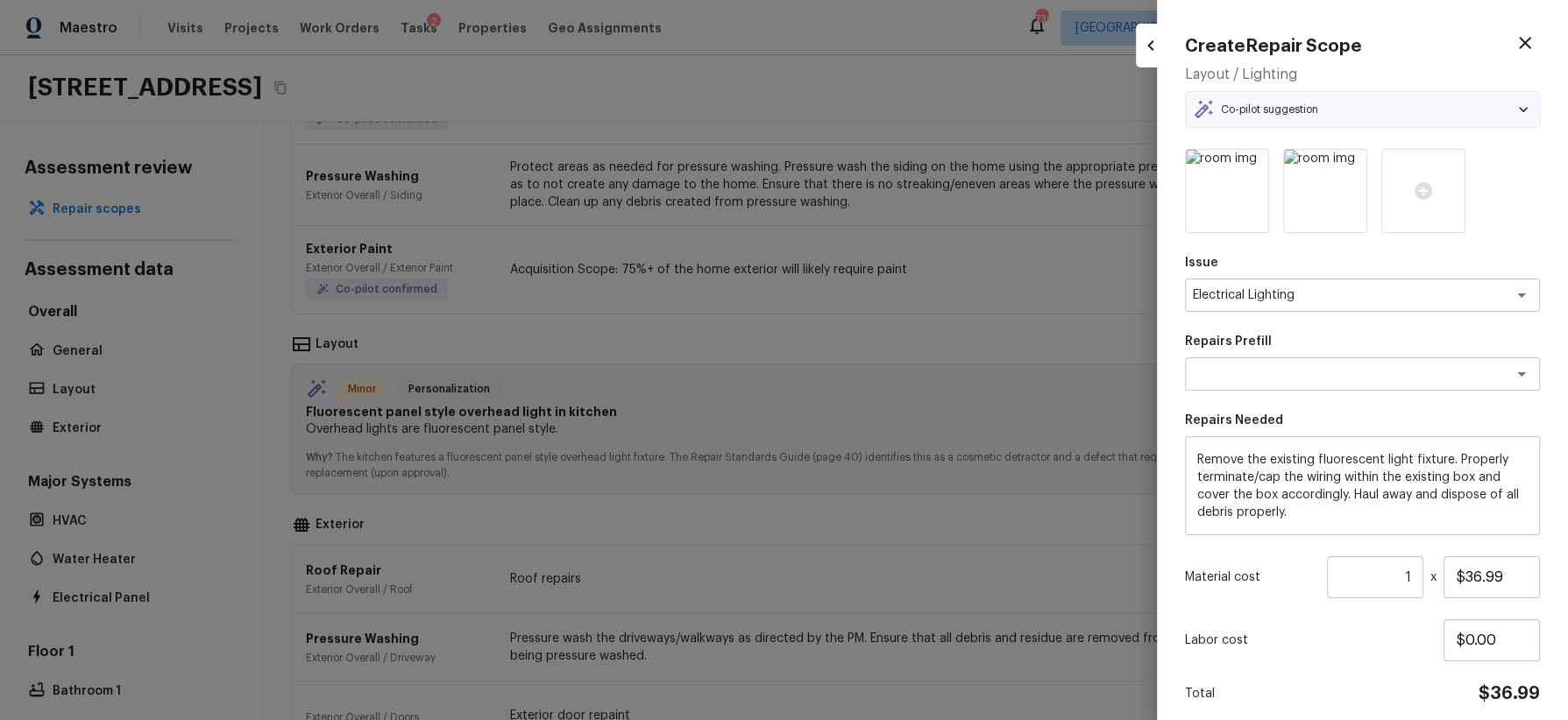
type textarea "Remove Fluorescent Light Fixture"
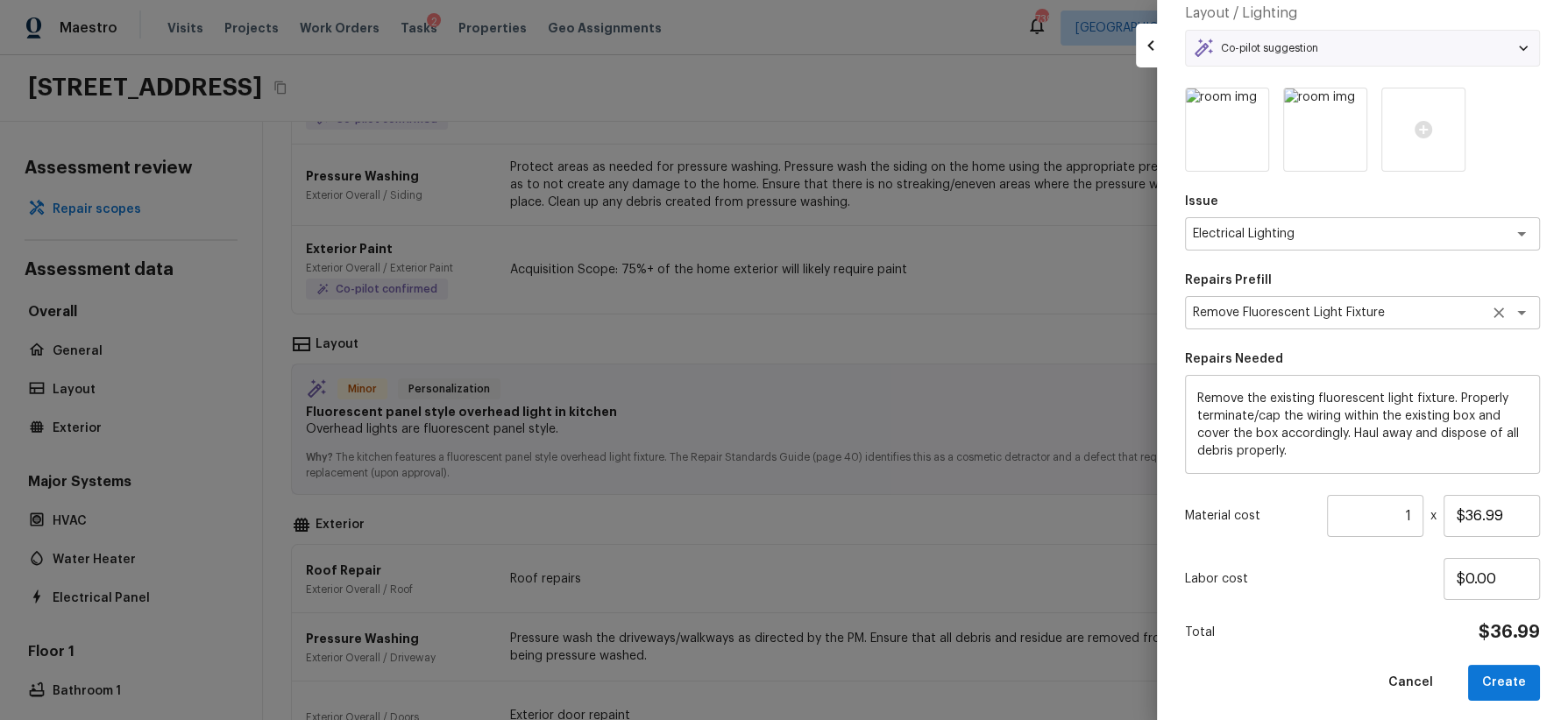
scroll to position [69, 0]
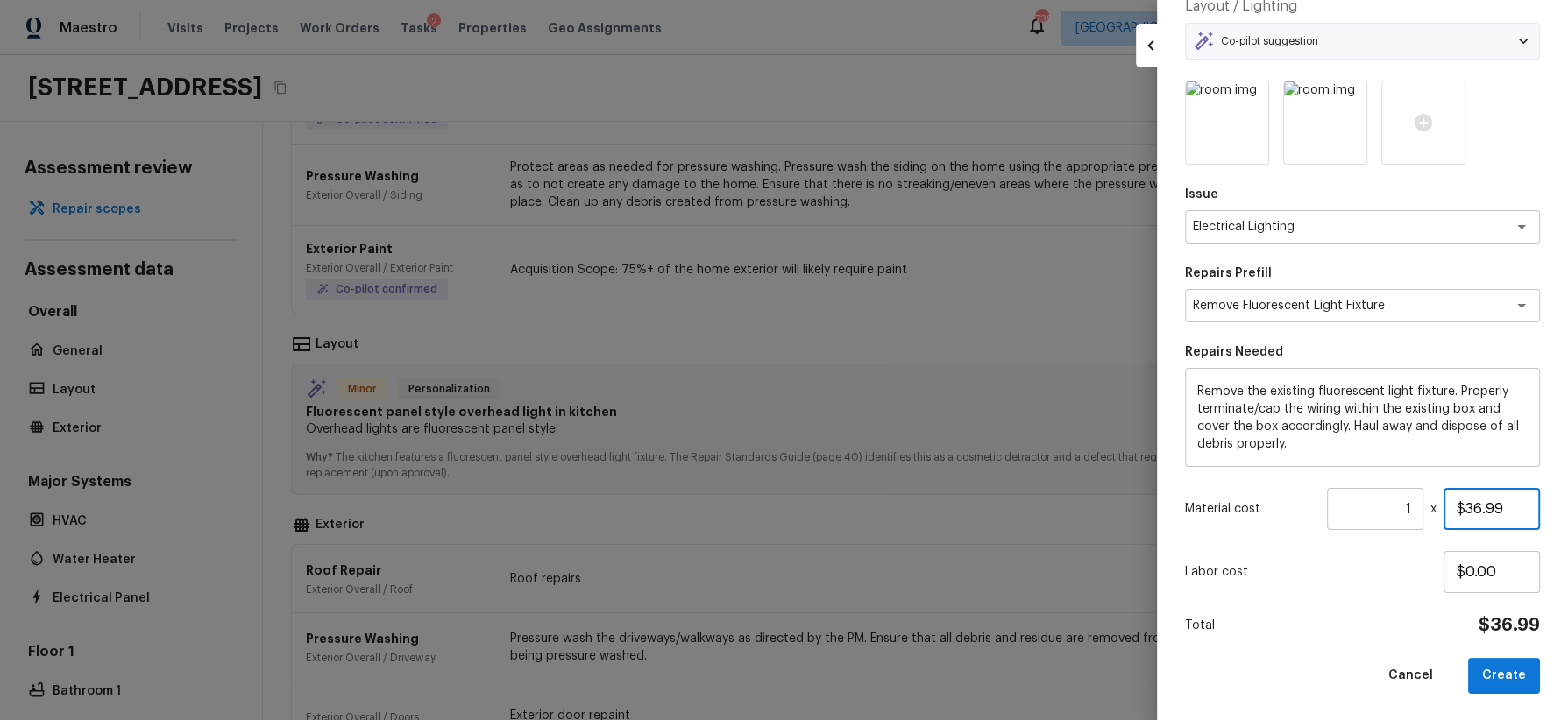
click at [1471, 516] on input "$36.99" at bounding box center [1492, 509] width 96 height 42
click at [1364, 586] on div "Labor cost $0.00" at bounding box center [1362, 572] width 355 height 42
click at [1503, 665] on button "Create" at bounding box center [1503, 676] width 72 height 36
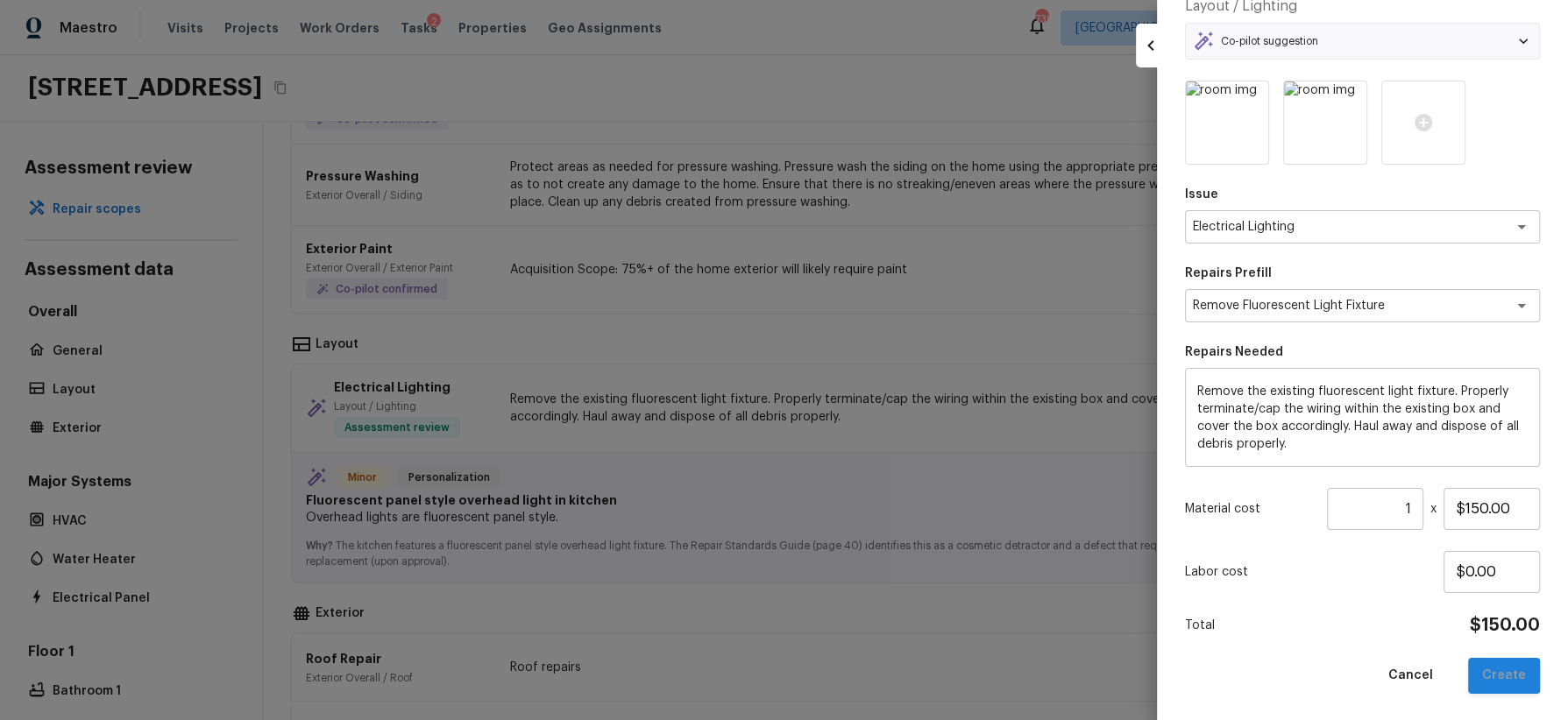
type input "$36.99"
type input "$0.00"
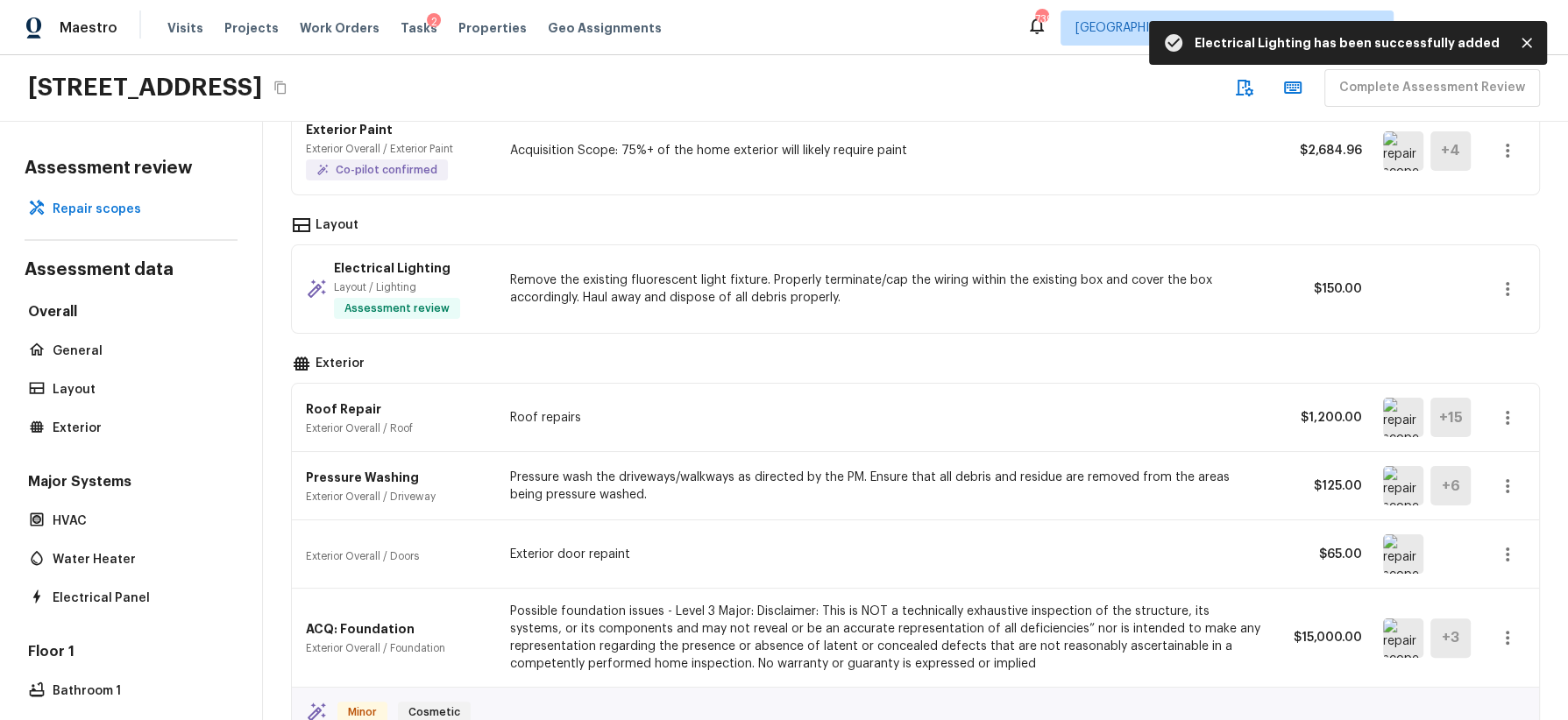
scroll to position [611, 0]
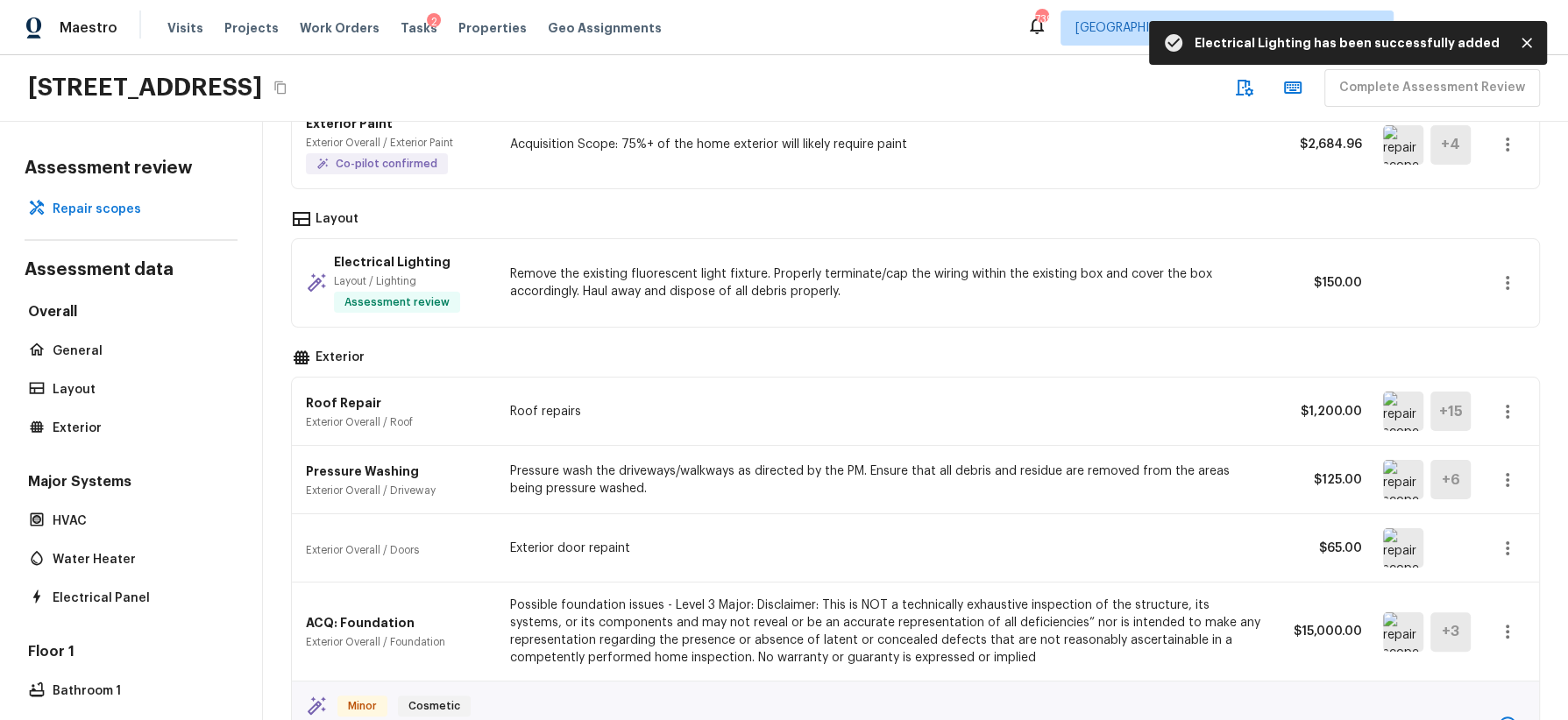
click at [1398, 409] on img at bounding box center [1403, 411] width 40 height 39
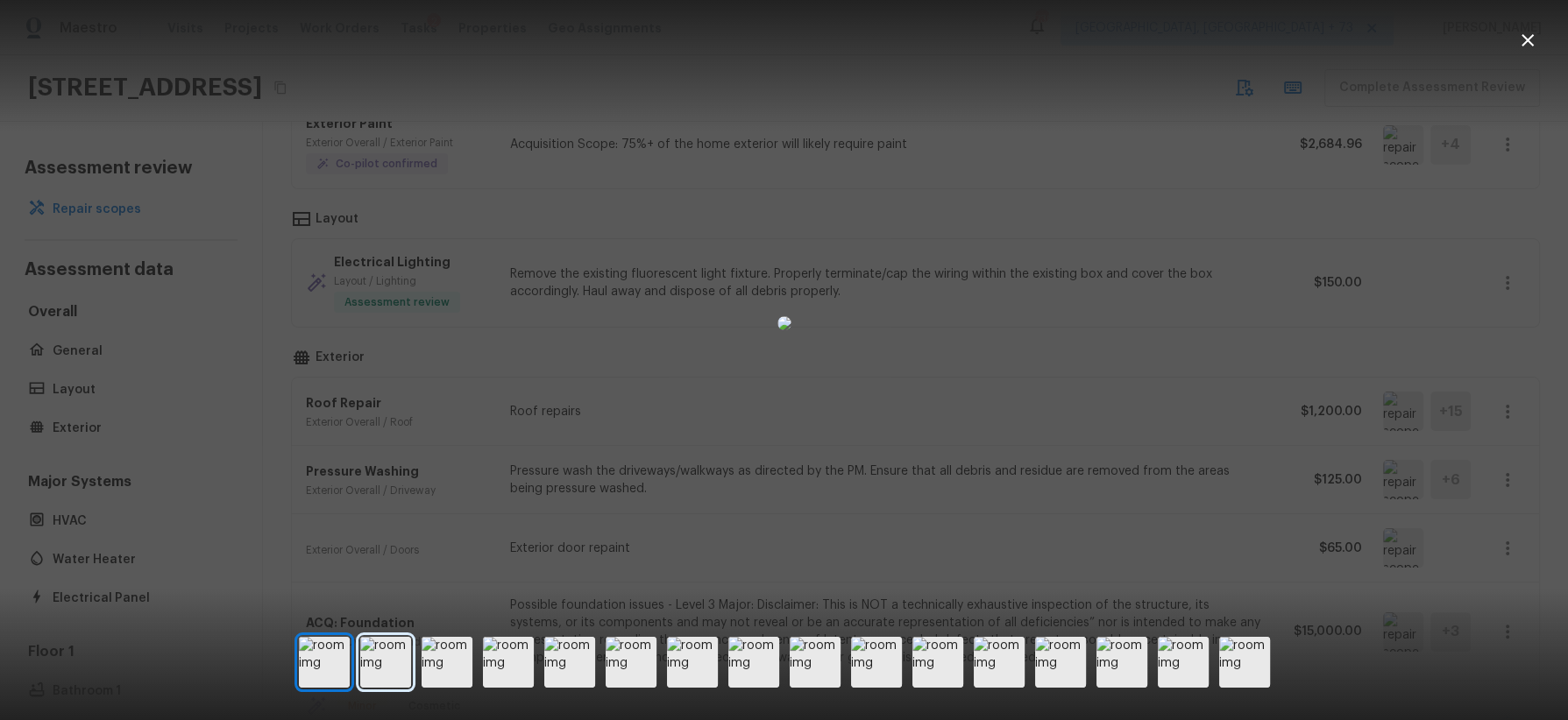
click at [399, 653] on img at bounding box center [385, 662] width 51 height 51
click at [453, 656] on img at bounding box center [446, 662] width 51 height 51
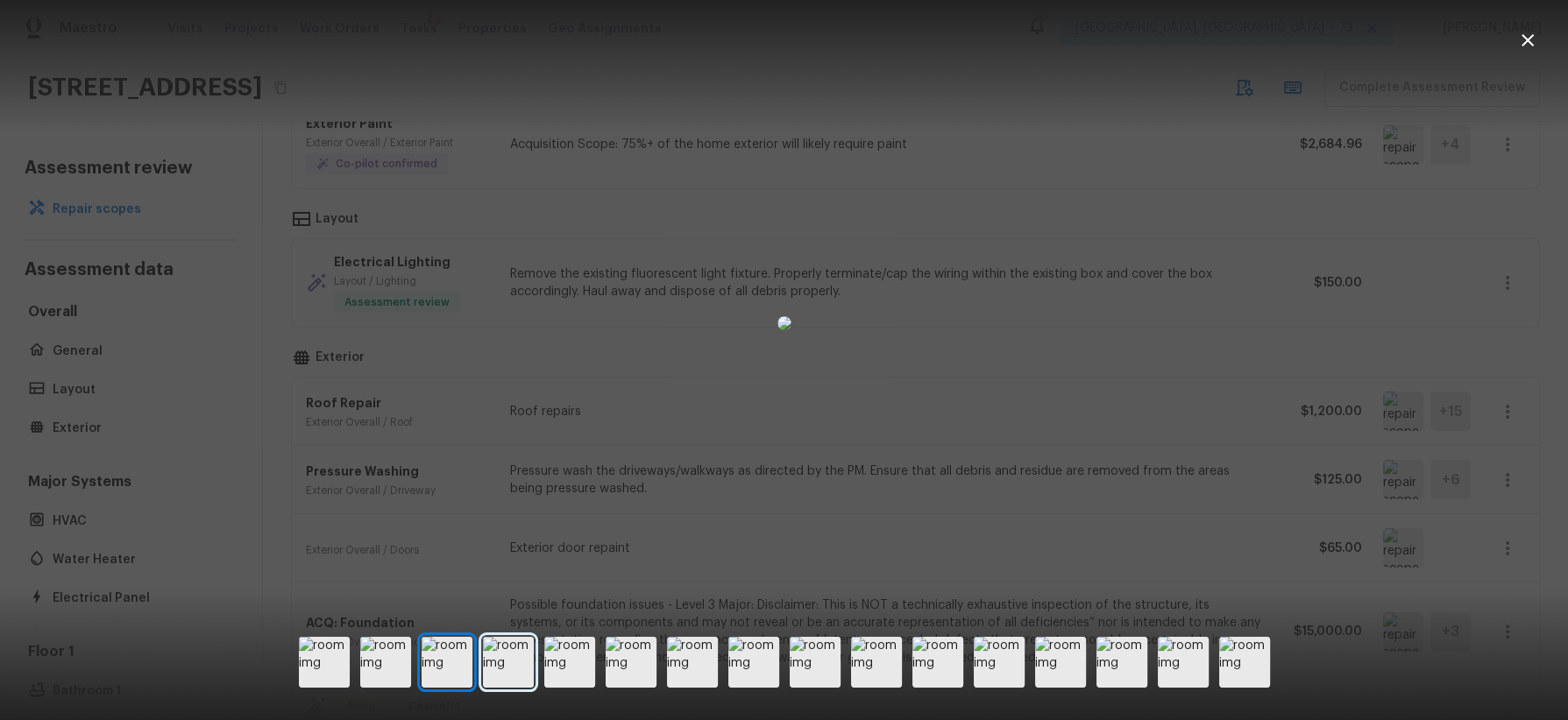
click at [506, 660] on img at bounding box center [507, 662] width 51 height 51
click at [567, 665] on img at bounding box center [569, 662] width 51 height 51
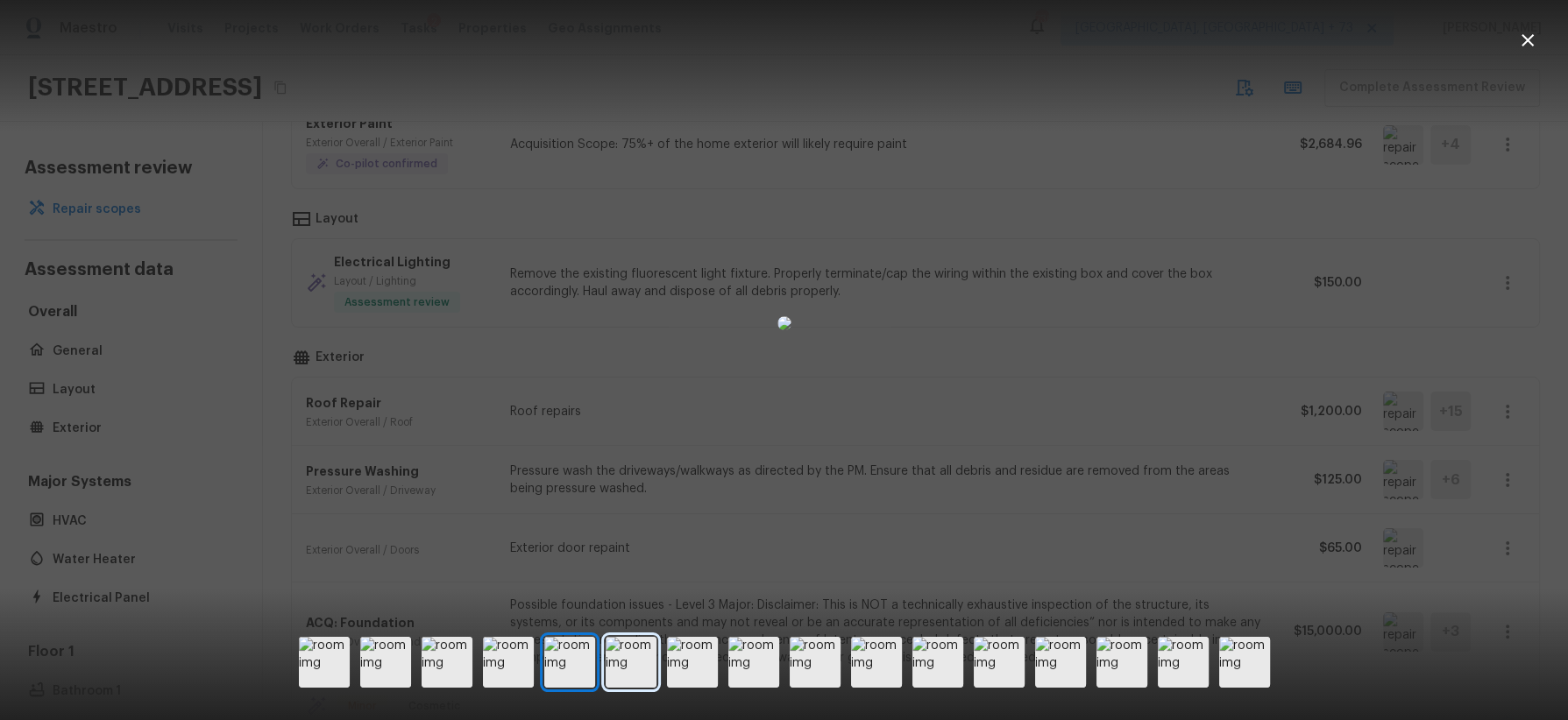
click at [636, 665] on img at bounding box center [630, 662] width 51 height 51
click at [691, 667] on img at bounding box center [691, 662] width 51 height 51
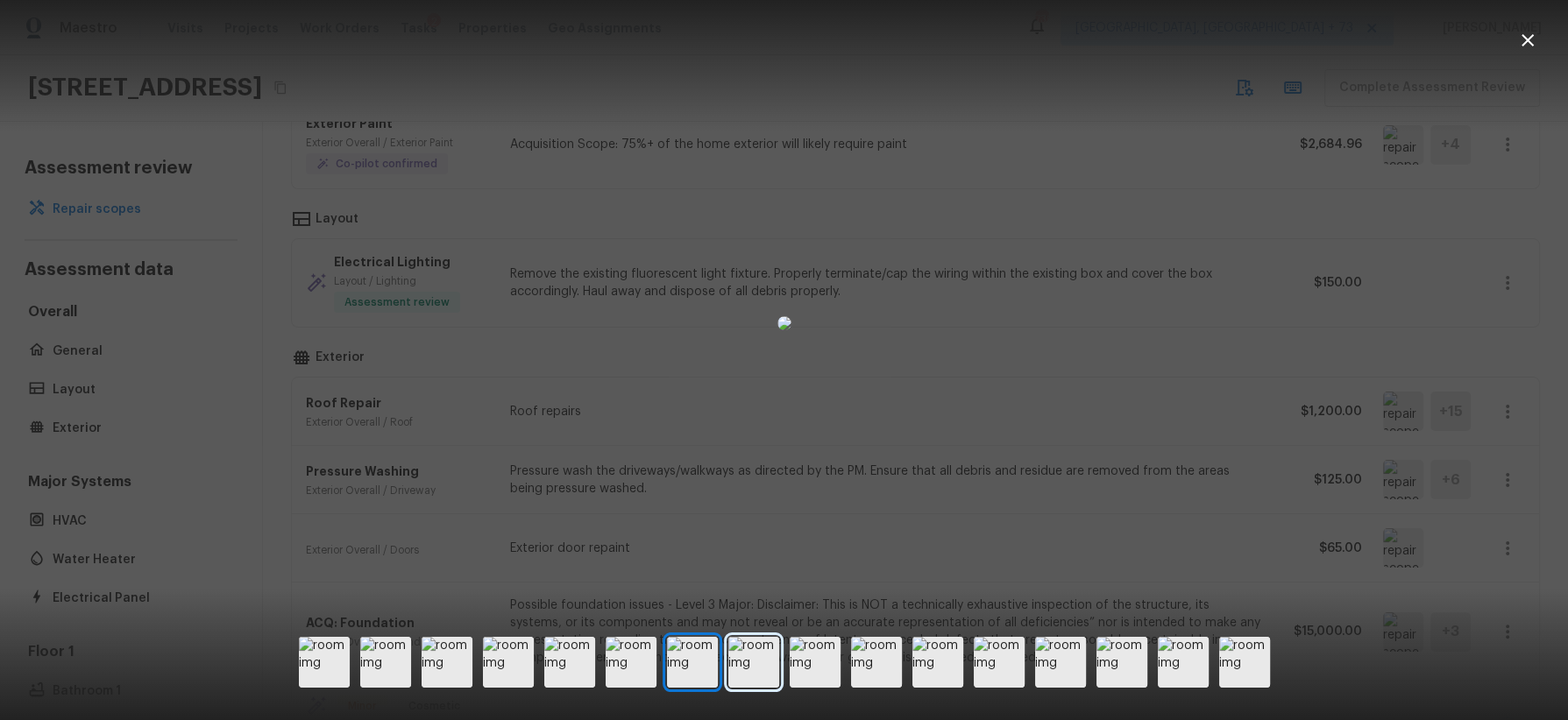
click at [730, 667] on img at bounding box center [753, 662] width 51 height 51
click at [800, 666] on img at bounding box center [815, 662] width 51 height 51
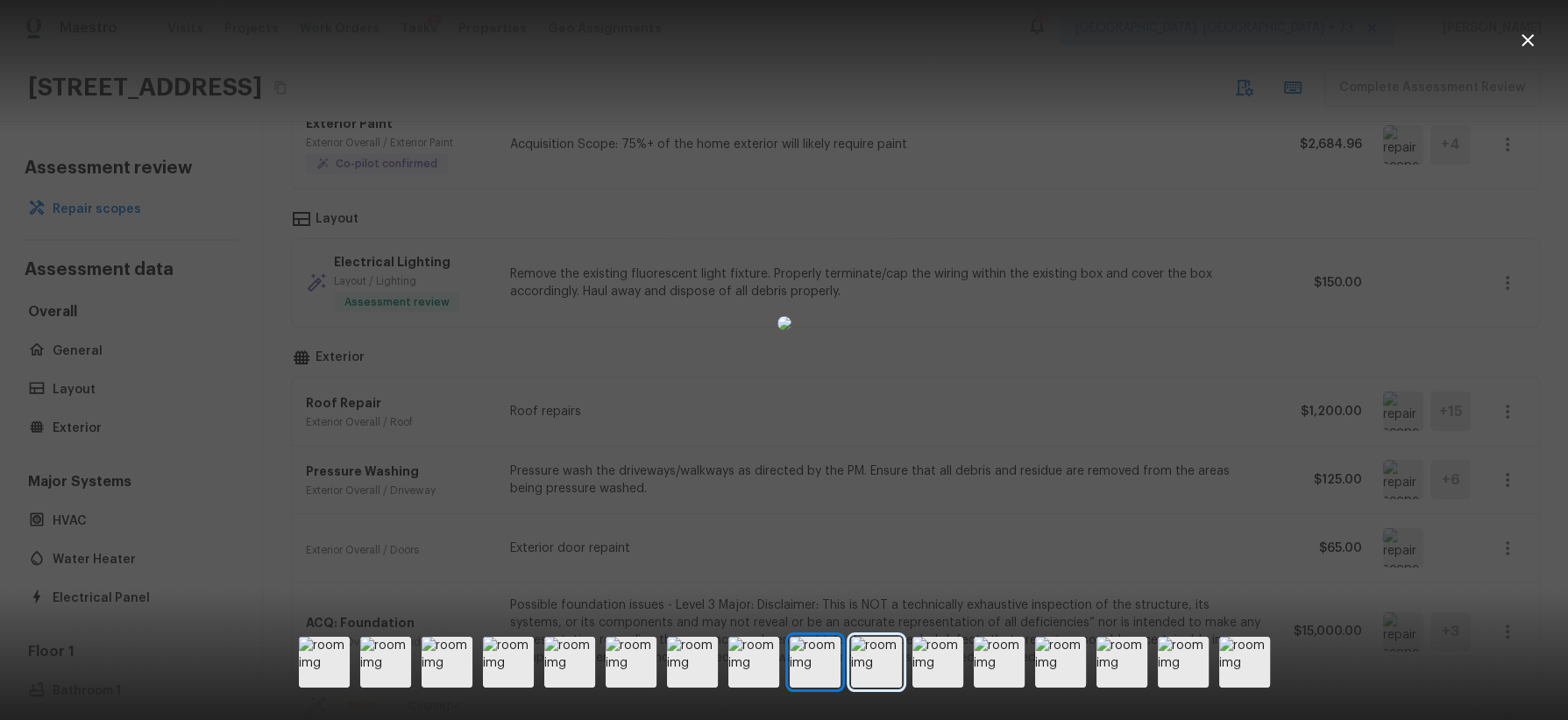
click at [868, 667] on img at bounding box center [876, 662] width 51 height 51
click at [926, 672] on img at bounding box center [938, 662] width 51 height 51
click at [1296, 517] on div at bounding box center [784, 322] width 1568 height 590
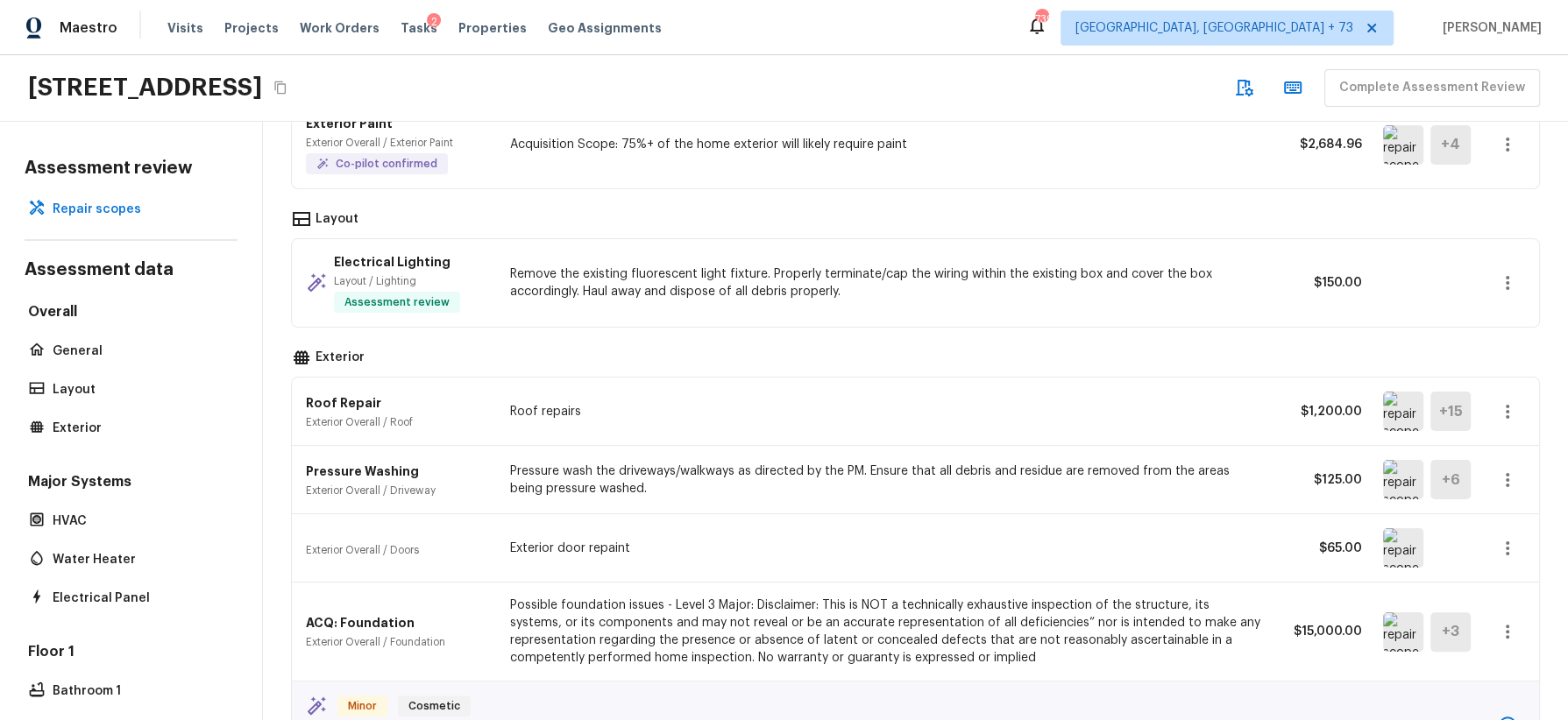
click at [1511, 405] on icon "button" at bounding box center [1508, 412] width 21 height 21
click at [1487, 455] on li "Edit" at bounding box center [1500, 456] width 113 height 52
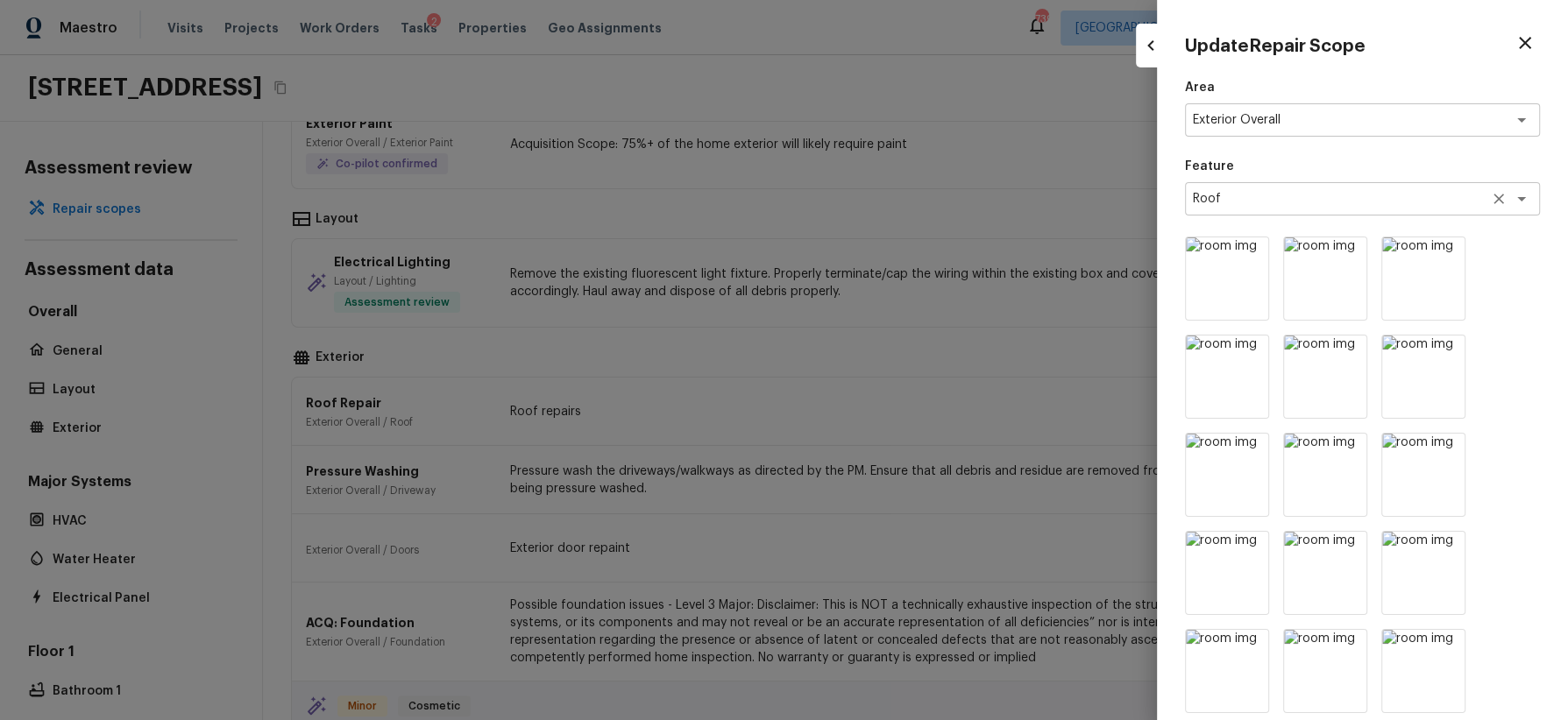
click at [1298, 195] on textarea "Roof" at bounding box center [1338, 198] width 290 height 17
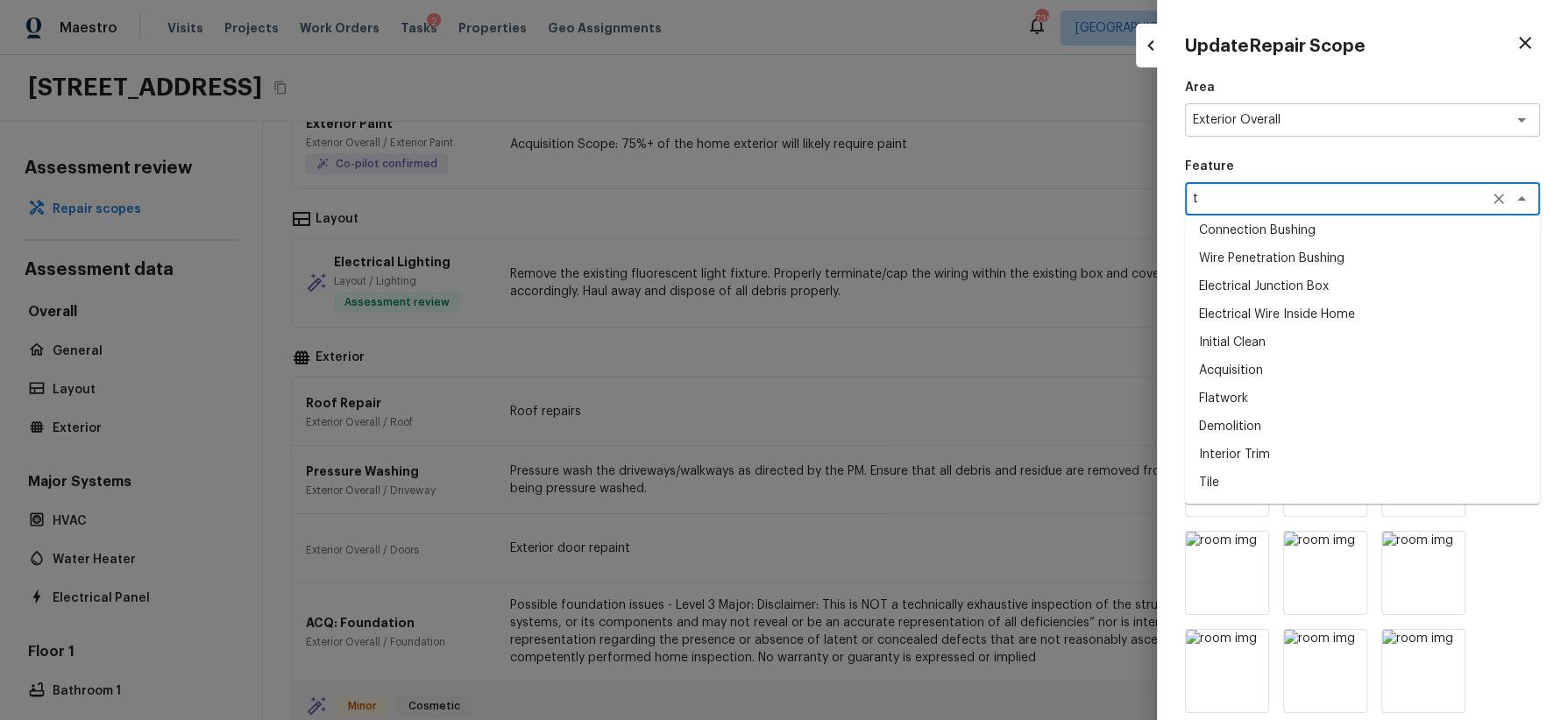
scroll to position [0, 0]
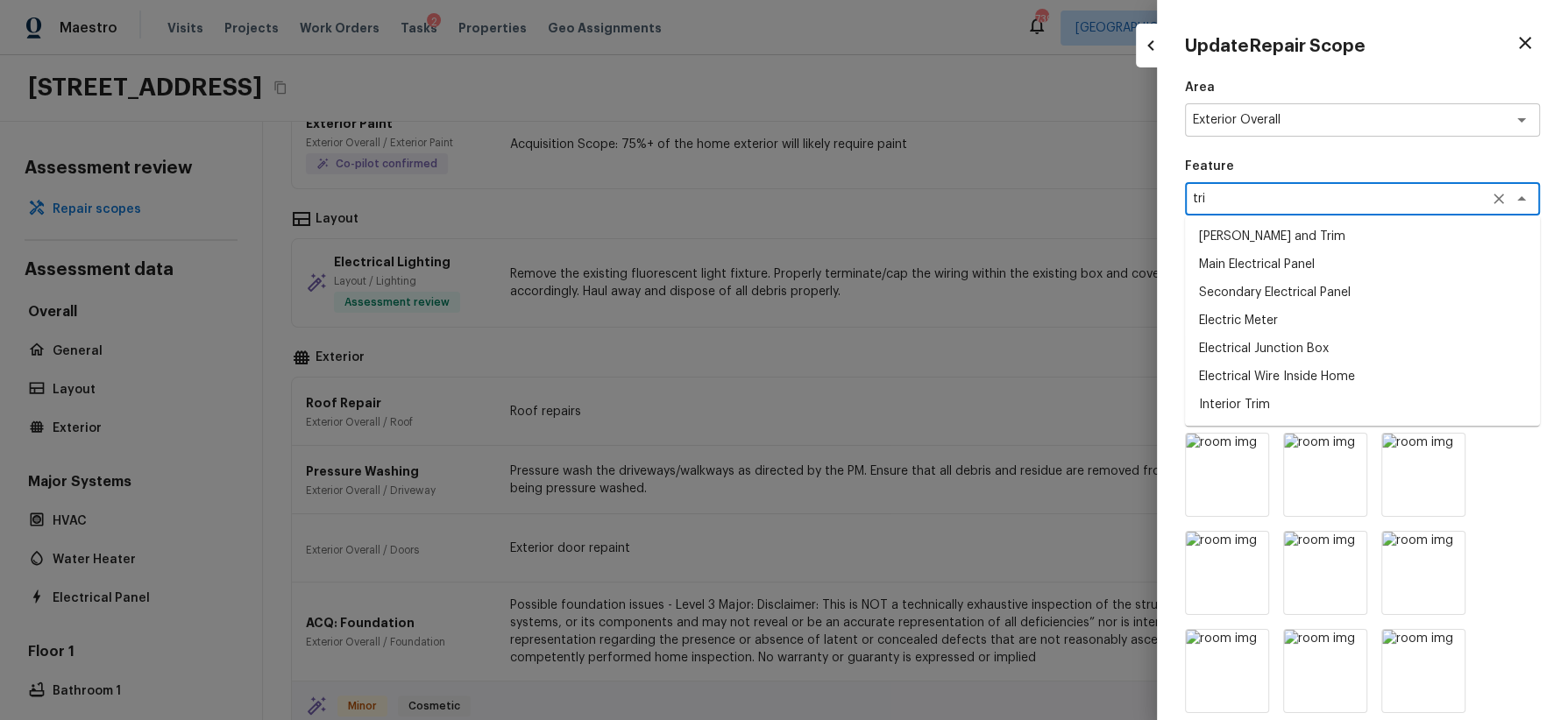
click at [1260, 239] on li "Eaves and Trim" at bounding box center [1362, 236] width 355 height 28
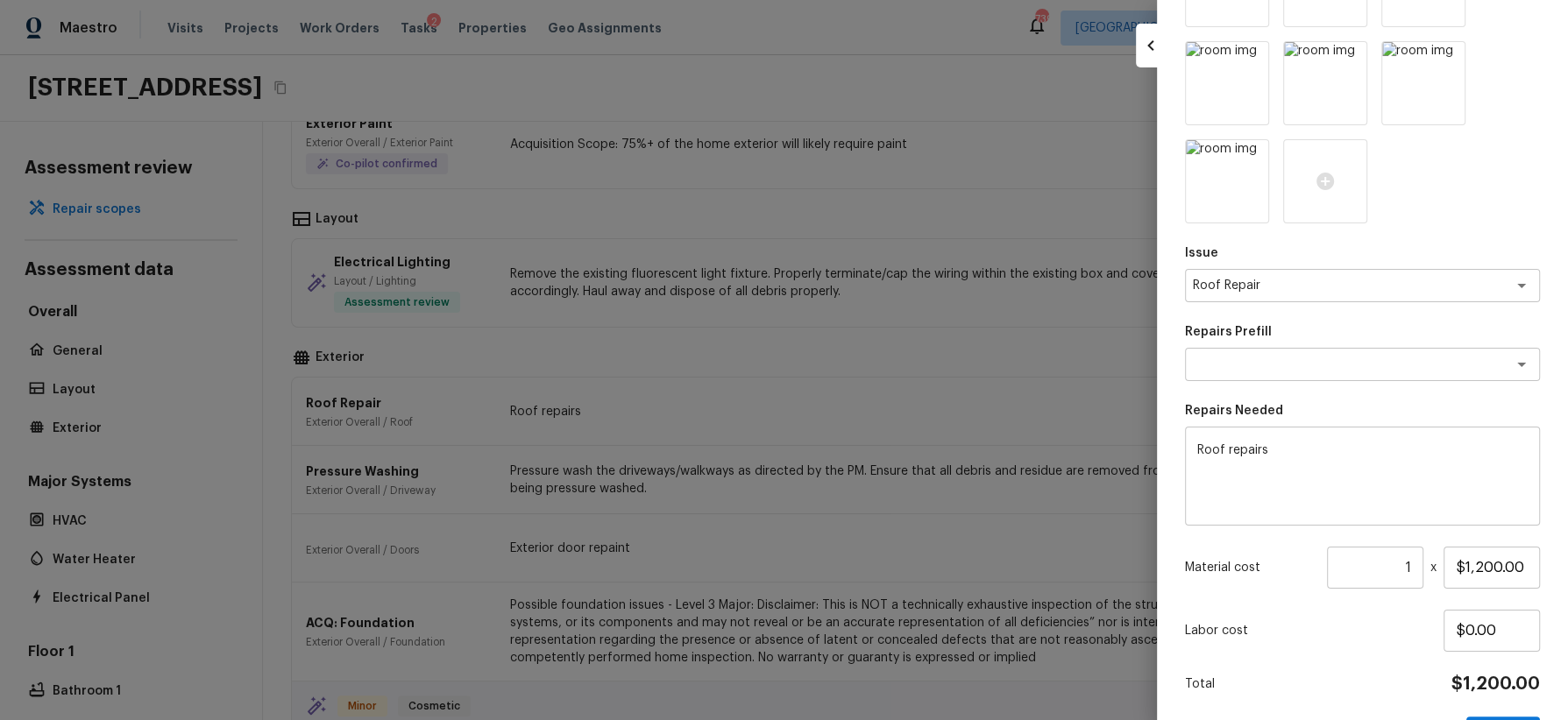
scroll to position [601, 0]
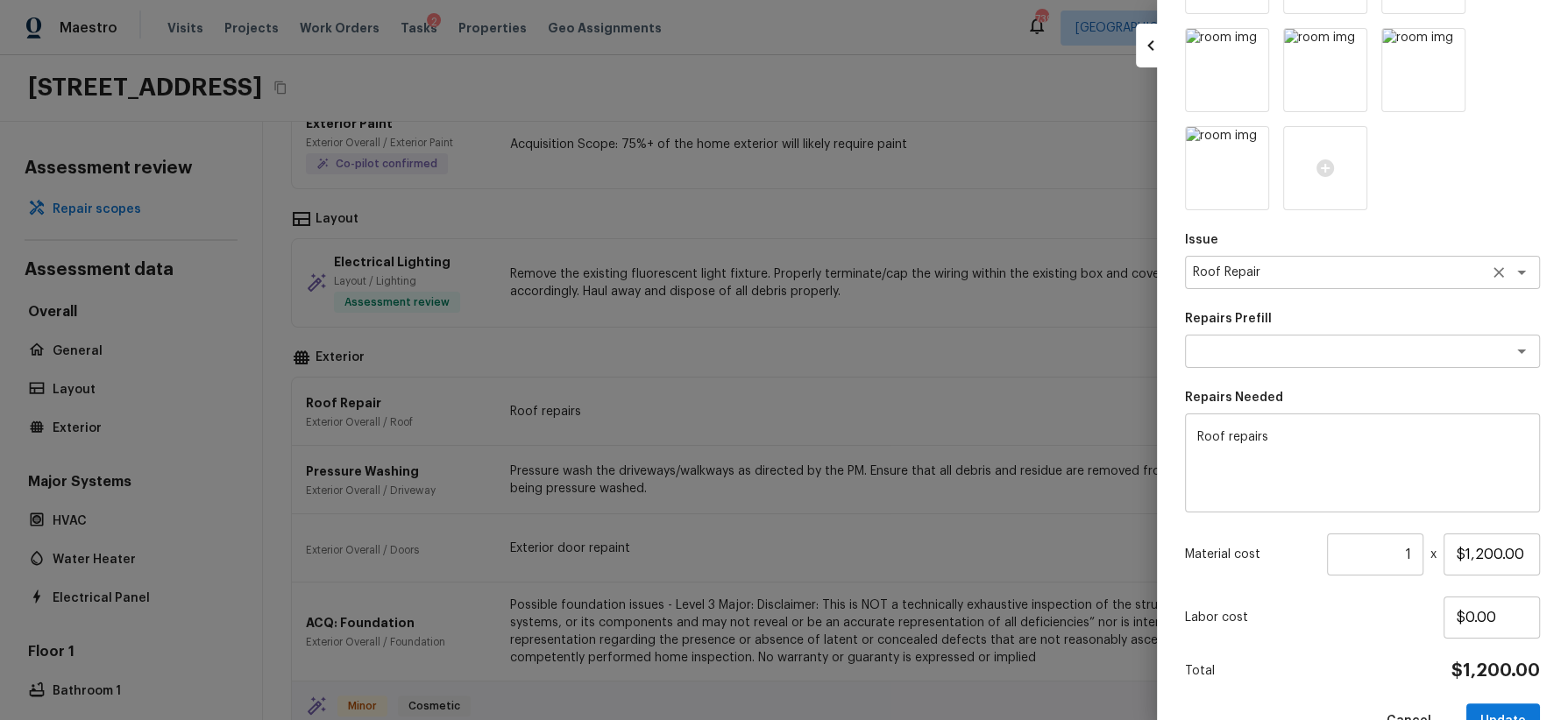
type textarea "Eaves and Trim"
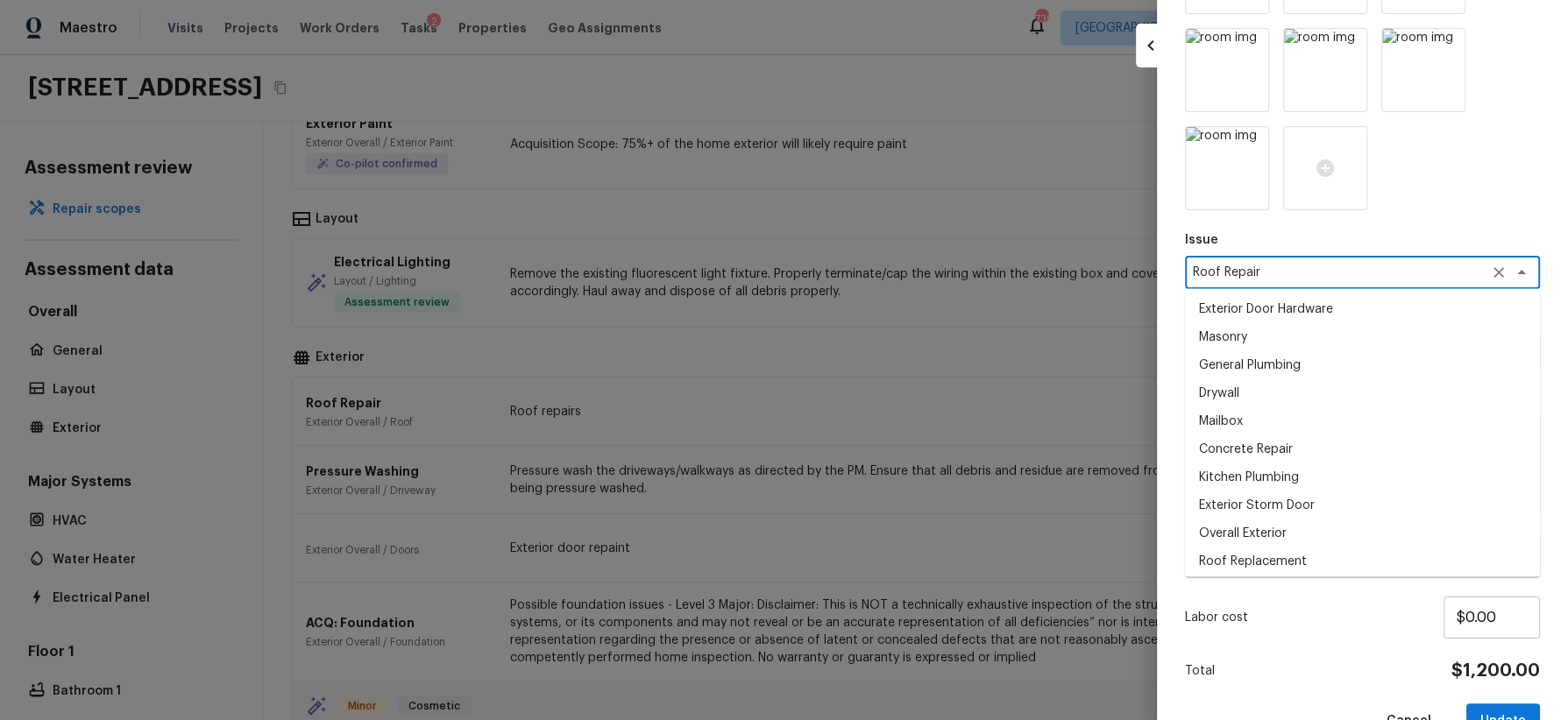
click at [1382, 278] on textarea "Roof Repair" at bounding box center [1338, 273] width 290 height 17
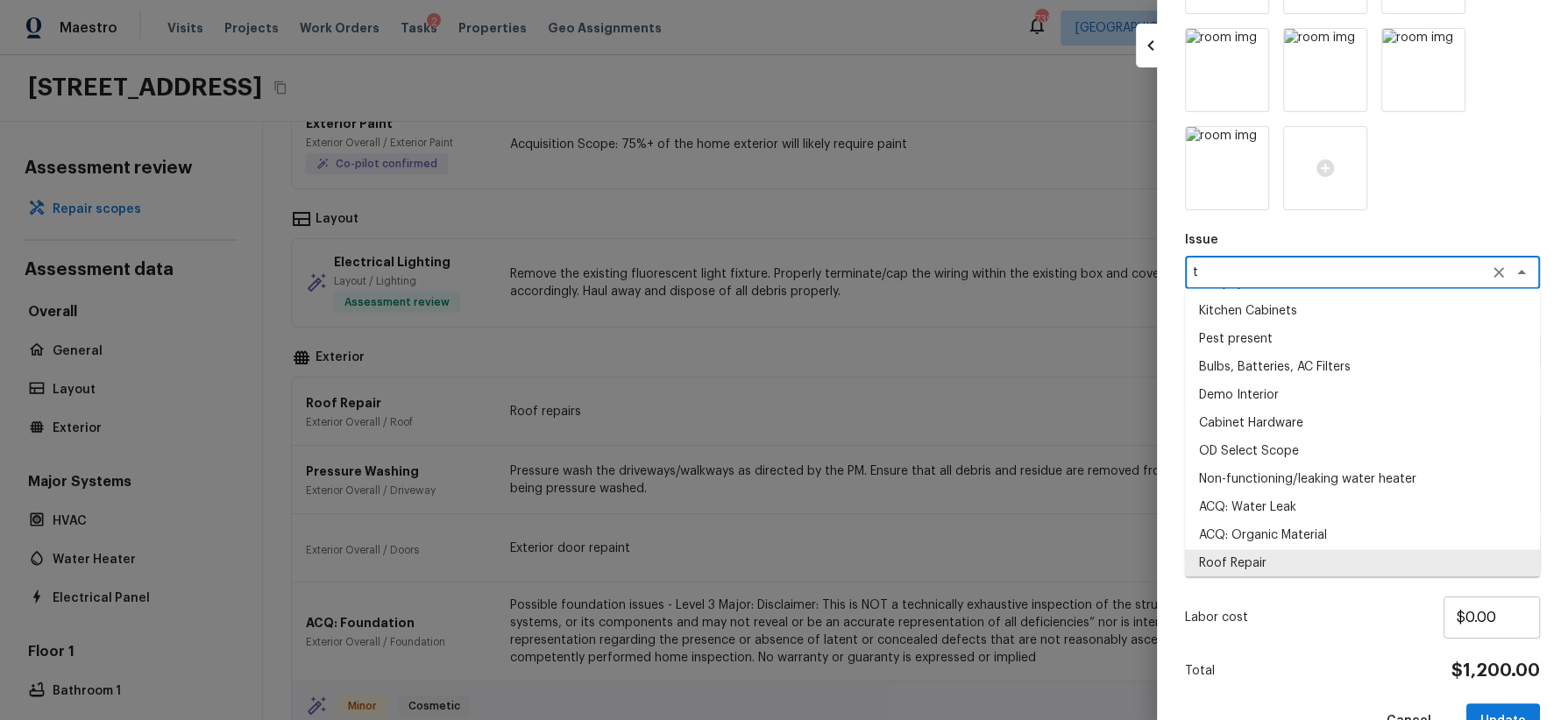
scroll to position [0, 0]
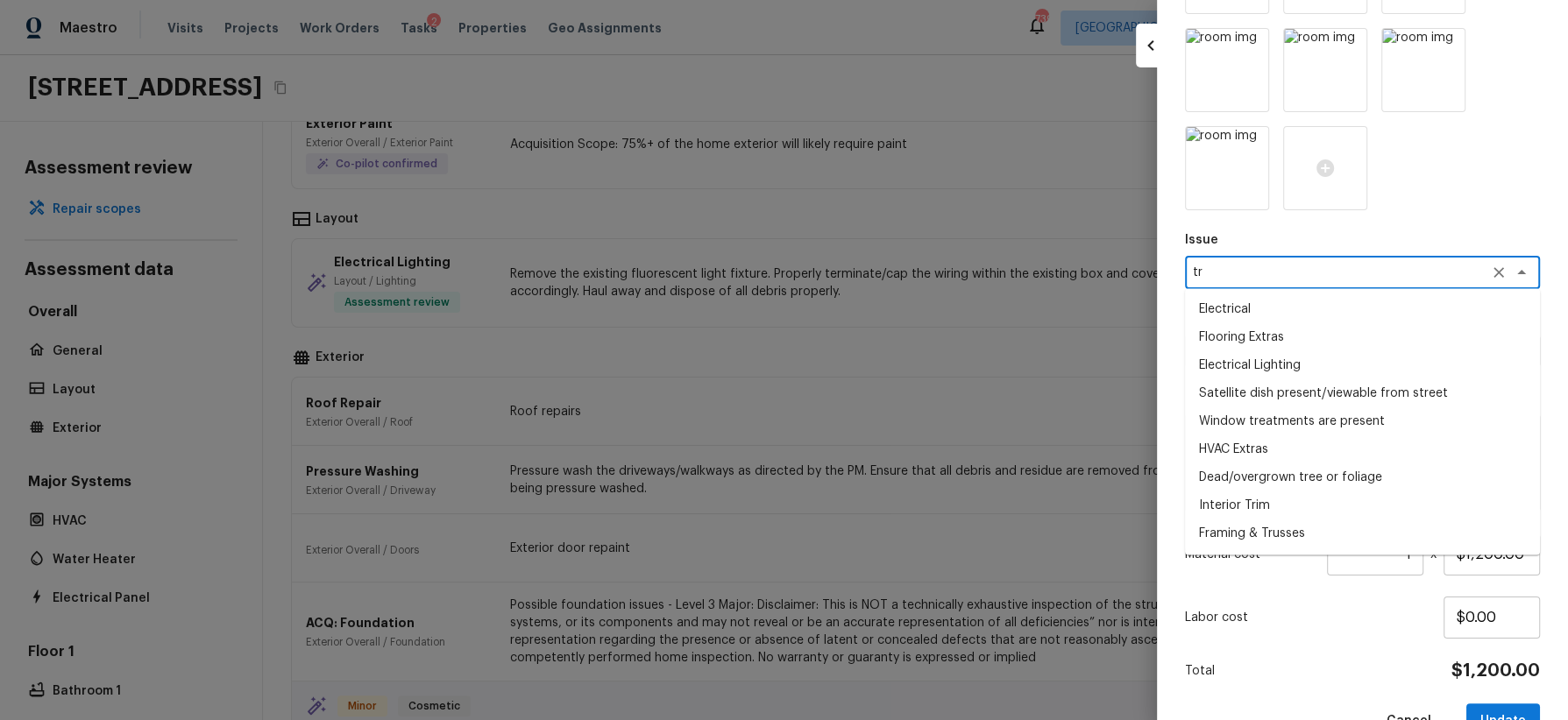
type textarea "t"
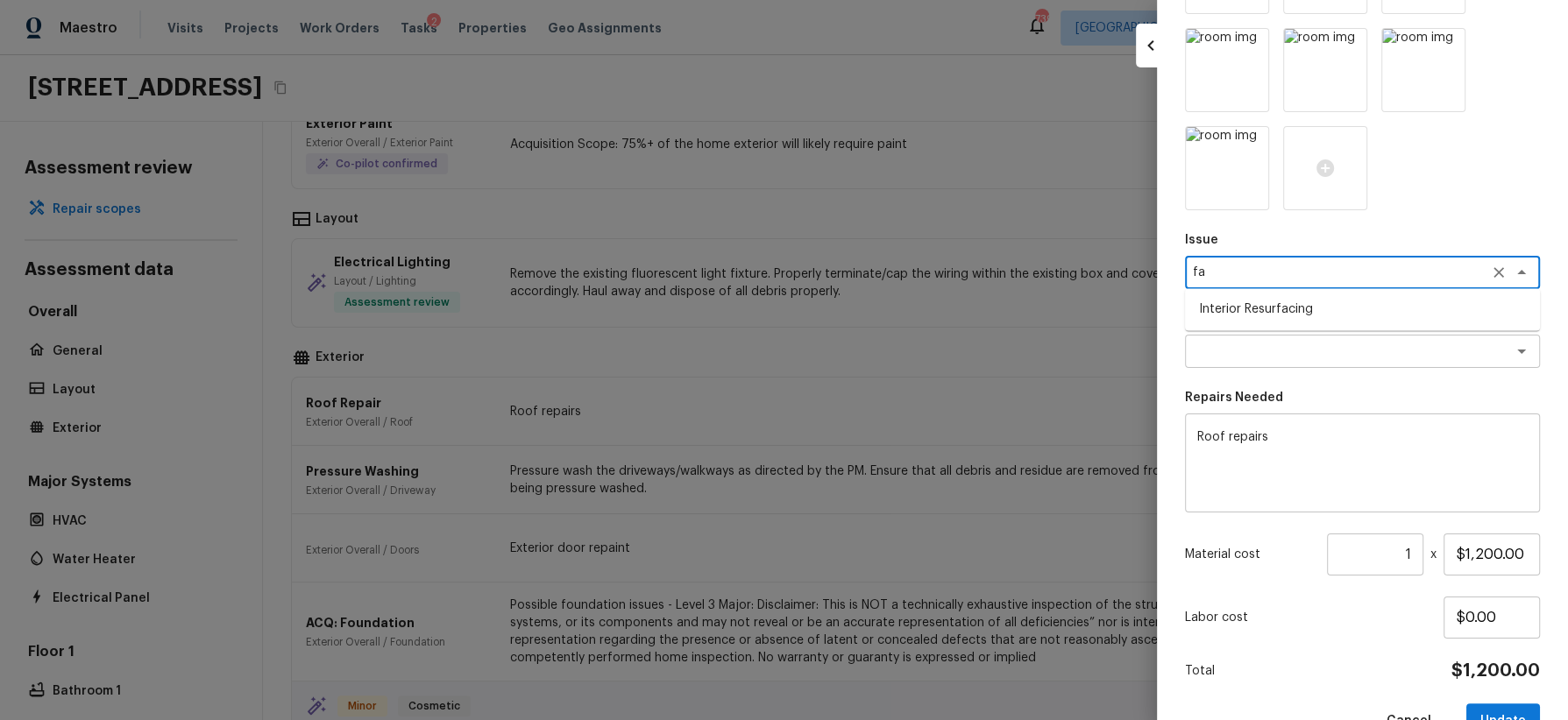
type textarea "f"
type textarea "w"
type textarea "s"
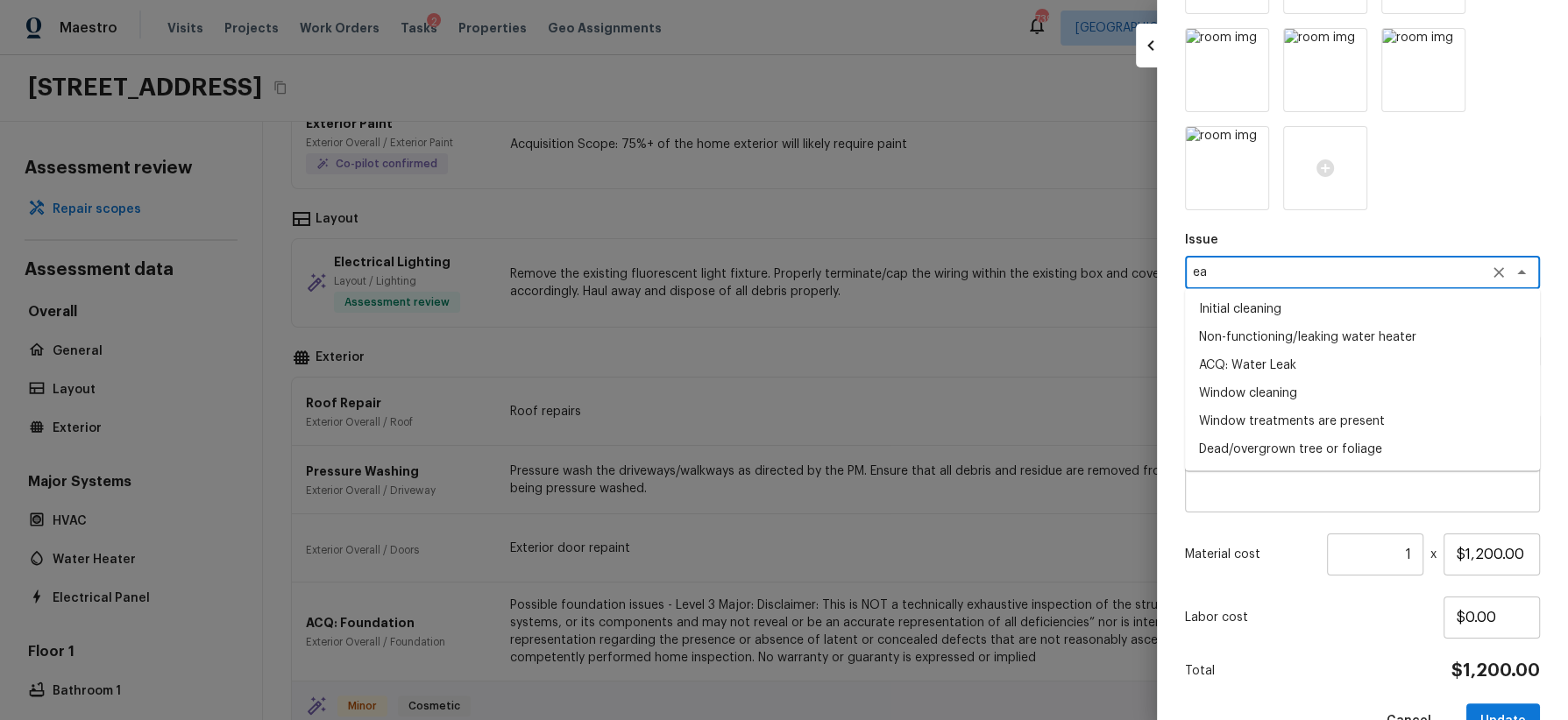
type textarea "e"
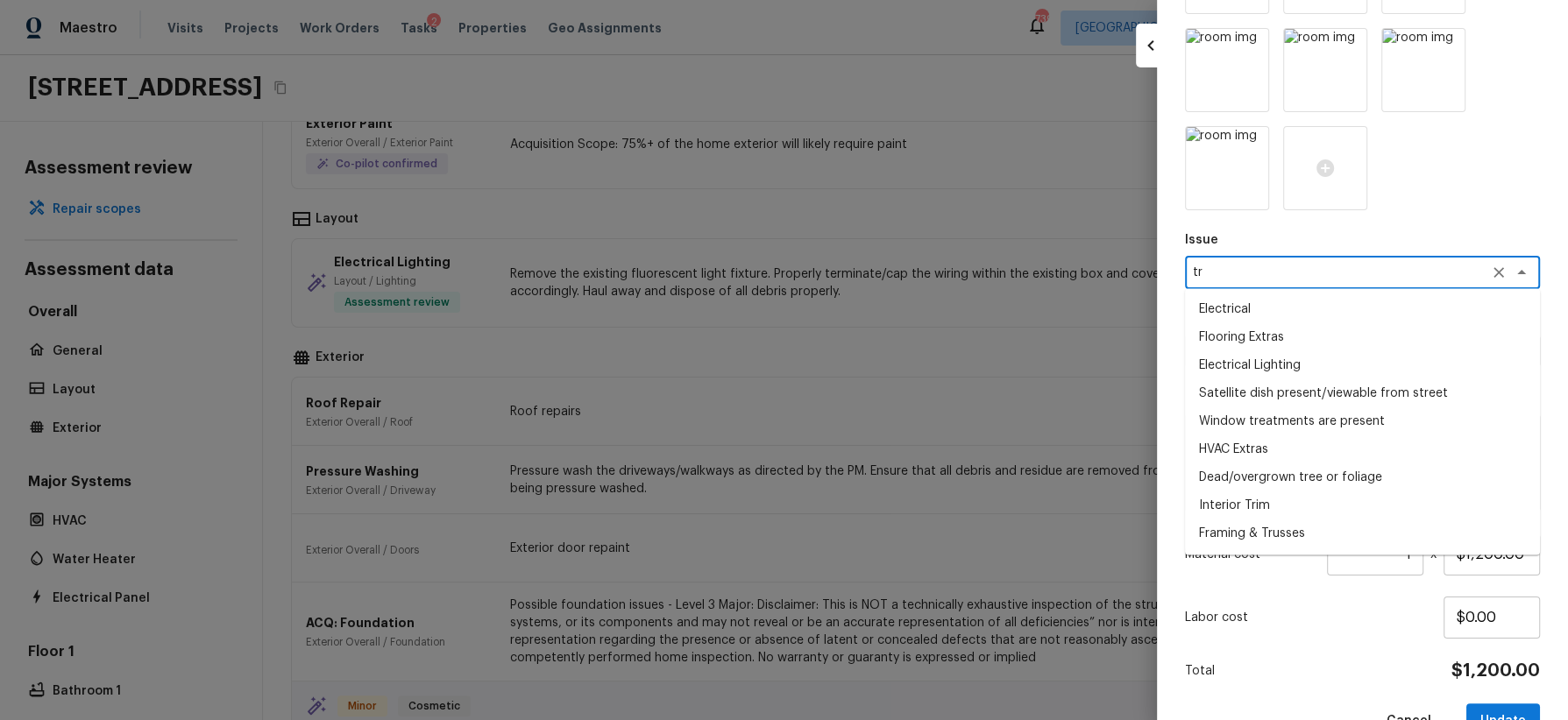
type textarea "t"
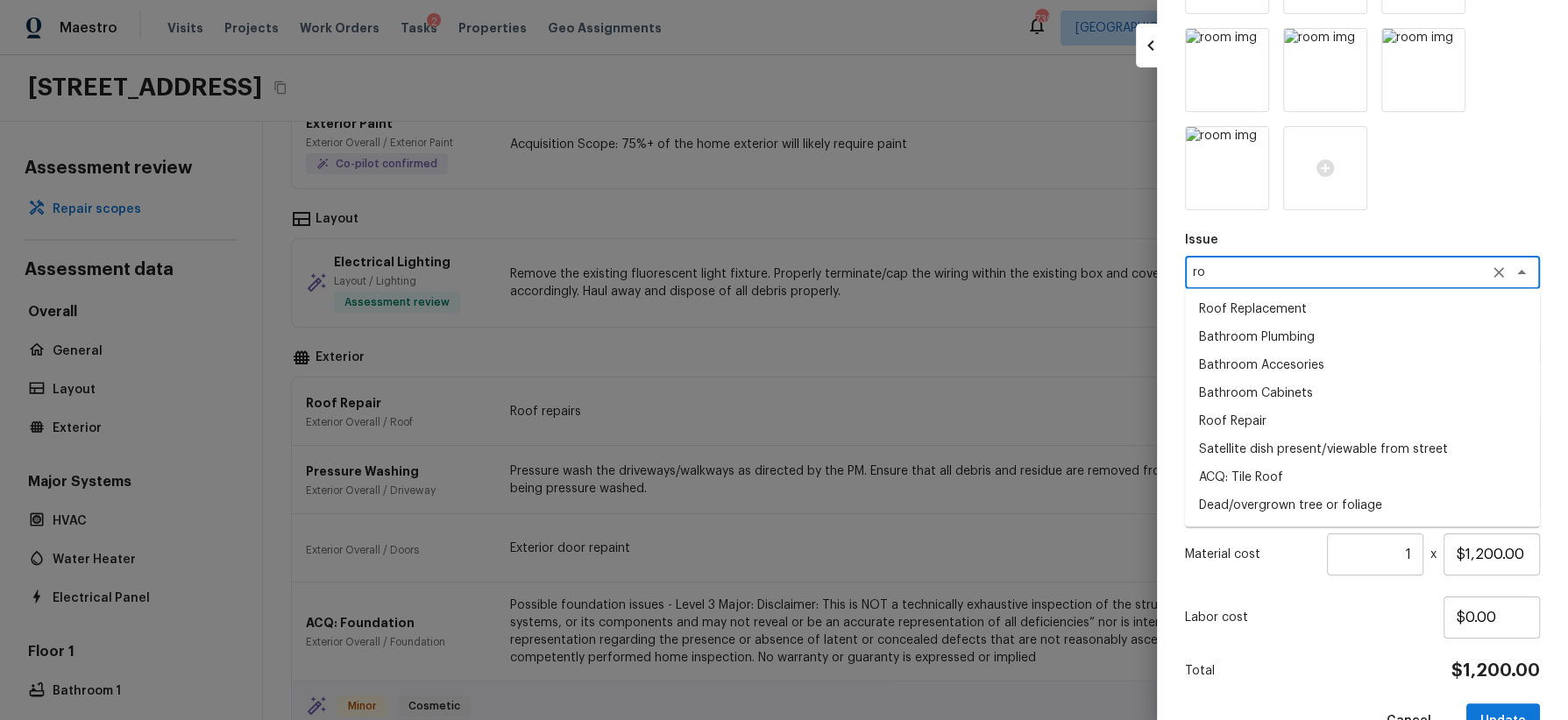
click at [1314, 422] on li "Roof Repair" at bounding box center [1362, 421] width 355 height 28
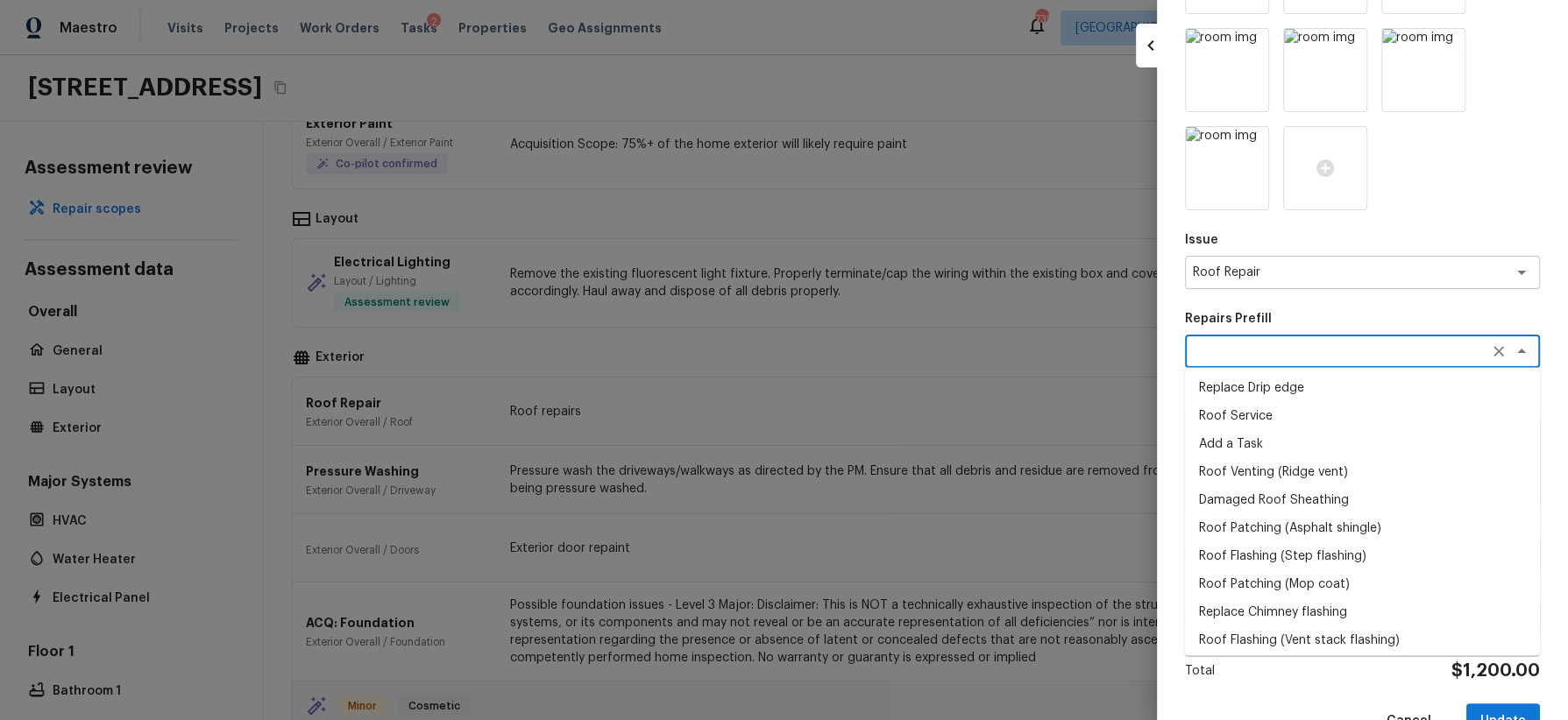
click at [1311, 345] on textarea at bounding box center [1338, 351] width 290 height 17
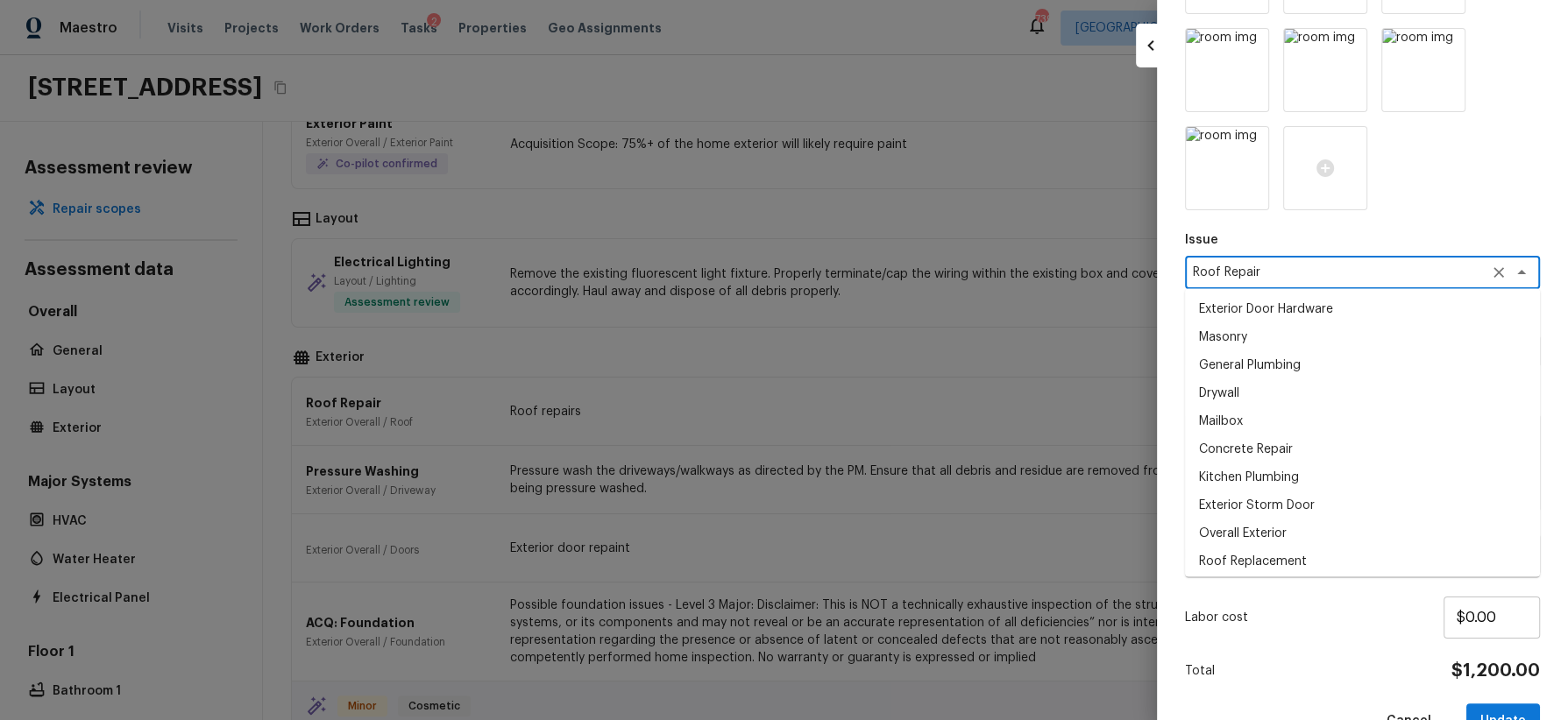
click at [1307, 271] on textarea "Roof Repair" at bounding box center [1338, 273] width 290 height 17
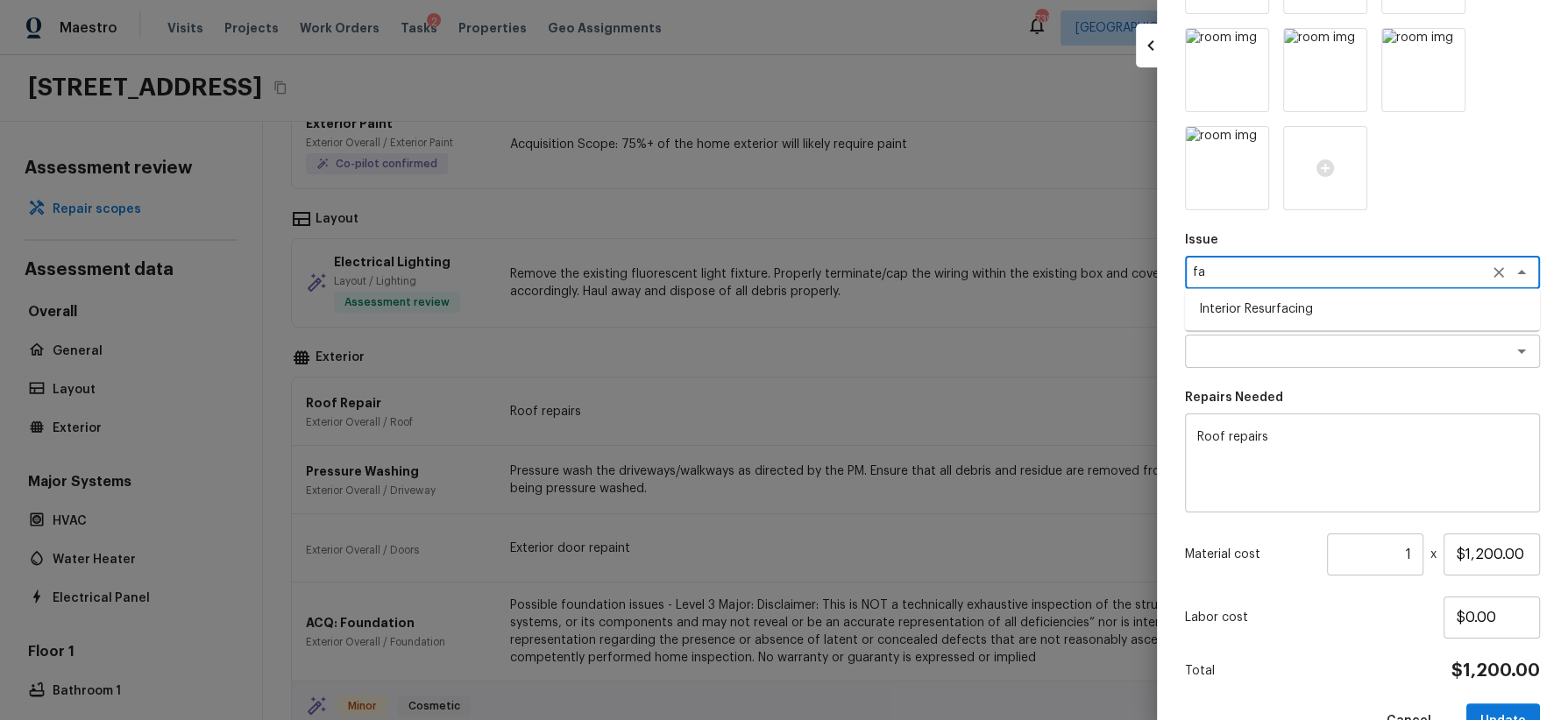
type textarea "f"
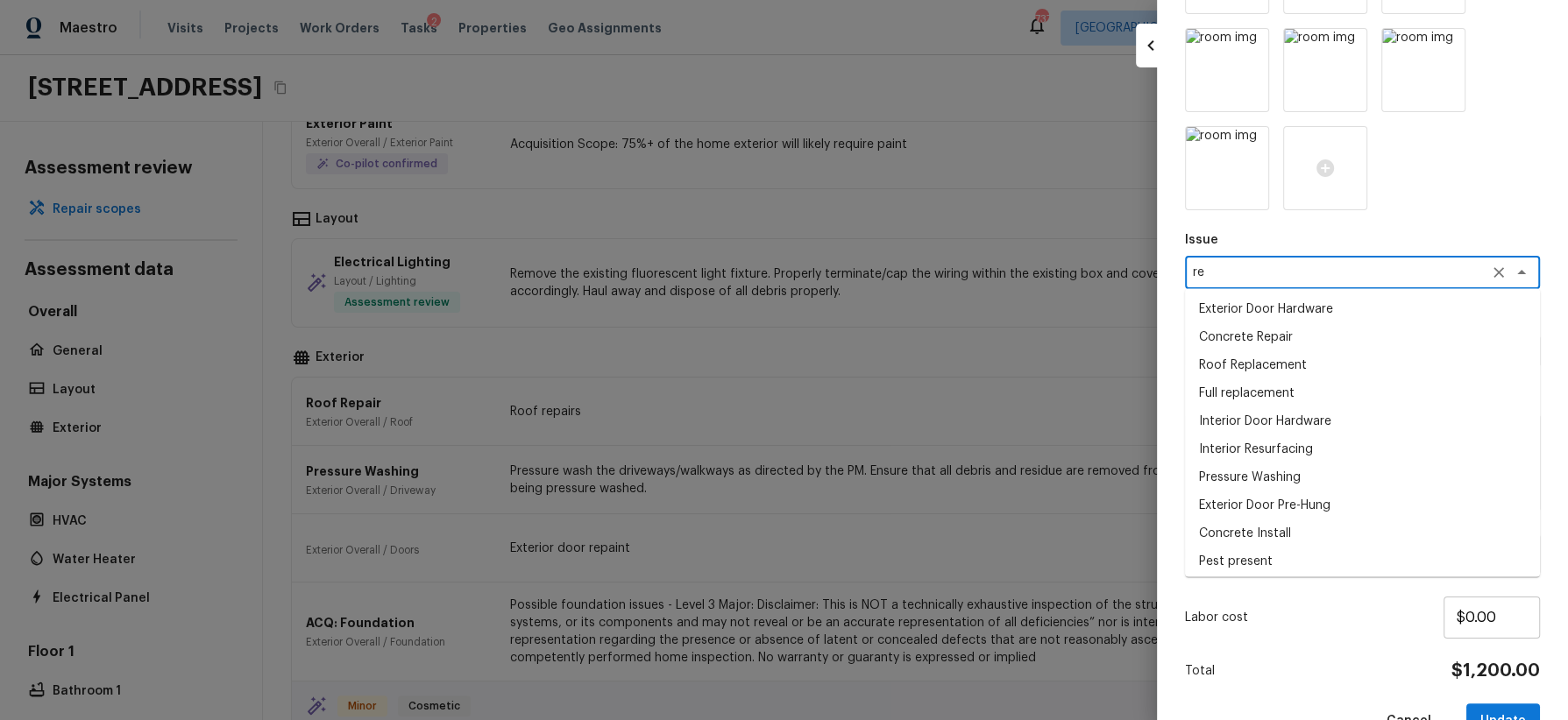
type textarea "r"
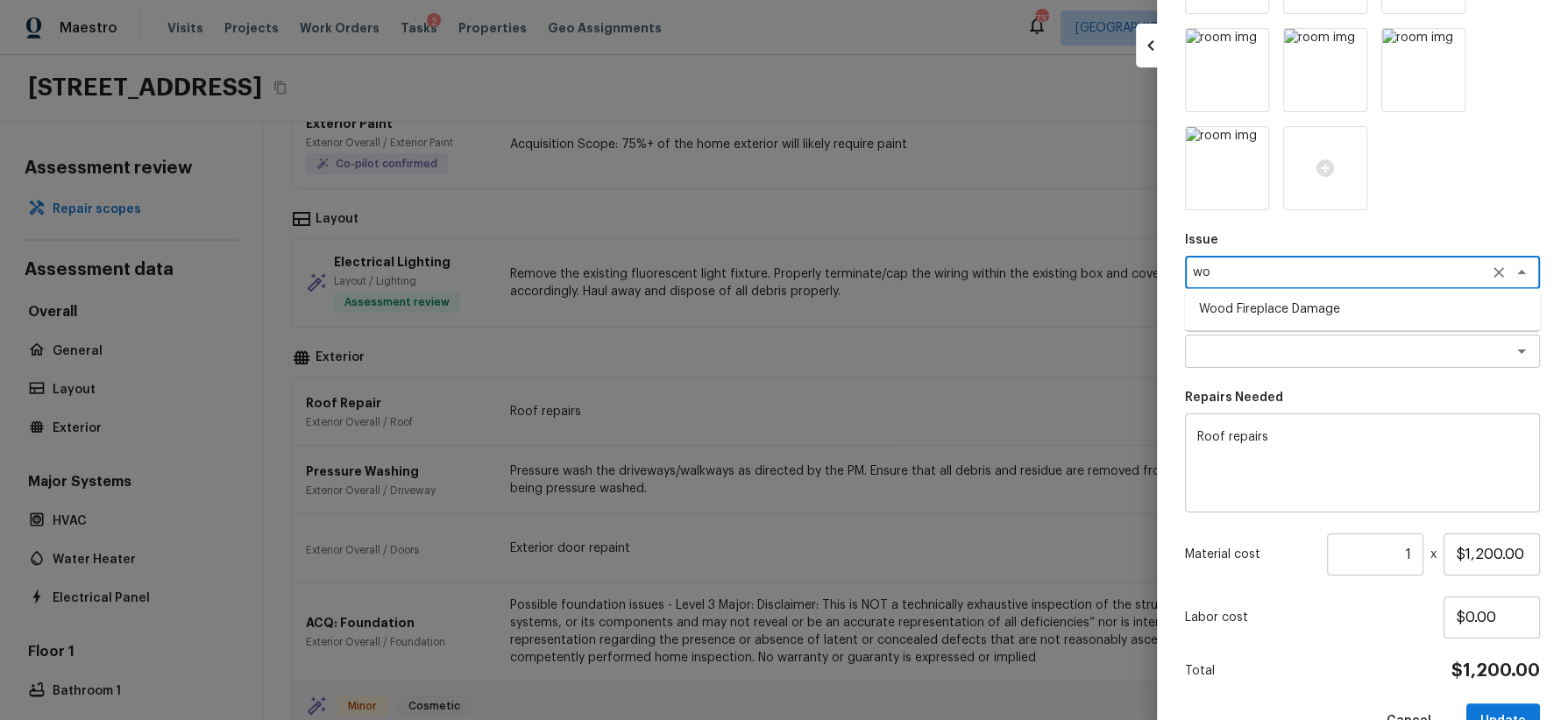
type textarea "w"
type textarea "d"
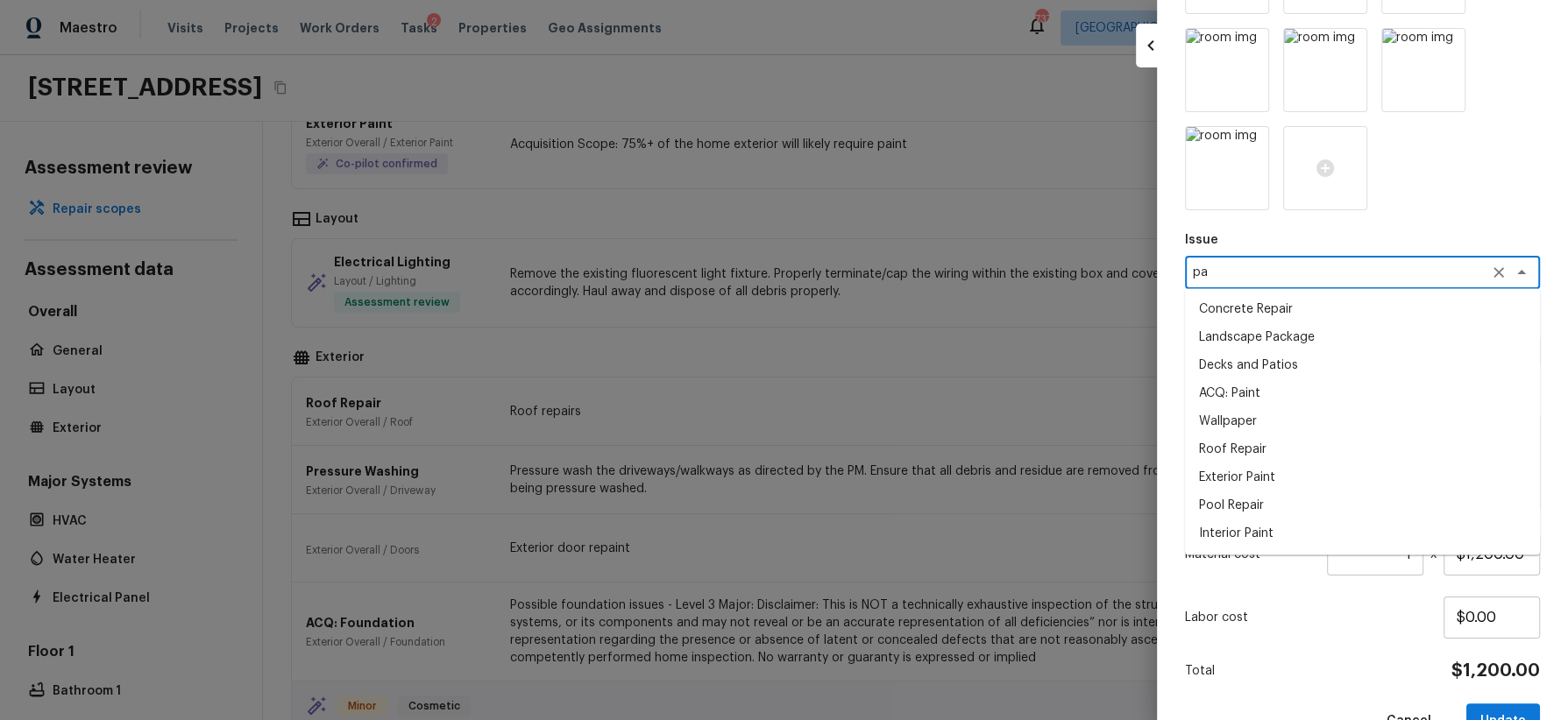
click at [1273, 478] on li "Exterior Paint" at bounding box center [1362, 477] width 355 height 28
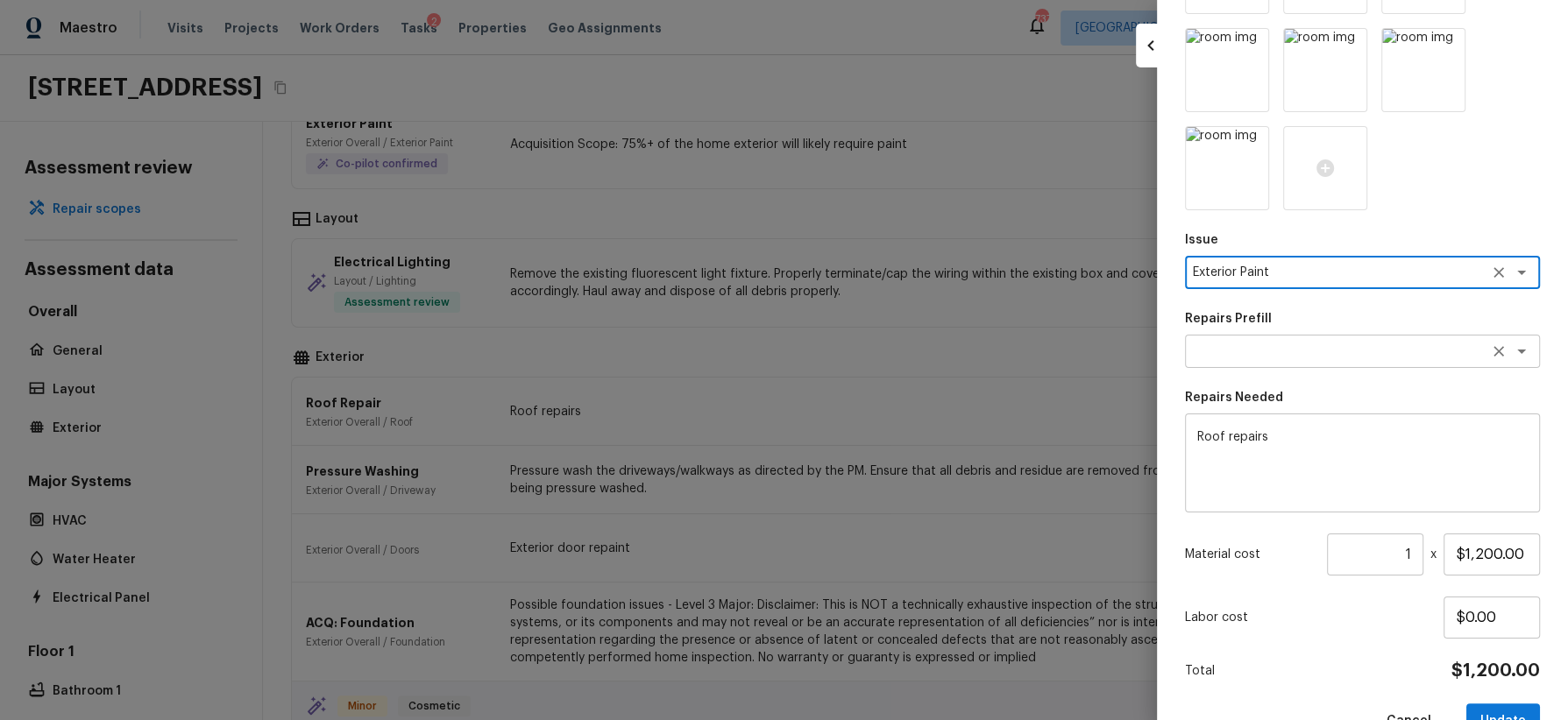
type textarea "Exterior Paint"
click at [1285, 358] on textarea at bounding box center [1338, 351] width 290 height 17
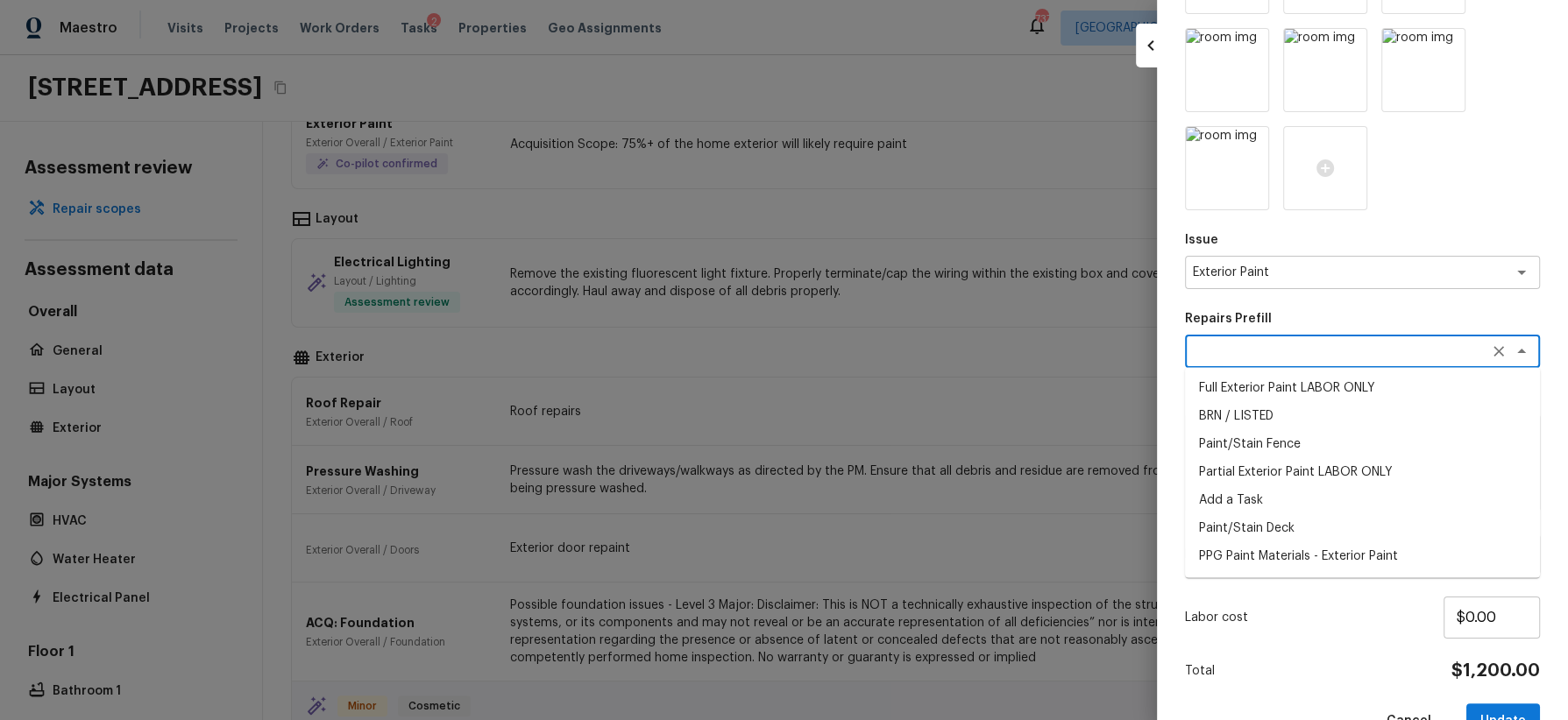
click at [1296, 478] on li "Partial Exterior Paint LABOR ONLY" at bounding box center [1362, 472] width 355 height 28
type textarea "Partial Exterior Paint LABOR ONLY"
type textarea "Partial Exterior Paint - Prep, mask and paint the exterior of the home in the a…"
type input "$1.54"
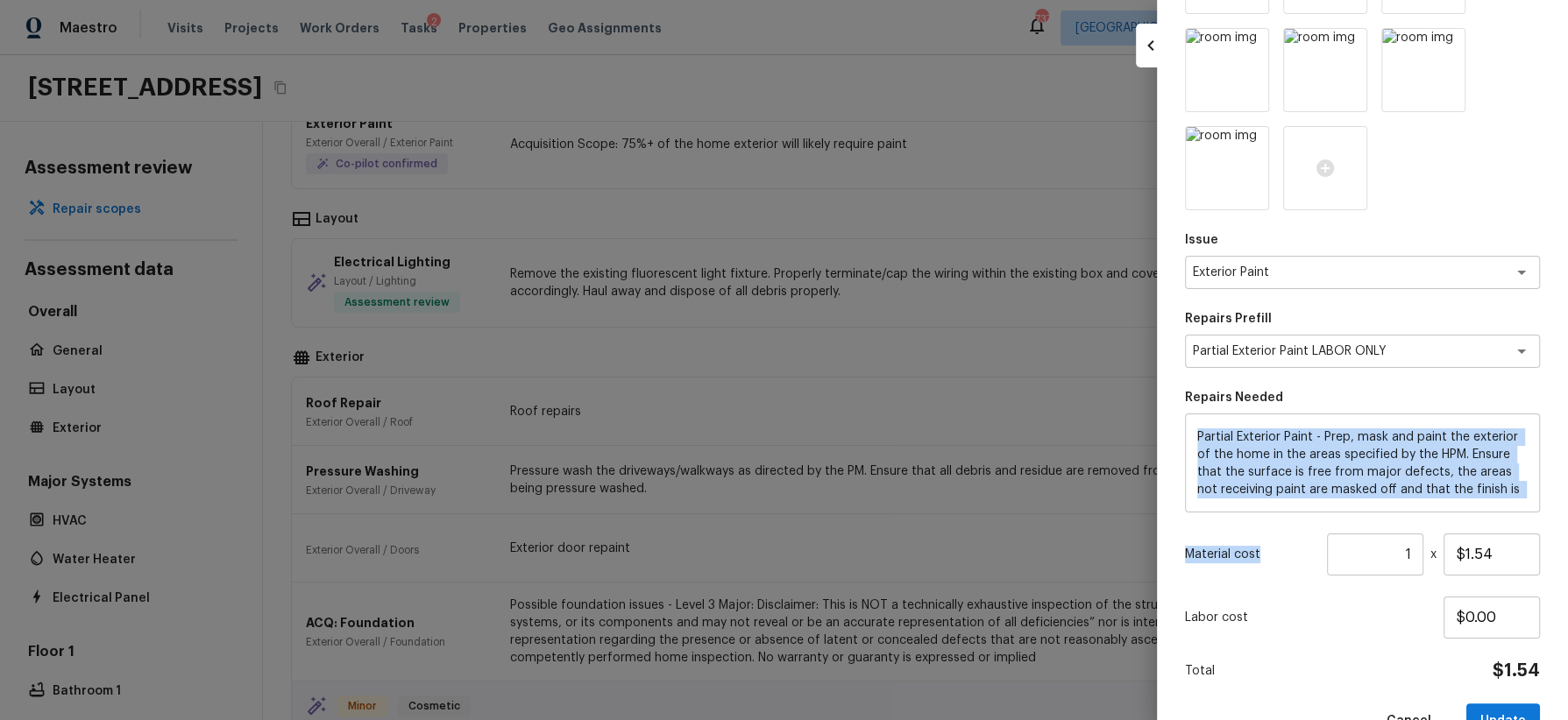
drag, startPoint x: 1194, startPoint y: 438, endPoint x: 1401, endPoint y: 574, distance: 247.7
click at [1401, 574] on div "Area Exterior Overall x ​ Feature Eaves and Trim x ​ Issue Exterior Paint x ​ R…" at bounding box center [1362, 108] width 355 height 1262
click at [1509, 498] on div "Partial Exterior Paint - Prep, mask and paint the exterior of the home in the a…" at bounding box center [1362, 463] width 355 height 99
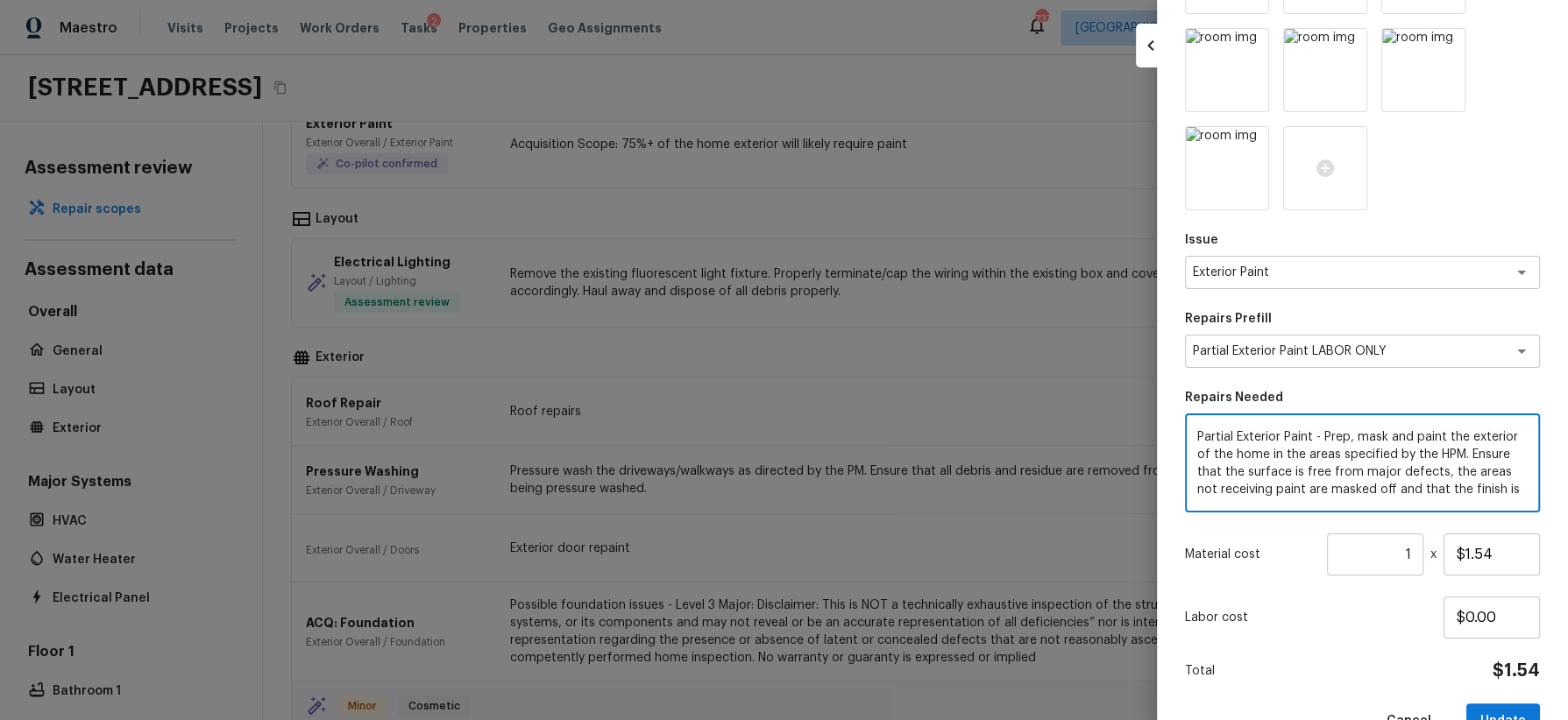
drag, startPoint x: 1299, startPoint y: 488, endPoint x: 1188, endPoint y: 425, distance: 127.6
click at [1188, 425] on div "Partial Exterior Paint - Prep, mask and paint the exterior of the home in the a…" at bounding box center [1362, 463] width 355 height 99
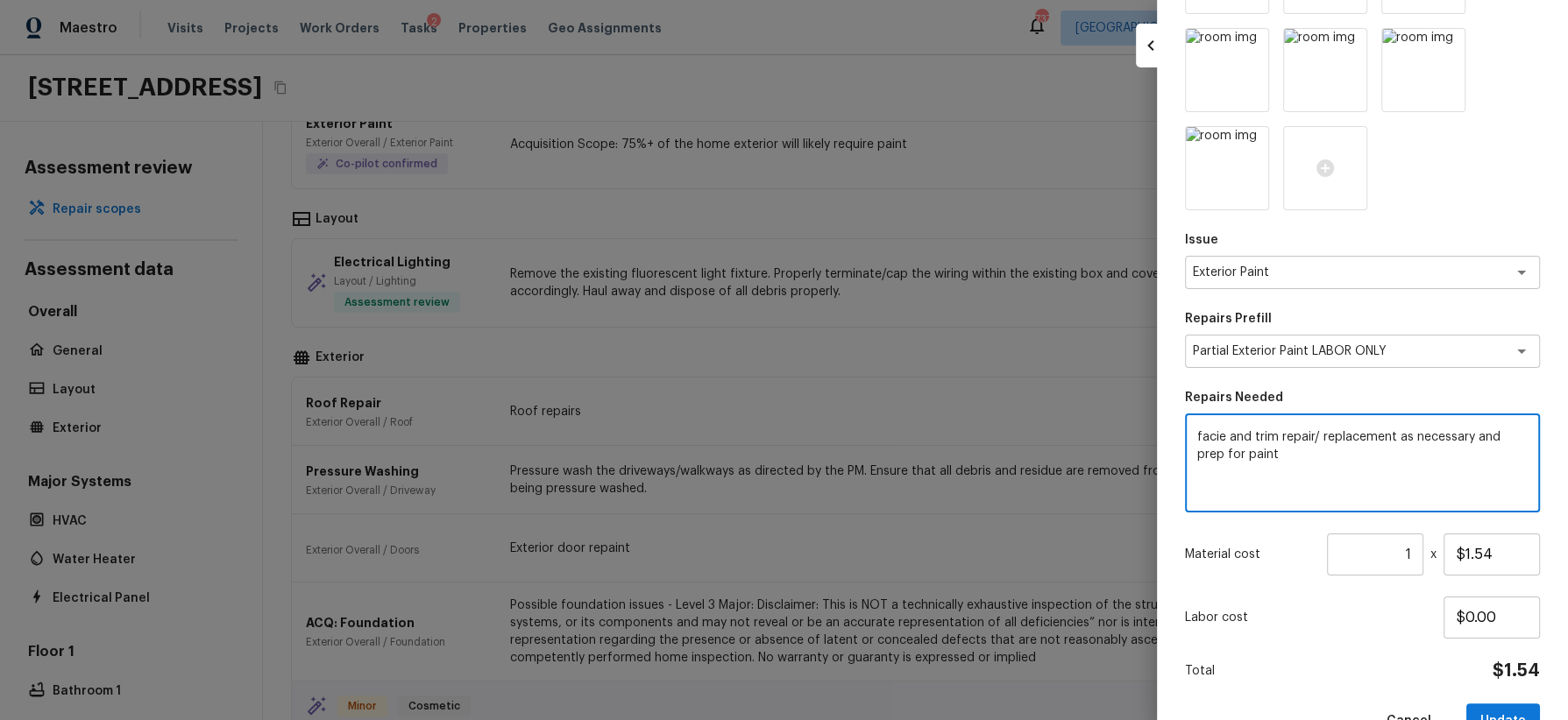
type textarea "facie and trim repair/ replacement as necessary and prep for paint"
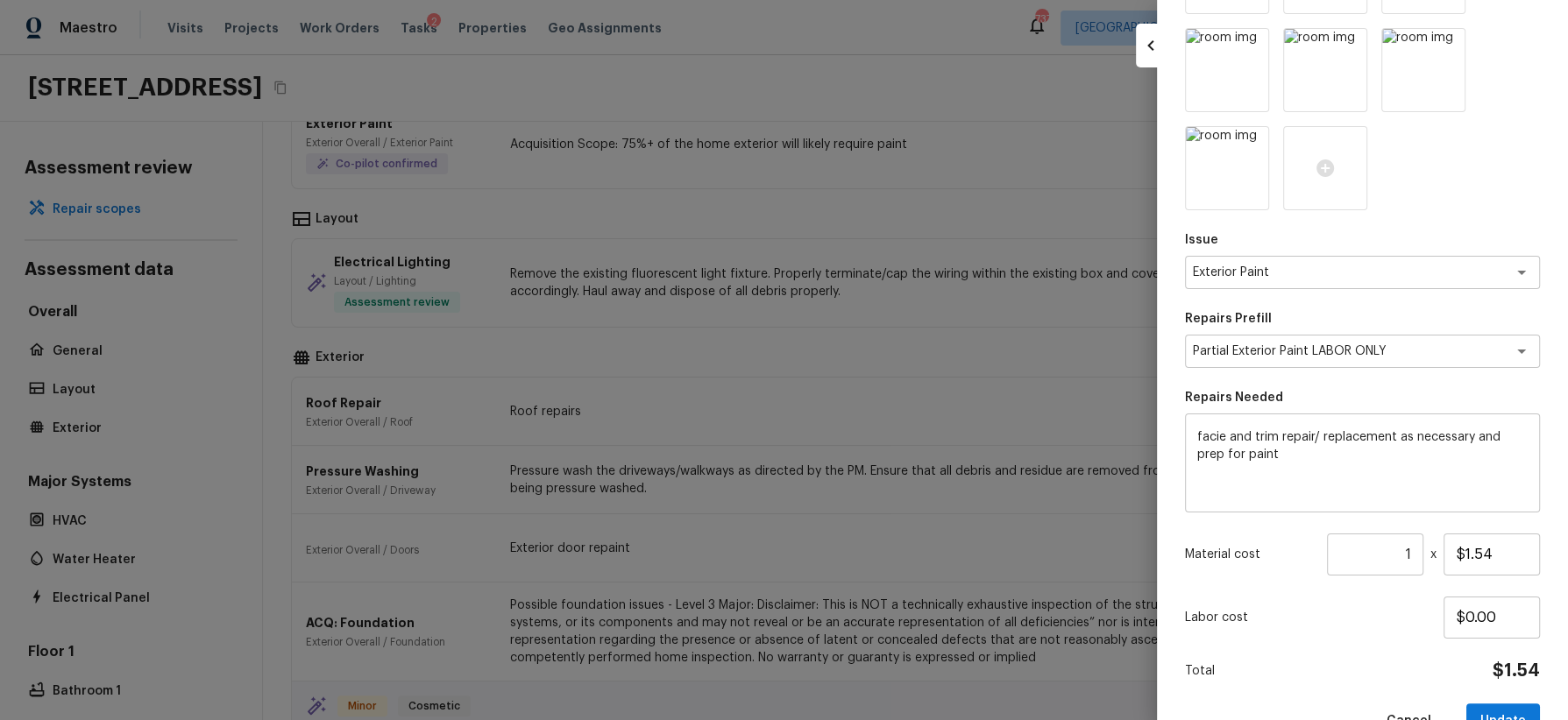
click at [1400, 611] on p "Labor cost" at bounding box center [1313, 618] width 258 height 17
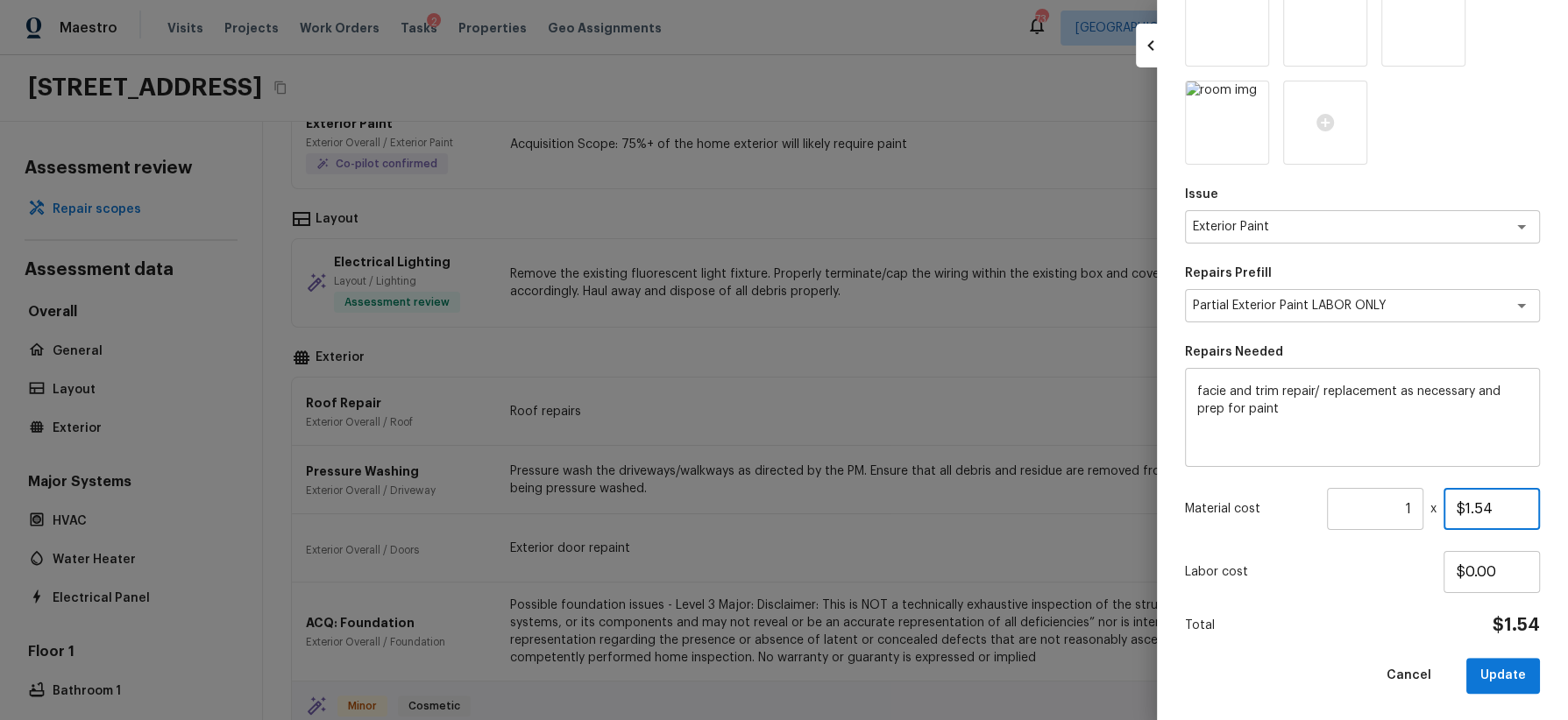
click at [1485, 508] on input "$1.54" at bounding box center [1492, 509] width 96 height 42
type input "$750.00"
click at [1516, 673] on button "Update" at bounding box center [1502, 676] width 73 height 36
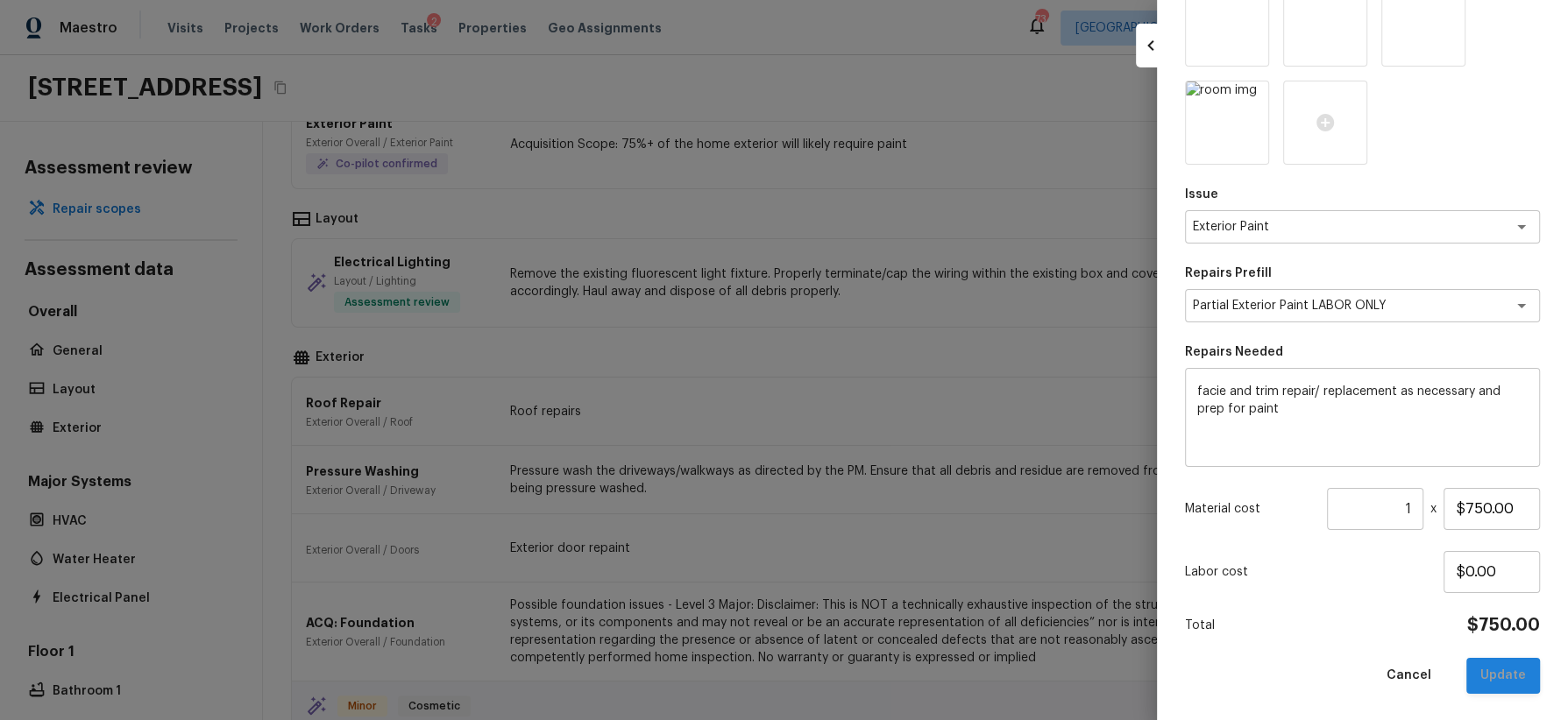
type input "$0.00"
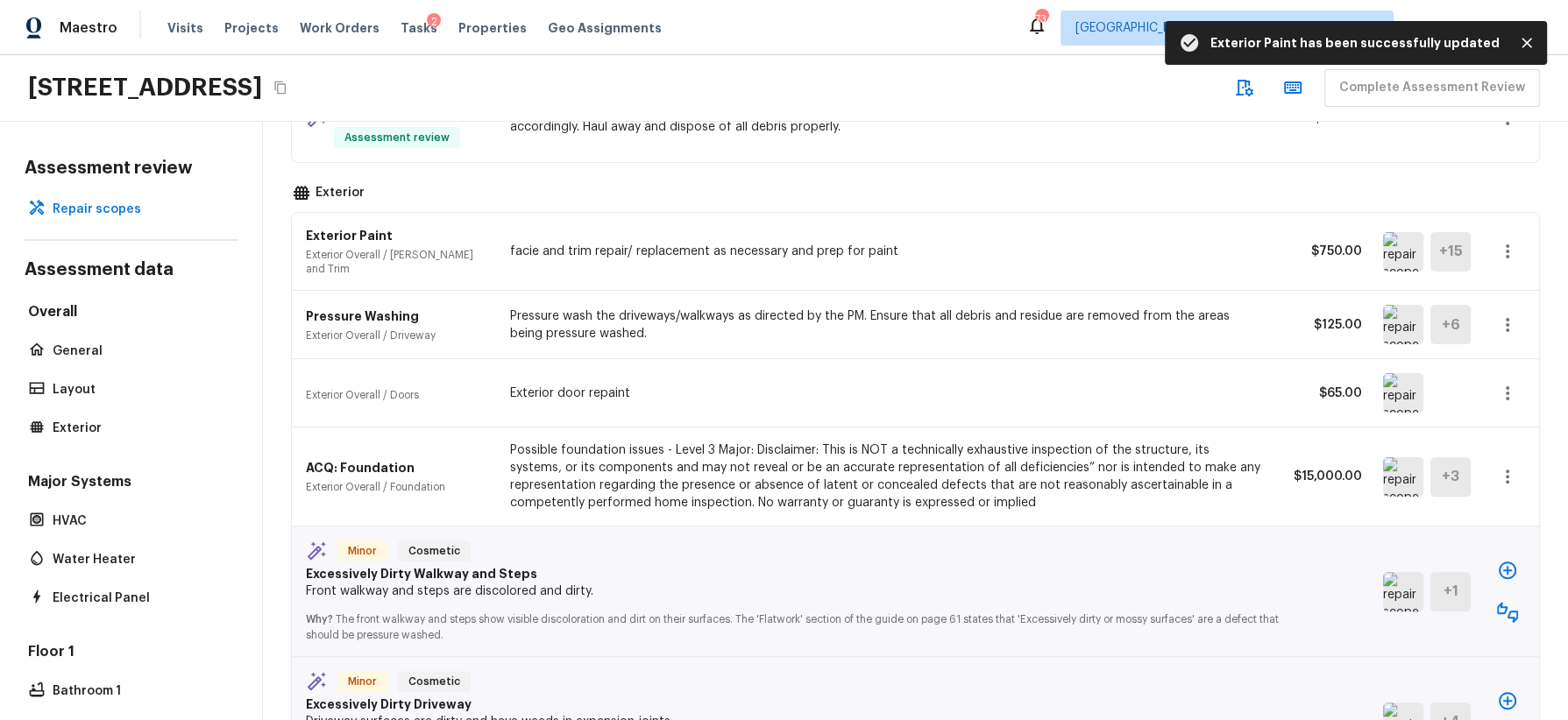
scroll to position [792, 0]
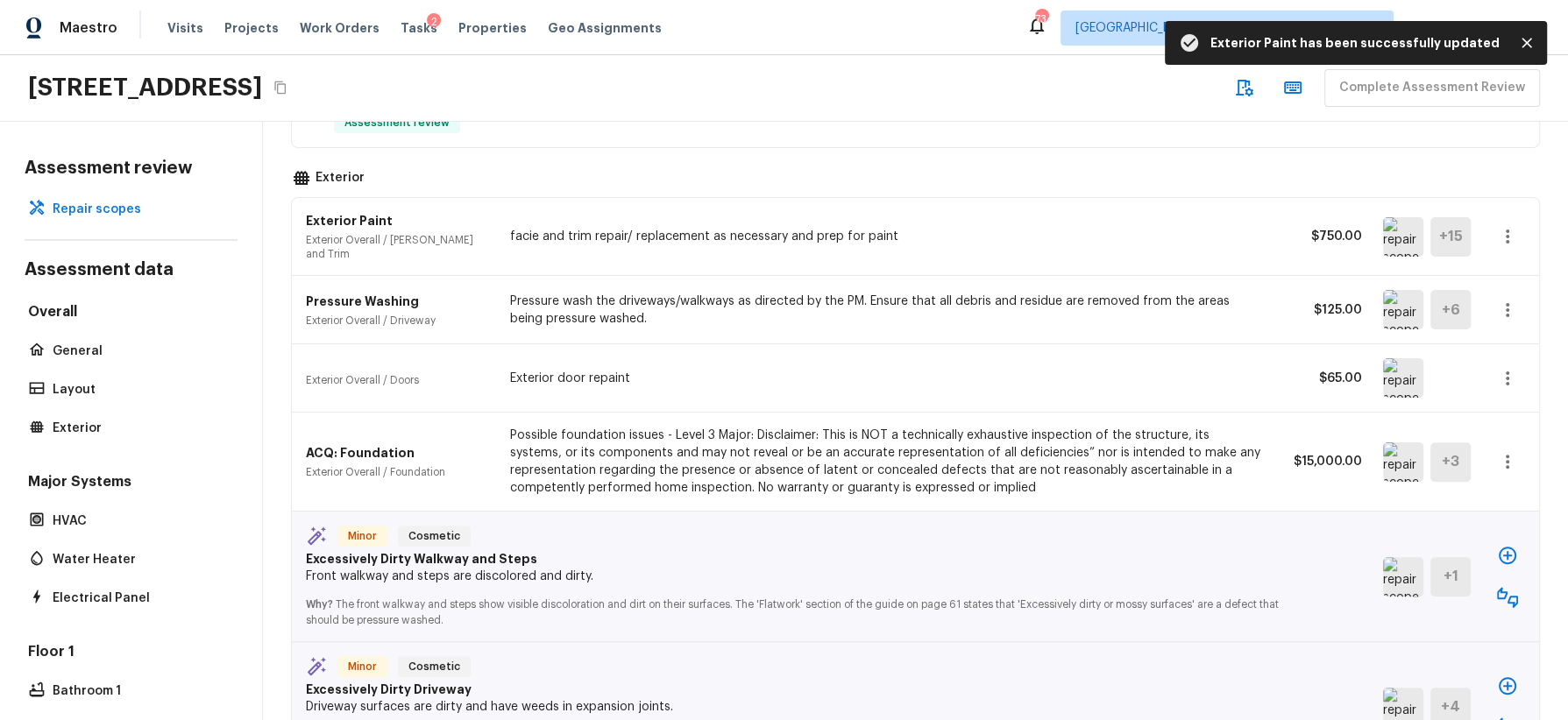
click at [1395, 445] on img at bounding box center [1403, 462] width 40 height 39
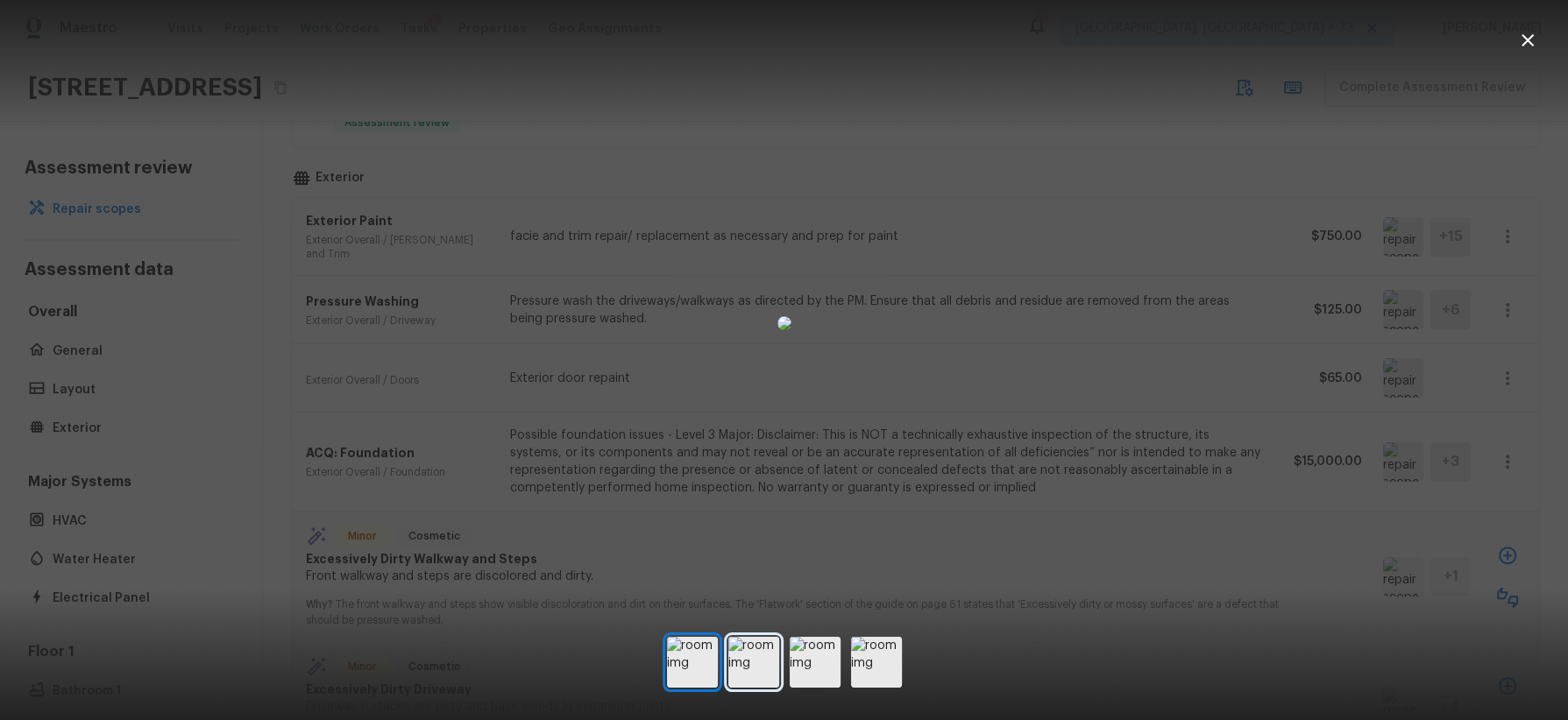
click at [760, 648] on img at bounding box center [753, 662] width 51 height 51
click at [822, 665] on img at bounding box center [815, 662] width 51 height 51
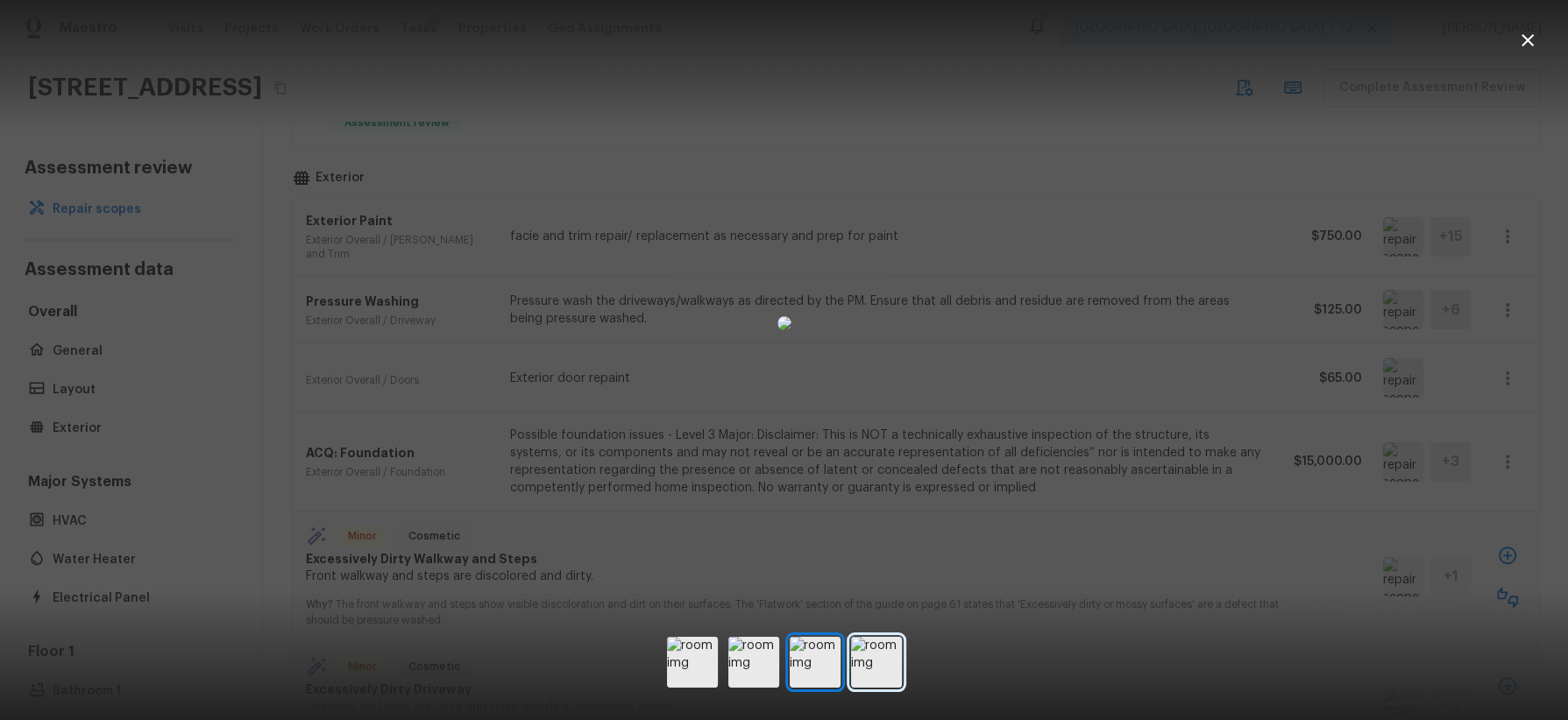
click at [870, 665] on img at bounding box center [876, 662] width 51 height 51
click at [1271, 494] on div at bounding box center [784, 322] width 1568 height 590
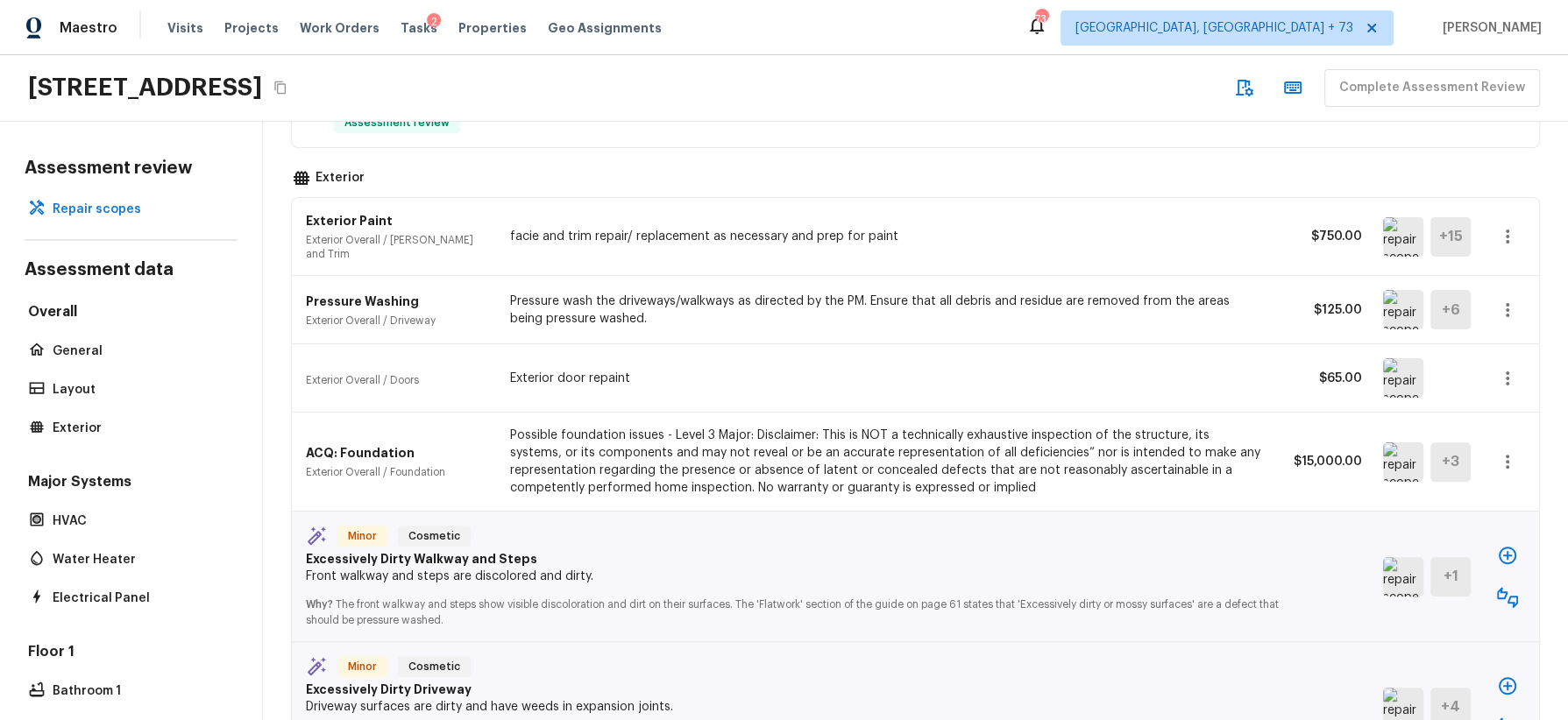
click at [1511, 451] on icon "button" at bounding box center [1508, 462] width 21 height 21
click at [1477, 491] on li "Edit" at bounding box center [1500, 496] width 113 height 52
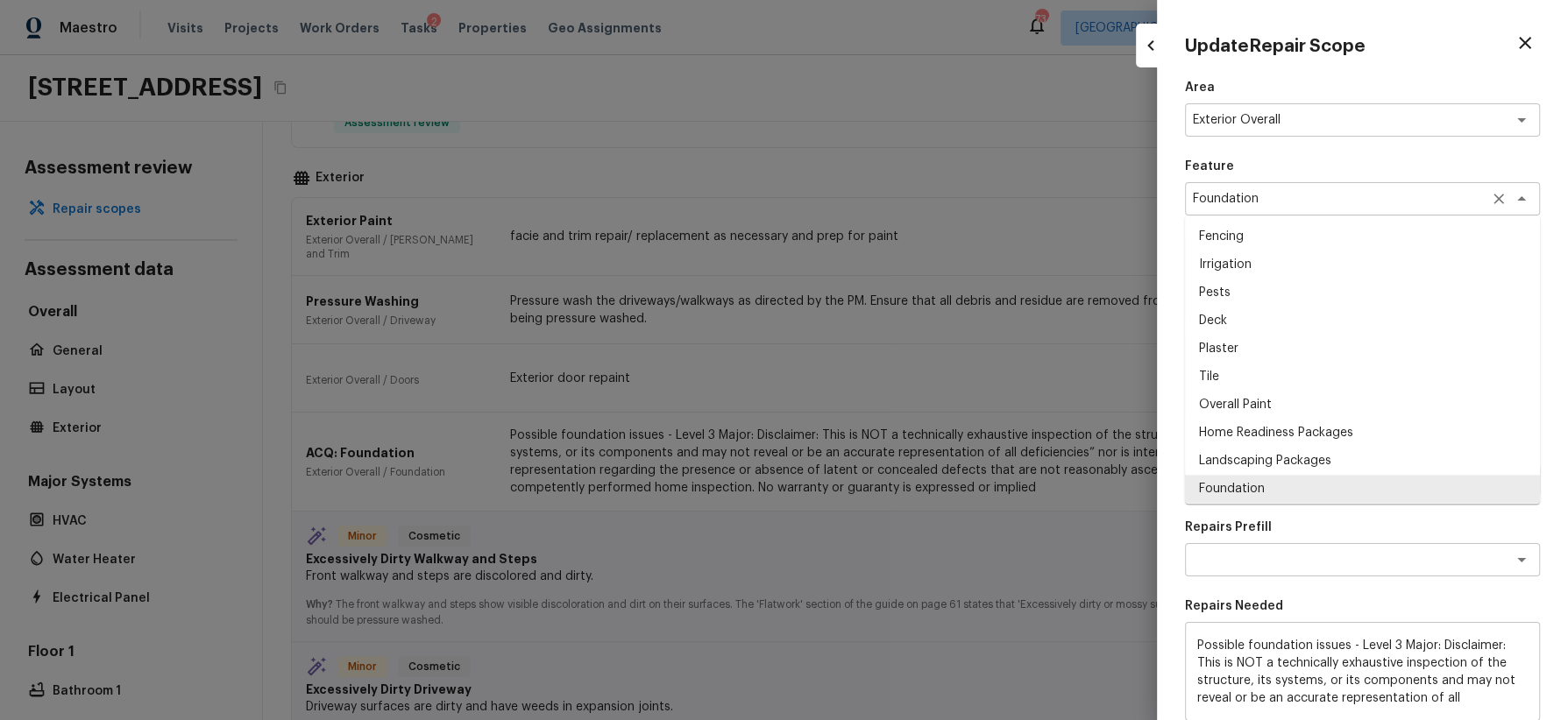
click at [1297, 189] on div "Foundation x ​" at bounding box center [1362, 198] width 355 height 33
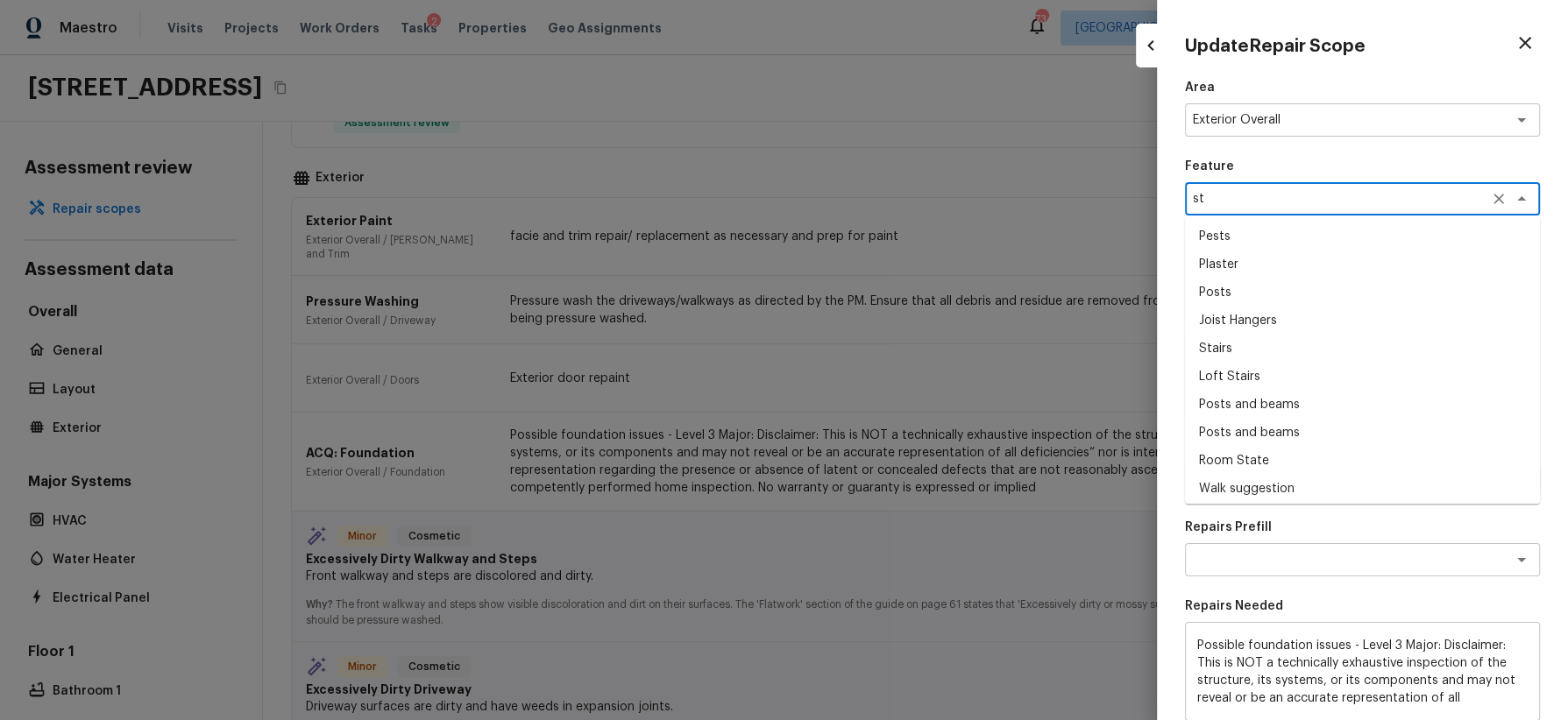
type textarea "s"
click at [1289, 226] on li "Walls and Ceiling" at bounding box center [1362, 236] width 355 height 28
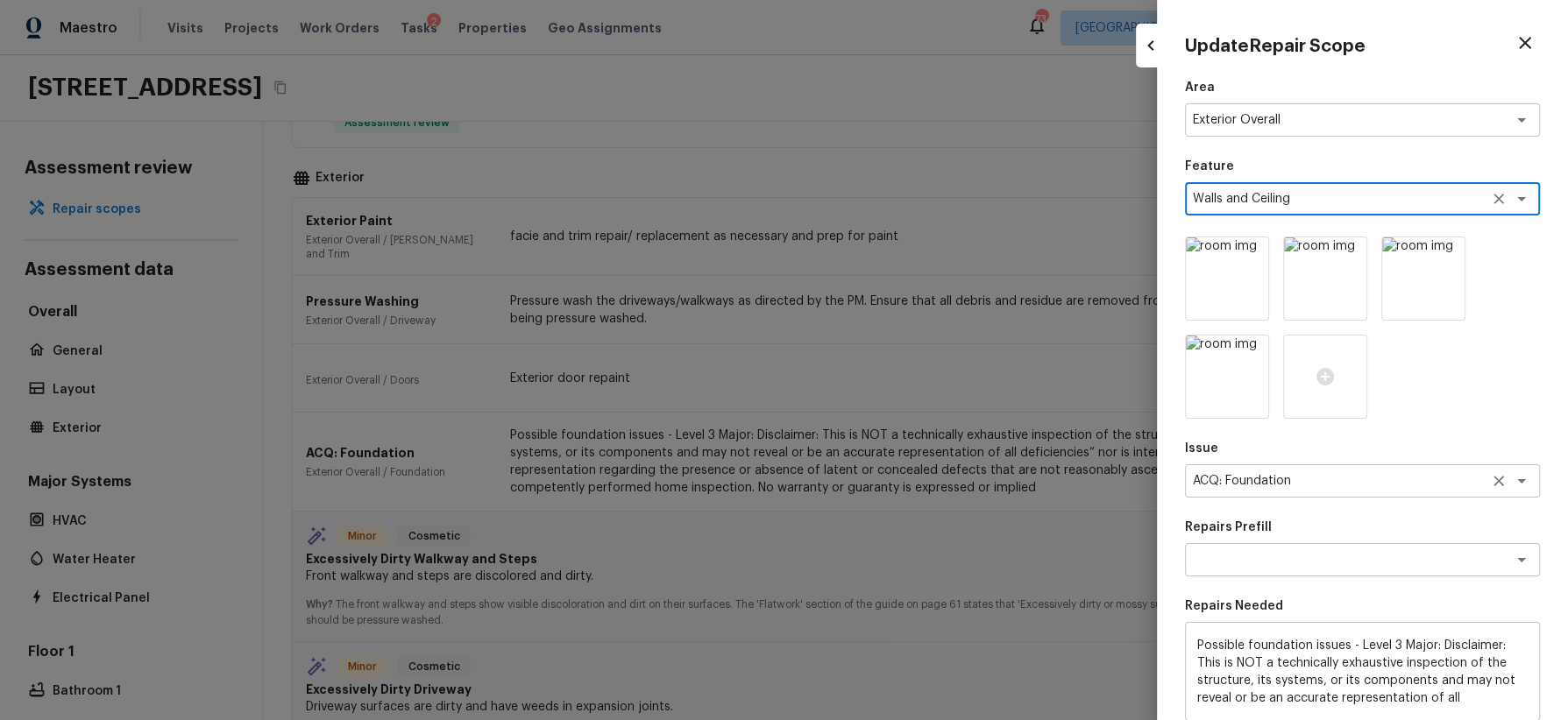
type textarea "Walls and Ceiling"
click at [1304, 485] on textarea "ACQ: Foundation" at bounding box center [1338, 481] width 290 height 17
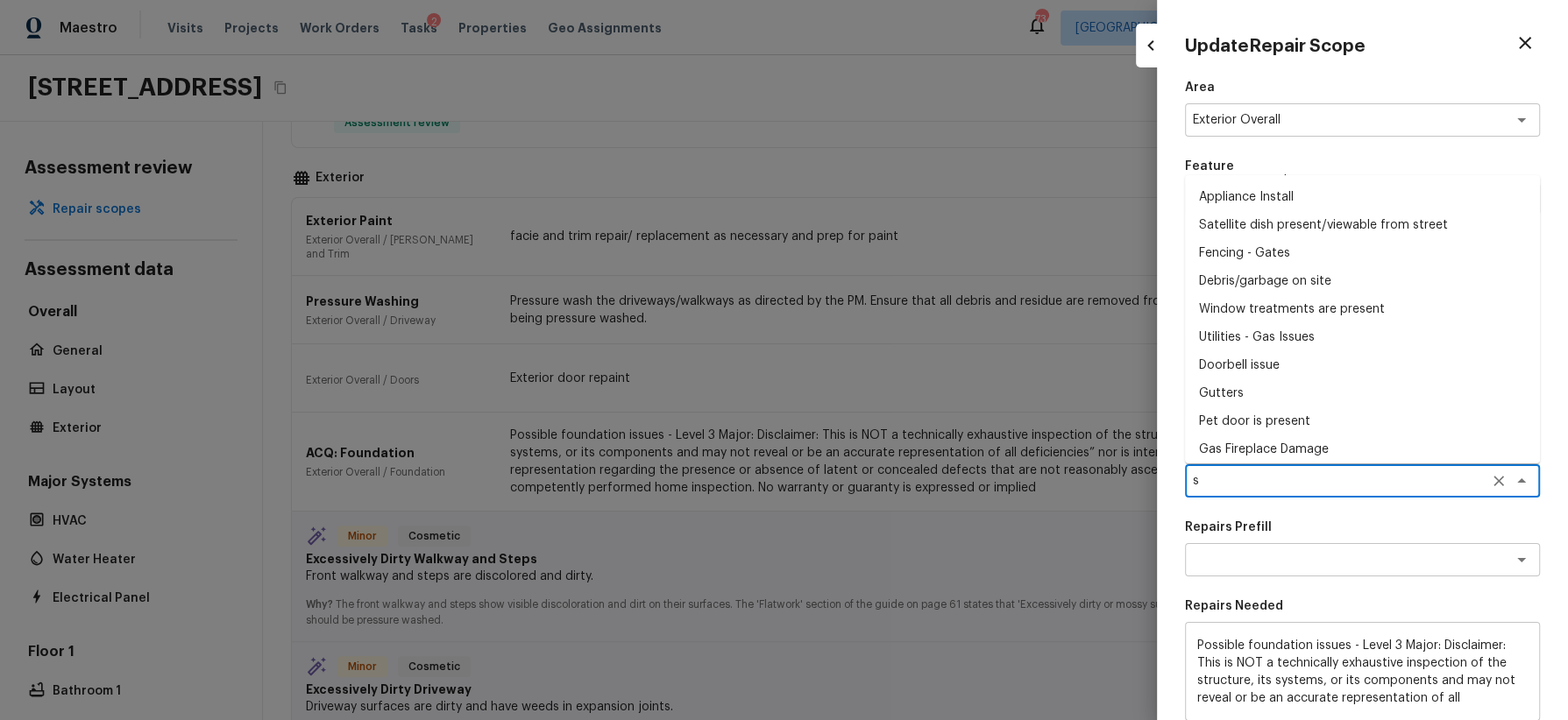
scroll to position [0, 0]
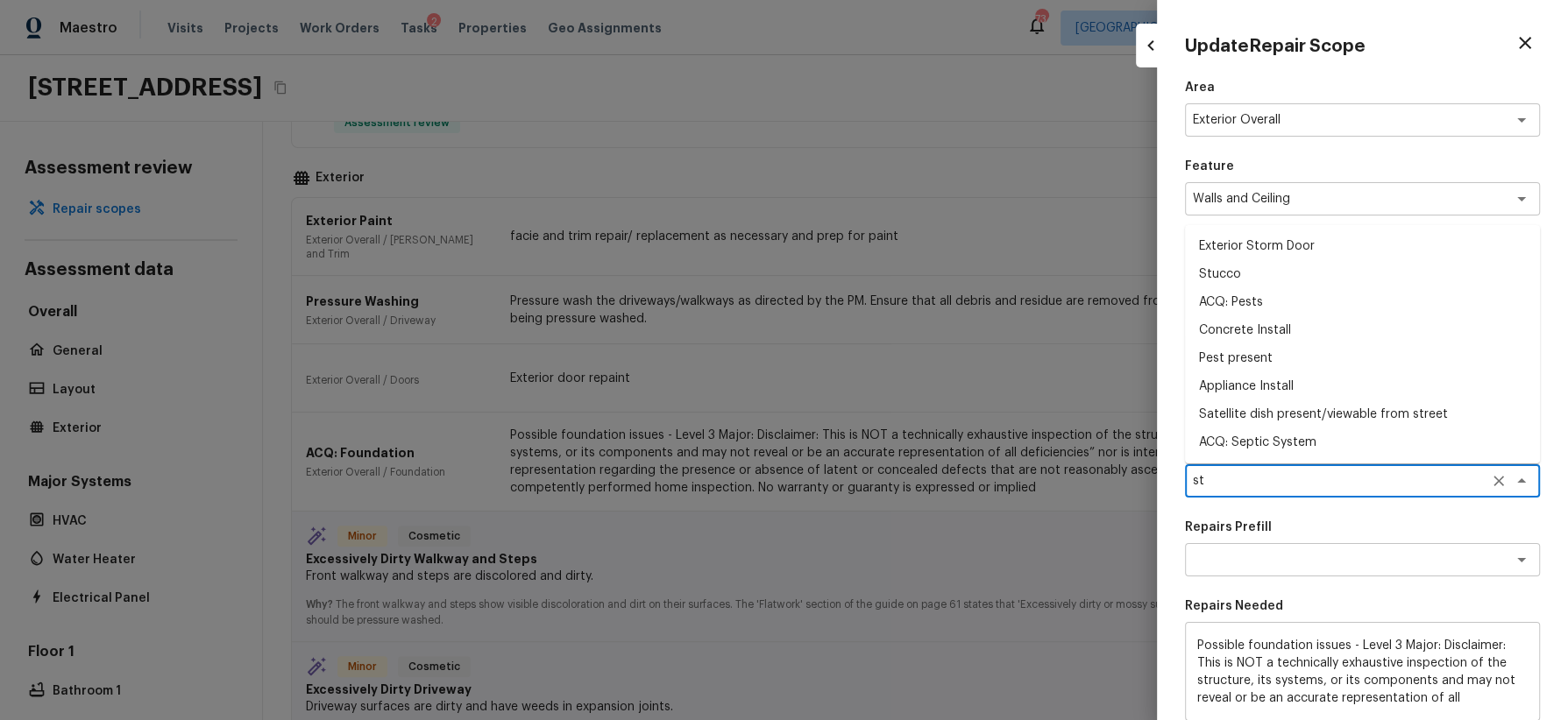
click at [1228, 274] on li "Stucco" at bounding box center [1362, 274] width 355 height 28
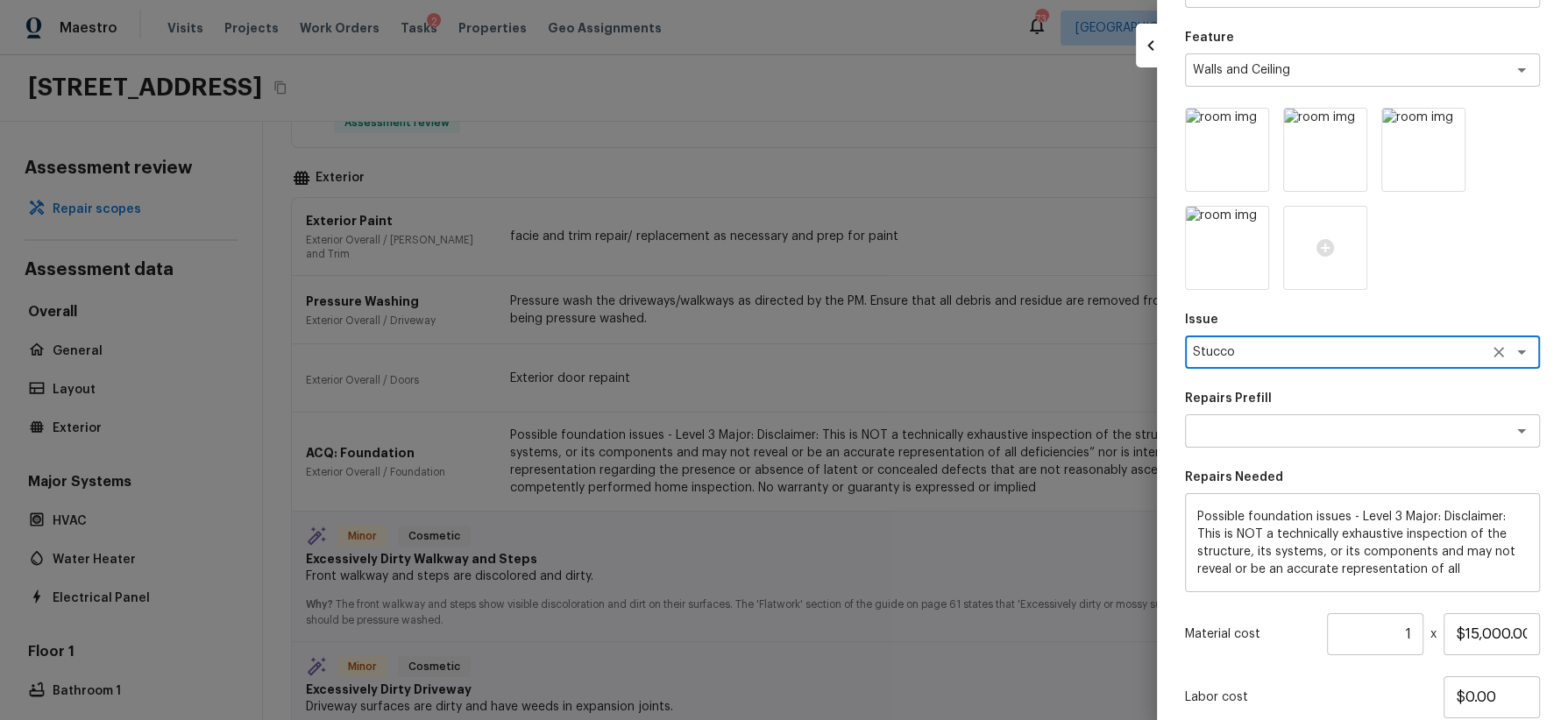
scroll to position [197, 0]
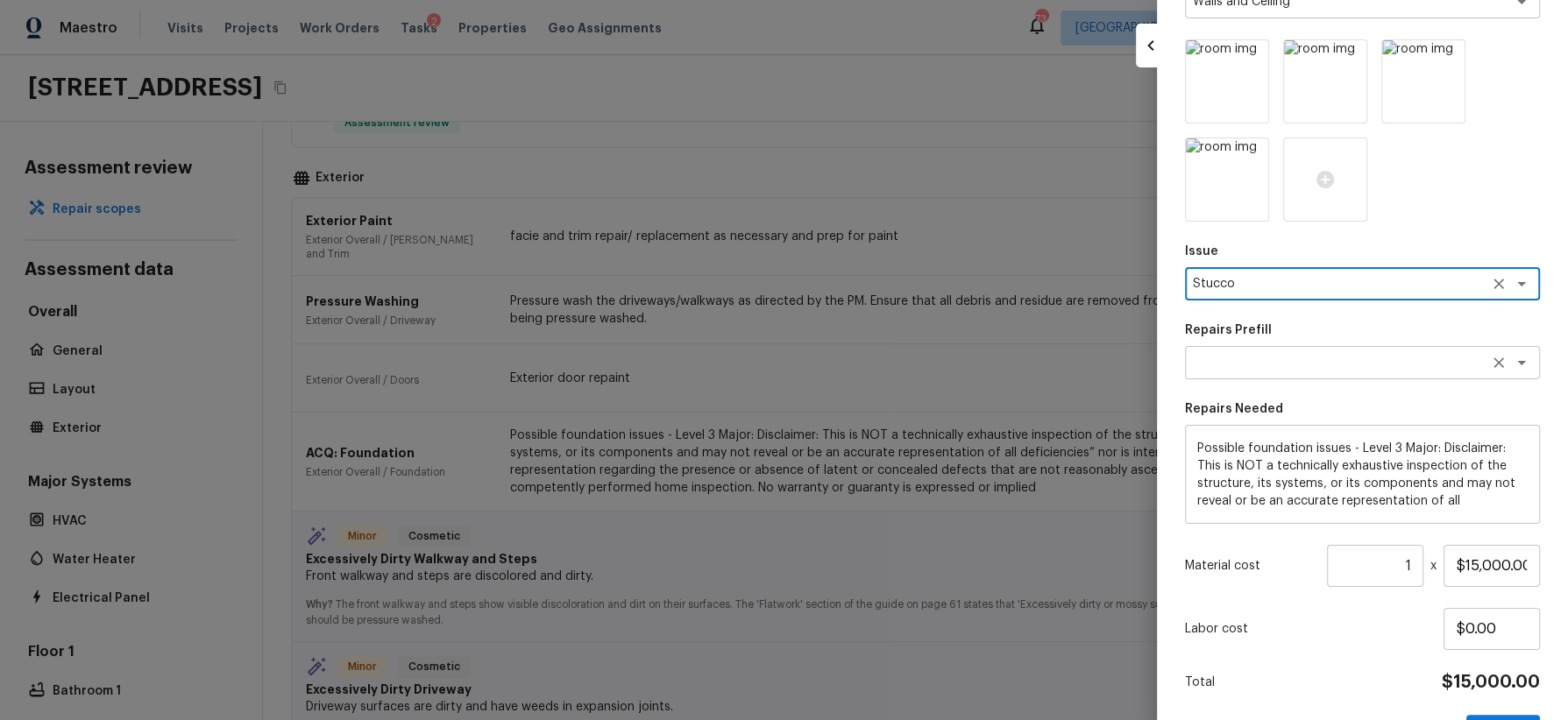
type textarea "Stucco"
click at [1256, 360] on textarea at bounding box center [1338, 362] width 290 height 17
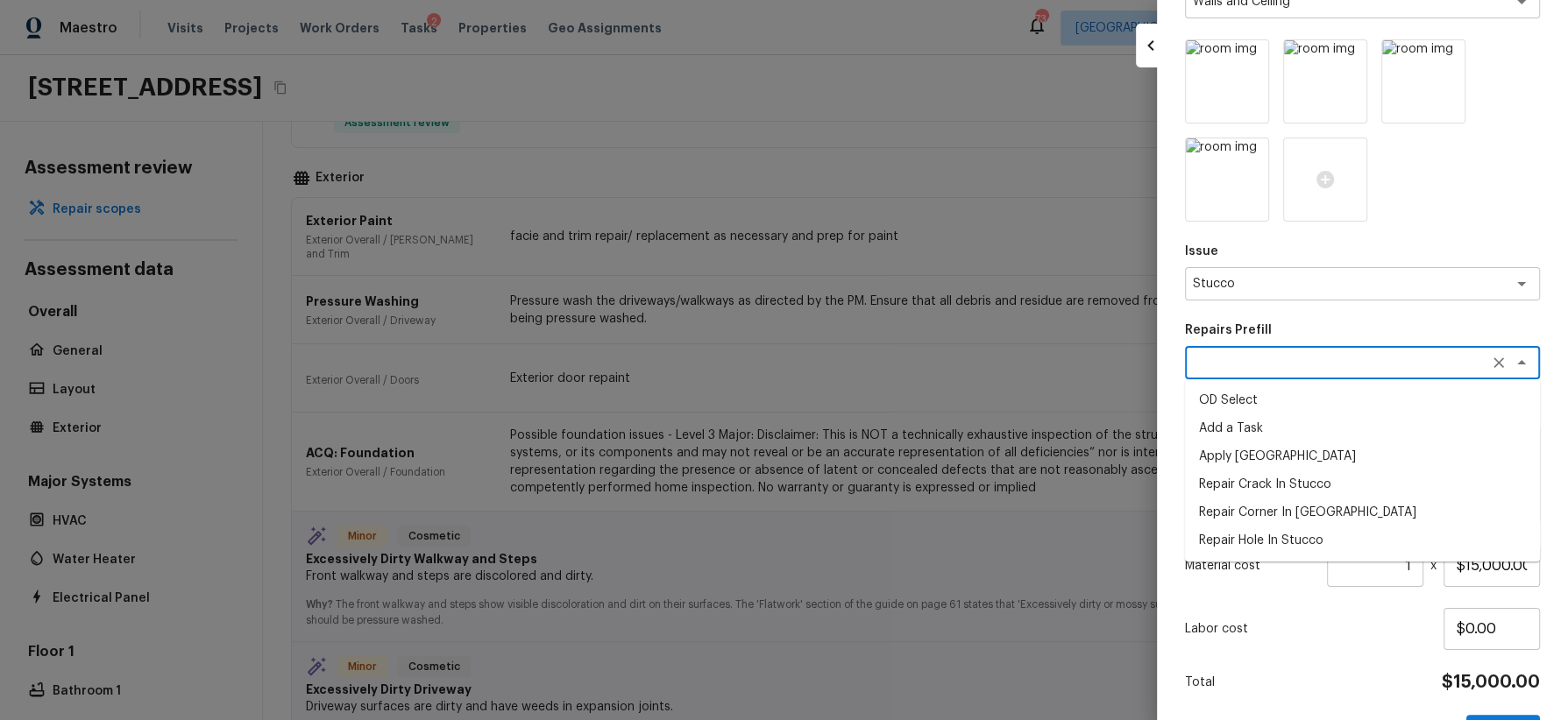
click at [1270, 505] on li "Repair Corner In Stucco" at bounding box center [1362, 512] width 355 height 28
type textarea "Repair Corner In Stucco"
type textarea "Prep the area around the damaged corner in the stucco that needs to be repaired…"
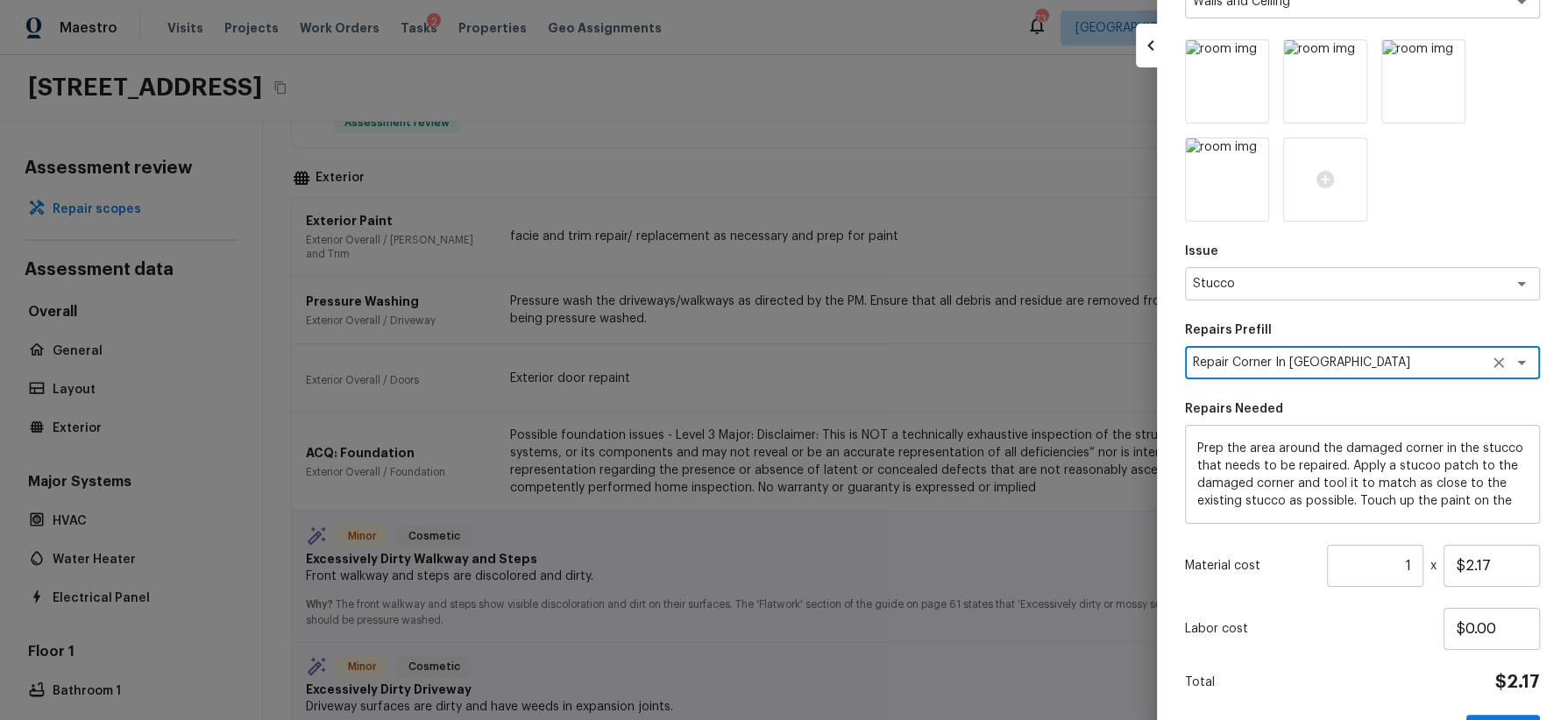
scroll to position [254, 0]
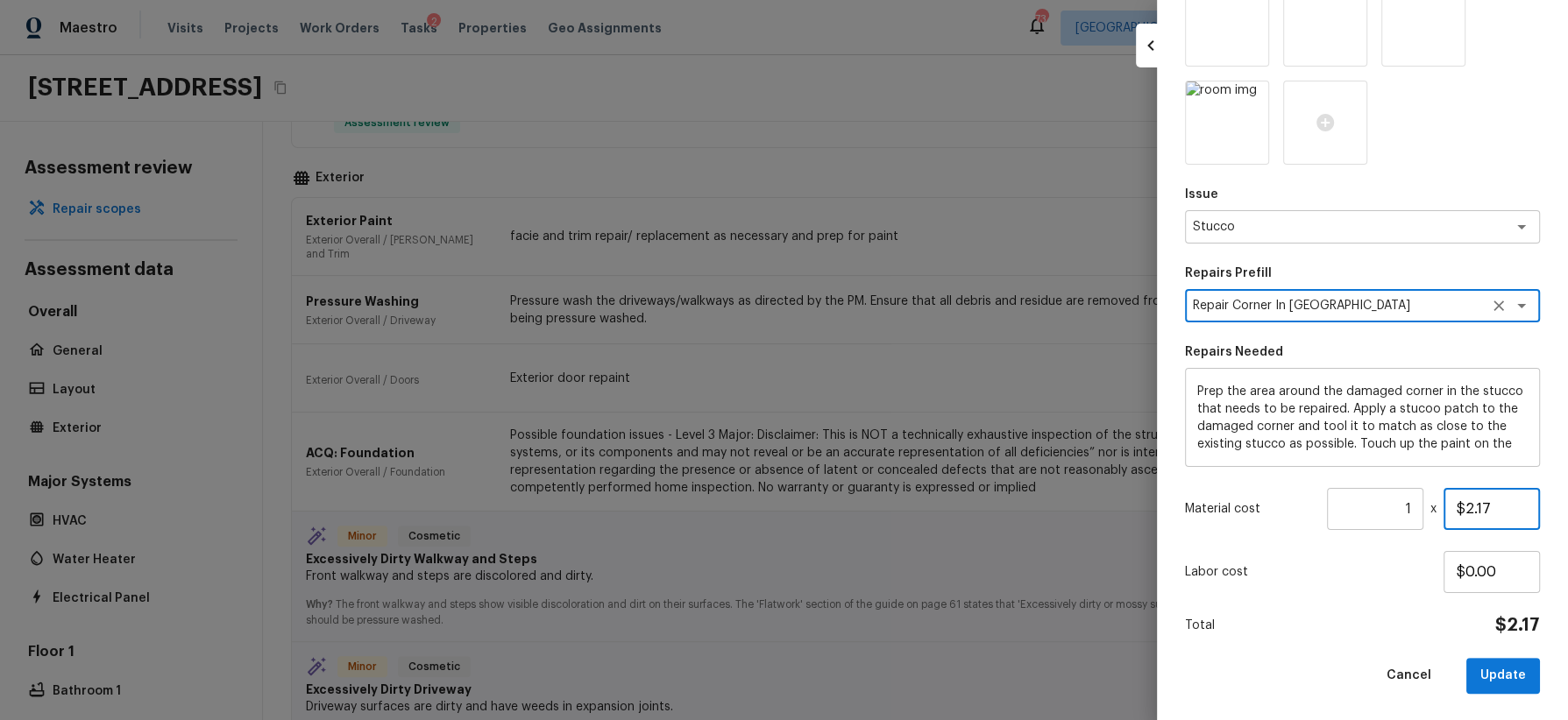
click at [1475, 510] on input "$2.17" at bounding box center [1492, 509] width 96 height 42
type input "$75.00"
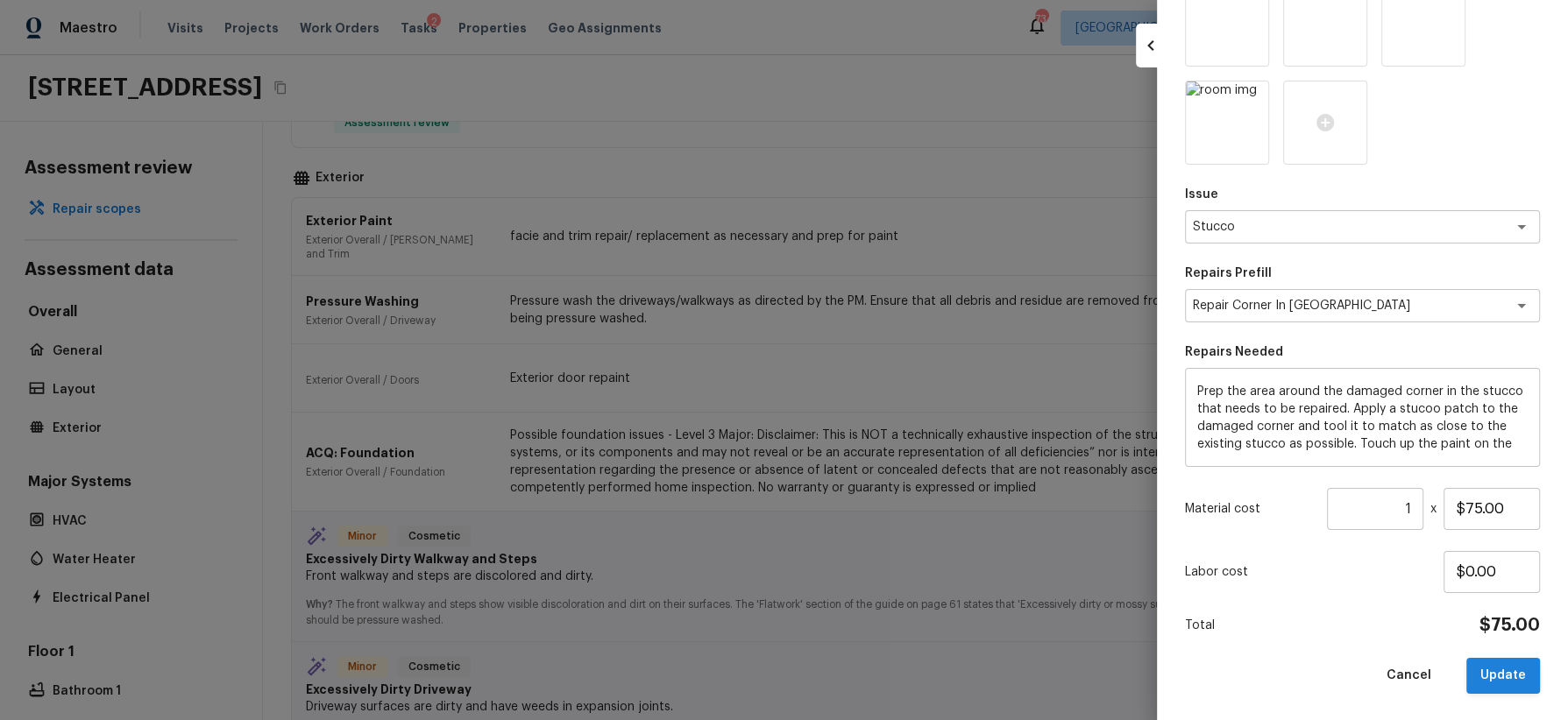
click at [1513, 677] on button "Update" at bounding box center [1502, 676] width 73 height 36
type input "$0.00"
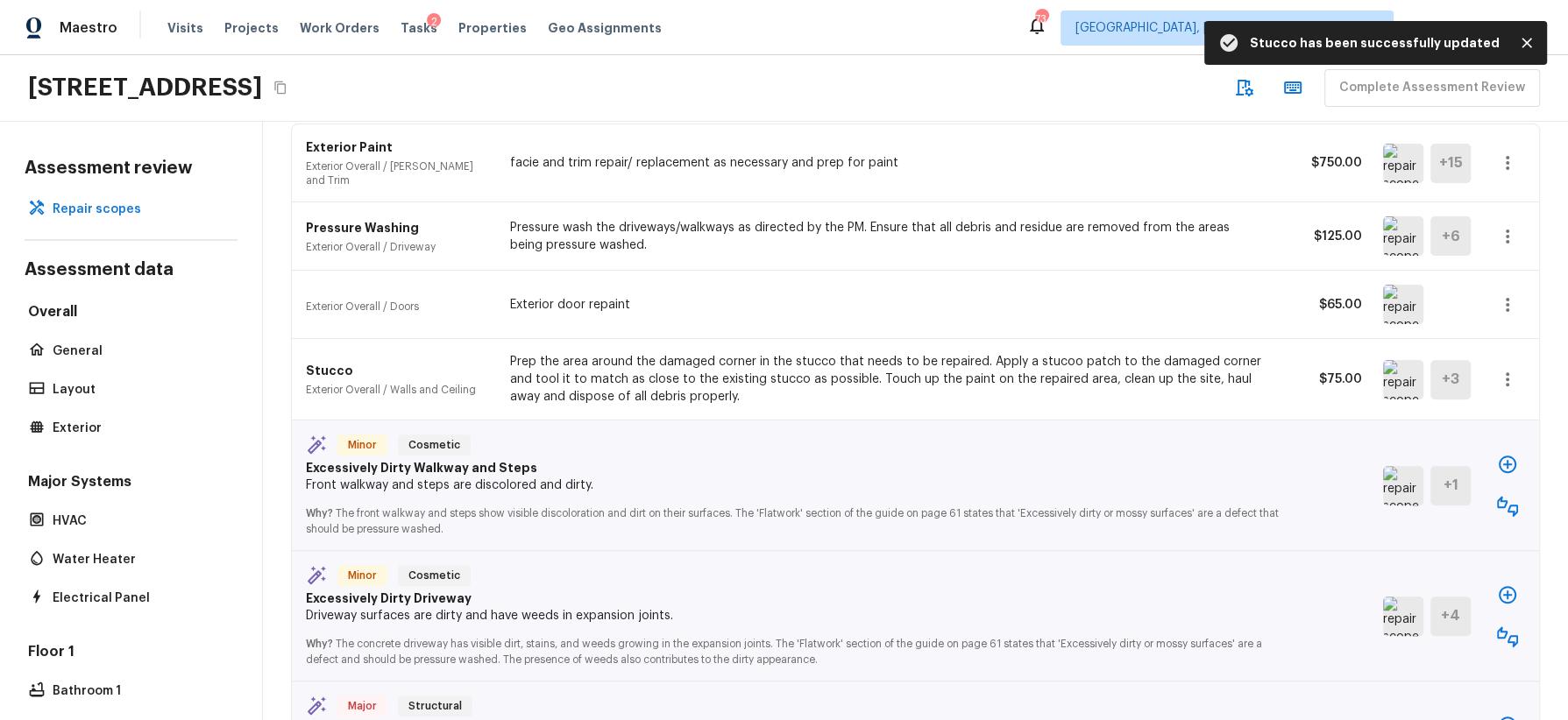
scroll to position [895, 0]
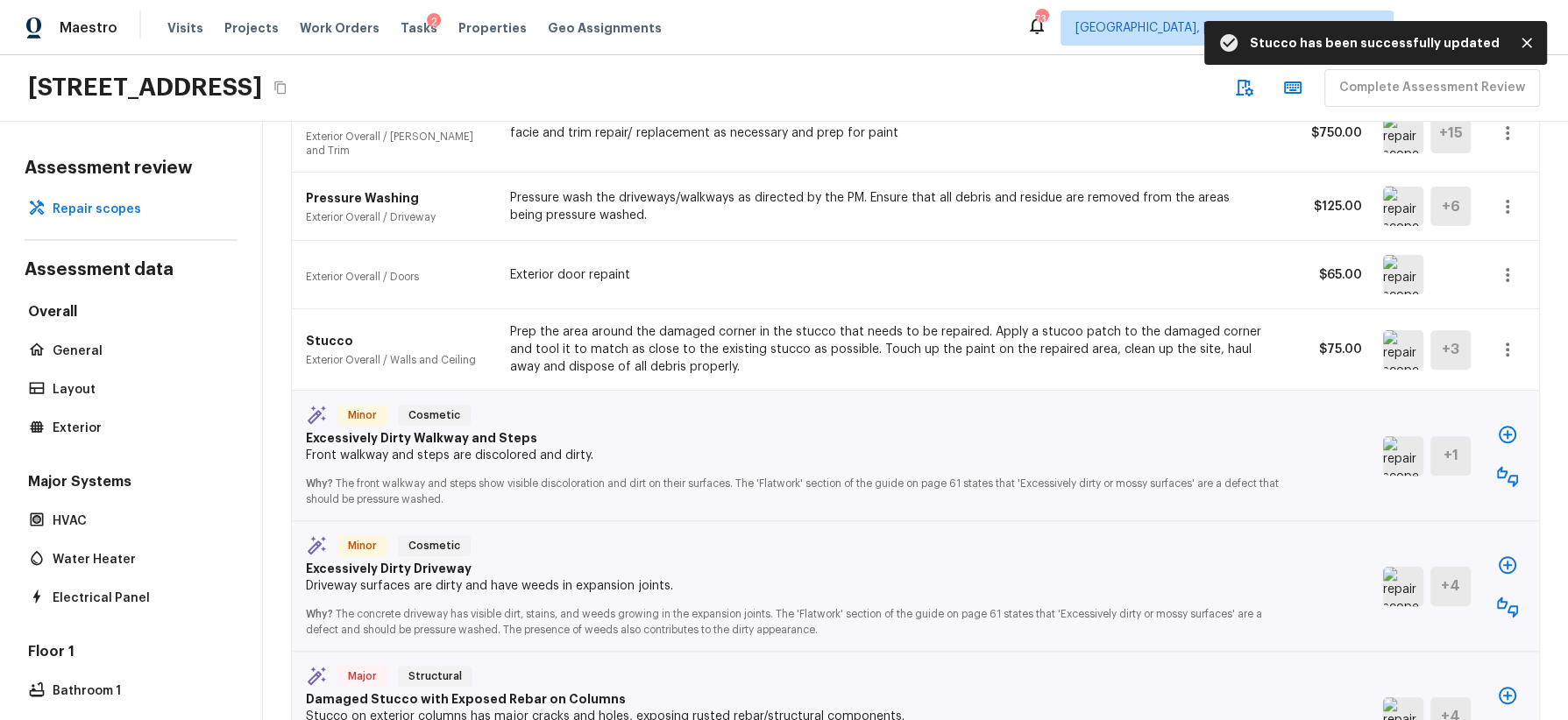
click at [1405, 452] on img at bounding box center [1403, 456] width 40 height 39
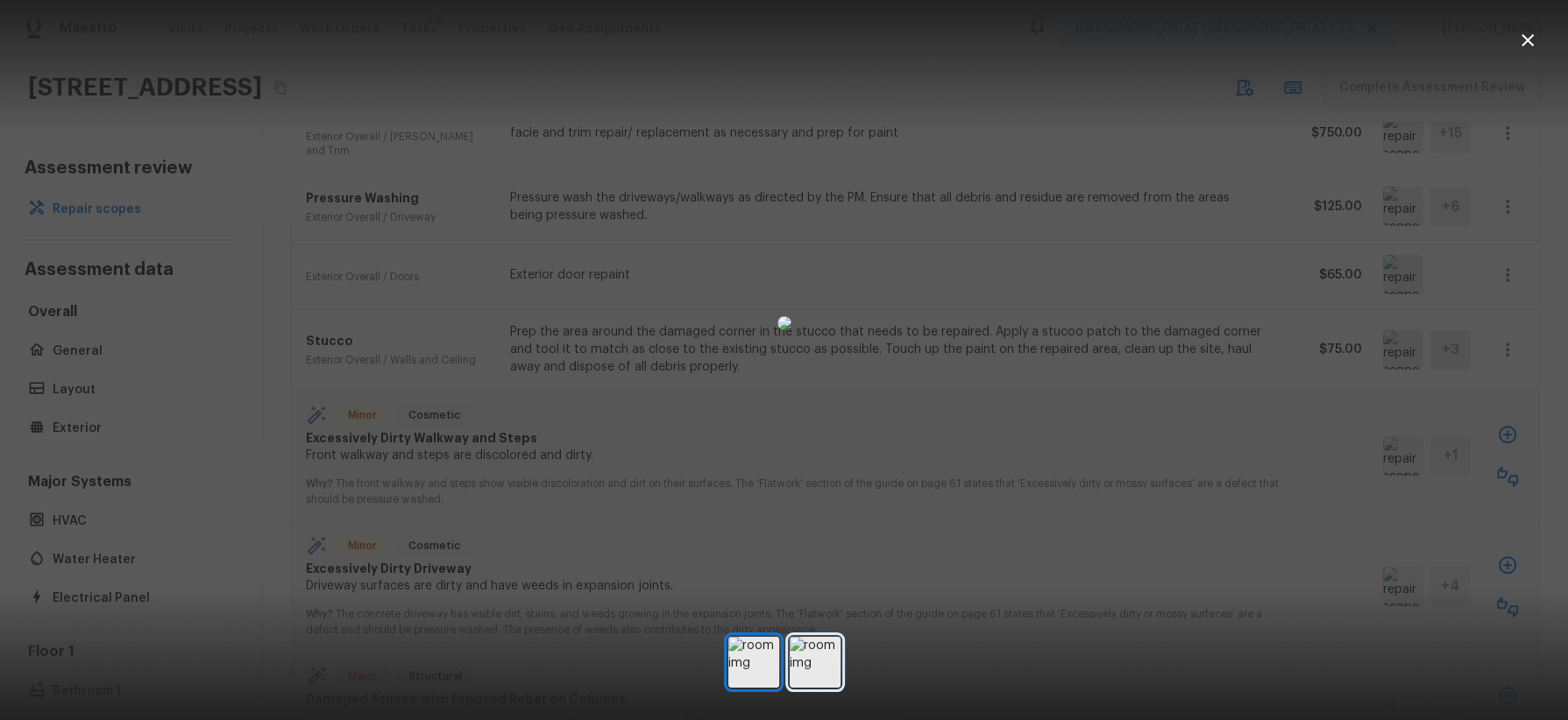
click at [816, 663] on img at bounding box center [815, 662] width 51 height 51
click at [1308, 478] on div at bounding box center [784, 322] width 1568 height 590
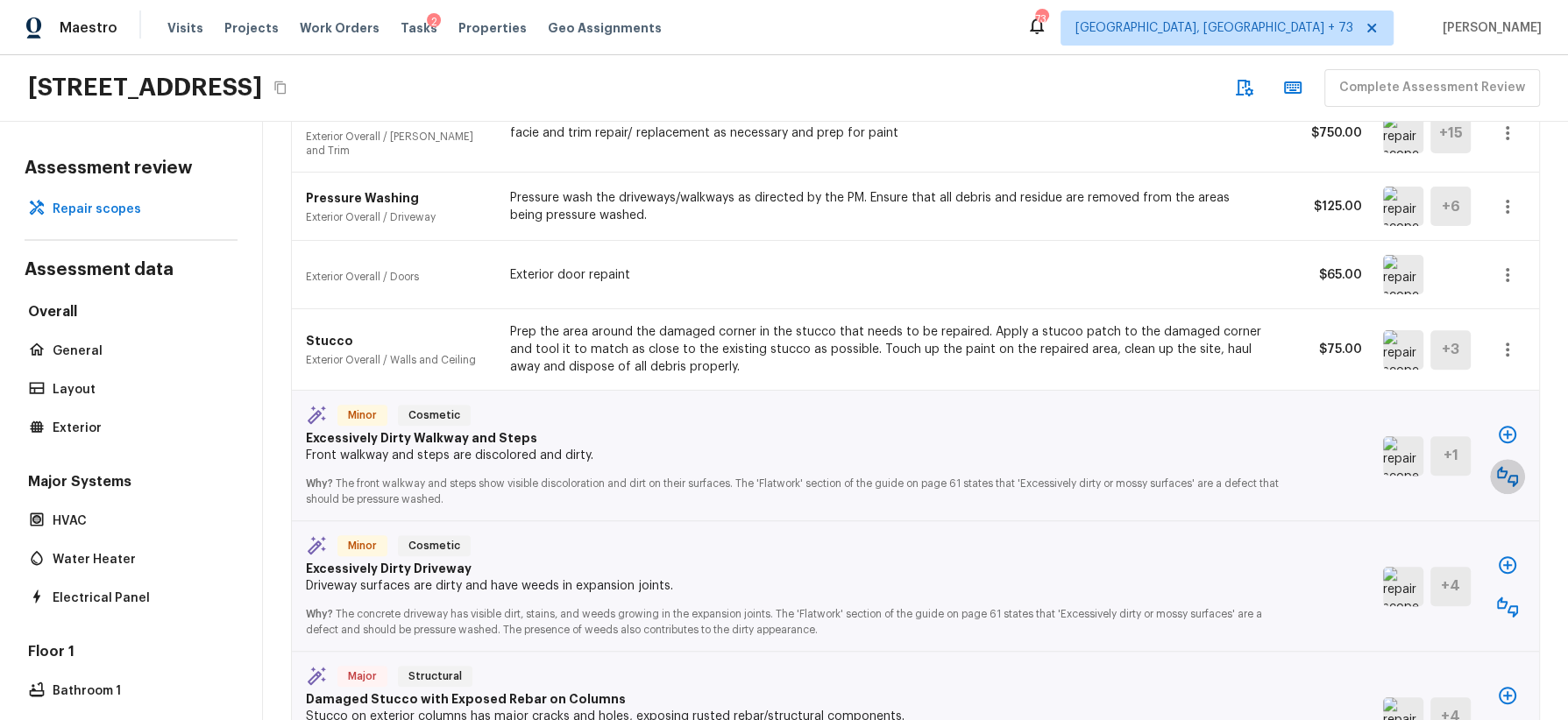
click at [1509, 466] on icon "button" at bounding box center [1508, 477] width 21 height 21
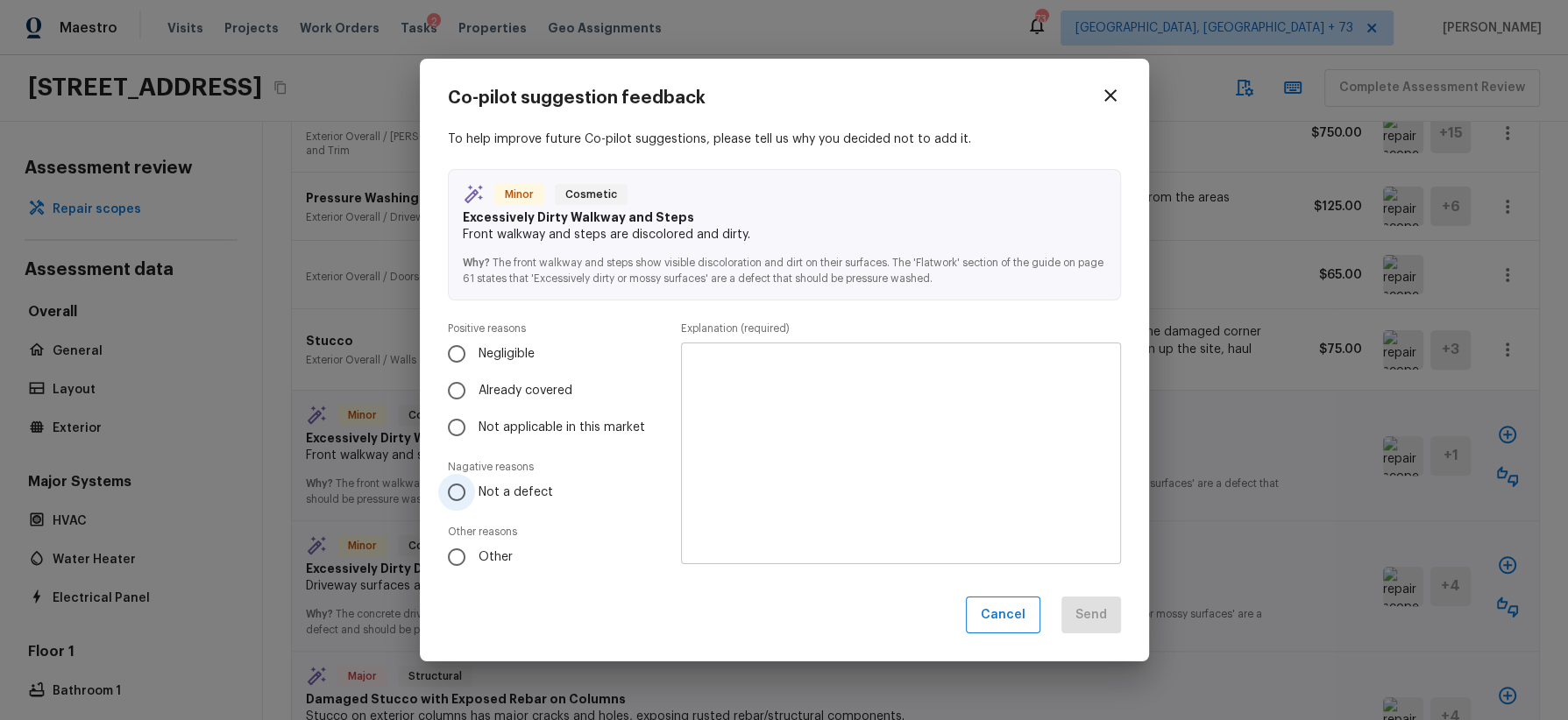
click at [521, 499] on span "Not a defect" at bounding box center [516, 492] width 74 height 17
click at [475, 499] on input "Not a defect" at bounding box center [456, 492] width 37 height 37
radio input "true"
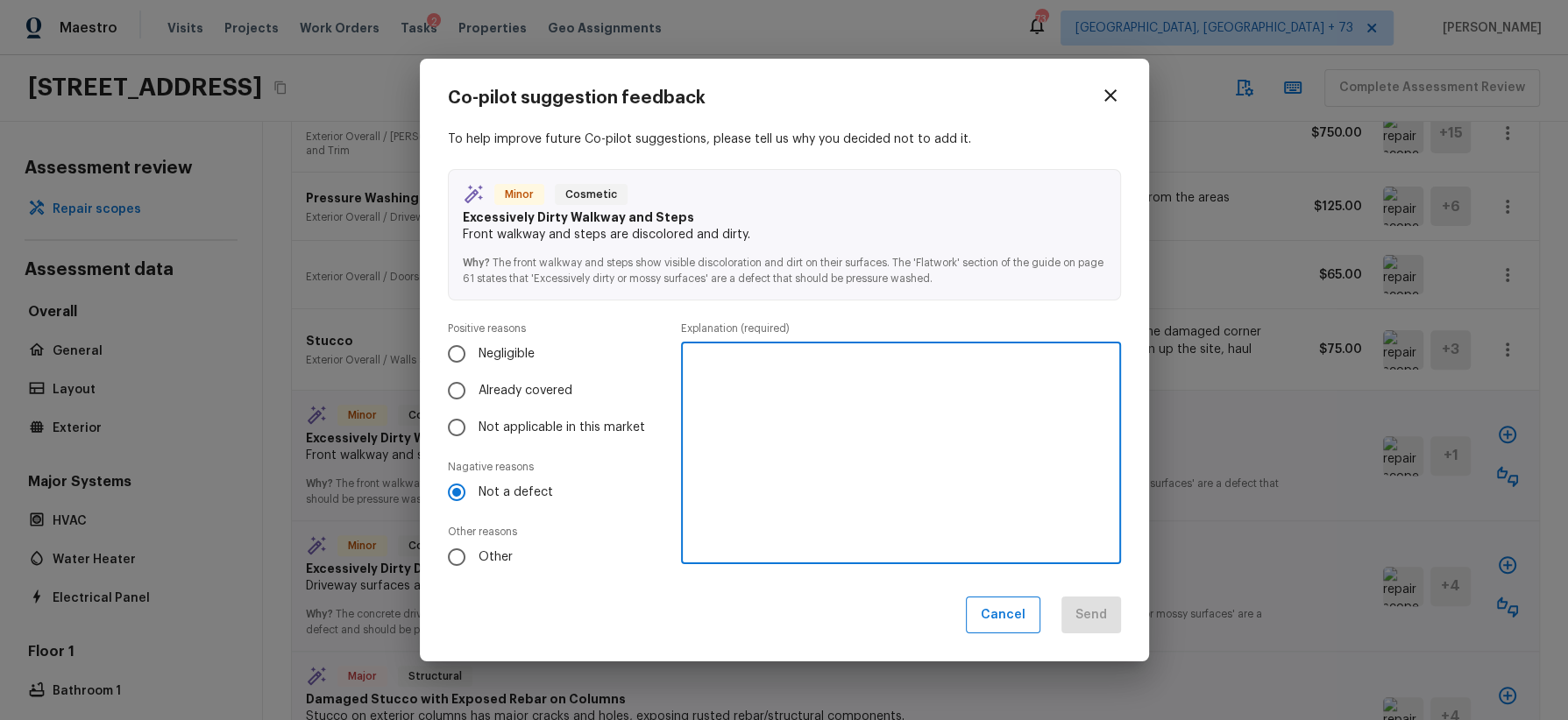
click at [868, 397] on textarea at bounding box center [900, 453] width 415 height 193
type textarea "concrete appears to be wet, no repair needed"
click at [1101, 621] on button "Send" at bounding box center [1091, 616] width 59 height 38
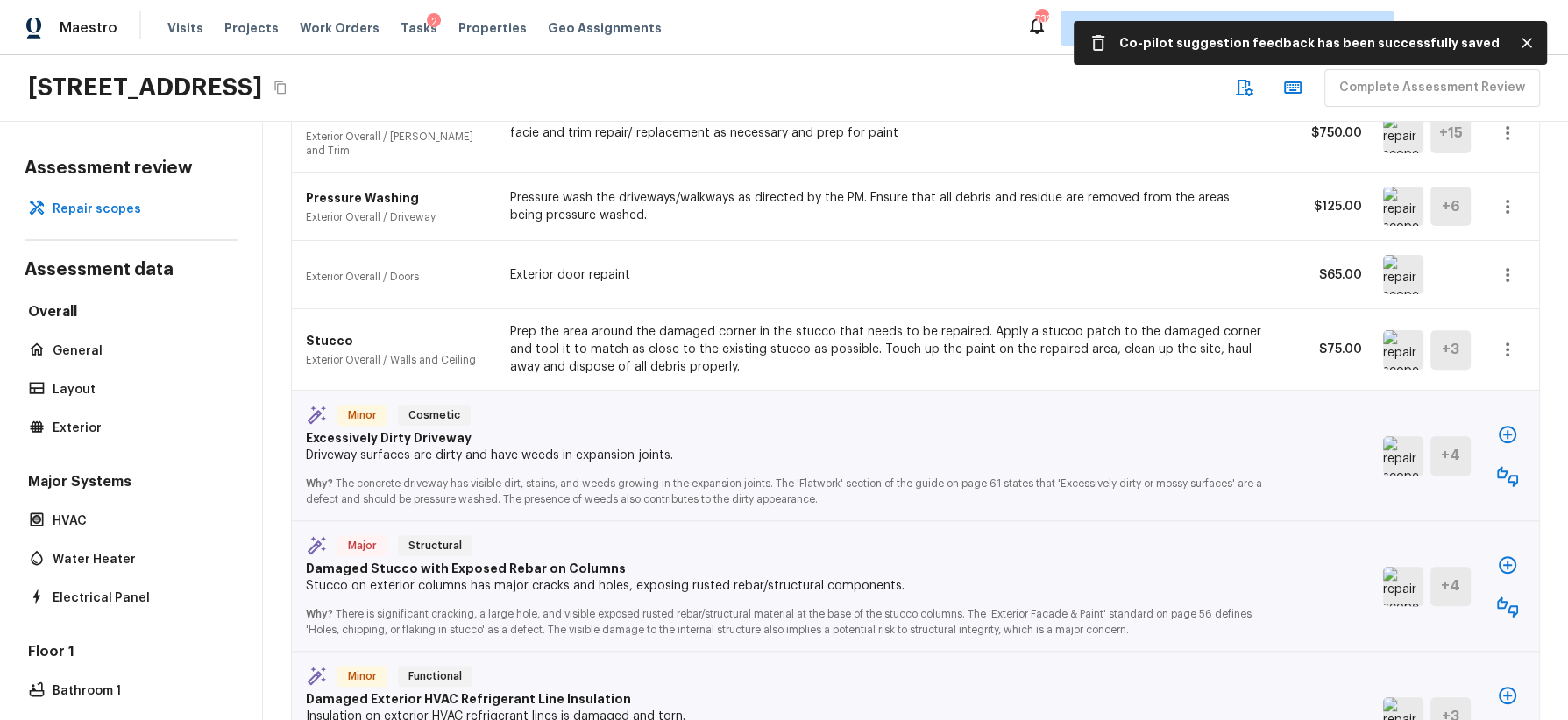
click at [1407, 437] on img at bounding box center [1403, 456] width 40 height 39
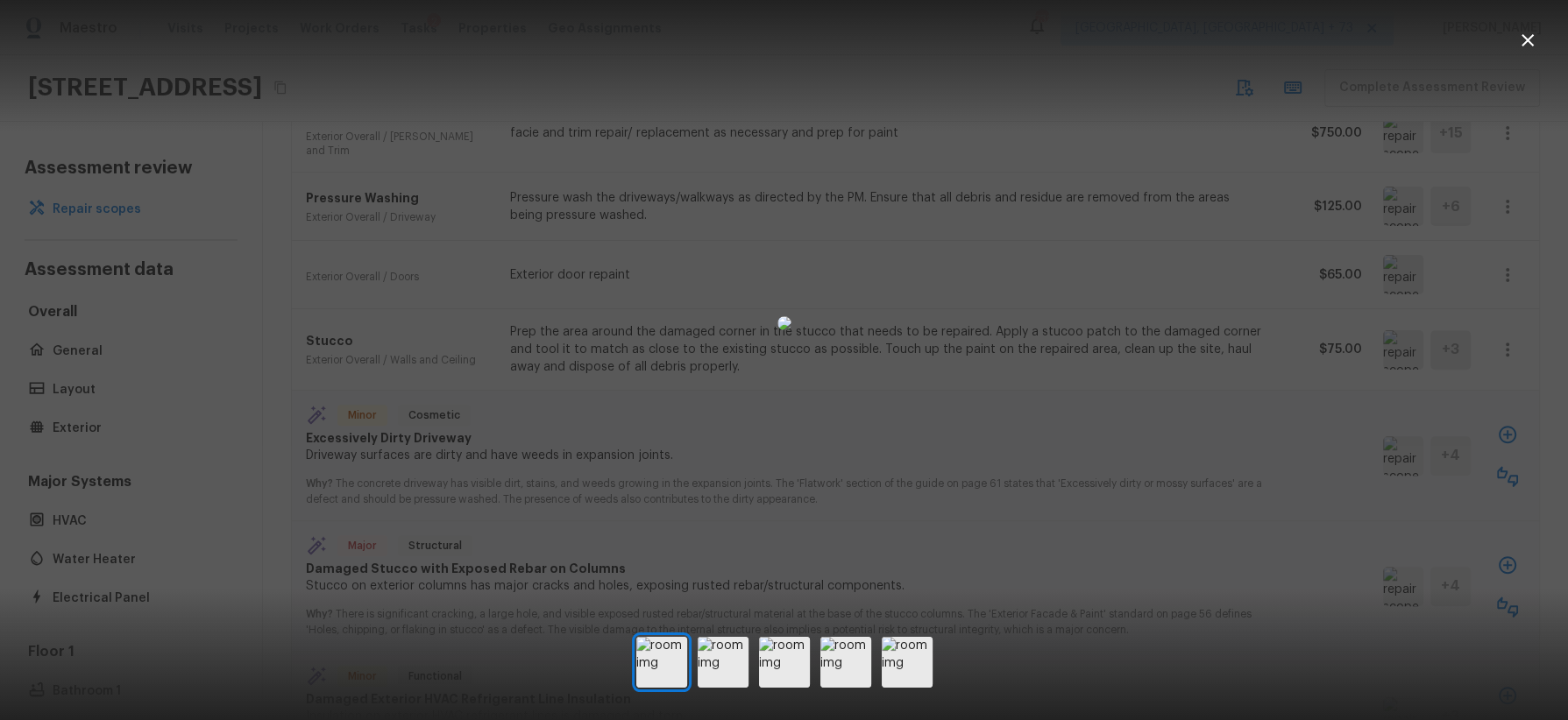
click at [1352, 462] on div at bounding box center [784, 322] width 1568 height 590
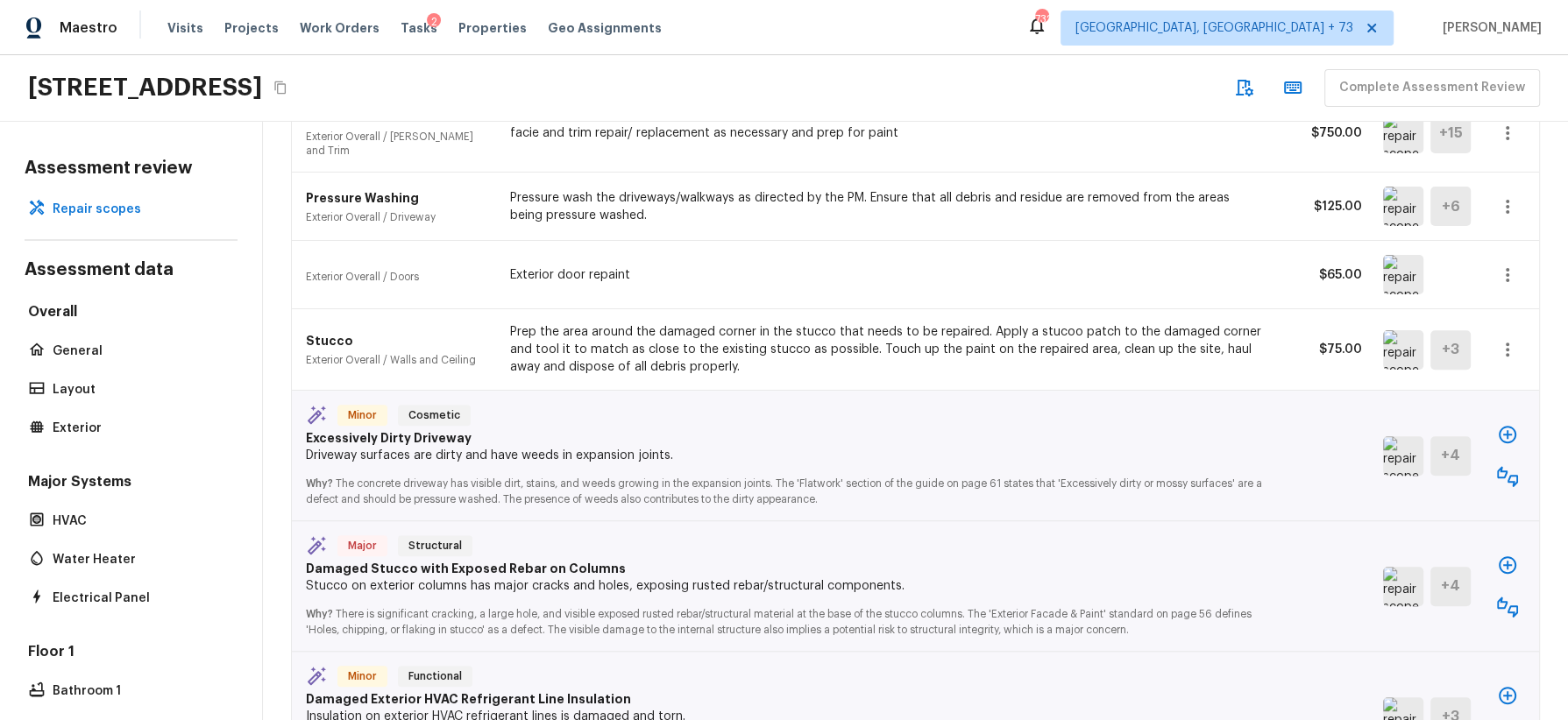
click at [1505, 466] on icon "button" at bounding box center [1508, 477] width 21 height 21
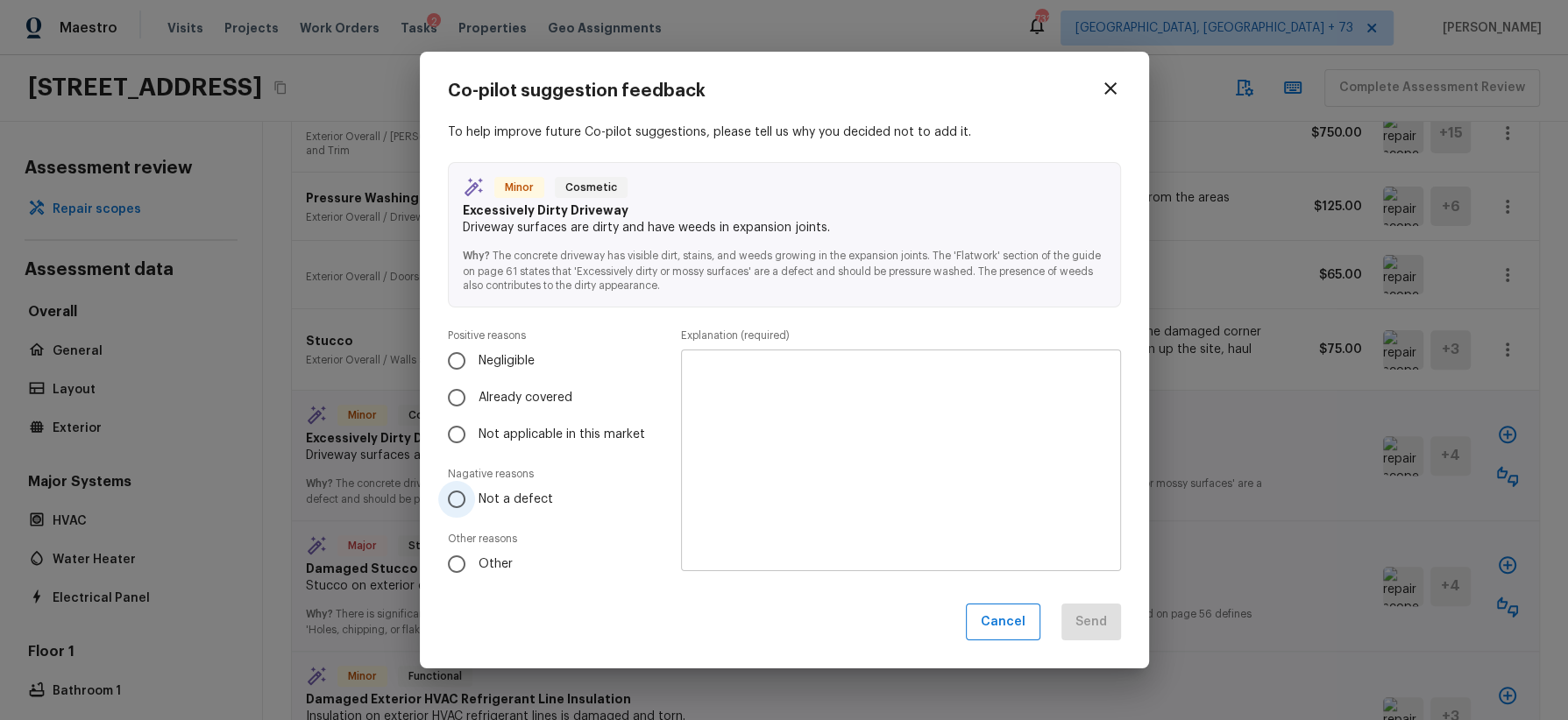
click at [502, 495] on span "Not a defect" at bounding box center [516, 500] width 74 height 17
click at [475, 495] on input "Not a defect" at bounding box center [456, 500] width 37 height 37
radio input "true"
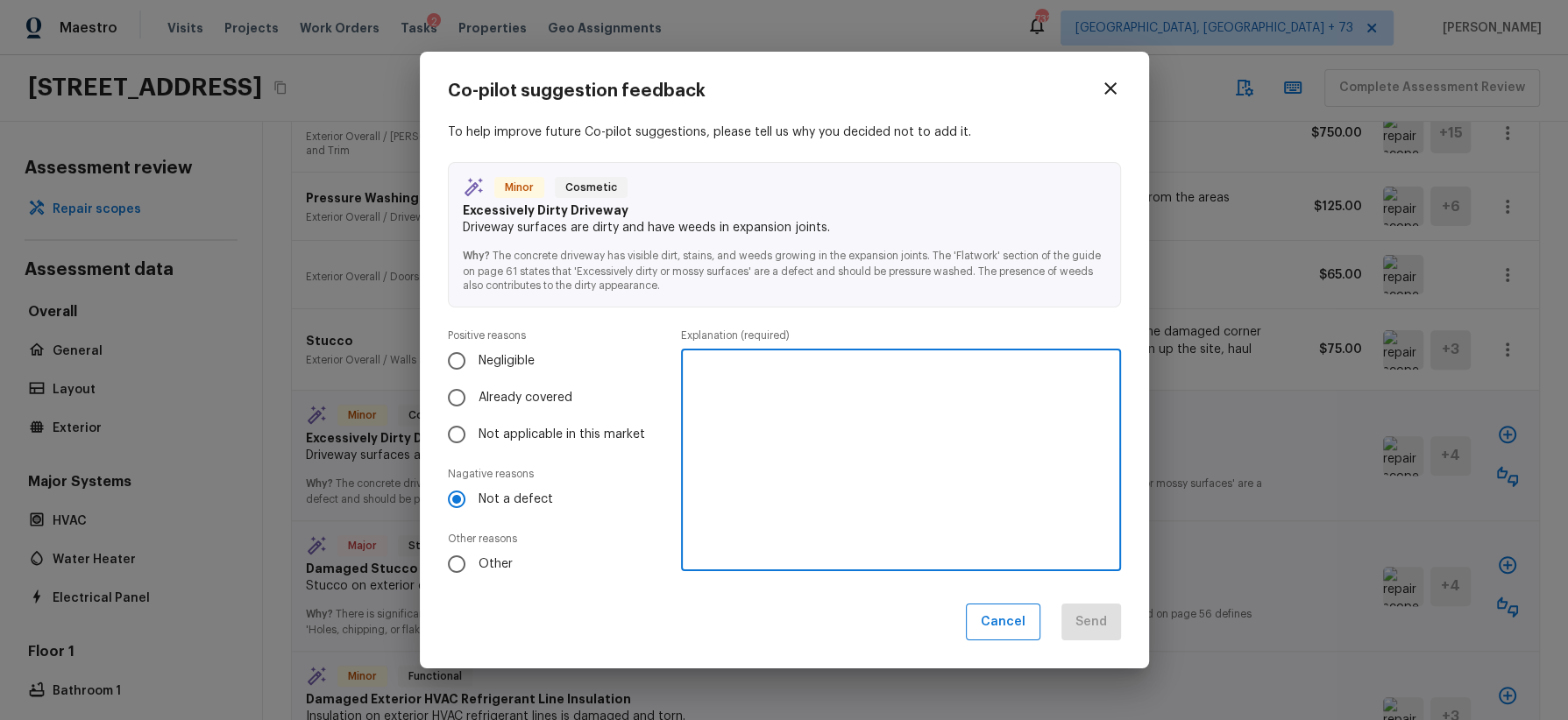
click at [786, 442] on textarea at bounding box center [900, 460] width 415 height 193
type textarea "no repair needed"
click at [1108, 611] on button "Send" at bounding box center [1091, 623] width 59 height 38
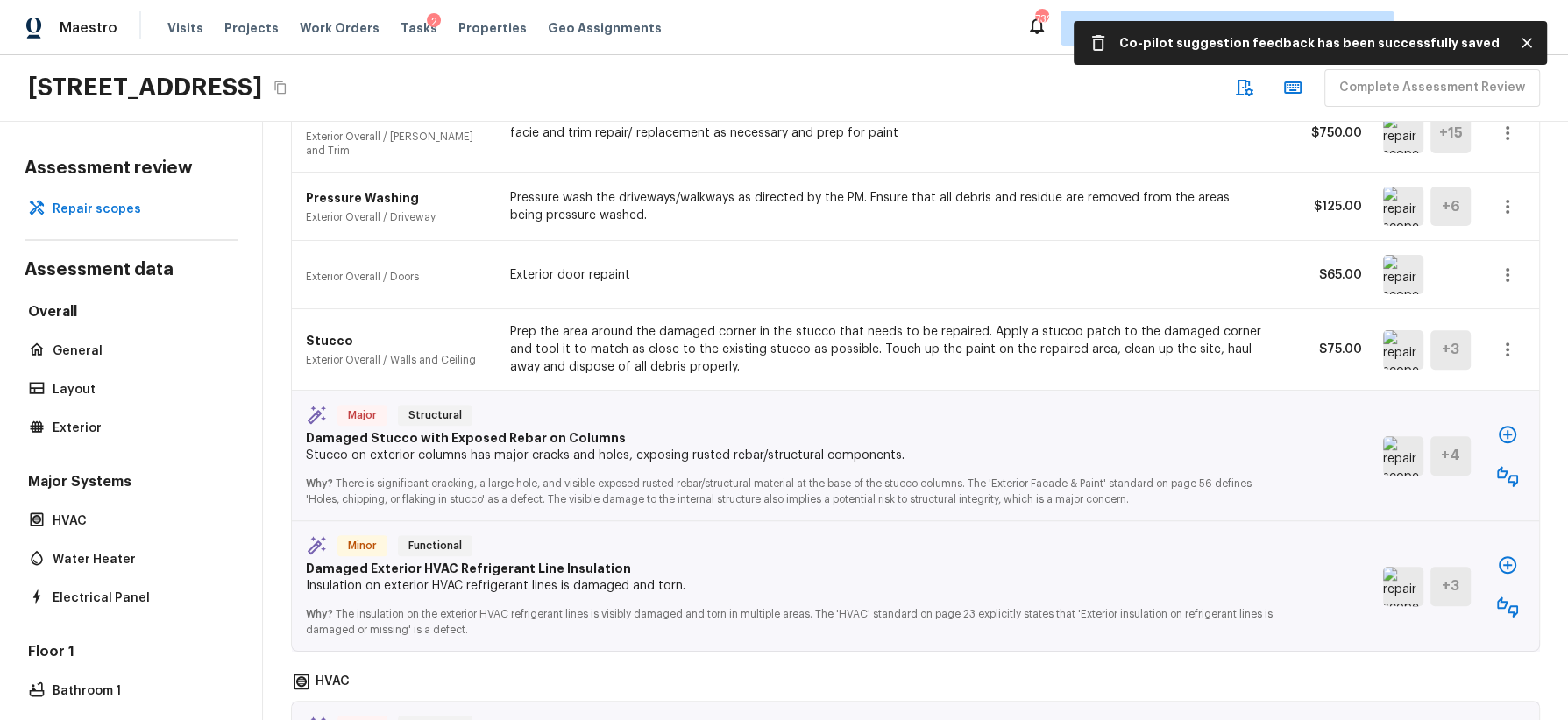
click at [1399, 449] on img at bounding box center [1403, 456] width 40 height 39
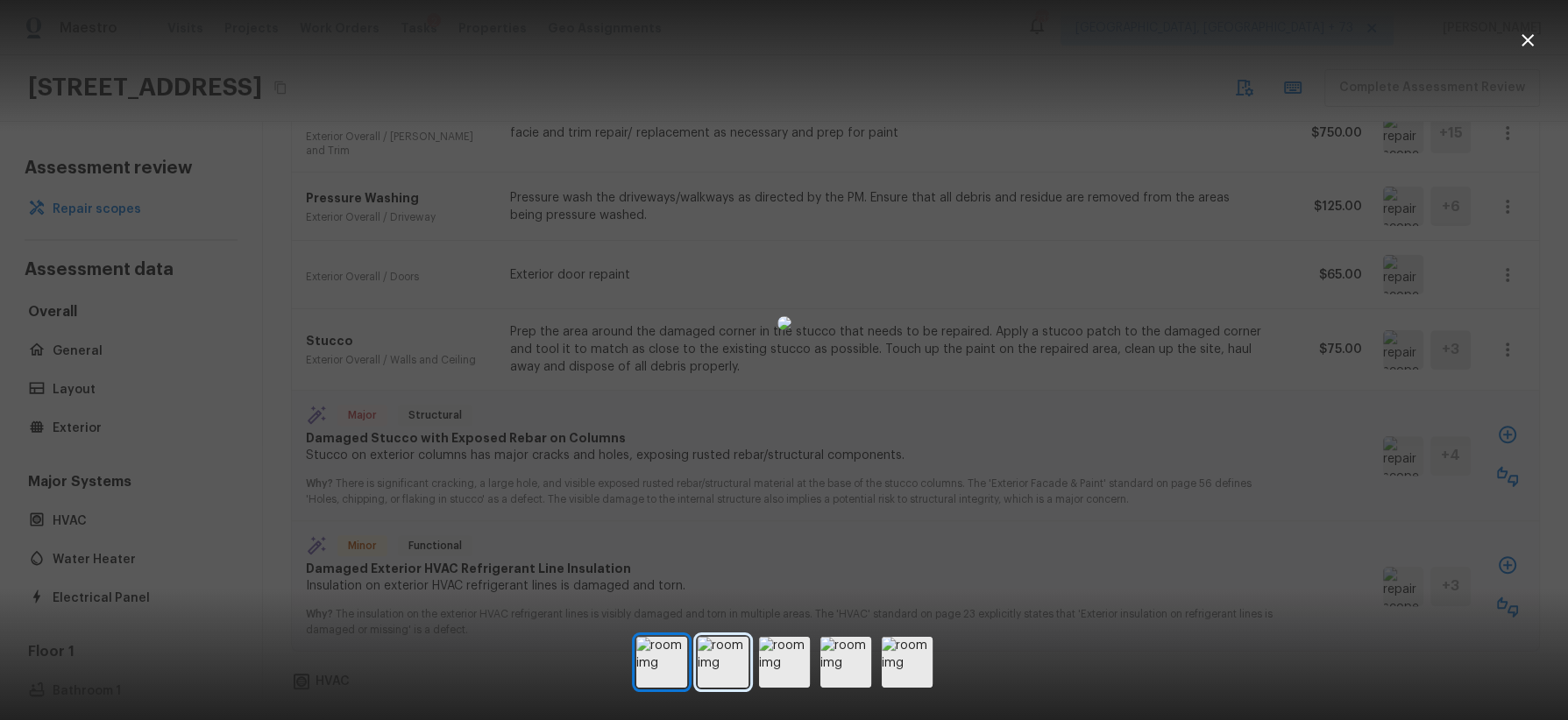
click at [738, 660] on img at bounding box center [722, 662] width 51 height 51
click at [774, 662] on img at bounding box center [784, 662] width 51 height 51
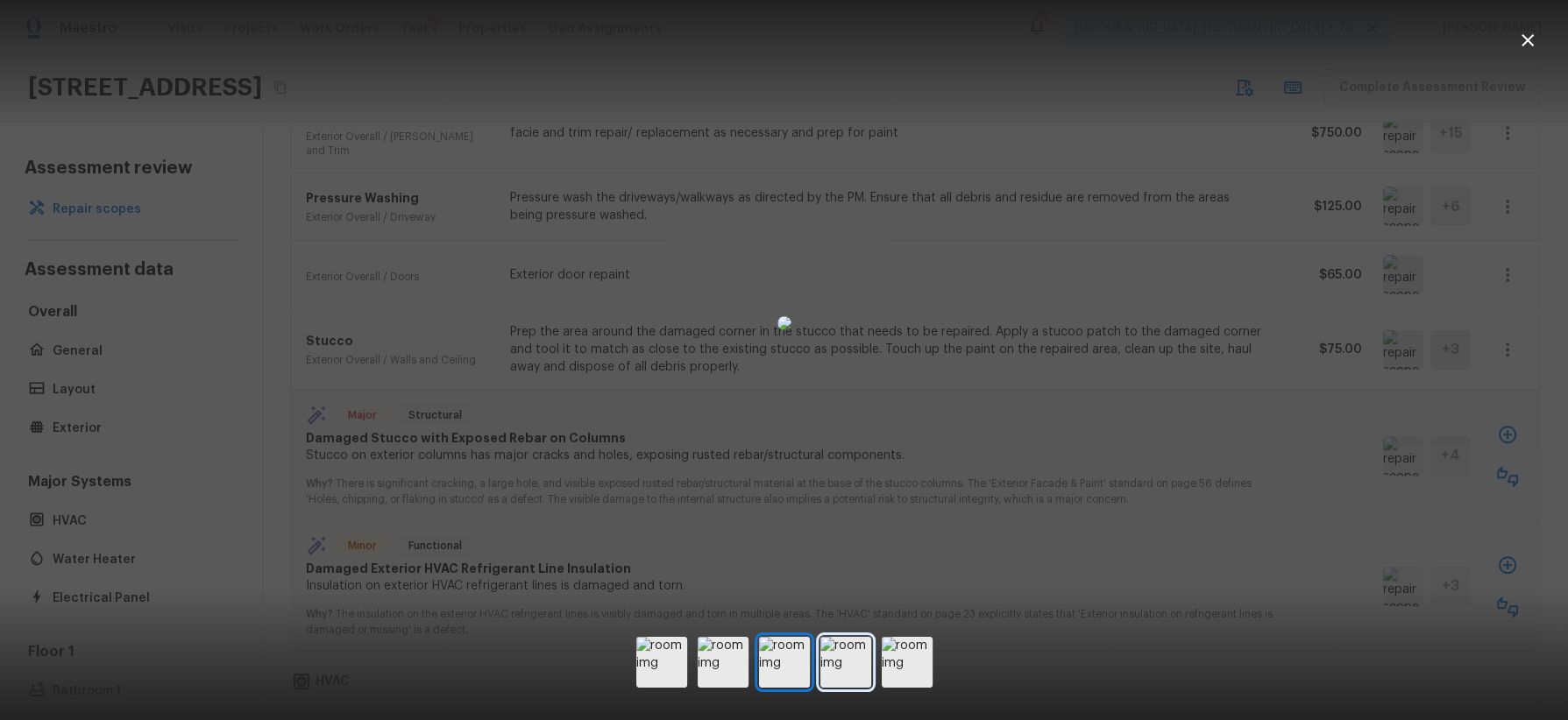
click at [856, 661] on img at bounding box center [845, 662] width 51 height 51
click at [1263, 499] on div at bounding box center [784, 322] width 1568 height 590
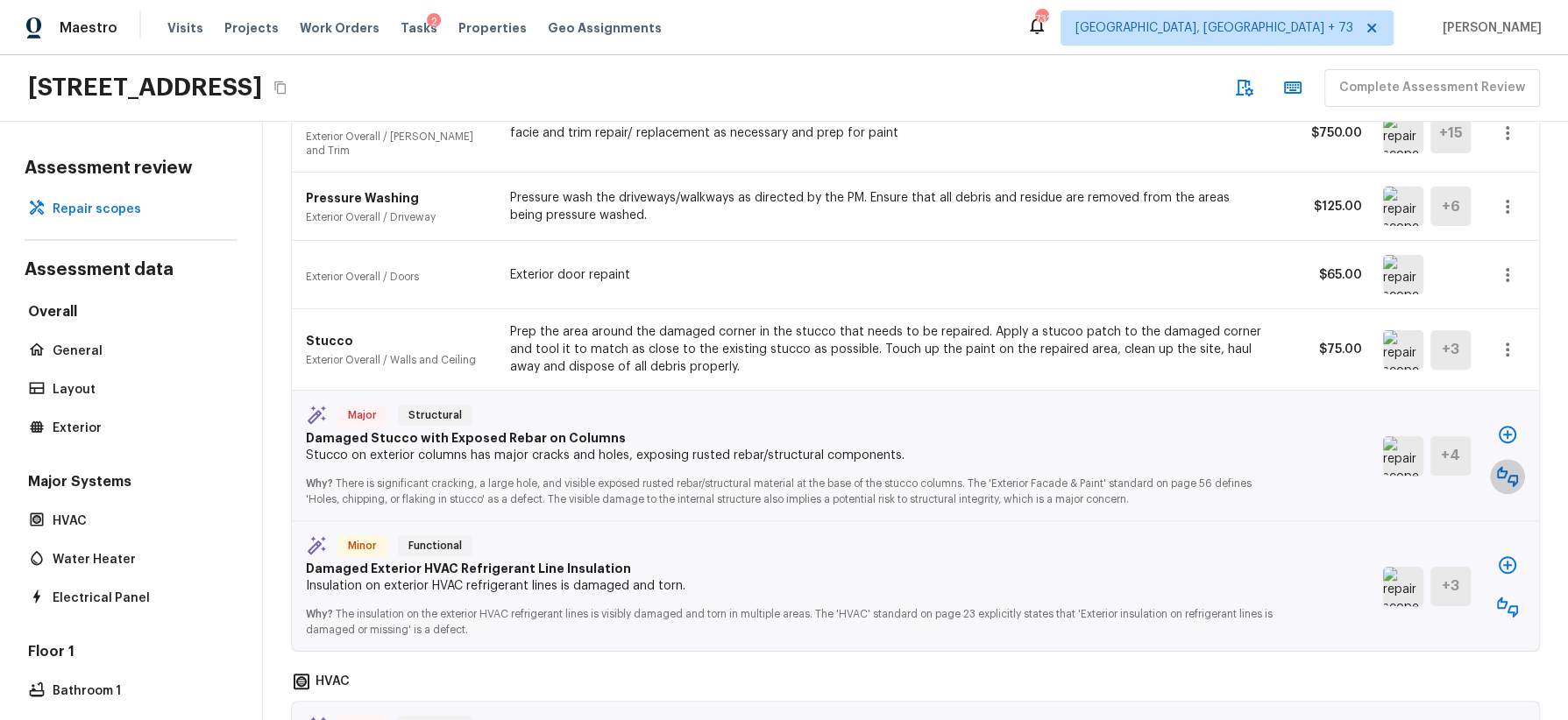
click at [1513, 466] on icon "button" at bounding box center [1508, 477] width 21 height 21
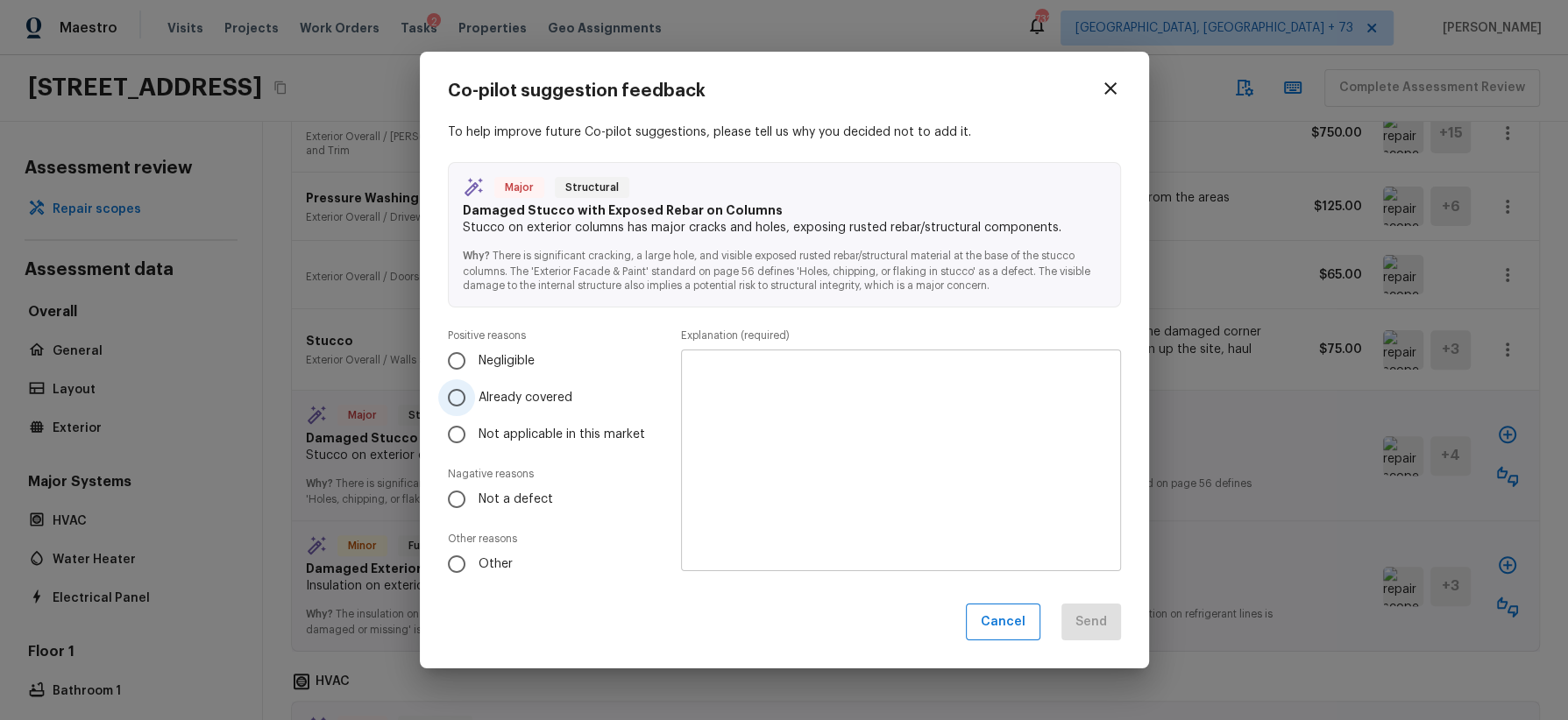
click at [526, 397] on span "Already covered" at bounding box center [526, 398] width 93 height 17
click at [475, 397] on input "Already covered" at bounding box center [456, 398] width 37 height 37
radio input "true"
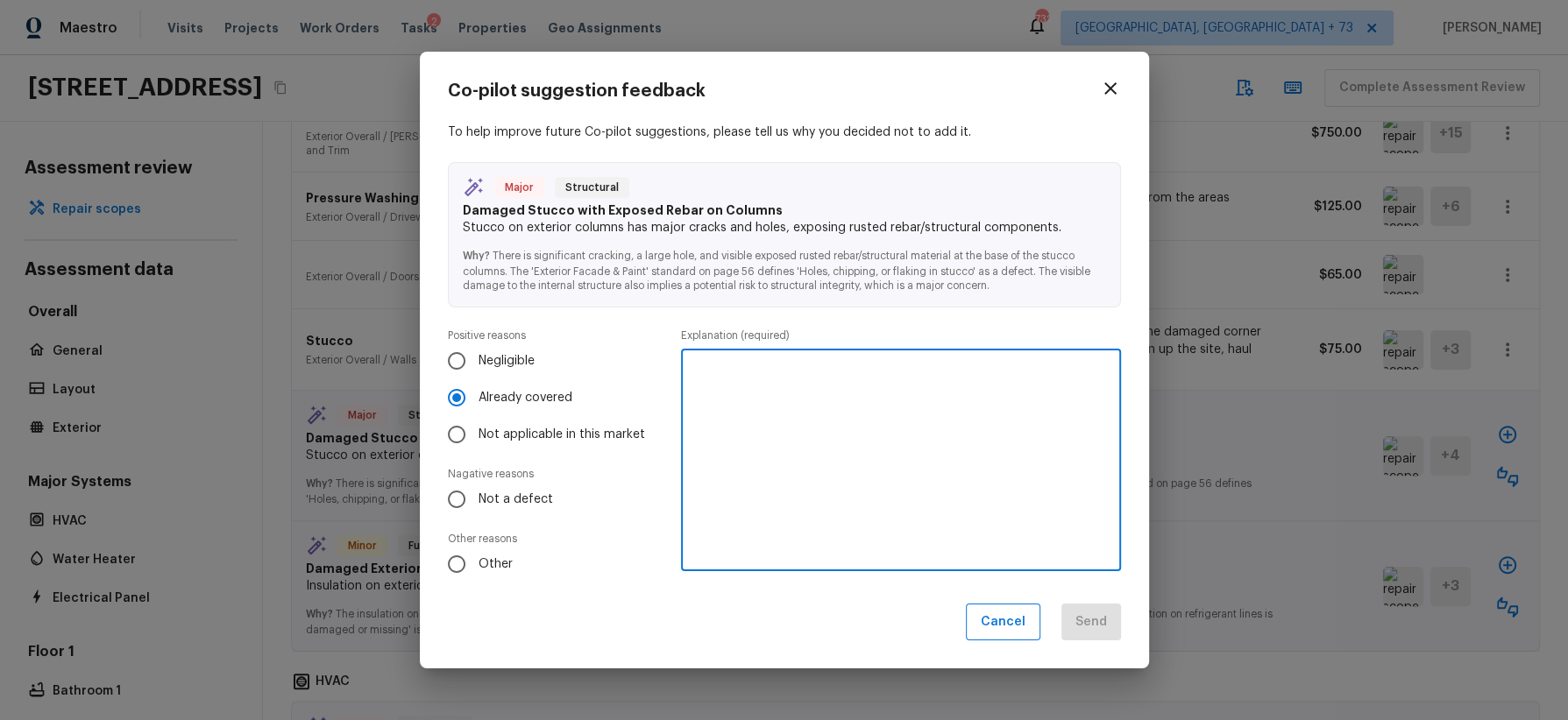
click at [707, 421] on textarea at bounding box center [900, 460] width 415 height 193
type textarea "covered in another line item"
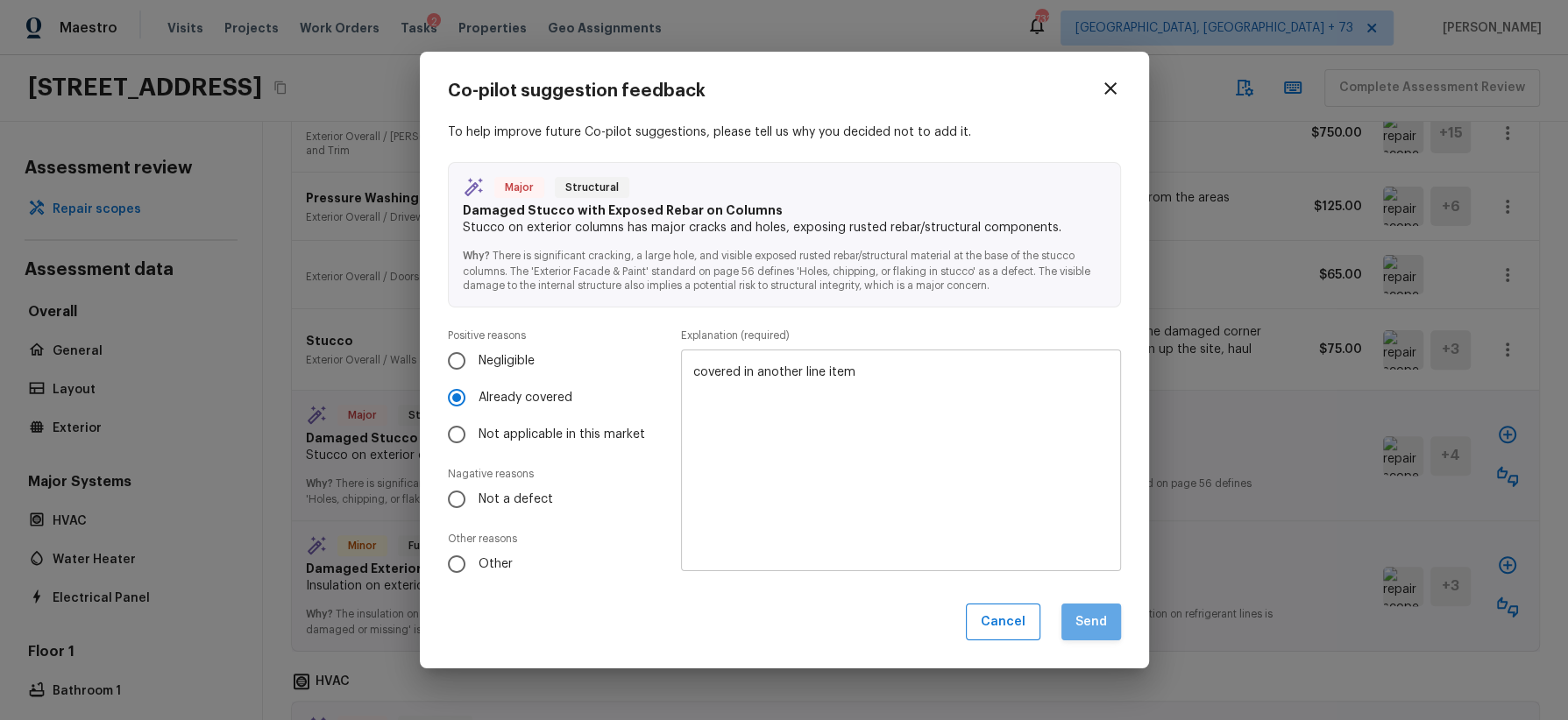
click at [1088, 615] on button "Send" at bounding box center [1091, 623] width 59 height 38
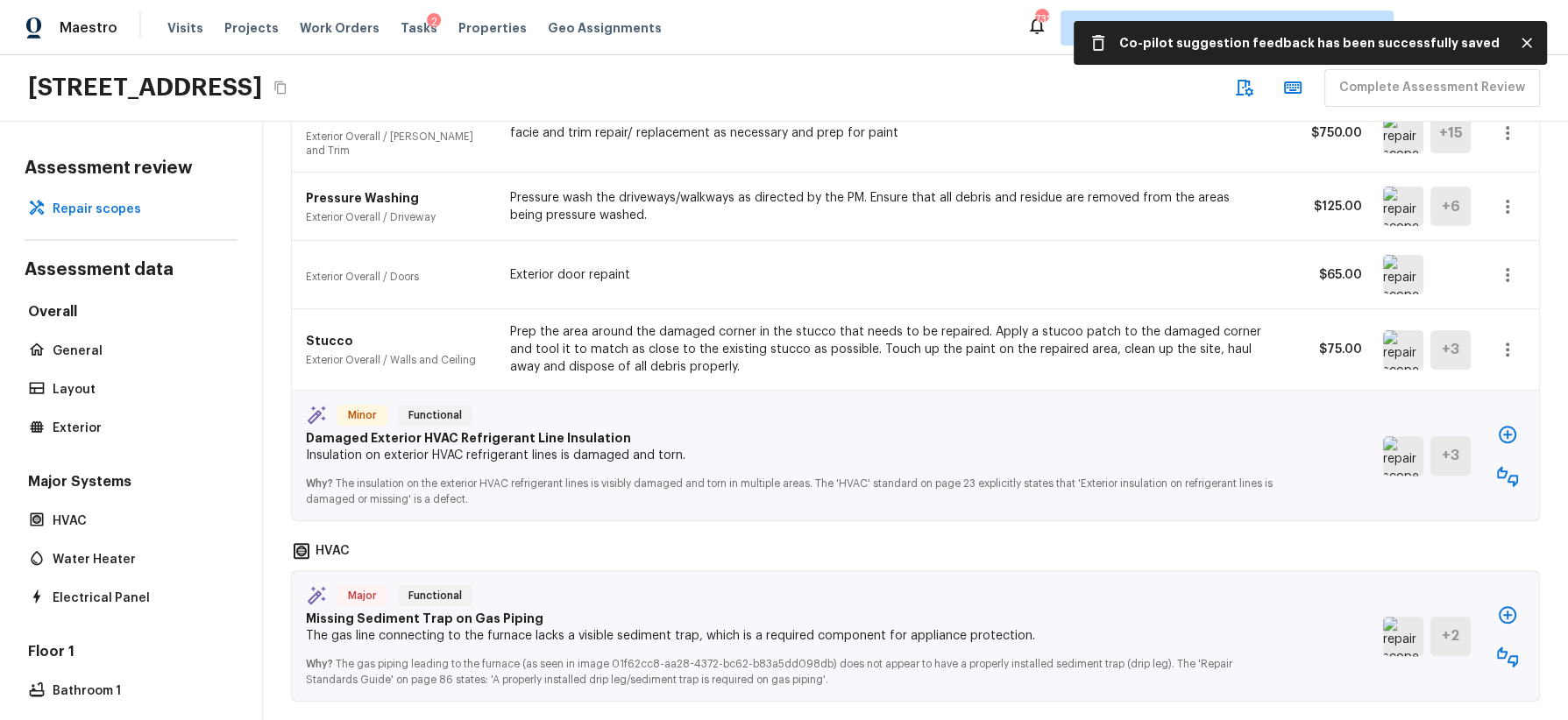
click at [1394, 443] on img at bounding box center [1403, 456] width 40 height 39
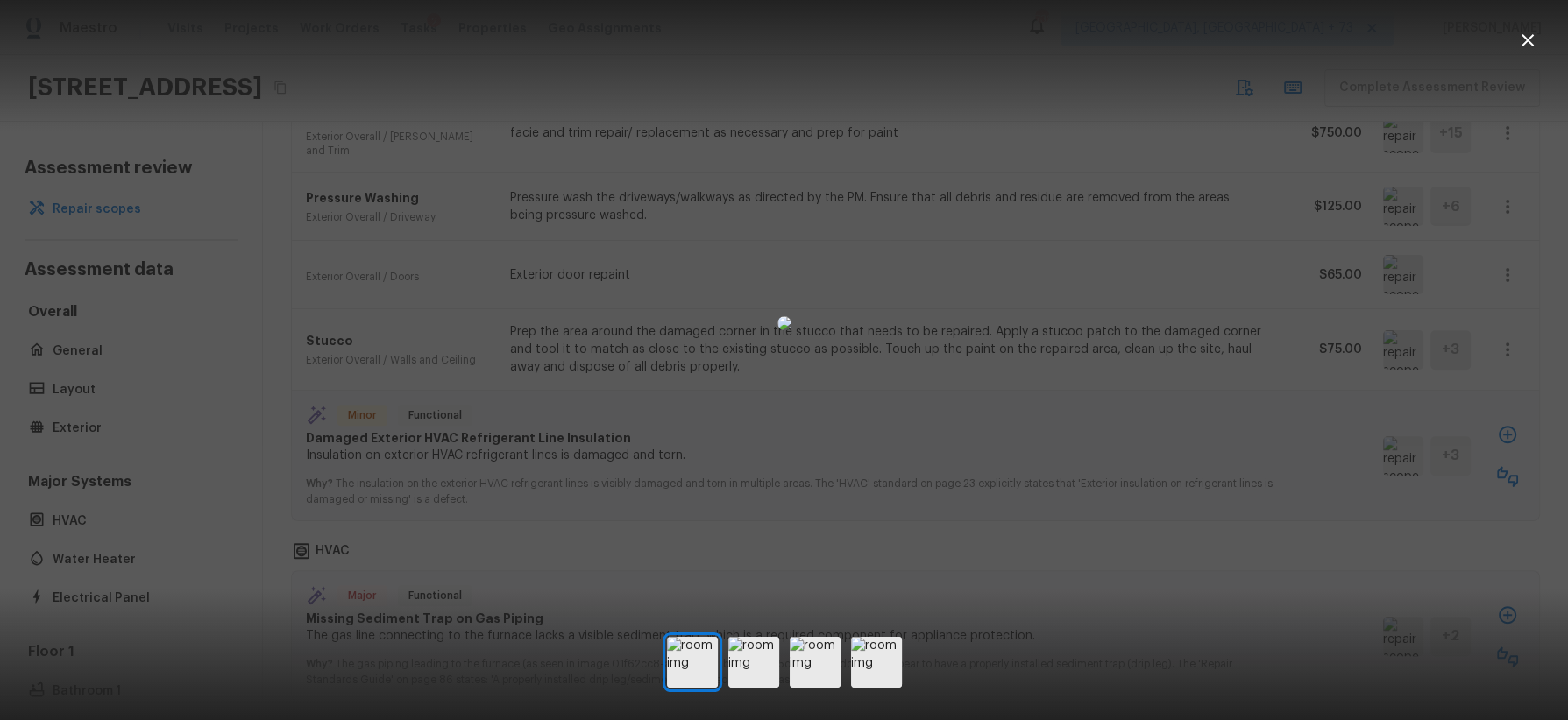
click at [1357, 499] on div at bounding box center [784, 322] width 1568 height 590
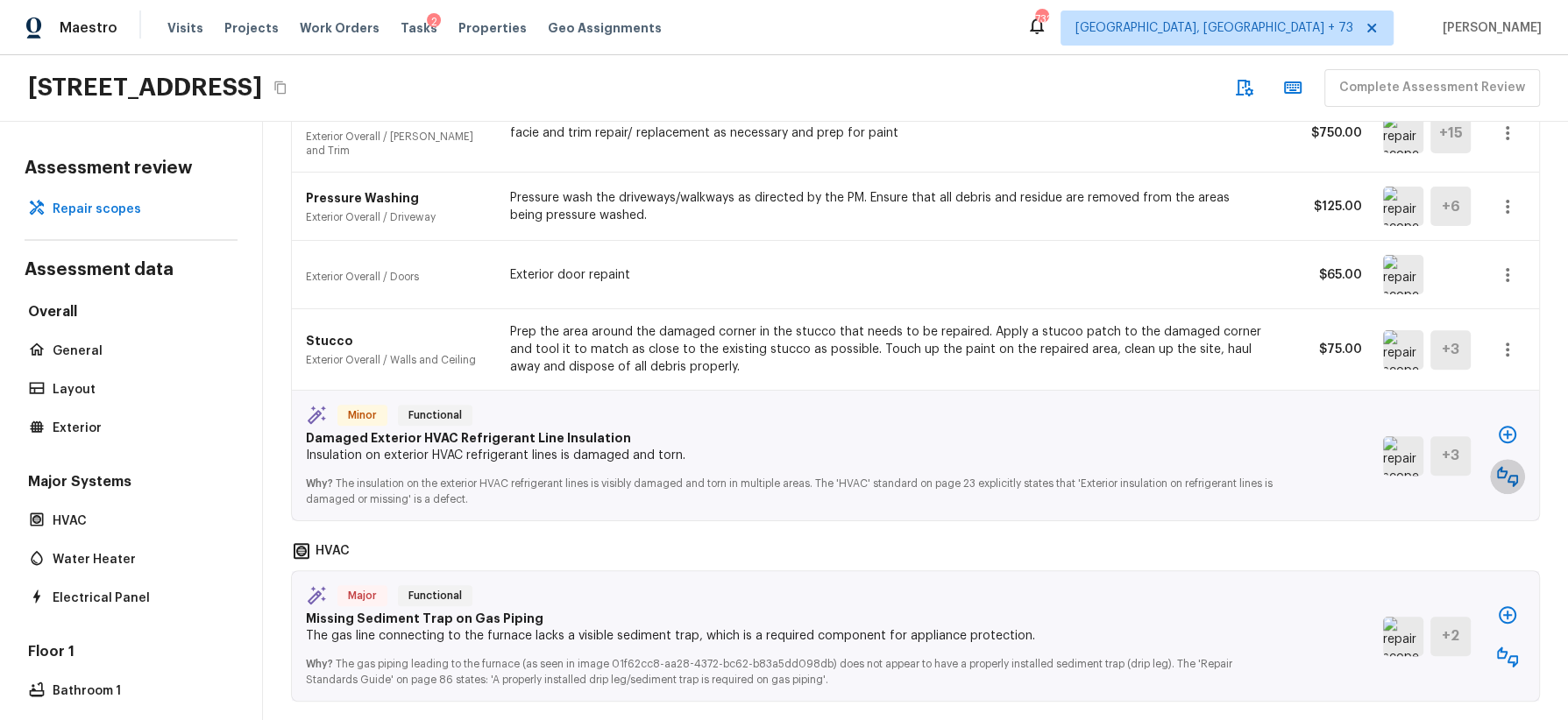
click at [1511, 466] on icon "button" at bounding box center [1508, 477] width 21 height 21
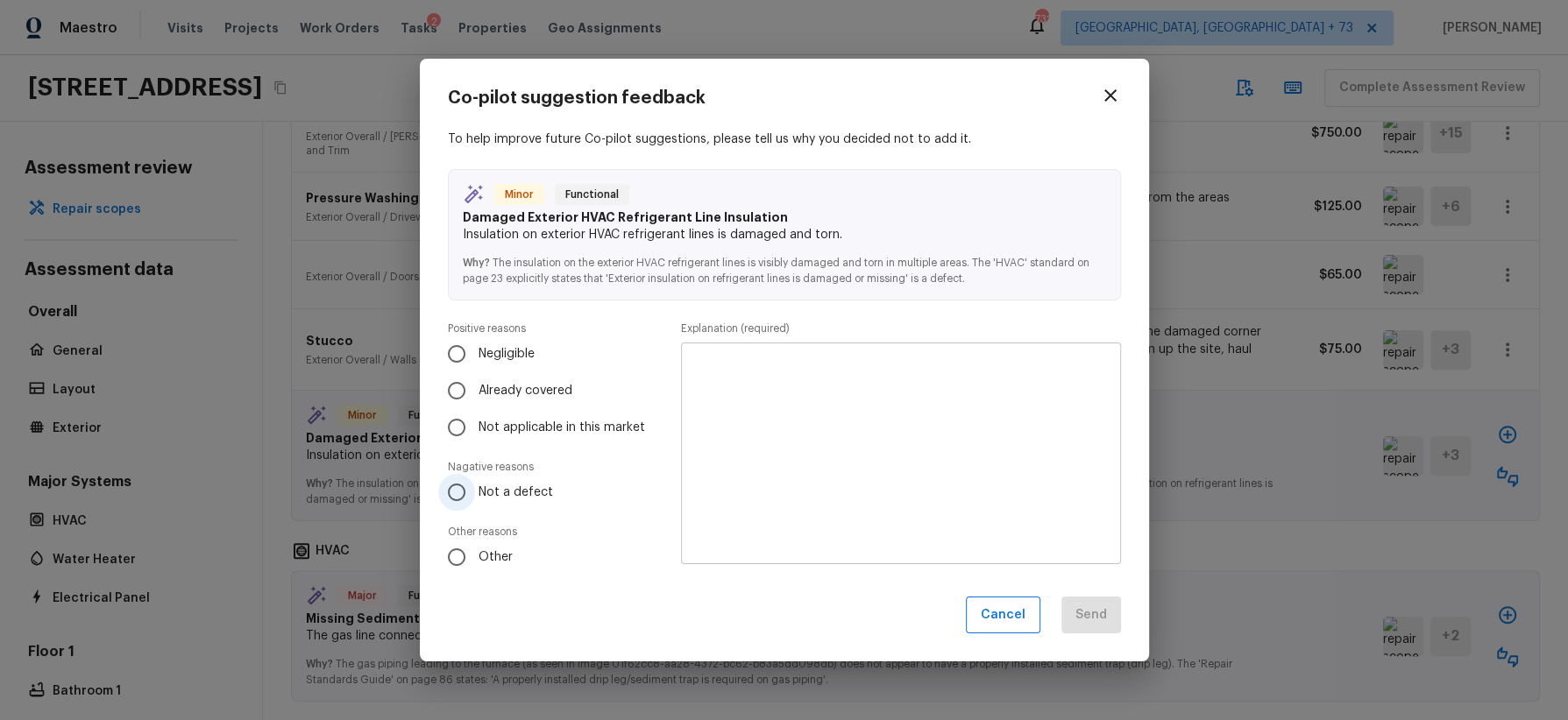
click at [525, 490] on span "Not a defect" at bounding box center [516, 492] width 74 height 17
click at [475, 490] on input "Not a defect" at bounding box center [456, 492] width 37 height 37
radio input "true"
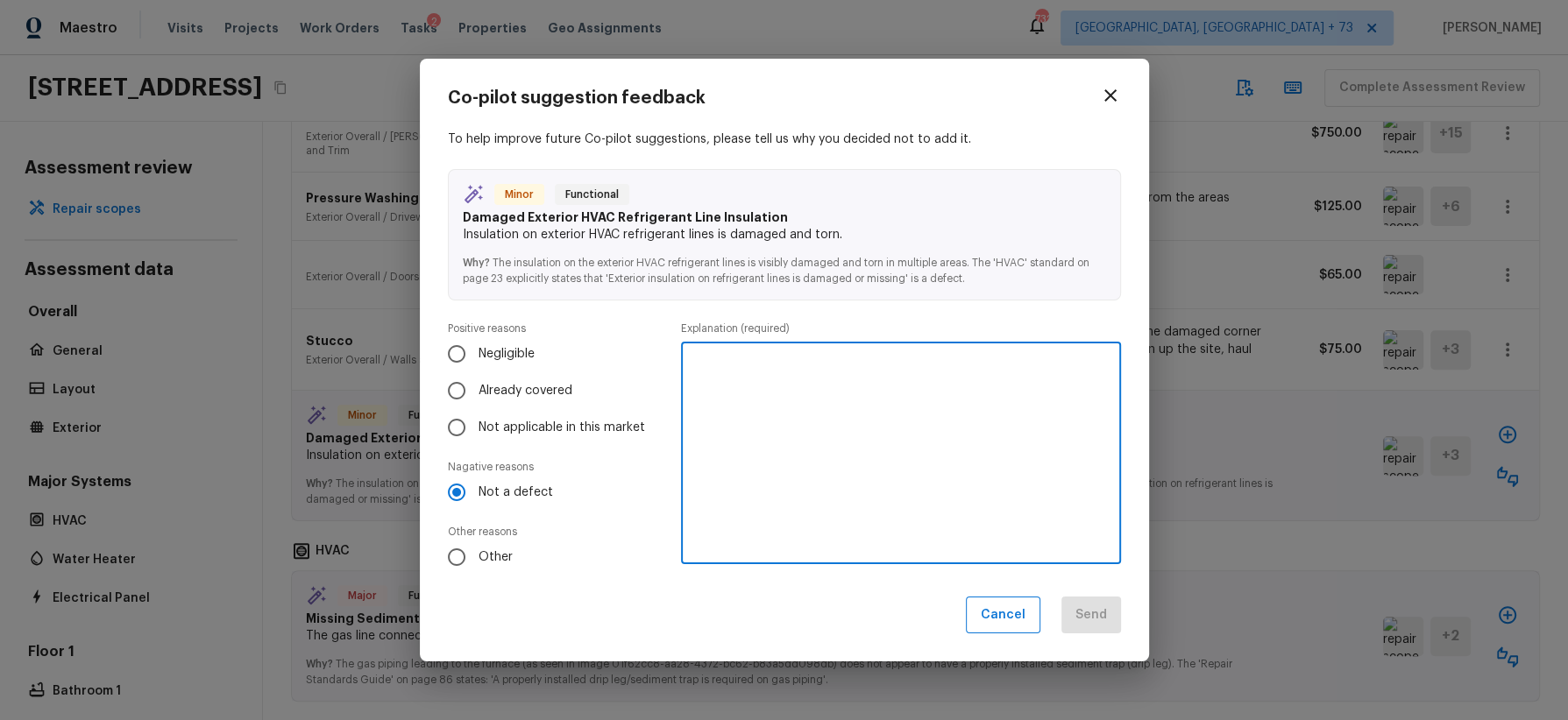
click at [774, 468] on textarea at bounding box center [900, 453] width 415 height 193
type textarea "cover is present and not missing"
click at [1088, 607] on button "Send" at bounding box center [1091, 616] width 59 height 38
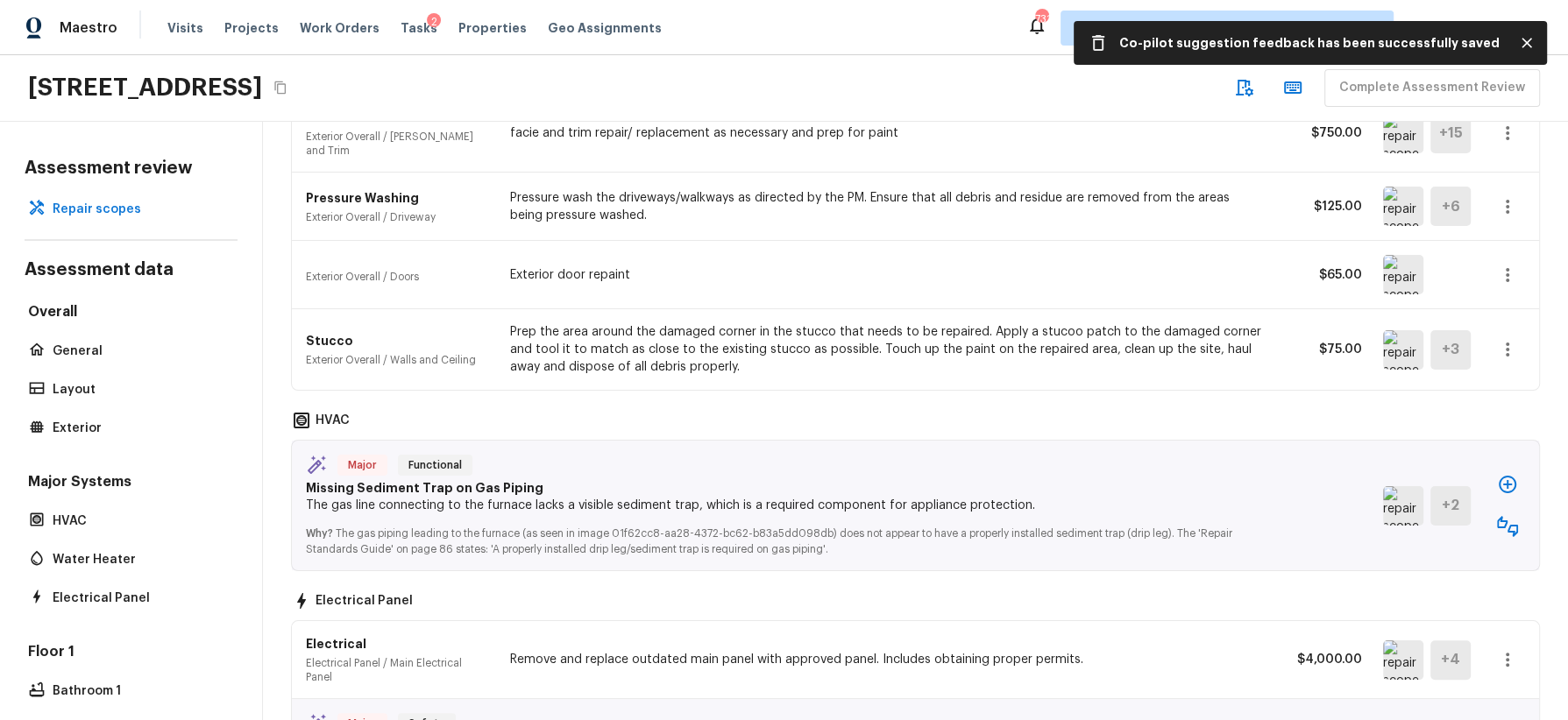
click at [1396, 492] on img at bounding box center [1403, 505] width 40 height 39
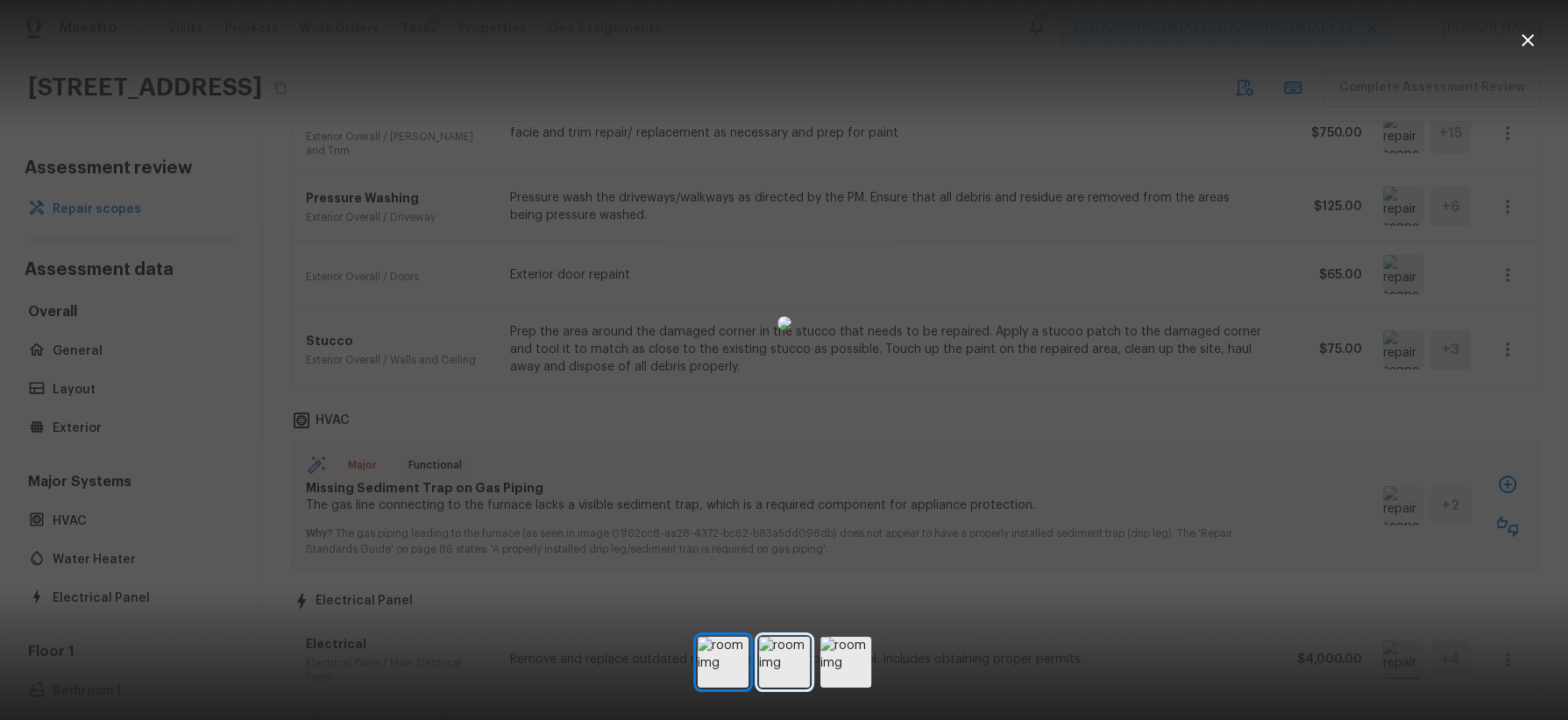
click at [786, 657] on img at bounding box center [784, 662] width 51 height 51
click at [828, 672] on img at bounding box center [845, 662] width 51 height 51
click at [1528, 38] on icon "button" at bounding box center [1527, 40] width 12 height 12
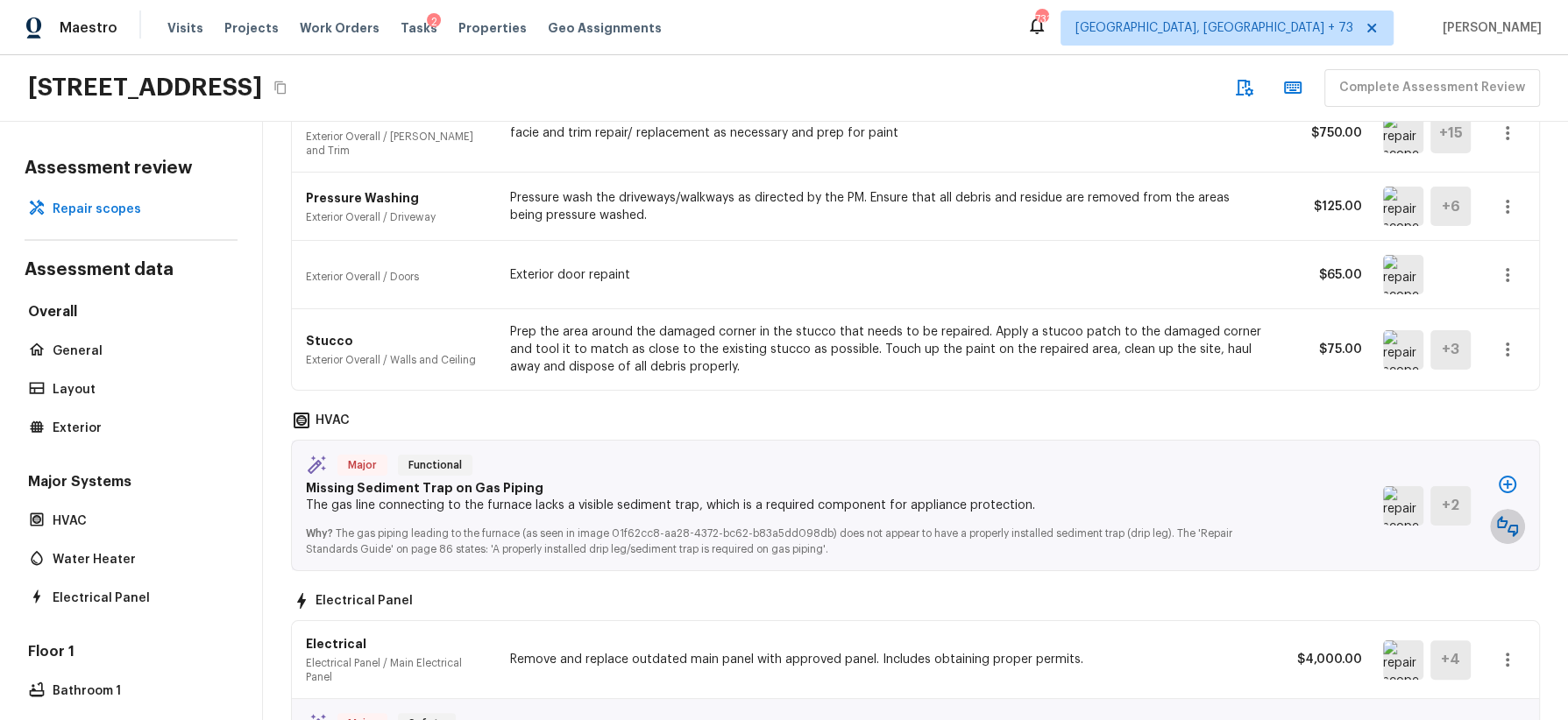
click at [1509, 516] on icon "button" at bounding box center [1508, 526] width 21 height 21
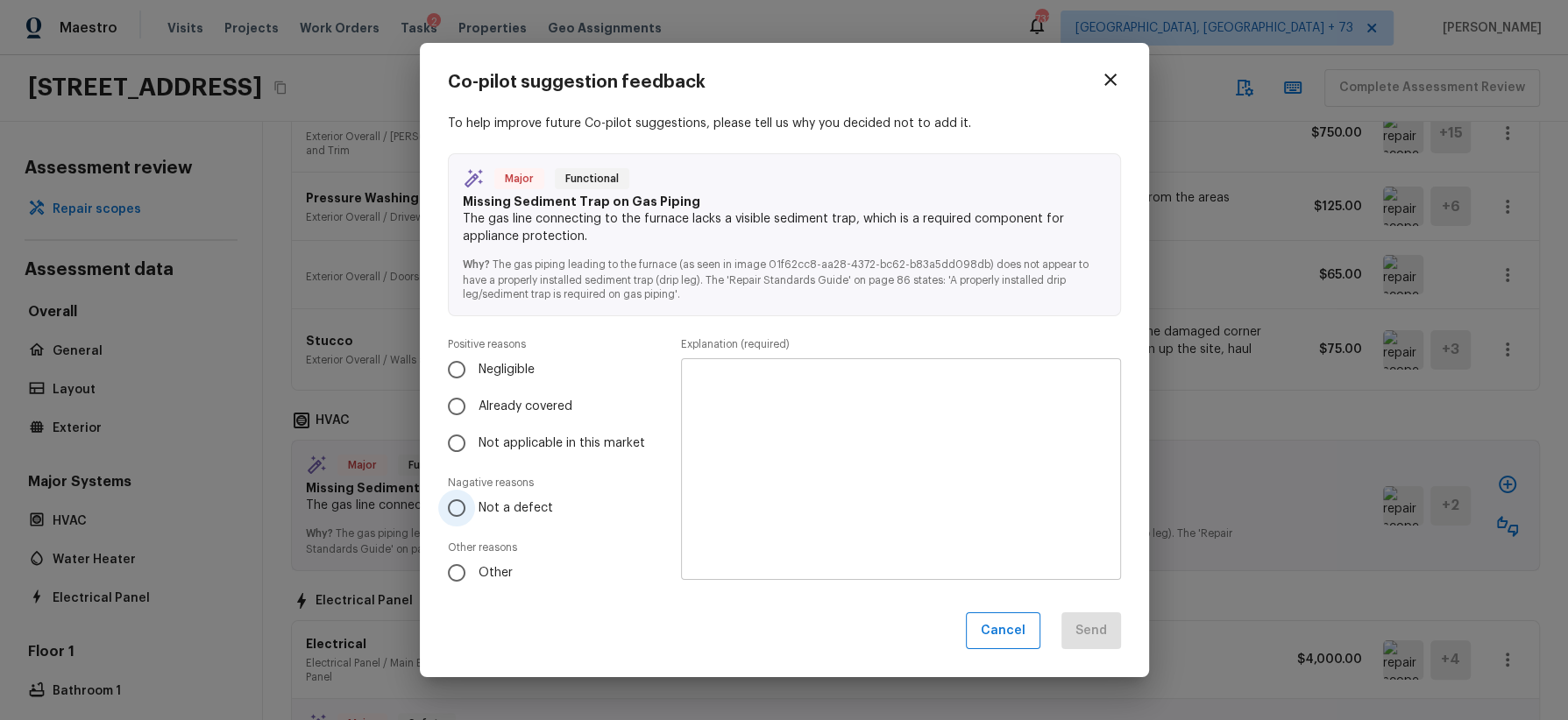
click at [514, 506] on span "Not a defect" at bounding box center [516, 508] width 74 height 17
click at [475, 506] on input "Not a defect" at bounding box center [456, 508] width 37 height 37
radio input "true"
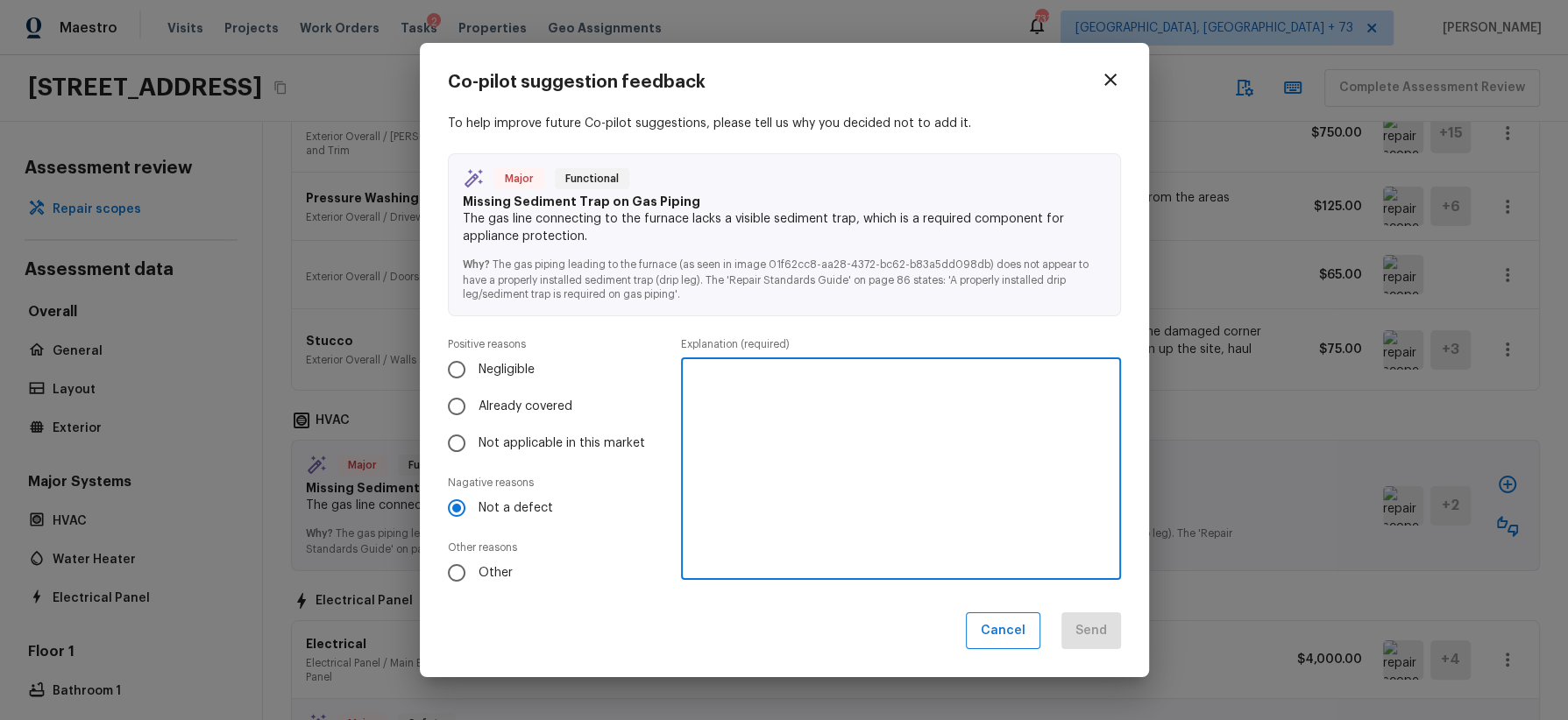
click at [759, 402] on textarea at bounding box center [900, 469] width 415 height 193
click at [766, 374] on textarea "trap not visibile from photos" at bounding box center [900, 469] width 415 height 193
type textarea "trap not visible from photos"
click at [1086, 621] on button "Send" at bounding box center [1091, 631] width 59 height 38
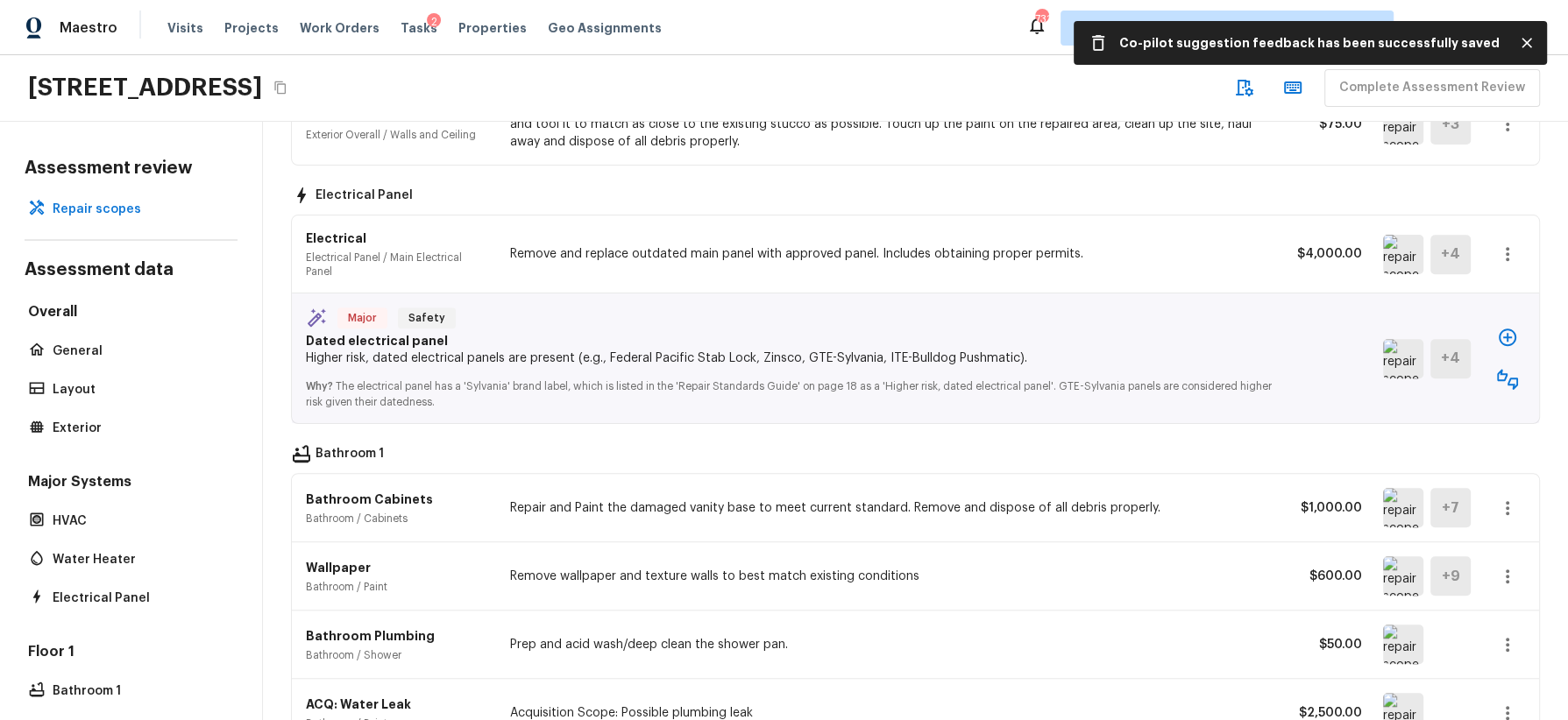
scroll to position [1123, 0]
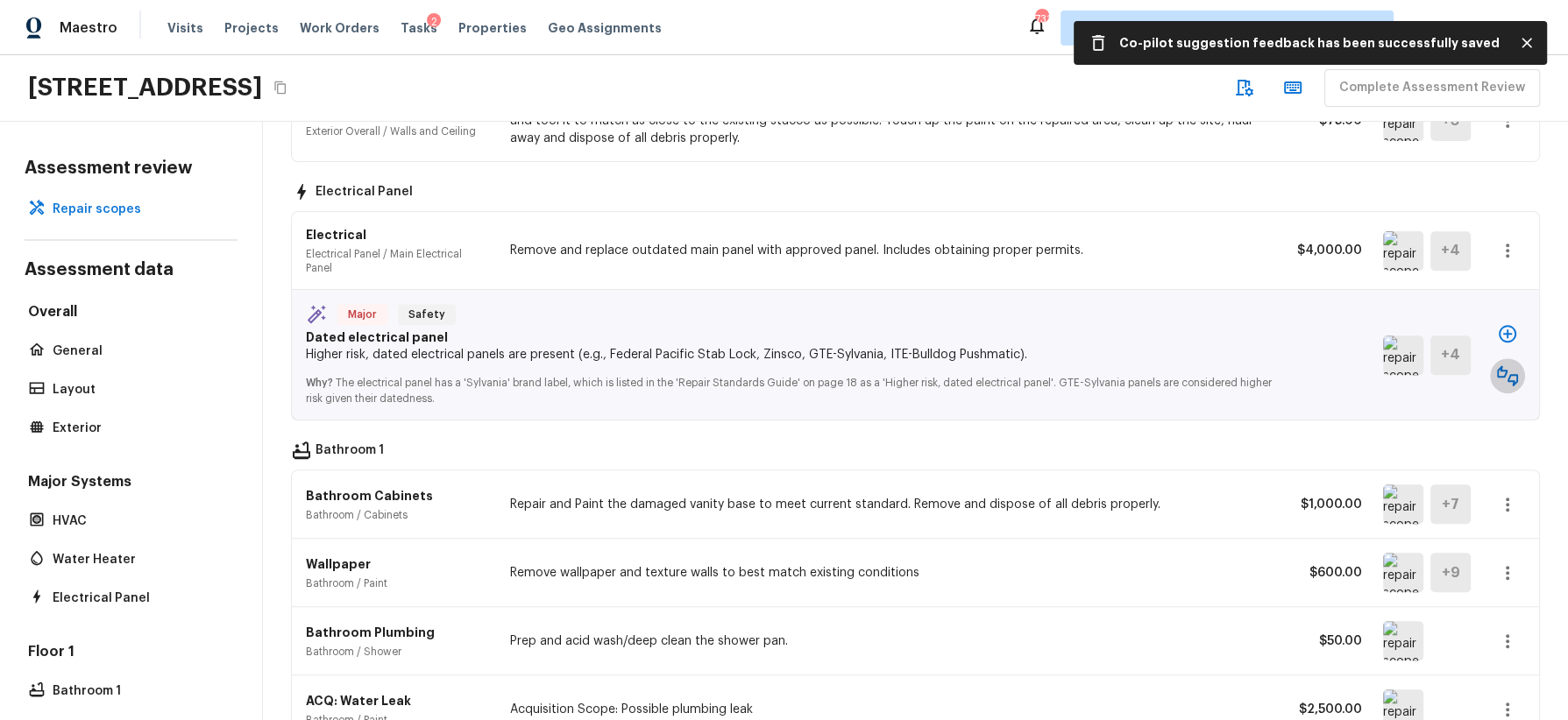
click at [1516, 365] on icon "button" at bounding box center [1508, 376] width 21 height 21
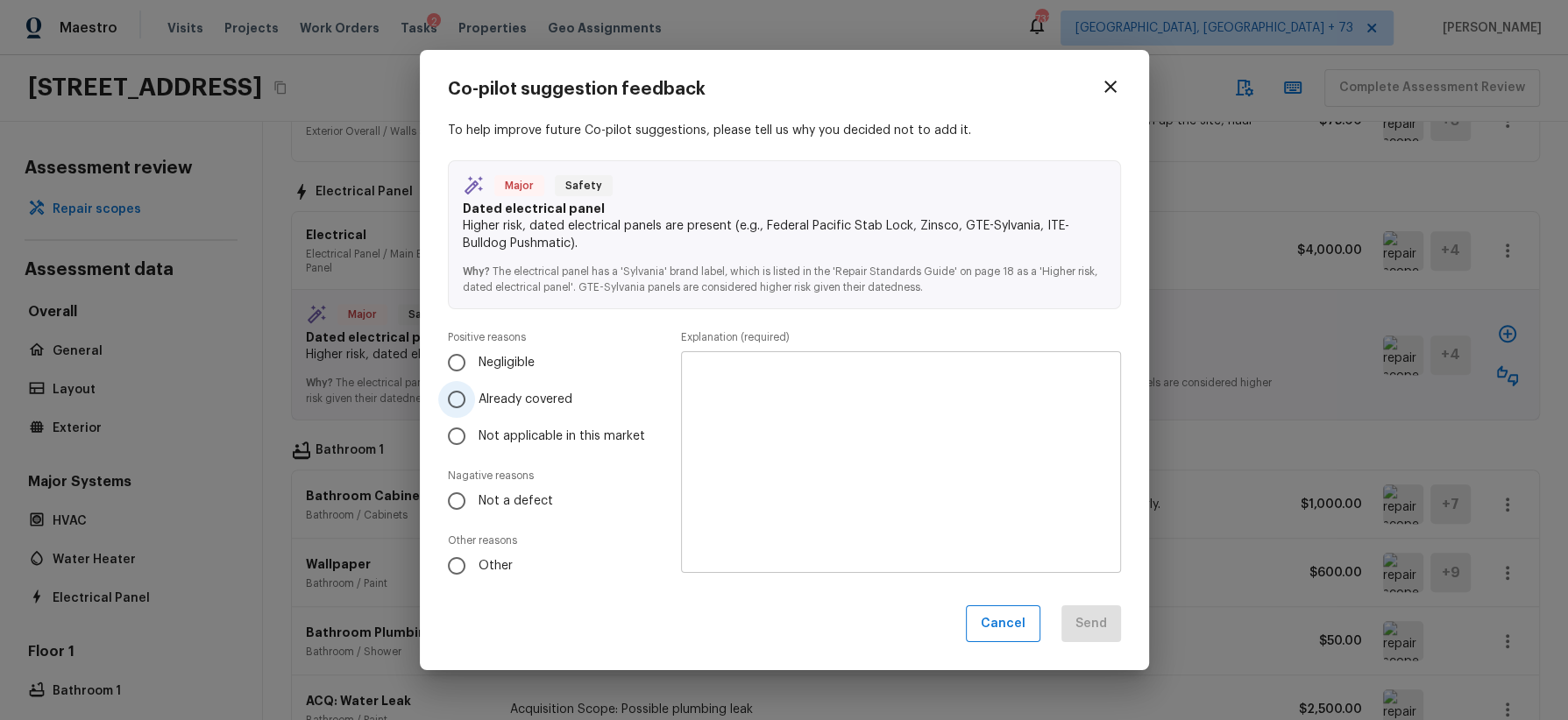
click at [563, 402] on span "Already covered" at bounding box center [526, 400] width 93 height 17
click at [475, 402] on input "Already covered" at bounding box center [456, 400] width 37 height 37
radio input "true"
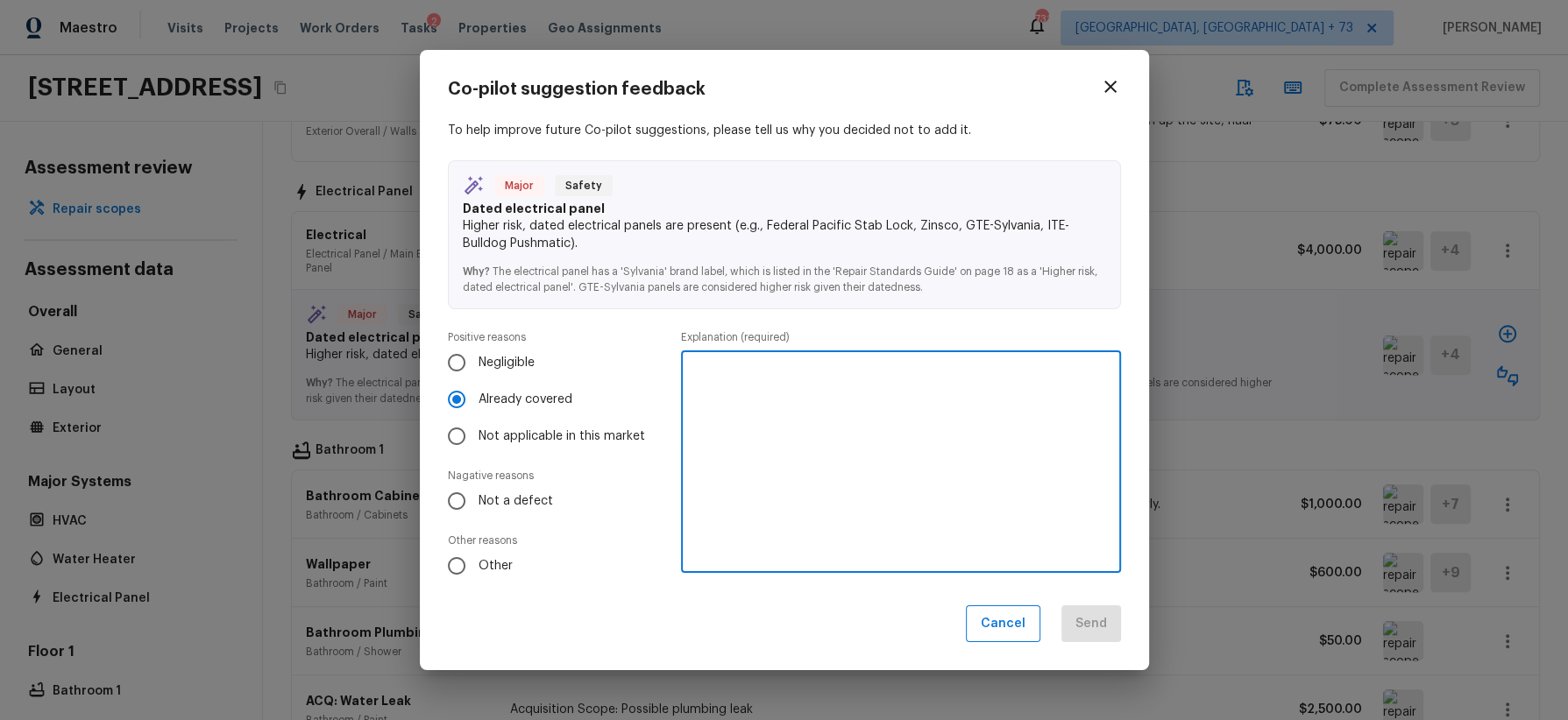
click at [800, 425] on textarea at bounding box center [900, 462] width 415 height 193
type textarea "cover by other line item"
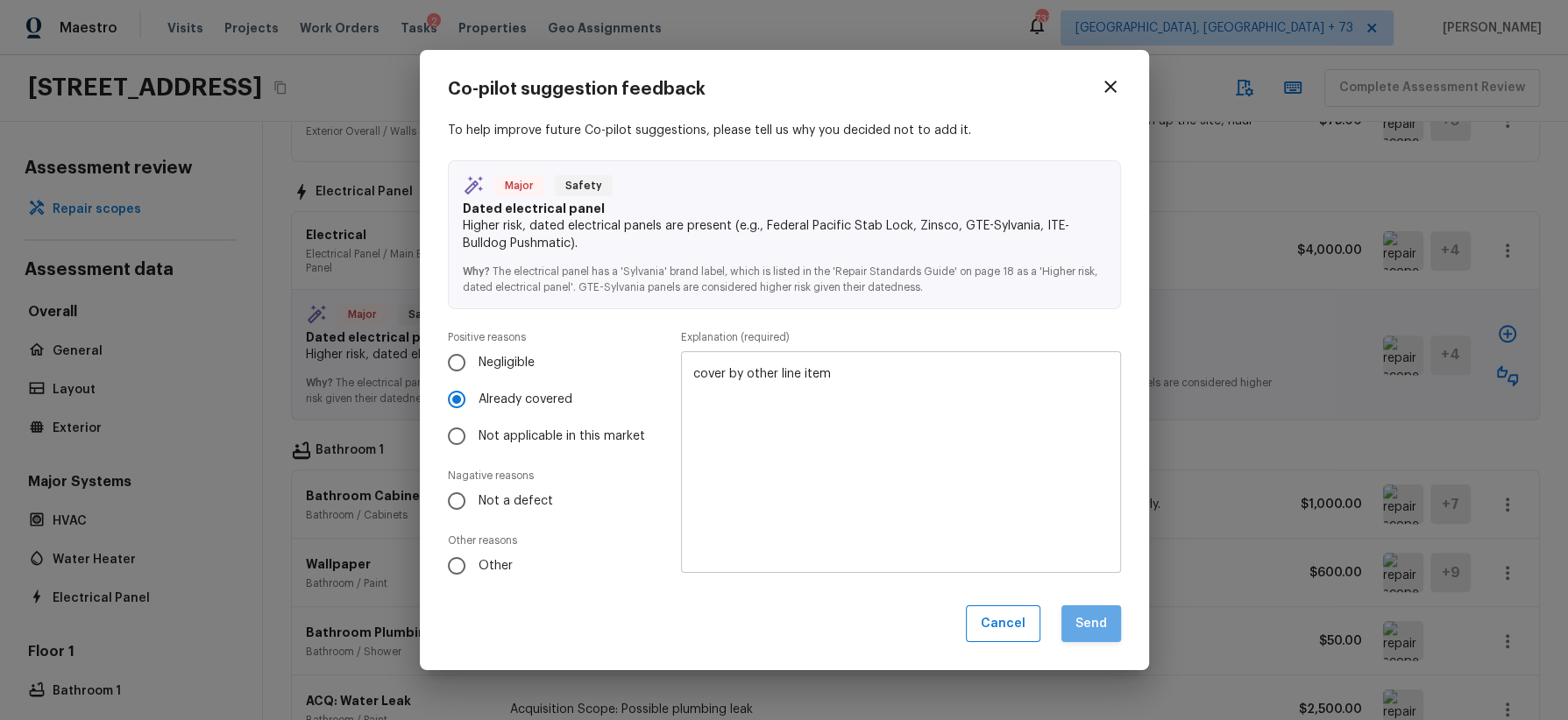
click at [1090, 623] on button "Send" at bounding box center [1091, 625] width 59 height 38
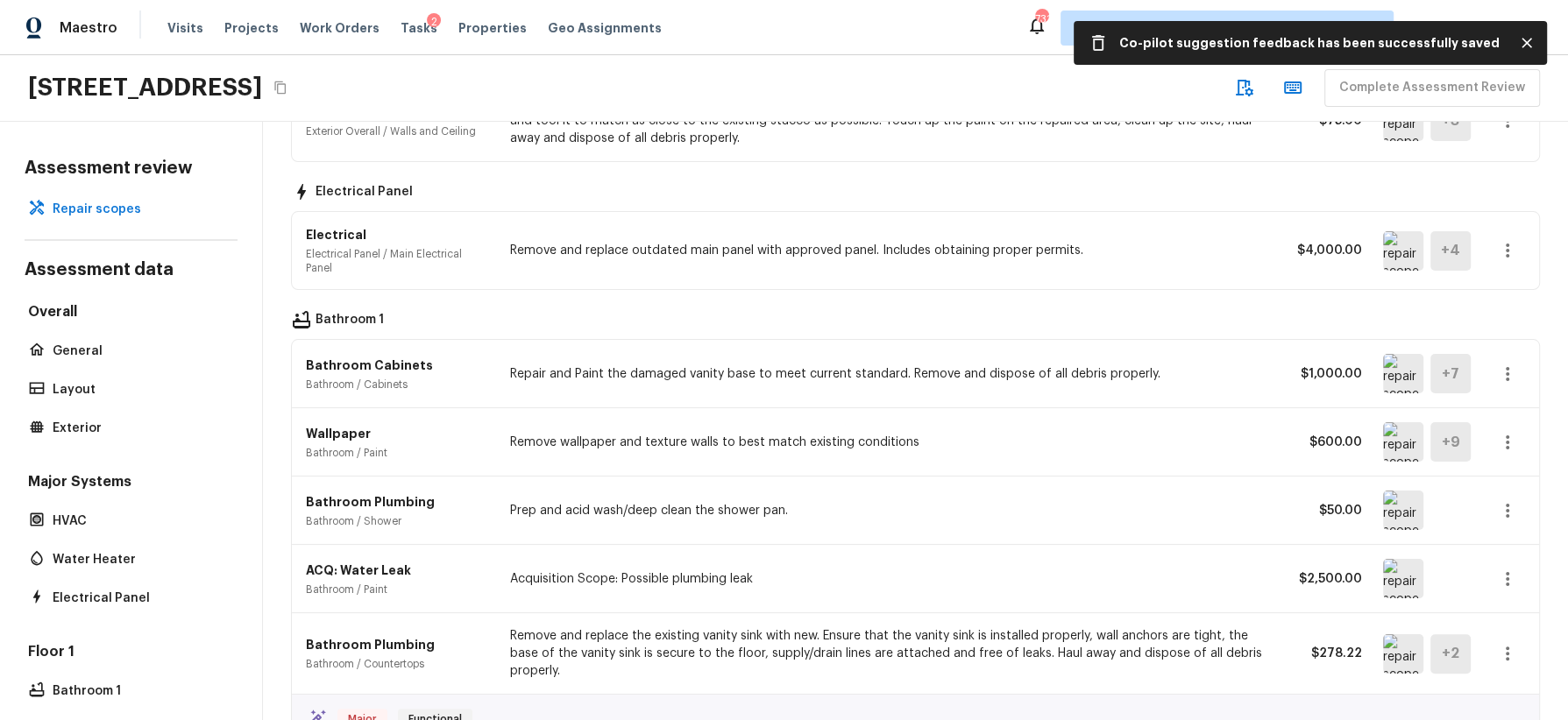
click at [1392, 360] on img at bounding box center [1403, 373] width 40 height 39
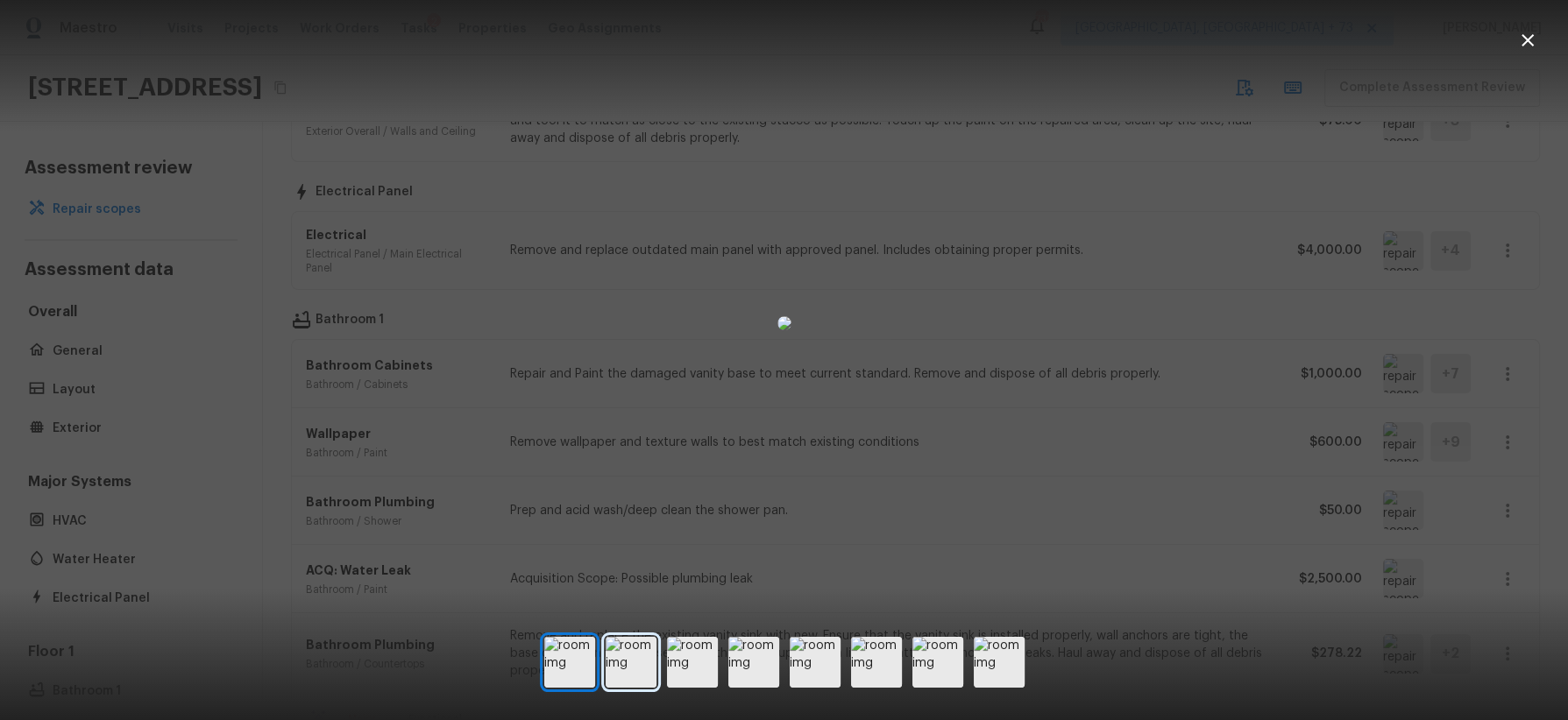
click at [645, 668] on img at bounding box center [630, 662] width 51 height 51
click at [703, 661] on img at bounding box center [691, 662] width 51 height 51
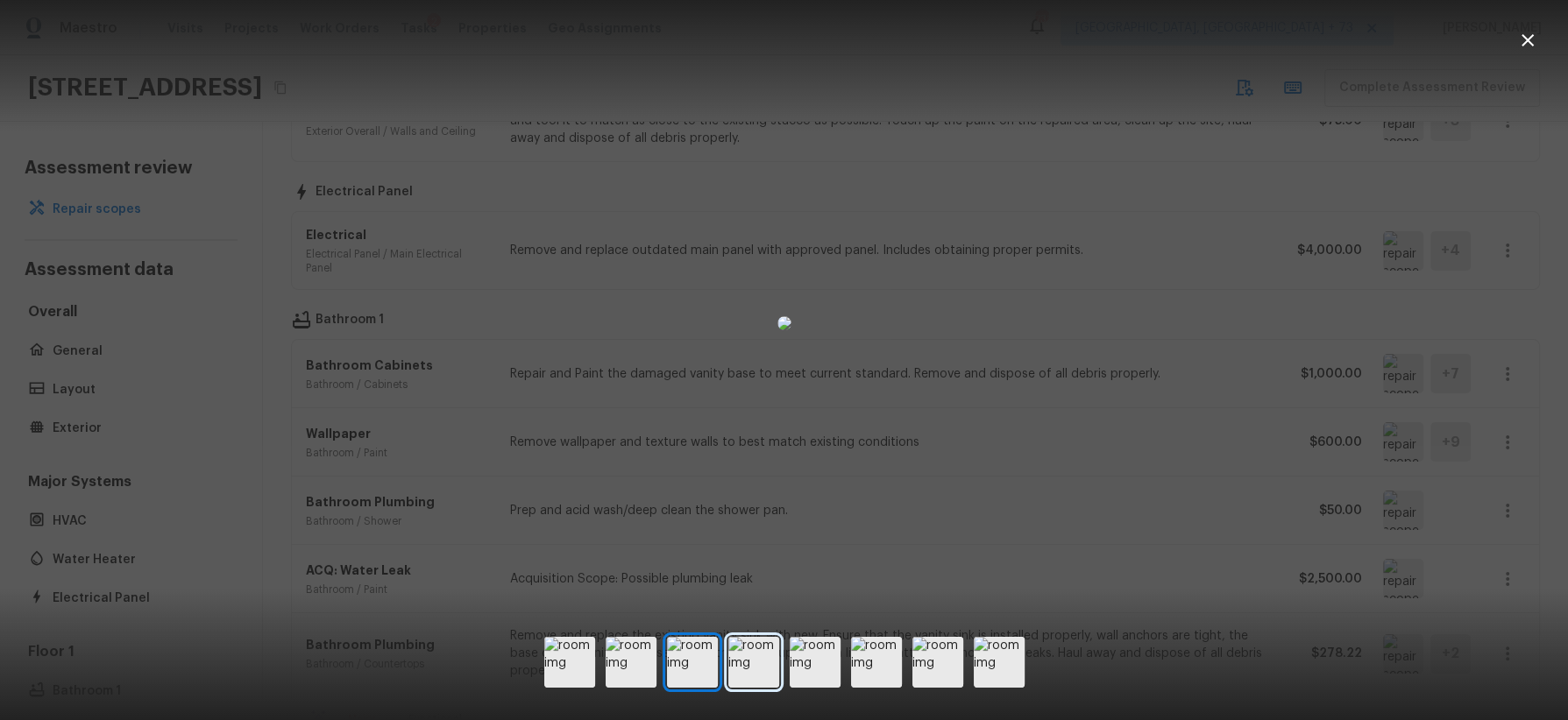
click at [751, 664] on img at bounding box center [753, 662] width 51 height 51
click at [804, 662] on img at bounding box center [815, 662] width 51 height 51
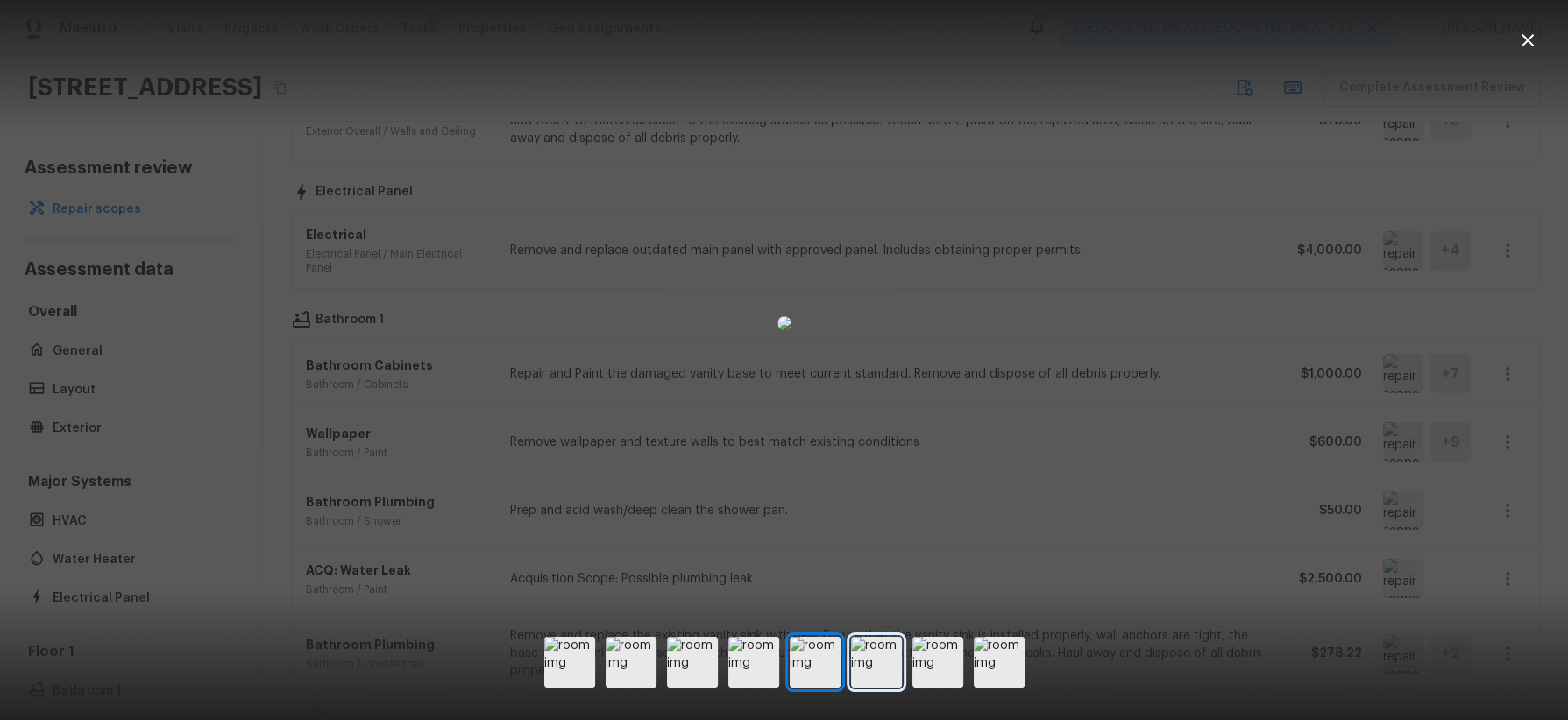
click at [878, 661] on img at bounding box center [876, 662] width 51 height 51
click at [952, 652] on img at bounding box center [938, 662] width 51 height 51
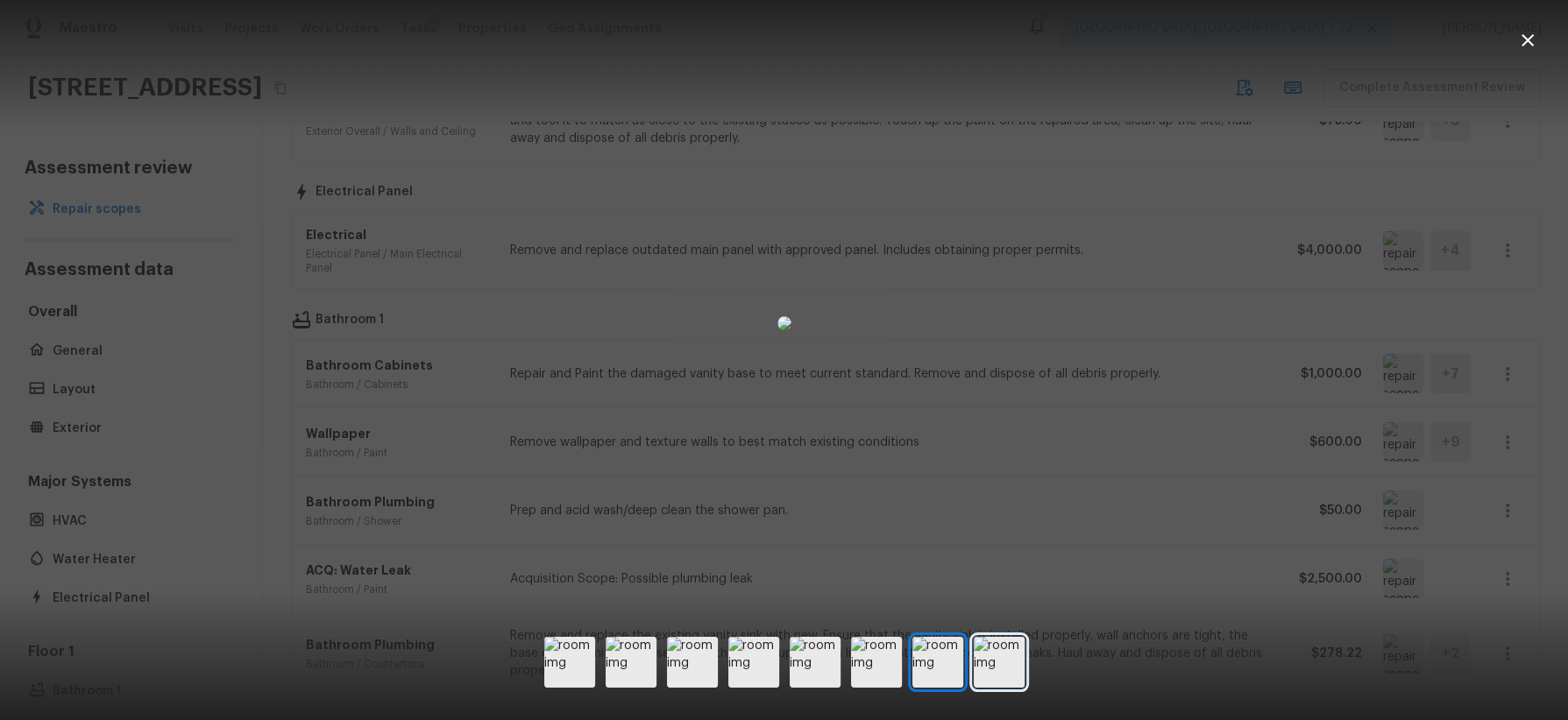
click at [991, 656] on img at bounding box center [999, 662] width 51 height 51
click at [1269, 485] on div at bounding box center [784, 322] width 1568 height 590
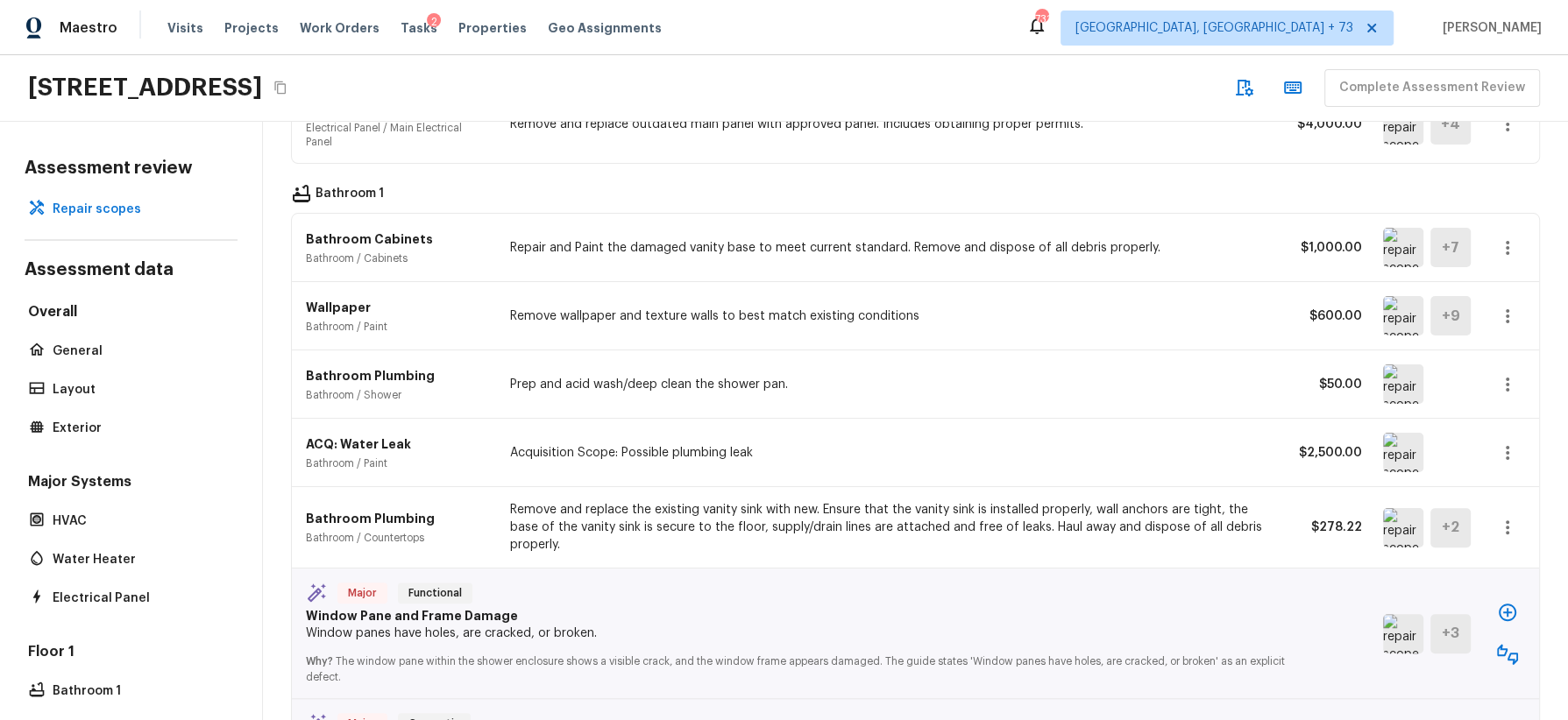
scroll to position [1253, 0]
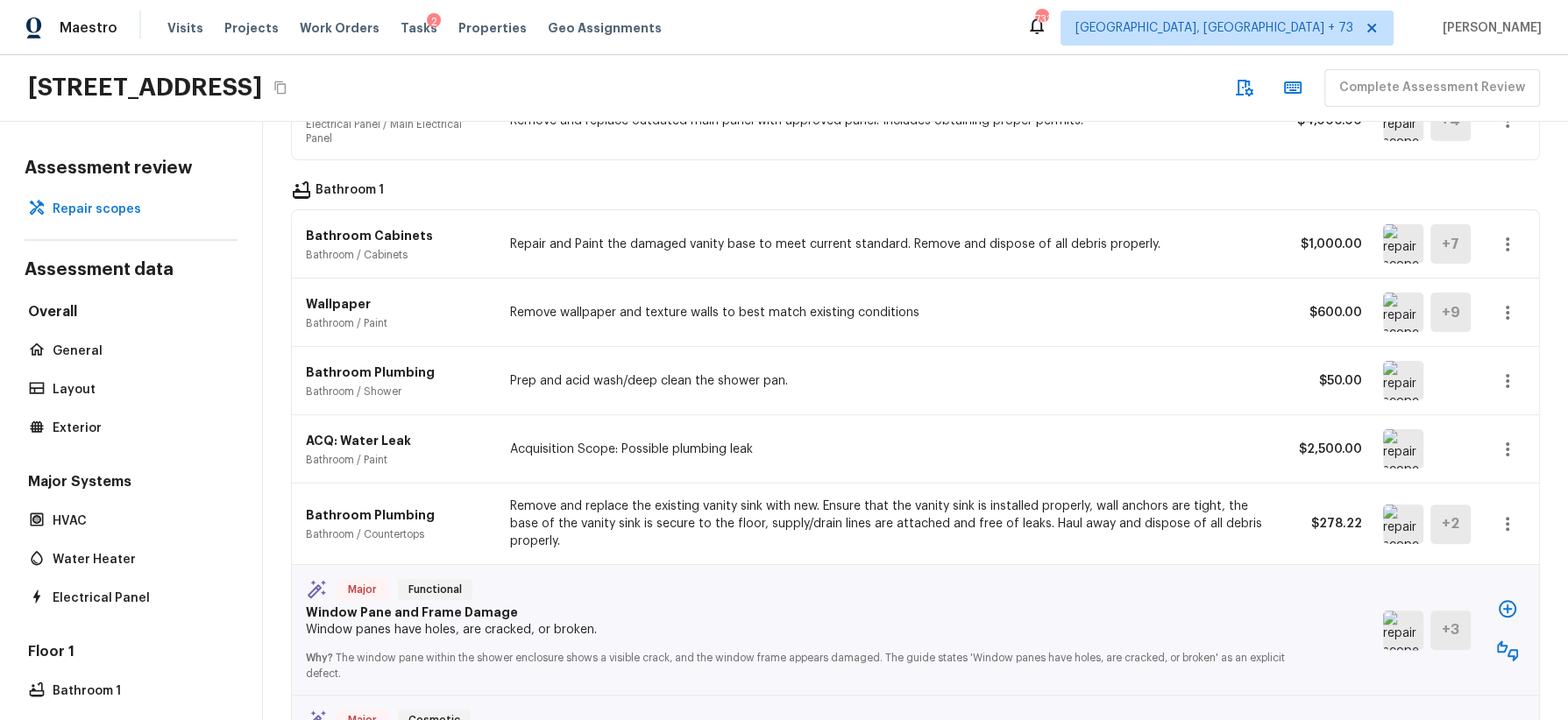
click at [1402, 429] on img at bounding box center [1403, 448] width 40 height 39
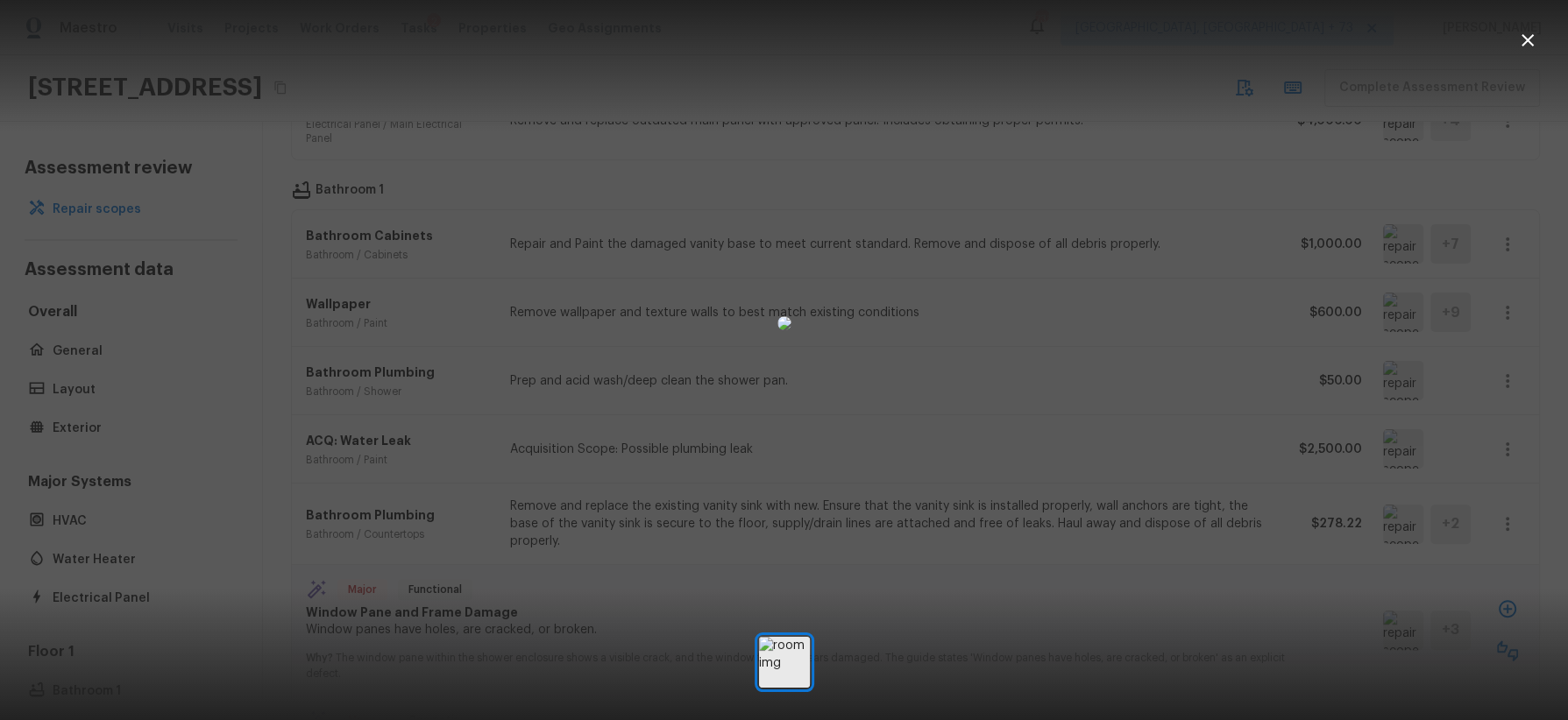
click at [1325, 363] on div at bounding box center [784, 322] width 1568 height 590
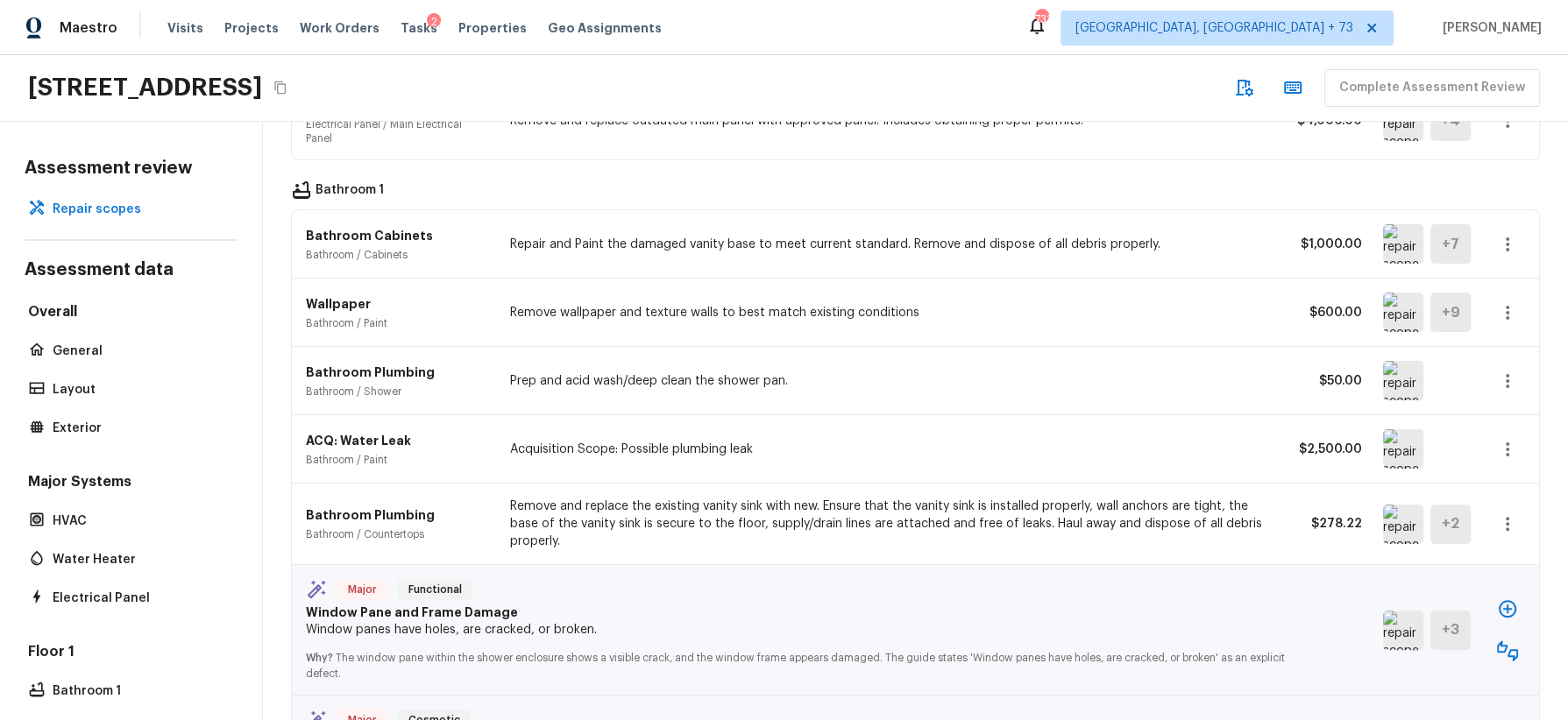
click at [1510, 439] on icon "button" at bounding box center [1508, 449] width 21 height 21
click at [1487, 478] on li "Edit" at bounding box center [1500, 482] width 113 height 52
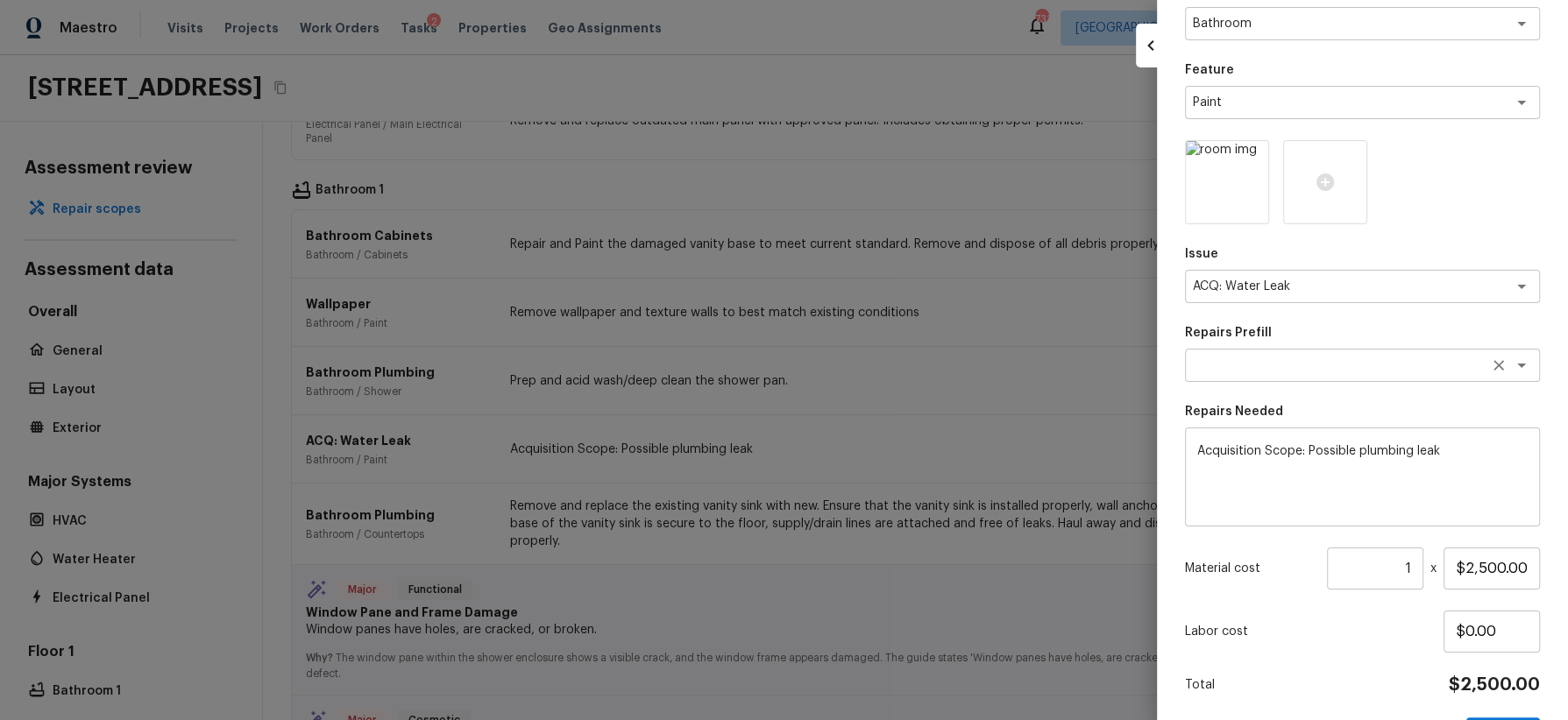
scroll to position [138, 0]
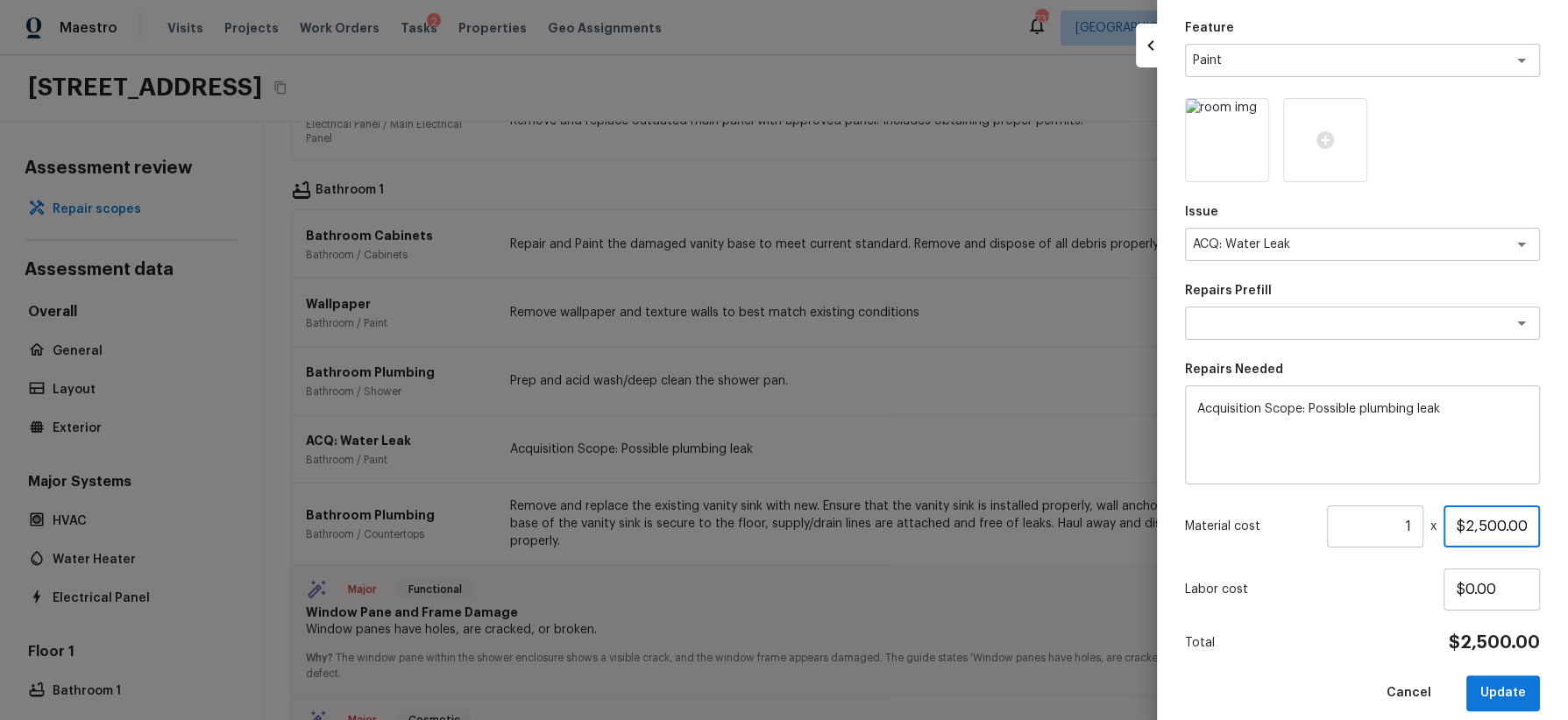
click at [1472, 530] on input "$2,500.00" at bounding box center [1492, 526] width 96 height 42
type input "$500.00"
click at [1492, 687] on button "Update" at bounding box center [1502, 694] width 73 height 36
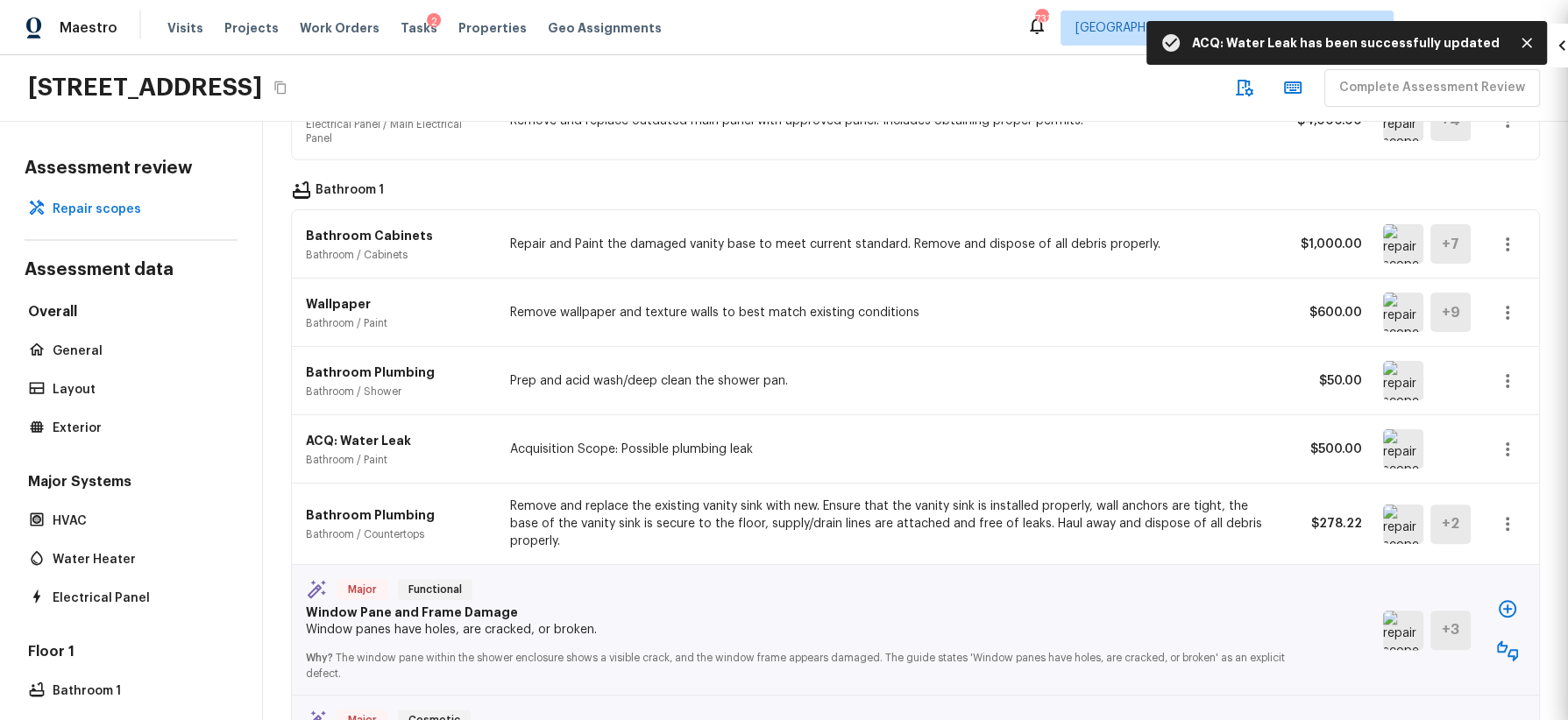
type input "$0.00"
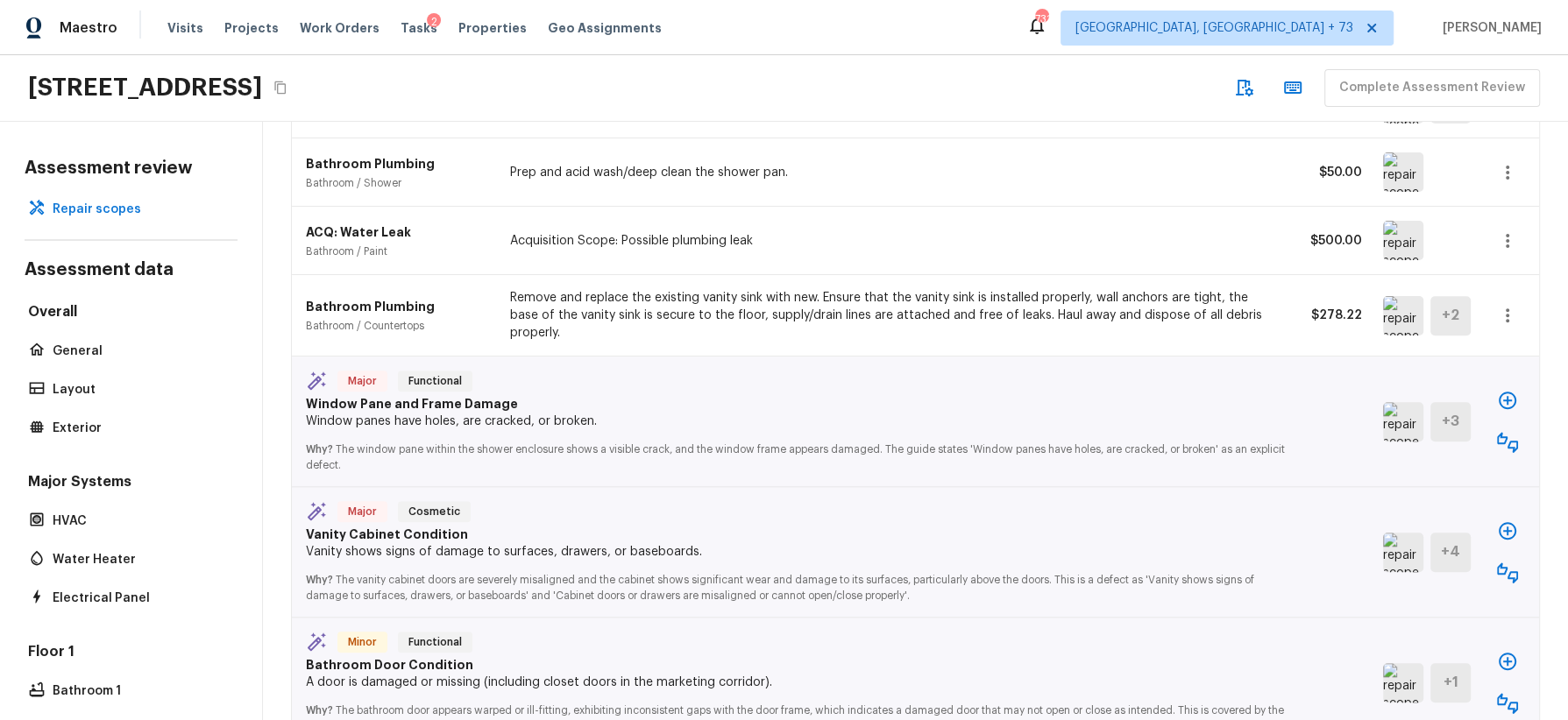
scroll to position [1466, 0]
click at [1514, 428] on icon "button" at bounding box center [1508, 439] width 21 height 21
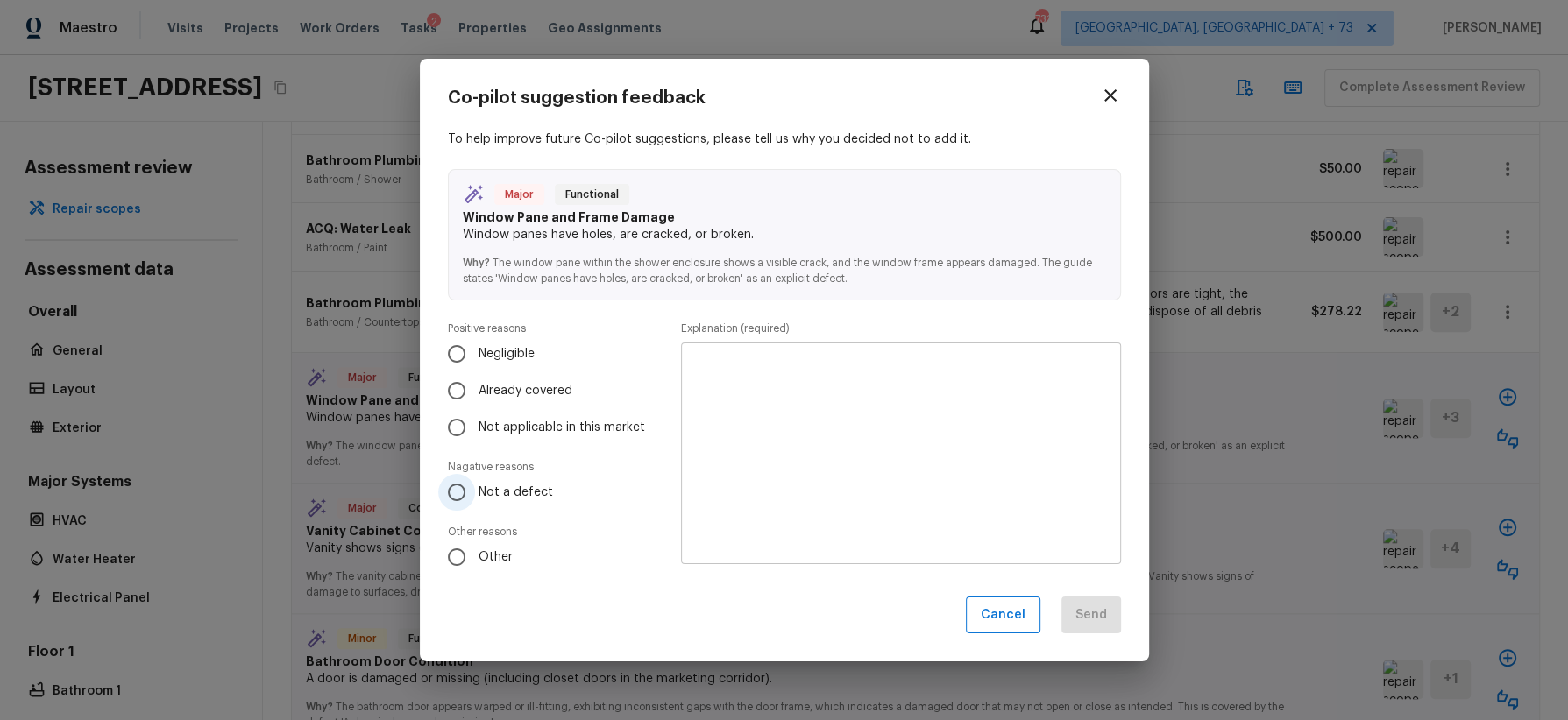
click at [517, 493] on span "Not a defect" at bounding box center [516, 492] width 74 height 17
click at [475, 493] on input "Not a defect" at bounding box center [456, 492] width 37 height 37
radio input "true"
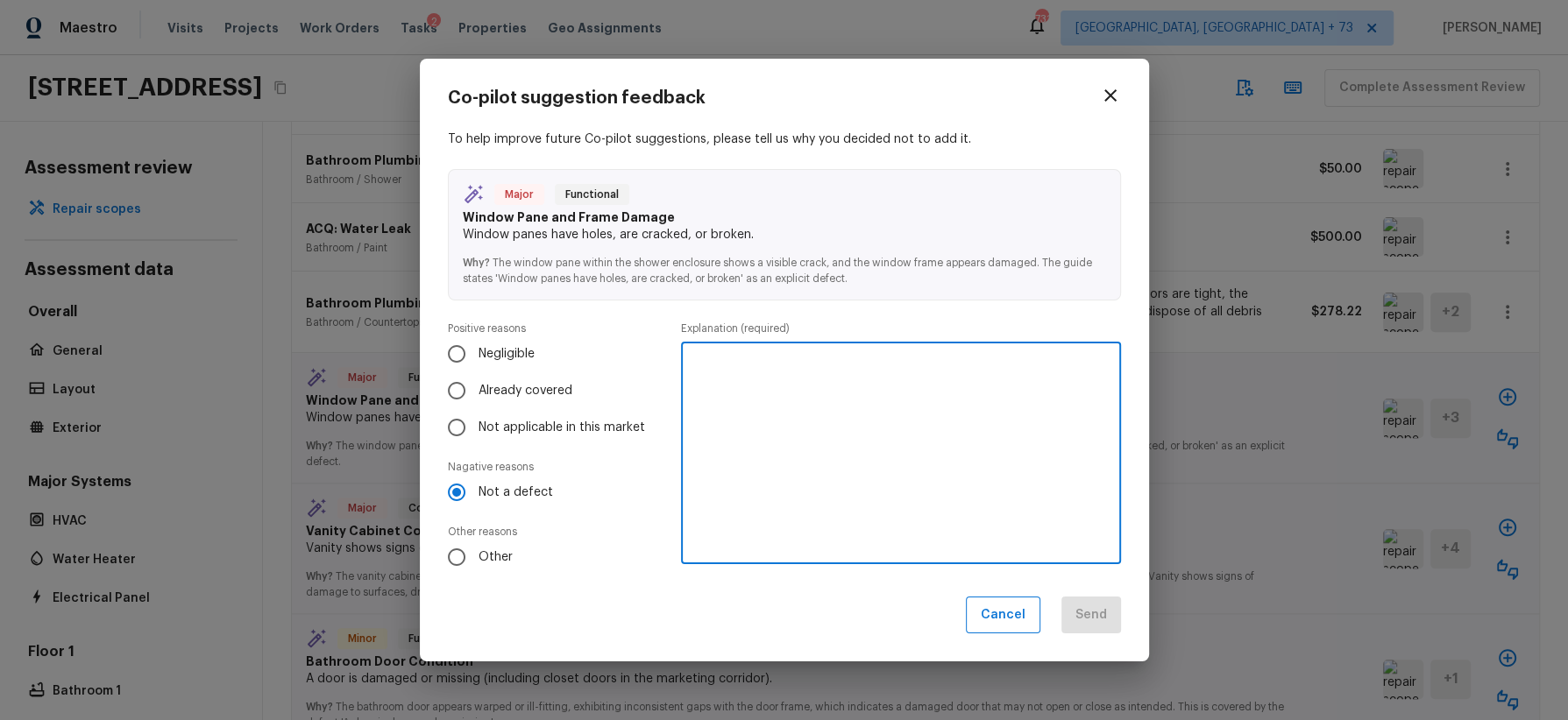
click at [777, 426] on textarea at bounding box center [900, 453] width 415 height 193
type textarea "window is open and cables outside, no defect"
click at [1101, 614] on button "Send" at bounding box center [1091, 616] width 59 height 38
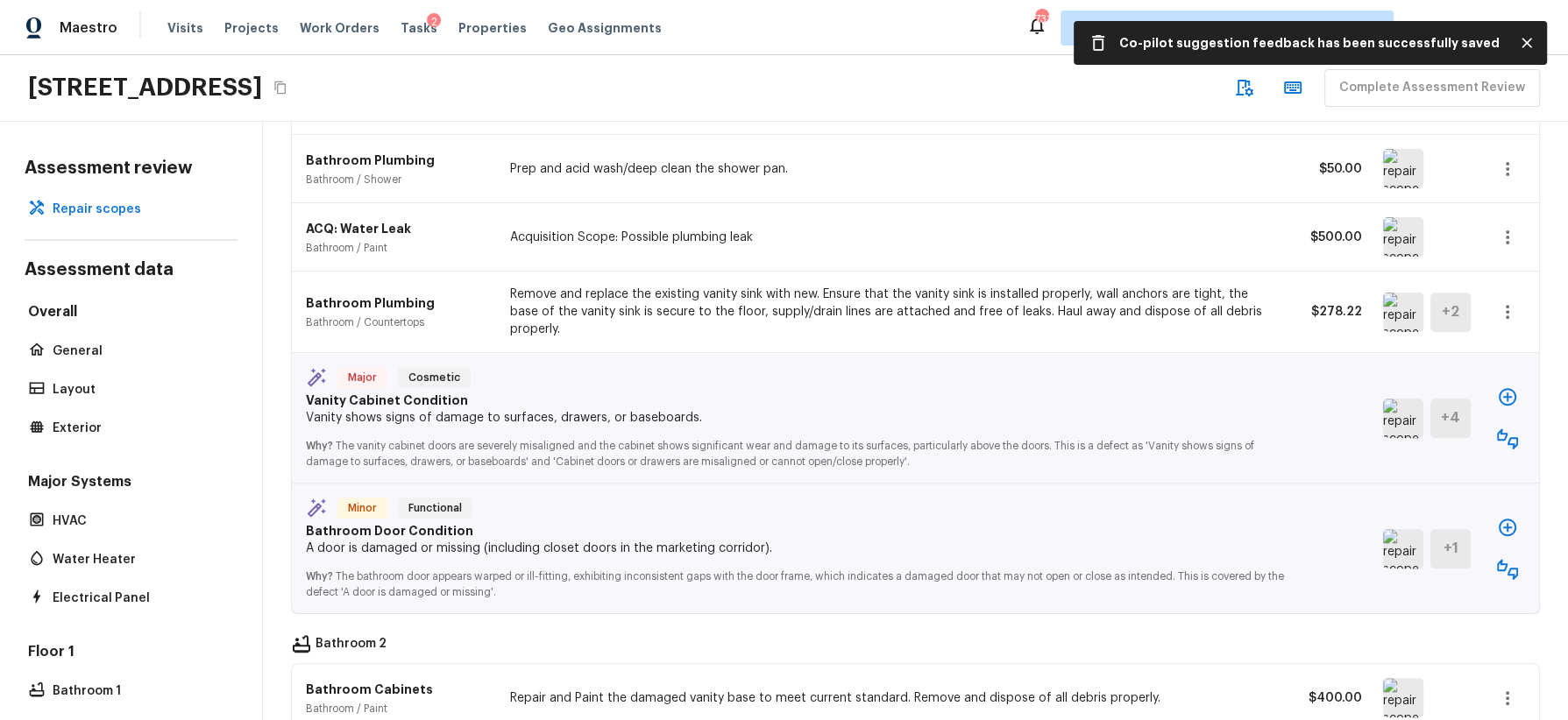
click at [1402, 399] on img at bounding box center [1403, 418] width 40 height 39
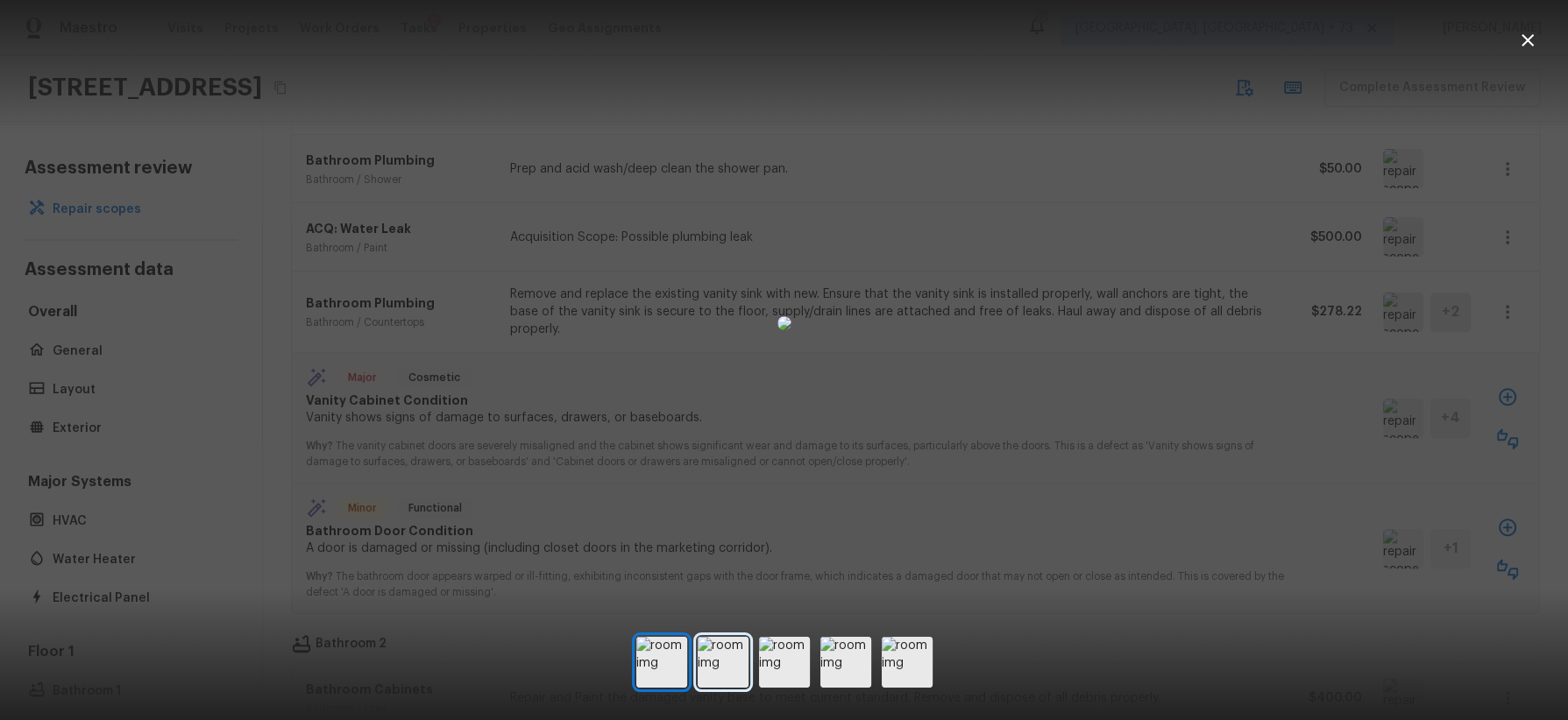
click at [710, 670] on img at bounding box center [722, 662] width 51 height 51
click at [781, 665] on img at bounding box center [784, 662] width 51 height 51
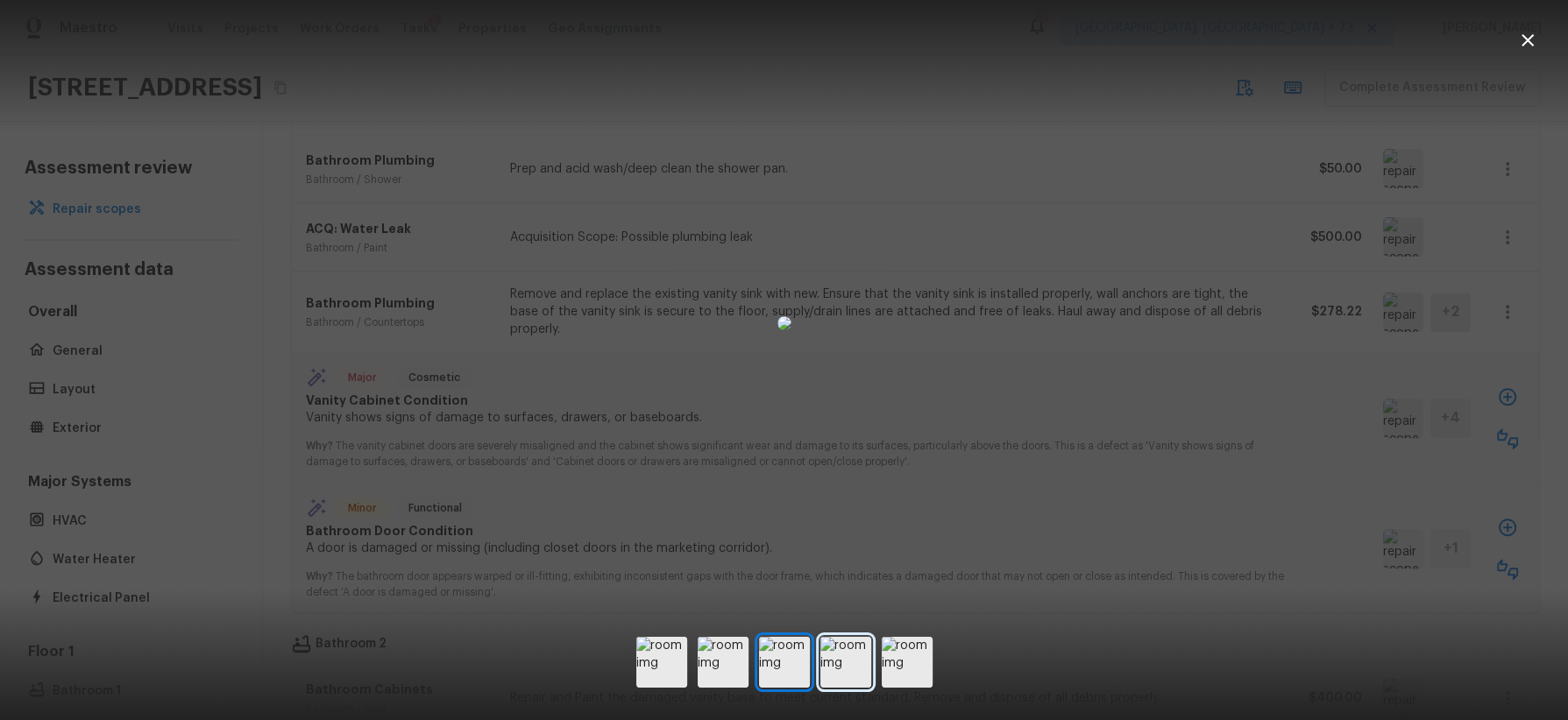
click at [849, 661] on img at bounding box center [845, 662] width 51 height 51
click at [903, 661] on img at bounding box center [906, 662] width 51 height 51
click at [1240, 487] on div at bounding box center [784, 322] width 1568 height 590
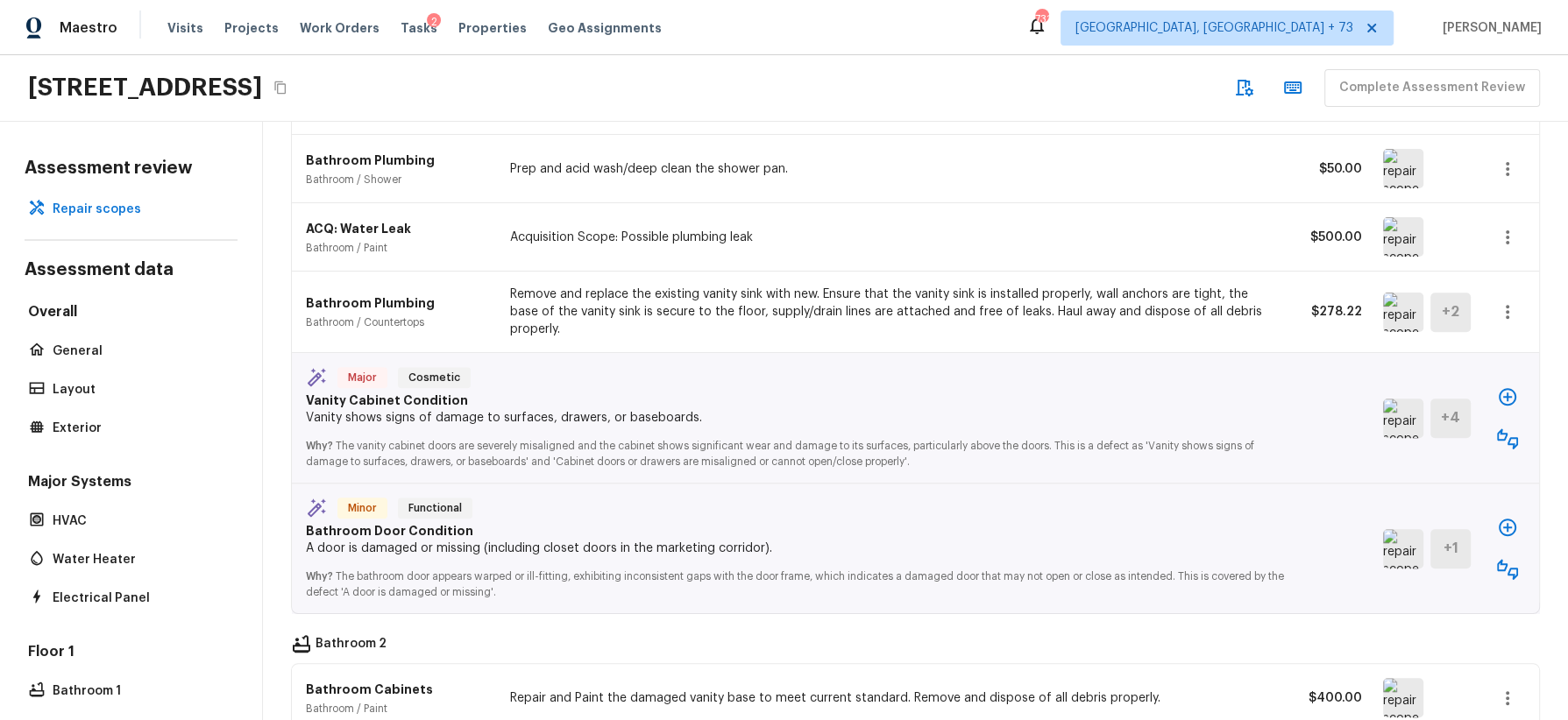
click at [1509, 428] on icon "button" at bounding box center [1508, 439] width 21 height 21
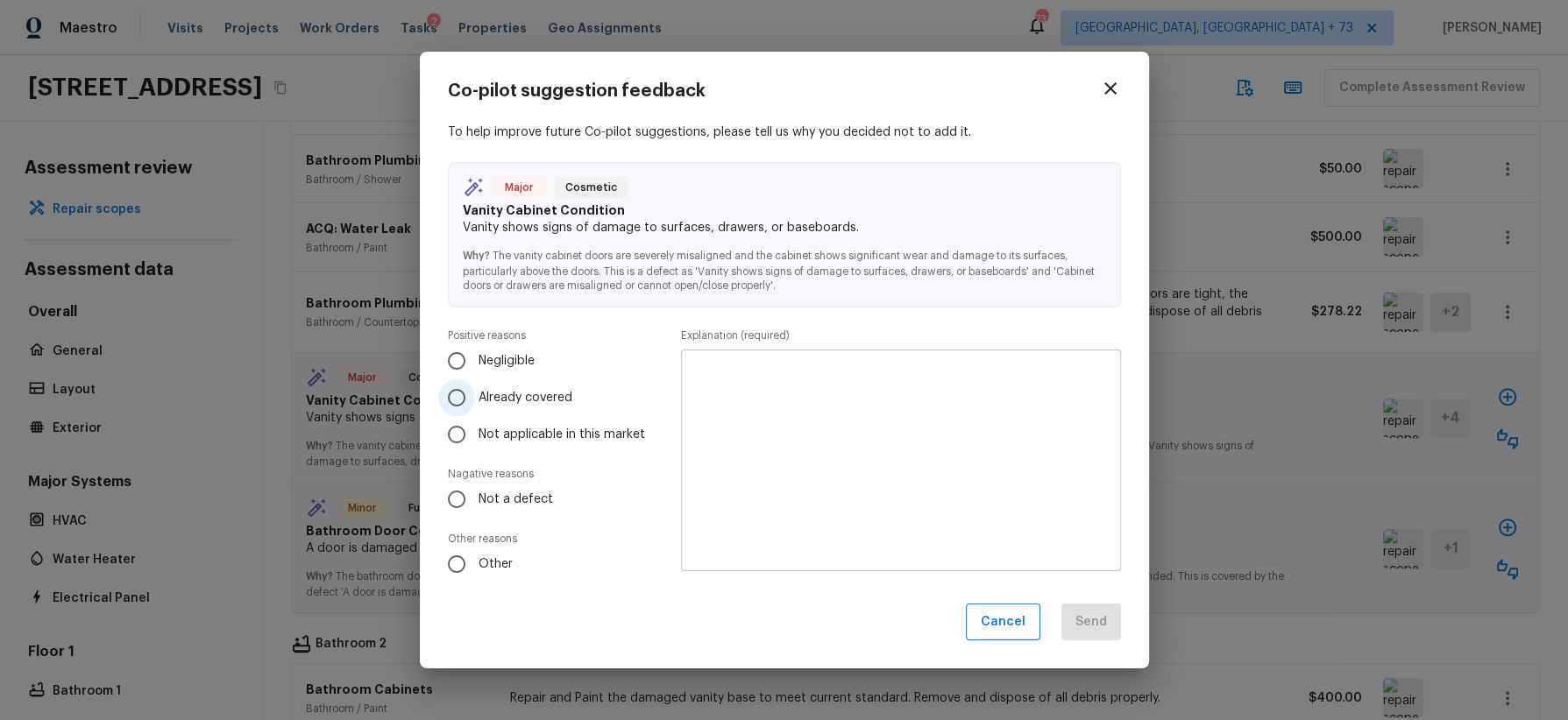
click at [528, 401] on span "Already covered" at bounding box center [526, 398] width 93 height 17
click at [475, 401] on input "Already covered" at bounding box center [456, 398] width 37 height 37
radio input "true"
click at [834, 392] on textarea at bounding box center [900, 460] width 415 height 193
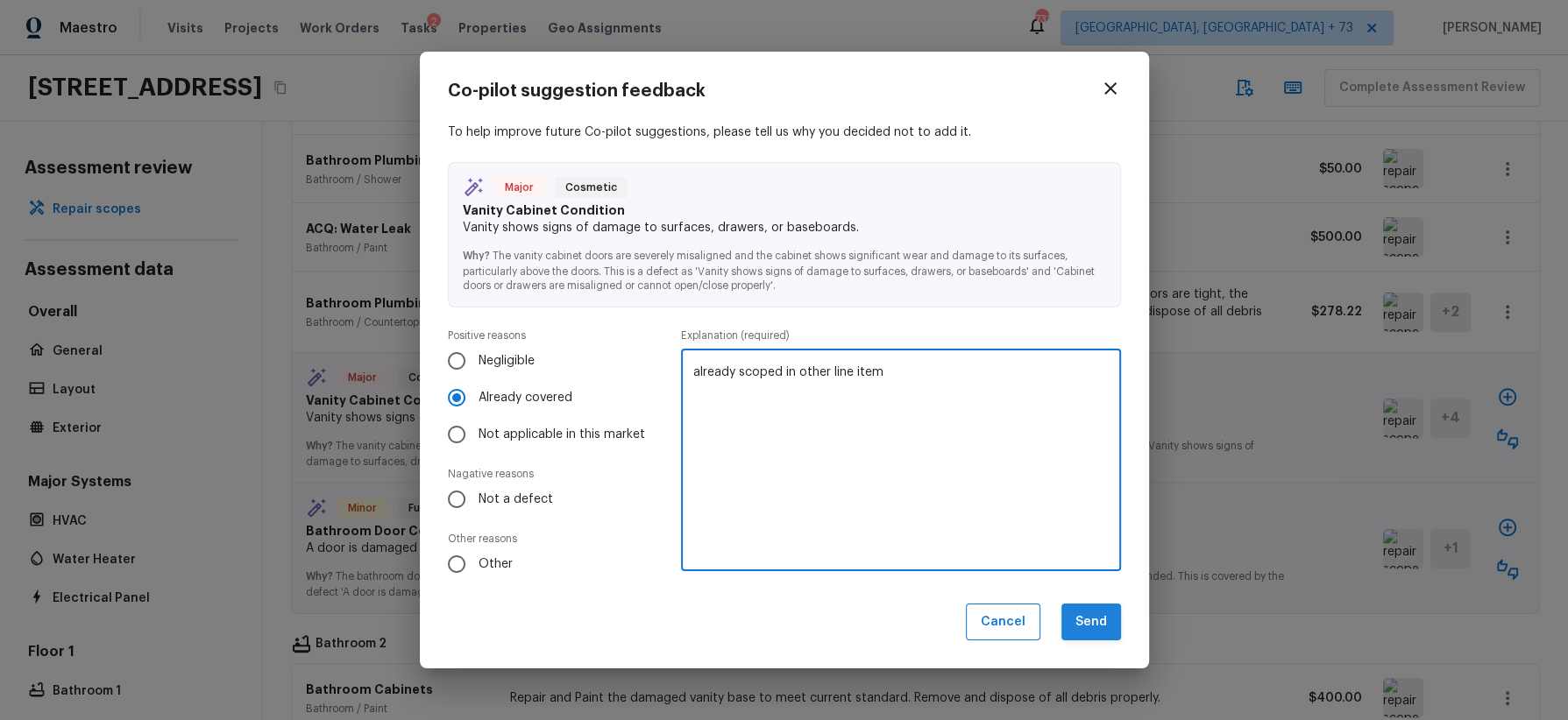
type textarea "already scoped in other line item"
click at [1095, 619] on button "Send" at bounding box center [1091, 623] width 59 height 38
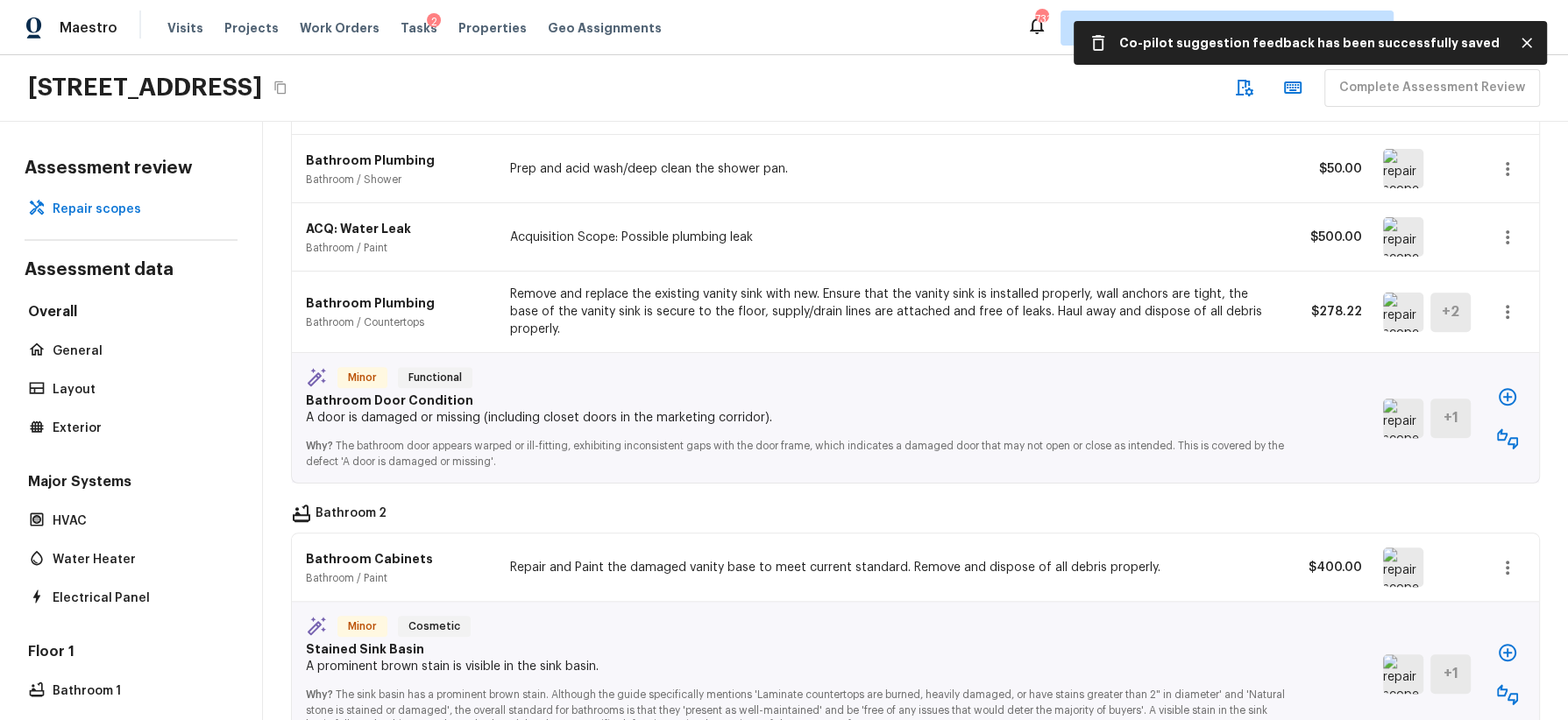
click at [1408, 405] on img at bounding box center [1403, 418] width 40 height 39
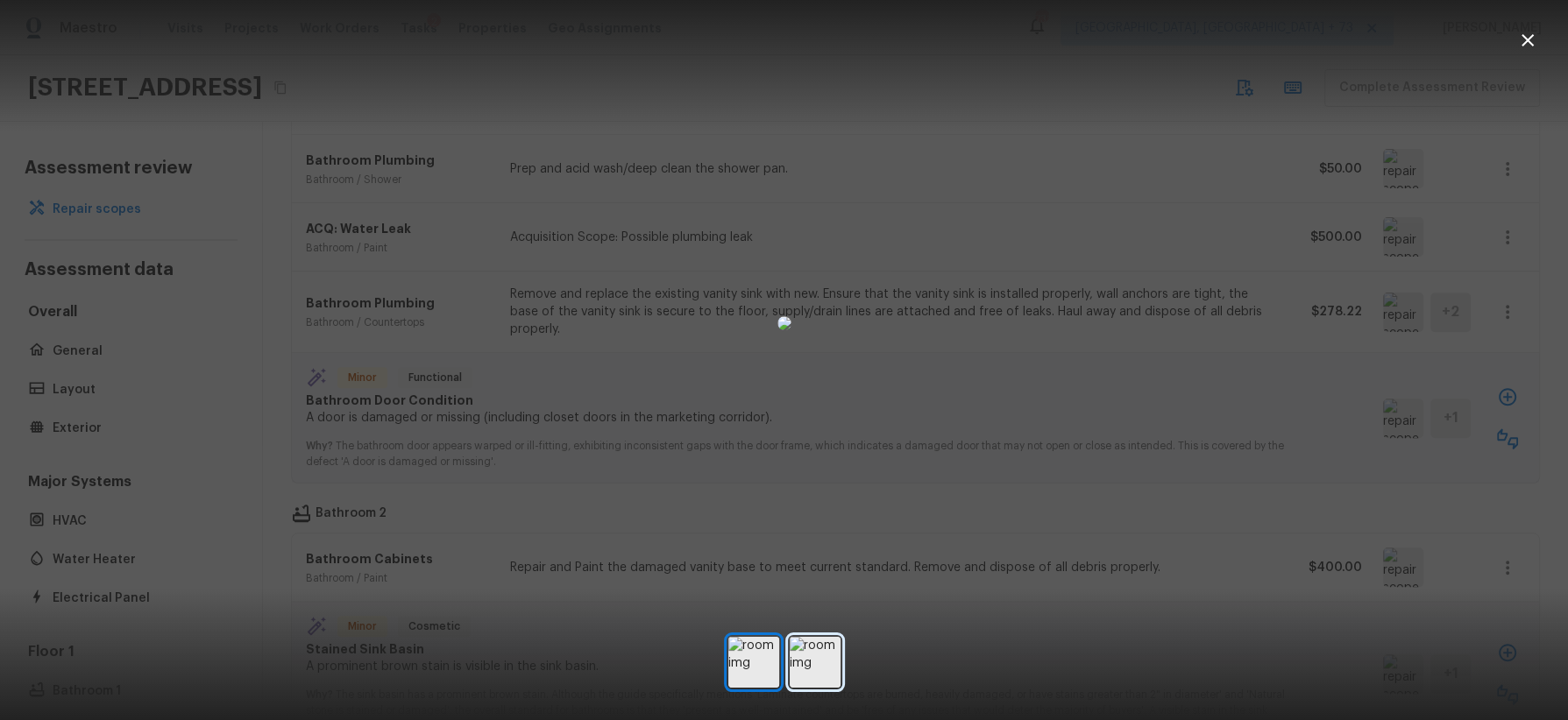
click at [826, 665] on img at bounding box center [815, 662] width 51 height 51
click at [1206, 493] on div at bounding box center [784, 322] width 1568 height 590
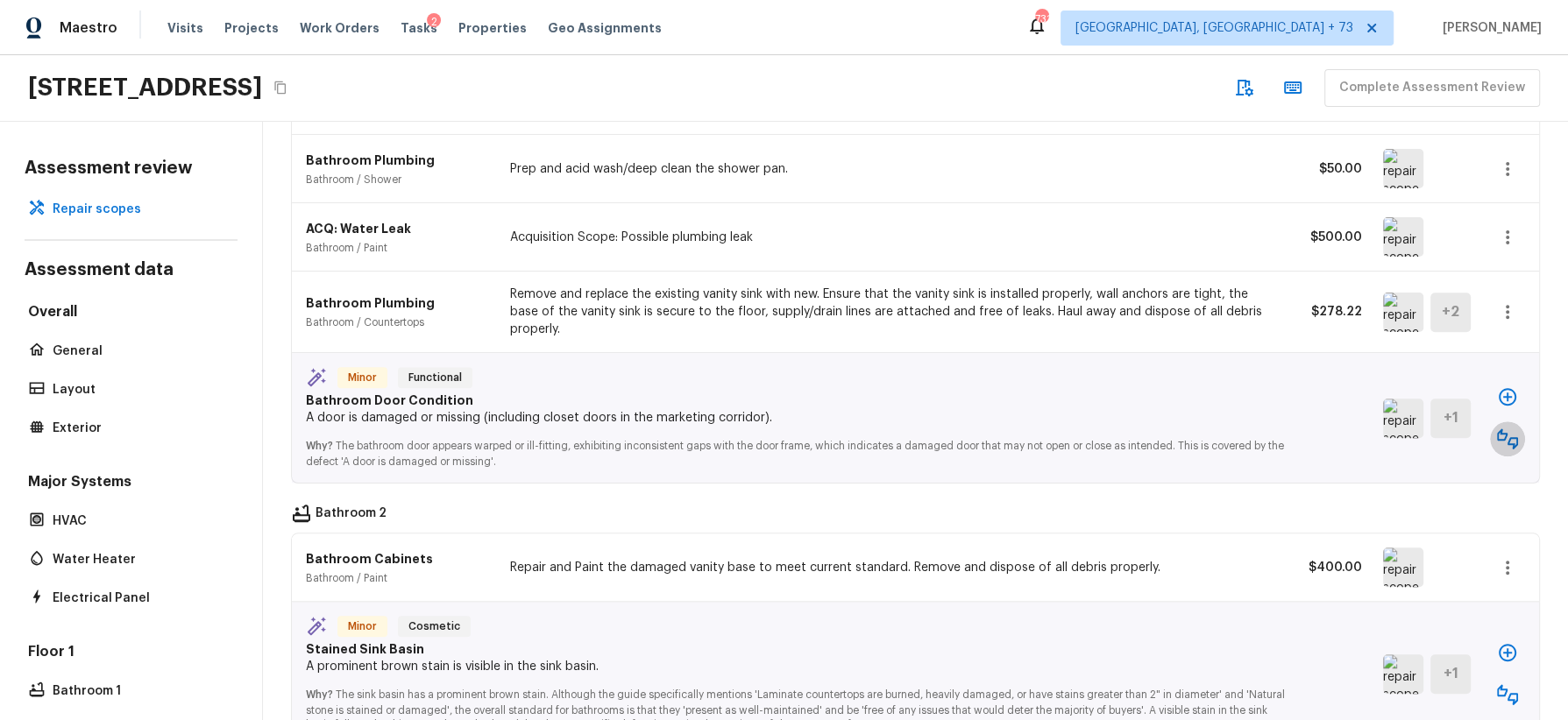
click at [1503, 428] on icon "button" at bounding box center [1508, 439] width 21 height 21
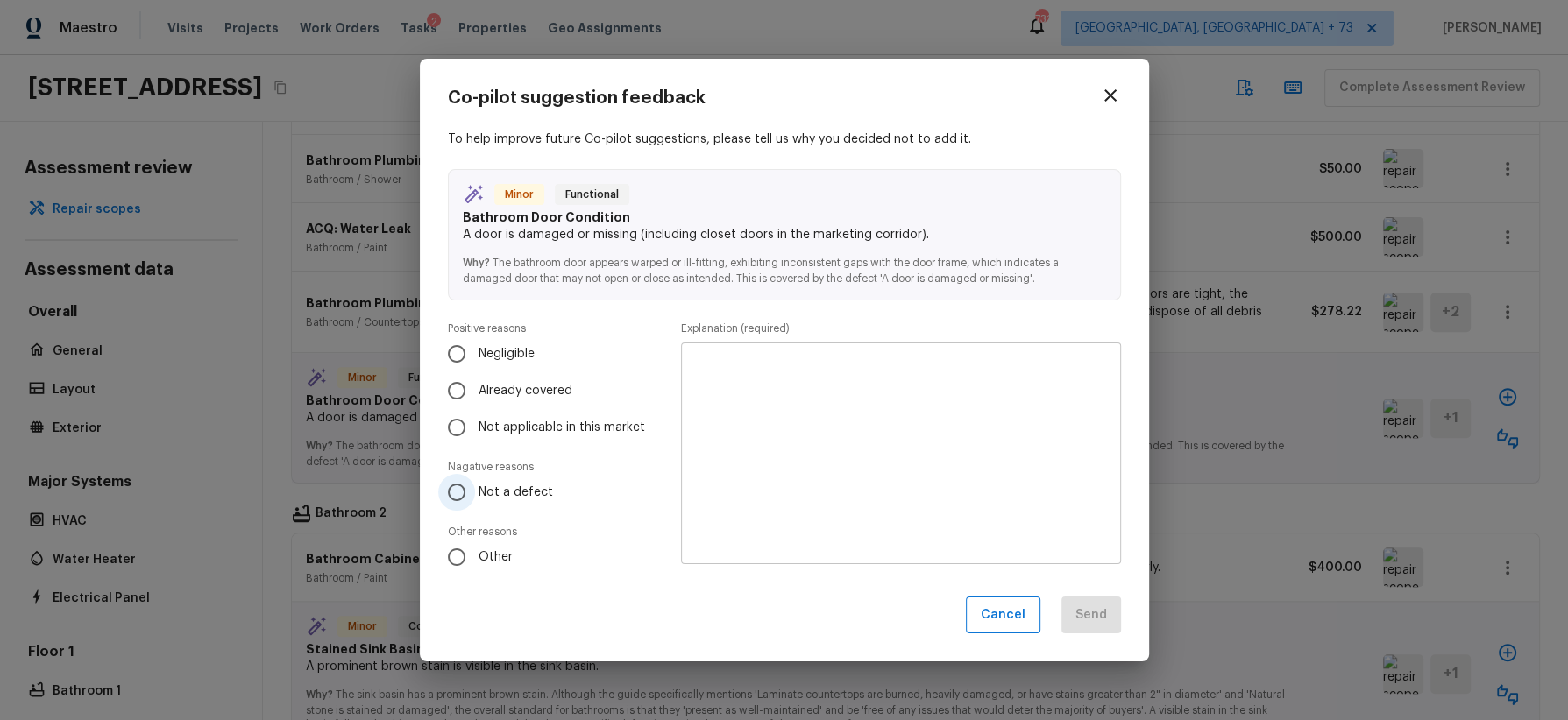
click at [489, 489] on span "Not a defect" at bounding box center [516, 492] width 74 height 17
click at [475, 489] on input "Not a defect" at bounding box center [456, 492] width 37 height 37
radio input "true"
click at [776, 424] on textarea at bounding box center [900, 453] width 415 height 193
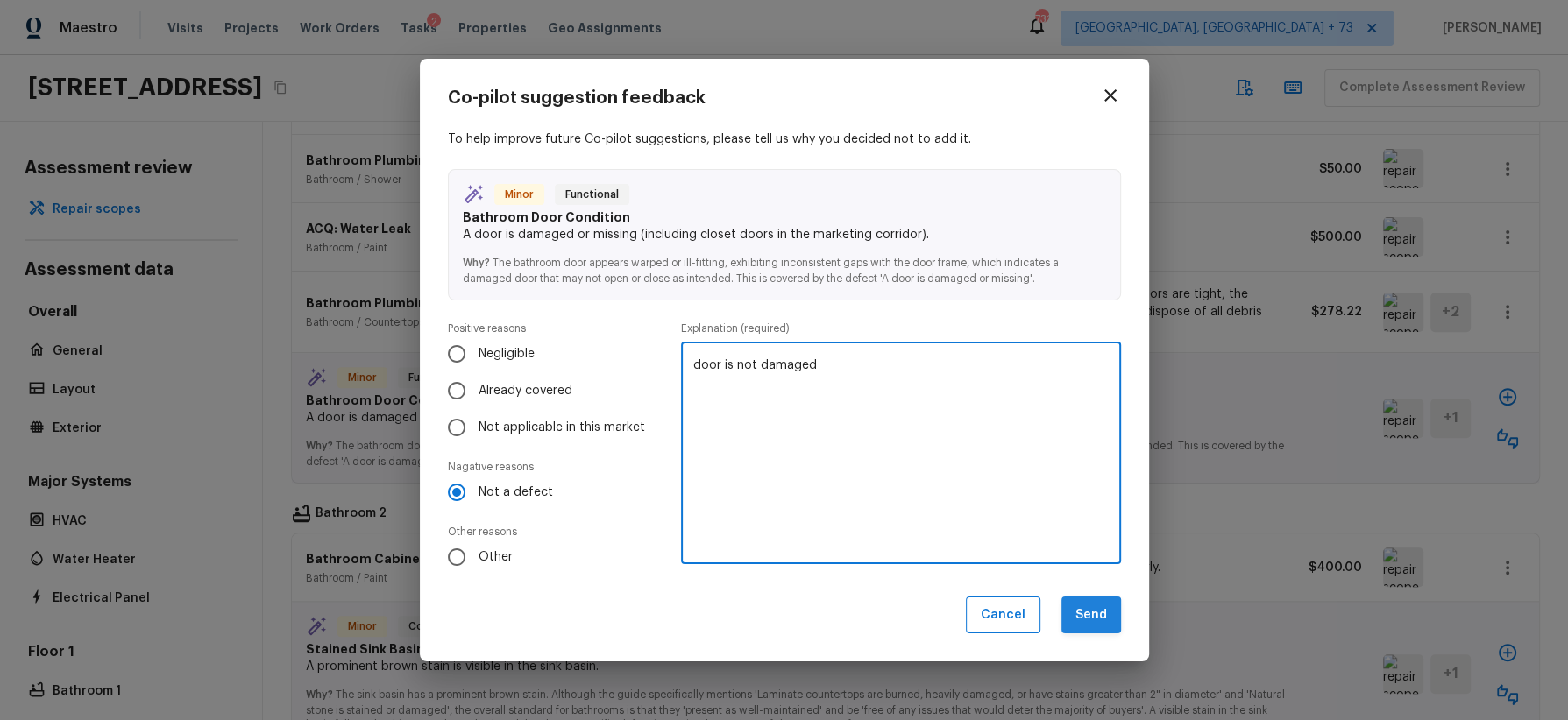
type textarea "door is not damaged"
click at [1100, 607] on button "Send" at bounding box center [1091, 616] width 59 height 38
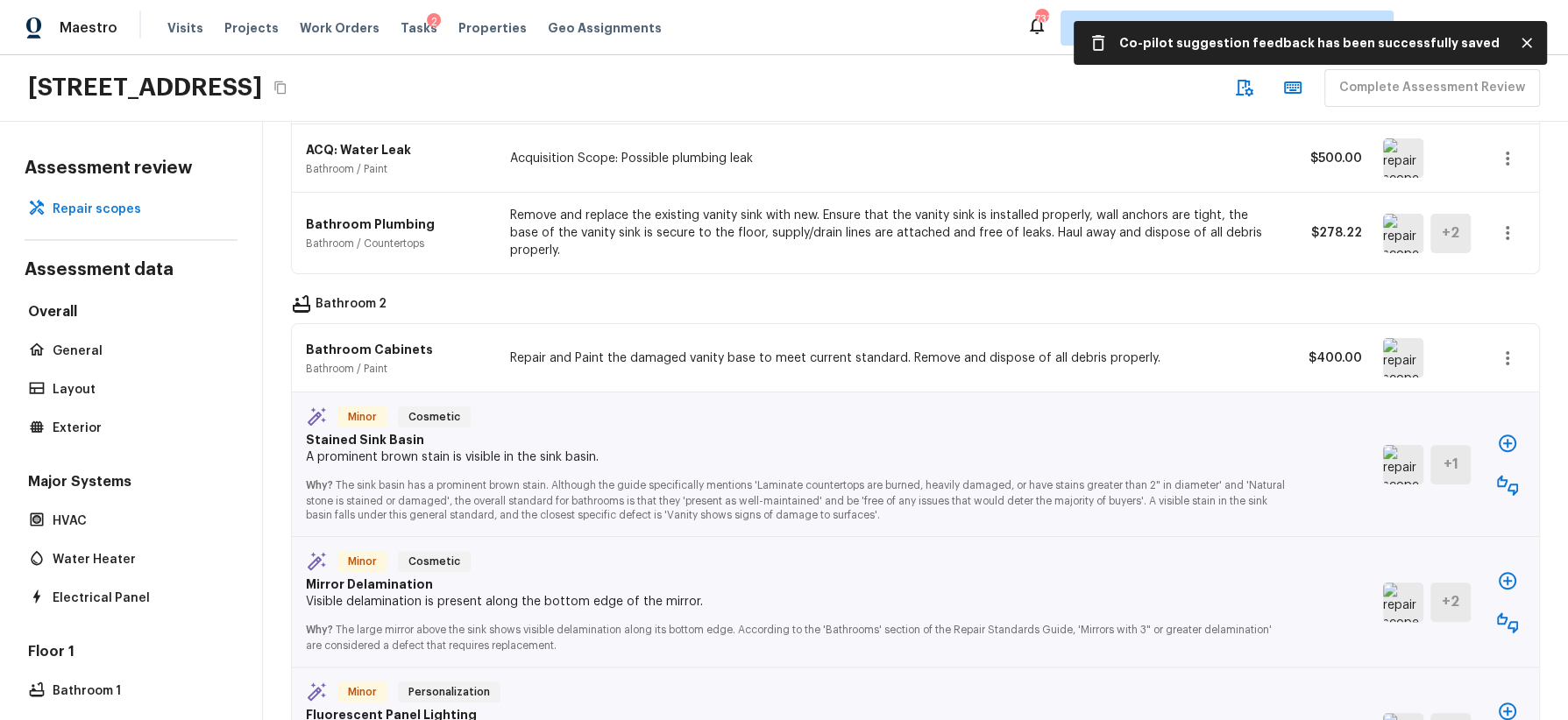
scroll to position [1547, 0]
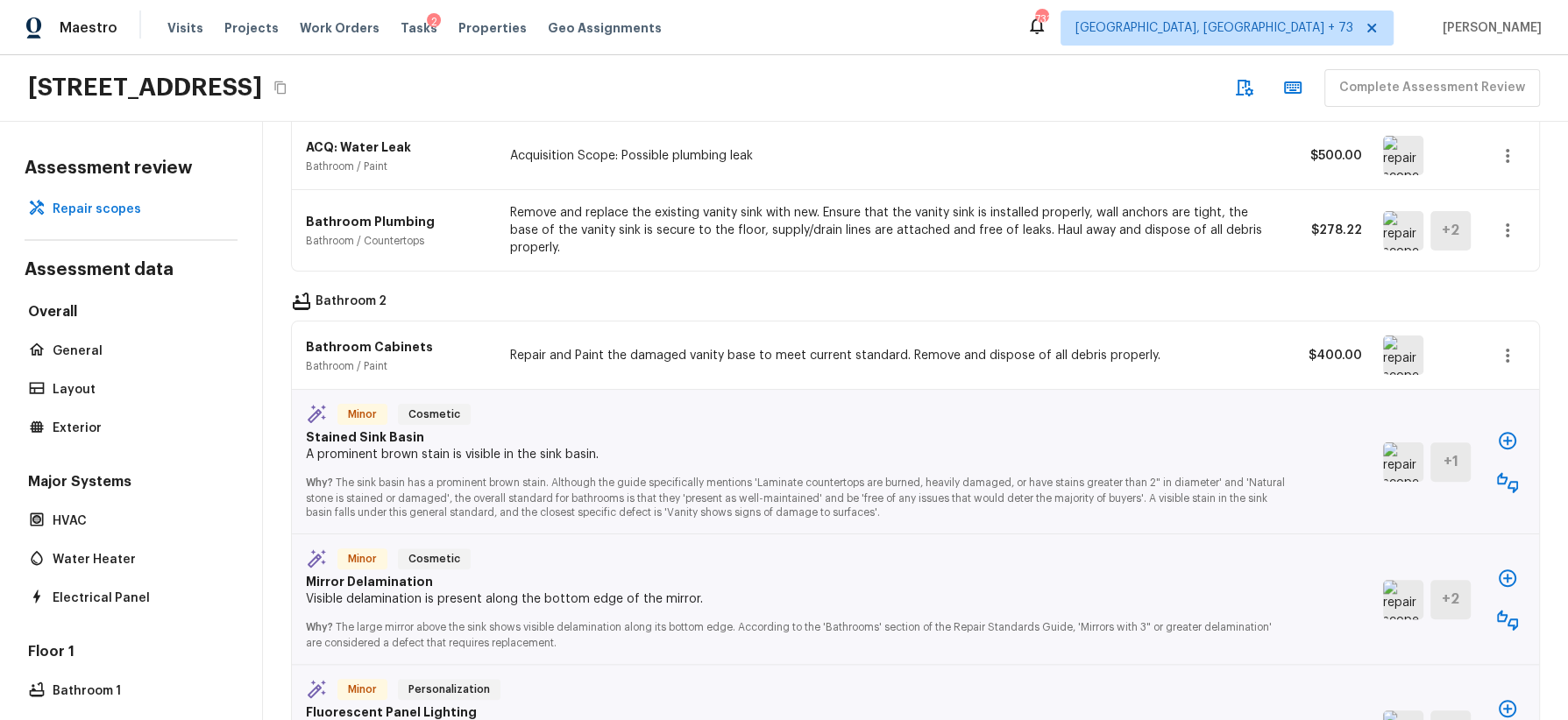
click at [1514, 472] on icon "button" at bounding box center [1508, 483] width 21 height 21
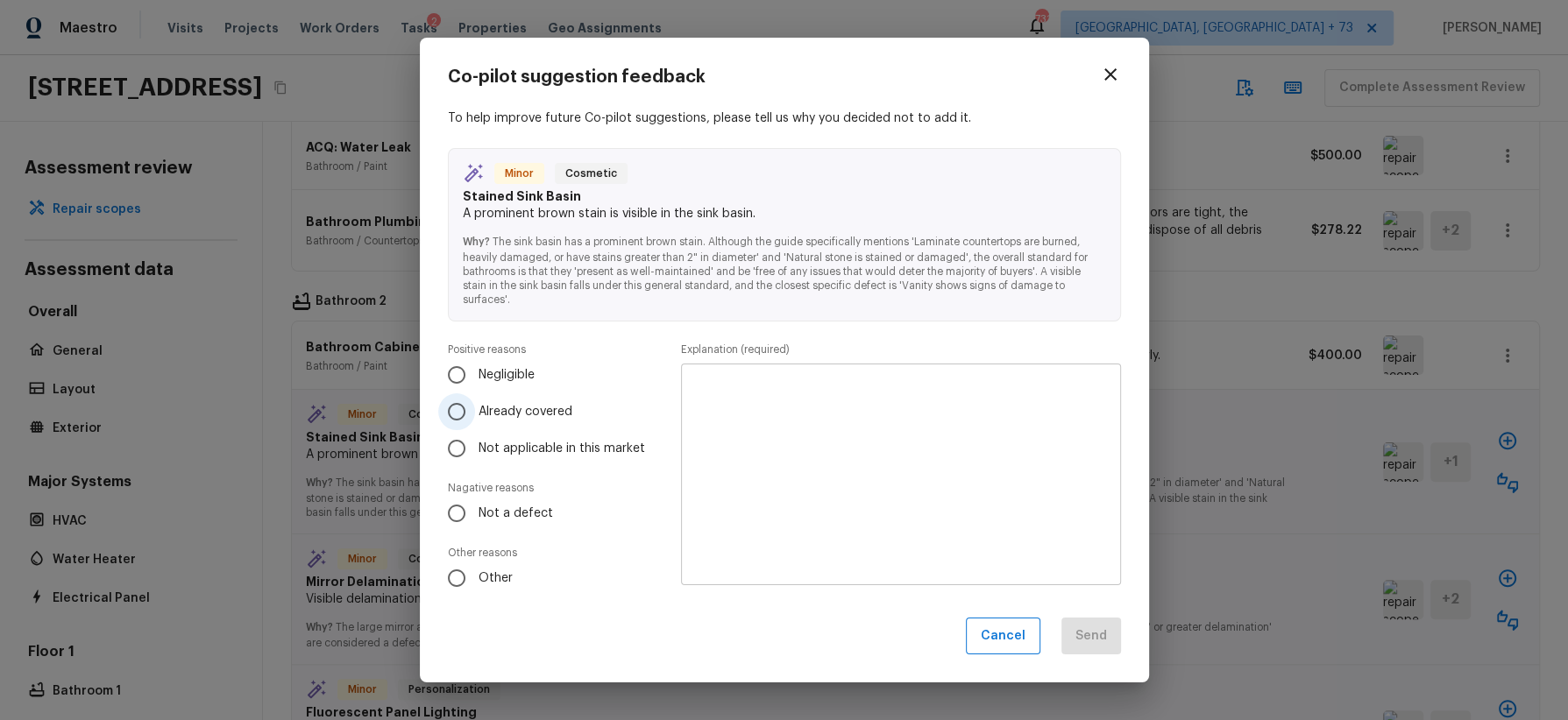
click at [550, 415] on span "Already covered" at bounding box center [526, 412] width 93 height 17
click at [475, 415] on input "Already covered" at bounding box center [456, 412] width 37 height 37
radio input "true"
click at [828, 400] on textarea at bounding box center [900, 474] width 415 height 193
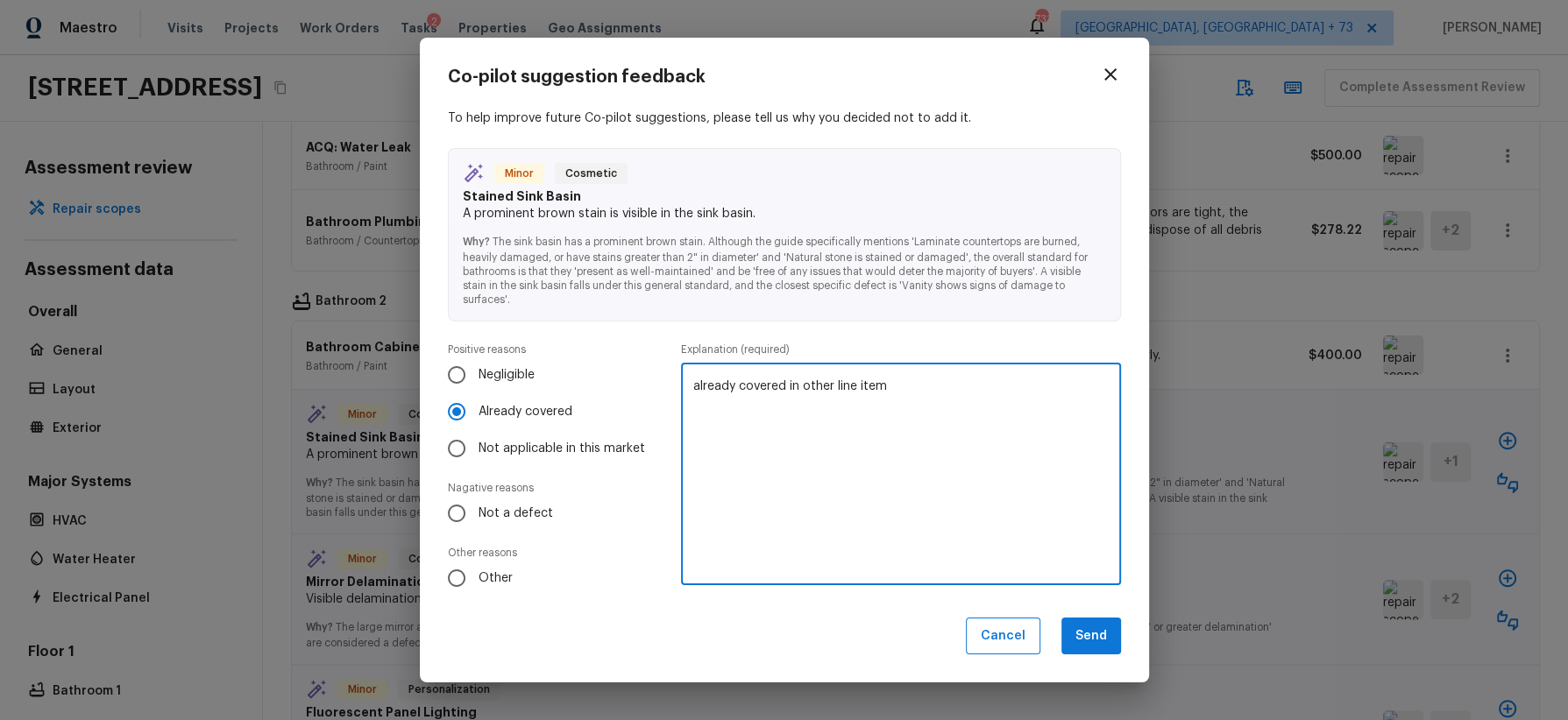
click at [828, 400] on textarea "already covered in other line item" at bounding box center [900, 474] width 415 height 193
type textarea "already covered in other line item"
click at [1102, 638] on button "Send" at bounding box center [1091, 637] width 59 height 38
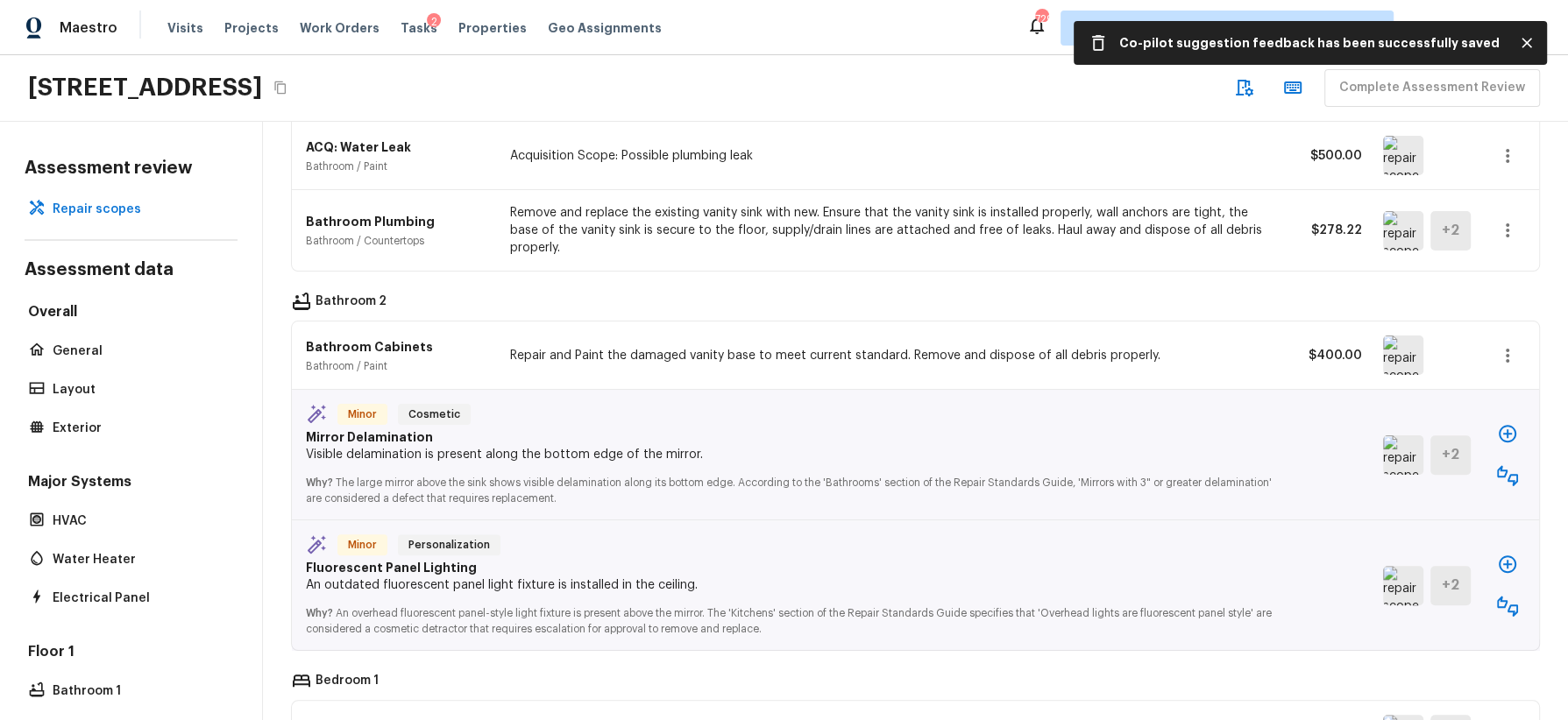
click at [1395, 438] on img at bounding box center [1403, 455] width 40 height 39
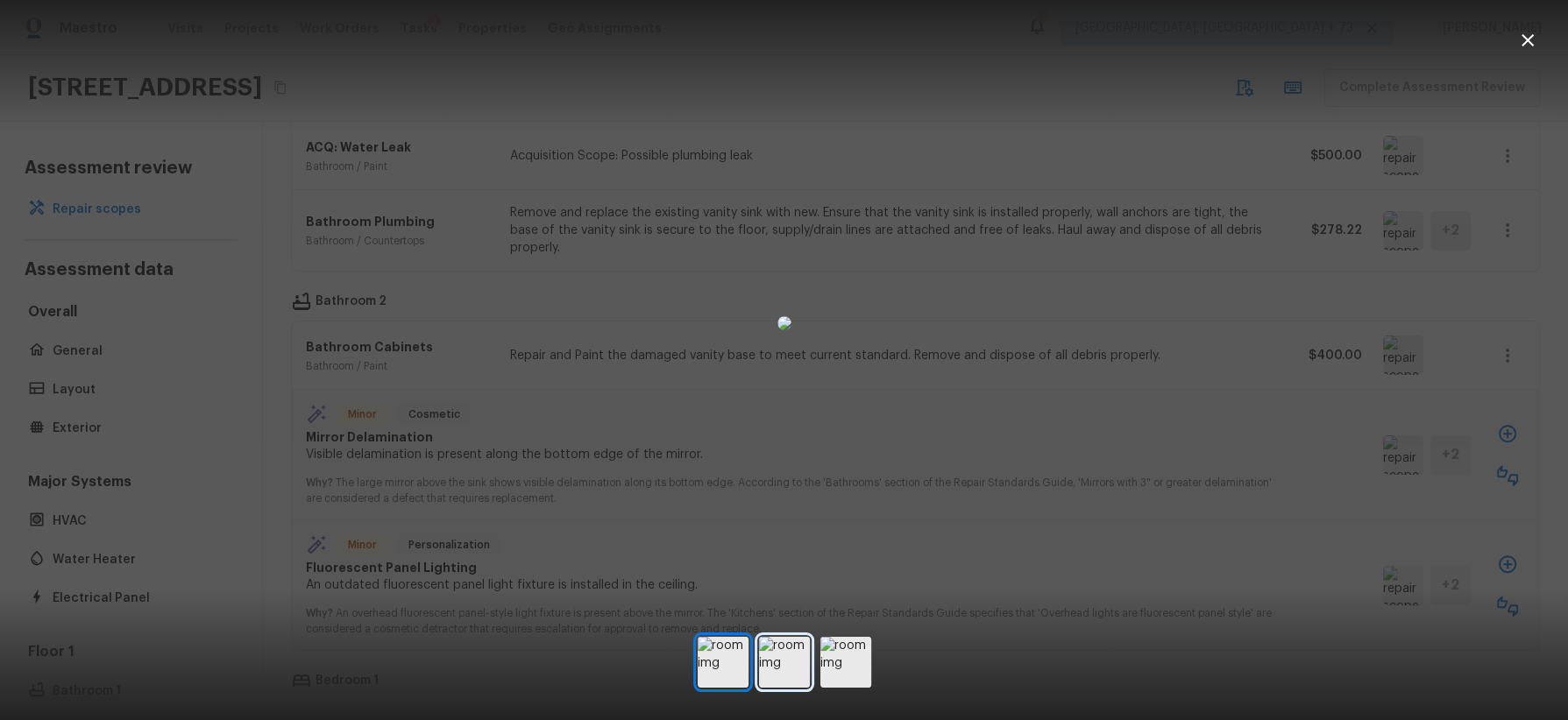
click at [776, 657] on img at bounding box center [784, 662] width 51 height 51
click at [841, 654] on img at bounding box center [845, 662] width 51 height 51
click at [1314, 479] on div at bounding box center [784, 322] width 1568 height 590
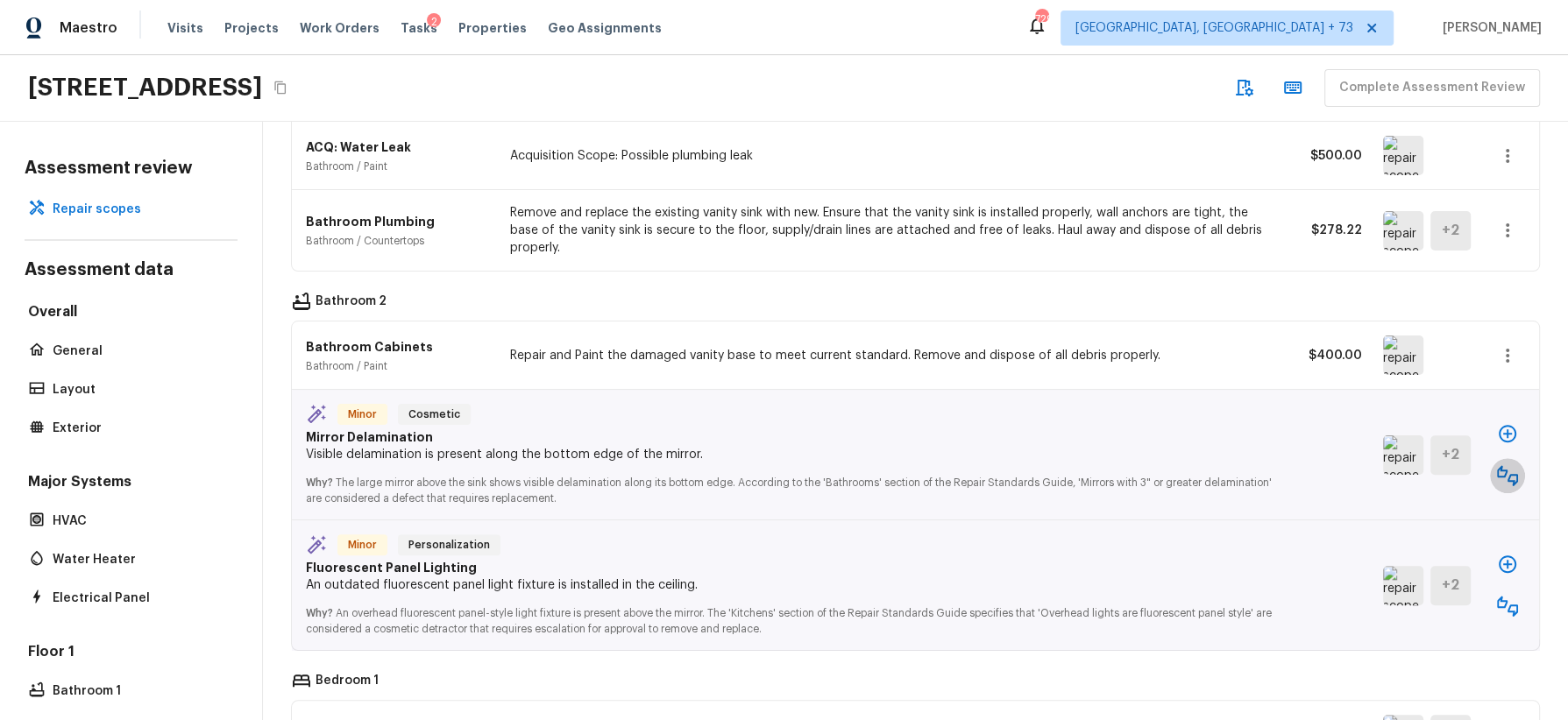
click at [1509, 465] on icon "button" at bounding box center [1508, 476] width 21 height 21
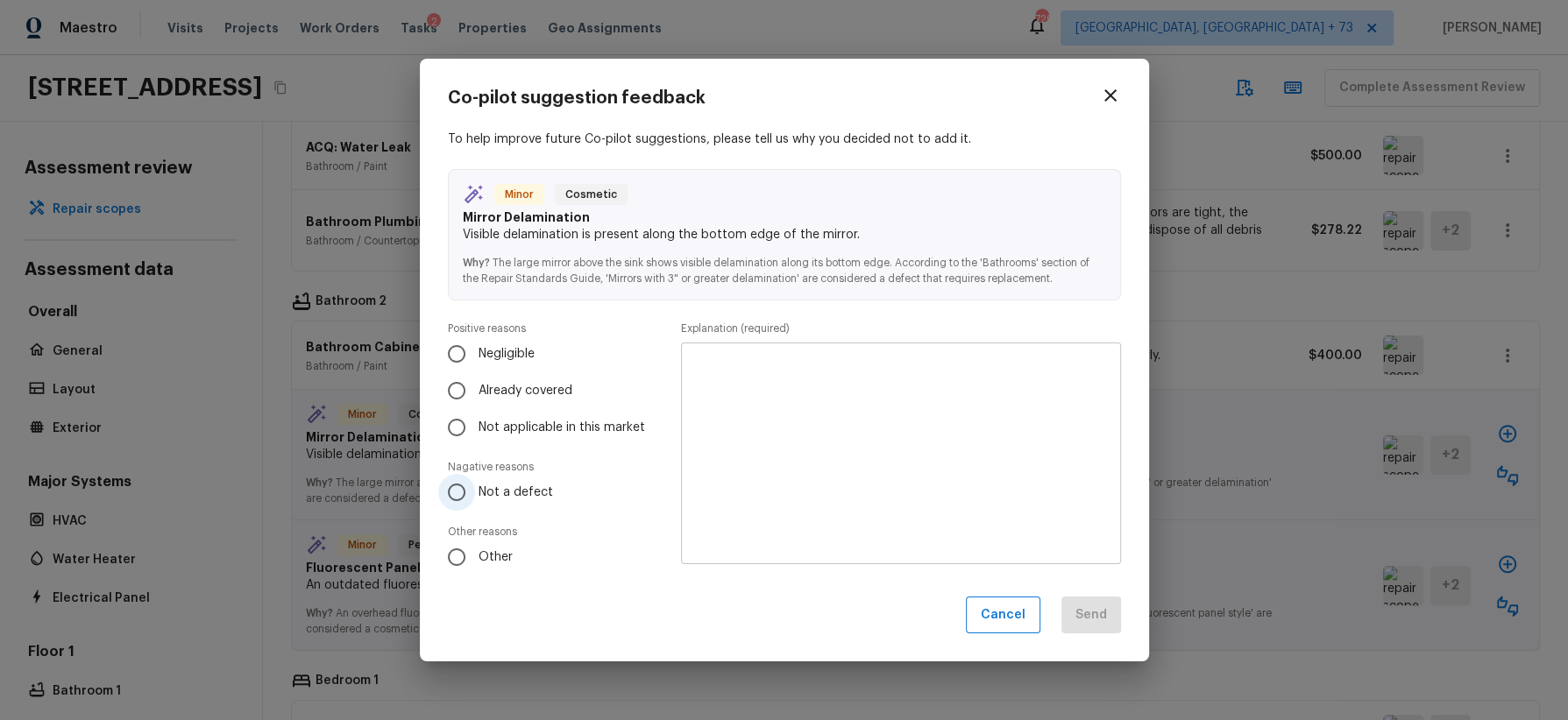
click at [529, 500] on span "Not a defect" at bounding box center [516, 492] width 74 height 17
click at [475, 500] on input "Not a defect" at bounding box center [456, 492] width 37 height 37
radio input "true"
click at [813, 452] on textarea at bounding box center [900, 453] width 415 height 193
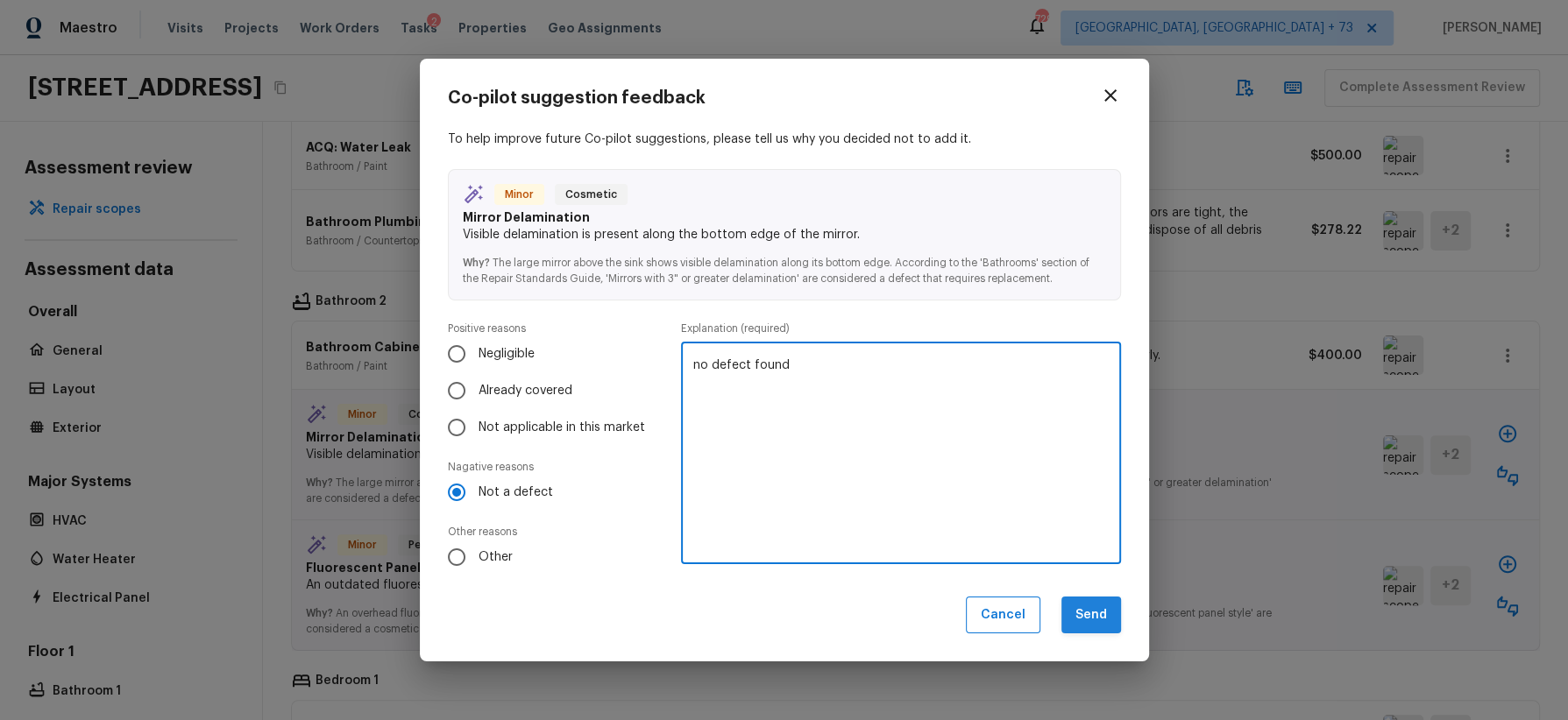
type textarea "no defect found"
click at [1098, 617] on button "Send" at bounding box center [1091, 616] width 59 height 38
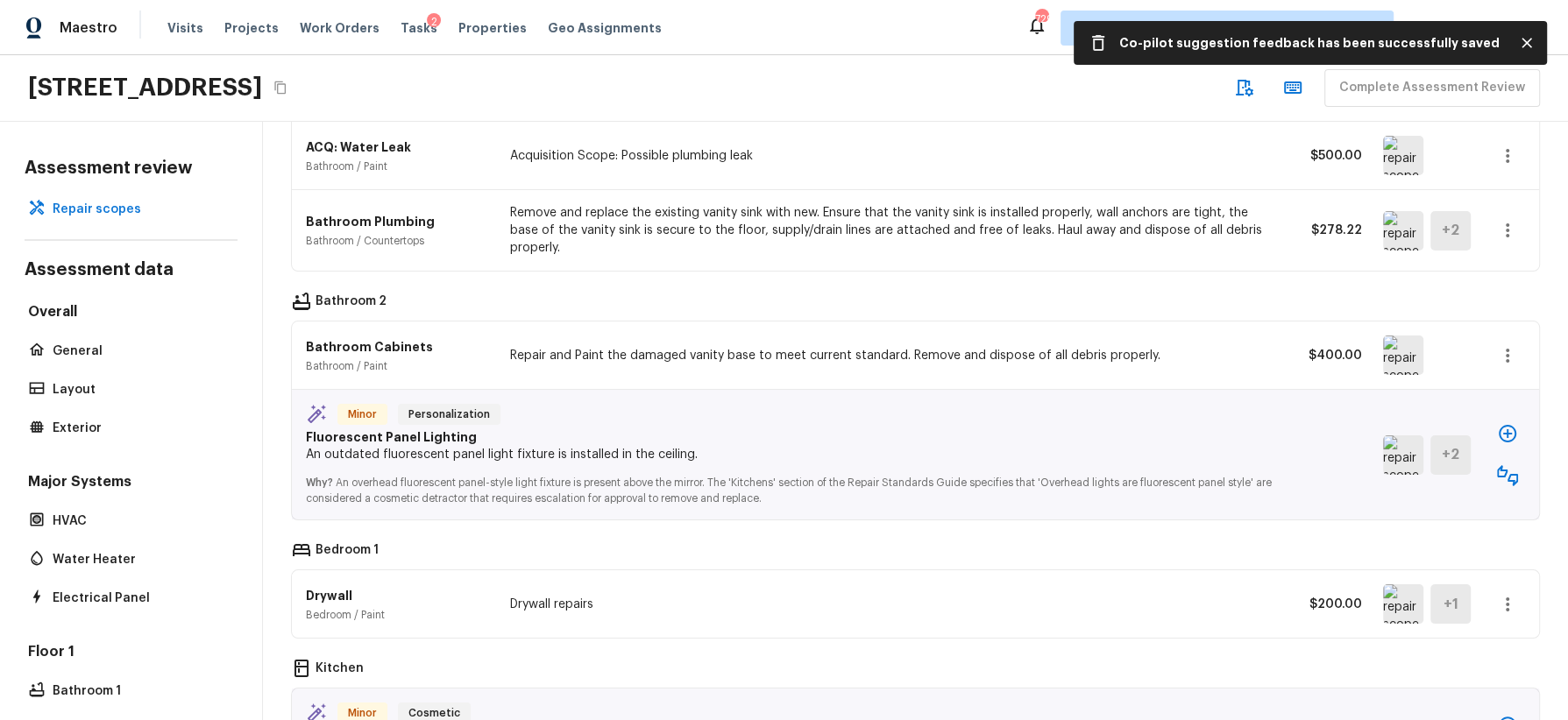
click at [1394, 436] on img at bounding box center [1403, 455] width 40 height 39
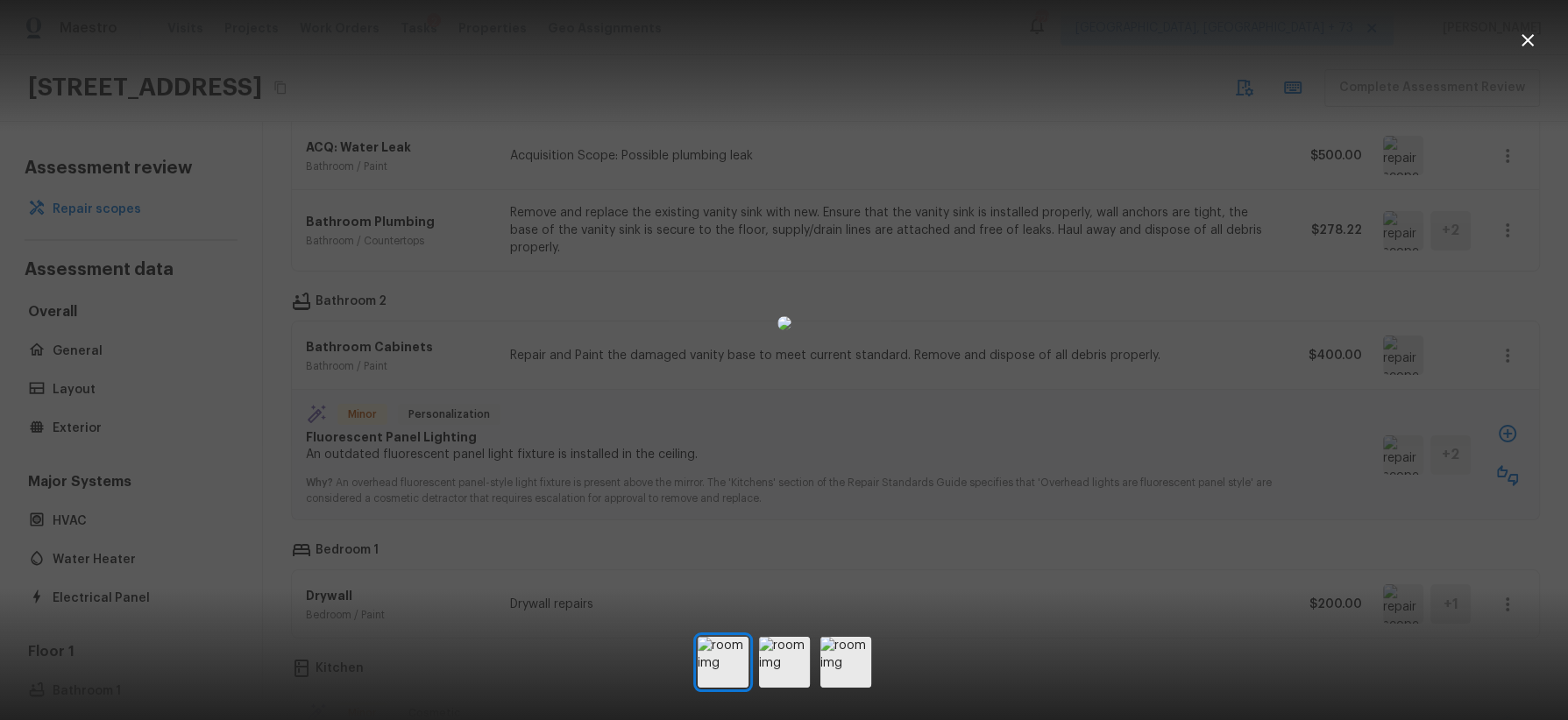
click at [1457, 483] on div at bounding box center [784, 322] width 1568 height 590
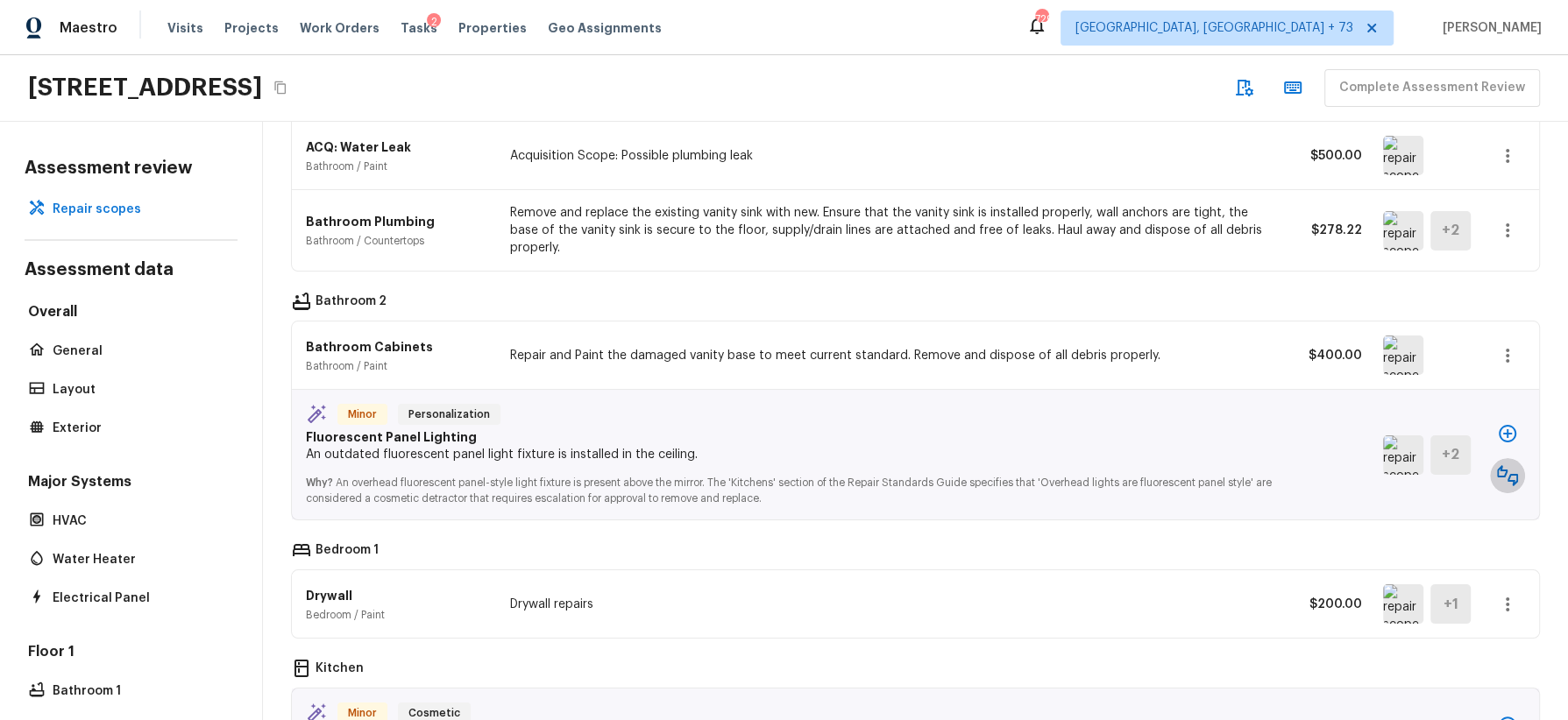
click at [1502, 465] on icon "button" at bounding box center [1508, 476] width 21 height 21
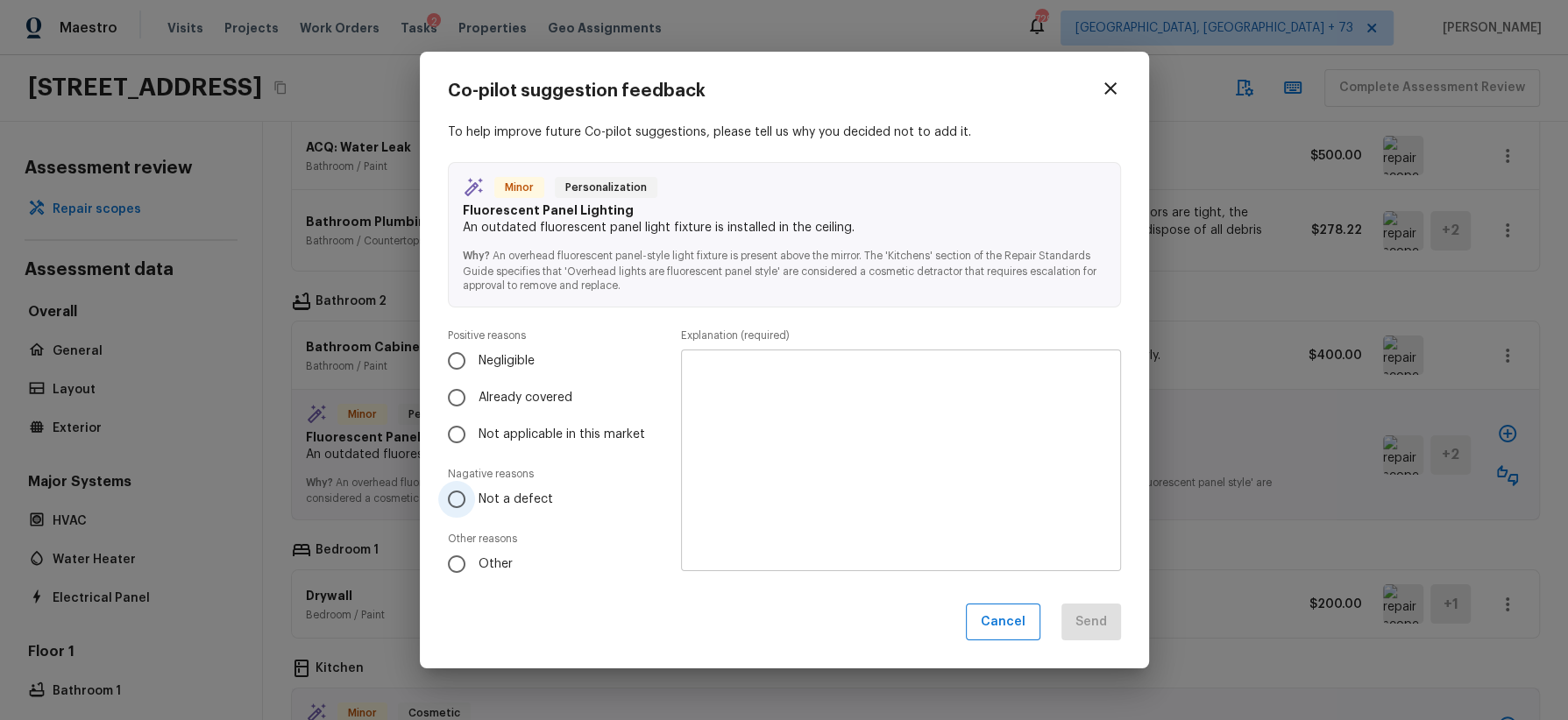
click at [532, 503] on span "Not a defect" at bounding box center [516, 500] width 74 height 17
click at [475, 503] on input "Not a defect" at bounding box center [456, 500] width 37 height 37
radio input "true"
click at [836, 442] on textarea at bounding box center [900, 460] width 415 height 193
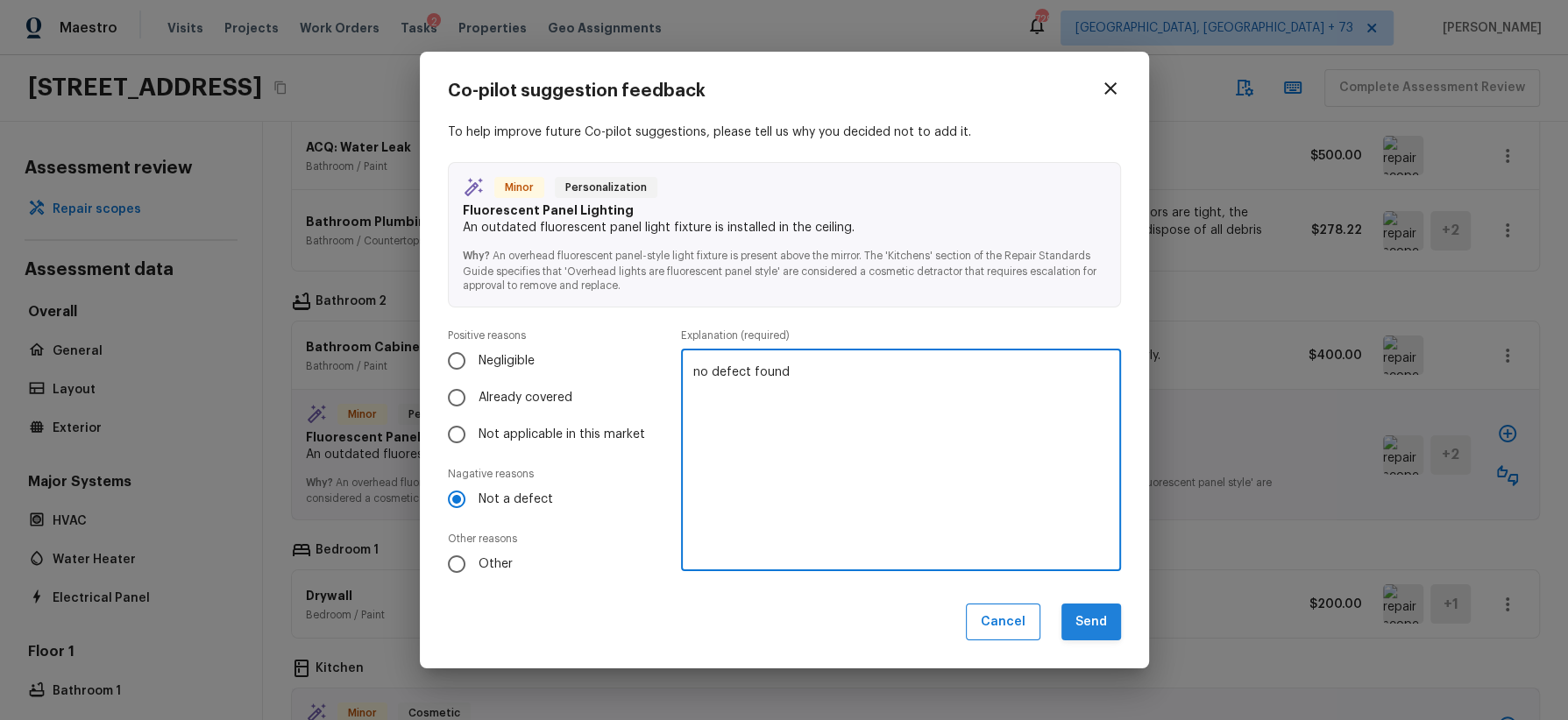
type textarea "no defect found"
click at [1105, 622] on button "Send" at bounding box center [1091, 623] width 59 height 38
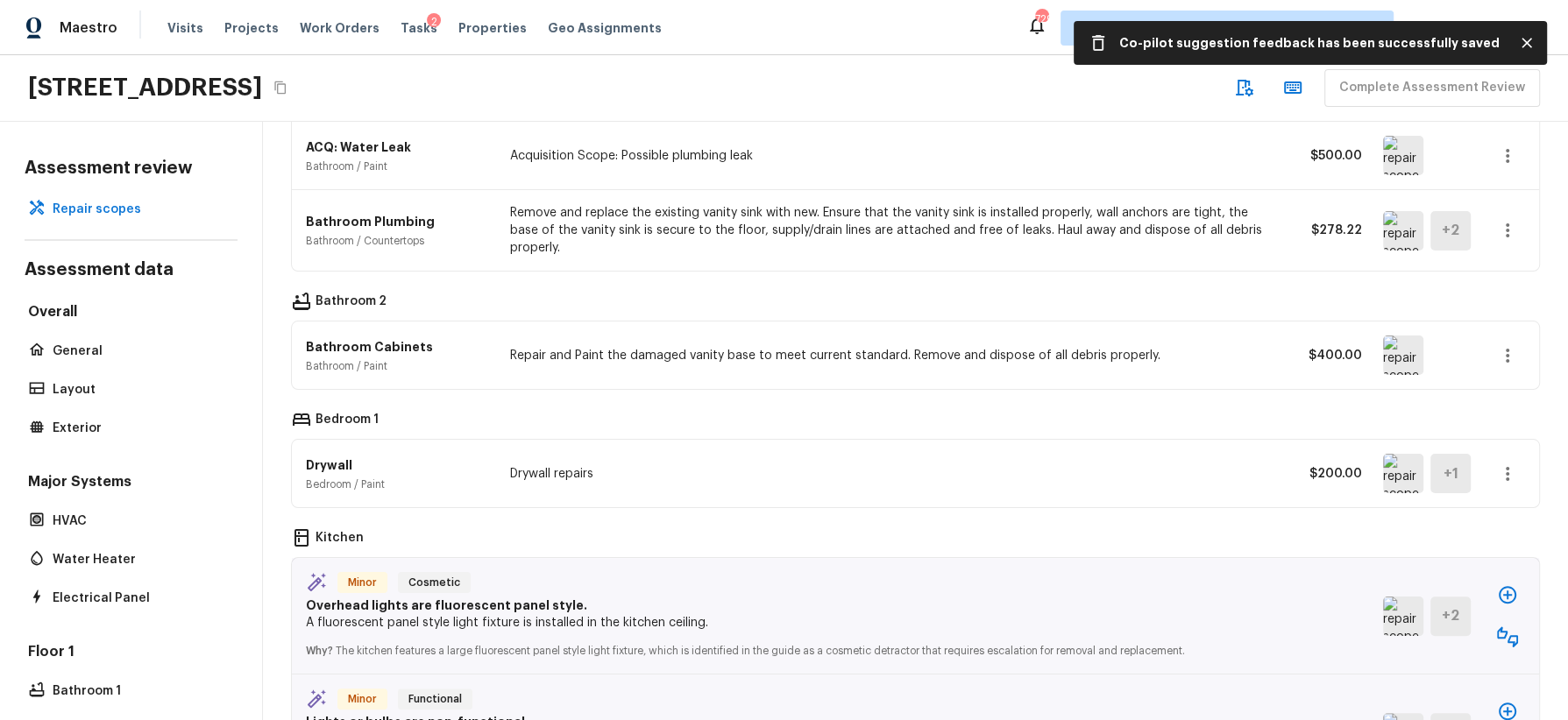
click at [1399, 454] on img at bounding box center [1403, 473] width 40 height 39
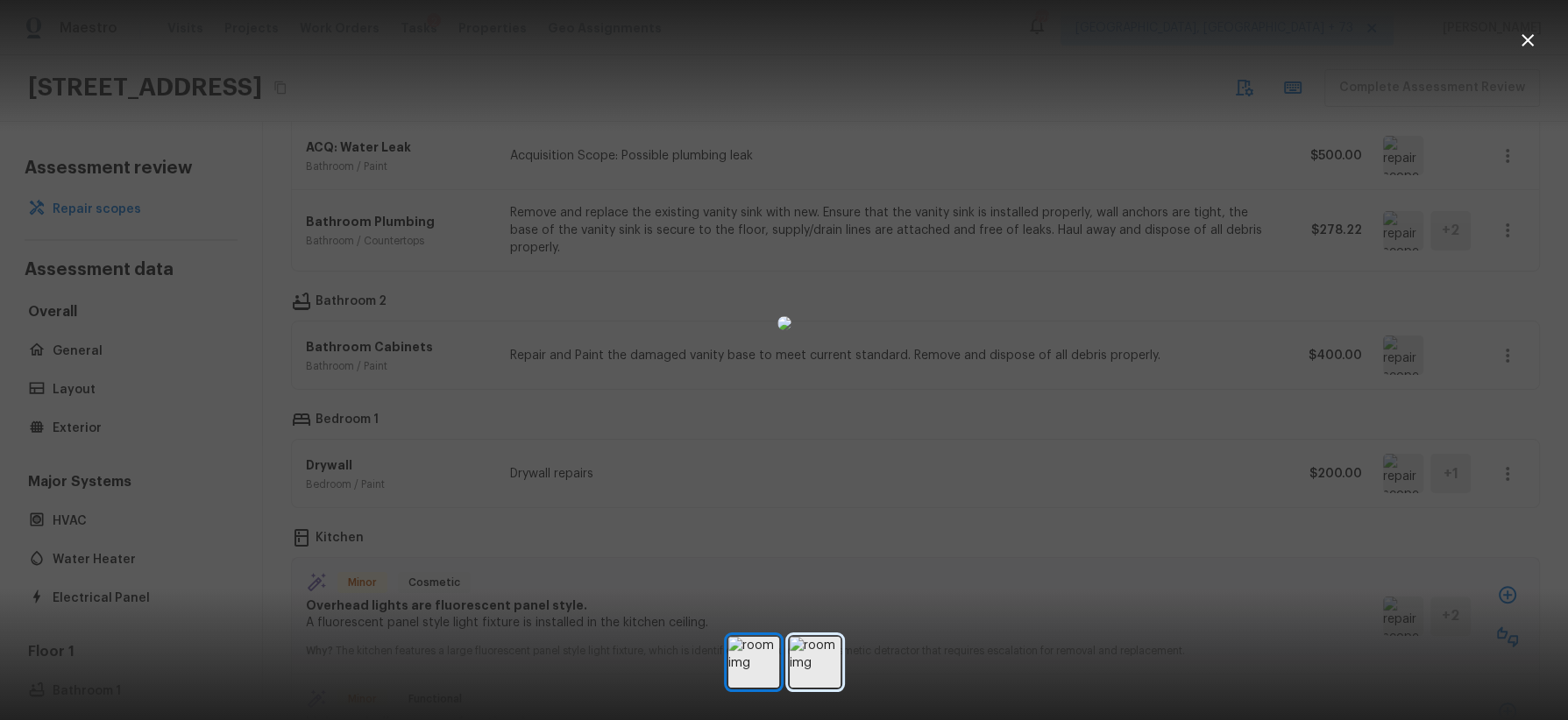
click at [815, 661] on img at bounding box center [815, 662] width 51 height 51
click at [1263, 367] on div at bounding box center [784, 322] width 1568 height 590
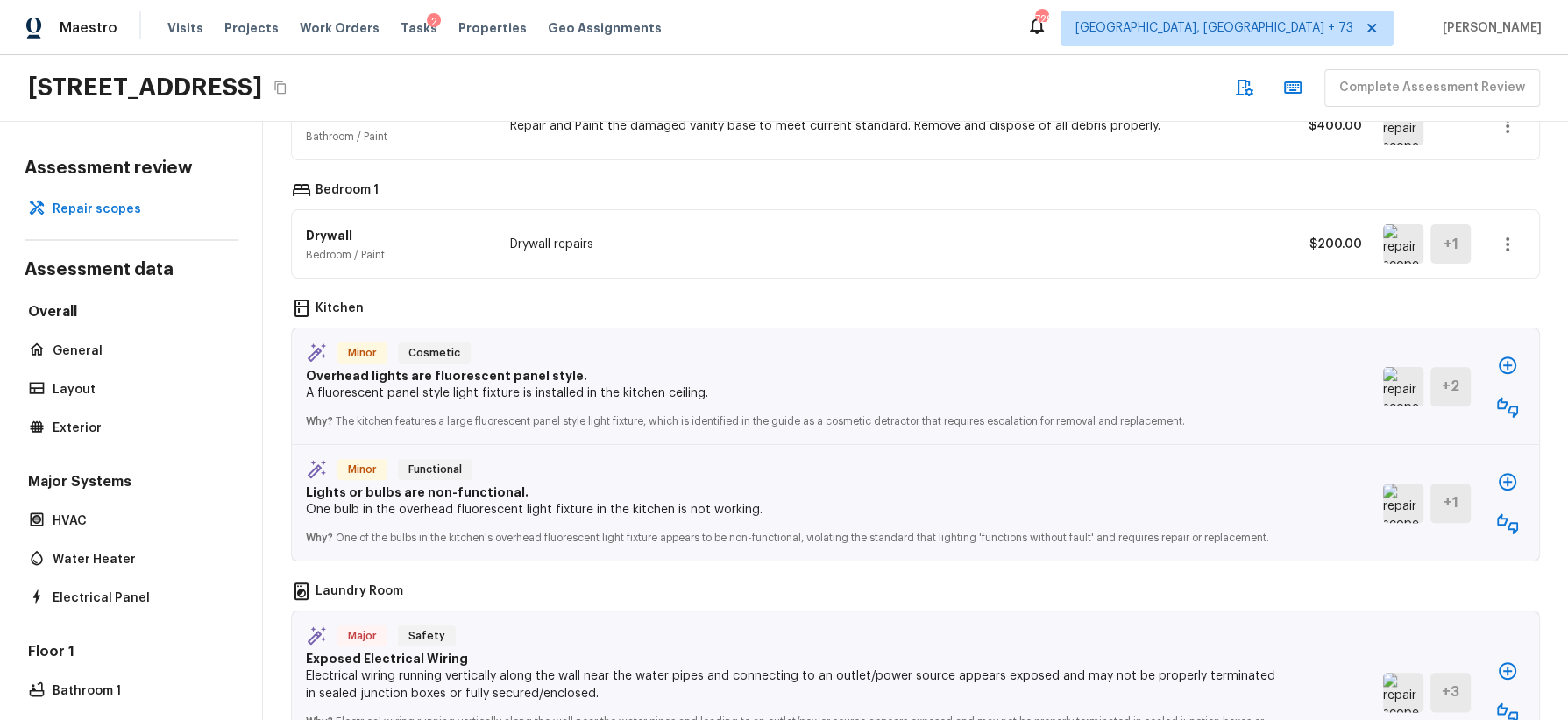
scroll to position [1790, 0]
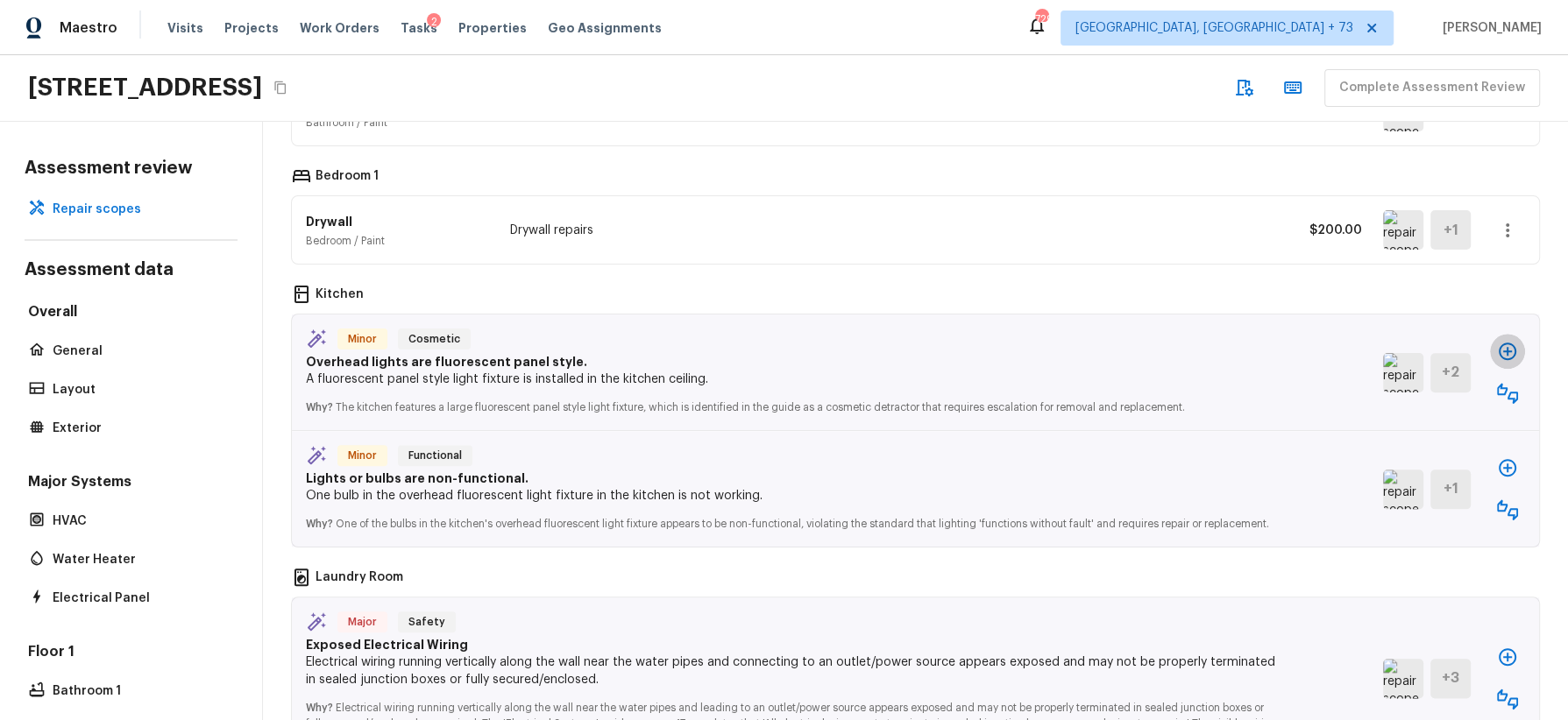
click at [1513, 340] on icon "button" at bounding box center [1508, 351] width 21 height 21
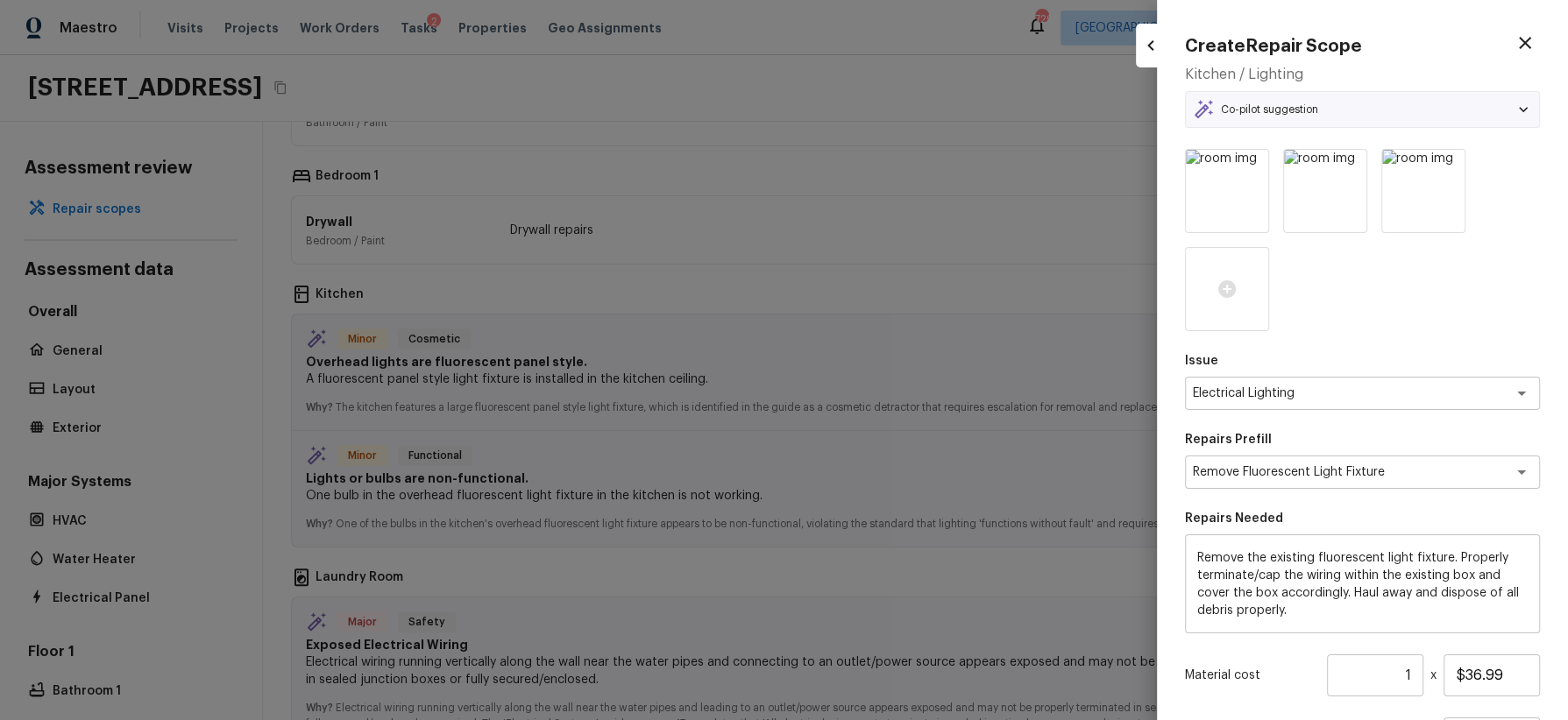
scroll to position [167, 0]
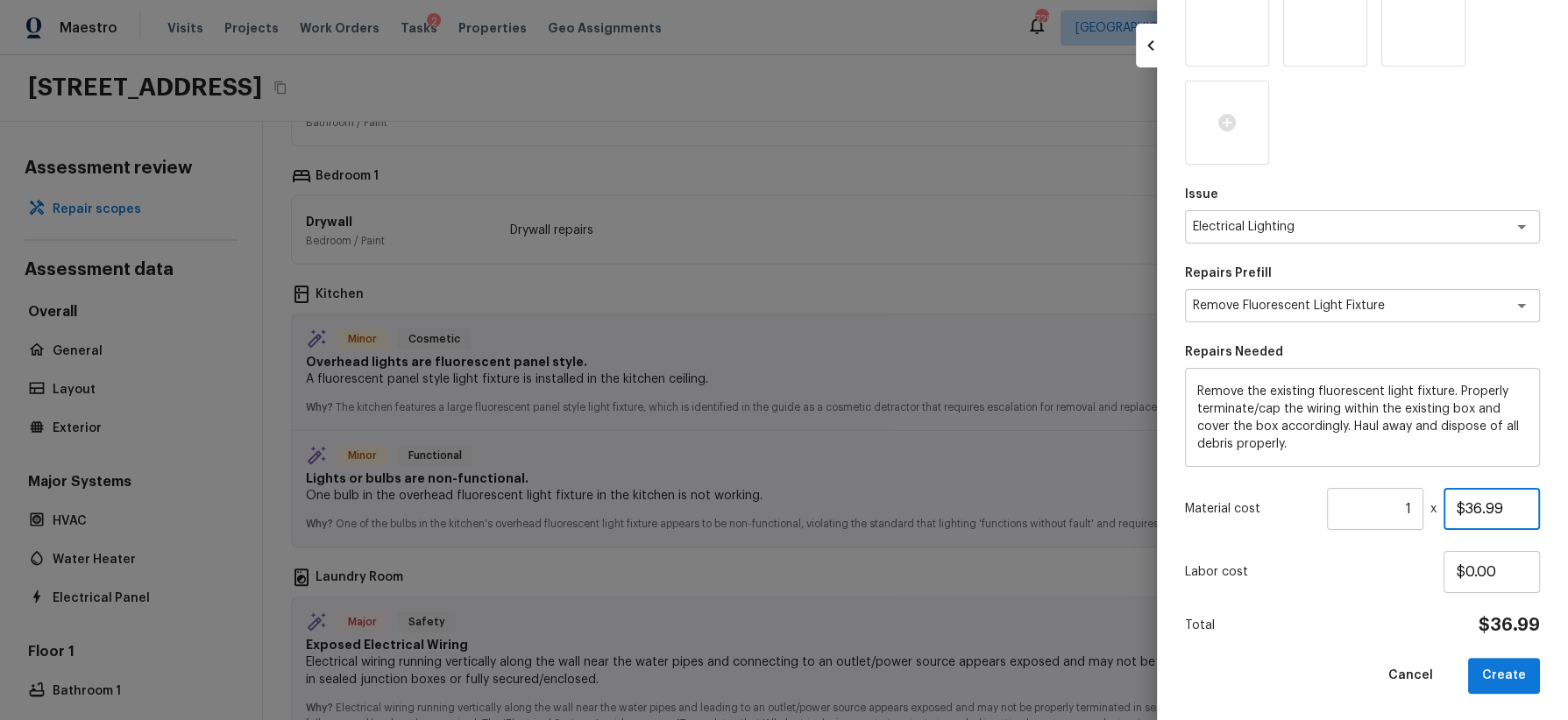
click at [1469, 504] on input "$36.99" at bounding box center [1492, 509] width 96 height 42
click at [1512, 669] on button "Create" at bounding box center [1503, 676] width 72 height 36
type input "$36.99"
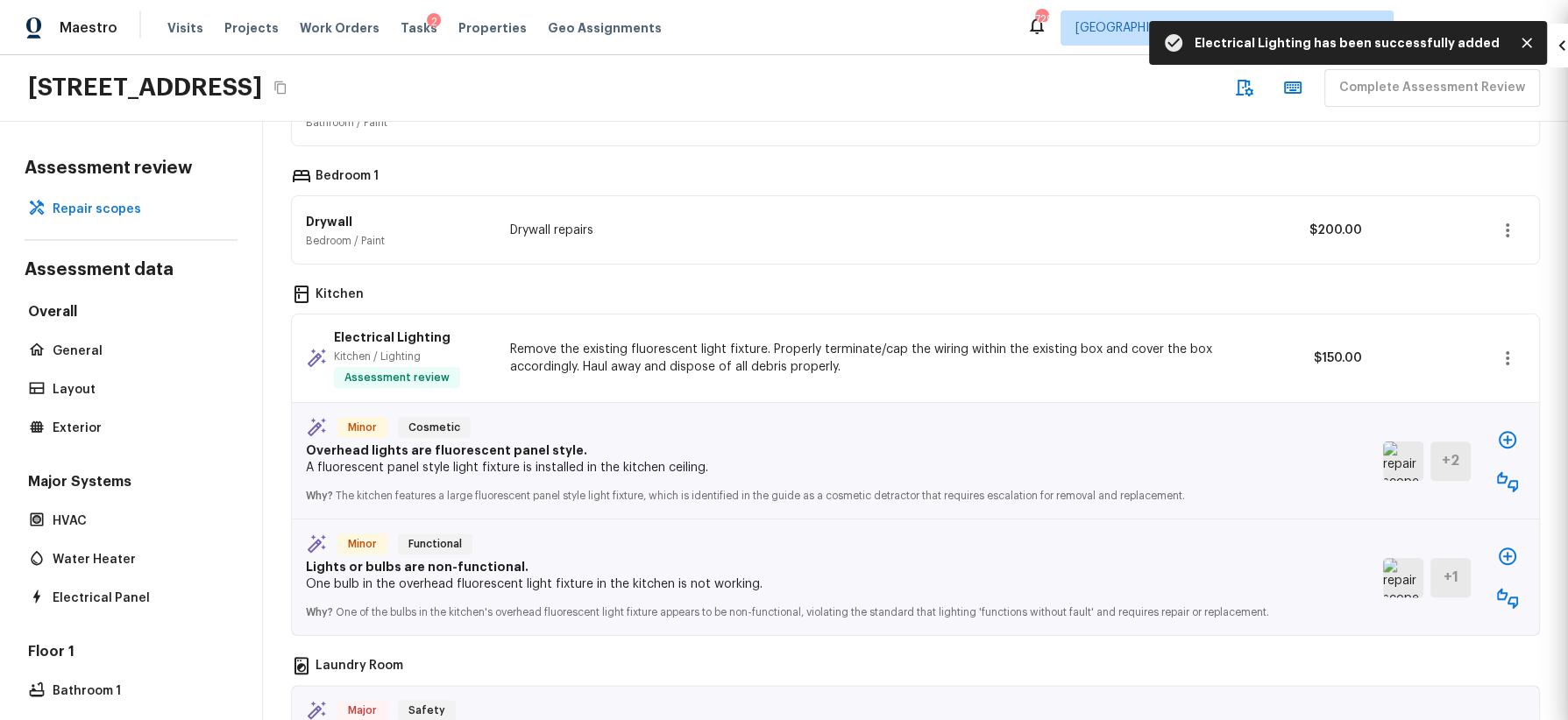
type input "$0.00"
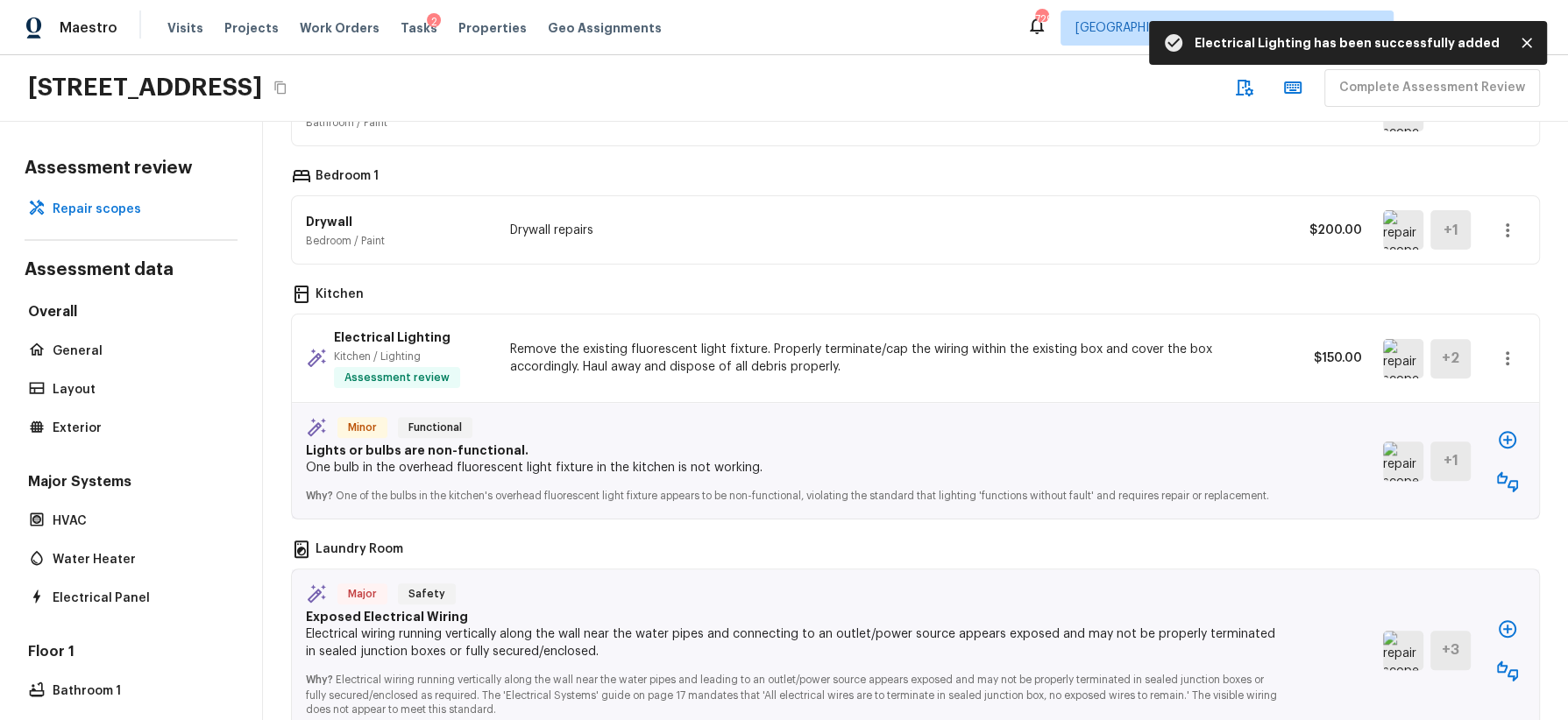
scroll to position [1816, 0]
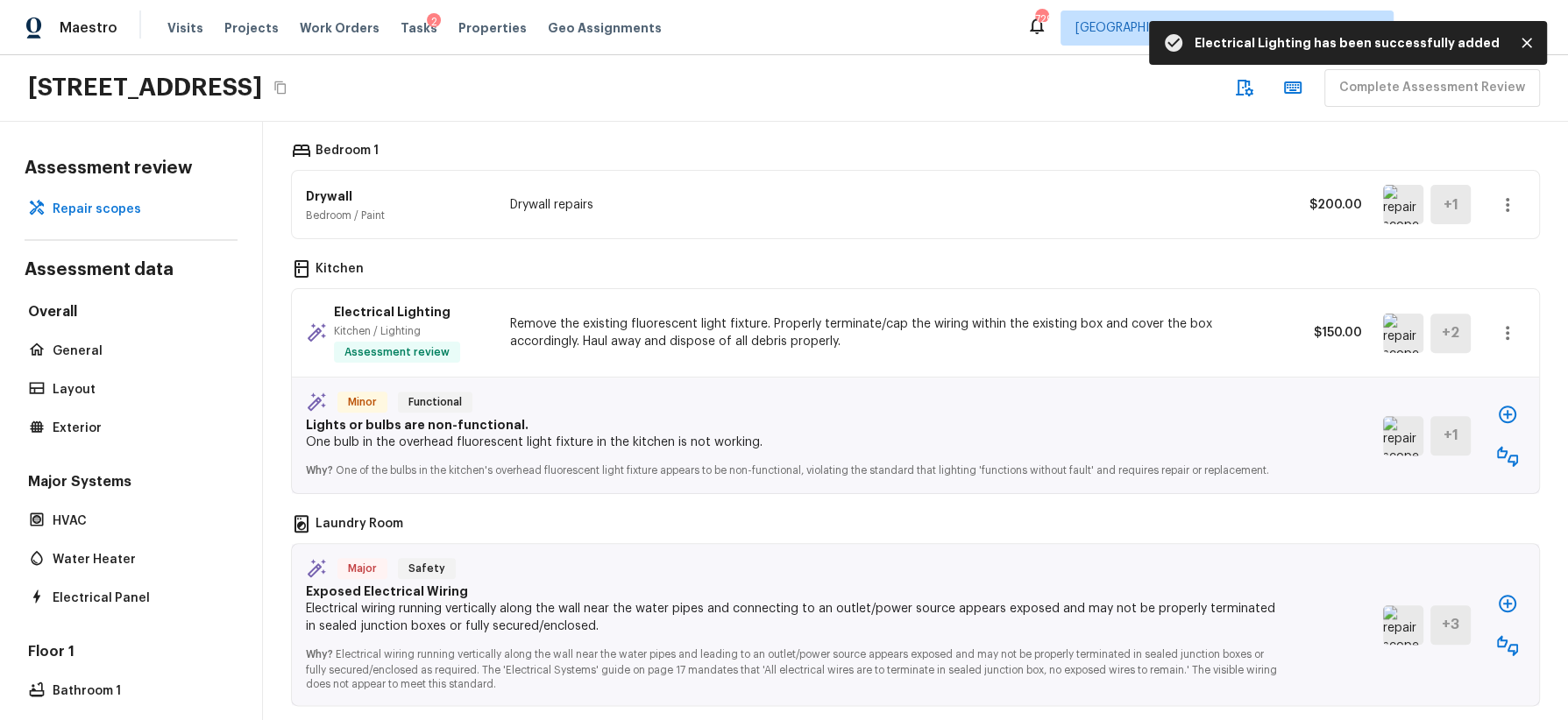
click at [1401, 417] on img at bounding box center [1403, 436] width 40 height 39
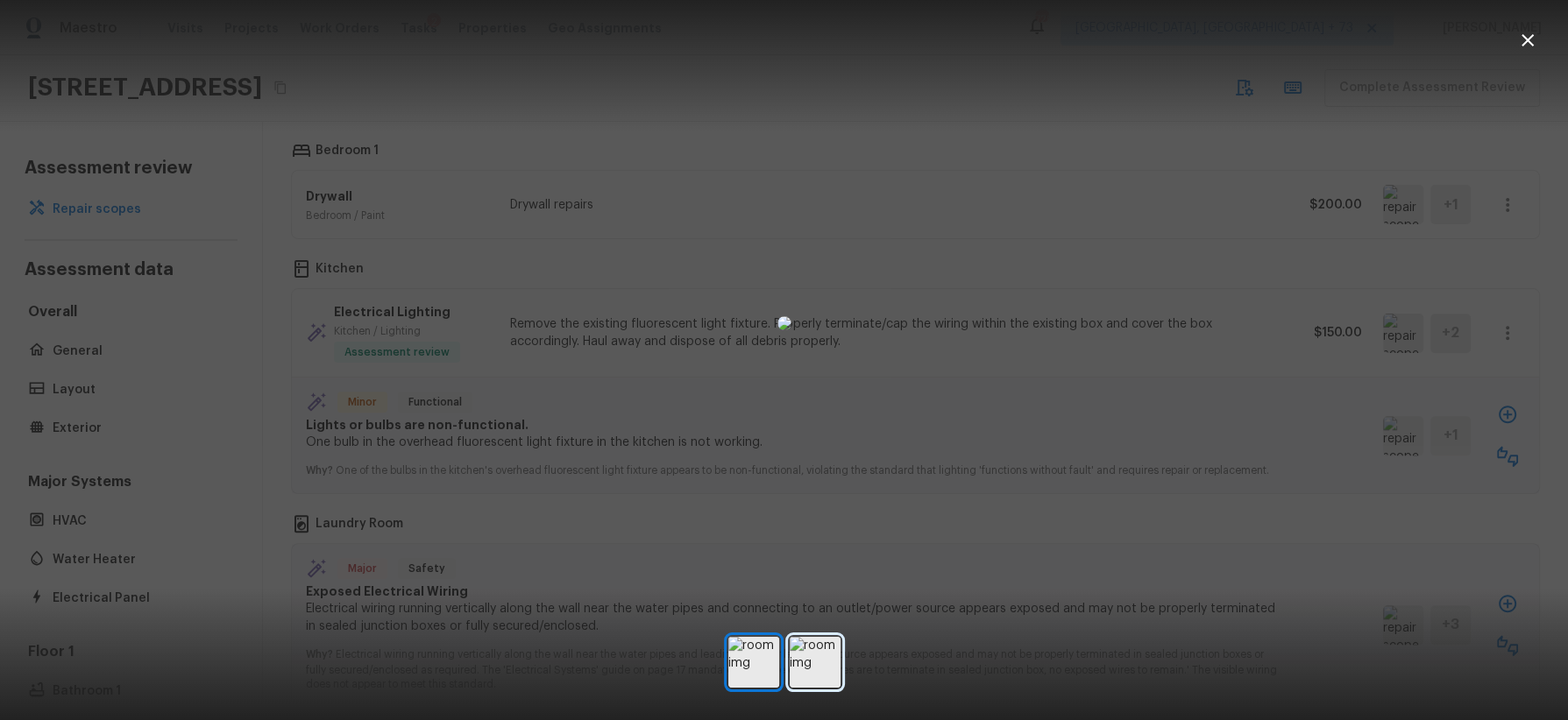
click at [828, 663] on img at bounding box center [815, 662] width 51 height 51
click at [1353, 473] on div at bounding box center [784, 322] width 1568 height 590
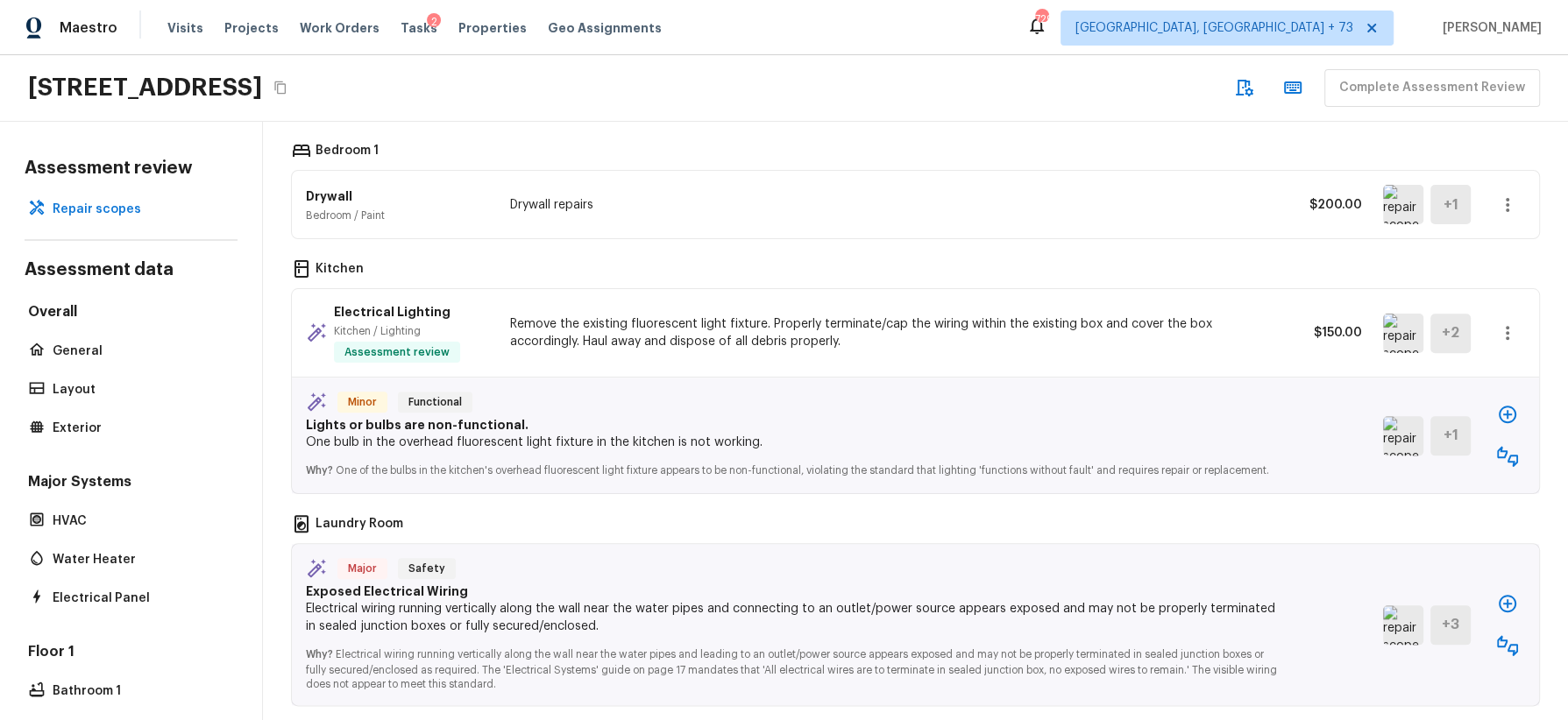
click at [1509, 446] on icon "button" at bounding box center [1508, 457] width 21 height 21
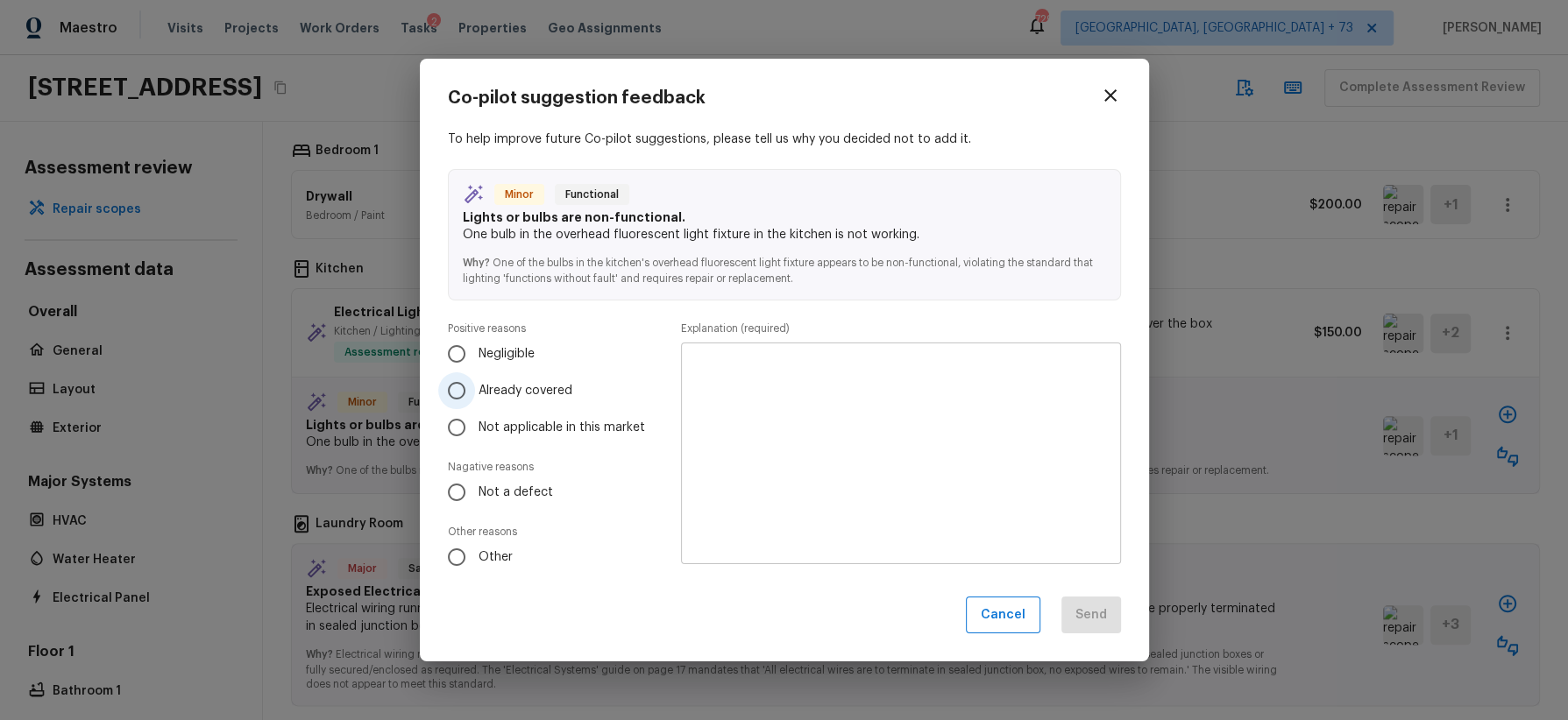
click at [557, 390] on span "Already covered" at bounding box center [526, 391] width 93 height 17
click at [475, 390] on input "Already covered" at bounding box center [456, 391] width 37 height 37
radio input "true"
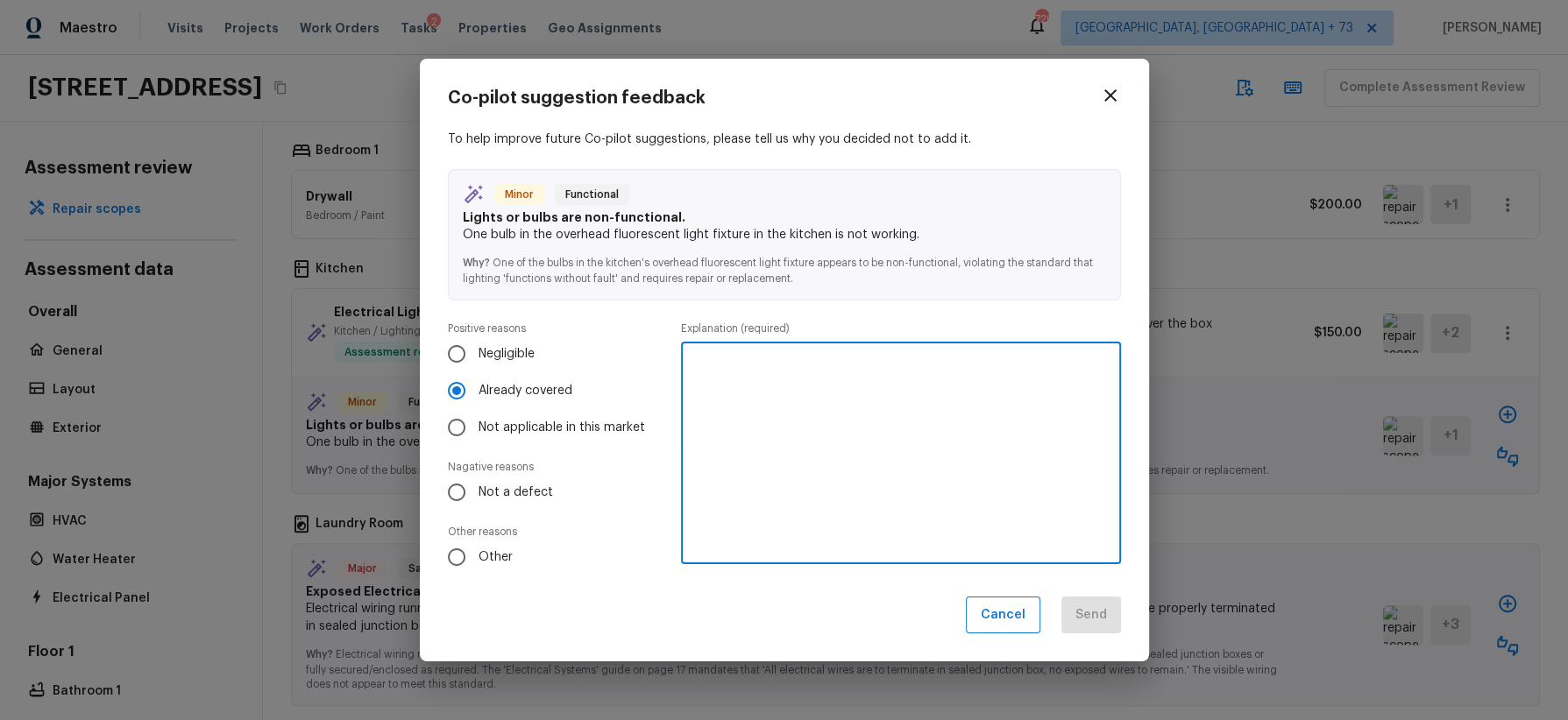
click at [761, 406] on textarea at bounding box center [900, 453] width 415 height 193
paste textarea "already covered in other line item"
type textarea "already covered in other line item"
click at [1098, 615] on button "Send" at bounding box center [1091, 616] width 59 height 38
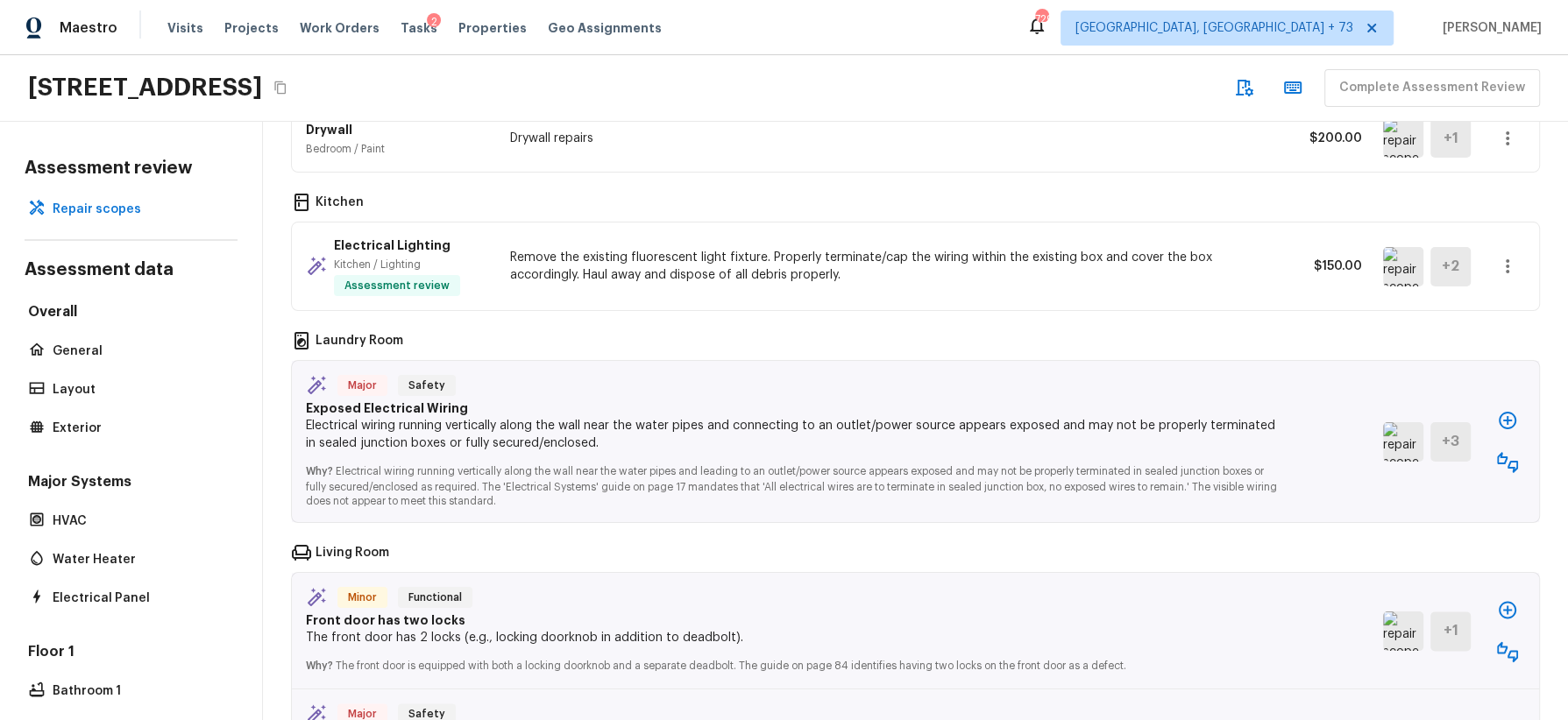
scroll to position [1886, 0]
click at [1401, 420] on img at bounding box center [1403, 438] width 40 height 39
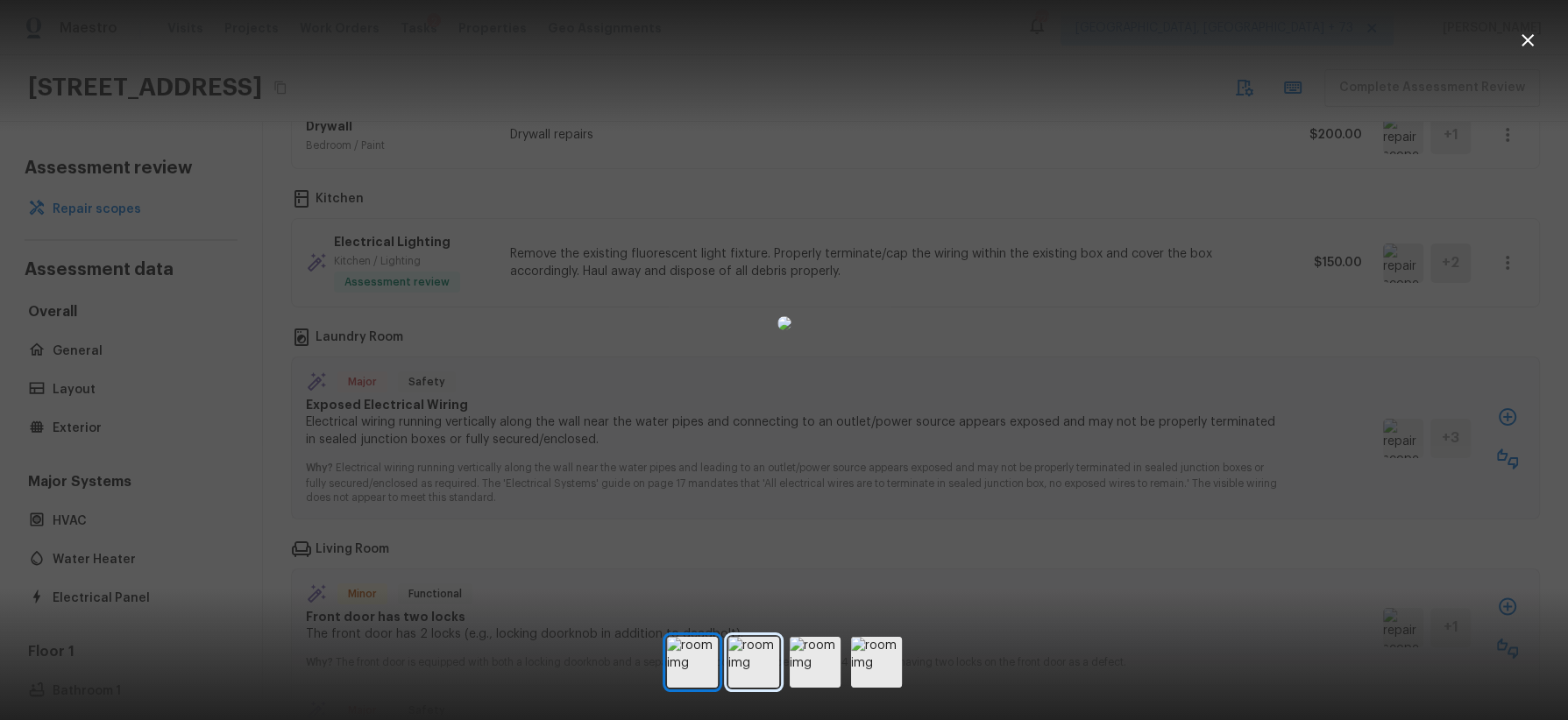
click at [768, 663] on img at bounding box center [753, 662] width 51 height 51
click at [824, 663] on img at bounding box center [815, 662] width 51 height 51
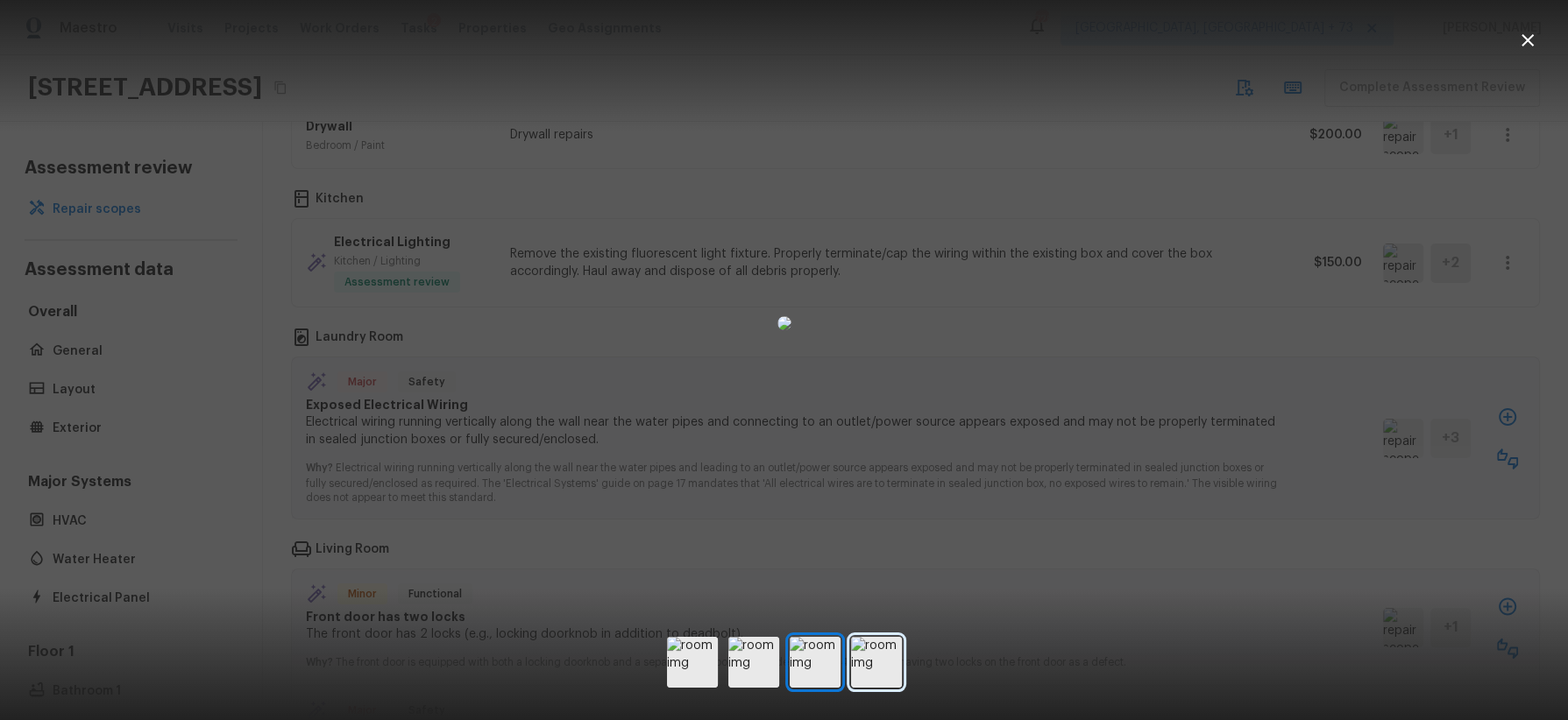
click at [888, 665] on img at bounding box center [876, 662] width 51 height 51
click at [1279, 473] on div at bounding box center [784, 322] width 1568 height 590
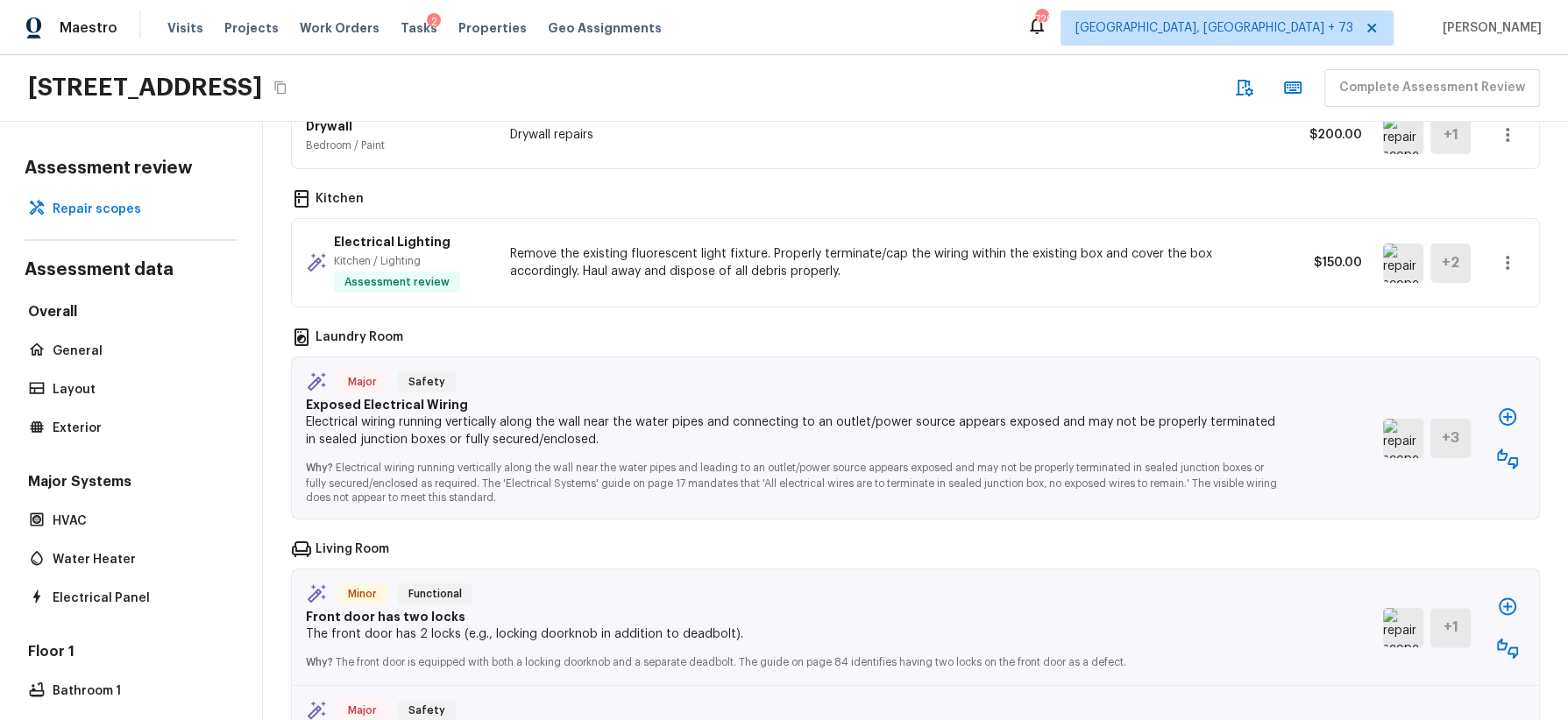
click at [1512, 449] on icon "button" at bounding box center [1508, 460] width 21 height 21
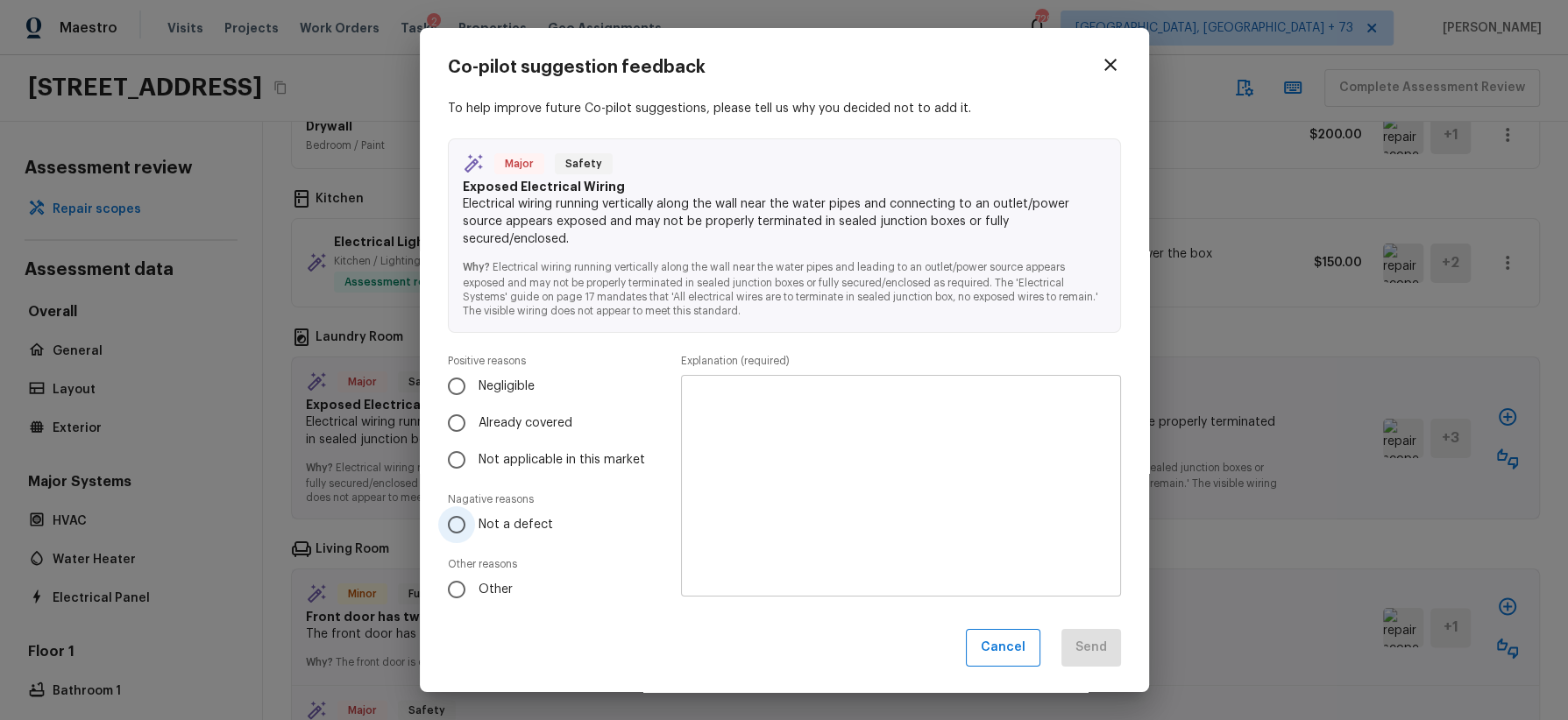
click at [505, 519] on span "Not a defect" at bounding box center [516, 525] width 74 height 17
click at [475, 519] on input "Not a defect" at bounding box center [456, 525] width 37 height 37
radio input "true"
click at [806, 416] on textarea at bounding box center [900, 486] width 415 height 193
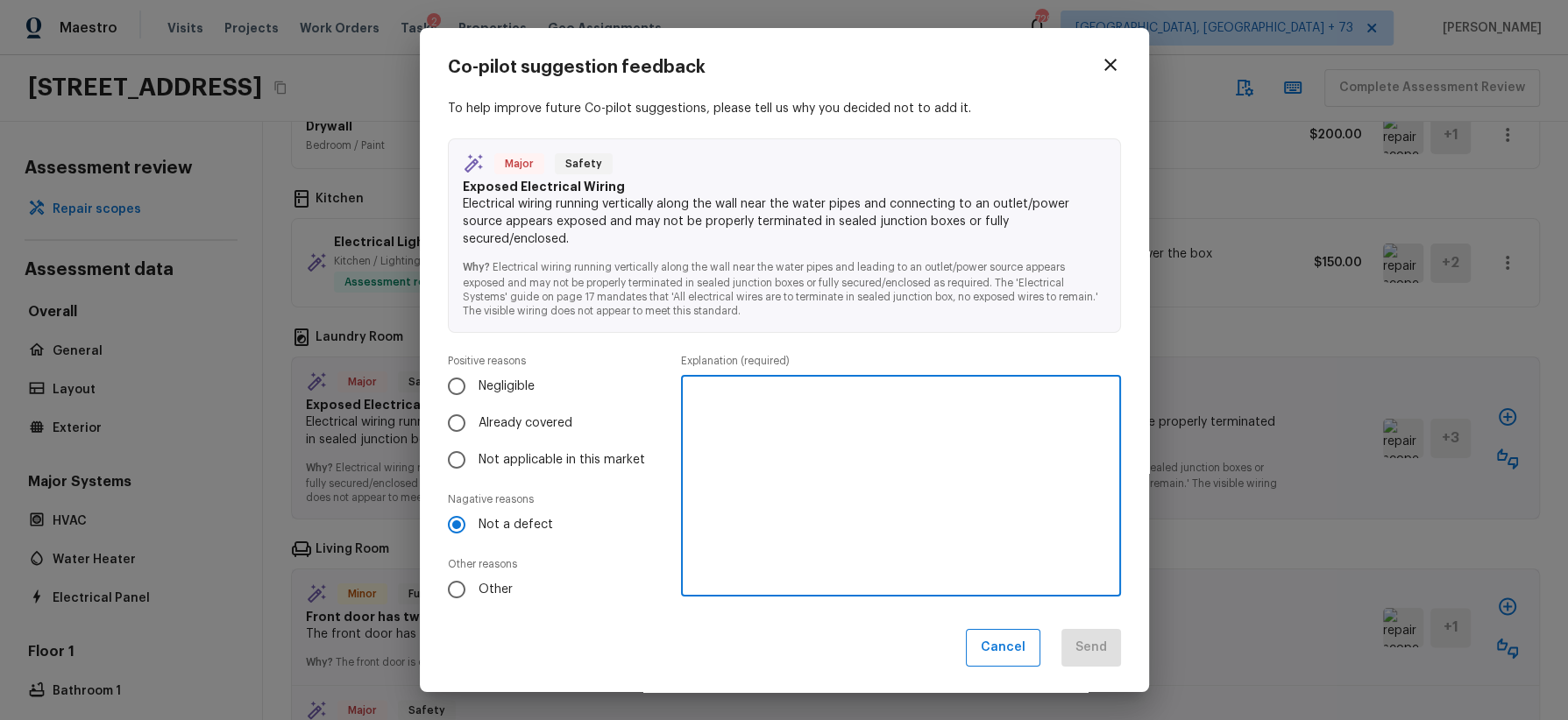
paste textarea "already covered in other line item"
click at [834, 400] on textarea "already covered in other line item" at bounding box center [900, 486] width 415 height 193
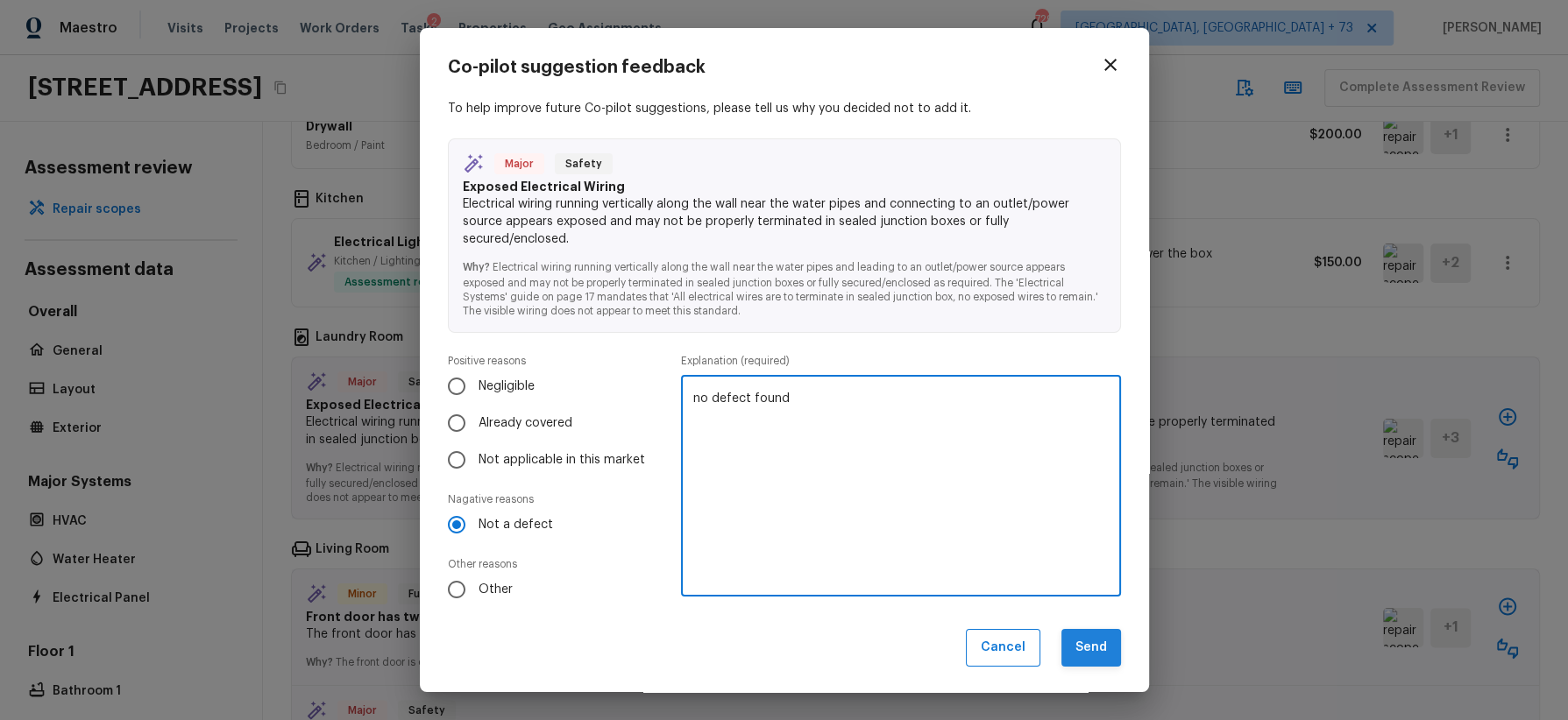
type textarea "no defect found"
click at [1096, 648] on button "Send" at bounding box center [1091, 648] width 59 height 38
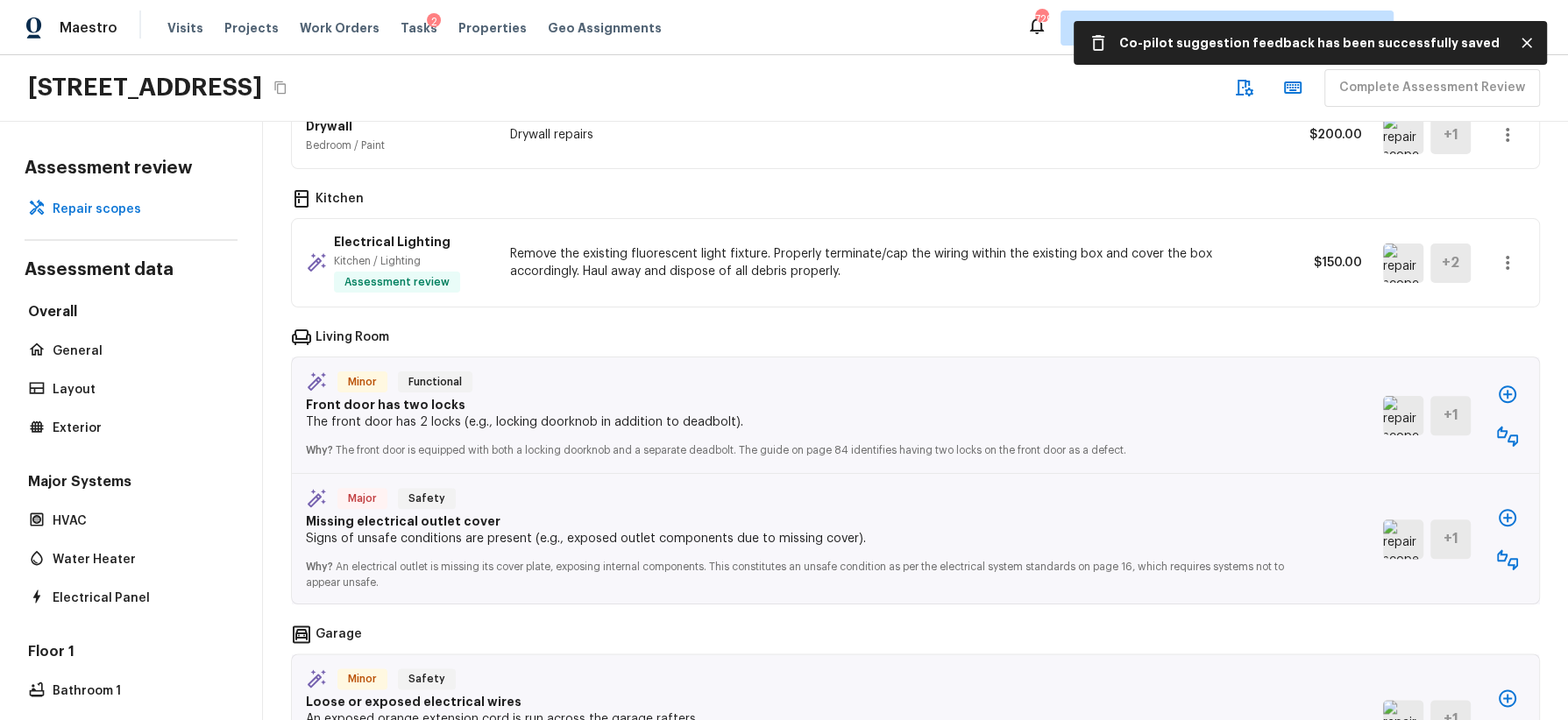
click at [1513, 426] on icon "button" at bounding box center [1508, 437] width 21 height 21
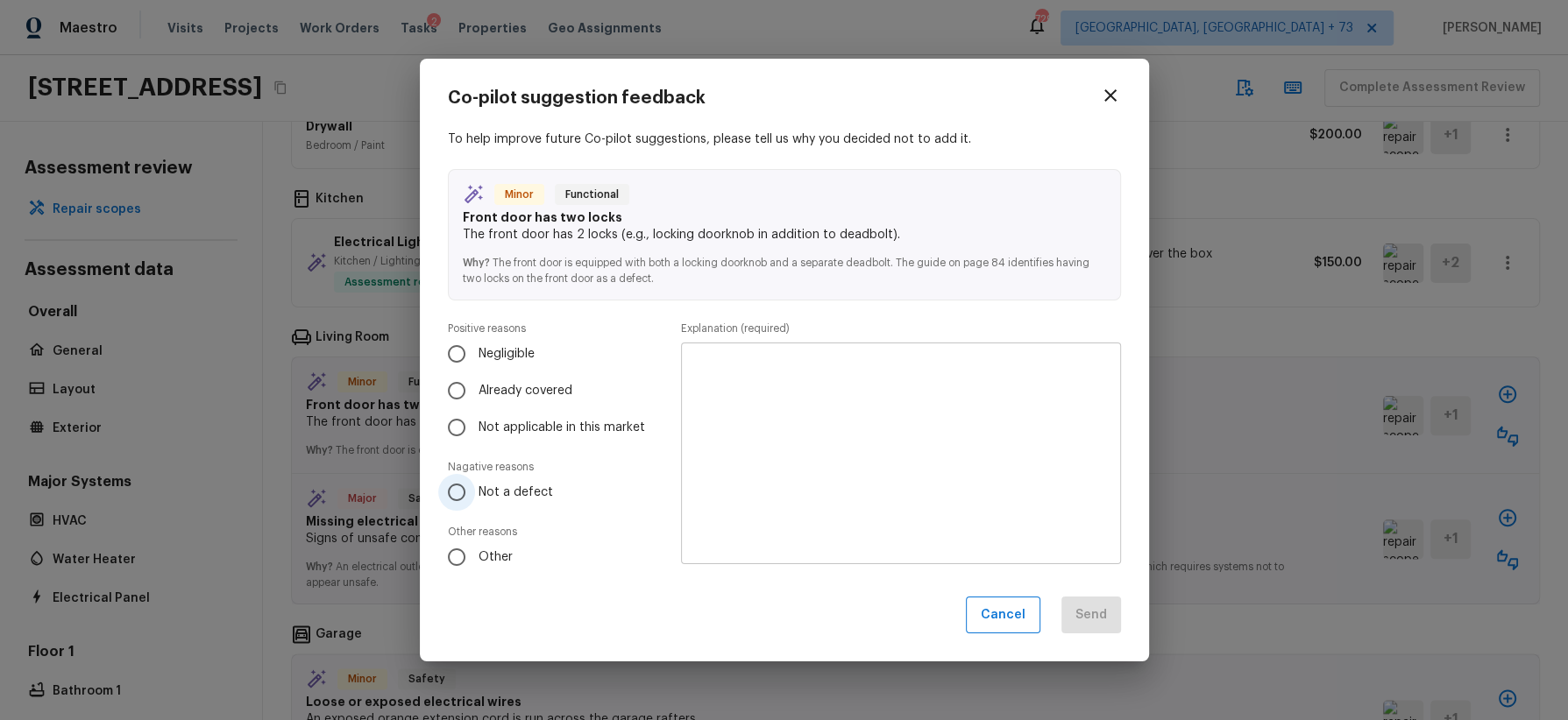
click at [530, 495] on span "Not a defect" at bounding box center [516, 492] width 74 height 17
click at [475, 495] on input "Not a defect" at bounding box center [456, 492] width 37 height 37
radio input "true"
click at [816, 430] on textarea at bounding box center [900, 453] width 415 height 193
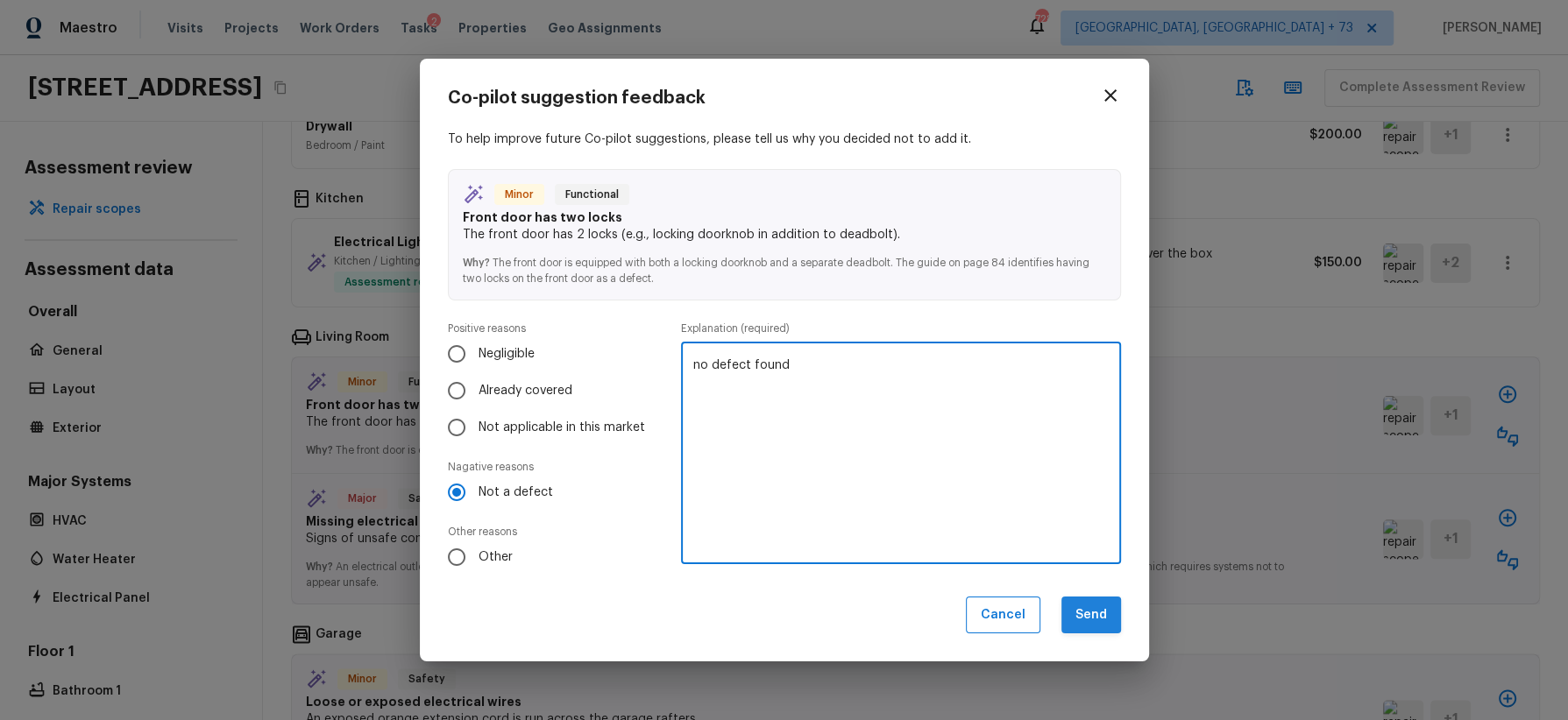
type textarea "no defect found"
click at [1088, 609] on button "Send" at bounding box center [1091, 616] width 59 height 38
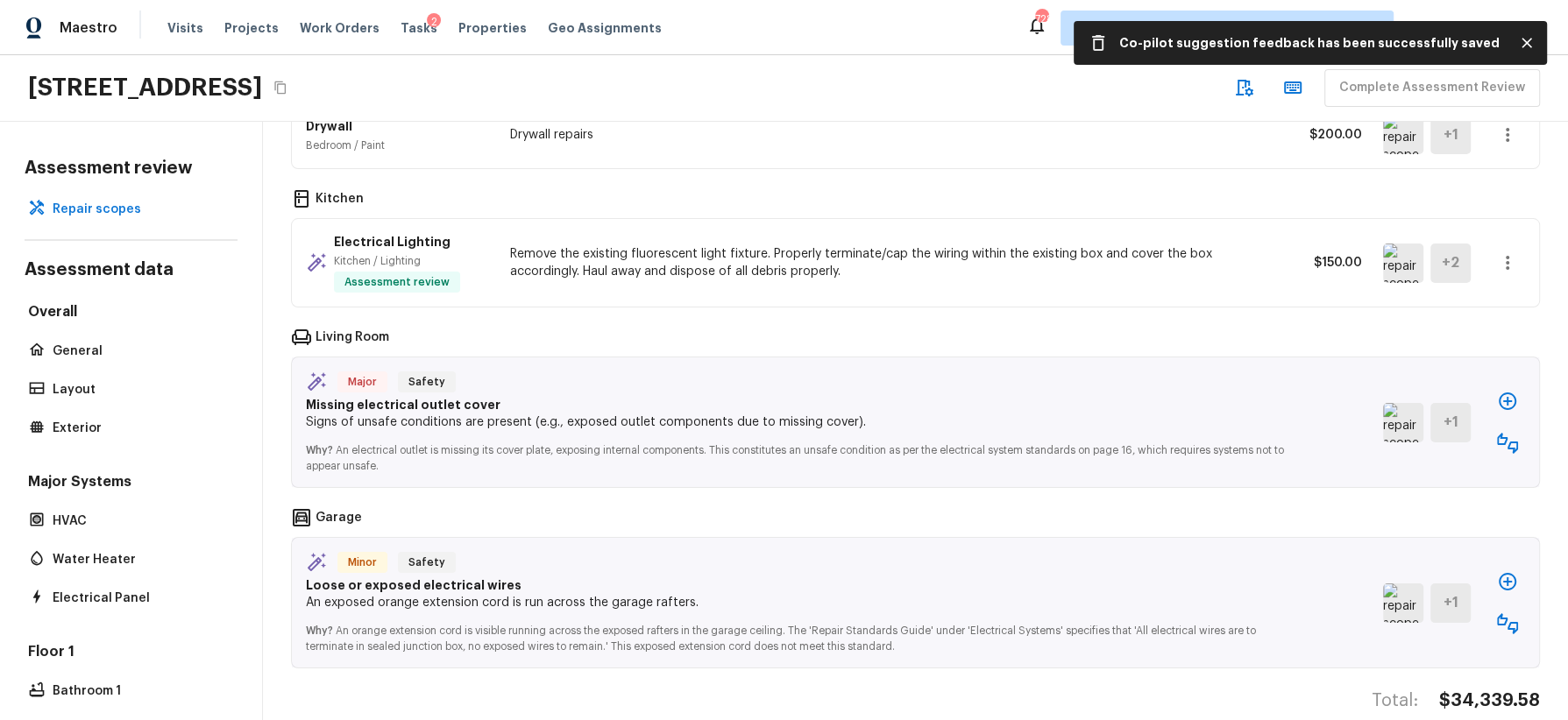
click at [1397, 403] on img at bounding box center [1403, 422] width 40 height 39
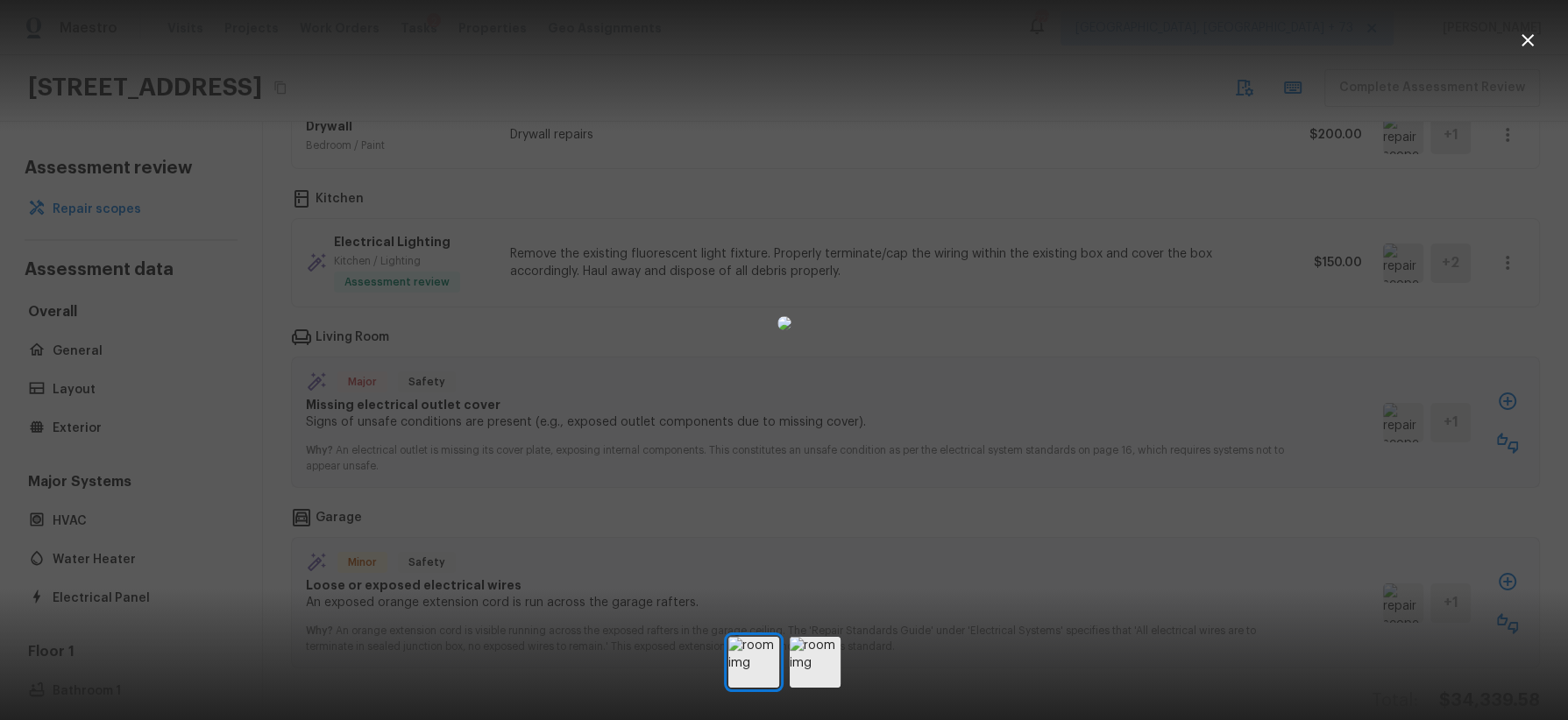
click at [1192, 424] on div at bounding box center [784, 322] width 1568 height 590
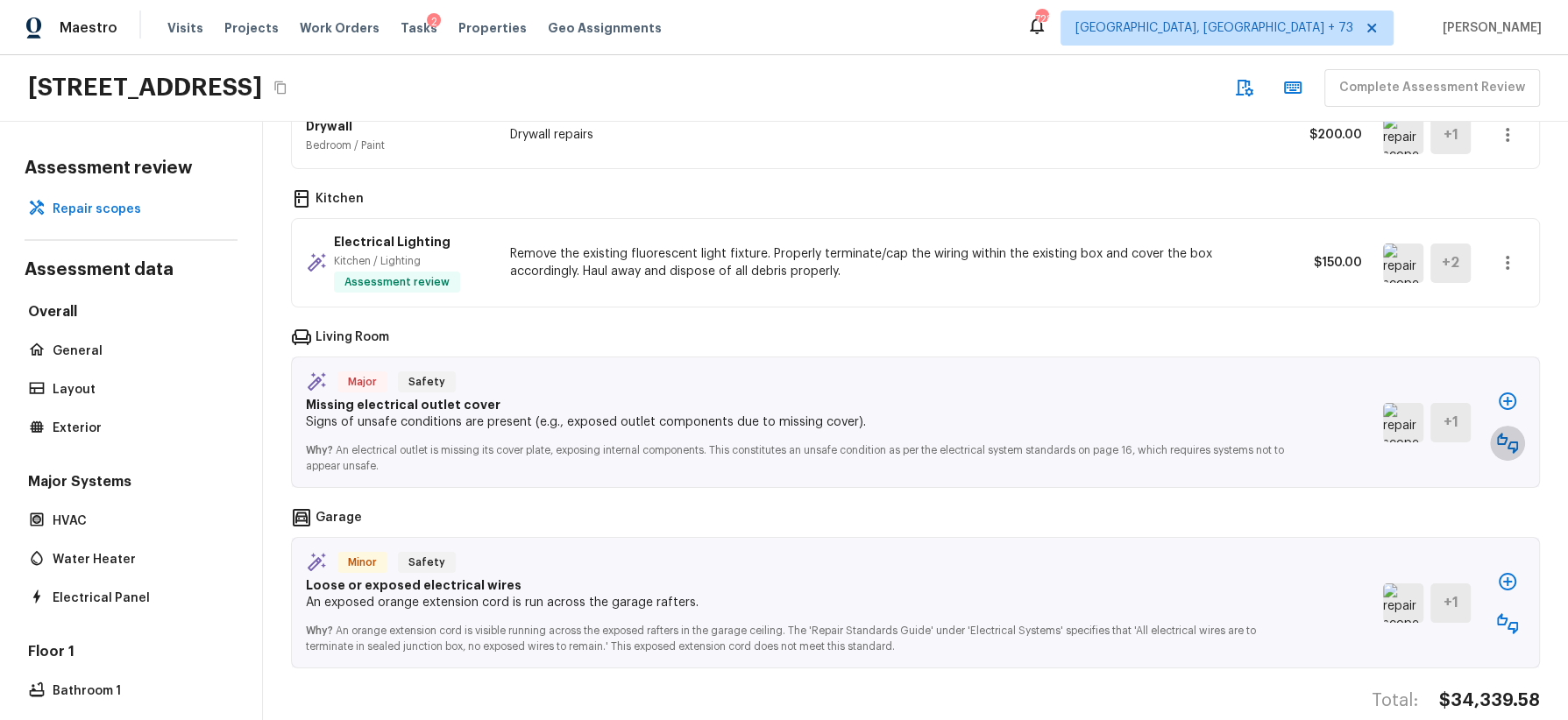
click at [1511, 433] on icon "button" at bounding box center [1508, 443] width 21 height 21
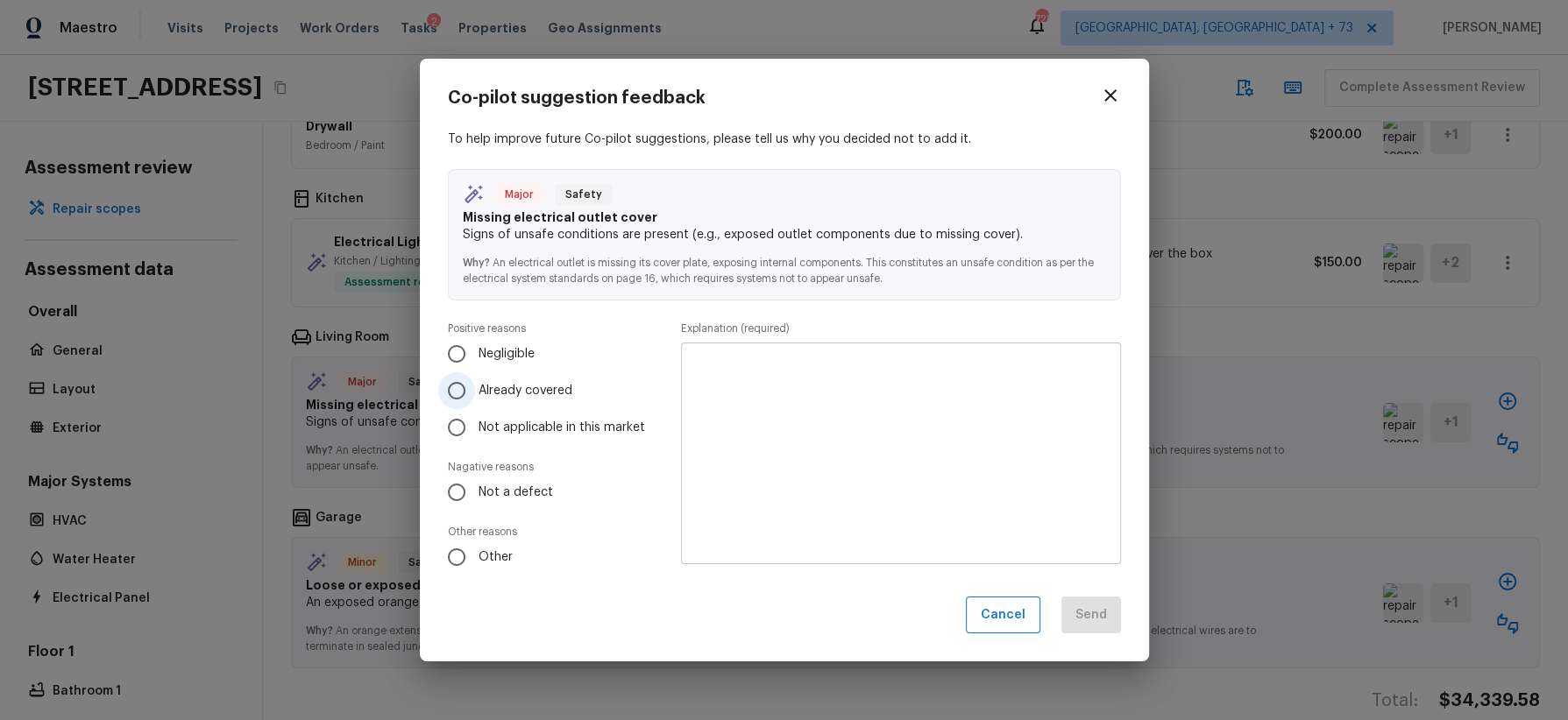
click at [512, 384] on span "Already covered" at bounding box center [526, 391] width 93 height 17
click at [475, 384] on input "Already covered" at bounding box center [456, 391] width 37 height 37
radio input "true"
click at [807, 428] on textarea at bounding box center [900, 453] width 415 height 193
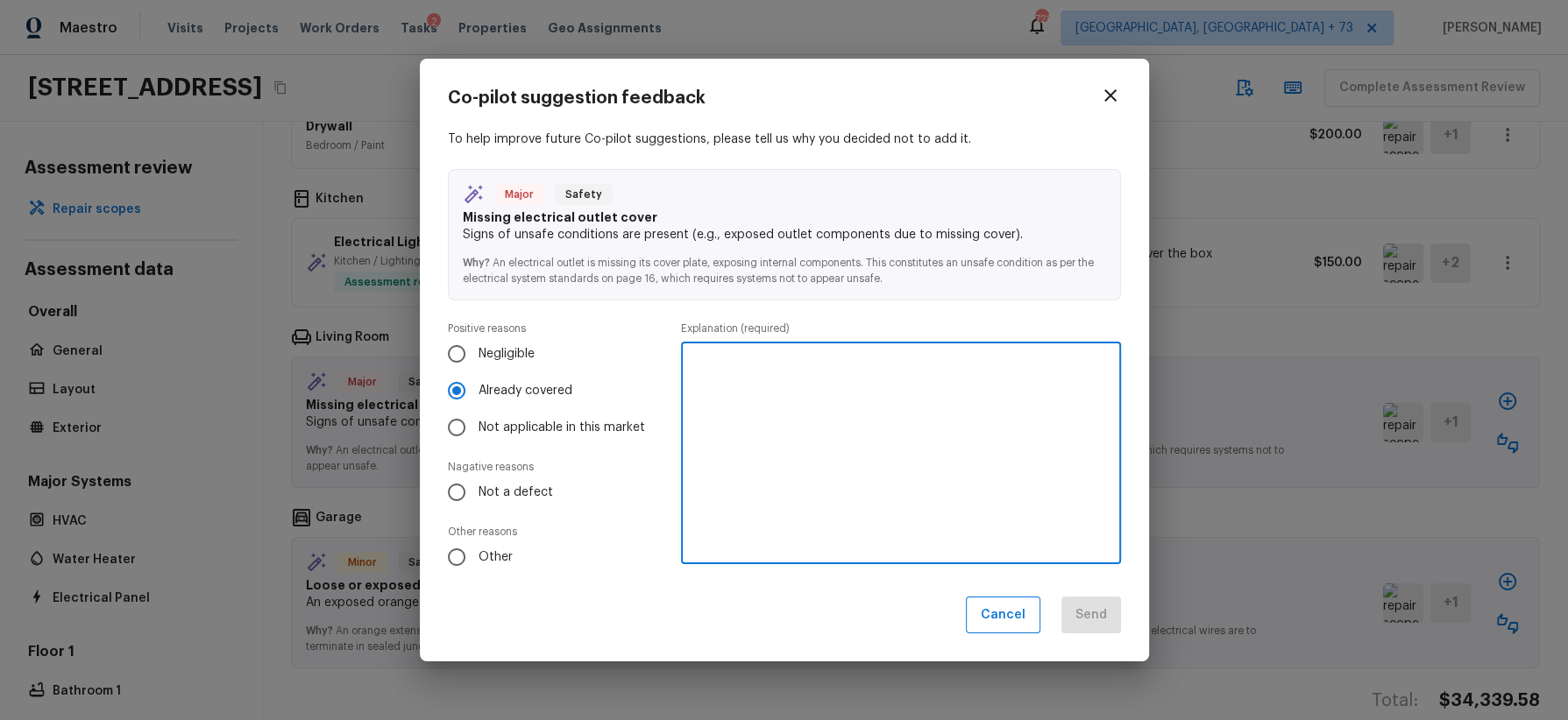
paste textarea "already covered in other line item"
type textarea "already covered in other line item"
click at [1102, 606] on button "Send" at bounding box center [1091, 616] width 59 height 38
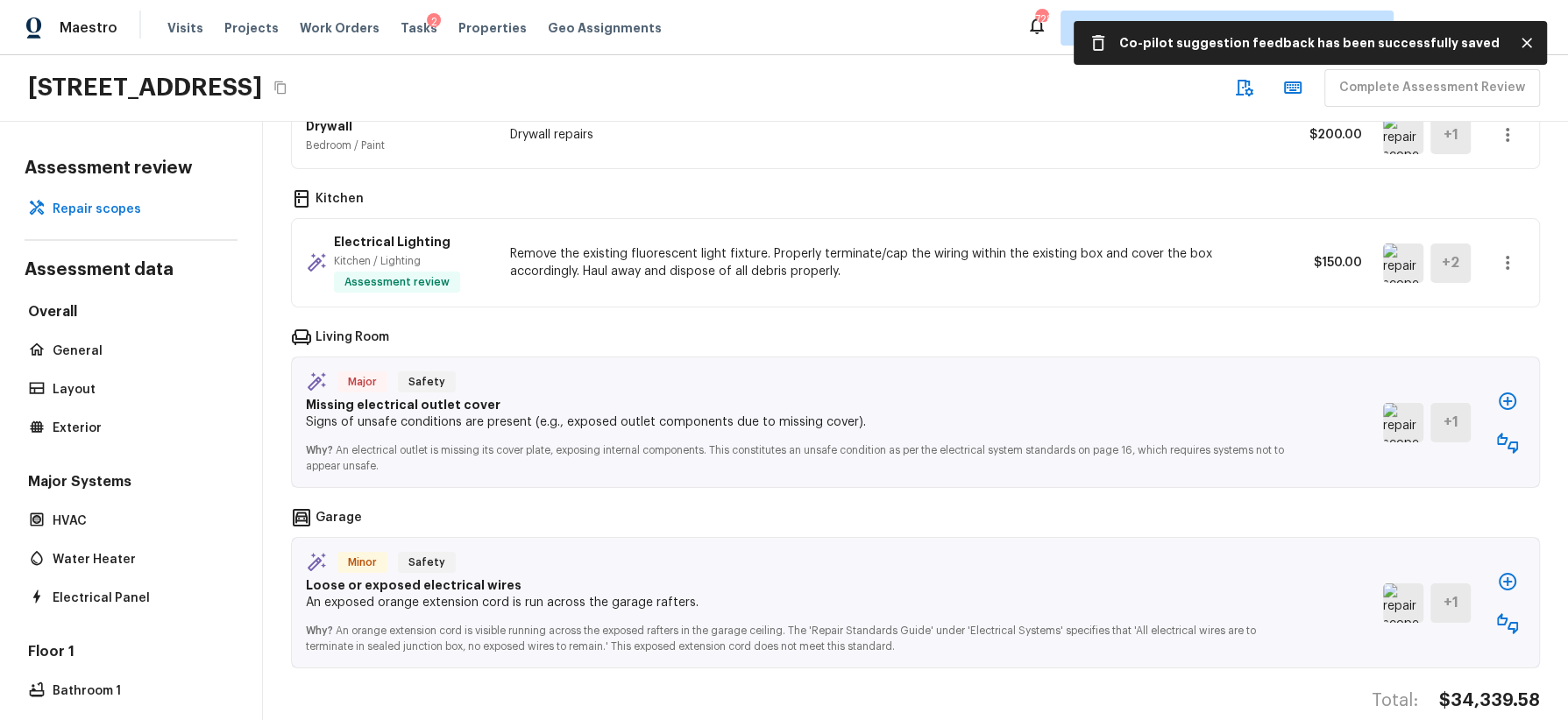
scroll to position [1742, 0]
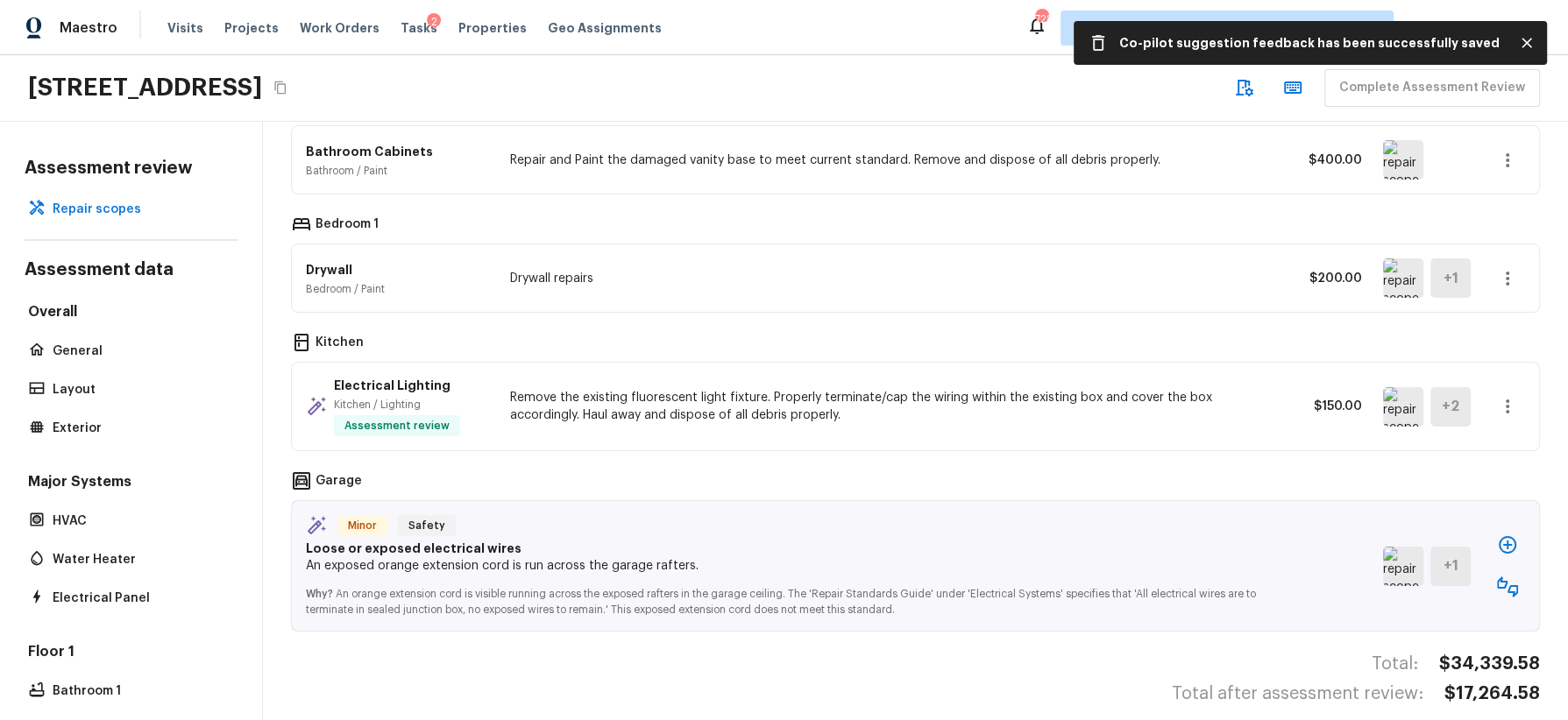
click at [1404, 546] on img at bounding box center [1403, 566] width 40 height 39
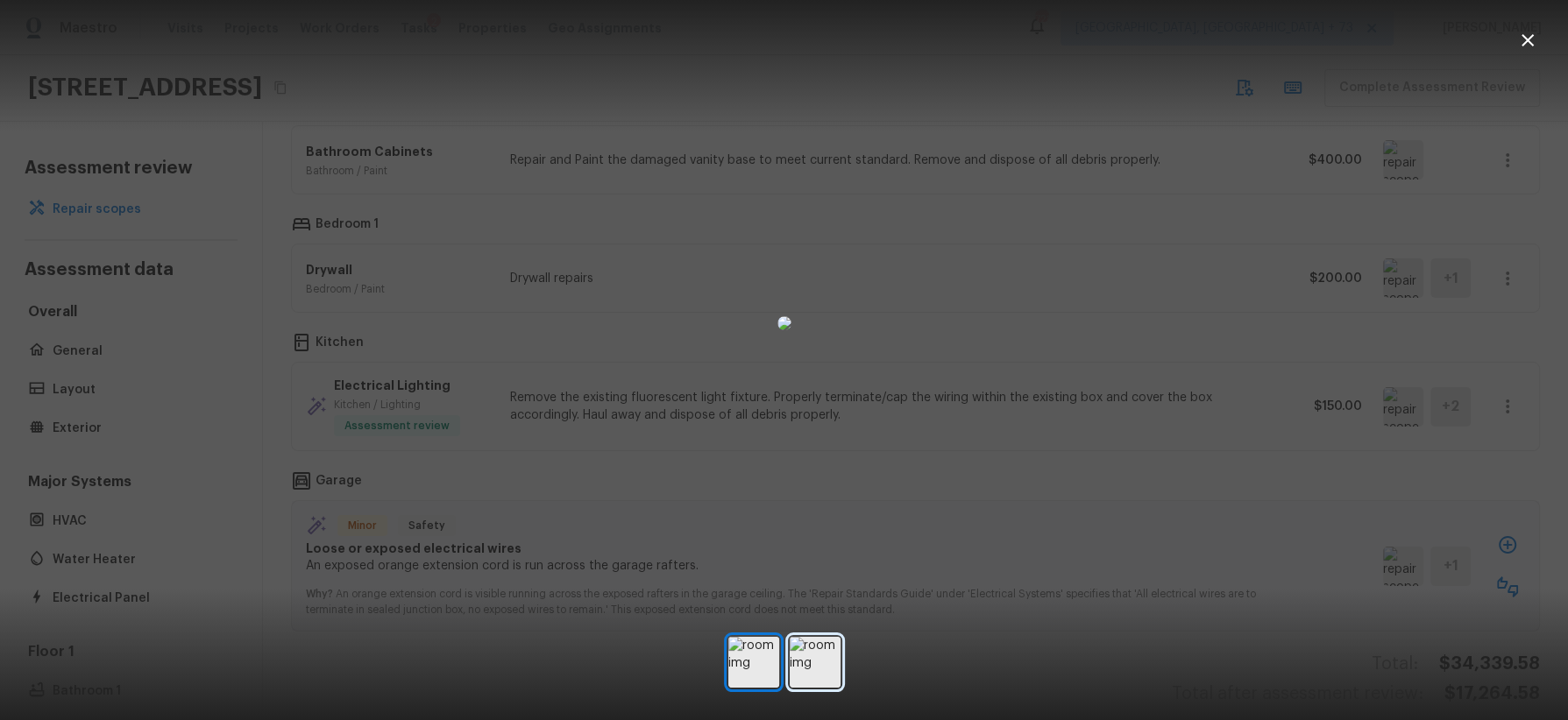
click at [814, 648] on img at bounding box center [815, 662] width 51 height 51
click at [1369, 458] on div at bounding box center [784, 322] width 1568 height 590
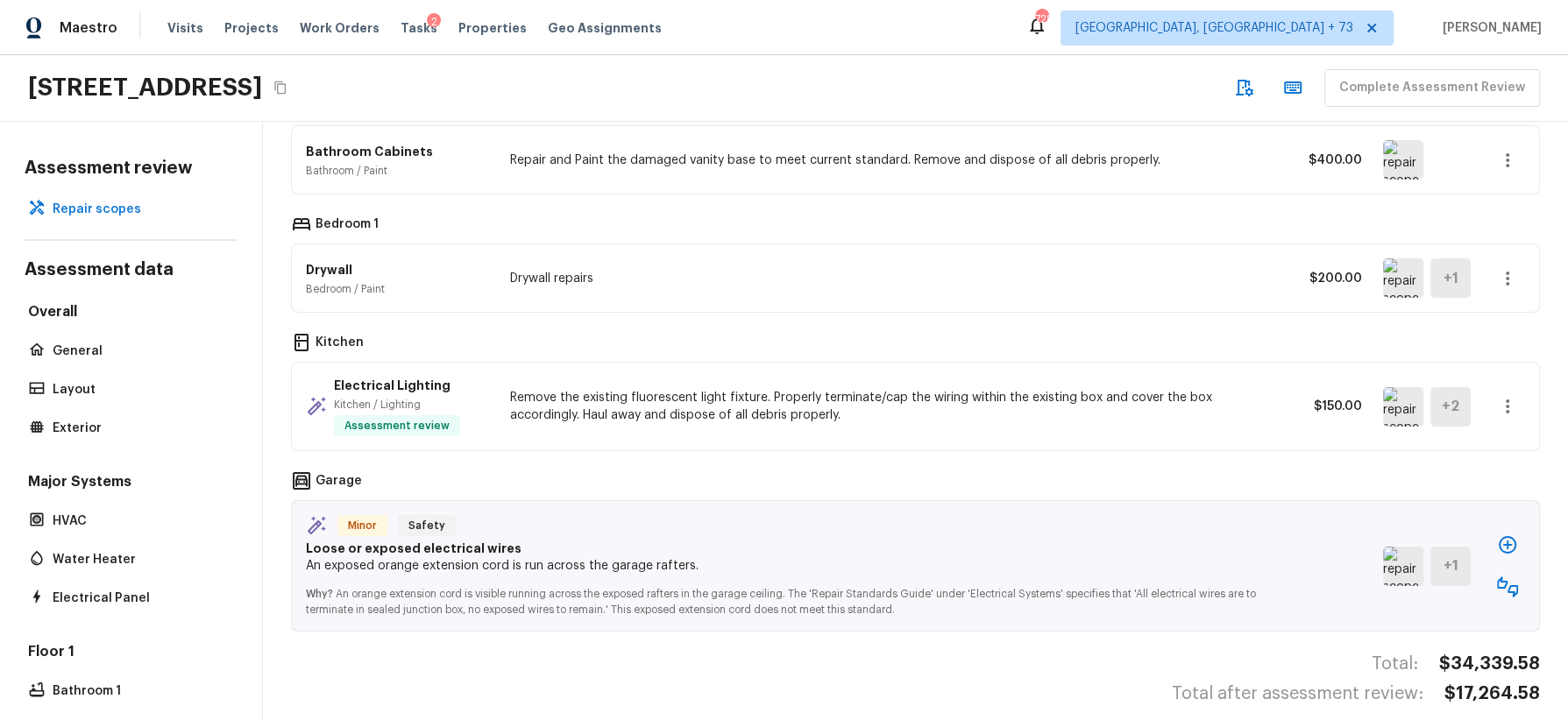
click at [1511, 536] on icon "button" at bounding box center [1507, 545] width 17 height 17
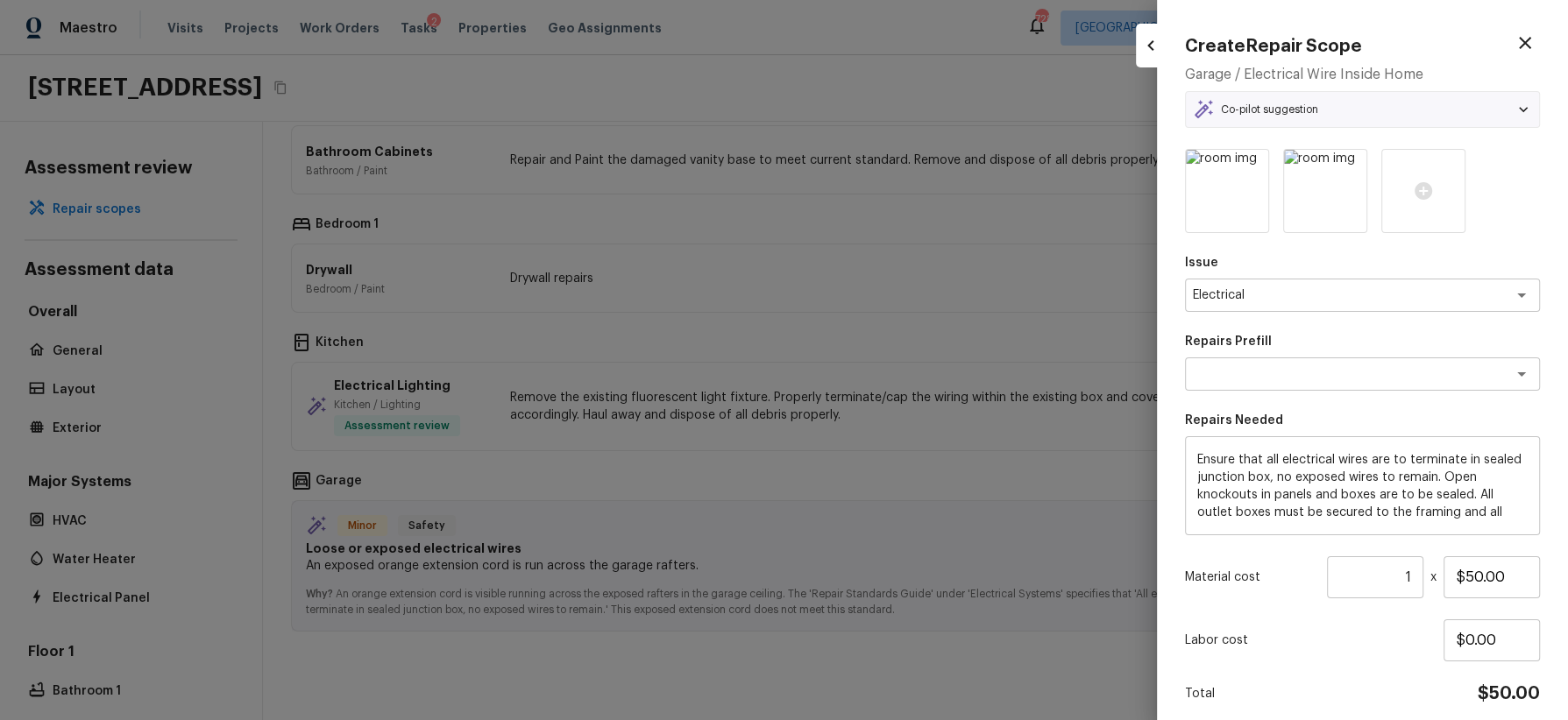
type textarea "Terminate/Conceal Wiring"
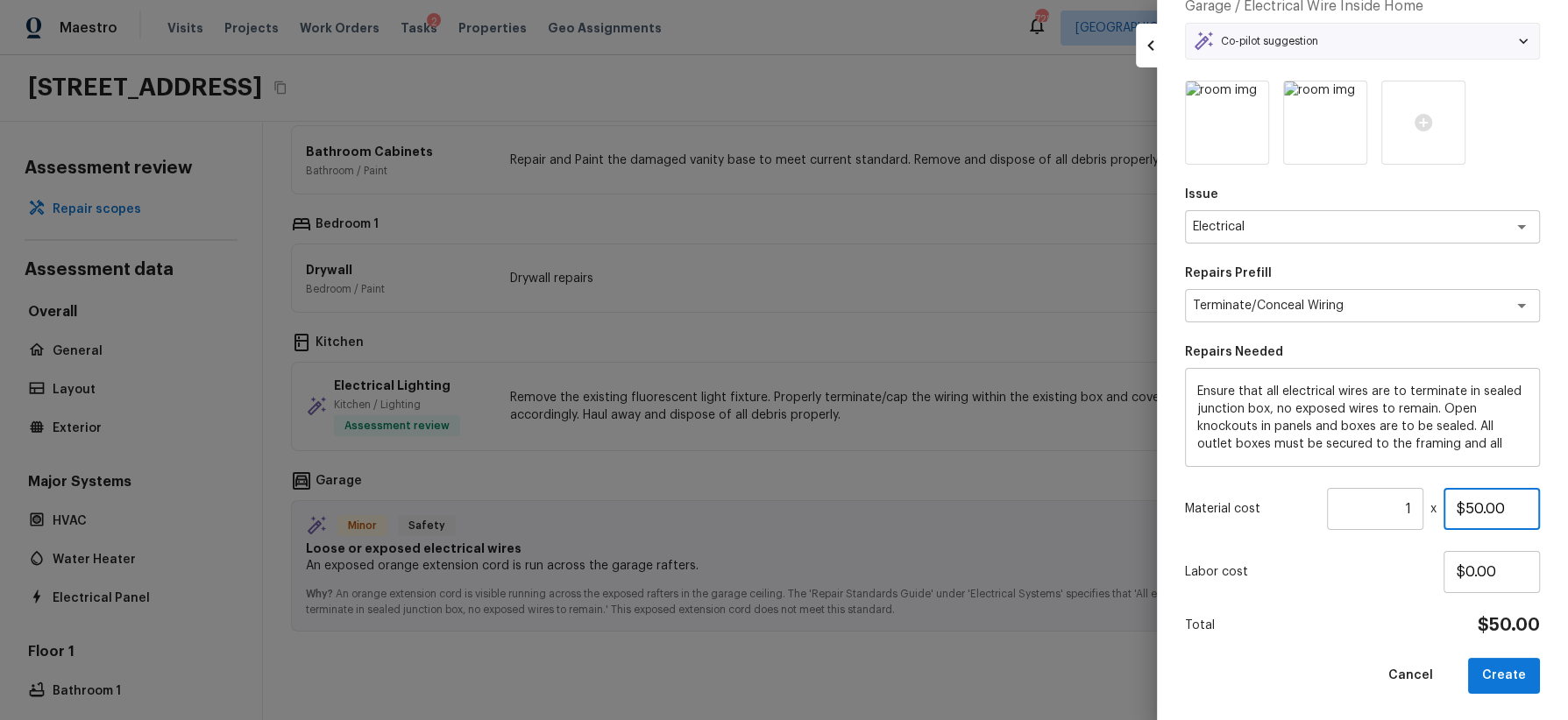
click at [1473, 511] on input "$50.00" at bounding box center [1492, 509] width 96 height 42
type input "$500.00"
click at [1497, 668] on button "Create" at bounding box center [1503, 676] width 72 height 36
type input "$0.00"
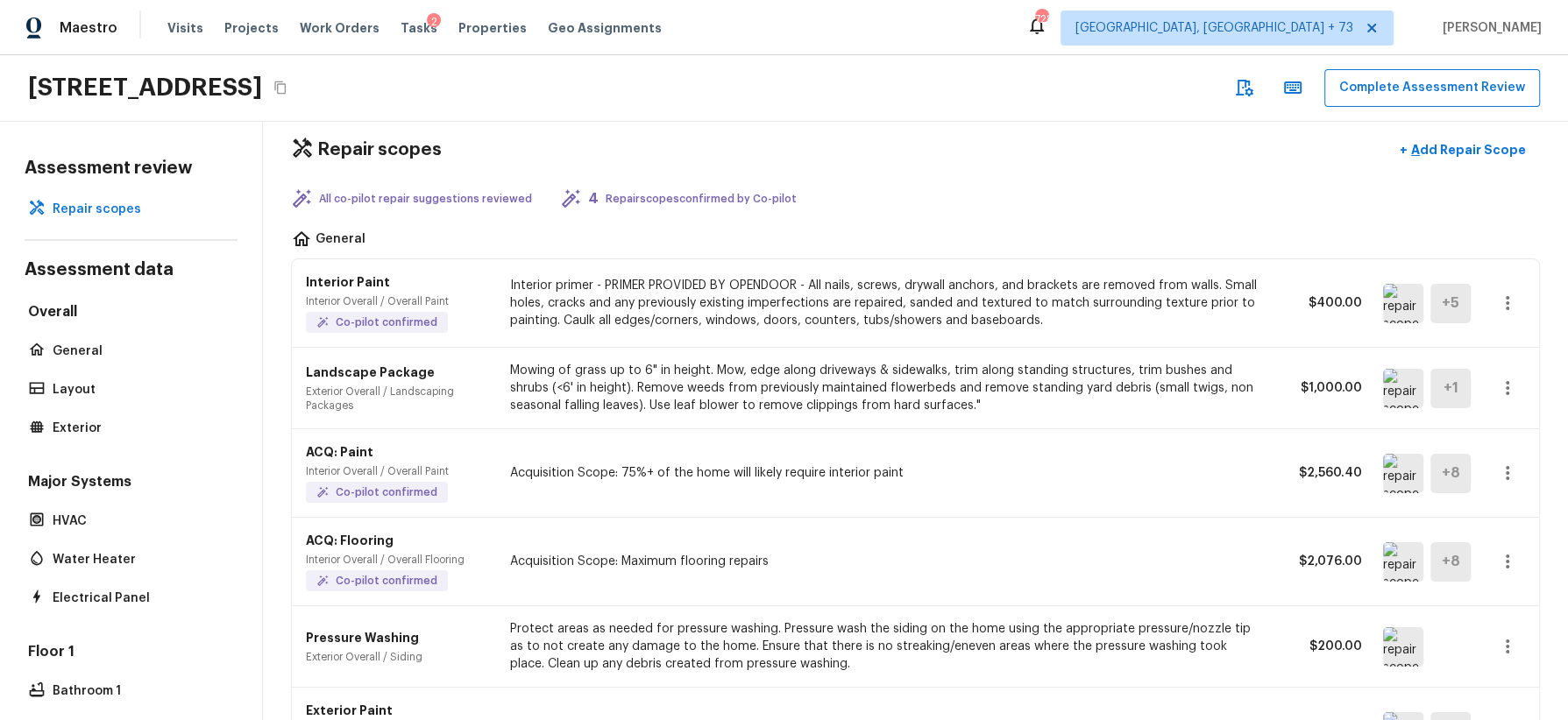
scroll to position [0, 0]
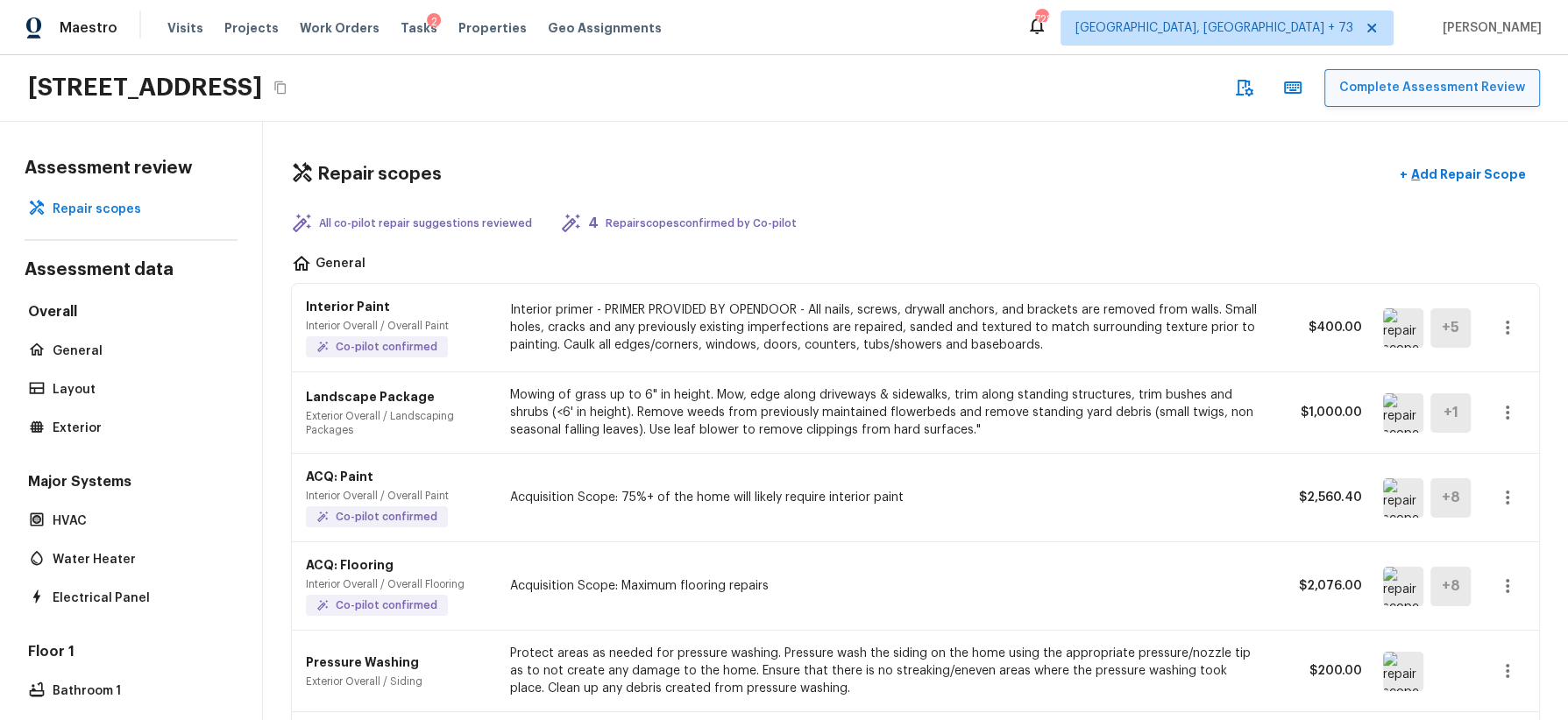
click at [1424, 85] on button "Complete Assessment Review" at bounding box center [1433, 89] width 216 height 38
